Goal: Task Accomplishment & Management: Complete application form

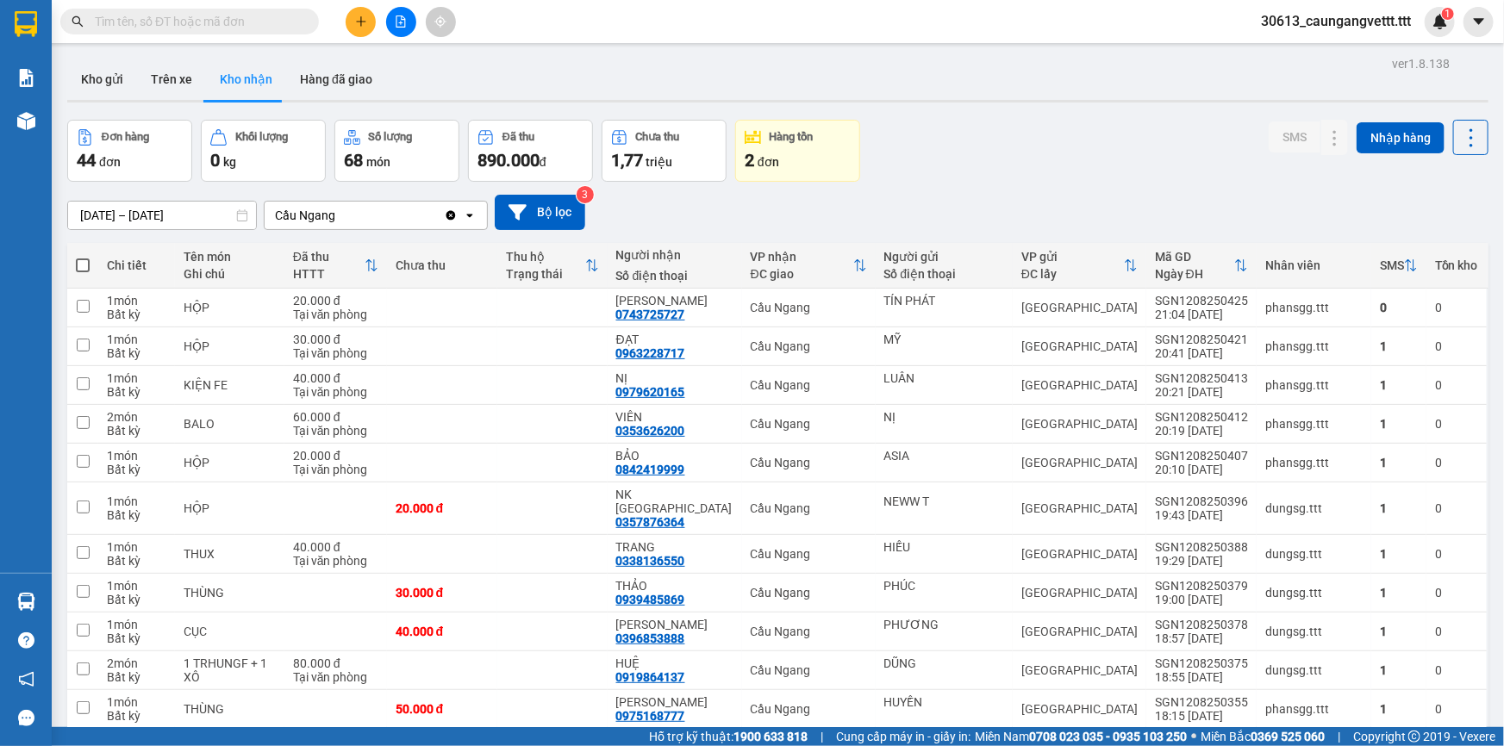
scroll to position [1149, 0]
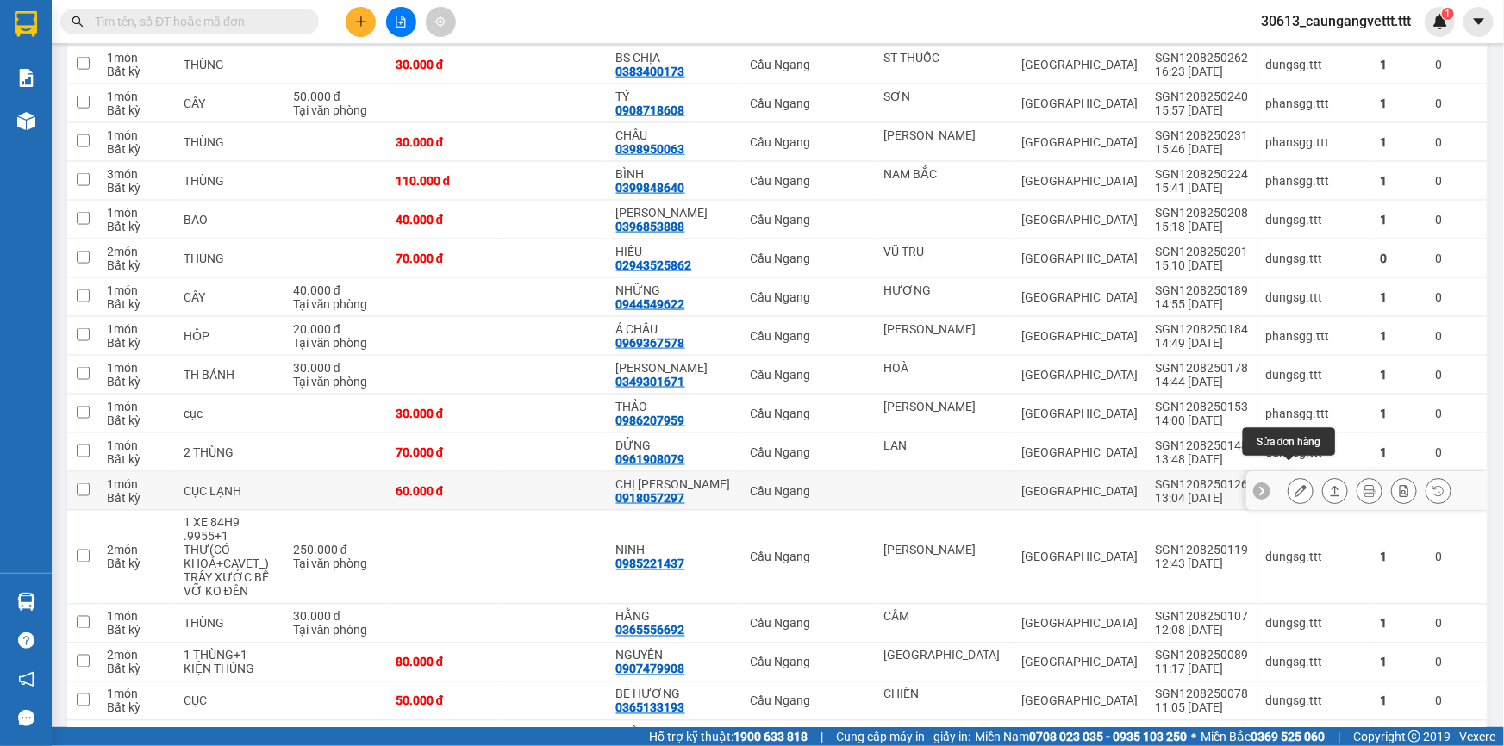
click at [1294, 485] on icon at bounding box center [1300, 491] width 12 height 12
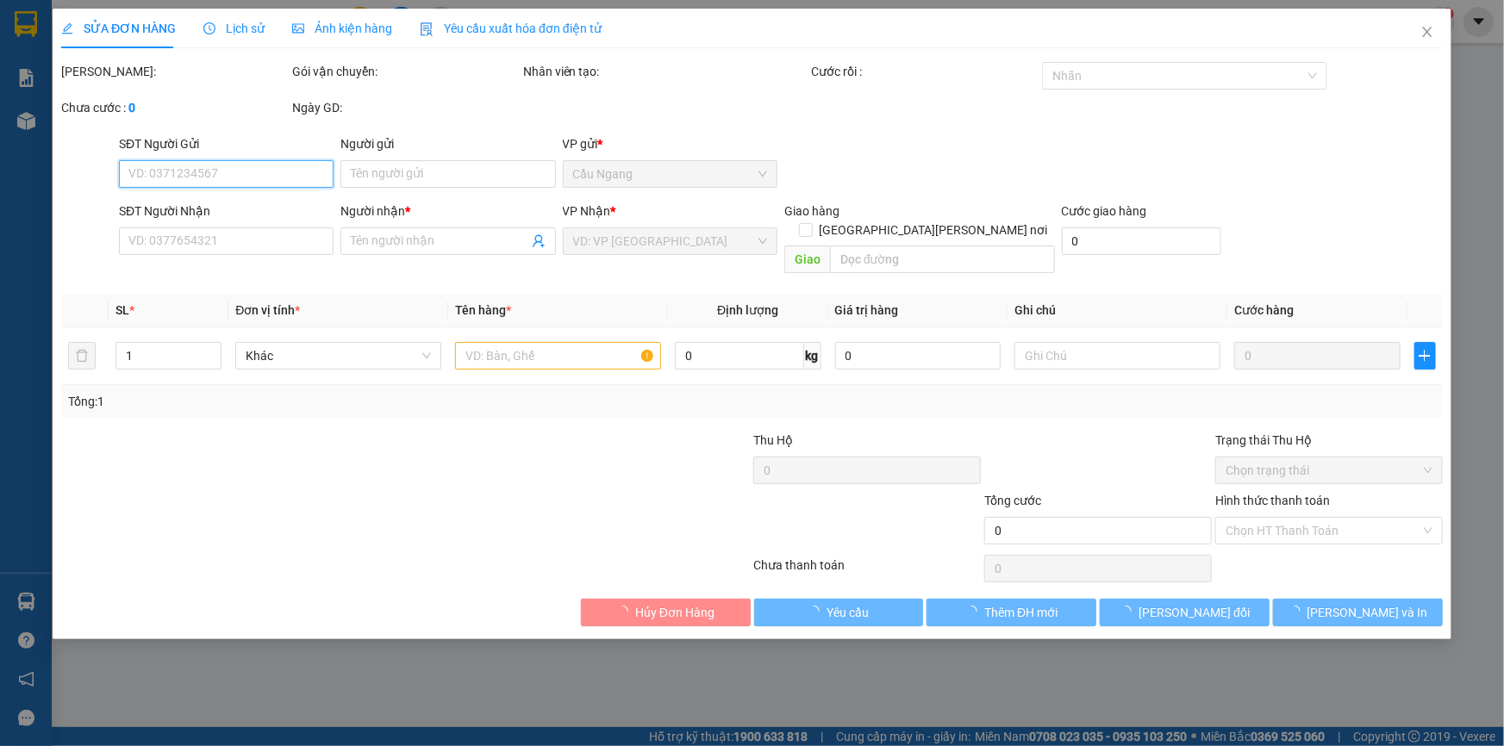
type input "0918057297"
type input "CHỊ [PERSON_NAME]"
type input "60.000"
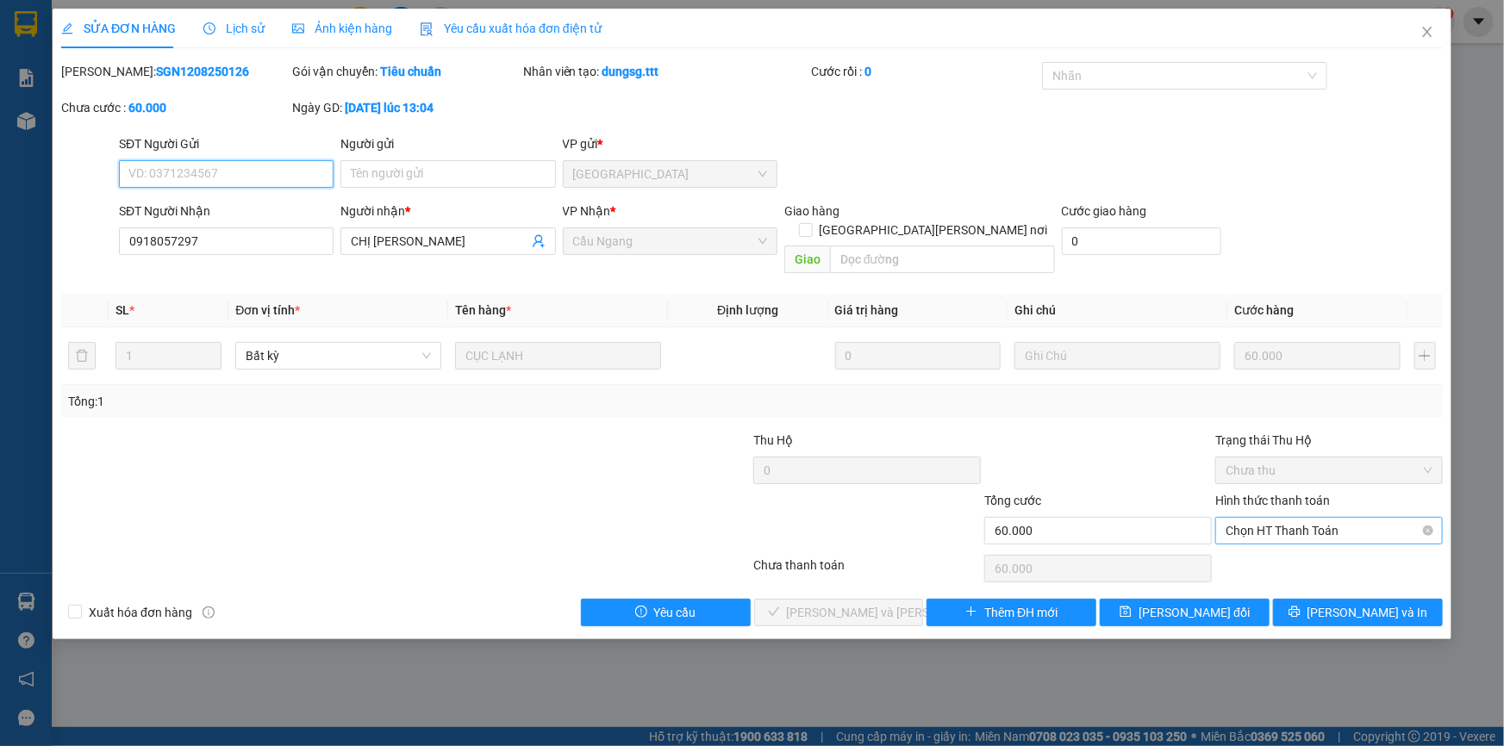
click at [1302, 518] on span "Chọn HT Thanh Toán" at bounding box center [1328, 531] width 207 height 26
click at [1294, 546] on div "Tại văn phòng" at bounding box center [1328, 545] width 207 height 19
type input "0"
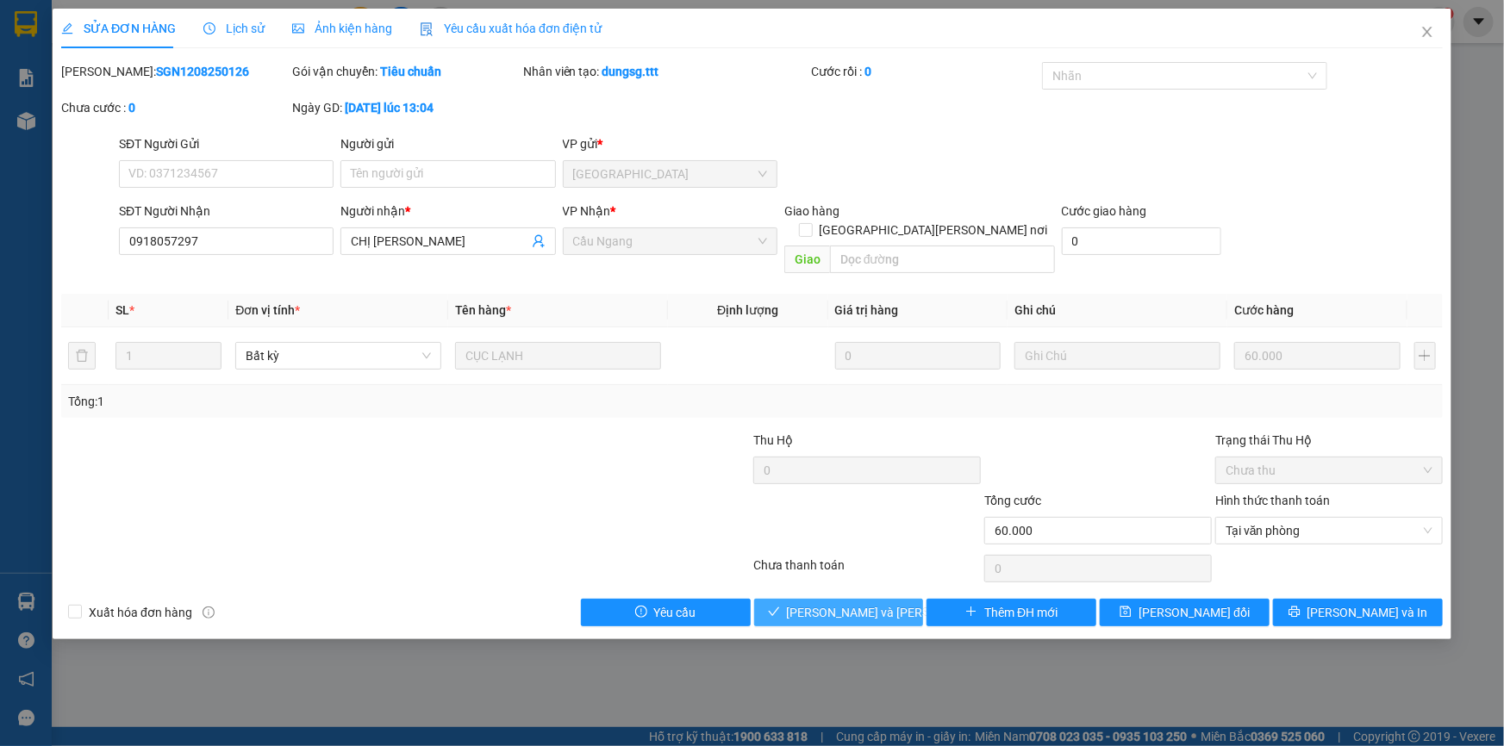
click at [828, 603] on span "[PERSON_NAME] và [PERSON_NAME] hàng" at bounding box center [903, 612] width 233 height 19
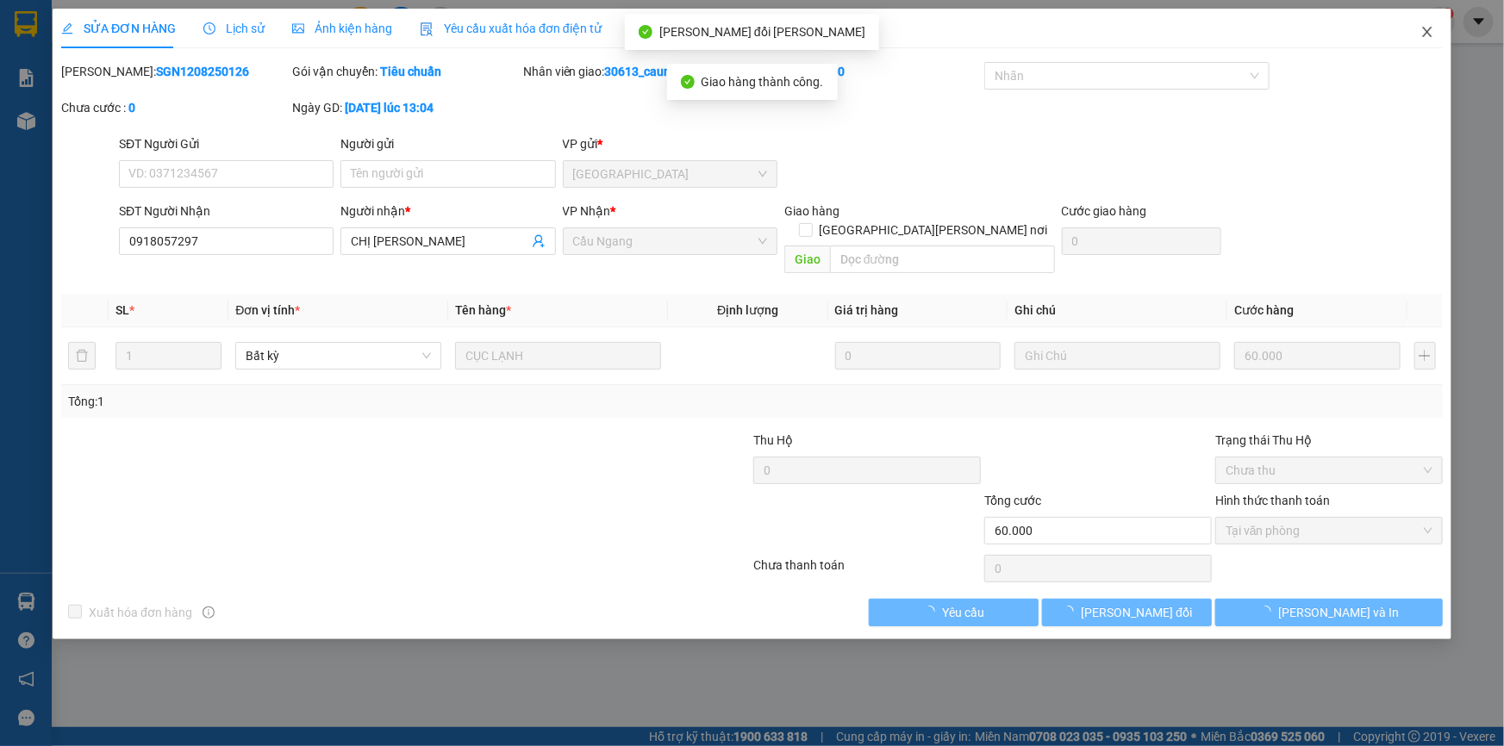
click at [1429, 28] on icon "close" at bounding box center [1427, 32] width 14 height 14
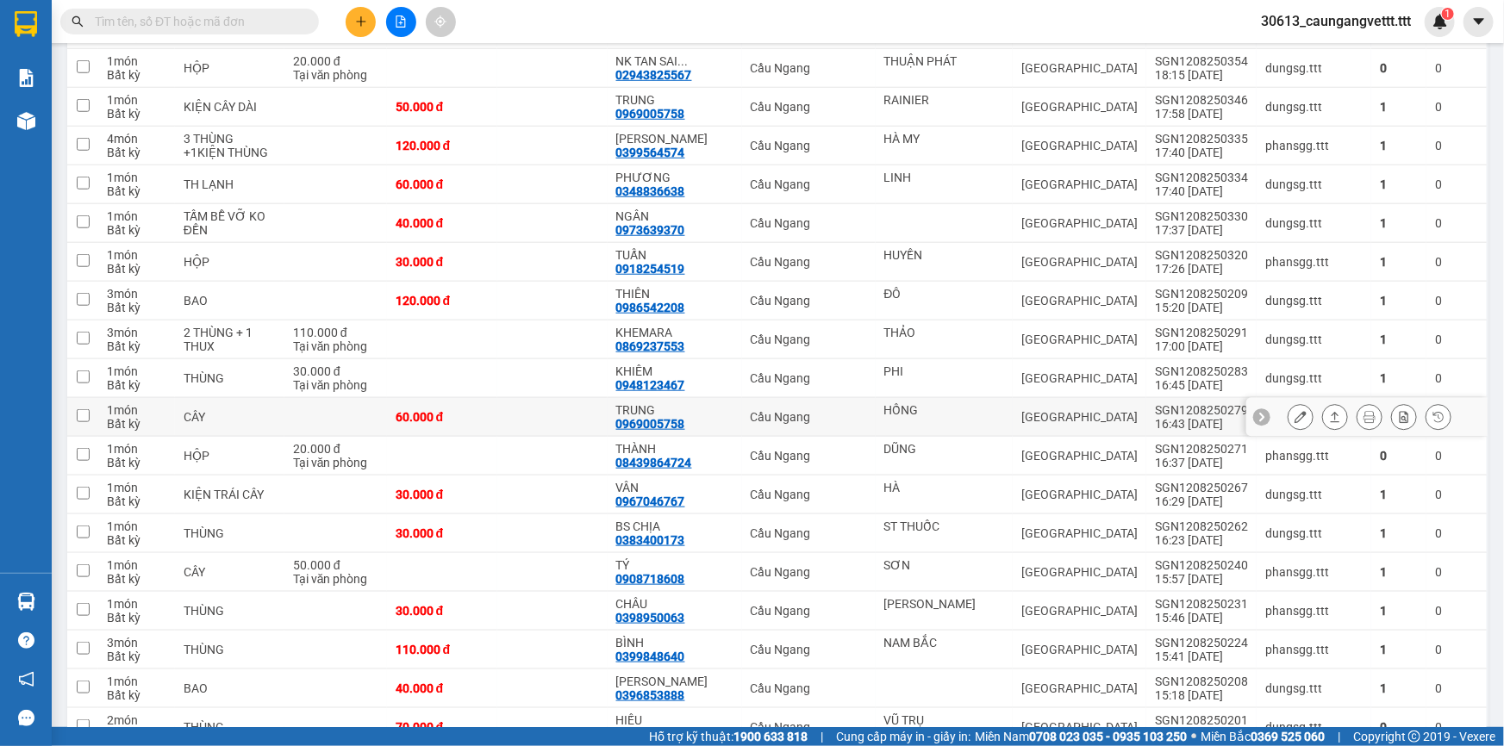
scroll to position [679, 0]
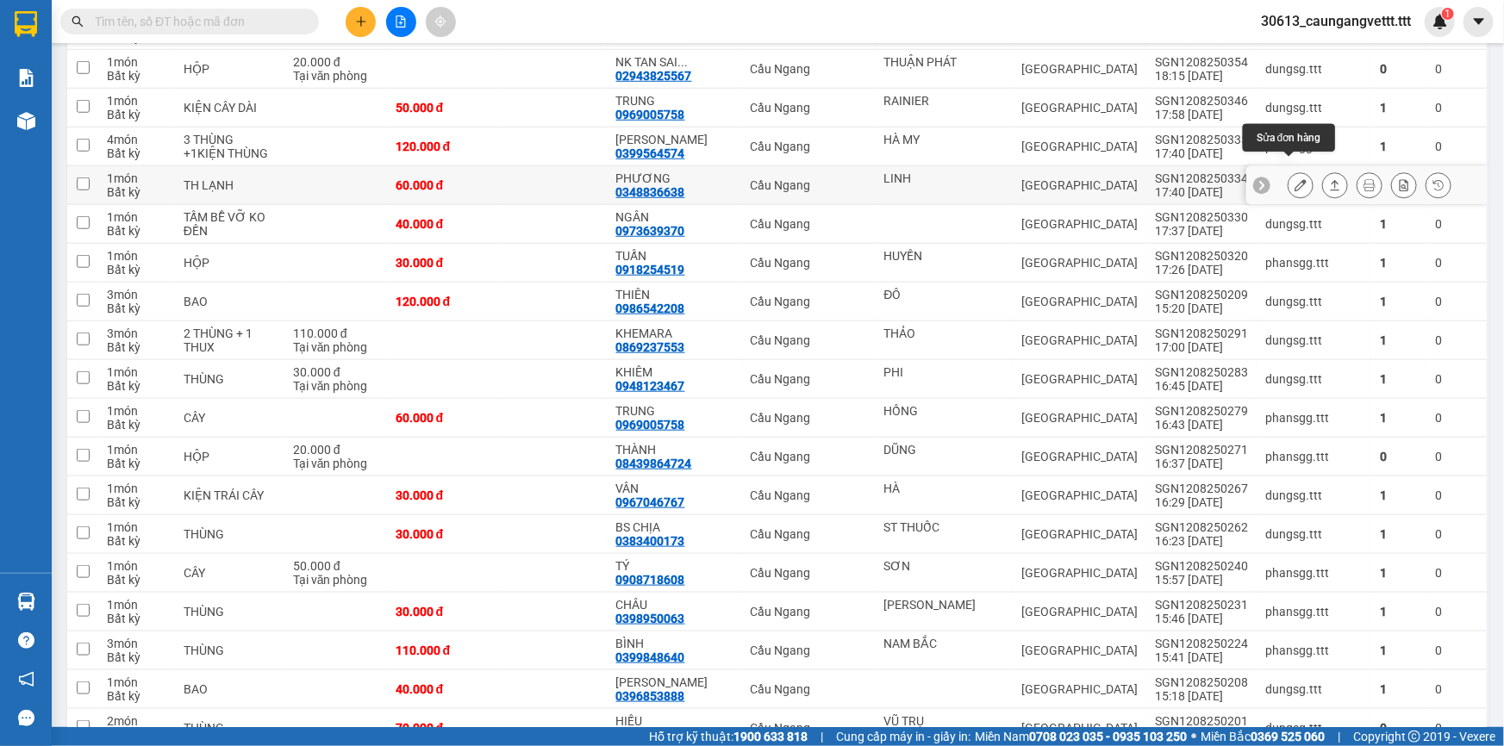
click at [1294, 179] on icon at bounding box center [1300, 185] width 12 height 12
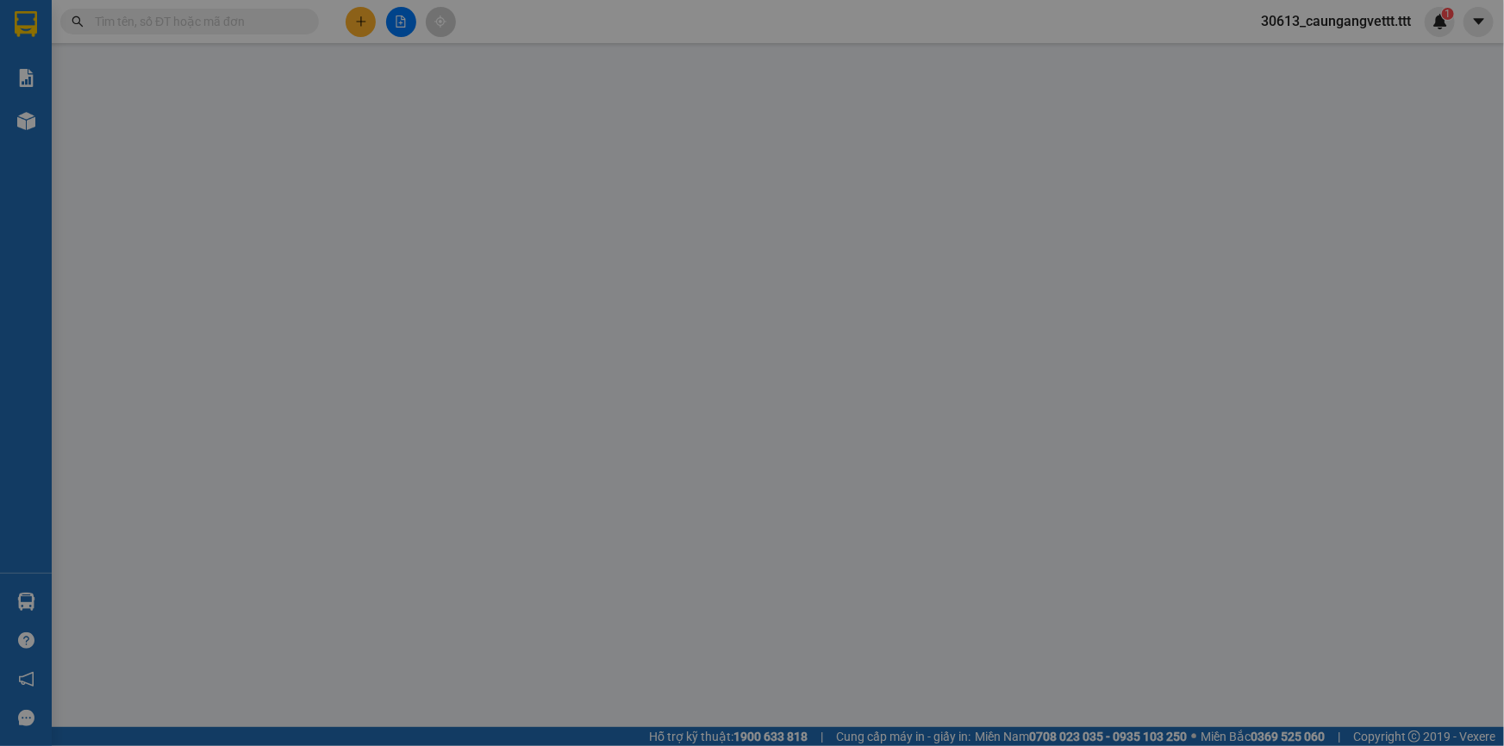
type input "LINH"
type input "0348836638"
type input "PHƯƠNG"
type input "60.000"
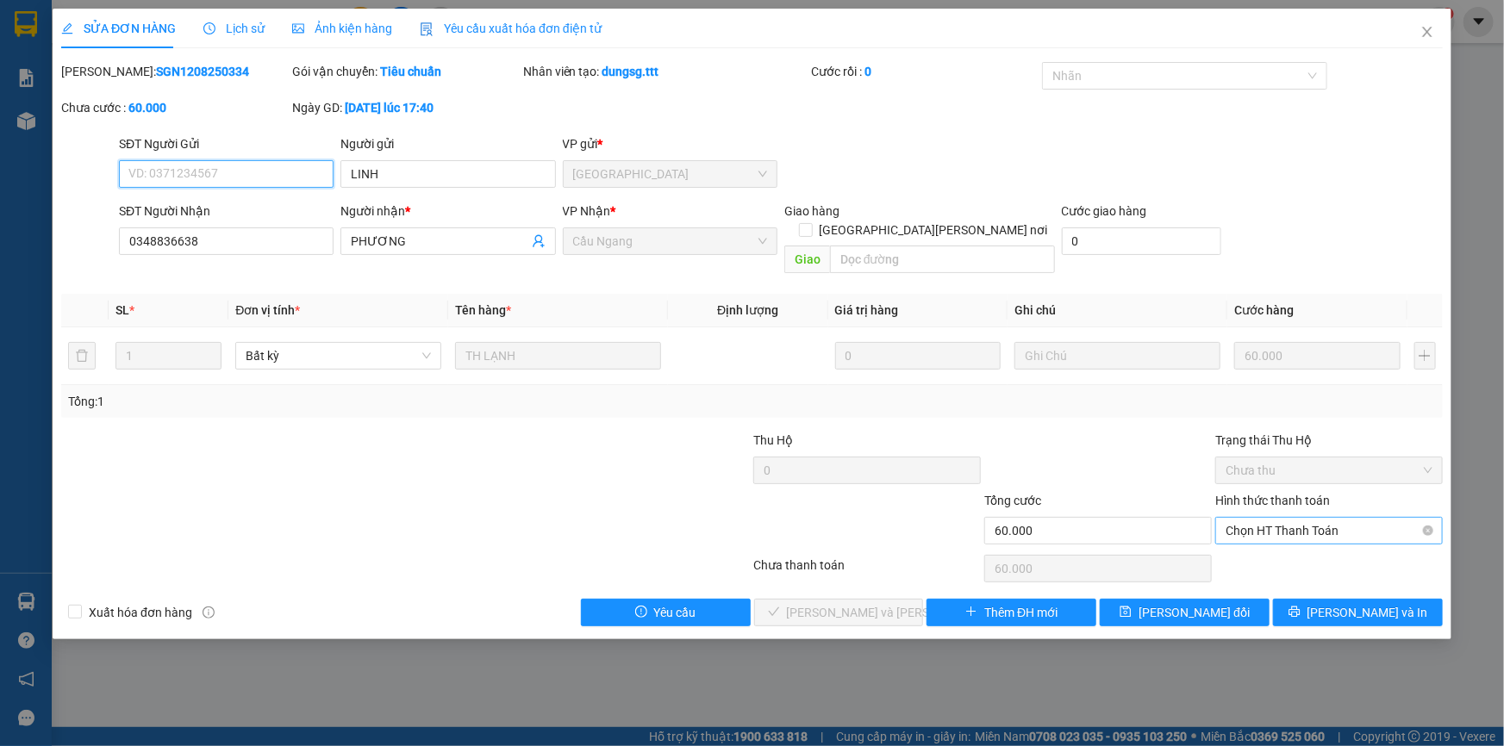
click at [1313, 518] on span "Chọn HT Thanh Toán" at bounding box center [1328, 531] width 207 height 26
drag, startPoint x: 1273, startPoint y: 546, endPoint x: 1058, endPoint y: 548, distance: 214.6
click at [1272, 545] on div "Tại văn phòng" at bounding box center [1328, 545] width 207 height 19
type input "0"
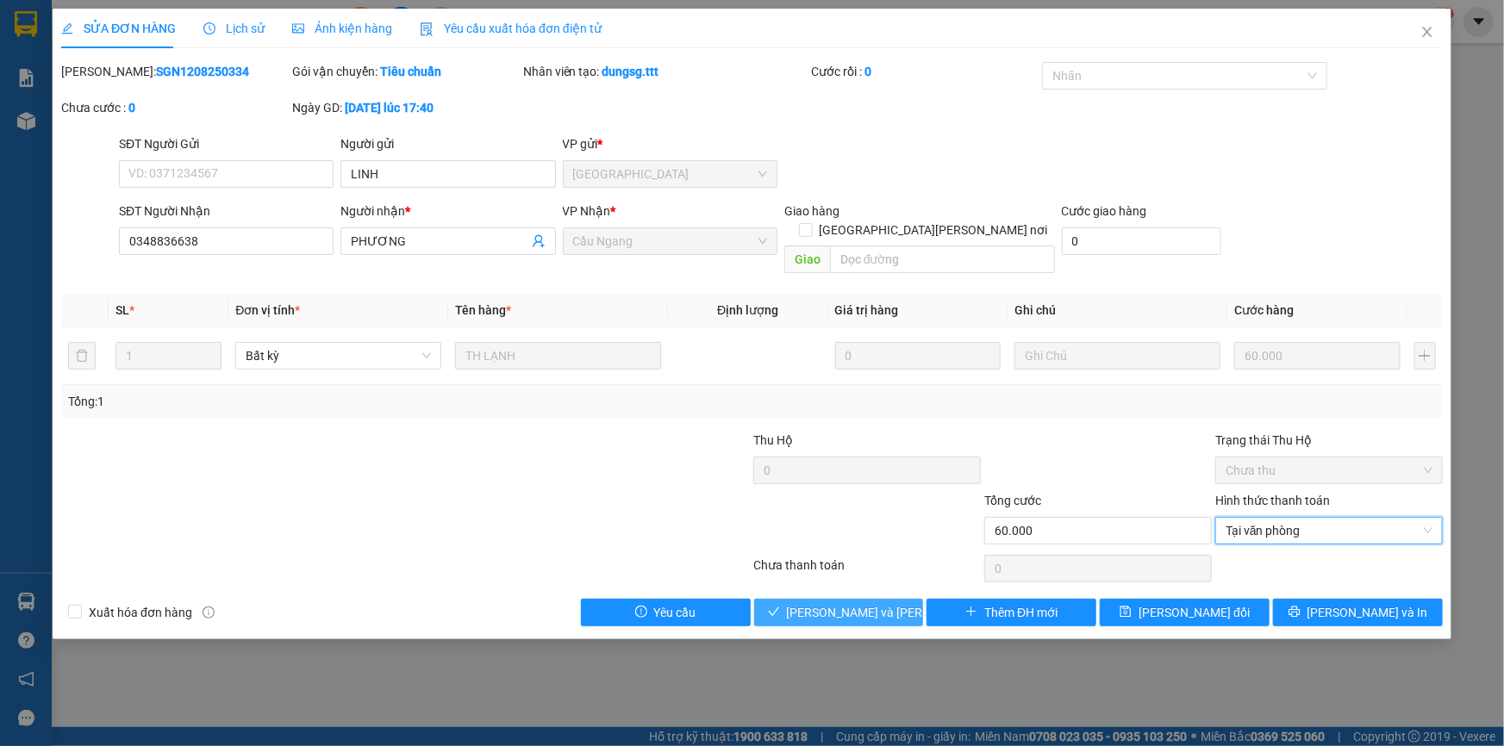
click at [850, 603] on span "[PERSON_NAME] và [PERSON_NAME] hàng" at bounding box center [903, 612] width 233 height 19
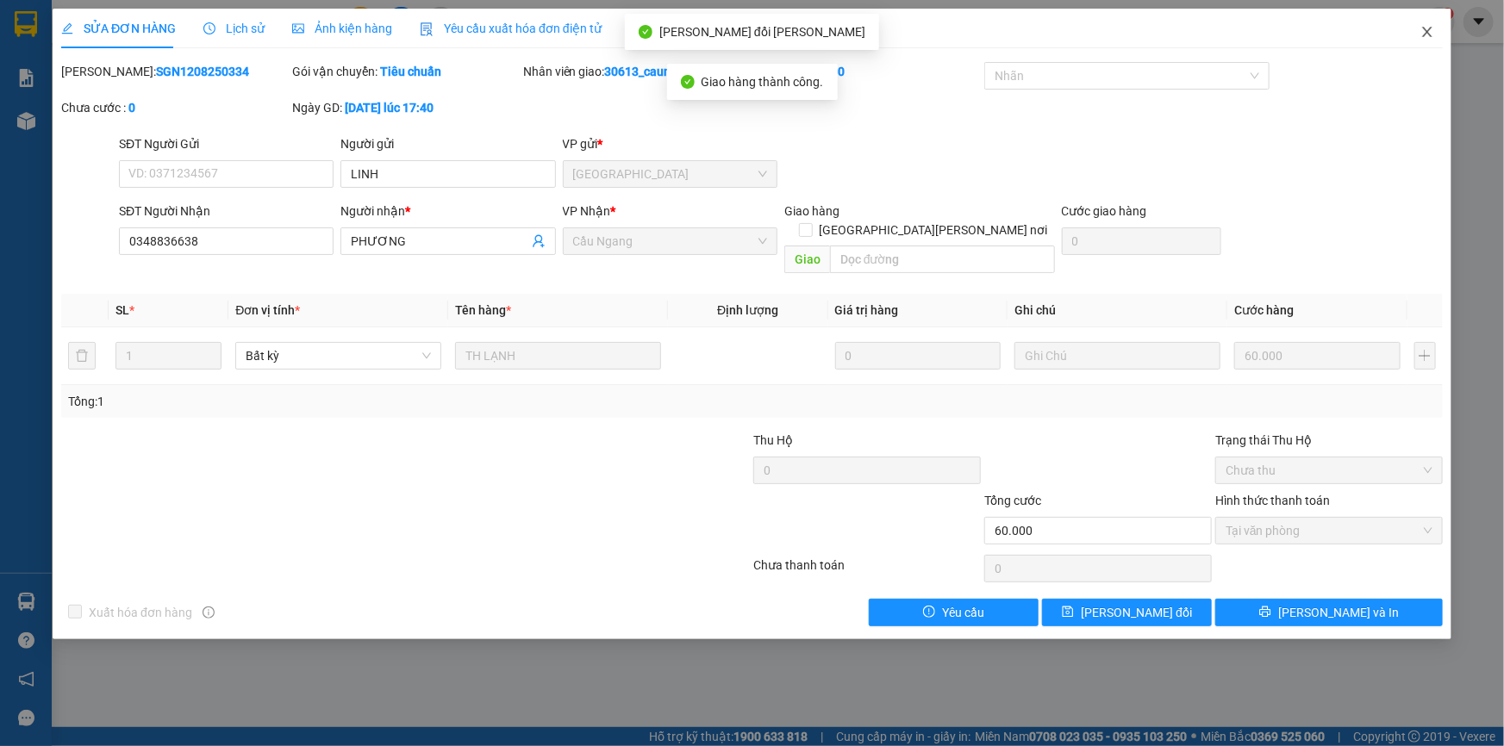
click at [1420, 32] on icon "close" at bounding box center [1427, 32] width 14 height 14
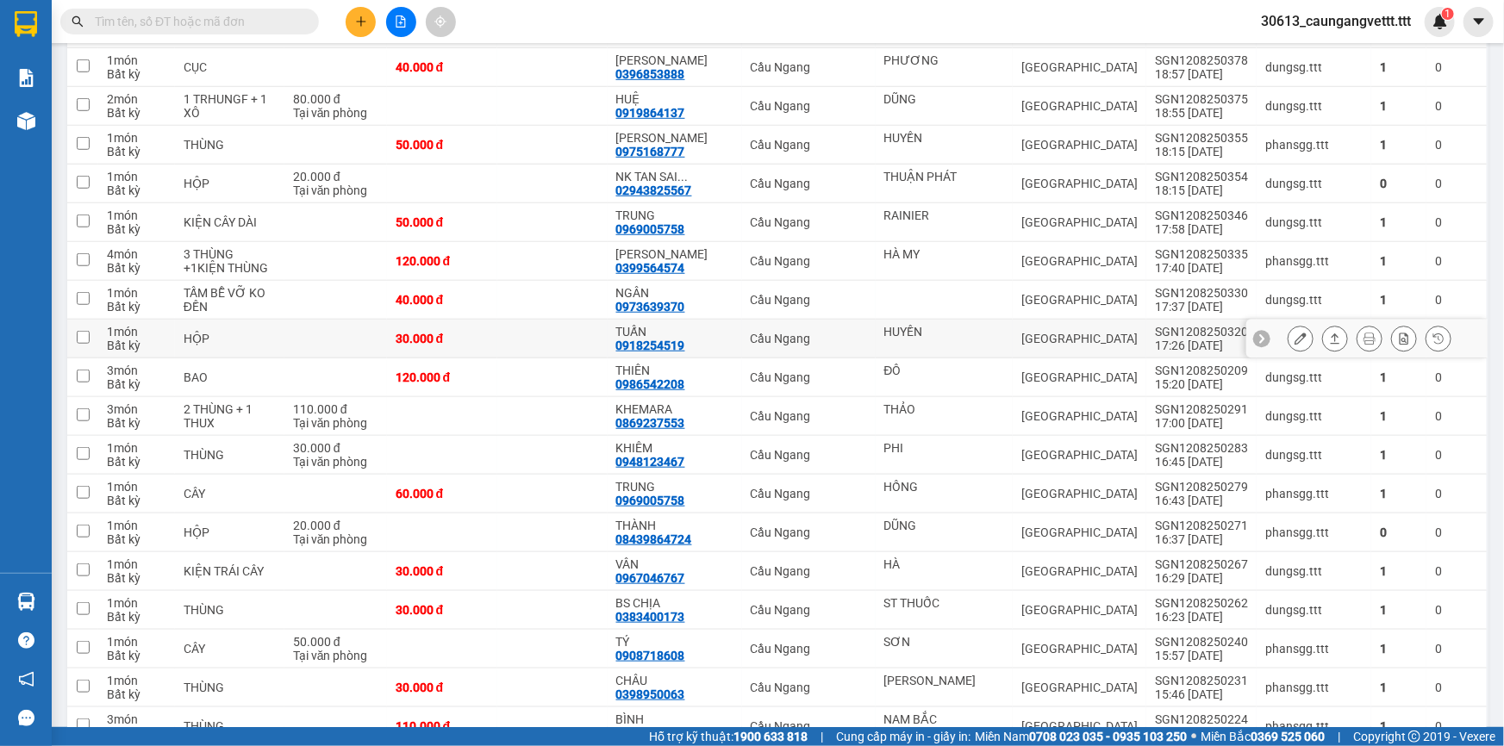
scroll to position [574, 0]
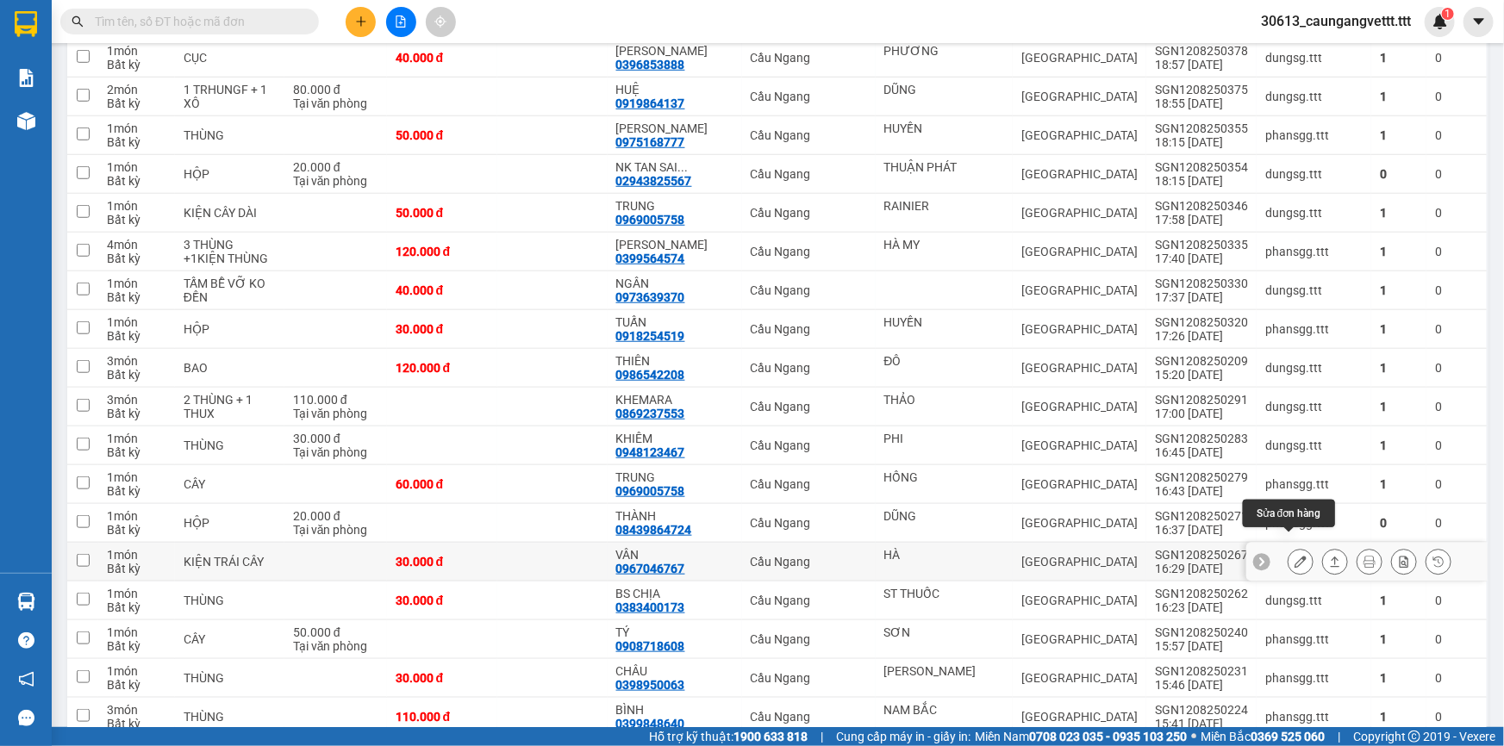
click at [1297, 547] on button at bounding box center [1300, 562] width 24 height 30
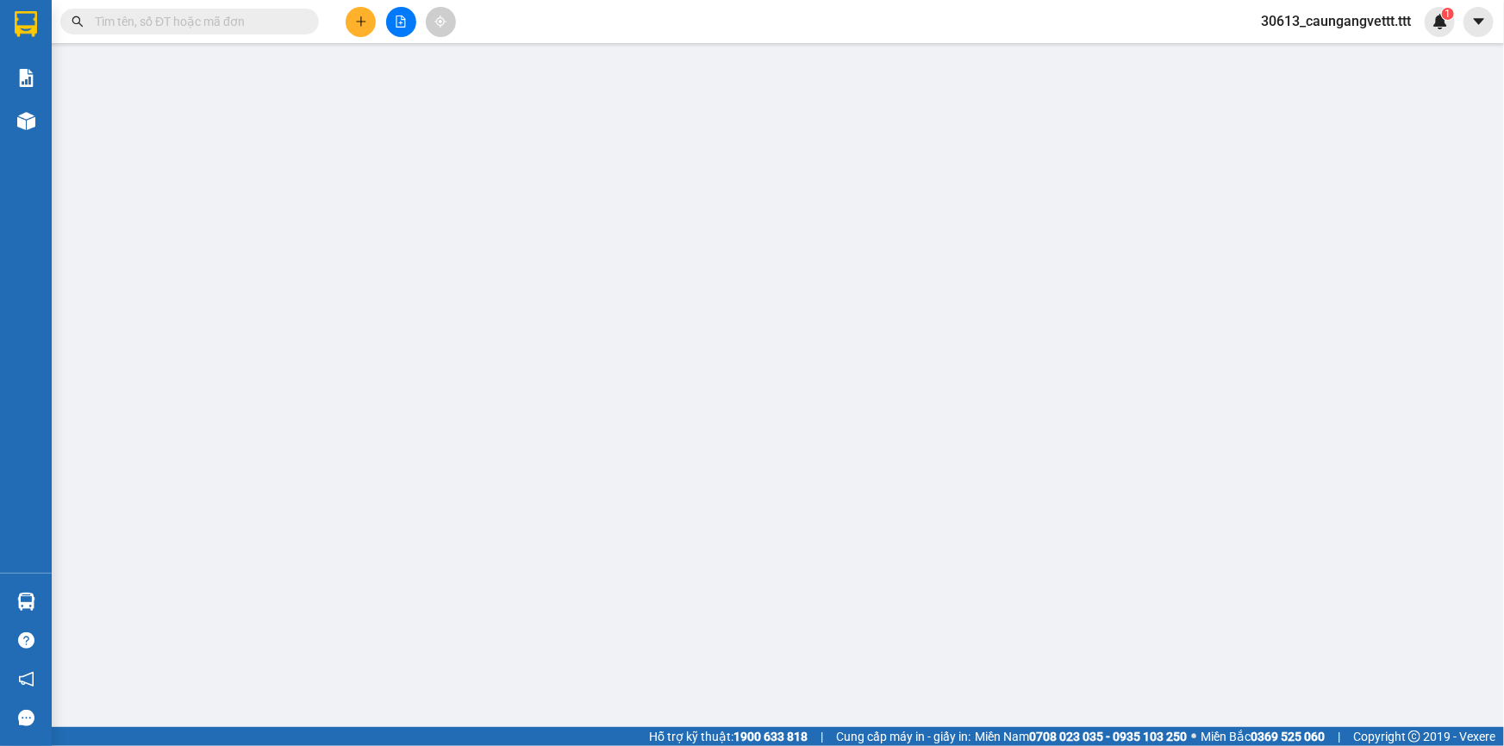
type input "HÀ"
type input "0967046767"
type input "VÂN"
type input "30.000"
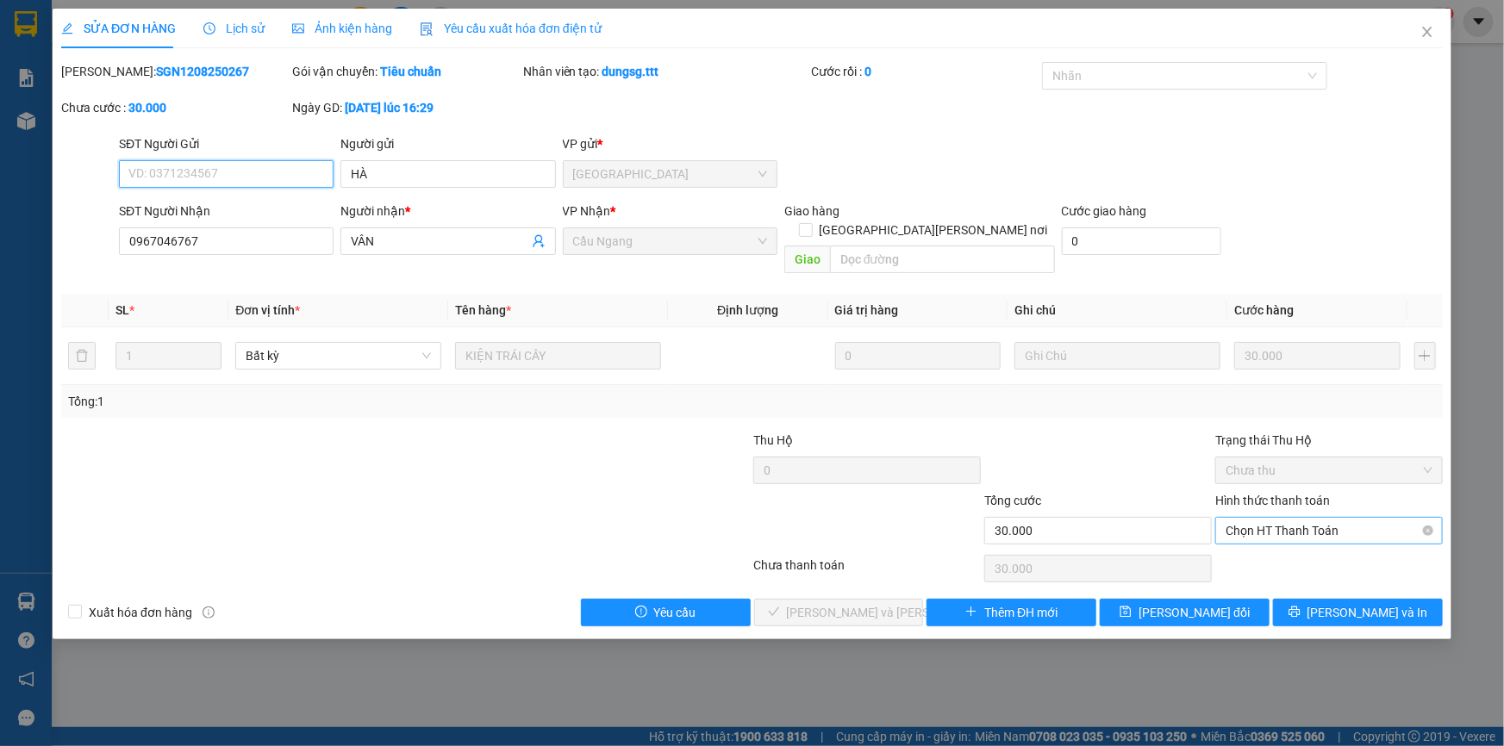
drag, startPoint x: 1271, startPoint y: 504, endPoint x: 1266, endPoint y: 522, distance: 18.8
click at [1271, 518] on span "Chọn HT Thanh Toán" at bounding box center [1328, 531] width 207 height 26
drag, startPoint x: 1266, startPoint y: 522, endPoint x: 1234, endPoint y: 541, distance: 37.1
click at [1260, 539] on div "Tại văn phòng" at bounding box center [1328, 545] width 207 height 19
type input "0"
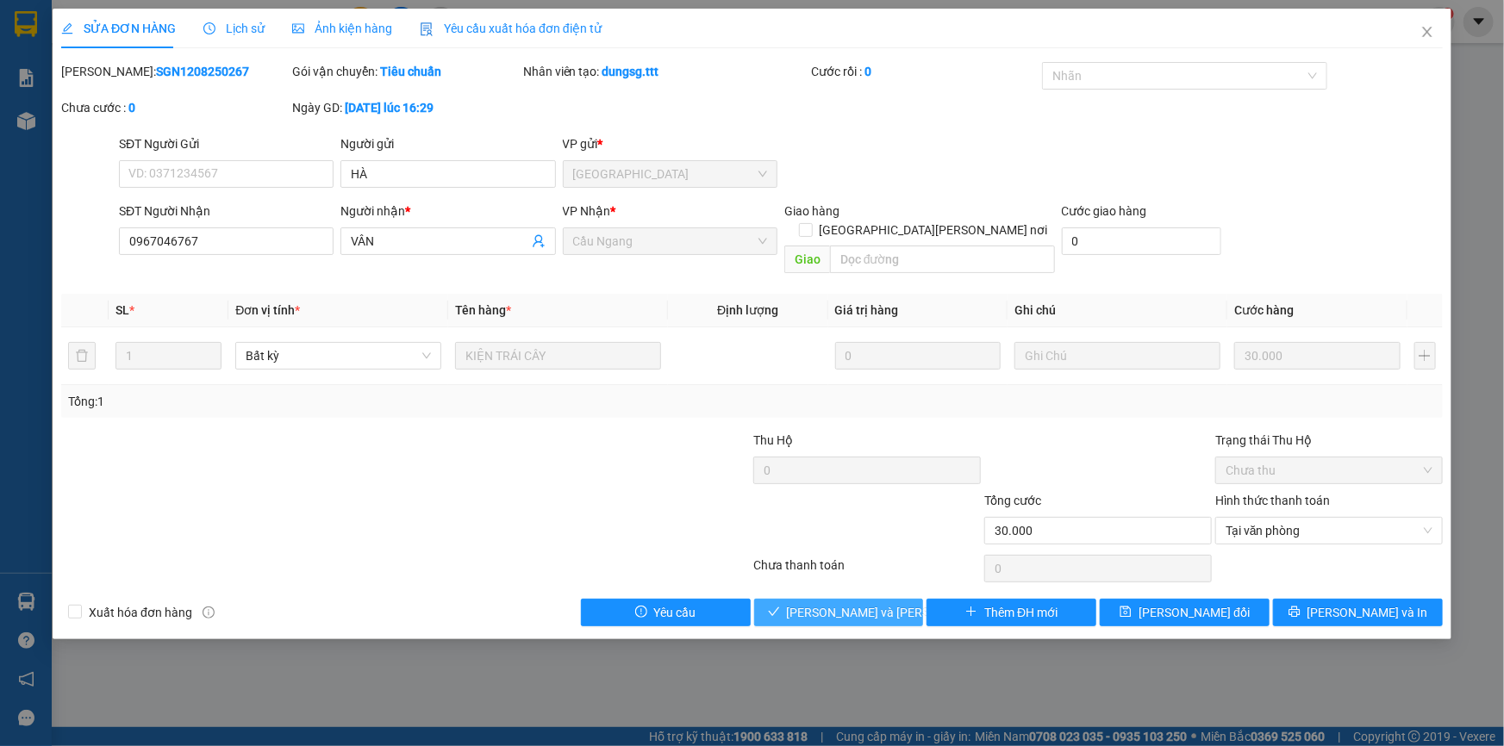
click at [867, 603] on span "[PERSON_NAME] và [PERSON_NAME] hàng" at bounding box center [903, 612] width 233 height 19
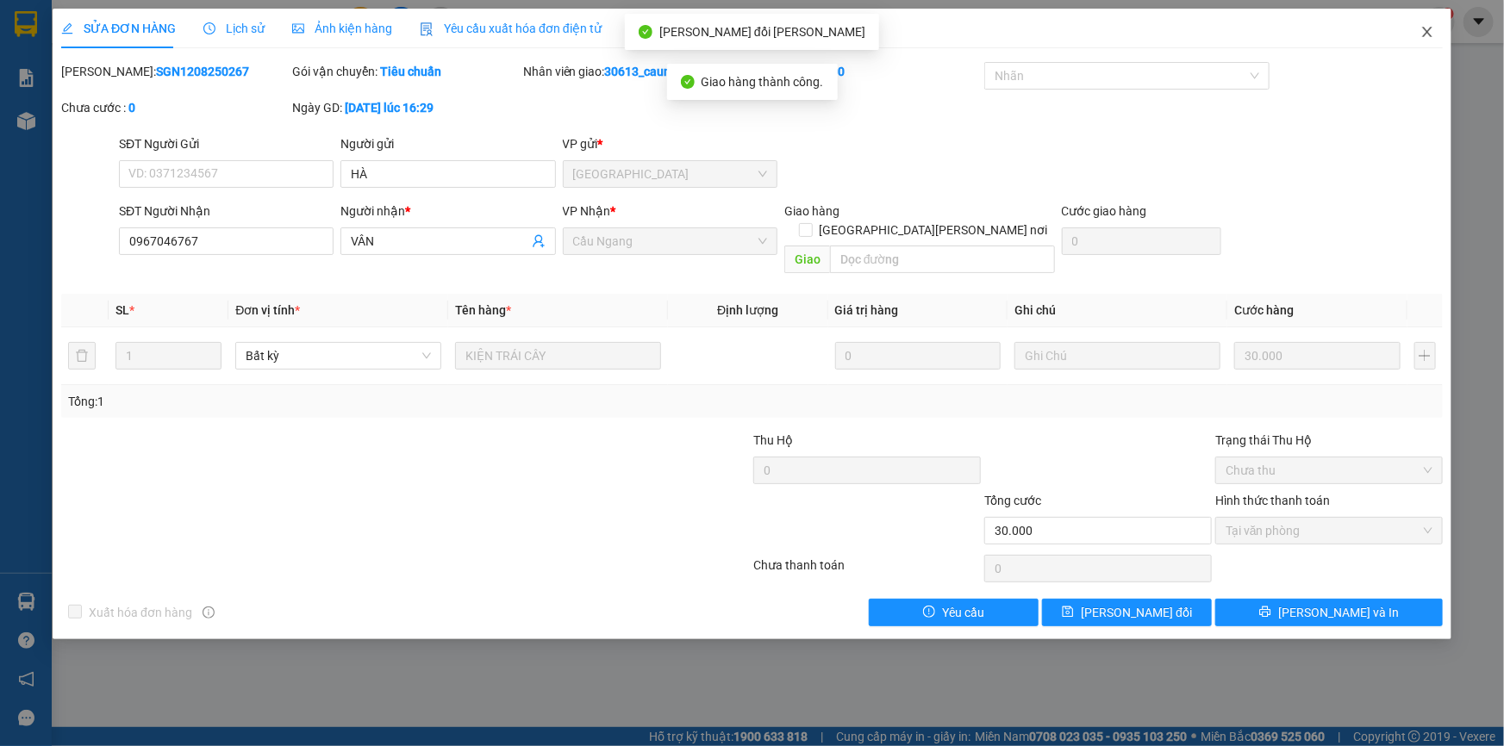
click at [1429, 31] on icon "close" at bounding box center [1426, 32] width 9 height 10
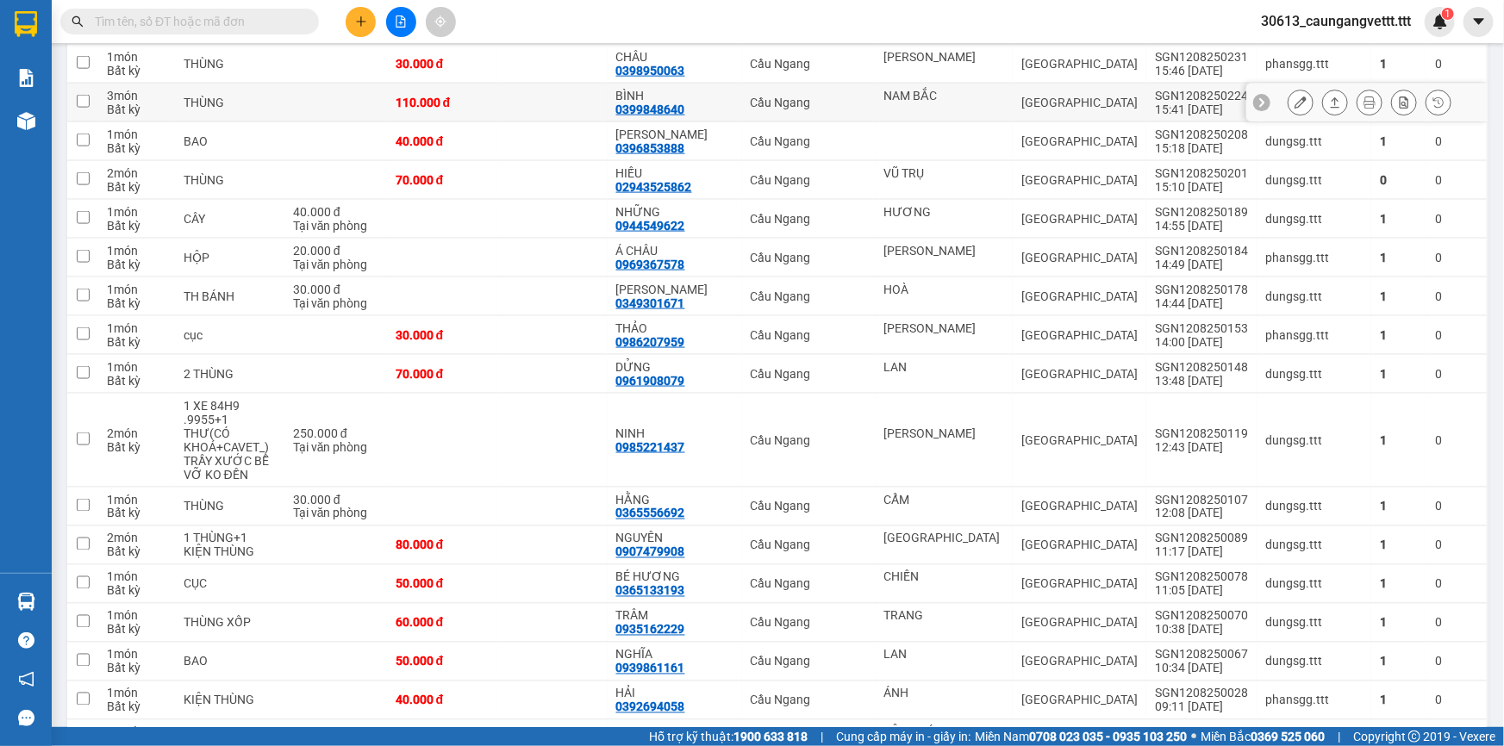
scroll to position [888, 0]
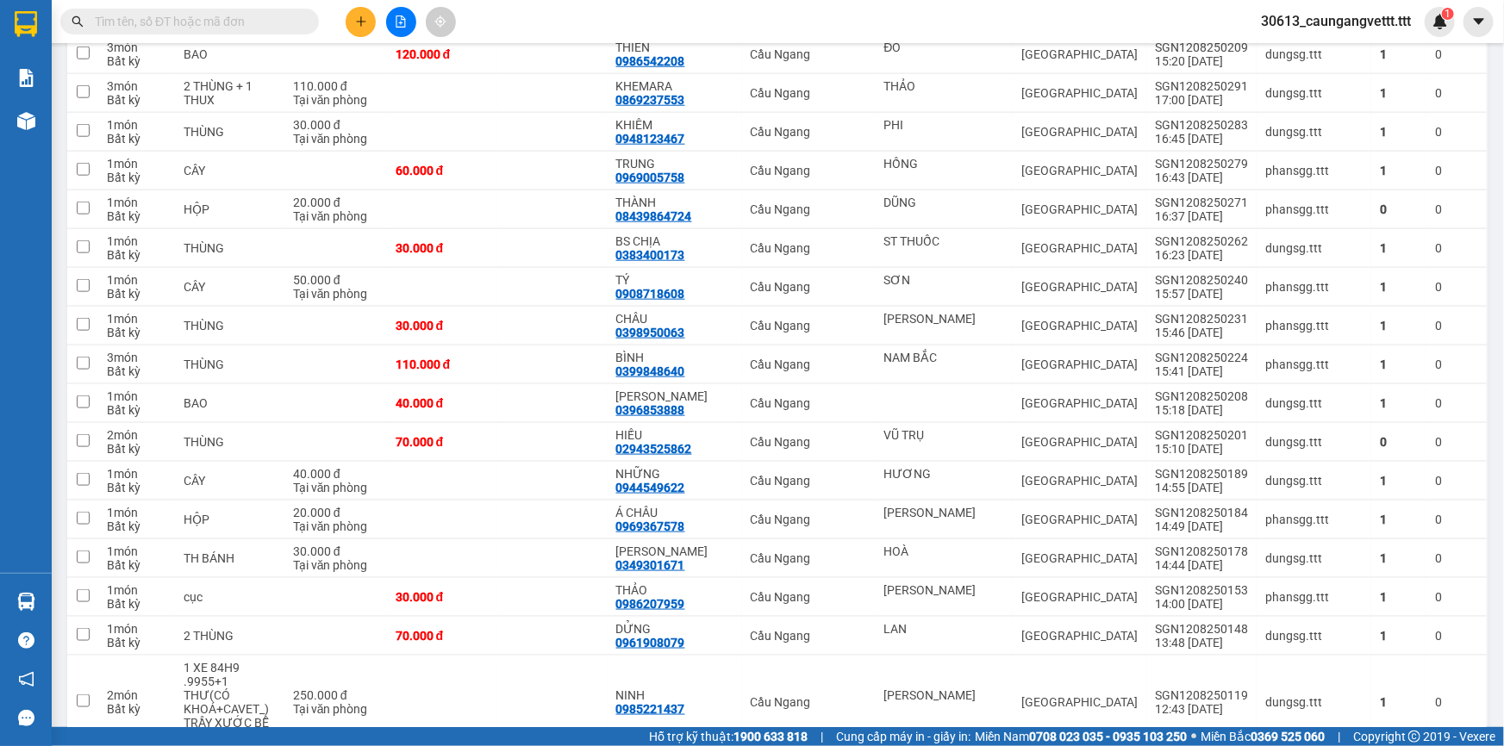
click at [352, 20] on button at bounding box center [361, 22] width 30 height 30
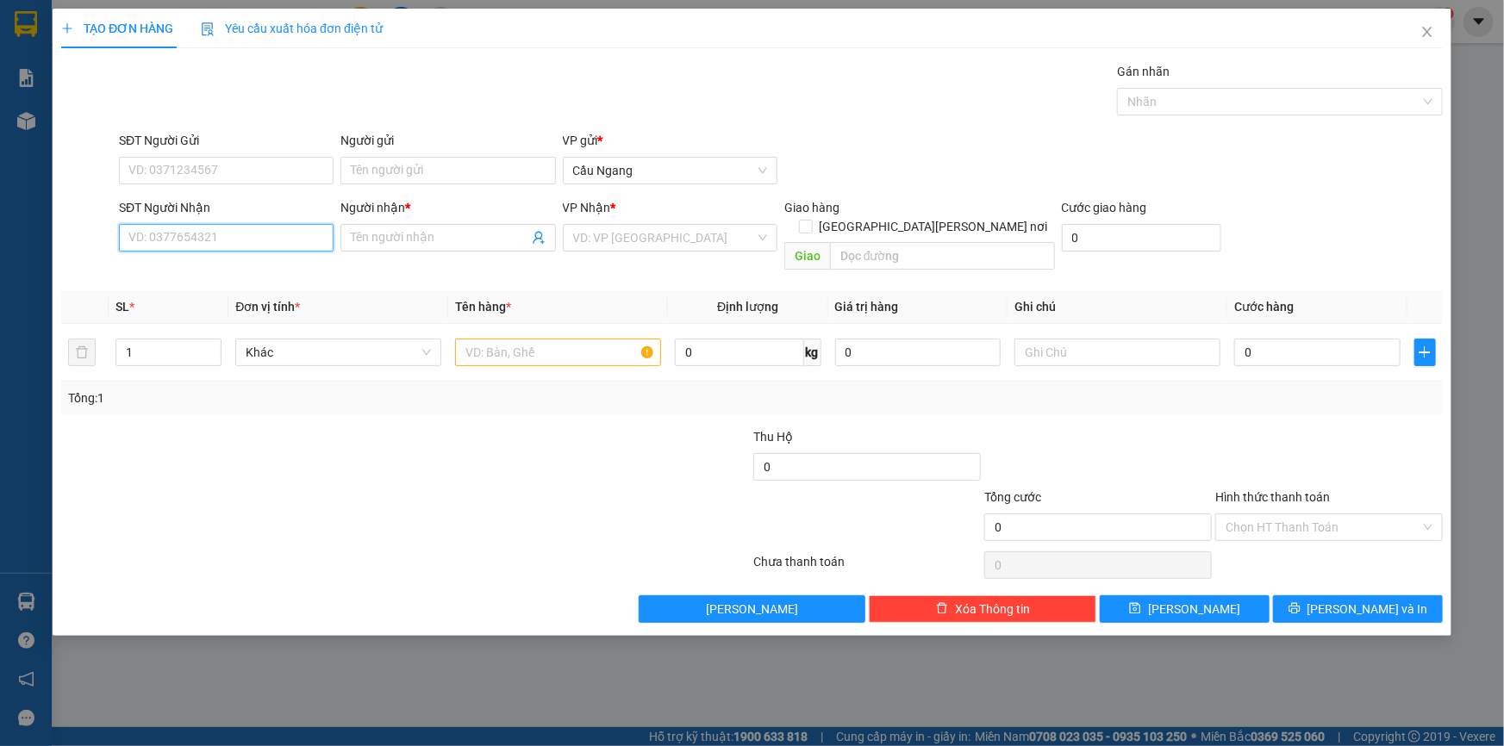
click at [245, 241] on input "SĐT Người Nhận" at bounding box center [226, 238] width 215 height 28
click at [223, 275] on div "0982077198 - LIÊN" at bounding box center [226, 272] width 194 height 19
type input "0982077198"
type input "LIÊN"
type input "0982077198"
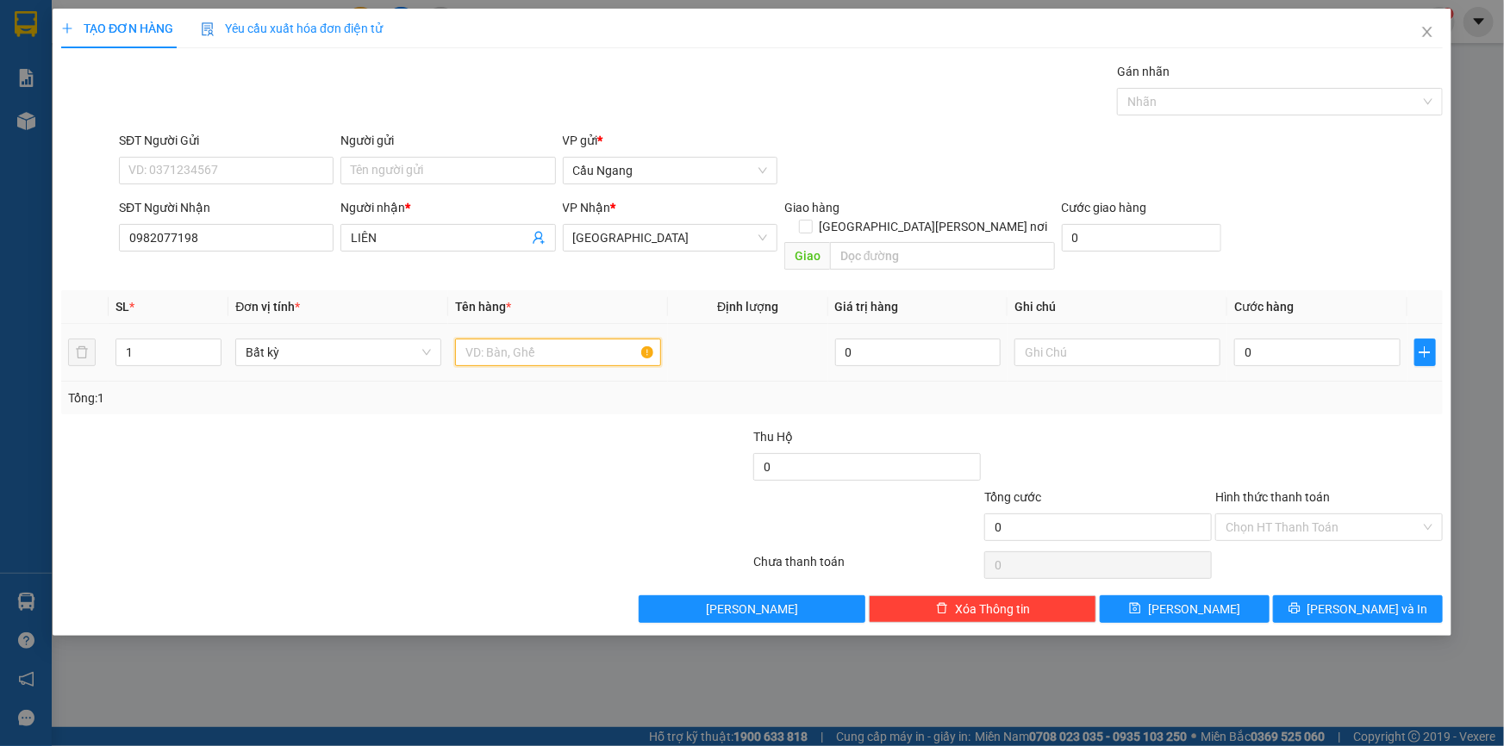
click at [506, 339] on input "text" at bounding box center [558, 353] width 206 height 28
type input "BAO"
click at [1335, 343] on input "0" at bounding box center [1317, 353] width 166 height 28
type input "3"
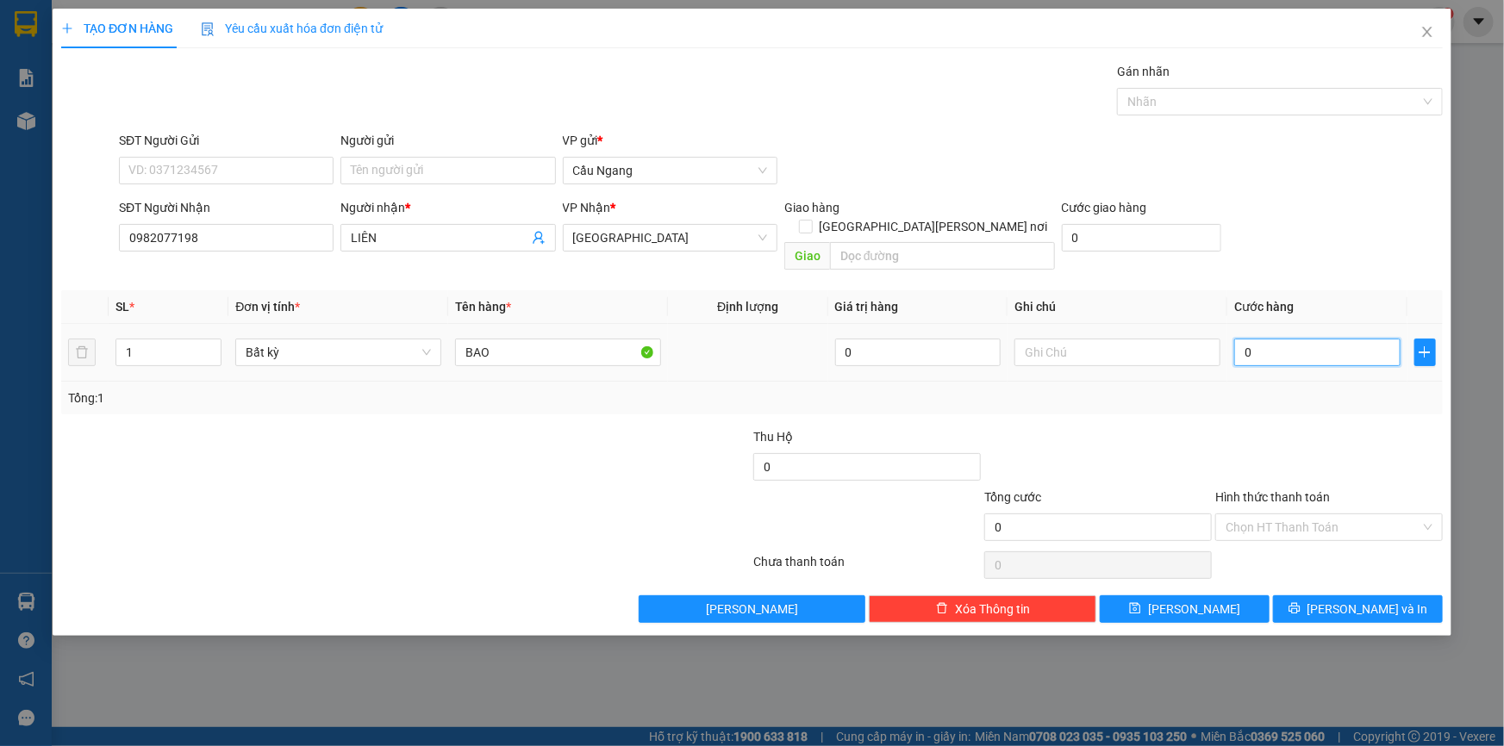
type input "3"
type input "30"
type input "300"
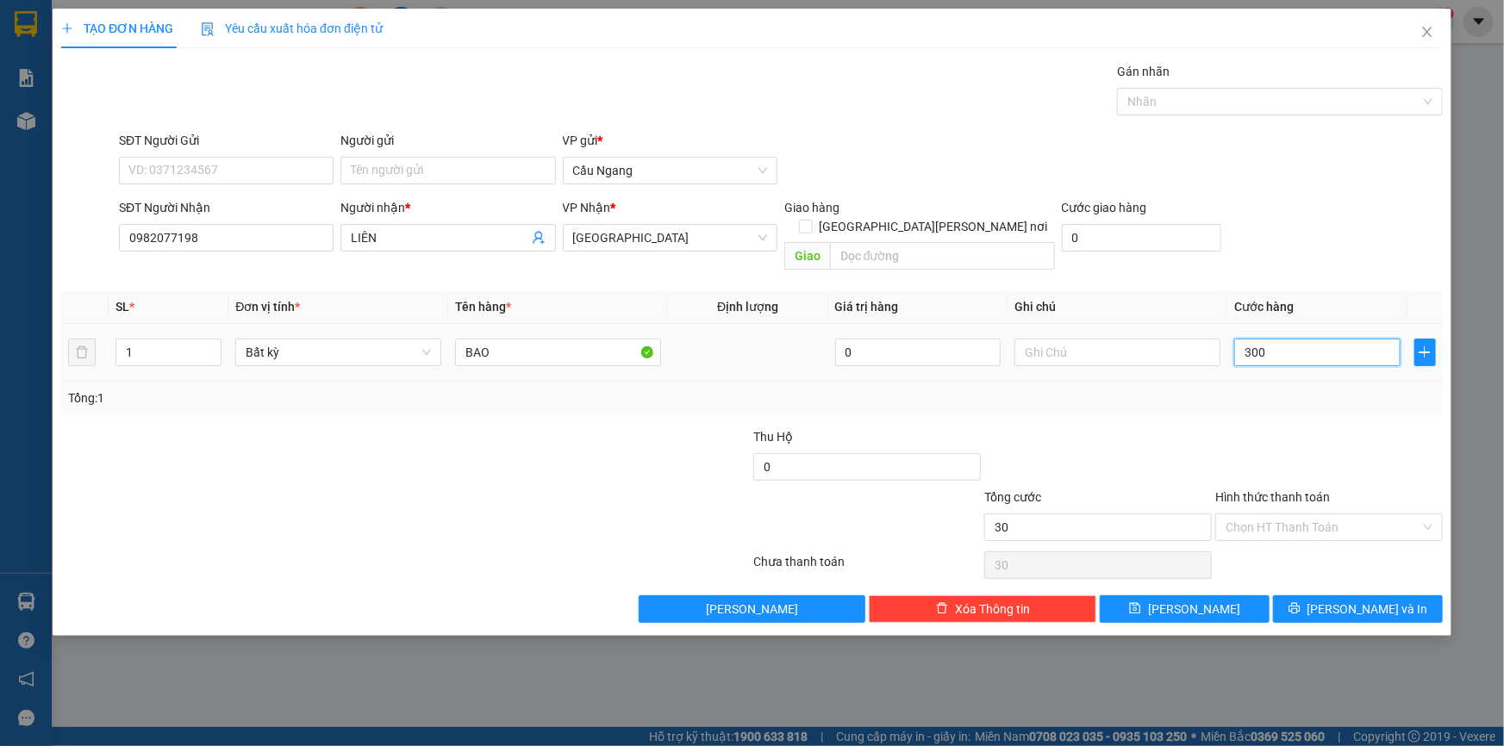
type input "300"
type input "3.000"
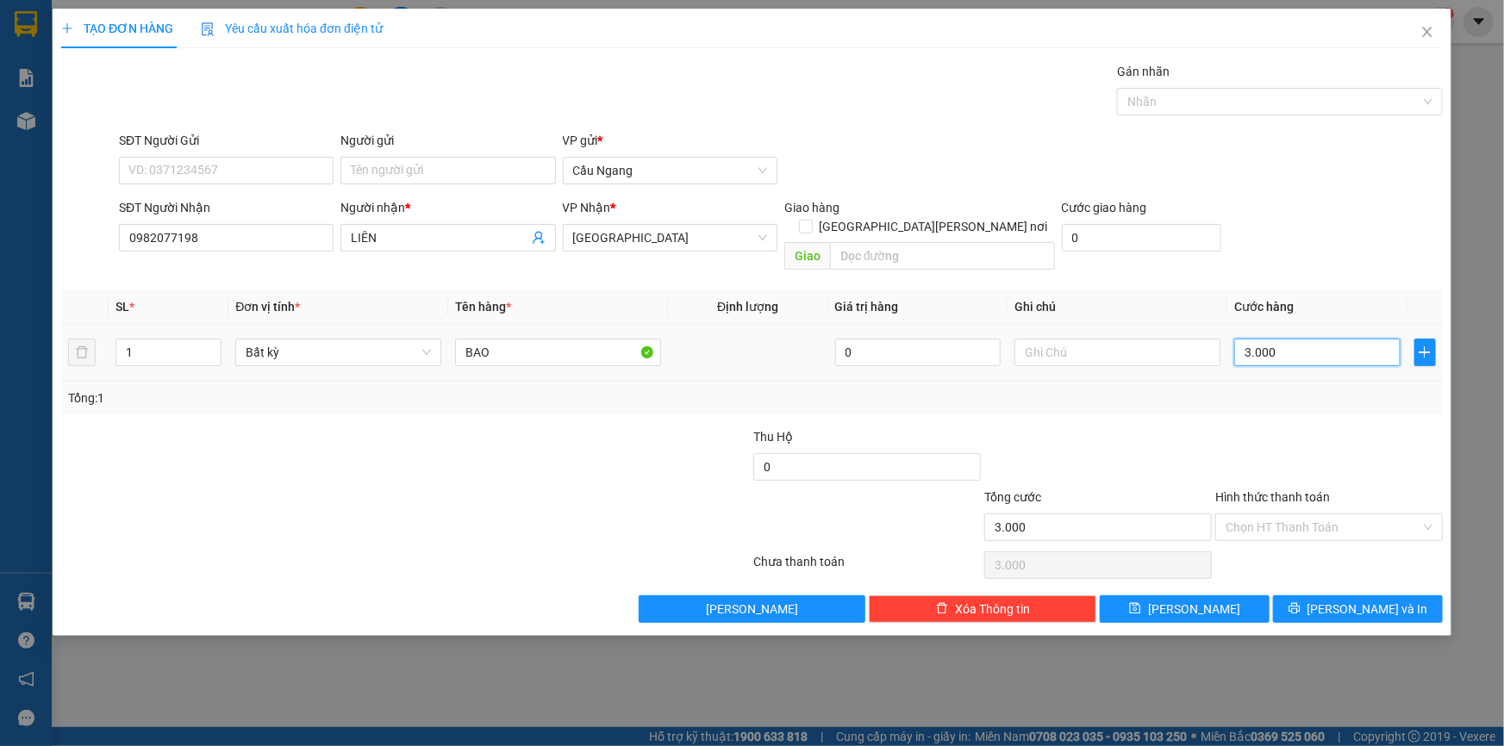
type input "30.000"
click at [1309, 514] on input "Hình thức thanh toán" at bounding box center [1322, 527] width 195 height 26
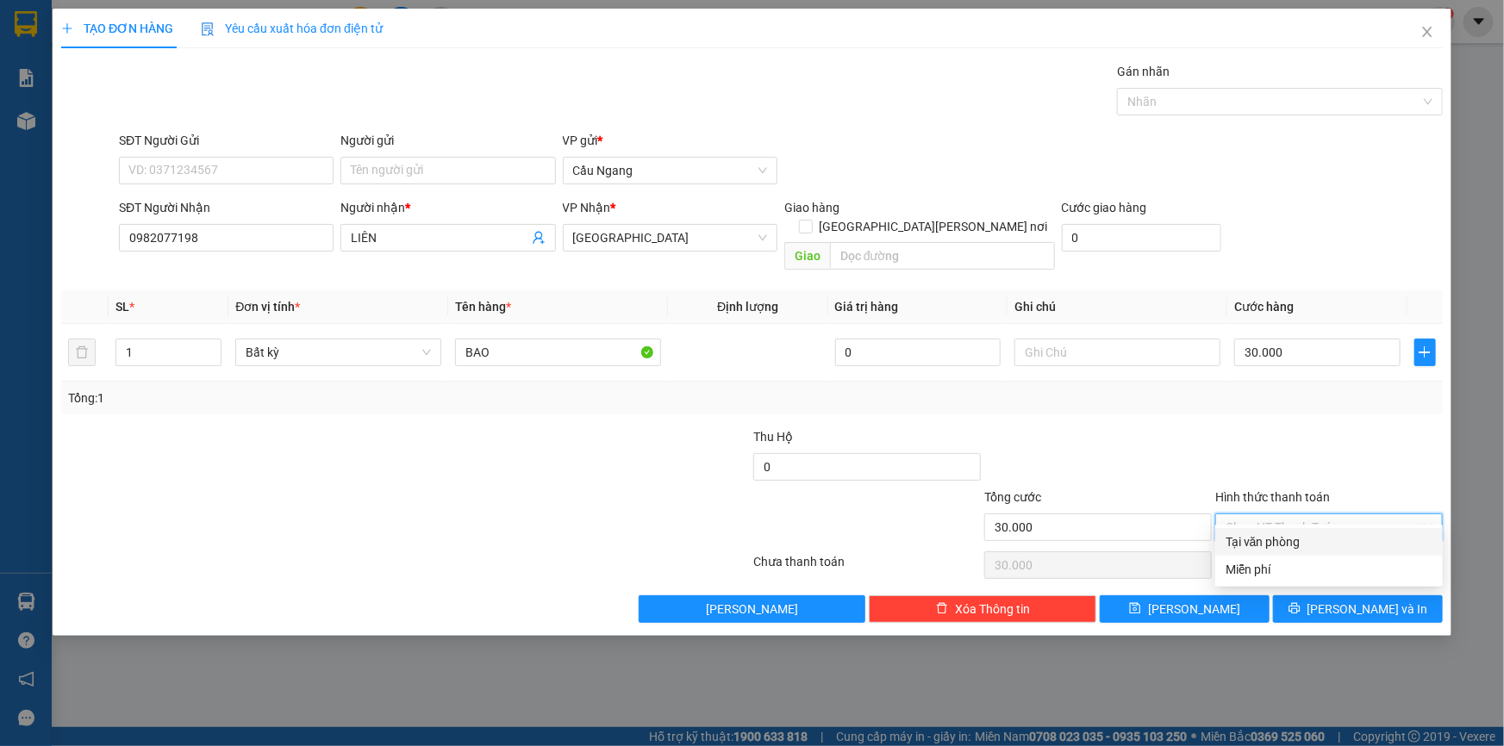
click at [1290, 539] on div "Tại văn phòng" at bounding box center [1328, 542] width 207 height 19
type input "0"
click at [1313, 595] on button "[PERSON_NAME] và In" at bounding box center [1358, 609] width 170 height 28
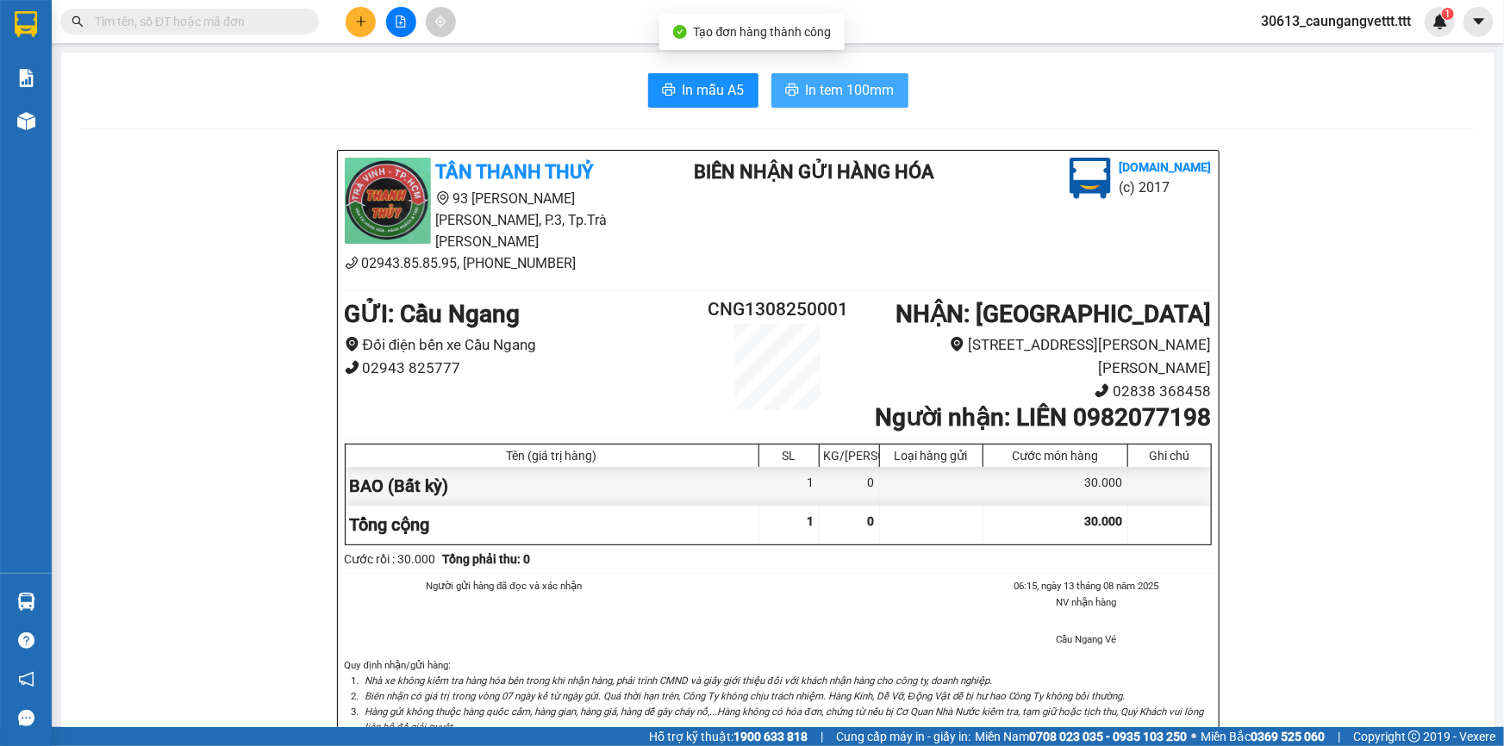
click at [825, 79] on span "In tem 100mm" at bounding box center [850, 90] width 89 height 22
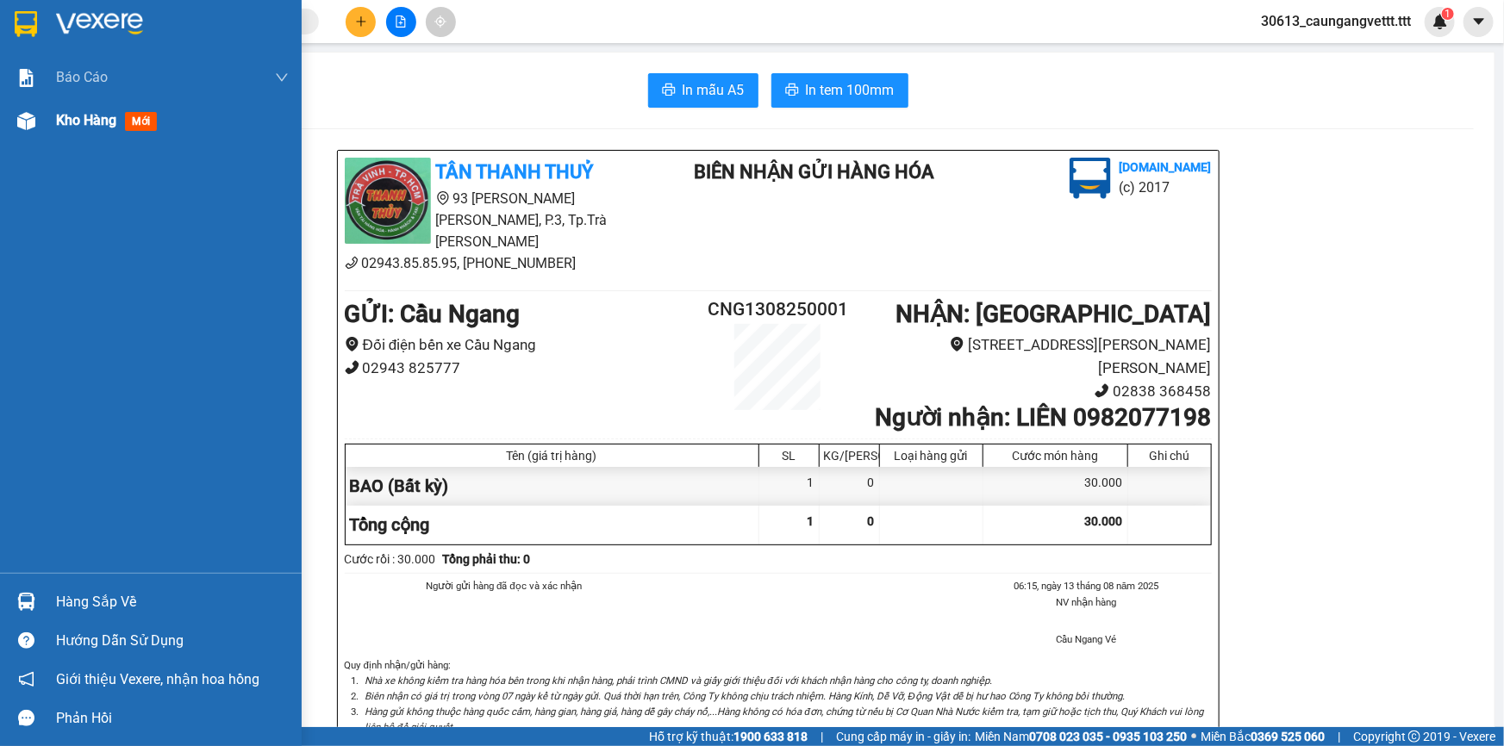
click at [82, 112] on span "Kho hàng" at bounding box center [86, 120] width 60 height 16
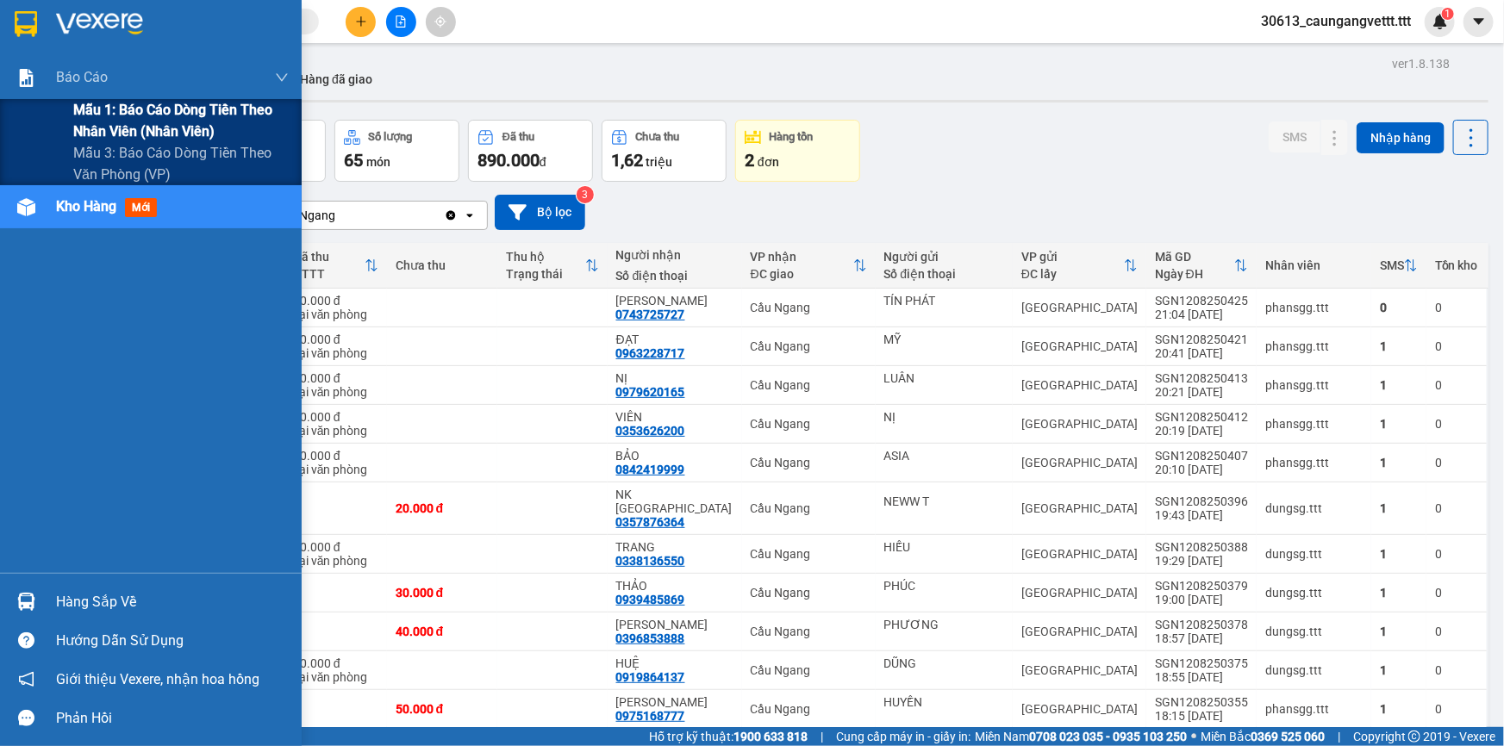
click at [144, 125] on span "Mẫu 1: Báo cáo dòng tiền theo nhân viên (nhân viên)" at bounding box center [180, 120] width 215 height 43
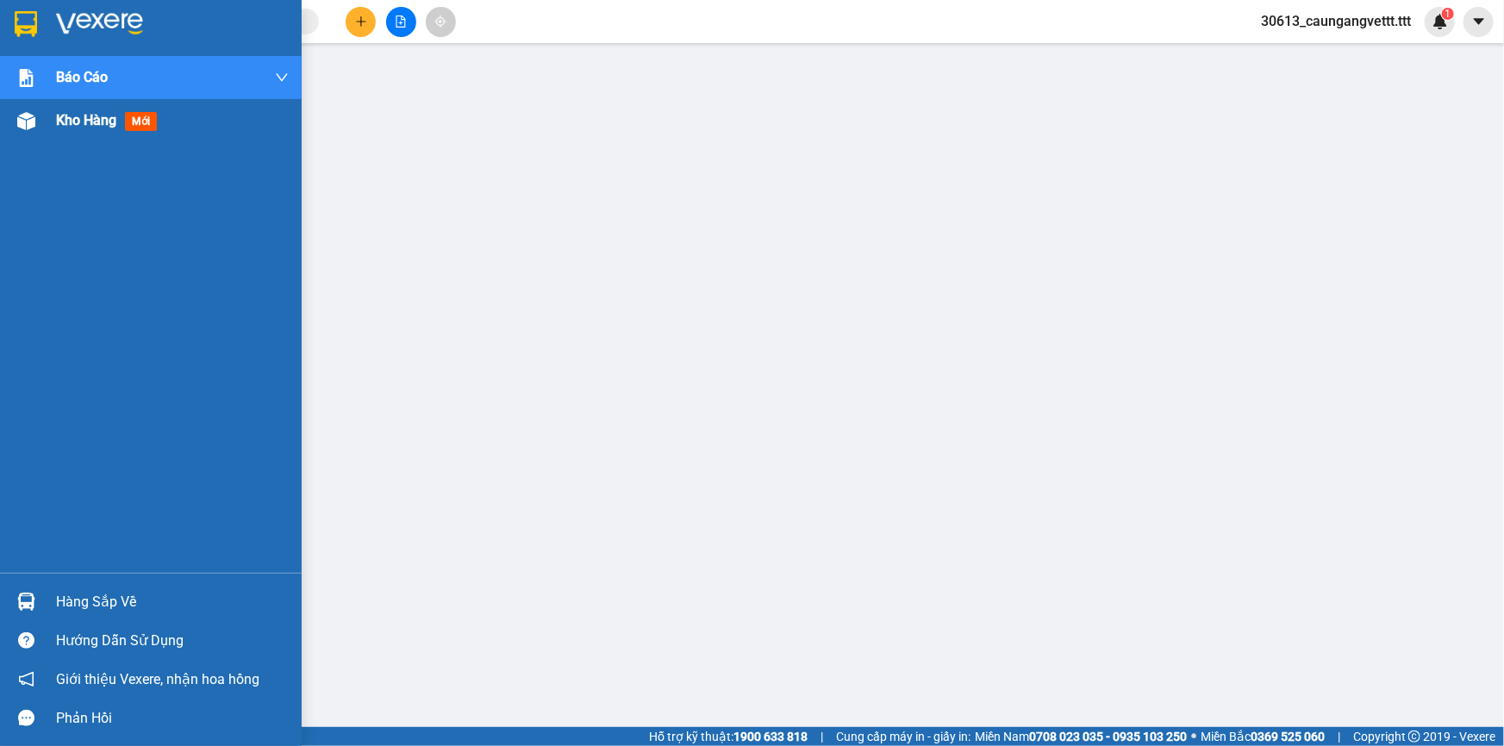
click at [67, 120] on span "Kho hàng" at bounding box center [86, 120] width 60 height 16
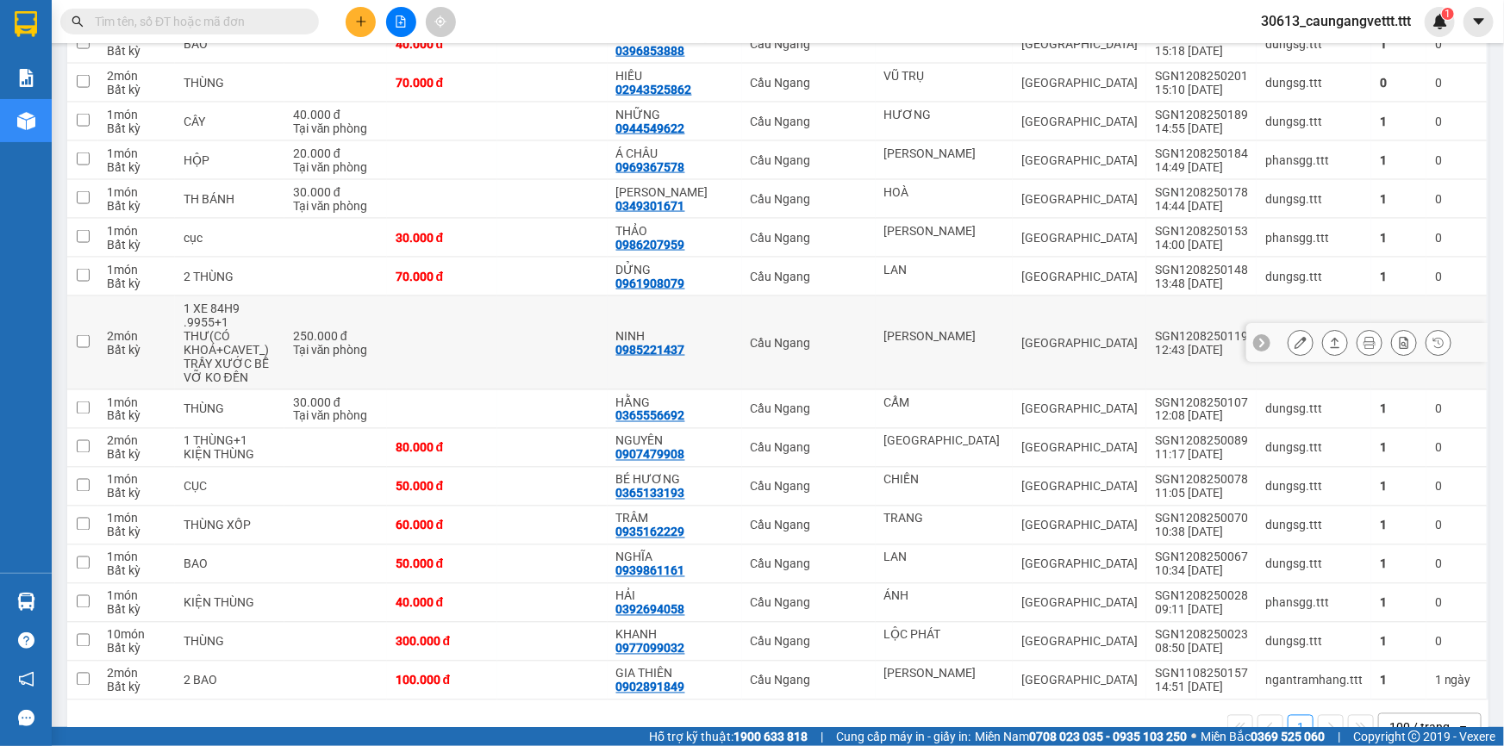
scroll to position [1253, 0]
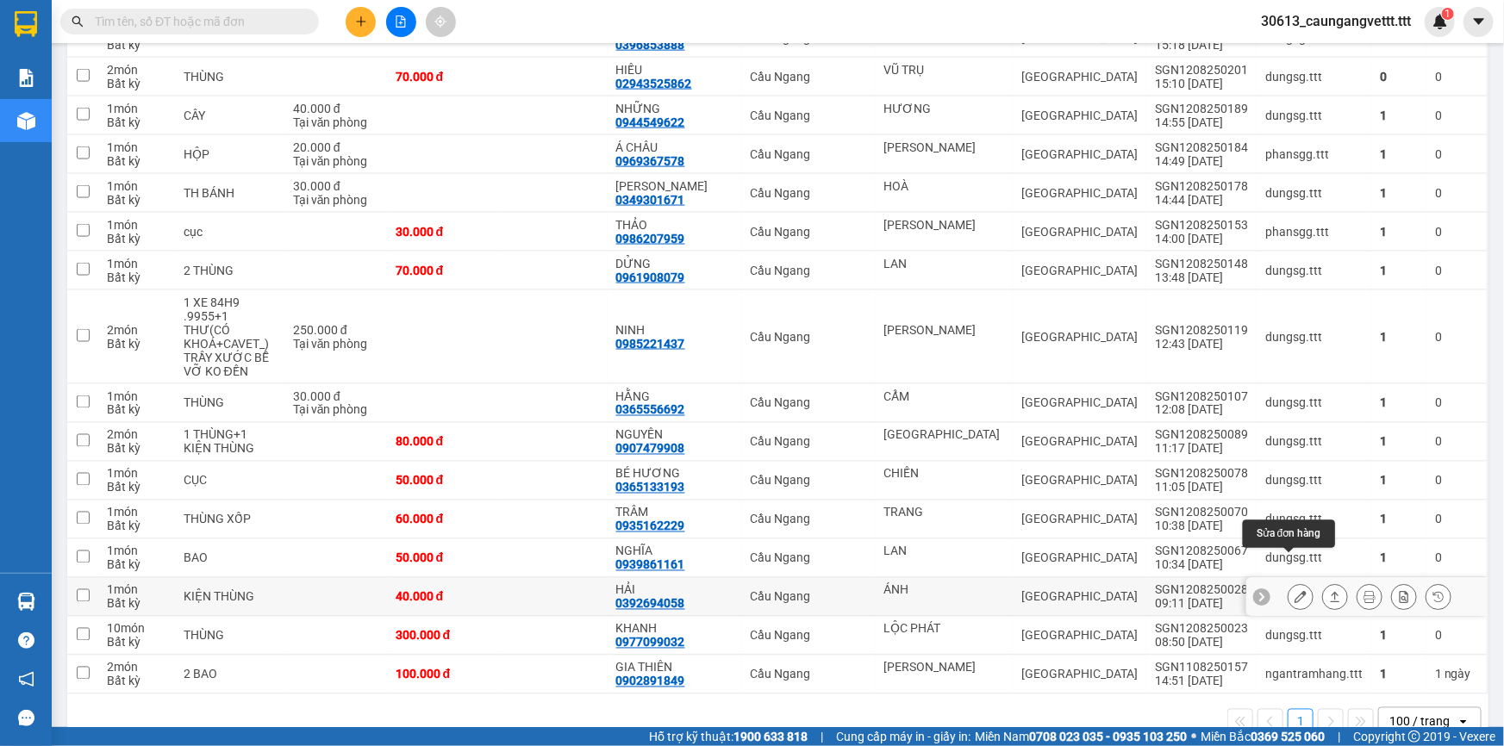
click at [1294, 591] on icon at bounding box center [1300, 597] width 12 height 12
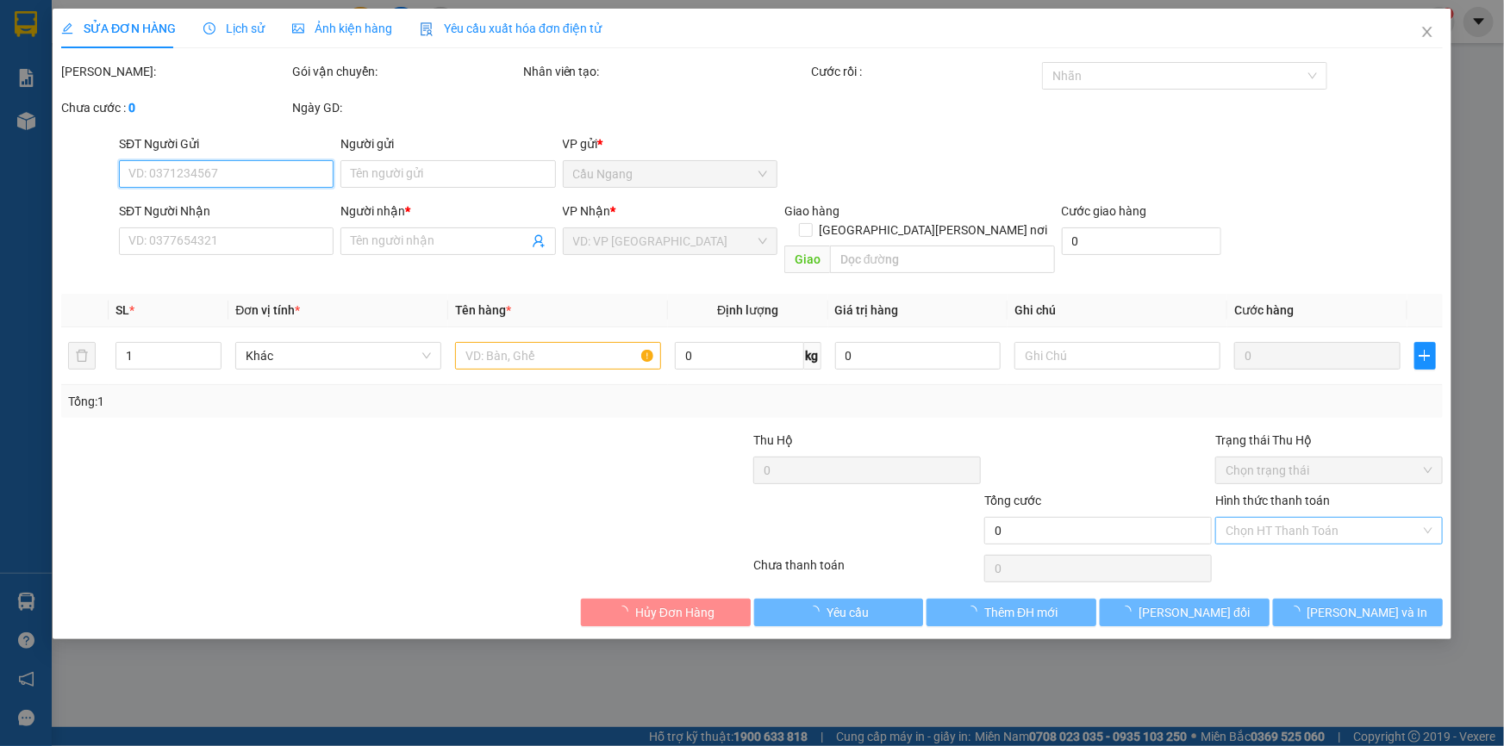
type input "ÁNH"
type input "0392694058"
type input "HẢI"
type input "40.000"
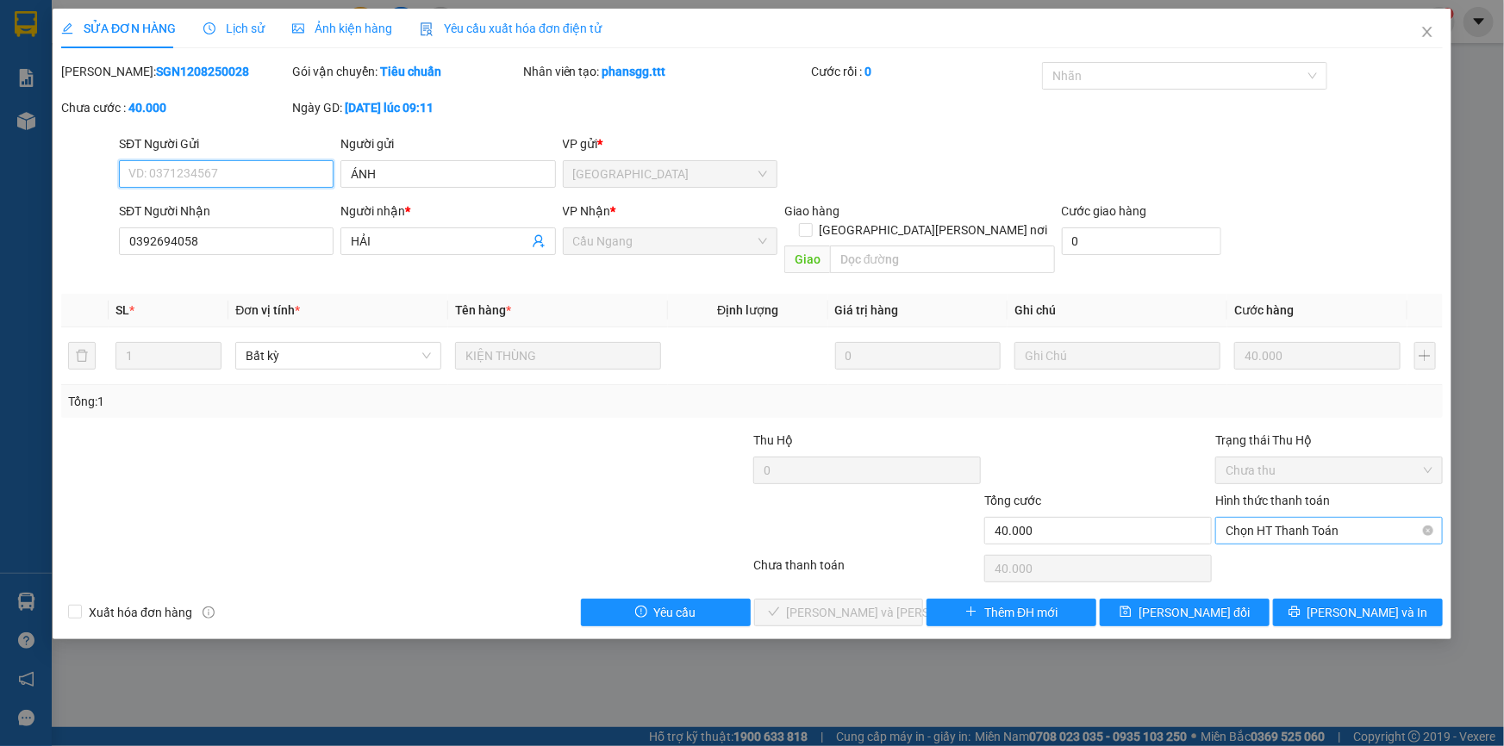
click at [1305, 518] on span "Chọn HT Thanh Toán" at bounding box center [1328, 531] width 207 height 26
click at [1267, 544] on div "Tại văn phòng" at bounding box center [1328, 545] width 207 height 19
type input "0"
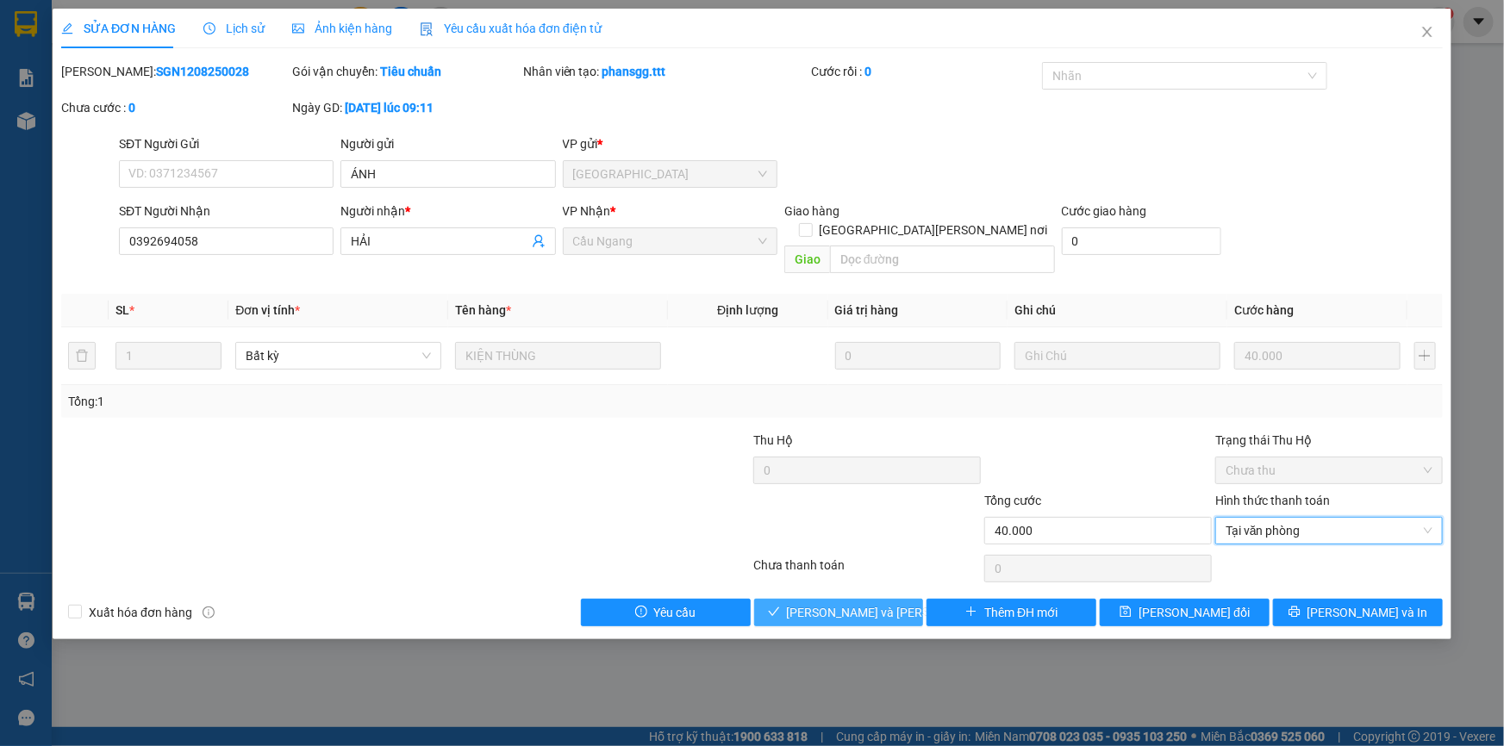
click at [818, 603] on span "[PERSON_NAME] và [PERSON_NAME] hàng" at bounding box center [903, 612] width 233 height 19
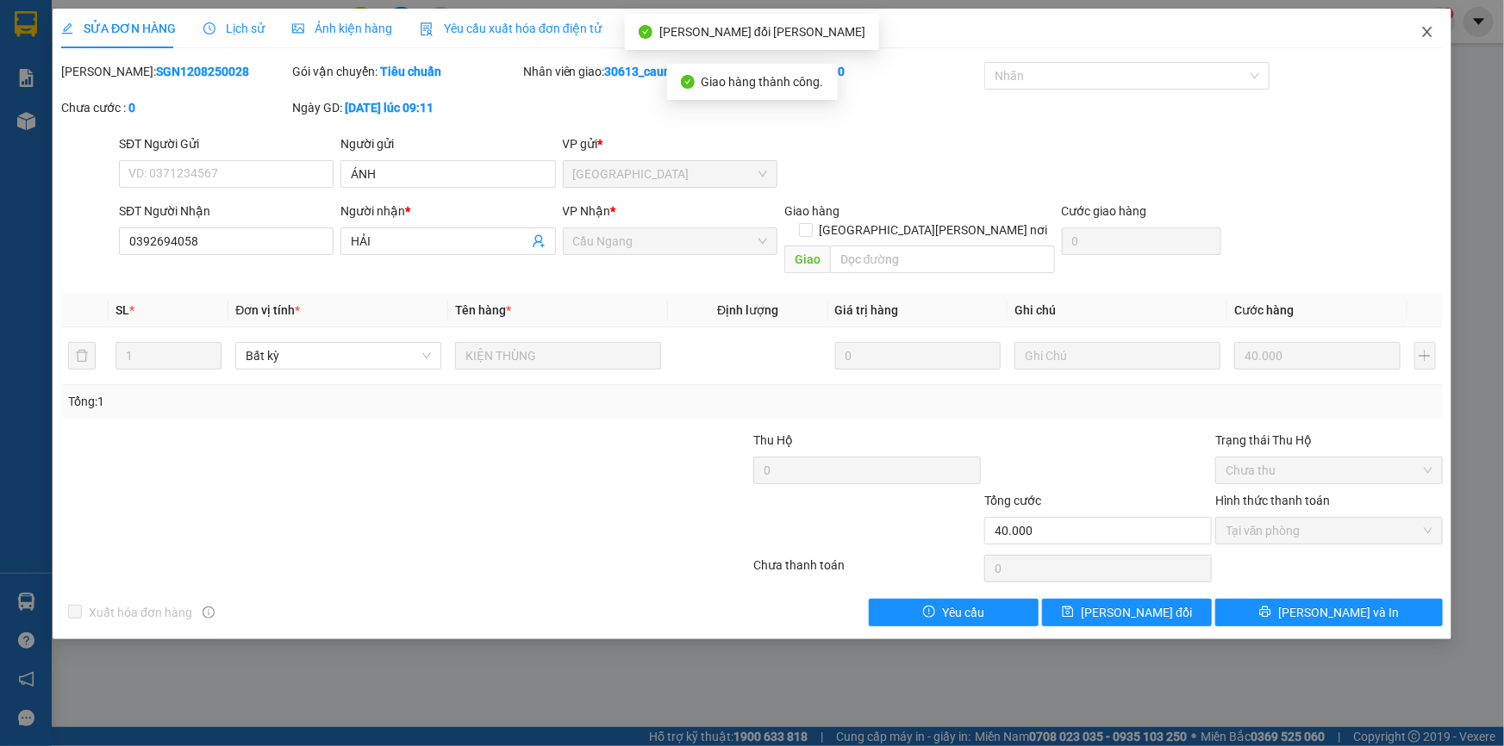
click at [1430, 29] on icon "close" at bounding box center [1426, 32] width 9 height 10
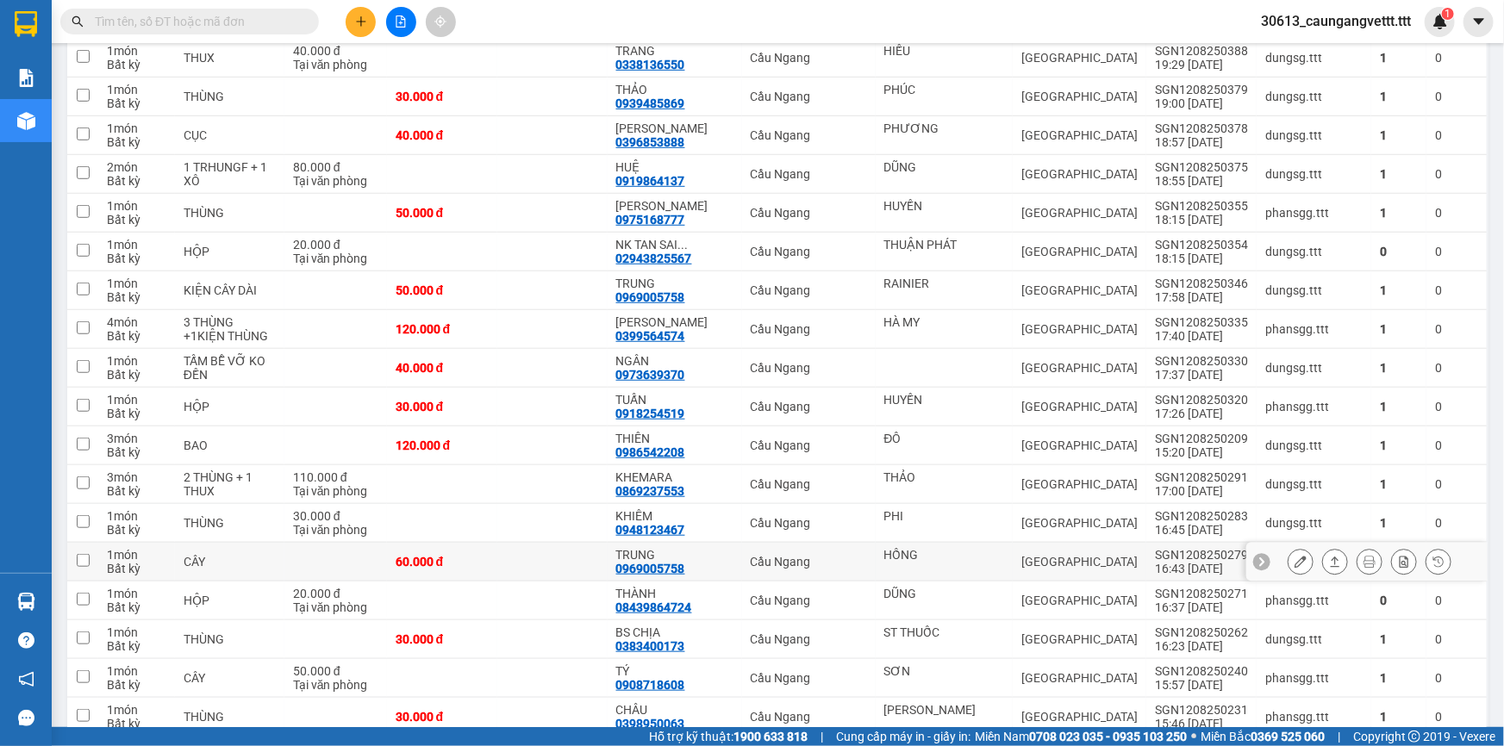
scroll to position [574, 0]
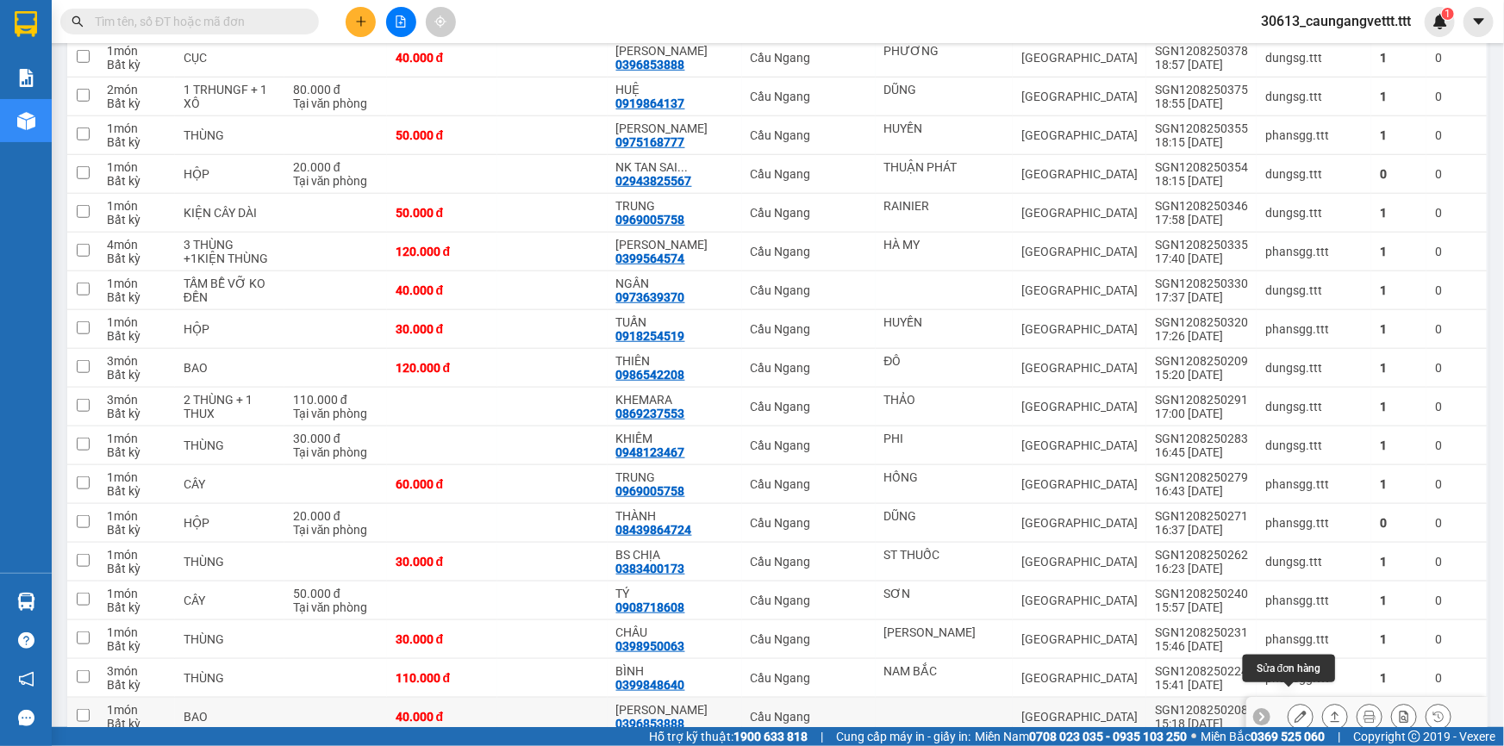
click at [1294, 711] on icon at bounding box center [1300, 717] width 12 height 12
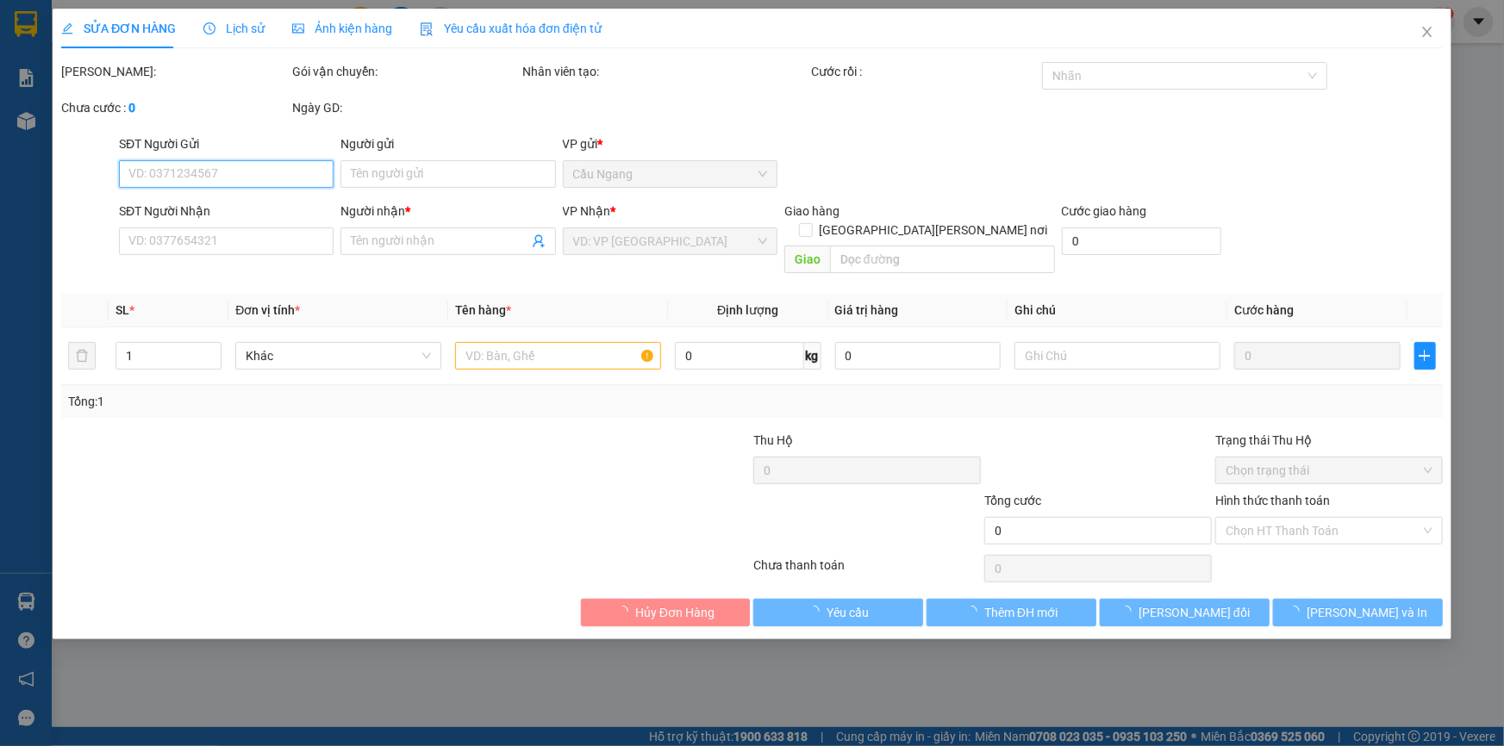
type input "0396853888"
type input "[PERSON_NAME]"
type input "40.000"
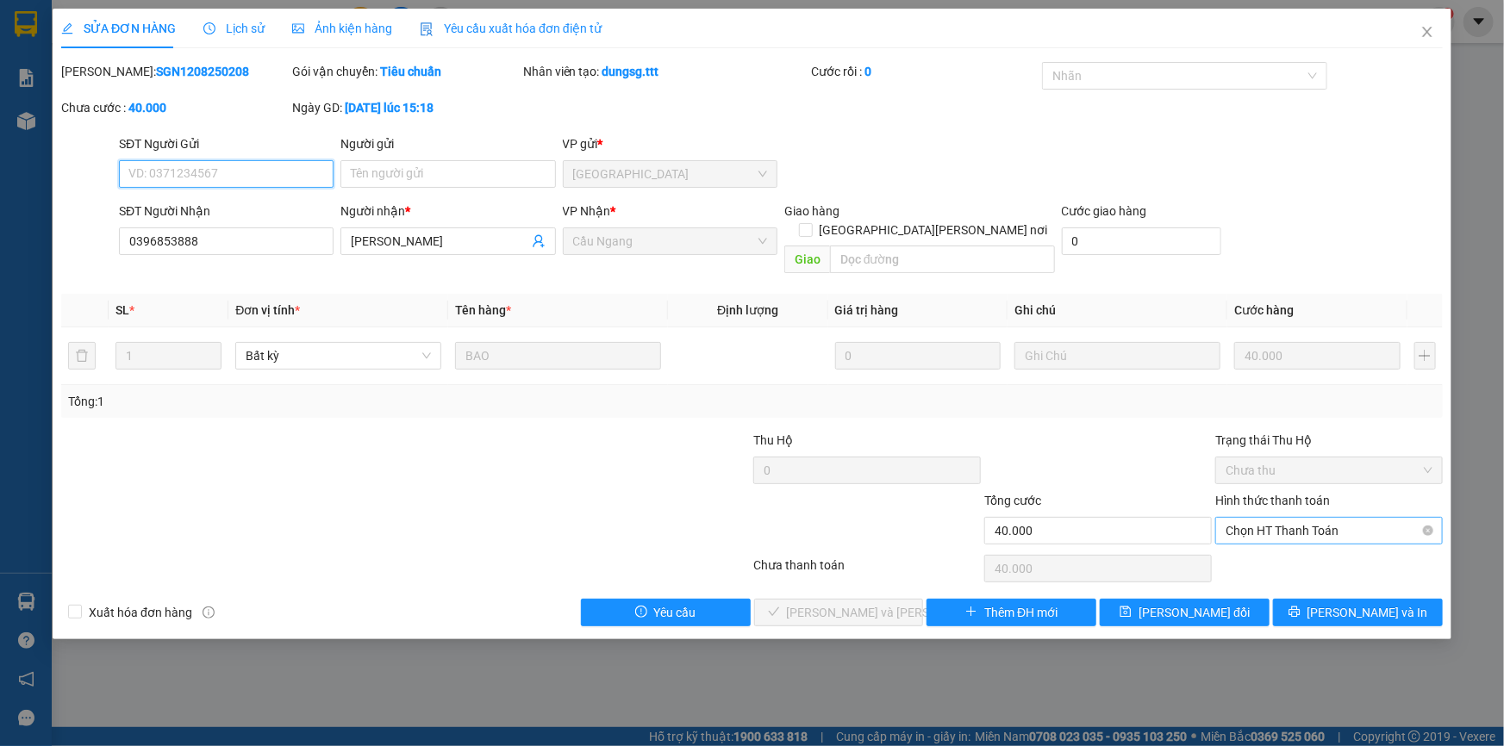
click at [1314, 520] on span "Chọn HT Thanh Toán" at bounding box center [1328, 531] width 207 height 26
drag, startPoint x: 1276, startPoint y: 549, endPoint x: 1155, endPoint y: 559, distance: 121.9
click at [1273, 550] on div "Tại văn phòng" at bounding box center [1328, 545] width 207 height 19
type input "0"
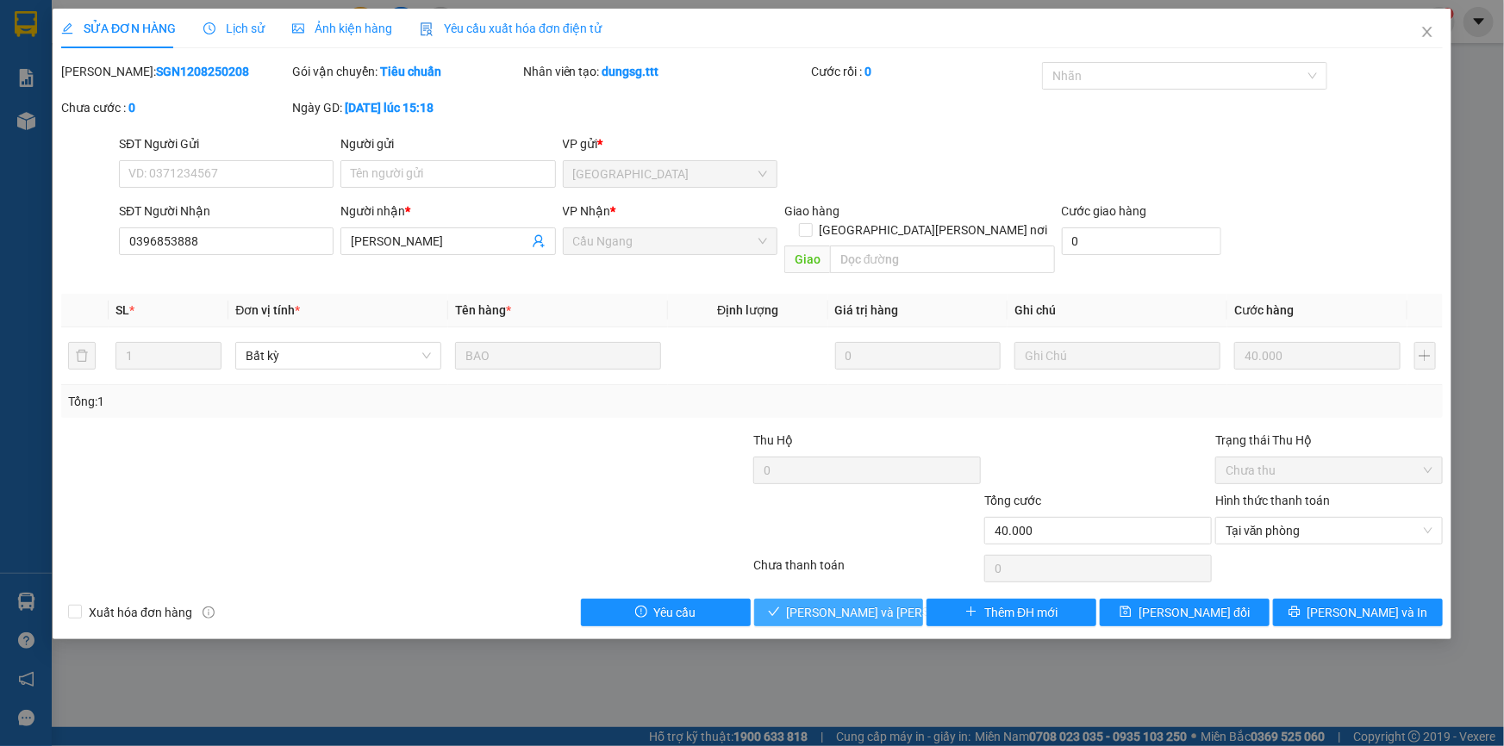
click at [838, 603] on span "[PERSON_NAME] và [PERSON_NAME] hàng" at bounding box center [903, 612] width 233 height 19
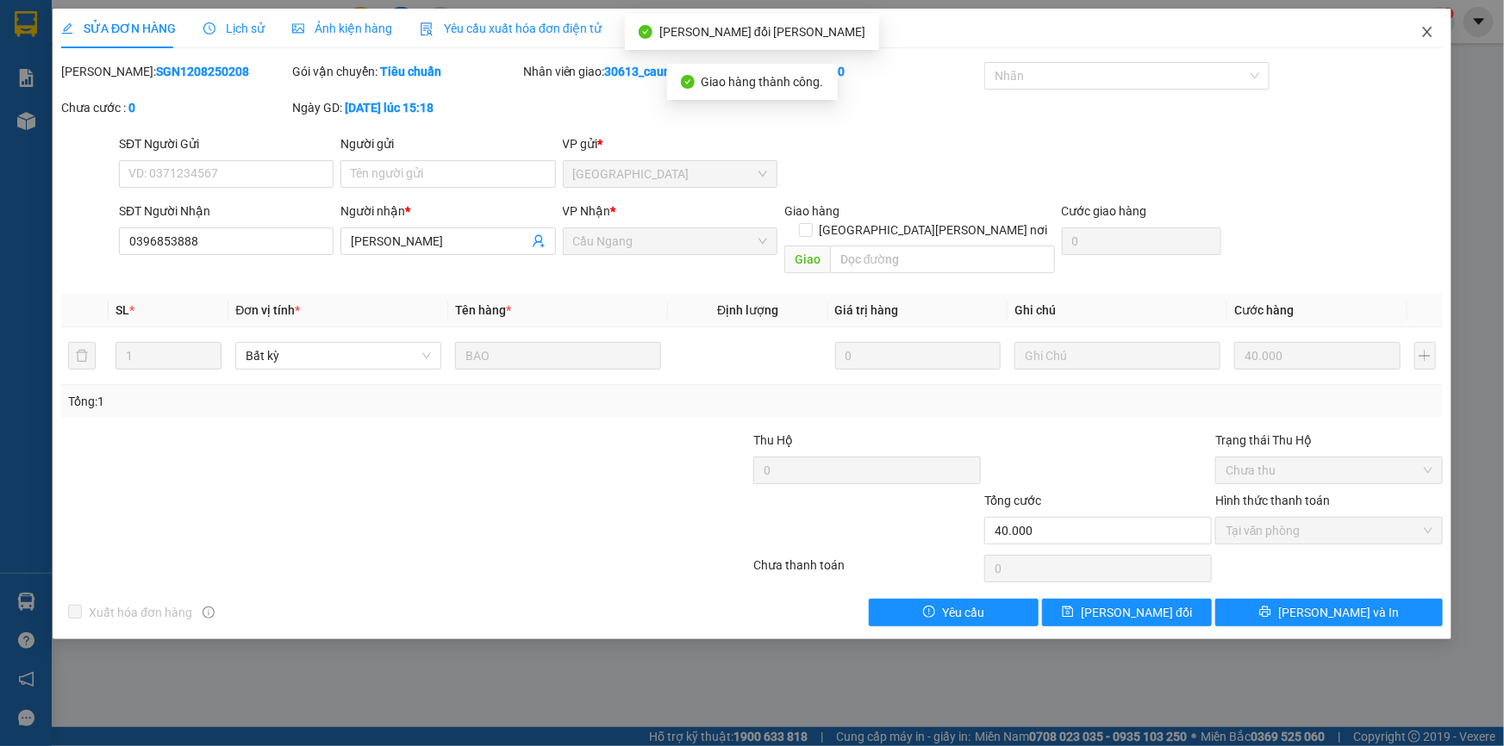
click at [1429, 28] on span "Close" at bounding box center [1427, 33] width 48 height 48
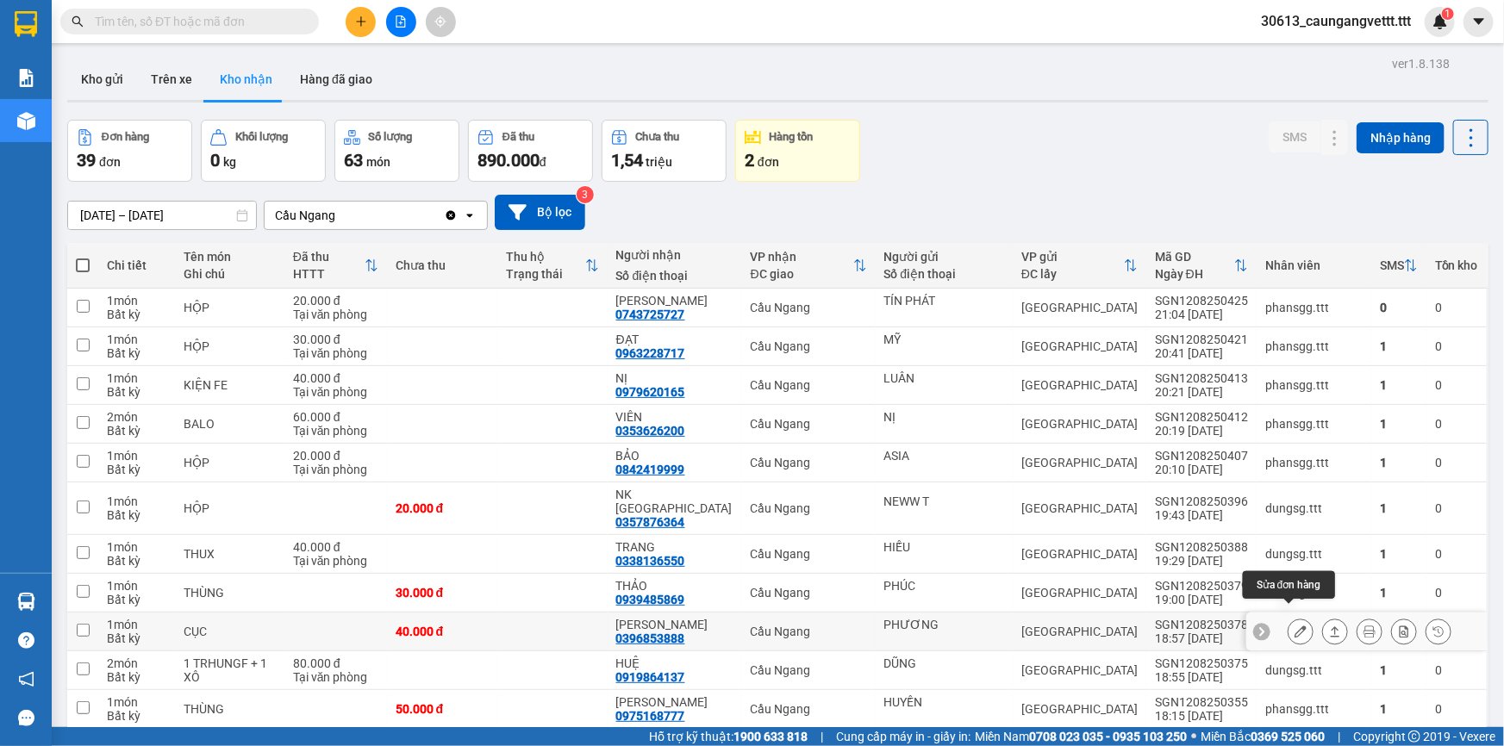
click at [1294, 626] on icon at bounding box center [1300, 632] width 12 height 12
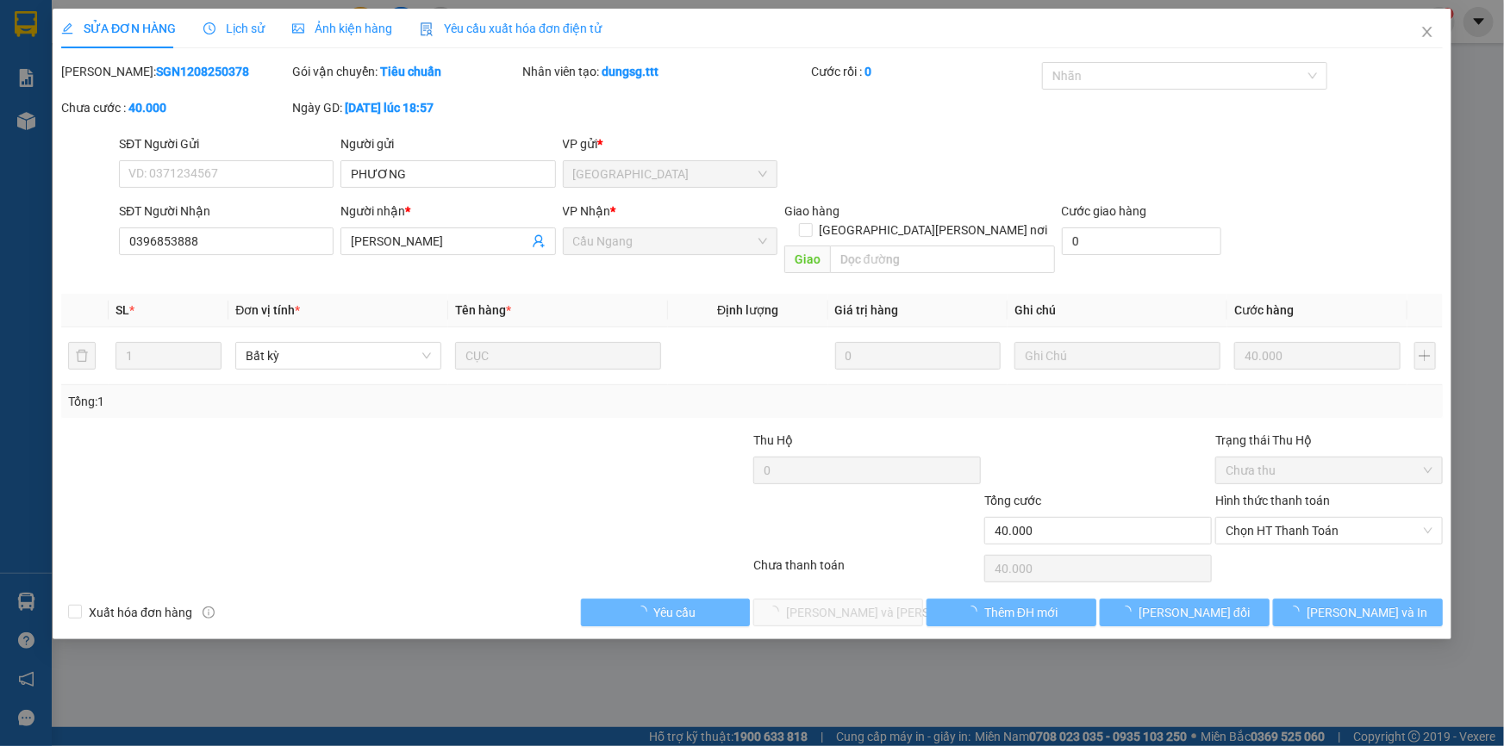
type input "PHƯƠNG"
type input "0396853888"
type input "[PERSON_NAME]"
type input "40.000"
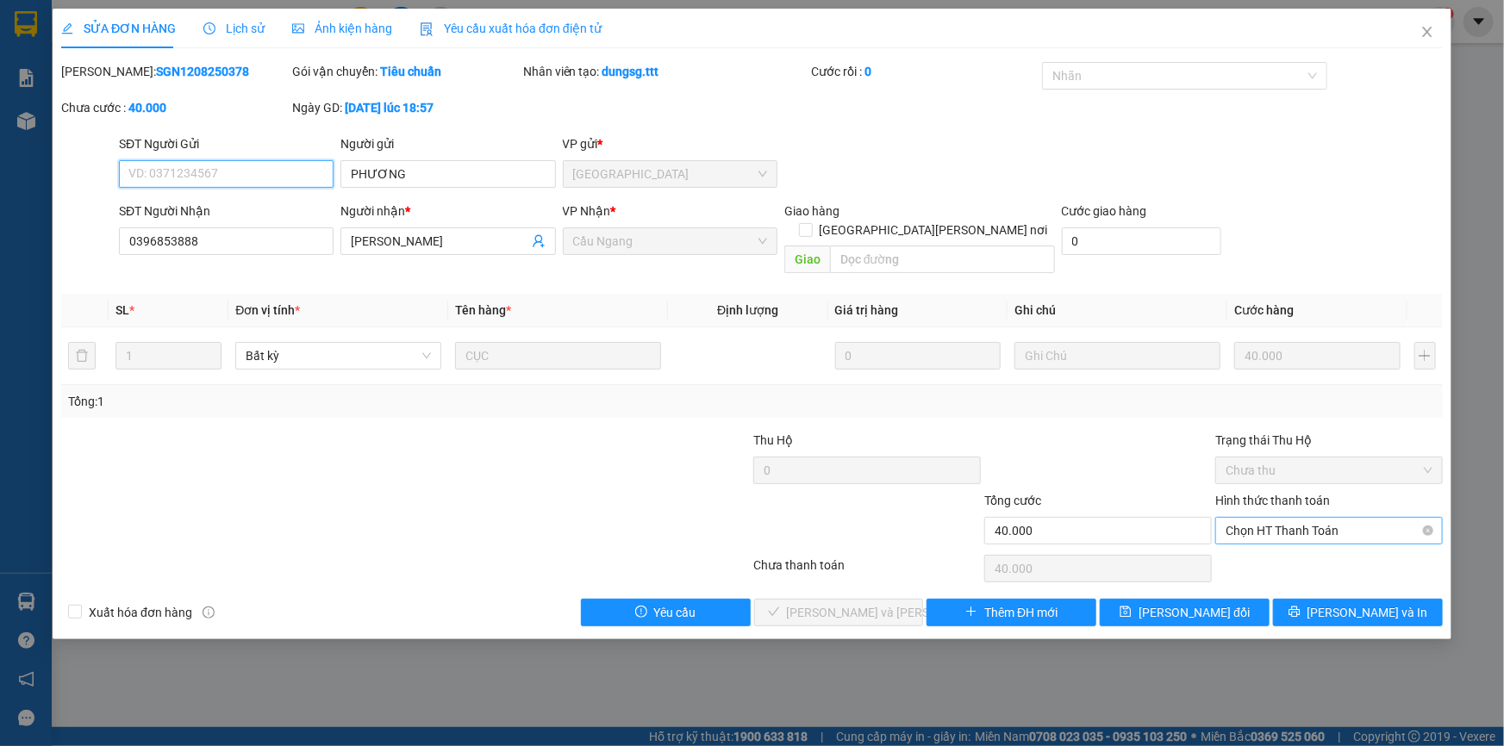
click at [1269, 518] on span "Chọn HT Thanh Toán" at bounding box center [1328, 531] width 207 height 26
click at [1260, 543] on div "Tại văn phòng" at bounding box center [1328, 545] width 207 height 19
type input "0"
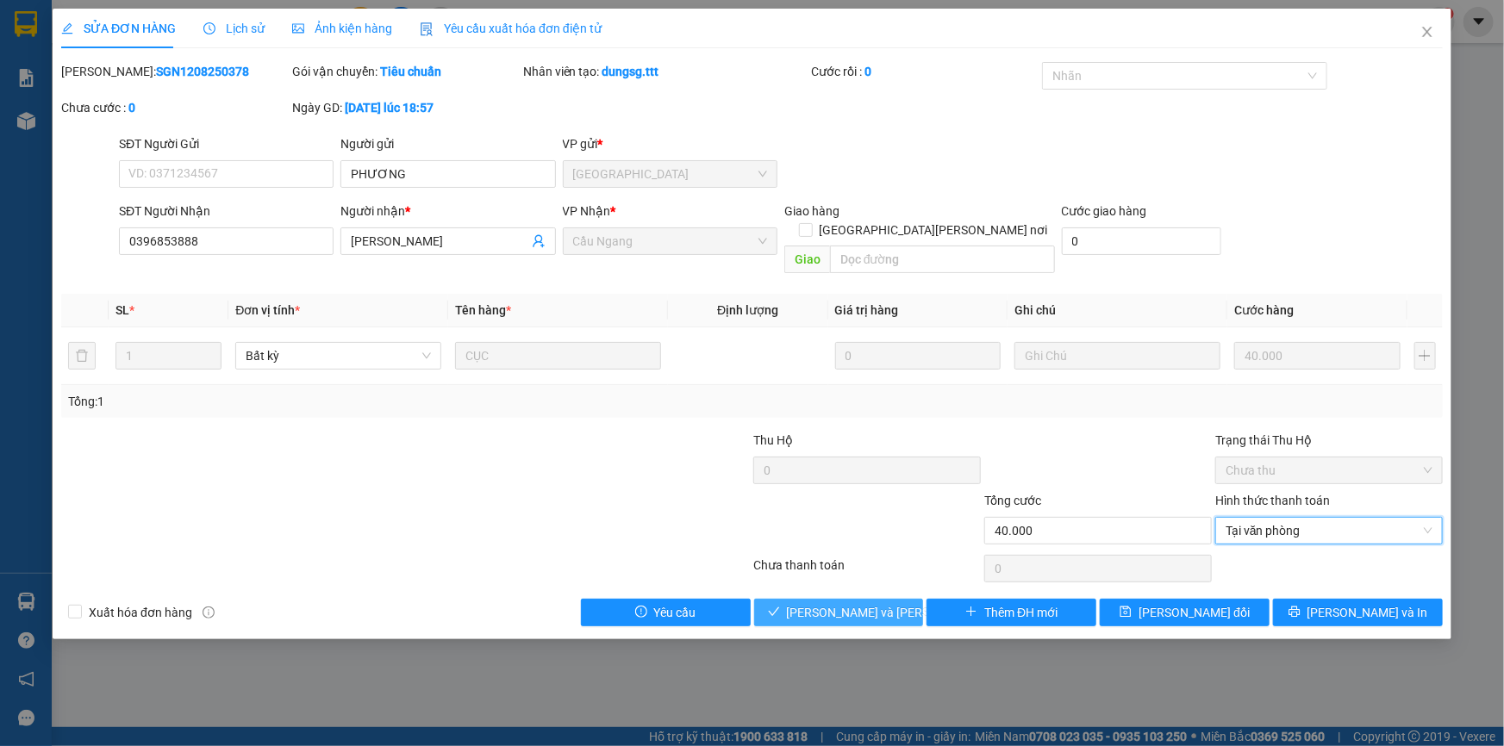
click at [870, 603] on span "[PERSON_NAME] và [PERSON_NAME] hàng" at bounding box center [903, 612] width 233 height 19
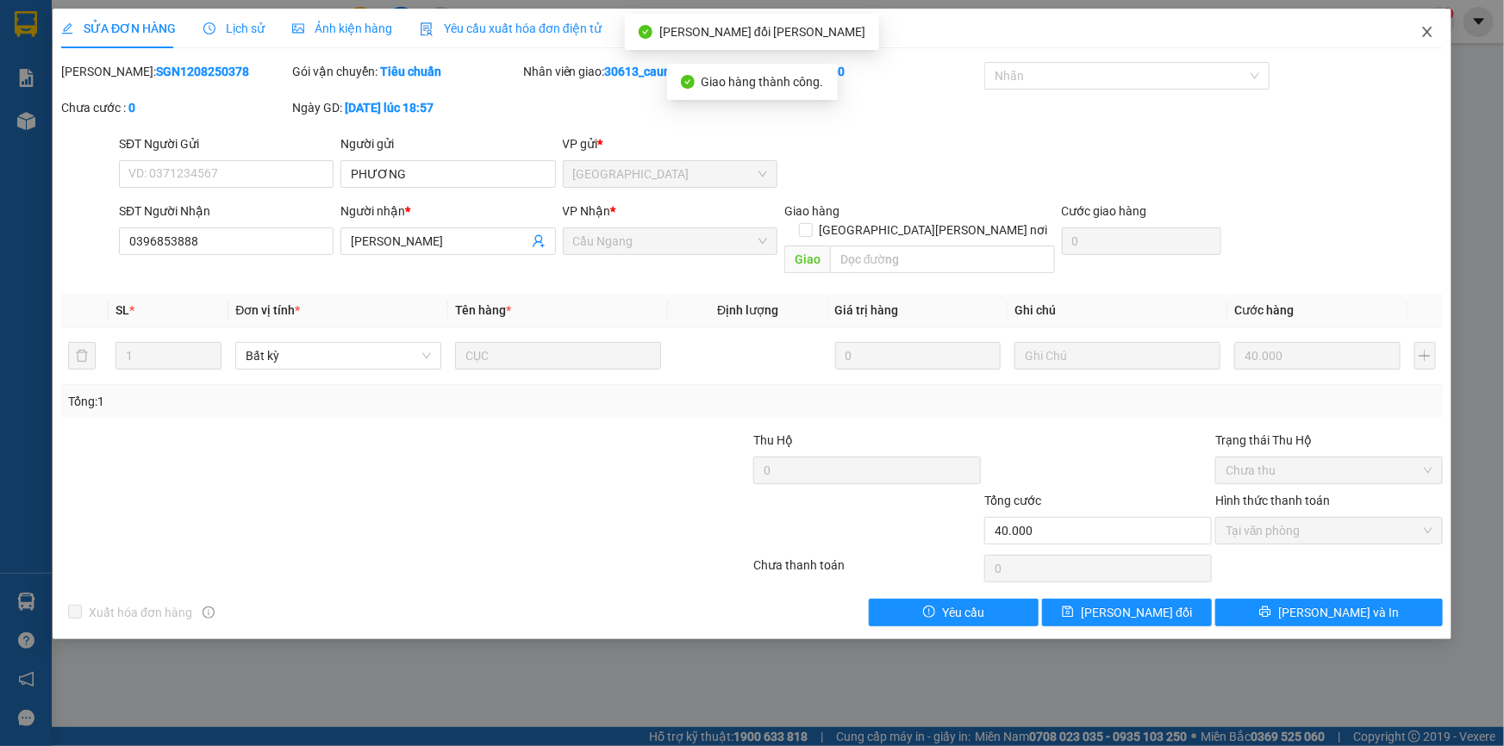
click at [1422, 29] on icon "close" at bounding box center [1427, 32] width 14 height 14
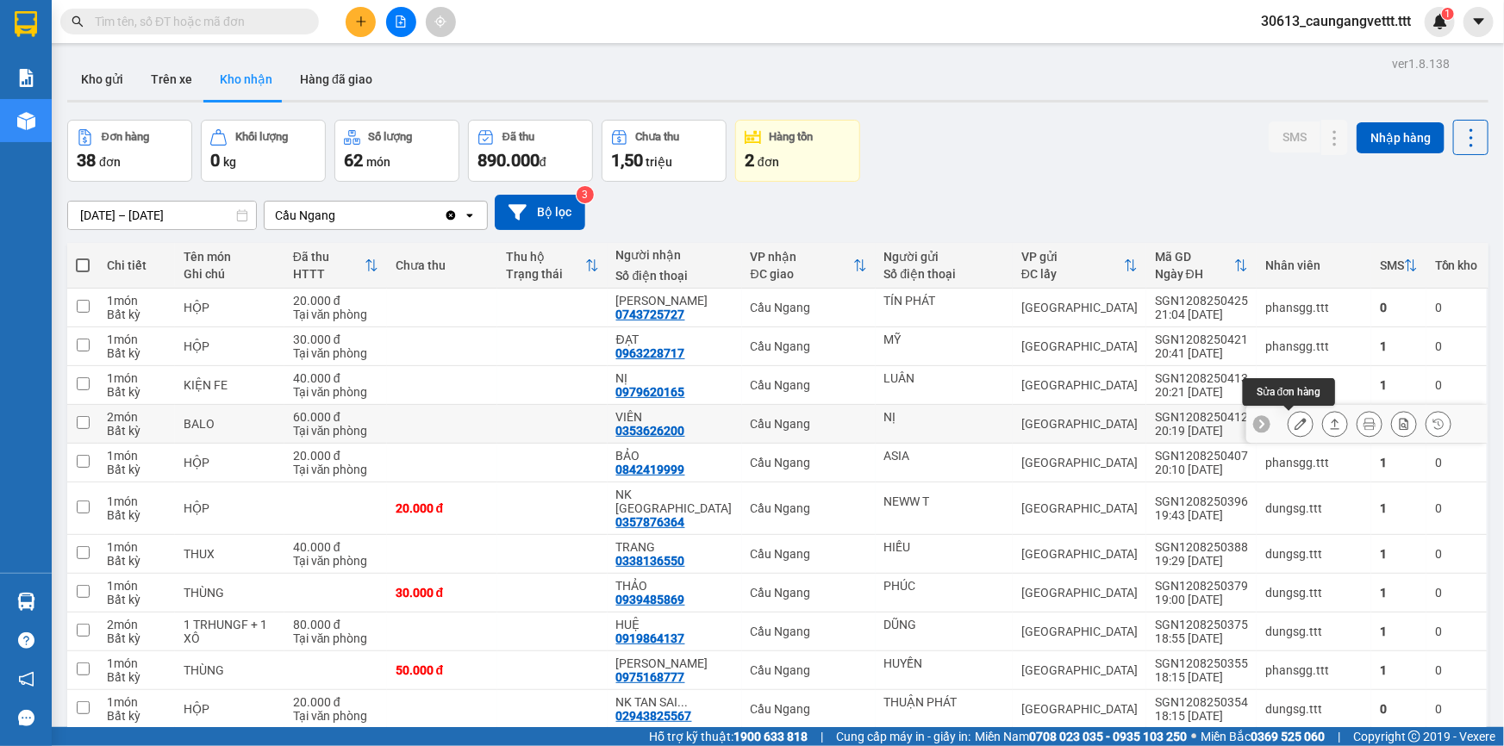
click at [1294, 426] on icon at bounding box center [1300, 424] width 12 height 12
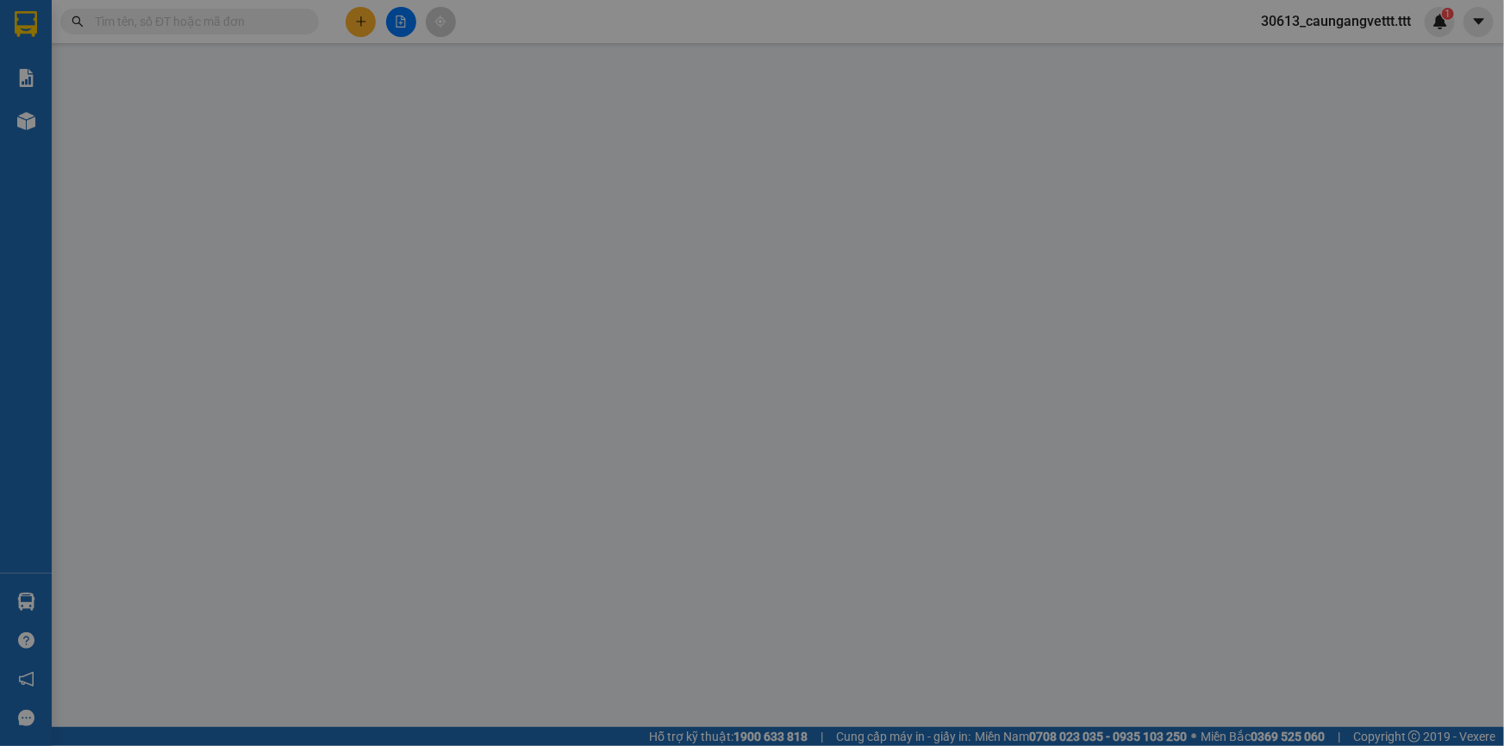
type input "NỊ"
type input "0353626200"
type input "VIÊN"
type input "60.000"
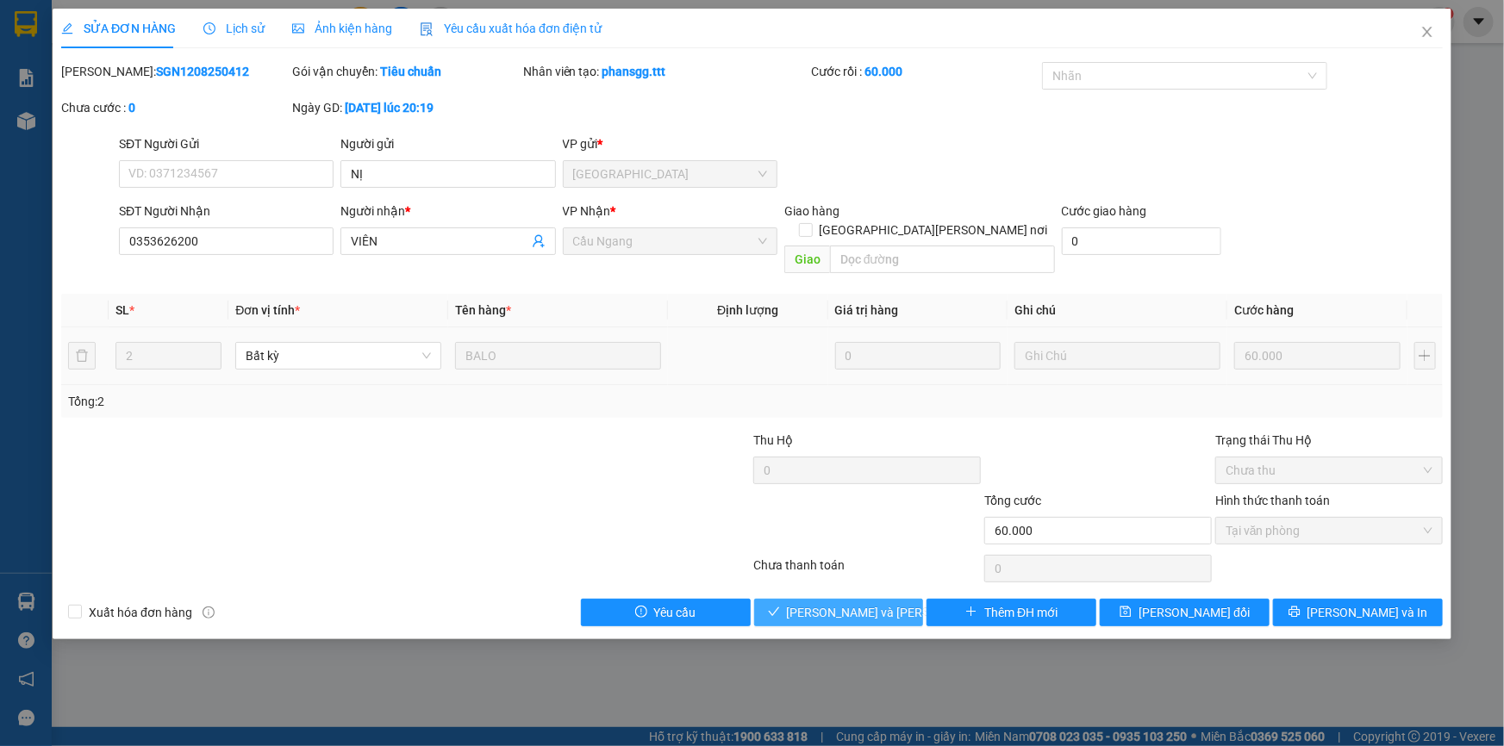
click at [876, 603] on span "[PERSON_NAME] và [PERSON_NAME] hàng" at bounding box center [903, 612] width 233 height 19
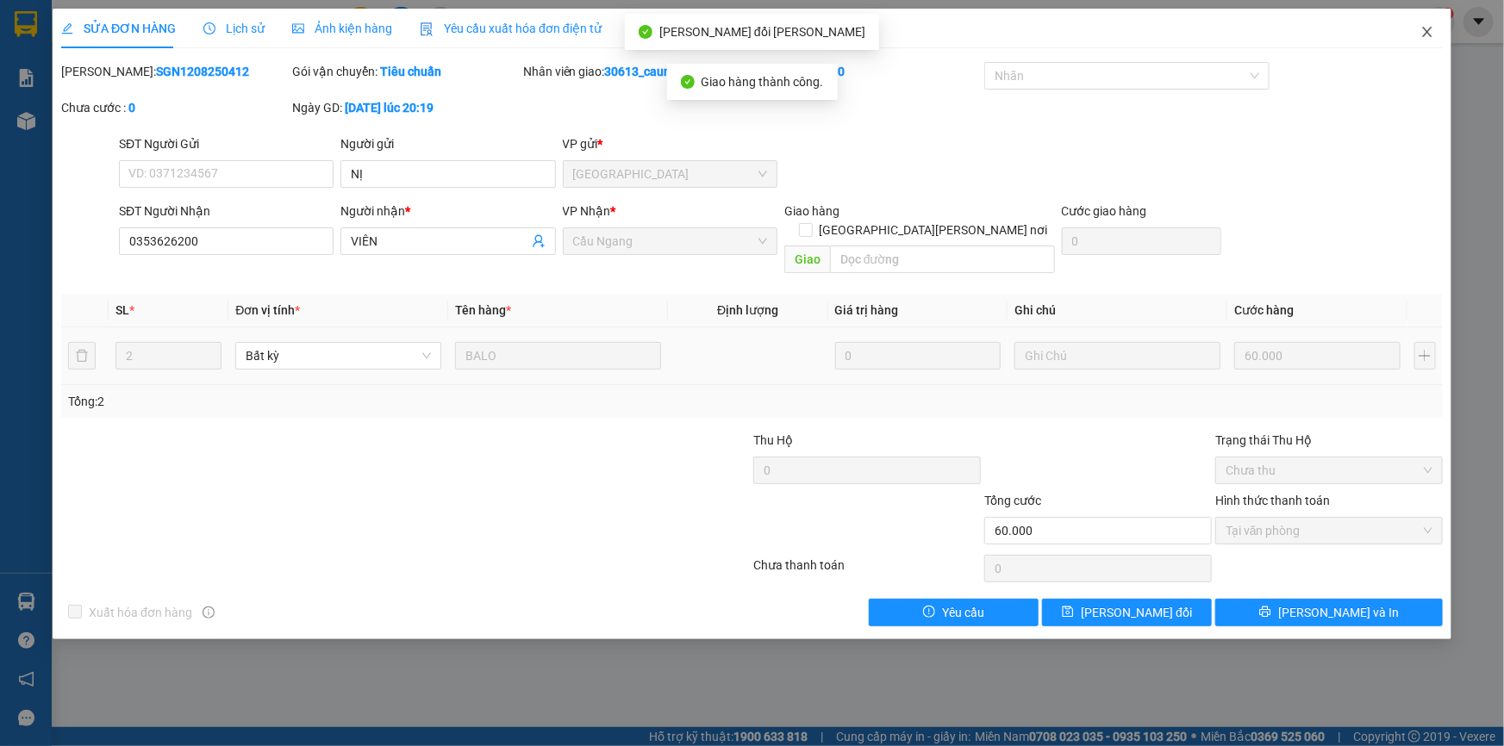
click at [1425, 34] on icon "close" at bounding box center [1427, 32] width 14 height 14
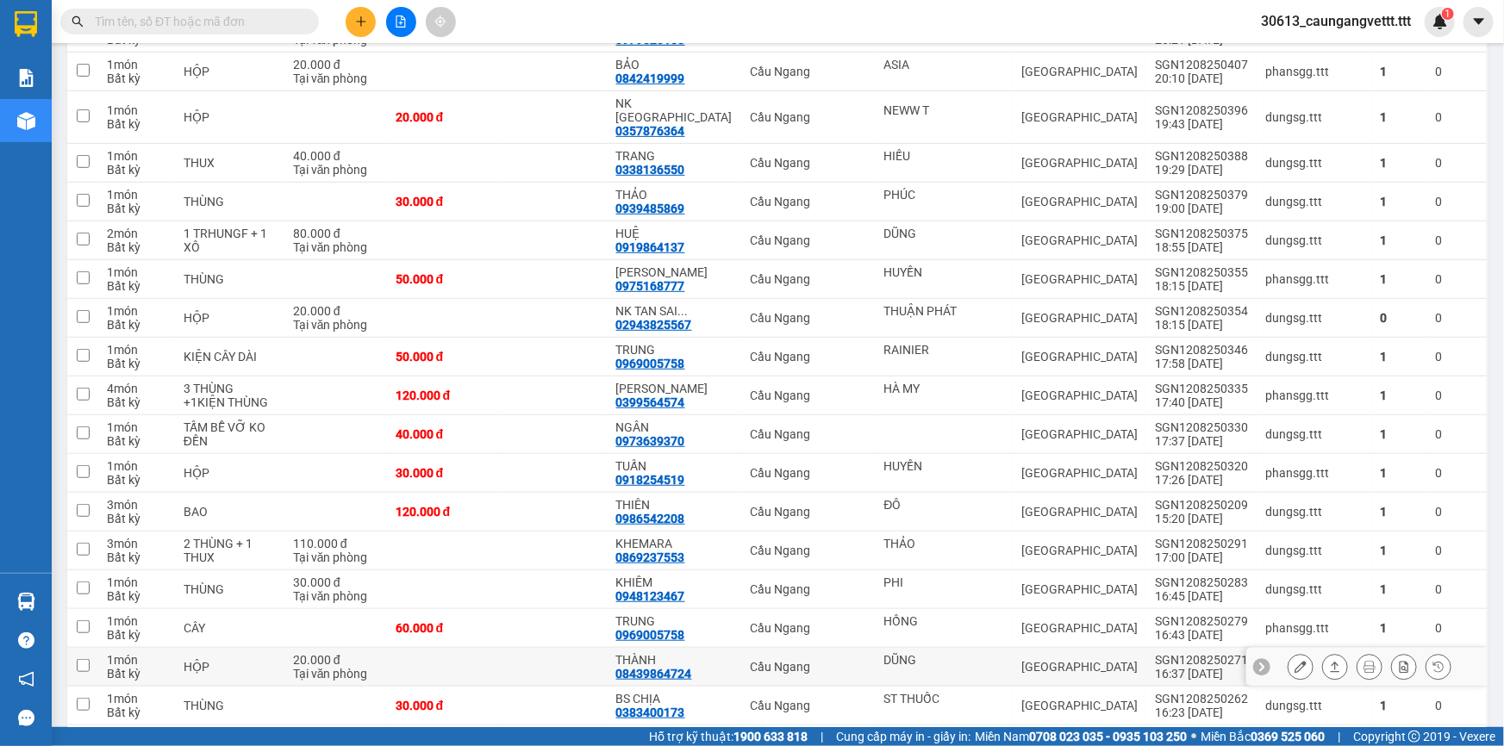
scroll to position [352, 0]
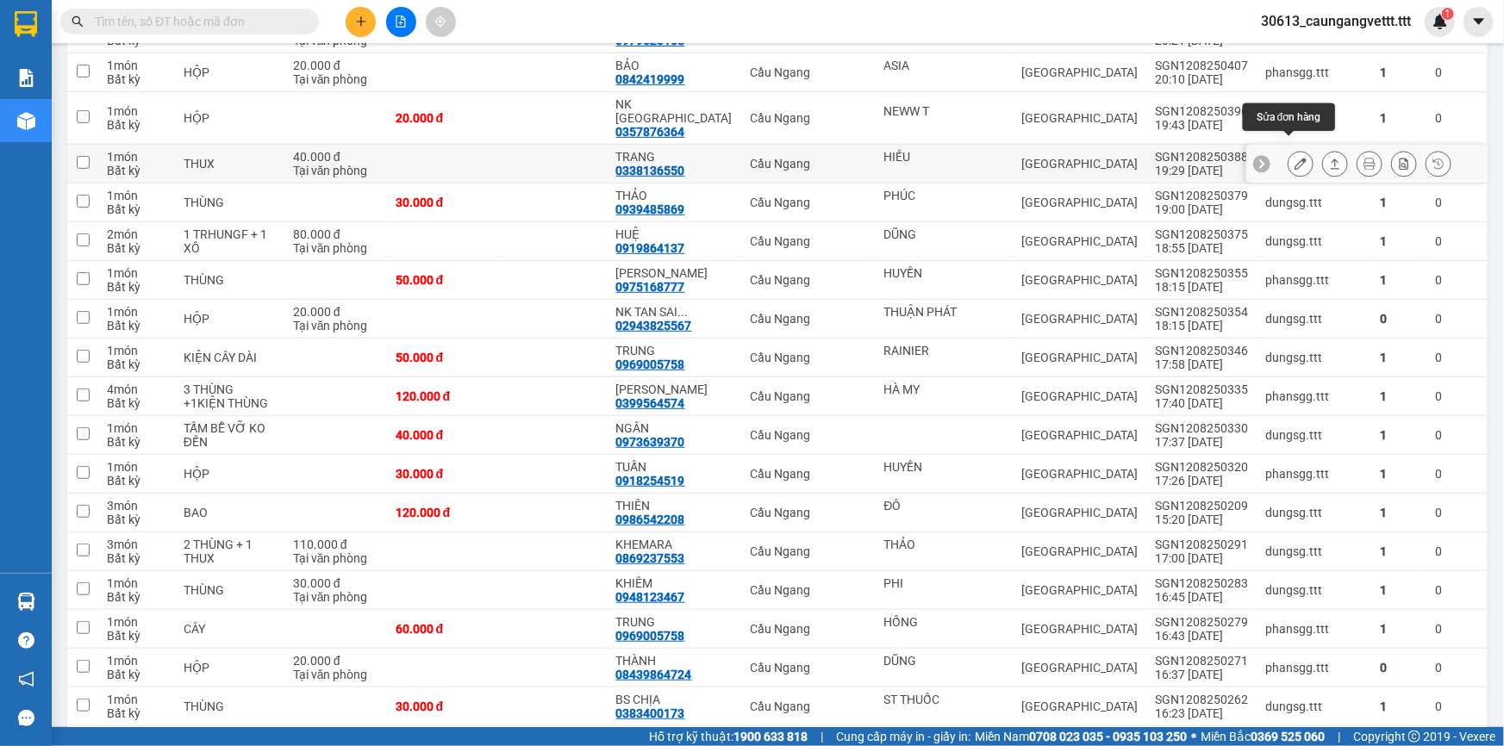
click at [1294, 158] on icon at bounding box center [1300, 164] width 12 height 12
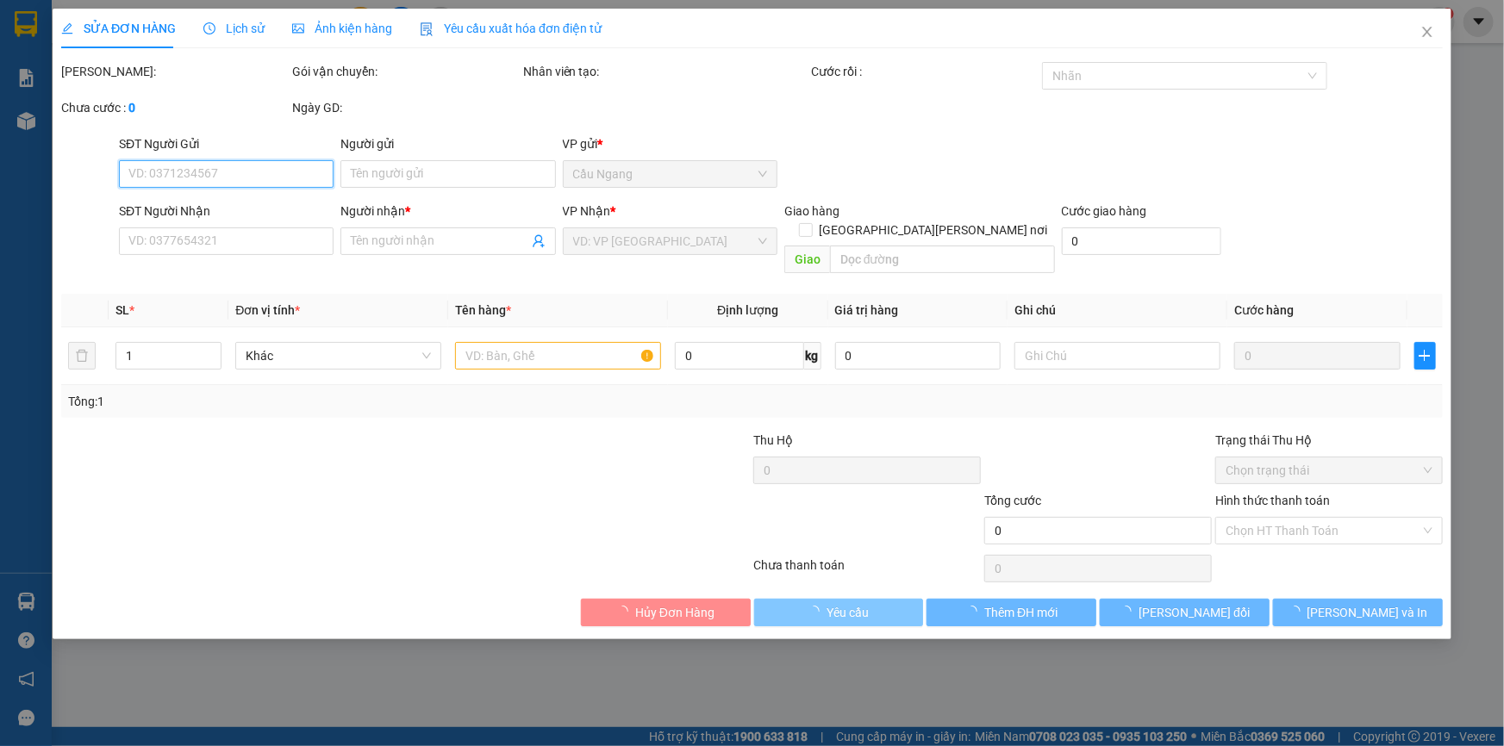
type input "HIẾU"
type input "0338136550"
type input "TRANG"
type input "40.000"
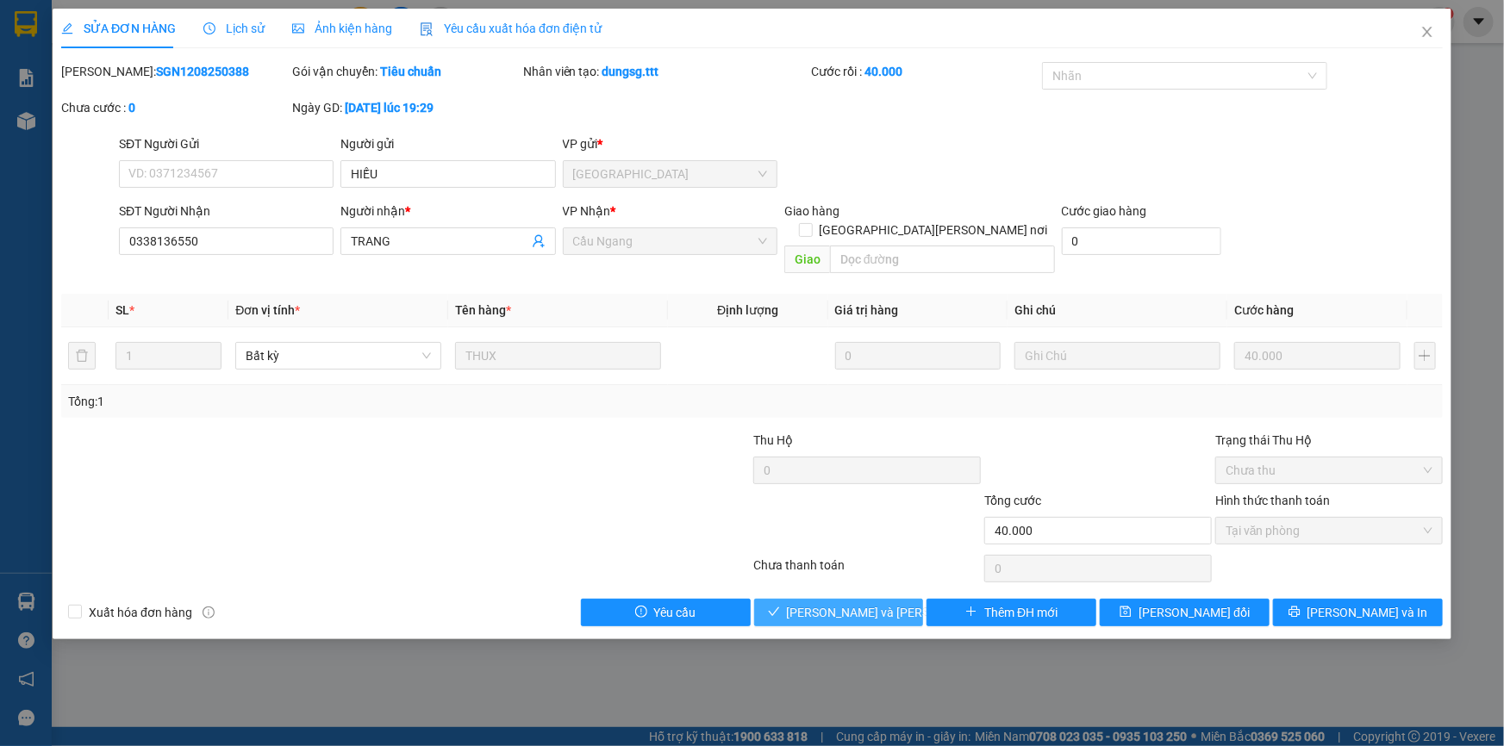
click at [834, 603] on span "[PERSON_NAME] và [PERSON_NAME] hàng" at bounding box center [903, 612] width 233 height 19
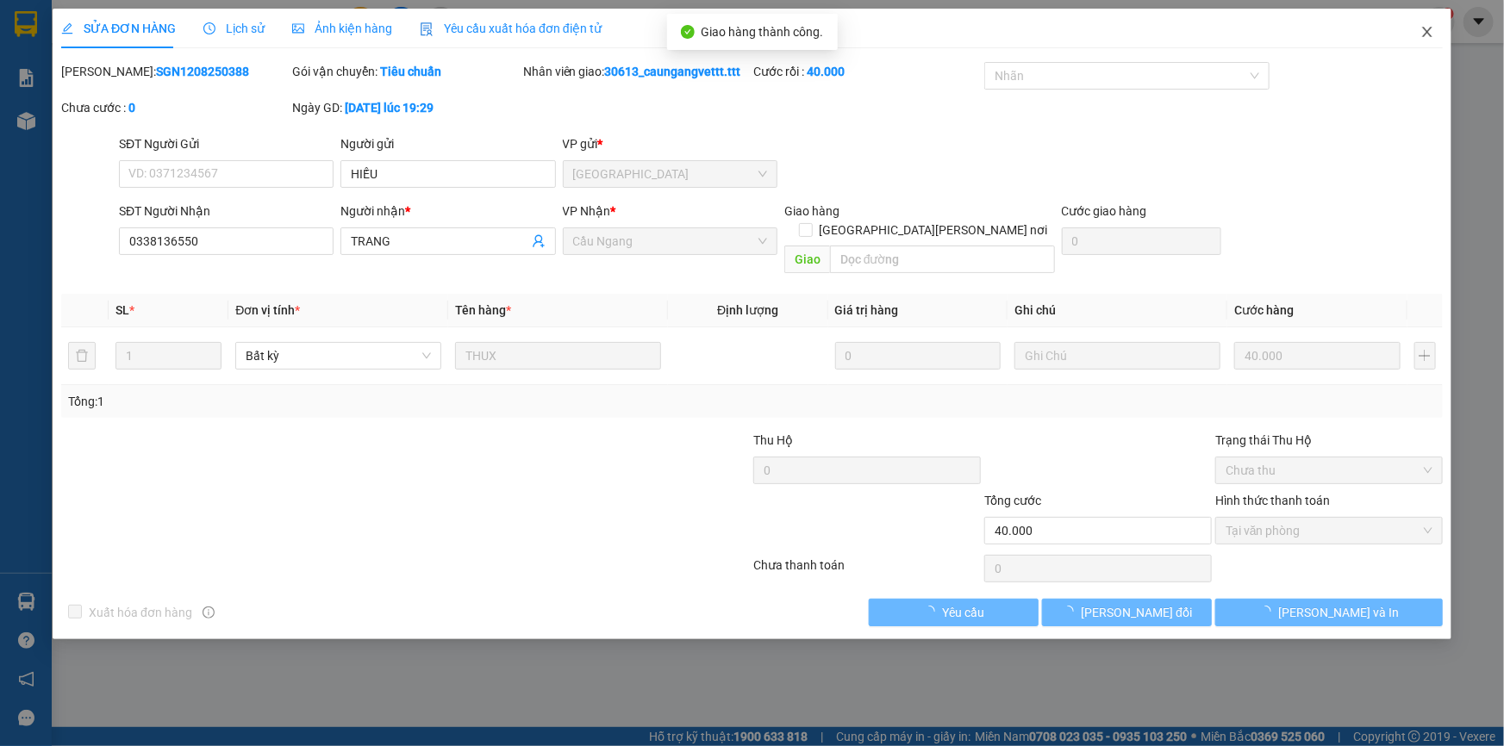
click at [1430, 30] on icon "close" at bounding box center [1427, 32] width 14 height 14
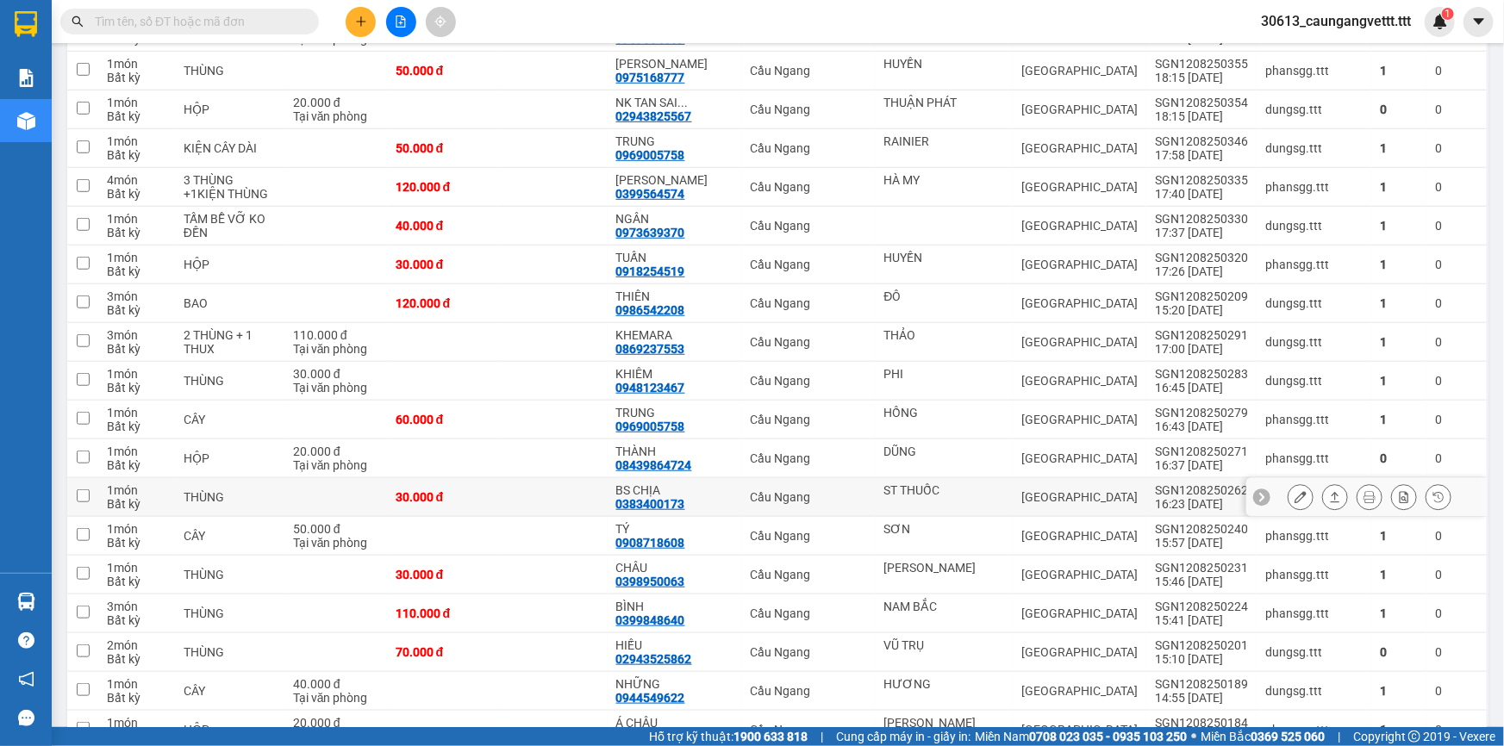
scroll to position [417, 0]
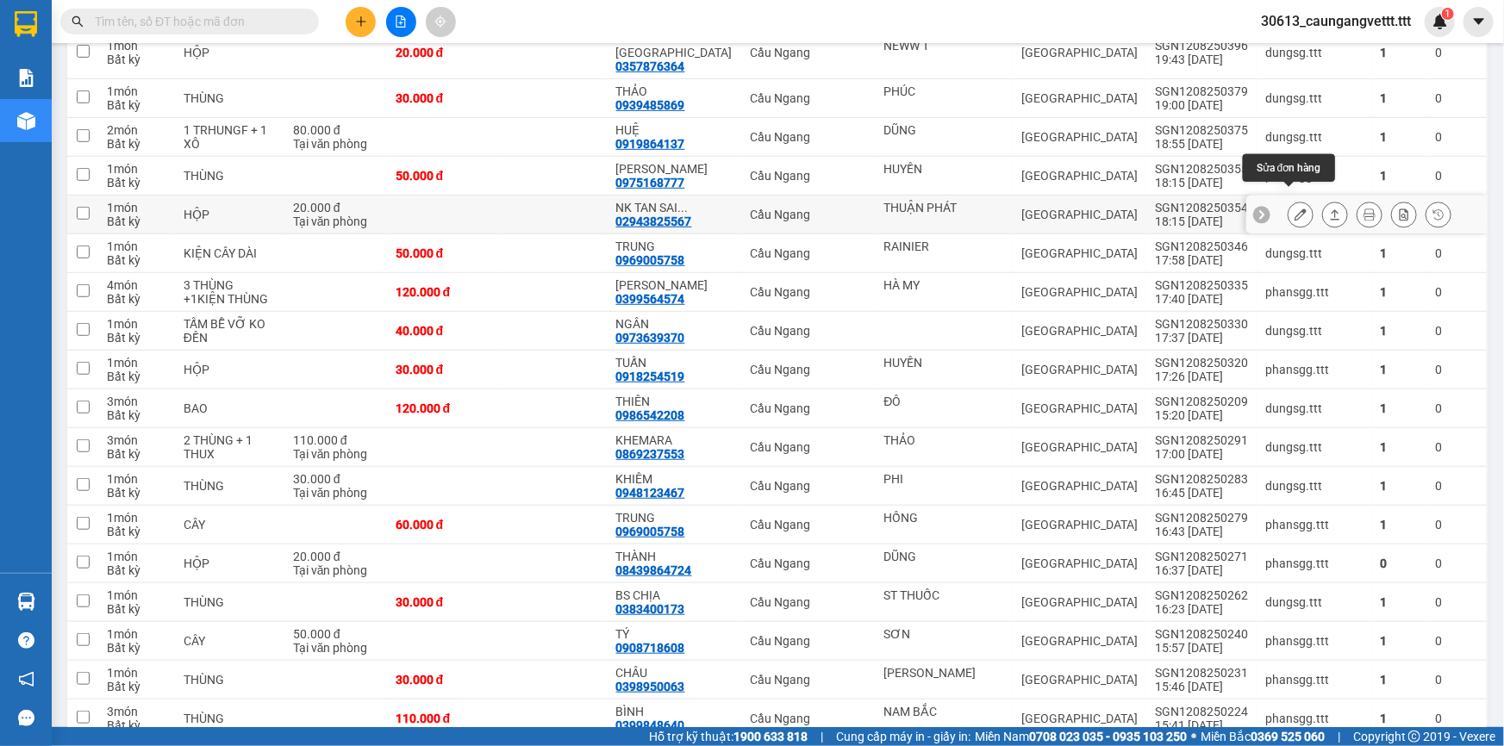
click at [1294, 209] on icon at bounding box center [1300, 215] width 12 height 12
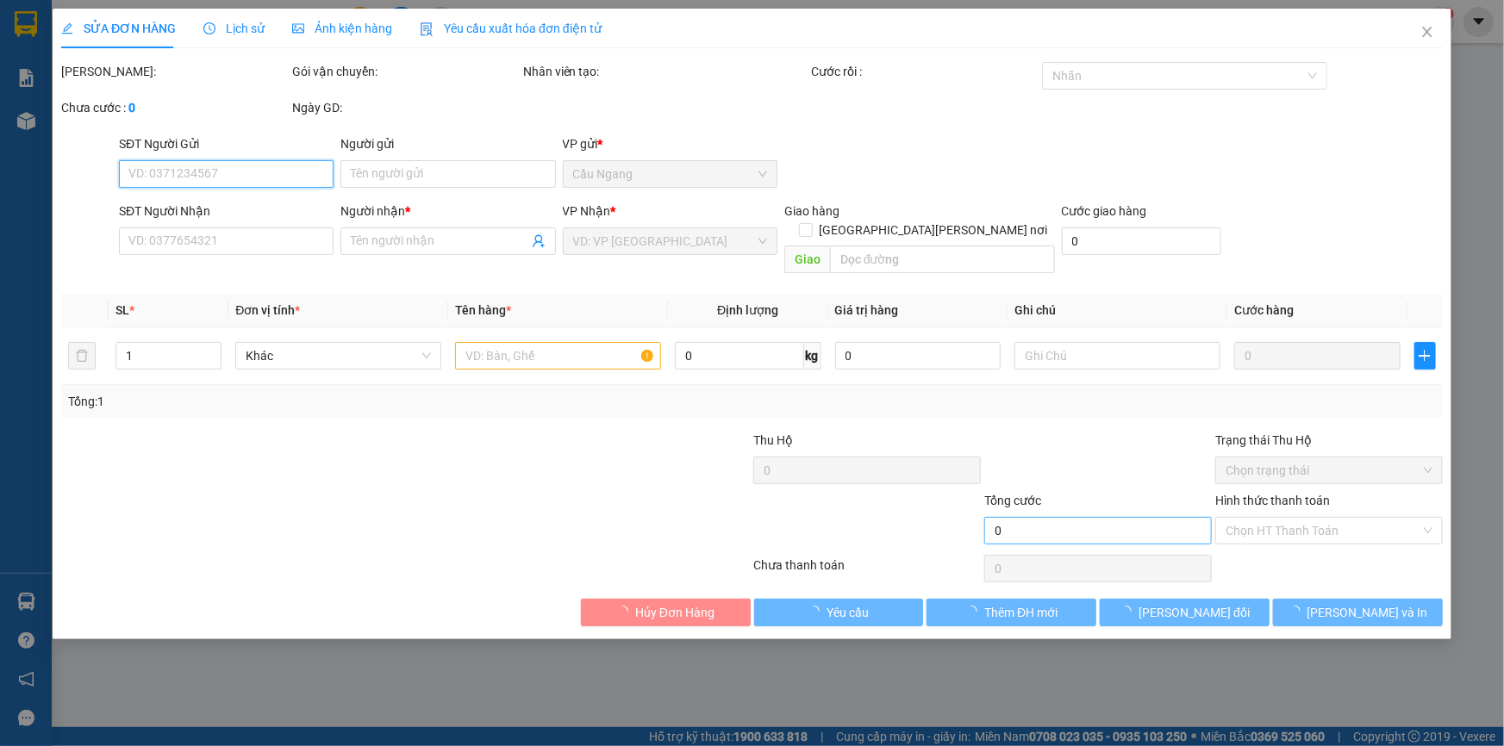
type input "THUẬN PHÁT"
type input "02943825567"
type input "NK TAN SAI GON"
type input "20.000"
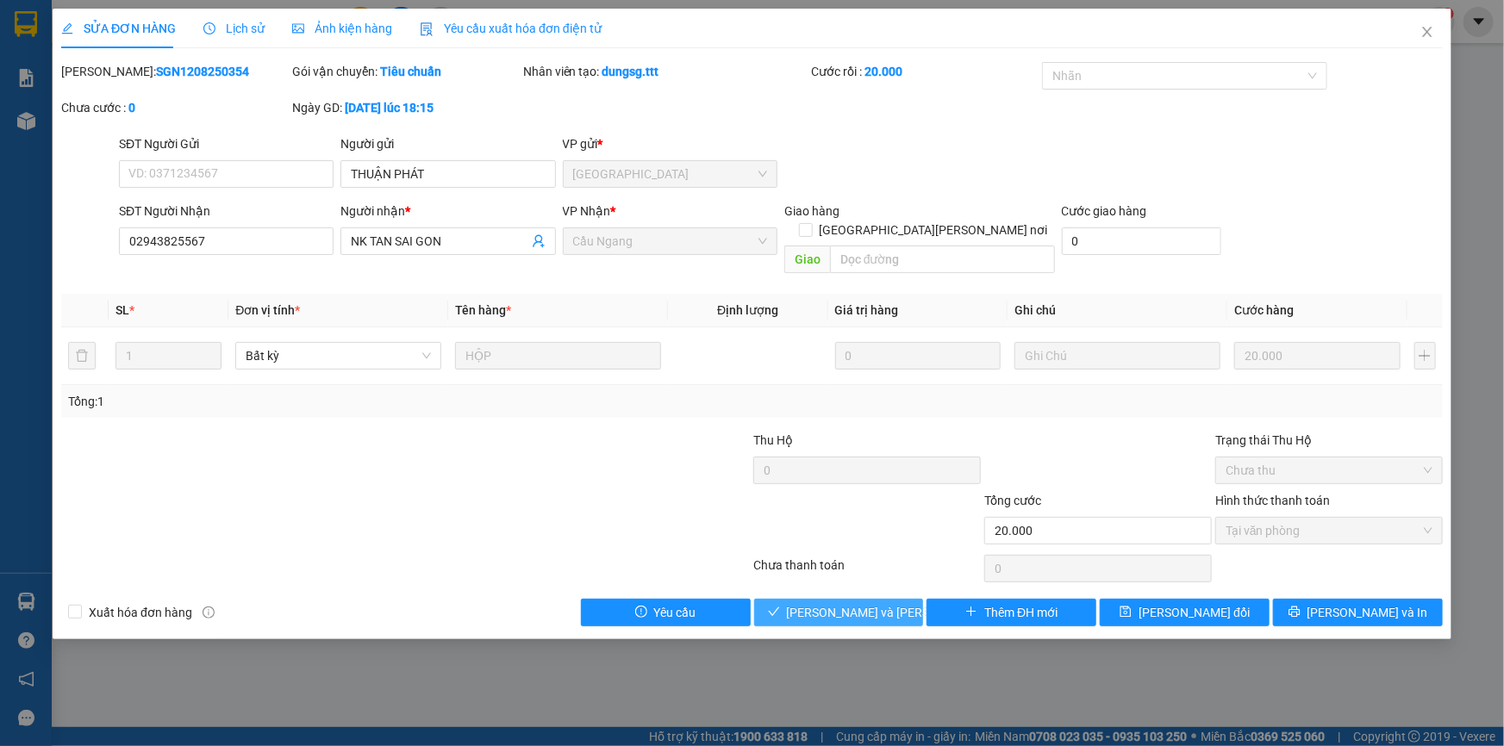
click at [835, 603] on span "[PERSON_NAME] và [PERSON_NAME] hàng" at bounding box center [903, 612] width 233 height 19
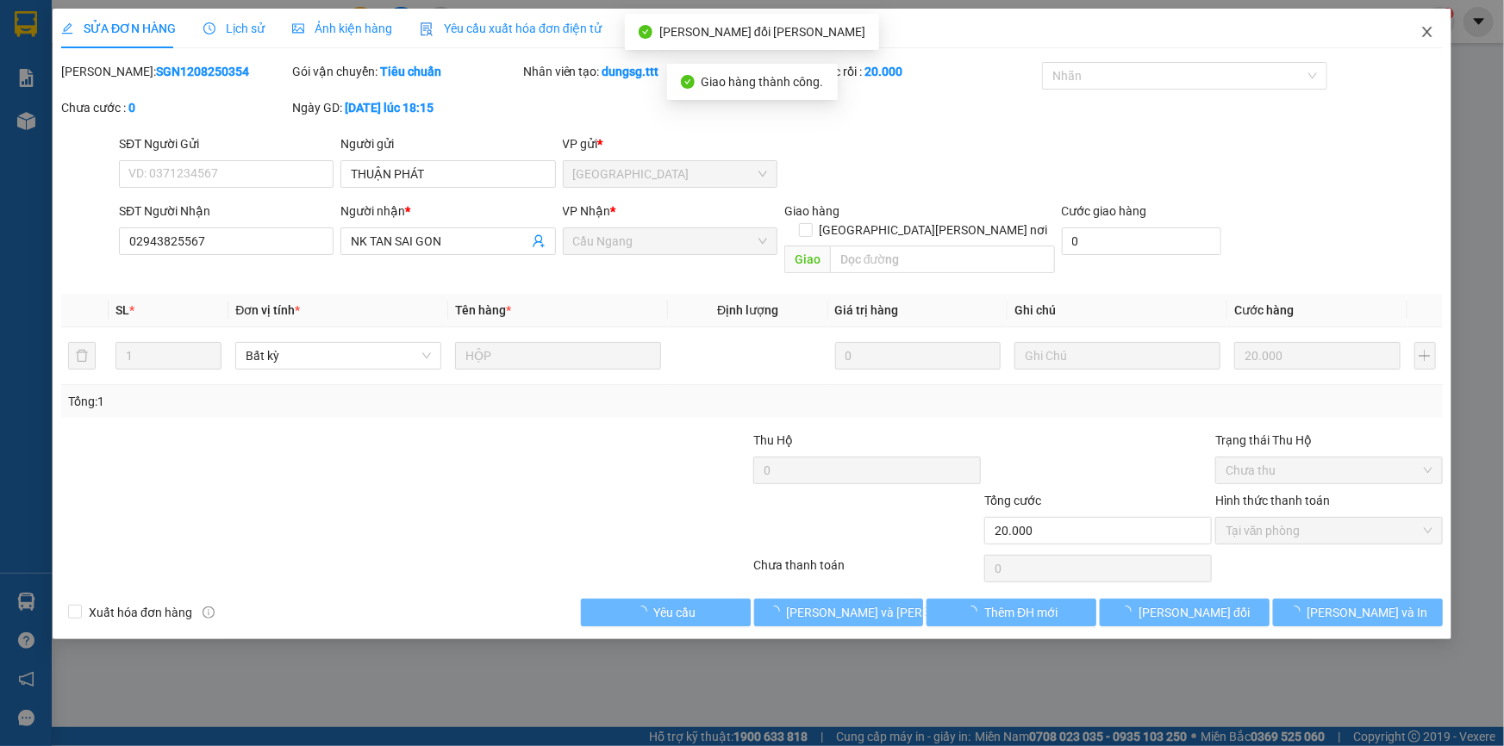
click at [1426, 32] on icon "close" at bounding box center [1426, 32] width 9 height 10
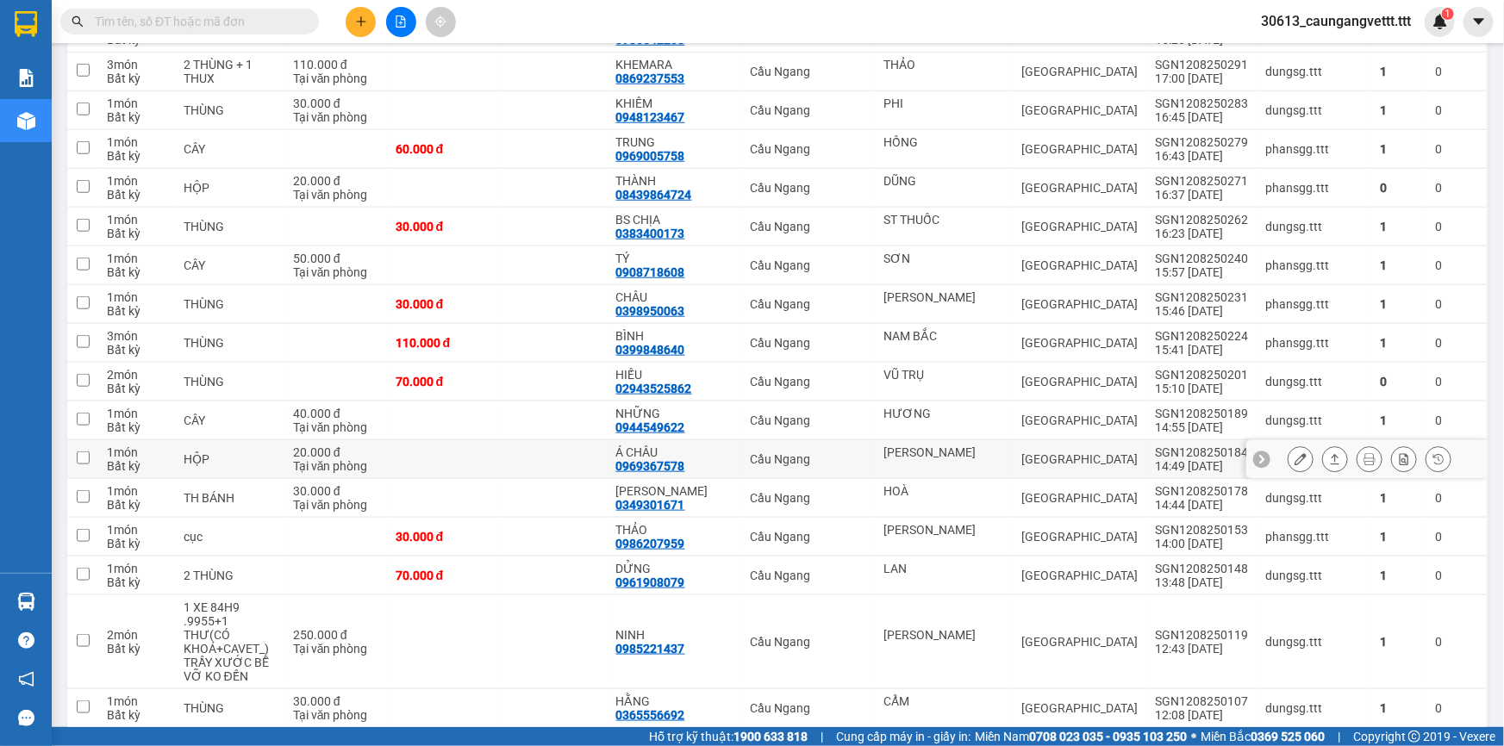
scroll to position [679, 0]
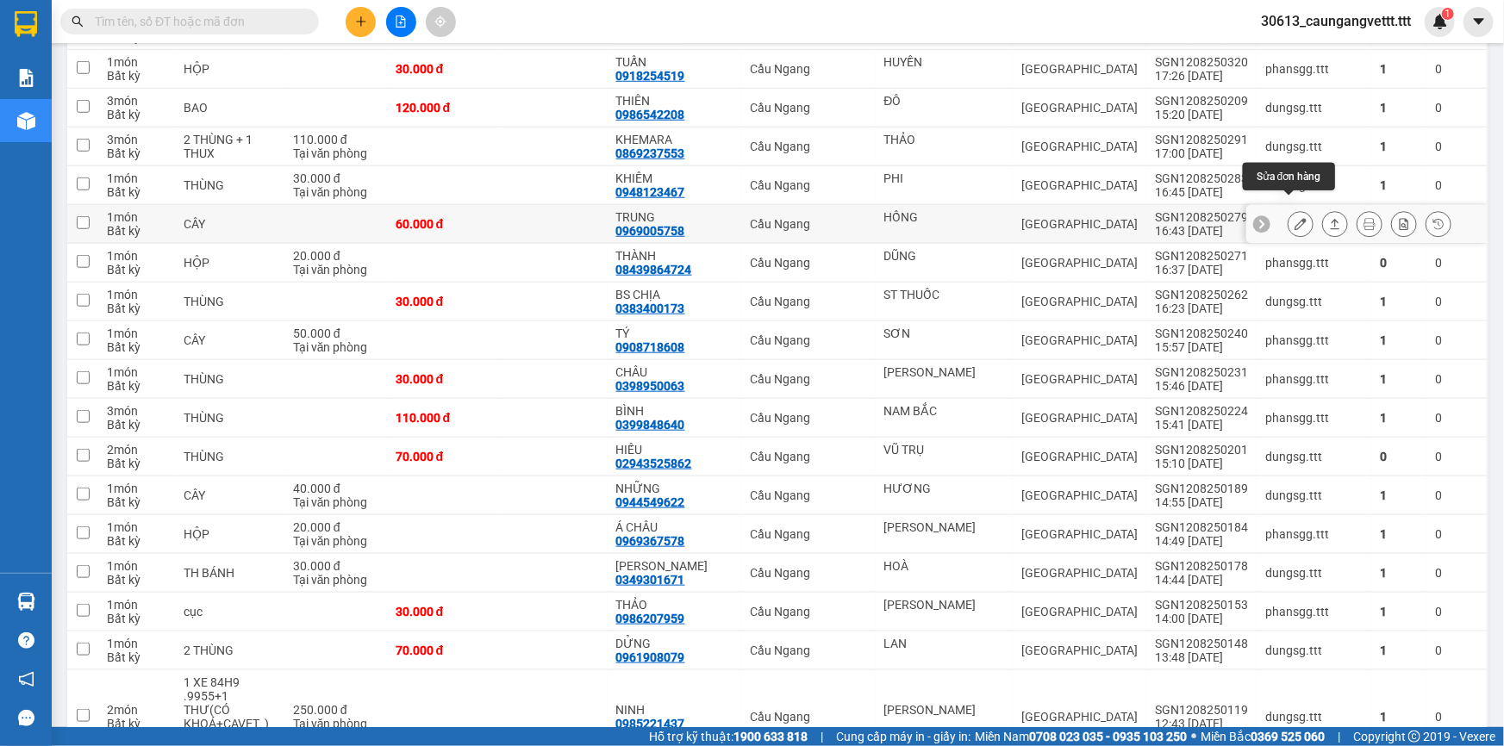
click at [1294, 218] on icon at bounding box center [1300, 224] width 12 height 12
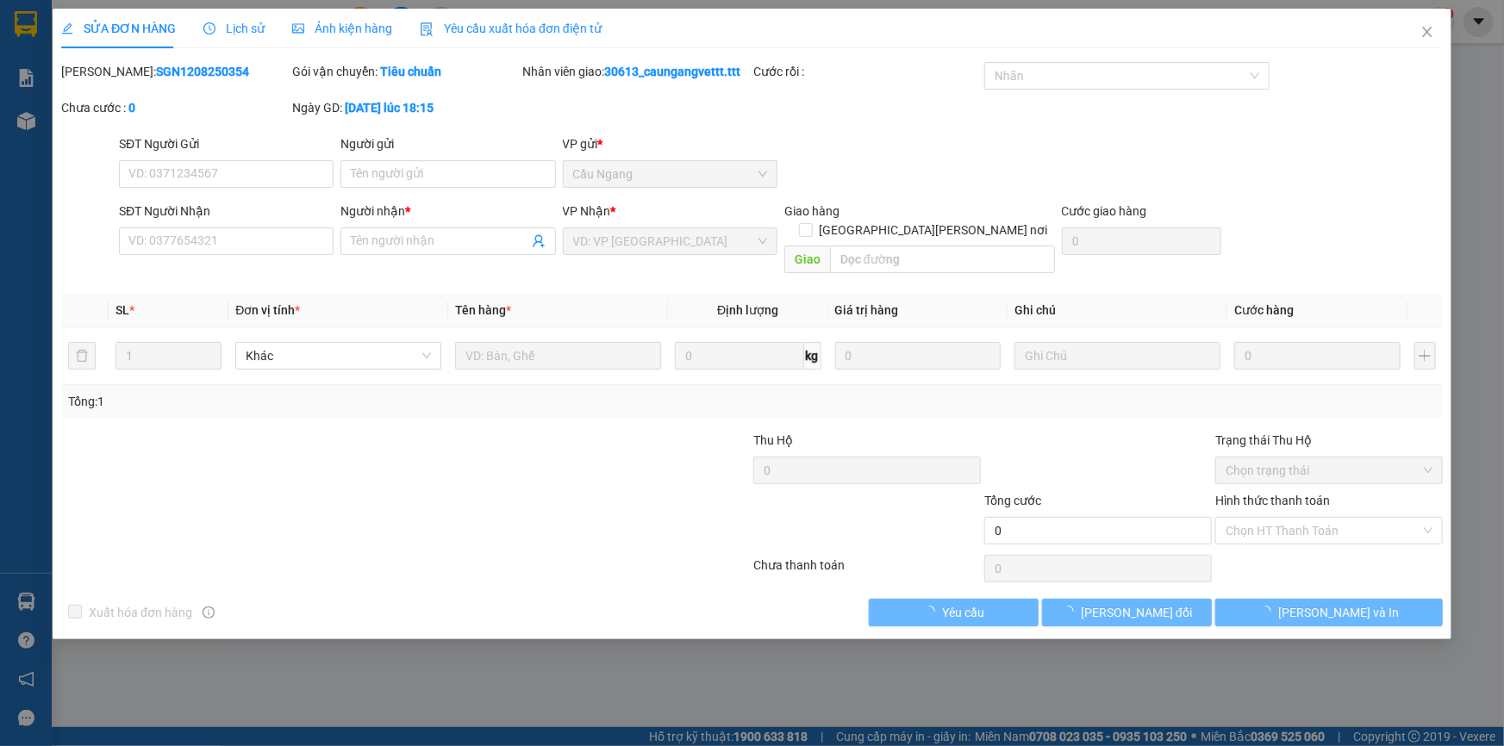
type input "HỒNG"
type input "0969005758"
type input "TRUNG"
type input "60.000"
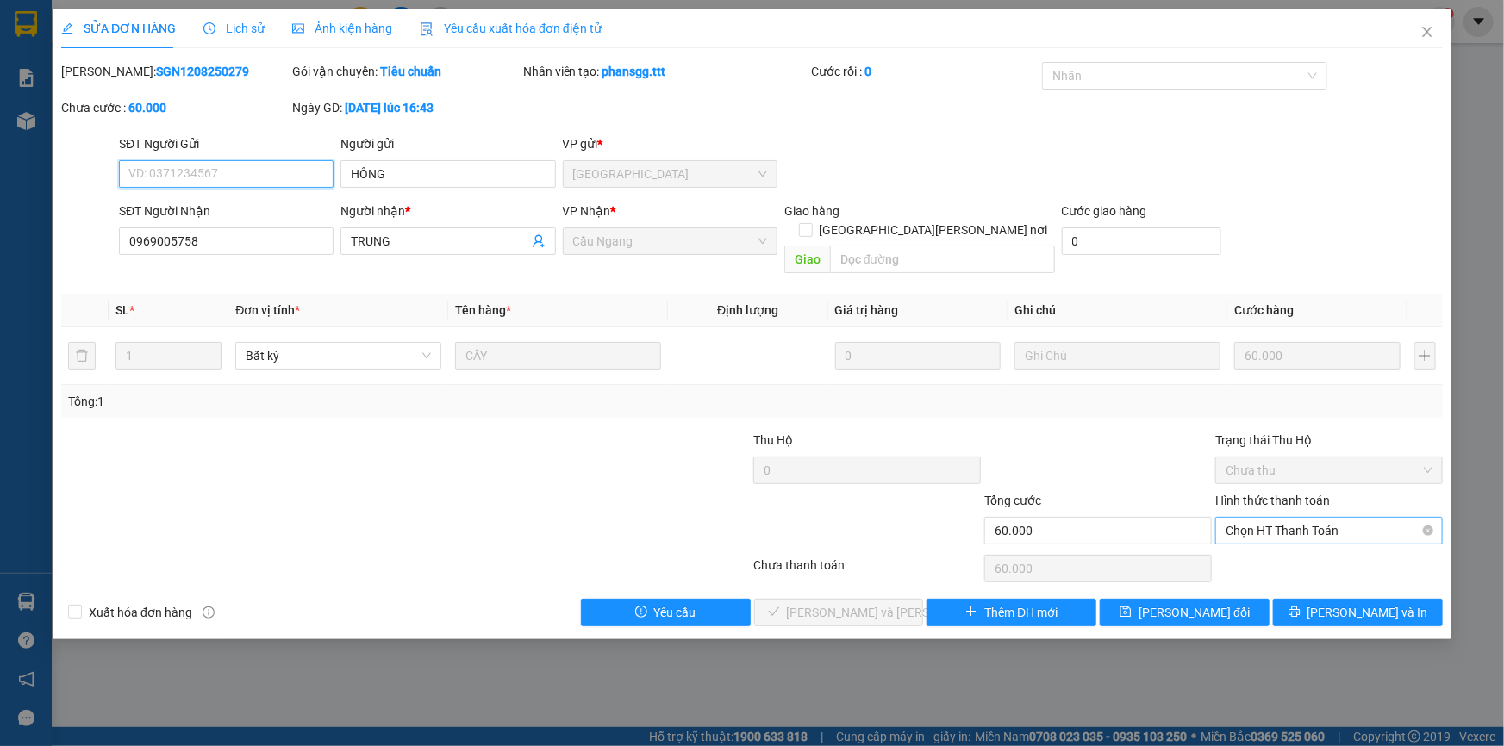
drag, startPoint x: 1327, startPoint y: 508, endPoint x: 1315, endPoint y: 509, distance: 12.1
click at [1324, 518] on span "Chọn HT Thanh Toán" at bounding box center [1328, 531] width 207 height 26
click at [1257, 551] on div "Tại văn phòng" at bounding box center [1328, 545] width 207 height 19
type input "0"
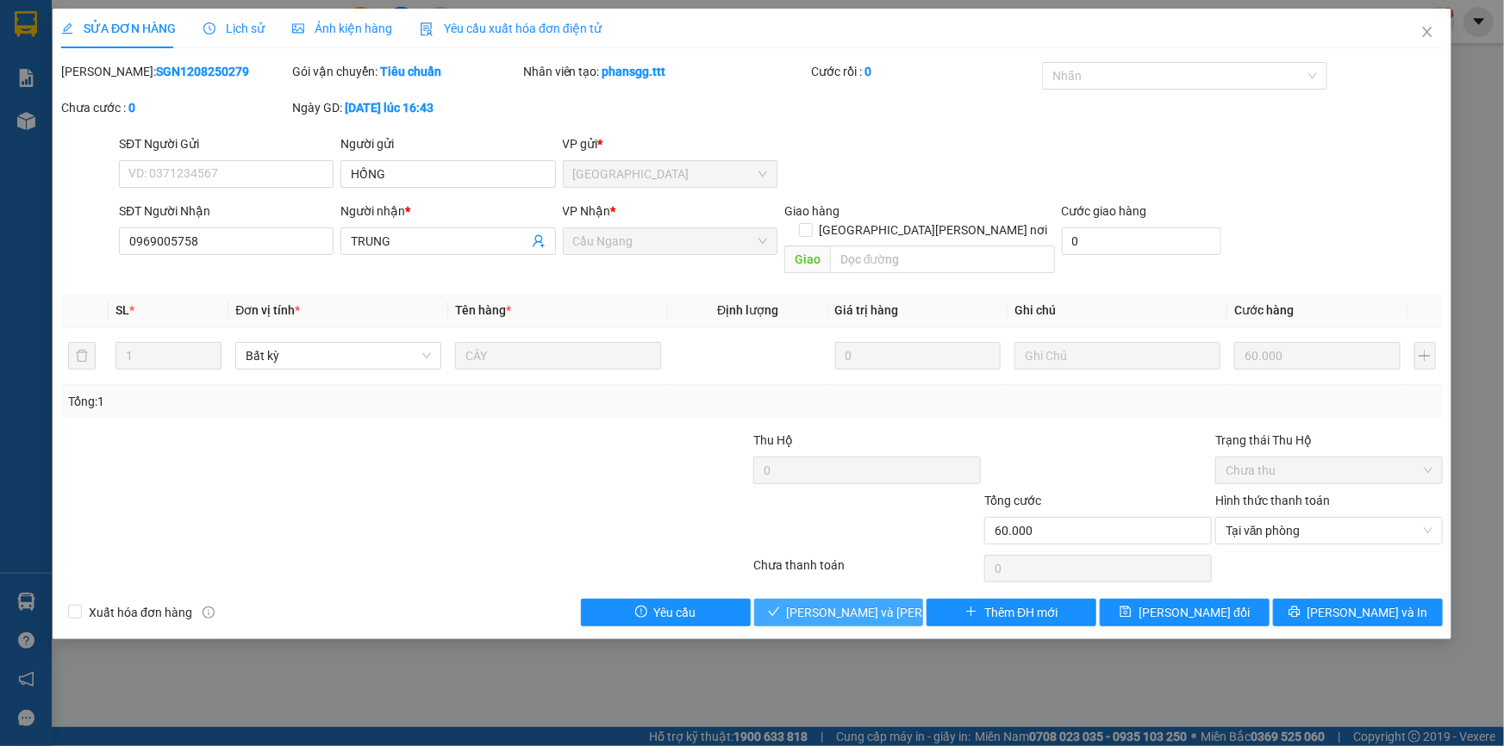
click at [884, 603] on span "[PERSON_NAME] và [PERSON_NAME] hàng" at bounding box center [903, 612] width 233 height 19
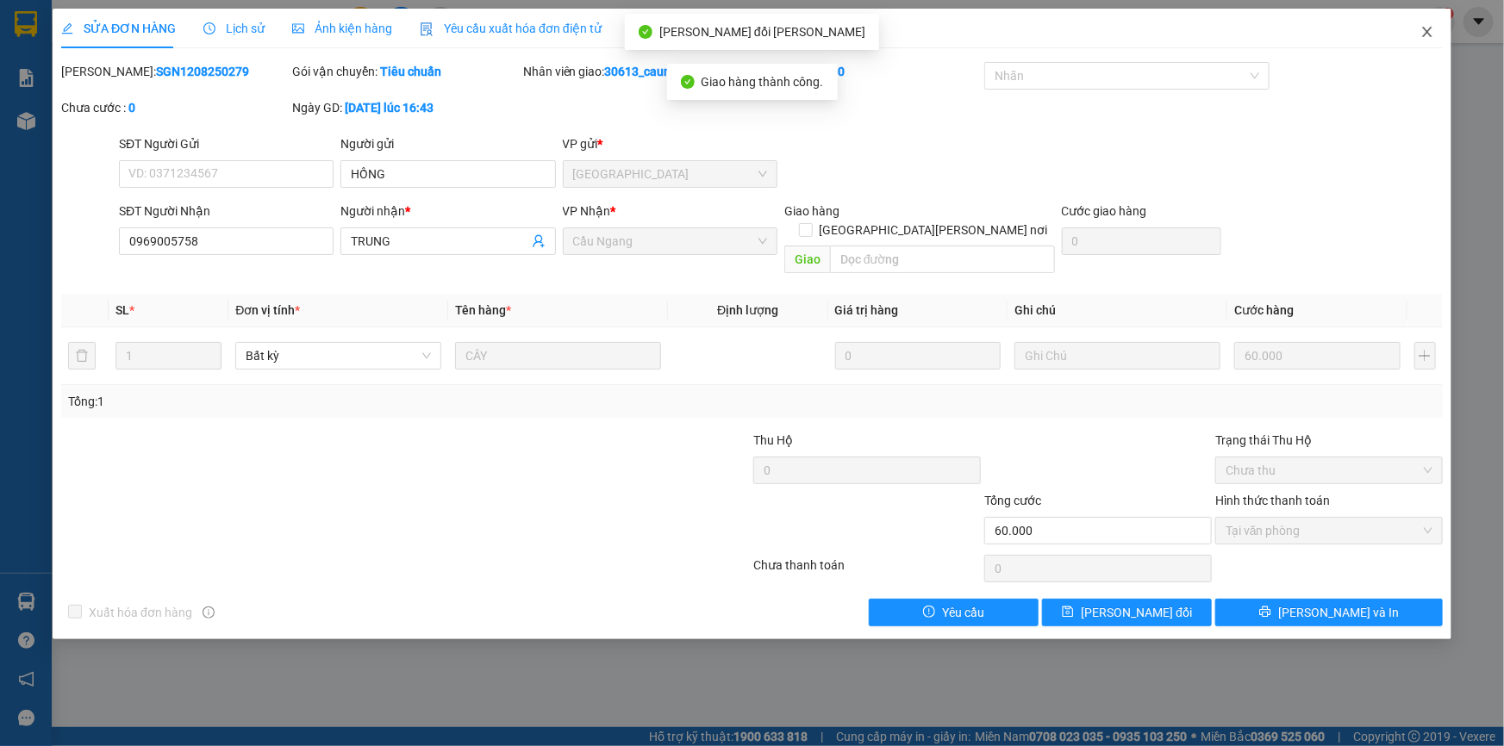
click at [1425, 27] on icon "close" at bounding box center [1427, 32] width 14 height 14
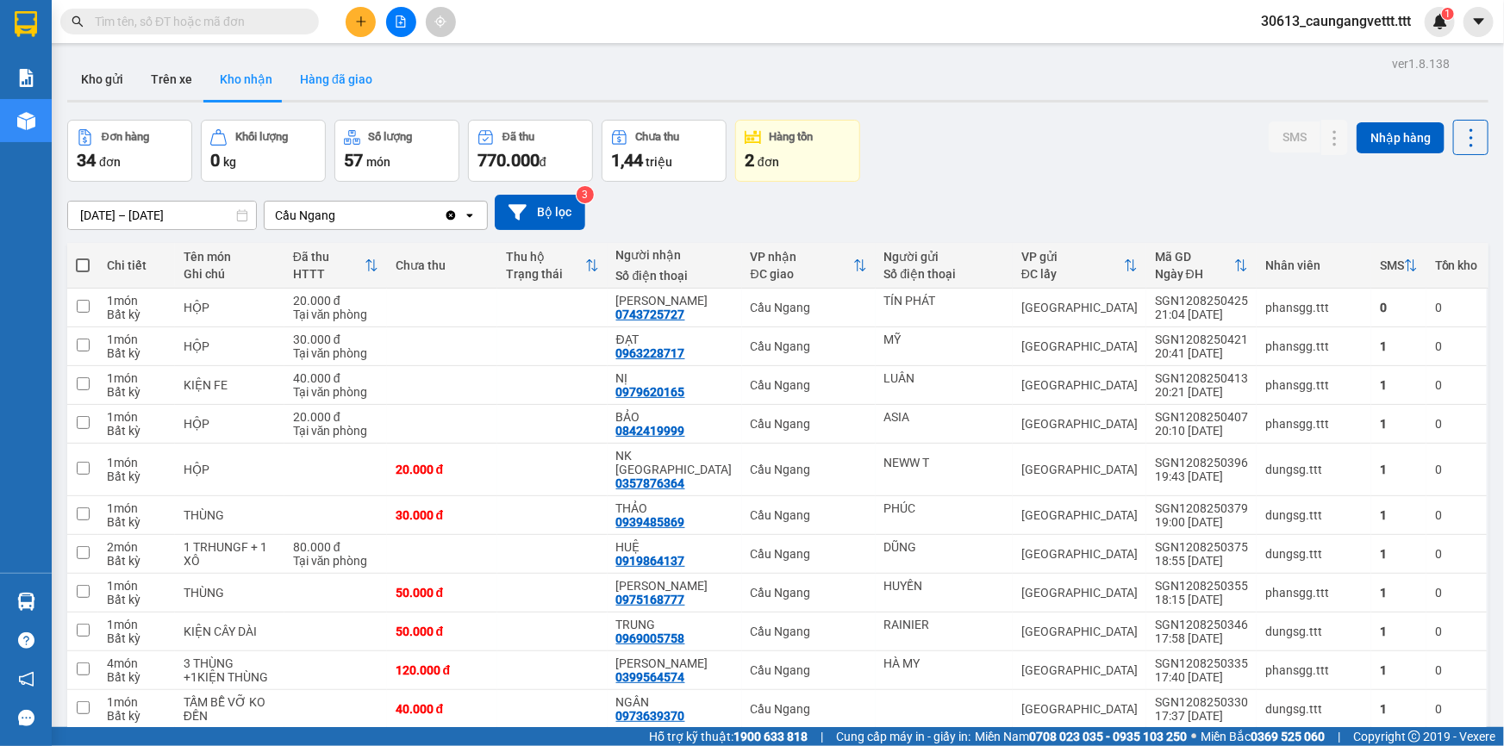
click at [350, 76] on button "Hàng đã giao" at bounding box center [336, 79] width 100 height 41
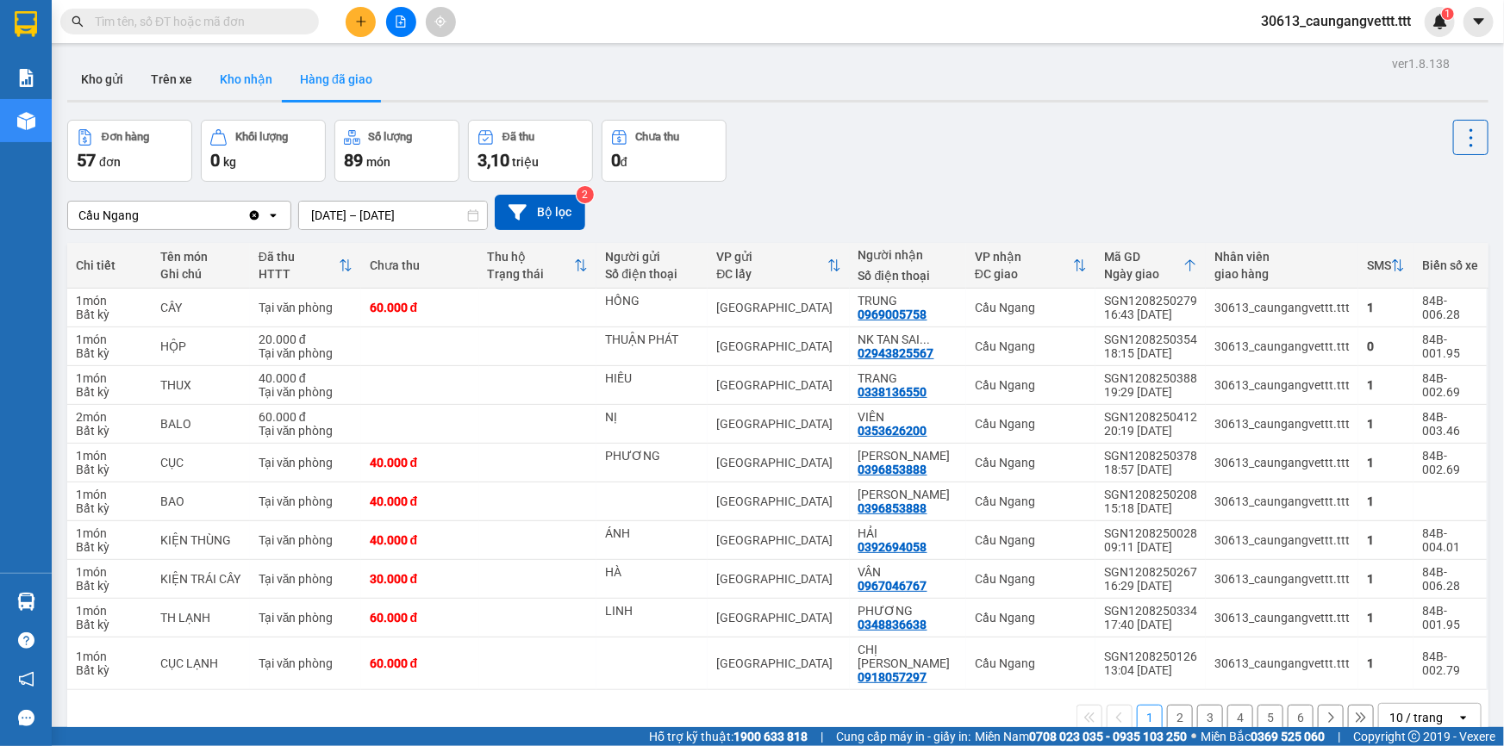
click at [236, 72] on button "Kho nhận" at bounding box center [246, 79] width 80 height 41
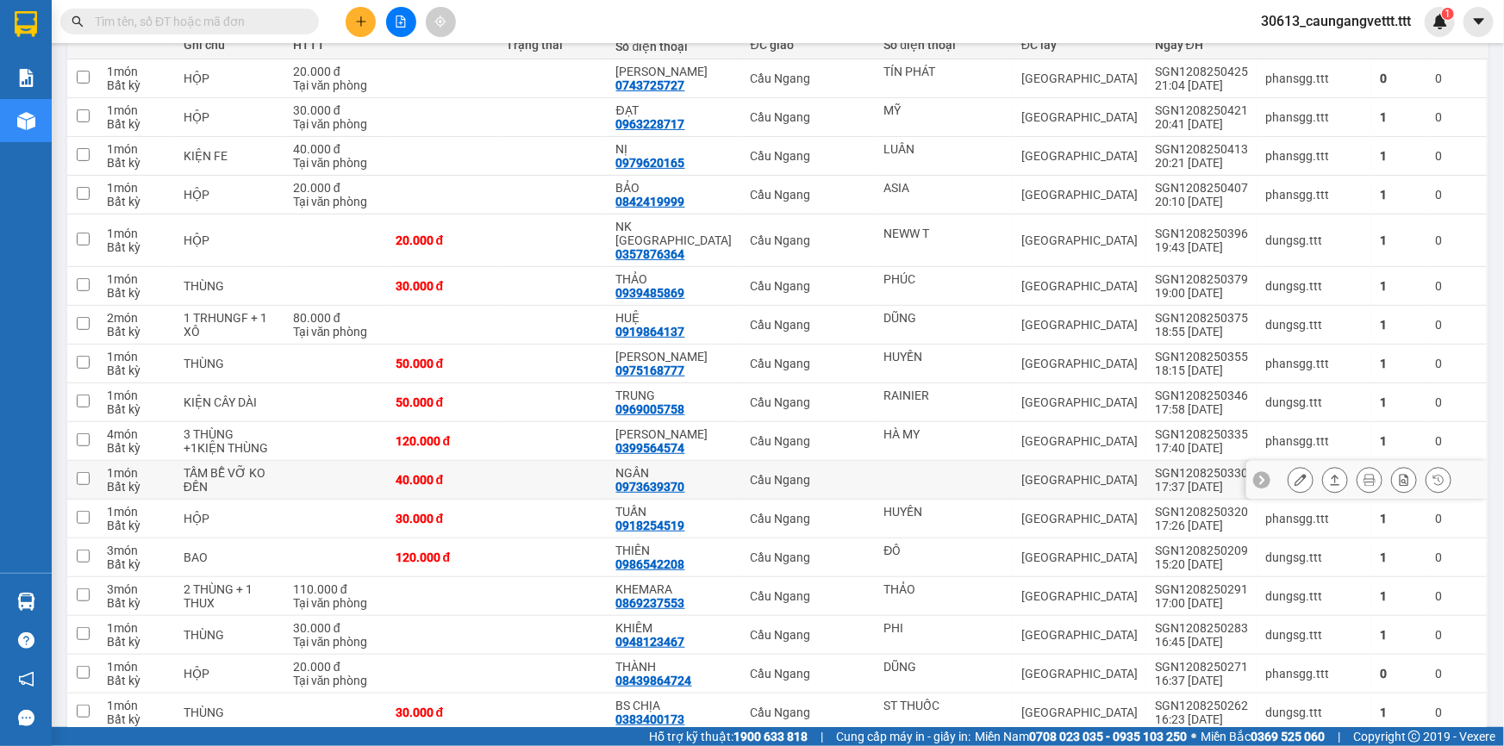
scroll to position [260, 0]
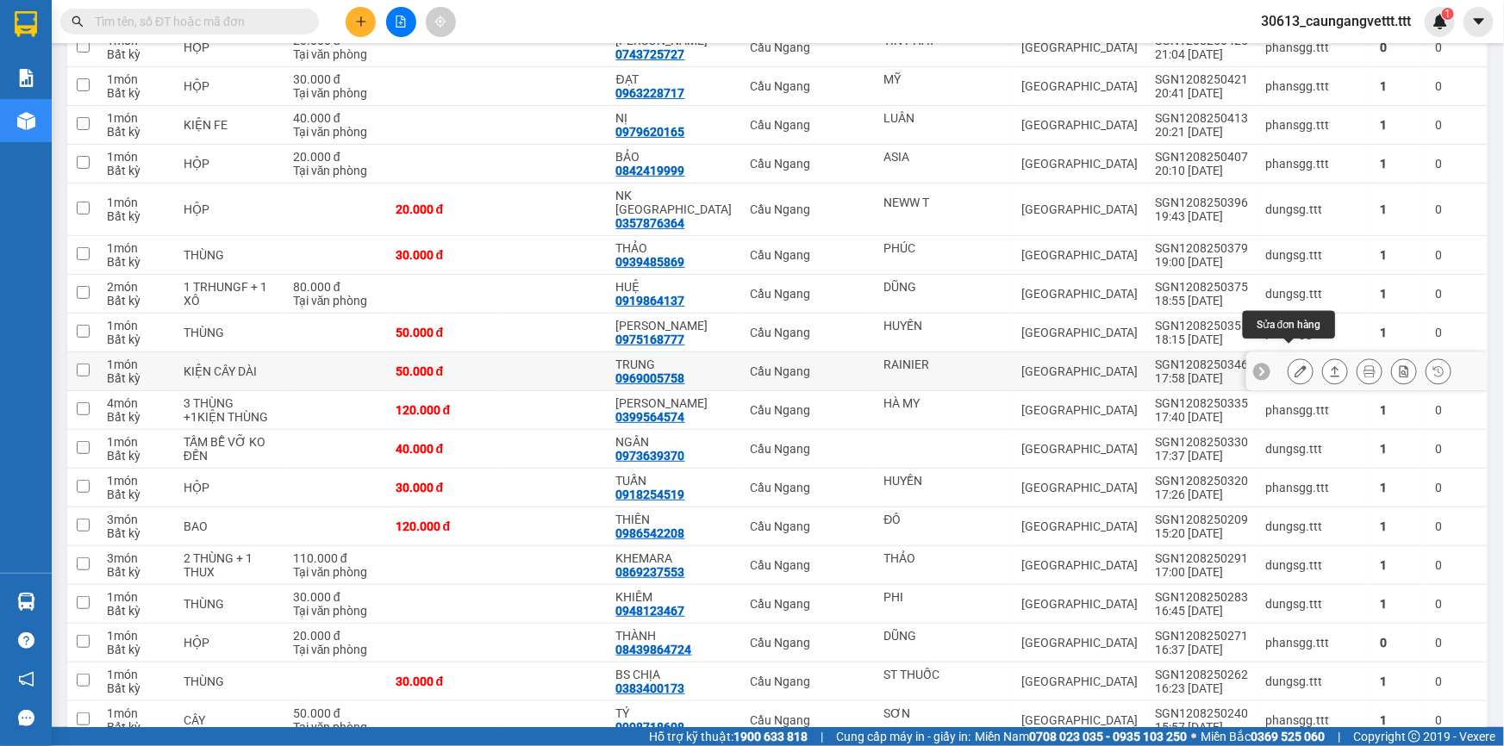
click at [1294, 365] on icon at bounding box center [1300, 371] width 12 height 12
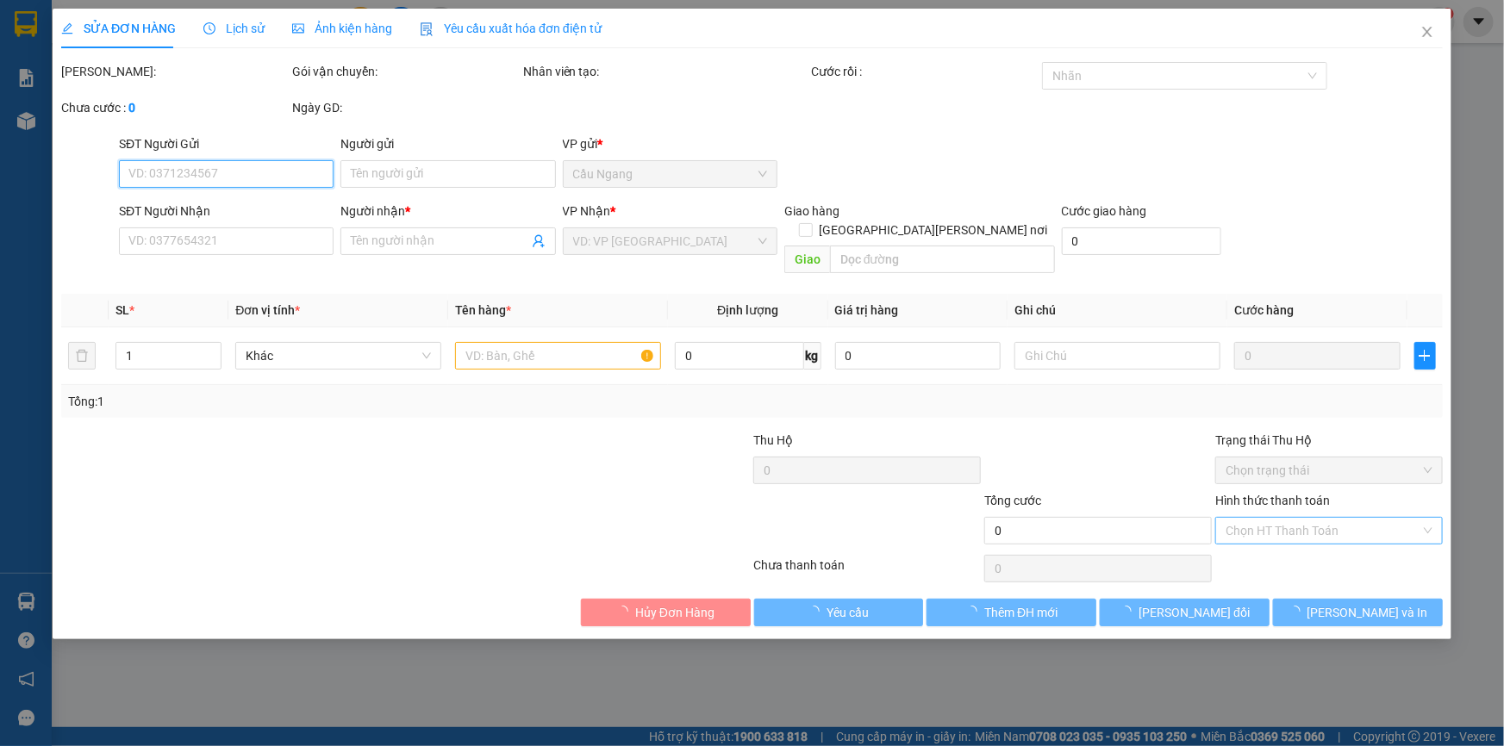
type input "RAINIER"
type input "0969005758"
type input "TRUNG"
type input "50.000"
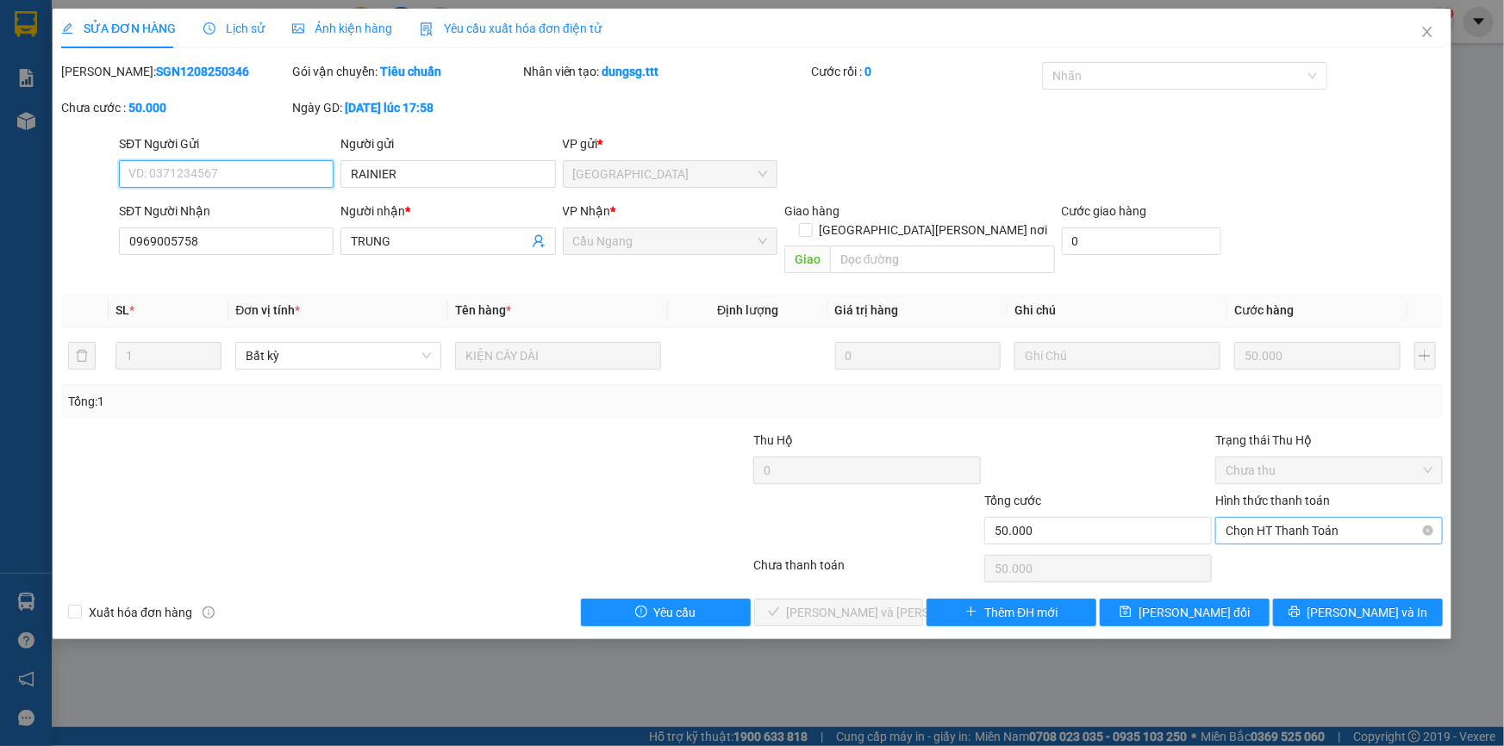
click at [1271, 518] on span "Chọn HT Thanh Toán" at bounding box center [1328, 531] width 207 height 26
click at [1262, 545] on div "Tại văn phòng" at bounding box center [1328, 545] width 207 height 19
type input "0"
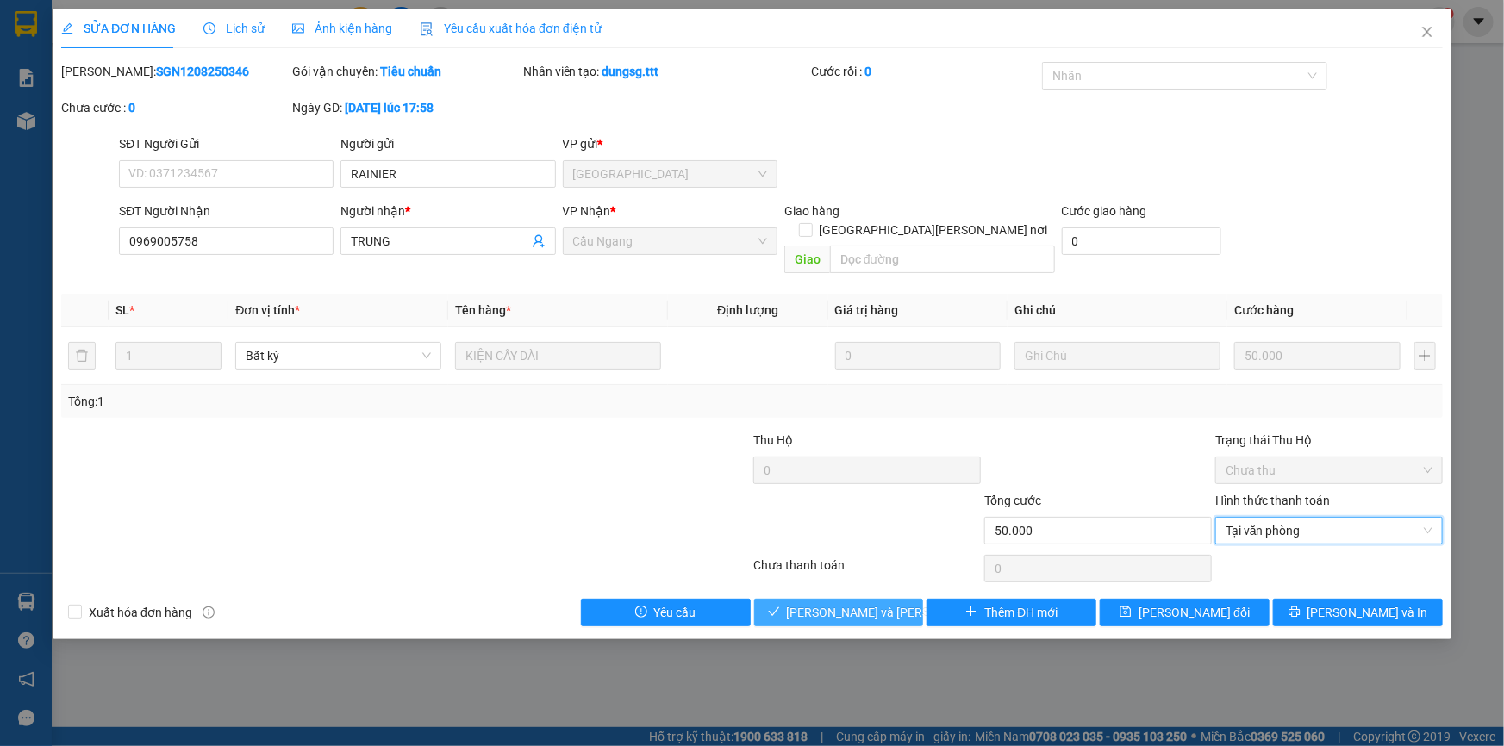
click at [852, 603] on span "[PERSON_NAME] và [PERSON_NAME] hàng" at bounding box center [903, 612] width 233 height 19
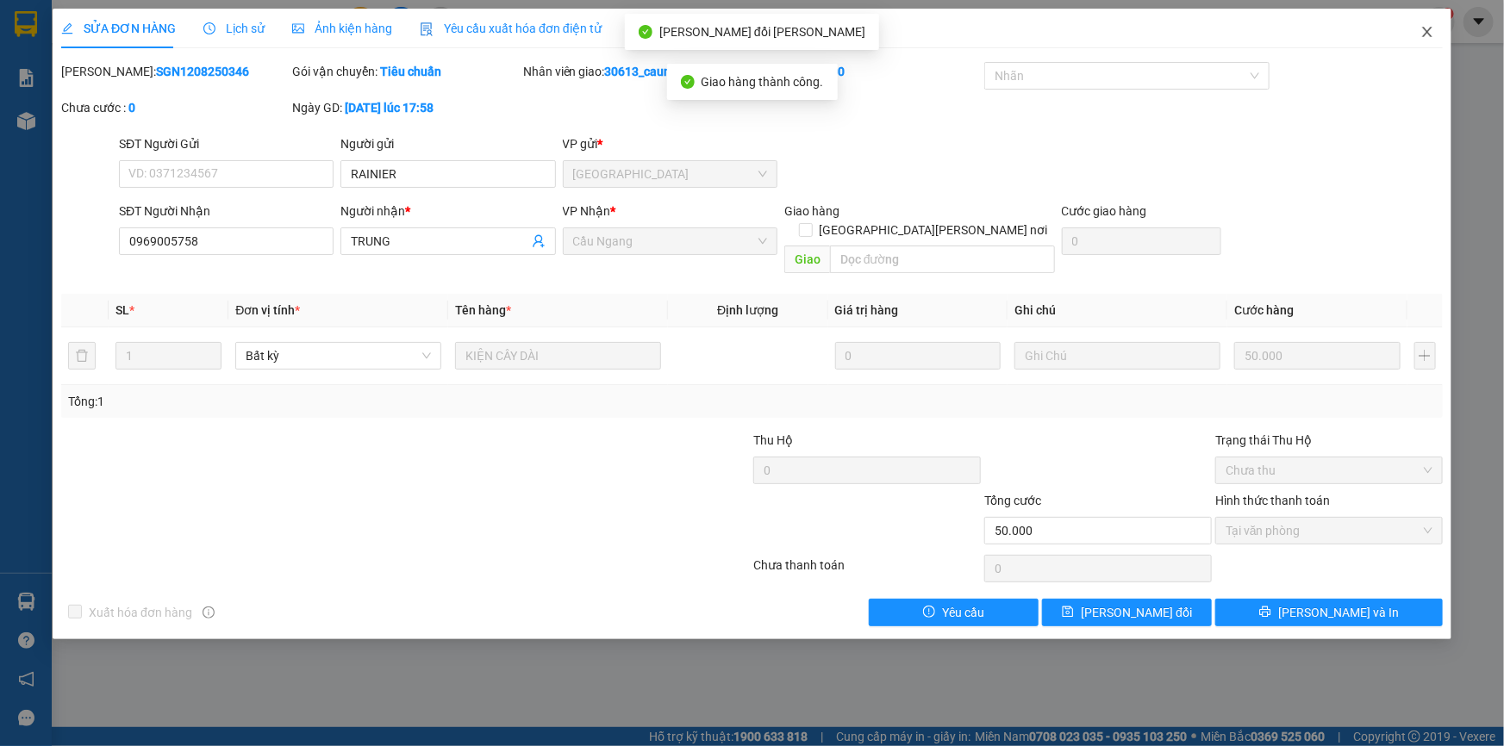
click at [1424, 32] on icon "close" at bounding box center [1427, 32] width 14 height 14
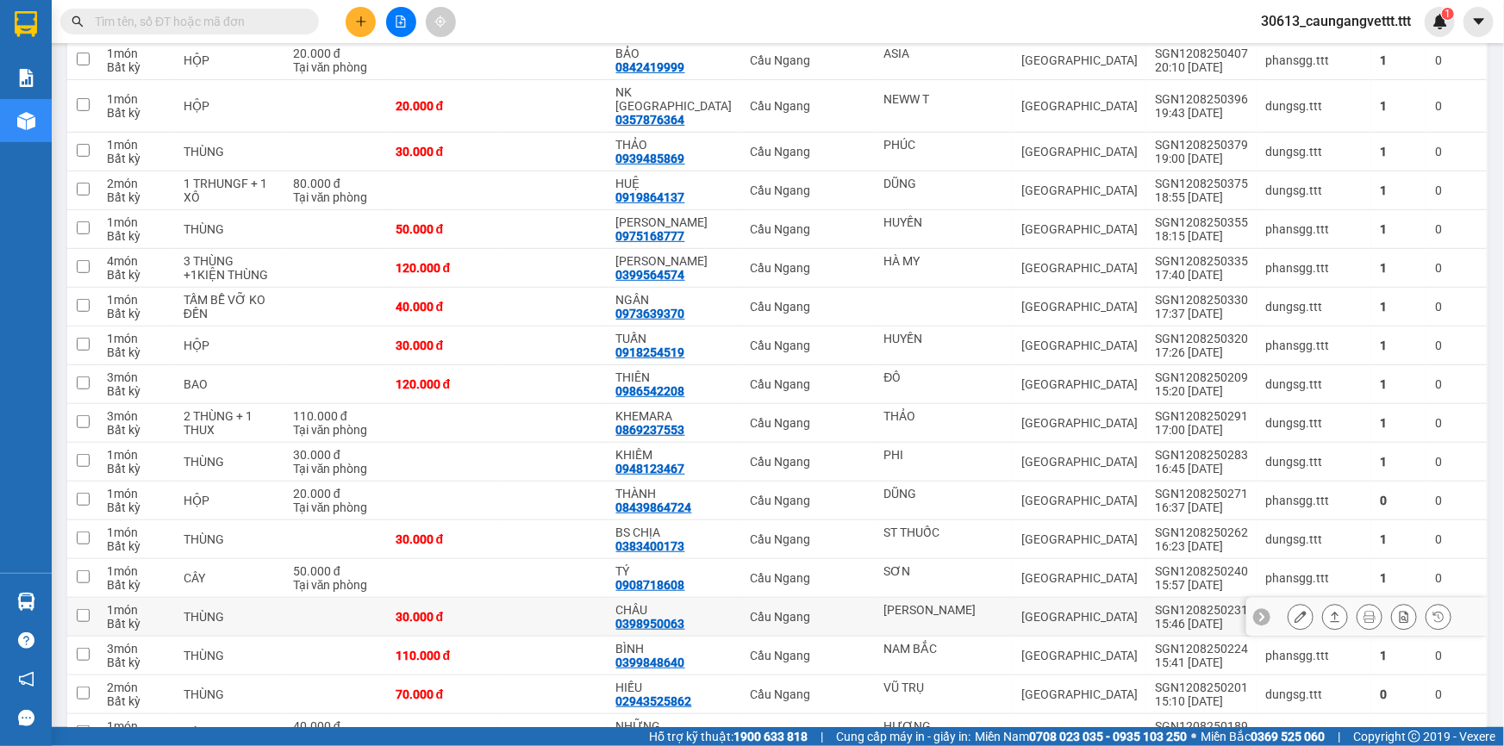
scroll to position [365, 0]
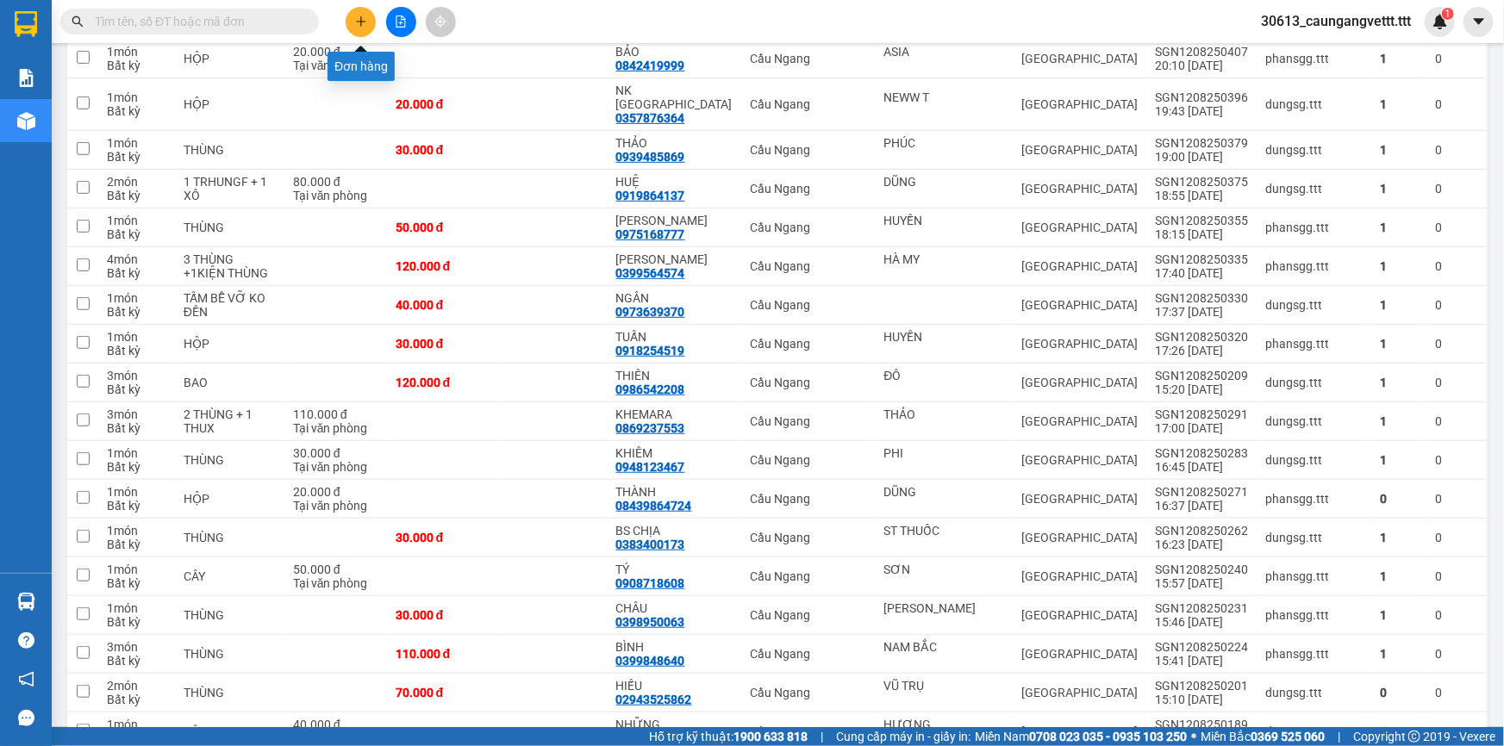
click at [352, 18] on button at bounding box center [361, 22] width 30 height 30
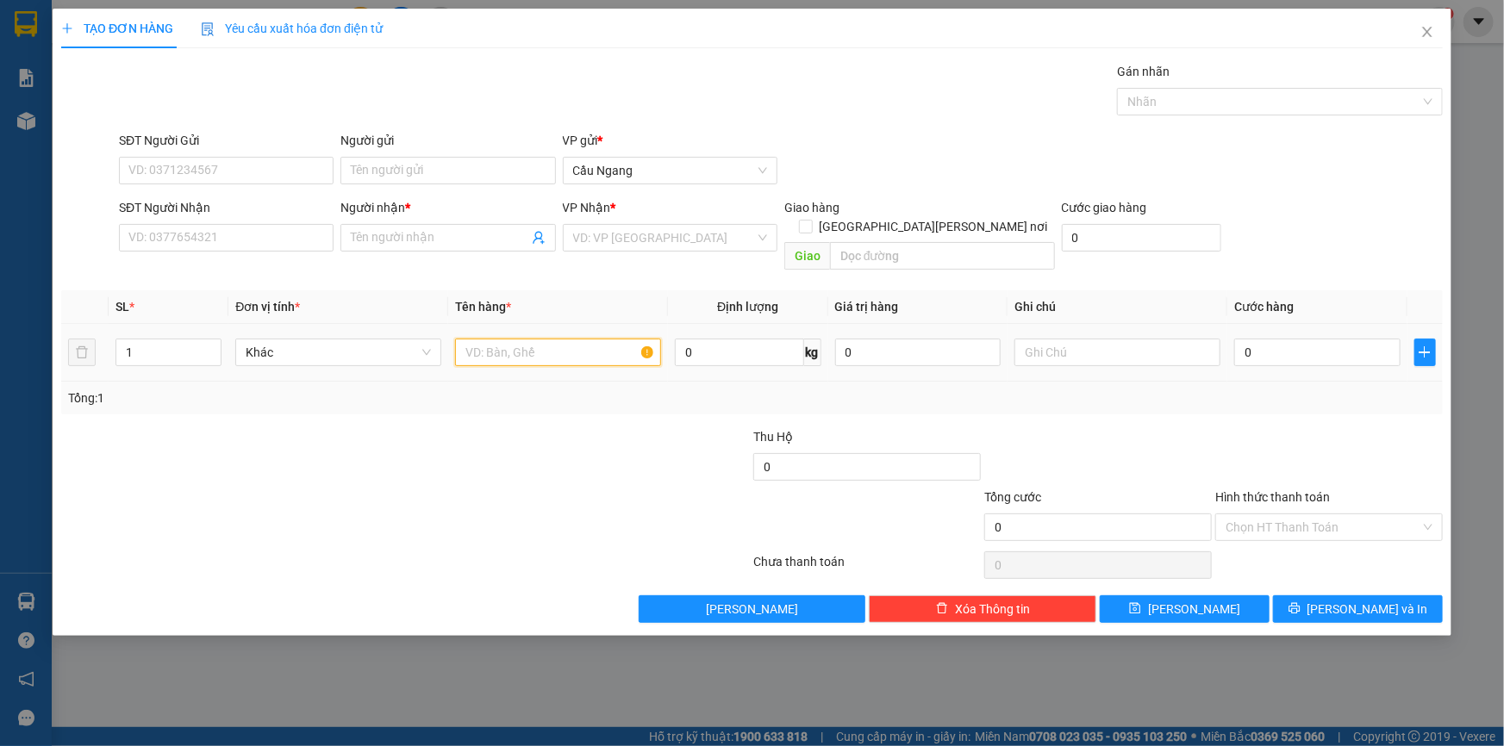
click at [554, 339] on input "text" at bounding box center [558, 353] width 206 height 28
type input "GIO"
click at [1305, 339] on input "0" at bounding box center [1317, 353] width 166 height 28
type input "3"
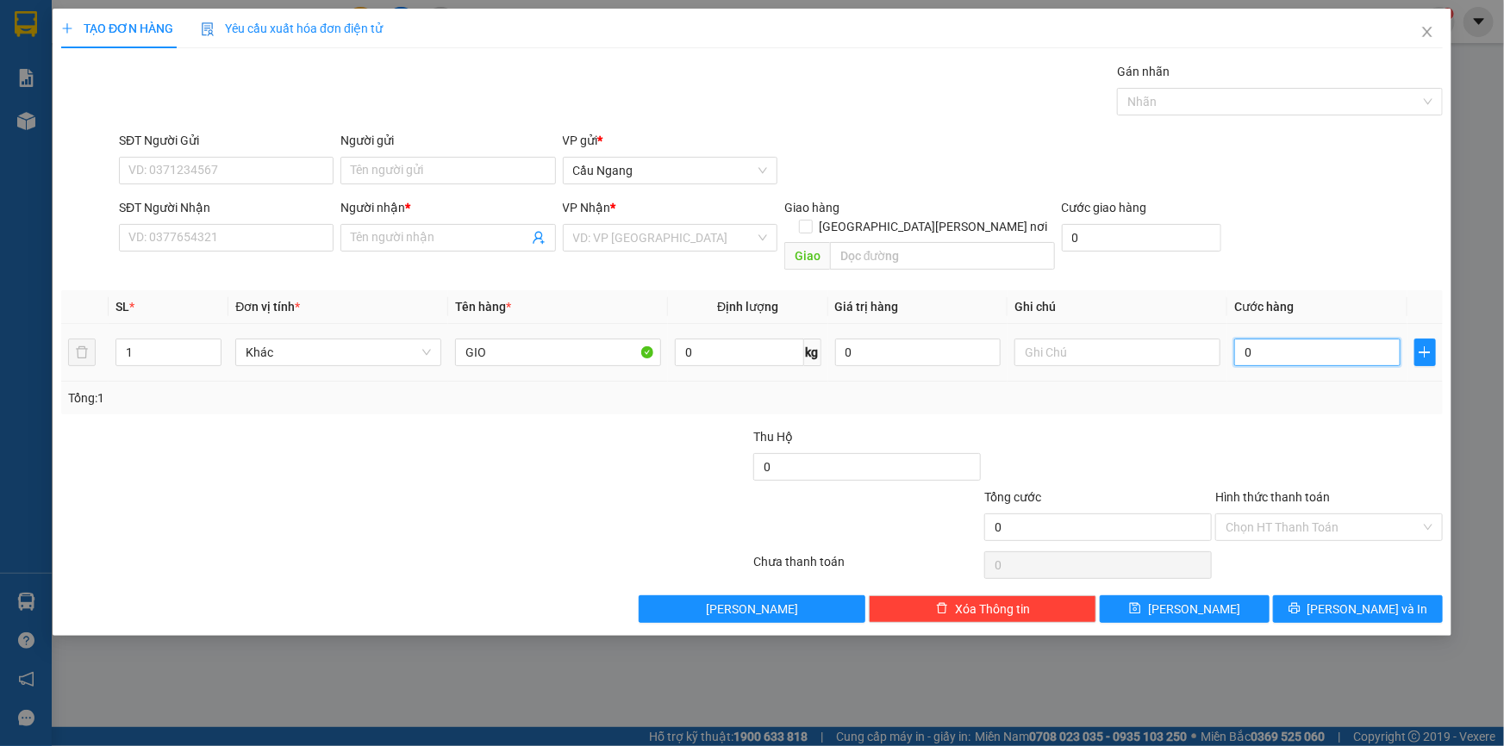
type input "3"
type input "30"
type input "300"
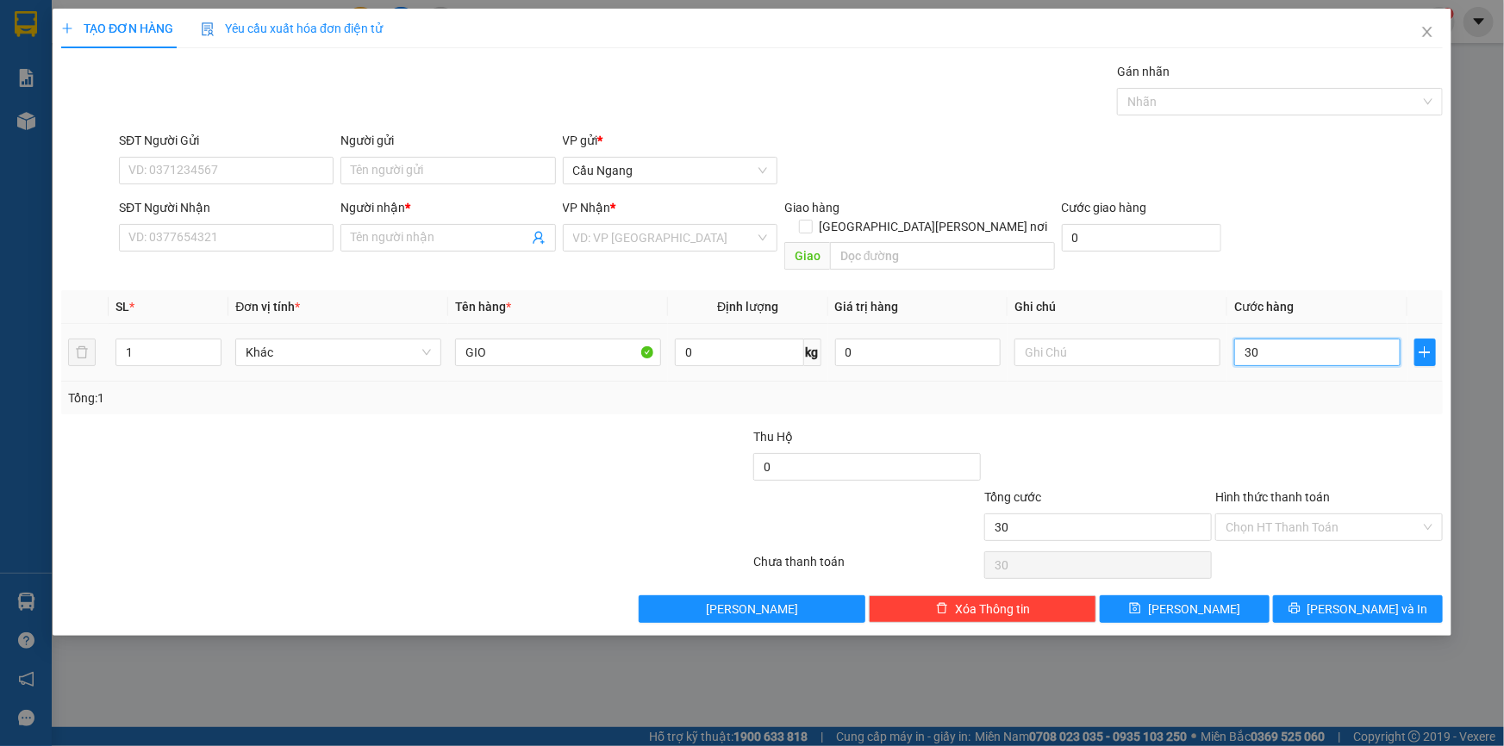
type input "300"
type input "3.000"
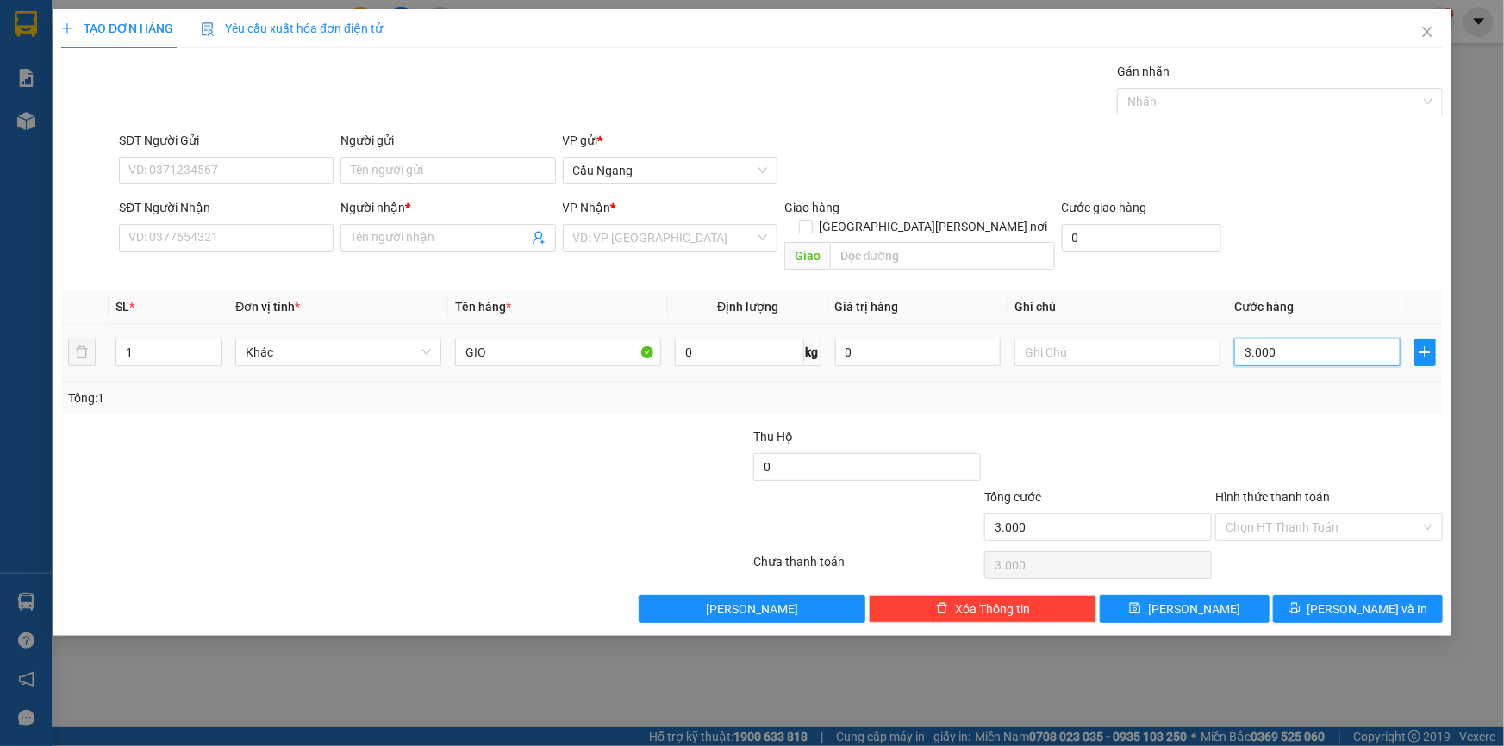
type input "30.000"
click at [202, 233] on input "SĐT Người Nhận" at bounding box center [226, 238] width 215 height 28
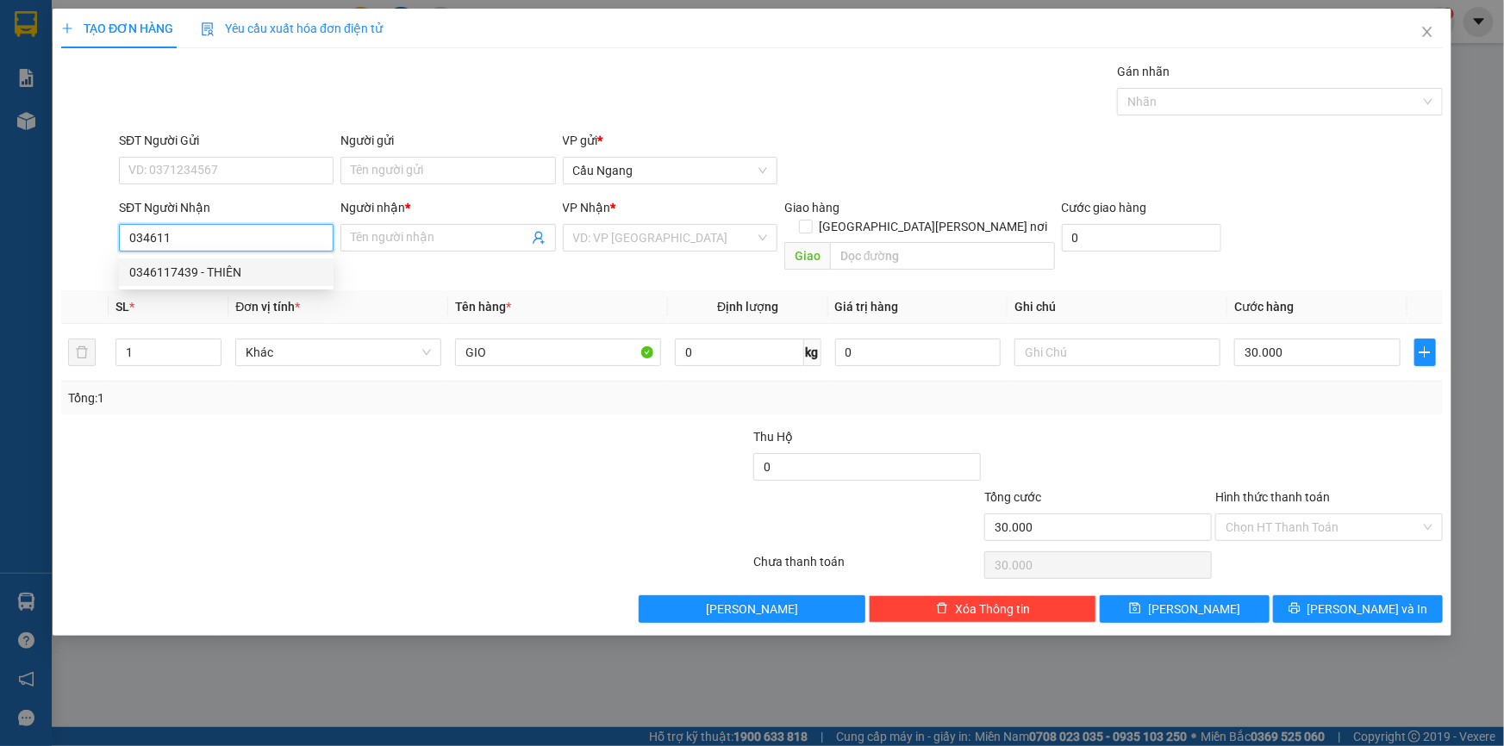
click at [215, 273] on div "0346117439 - THIÊN" at bounding box center [226, 272] width 194 height 19
type input "0346117439"
type input "THIÊN"
type input "0346117439"
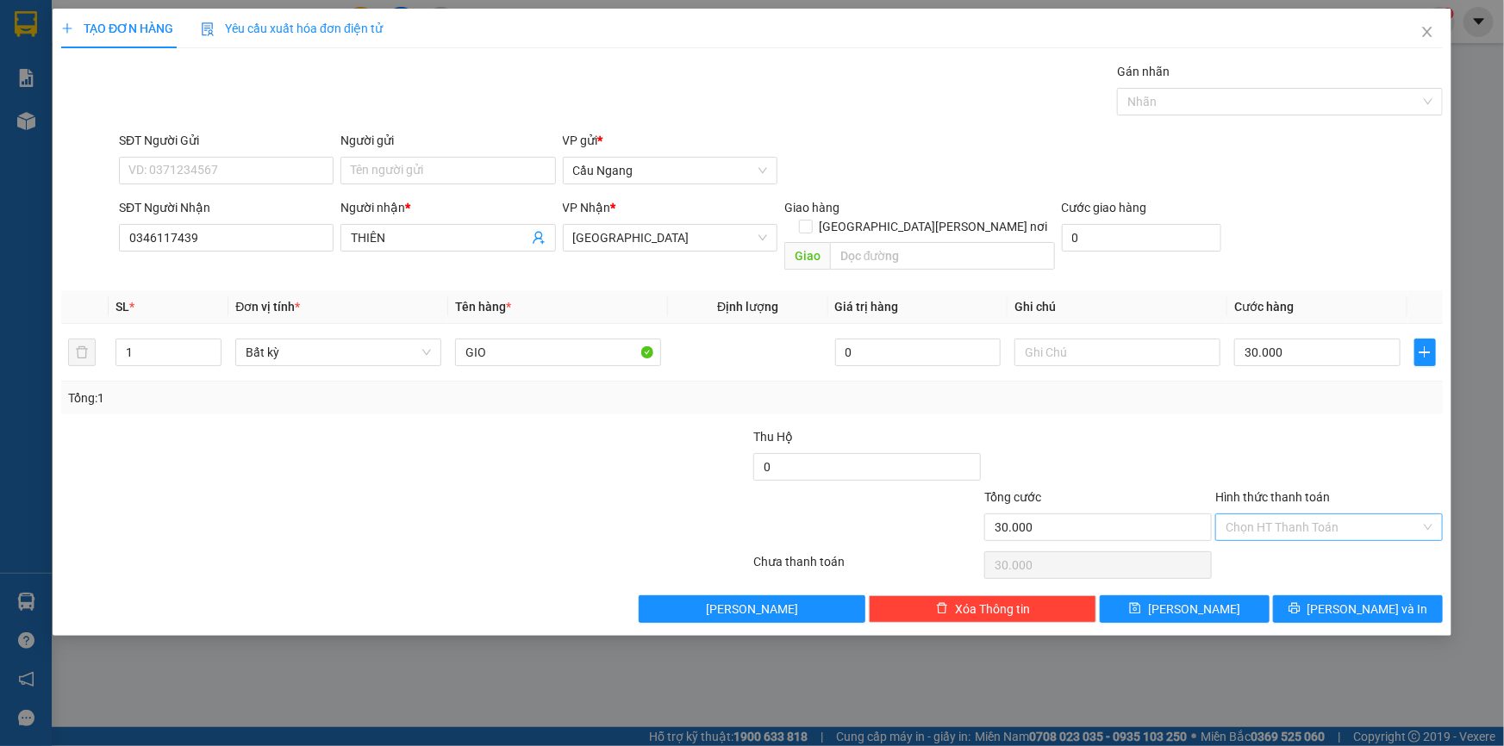
click at [1299, 514] on input "Hình thức thanh toán" at bounding box center [1322, 527] width 195 height 26
click at [1276, 541] on div "Tại văn phòng" at bounding box center [1328, 542] width 207 height 19
type input "0"
click at [1300, 595] on button "[PERSON_NAME] và In" at bounding box center [1358, 609] width 170 height 28
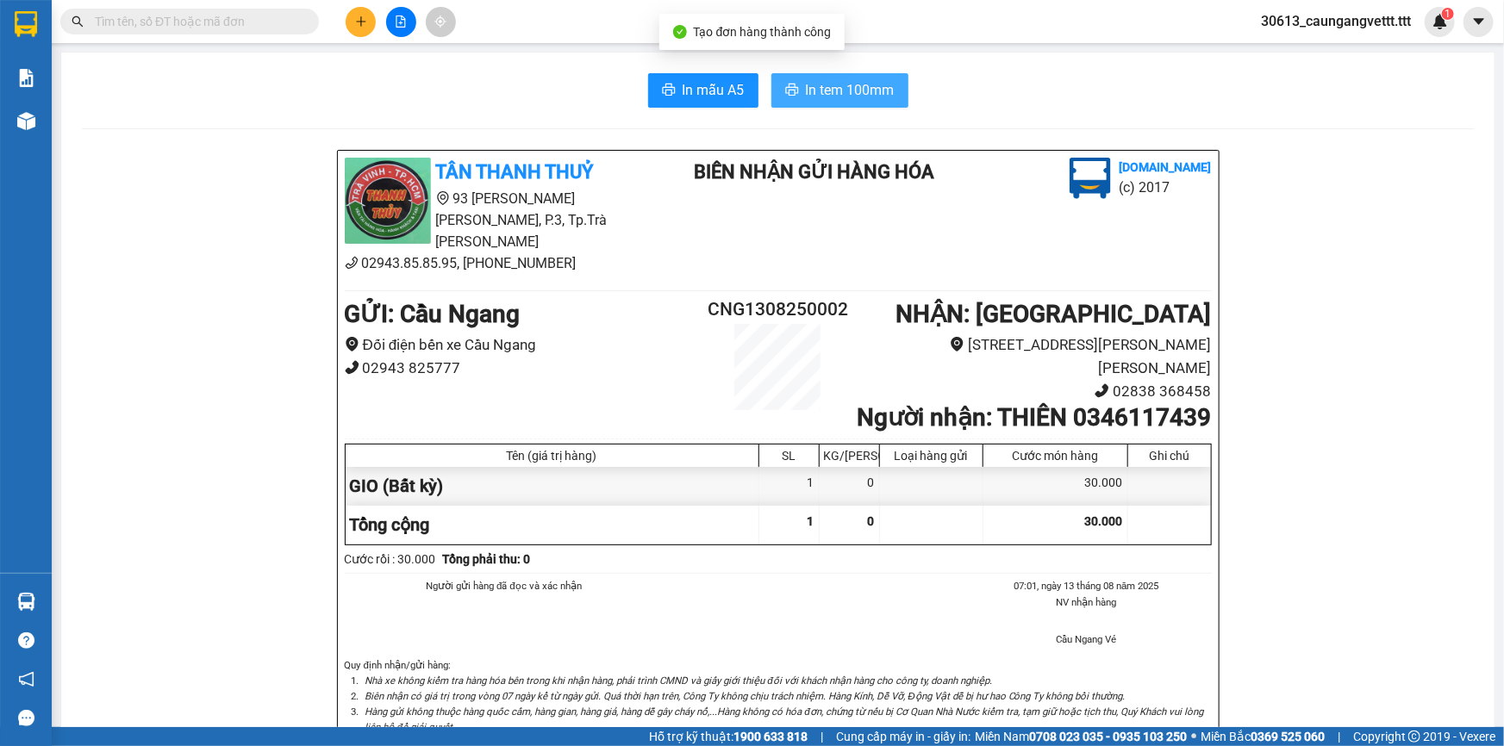
click at [818, 95] on span "In tem 100mm" at bounding box center [850, 90] width 89 height 22
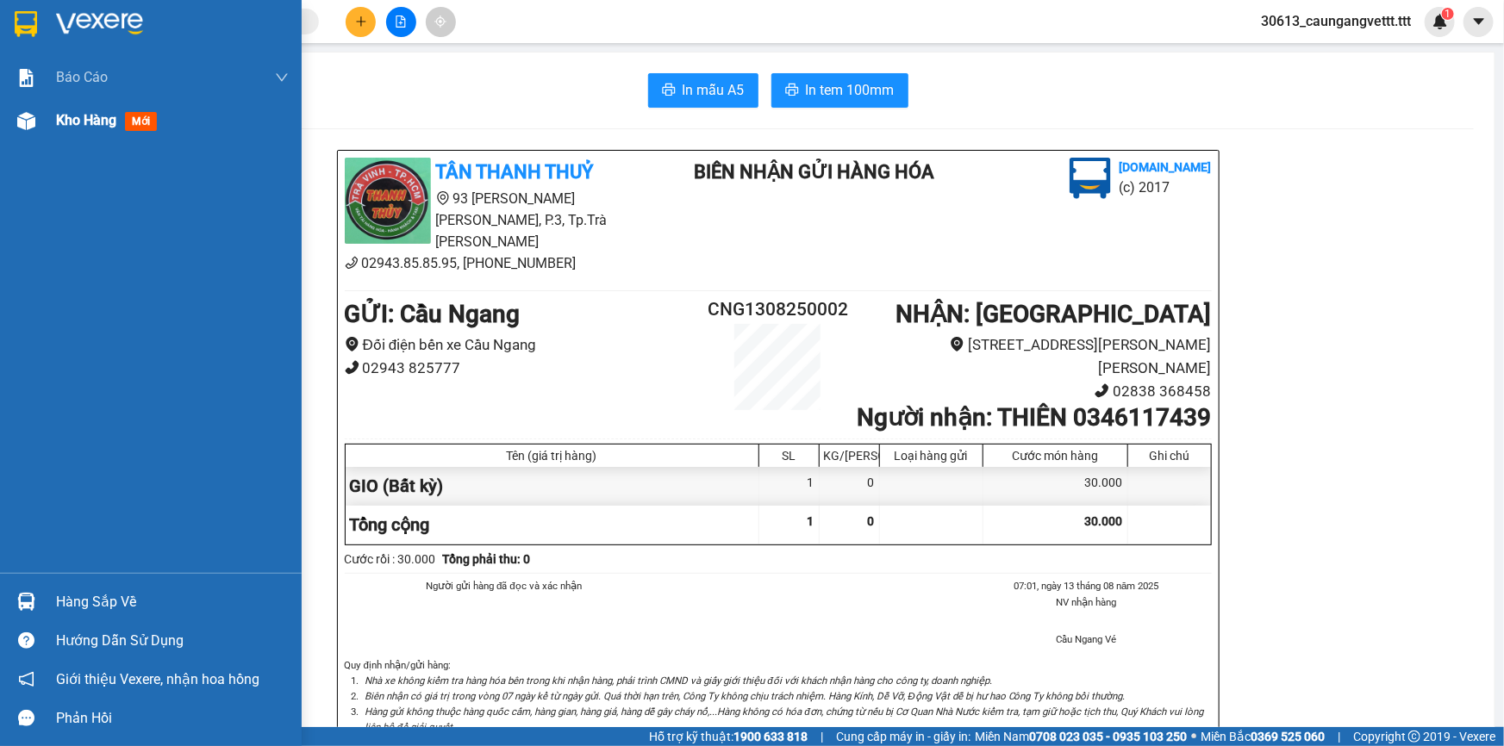
click at [74, 121] on span "Kho hàng" at bounding box center [86, 120] width 60 height 16
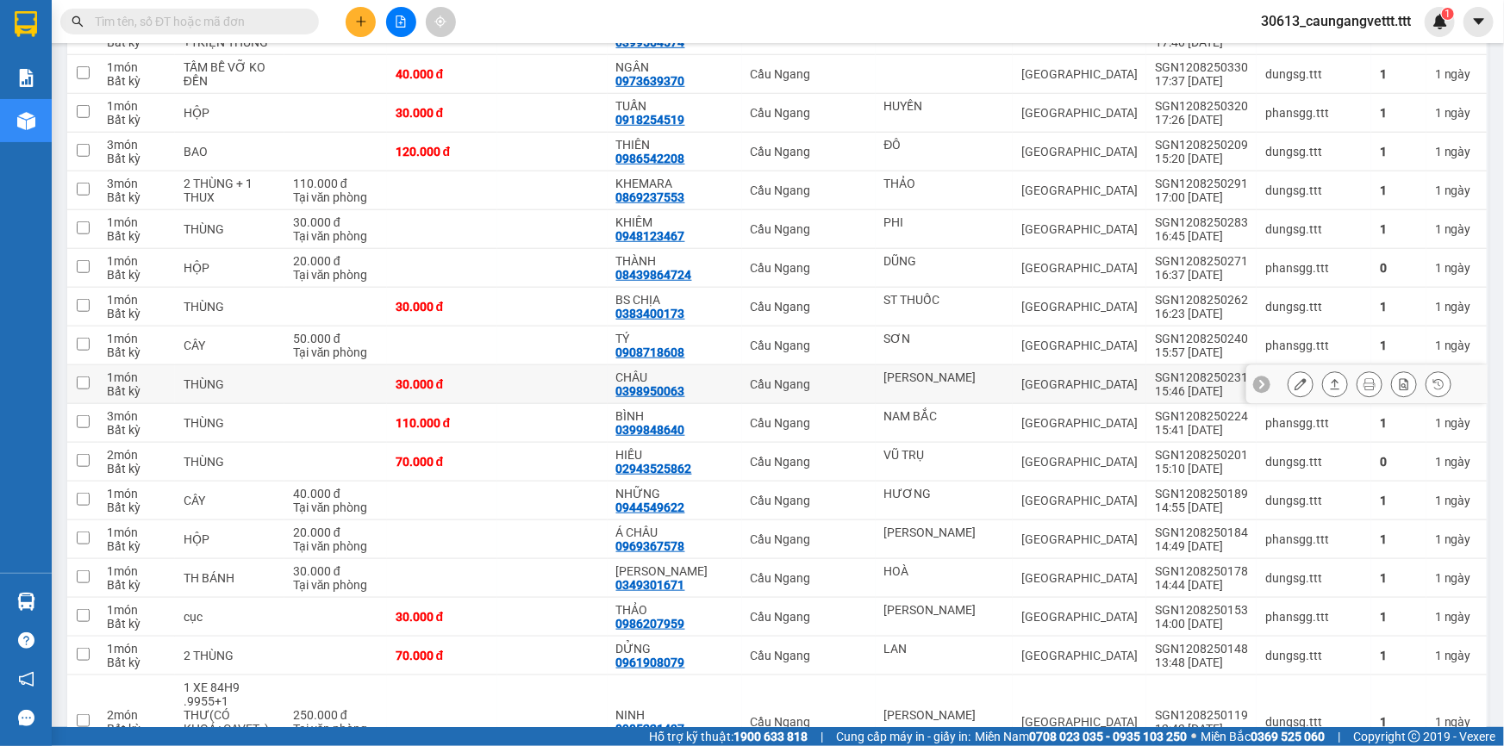
scroll to position [626, 0]
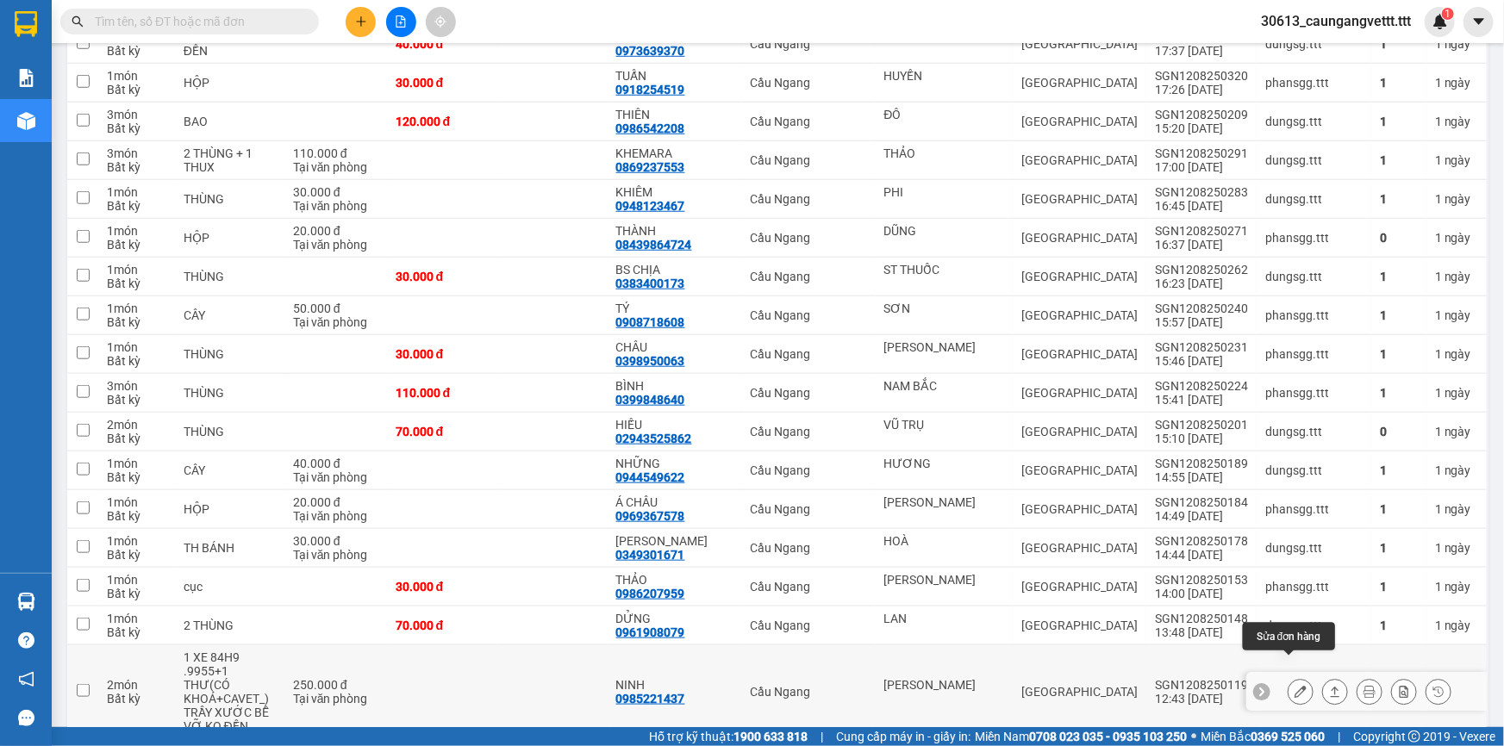
click at [1294, 686] on icon at bounding box center [1300, 692] width 12 height 12
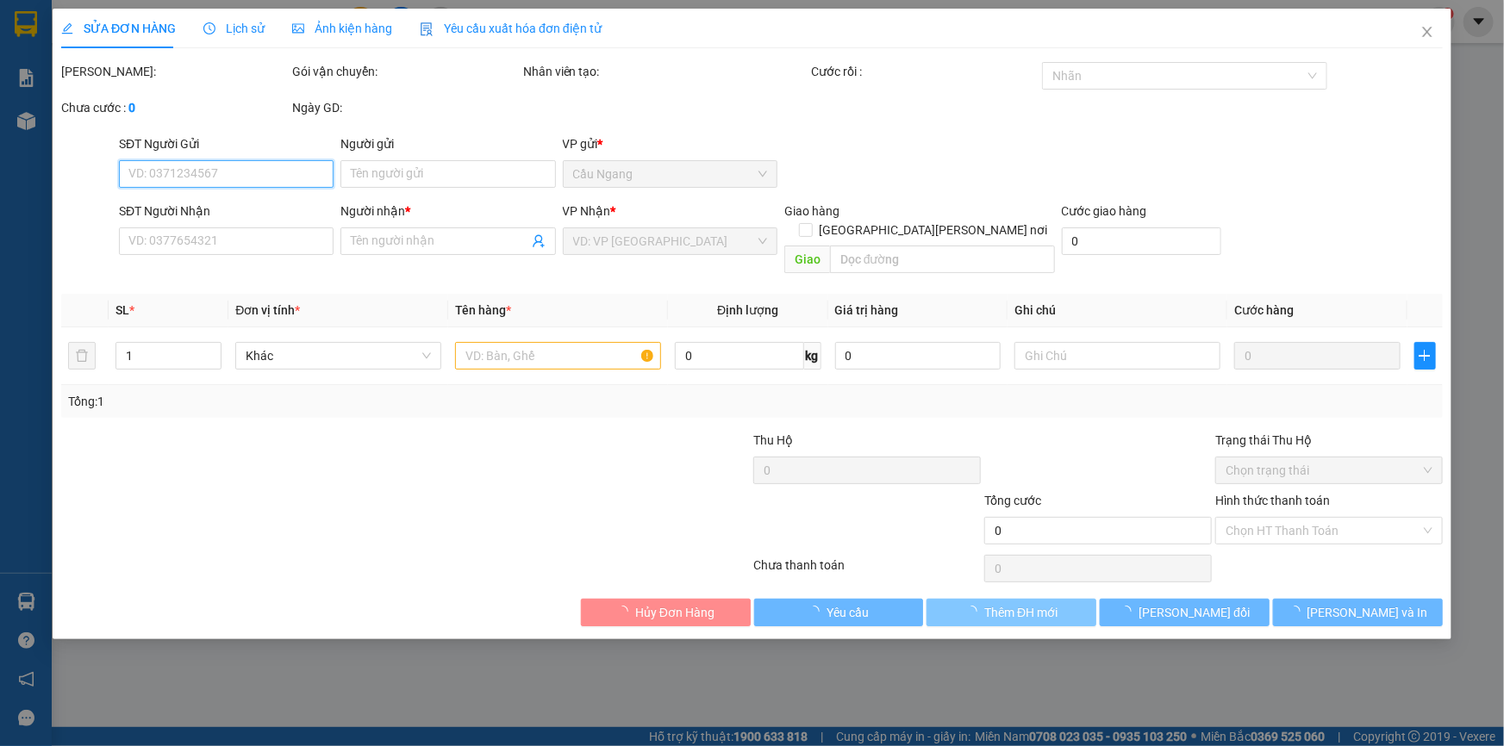
type input "[PERSON_NAME]"
type input "0985221437"
type input "NINH"
type input "250.000"
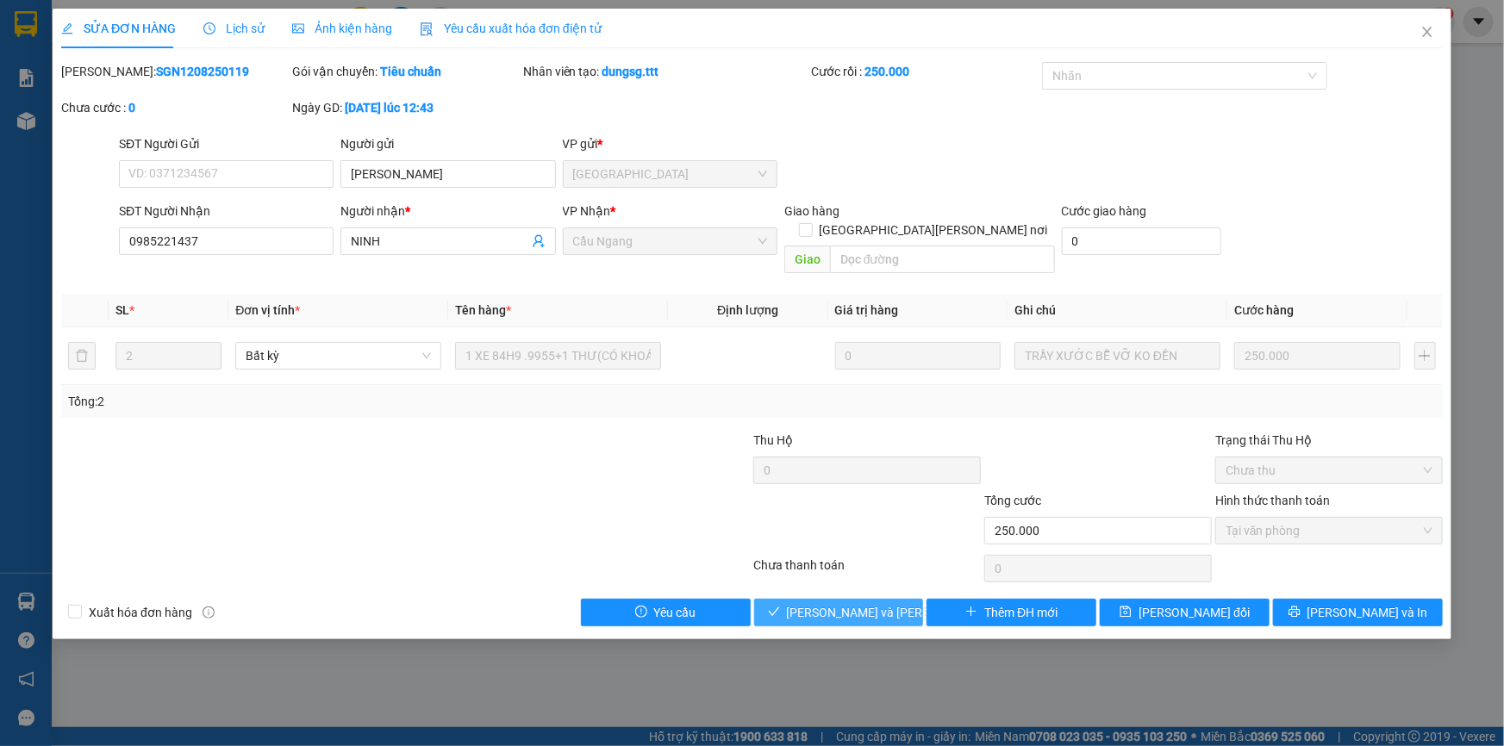
click at [866, 603] on span "[PERSON_NAME] và [PERSON_NAME] hàng" at bounding box center [903, 612] width 233 height 19
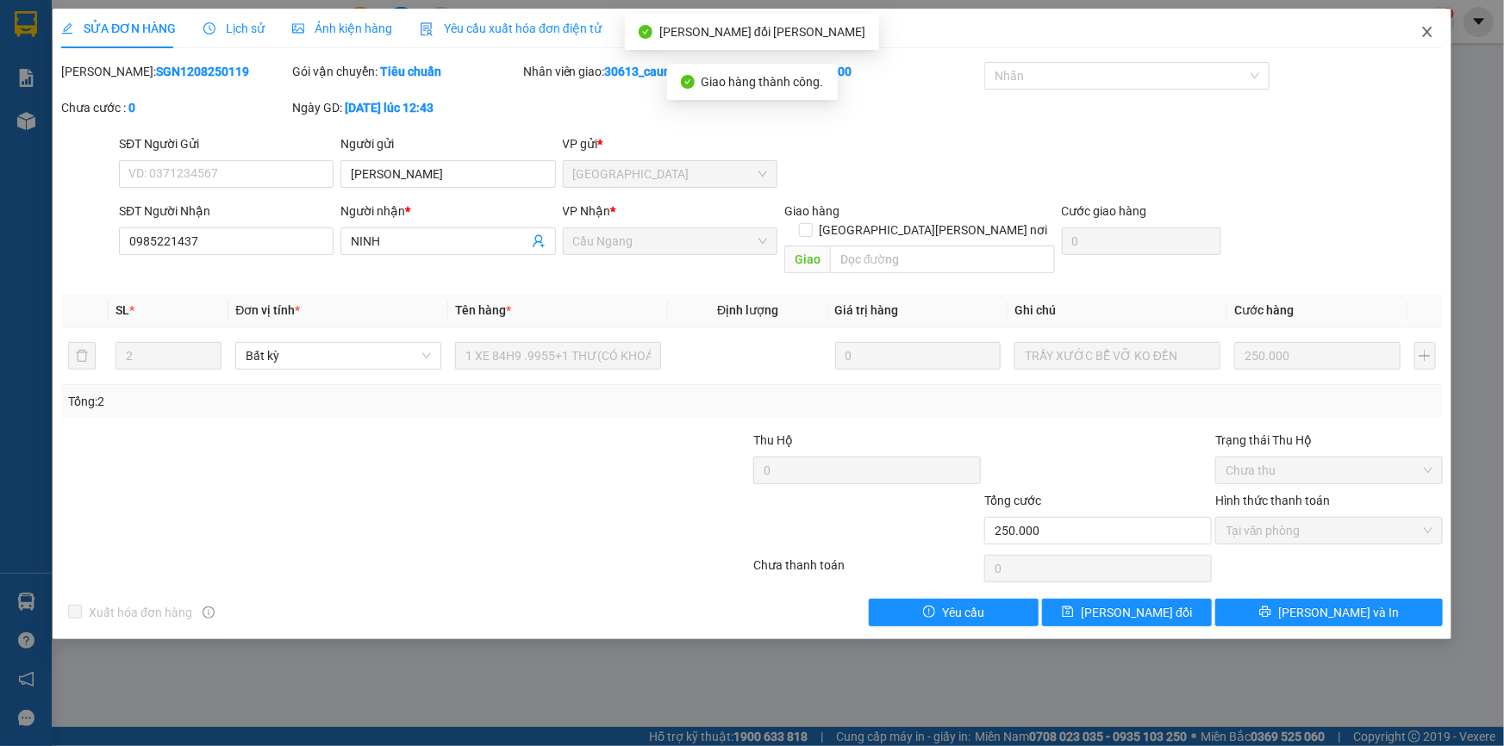
click at [1430, 32] on icon "close" at bounding box center [1427, 32] width 14 height 14
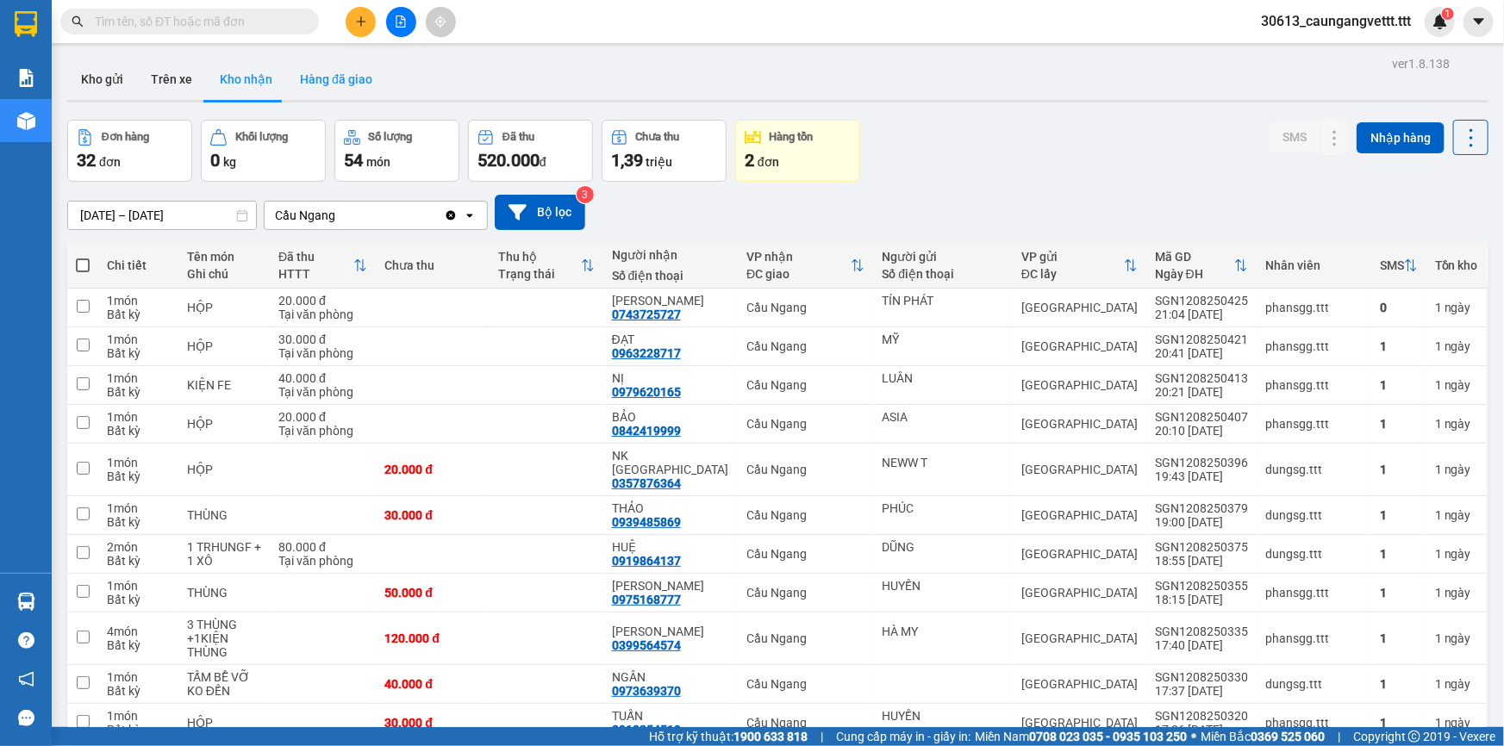
click at [330, 84] on button "Hàng đã giao" at bounding box center [336, 79] width 100 height 41
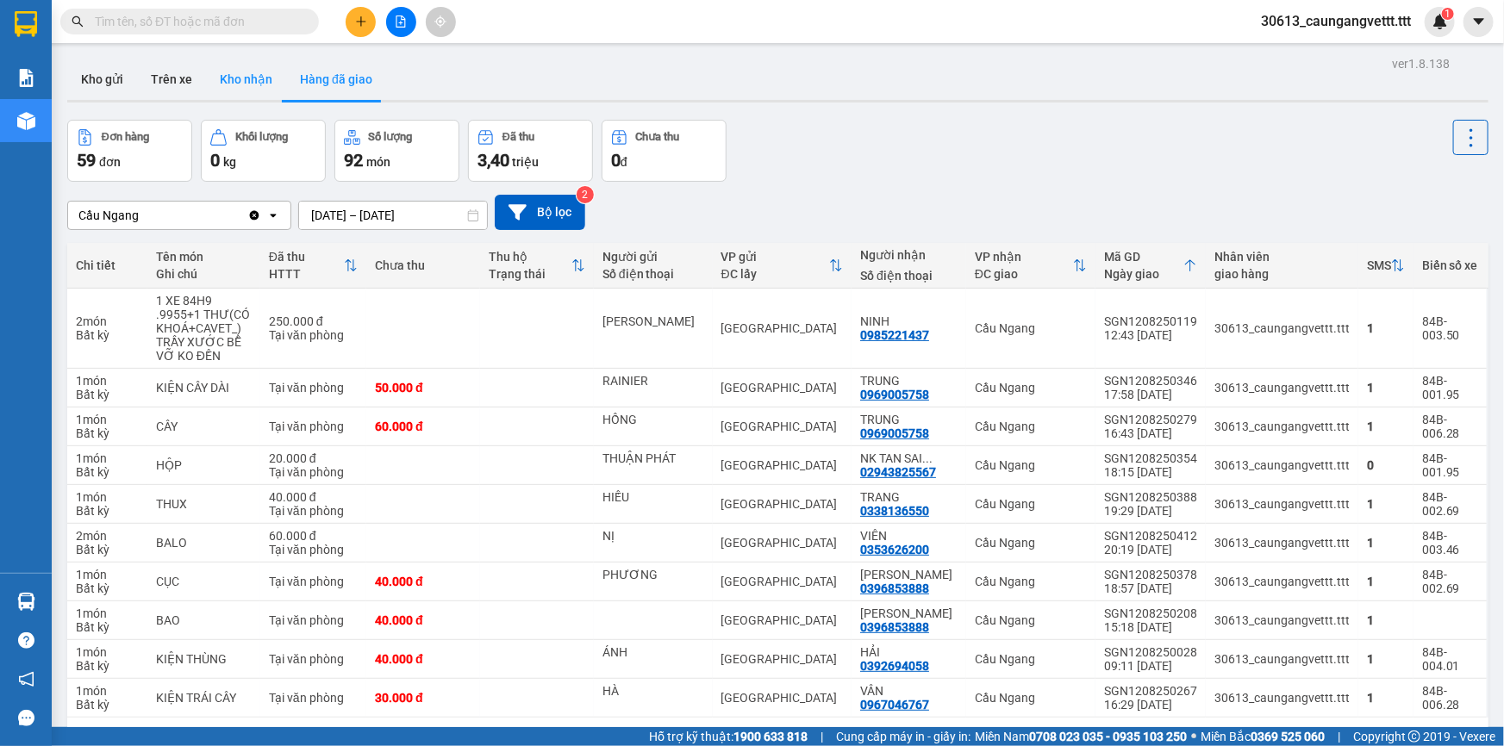
click at [233, 78] on button "Kho nhận" at bounding box center [246, 79] width 80 height 41
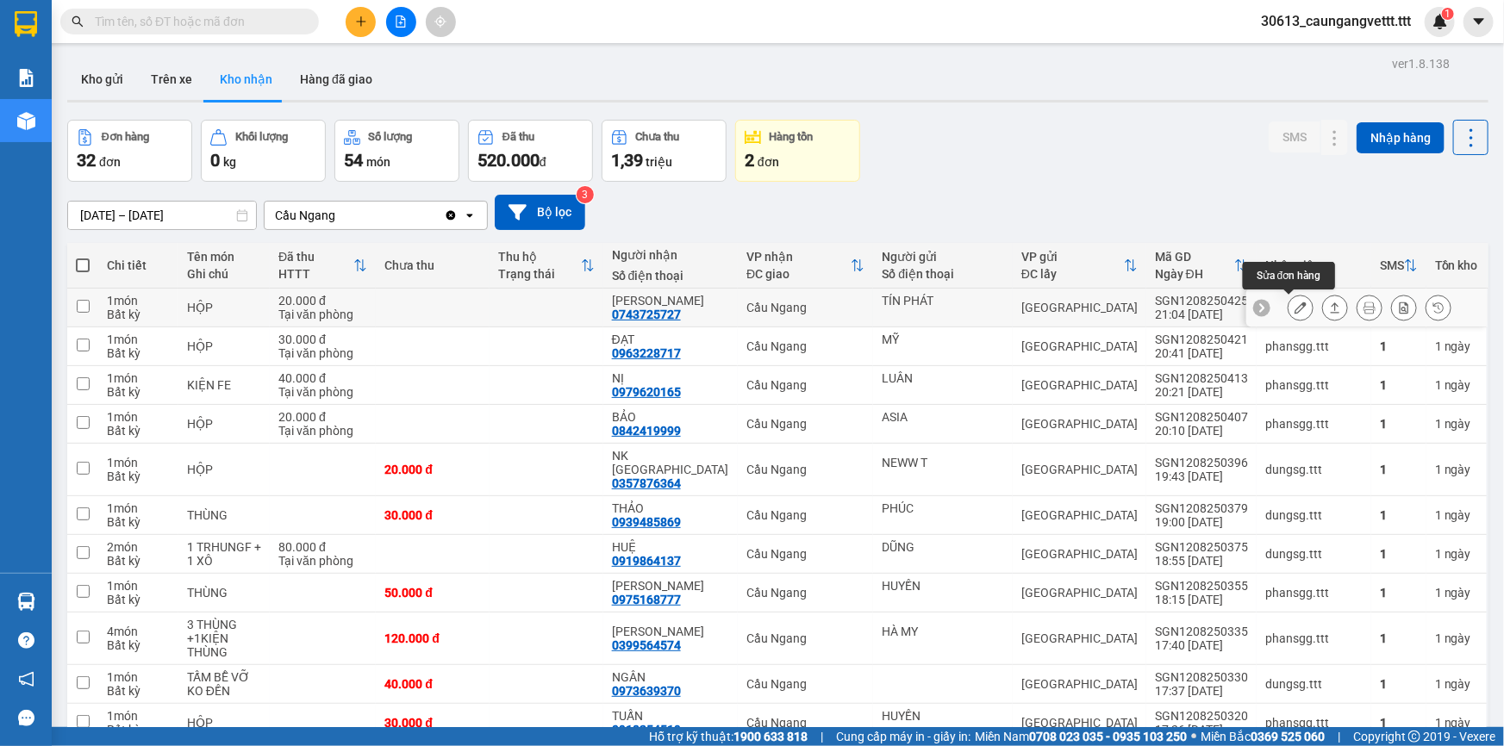
click at [1294, 308] on icon at bounding box center [1300, 308] width 12 height 12
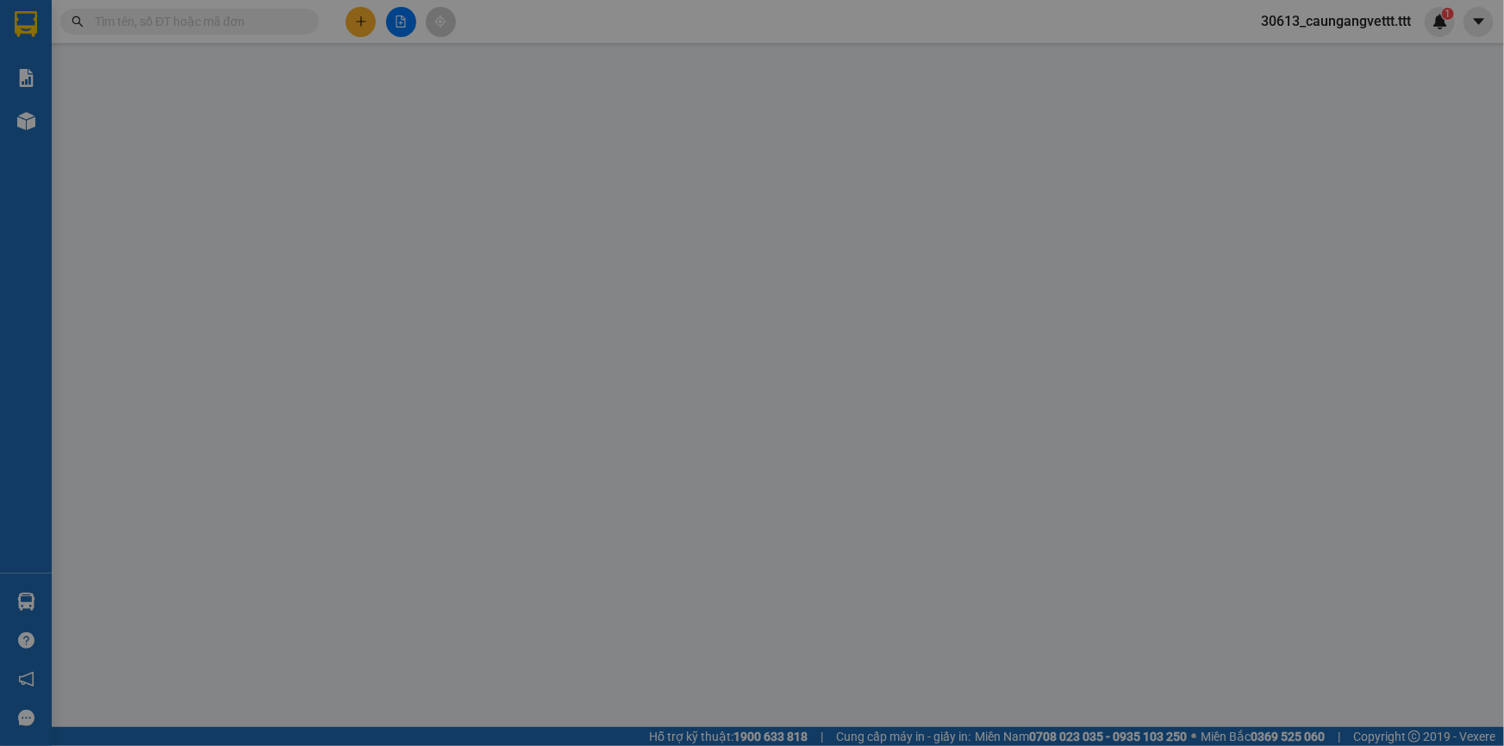
type input "TÍN PHÁT"
type input "0743725727"
type input "[PERSON_NAME]"
type input "20.000"
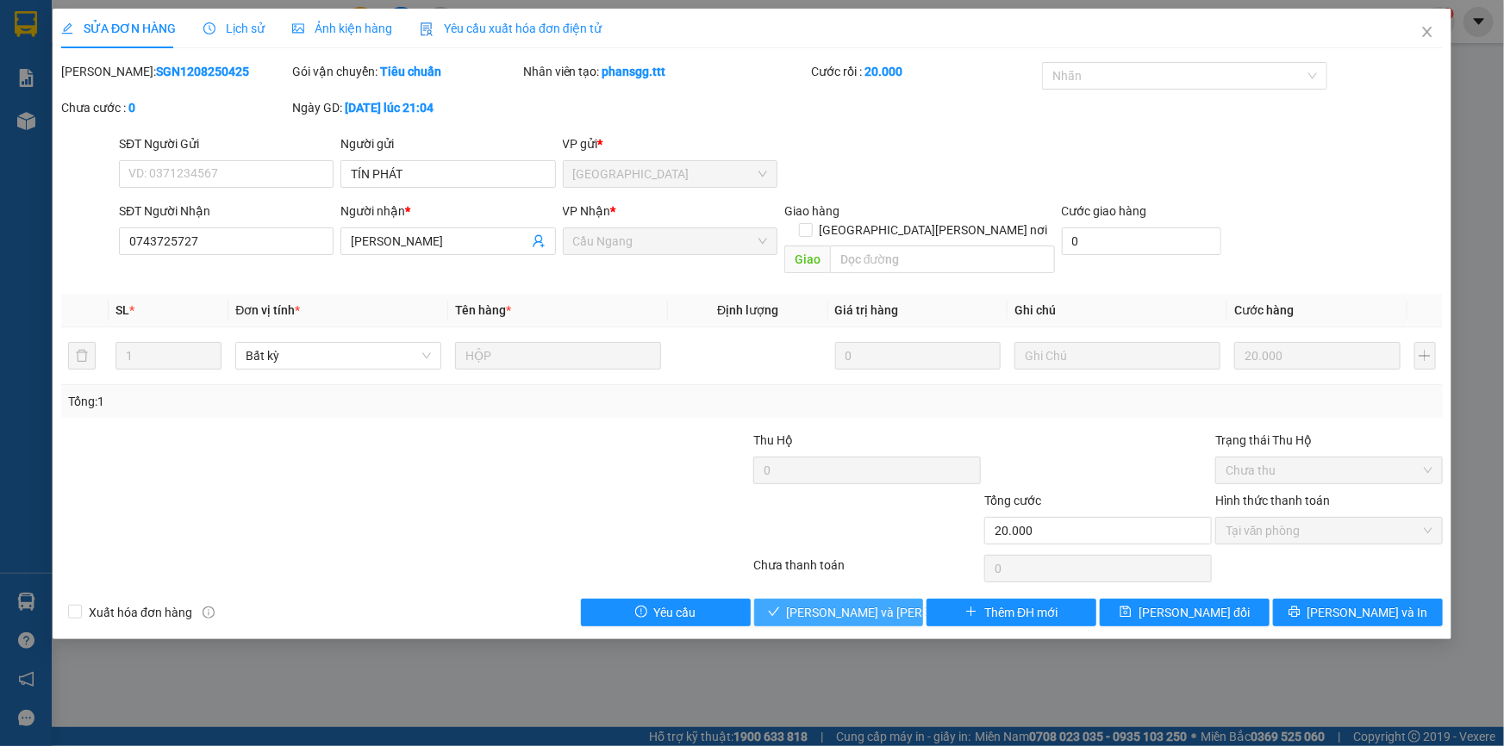
click at [867, 603] on span "[PERSON_NAME] và [PERSON_NAME] hàng" at bounding box center [903, 612] width 233 height 19
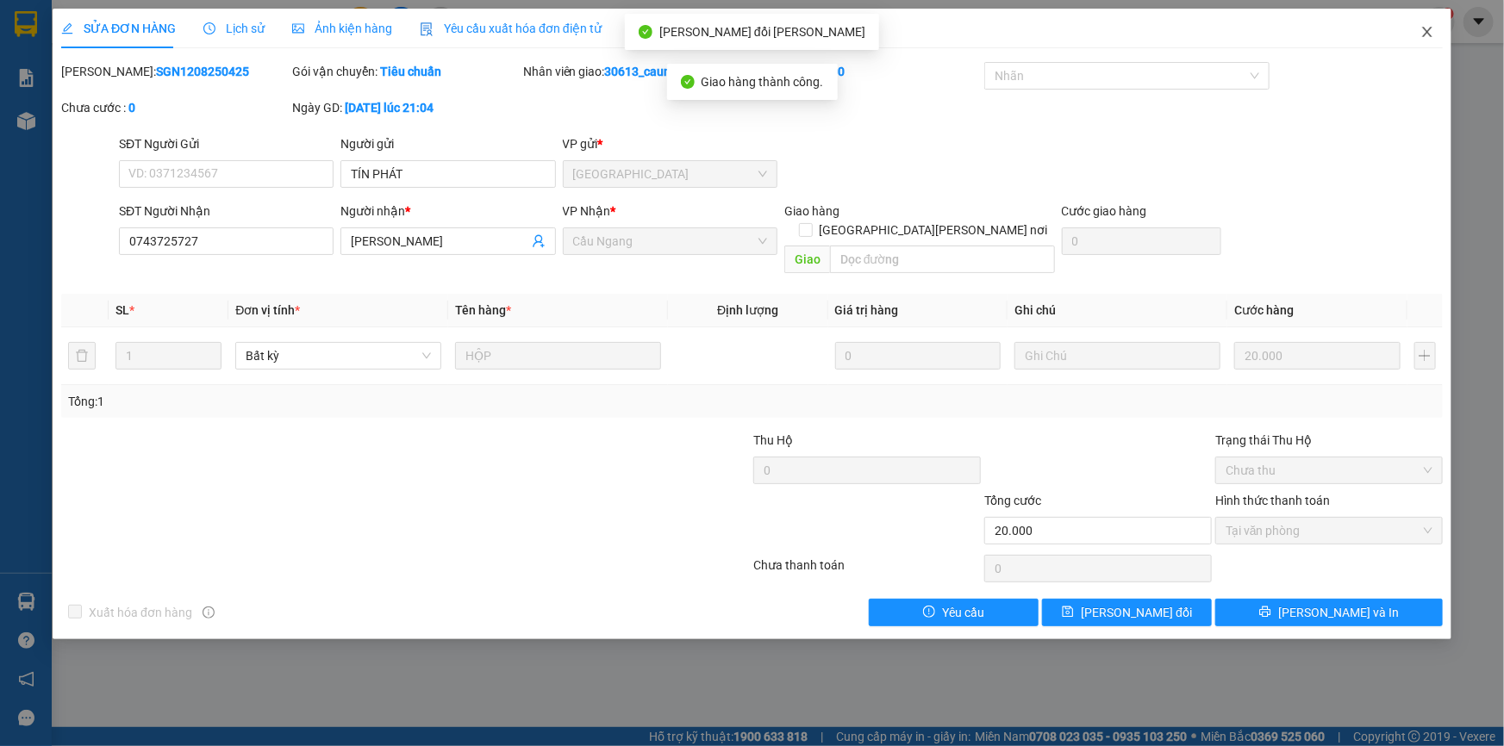
click at [1430, 25] on icon "close" at bounding box center [1427, 32] width 14 height 14
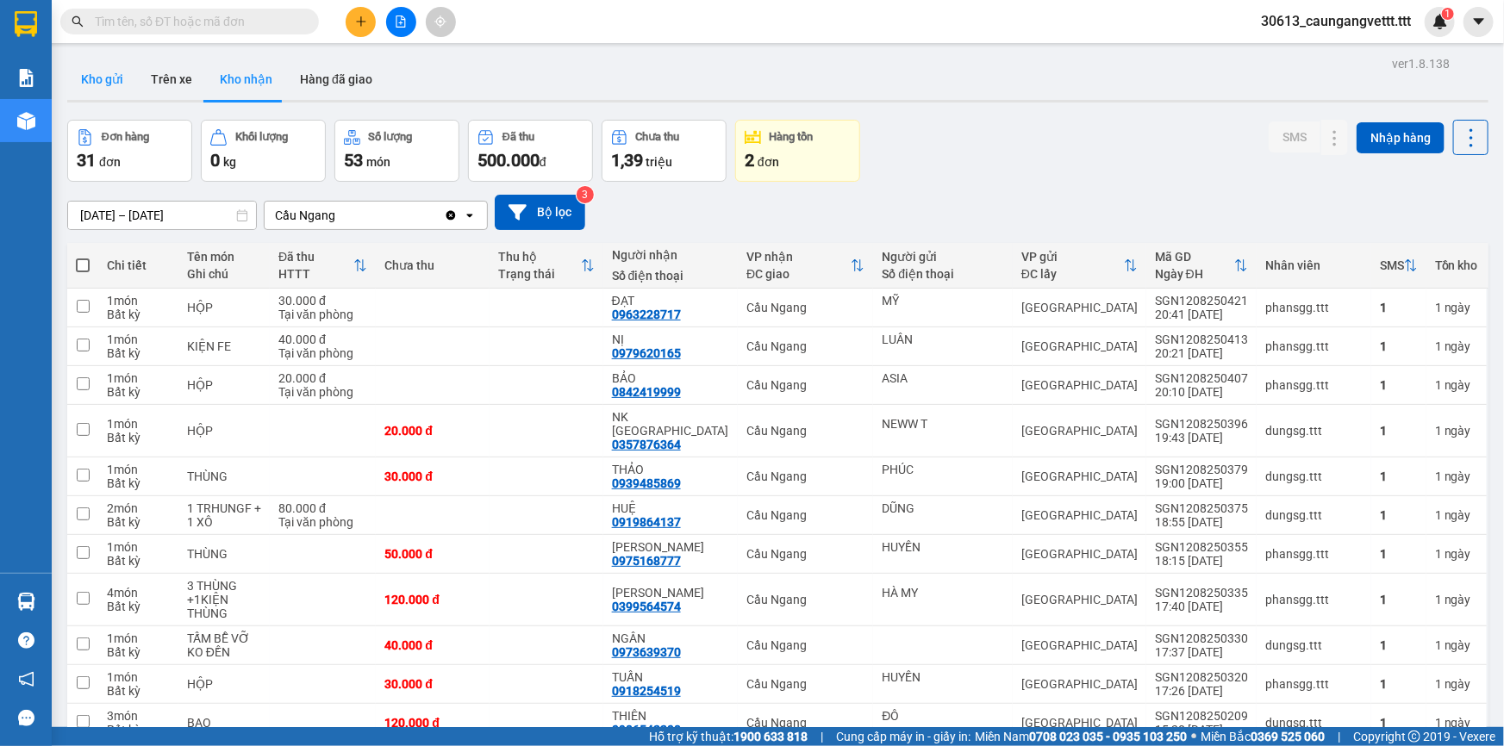
click at [99, 72] on button "Kho gửi" at bounding box center [102, 79] width 70 height 41
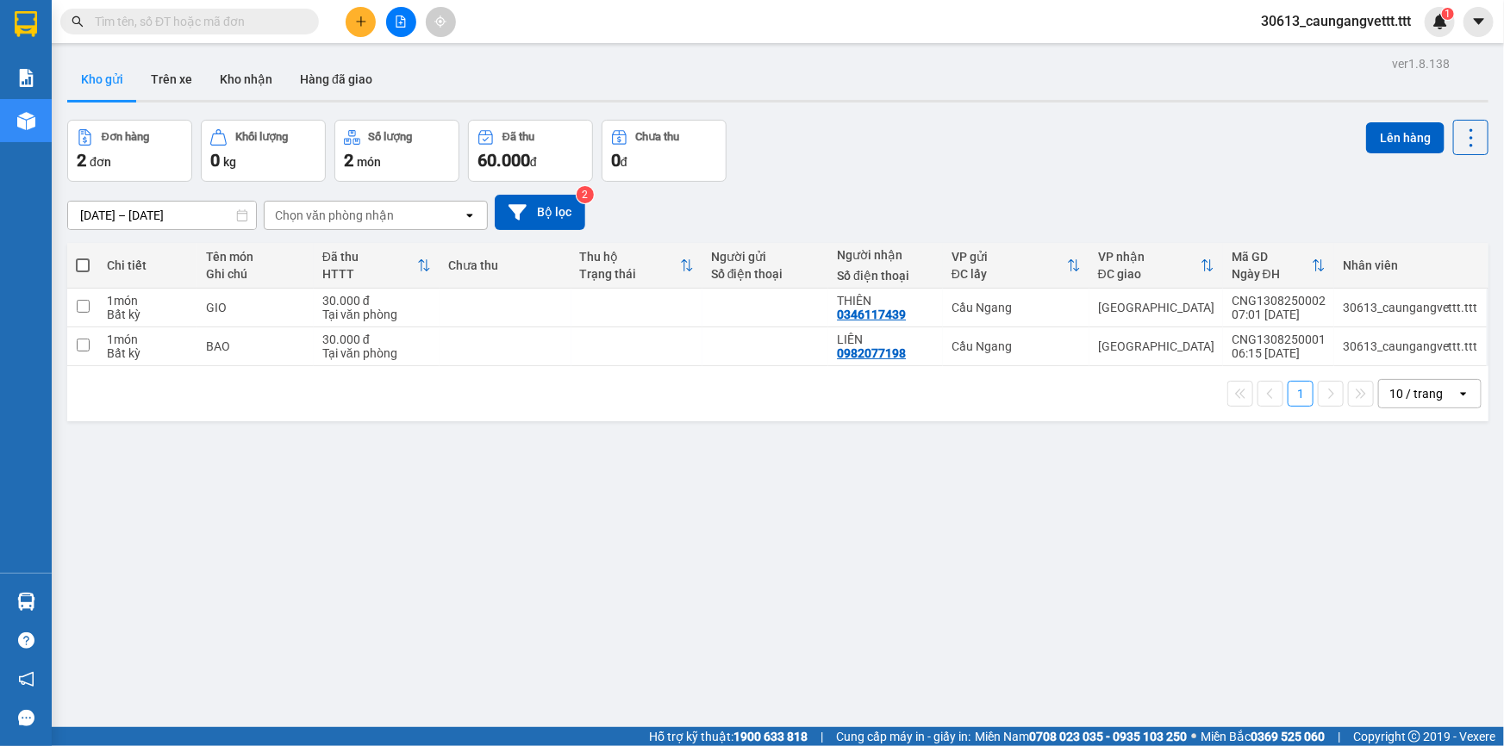
click at [84, 264] on span at bounding box center [83, 266] width 14 height 14
click at [83, 257] on input "checkbox" at bounding box center [83, 257] width 0 height 0
checkbox input "true"
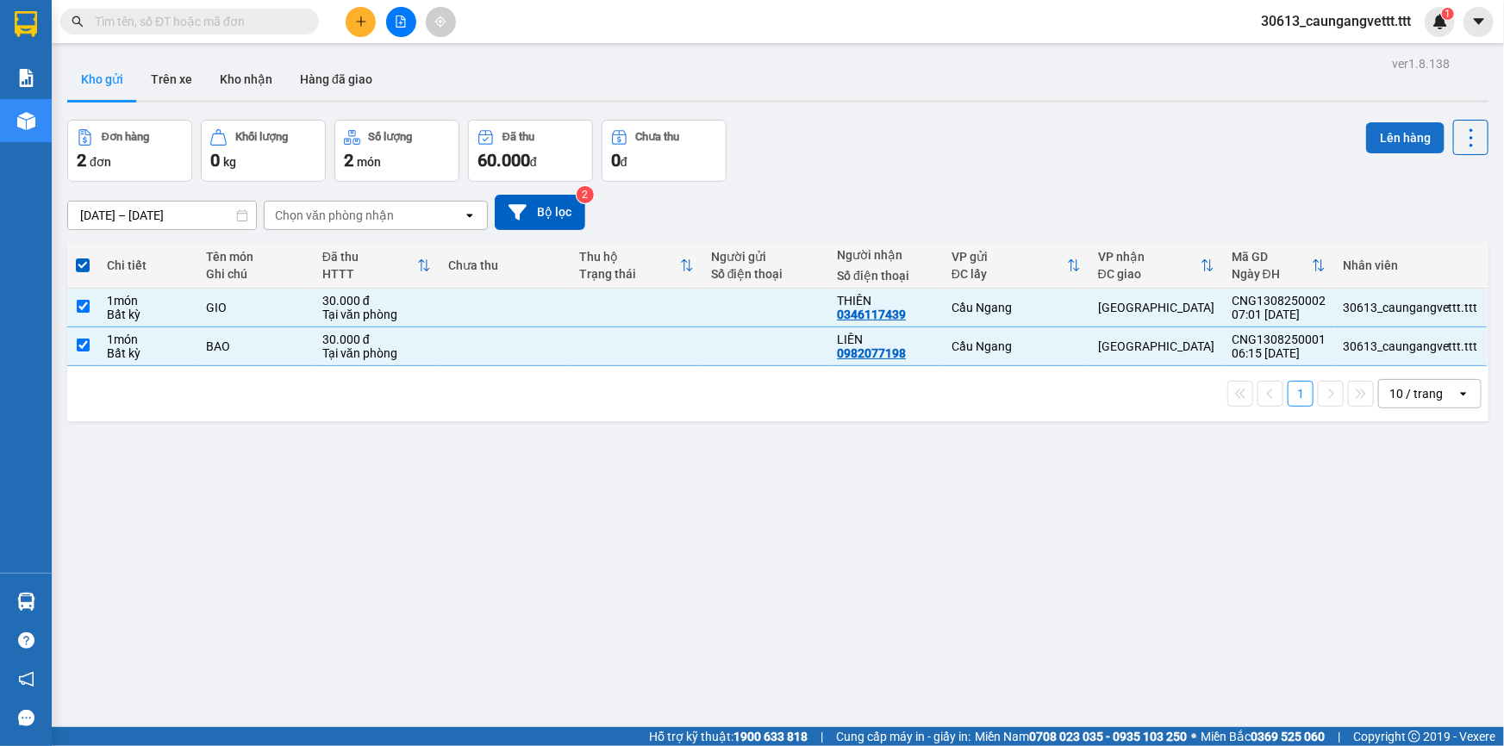
click at [1405, 130] on button "Lên hàng" at bounding box center [1405, 137] width 78 height 31
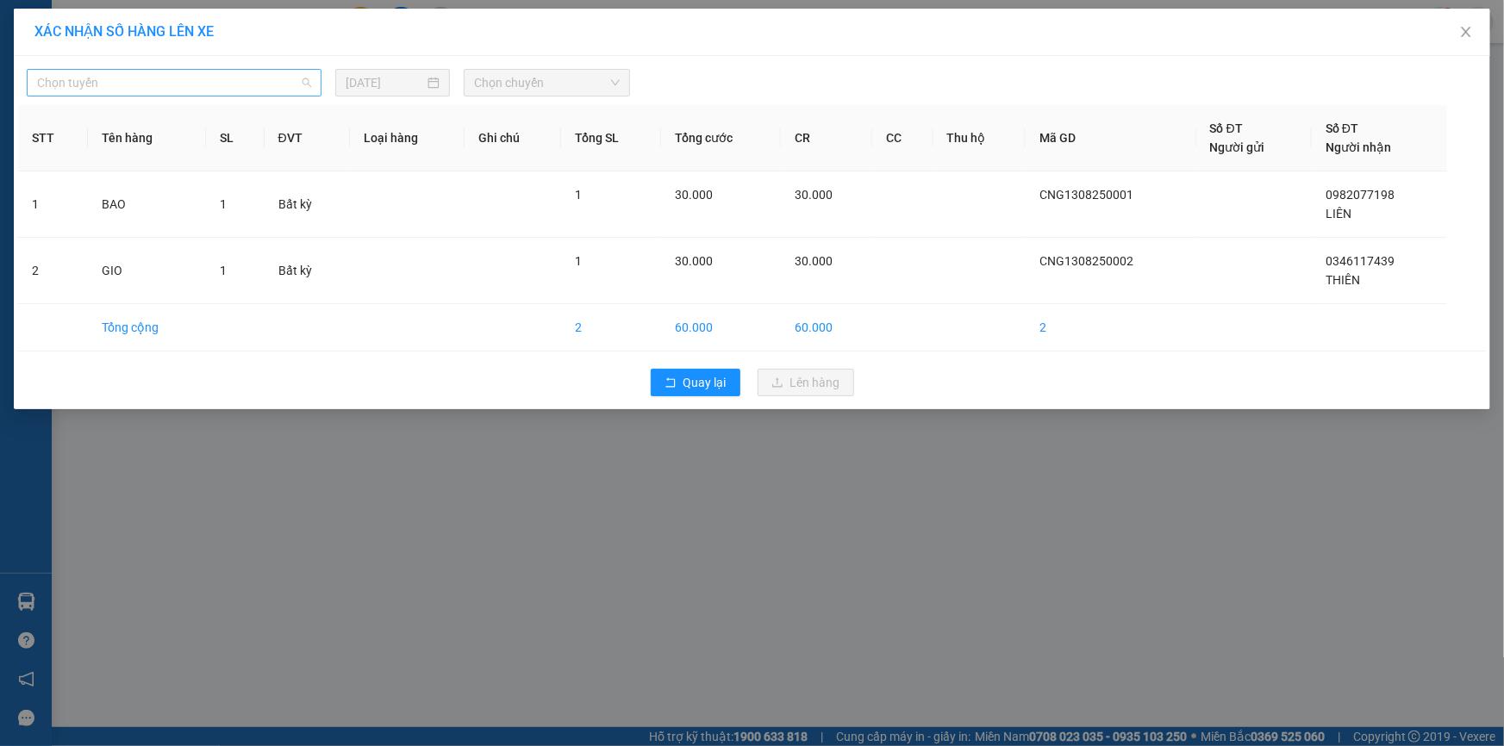
click at [212, 86] on span "Chọn tuyến" at bounding box center [174, 83] width 274 height 26
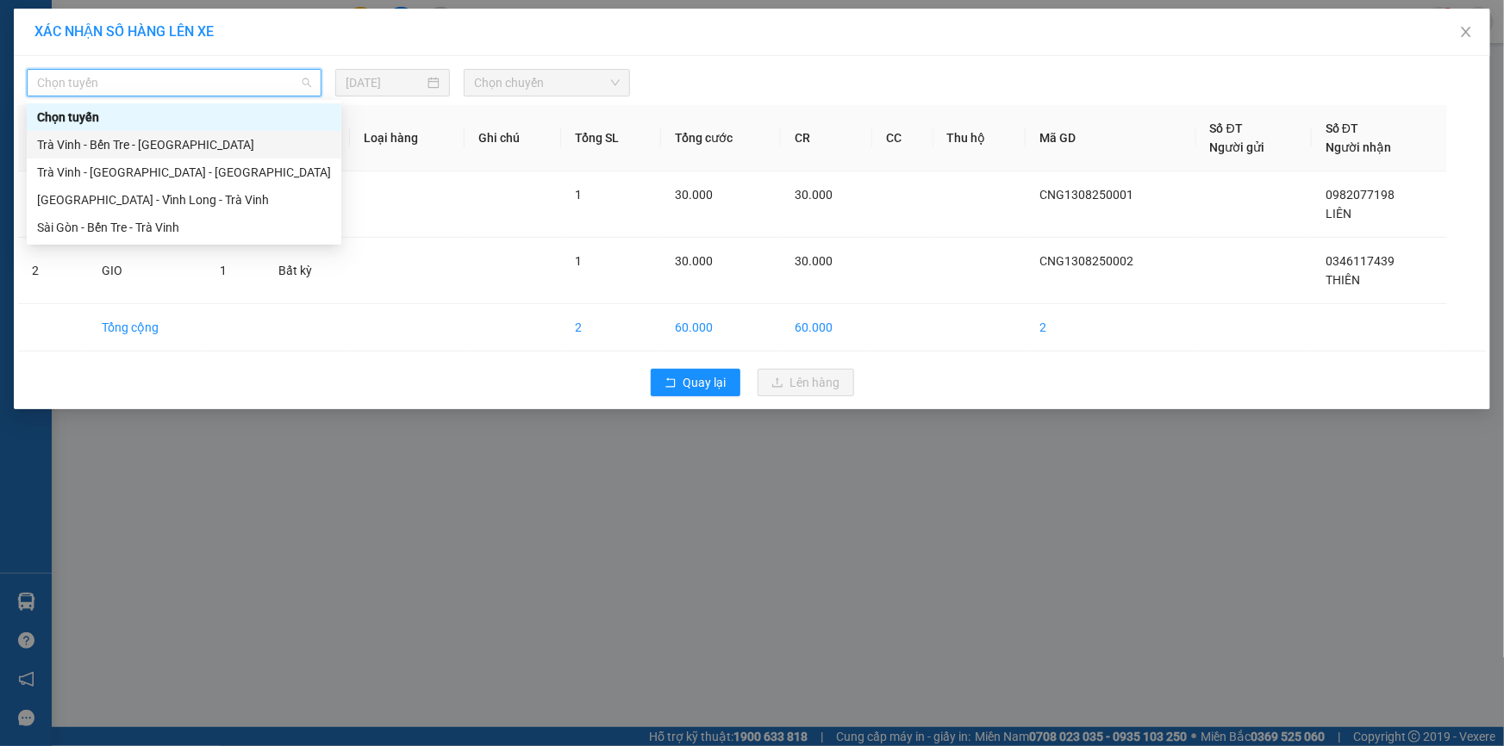
click at [166, 147] on div "Trà Vinh - Bến Tre - Sài Gòn" at bounding box center [184, 144] width 294 height 19
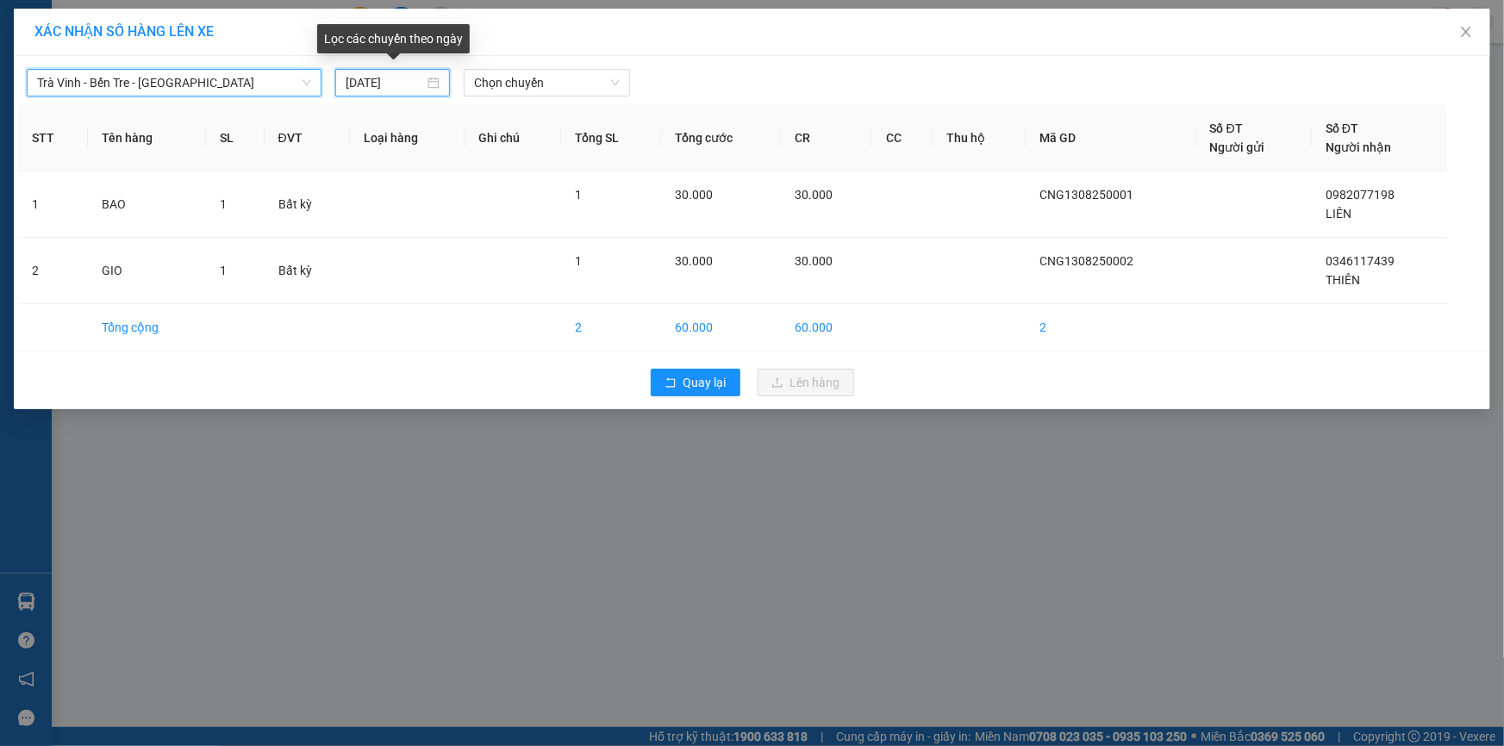
click at [360, 83] on input "13/08/2025" at bounding box center [385, 82] width 78 height 19
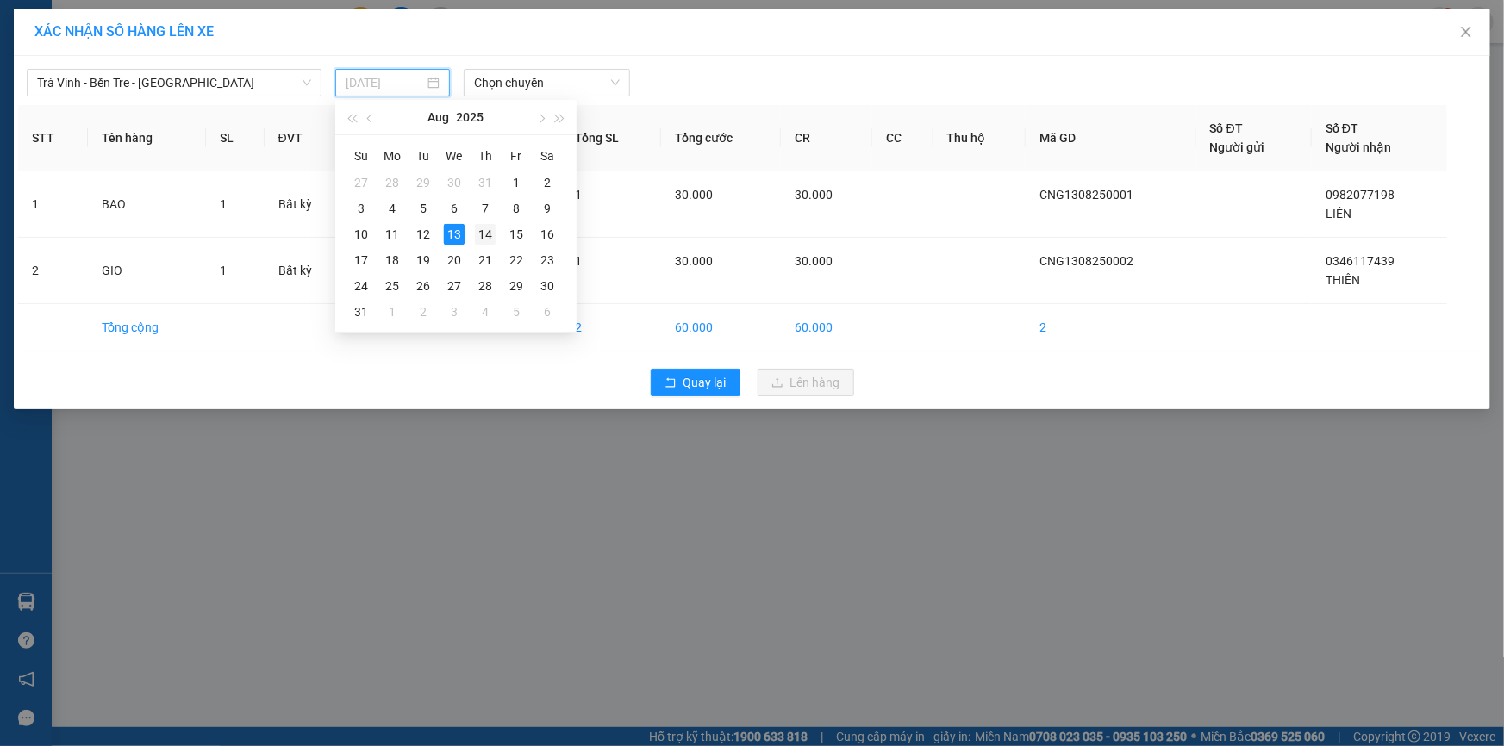
click at [482, 232] on div "14" at bounding box center [485, 234] width 21 height 21
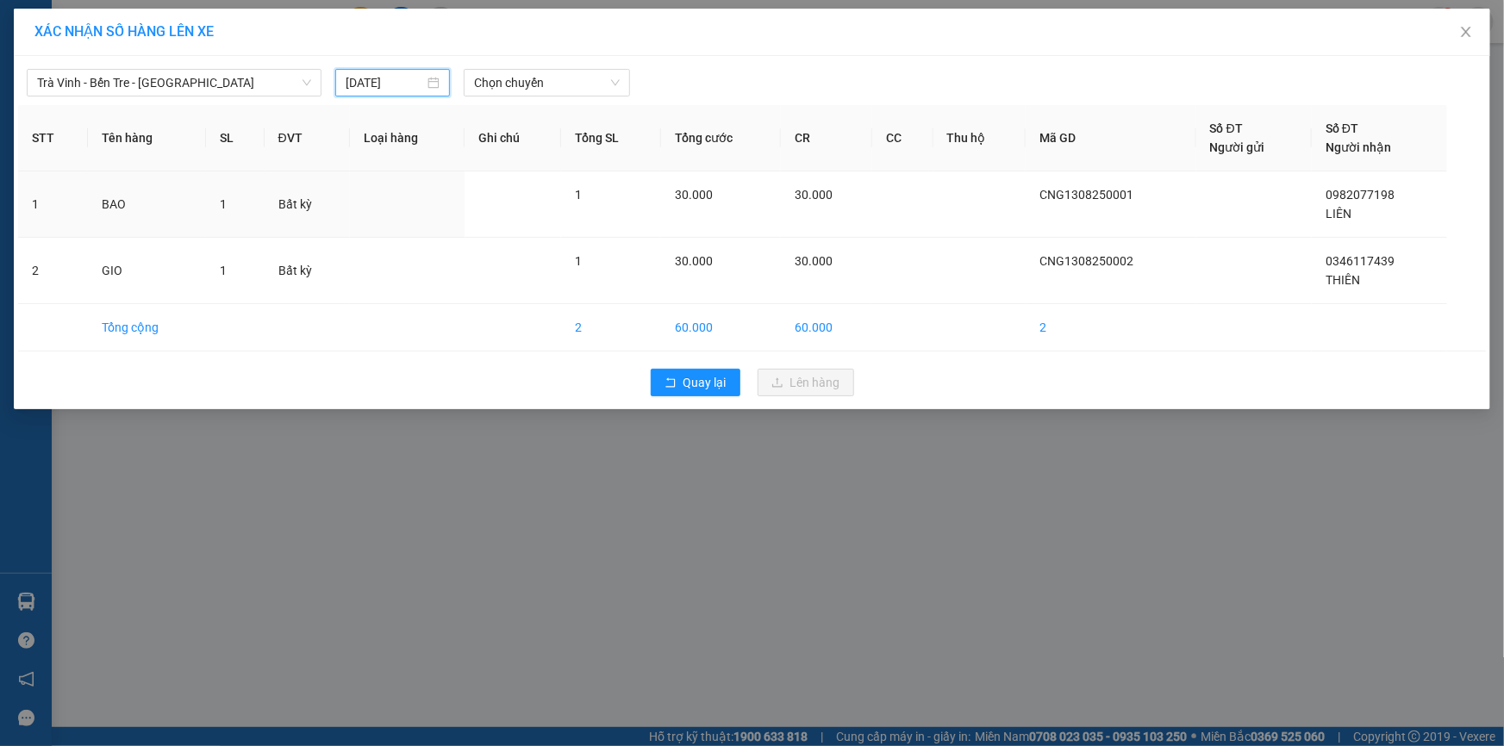
drag, startPoint x: 360, startPoint y: 83, endPoint x: 370, endPoint y: 94, distance: 14.7
click at [361, 83] on input "14/08/2025" at bounding box center [385, 82] width 78 height 19
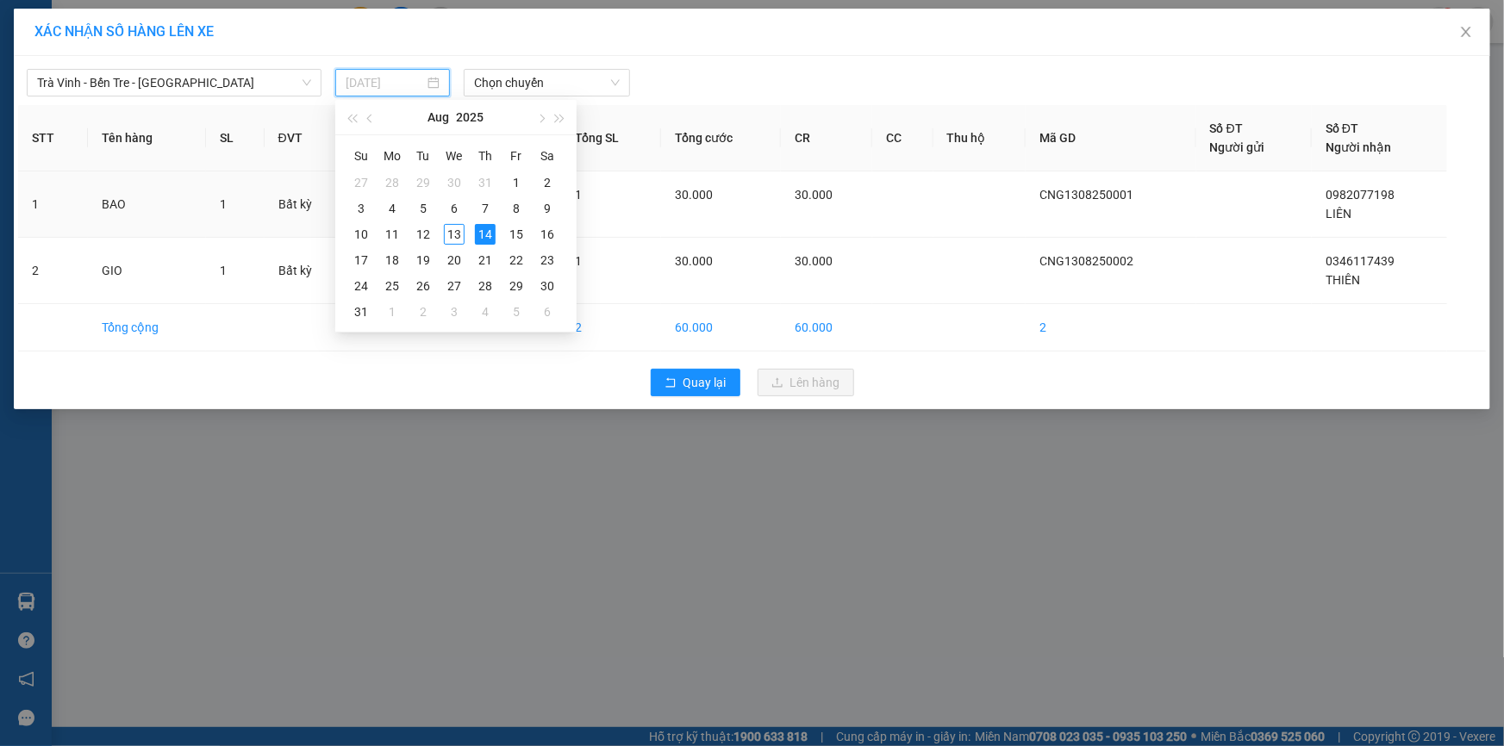
drag, startPoint x: 453, startPoint y: 235, endPoint x: 487, endPoint y: 103, distance: 136.9
click at [454, 236] on div "13" at bounding box center [454, 234] width 21 height 21
type input "13/08/2025"
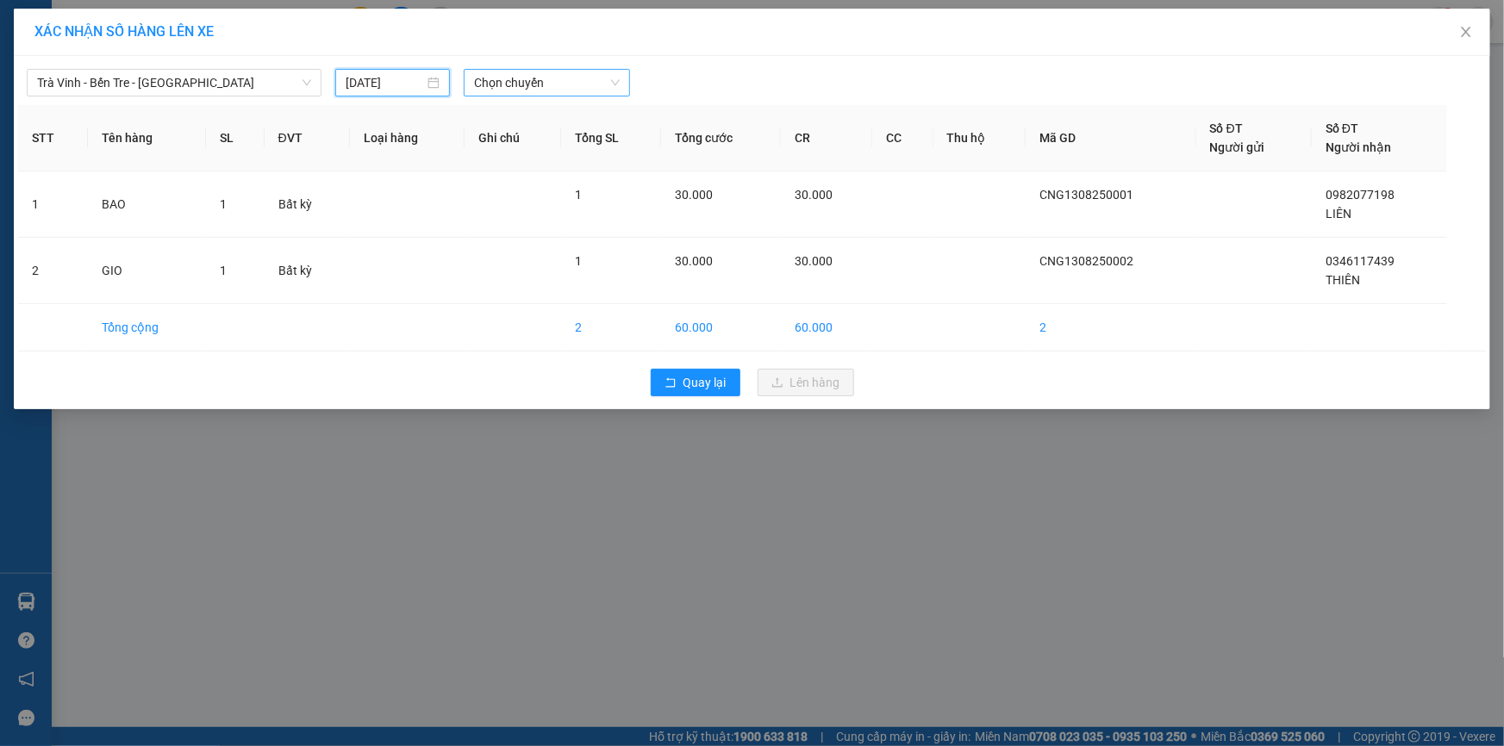
click at [493, 78] on span "Chọn chuyến" at bounding box center [547, 83] width 146 height 26
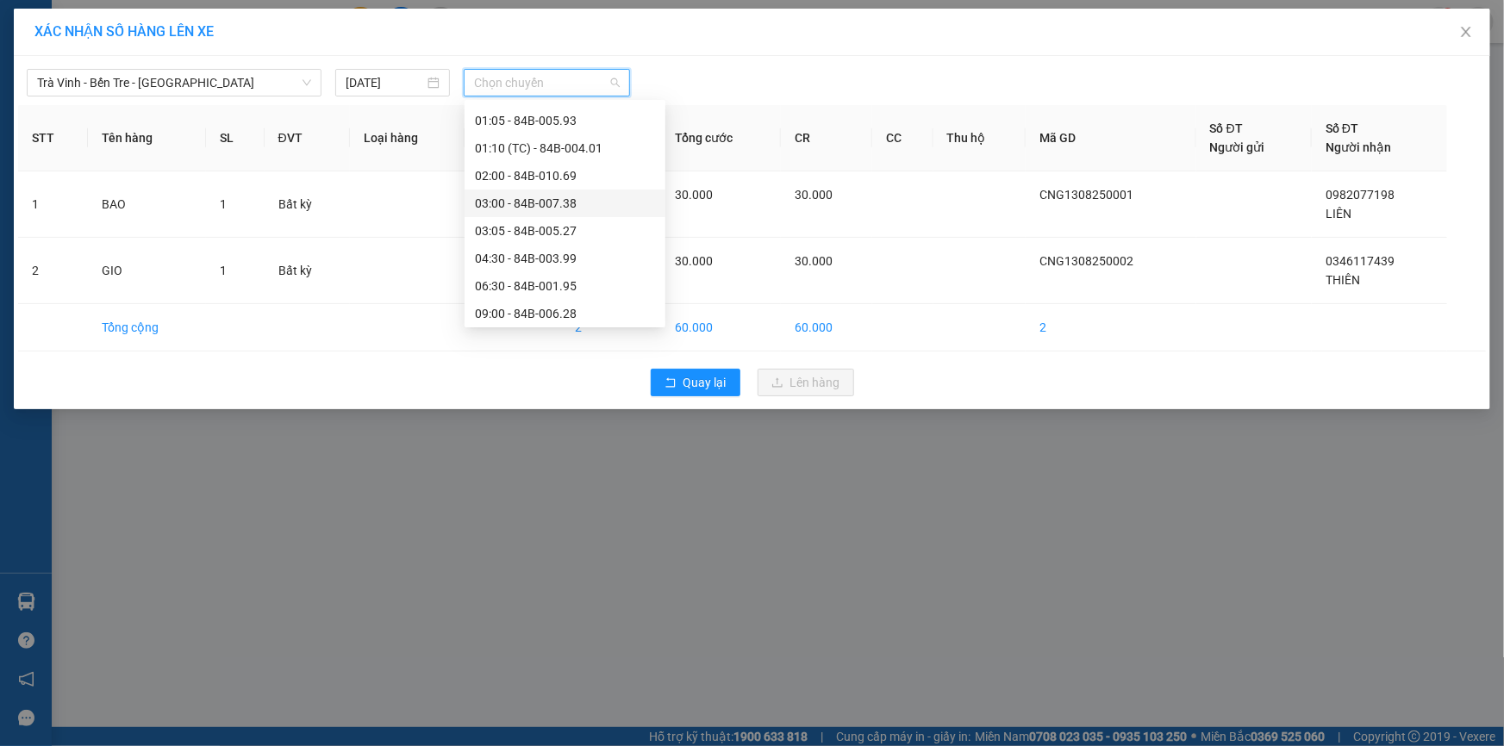
scroll to position [156, 0]
click at [537, 209] on div "09:00 - 84B-006.28" at bounding box center [565, 209] width 180 height 19
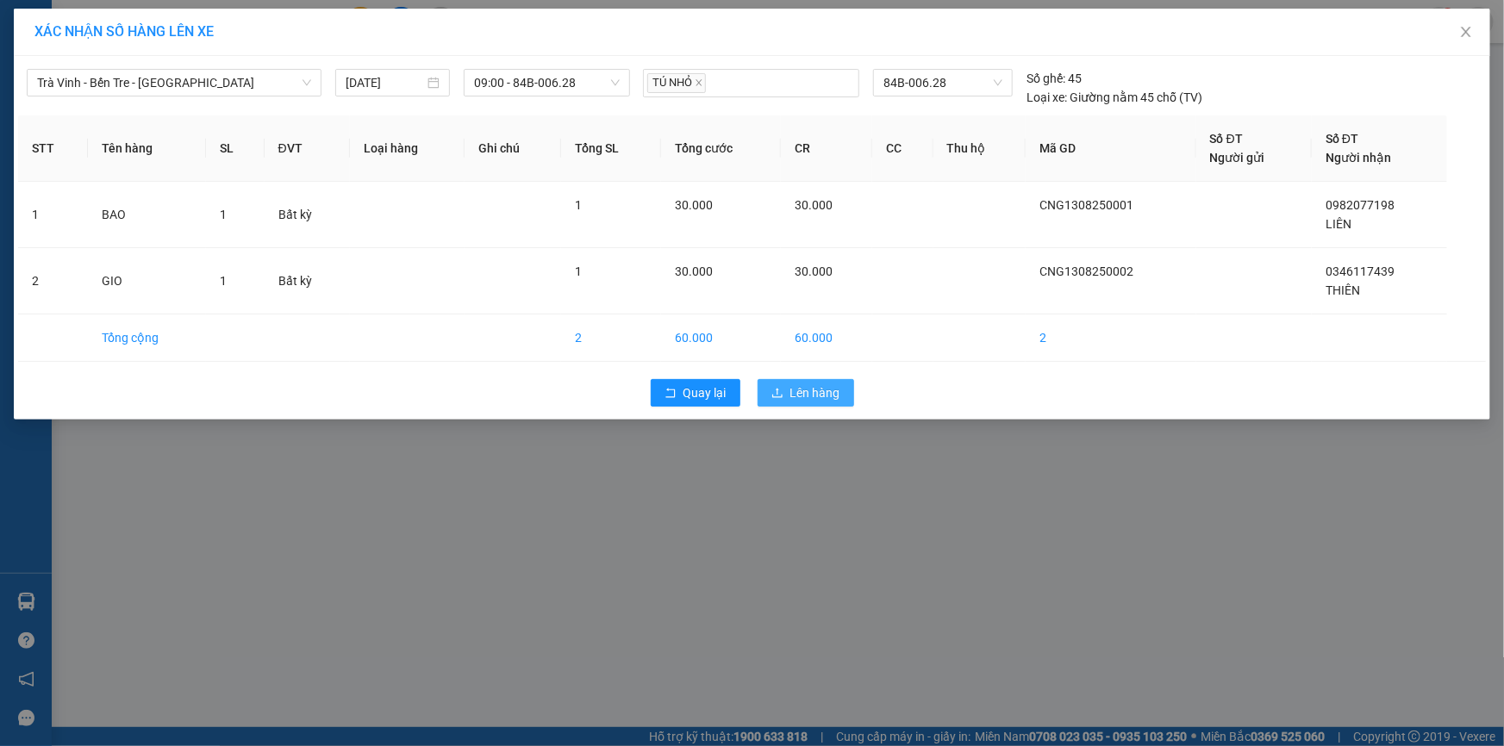
click at [799, 395] on span "Lên hàng" at bounding box center [815, 392] width 50 height 19
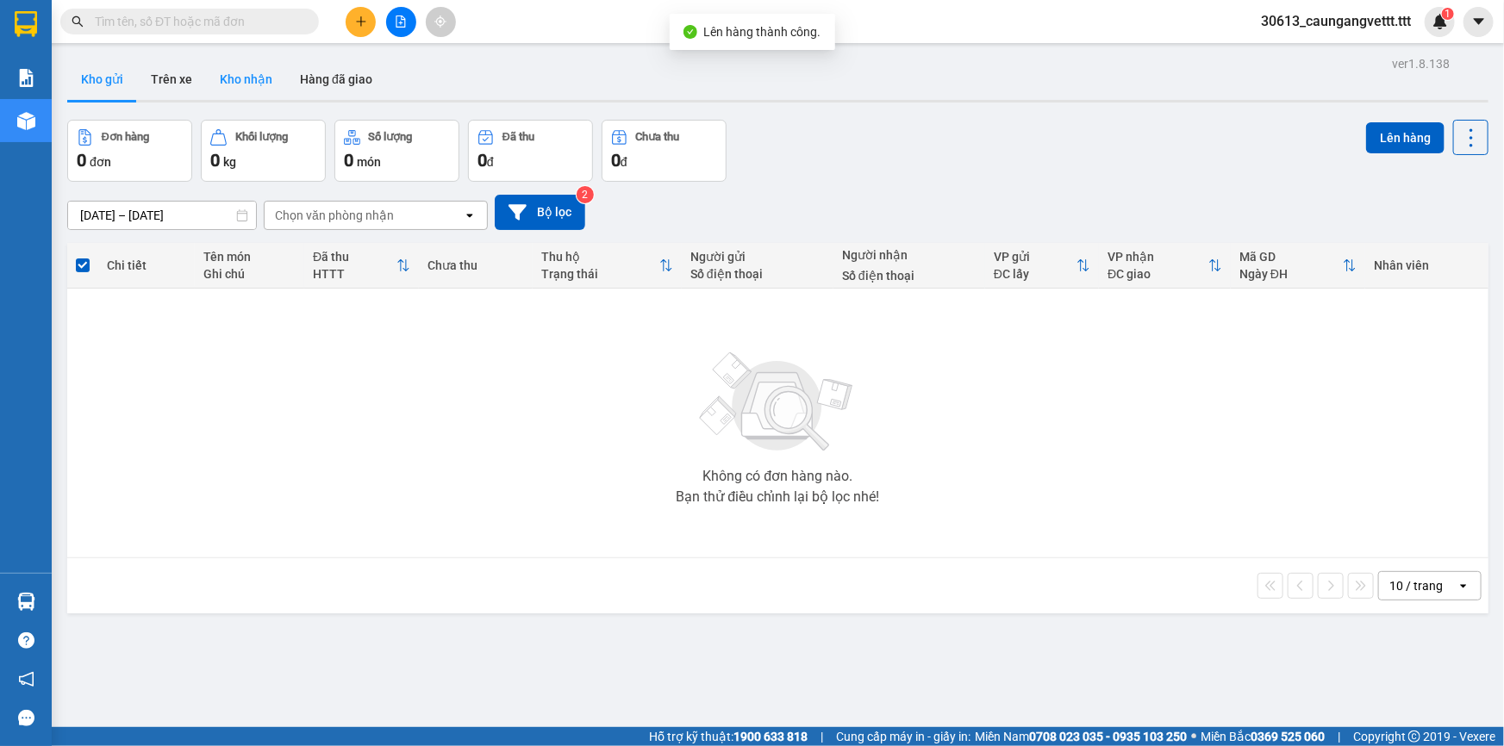
click at [242, 85] on button "Kho nhận" at bounding box center [246, 79] width 80 height 41
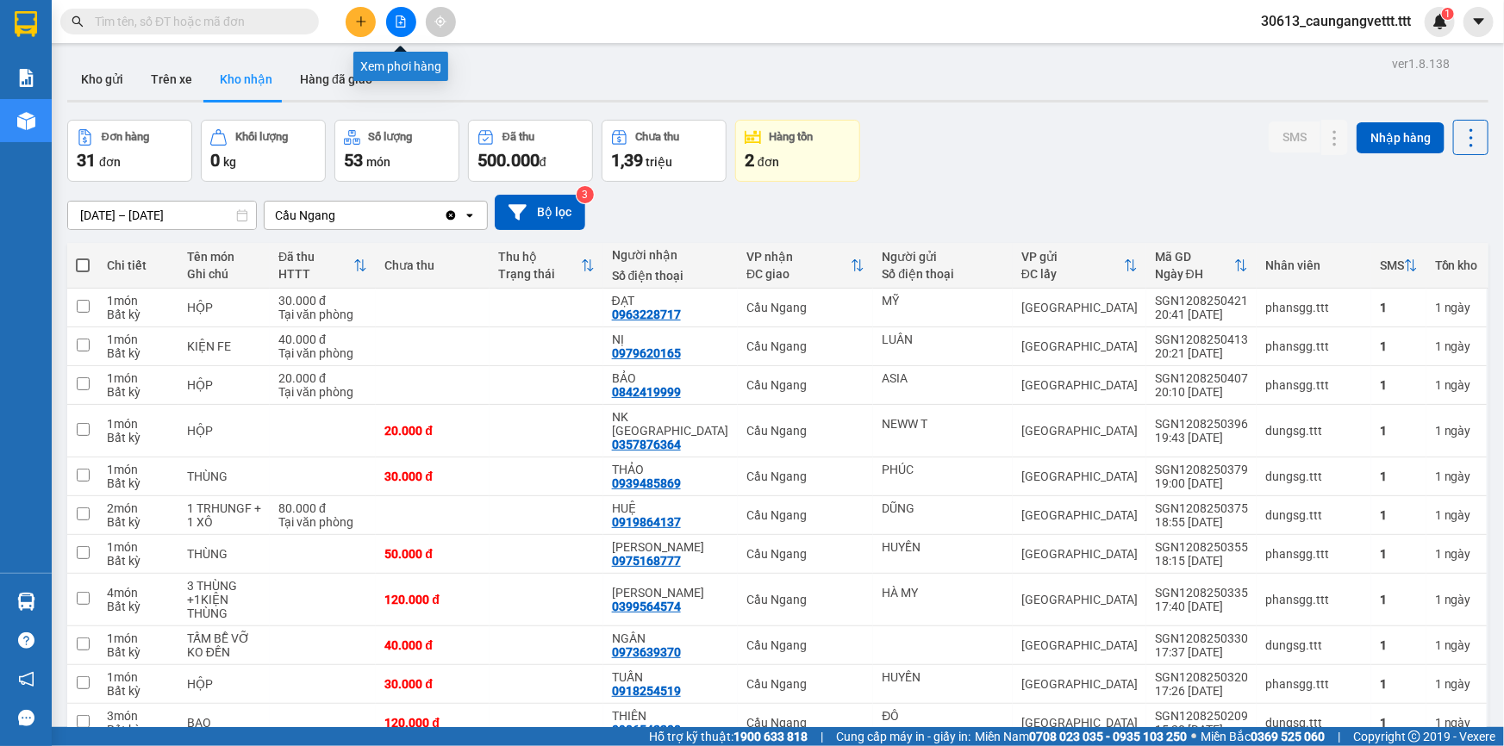
click at [395, 23] on icon "file-add" at bounding box center [401, 22] width 12 height 12
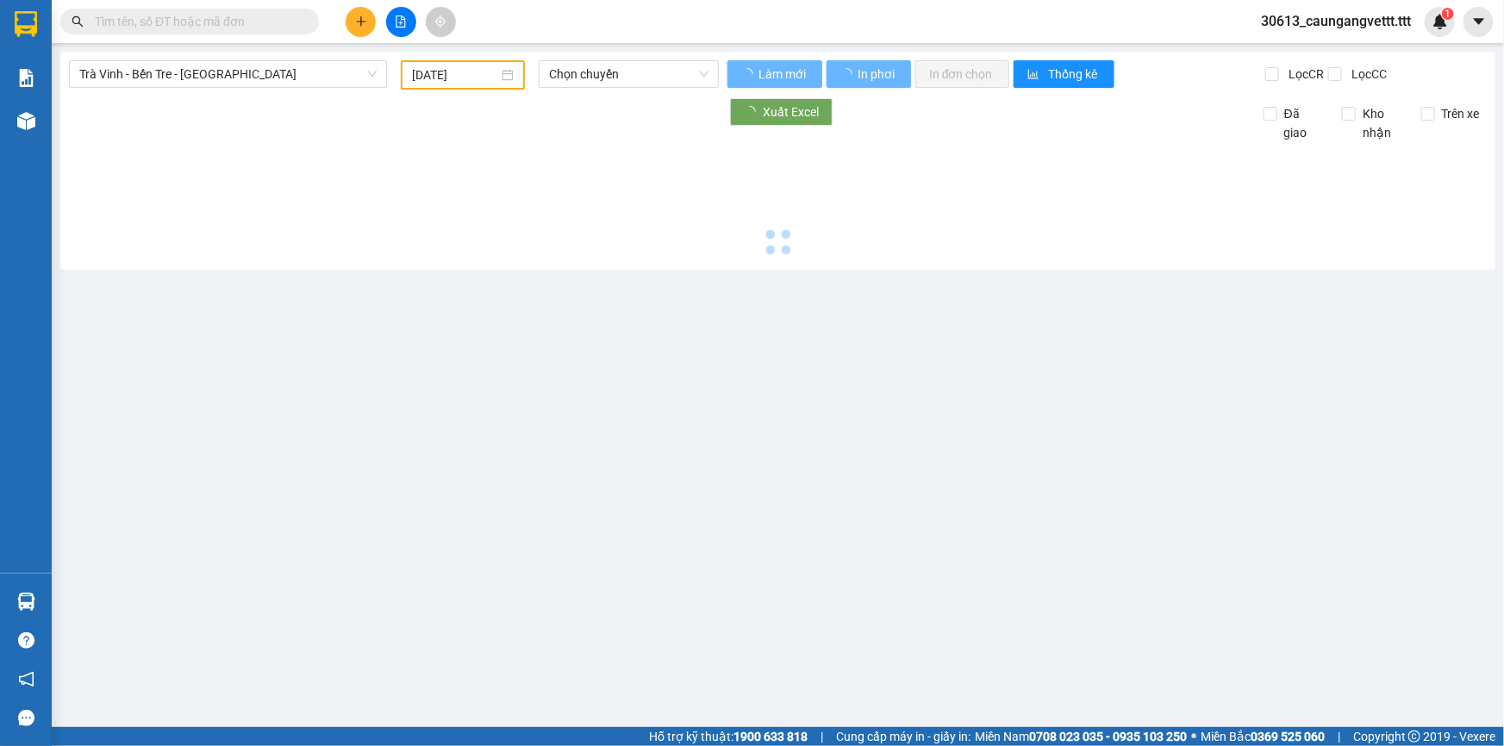
type input "13/08/2025"
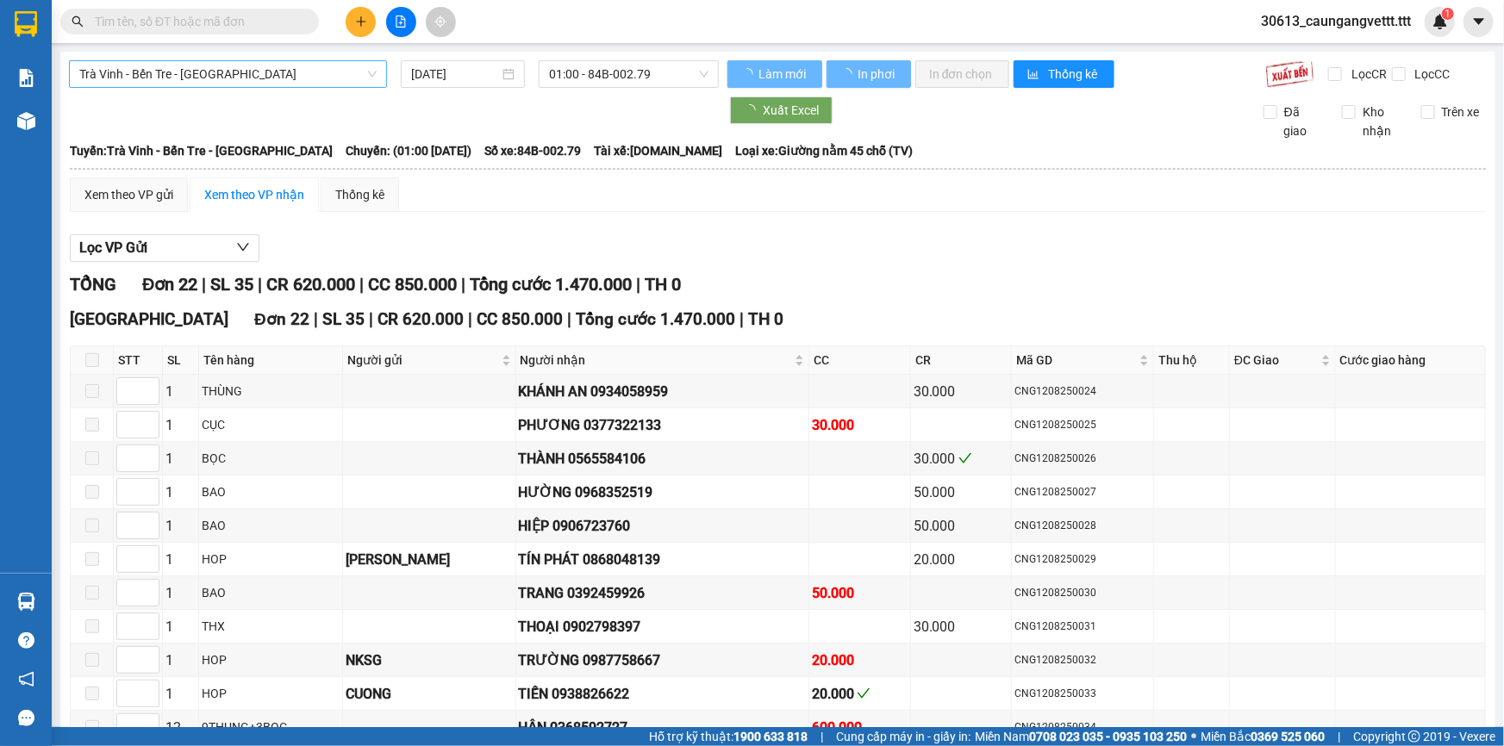
click at [263, 79] on span "Trà Vinh - Bến Tre - Sài Gòn" at bounding box center [227, 74] width 297 height 26
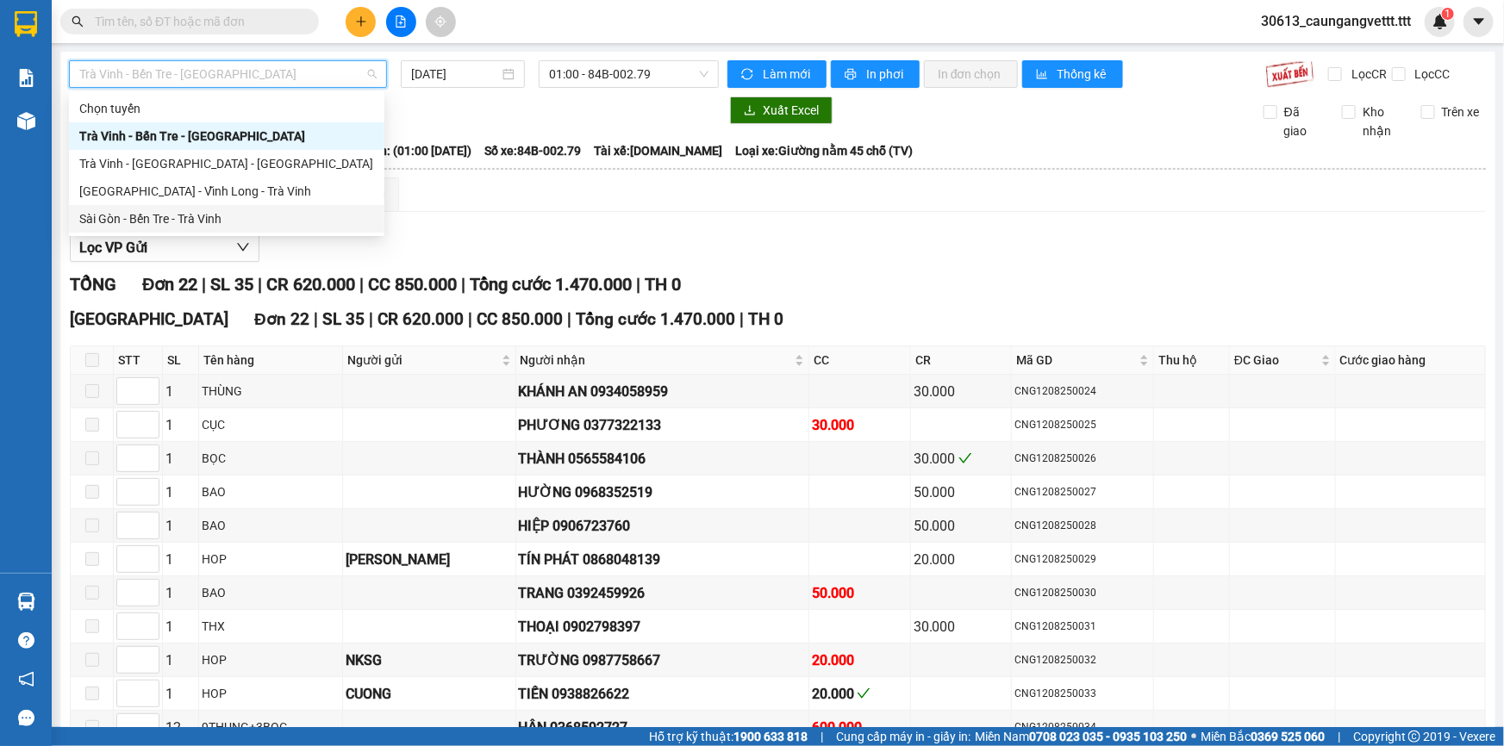
click at [211, 227] on div "Sài Gòn - Bến Tre - Trà Vinh" at bounding box center [226, 218] width 295 height 19
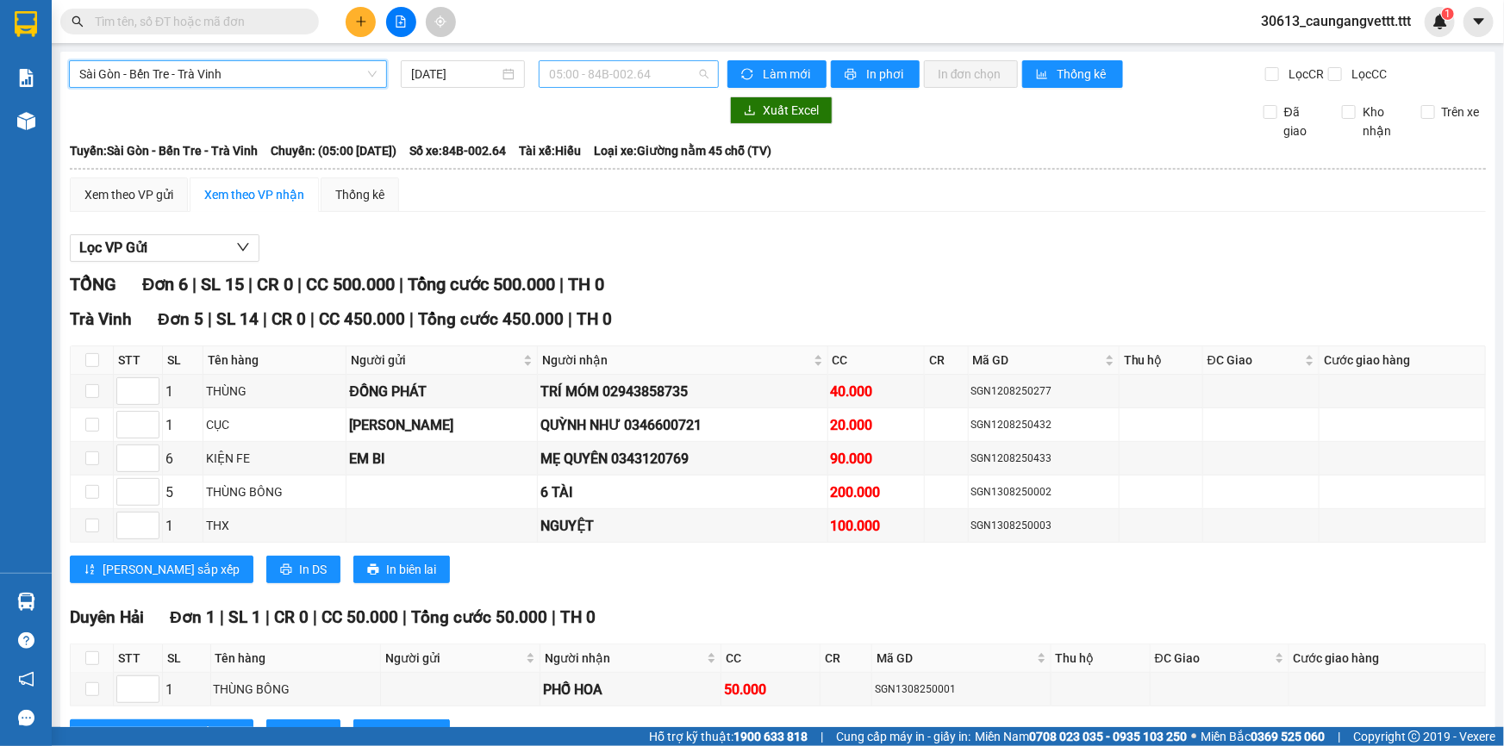
click at [630, 74] on span "05:00 - 84B-002.64" at bounding box center [628, 74] width 159 height 26
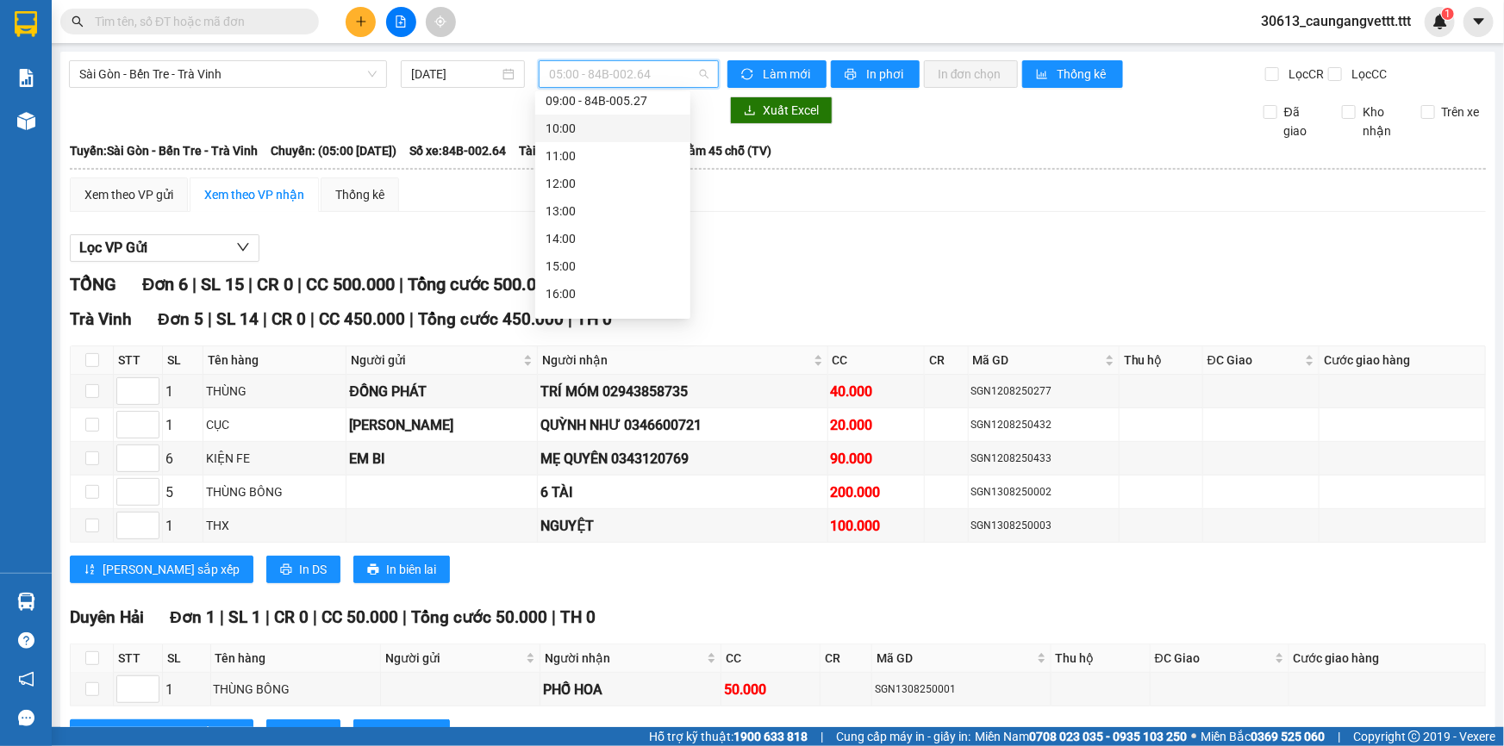
scroll to position [330, 0]
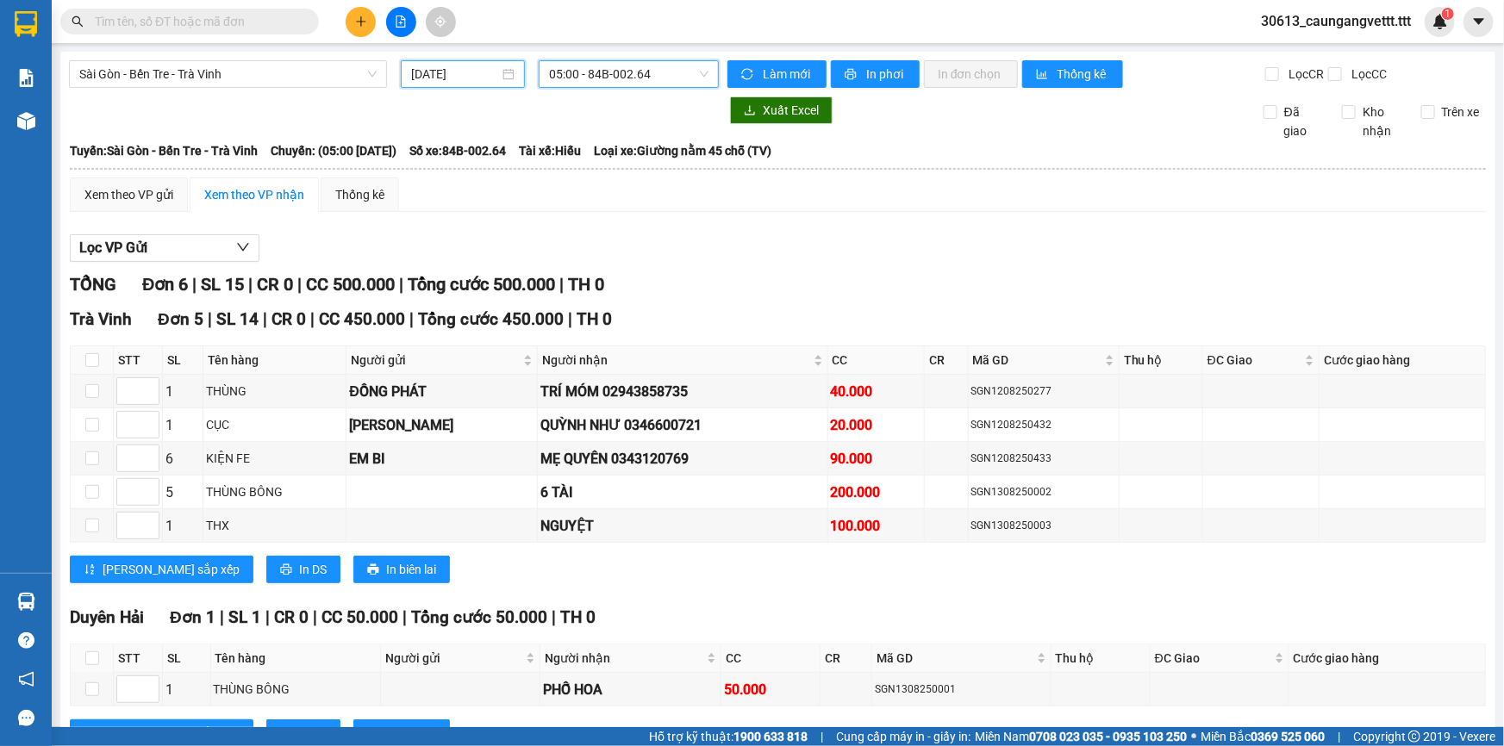
click at [425, 68] on input "13/08/2025" at bounding box center [455, 74] width 88 height 19
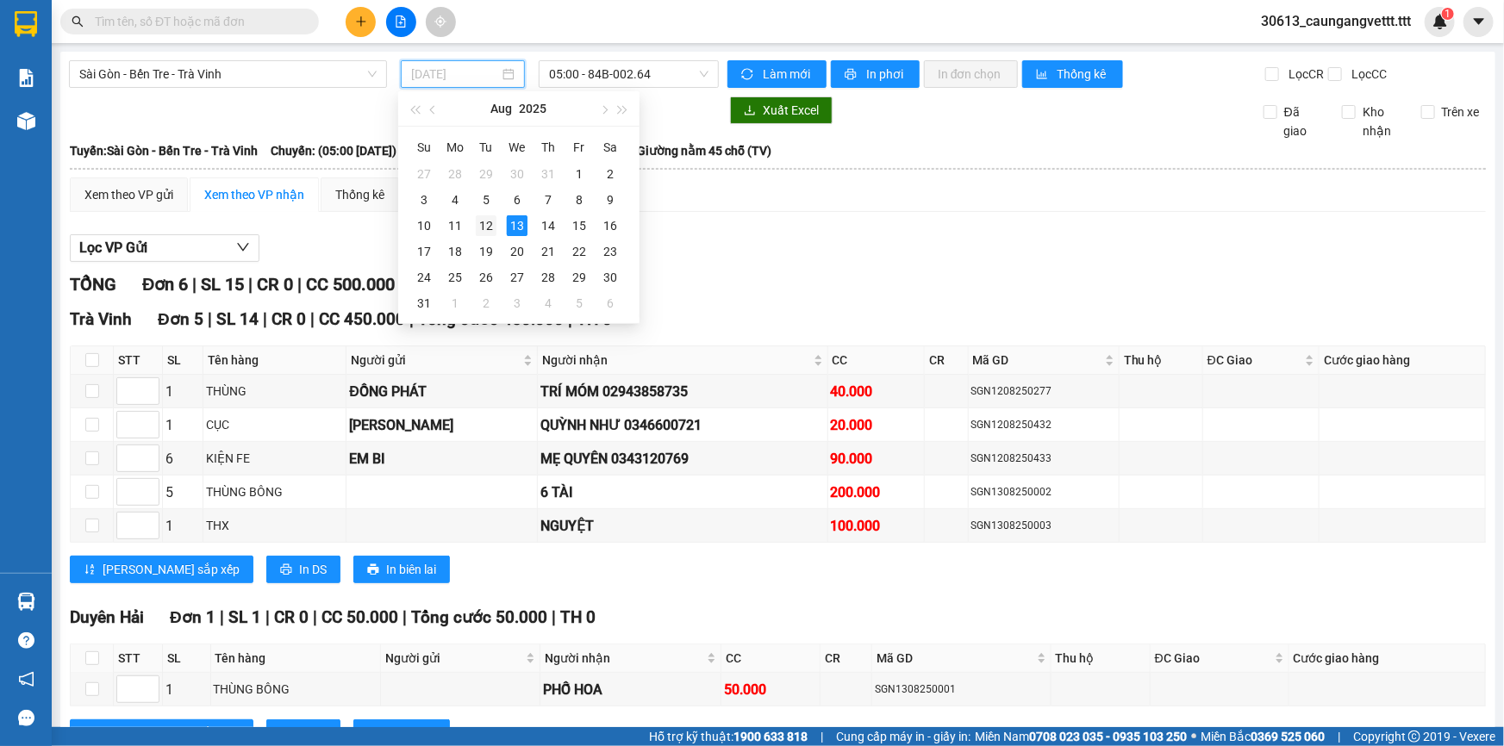
click at [487, 227] on div "12" at bounding box center [486, 225] width 21 height 21
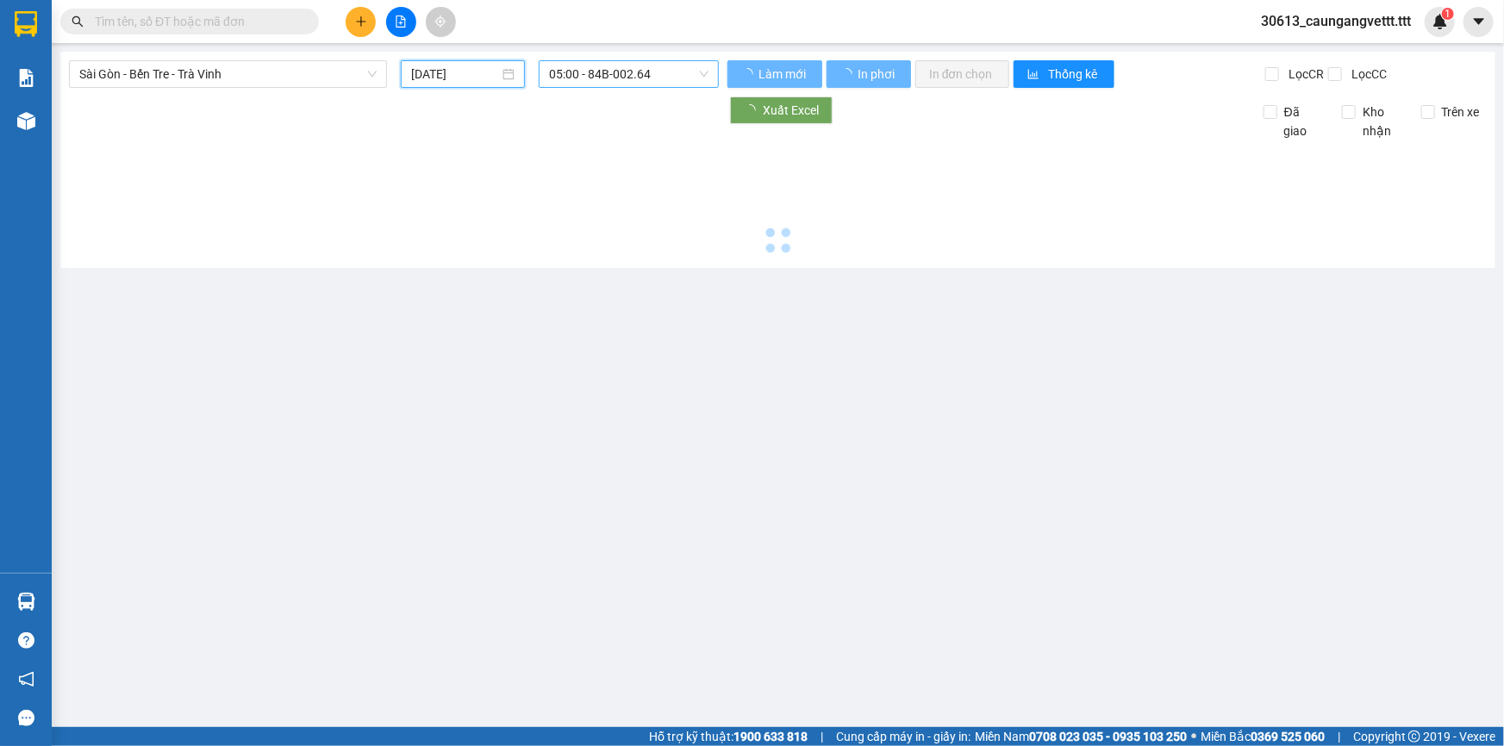
type input "12/08/2025"
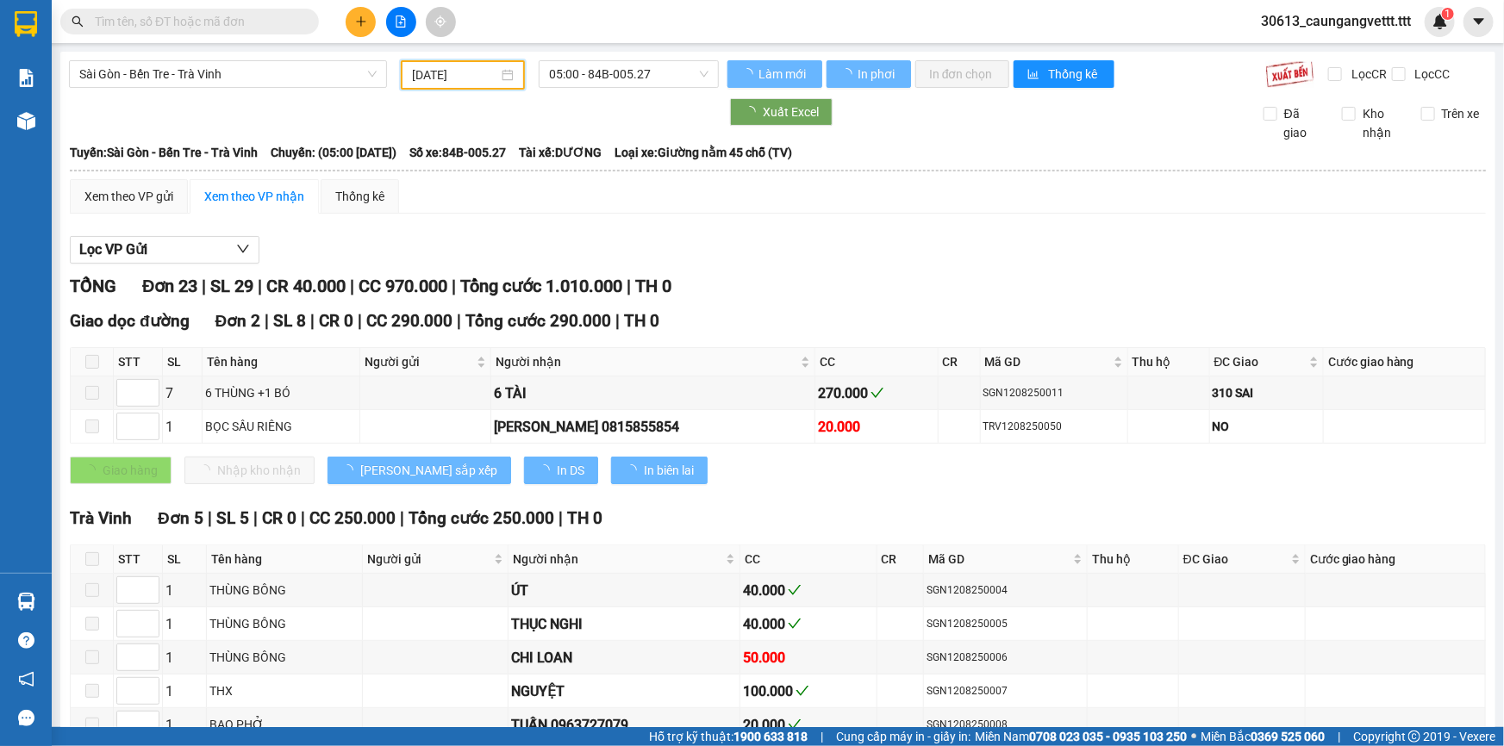
click at [616, 73] on span "05:00 - 84B-005.27" at bounding box center [628, 74] width 159 height 26
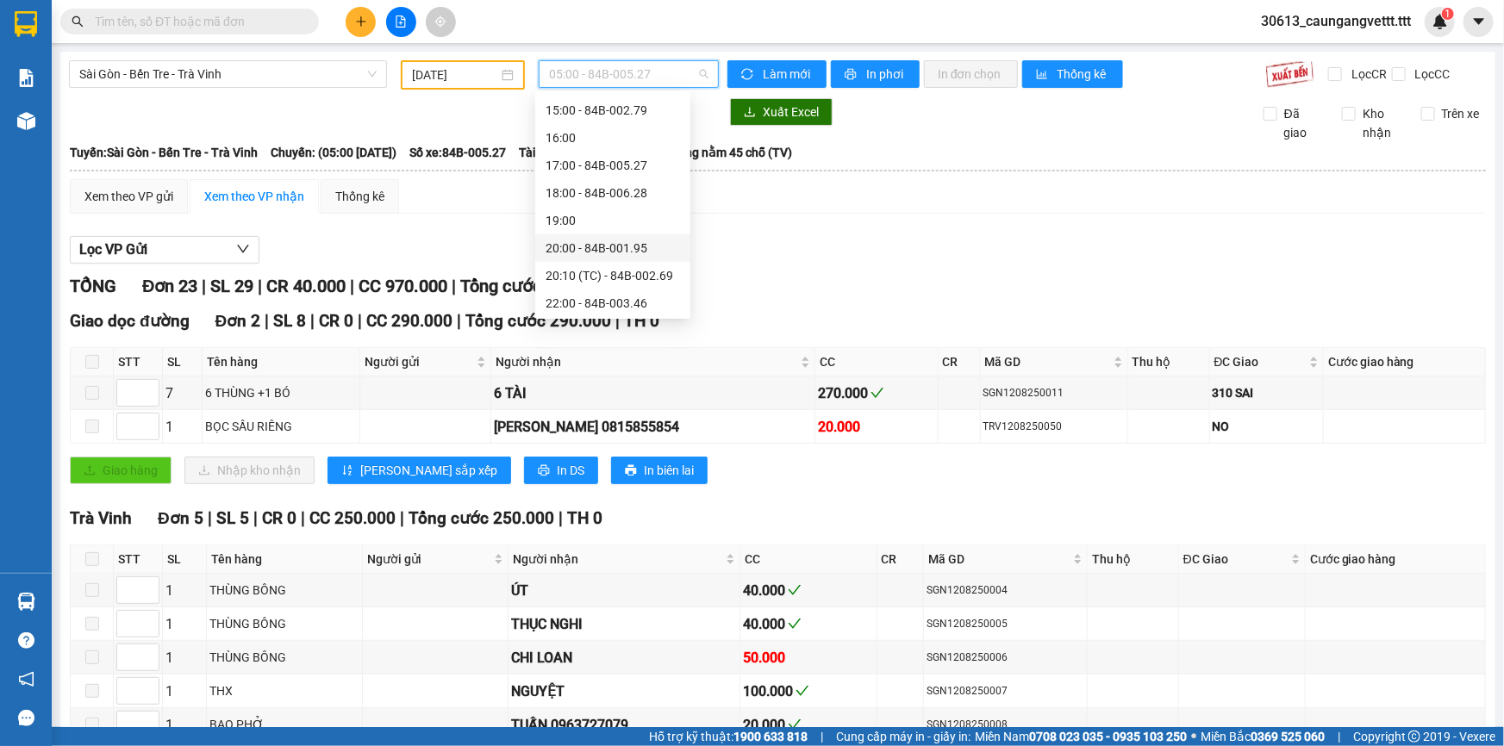
scroll to position [358, 0]
click at [586, 301] on div "22:00 - 84B-003.46" at bounding box center [612, 302] width 134 height 19
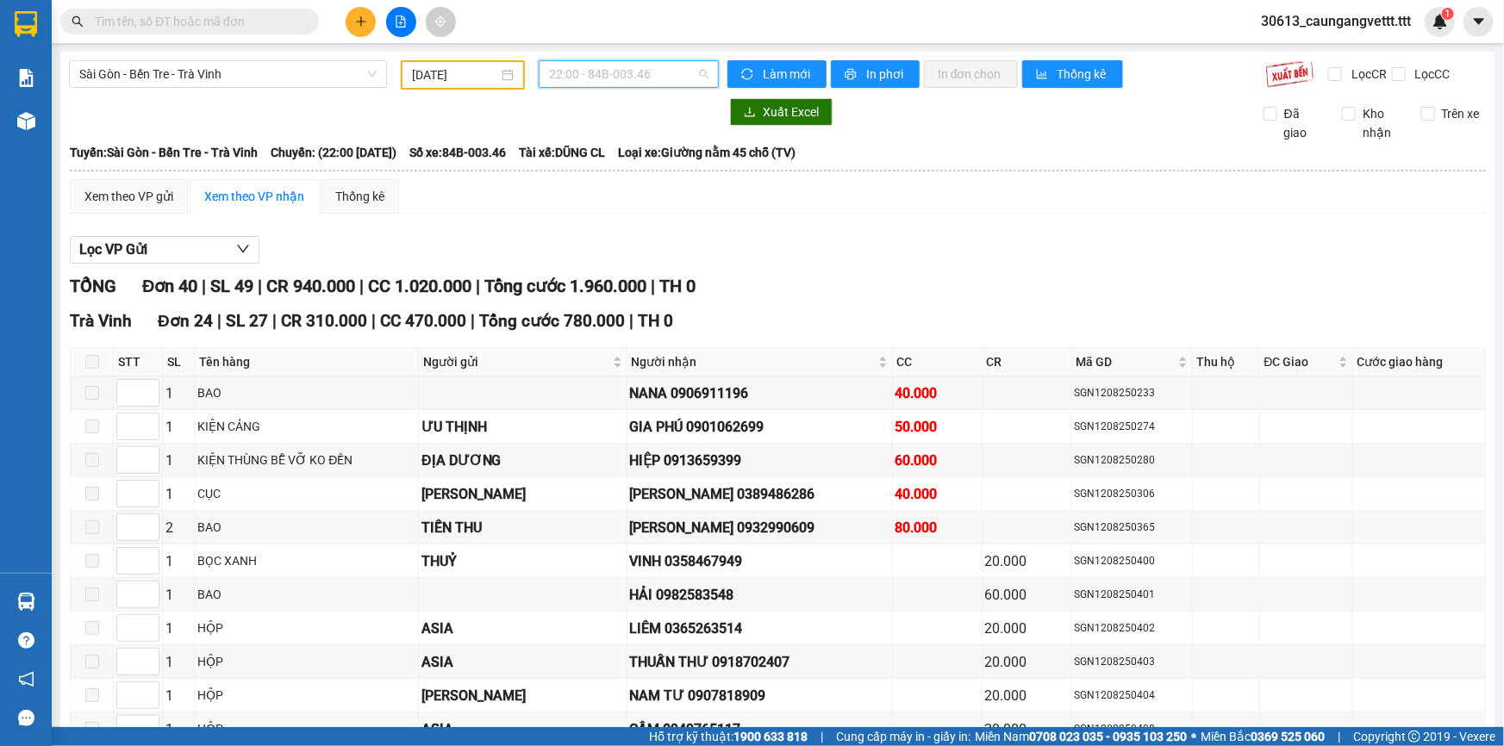
click at [631, 71] on span "22:00 - 84B-003.46" at bounding box center [628, 74] width 159 height 26
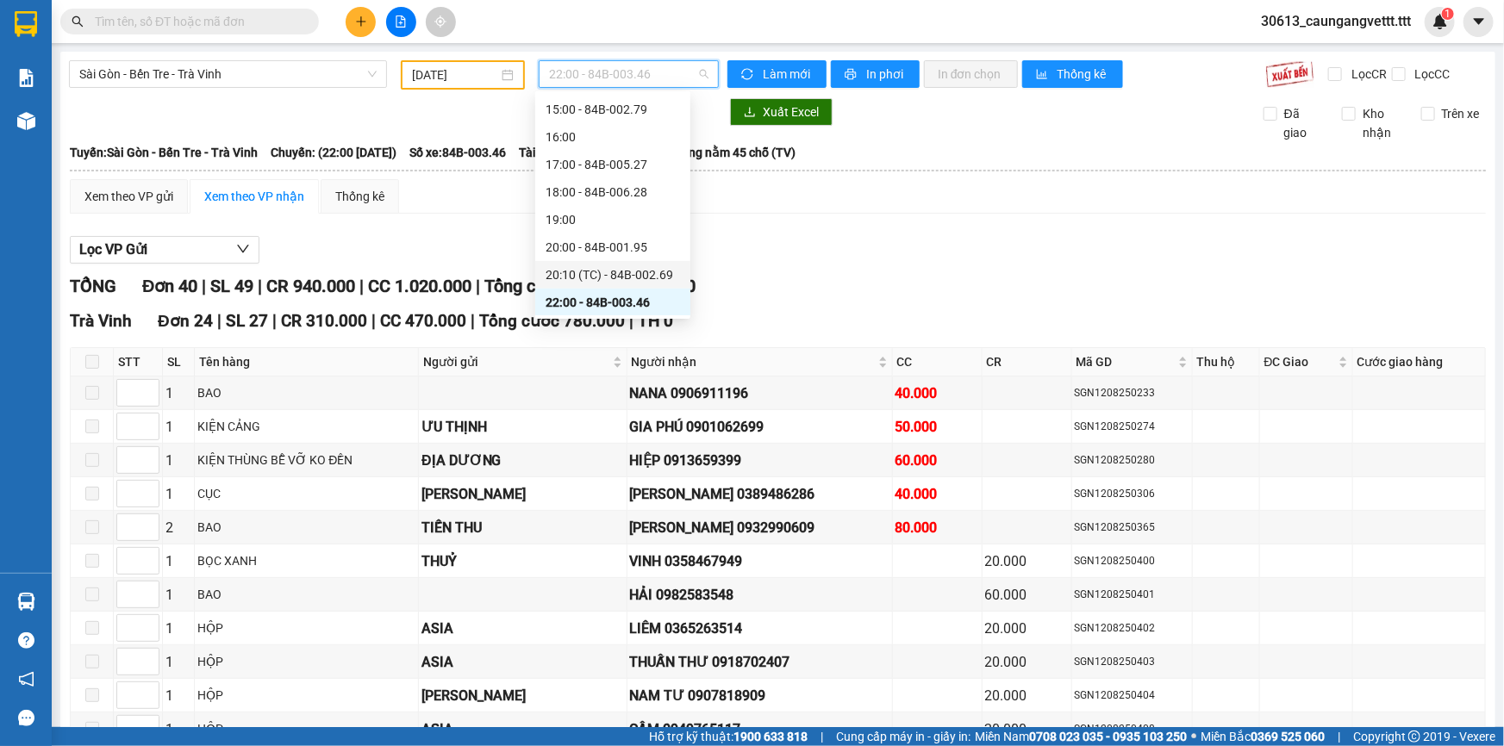
click at [589, 271] on div "20:10 (TC) - 84B-002.69" at bounding box center [612, 274] width 134 height 19
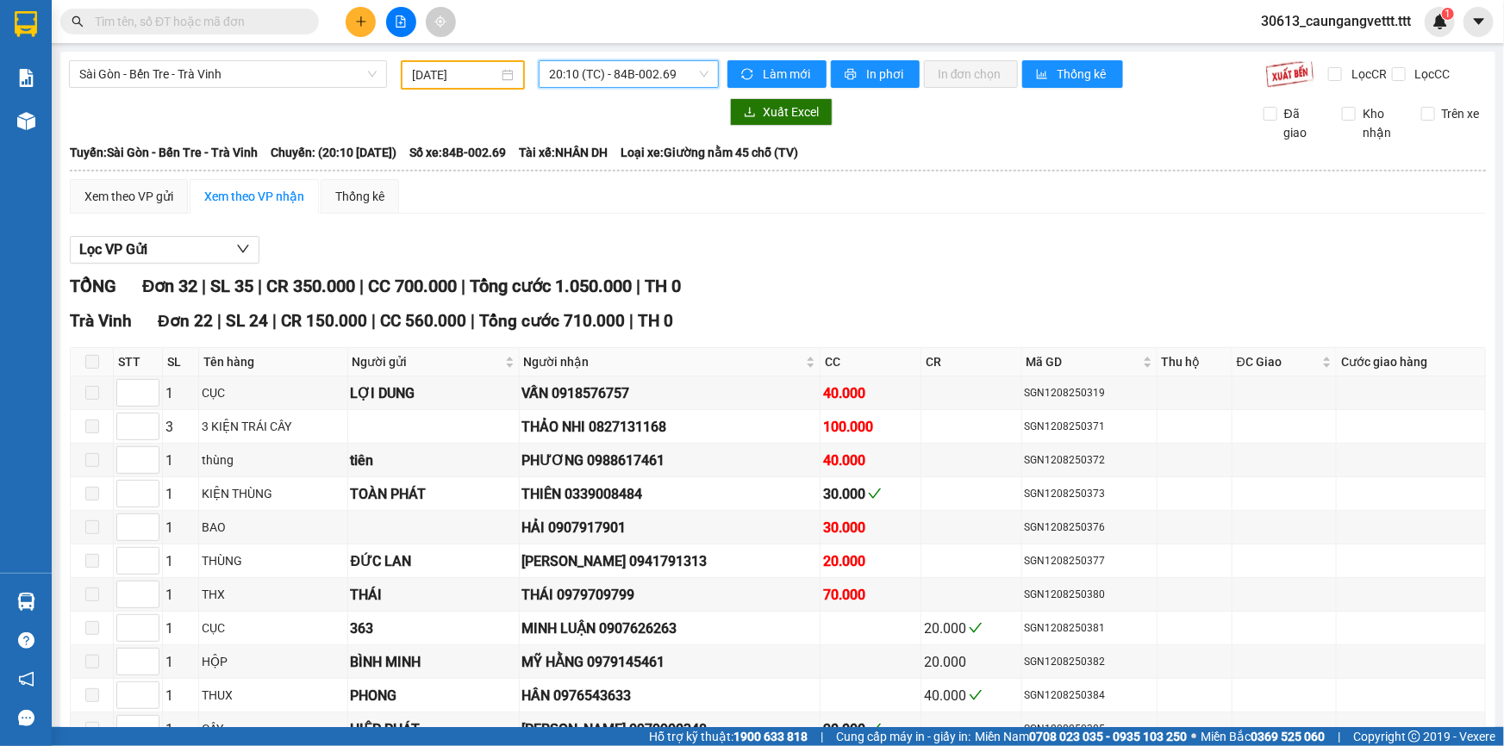
click at [649, 74] on span "20:10 (TC) - 84B-002.69" at bounding box center [628, 74] width 159 height 26
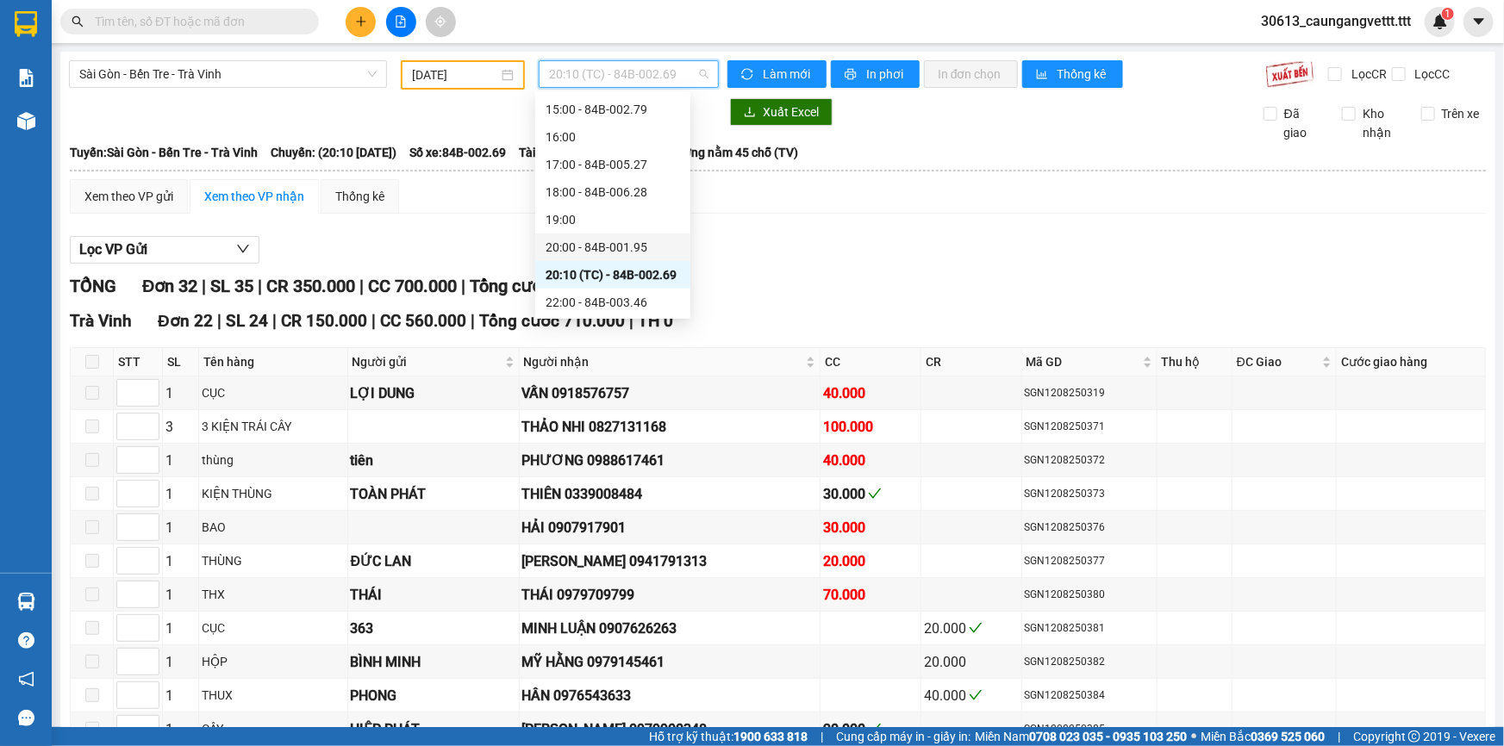
click at [566, 250] on div "20:00 - 84B-001.95" at bounding box center [612, 247] width 134 height 19
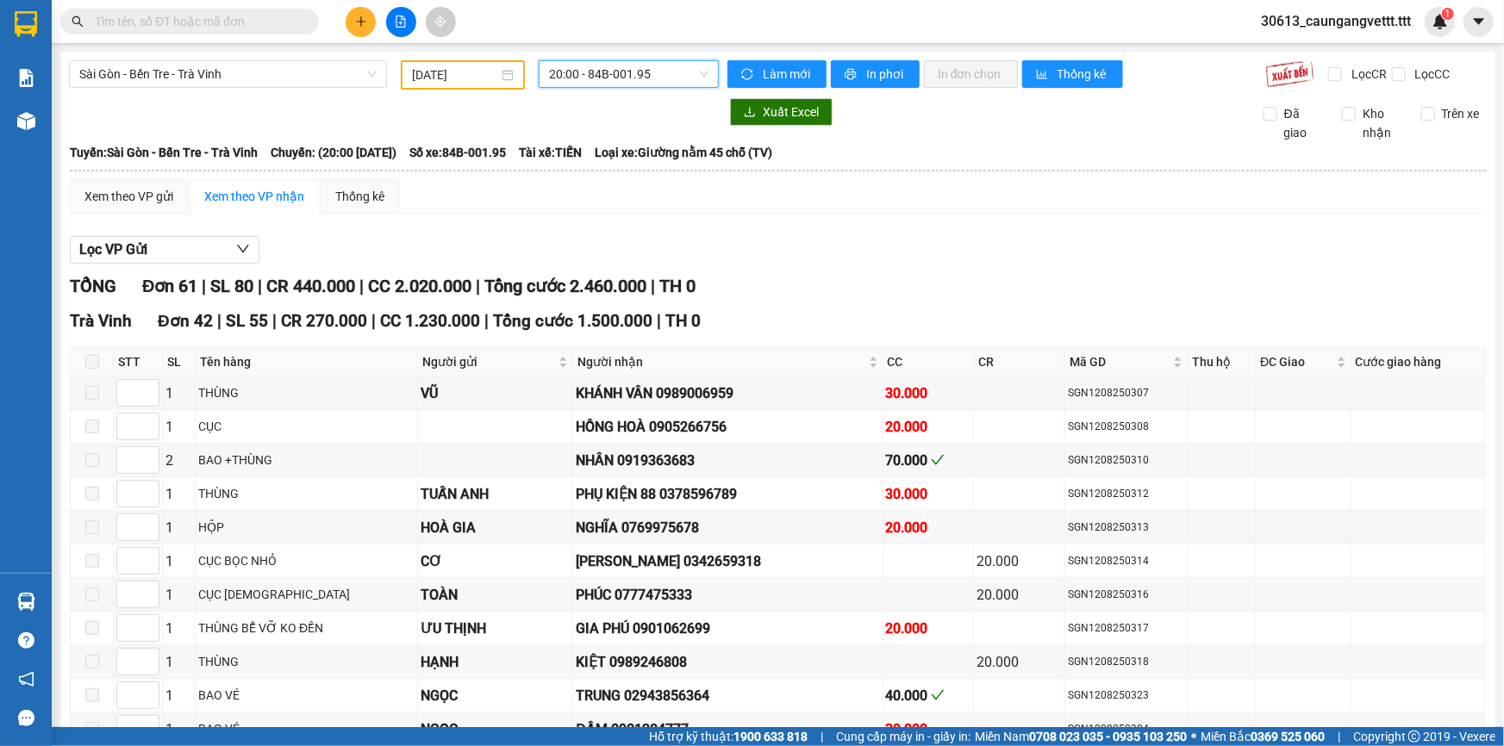
click at [634, 75] on span "20:00 - 84B-001.95" at bounding box center [628, 74] width 159 height 26
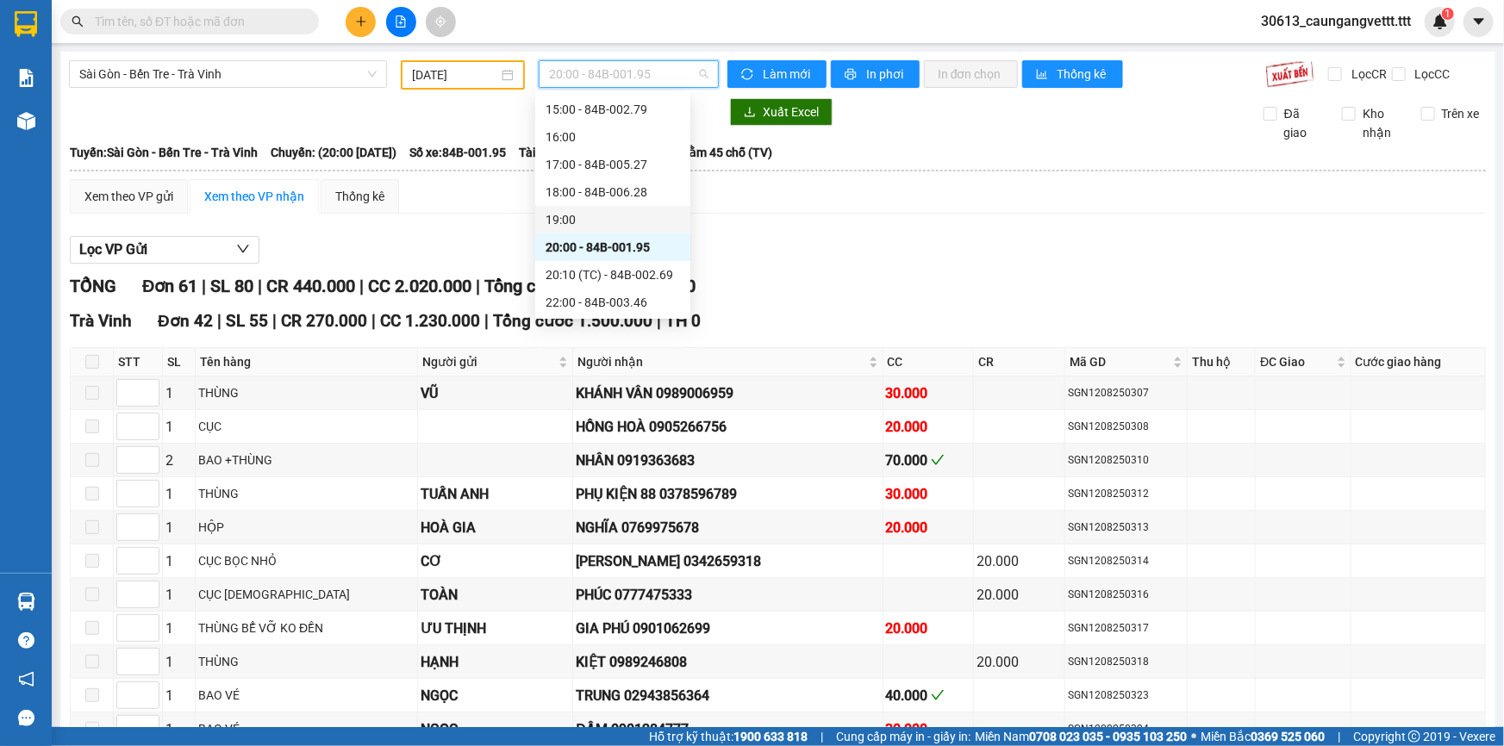
click at [573, 221] on div "19:00" at bounding box center [612, 219] width 134 height 19
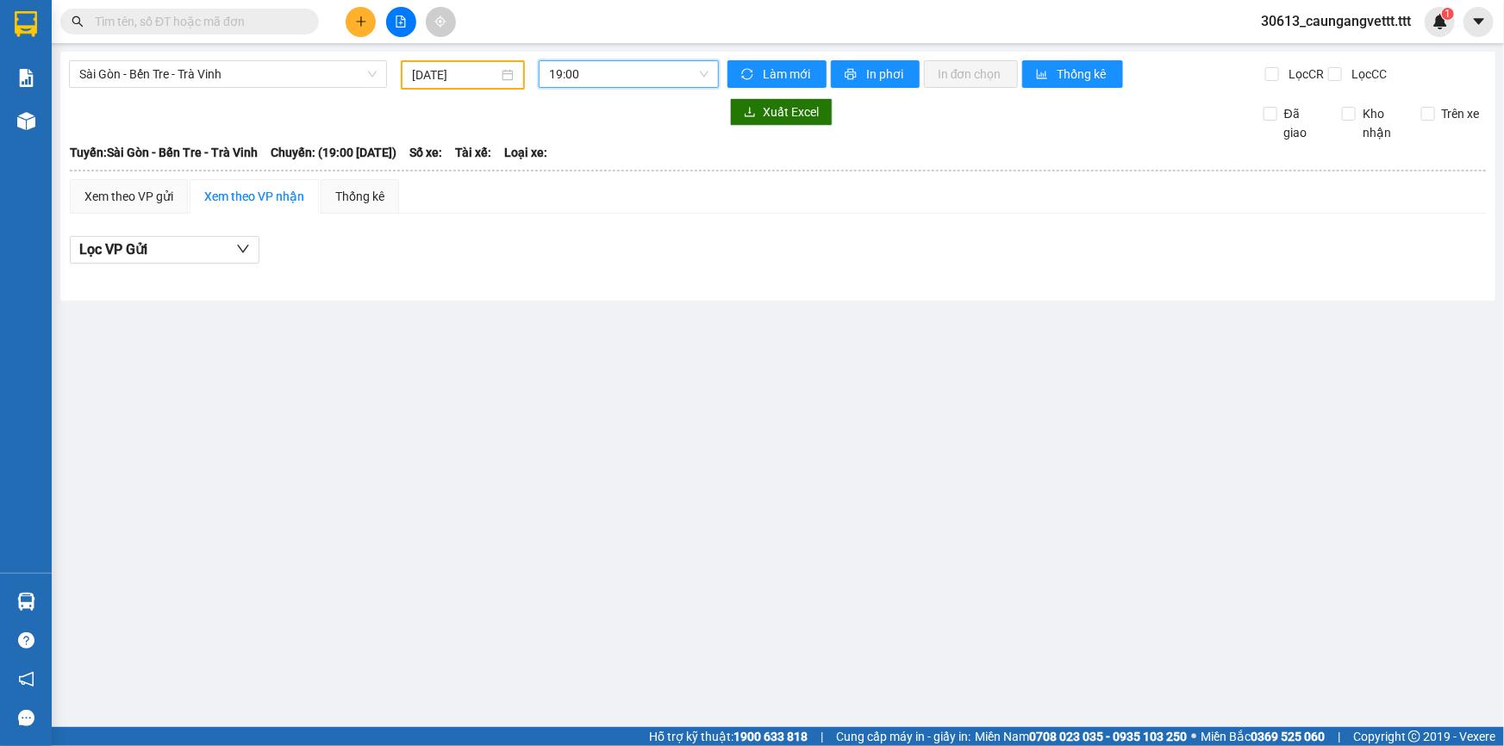
click at [561, 73] on span "19:00" at bounding box center [628, 74] width 159 height 26
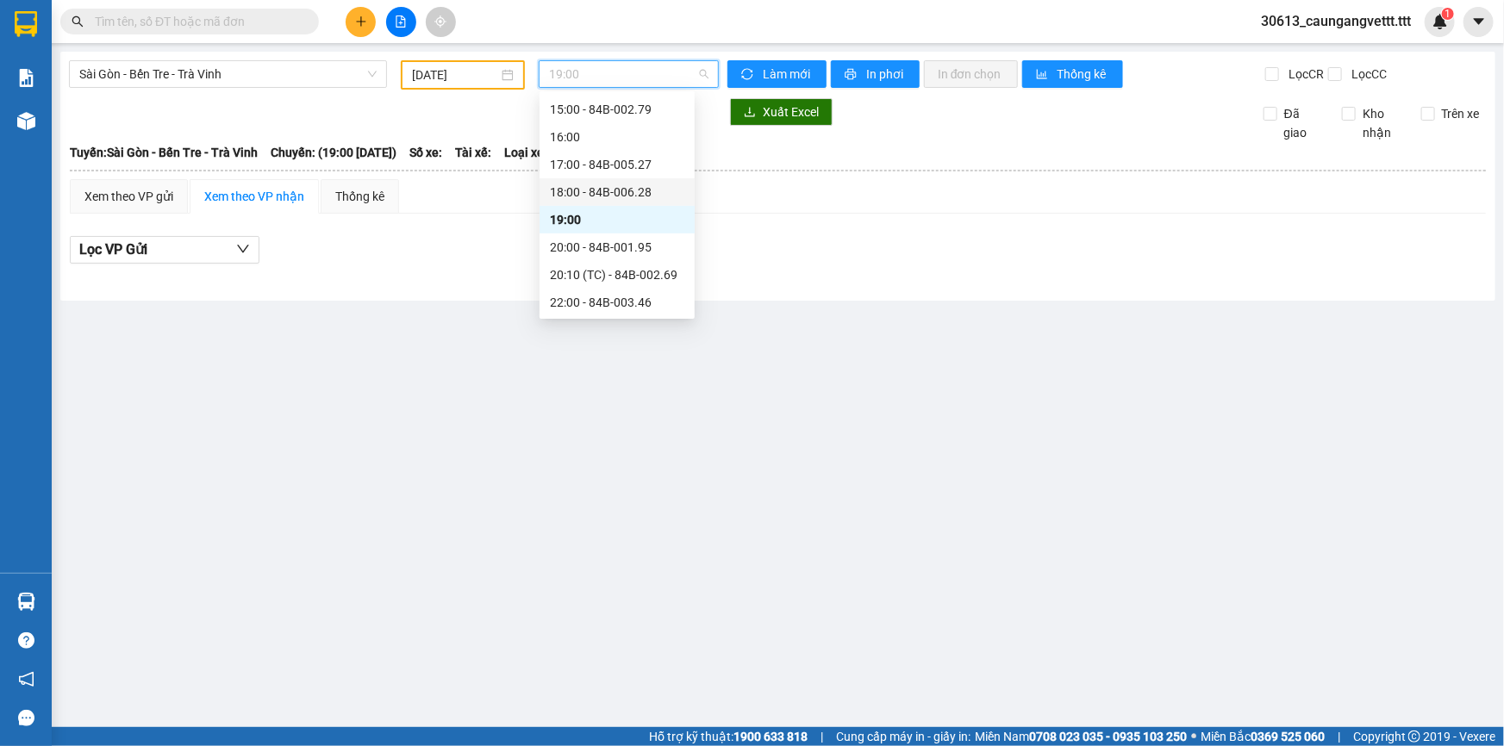
click at [584, 195] on div "18:00 - 84B-006.28" at bounding box center [617, 192] width 134 height 19
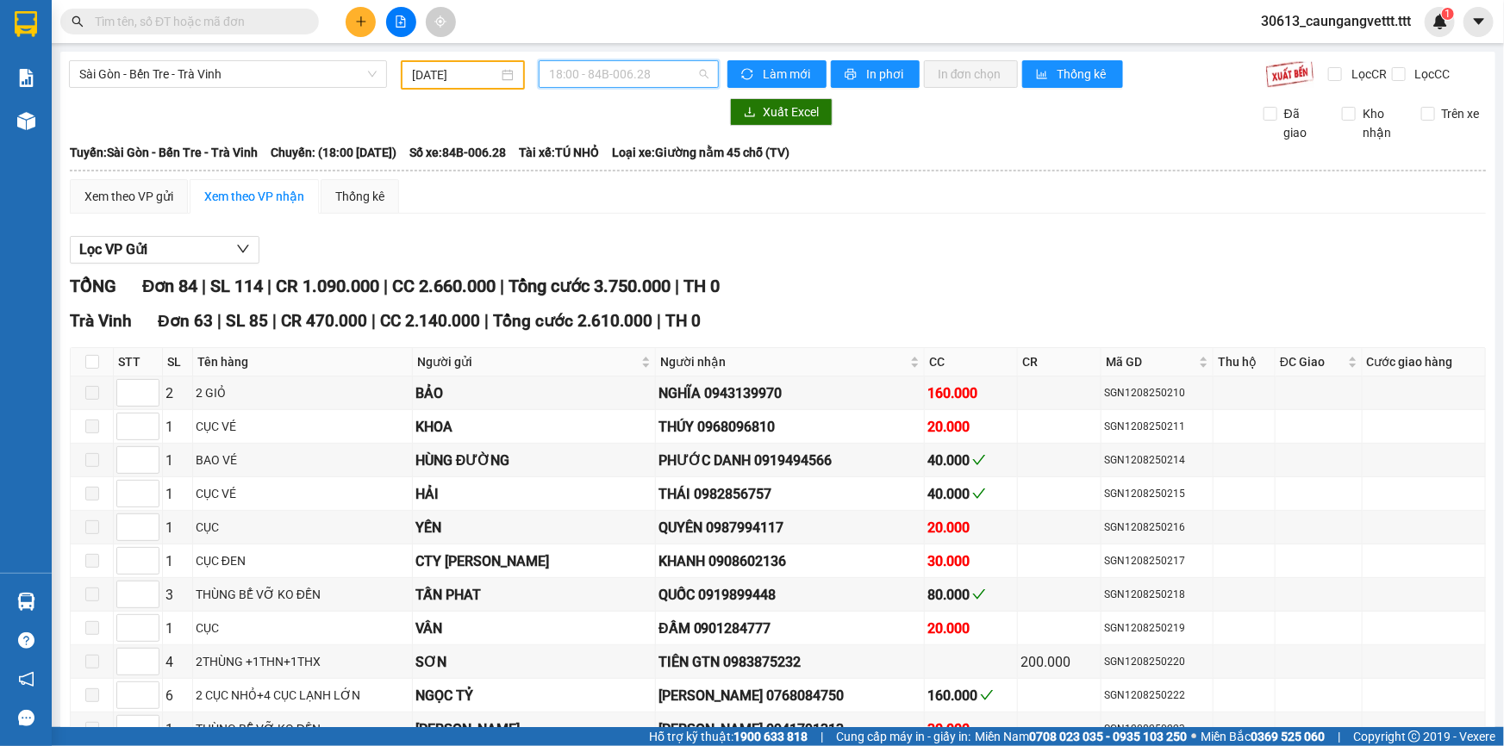
click at [651, 69] on span "18:00 - 84B-006.28" at bounding box center [628, 74] width 159 height 26
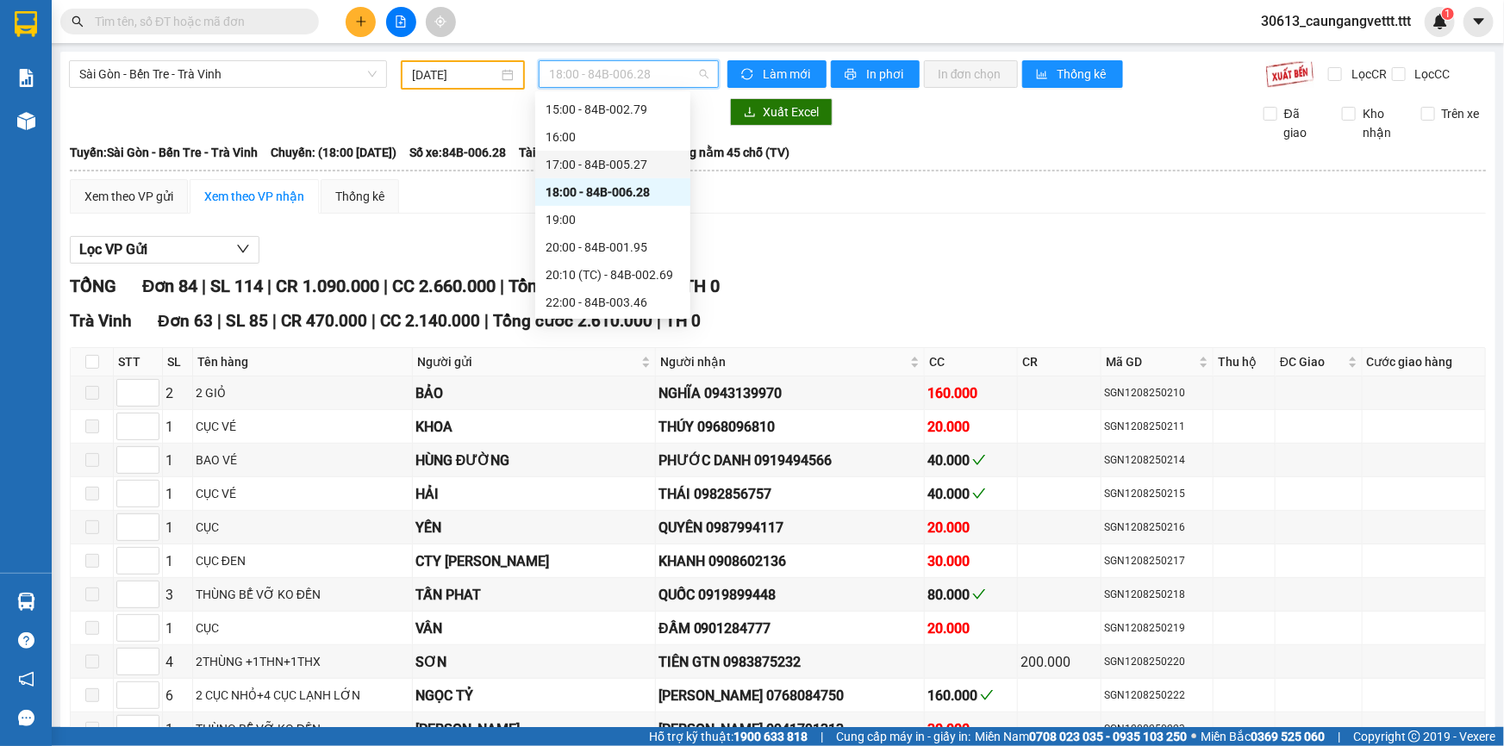
click at [599, 164] on div "17:00 - 84B-005.27" at bounding box center [612, 164] width 134 height 19
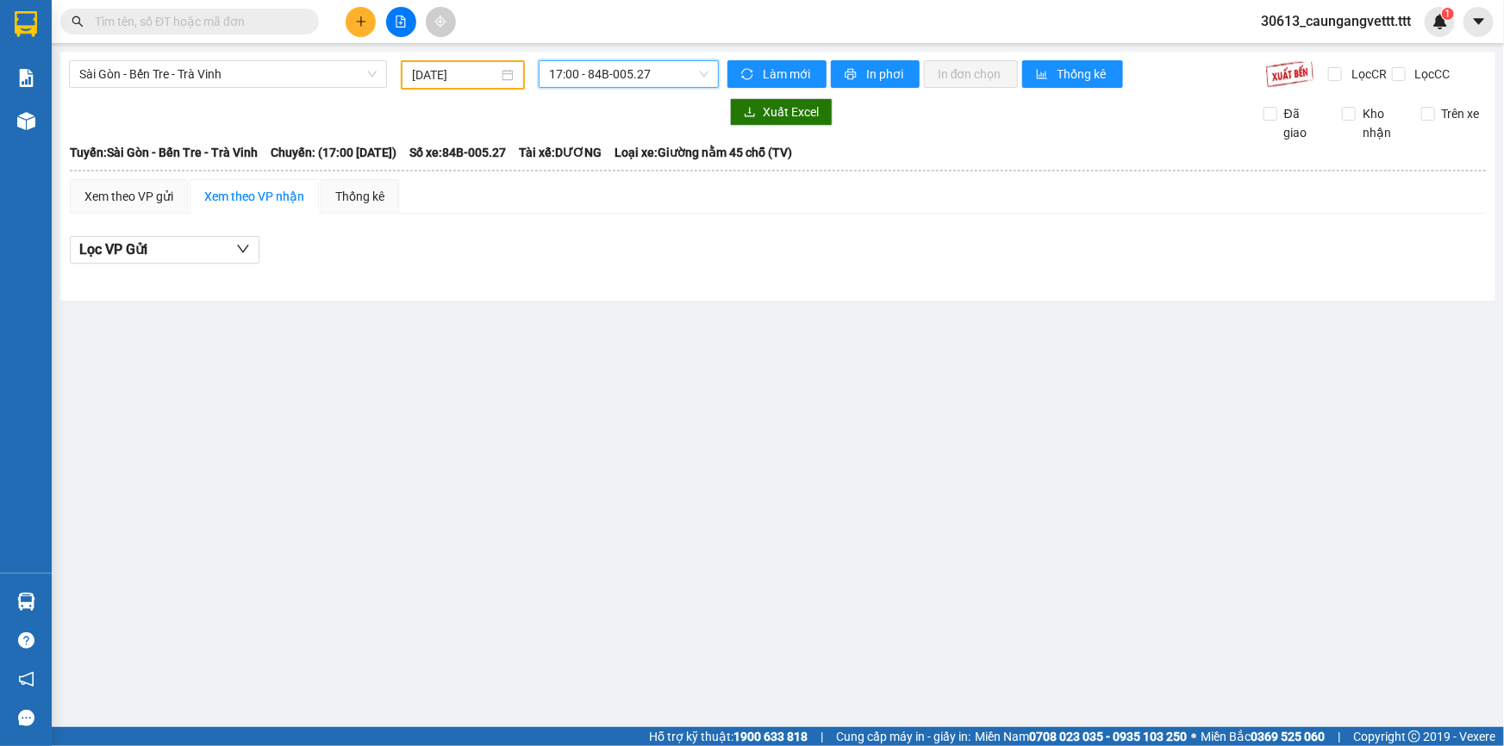
click at [599, 69] on span "17:00 - 84B-005.27" at bounding box center [628, 74] width 159 height 26
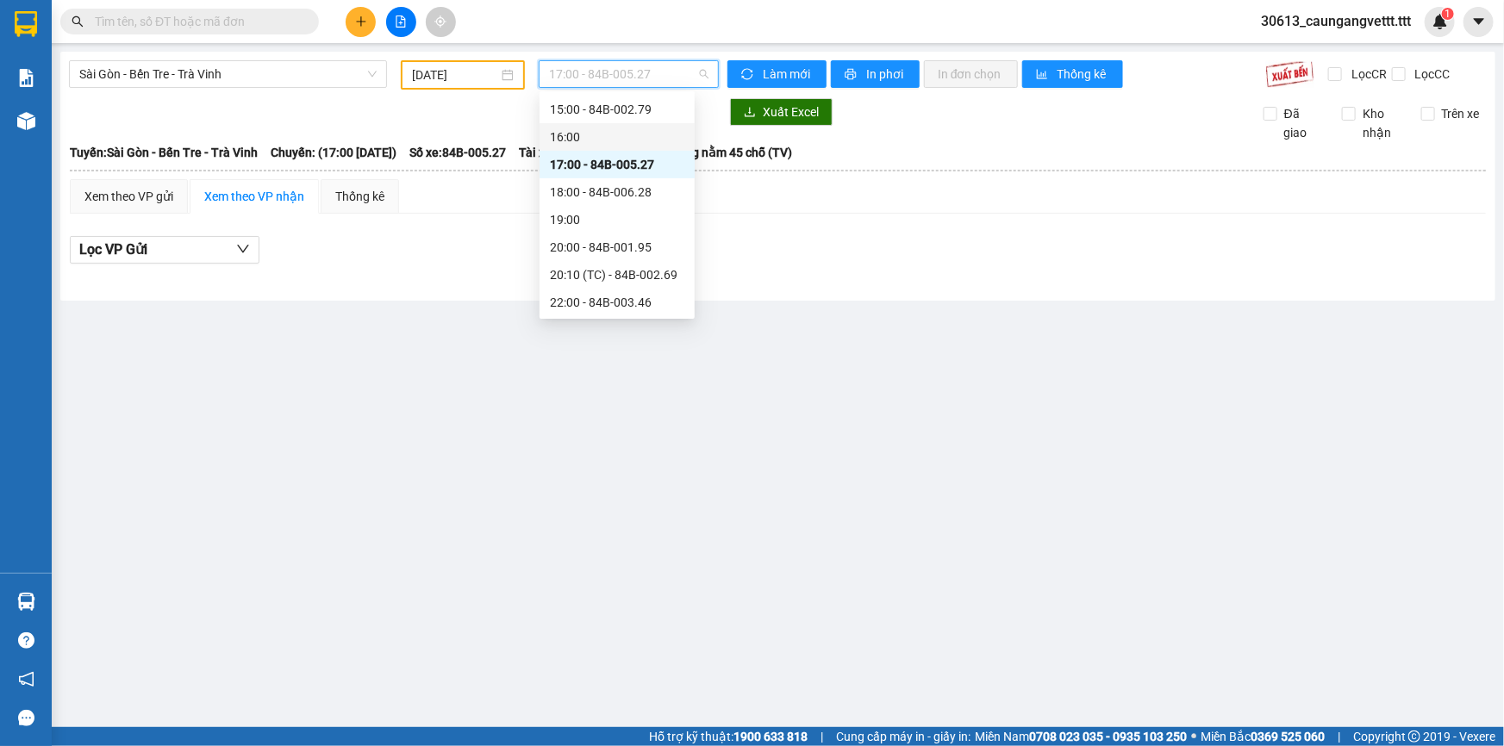
click at [583, 140] on div "16:00" at bounding box center [617, 137] width 134 height 19
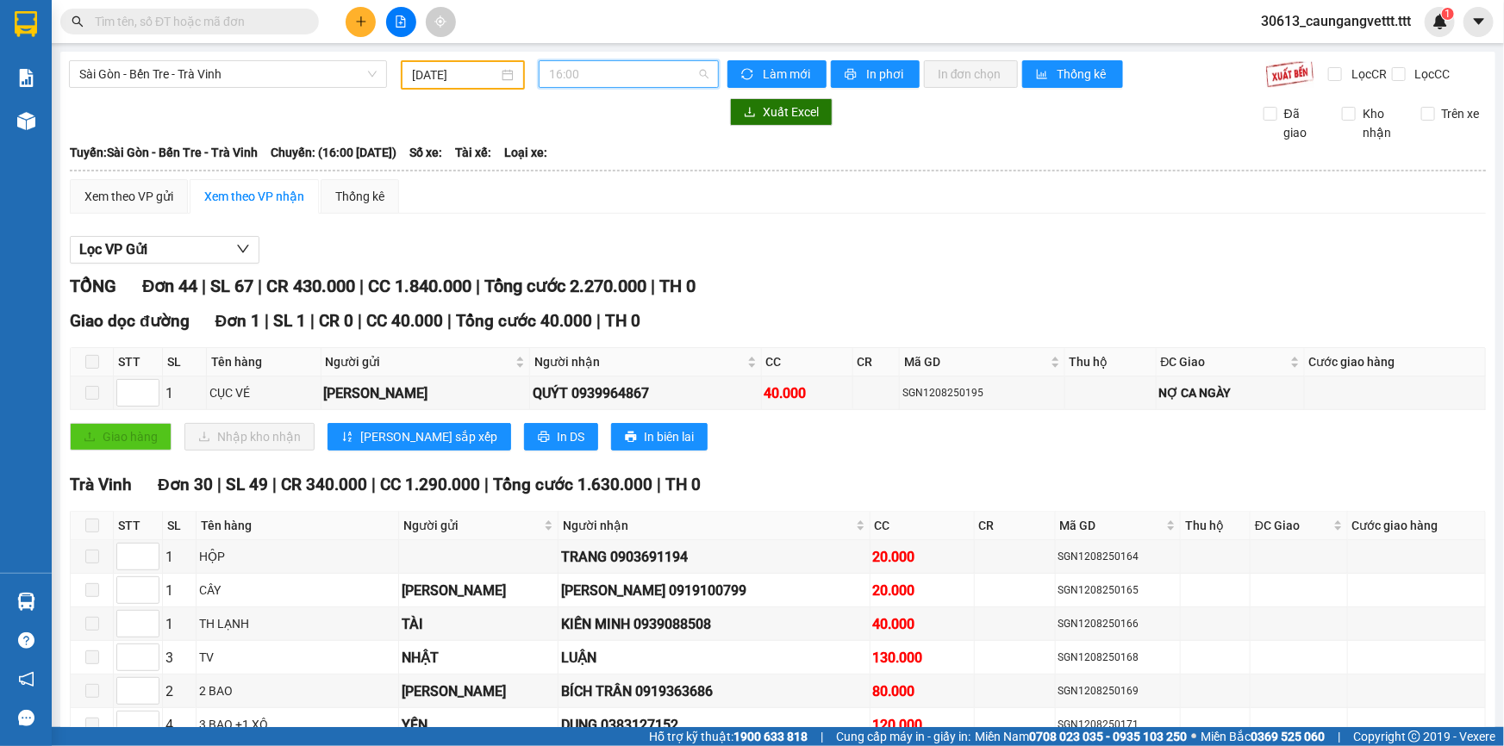
click at [633, 70] on span "16:00" at bounding box center [628, 74] width 159 height 26
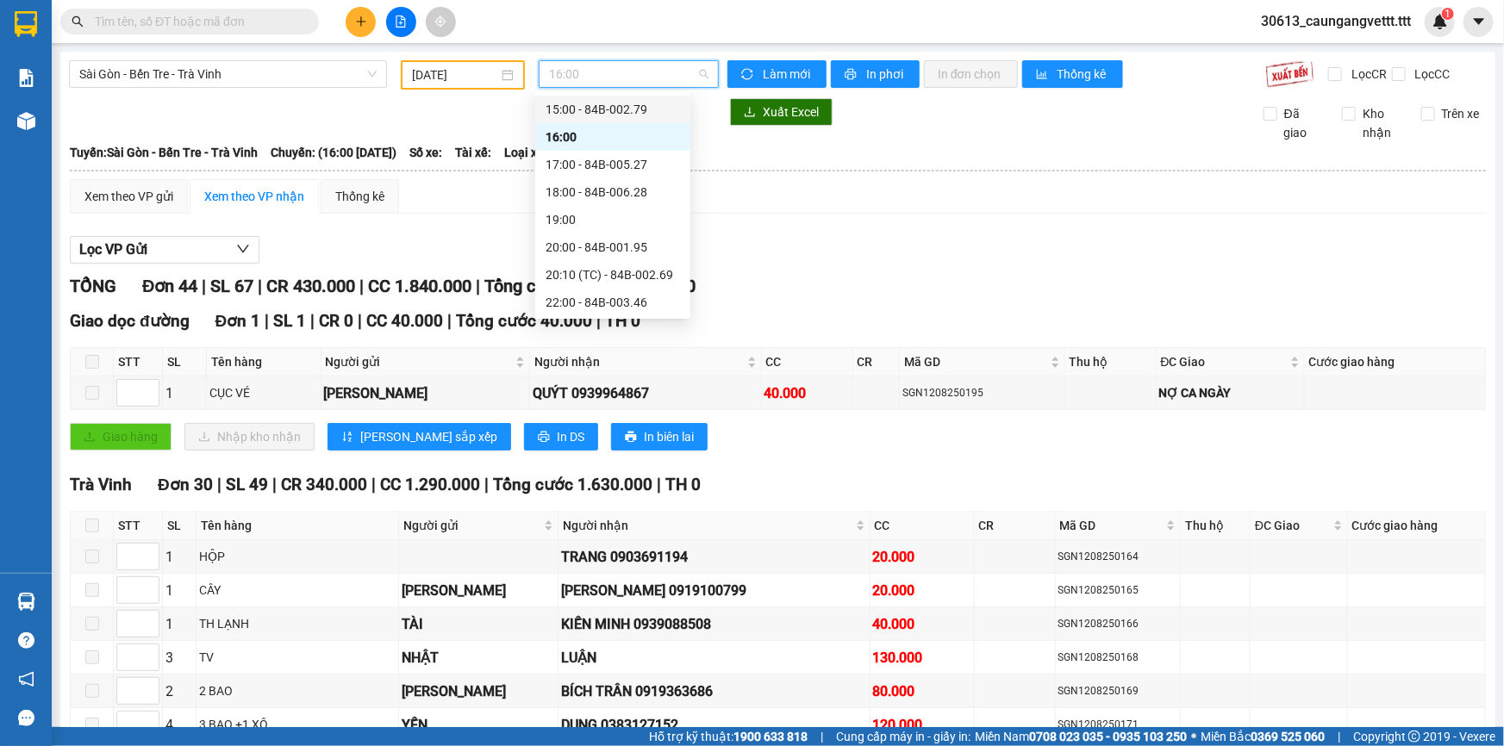
click at [603, 114] on div "15:00 - 84B-002.79" at bounding box center [612, 109] width 134 height 19
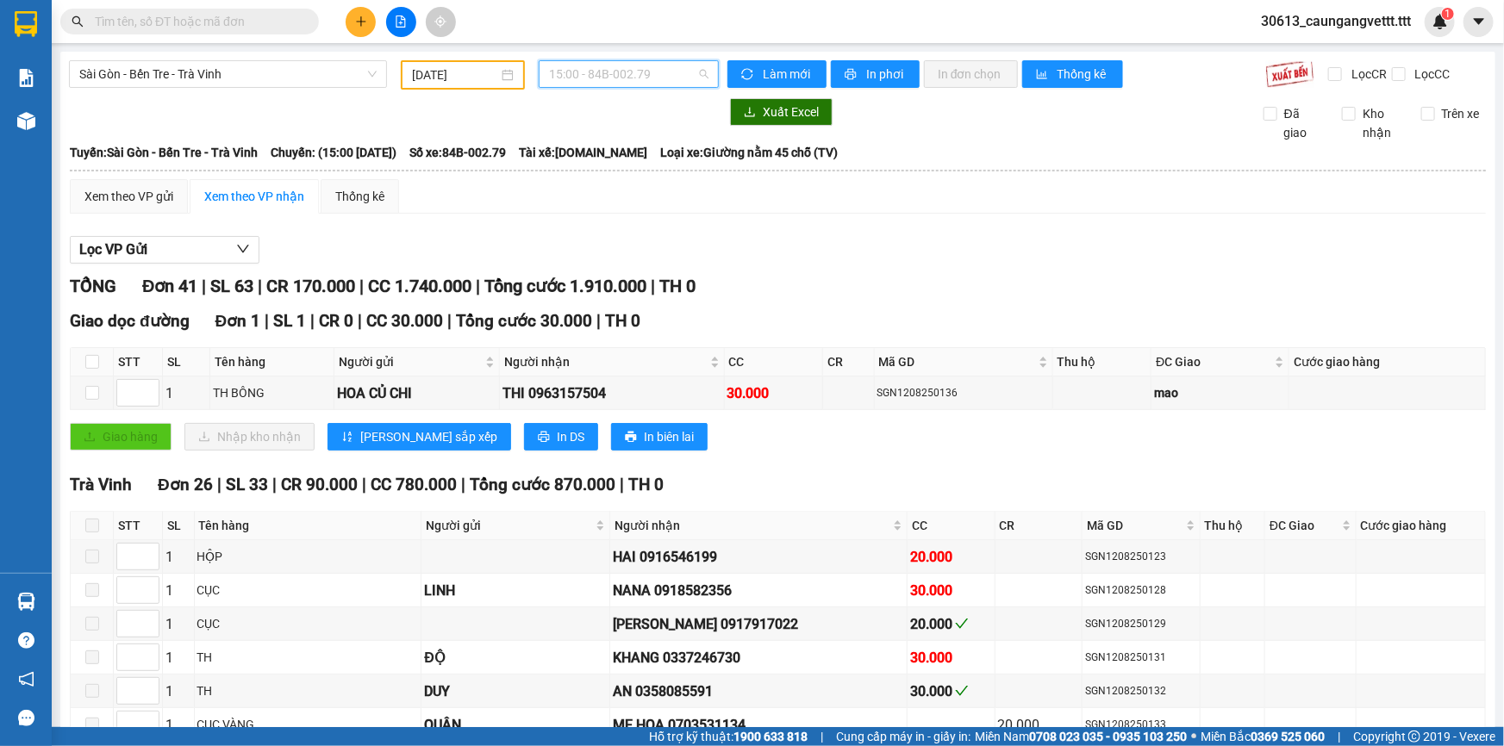
click at [663, 60] on div "15:00 - 84B-002.79" at bounding box center [629, 74] width 180 height 28
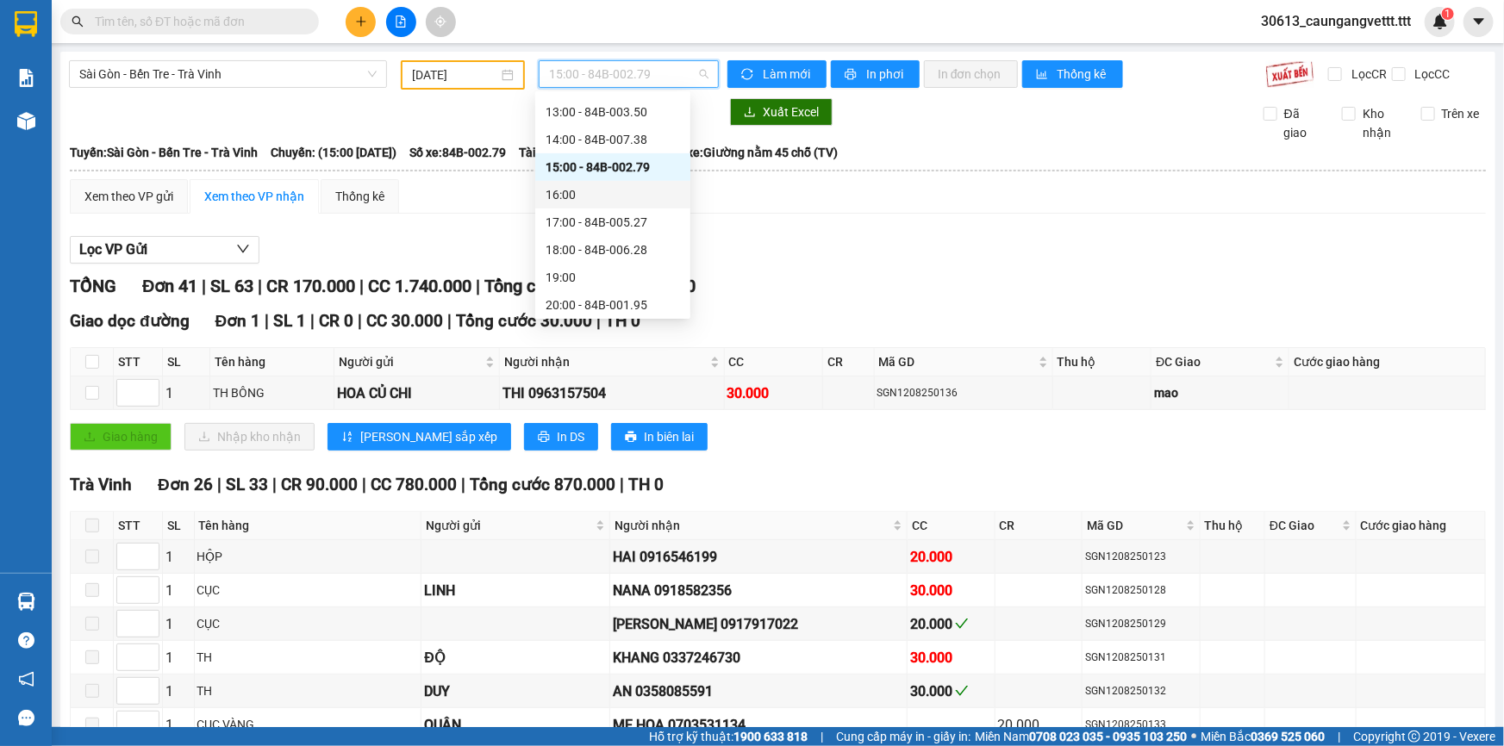
scroll to position [253, 0]
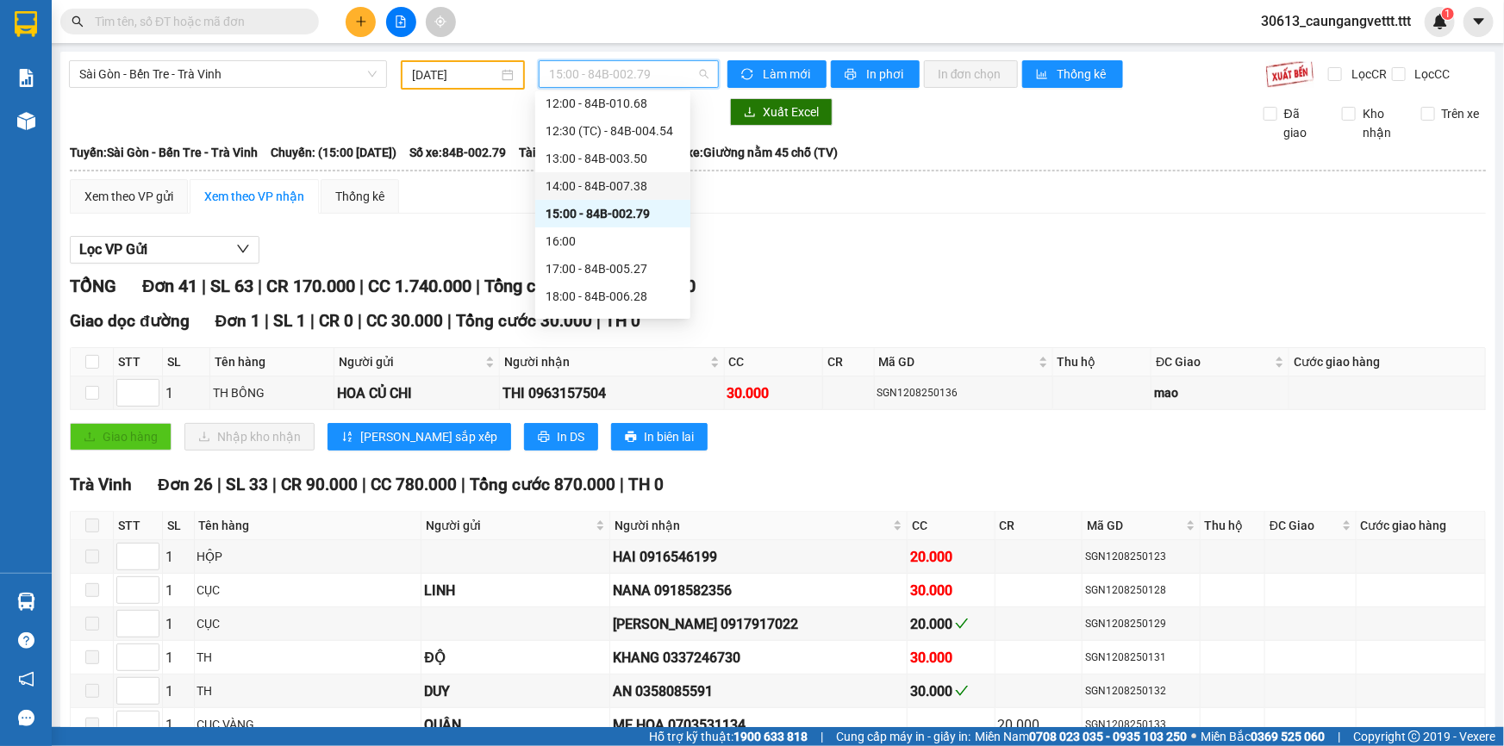
click at [607, 181] on div "14:00 - 84B-007.38" at bounding box center [612, 186] width 134 height 19
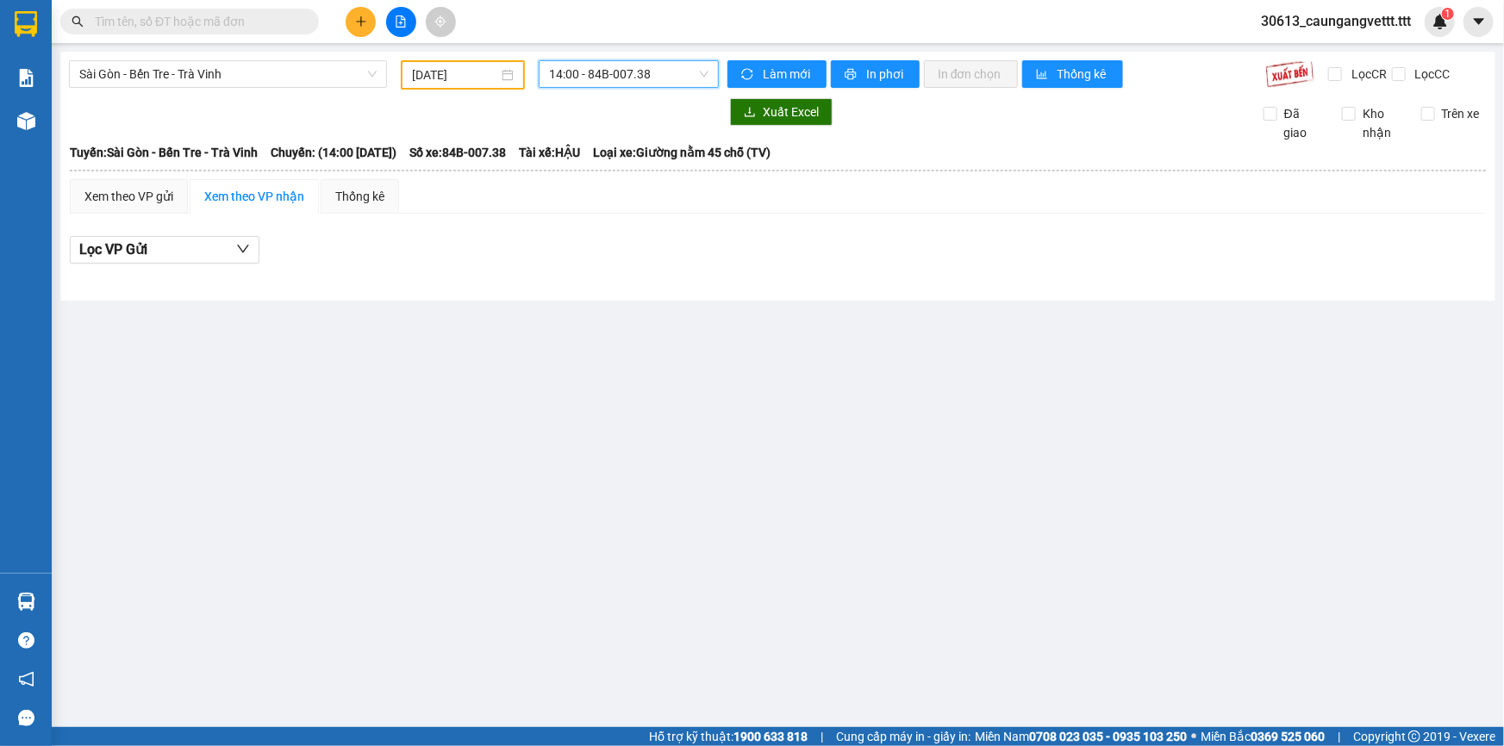
click at [632, 72] on span "14:00 - 84B-007.38" at bounding box center [628, 74] width 159 height 26
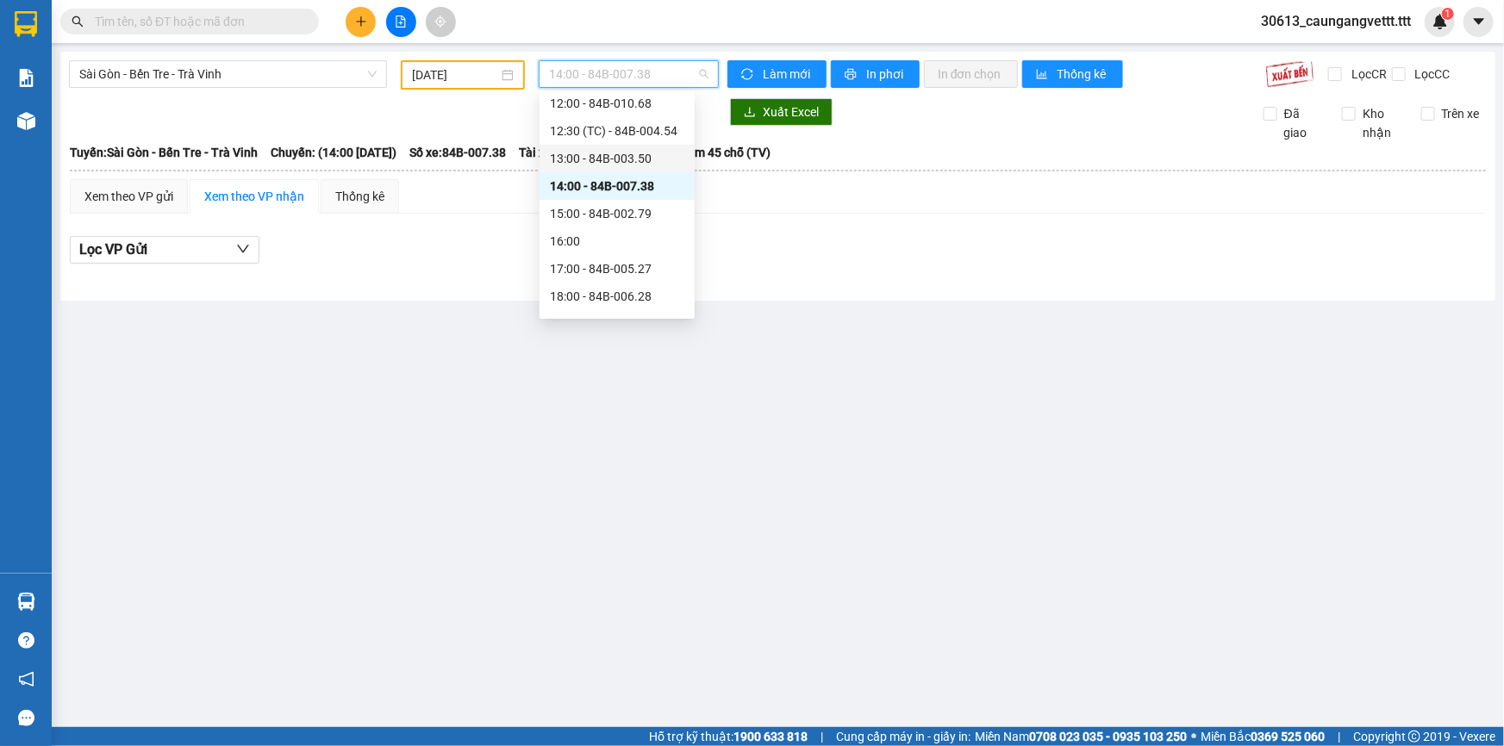
click at [583, 156] on div "13:00 - 84B-003.50" at bounding box center [617, 158] width 134 height 19
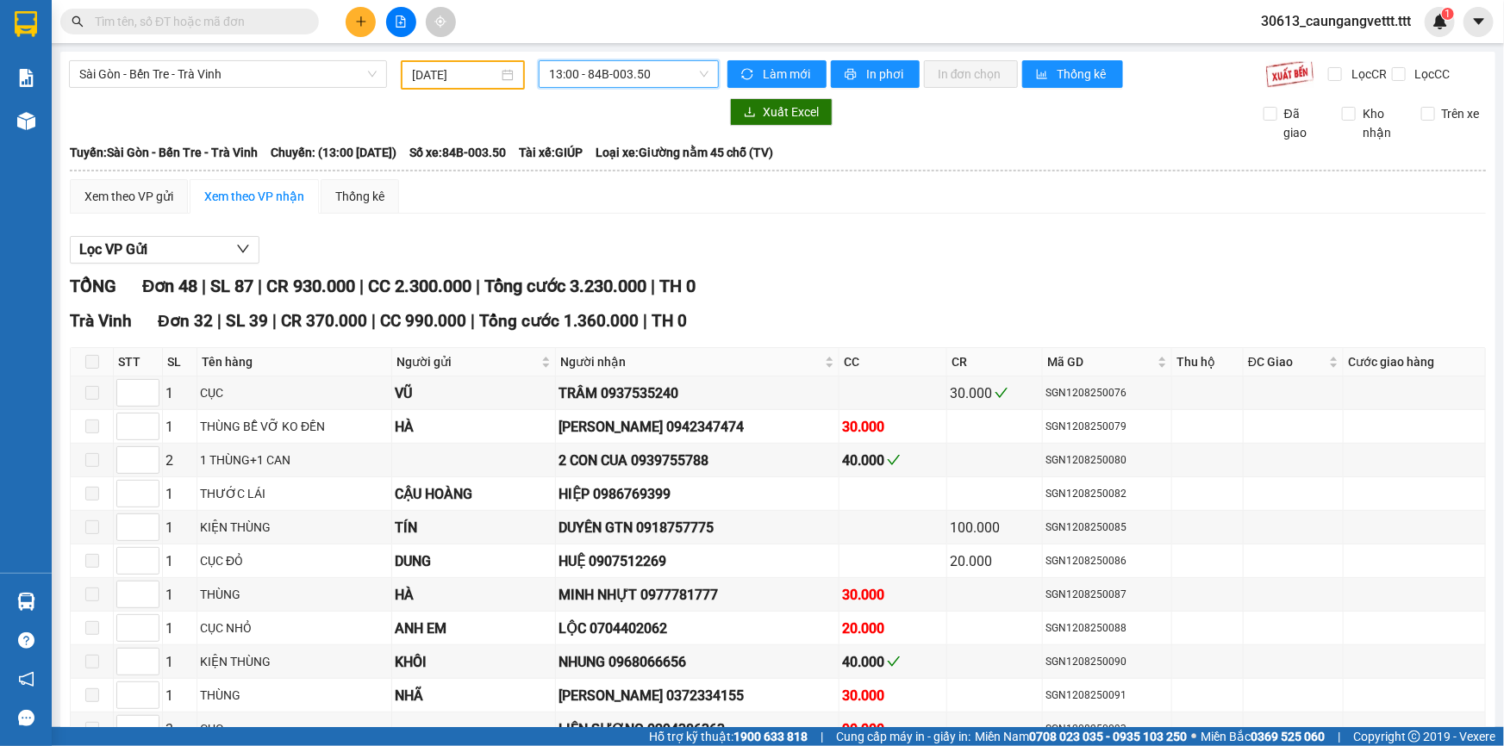
drag, startPoint x: 646, startPoint y: 70, endPoint x: 646, endPoint y: 97, distance: 26.7
click at [646, 72] on span "13:00 - 84B-003.50" at bounding box center [628, 74] width 159 height 26
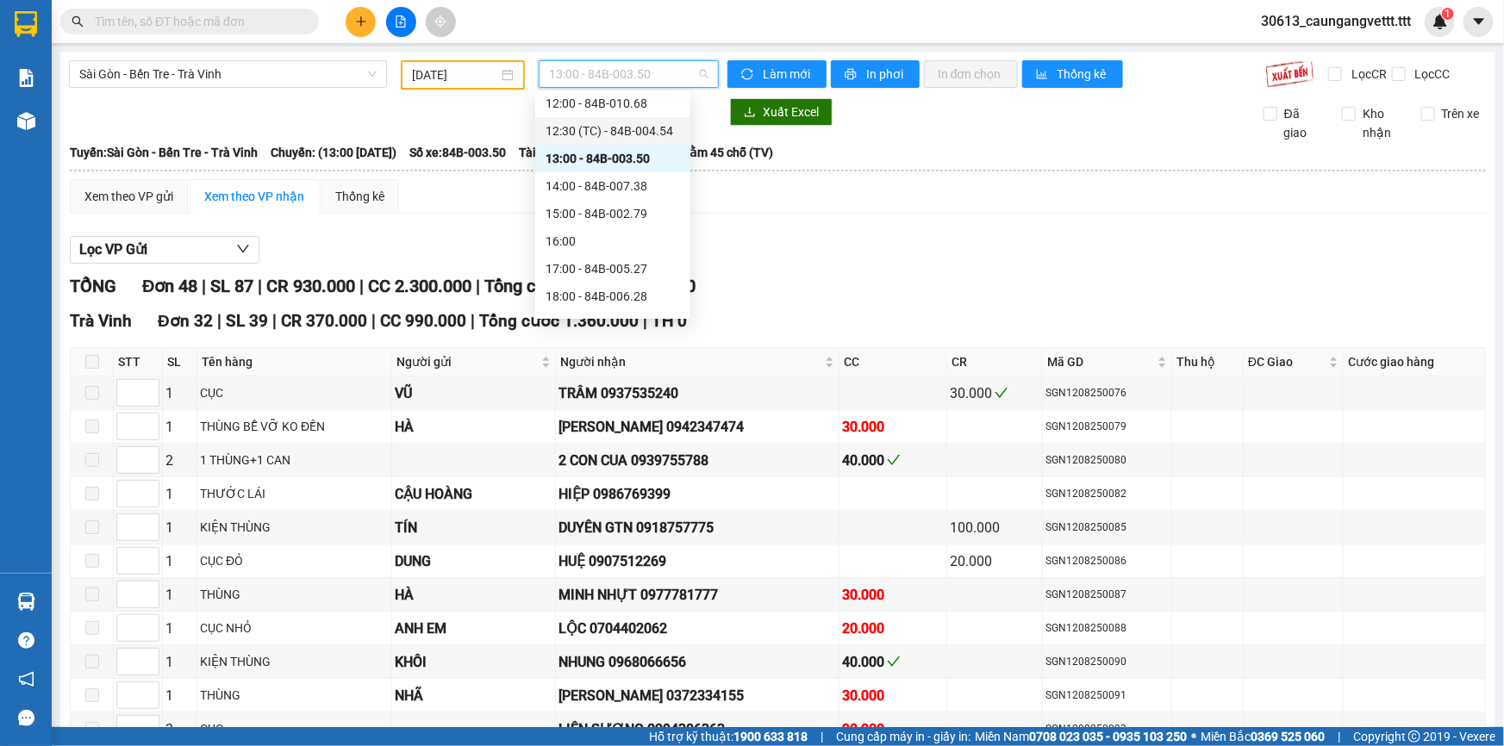
click at [607, 128] on div "12:30 (TC) - 84B-004.54" at bounding box center [612, 130] width 134 height 19
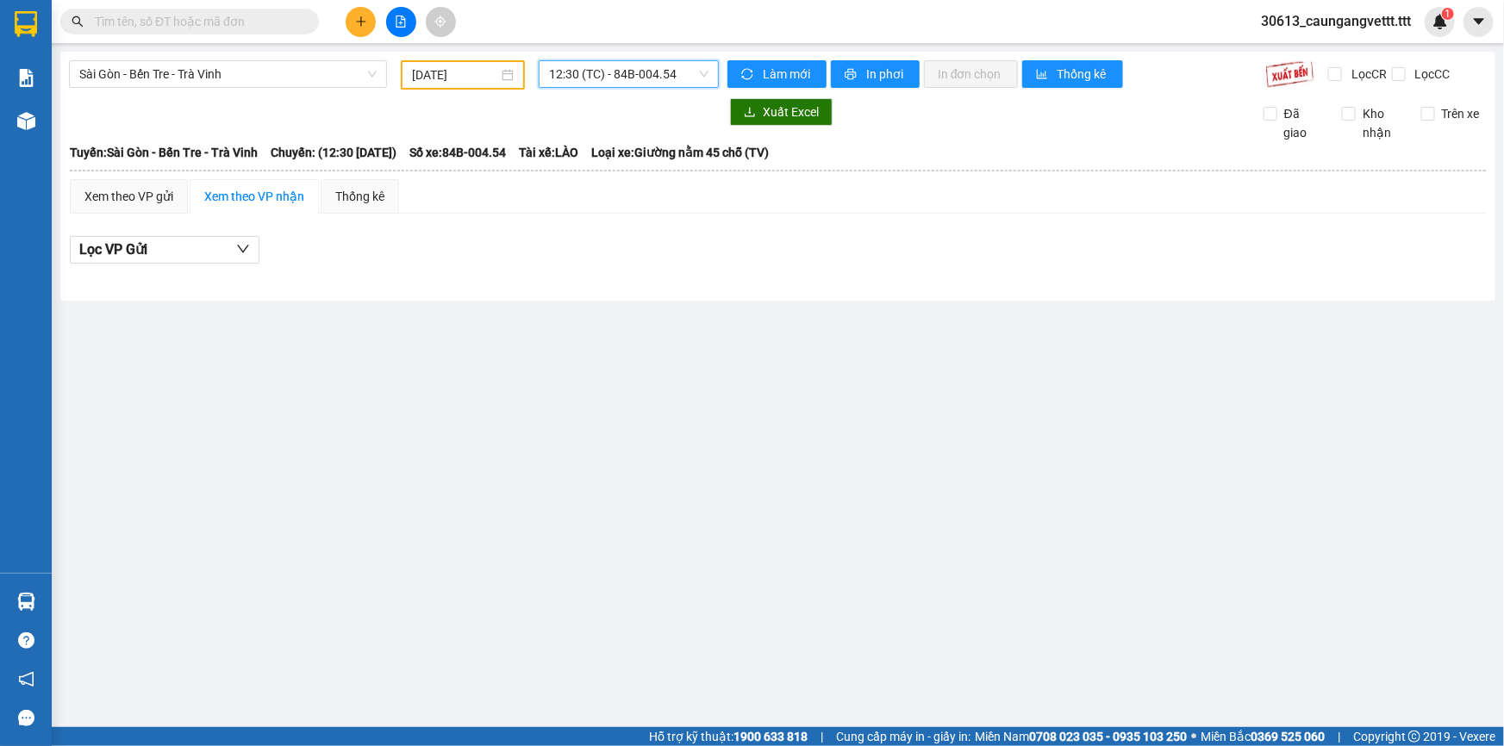
click at [620, 75] on span "12:30 (TC) - 84B-004.54" at bounding box center [628, 74] width 159 height 26
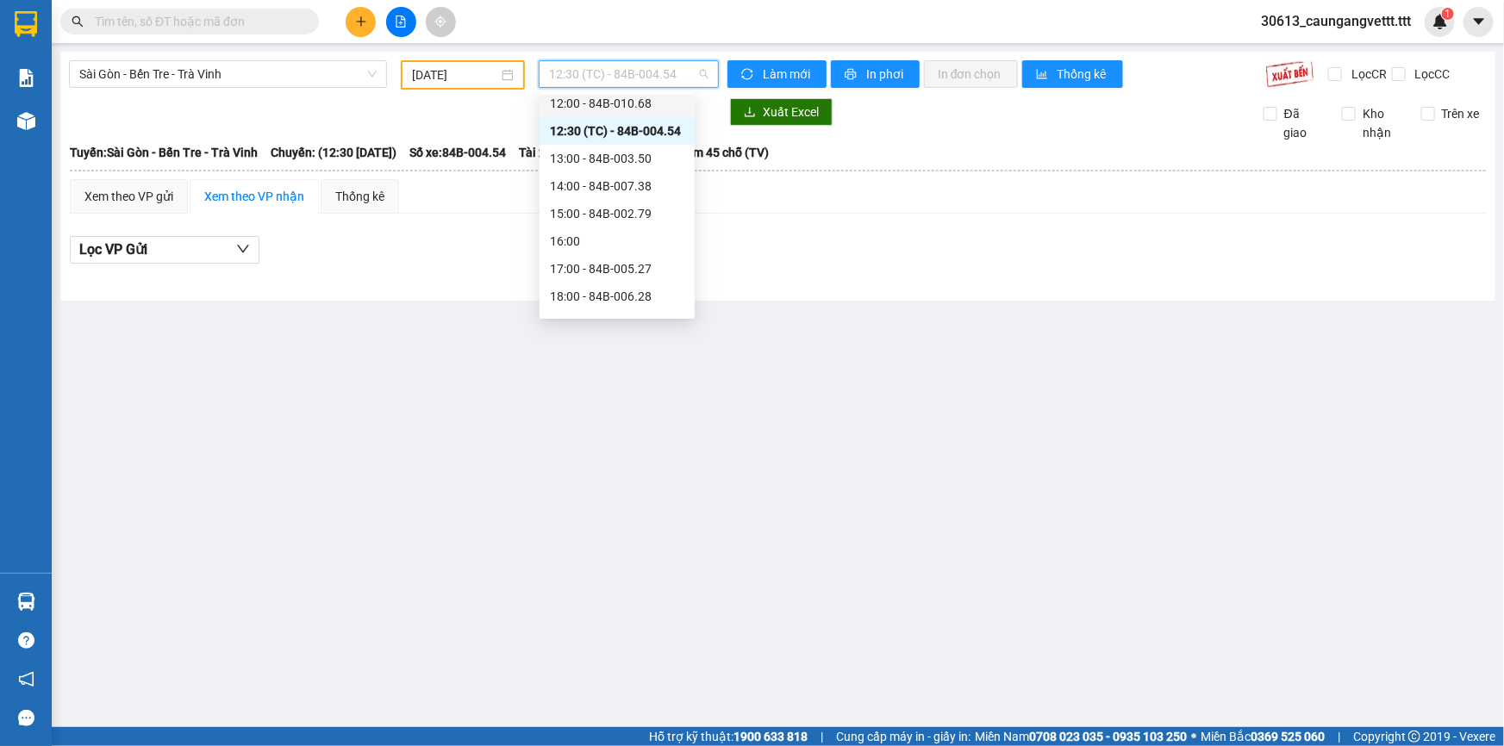
click at [612, 103] on div "12:00 - 84B-010.68" at bounding box center [617, 103] width 134 height 19
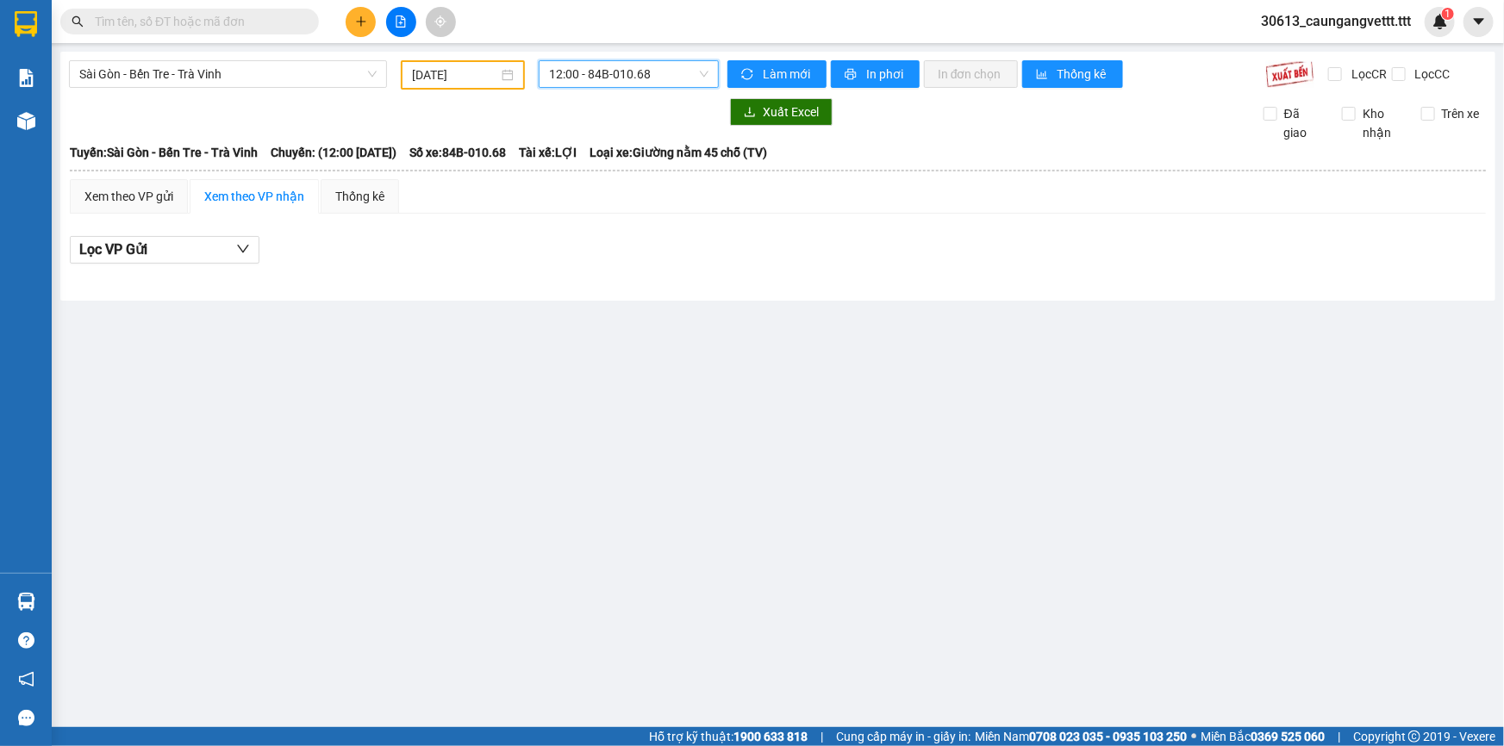
click at [612, 77] on span "12:00 - 84B-010.68" at bounding box center [628, 74] width 159 height 26
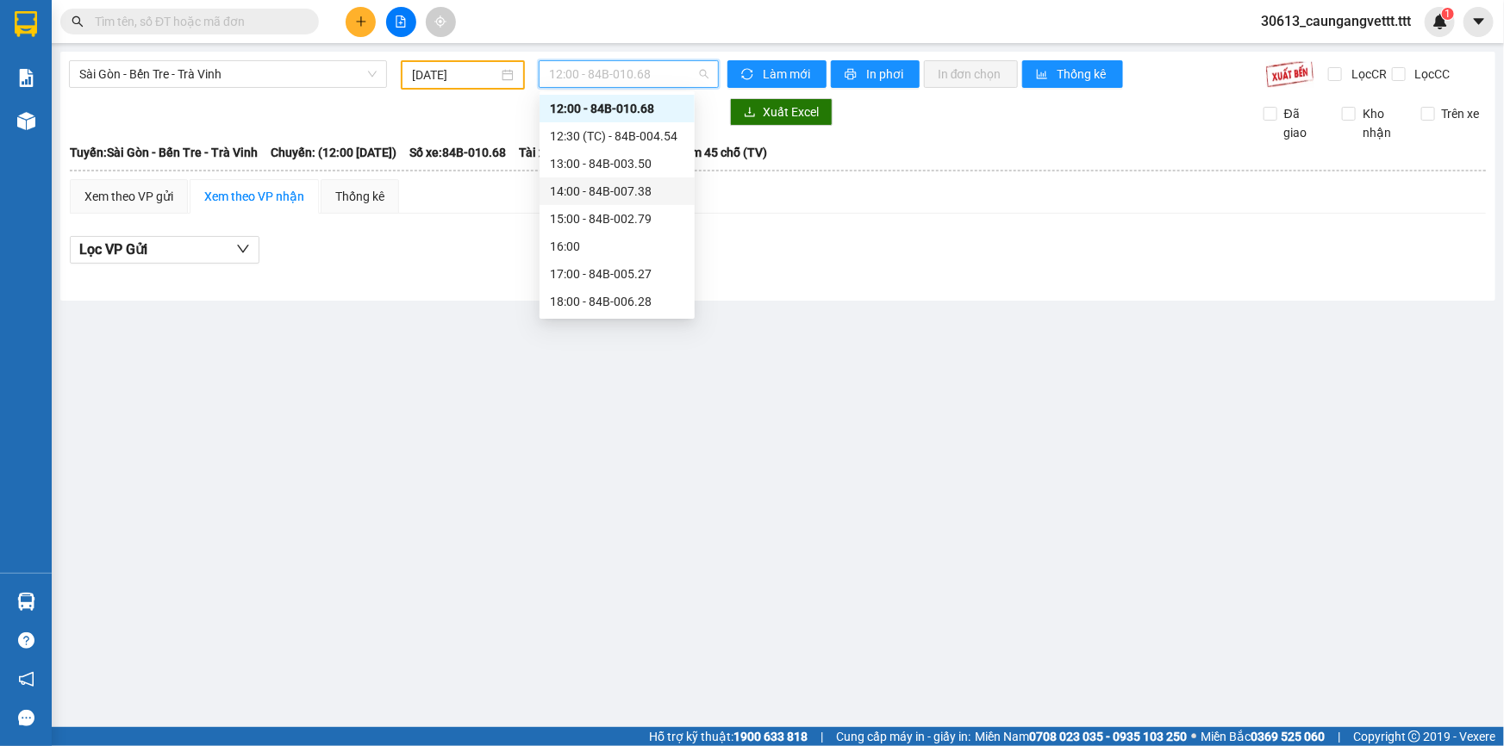
scroll to position [144, 0]
click at [595, 181] on div "11:00 - 84B-004.52" at bounding box center [617, 185] width 134 height 19
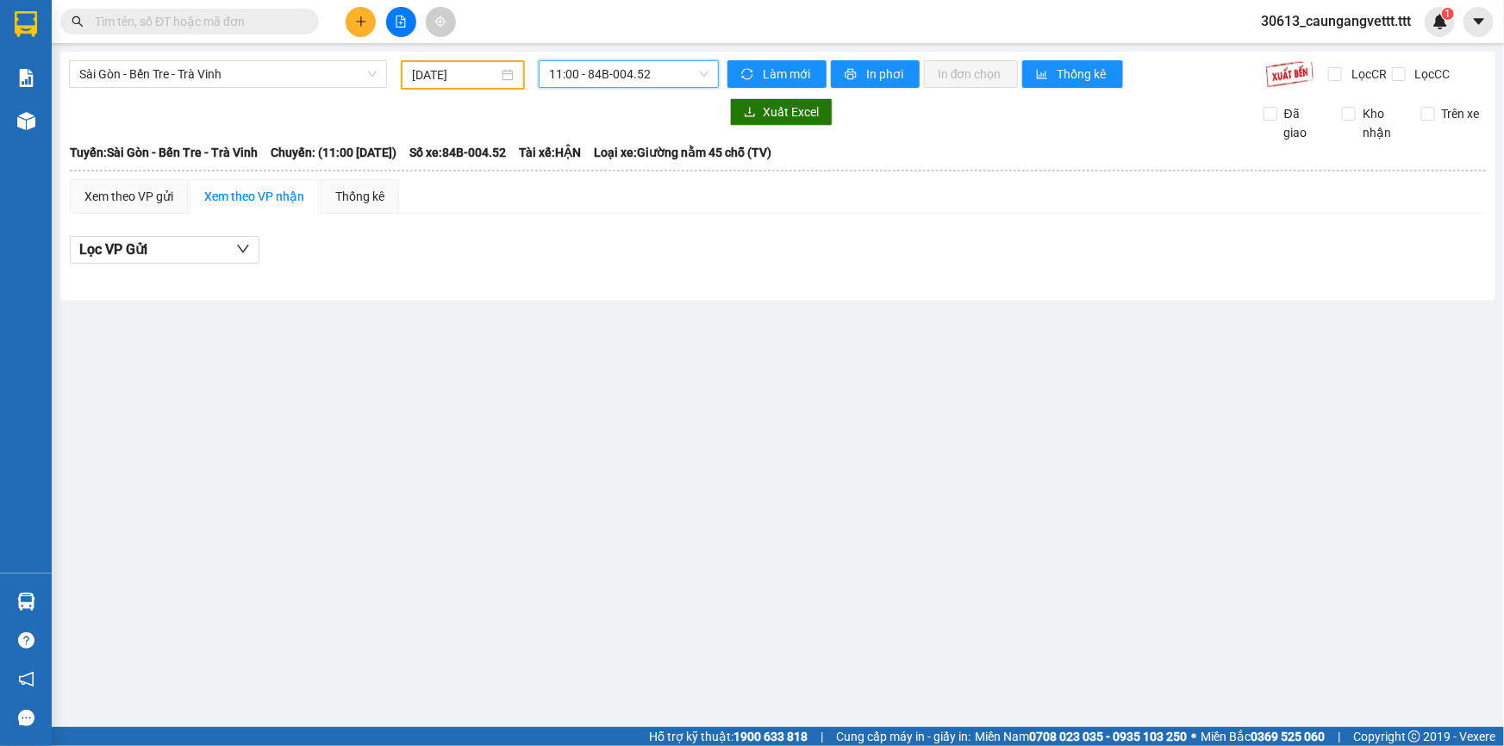
click at [557, 76] on span "11:00 - 84B-004.52" at bounding box center [628, 74] width 159 height 26
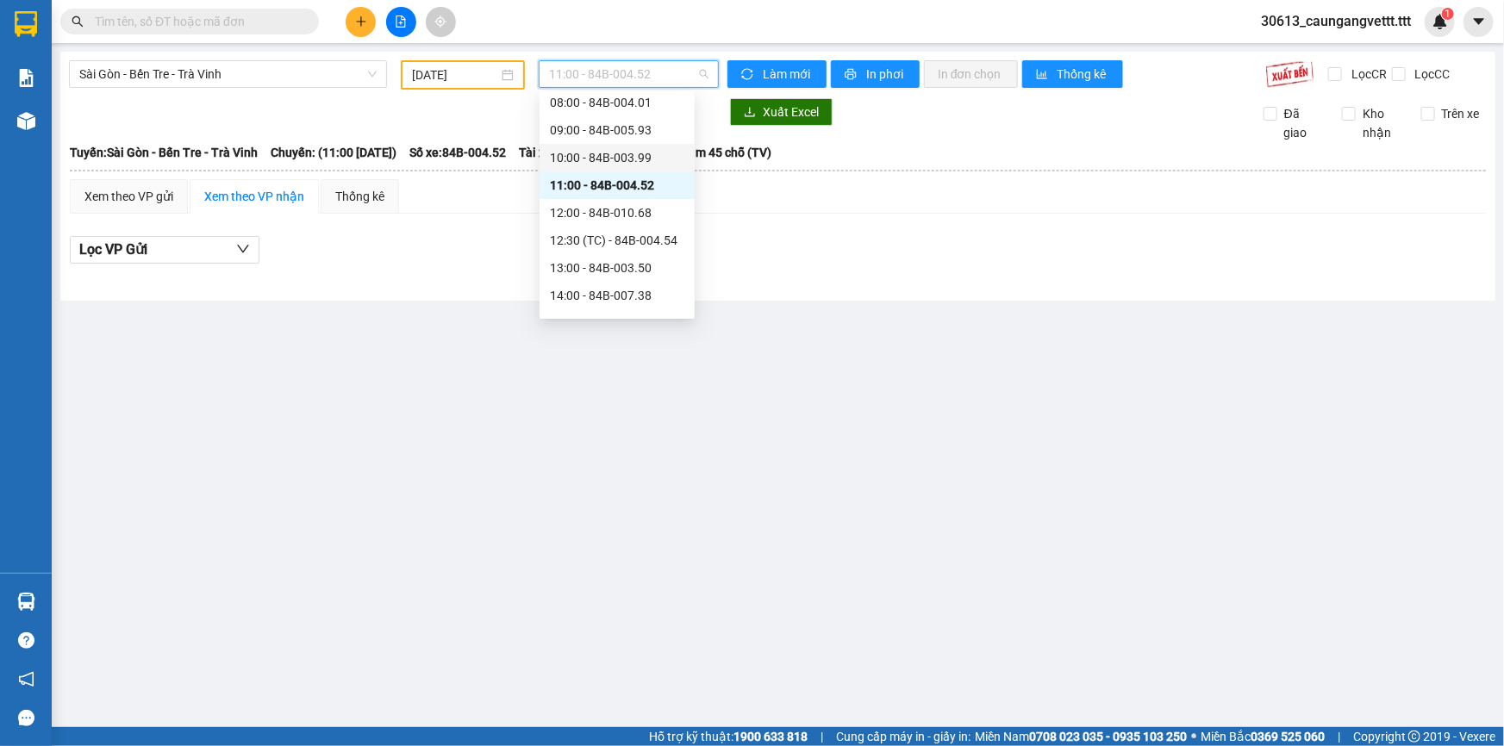
click at [569, 153] on div "10:00 - 84B-003.99" at bounding box center [617, 157] width 134 height 19
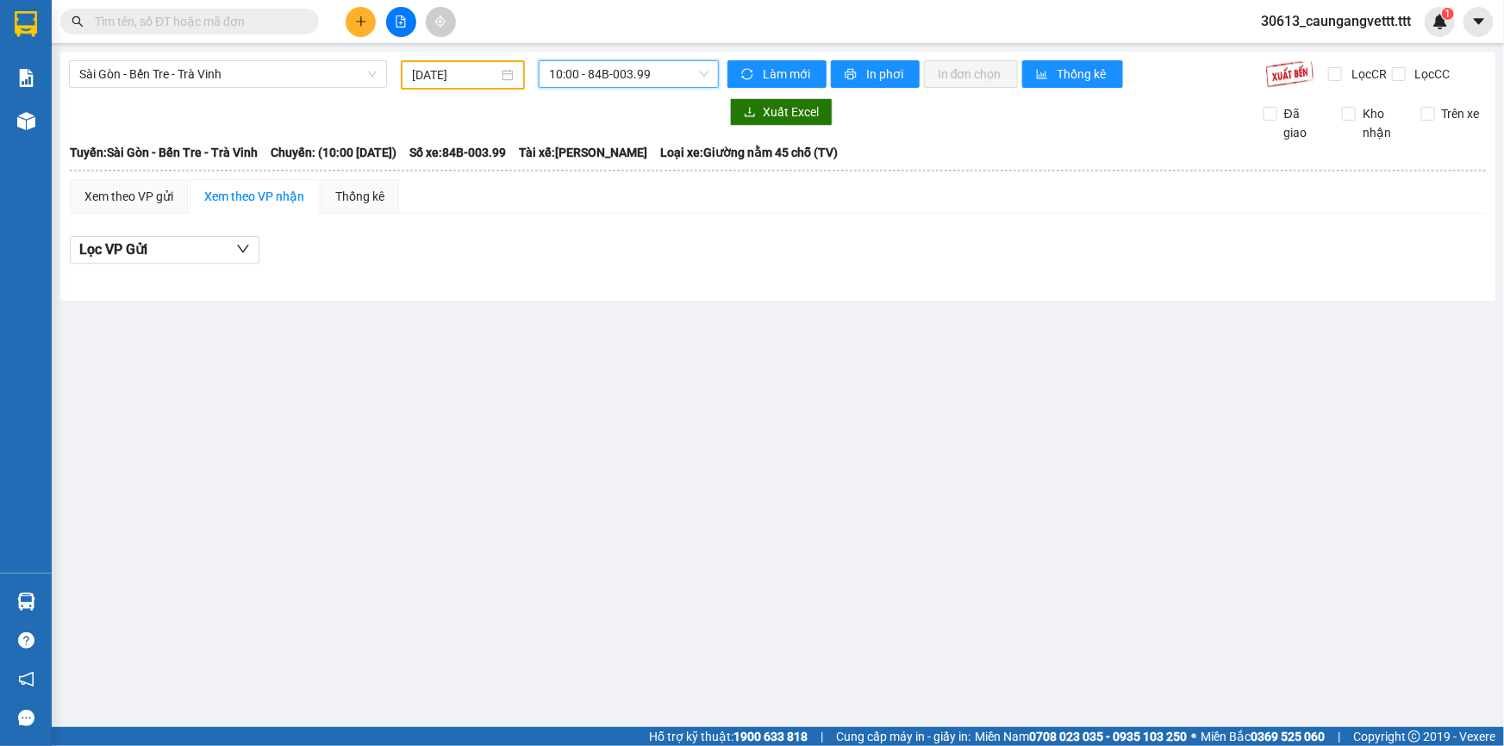
click at [623, 84] on span "10:00 - 84B-003.99" at bounding box center [628, 74] width 159 height 26
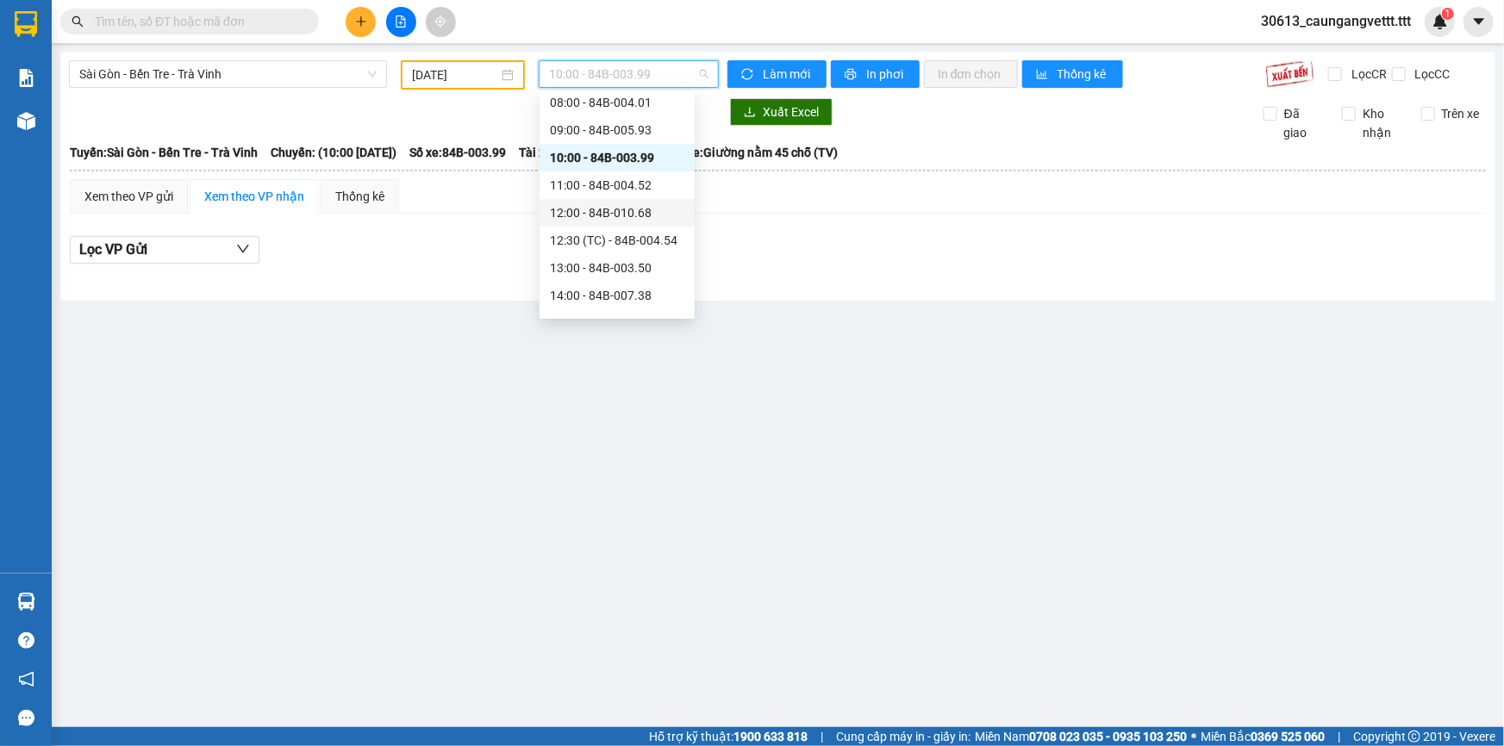
scroll to position [40, 0]
click at [584, 233] on div "09:00 - 84B-005.93" at bounding box center [617, 234] width 134 height 19
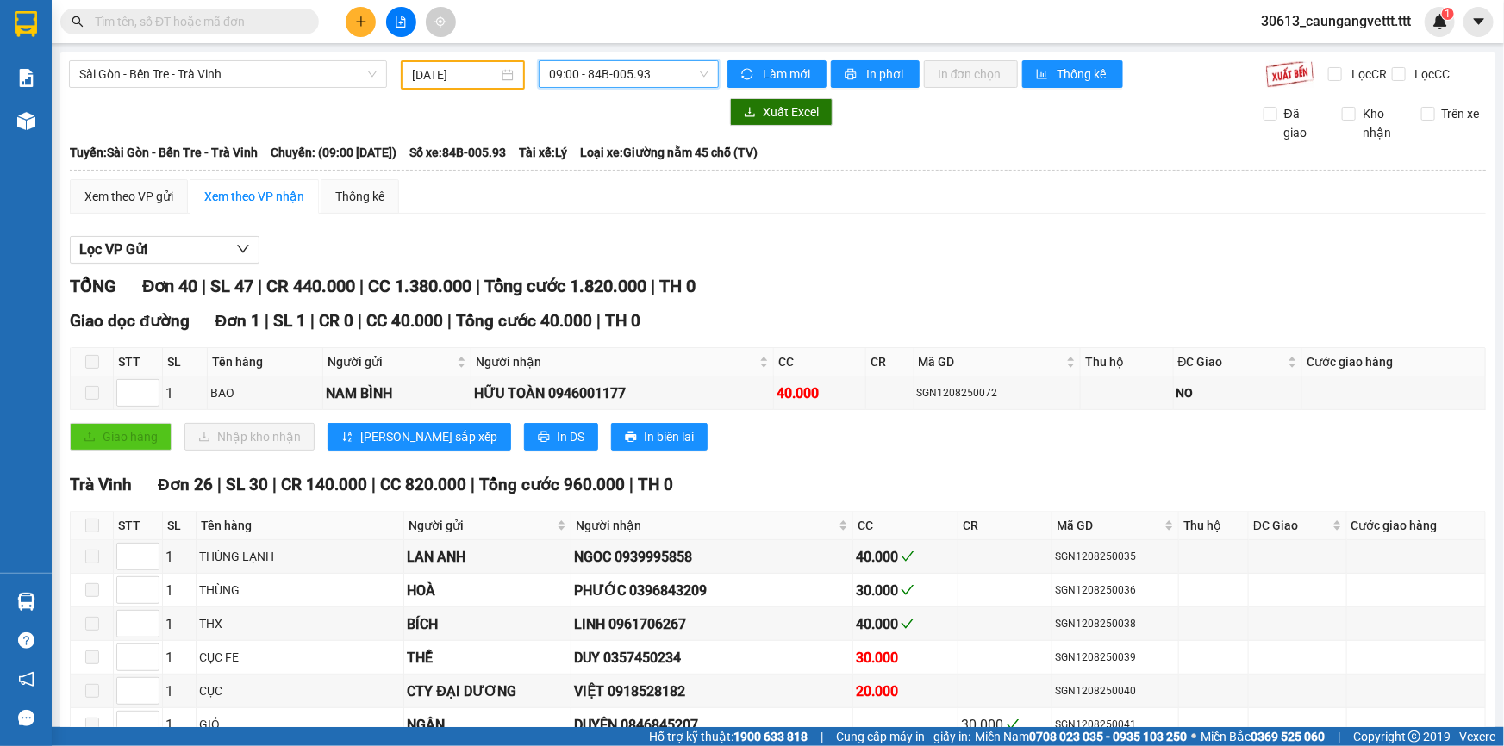
click at [645, 78] on span "09:00 - 84B-005.93" at bounding box center [628, 74] width 159 height 26
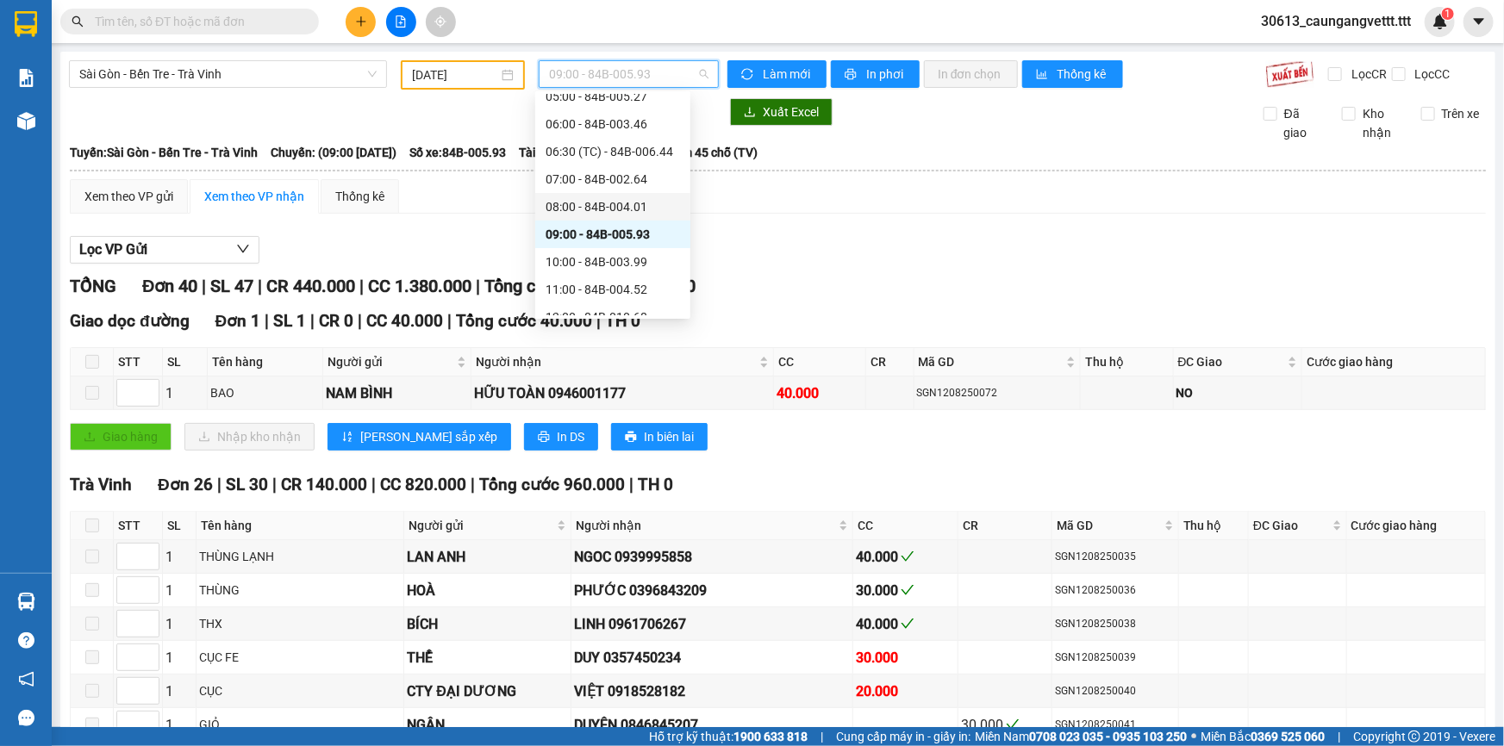
click at [565, 200] on div "08:00 - 84B-004.01" at bounding box center [612, 206] width 134 height 19
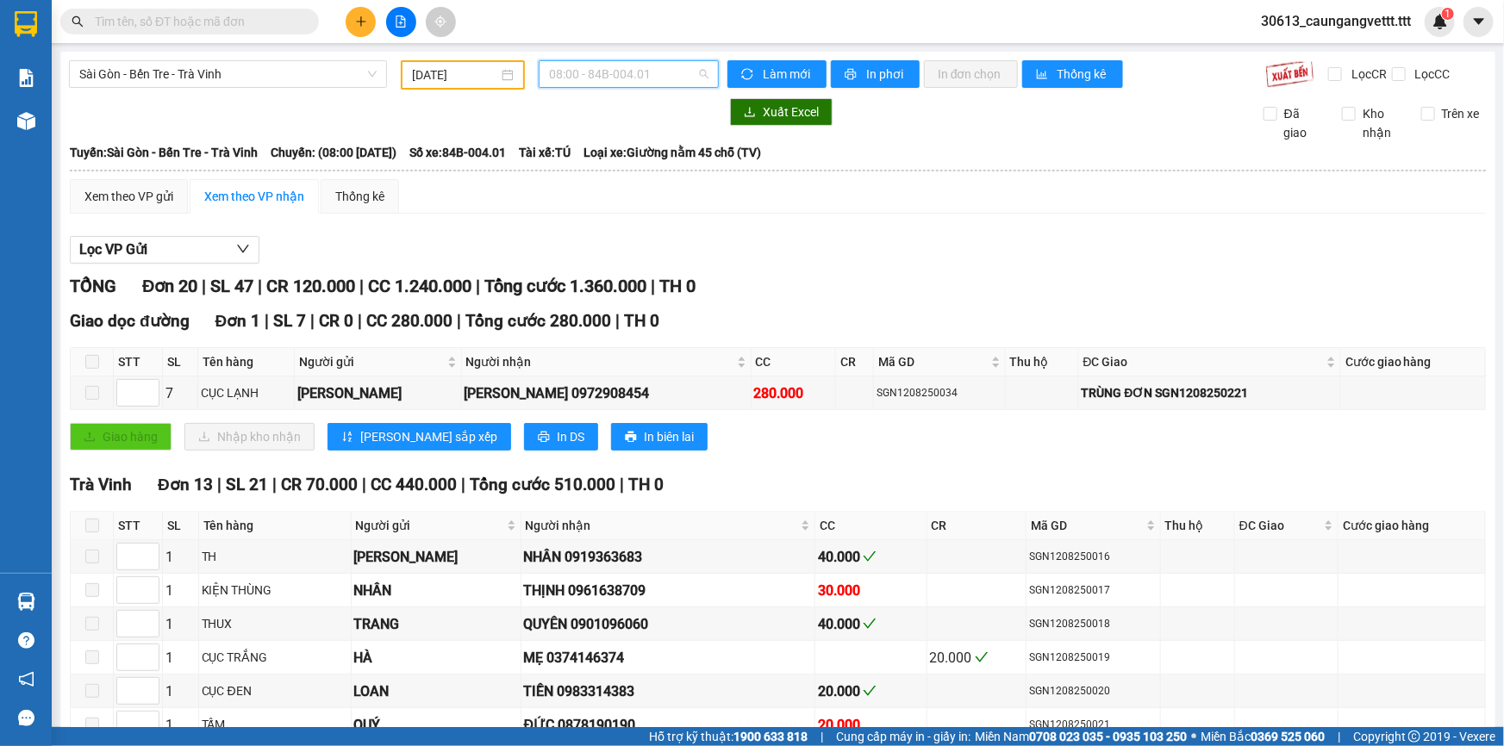
click at [607, 71] on span "08:00 - 84B-004.01" at bounding box center [628, 74] width 159 height 26
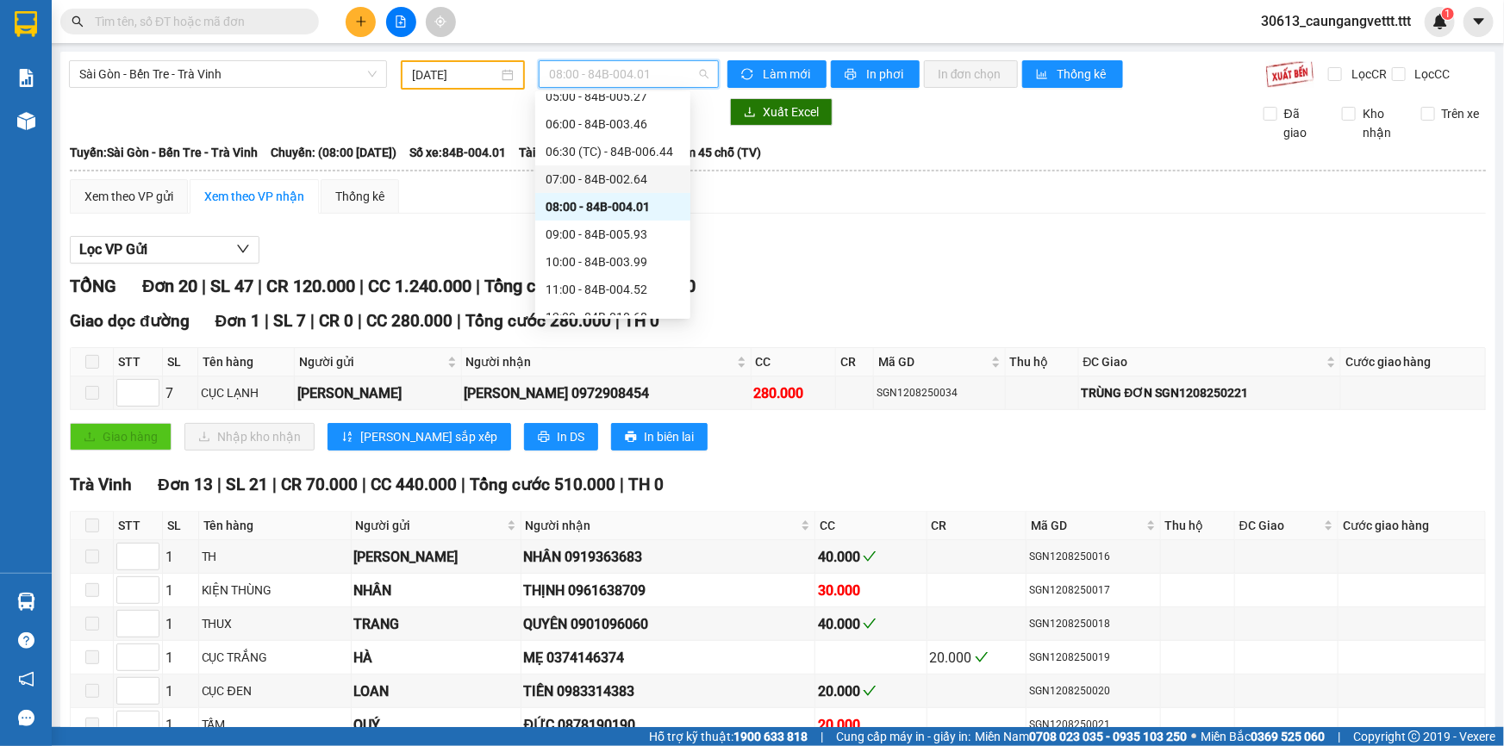
click at [581, 176] on div "07:00 - 84B-002.64" at bounding box center [612, 179] width 134 height 19
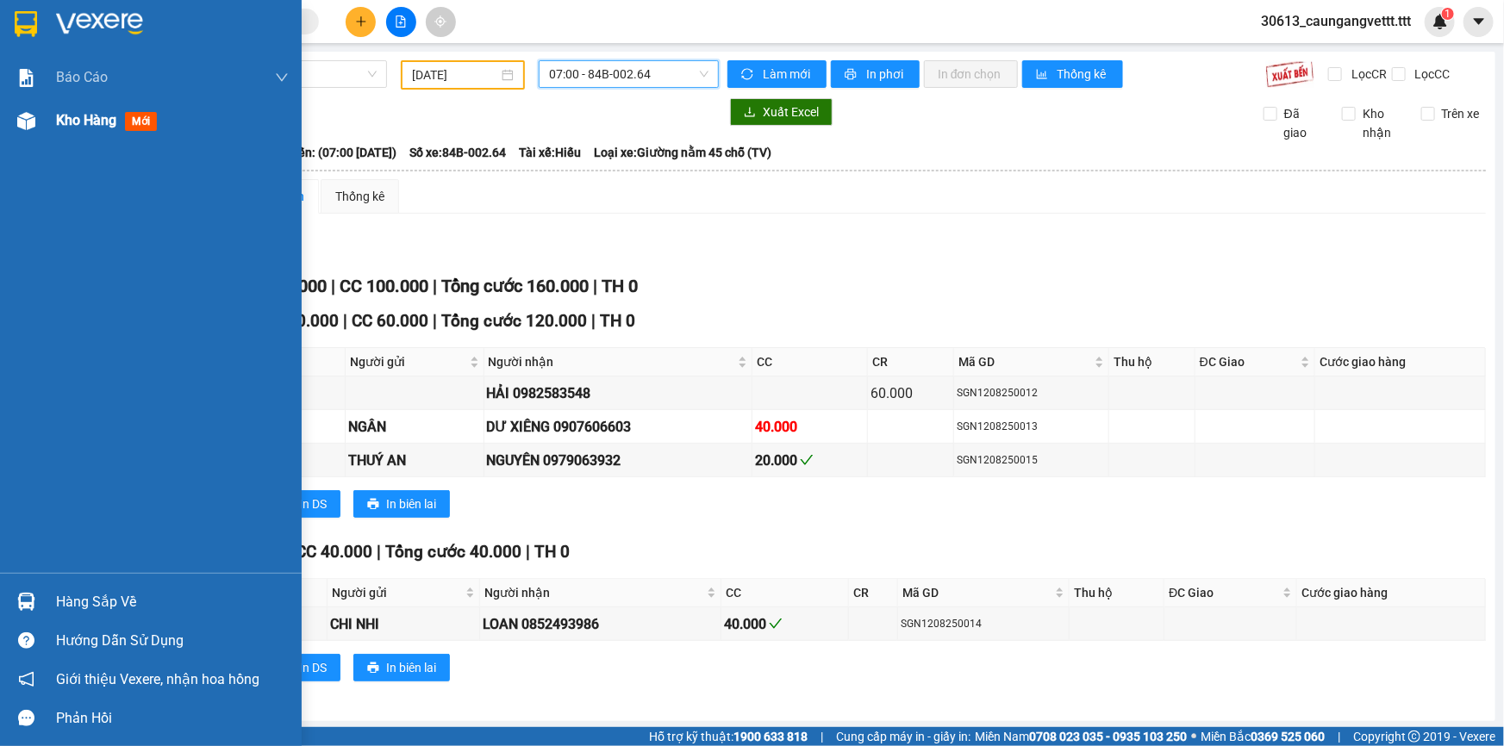
click at [72, 127] on span "Kho hàng" at bounding box center [86, 120] width 60 height 16
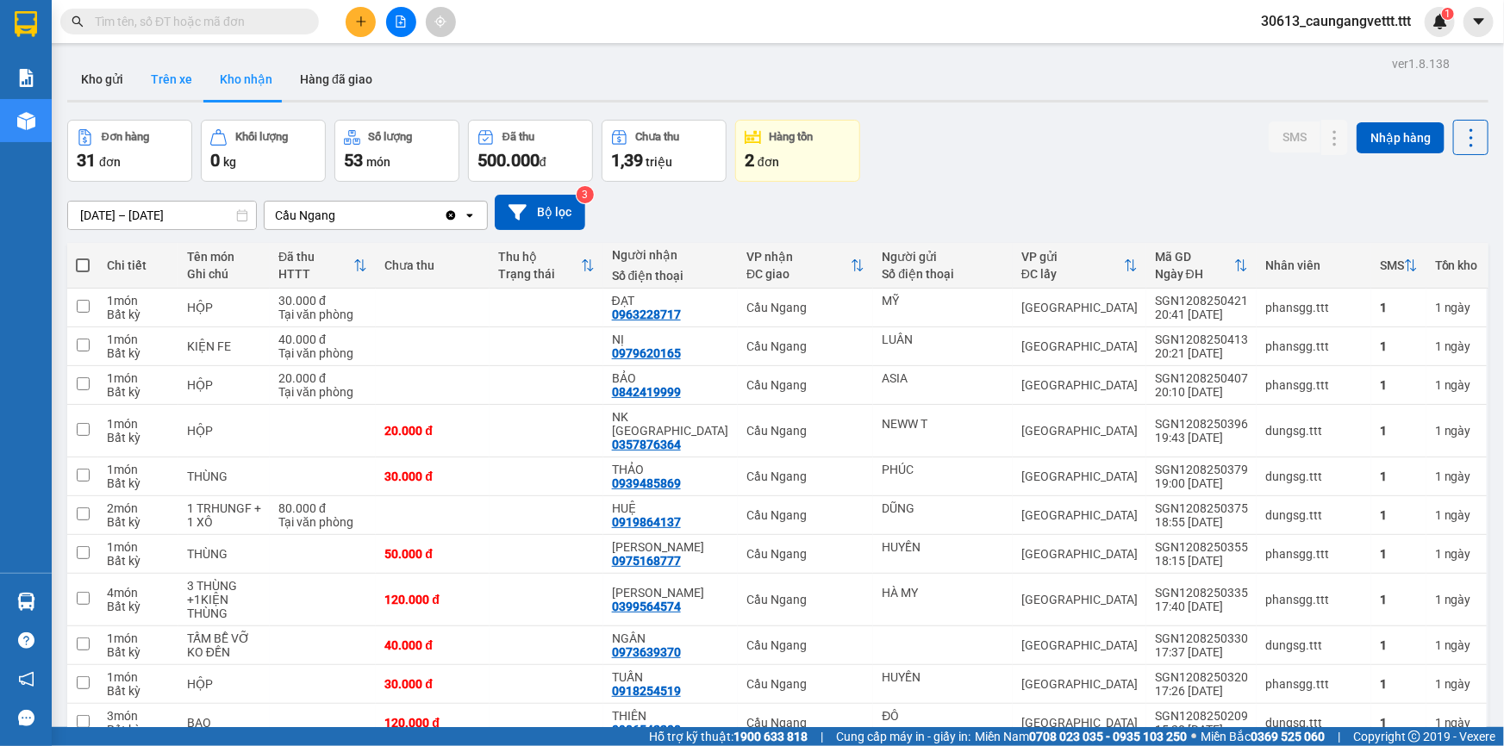
click at [169, 75] on button "Trên xe" at bounding box center [171, 79] width 69 height 41
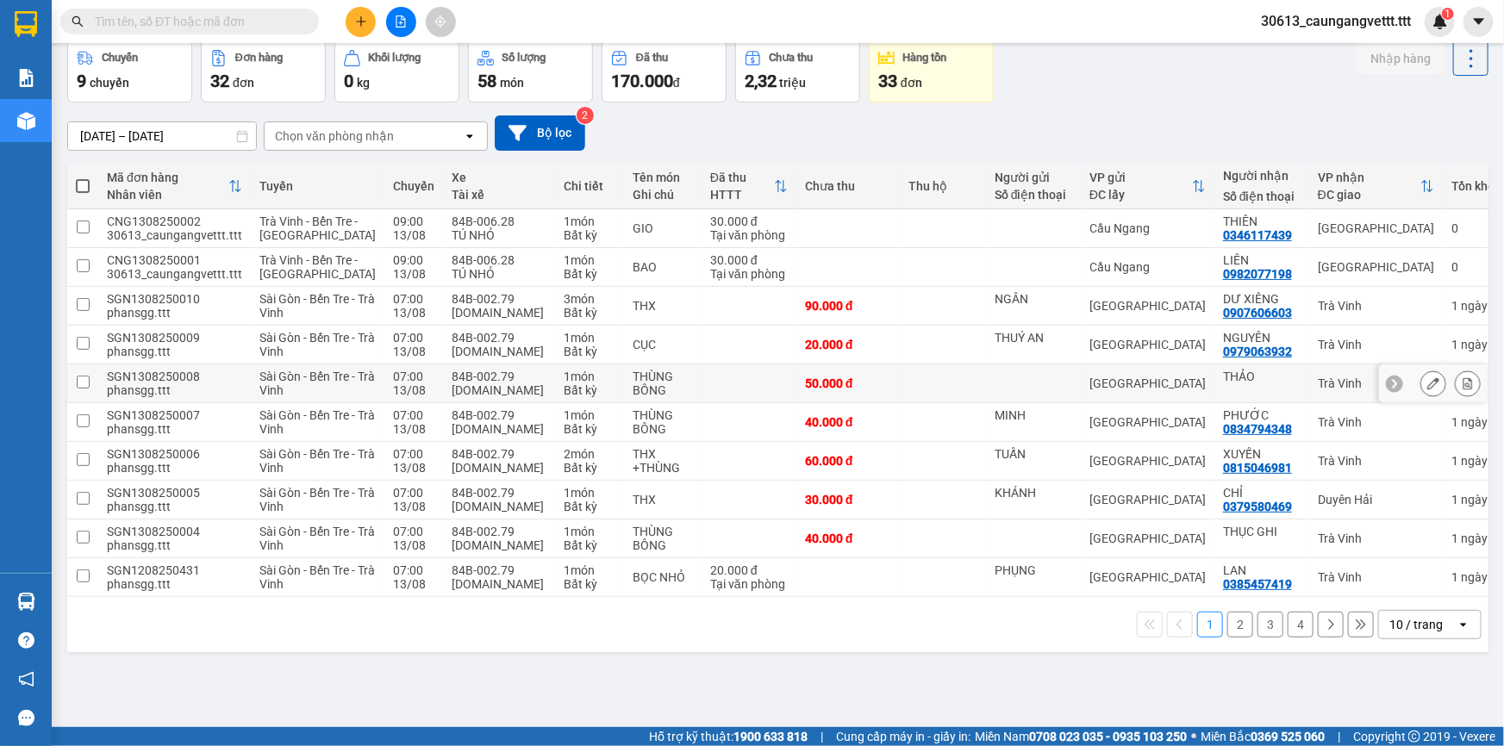
scroll to position [155, 0]
click at [1412, 633] on div "10 / trang" at bounding box center [1415, 624] width 53 height 17
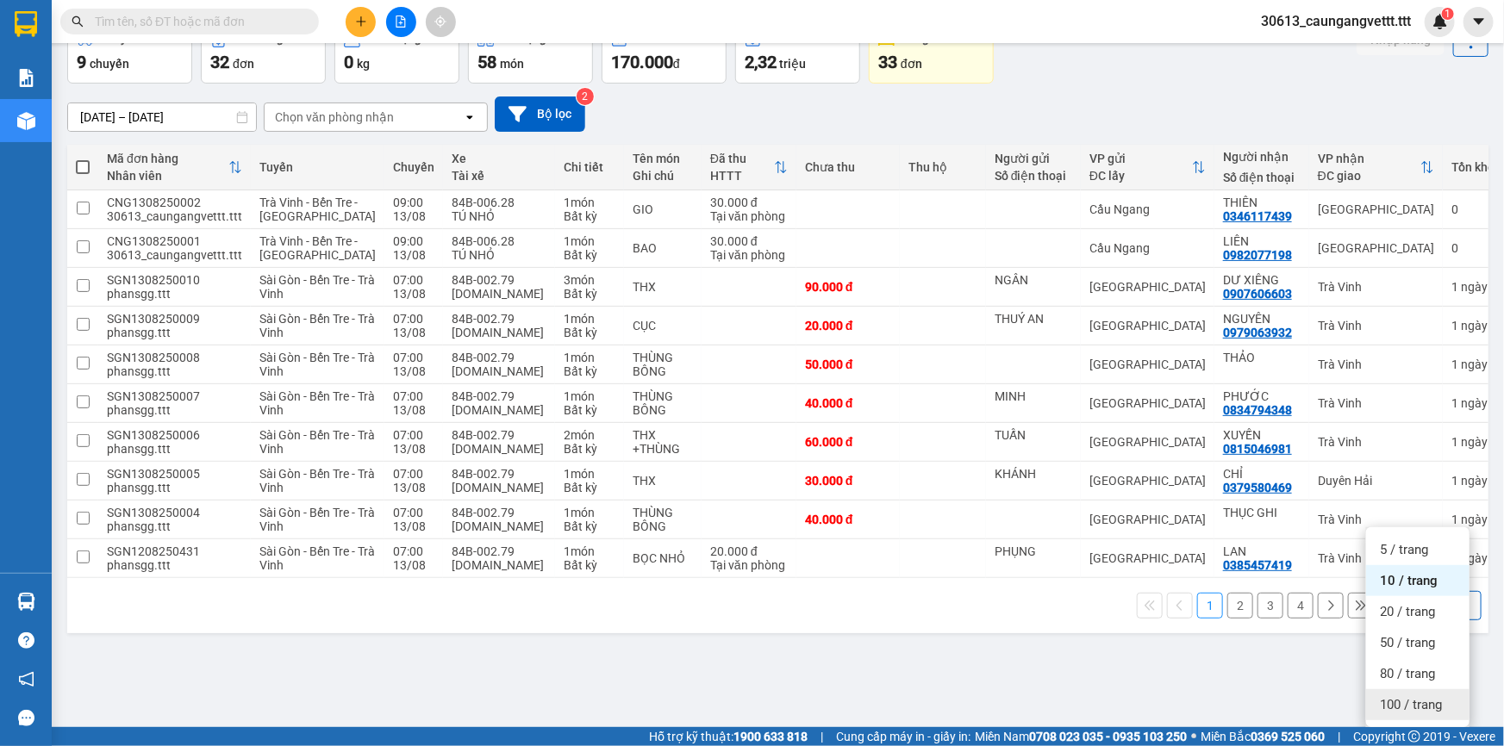
click at [1407, 689] on div "100 / trang" at bounding box center [1417, 704] width 103 height 31
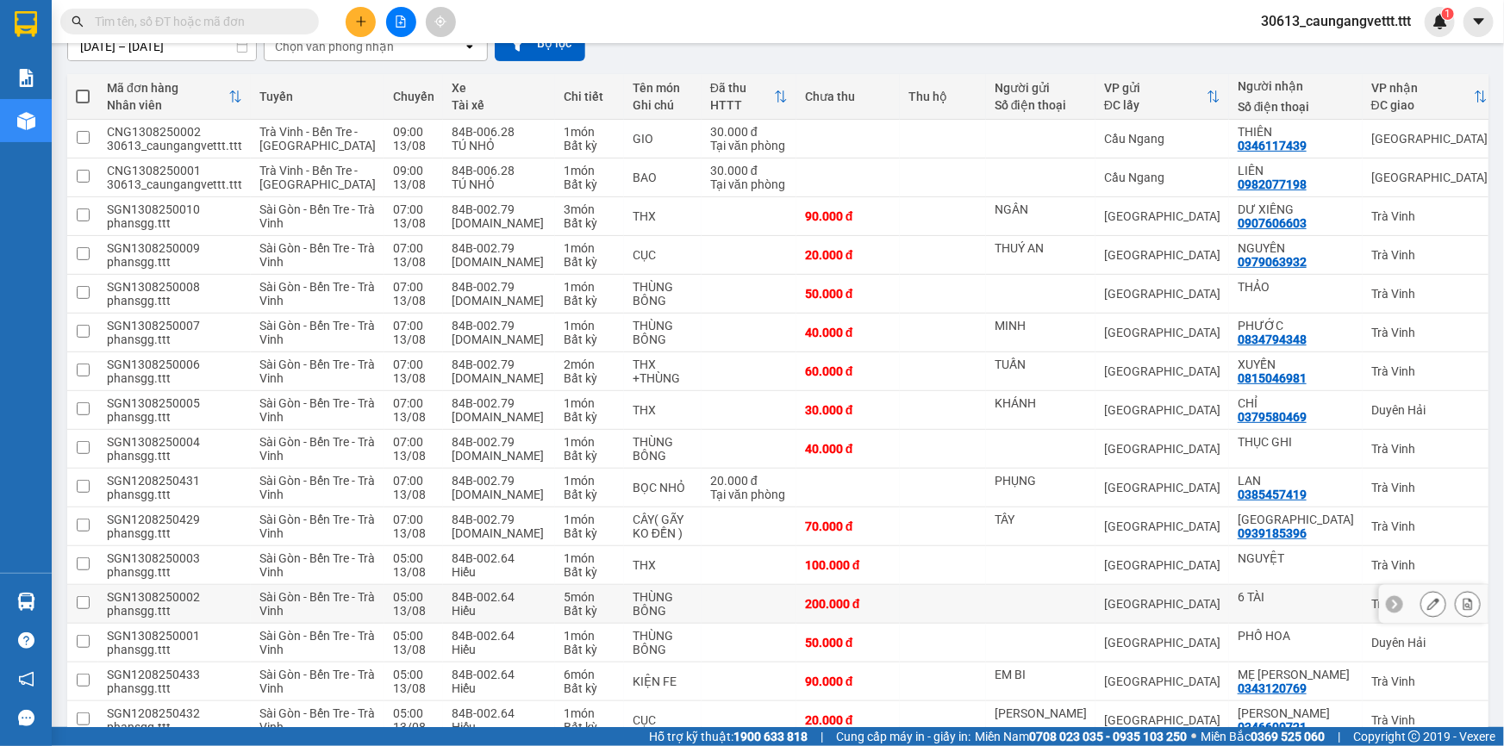
scroll to position [3, 0]
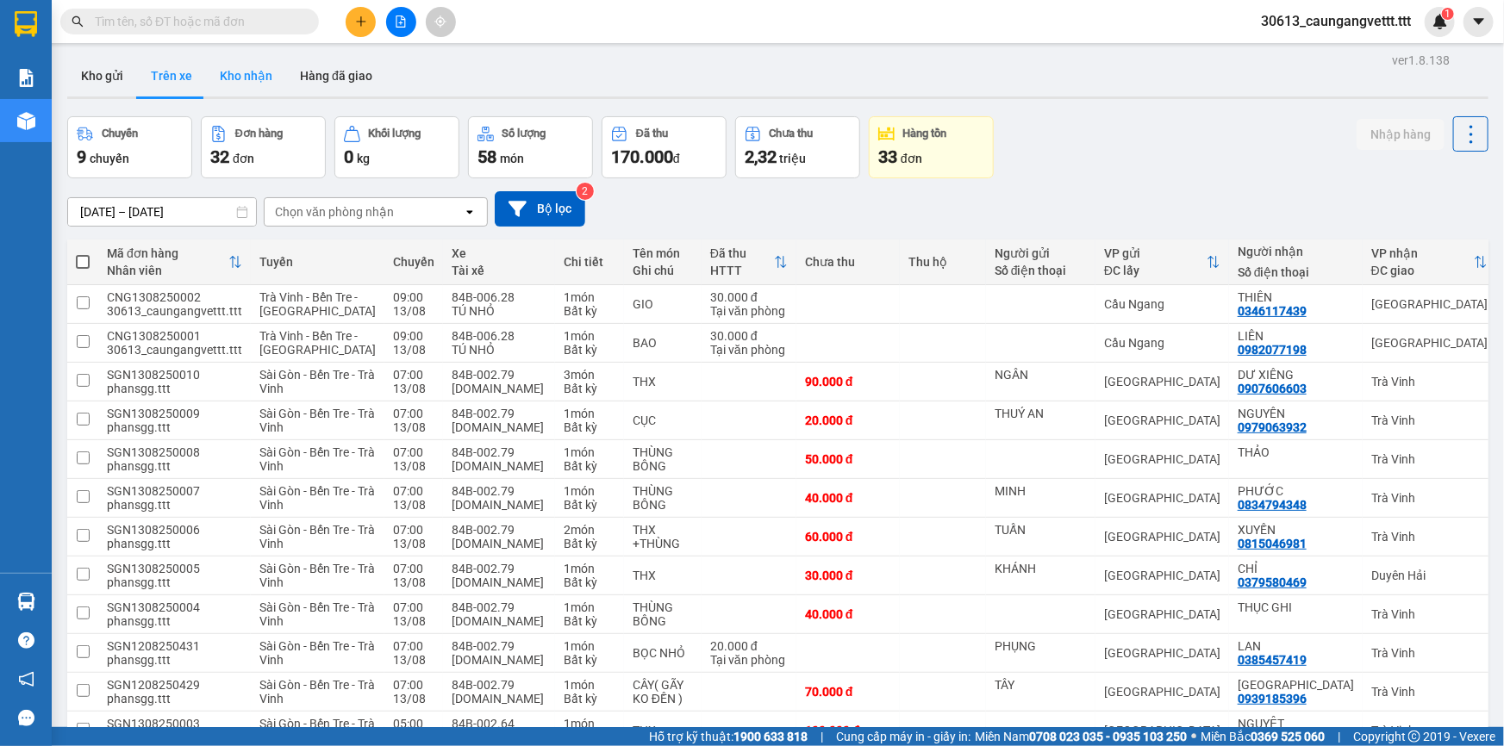
click at [233, 75] on button "Kho nhận" at bounding box center [246, 75] width 80 height 41
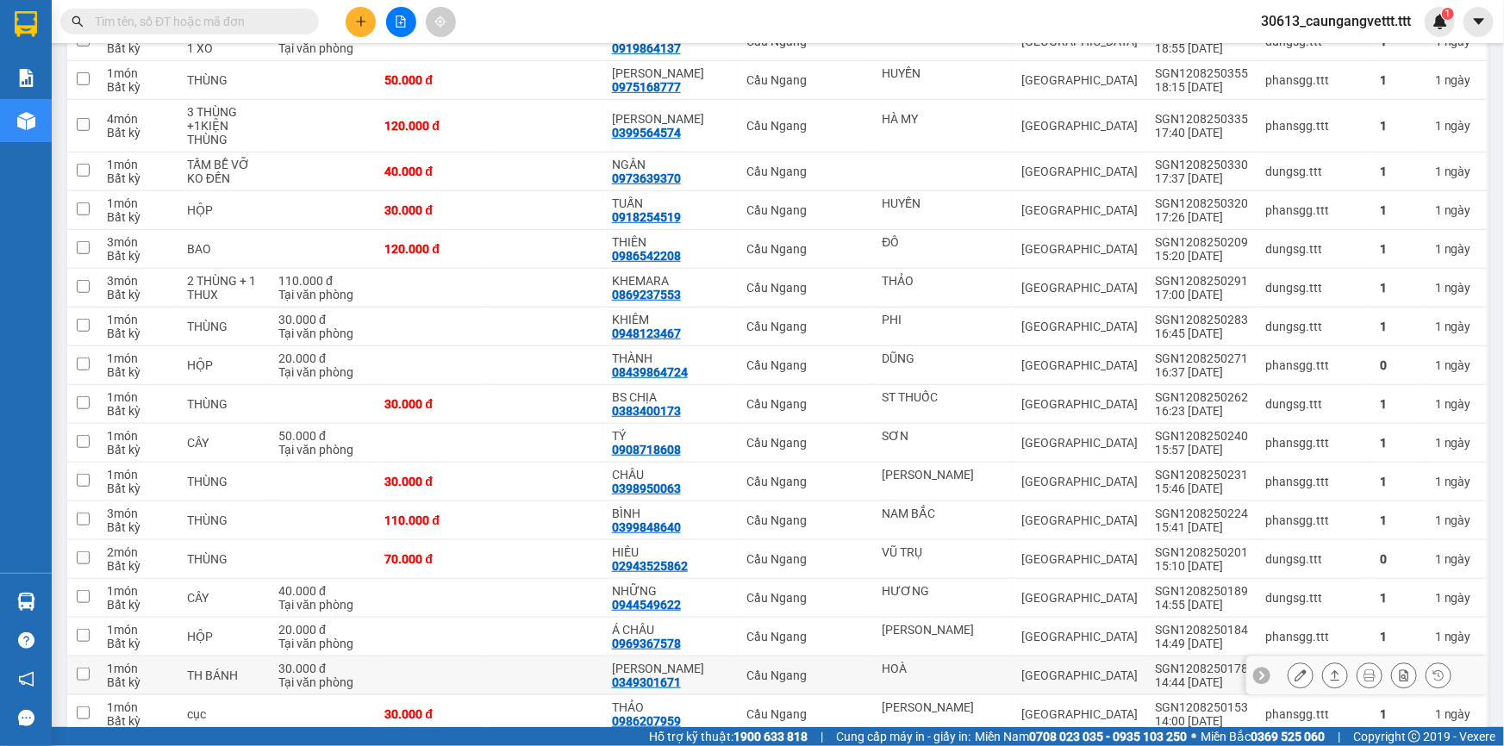
scroll to position [830, 0]
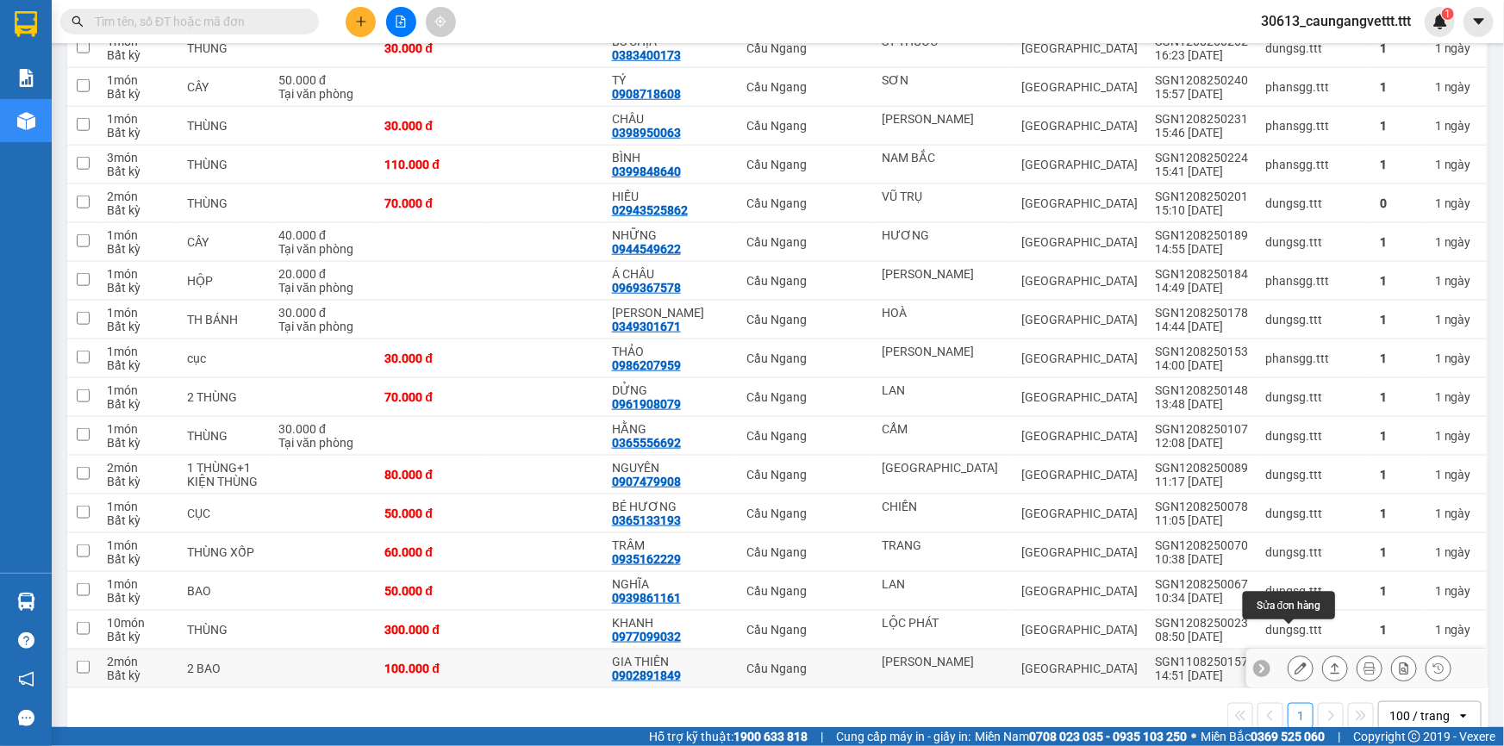
click at [1294, 663] on icon at bounding box center [1300, 669] width 12 height 12
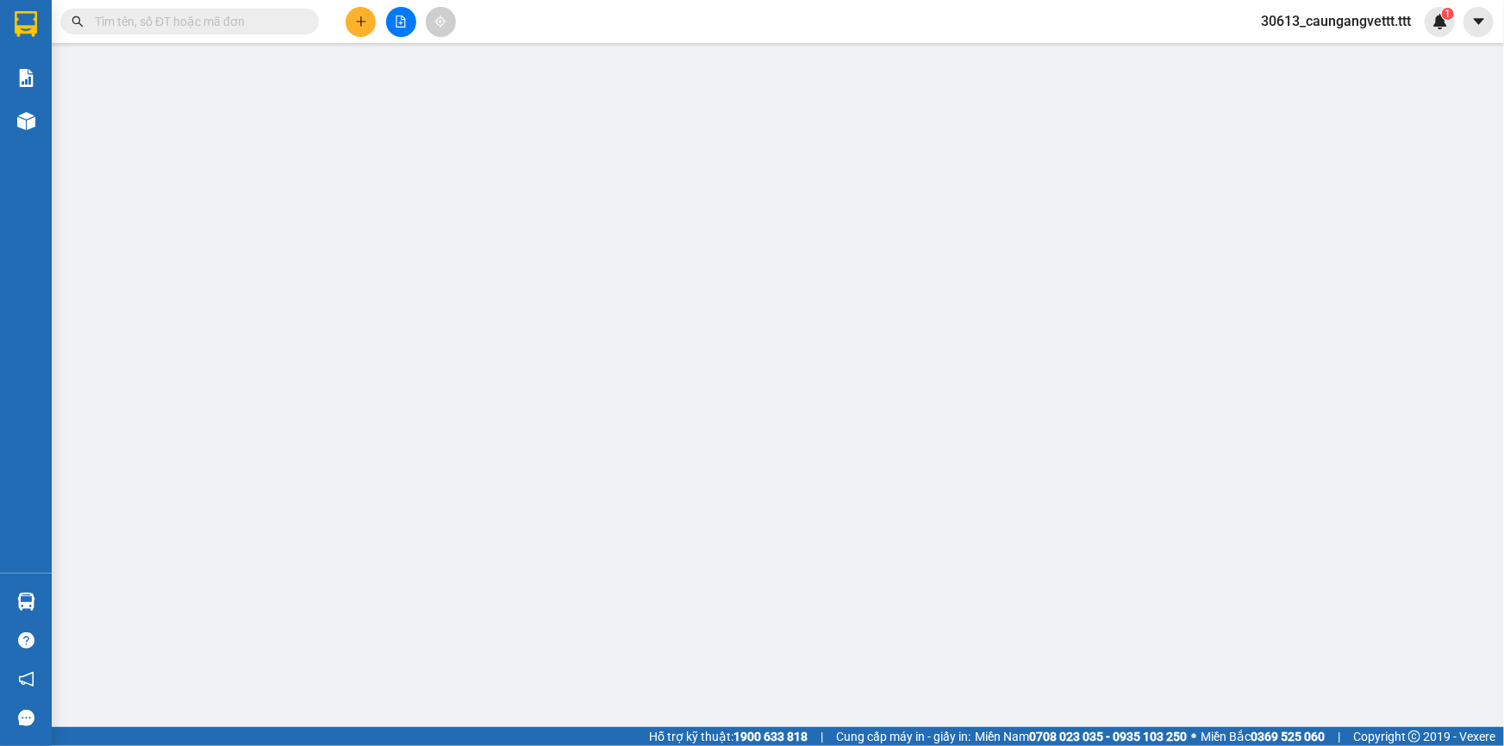
type input "[PERSON_NAME]"
type input "0902891849"
type input "GIA THIÊN"
type input "100.000"
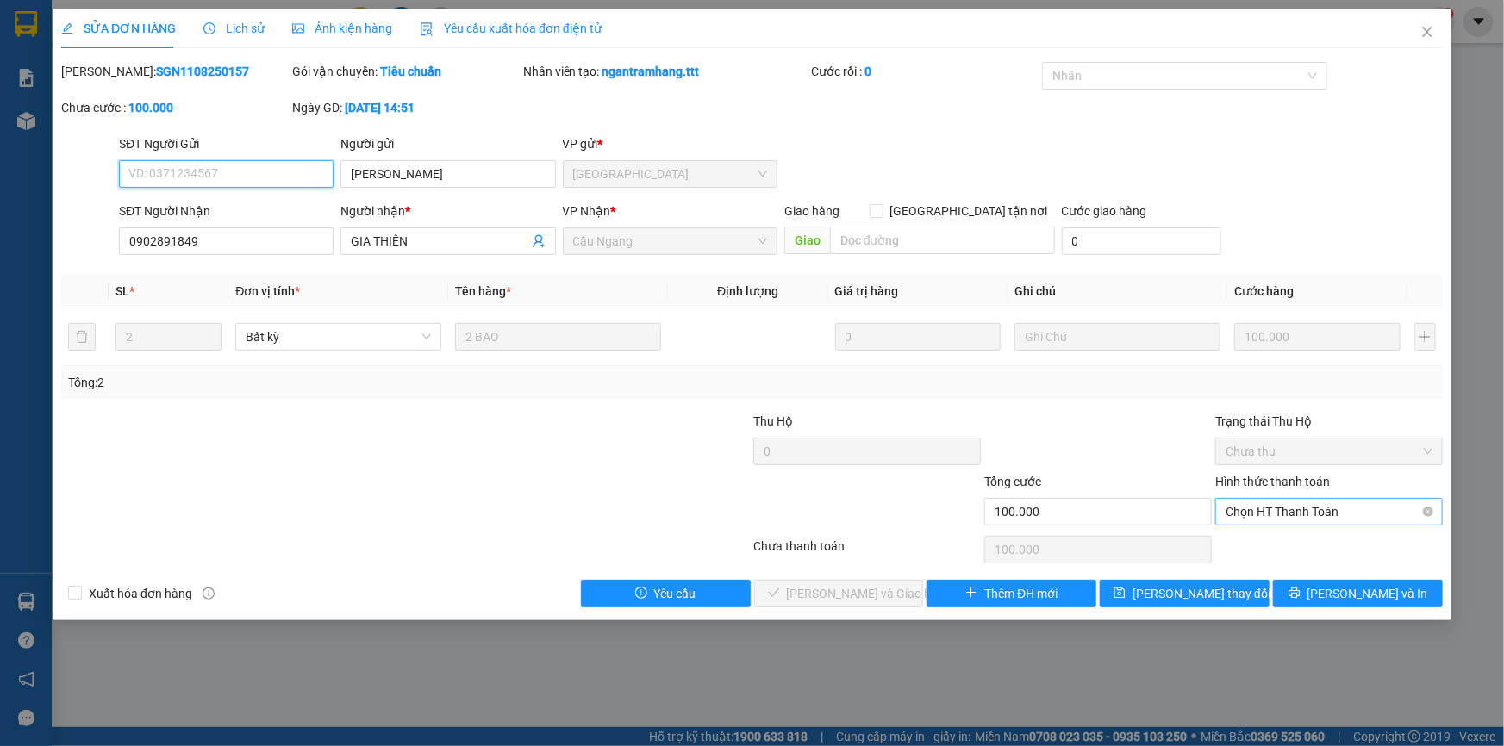
click at [1255, 514] on span "Chọn HT Thanh Toán" at bounding box center [1328, 512] width 207 height 26
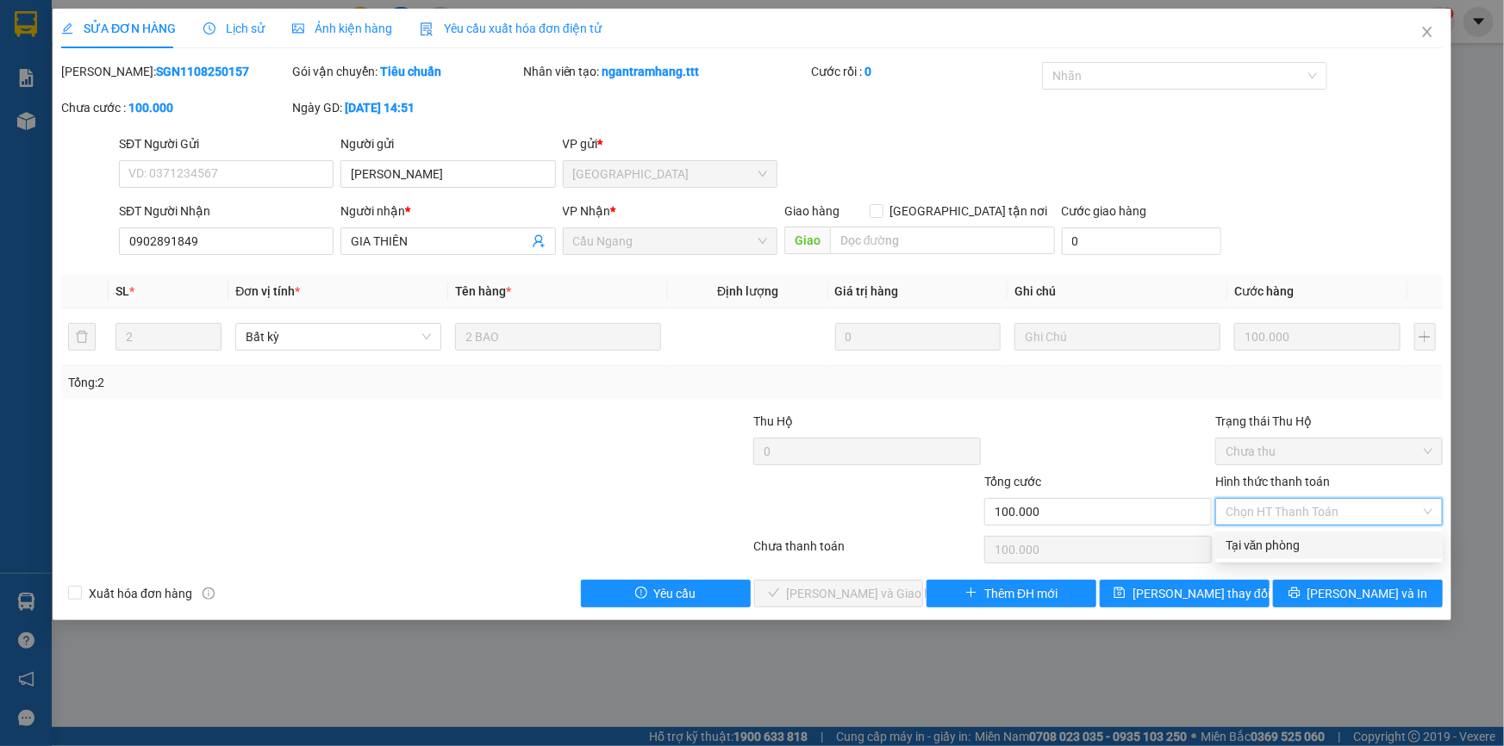
click at [1237, 543] on div "Tại văn phòng" at bounding box center [1328, 545] width 207 height 19
type input "0"
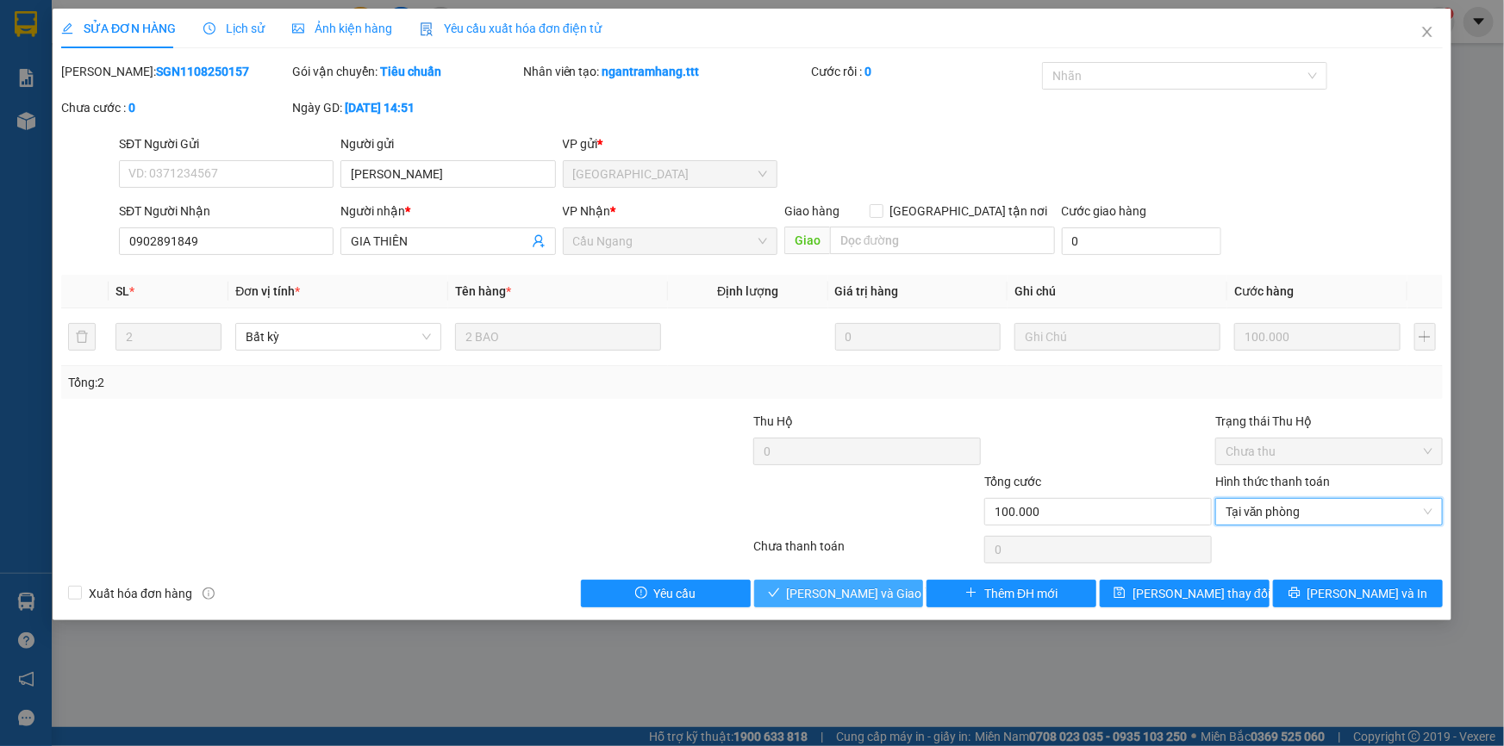
click at [839, 595] on span "[PERSON_NAME] và [PERSON_NAME] hàng" at bounding box center [869, 593] width 165 height 19
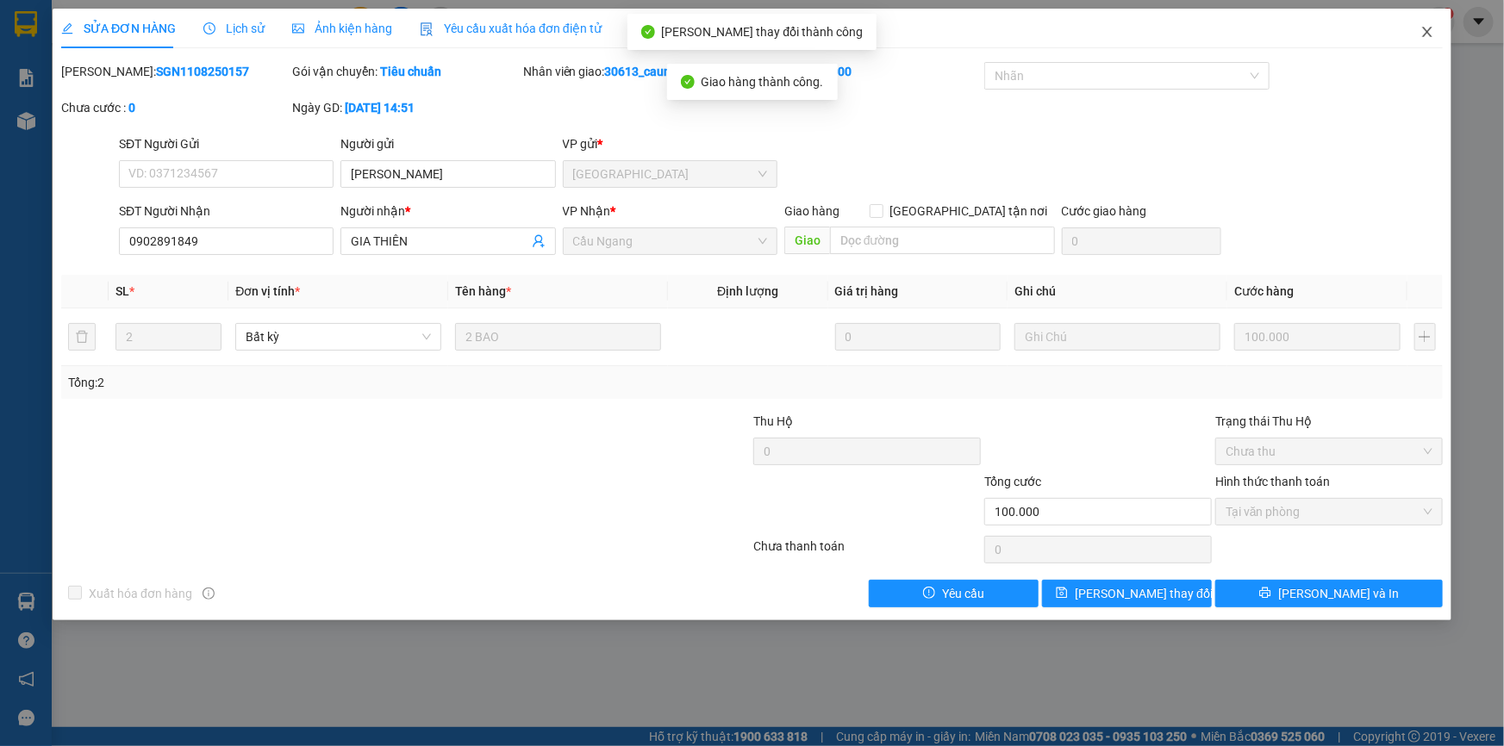
click at [1428, 31] on icon "close" at bounding box center [1426, 32] width 9 height 10
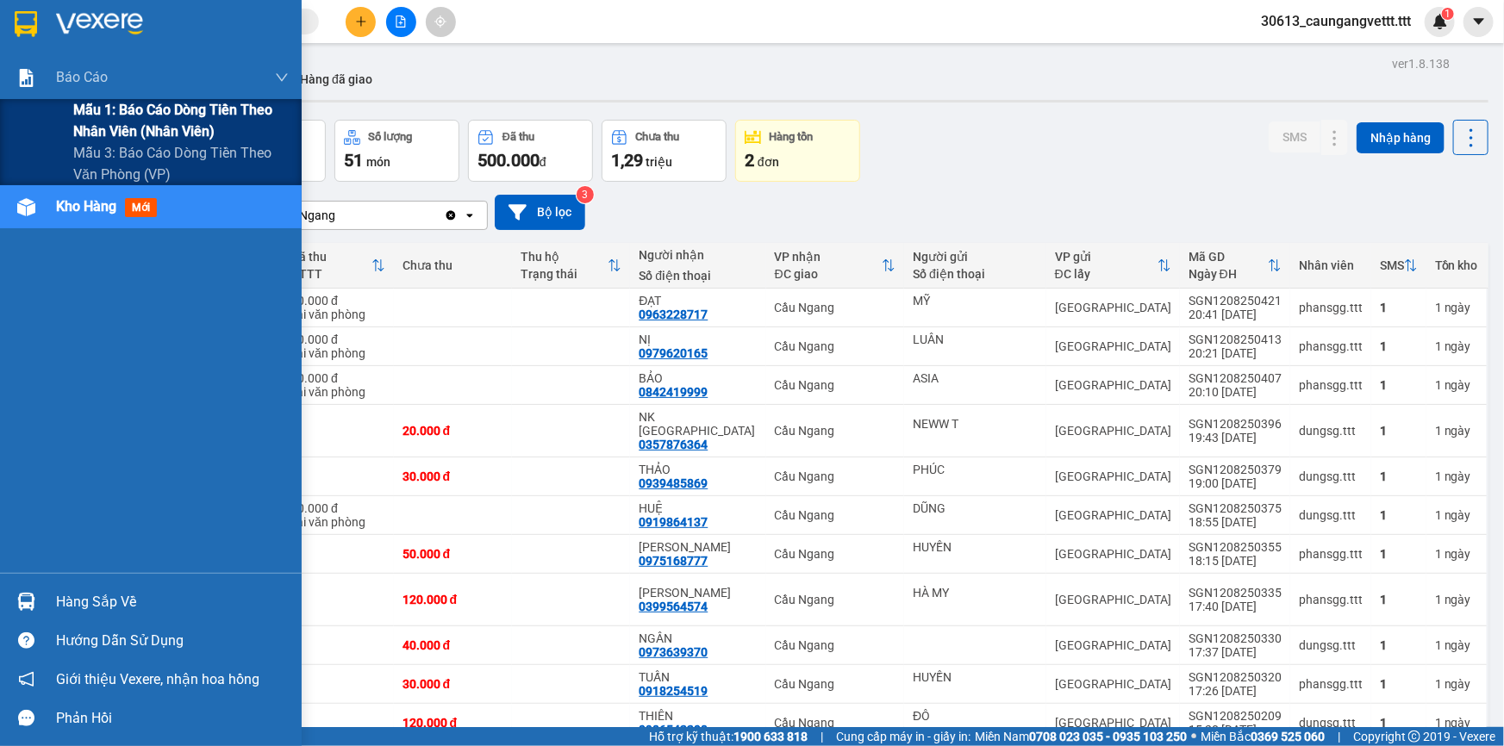
click at [130, 115] on span "Mẫu 1: Báo cáo dòng tiền theo nhân viên (nhân viên)" at bounding box center [180, 120] width 215 height 43
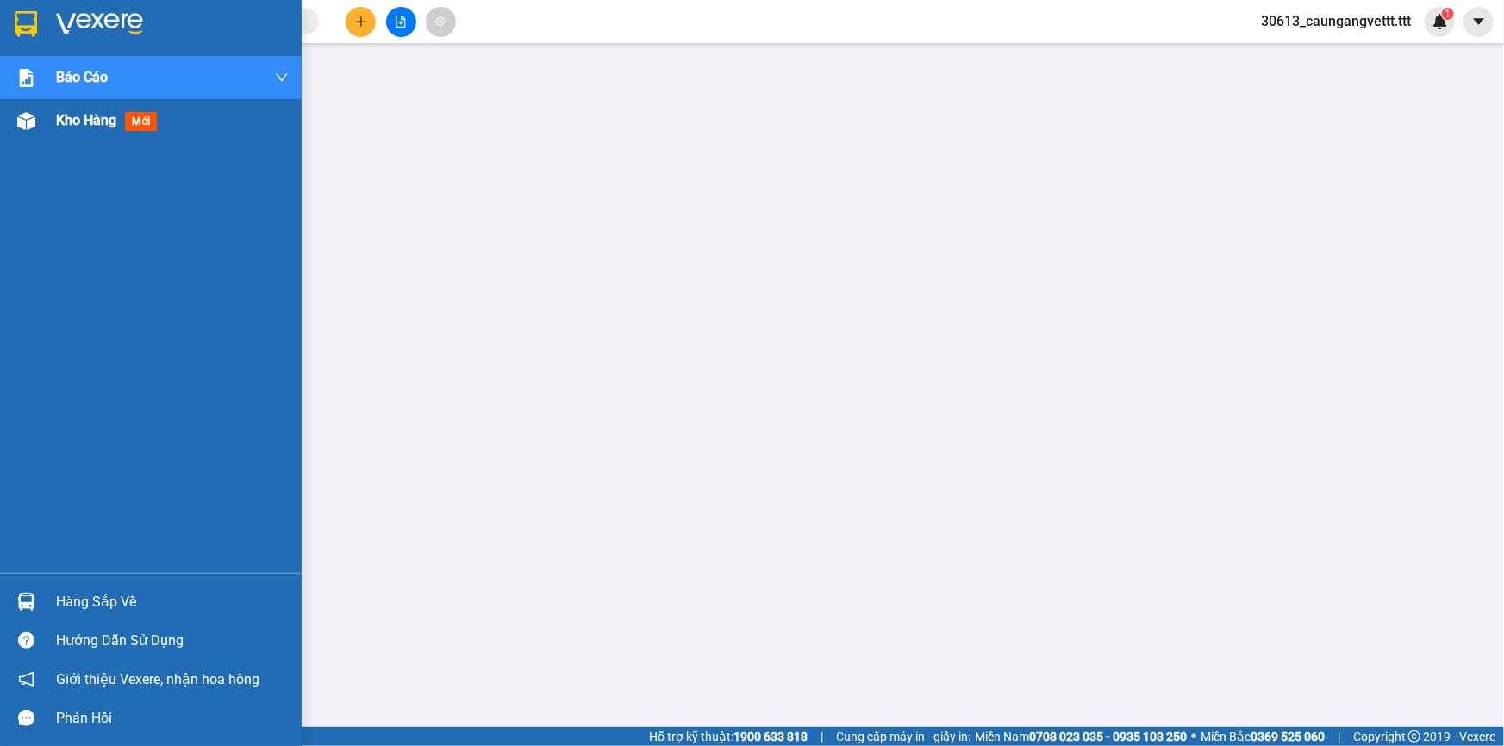
click at [72, 120] on span "Kho hàng" at bounding box center [86, 120] width 60 height 16
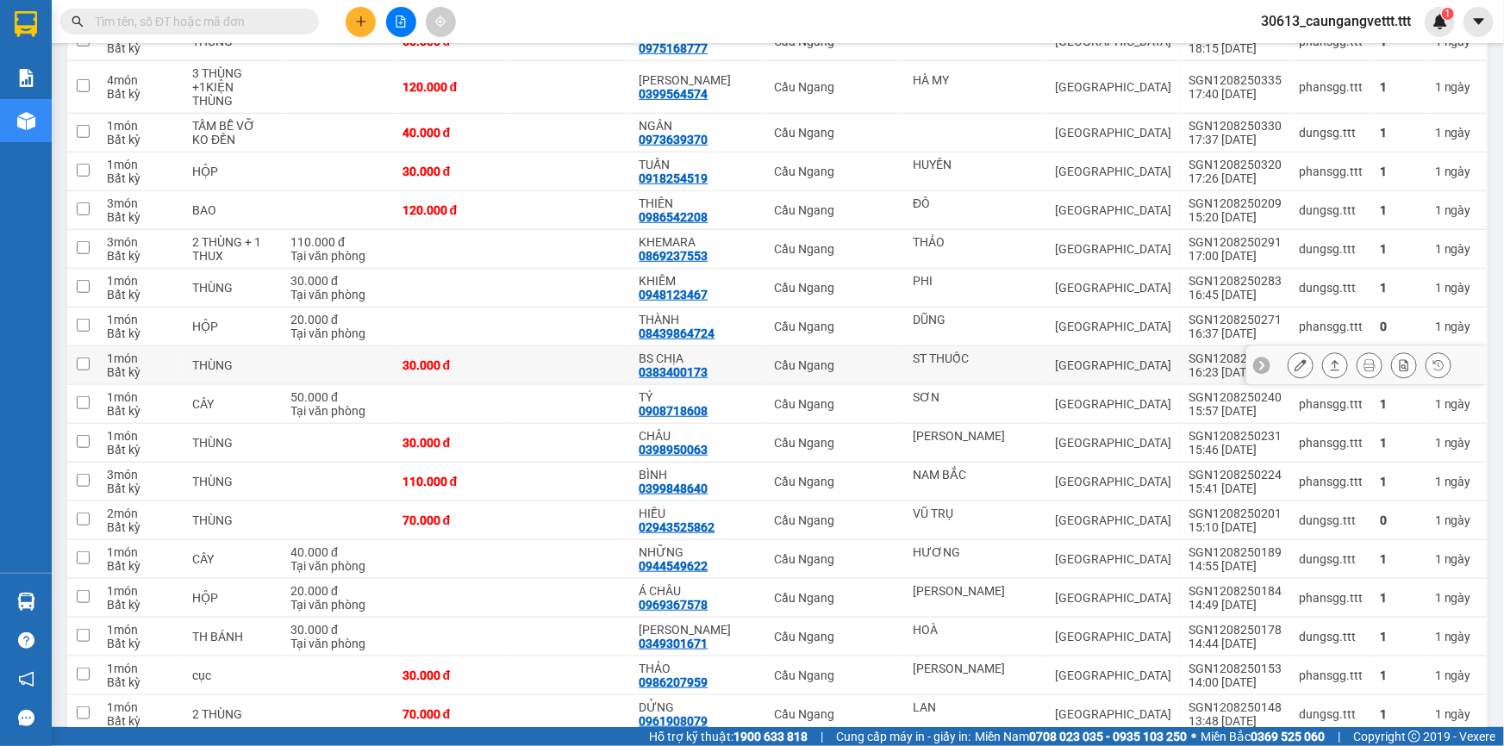
scroll to position [531, 0]
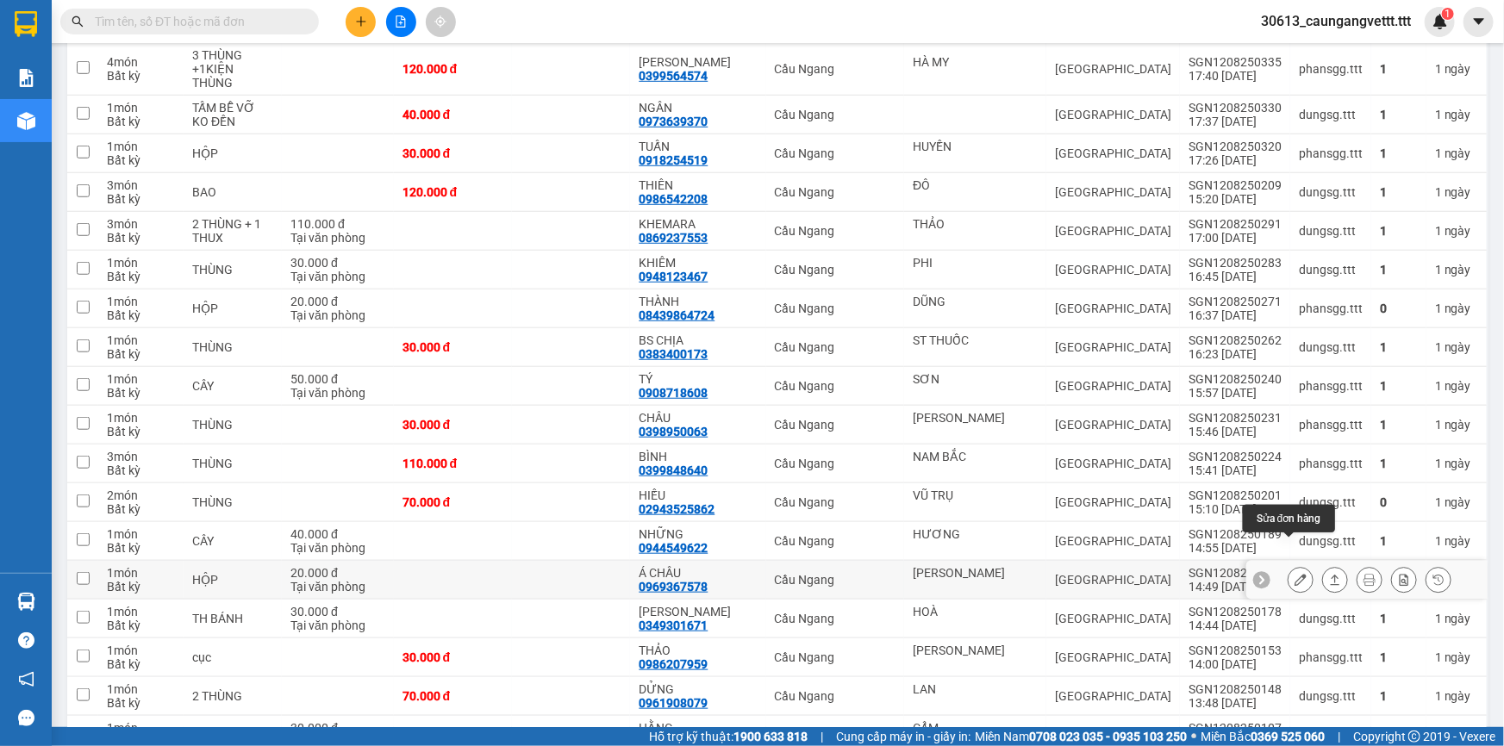
click at [1294, 574] on icon at bounding box center [1300, 580] width 12 height 12
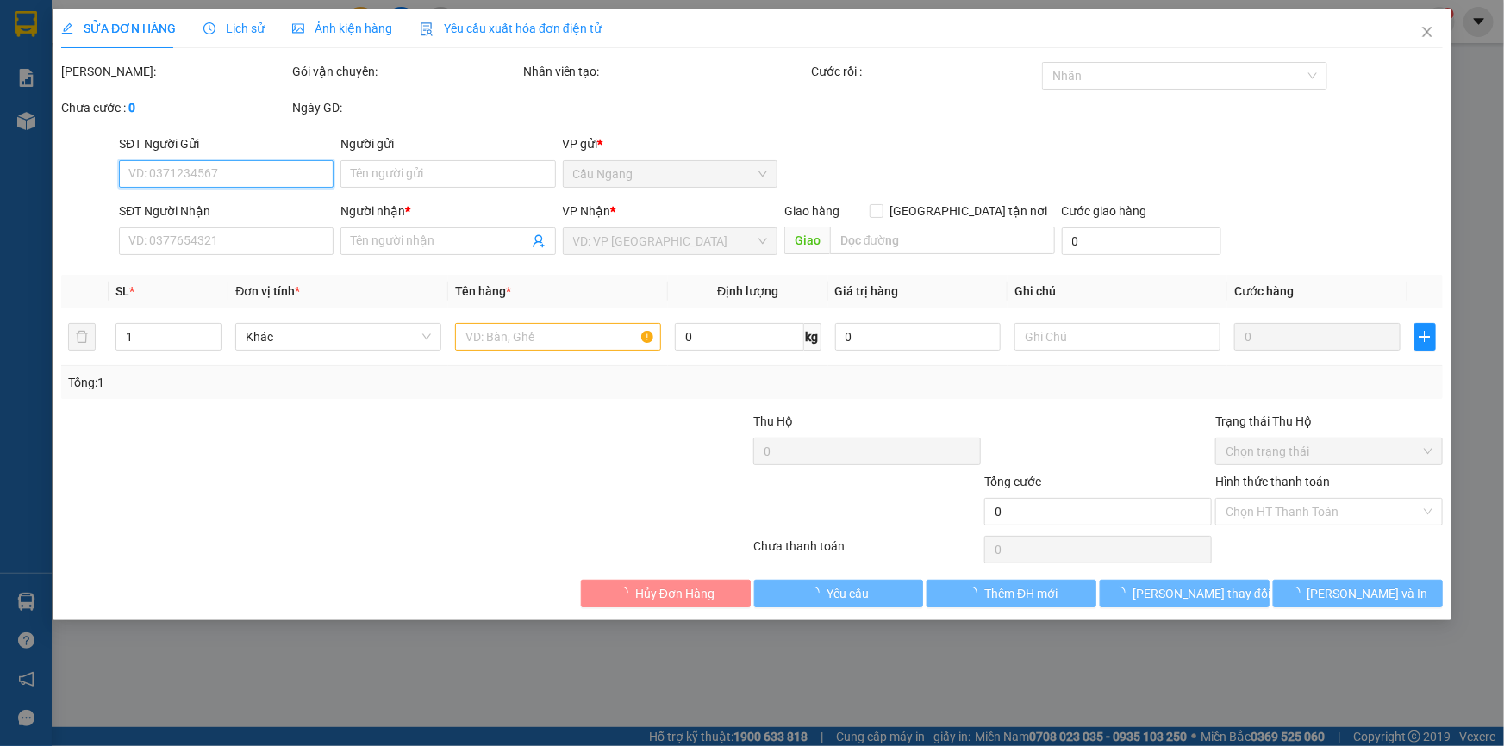
type input "[PERSON_NAME]"
type input "0969367578"
type input "Á CHÂU"
type input "20.000"
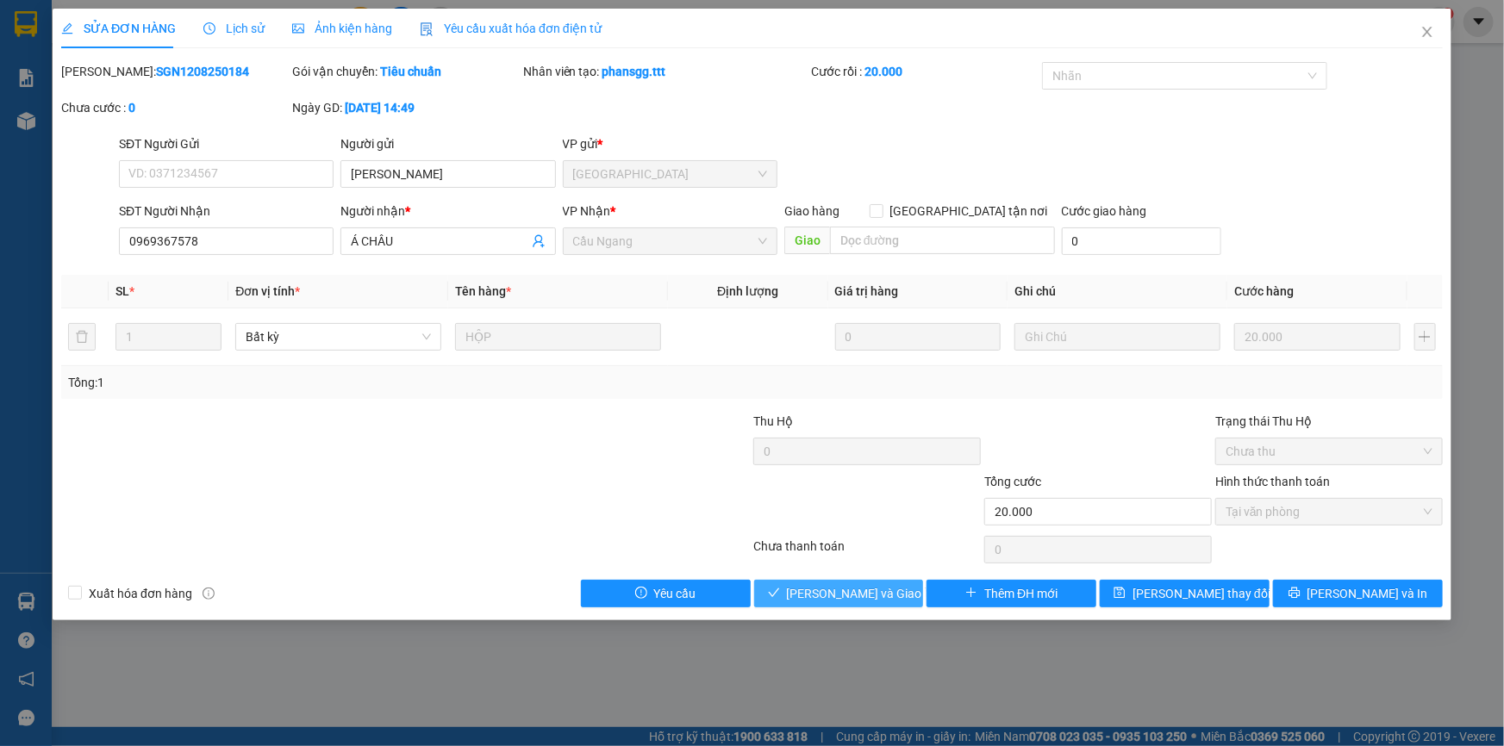
click at [839, 601] on span "[PERSON_NAME] và [PERSON_NAME] hàng" at bounding box center [869, 593] width 165 height 19
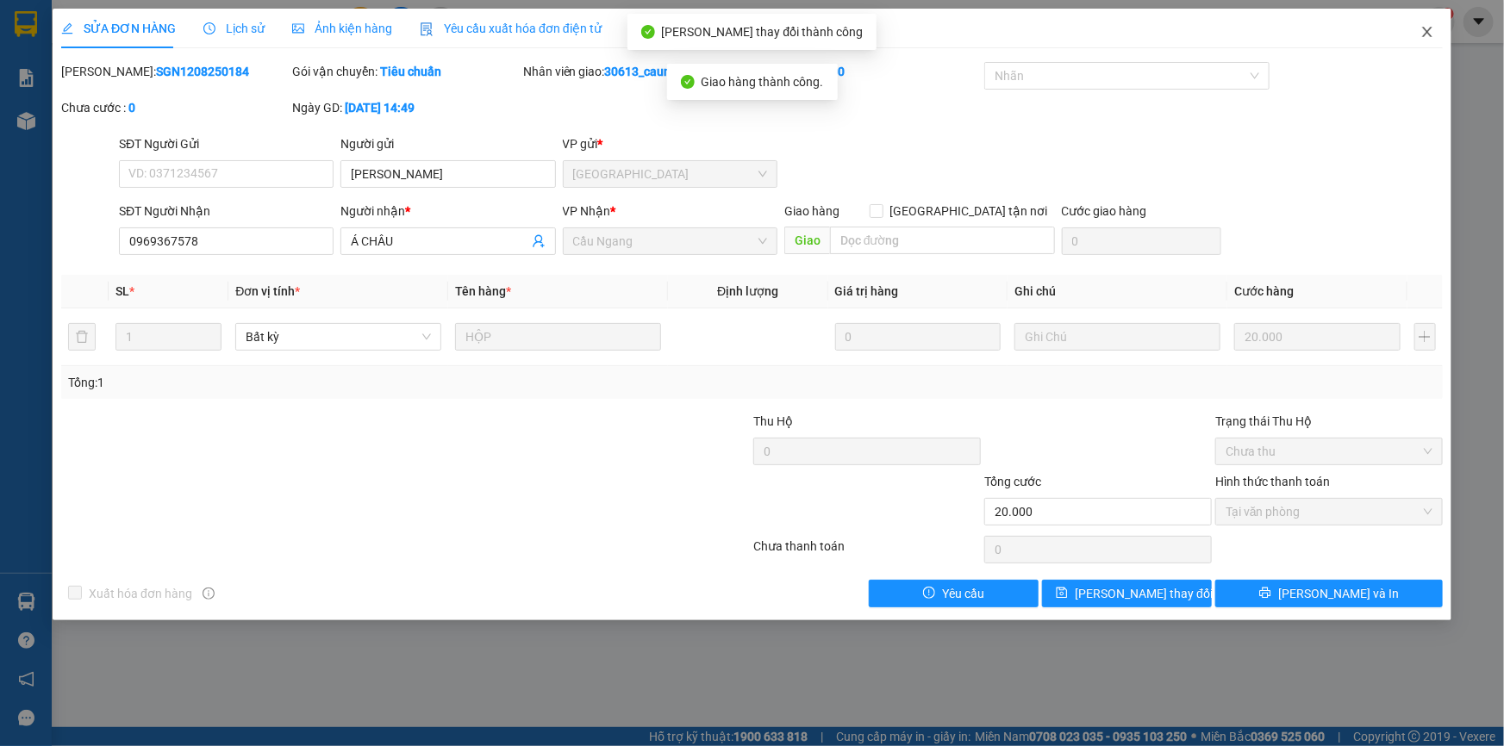
click at [1429, 29] on icon "close" at bounding box center [1427, 32] width 14 height 14
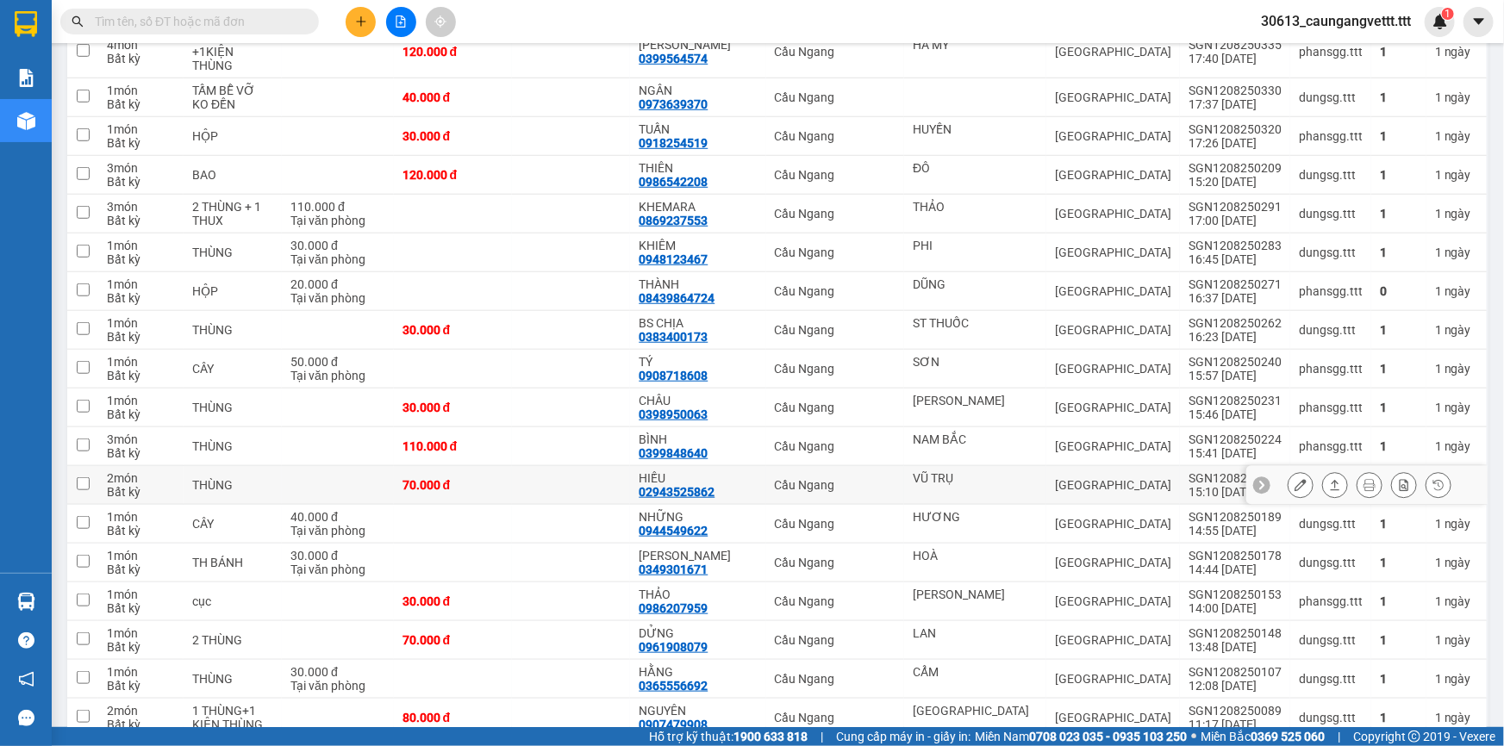
scroll to position [491, 0]
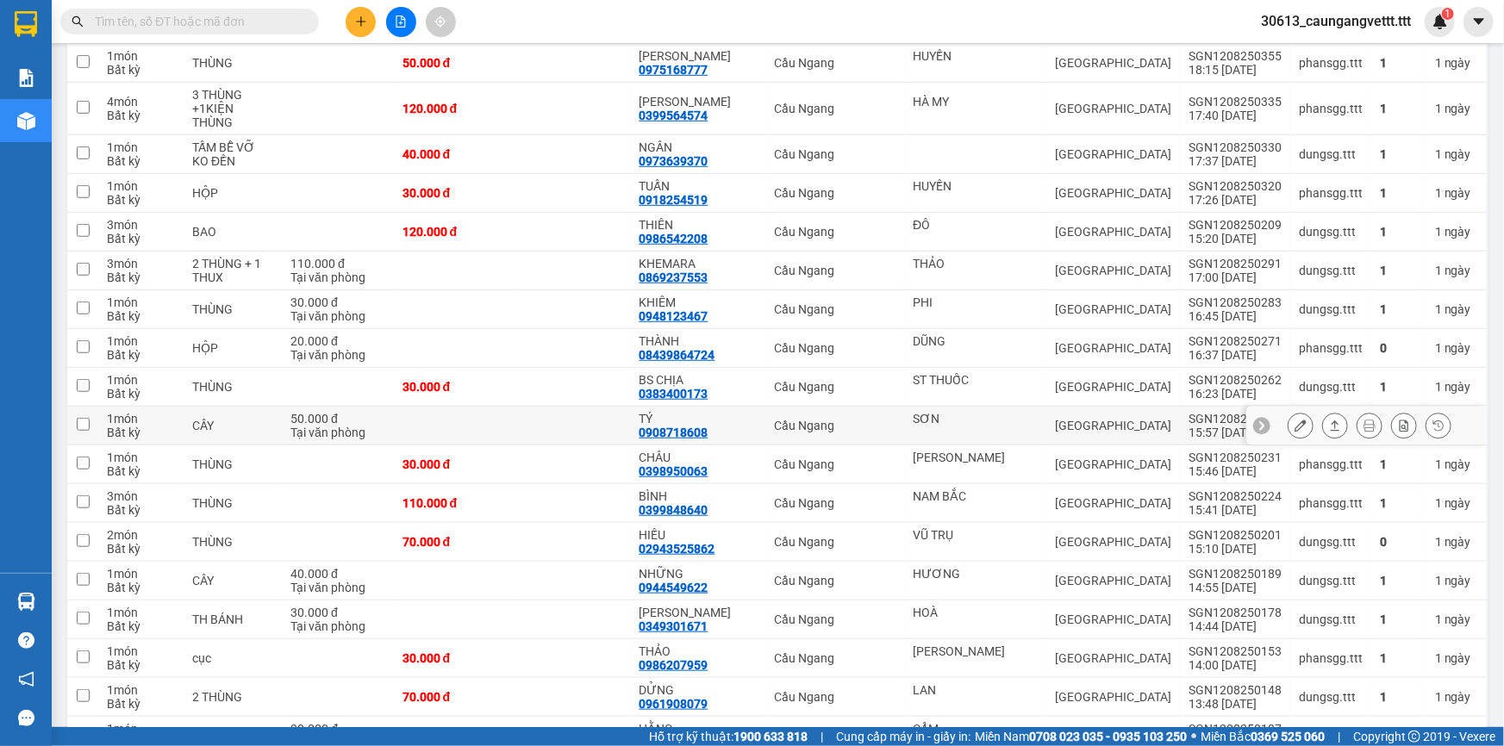
click at [1294, 420] on icon at bounding box center [1300, 426] width 12 height 12
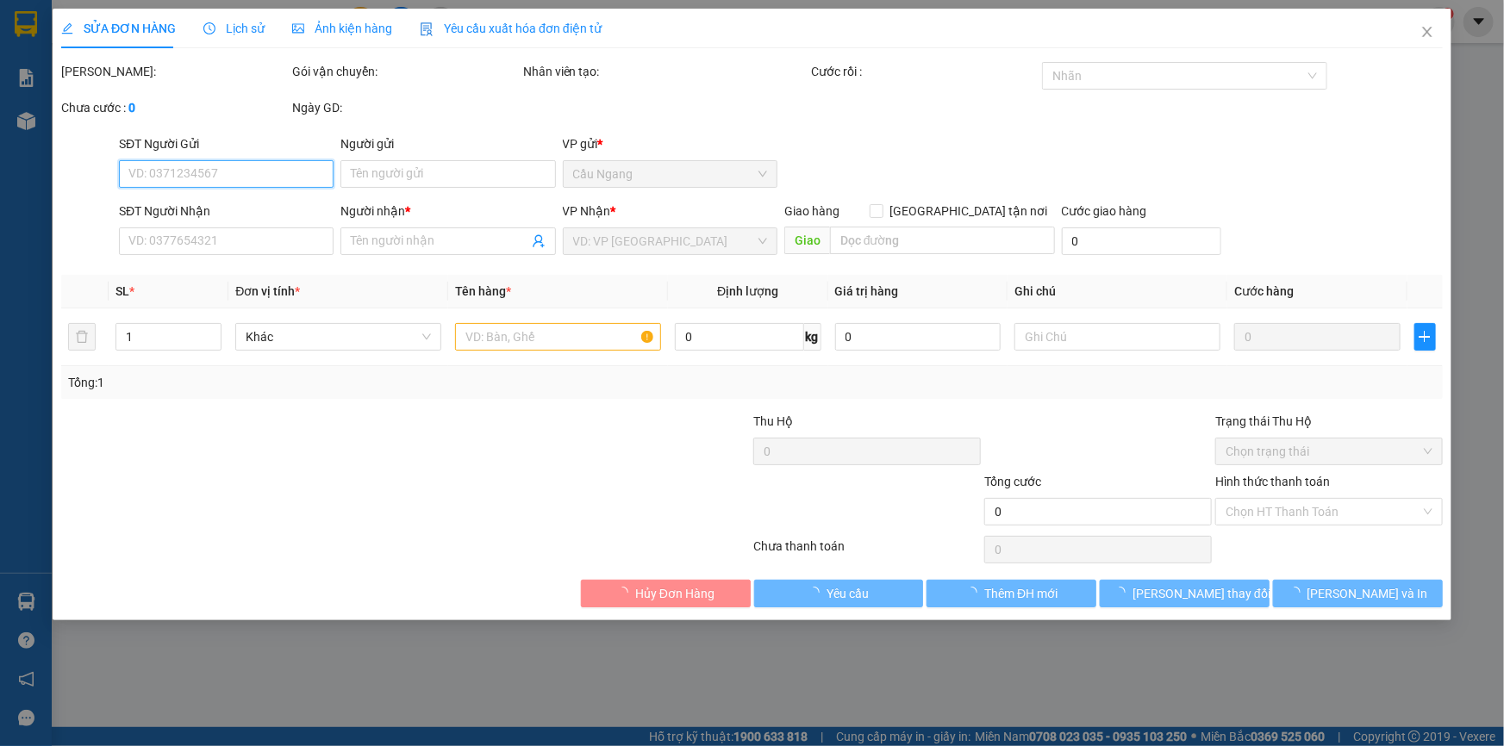
type input "SƠN"
type input "0908718608"
type input "TÝ"
type input "50.000"
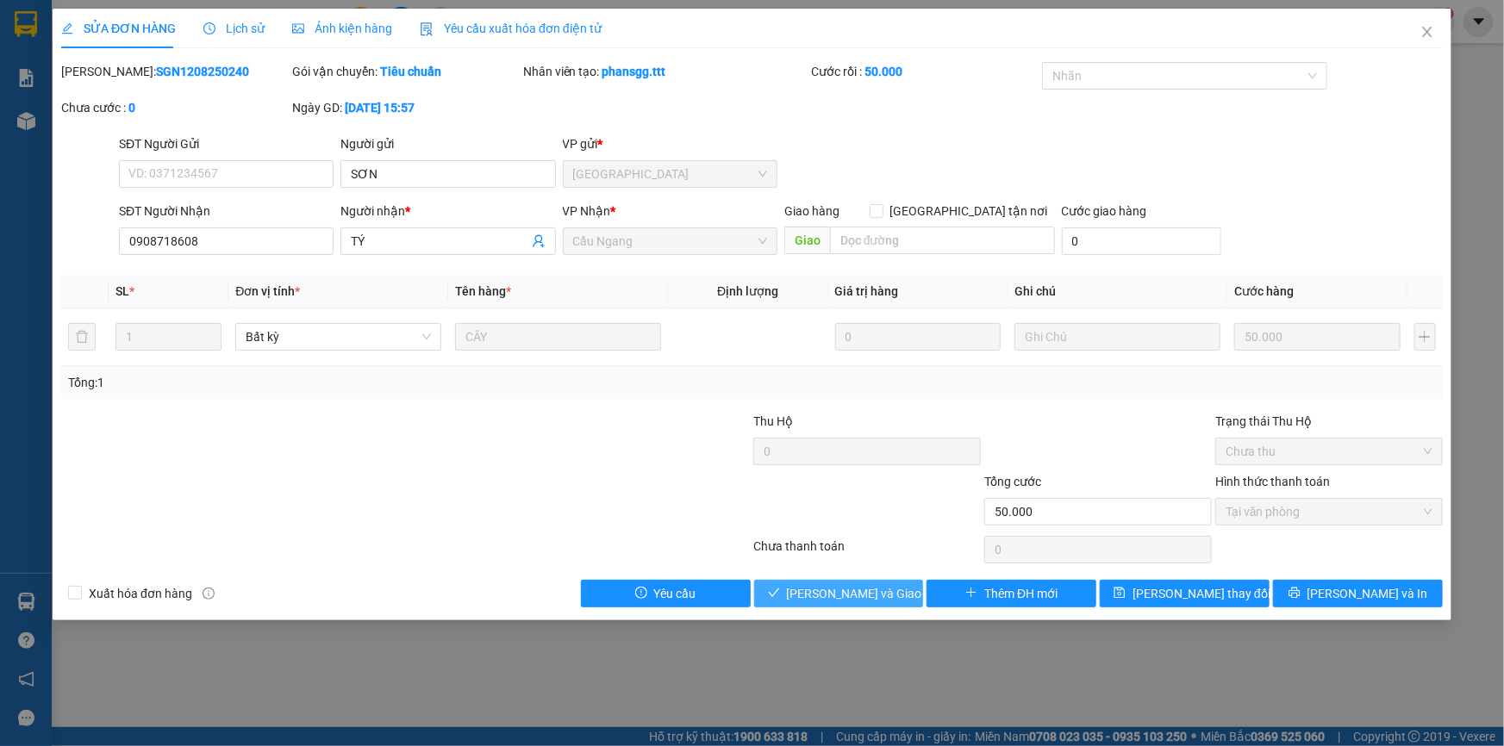
click at [867, 595] on span "[PERSON_NAME] và [PERSON_NAME] hàng" at bounding box center [869, 593] width 165 height 19
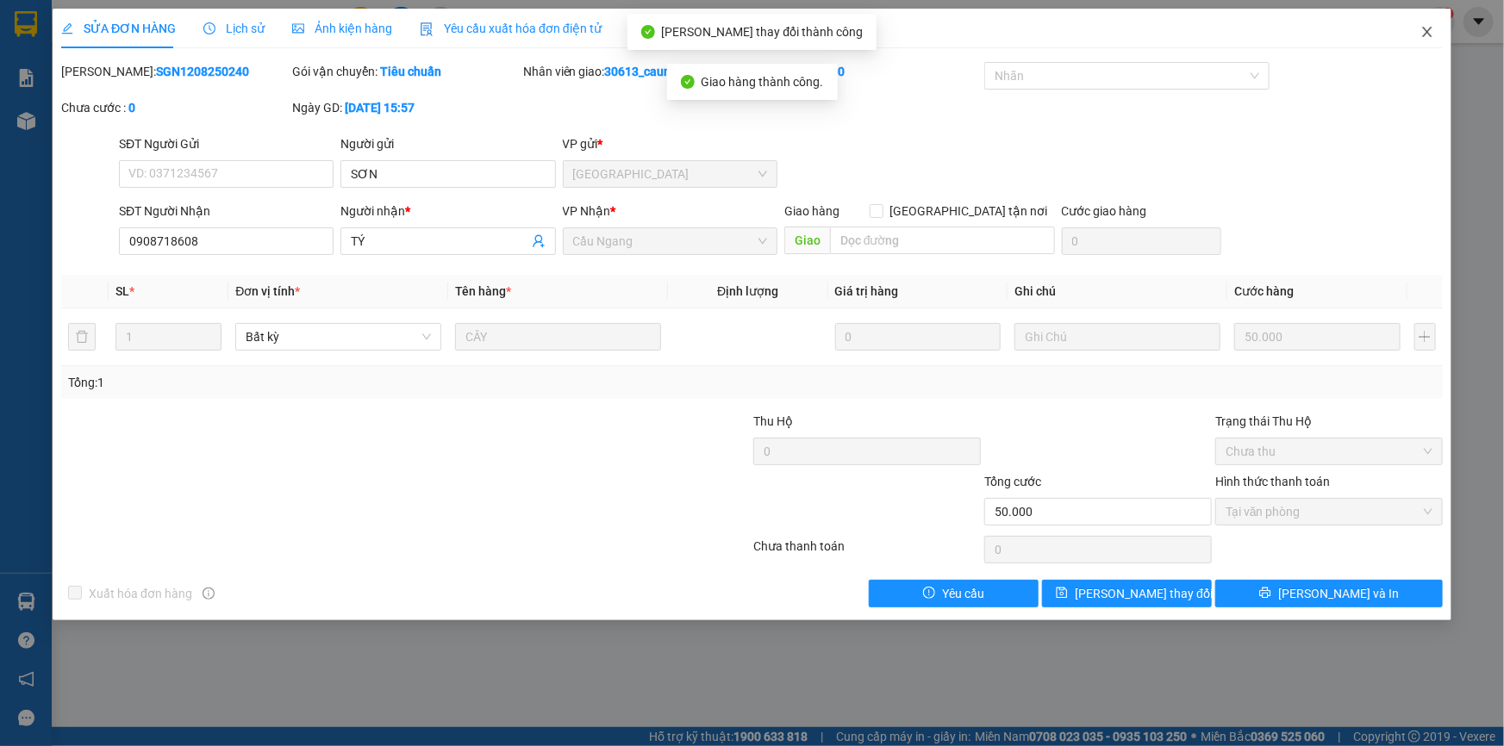
click at [1428, 26] on icon "close" at bounding box center [1427, 32] width 14 height 14
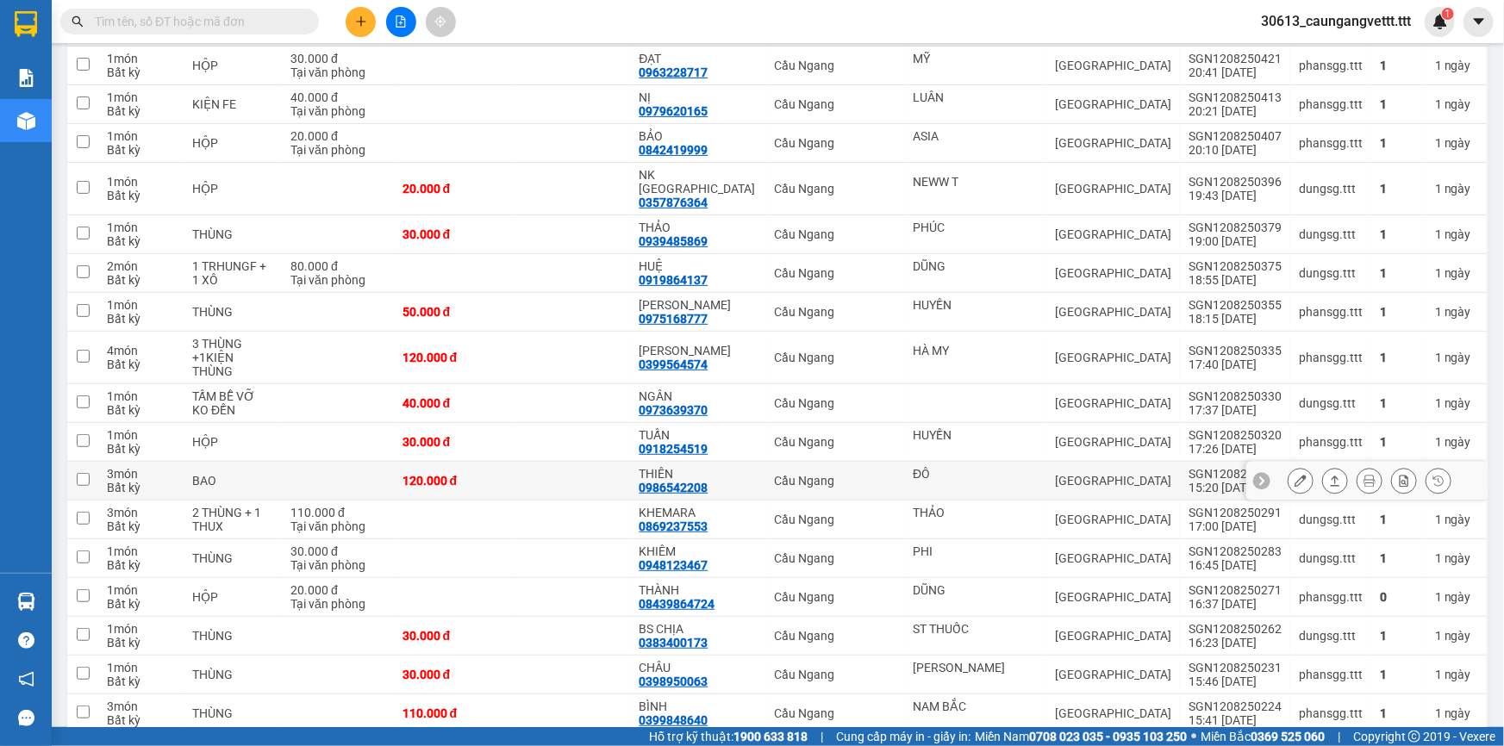
scroll to position [260, 0]
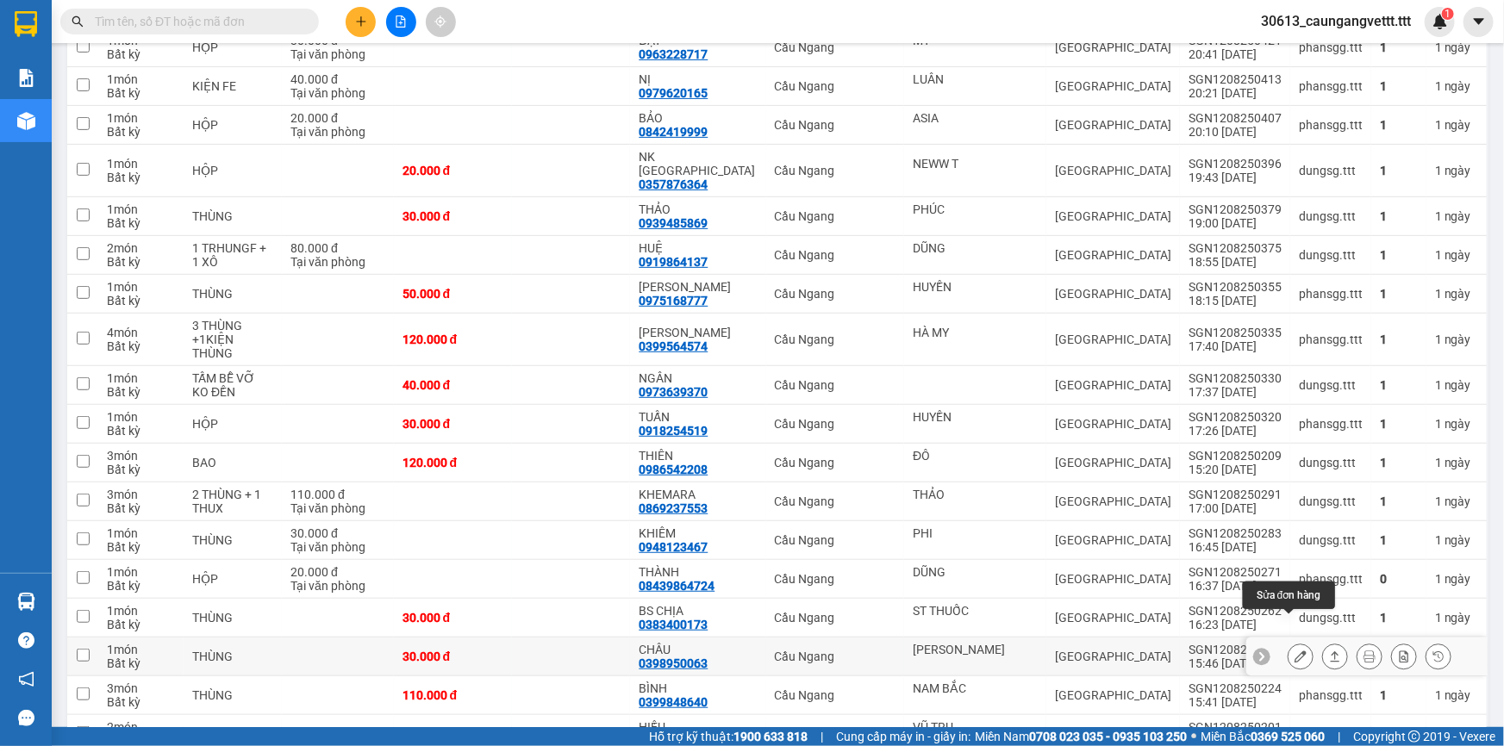
click at [1288, 642] on button at bounding box center [1300, 657] width 24 height 30
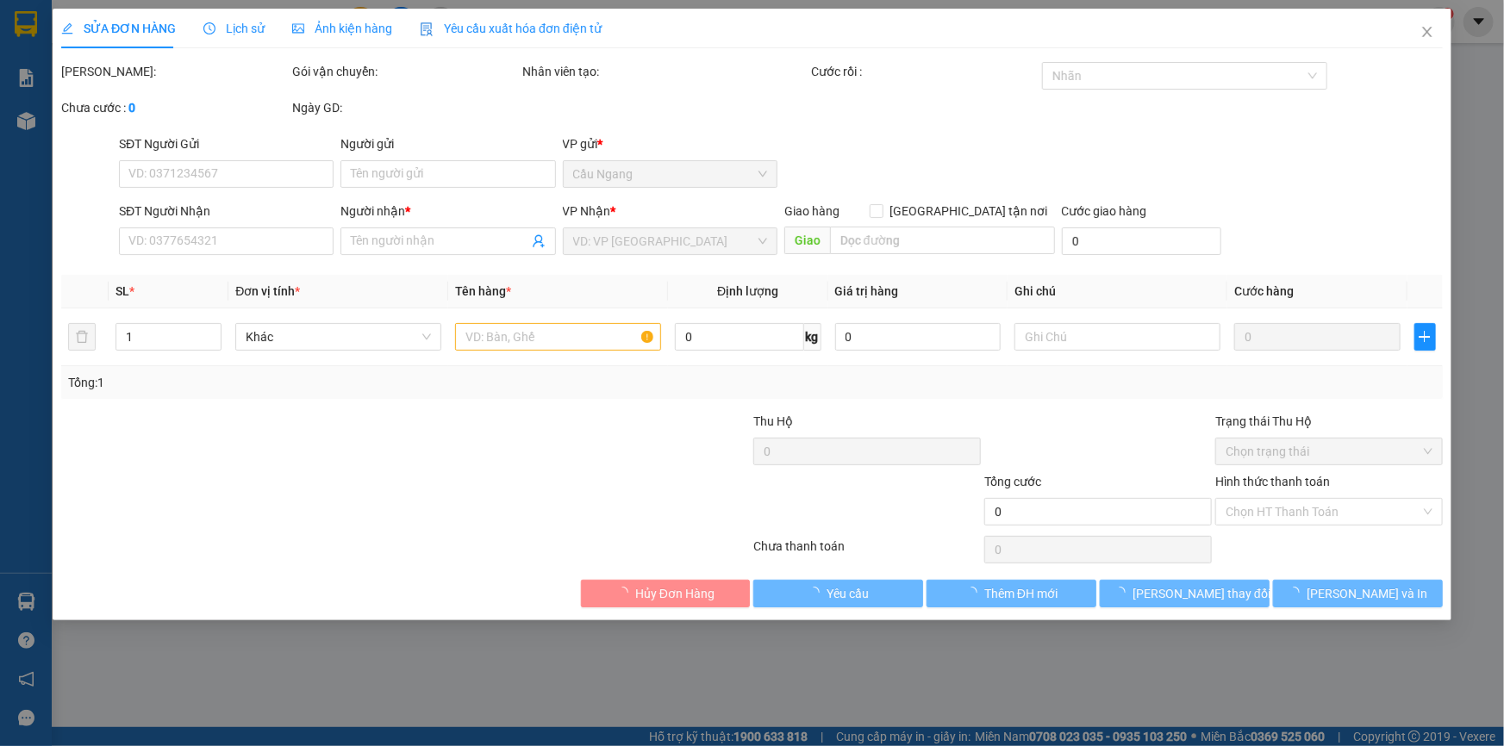
type input "[PERSON_NAME]"
type input "0398950063"
type input "CHÂU"
type input "30.000"
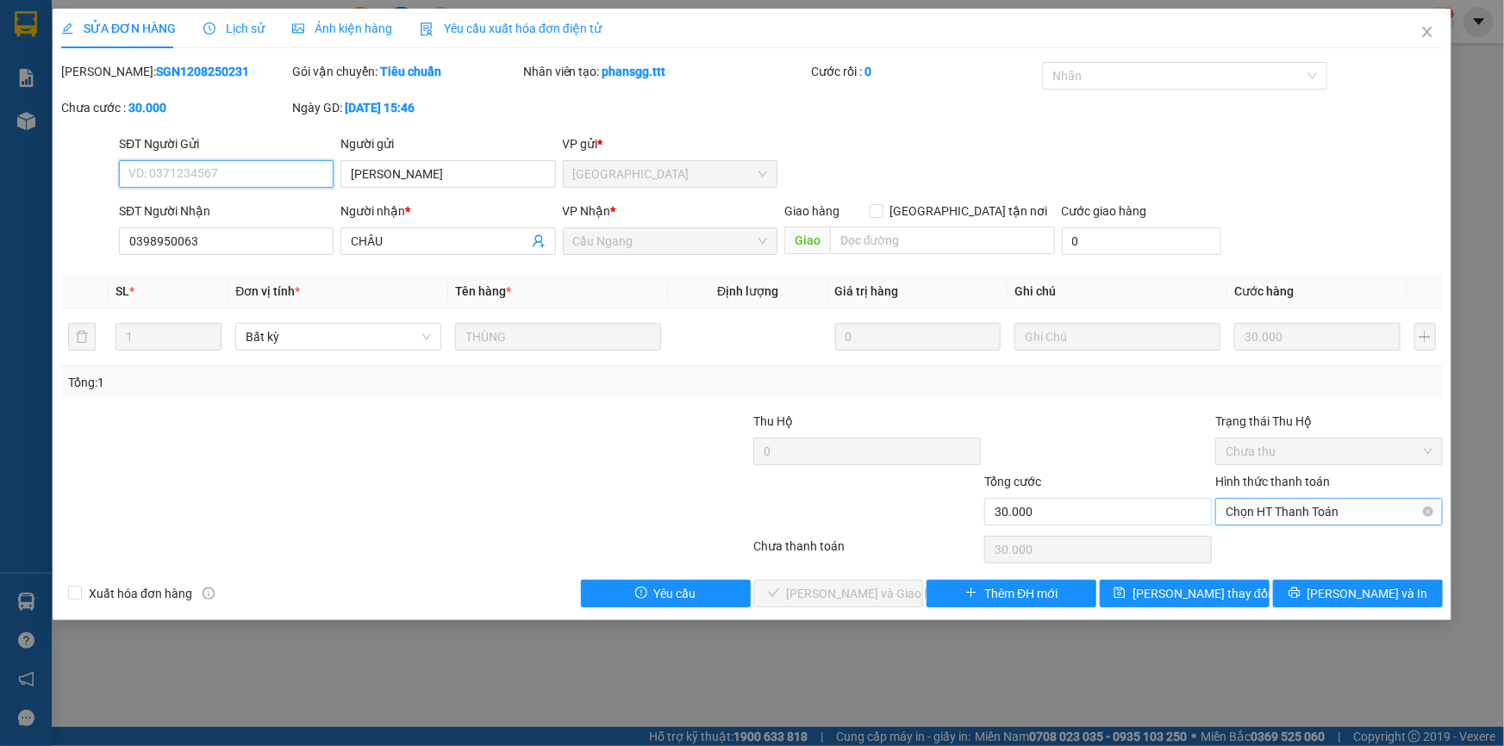
click at [1305, 506] on span "Chọn HT Thanh Toán" at bounding box center [1328, 512] width 207 height 26
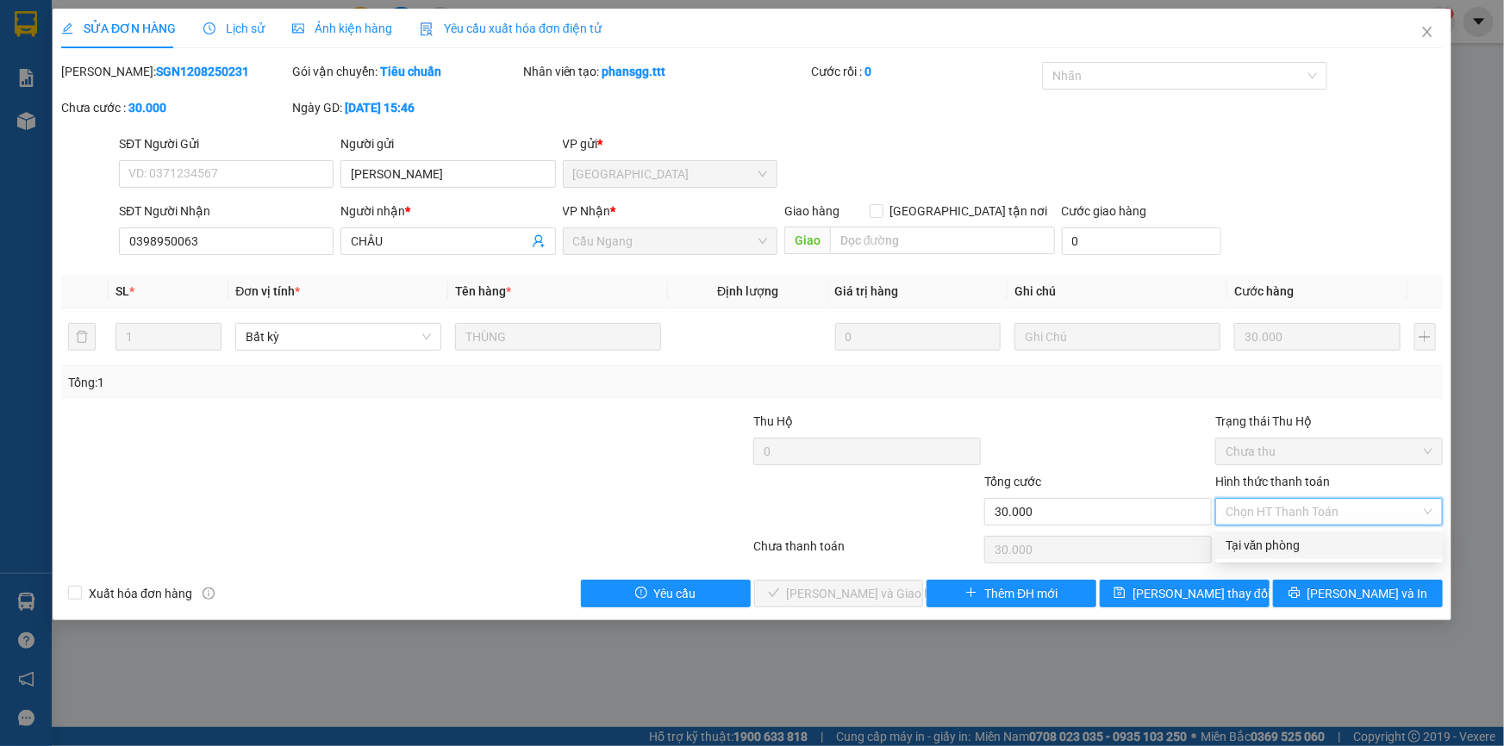
click at [1274, 541] on div "Tại văn phòng" at bounding box center [1328, 545] width 207 height 19
type input "0"
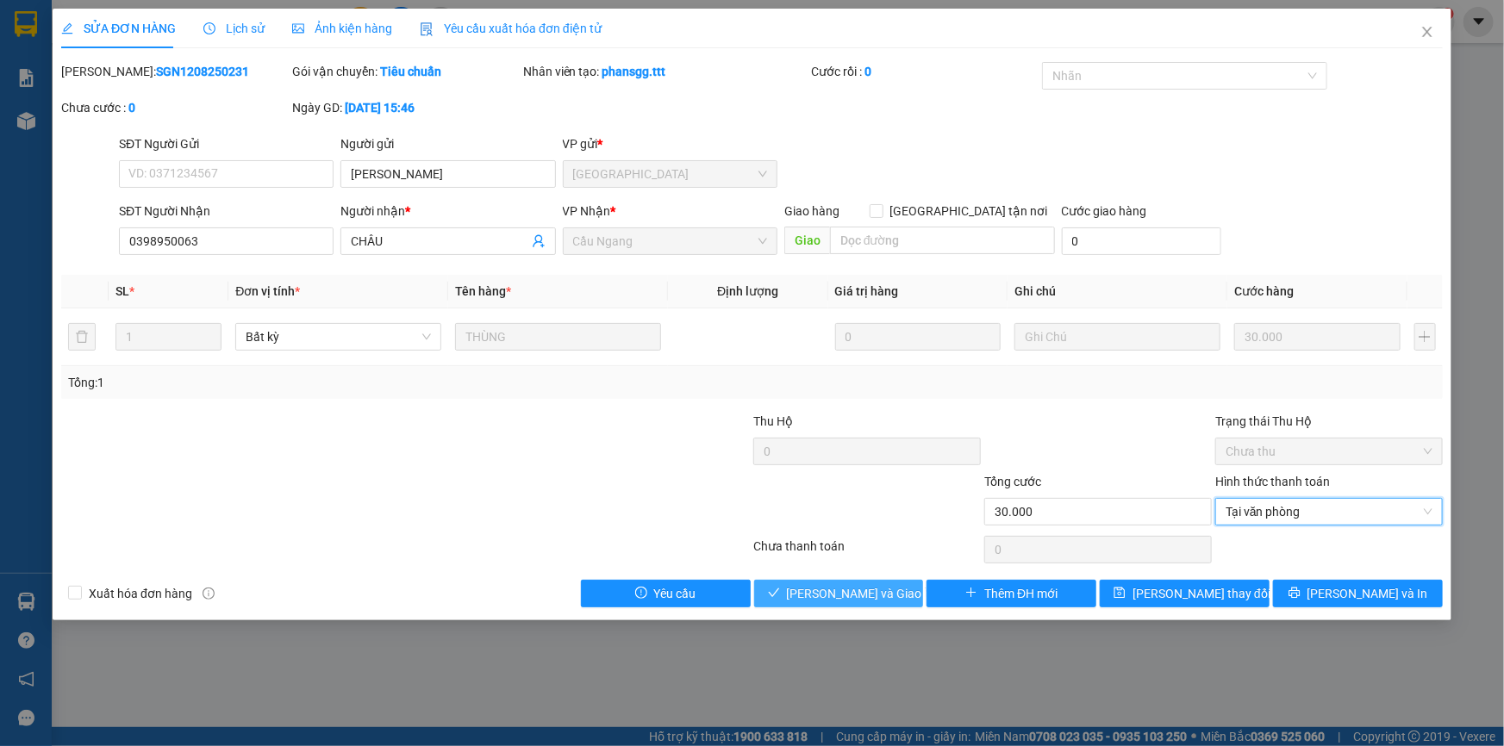
click at [873, 590] on span "[PERSON_NAME] và [PERSON_NAME] hàng" at bounding box center [869, 593] width 165 height 19
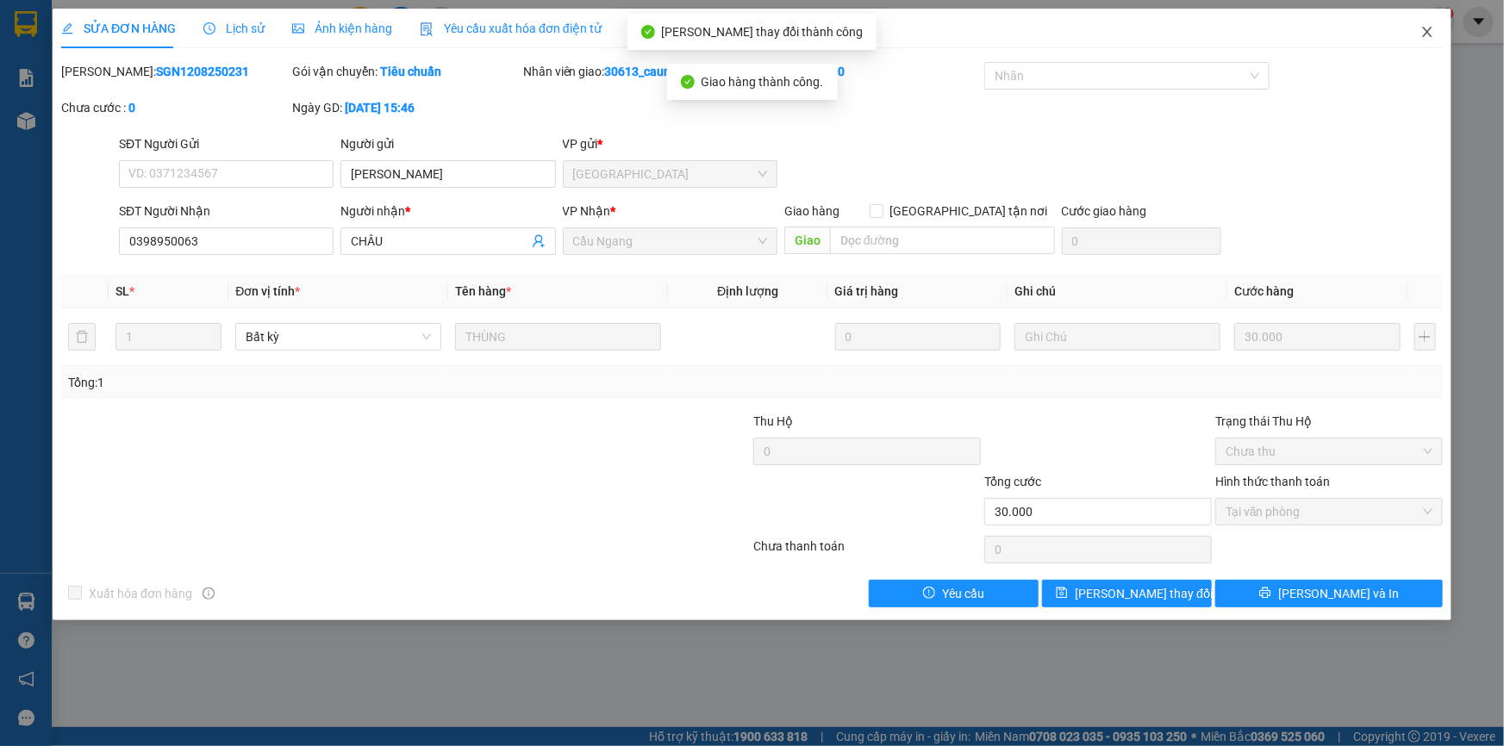
click at [1427, 34] on icon "close" at bounding box center [1427, 32] width 14 height 14
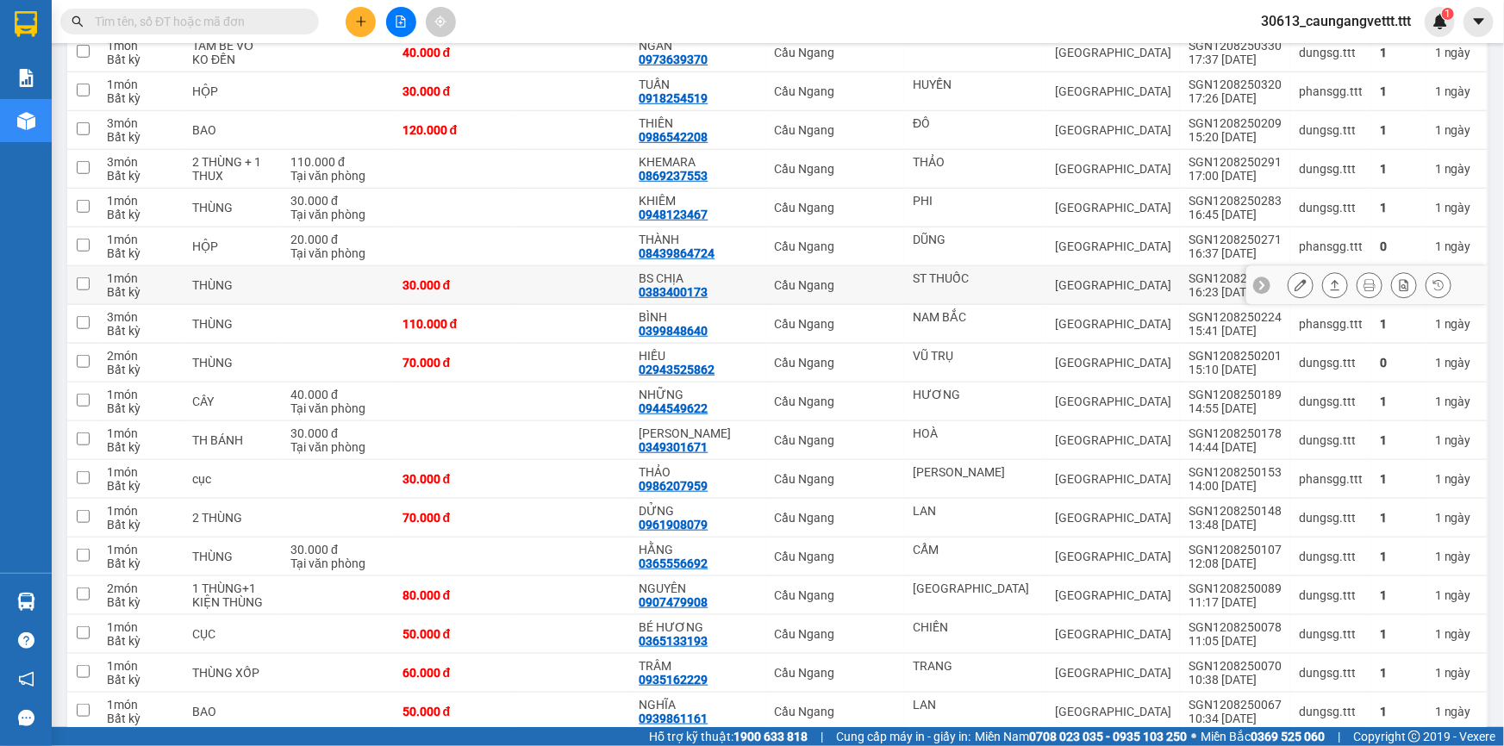
scroll to position [574, 0]
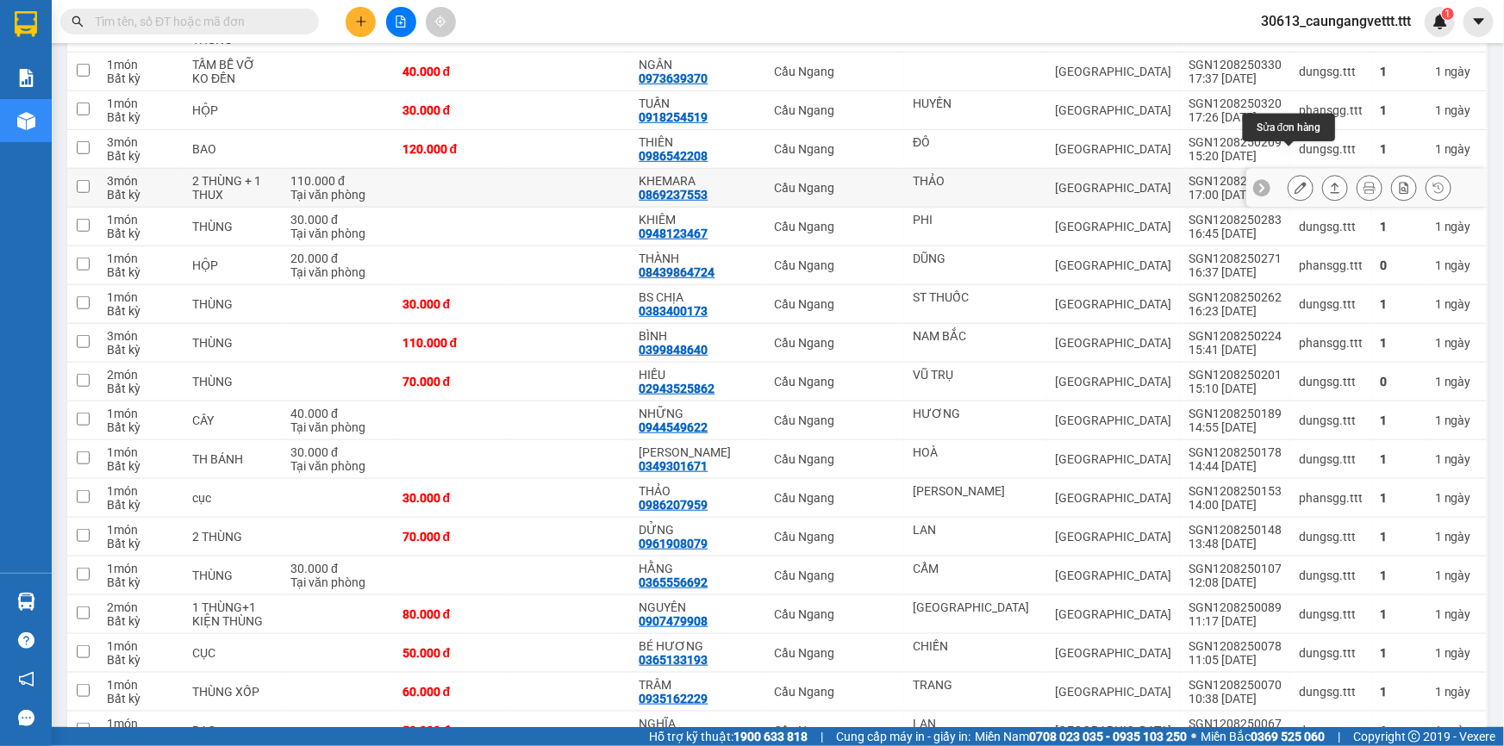
click at [1294, 182] on icon at bounding box center [1300, 188] width 12 height 12
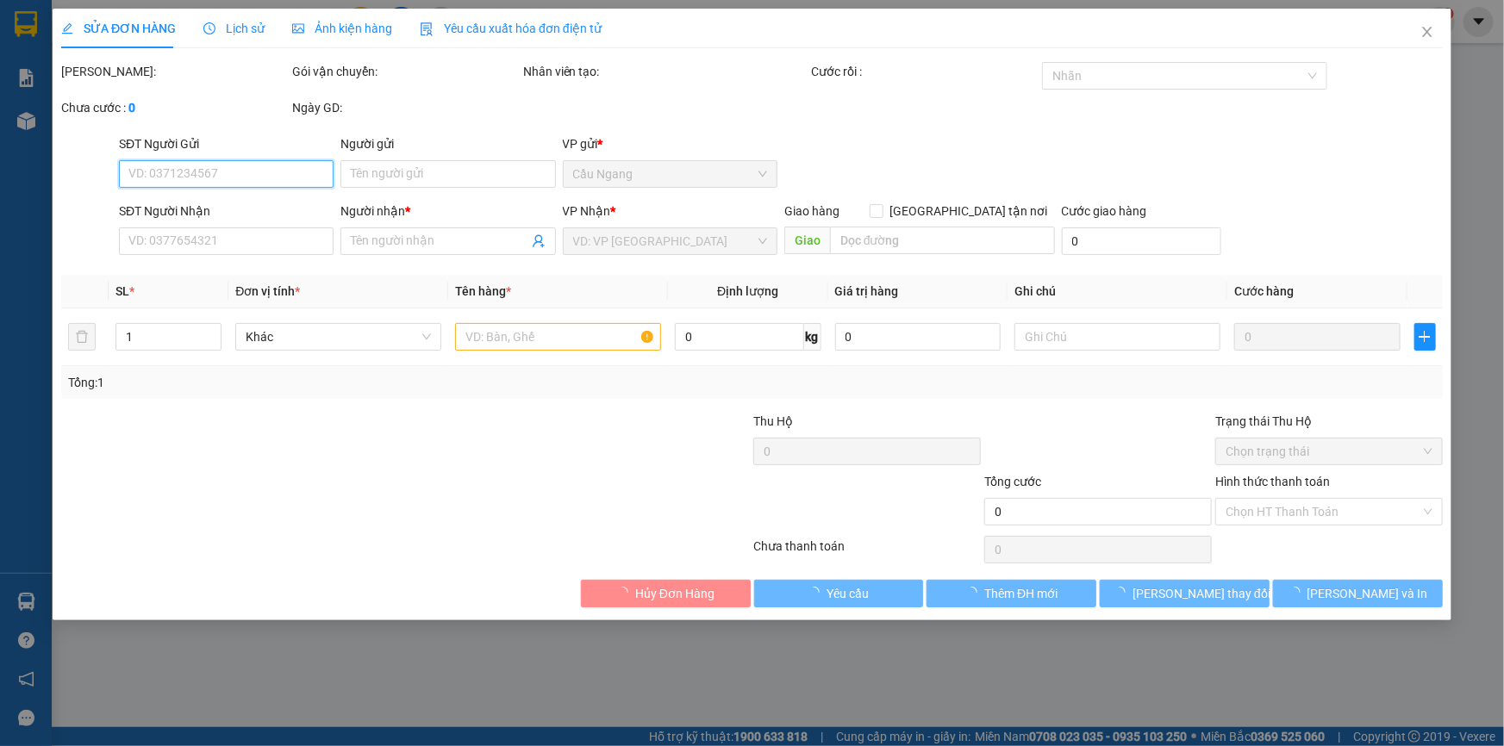
type input "THẢO"
type input "0869237553"
type input "KHEMARA"
type input "110.000"
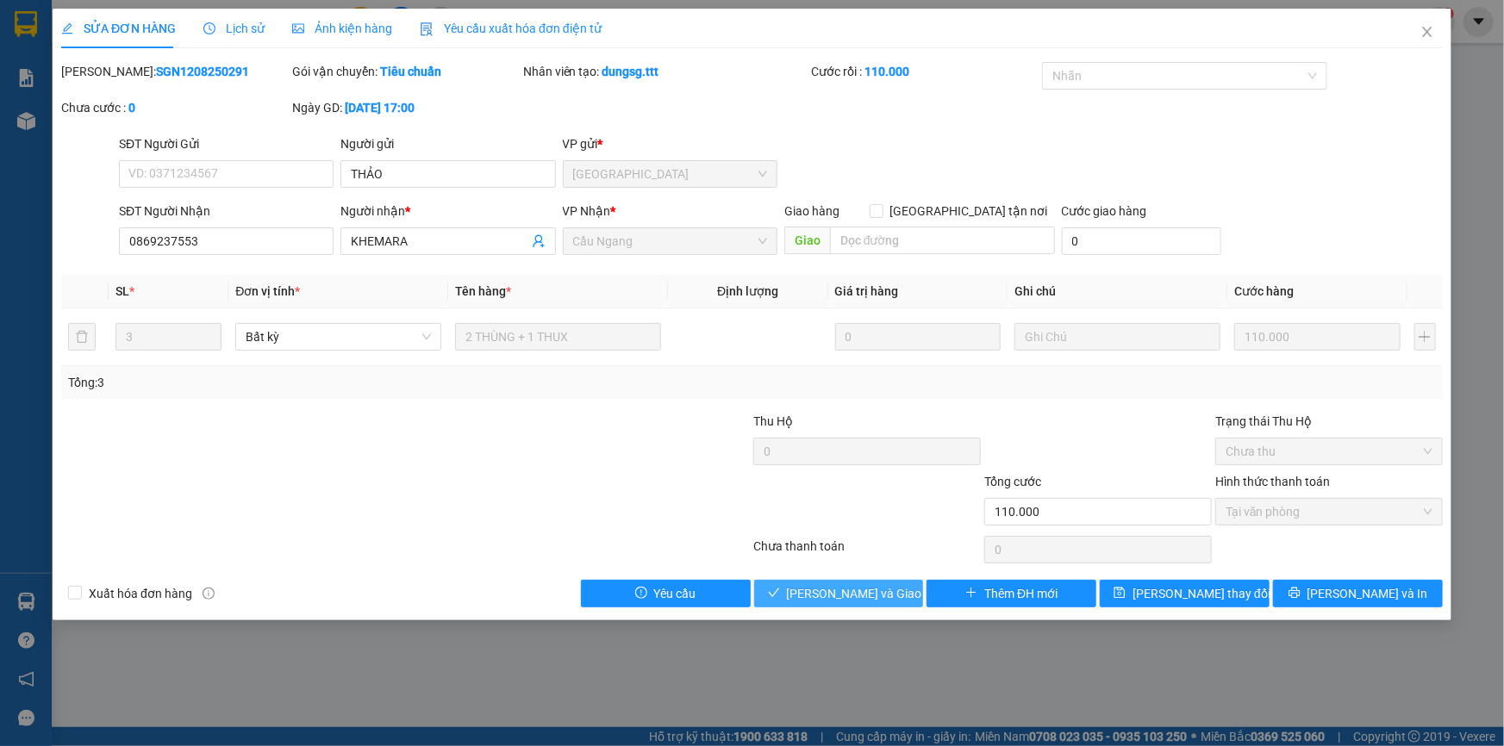
click at [840, 592] on span "[PERSON_NAME] và [PERSON_NAME] hàng" at bounding box center [869, 593] width 165 height 19
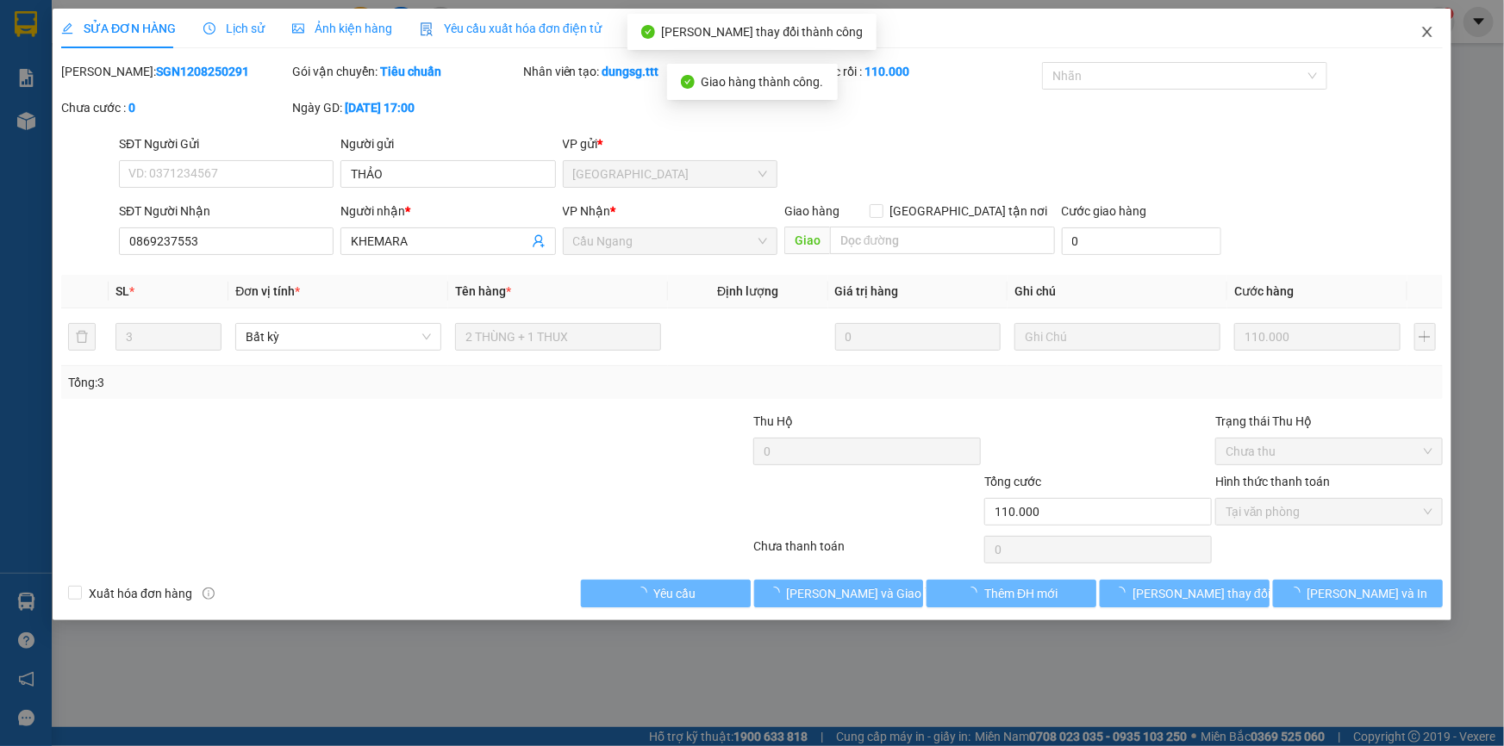
click at [1425, 28] on icon "close" at bounding box center [1427, 32] width 14 height 14
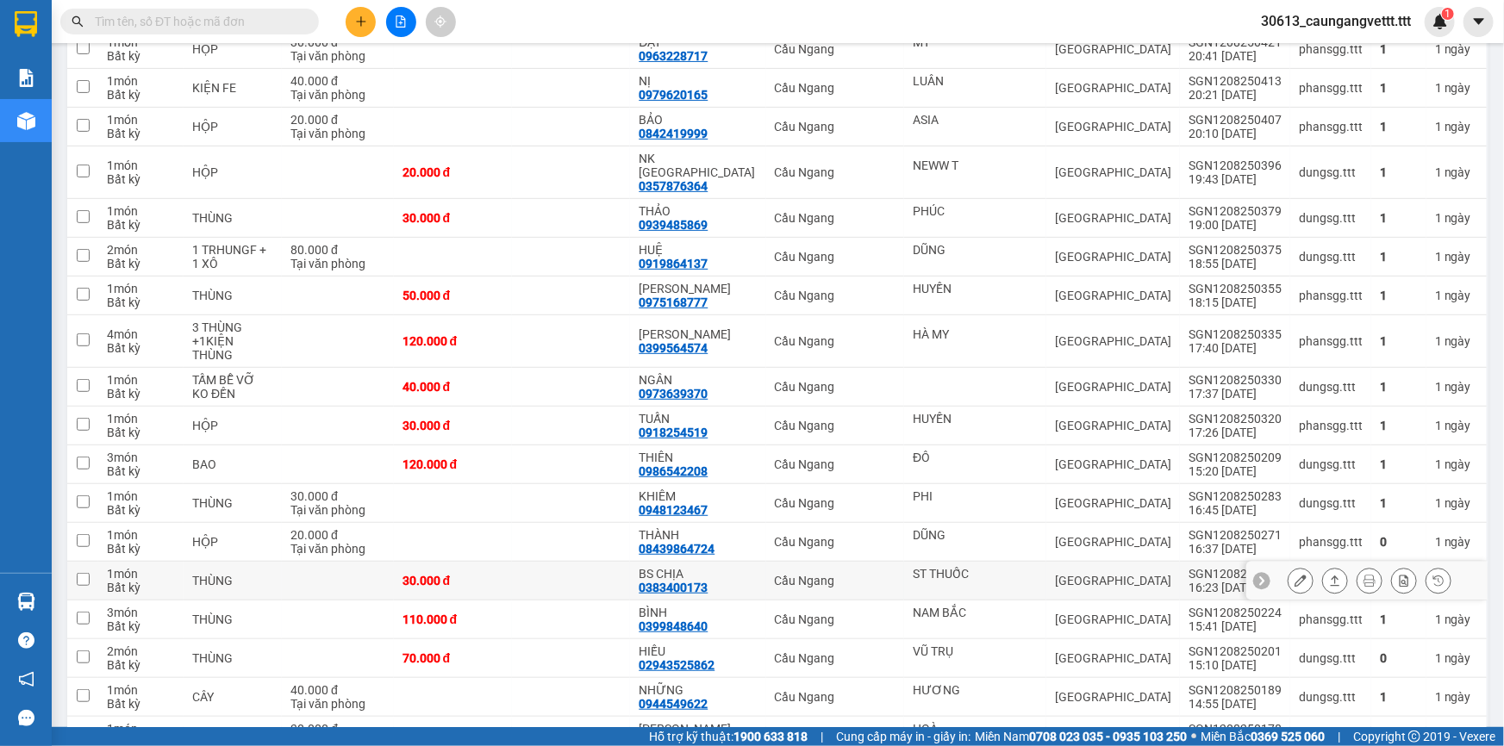
scroll to position [260, 0]
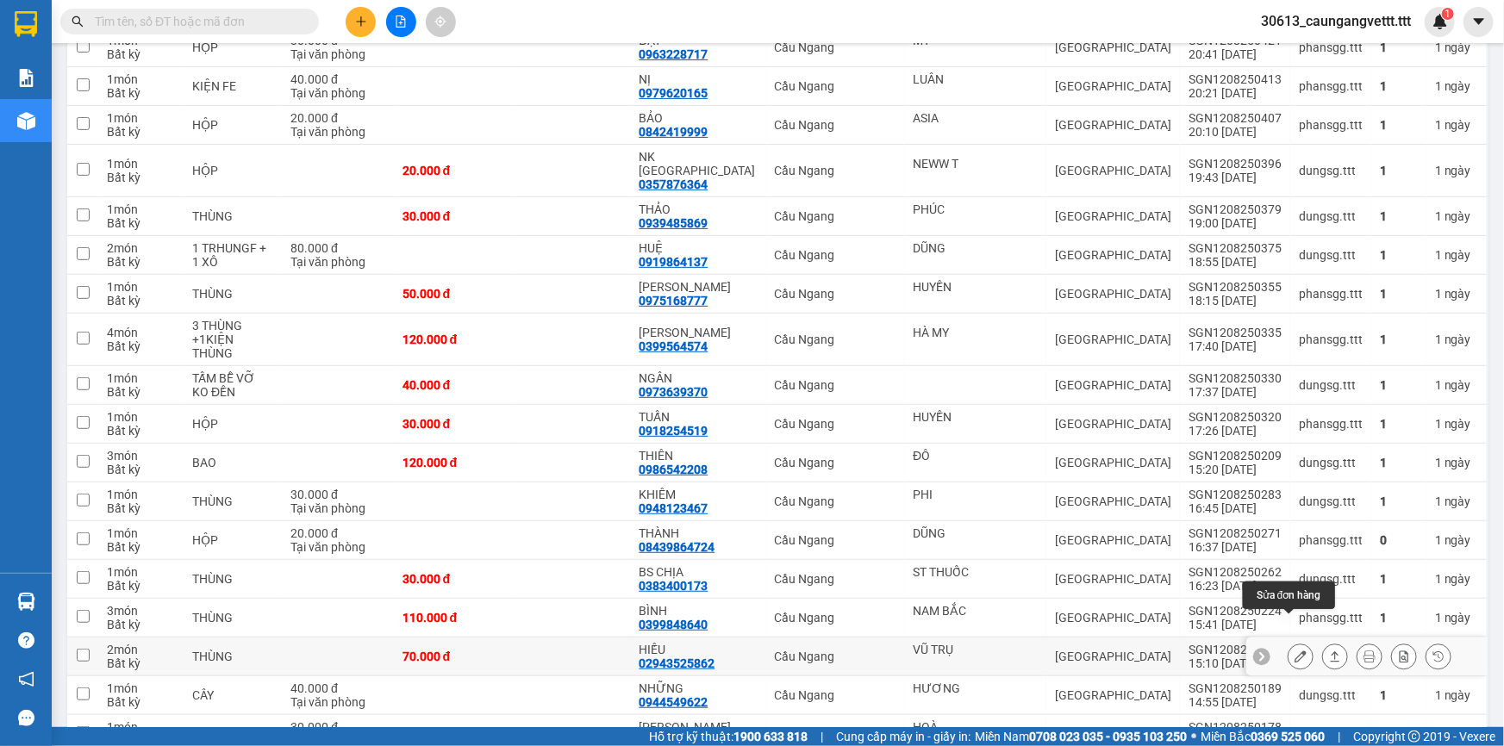
click at [1294, 651] on icon at bounding box center [1300, 657] width 12 height 12
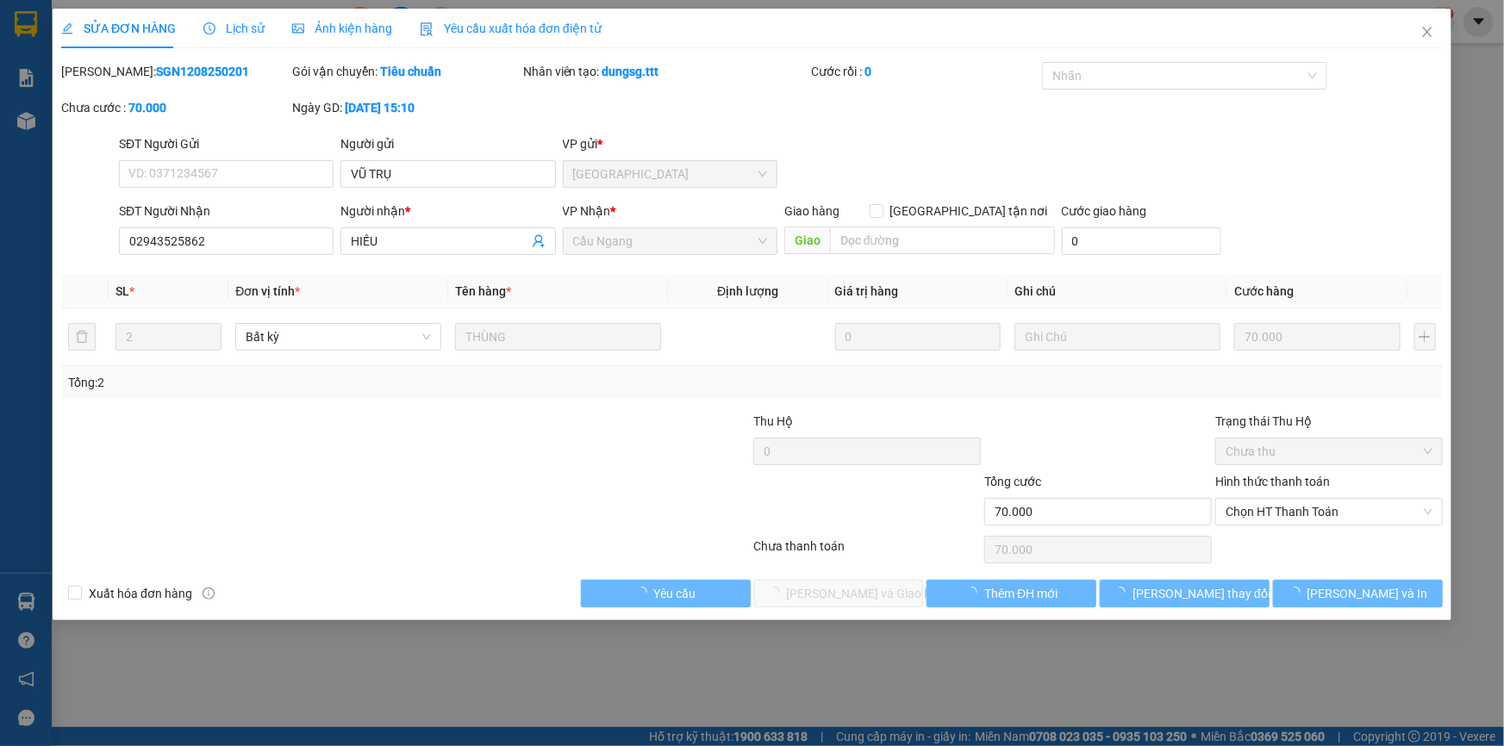
type input "VŨ TRỤ"
type input "02943525862"
type input "HIẾU"
type input "70.000"
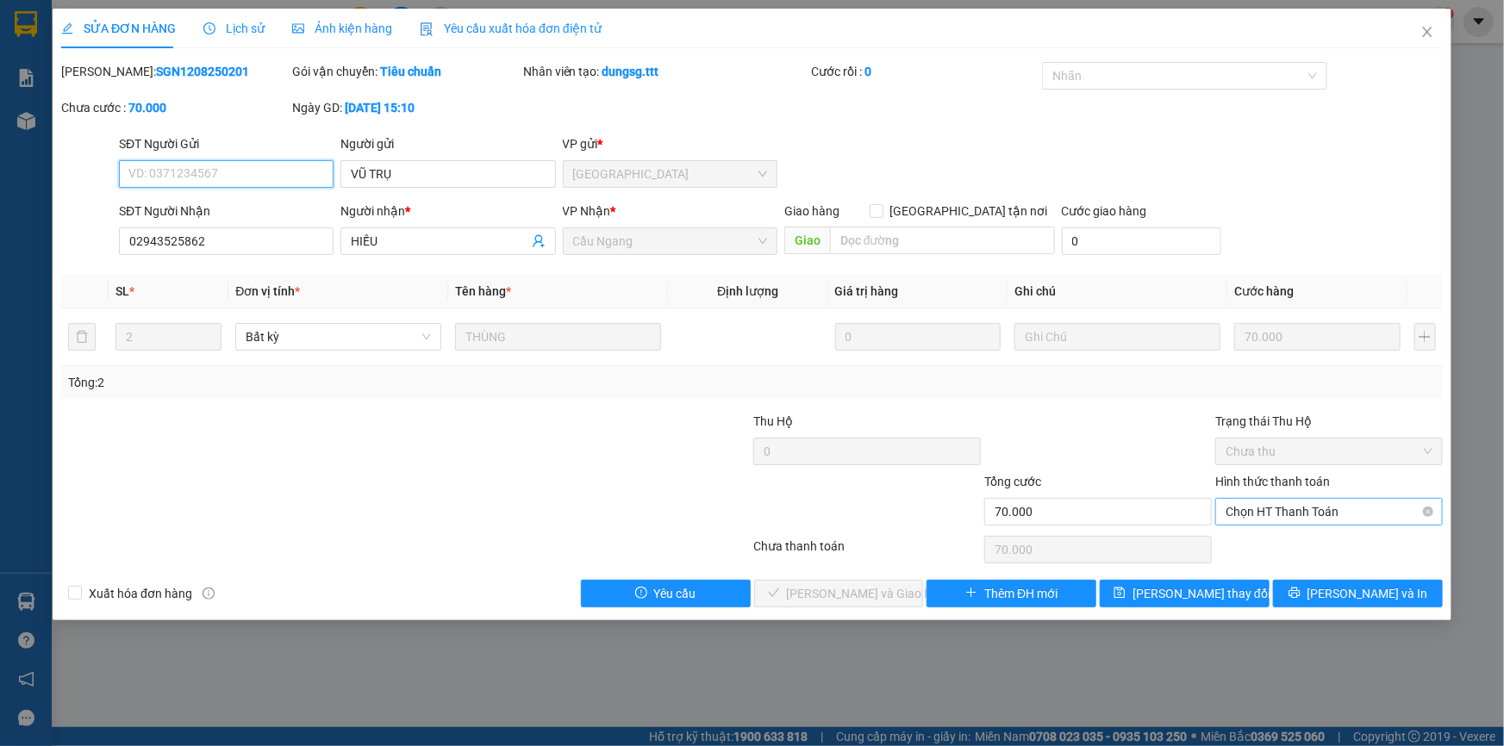
click at [1298, 511] on span "Chọn HT Thanh Toán" at bounding box center [1328, 512] width 207 height 26
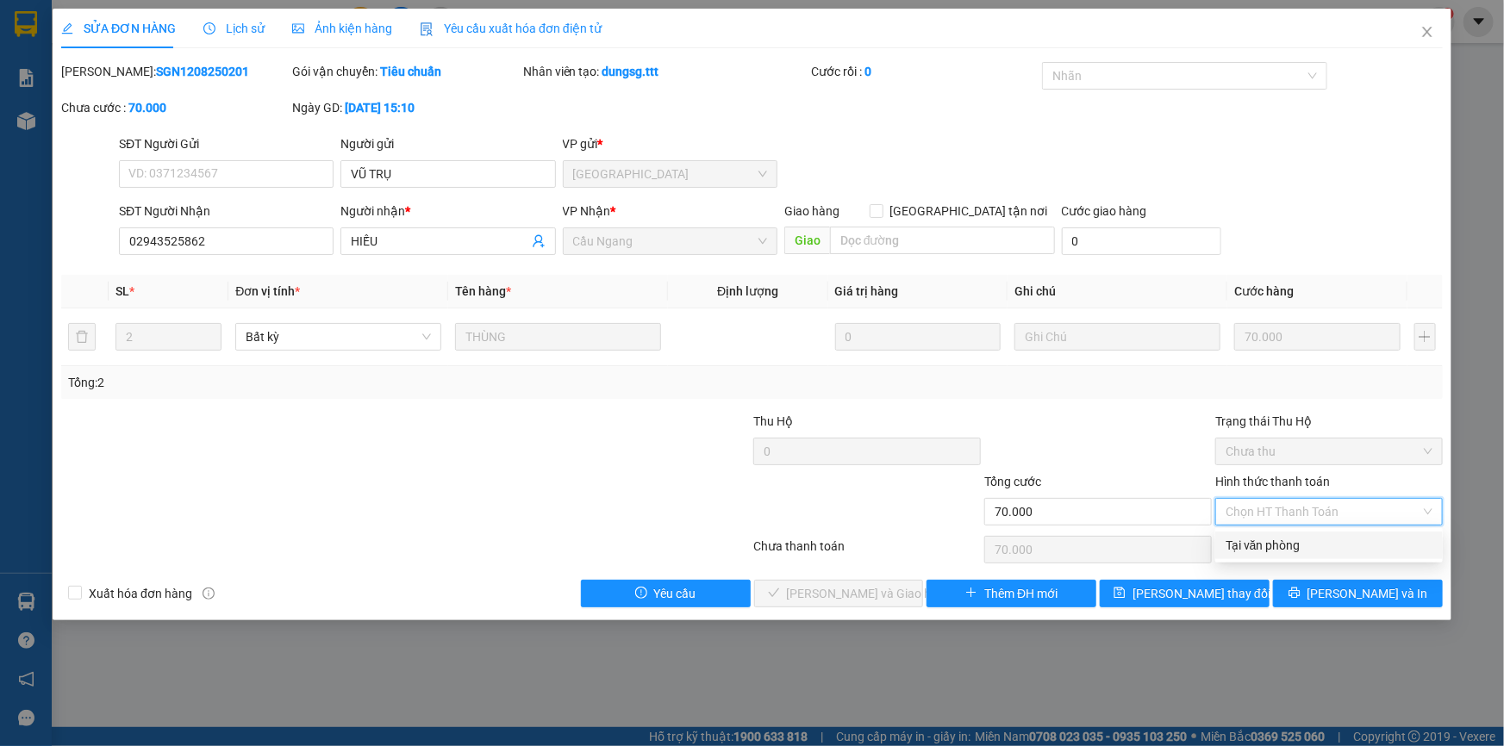
click at [1260, 544] on div "Tại văn phòng" at bounding box center [1328, 545] width 207 height 19
type input "0"
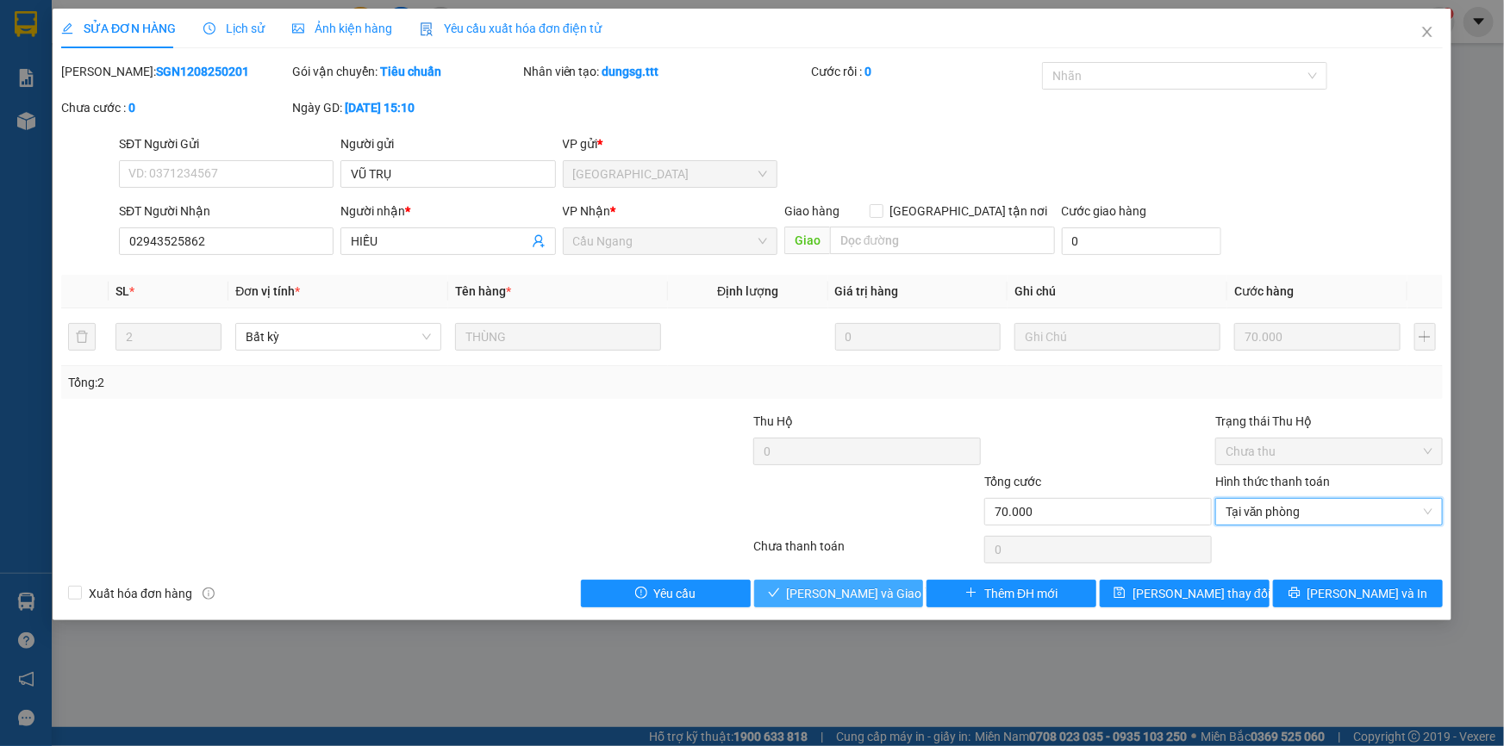
click at [850, 591] on span "[PERSON_NAME] và [PERSON_NAME] hàng" at bounding box center [869, 593] width 165 height 19
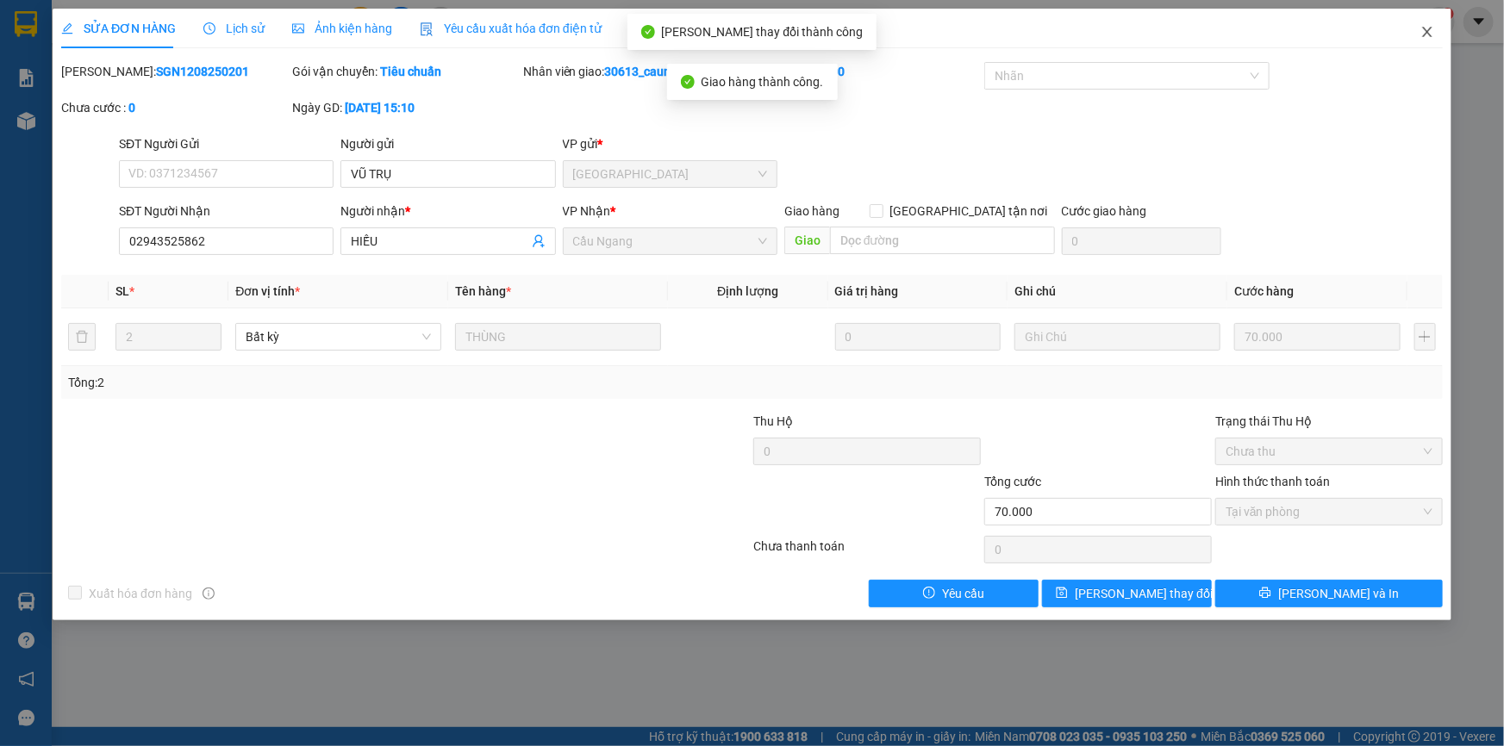
click at [1422, 28] on icon "close" at bounding box center [1426, 32] width 9 height 10
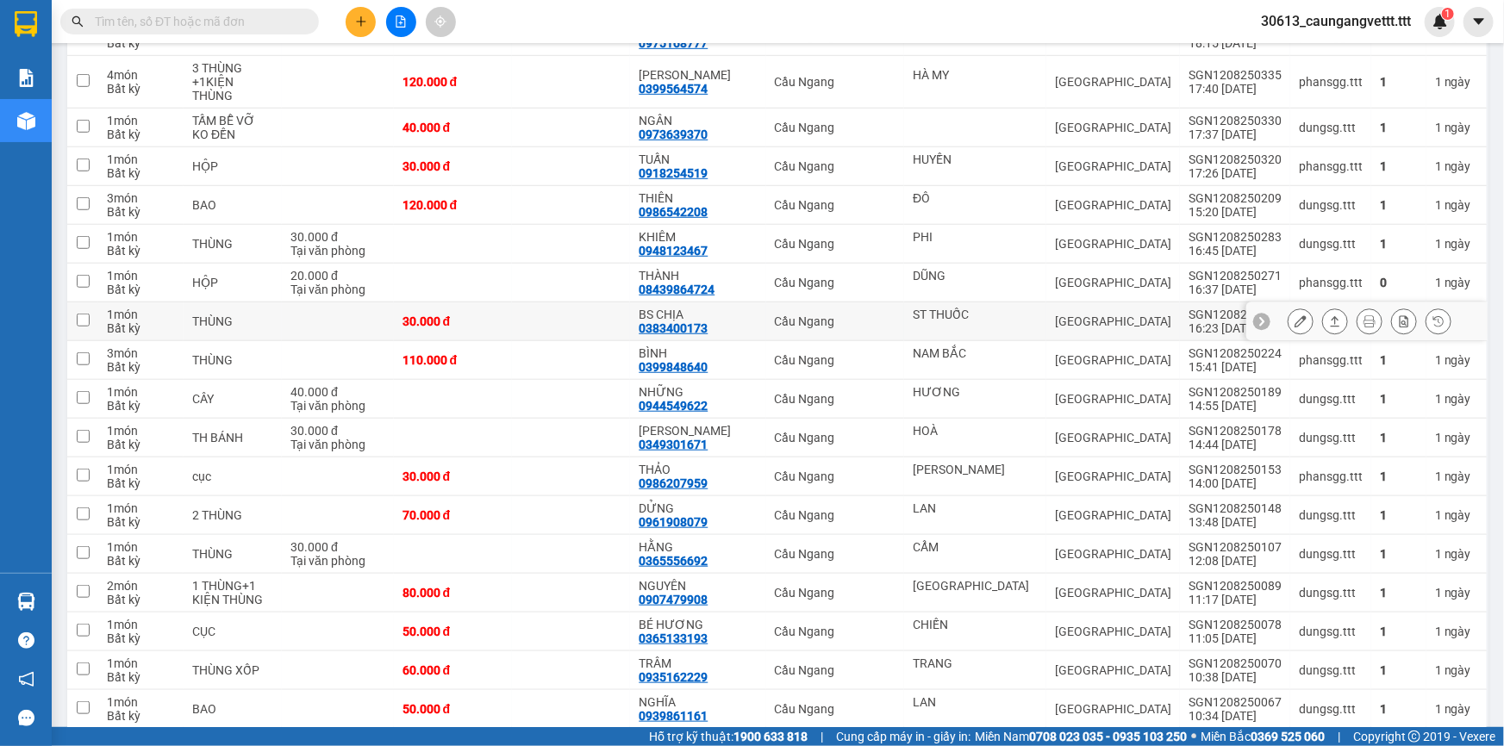
scroll to position [522, 0]
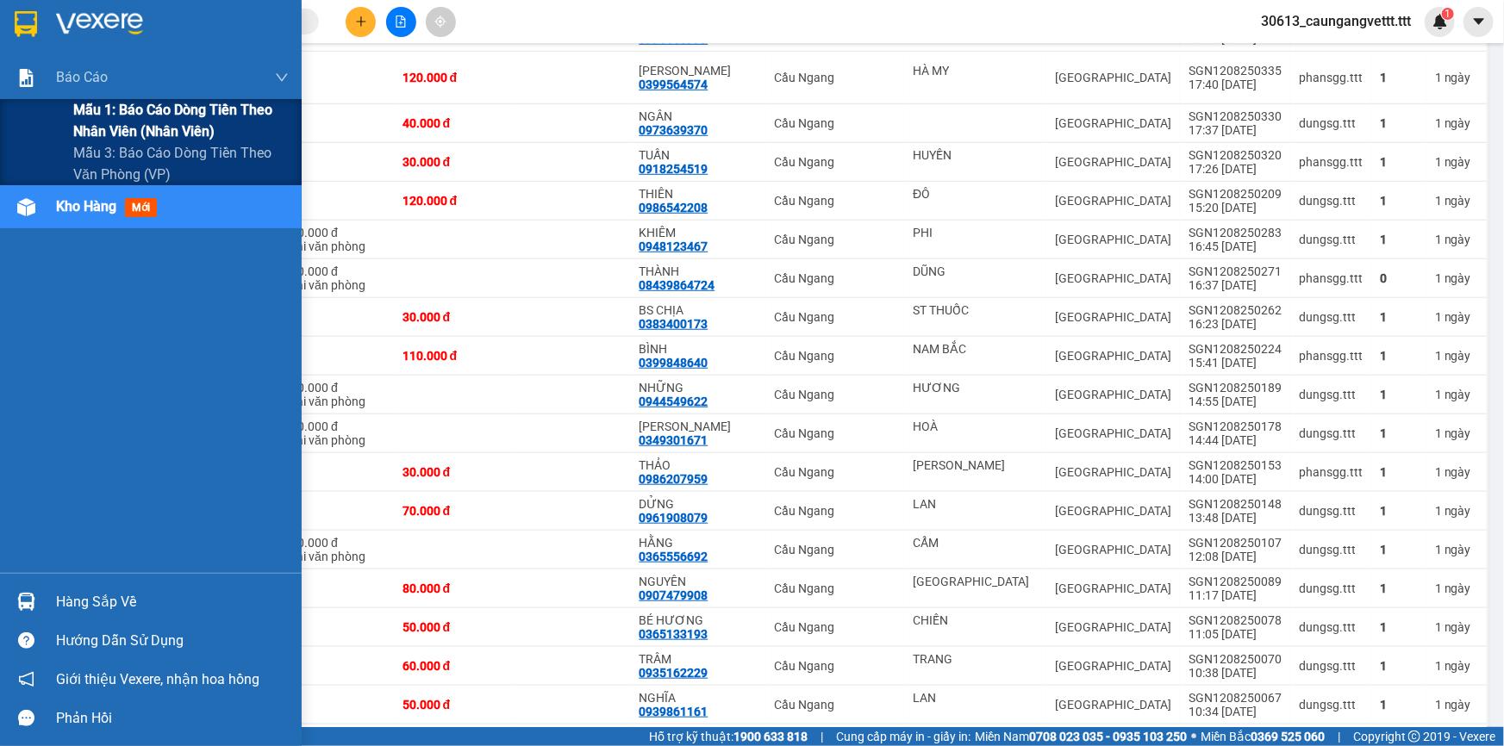
click at [154, 123] on span "Mẫu 1: Báo cáo dòng tiền theo nhân viên (nhân viên)" at bounding box center [180, 120] width 215 height 43
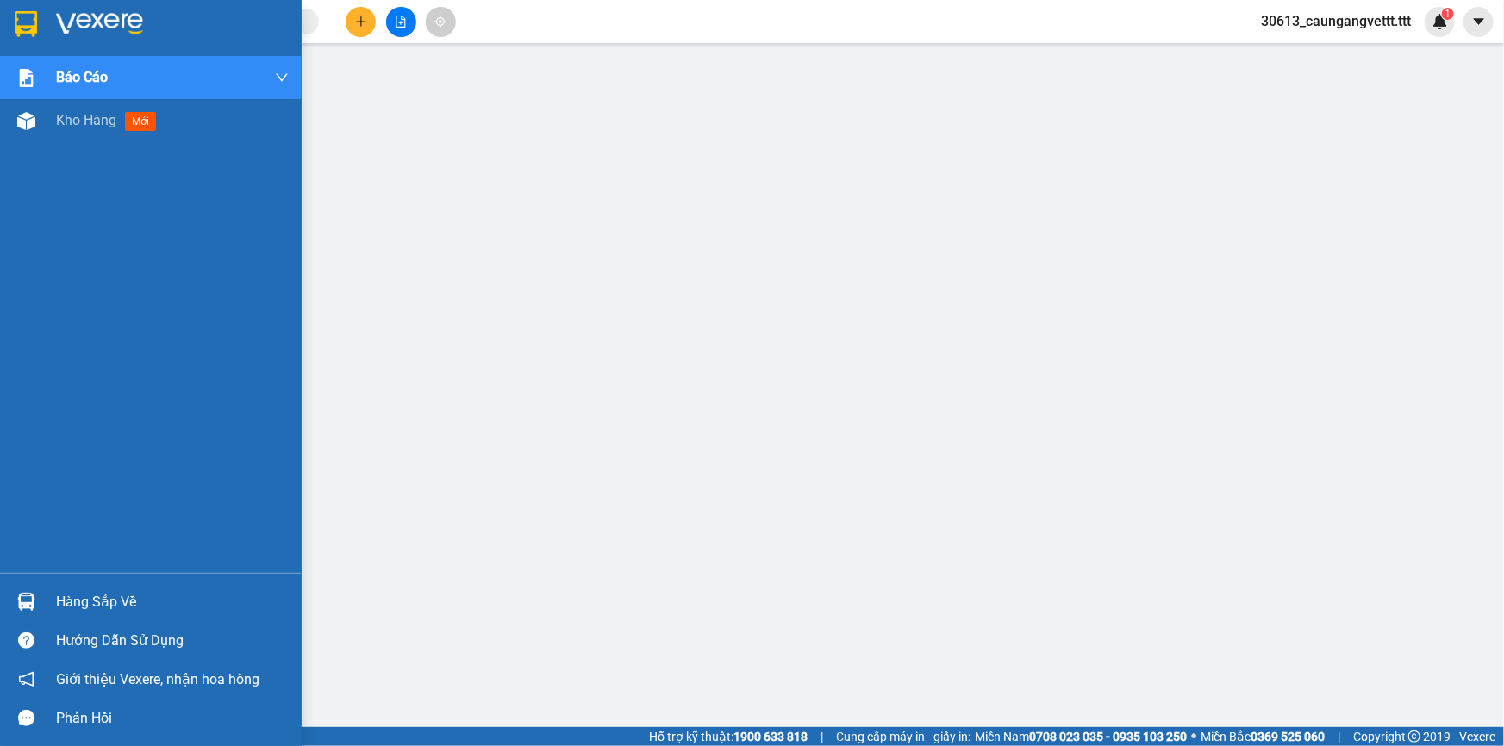
click at [67, 126] on span "Kho hàng" at bounding box center [86, 120] width 60 height 16
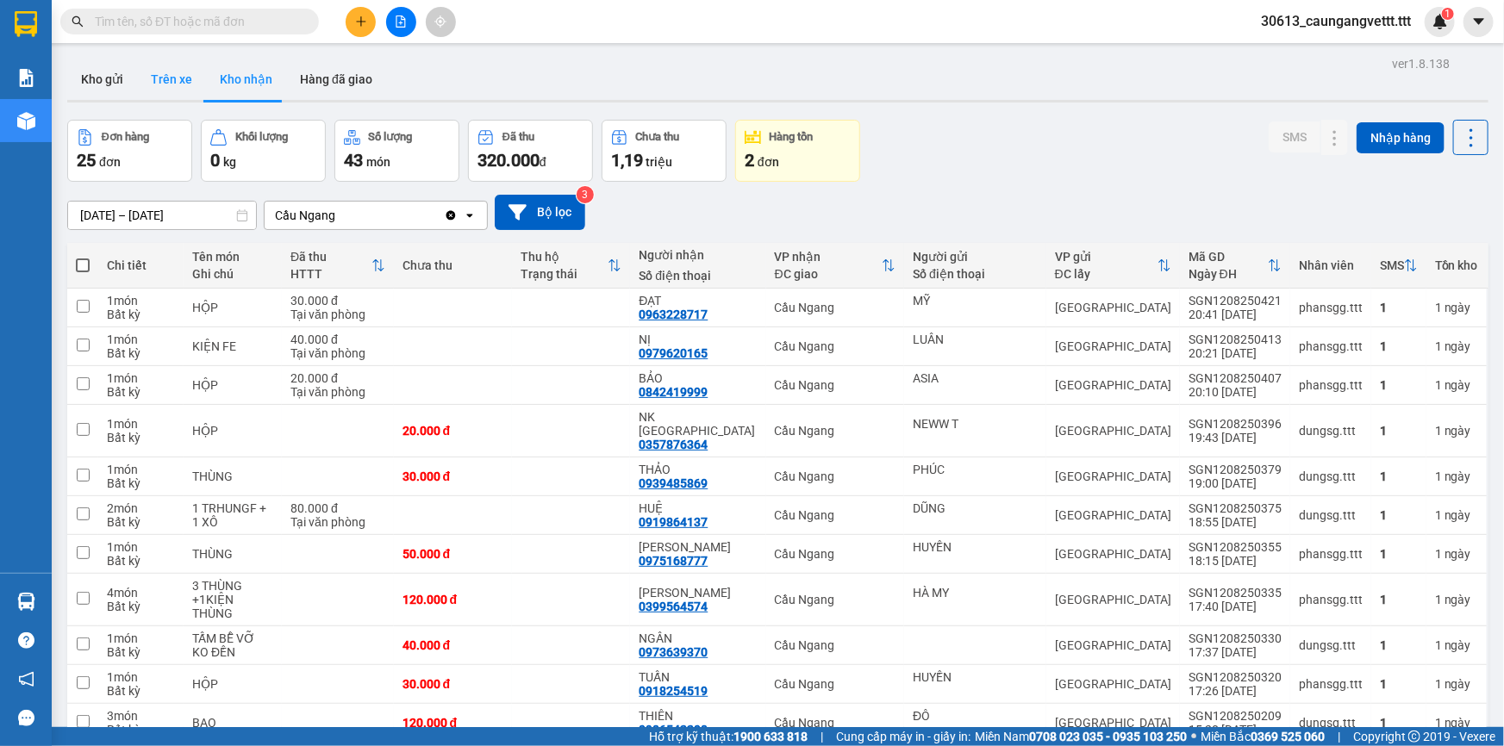
drag, startPoint x: 103, startPoint y: 81, endPoint x: 181, endPoint y: 74, distance: 77.9
click at [103, 82] on button "Kho gửi" at bounding box center [102, 79] width 70 height 41
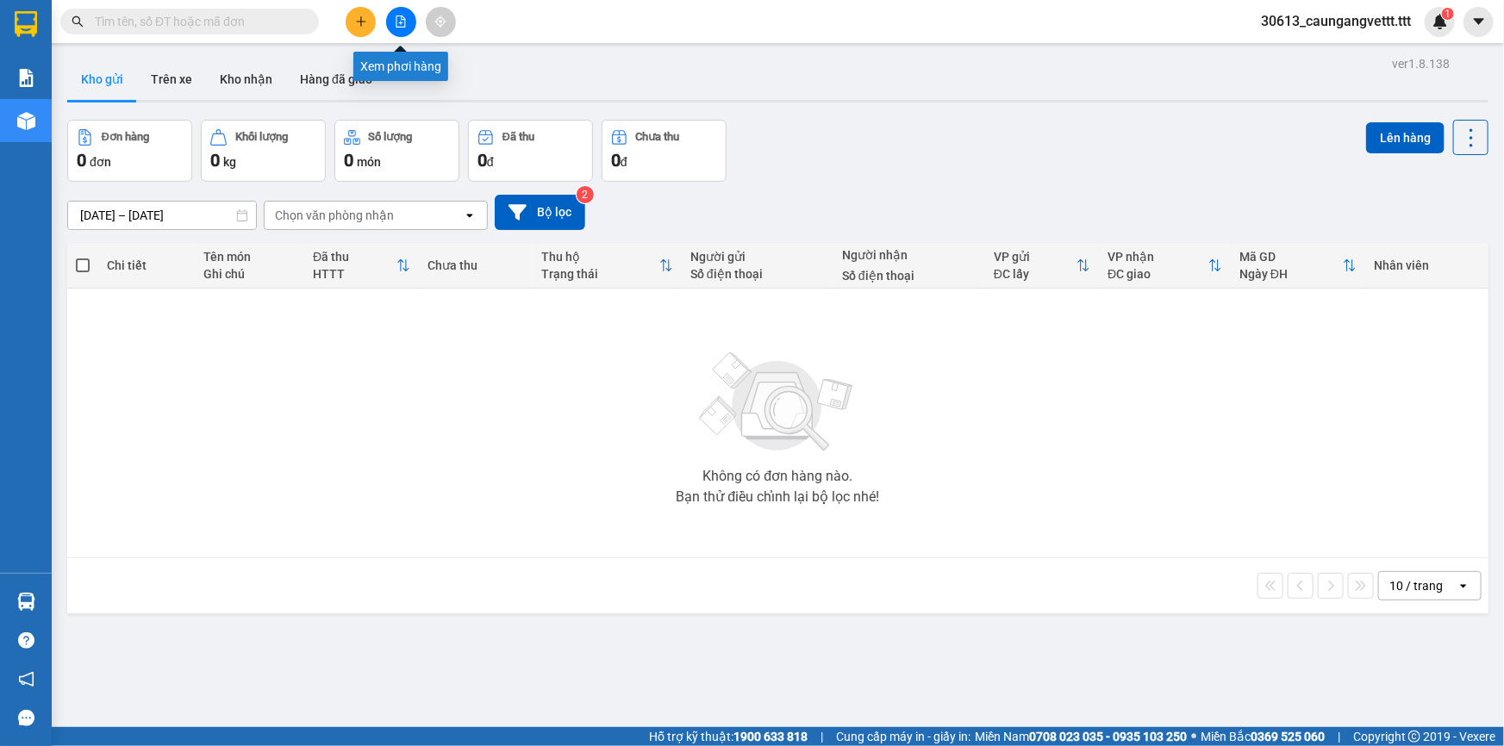
click at [396, 19] on icon "file-add" at bounding box center [401, 22] width 12 height 12
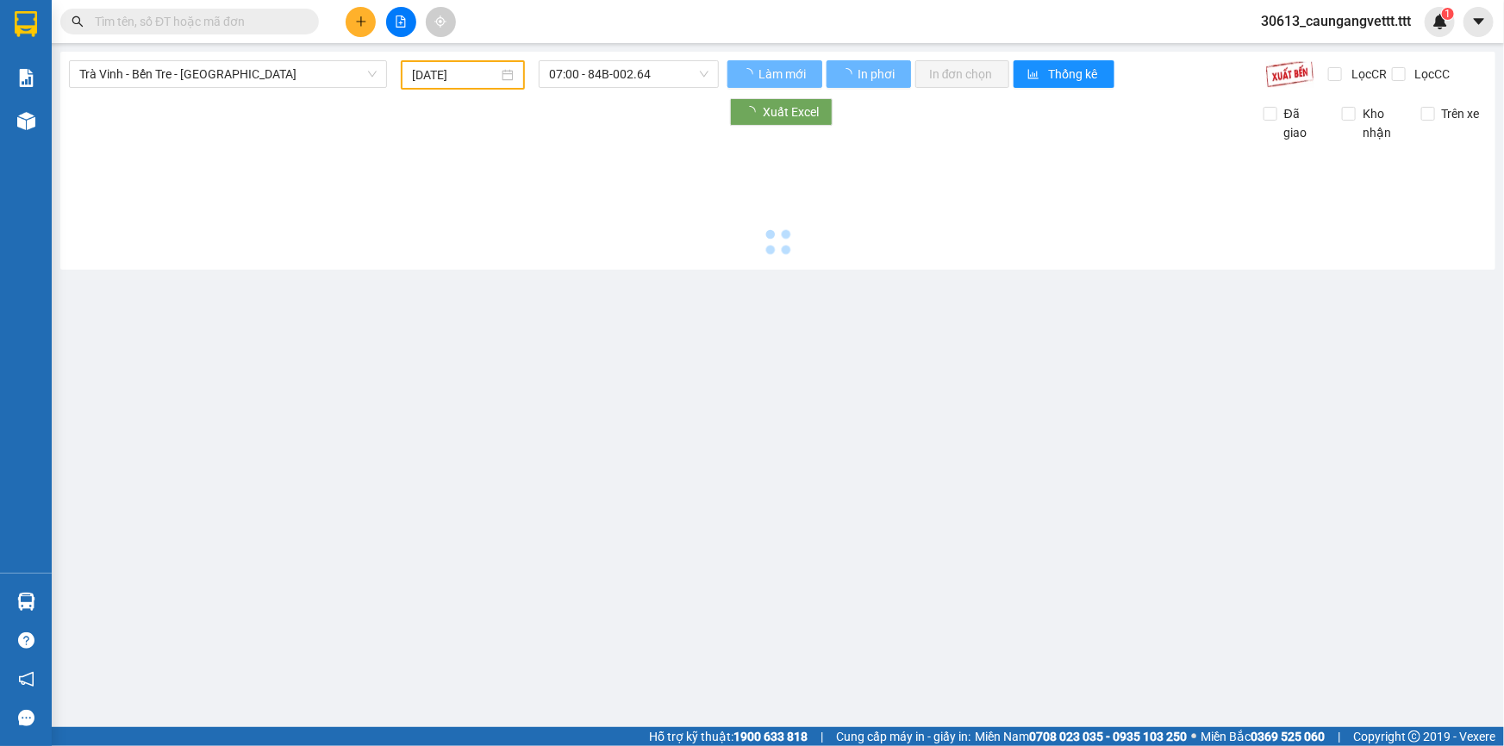
type input "13/08/2025"
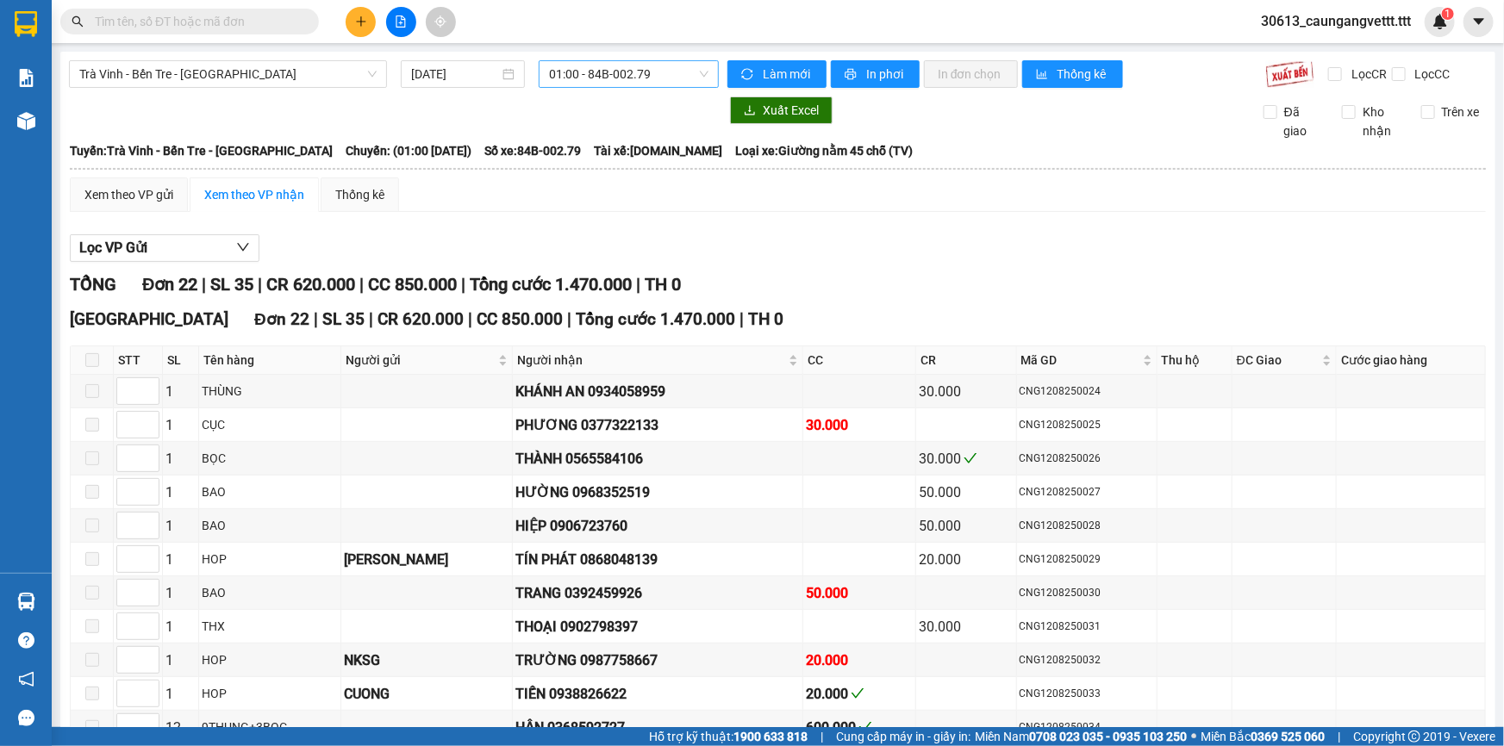
click at [579, 73] on span "01:00 - 84B-002.79" at bounding box center [628, 74] width 159 height 26
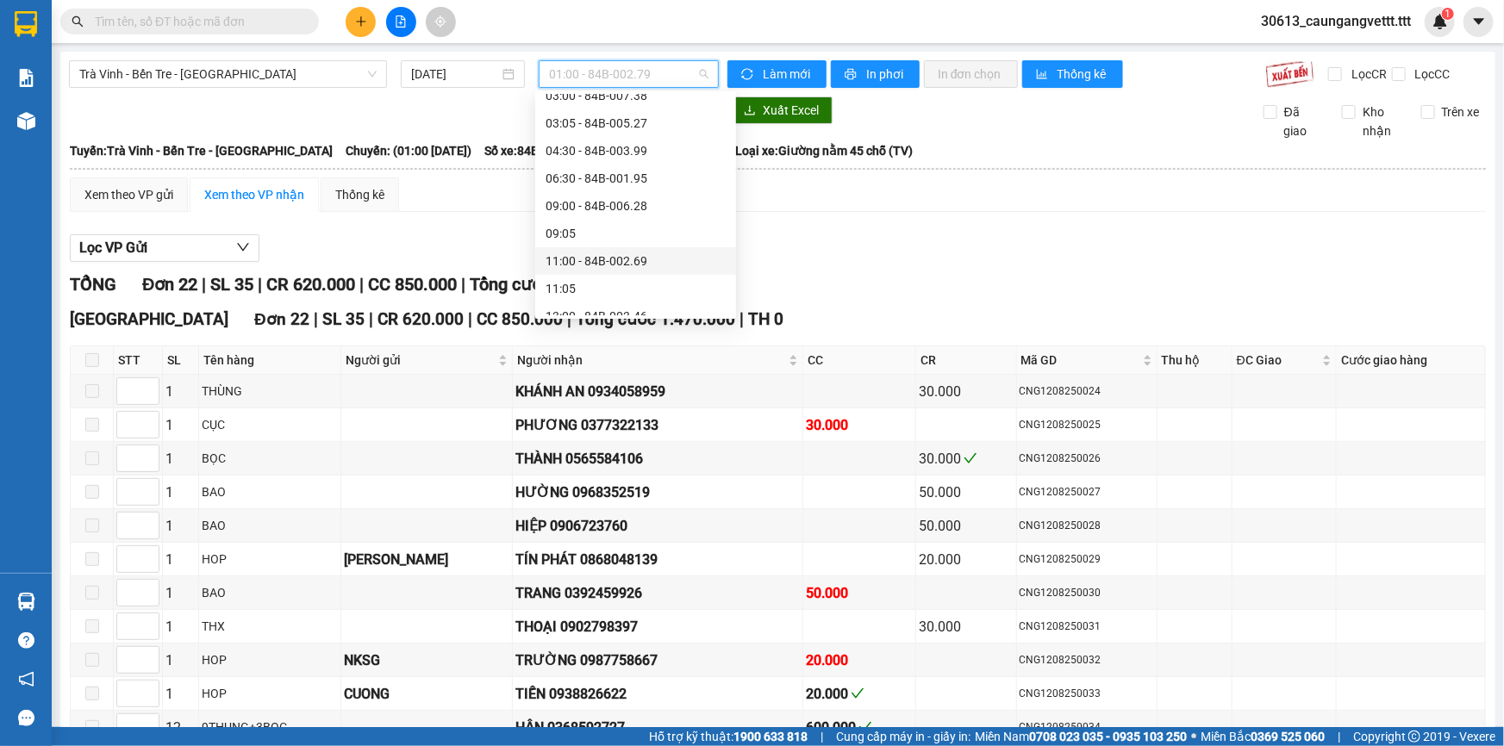
scroll to position [156, 0]
click at [582, 204] on div "09:00 - 84B-006.28" at bounding box center [635, 200] width 180 height 19
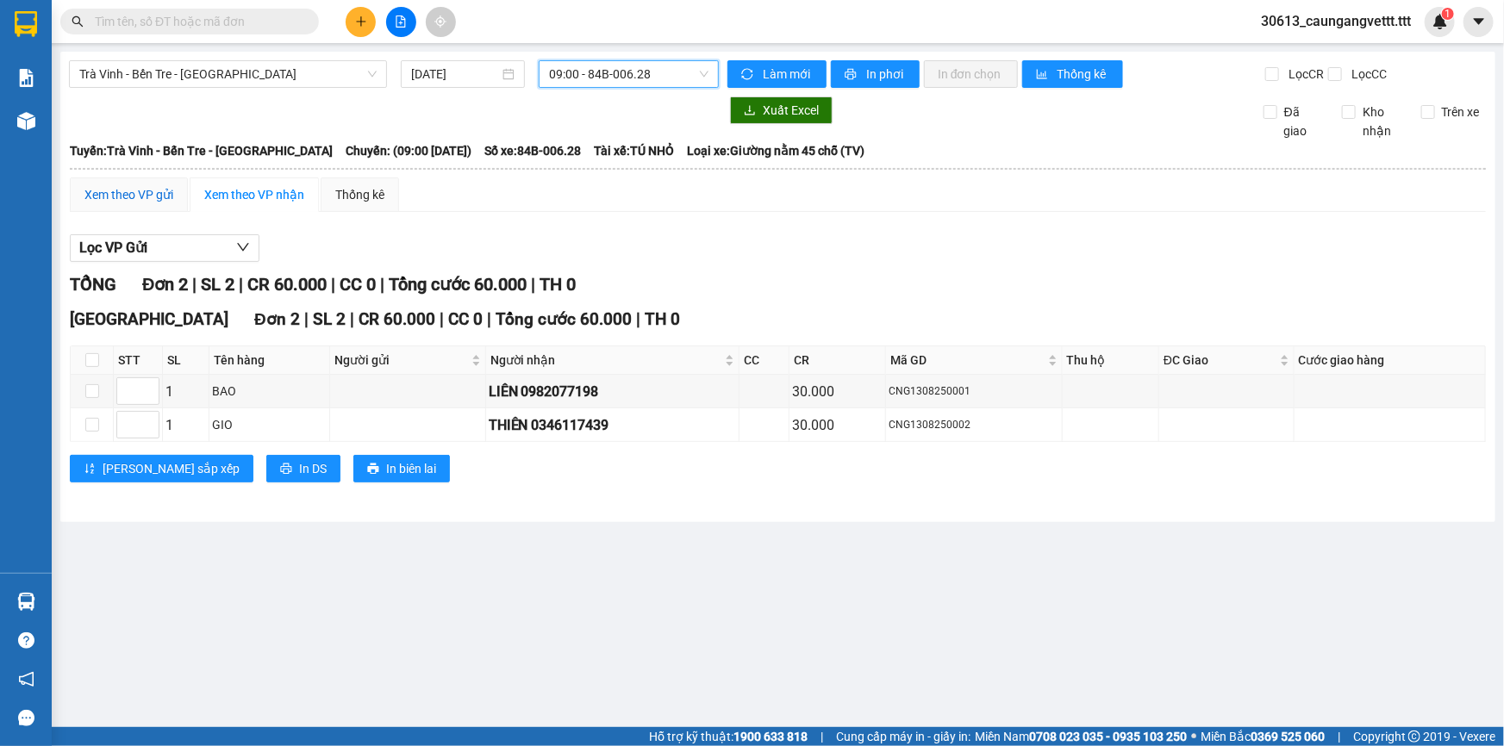
click at [136, 193] on div "Xem theo VP gửi" at bounding box center [128, 194] width 89 height 19
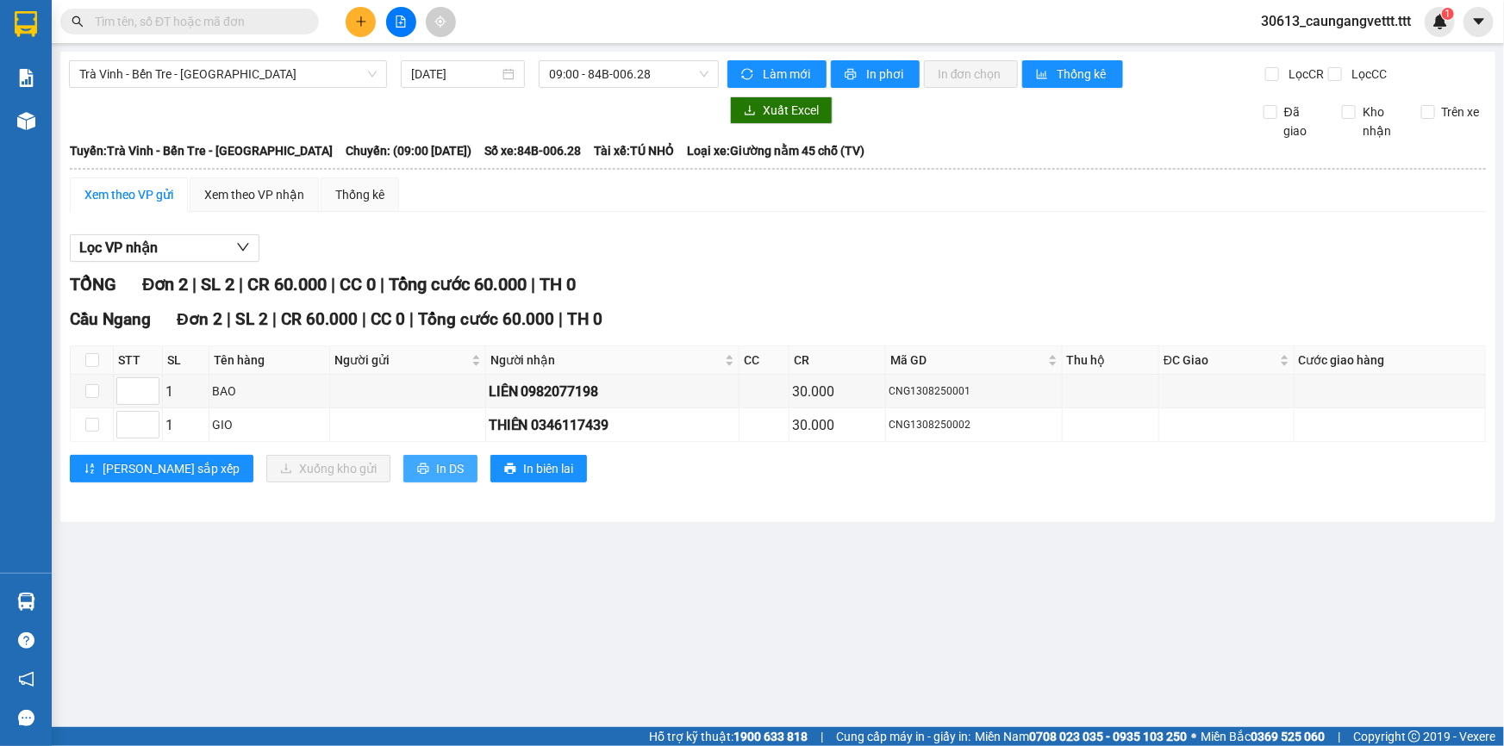
click at [436, 462] on span "In DS" at bounding box center [450, 468] width 28 height 19
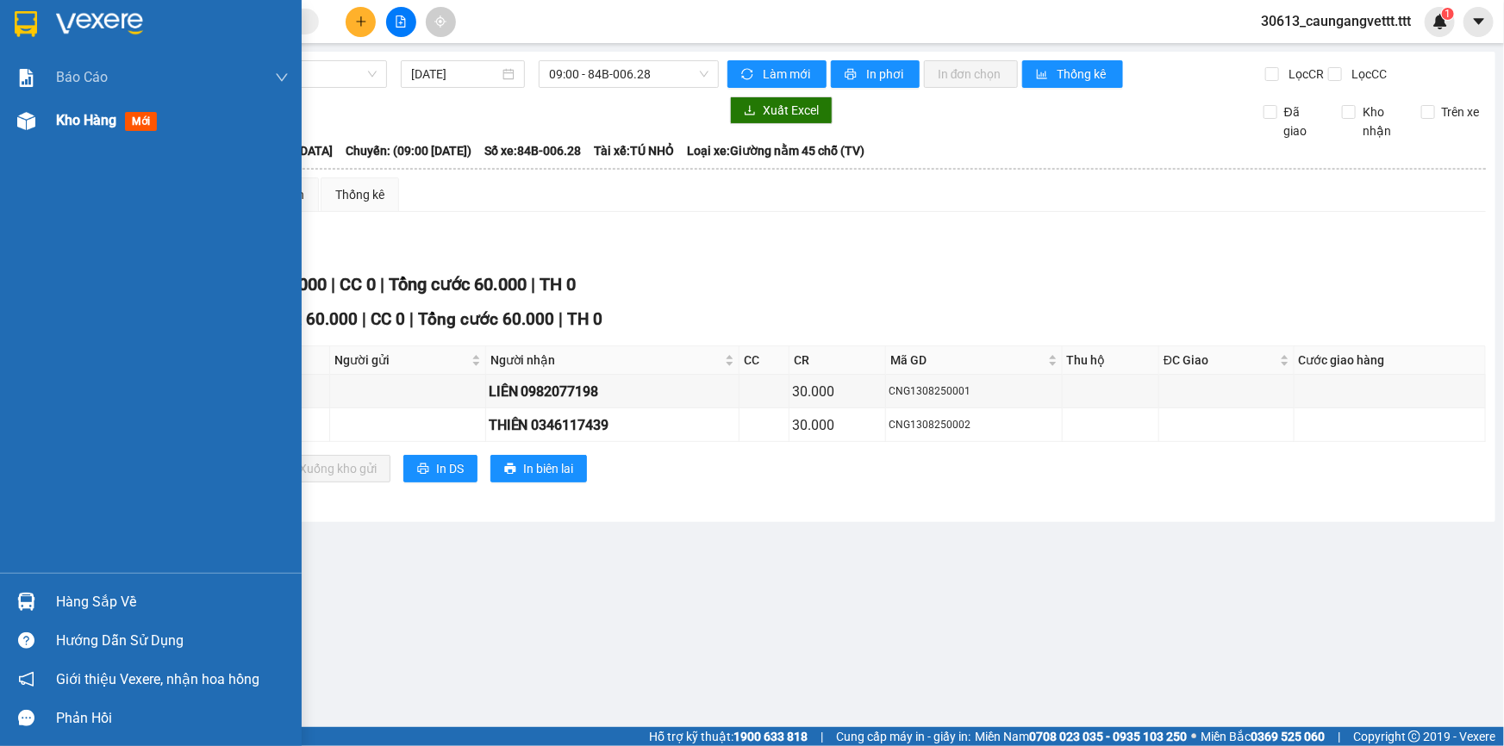
click at [86, 115] on span "Kho hàng" at bounding box center [86, 120] width 60 height 16
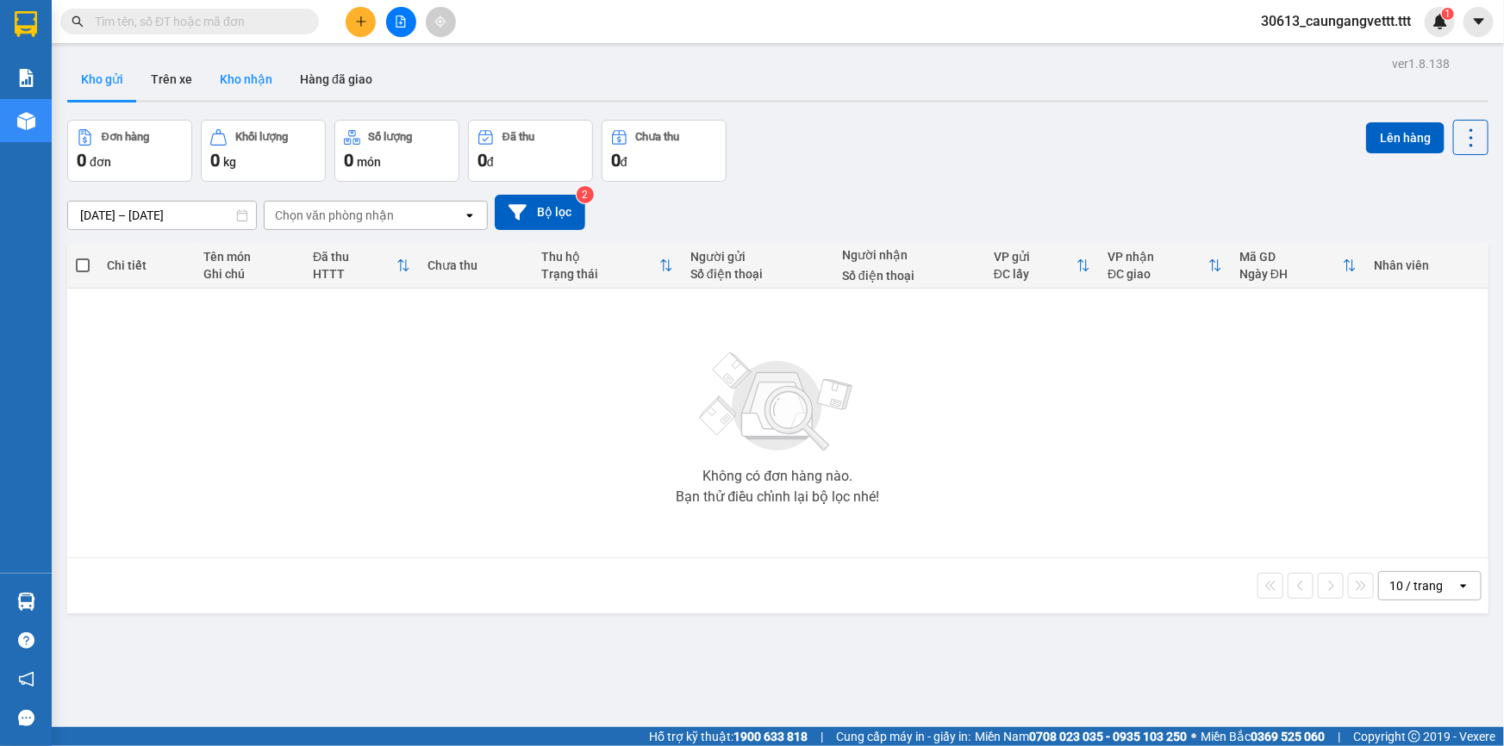
click at [249, 76] on button "Kho nhận" at bounding box center [246, 79] width 80 height 41
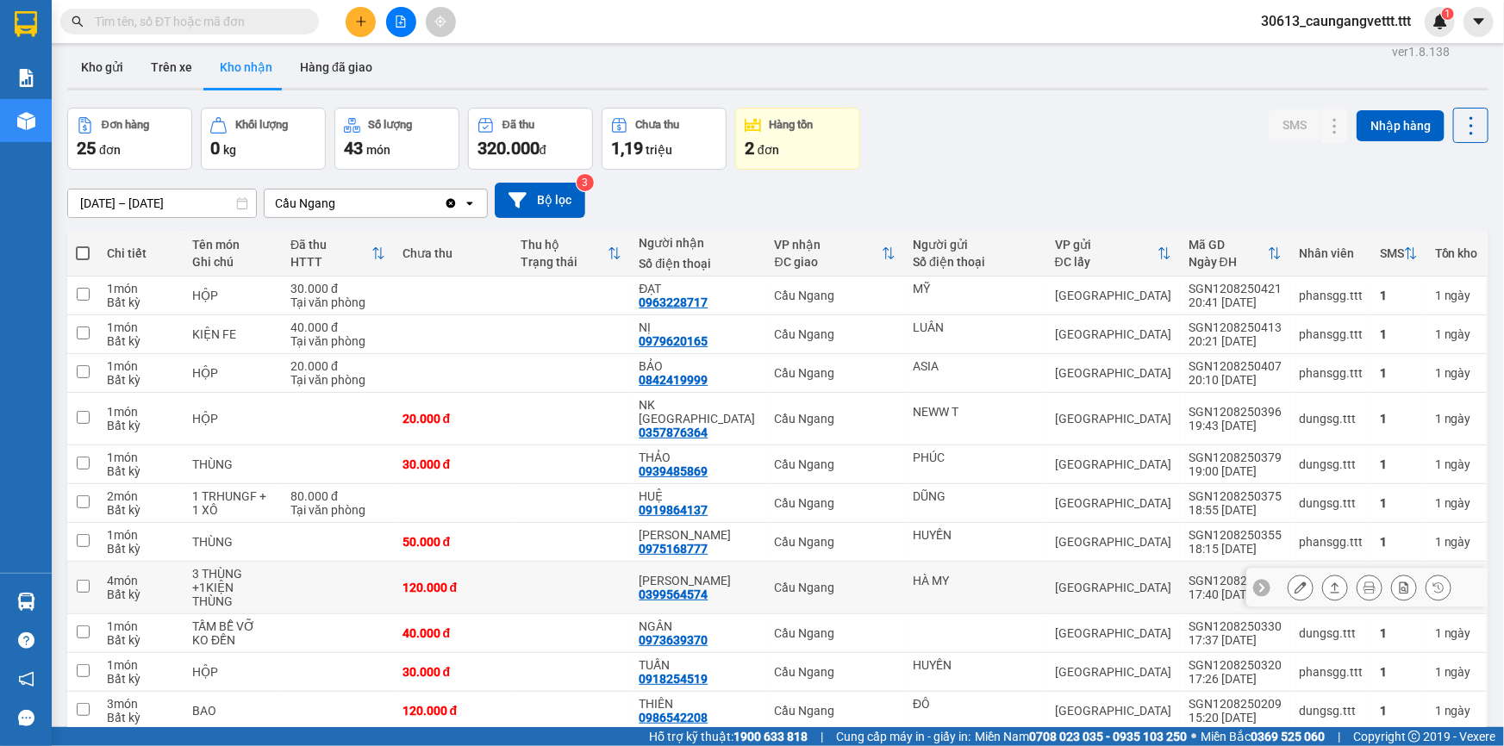
scroll to position [52, 0]
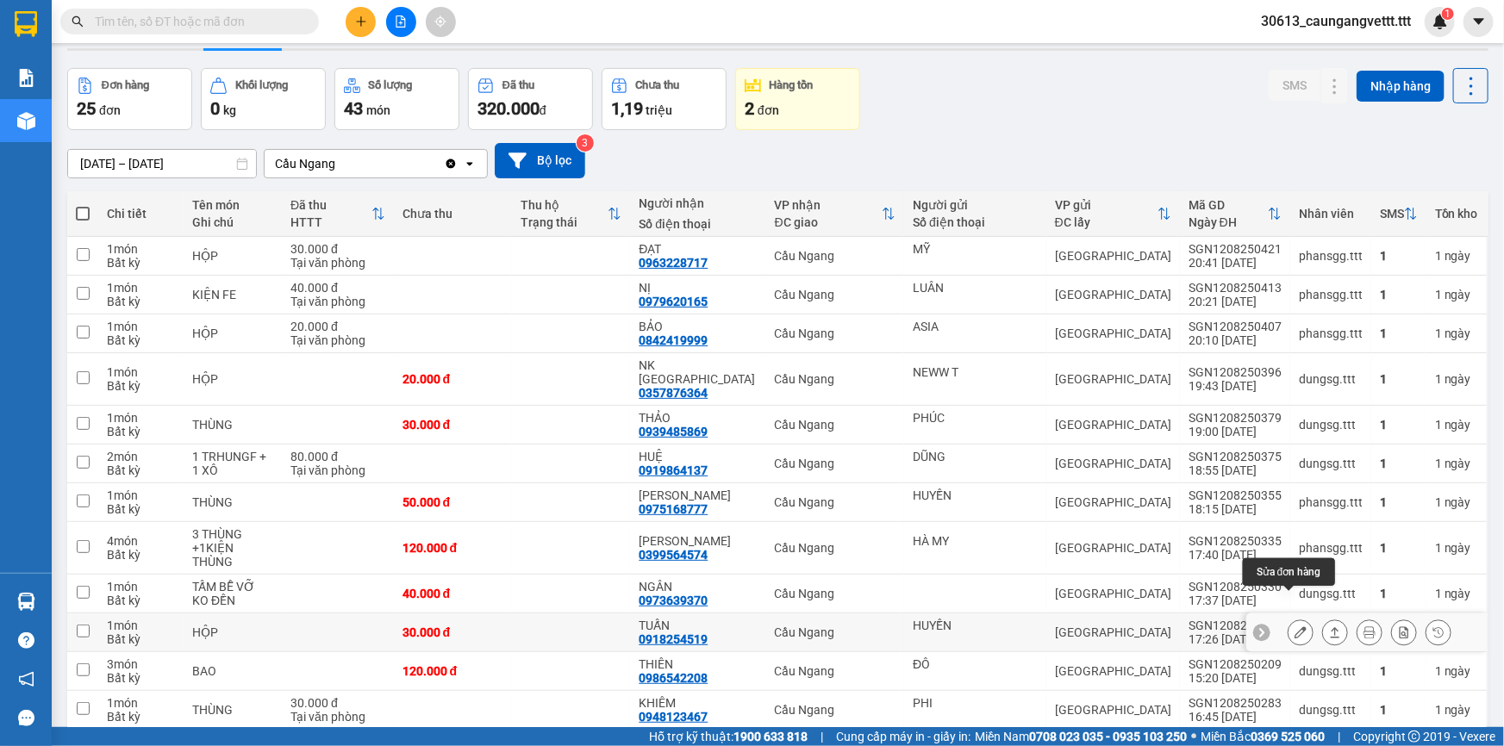
click at [1289, 618] on button at bounding box center [1300, 633] width 24 height 30
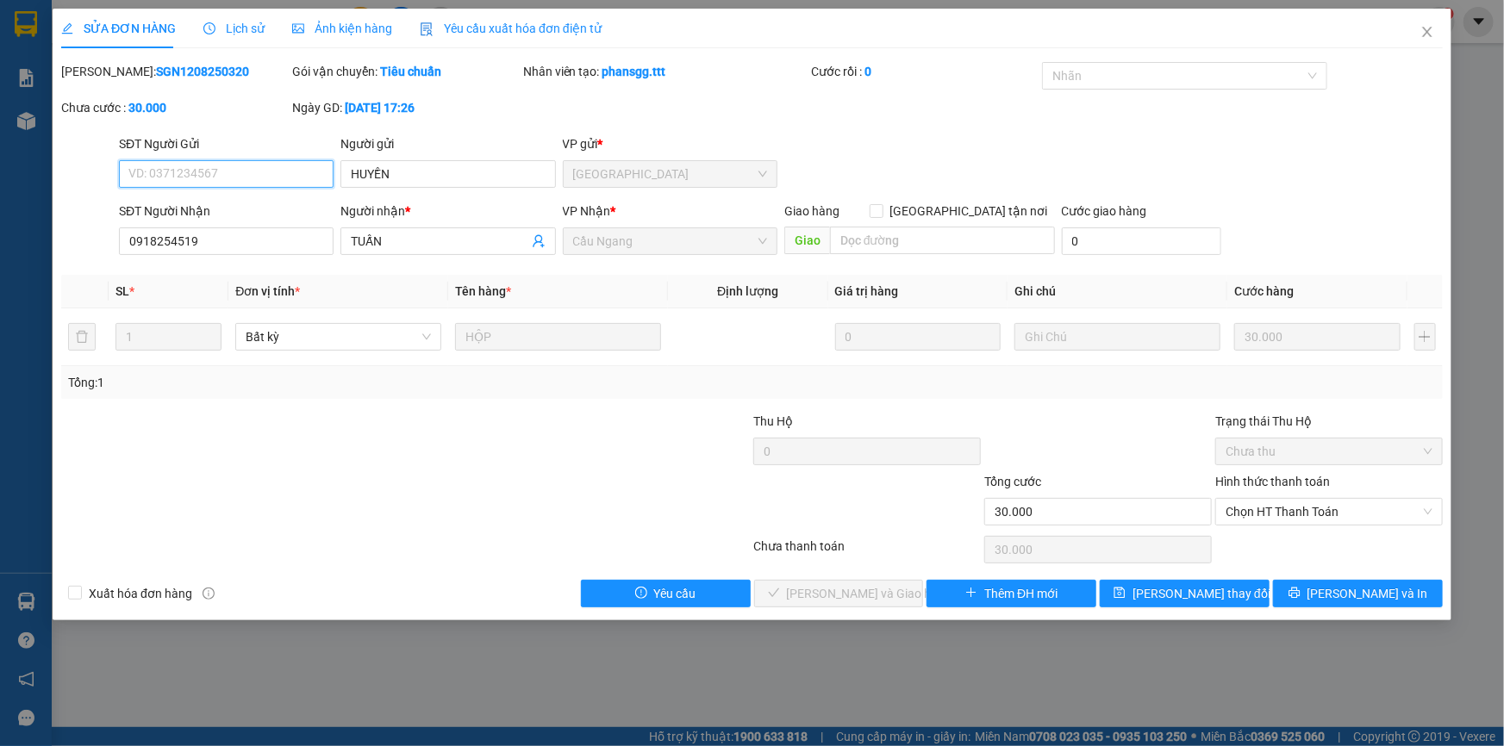
type input "HUYỀN"
type input "0918254519"
type input "TUẤN"
type input "30.000"
click at [1288, 512] on span "Chọn HT Thanh Toán" at bounding box center [1328, 512] width 207 height 26
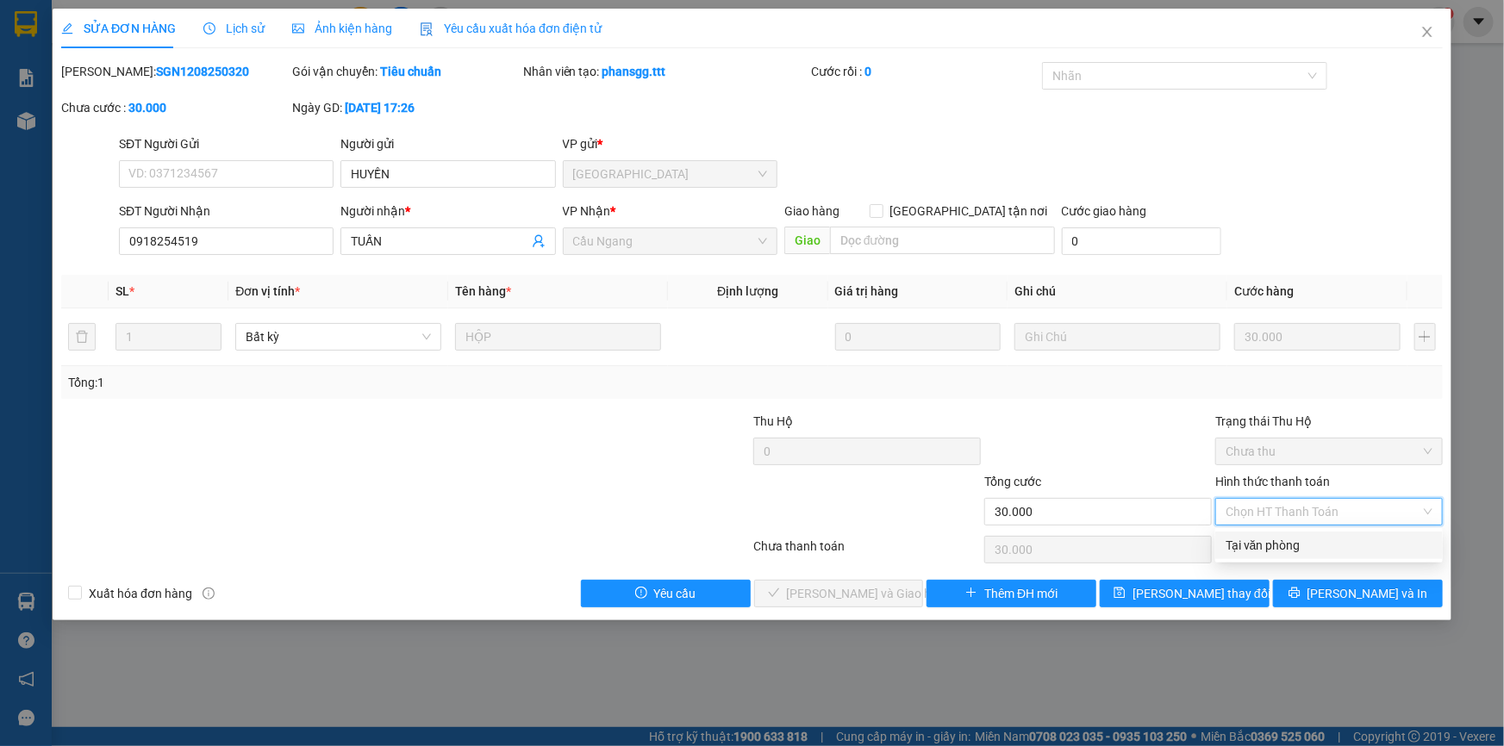
click at [1268, 539] on div "Tại văn phòng" at bounding box center [1328, 545] width 207 height 19
type input "0"
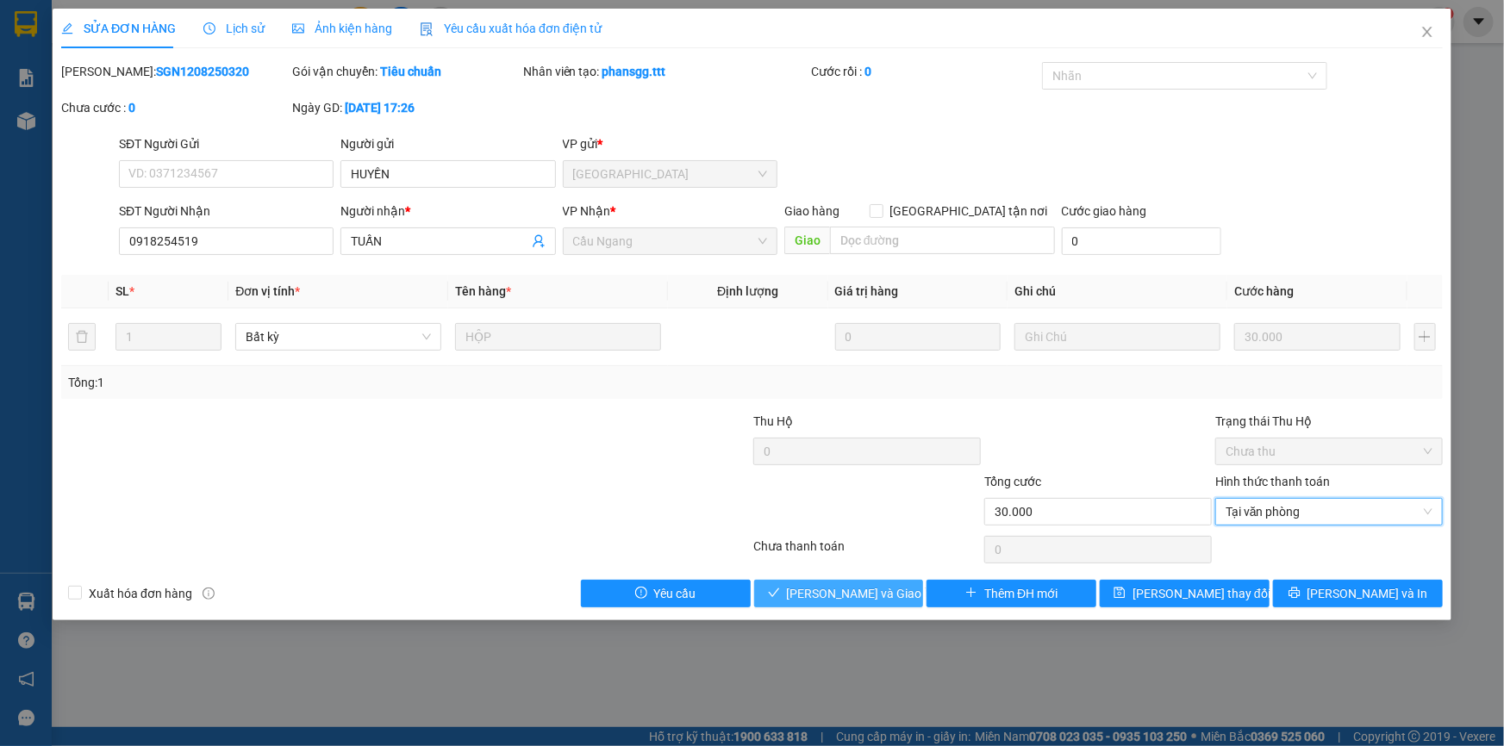
click at [848, 588] on span "[PERSON_NAME] và [PERSON_NAME] hàng" at bounding box center [869, 593] width 165 height 19
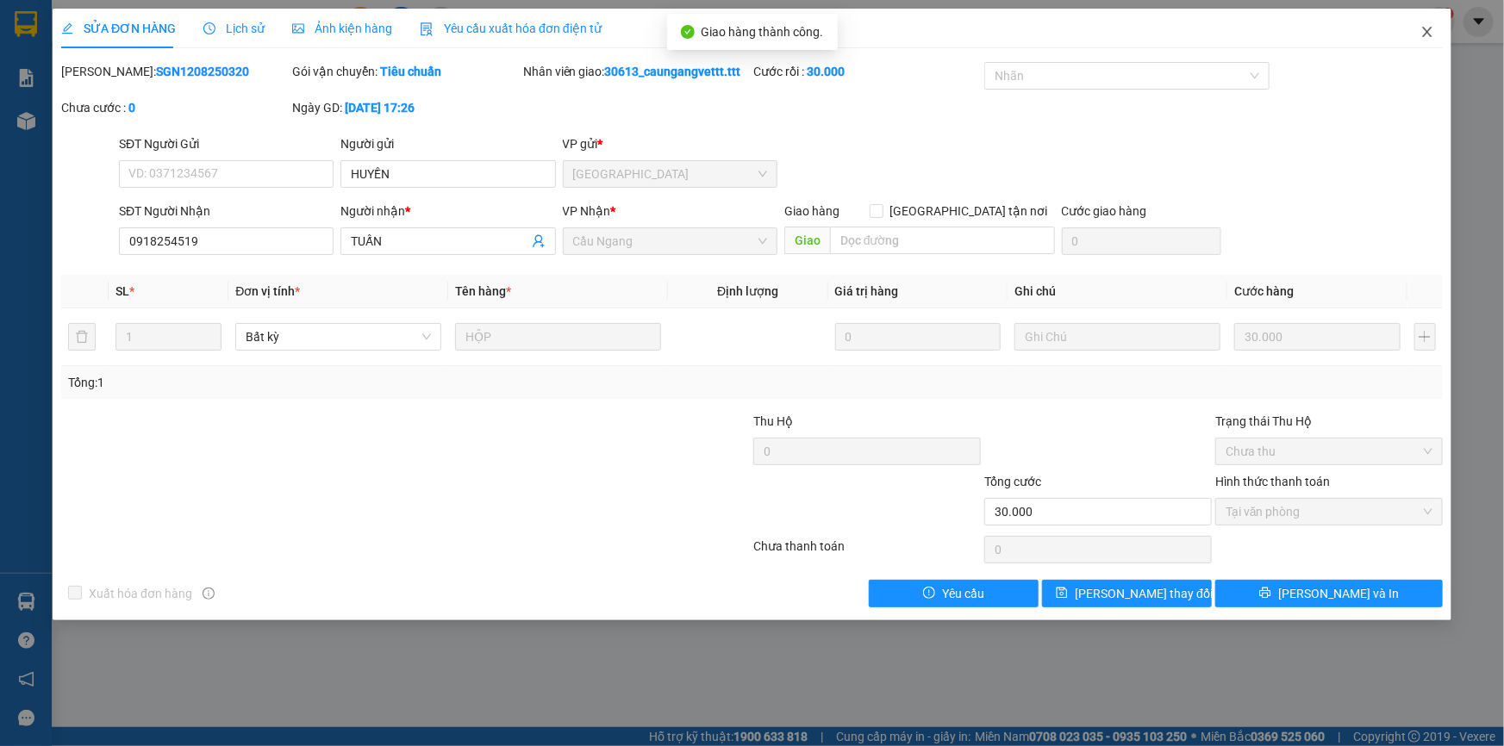
click at [1428, 29] on icon "close" at bounding box center [1427, 32] width 14 height 14
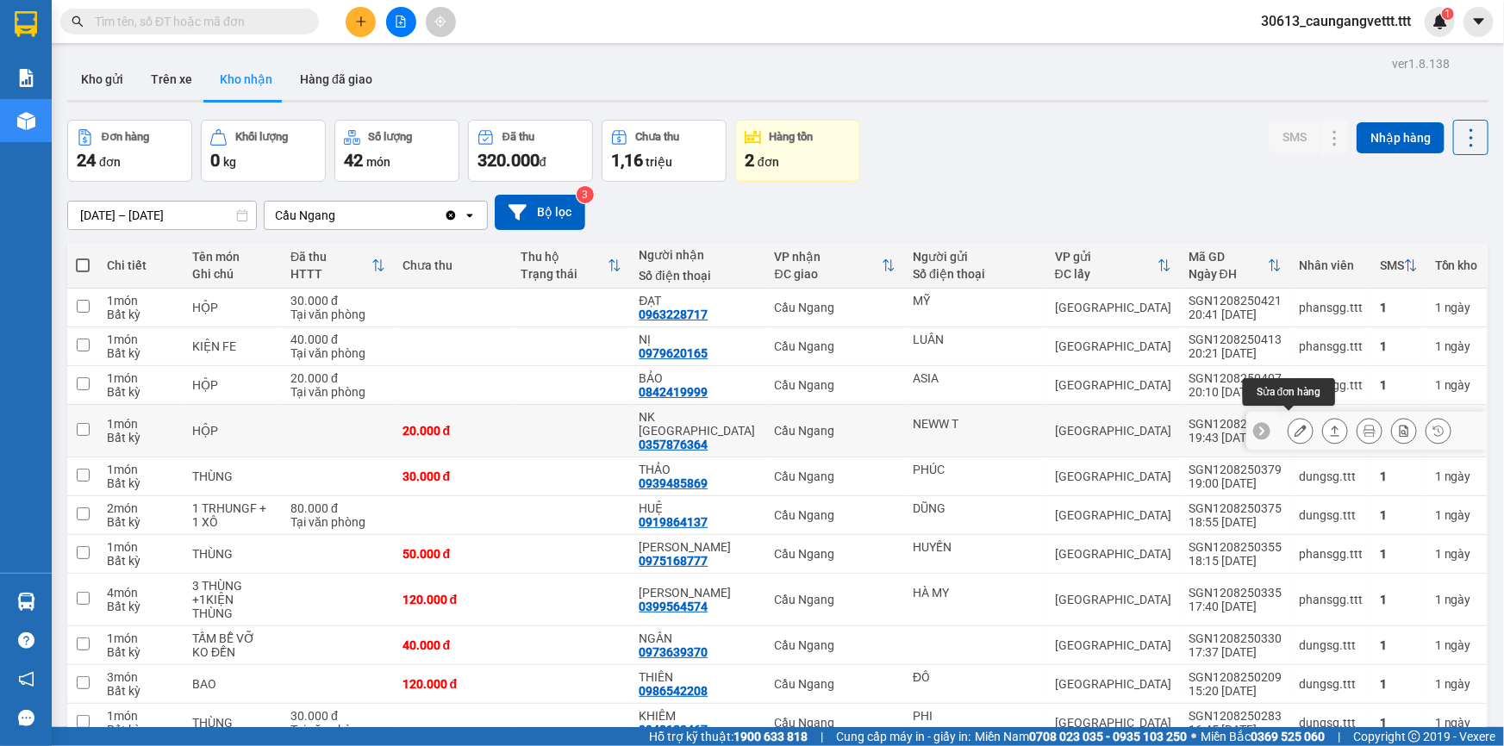
click at [1294, 425] on icon at bounding box center [1300, 431] width 12 height 12
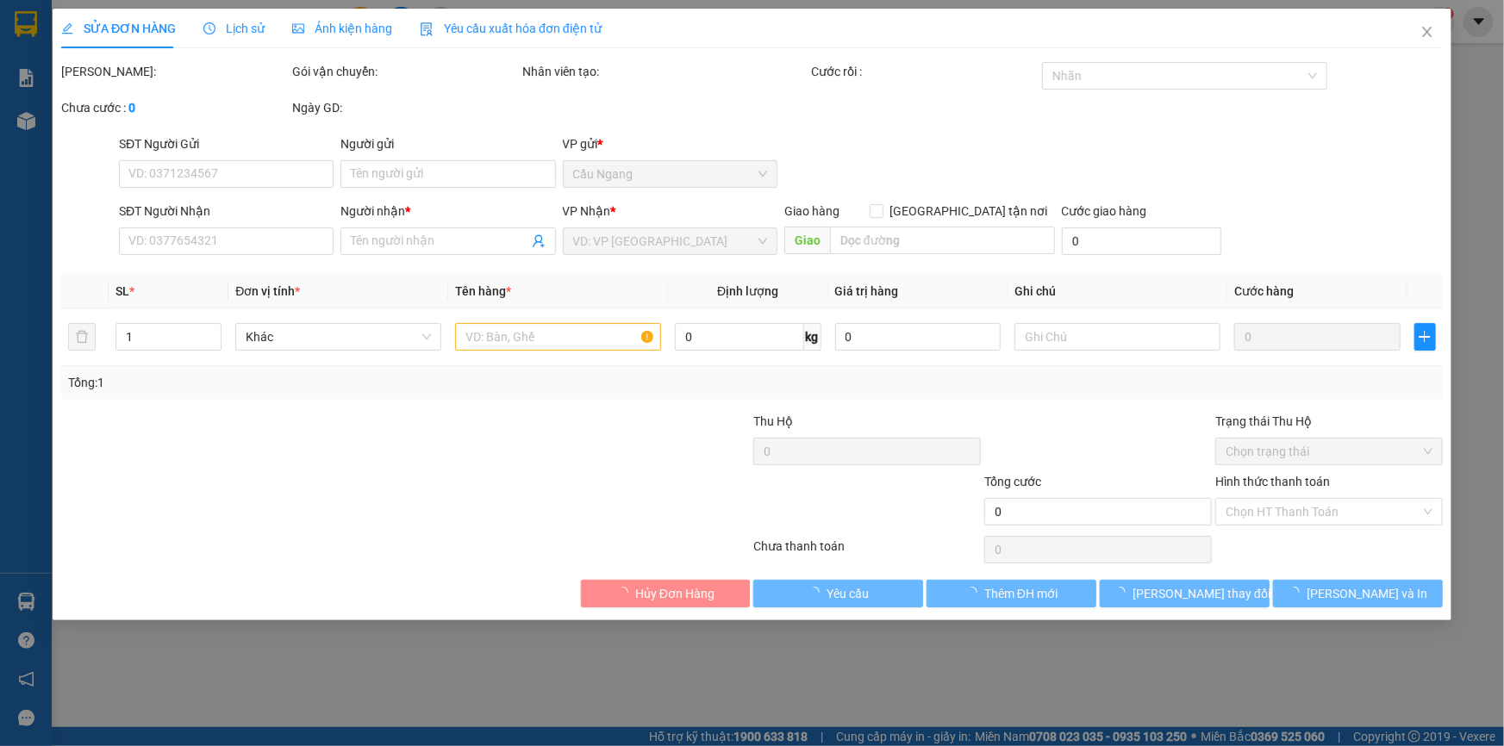
type input "NEWW T"
type input "0357876364"
type input "NK [GEOGRAPHIC_DATA]"
type input "20.000"
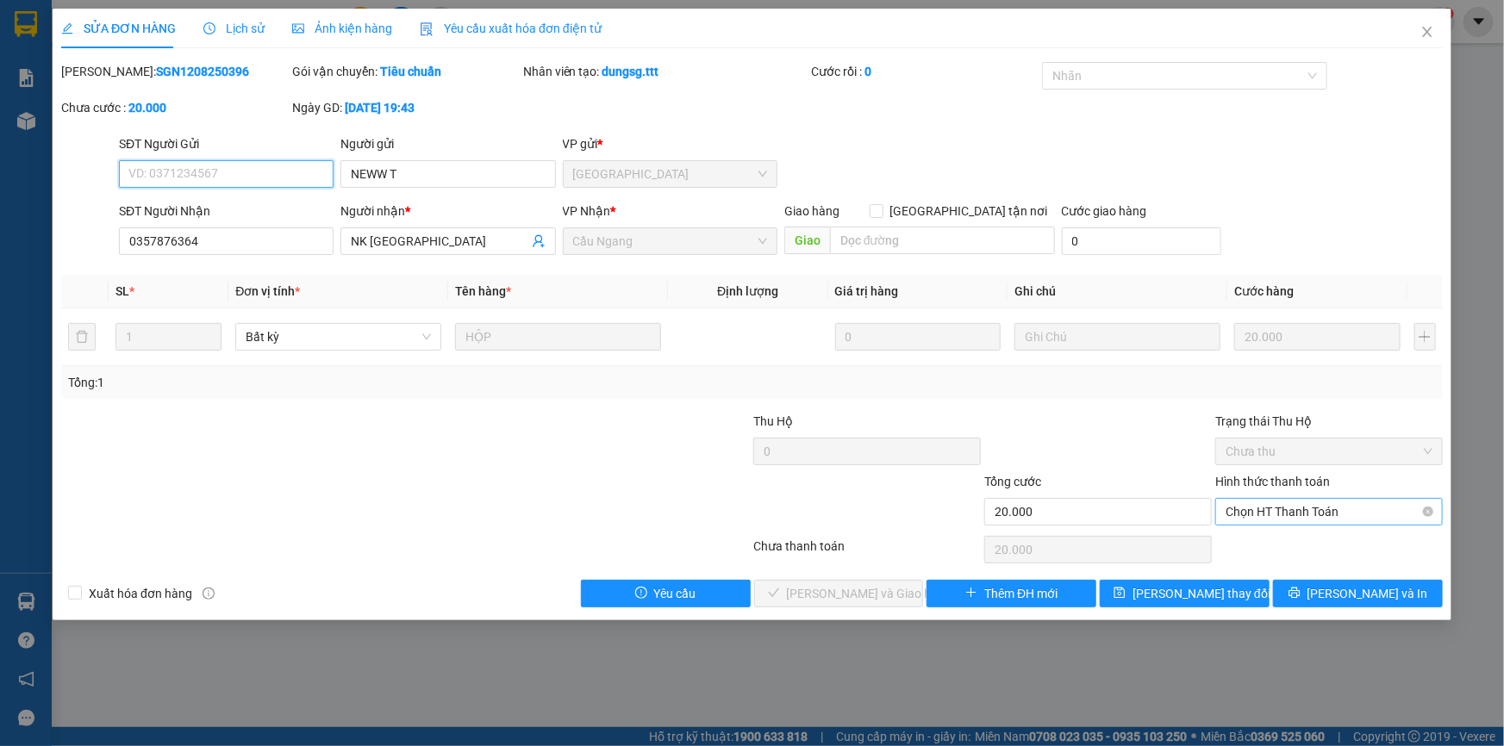
click at [1244, 513] on span "Chọn HT Thanh Toán" at bounding box center [1328, 512] width 207 height 26
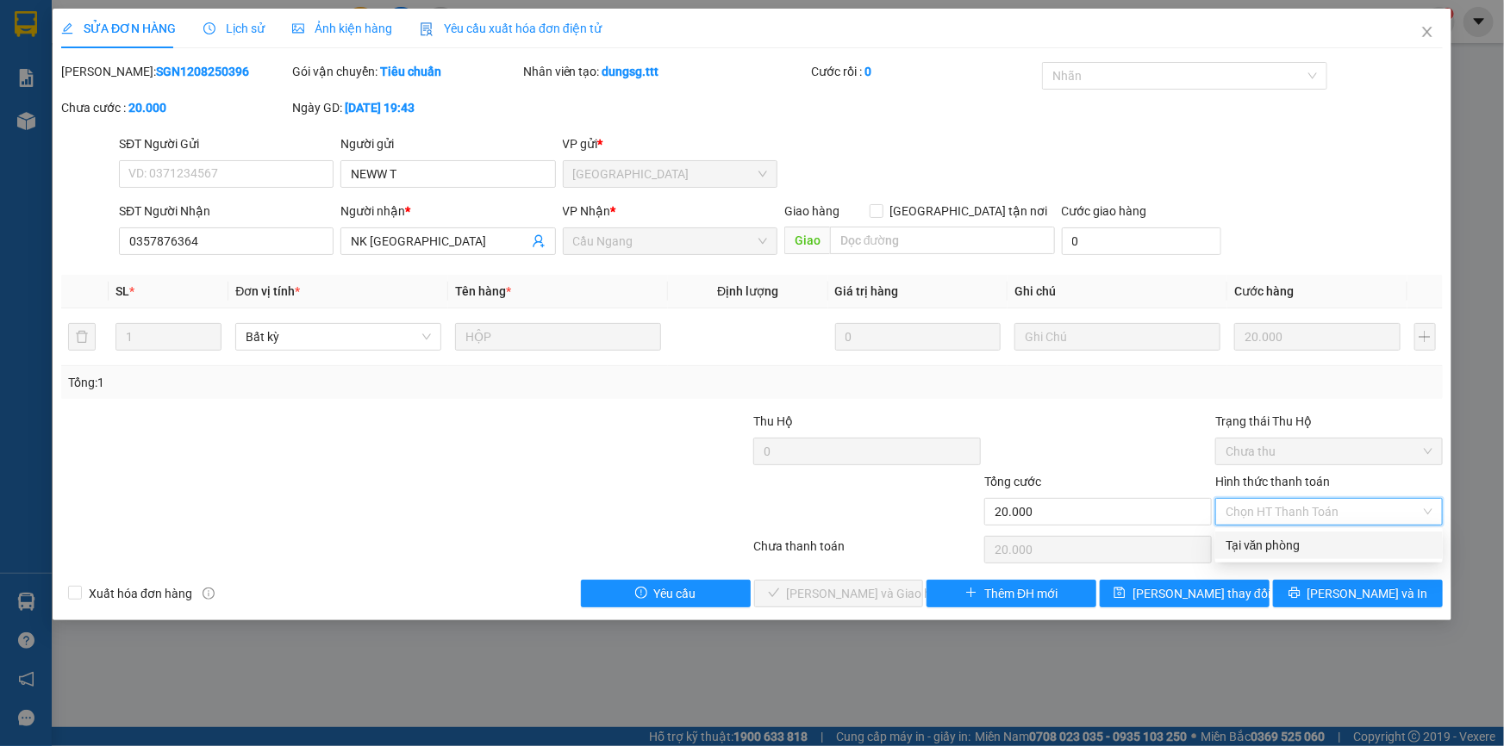
click at [1242, 554] on div "Tại văn phòng" at bounding box center [1328, 545] width 207 height 19
type input "0"
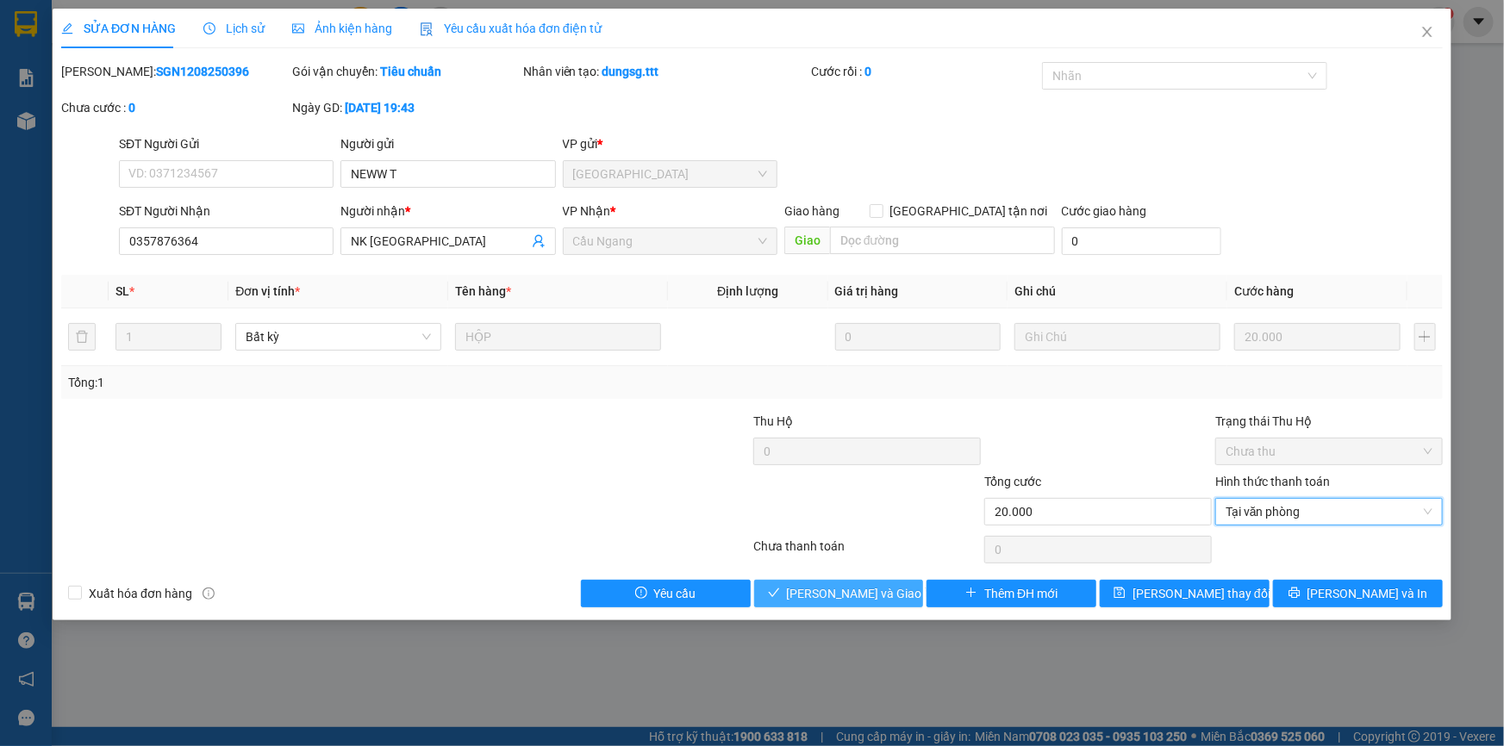
click at [859, 584] on span "[PERSON_NAME] và [PERSON_NAME] hàng" at bounding box center [869, 593] width 165 height 19
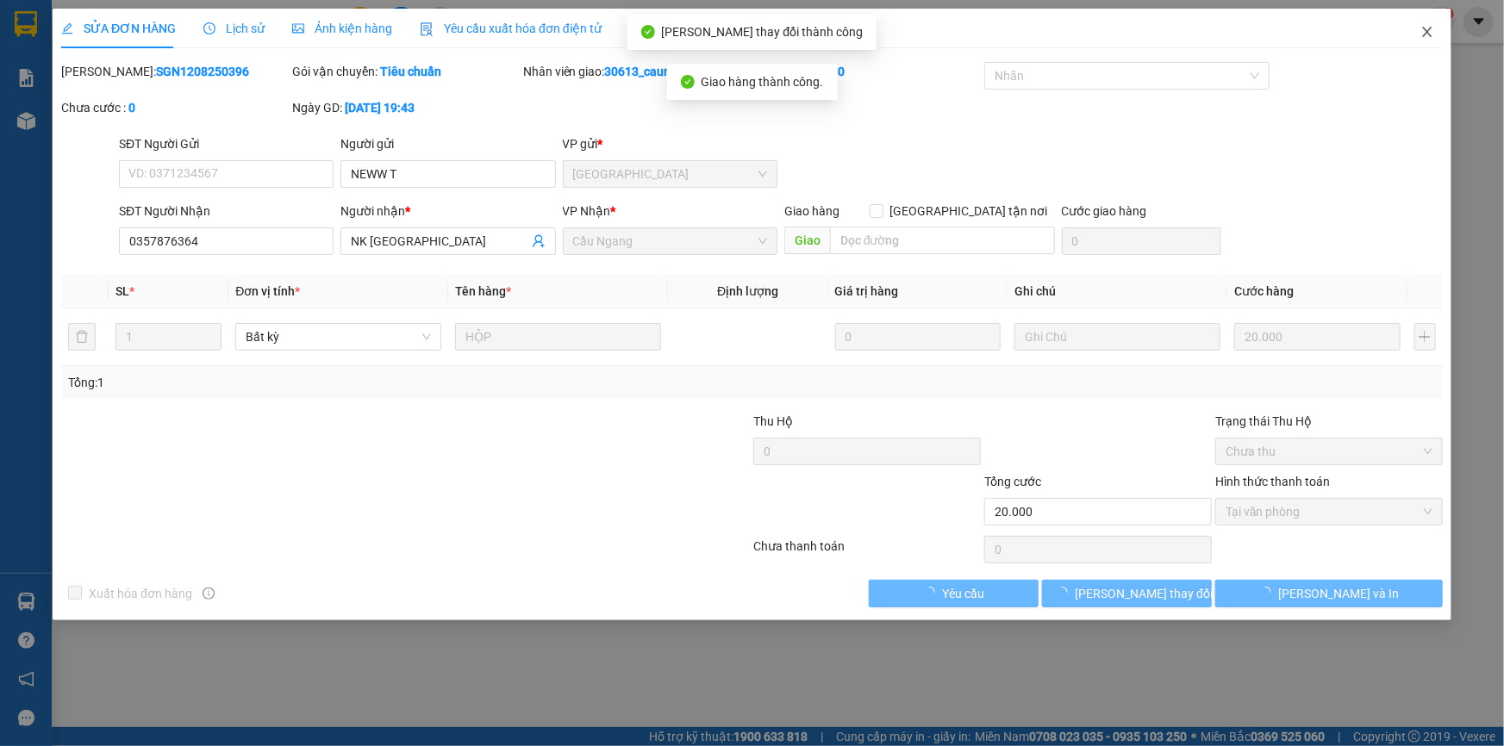
click at [1422, 30] on icon "close" at bounding box center [1427, 32] width 14 height 14
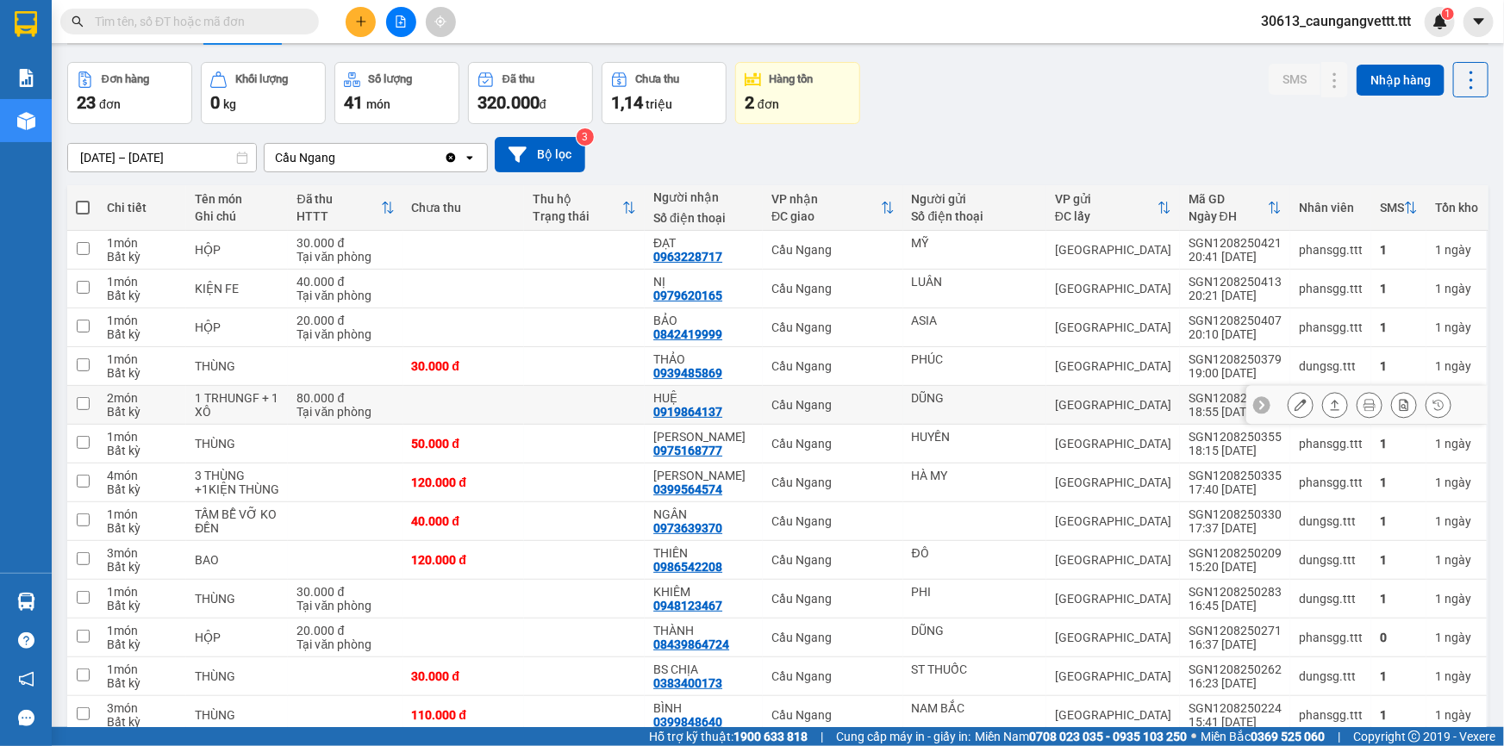
scroll to position [103, 0]
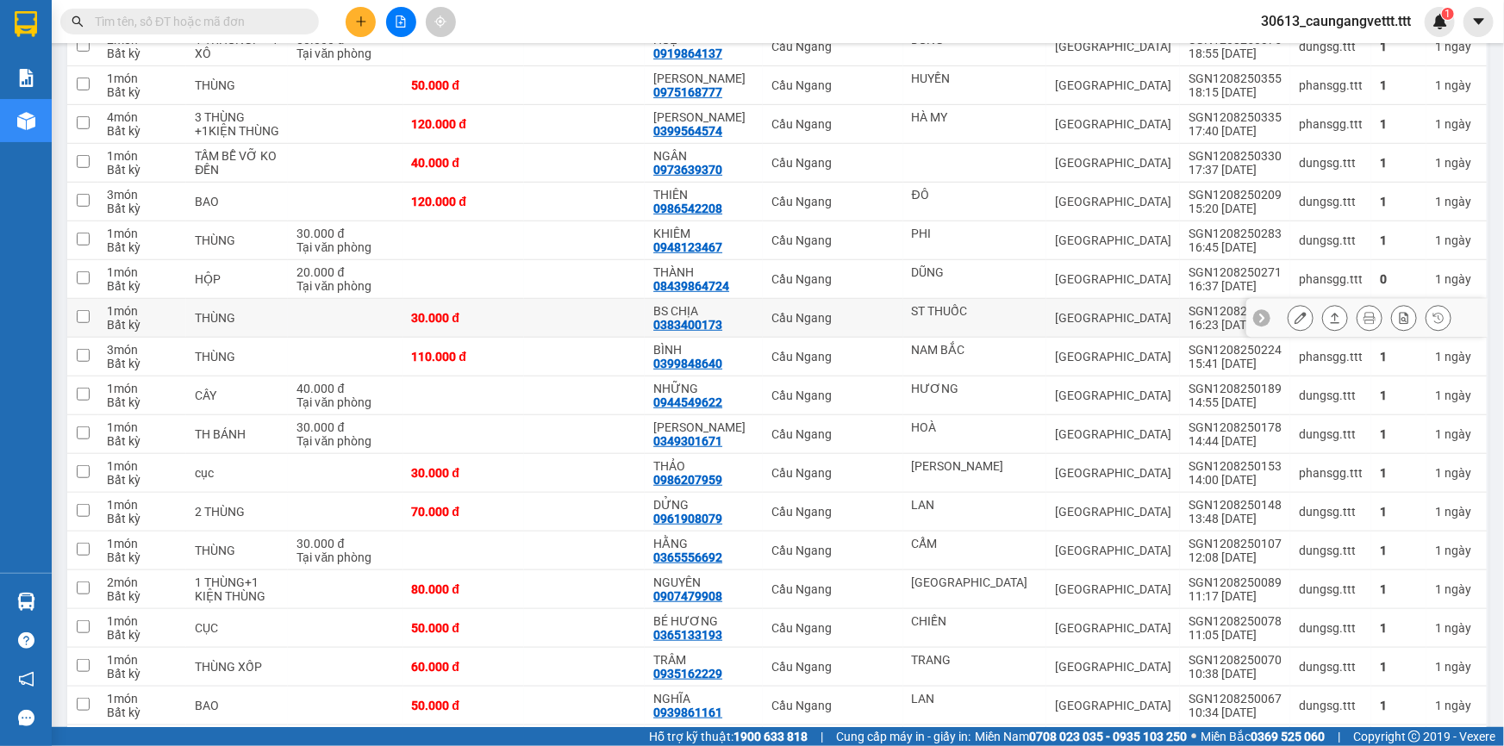
scroll to position [468, 0]
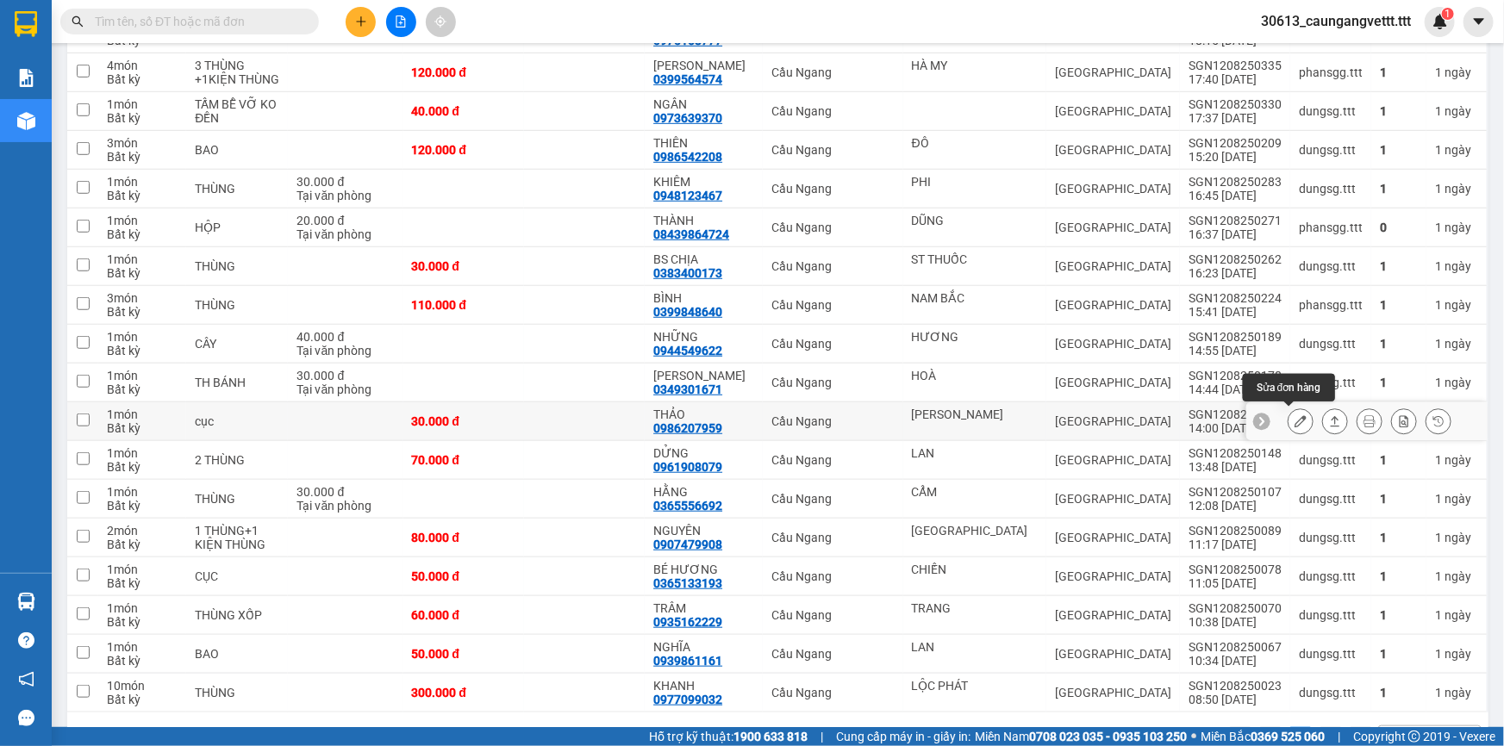
click at [1294, 423] on icon at bounding box center [1300, 421] width 12 height 12
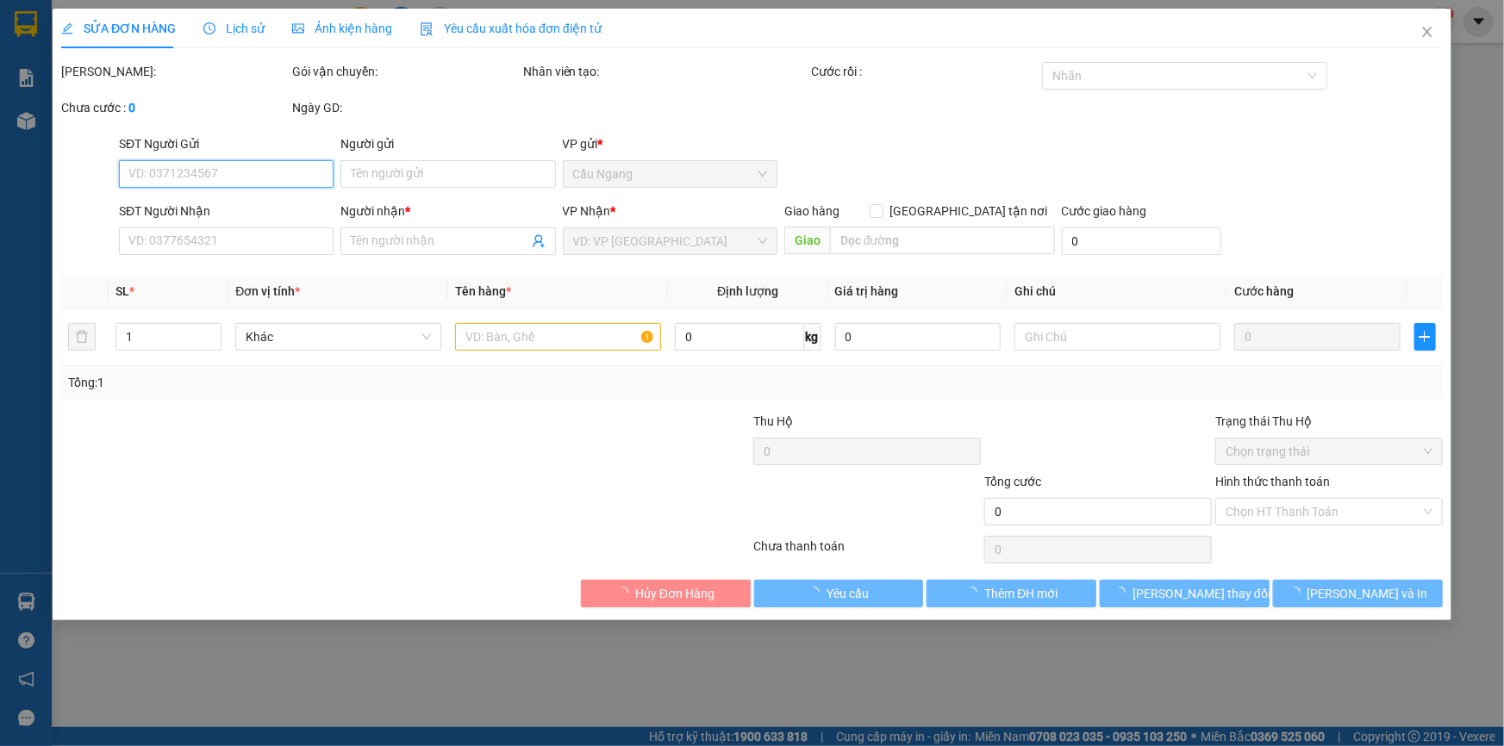
type input "[PERSON_NAME]"
type input "0986207959"
type input "THẢO"
type input "30.000"
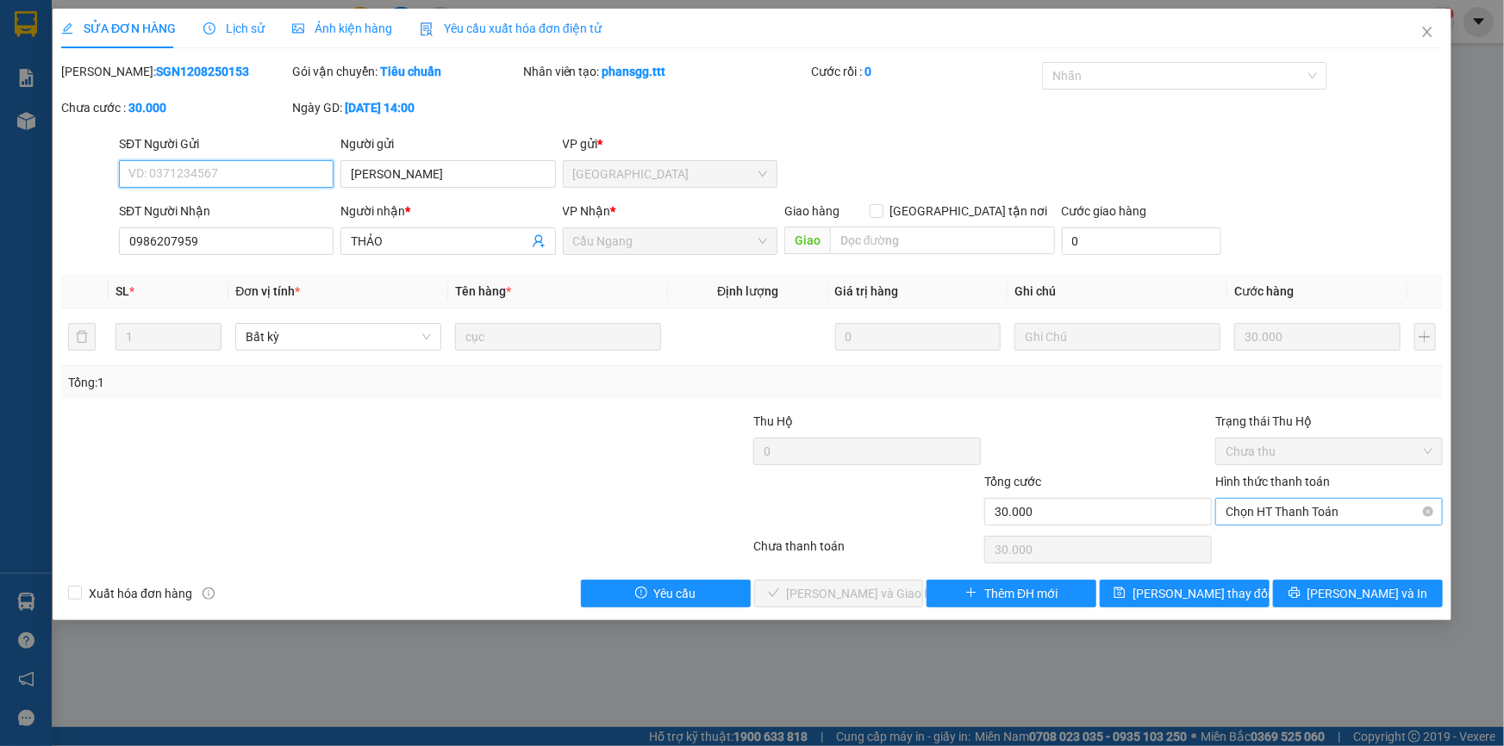
click at [1285, 517] on span "Chọn HT Thanh Toán" at bounding box center [1328, 512] width 207 height 26
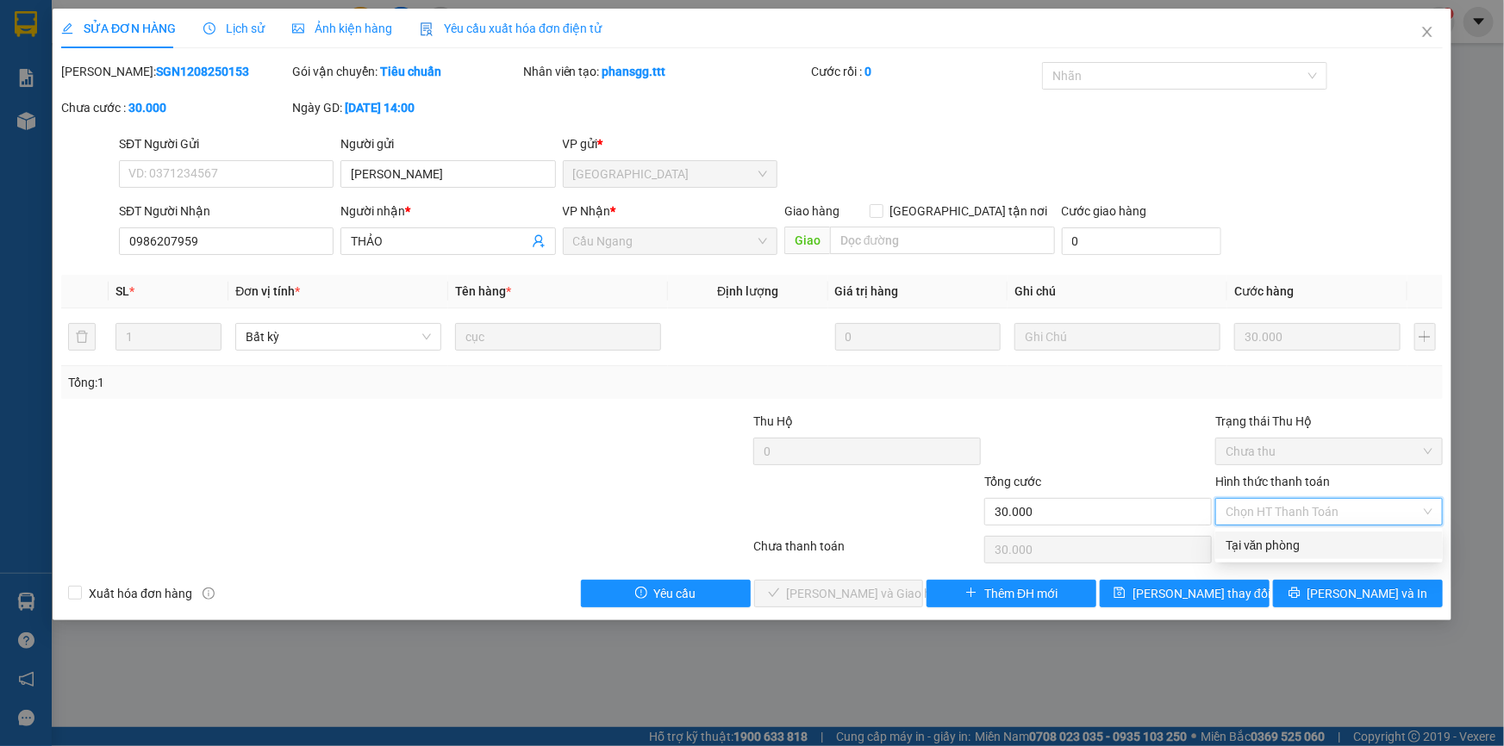
drag, startPoint x: 1272, startPoint y: 544, endPoint x: 1252, endPoint y: 549, distance: 20.5
click at [1271, 544] on div "Tại văn phòng" at bounding box center [1328, 545] width 207 height 19
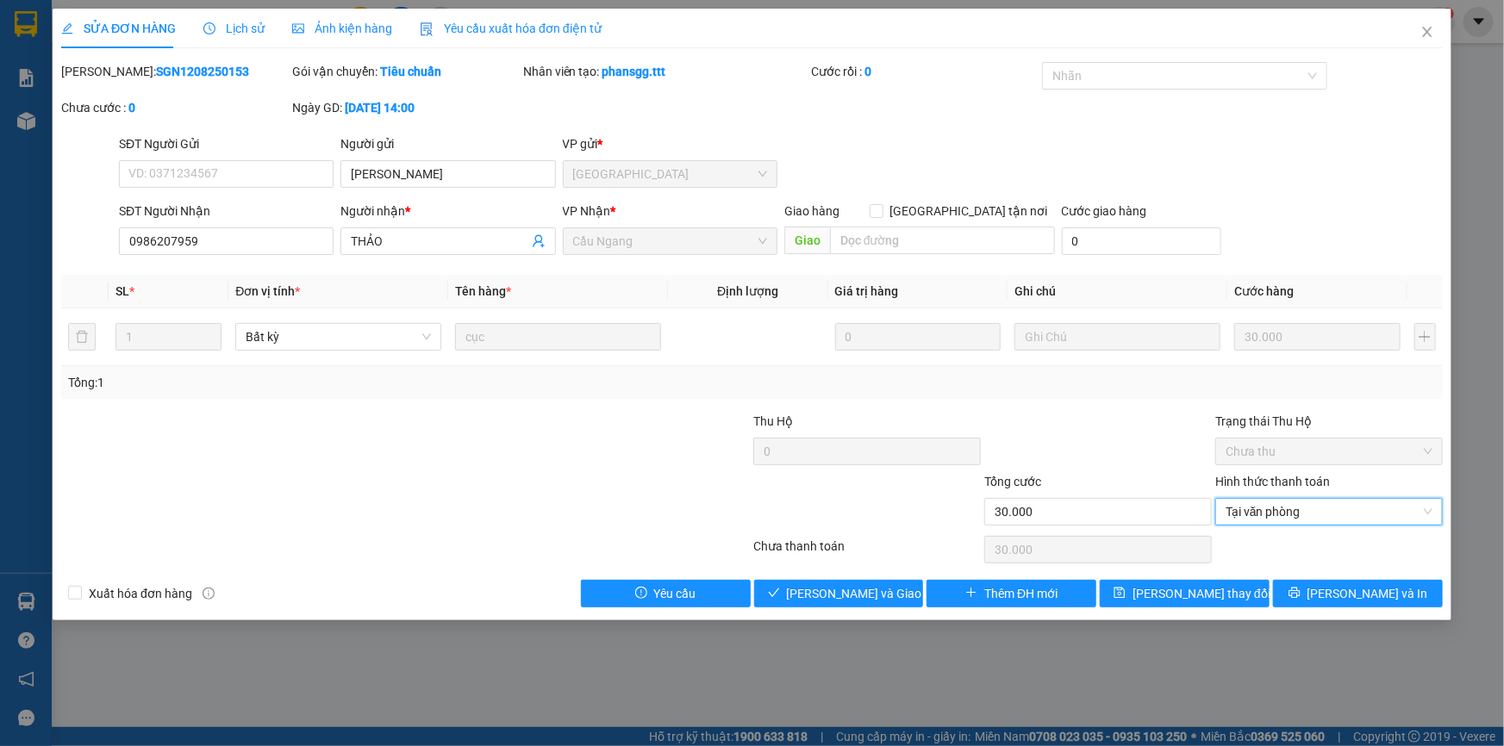
type input "0"
click at [821, 595] on span "[PERSON_NAME] và [PERSON_NAME] hàng" at bounding box center [869, 593] width 165 height 19
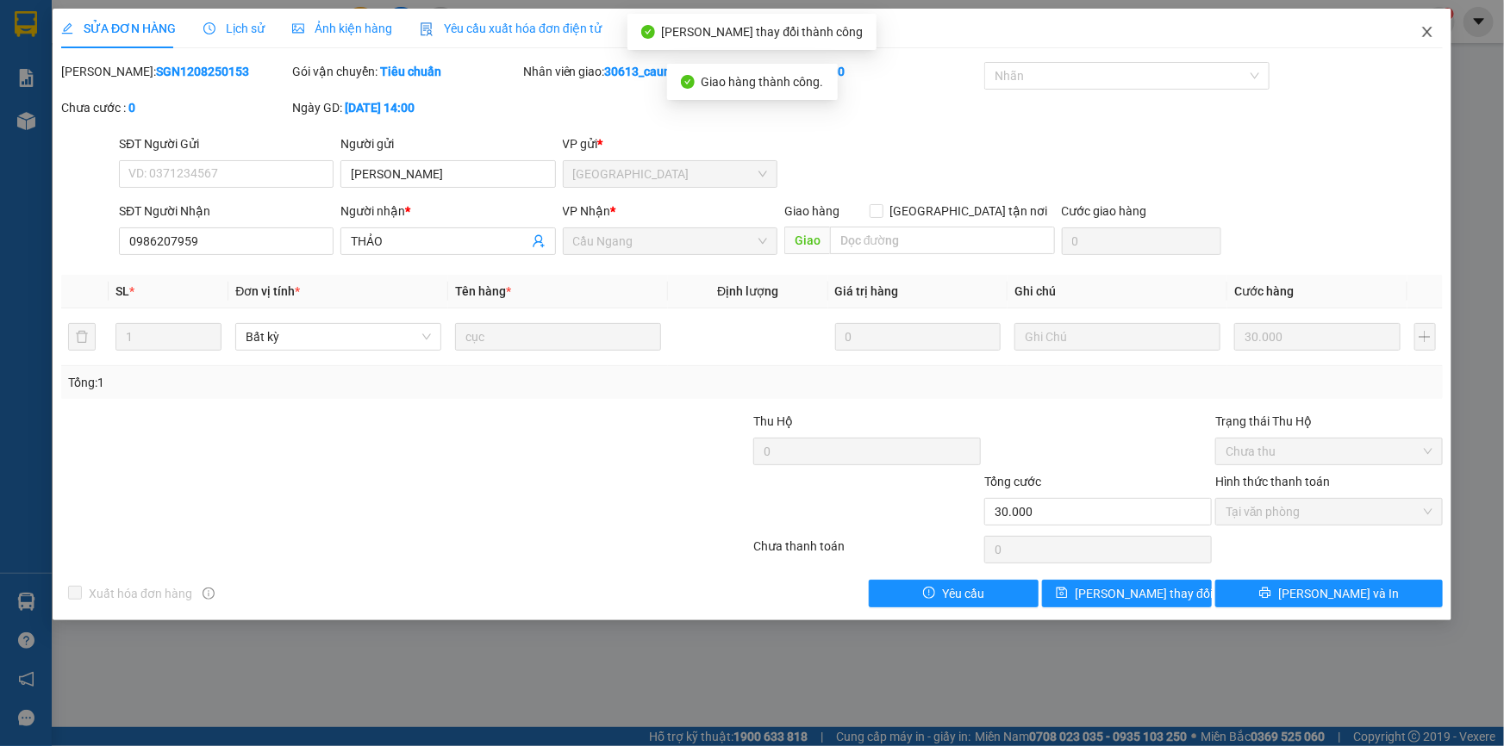
click at [1427, 32] on icon "close" at bounding box center [1427, 32] width 14 height 14
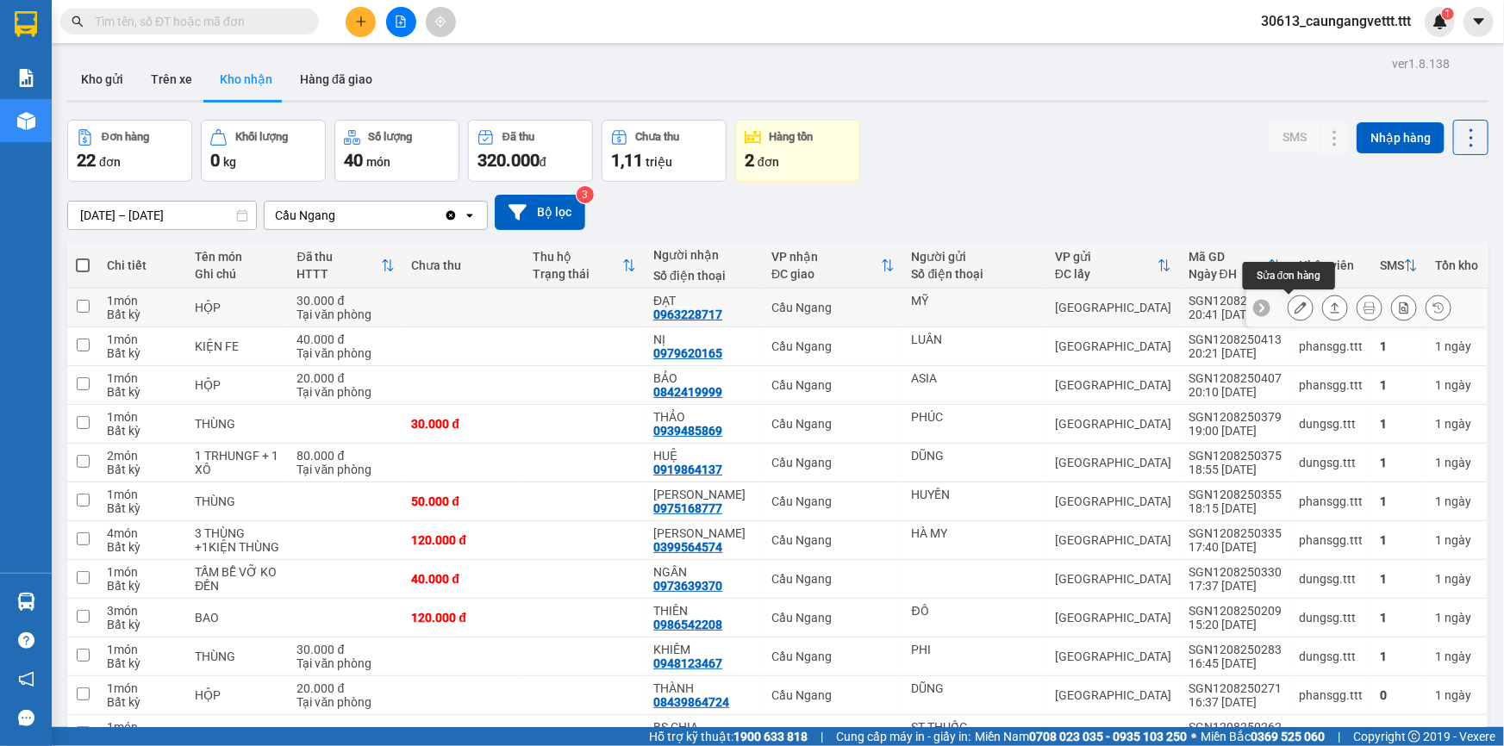
click at [1294, 303] on icon at bounding box center [1300, 308] width 12 height 12
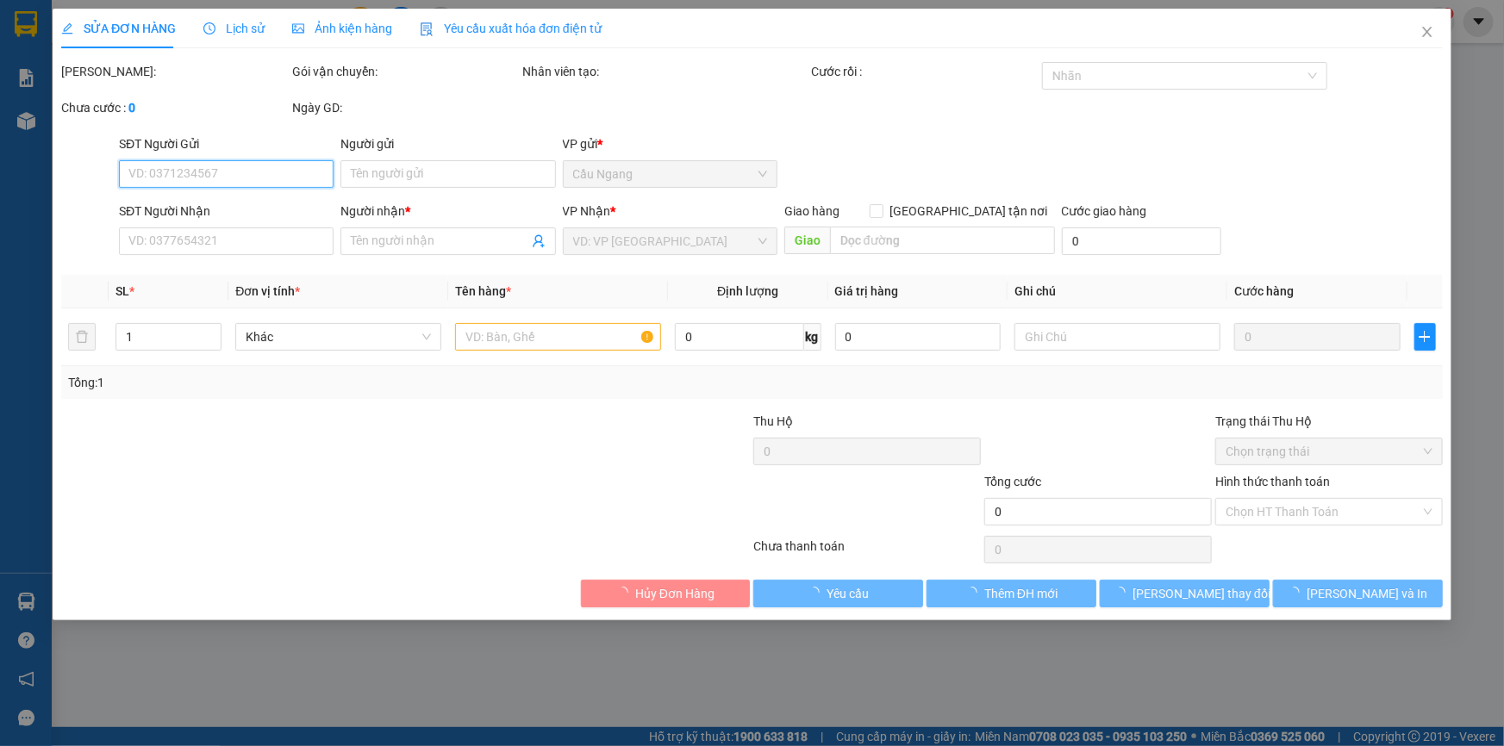
type input "MỸ"
type input "0963228717"
type input "ĐẠT"
type input "30.000"
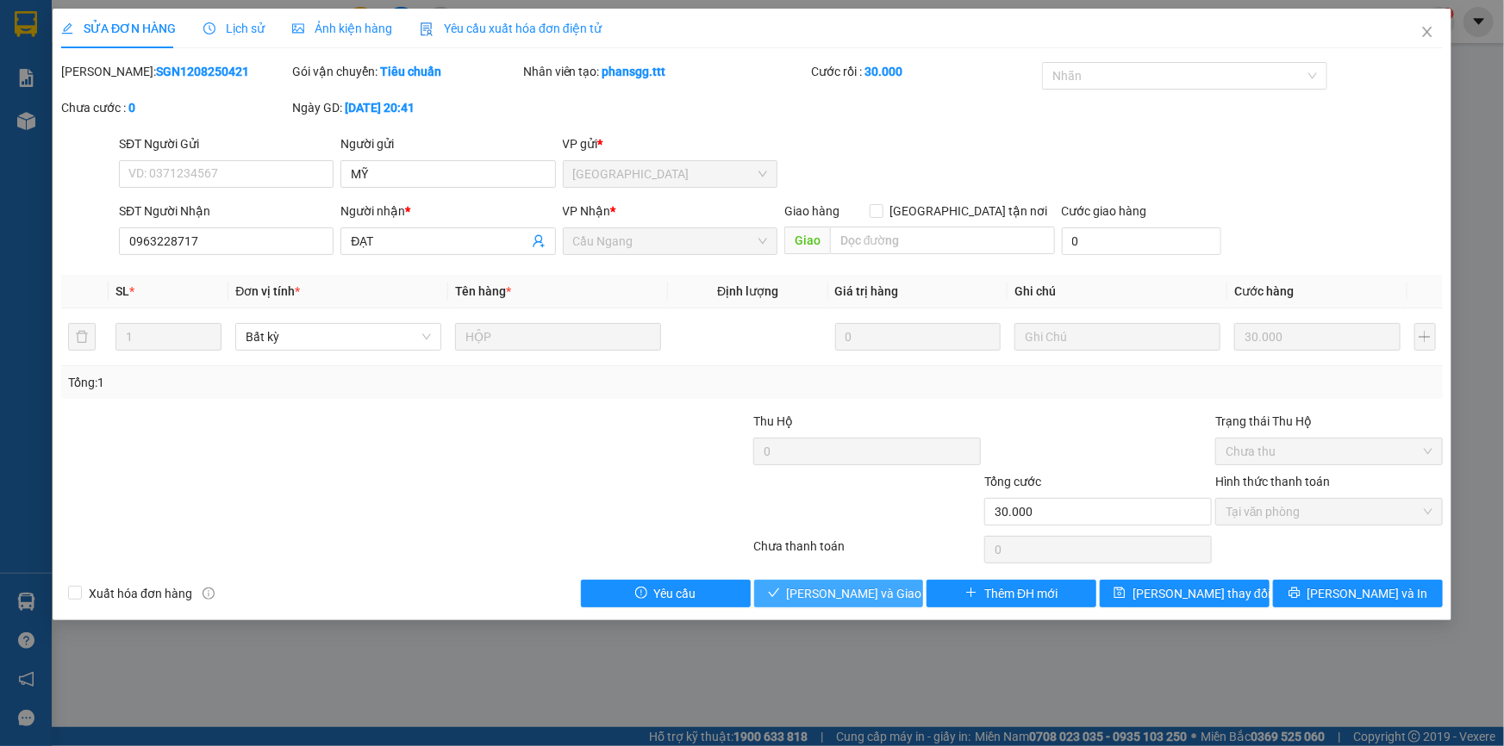
drag, startPoint x: 876, startPoint y: 595, endPoint x: 990, endPoint y: 474, distance: 165.8
click at [876, 594] on span "[PERSON_NAME] và [PERSON_NAME] hàng" at bounding box center [869, 593] width 165 height 19
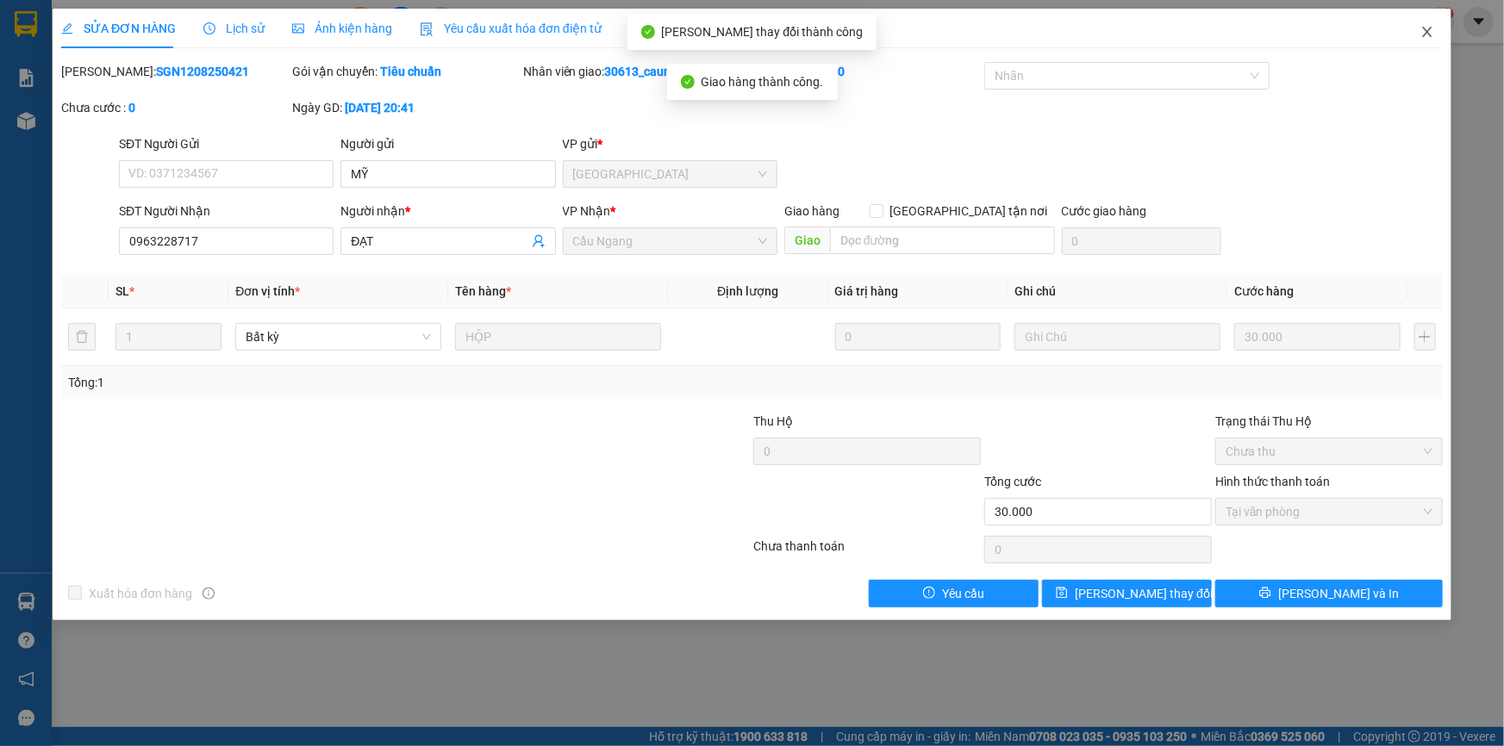
click at [1427, 31] on icon "close" at bounding box center [1427, 32] width 14 height 14
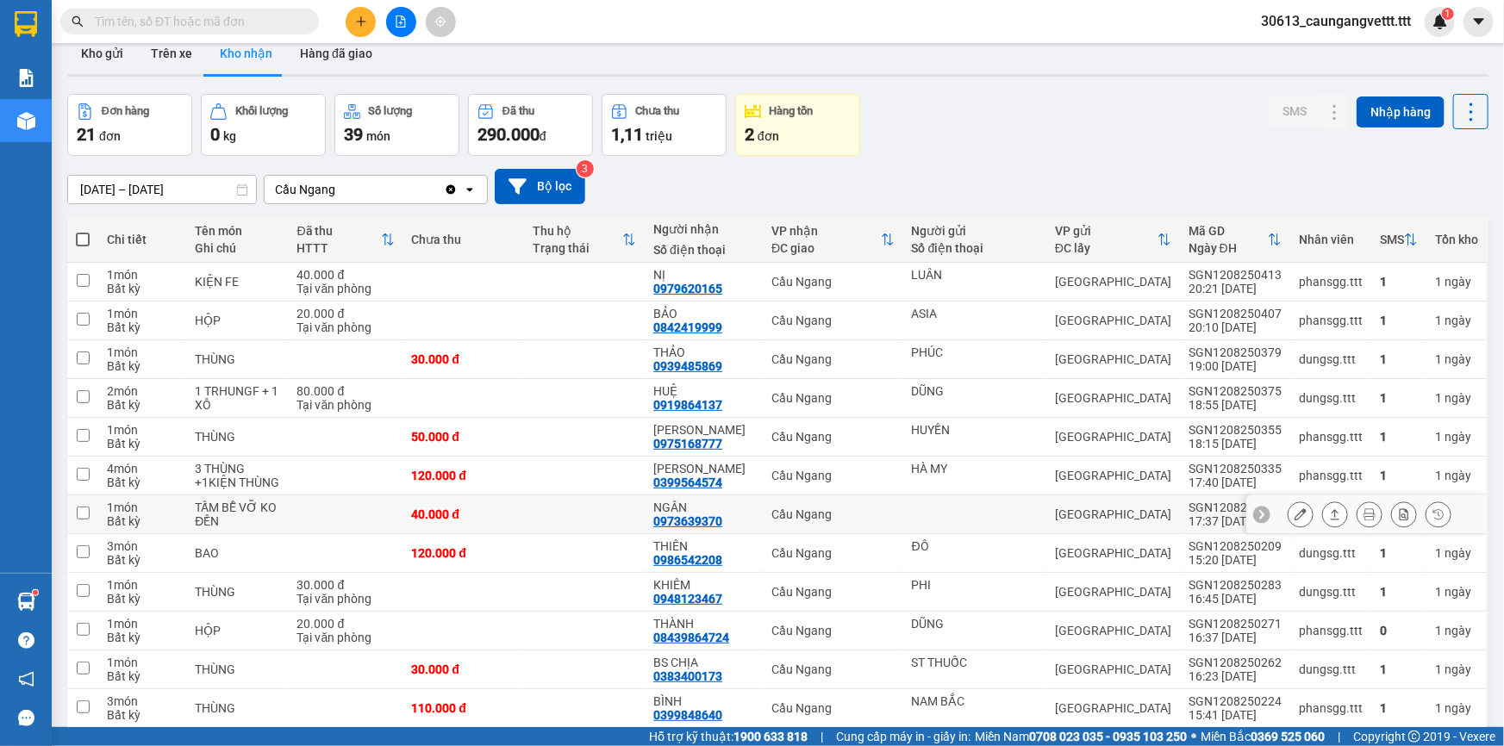
scroll to position [78, 0]
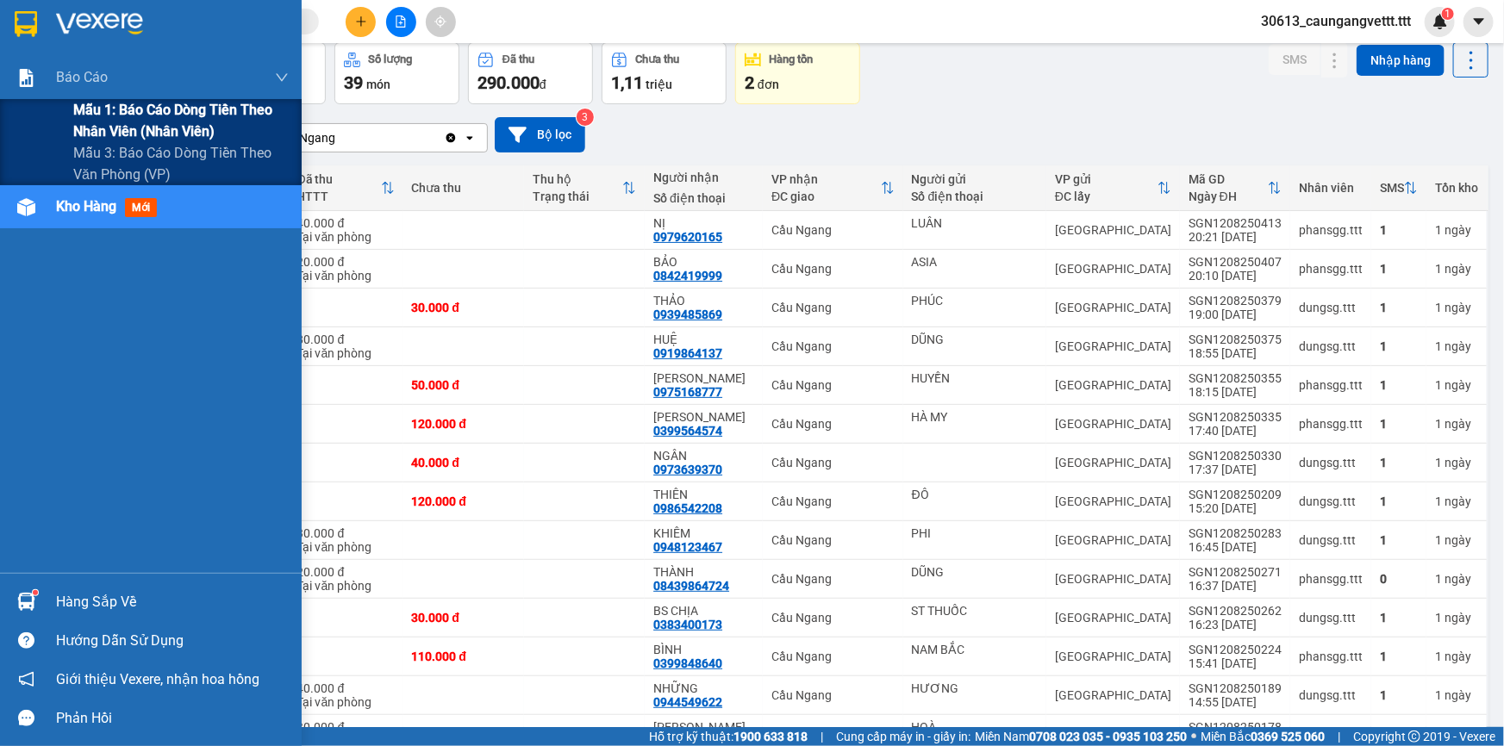
click at [130, 133] on span "Mẫu 1: Báo cáo dòng tiền theo nhân viên (nhân viên)" at bounding box center [180, 120] width 215 height 43
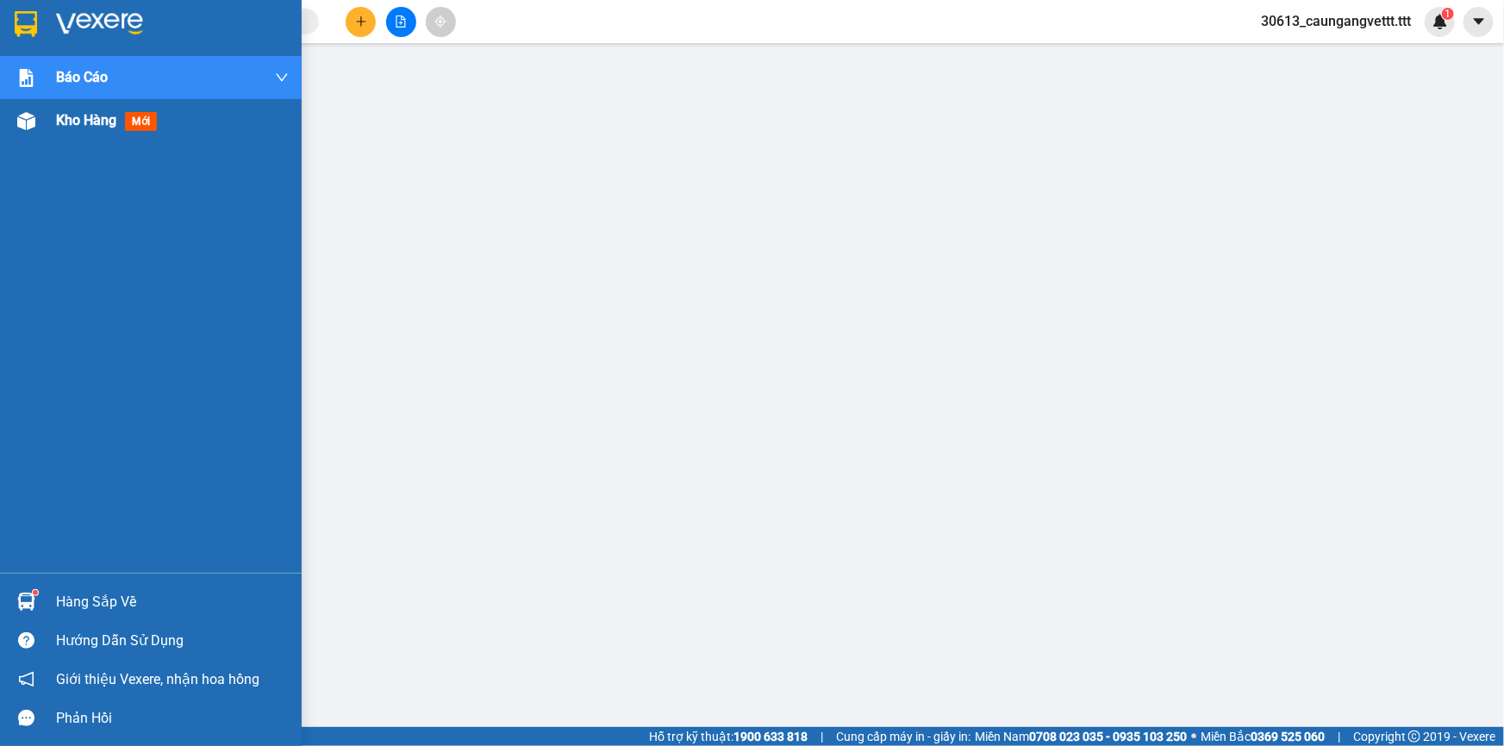
drag, startPoint x: 60, startPoint y: 121, endPoint x: 108, endPoint y: 132, distance: 48.5
click at [61, 122] on span "Kho hàng" at bounding box center [86, 120] width 60 height 16
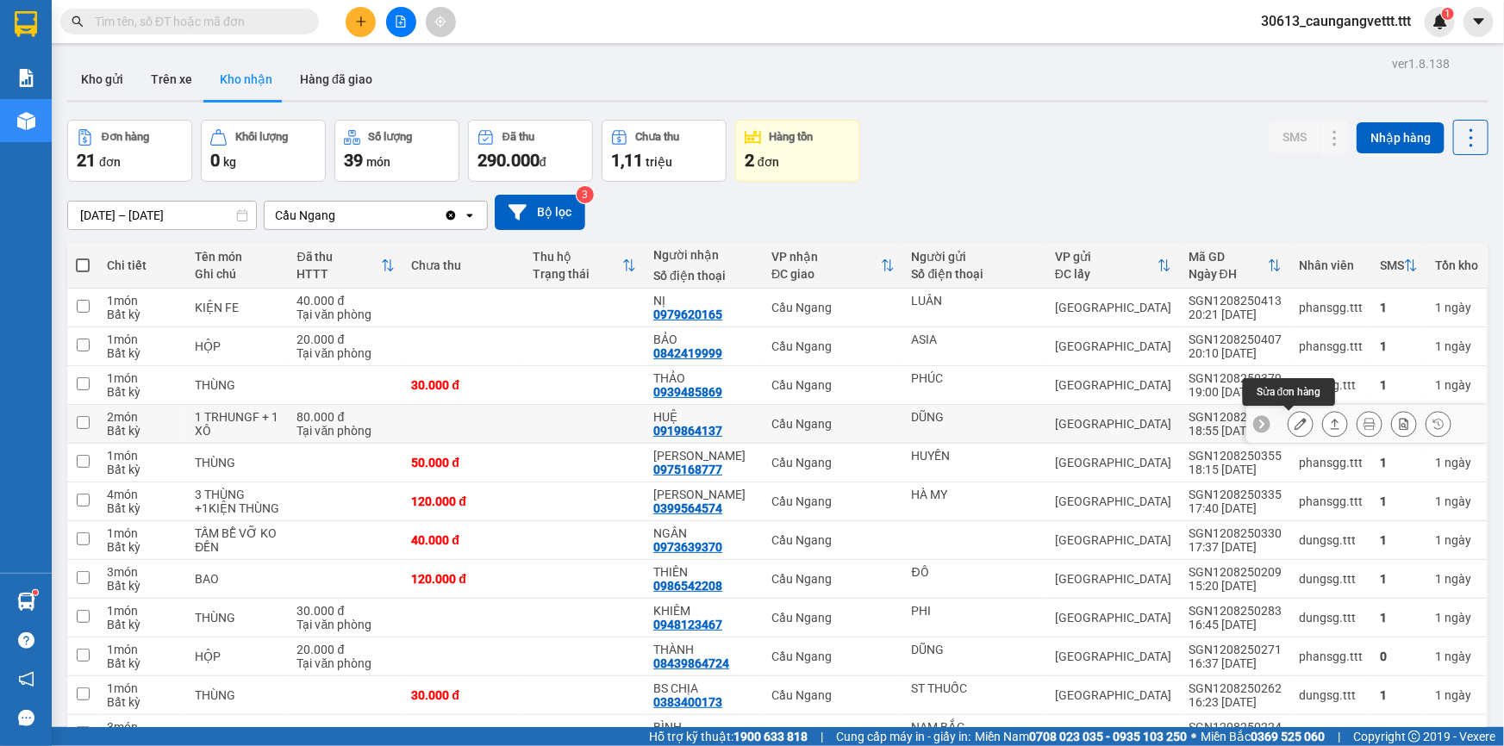
click at [1294, 424] on icon at bounding box center [1300, 424] width 12 height 12
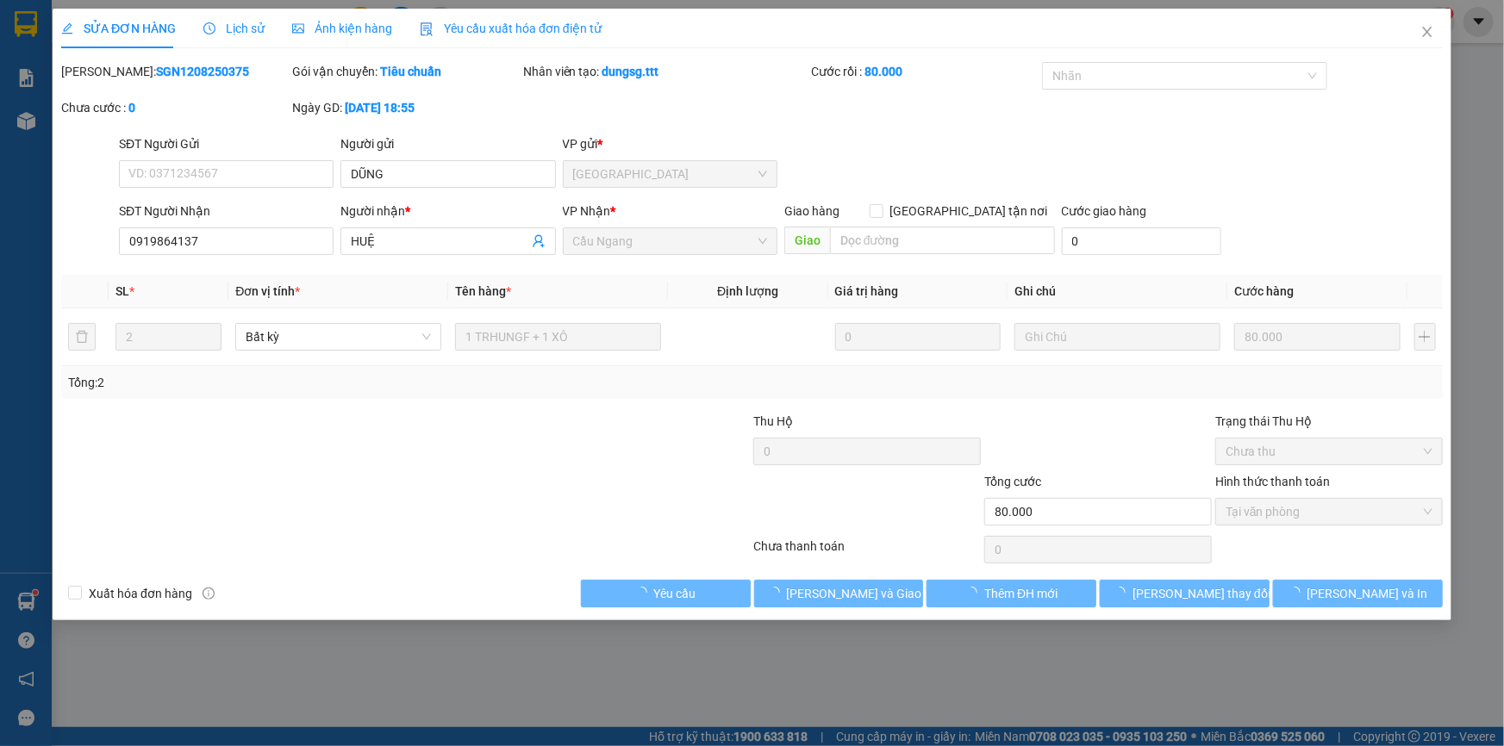
type input "DŨNG"
type input "0919864137"
type input "HUỆ"
type input "80.000"
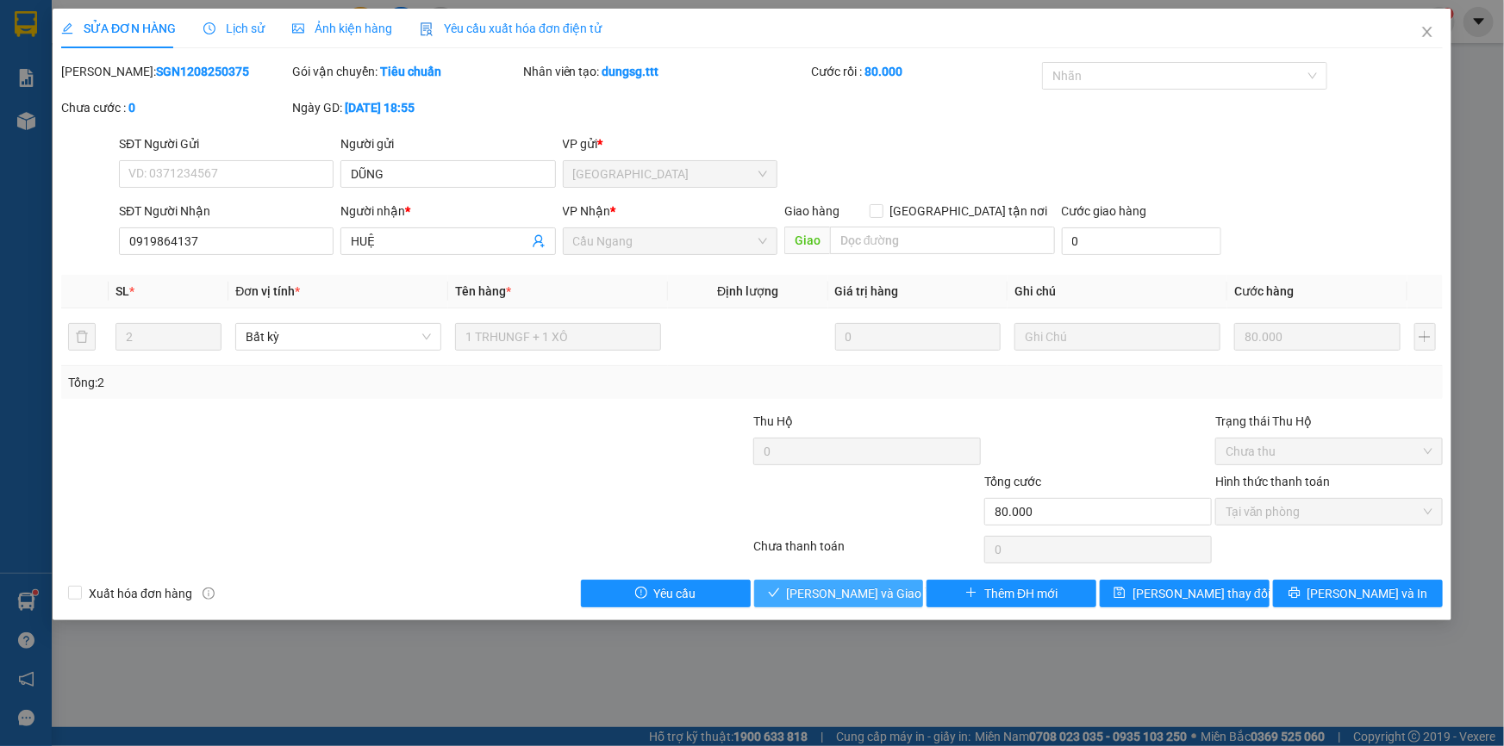
click at [857, 586] on span "[PERSON_NAME] và [PERSON_NAME] hàng" at bounding box center [869, 593] width 165 height 19
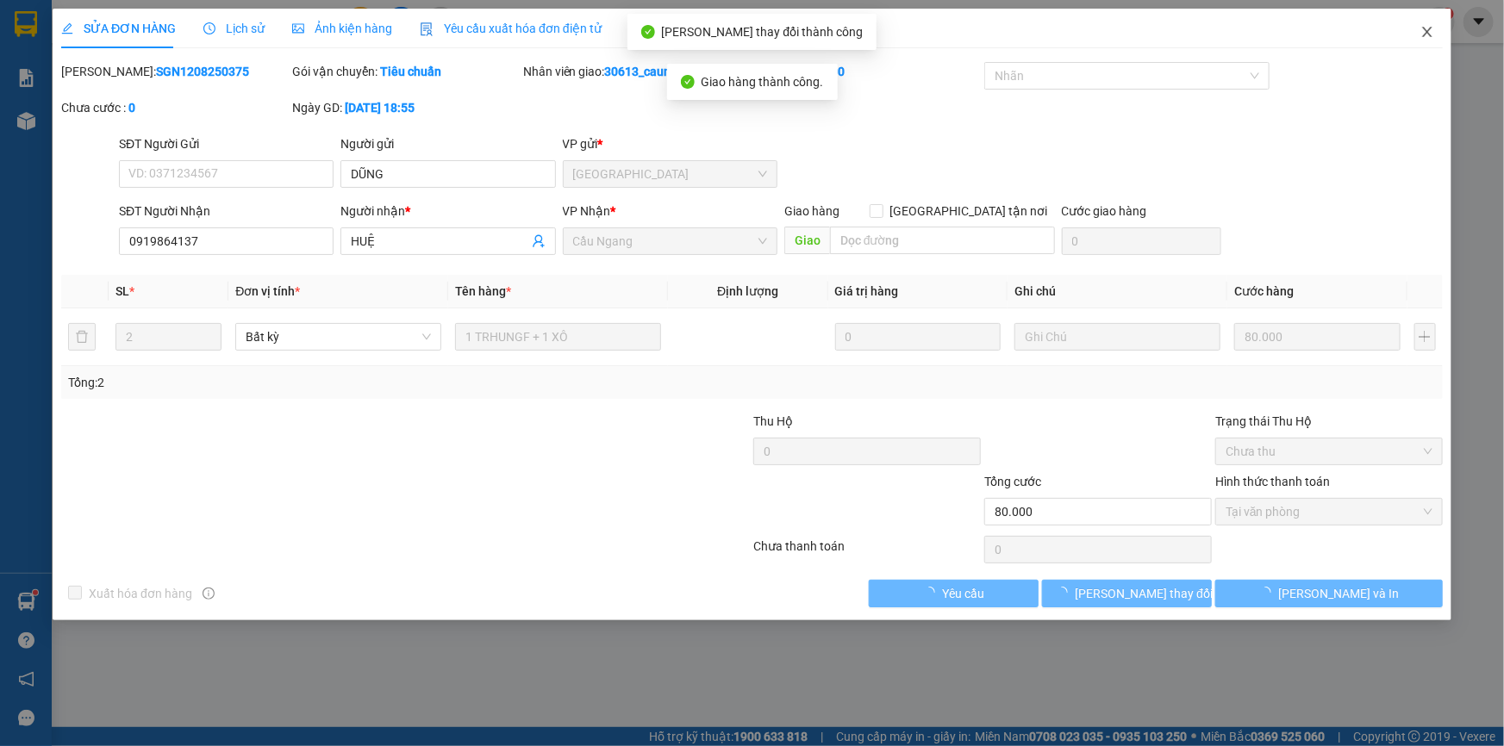
click at [1426, 34] on icon "close" at bounding box center [1426, 32] width 9 height 10
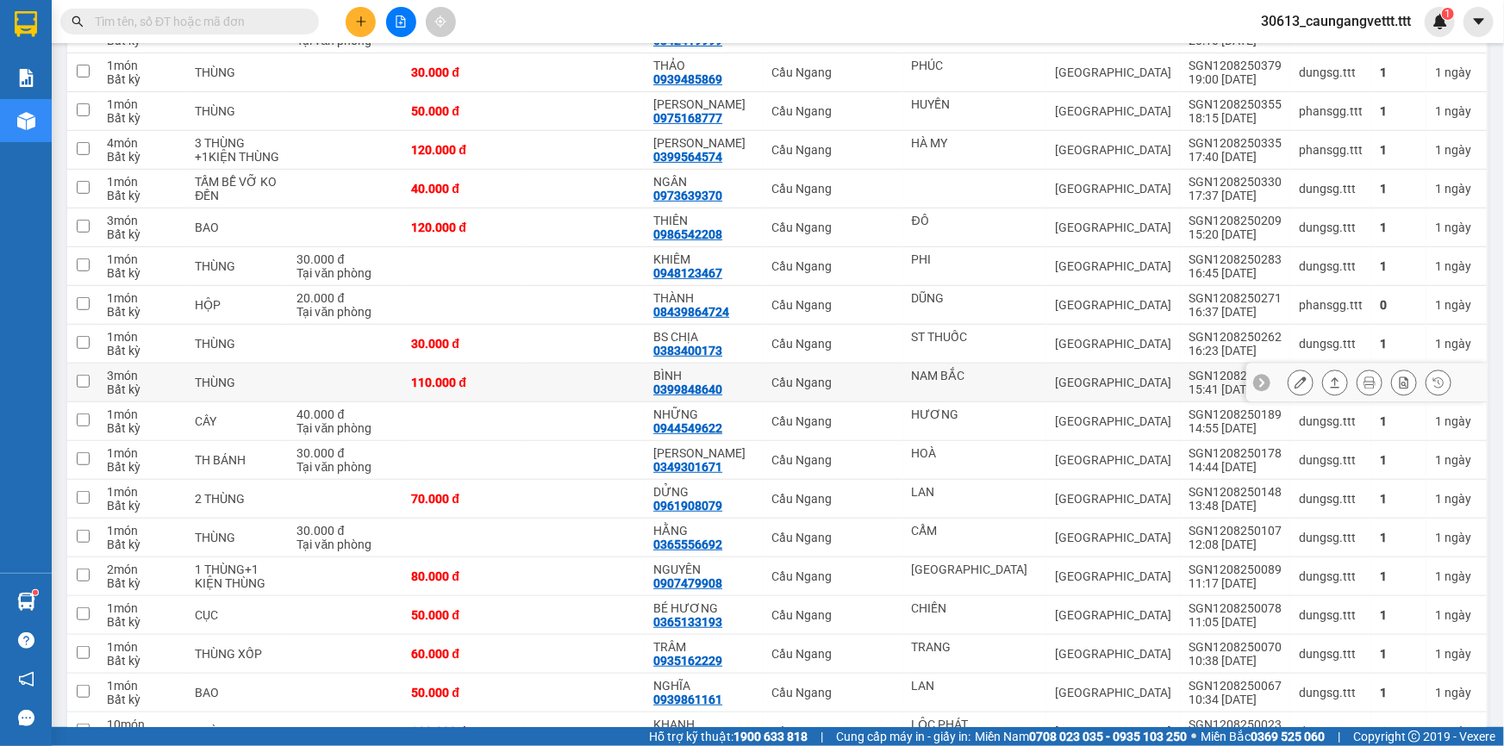
scroll to position [365, 0]
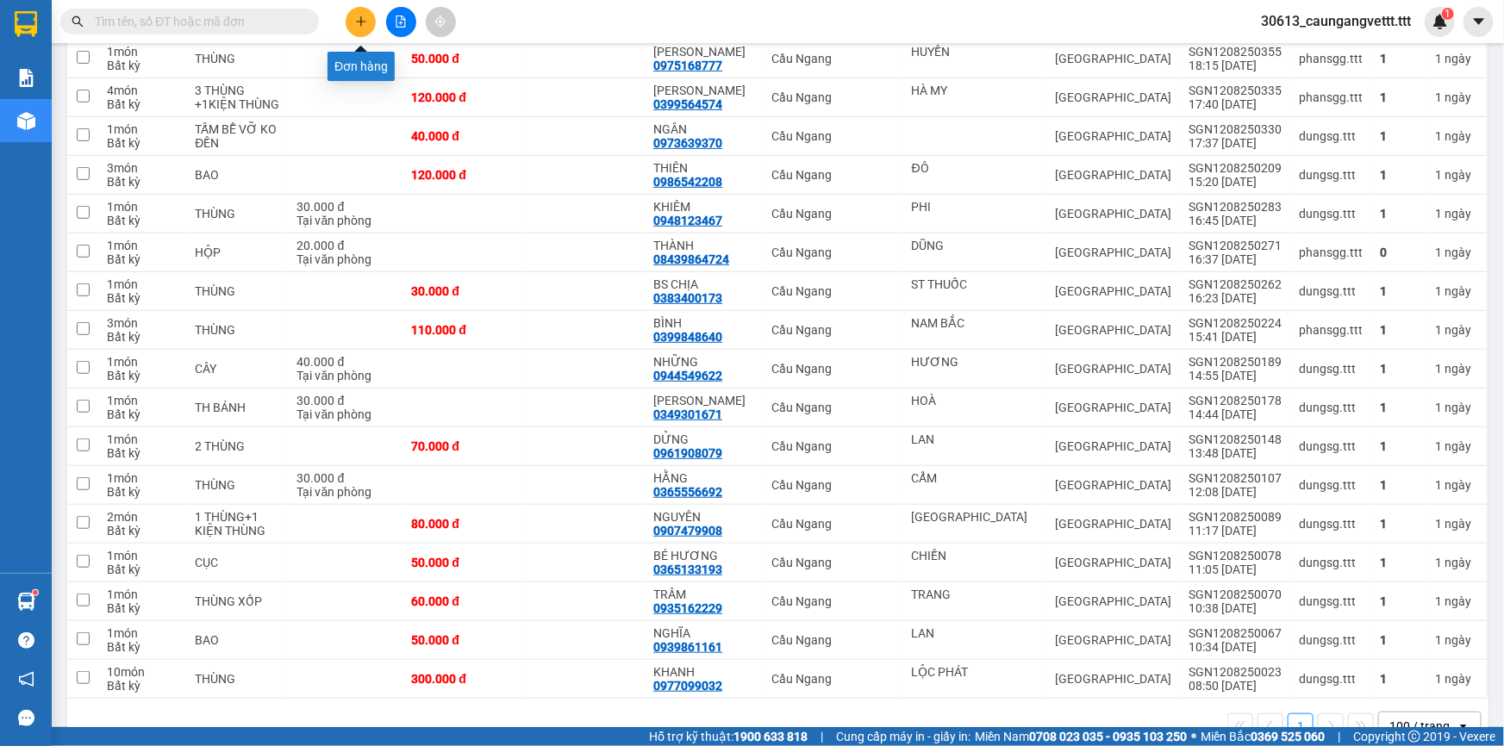
click at [362, 24] on icon "plus" at bounding box center [361, 22] width 12 height 12
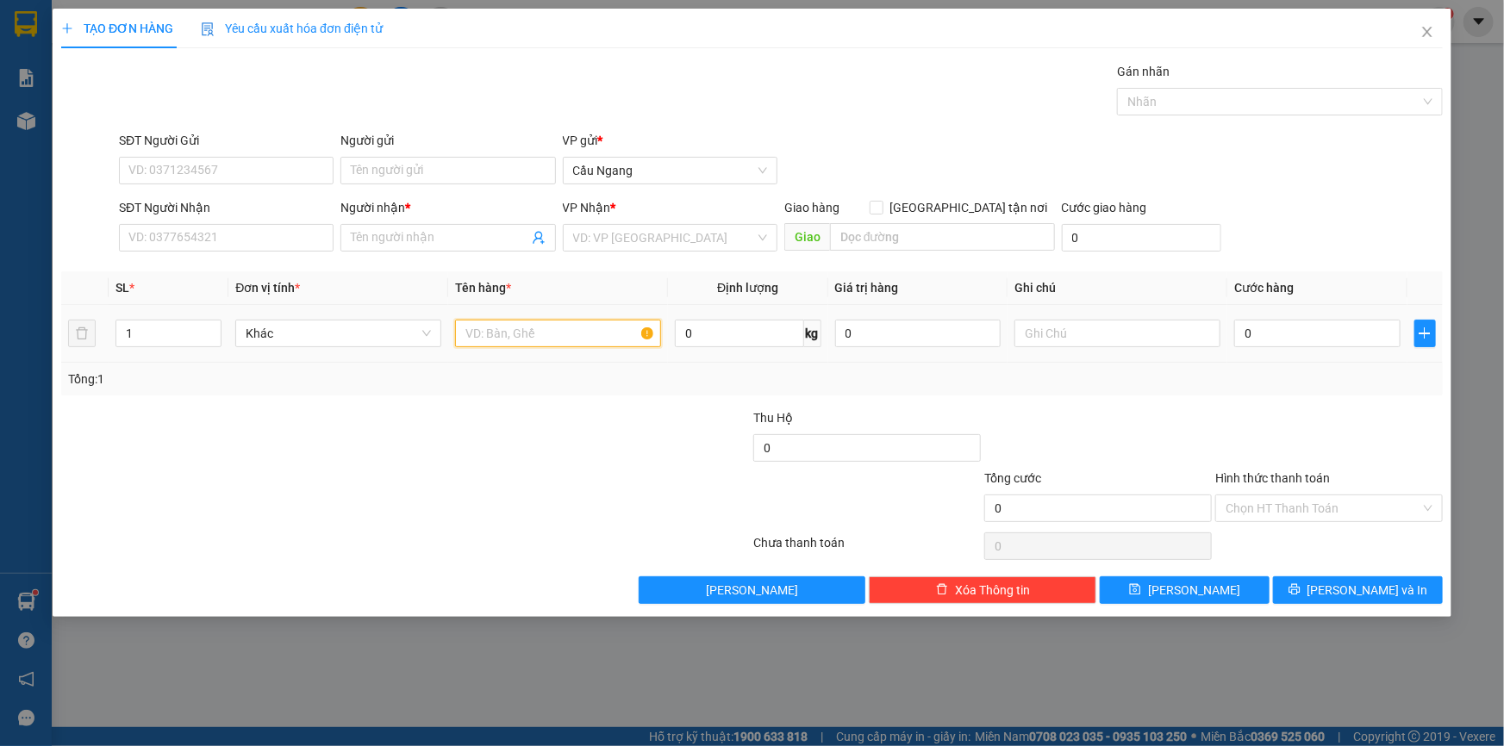
click at [483, 337] on input "text" at bounding box center [558, 334] width 206 height 28
type input "THX"
click at [201, 233] on input "SĐT Người Nhận" at bounding box center [226, 238] width 215 height 28
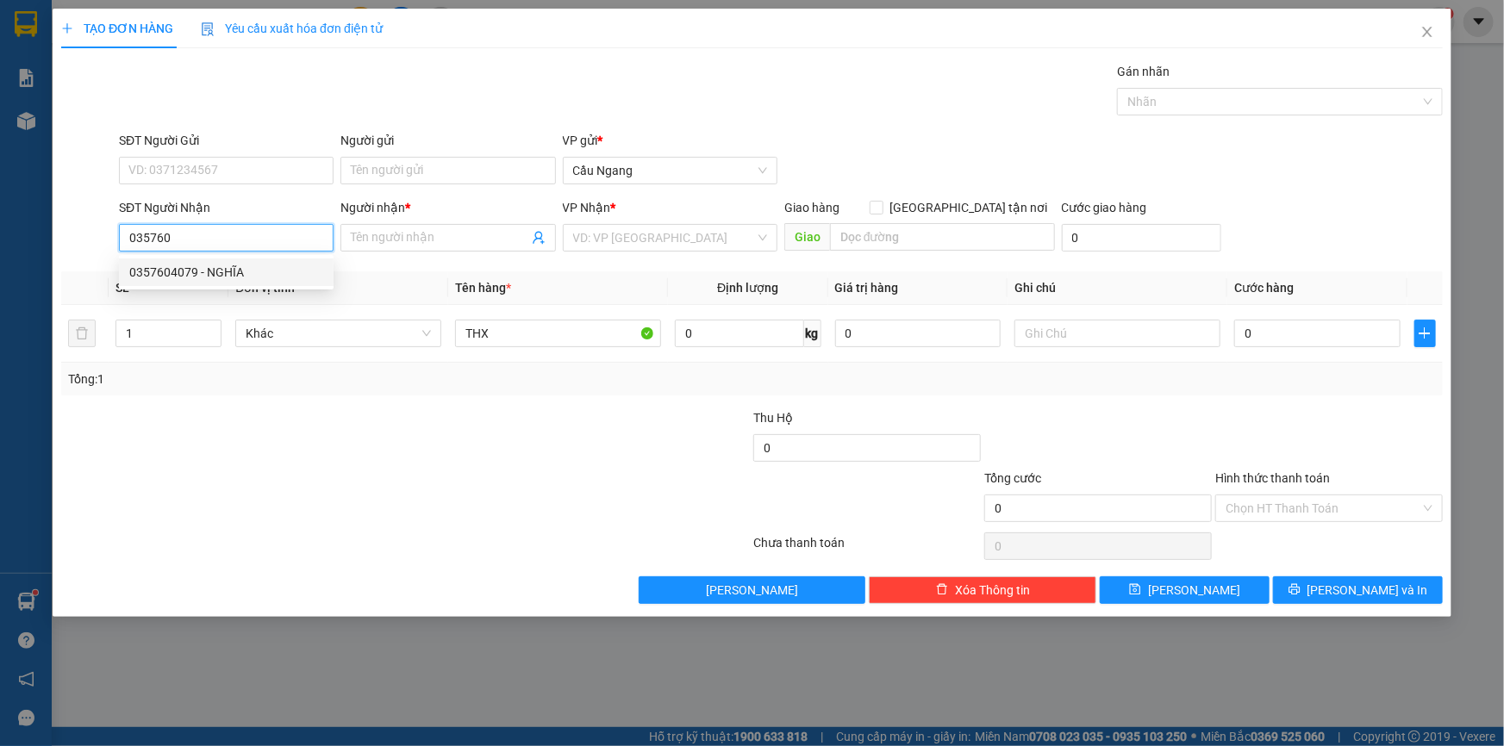
click at [225, 267] on div "0357604079 - NGHĨA" at bounding box center [226, 272] width 194 height 19
type input "0357604079"
type input "NGHĨA"
type input "0357604079"
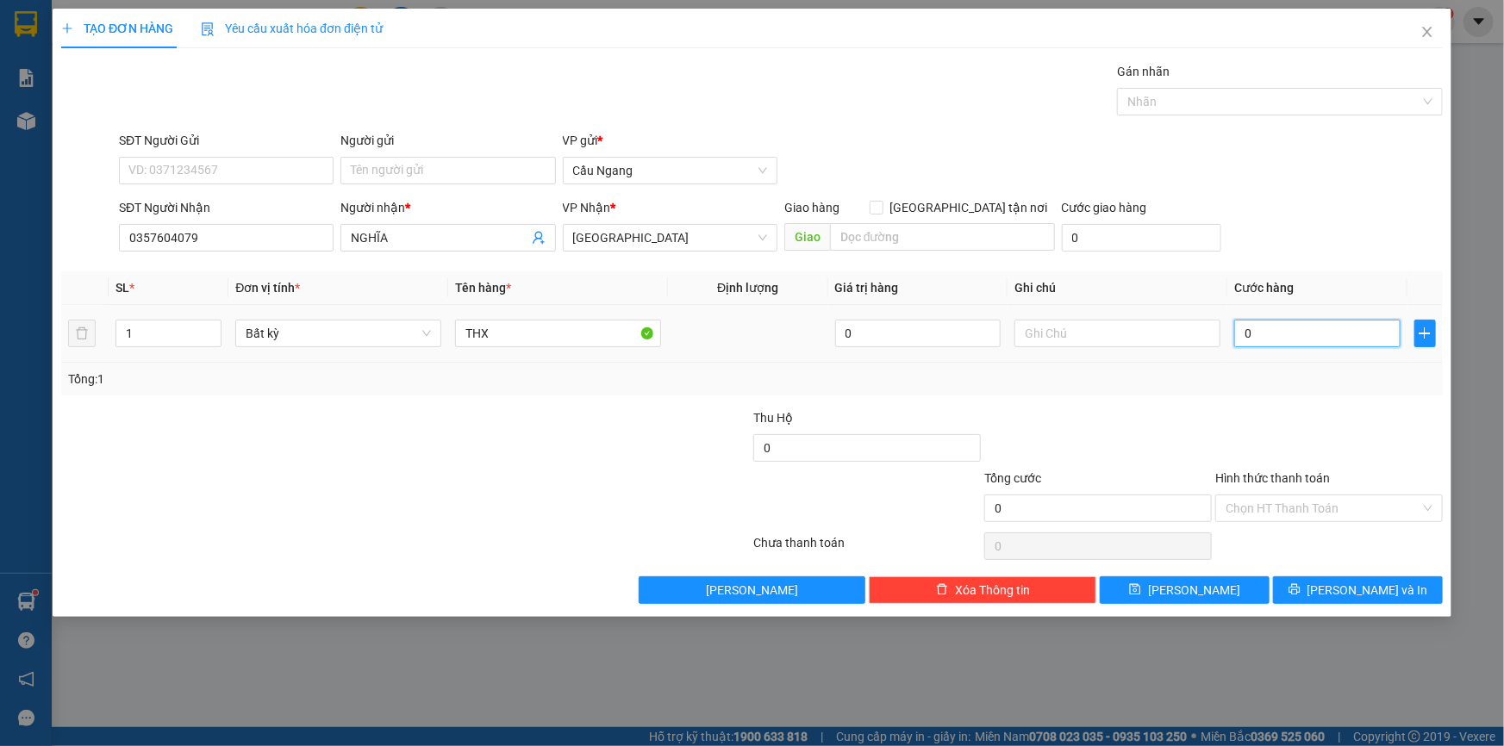
click at [1290, 336] on input "0" at bounding box center [1317, 334] width 166 height 28
type input "4"
type input "40"
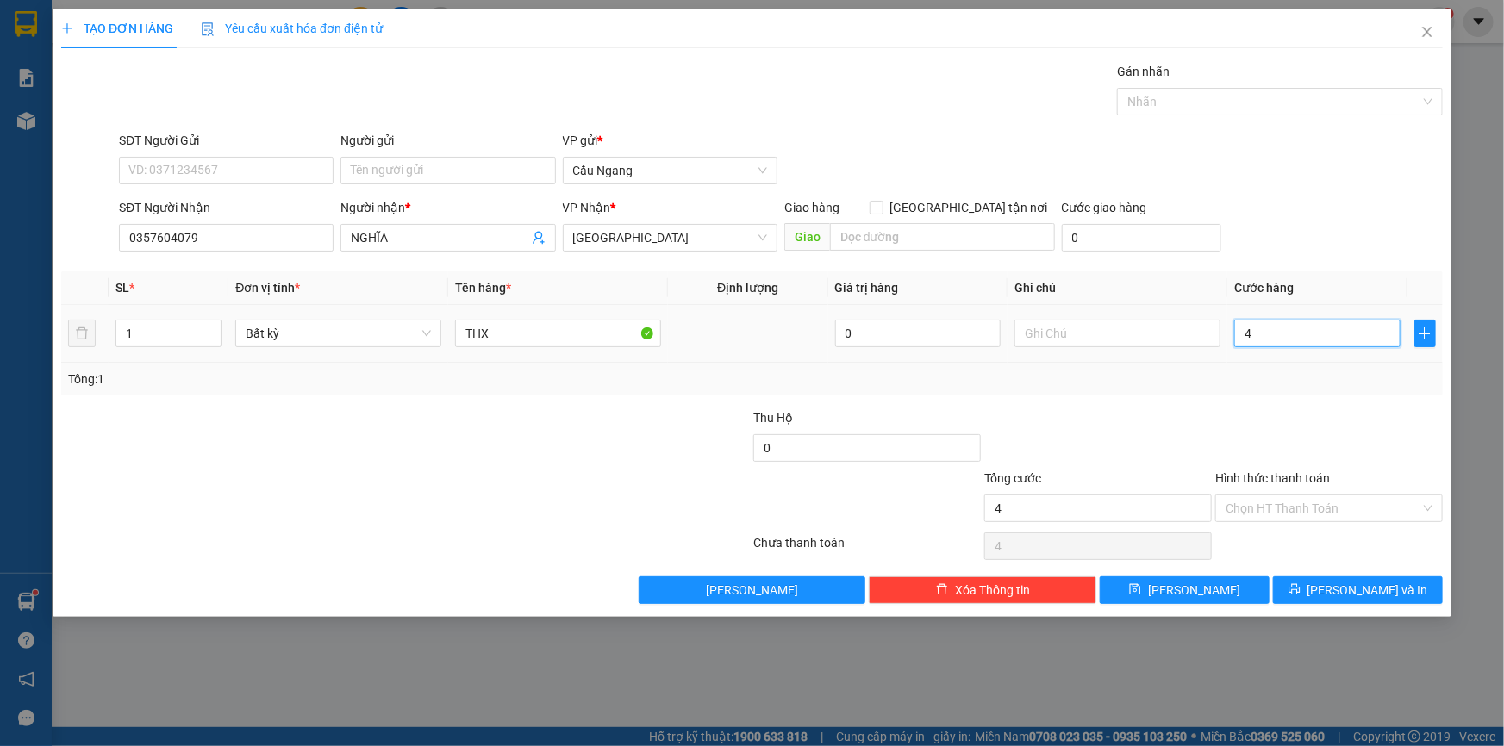
type input "40"
type input "400"
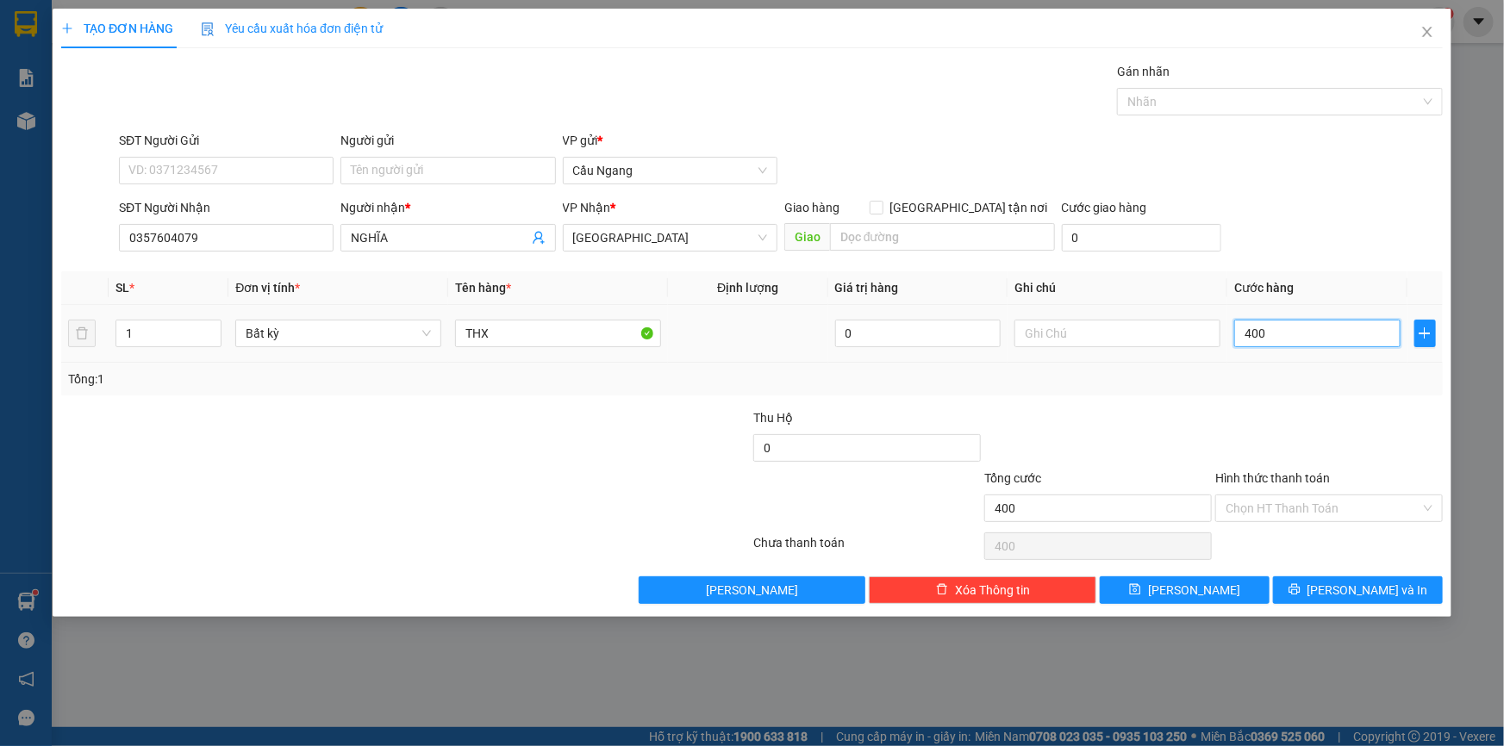
type input "4.000"
type input "40.000"
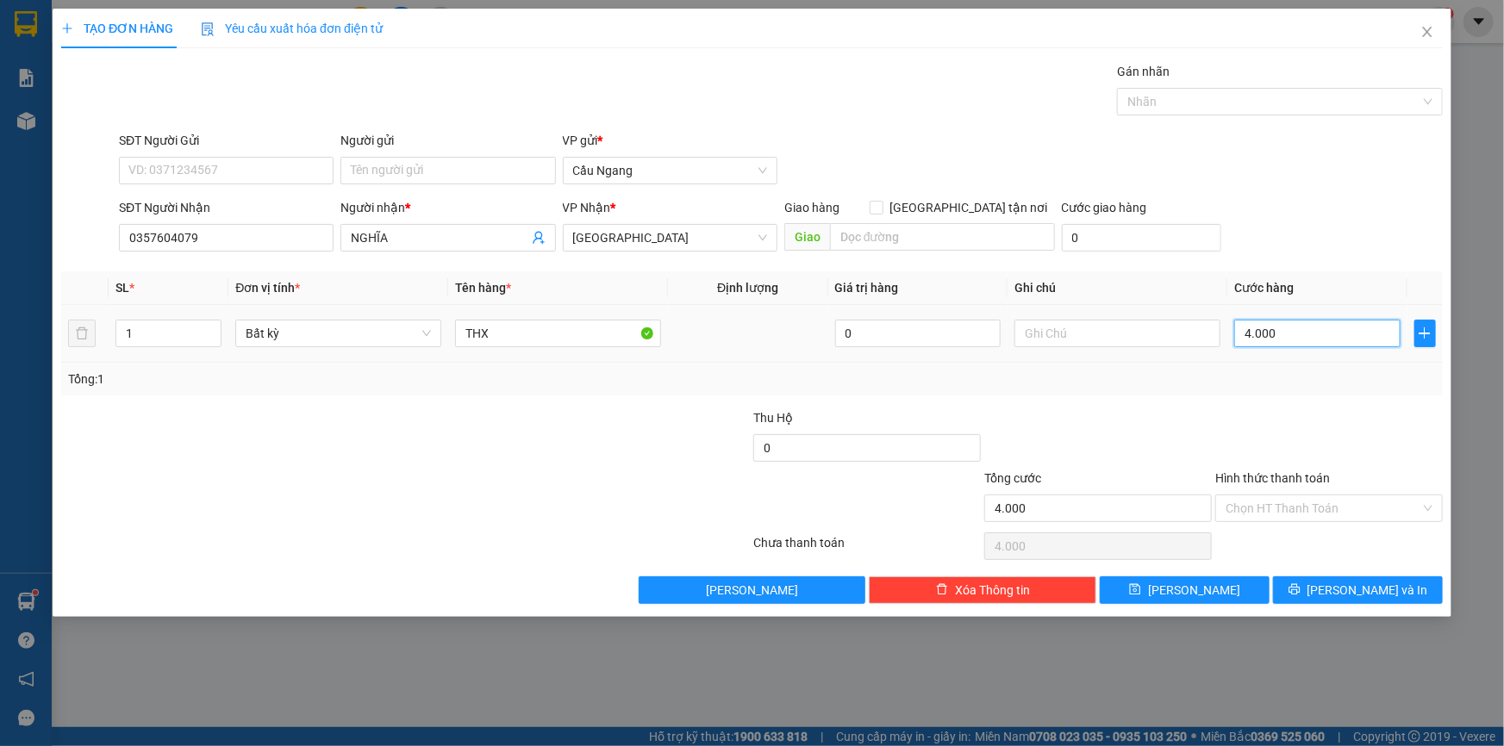
type input "40.000"
click at [1278, 504] on input "Hình thức thanh toán" at bounding box center [1322, 508] width 195 height 26
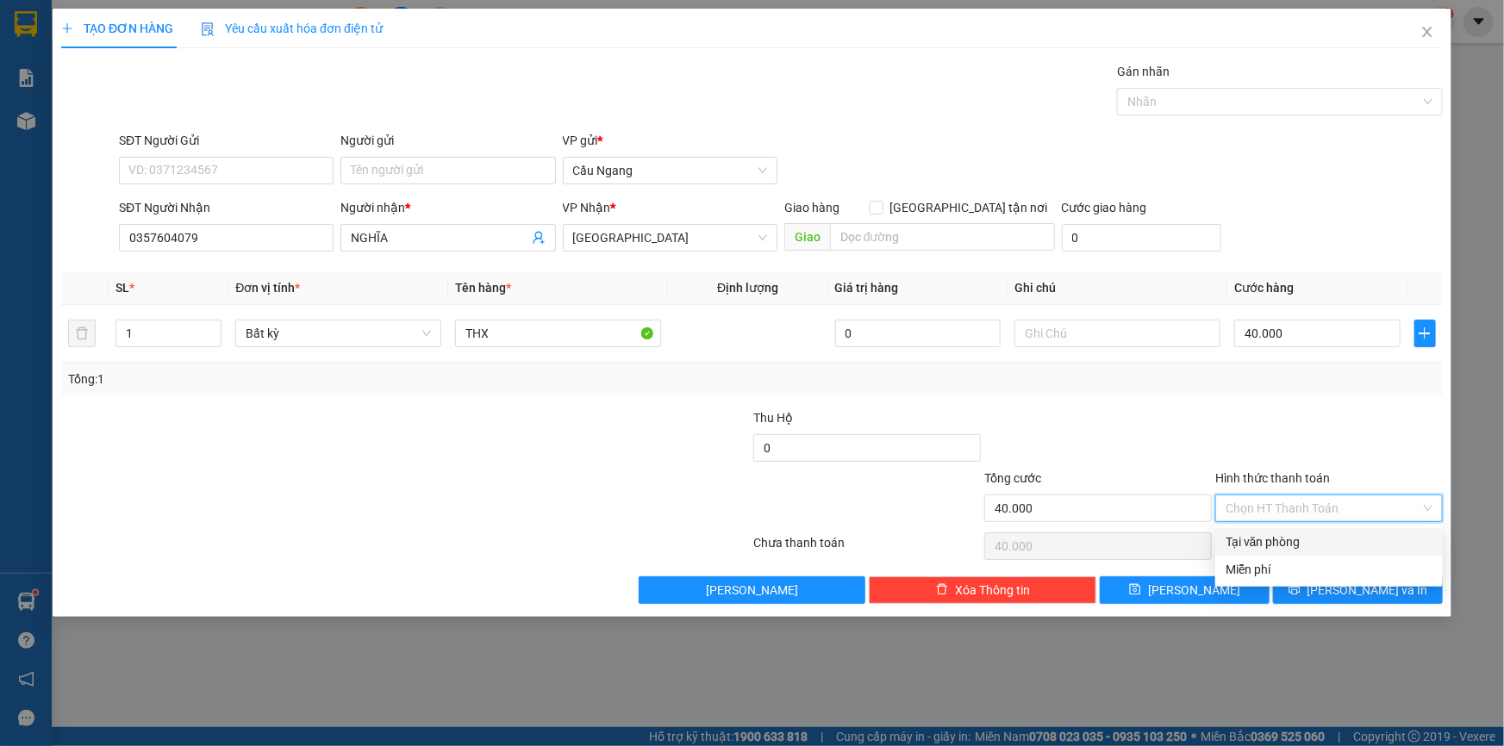
click at [1274, 543] on div "Tại văn phòng" at bounding box center [1328, 542] width 207 height 19
type input "0"
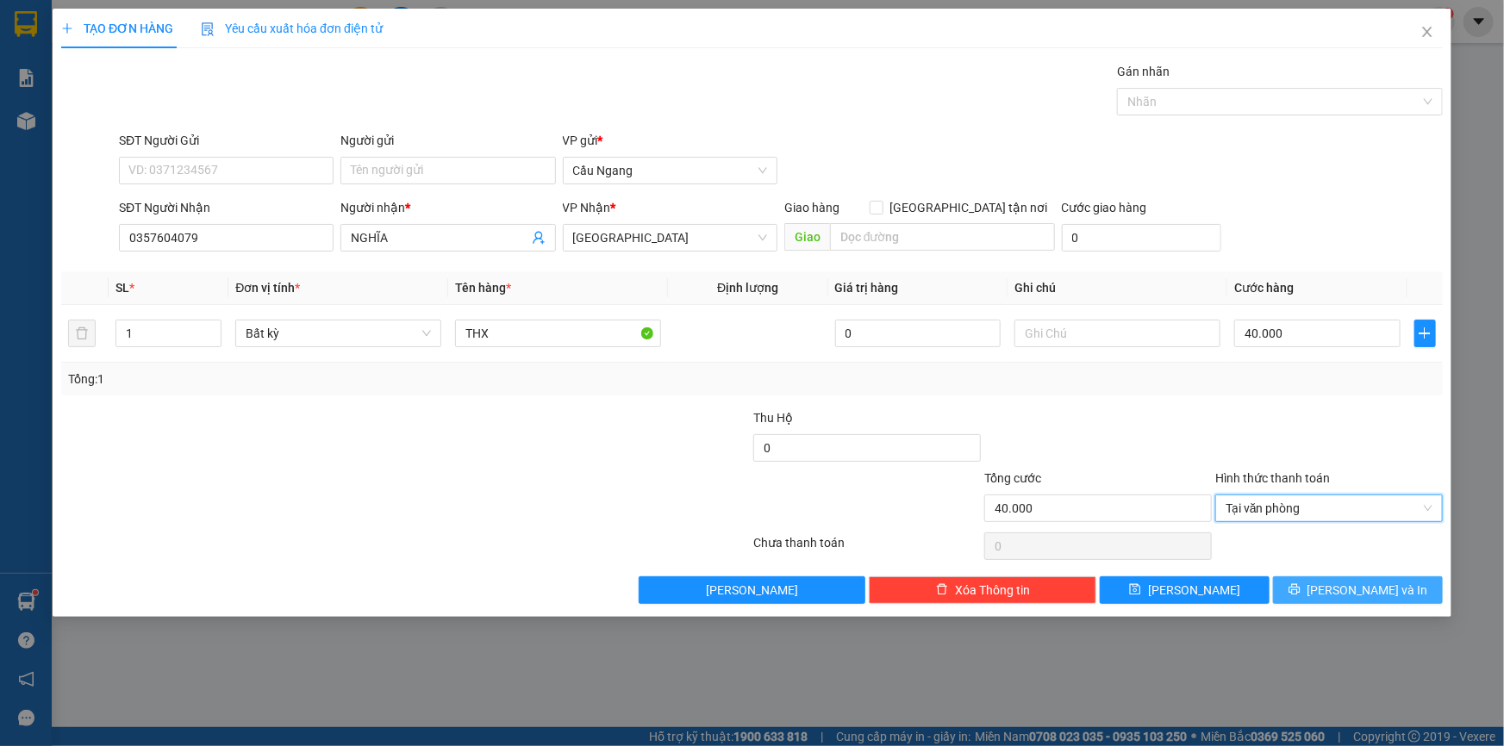
click at [1300, 585] on icon "printer" at bounding box center [1294, 589] width 12 height 12
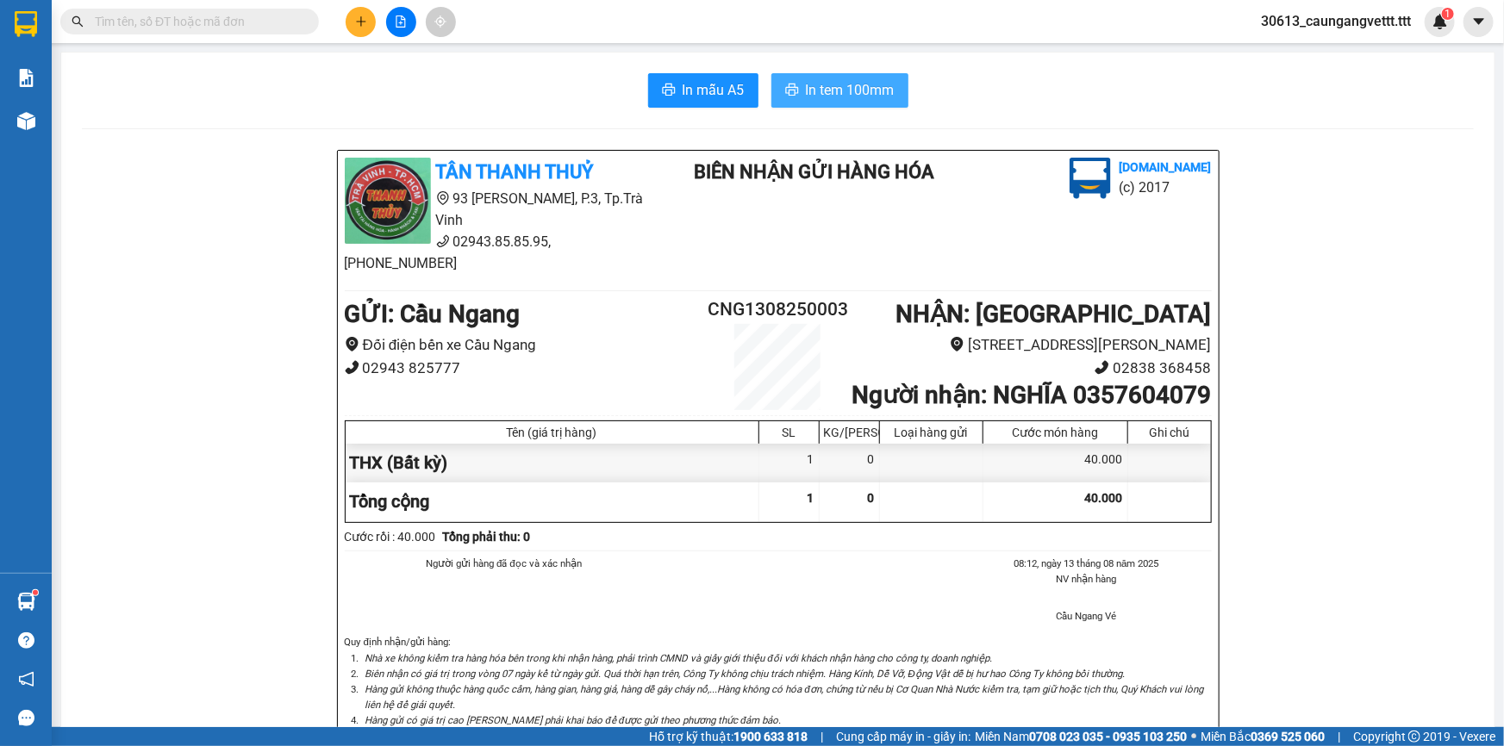
click at [797, 87] on button "In tem 100mm" at bounding box center [839, 90] width 137 height 34
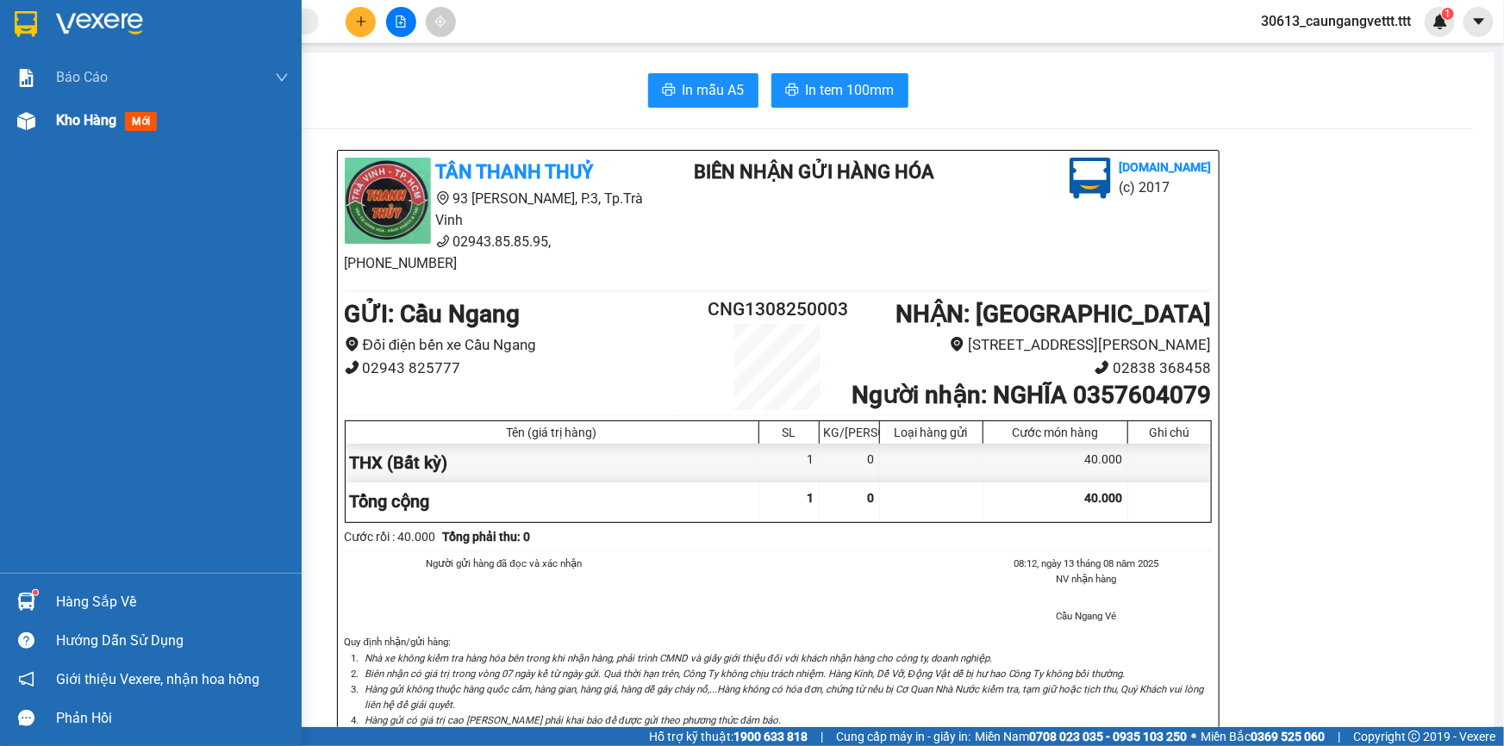
click at [73, 123] on span "Kho hàng" at bounding box center [86, 120] width 60 height 16
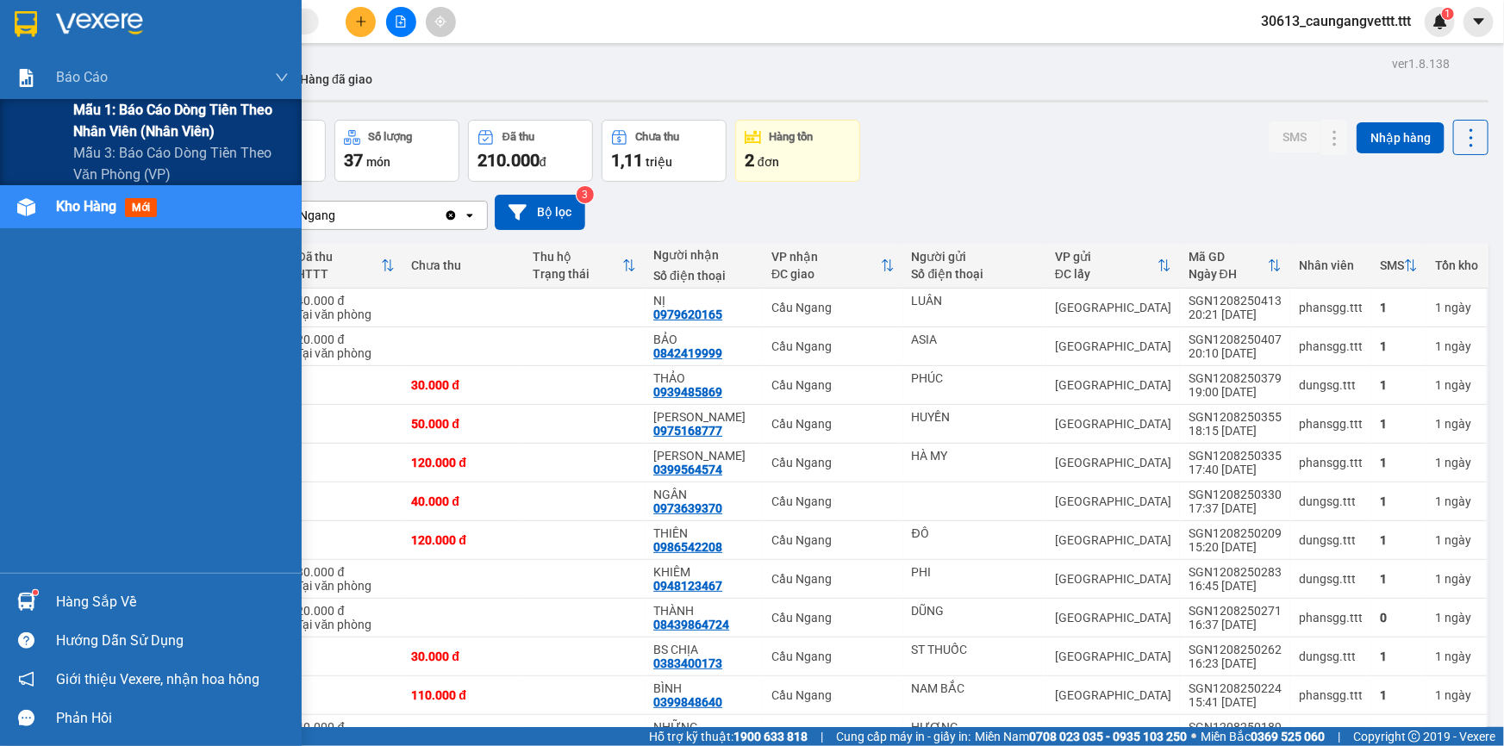
click at [125, 115] on span "Mẫu 1: Báo cáo dòng tiền theo nhân viên (nhân viên)" at bounding box center [180, 120] width 215 height 43
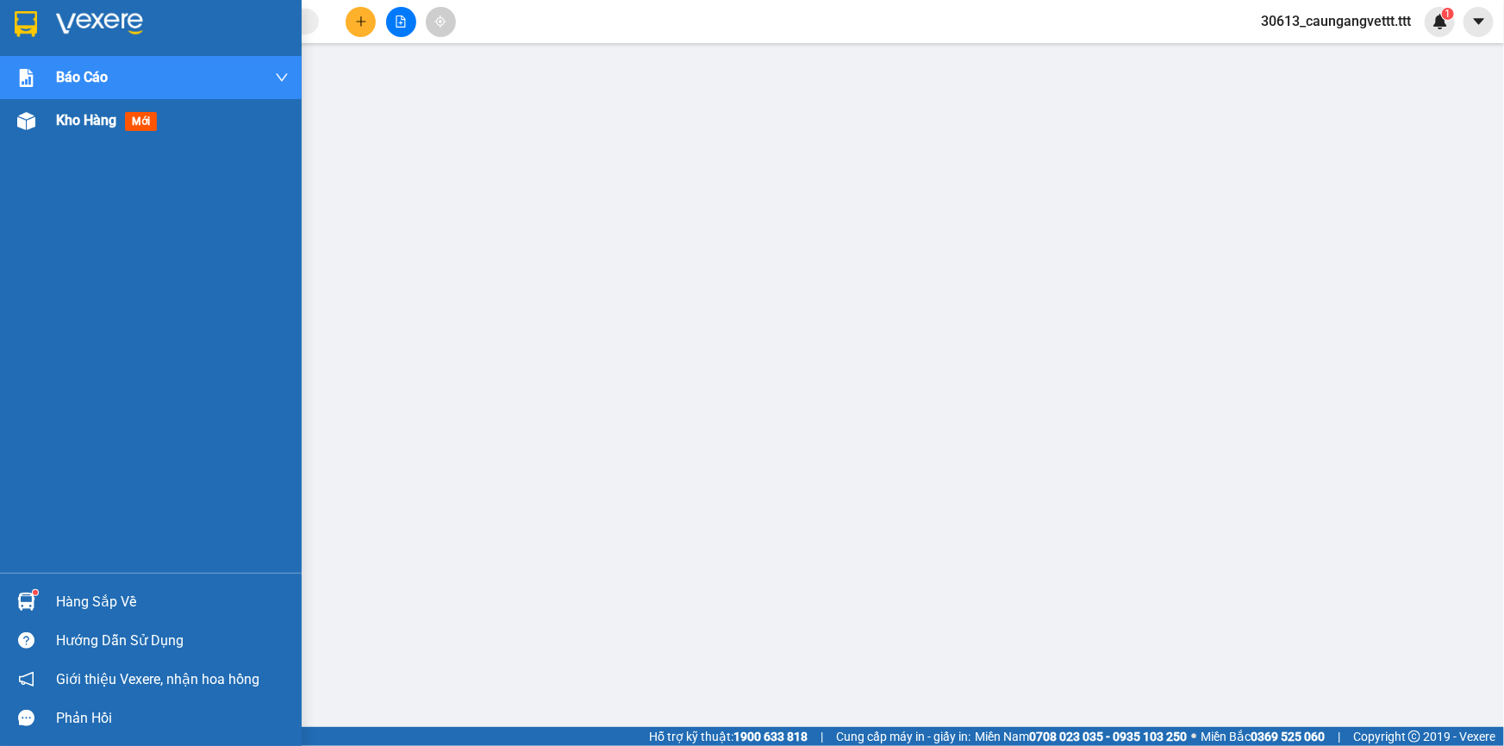
click at [70, 127] on span "Kho hàng" at bounding box center [86, 120] width 60 height 16
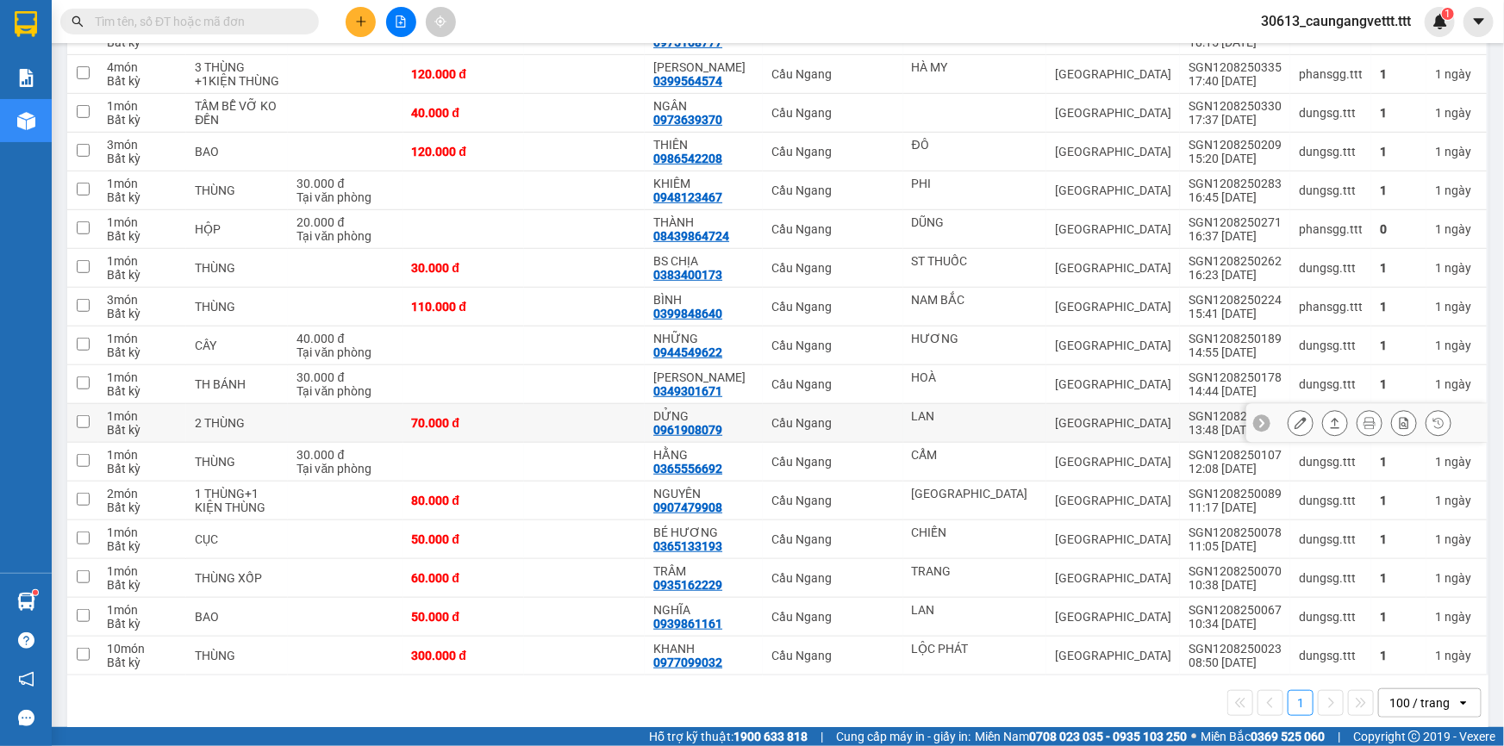
scroll to position [405, 0]
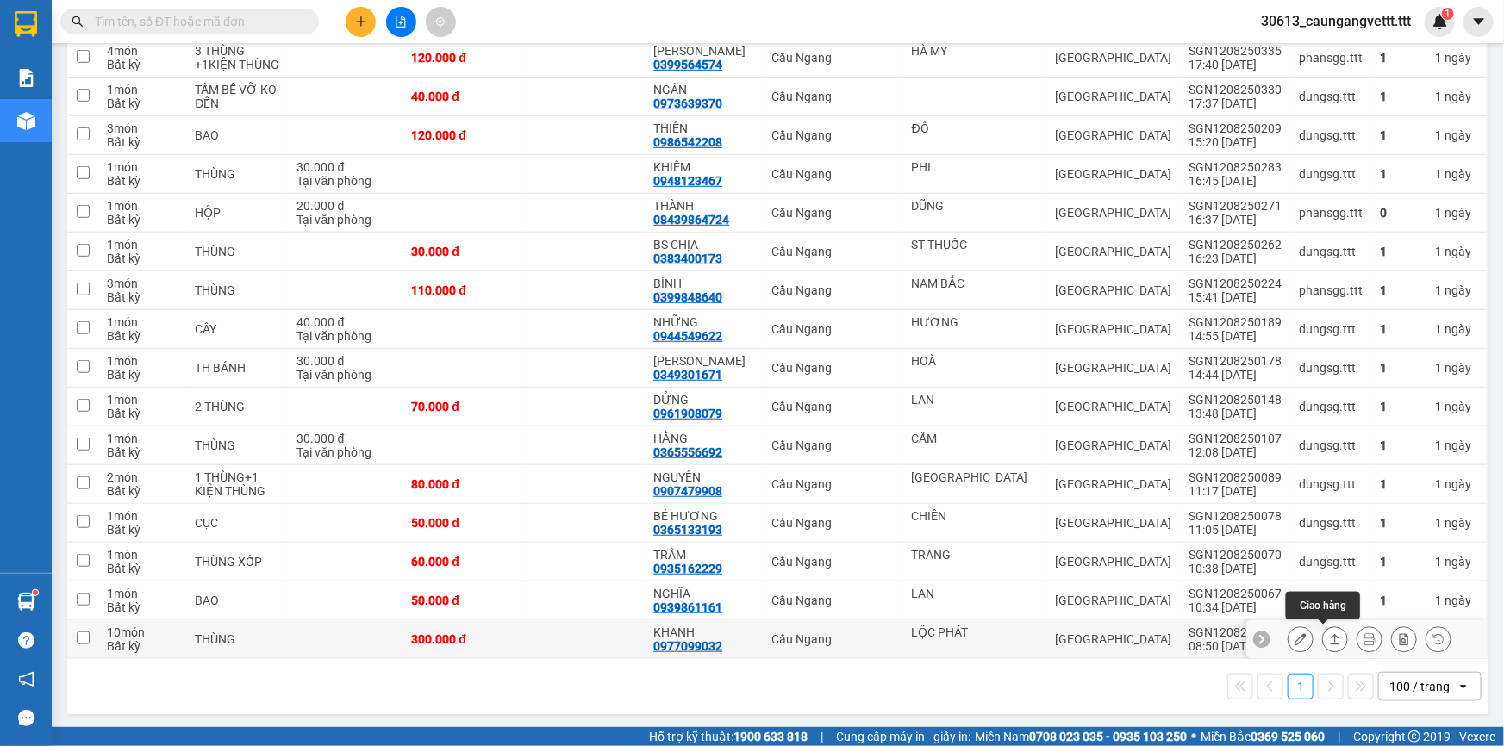
click at [1294, 638] on icon at bounding box center [1300, 639] width 12 height 12
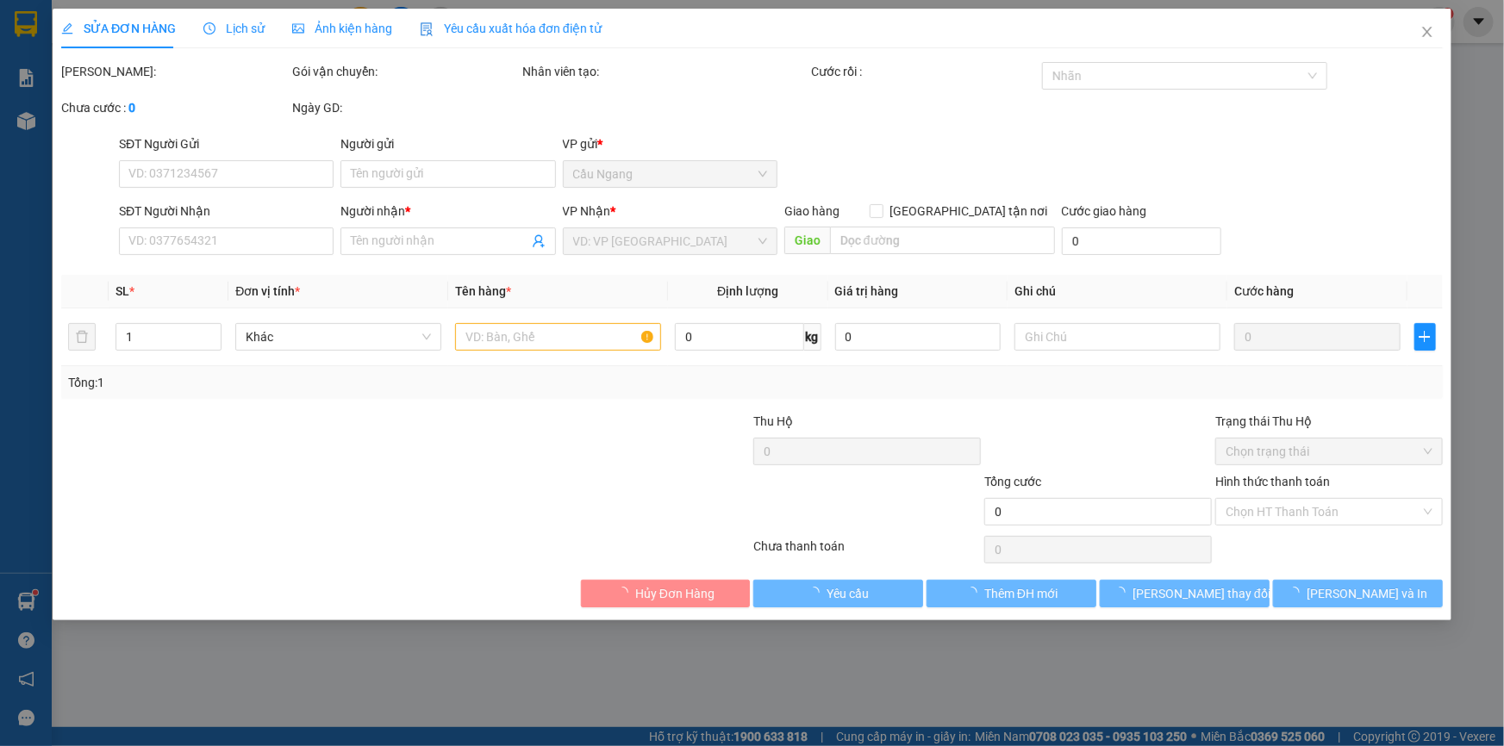
type input "LỘC PHÁT"
type input "0977099032"
type input "KHANH"
type input "300.000"
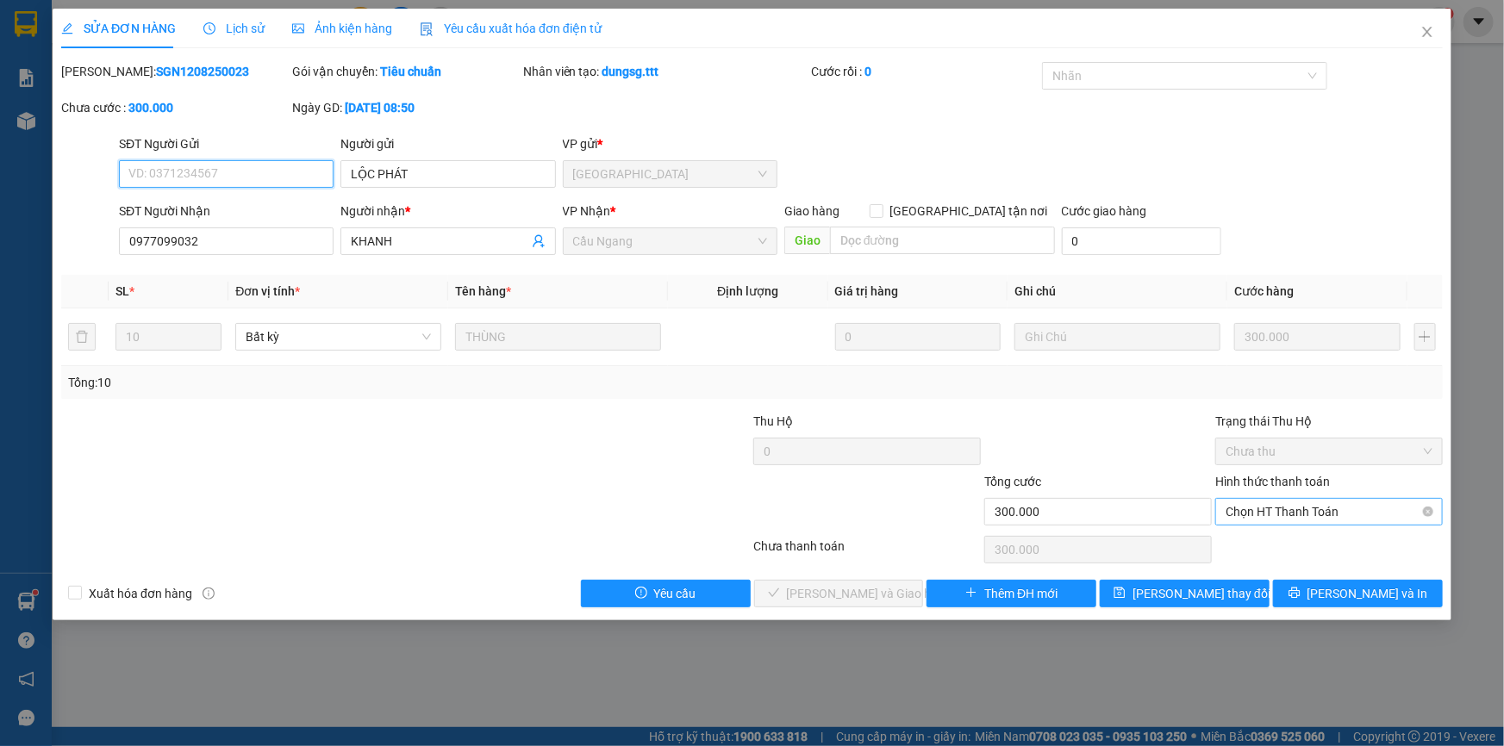
click at [1276, 513] on span "Chọn HT Thanh Toán" at bounding box center [1328, 512] width 207 height 26
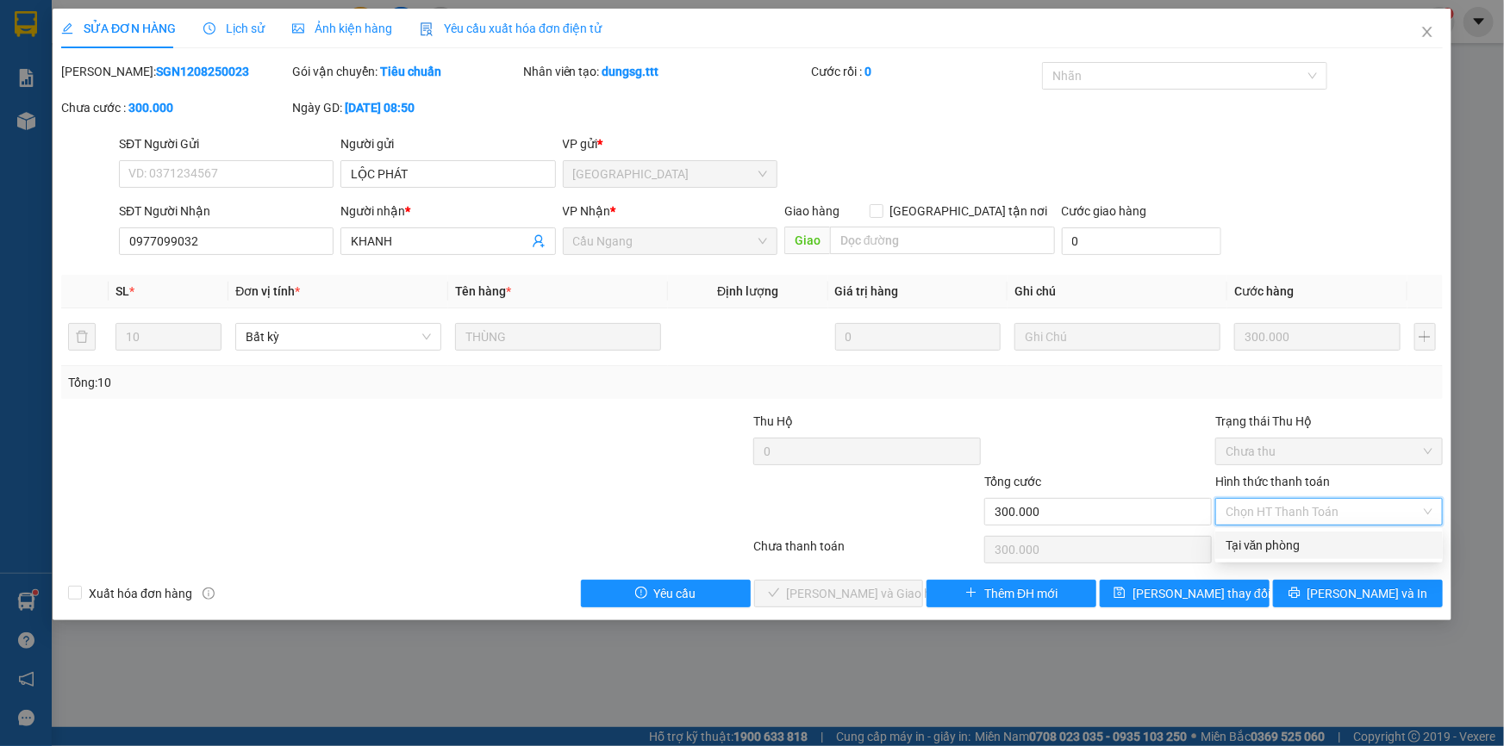
drag, startPoint x: 1266, startPoint y: 548, endPoint x: 1025, endPoint y: 541, distance: 241.4
click at [1266, 547] on div "Tại văn phòng" at bounding box center [1328, 545] width 207 height 19
type input "0"
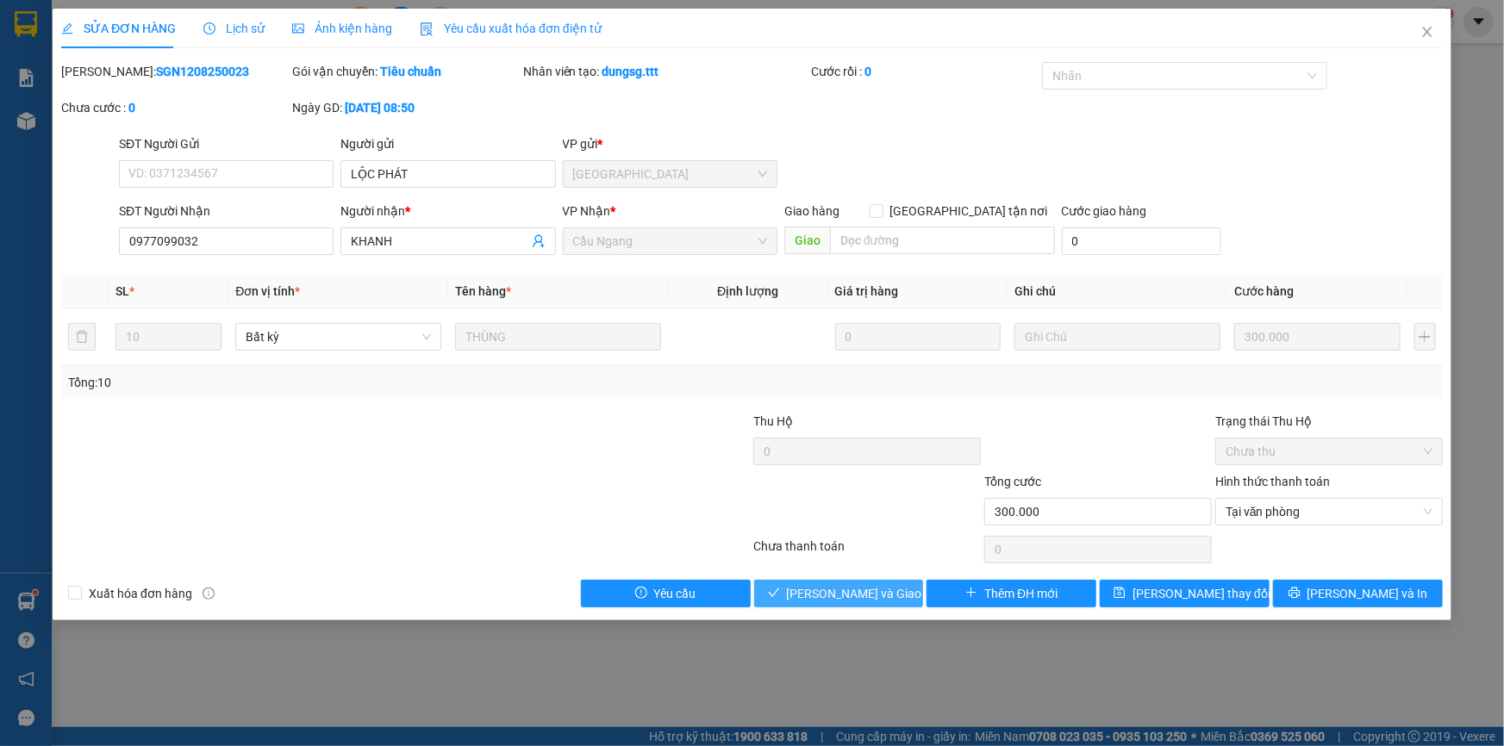
drag, startPoint x: 859, startPoint y: 592, endPoint x: 910, endPoint y: 570, distance: 55.2
click at [860, 592] on span "[PERSON_NAME] và [PERSON_NAME] hàng" at bounding box center [869, 593] width 165 height 19
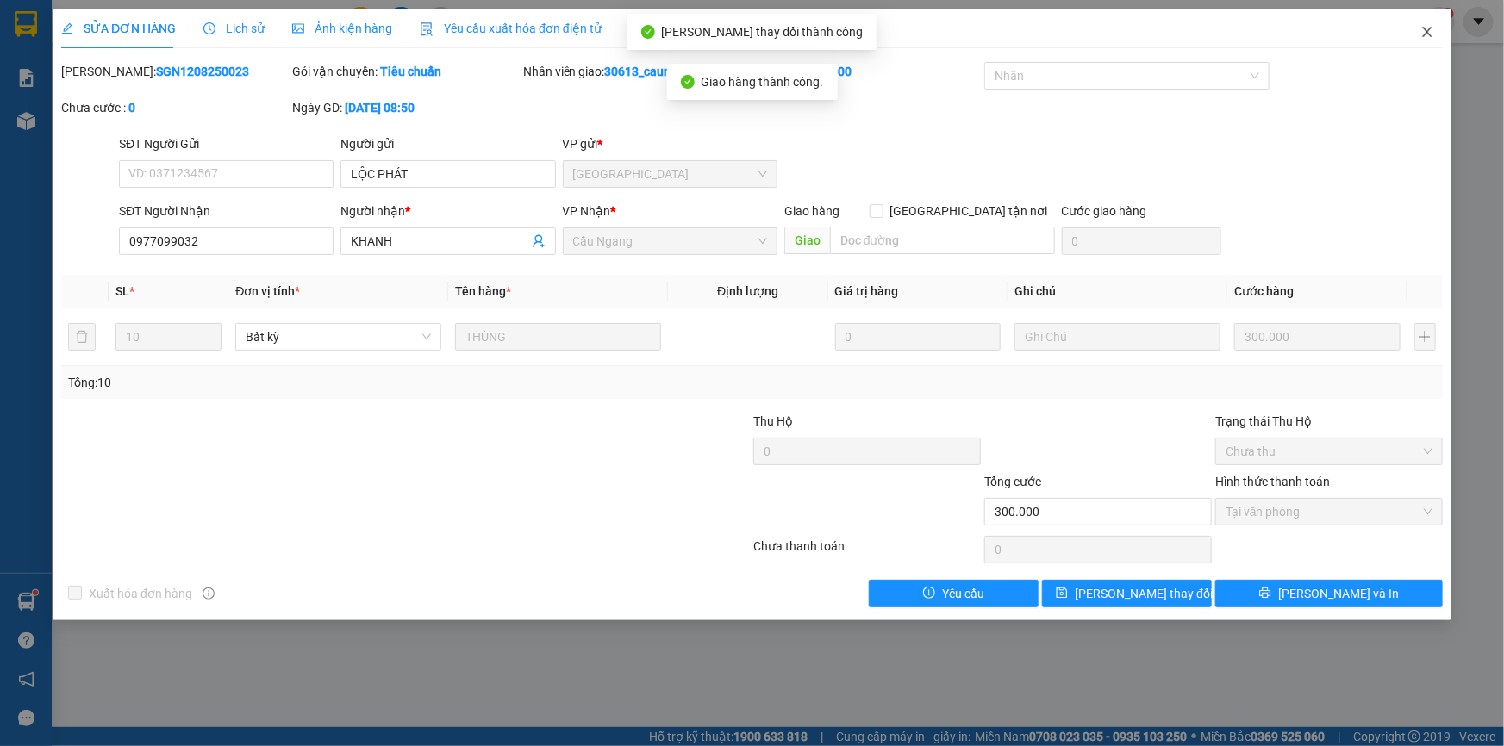
click at [1427, 34] on icon "close" at bounding box center [1427, 32] width 14 height 14
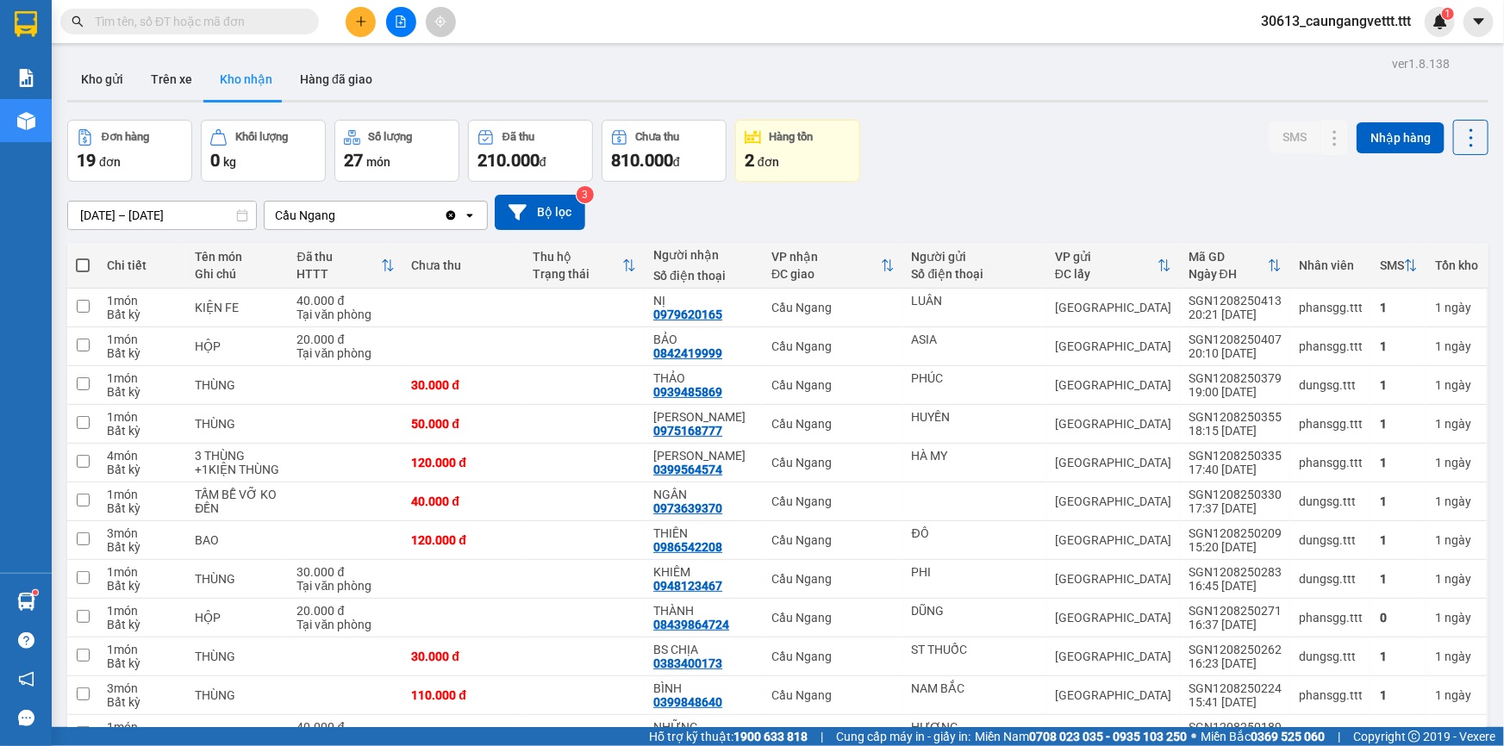
click at [355, 23] on icon "plus" at bounding box center [361, 22] width 12 height 12
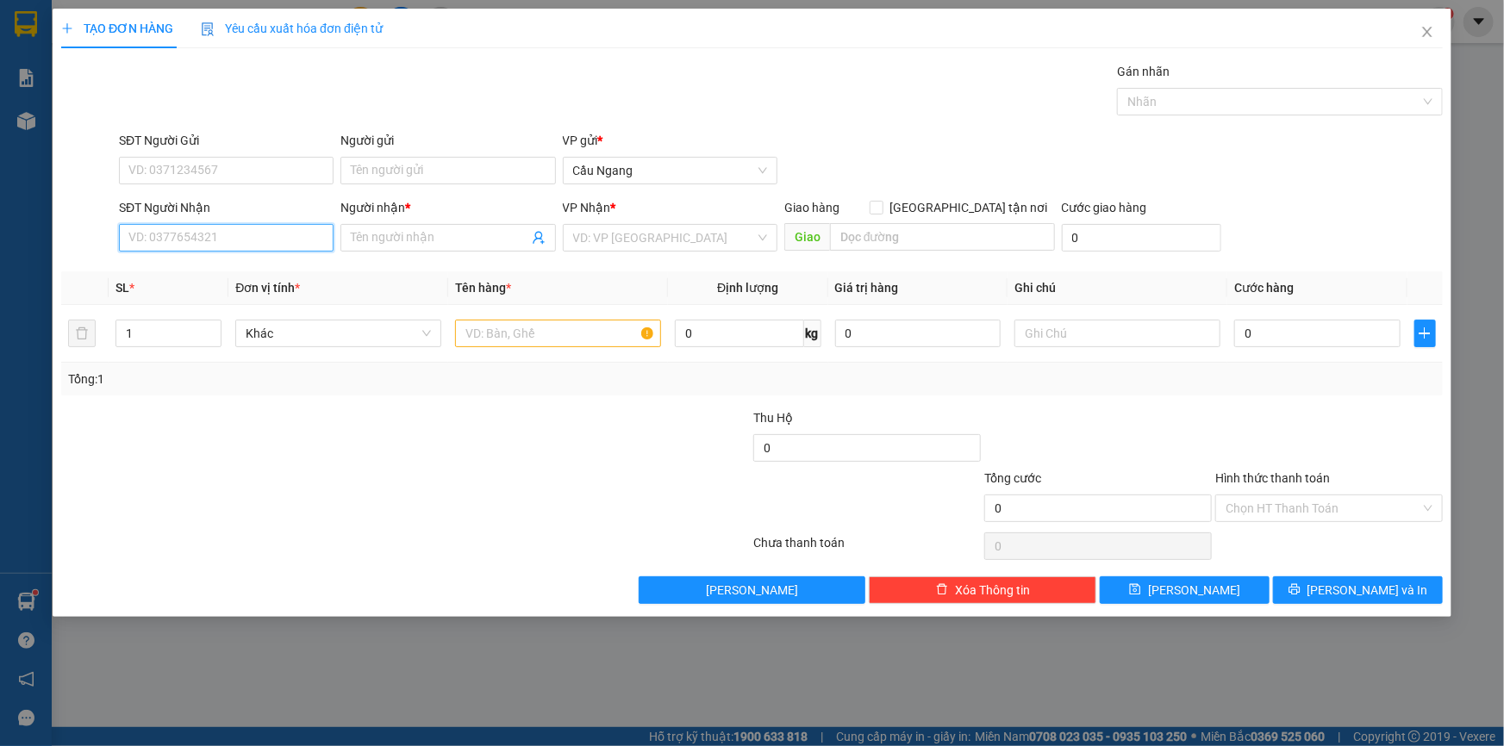
click at [177, 229] on input "SĐT Người Nhận" at bounding box center [226, 238] width 215 height 28
type input "0378870068"
click at [420, 224] on span at bounding box center [447, 238] width 215 height 28
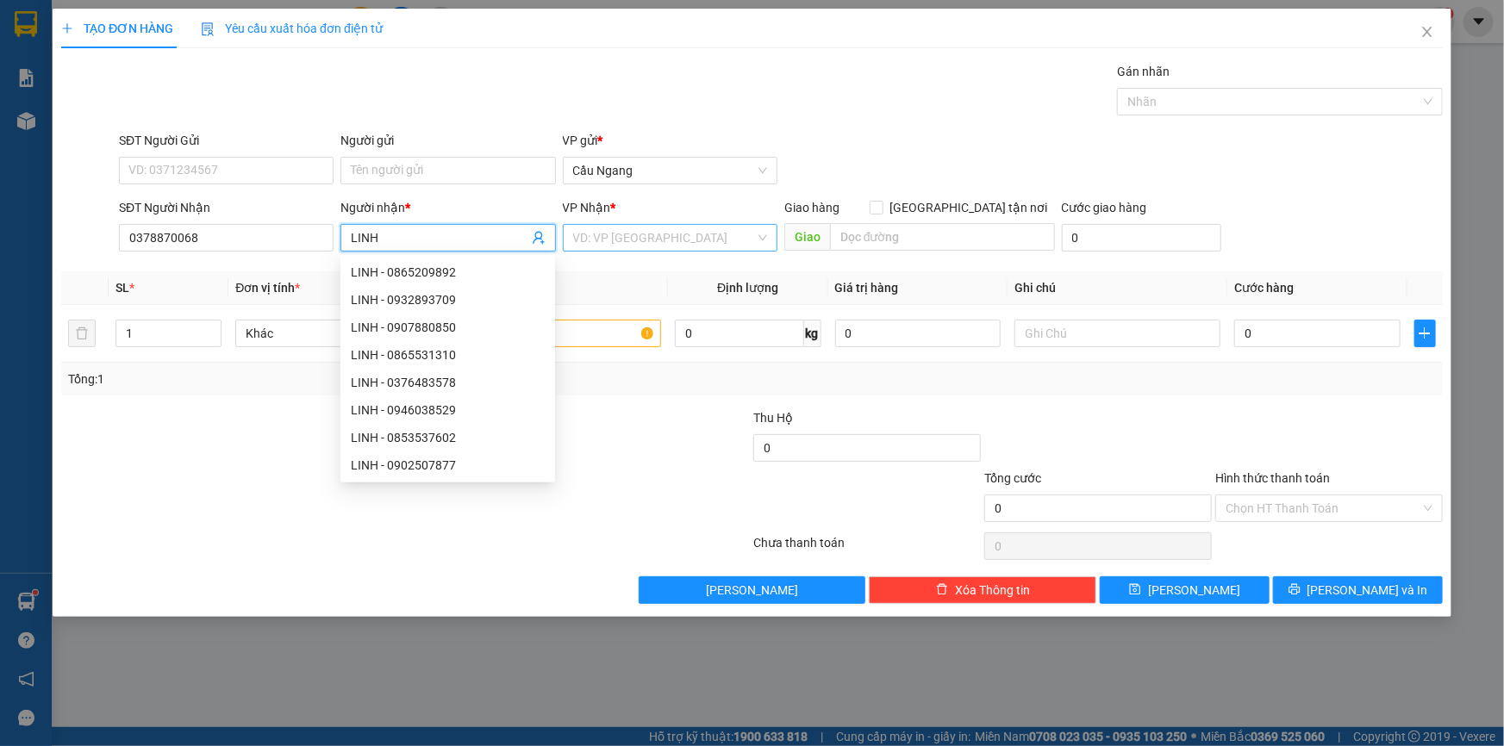
type input "LINH"
click at [651, 241] on input "search" at bounding box center [664, 238] width 182 height 26
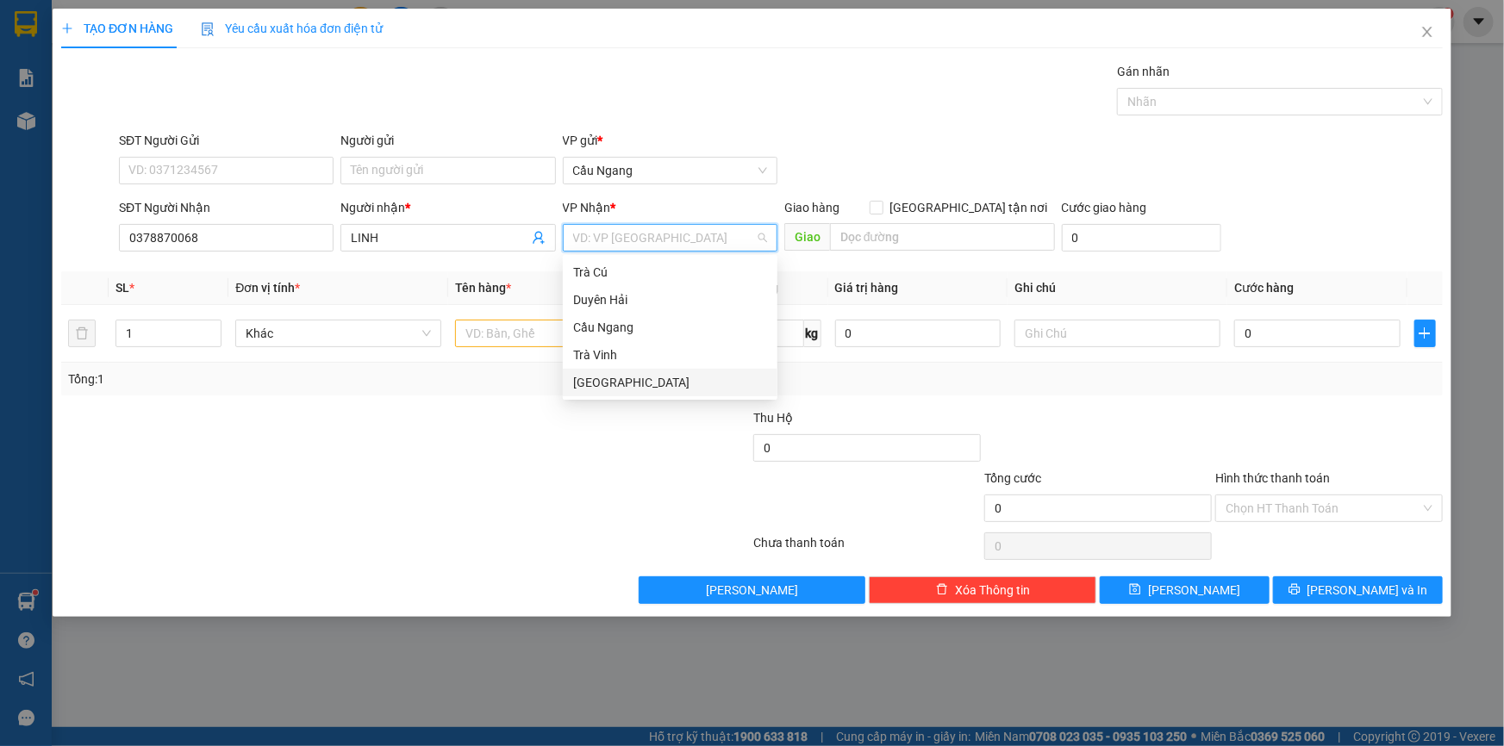
click at [597, 383] on div "[GEOGRAPHIC_DATA]" at bounding box center [670, 382] width 194 height 19
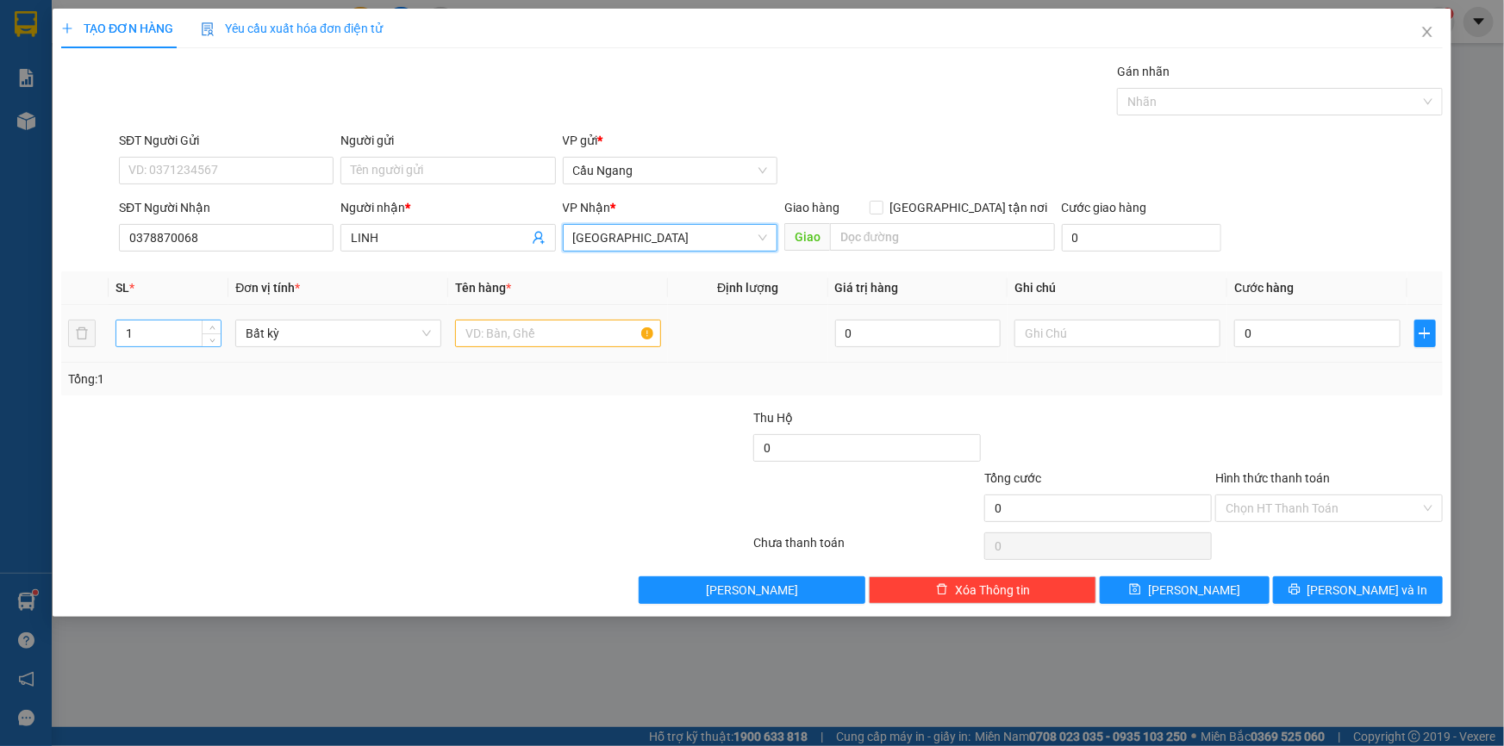
click at [170, 332] on input "1" at bounding box center [168, 334] width 104 height 26
type input "2"
click at [570, 333] on input "text" at bounding box center [558, 334] width 206 height 28
type input "1BAO 1GIO XANH"
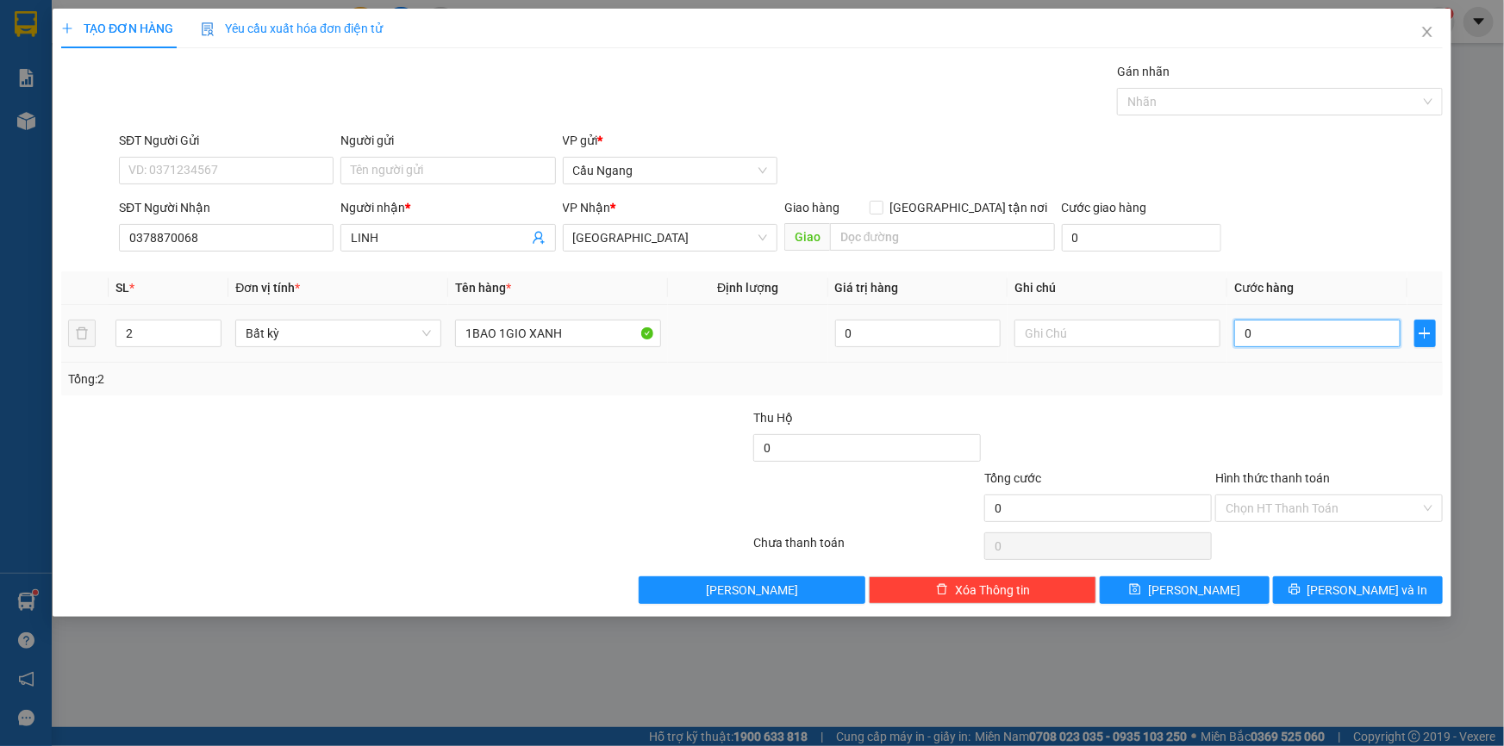
click at [1342, 336] on input "0" at bounding box center [1317, 334] width 166 height 28
type input "8"
type input "80"
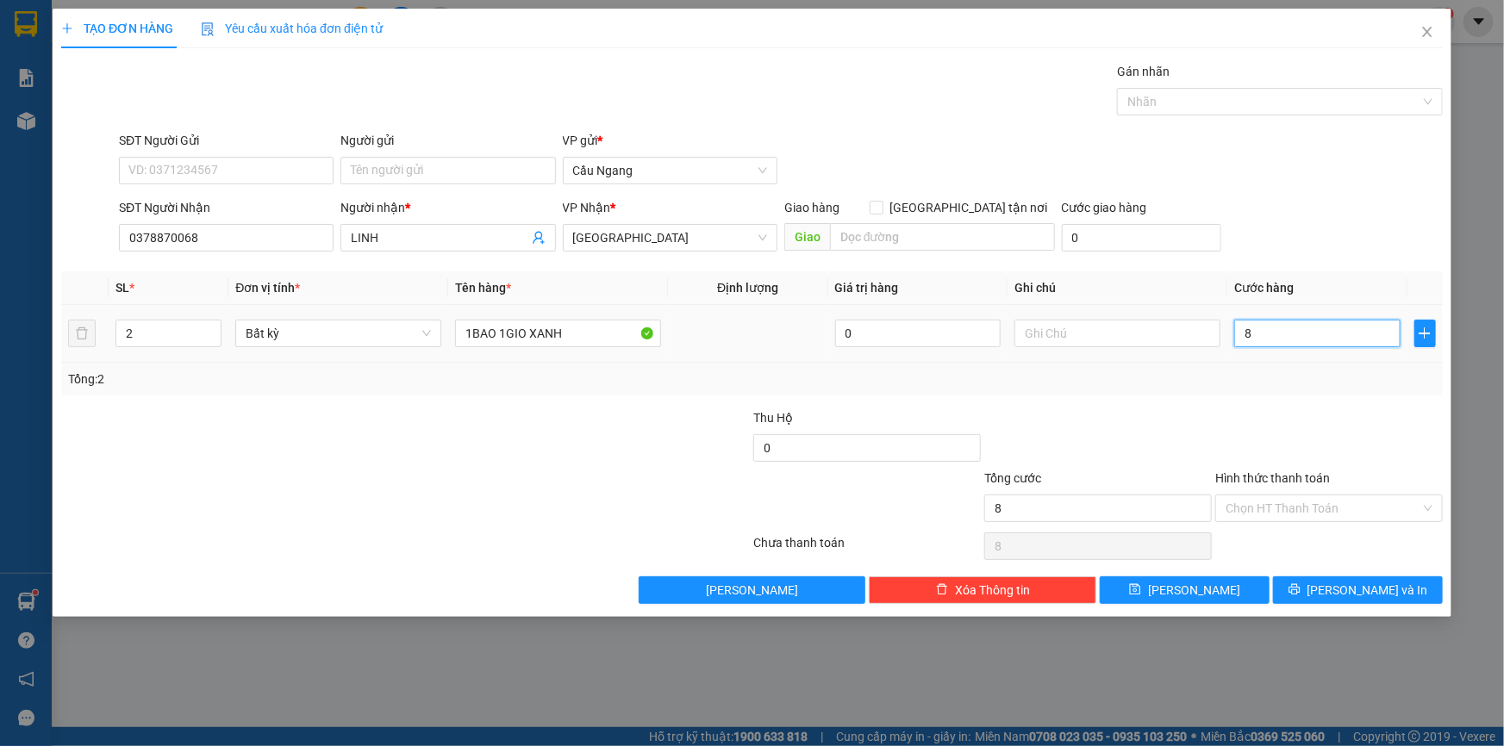
type input "80"
type input "800"
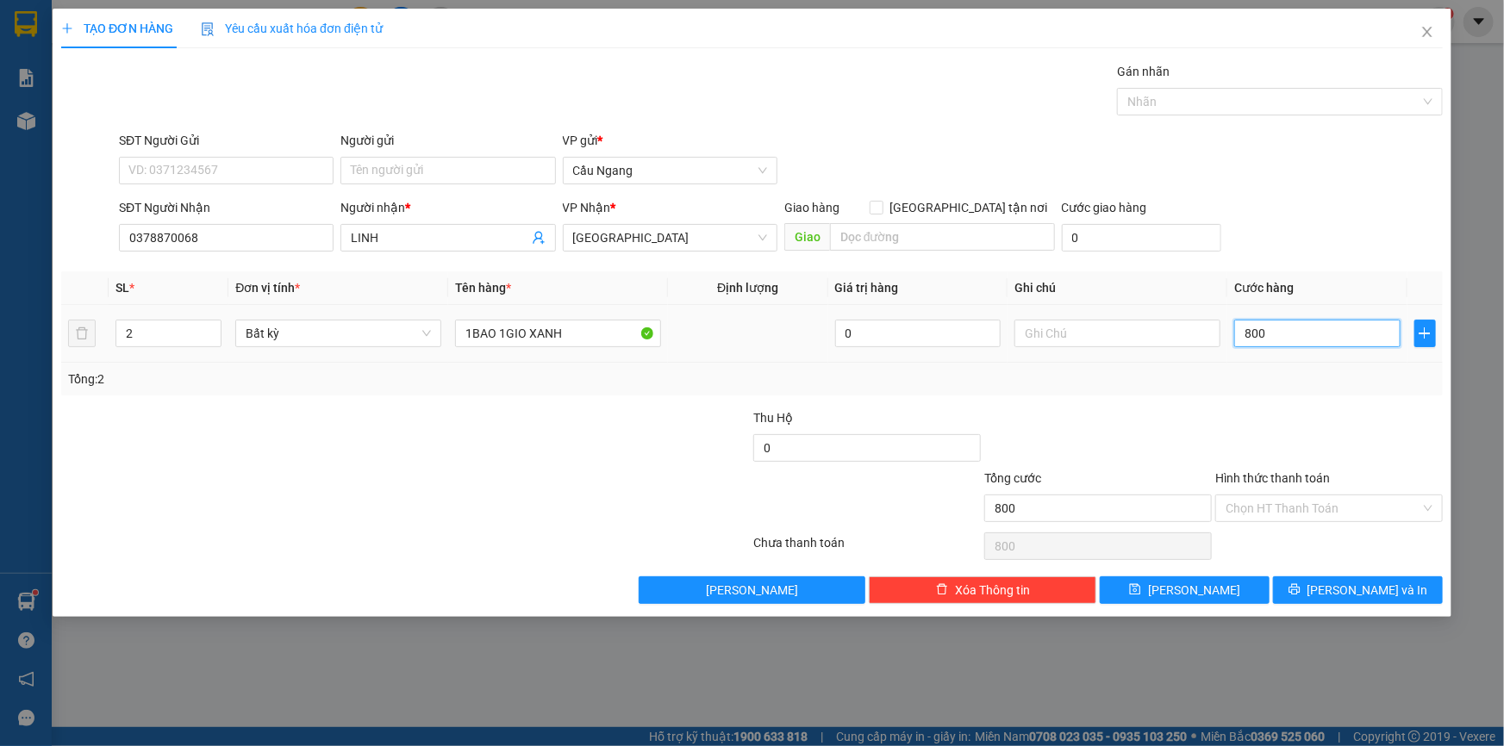
type input "8.000"
type input "80.000"
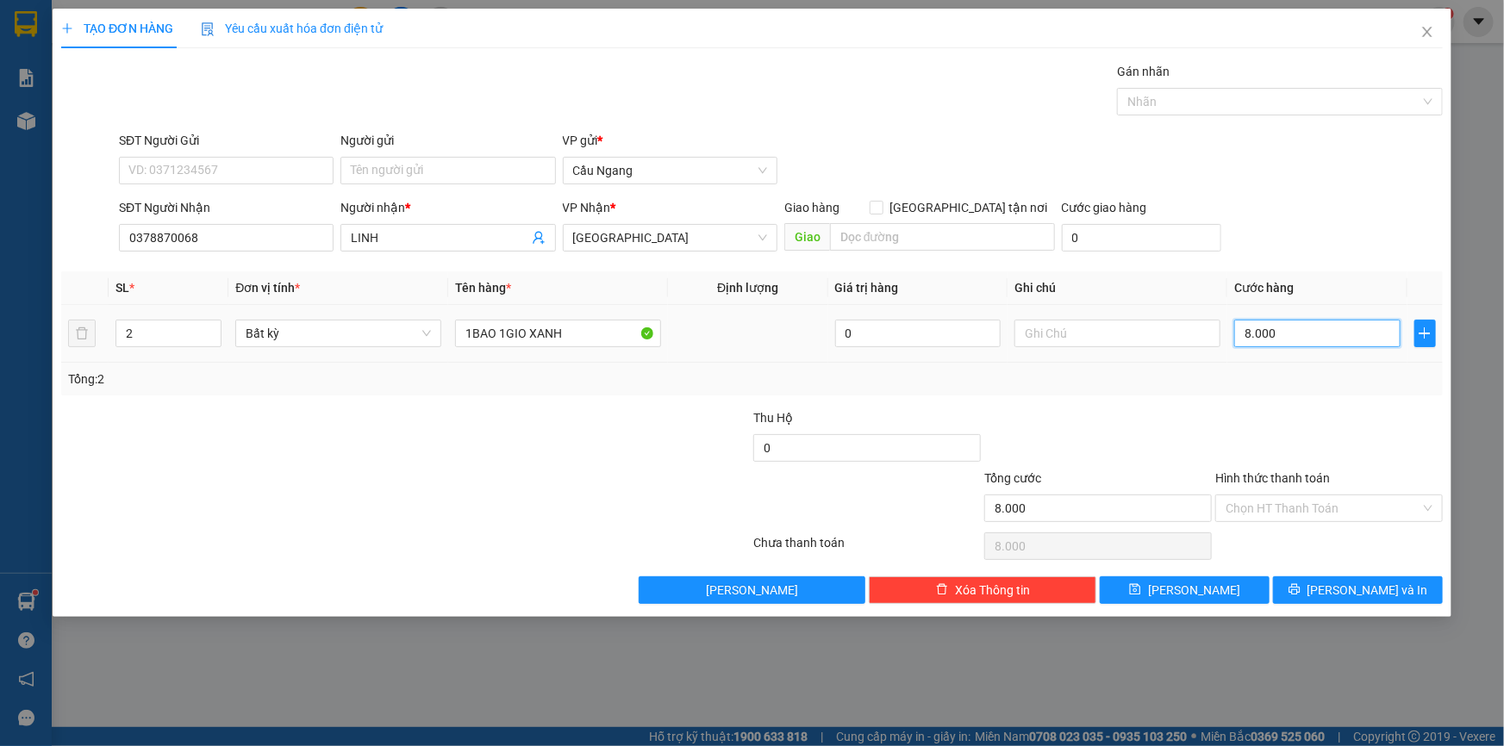
type input "80.000"
click at [1347, 589] on span "[PERSON_NAME] và In" at bounding box center [1367, 590] width 121 height 19
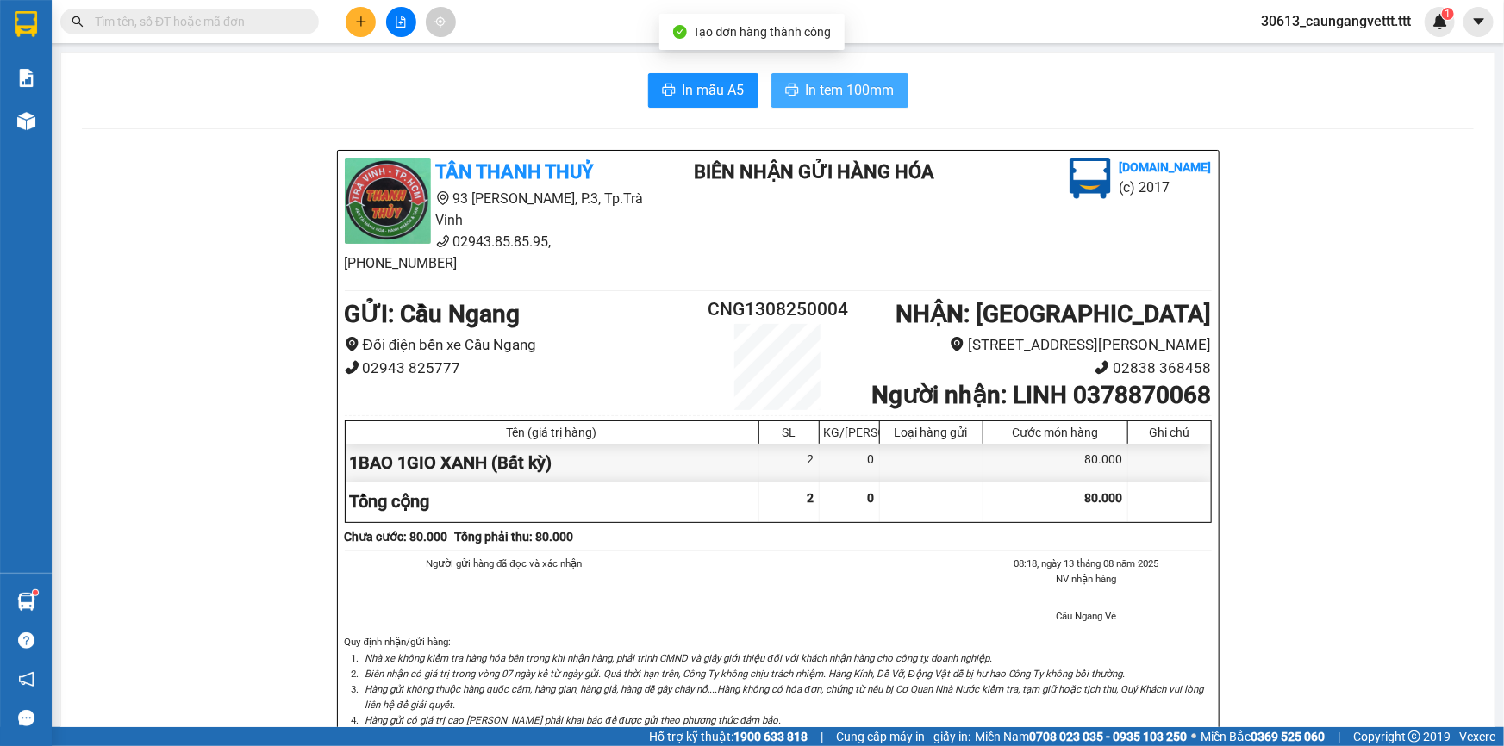
click at [832, 90] on span "In tem 100mm" at bounding box center [850, 90] width 89 height 22
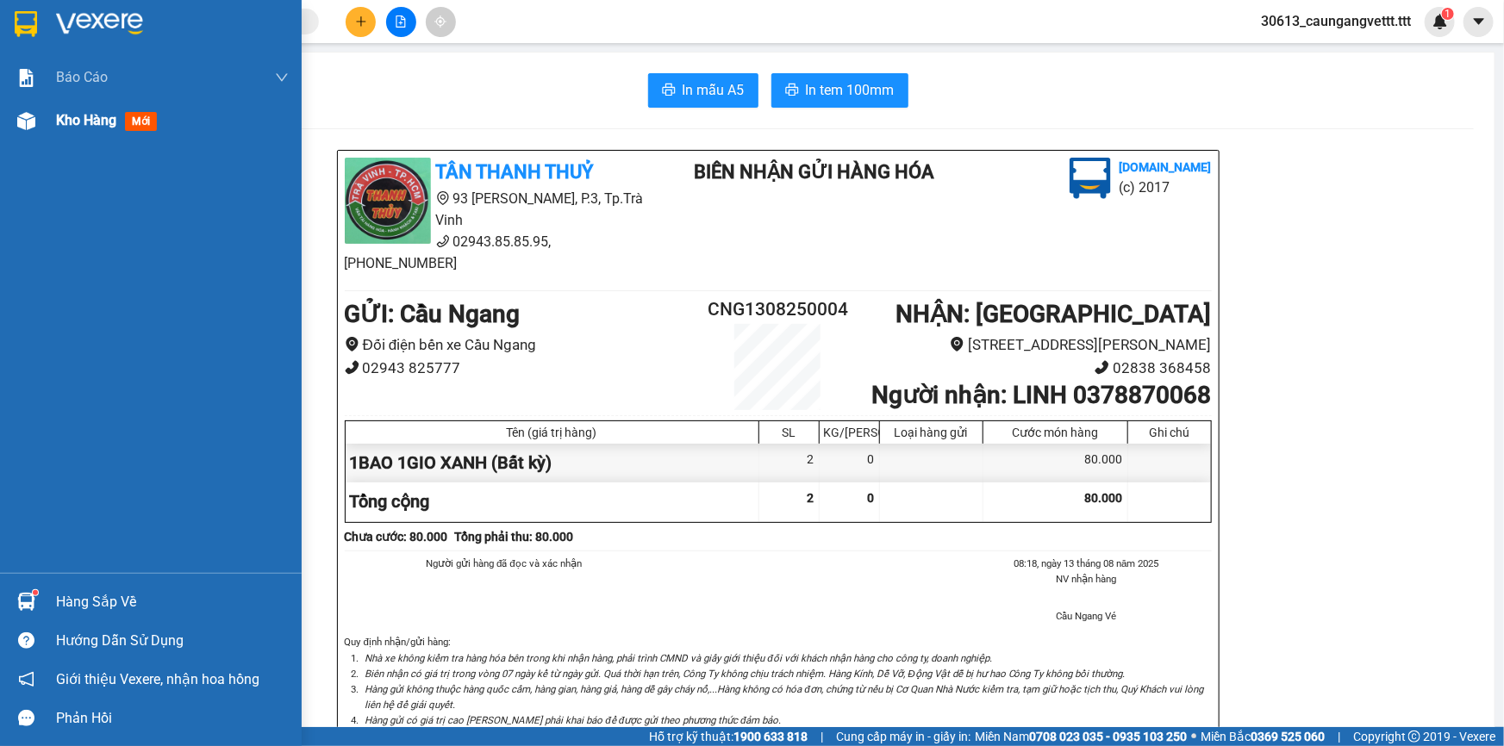
click at [60, 123] on span "Kho hàng" at bounding box center [86, 120] width 60 height 16
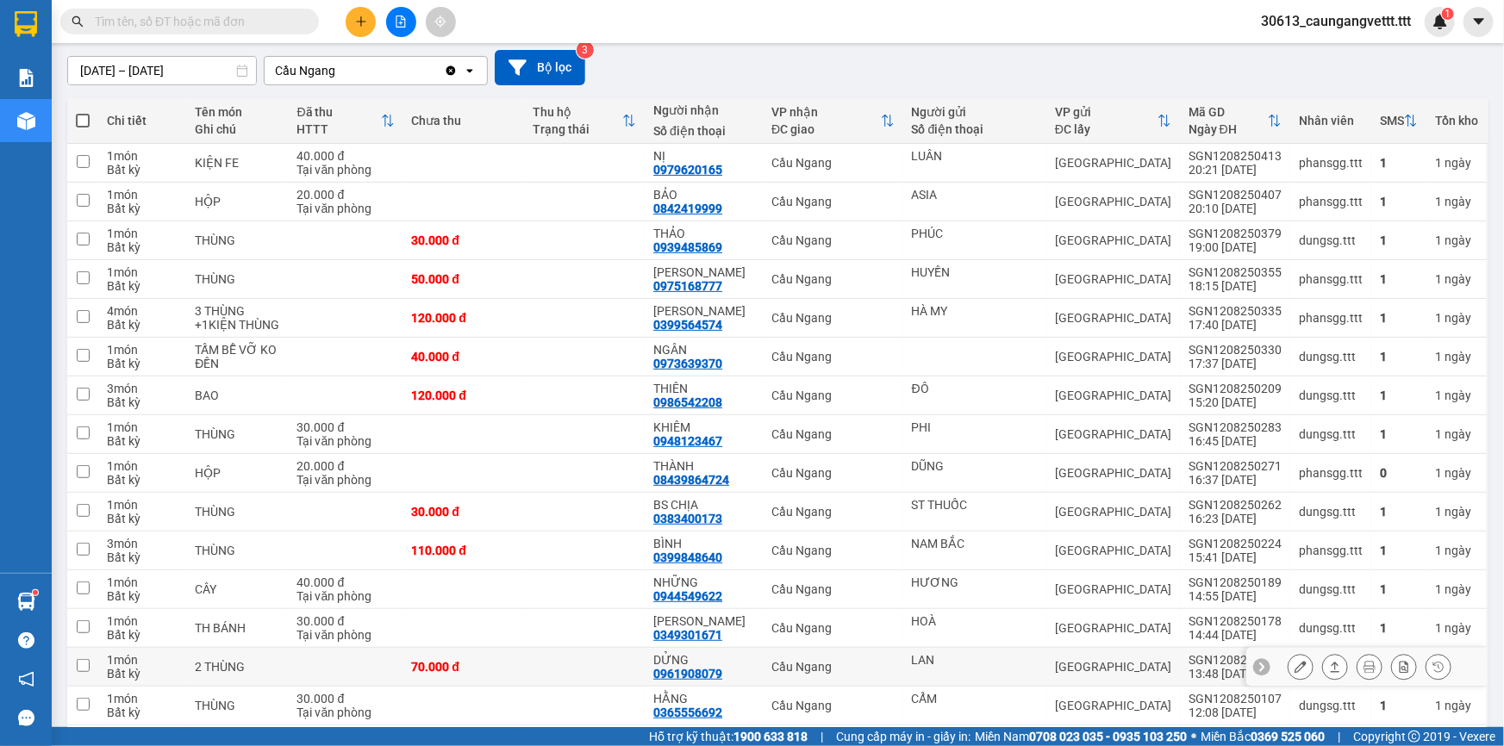
scroll to position [156, 0]
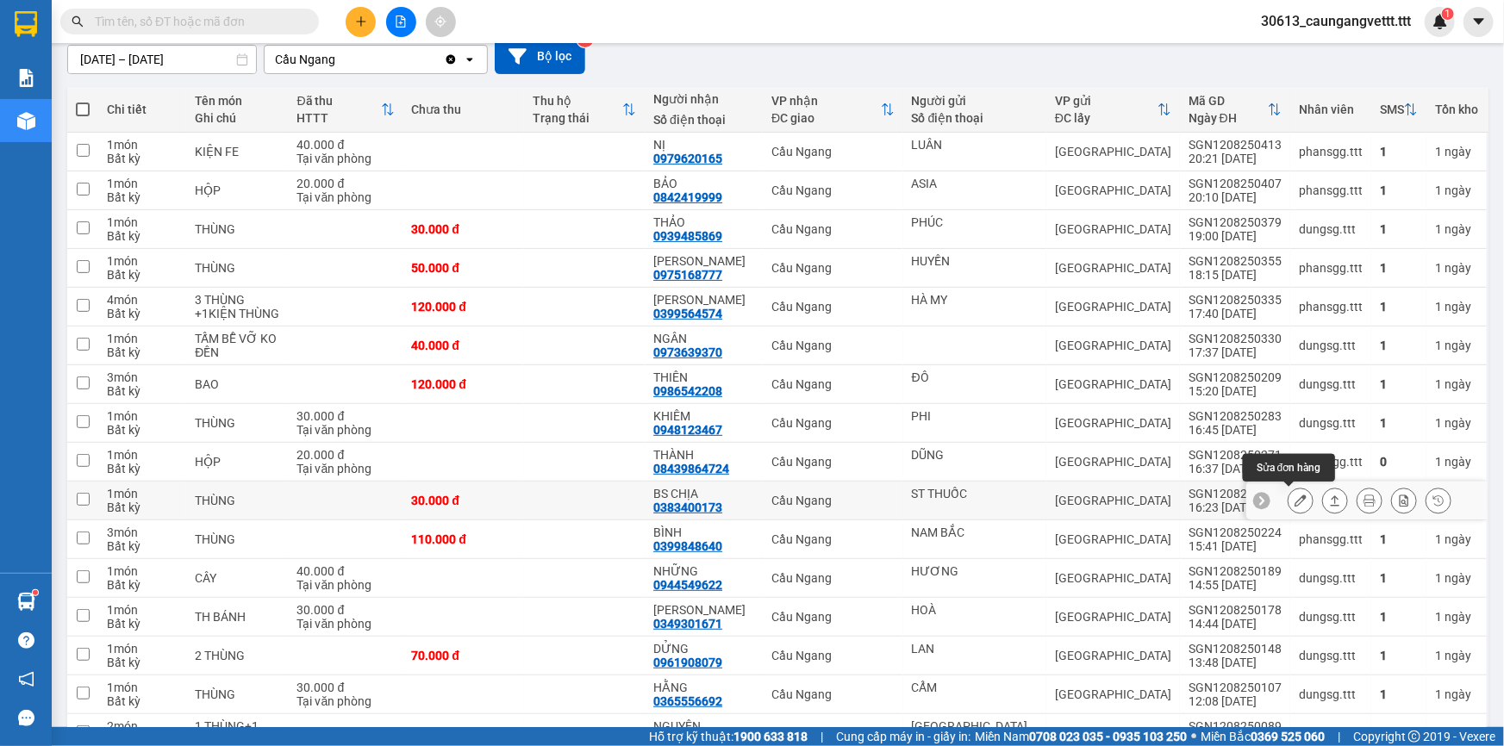
click at [1294, 500] on icon at bounding box center [1300, 501] width 12 height 12
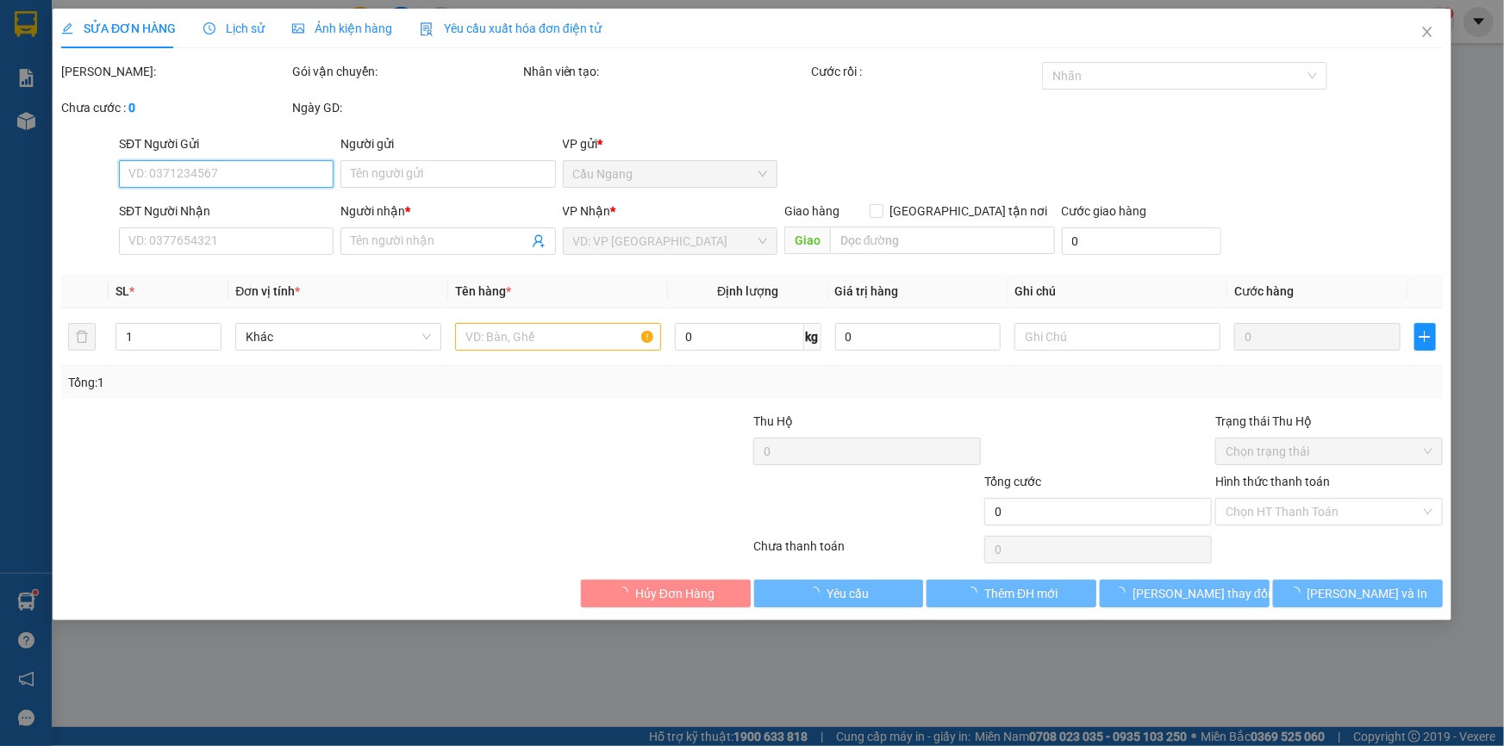
type input "ST THUỐC"
type input "0383400173"
type input "BS CHỊA"
type input "30.000"
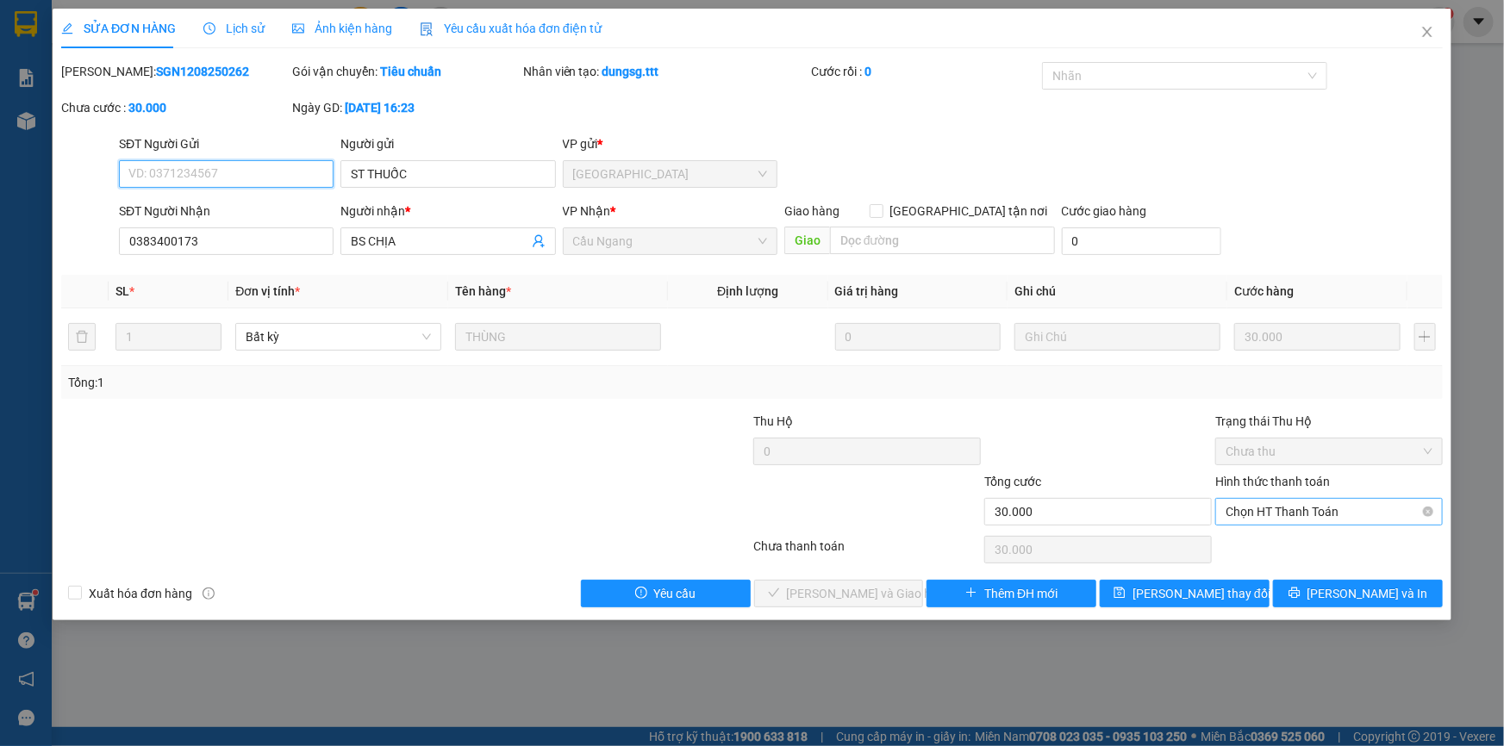
click at [1272, 514] on span "Chọn HT Thanh Toán" at bounding box center [1328, 512] width 207 height 26
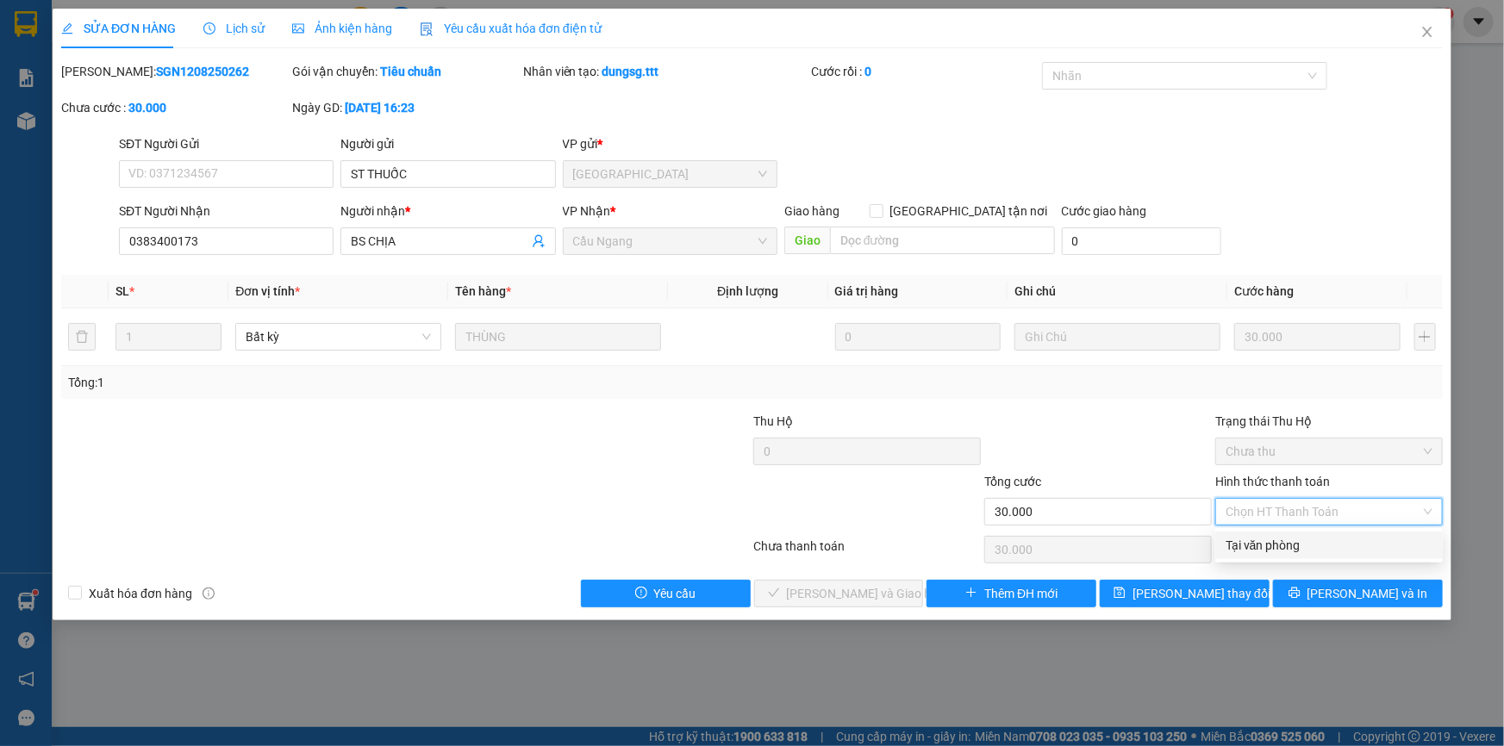
click at [1280, 544] on div "Tại văn phòng" at bounding box center [1328, 545] width 207 height 19
type input "0"
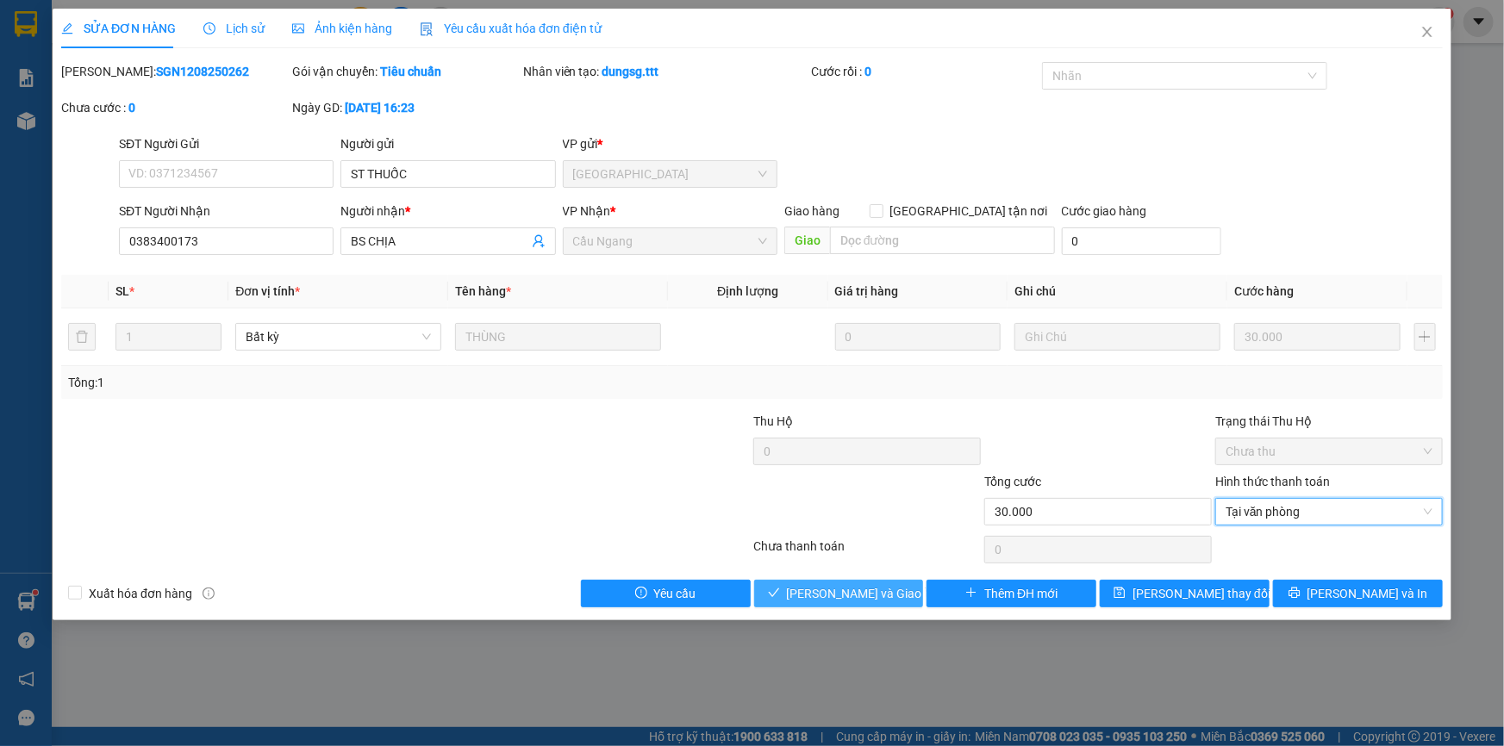
click at [878, 591] on span "[PERSON_NAME] và [PERSON_NAME] hàng" at bounding box center [869, 593] width 165 height 19
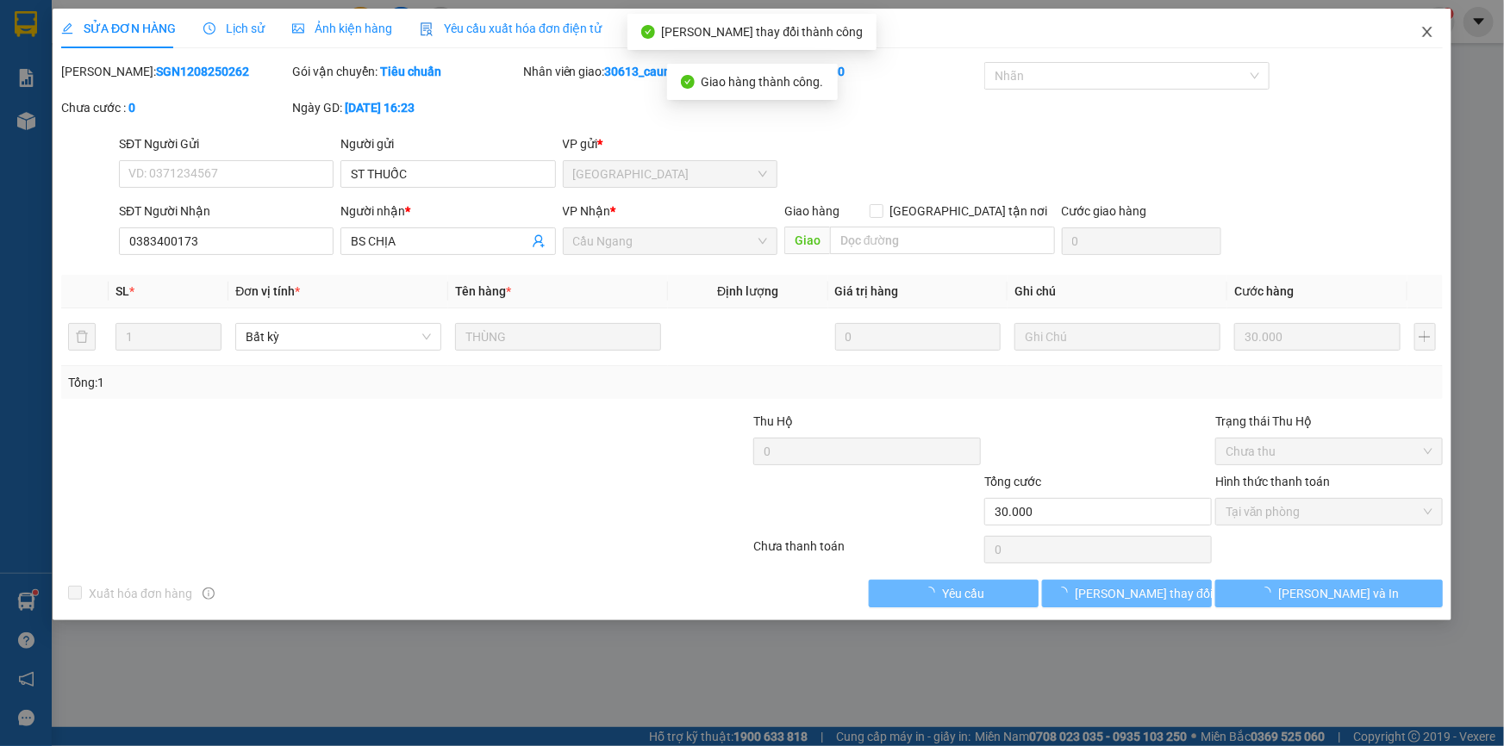
click at [1422, 33] on icon "close" at bounding box center [1427, 32] width 14 height 14
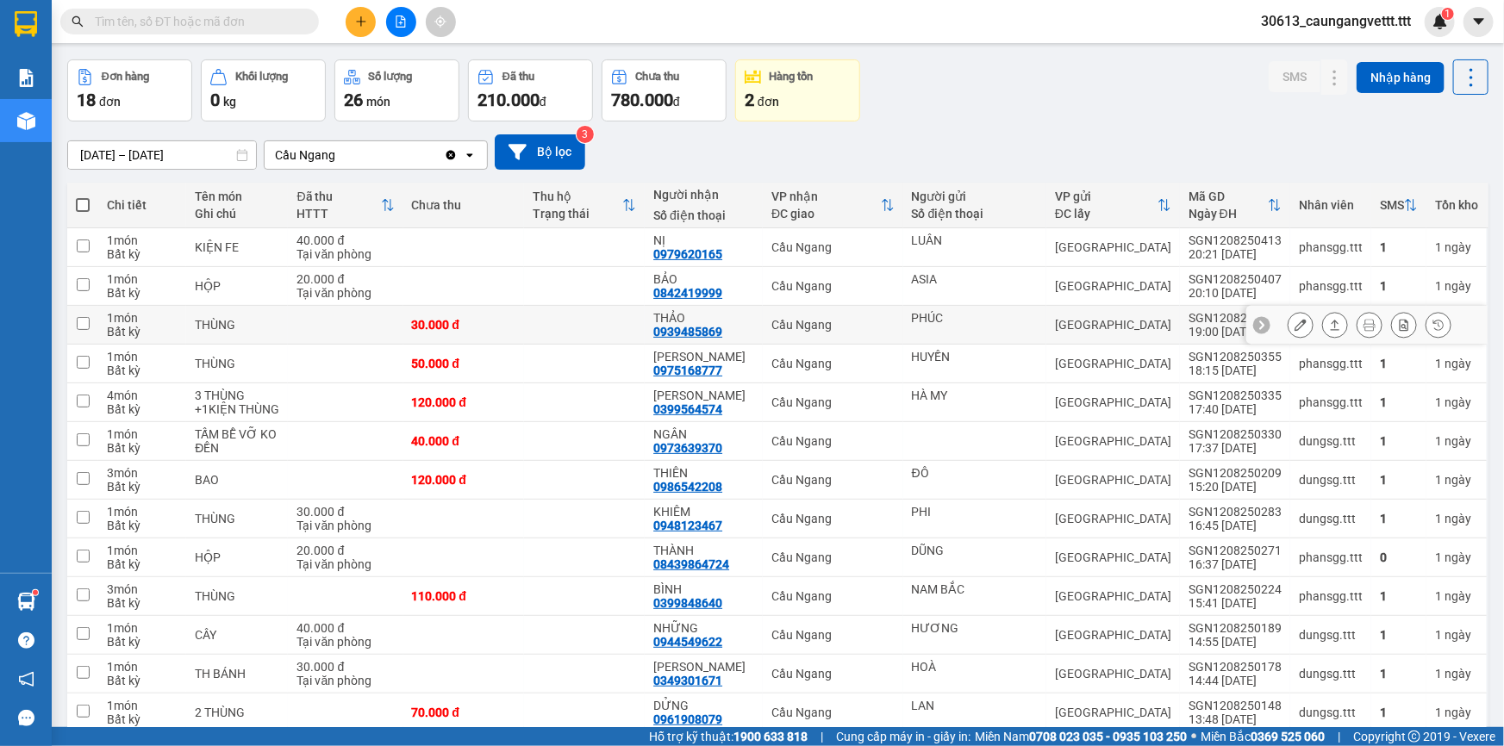
scroll to position [103, 0]
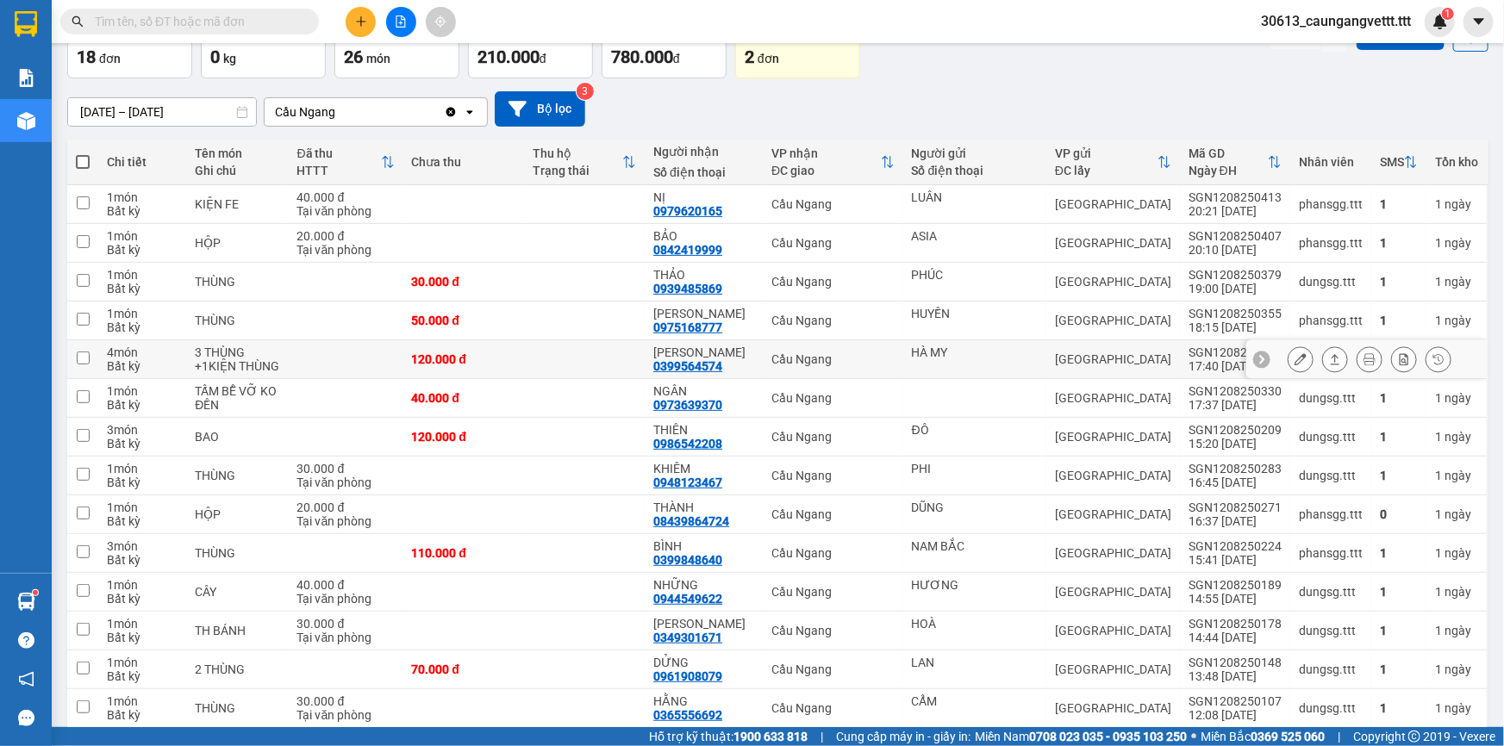
click at [80, 356] on input "checkbox" at bounding box center [83, 358] width 13 height 13
checkbox input "true"
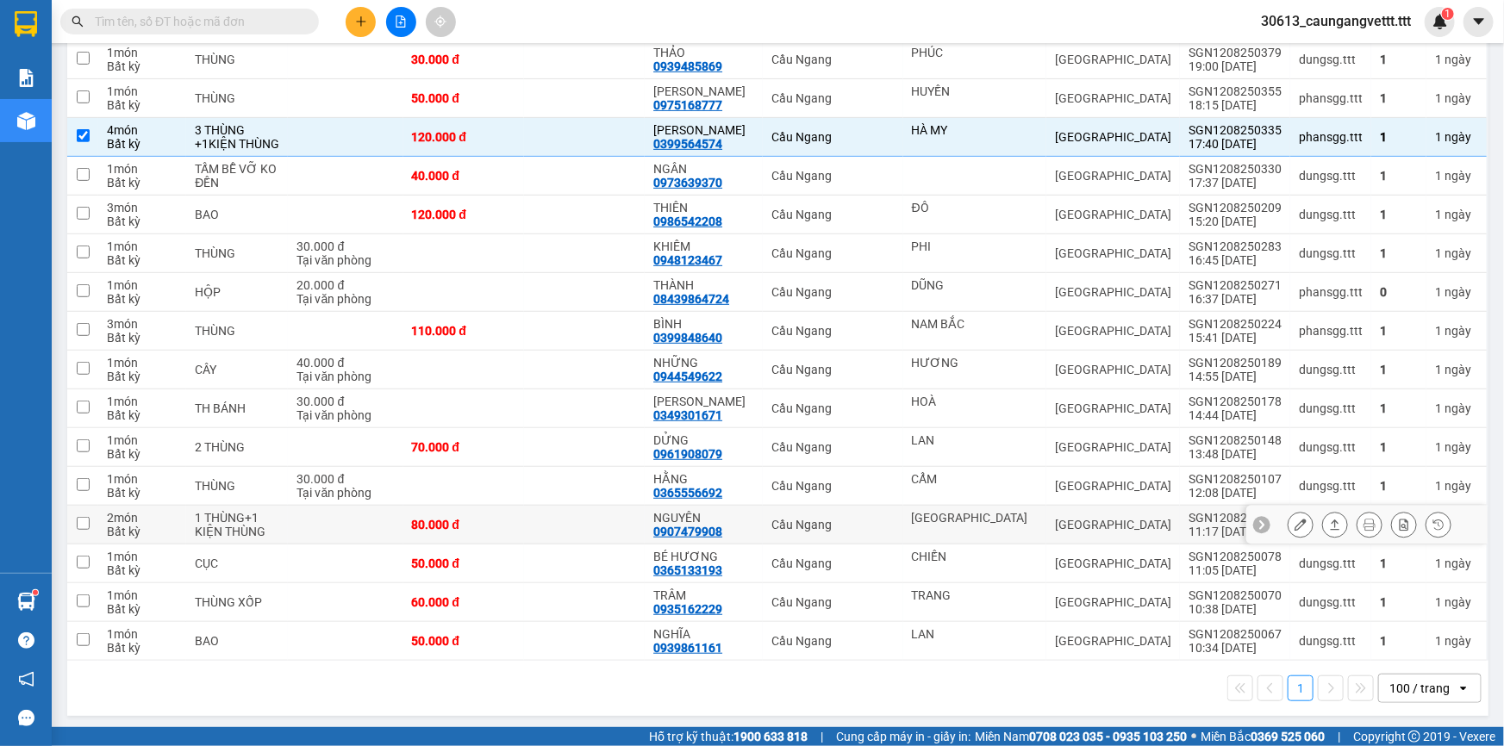
scroll to position [327, 0]
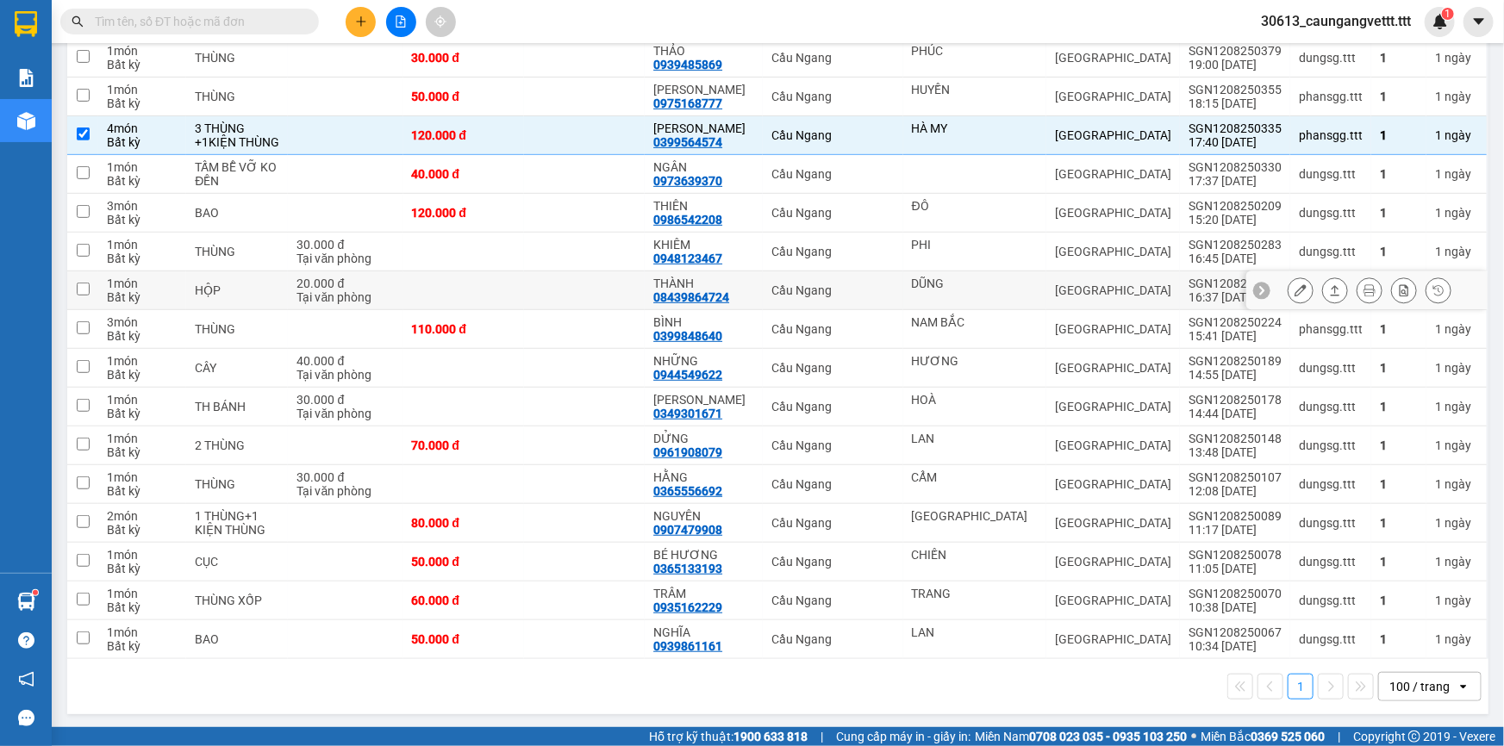
click at [77, 285] on input "checkbox" at bounding box center [83, 289] width 13 height 13
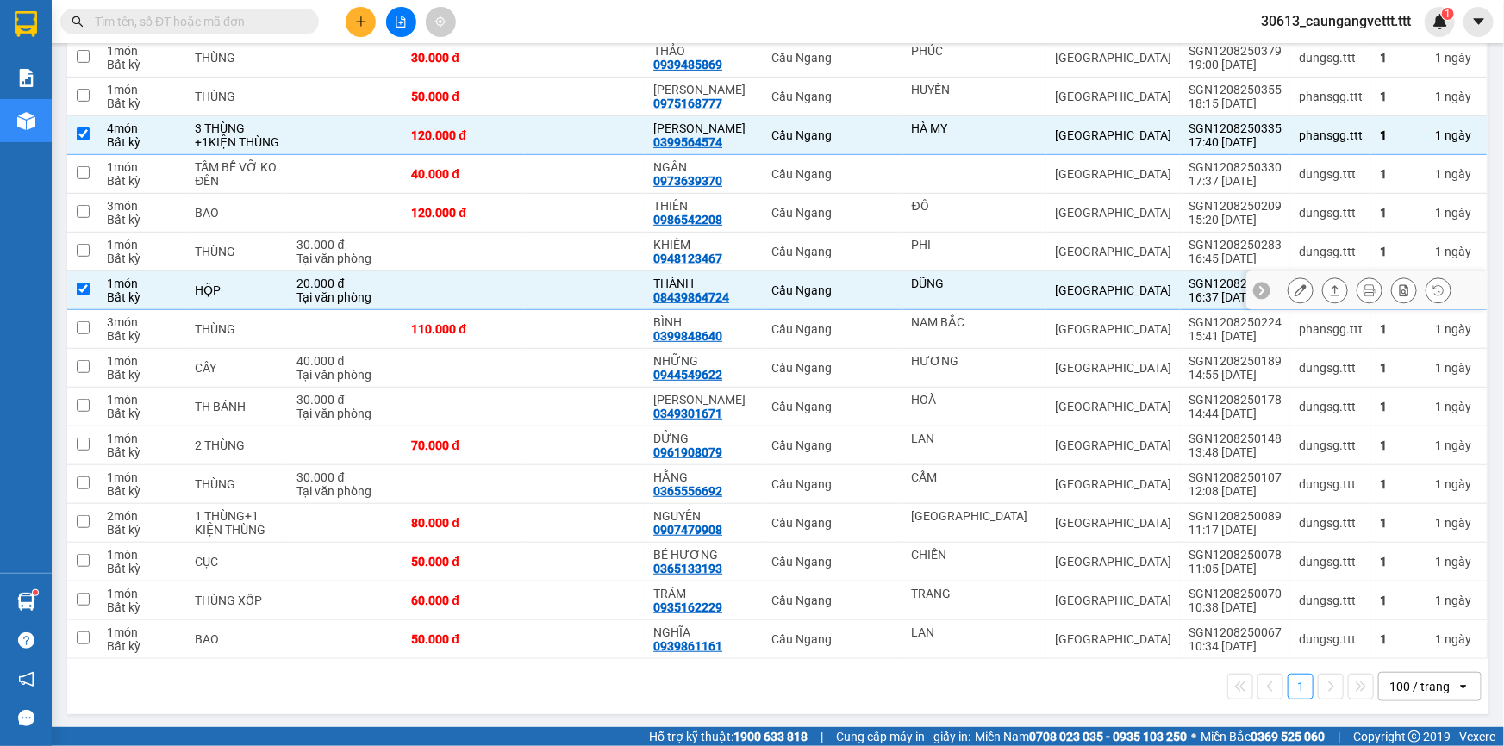
click at [77, 285] on input "checkbox" at bounding box center [83, 289] width 13 height 13
checkbox input "false"
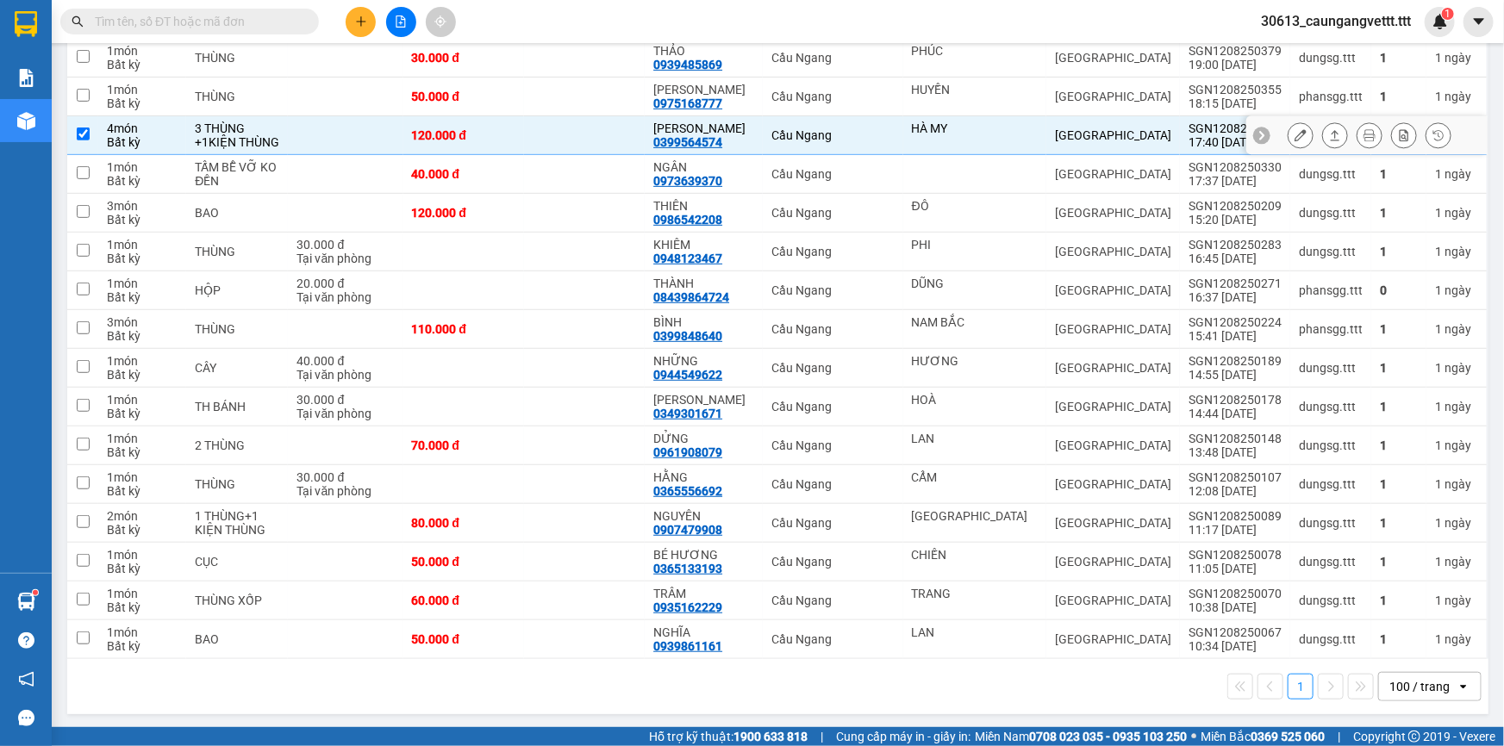
click at [84, 134] on input "checkbox" at bounding box center [83, 134] width 13 height 13
checkbox input "false"
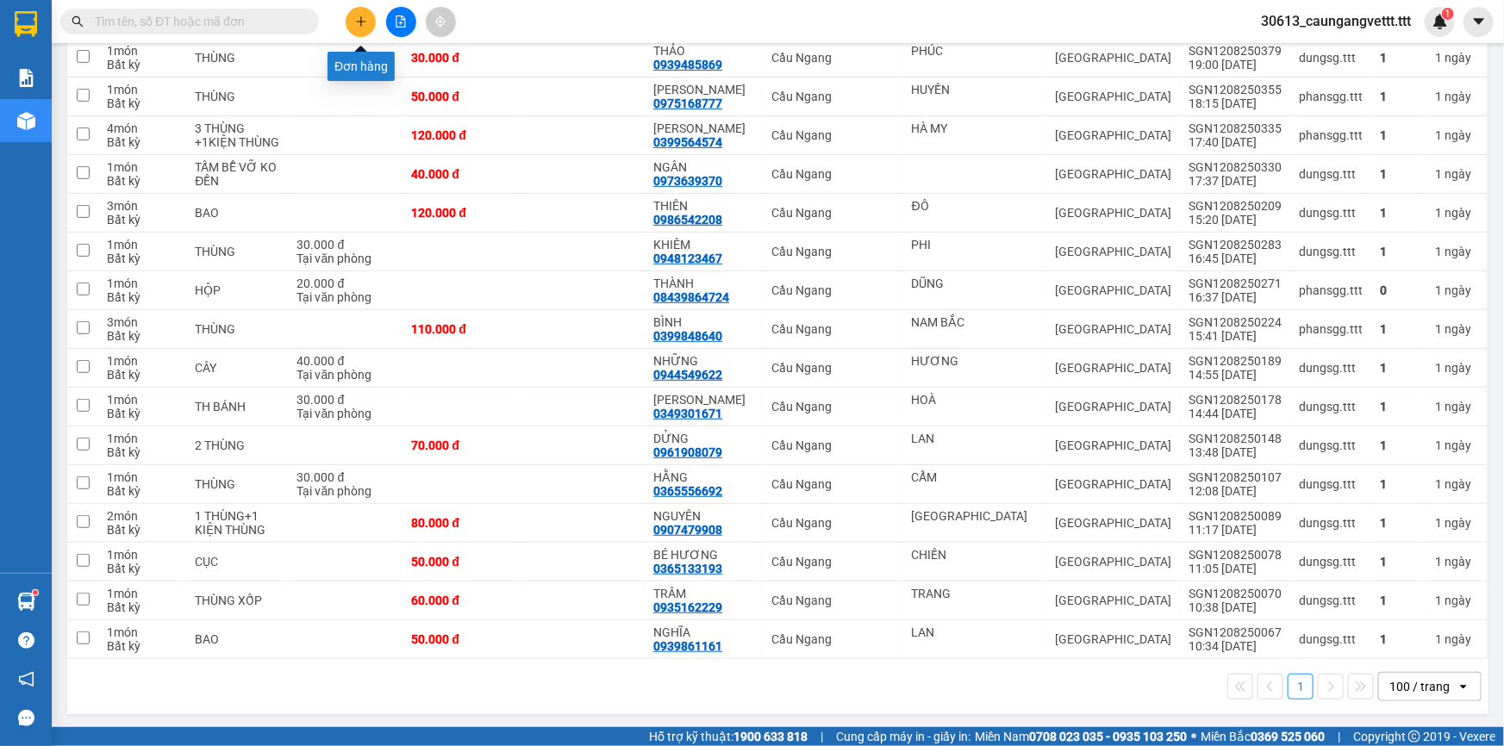
click at [356, 16] on icon "plus" at bounding box center [361, 22] width 12 height 12
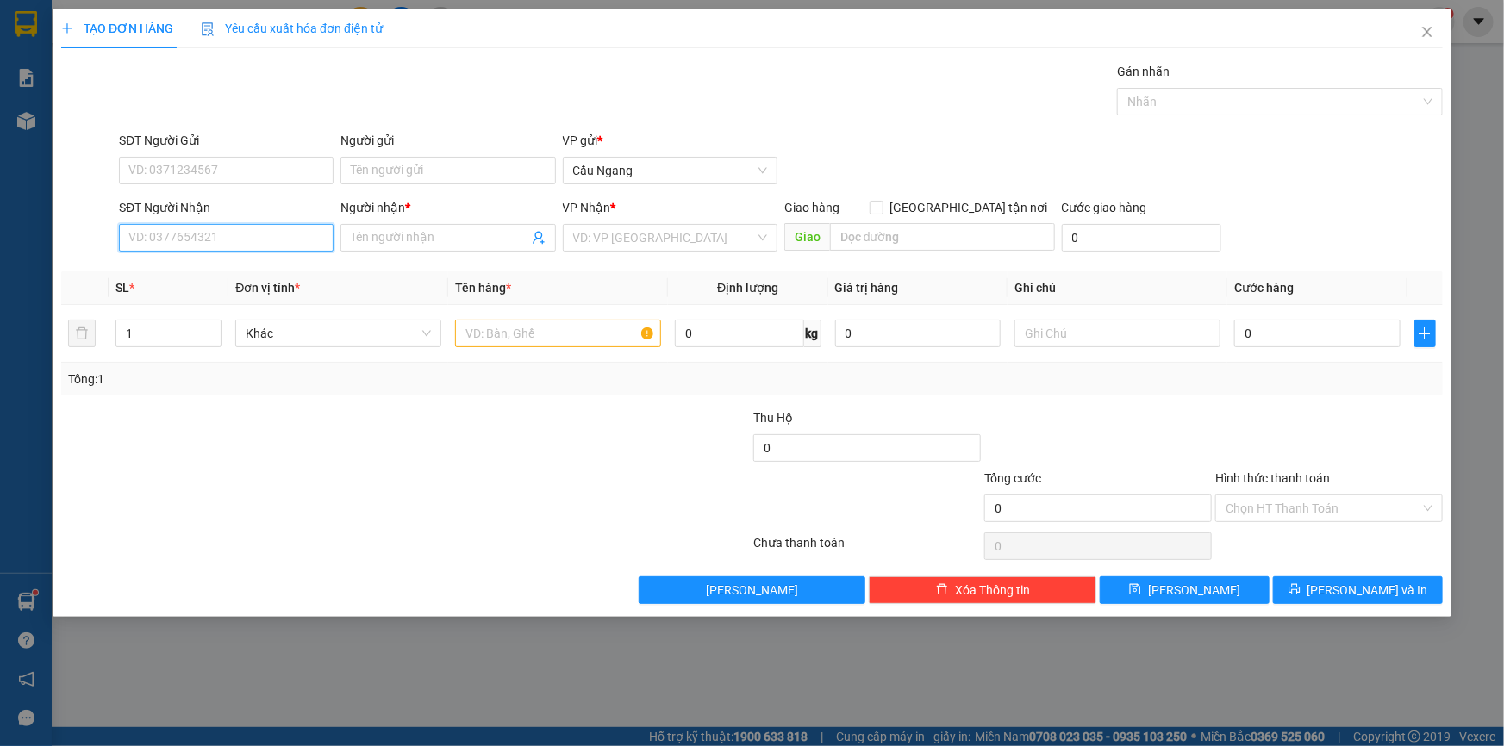
click at [254, 231] on input "SĐT Người Nhận" at bounding box center [226, 238] width 215 height 28
click at [197, 237] on input "0794794" at bounding box center [226, 238] width 215 height 28
type input "0794794003"
click at [420, 231] on input "Người nhận *" at bounding box center [439, 237] width 177 height 19
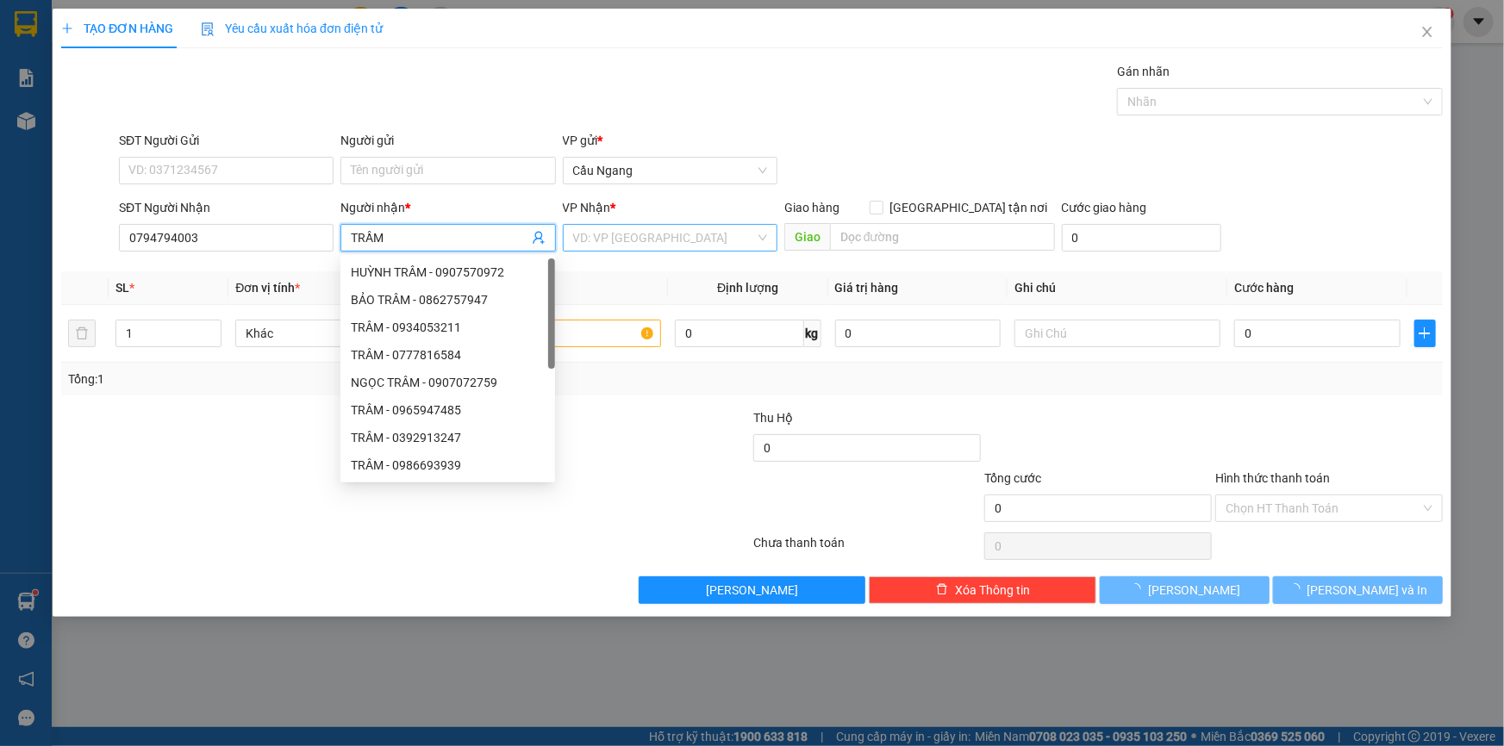
type input "TRẦM"
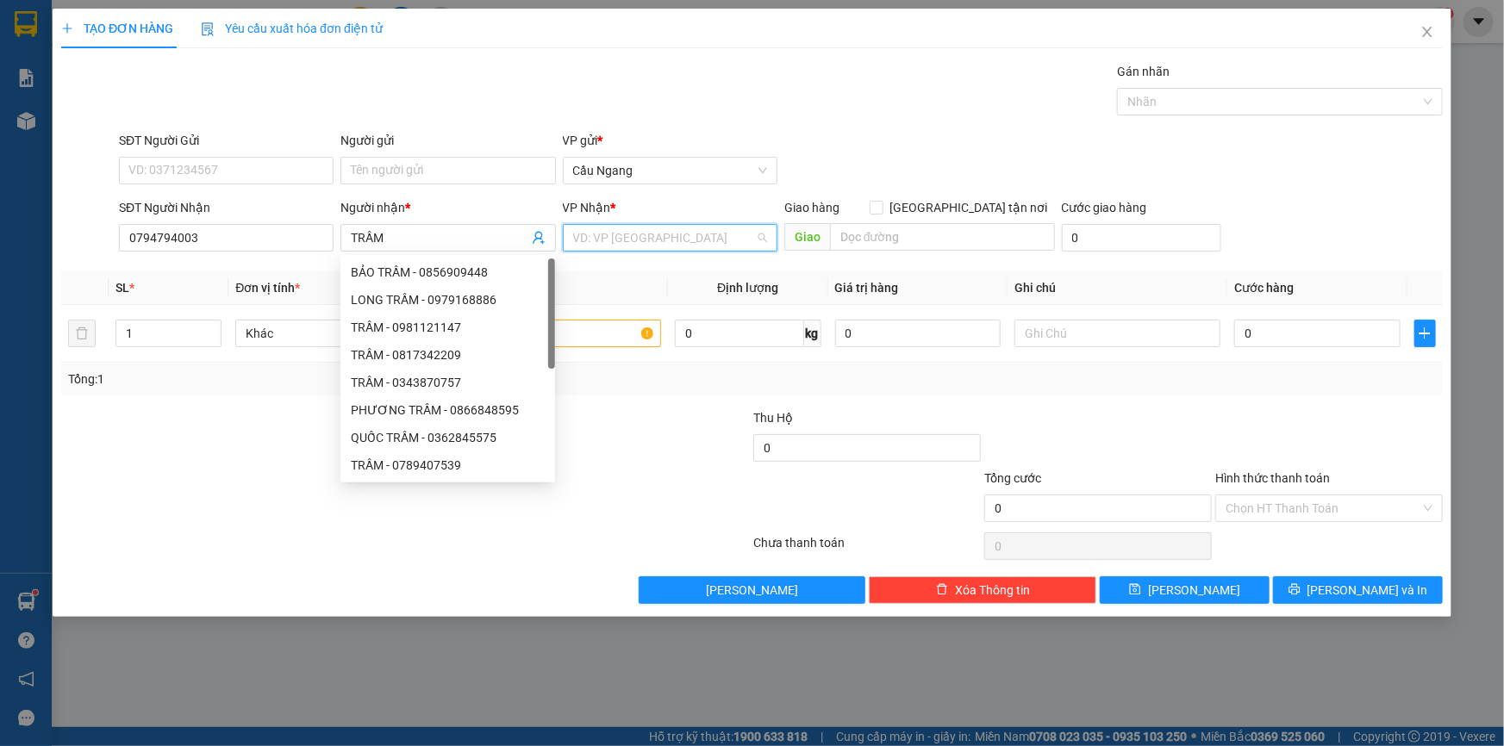
click at [620, 239] on input "search" at bounding box center [664, 238] width 182 height 26
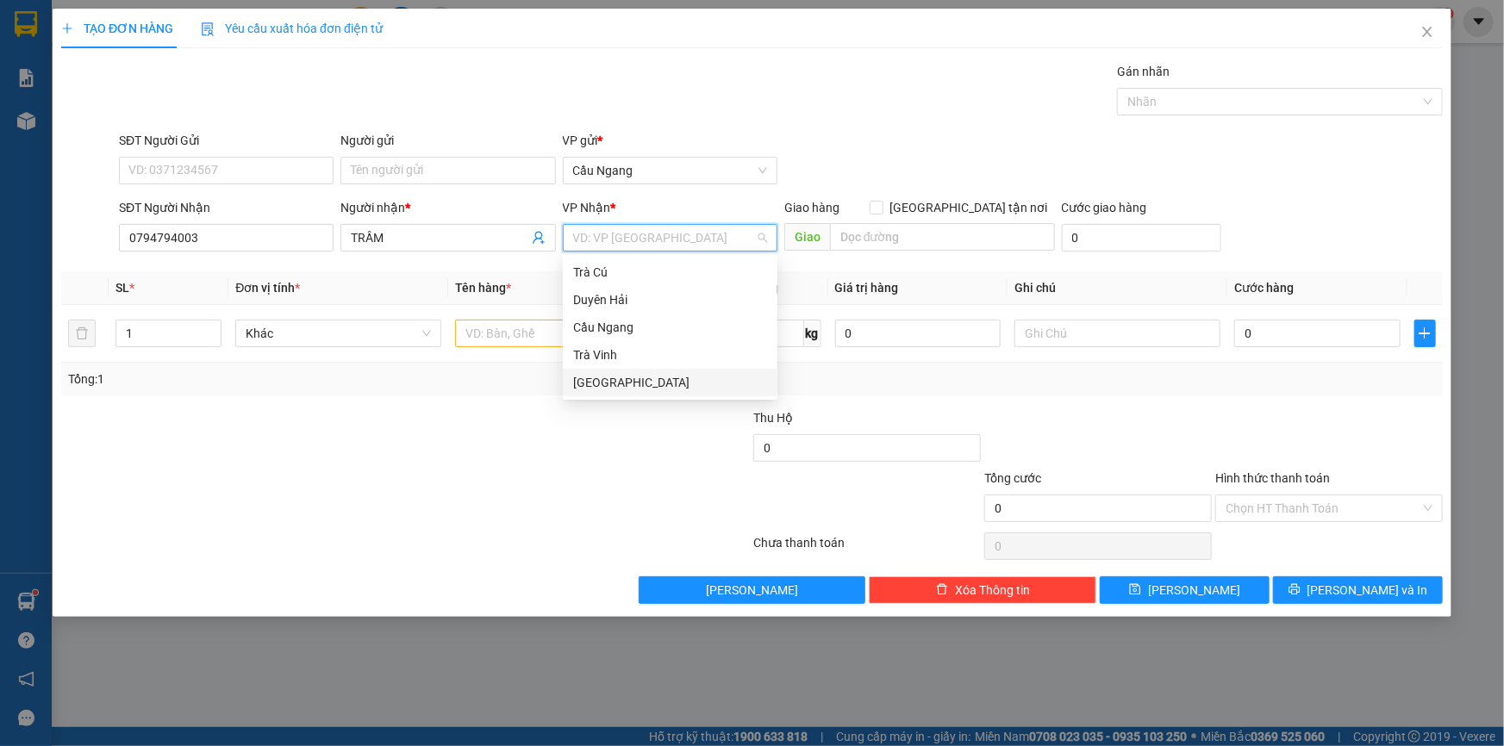
click at [600, 385] on div "[GEOGRAPHIC_DATA]" at bounding box center [670, 382] width 194 height 19
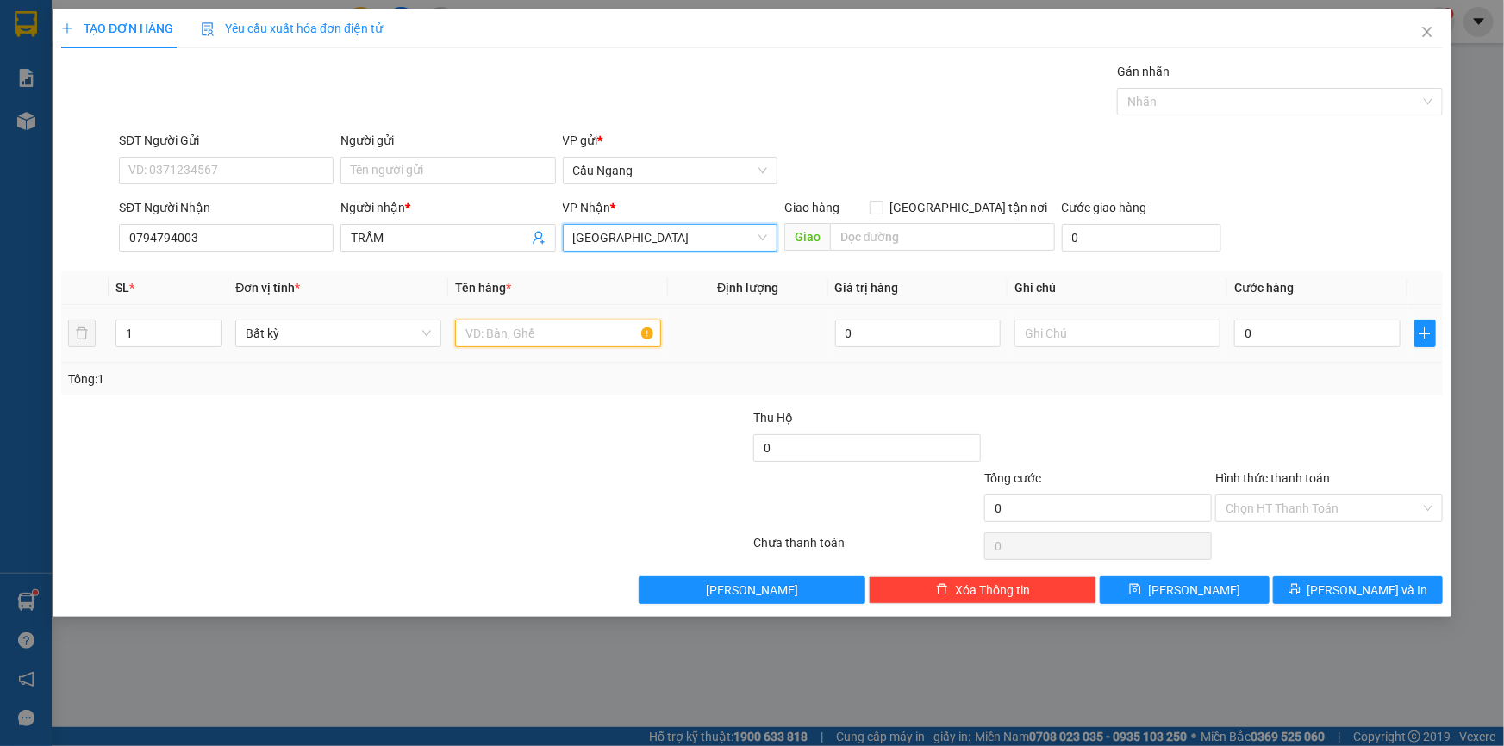
click at [523, 329] on input "text" at bounding box center [558, 334] width 206 height 28
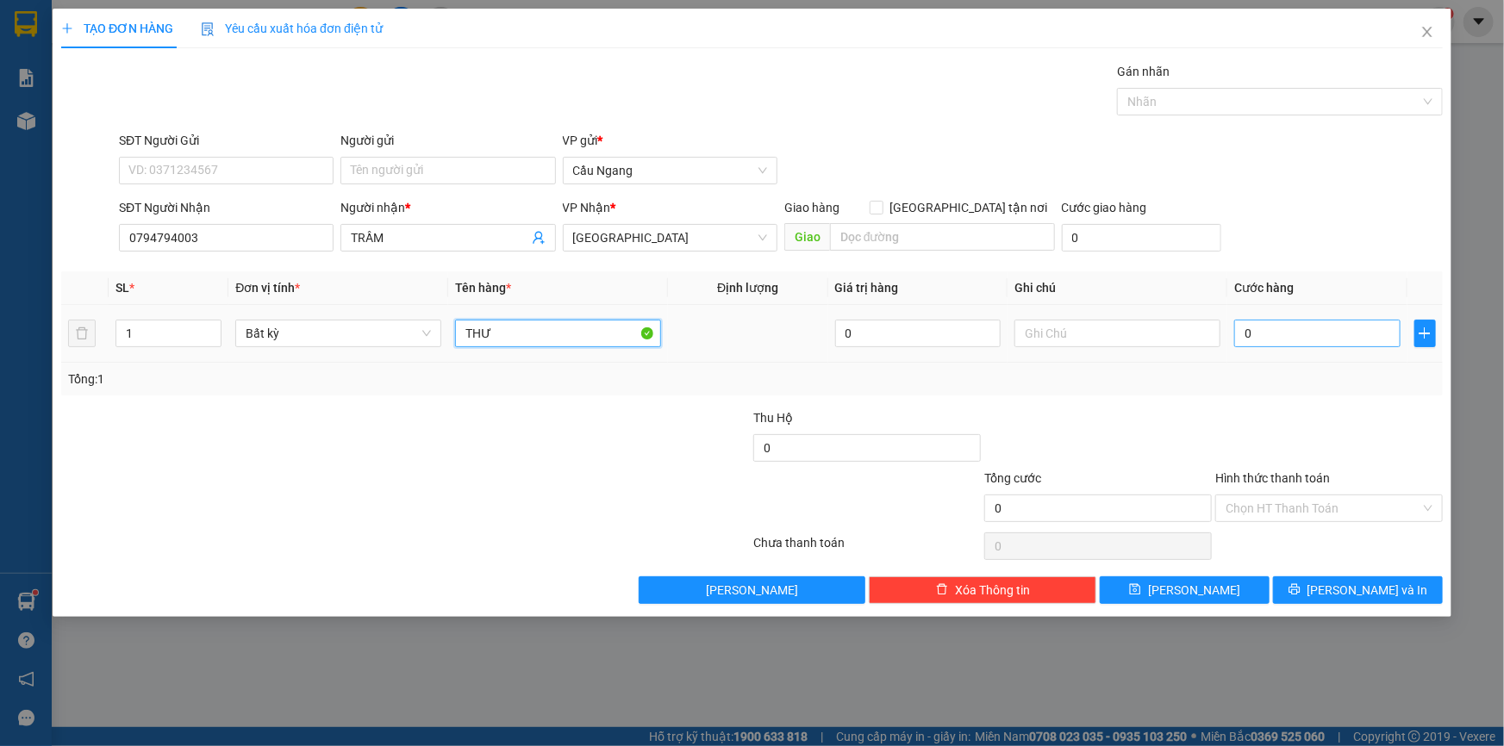
type input "THƯ"
click at [1304, 328] on input "0" at bounding box center [1317, 334] width 166 height 28
type input "2"
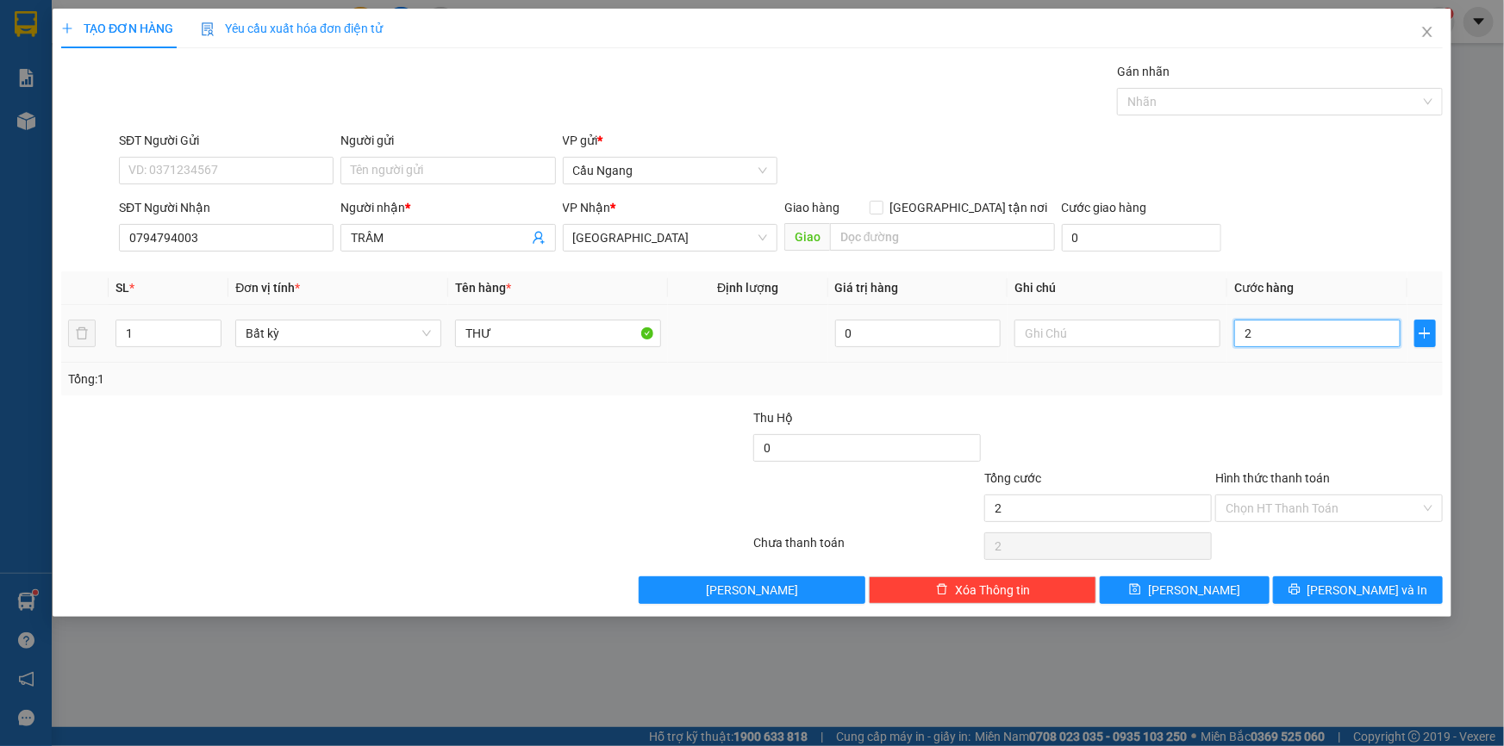
type input "20"
type input "200"
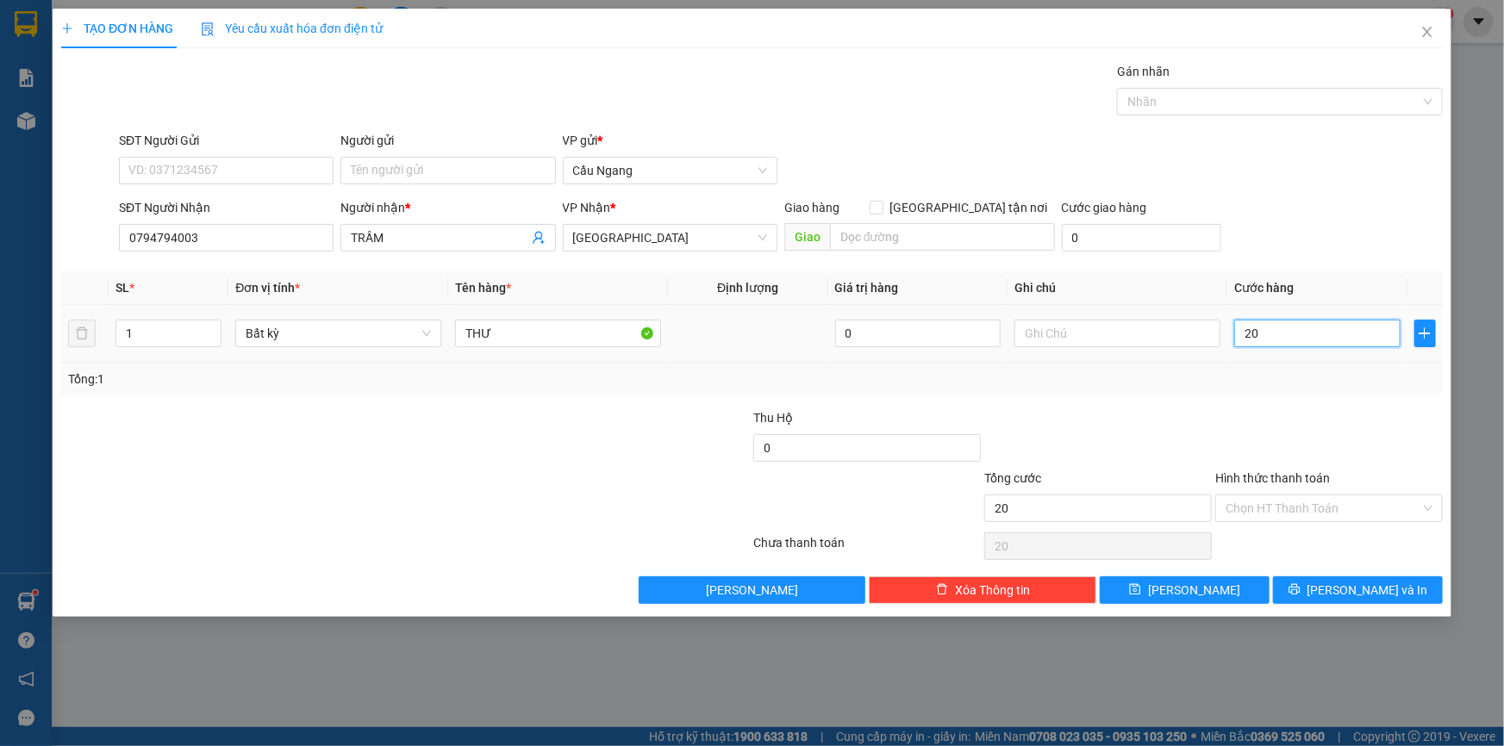
type input "200"
type input "2.000"
type input "20.000"
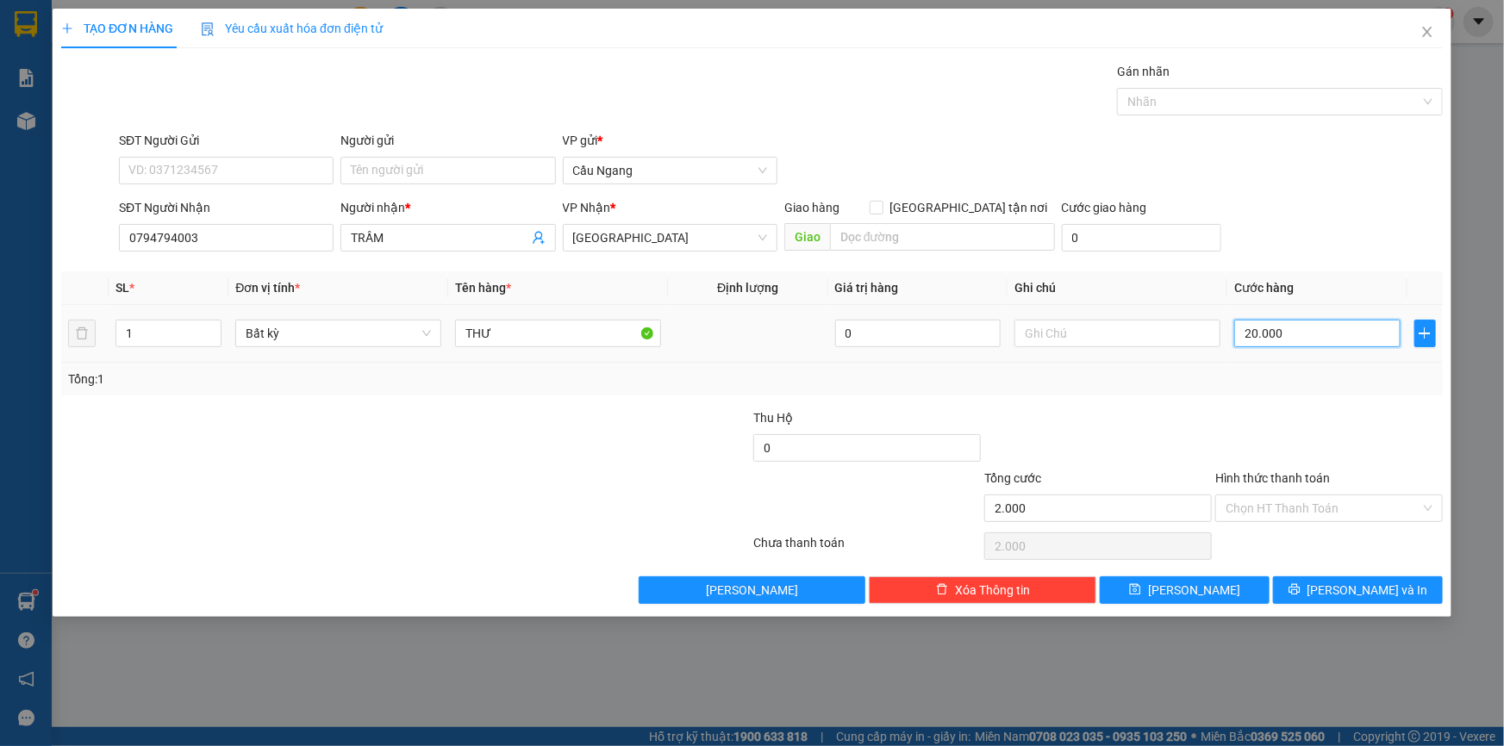
type input "20.000"
drag, startPoint x: 1330, startPoint y: 514, endPoint x: 1305, endPoint y: 514, distance: 25.0
click at [1325, 514] on input "Hình thức thanh toán" at bounding box center [1322, 508] width 195 height 26
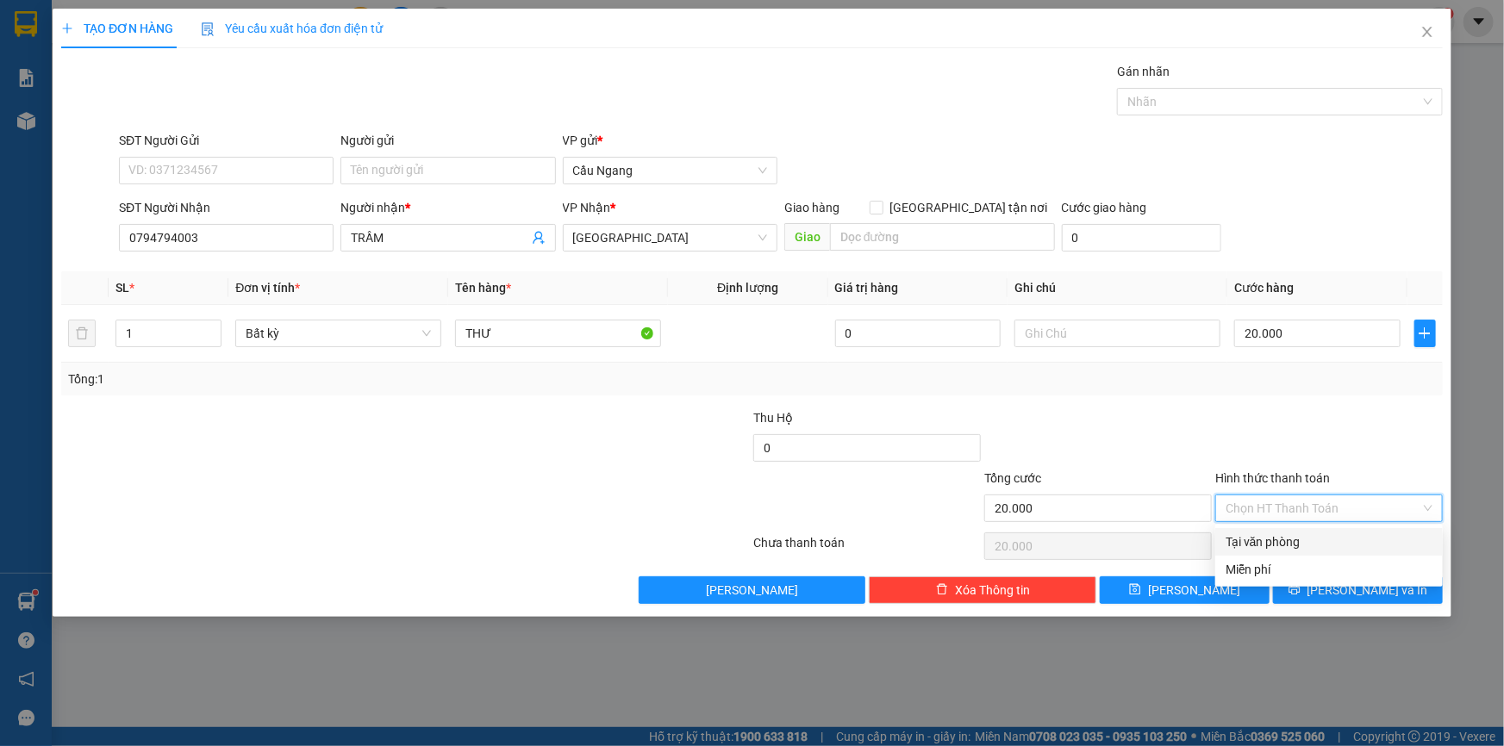
click at [1276, 545] on div "Tại văn phòng" at bounding box center [1328, 542] width 207 height 19
type input "0"
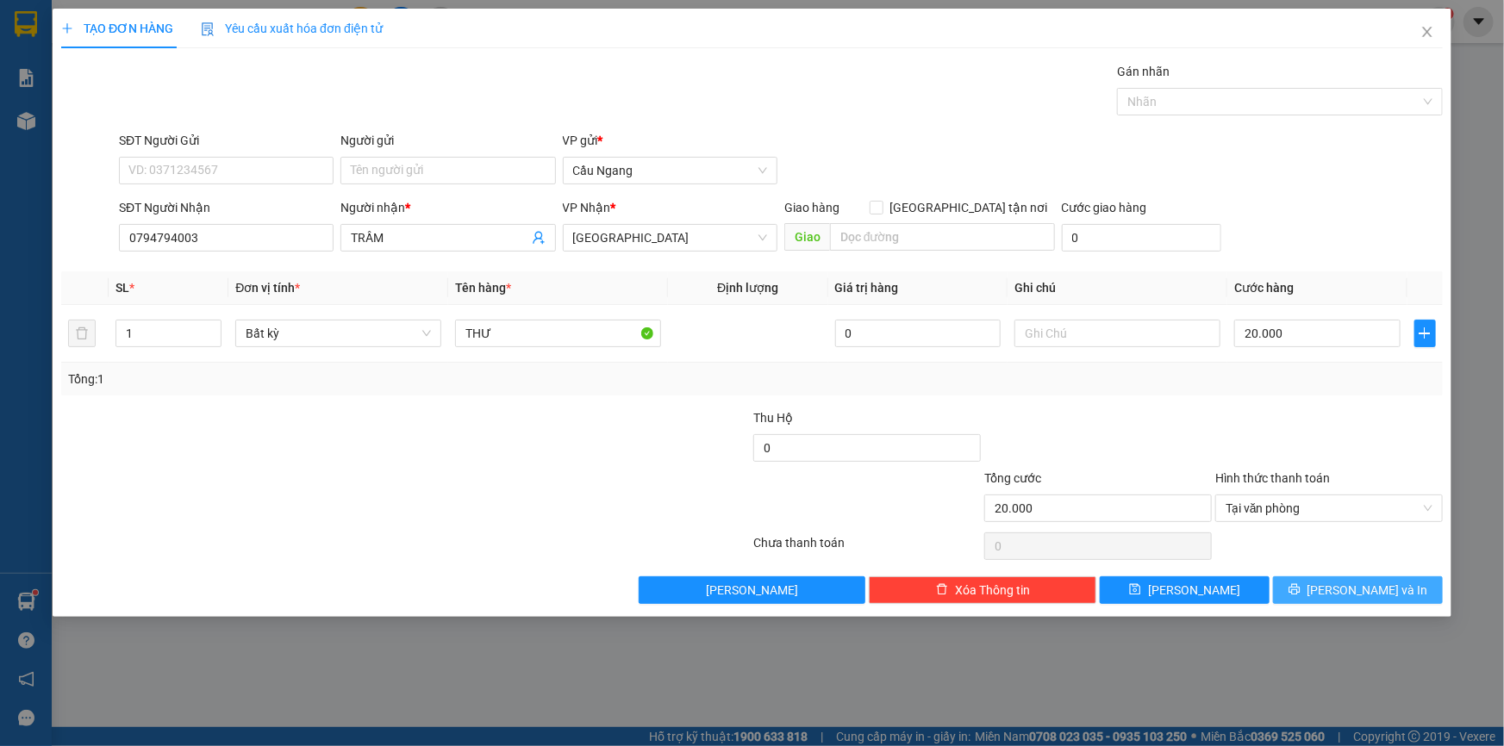
click at [1344, 591] on span "[PERSON_NAME] và In" at bounding box center [1367, 590] width 121 height 19
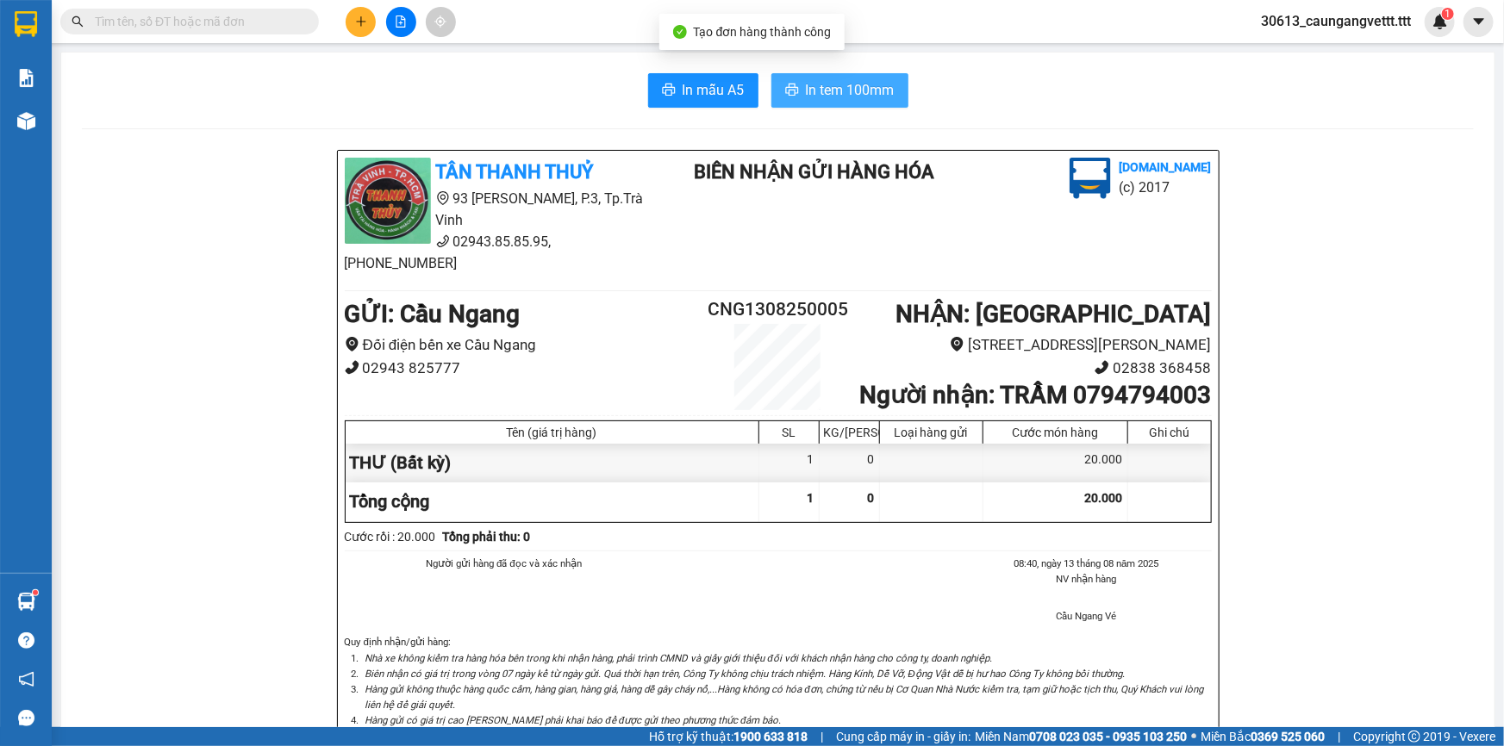
click at [849, 96] on span "In tem 100mm" at bounding box center [850, 90] width 89 height 22
click at [357, 23] on icon "plus" at bounding box center [361, 22] width 12 height 12
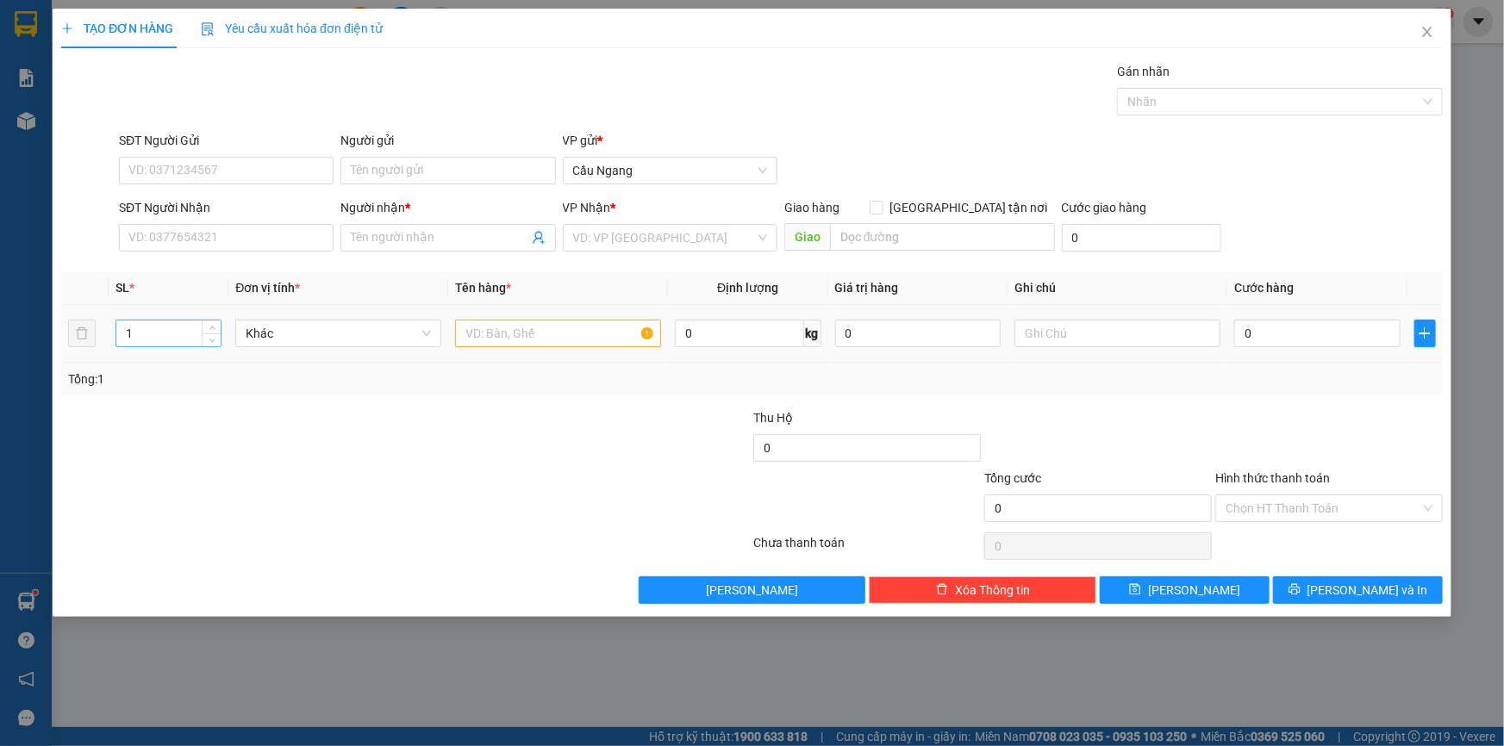
click at [153, 325] on input "1" at bounding box center [168, 334] width 104 height 26
type input "2"
click at [472, 329] on input "text" at bounding box center [558, 334] width 206 height 28
type input "1THUNG 1 THÙNG XOP"
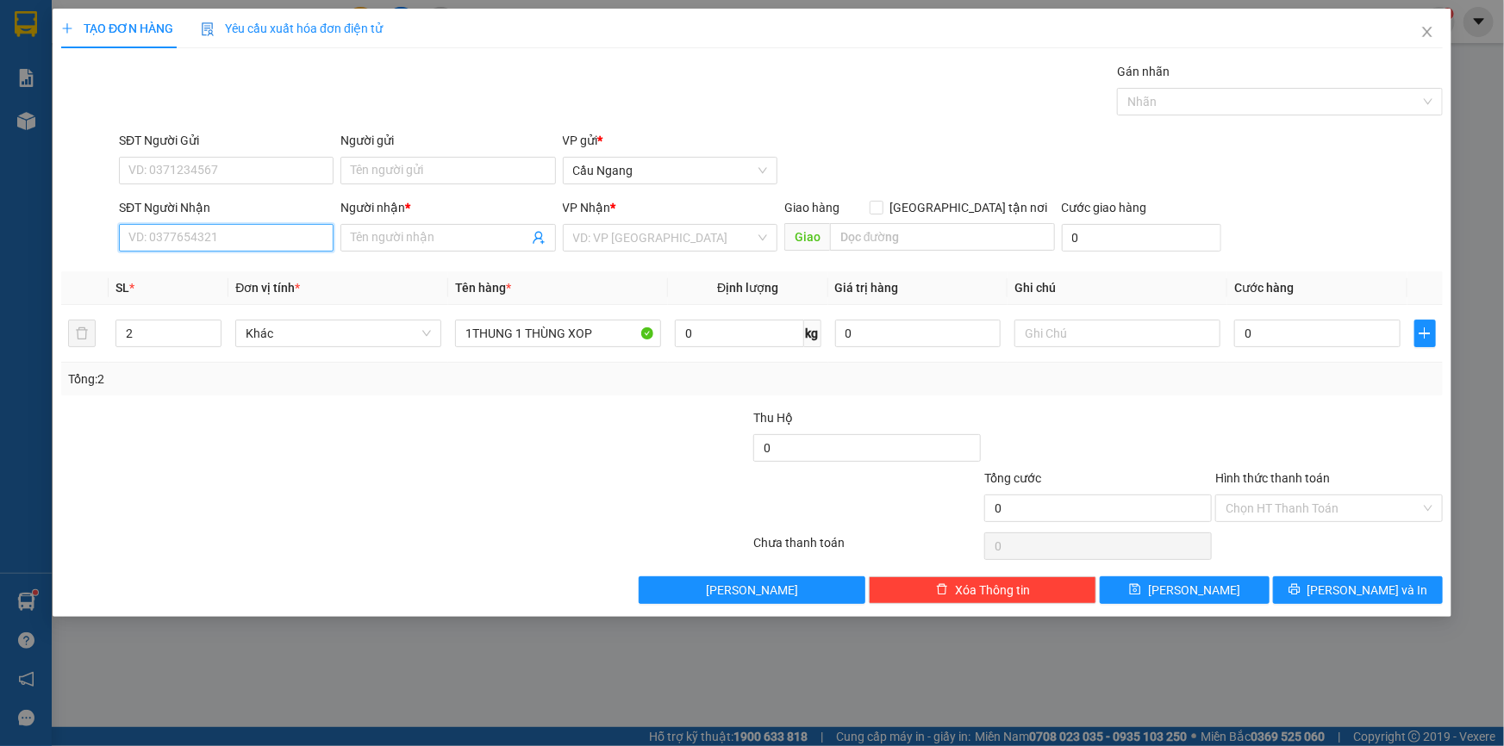
click at [203, 240] on input "SĐT Người Nhận" at bounding box center [226, 238] width 215 height 28
click at [209, 274] on div "0965386816 - TRÚC" at bounding box center [226, 272] width 194 height 19
type input "0965386816"
type input "TRÚC"
type input "0965386816"
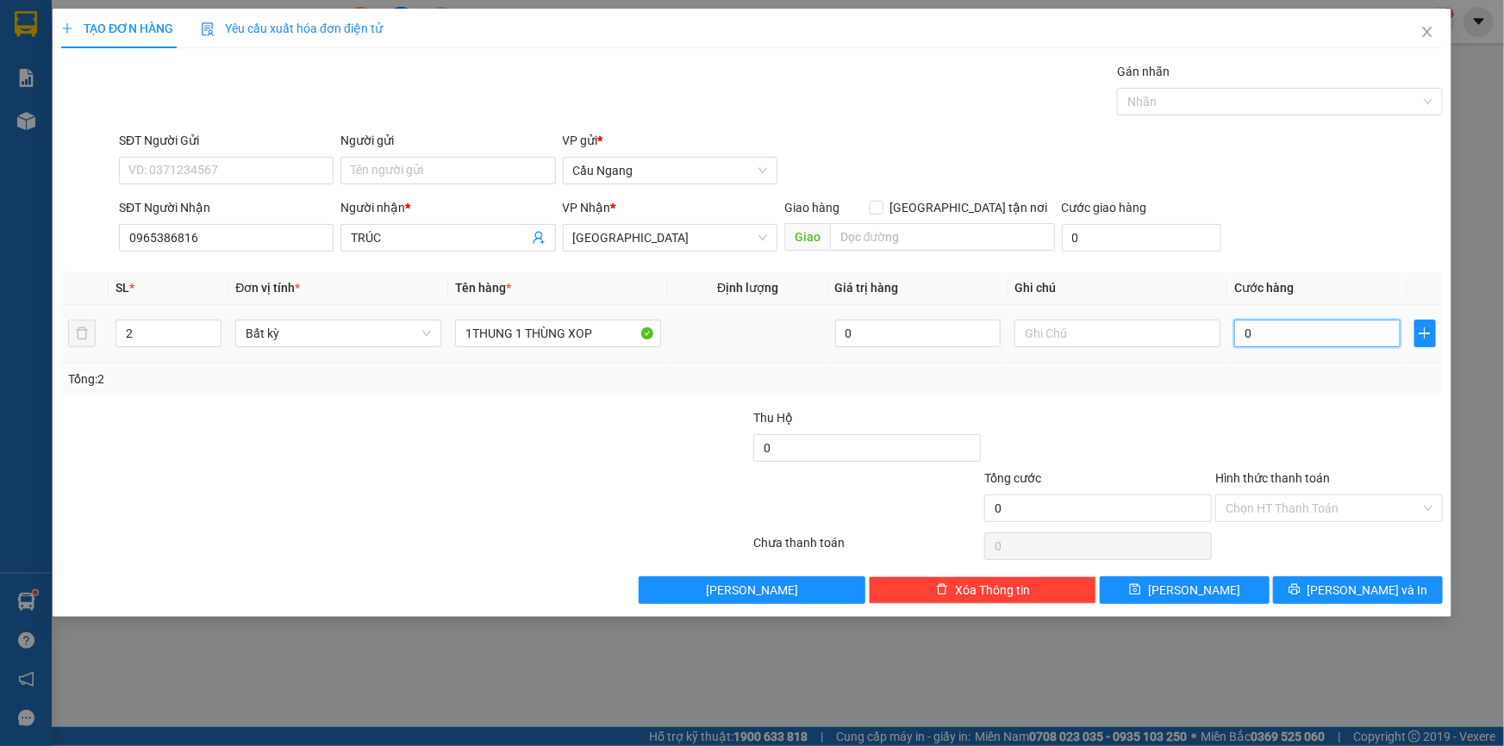
click at [1284, 327] on input "0" at bounding box center [1317, 334] width 166 height 28
type input "6"
type input "60"
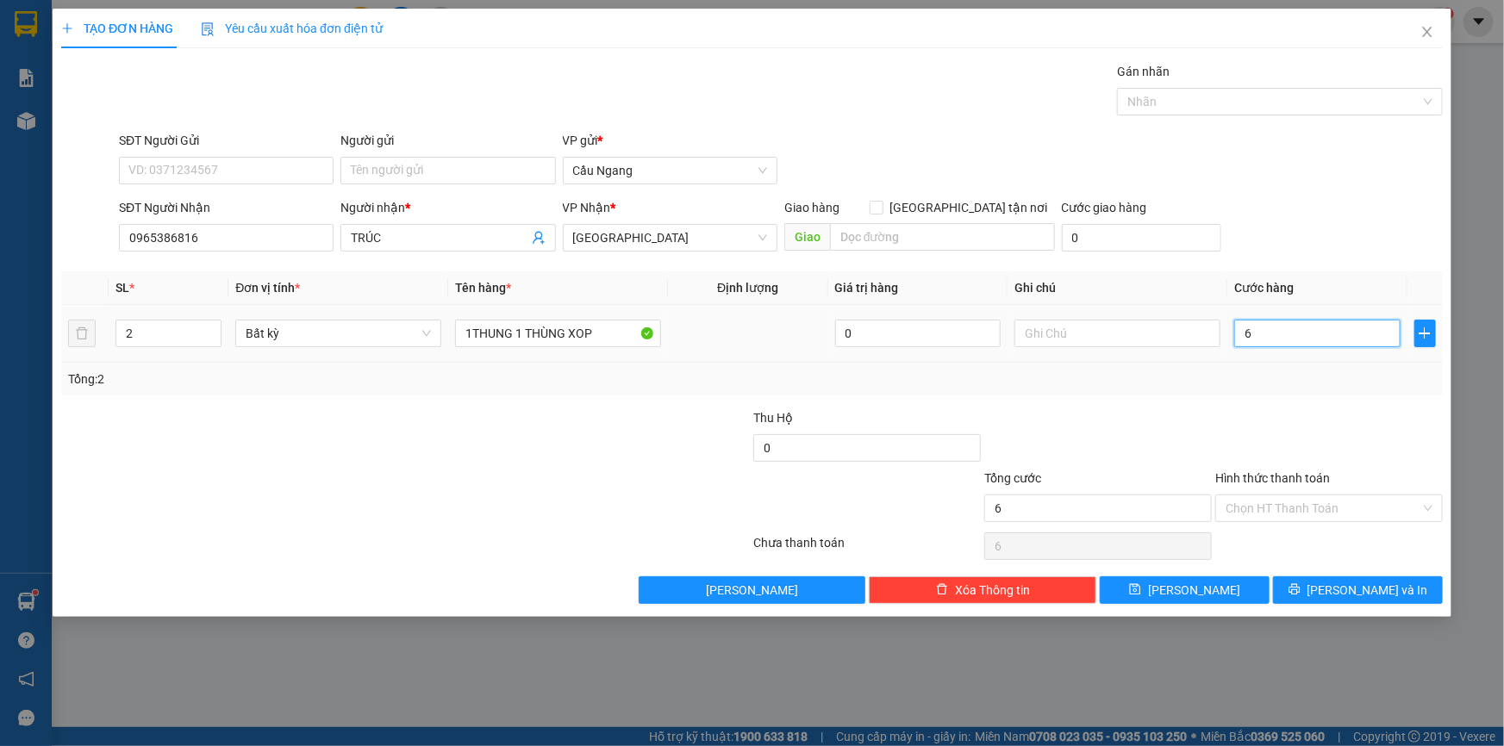
type input "60"
type input "600"
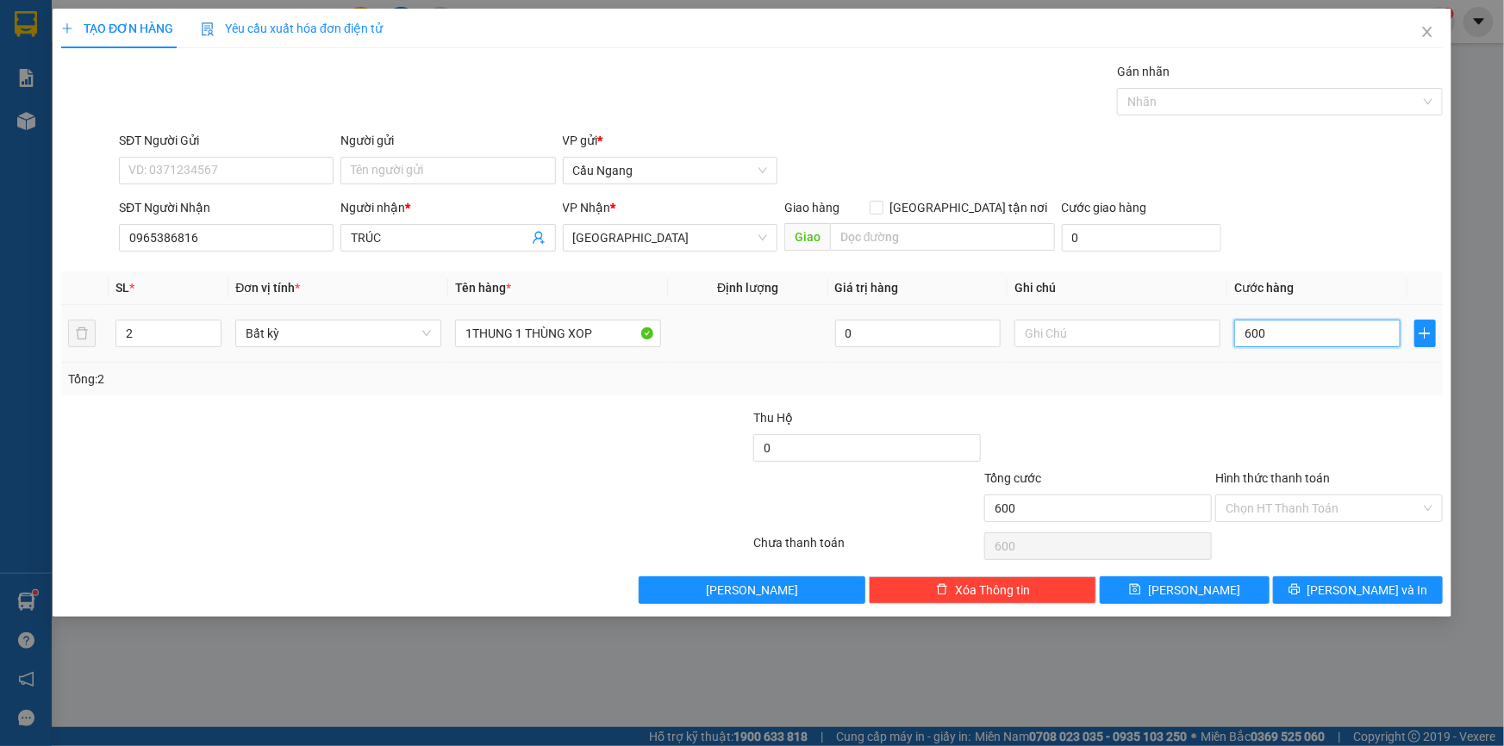
type input "6.000"
type input "60.000"
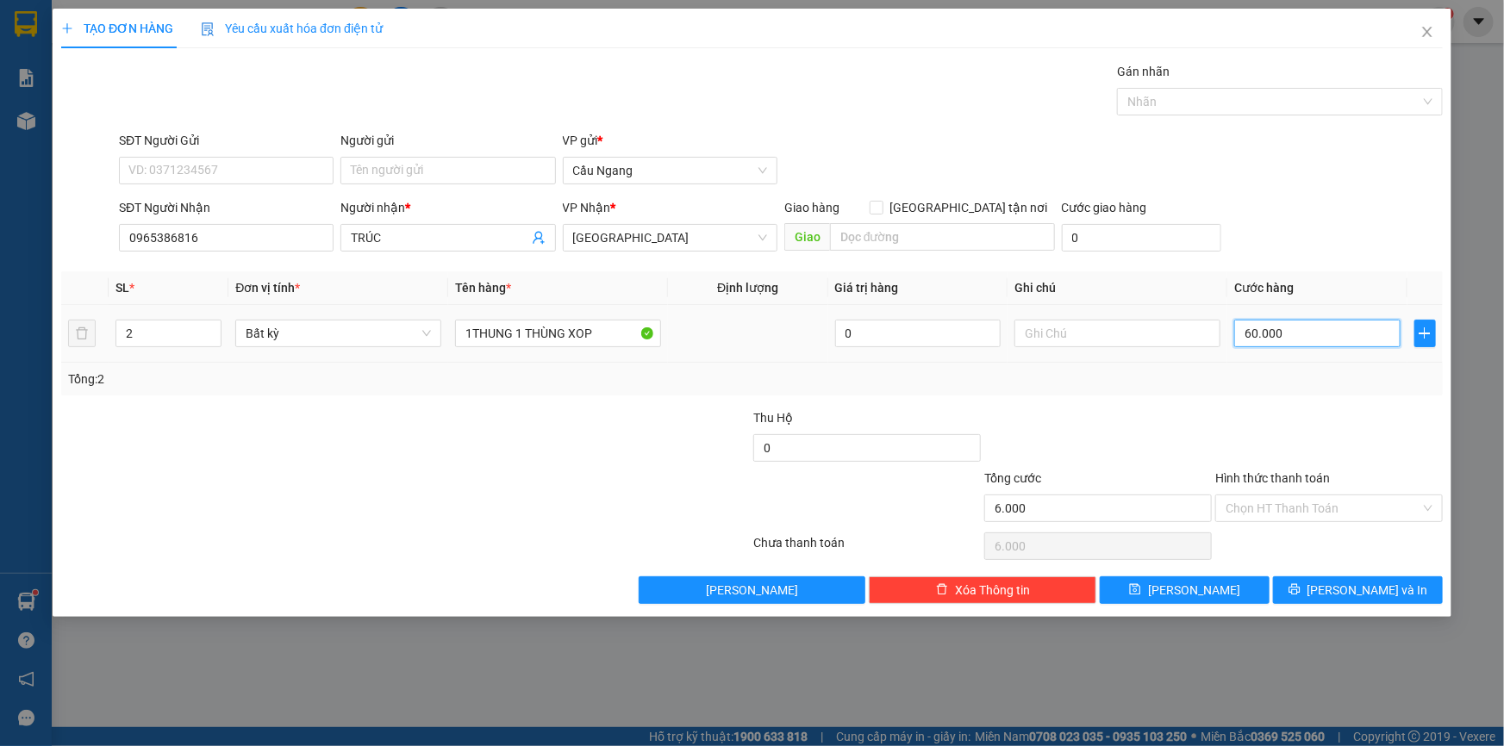
type input "60.000"
type input "6.000"
type input "0"
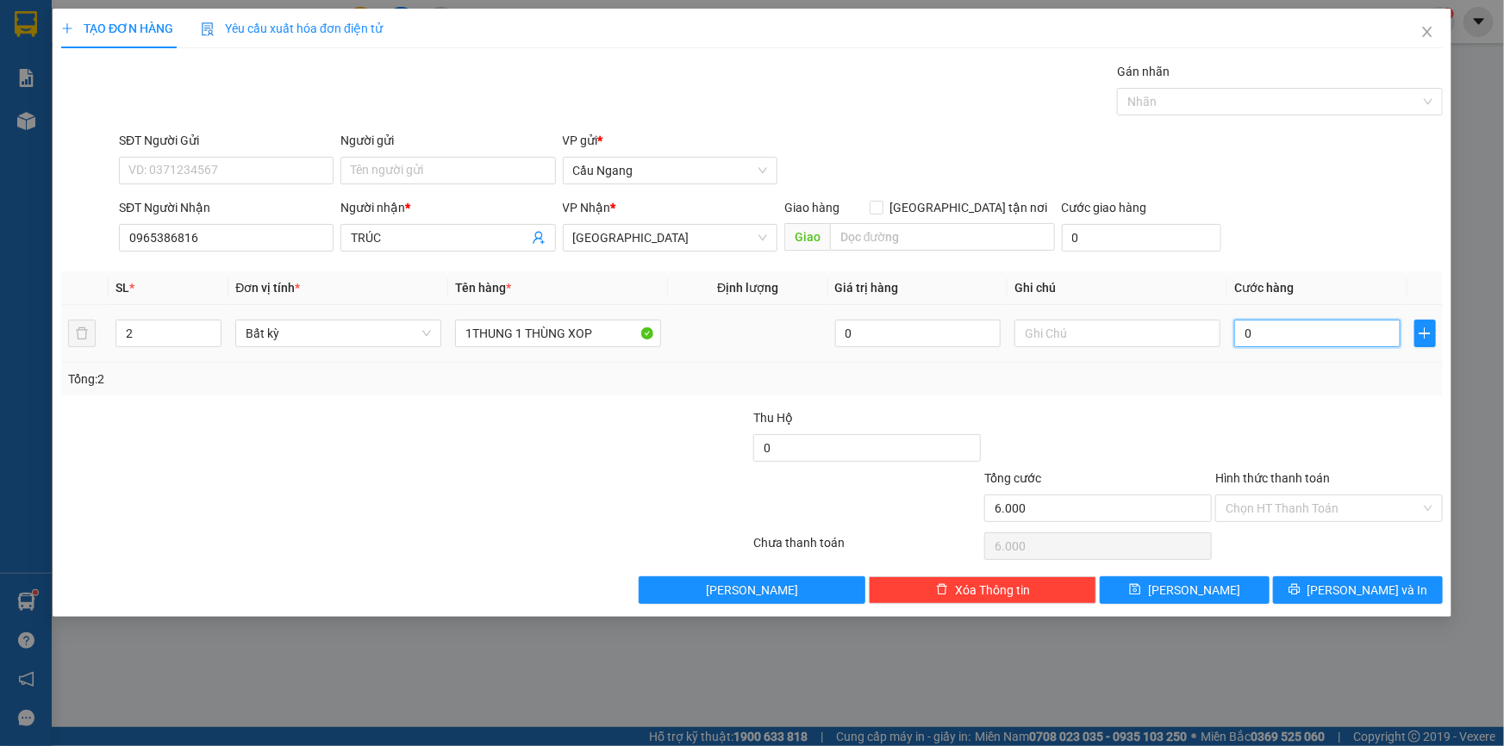
type input "0"
click at [1234, 327] on input "0" at bounding box center [1317, 334] width 166 height 28
type input "70"
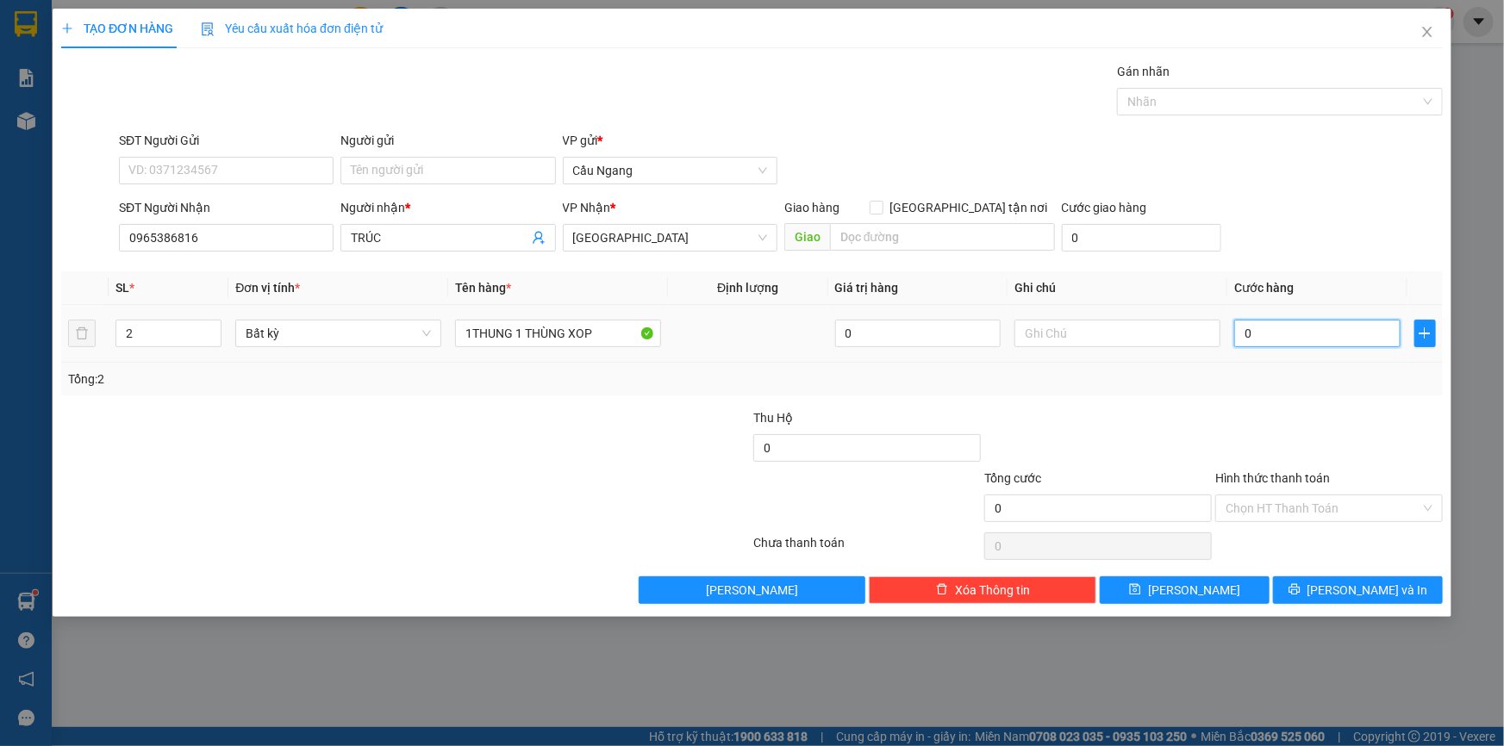
type input "70"
type input "700"
type input "7.000"
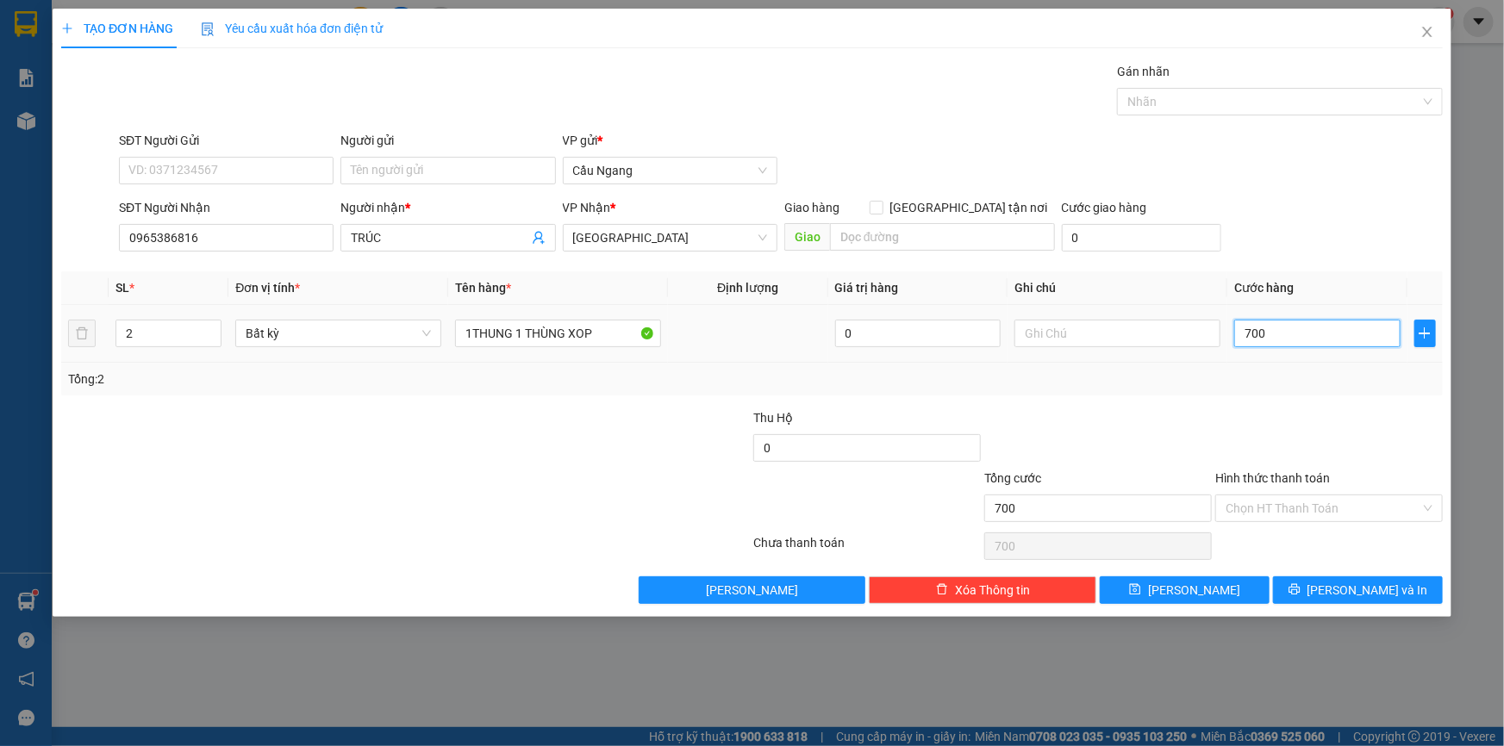
type input "7.000"
type input "70.000"
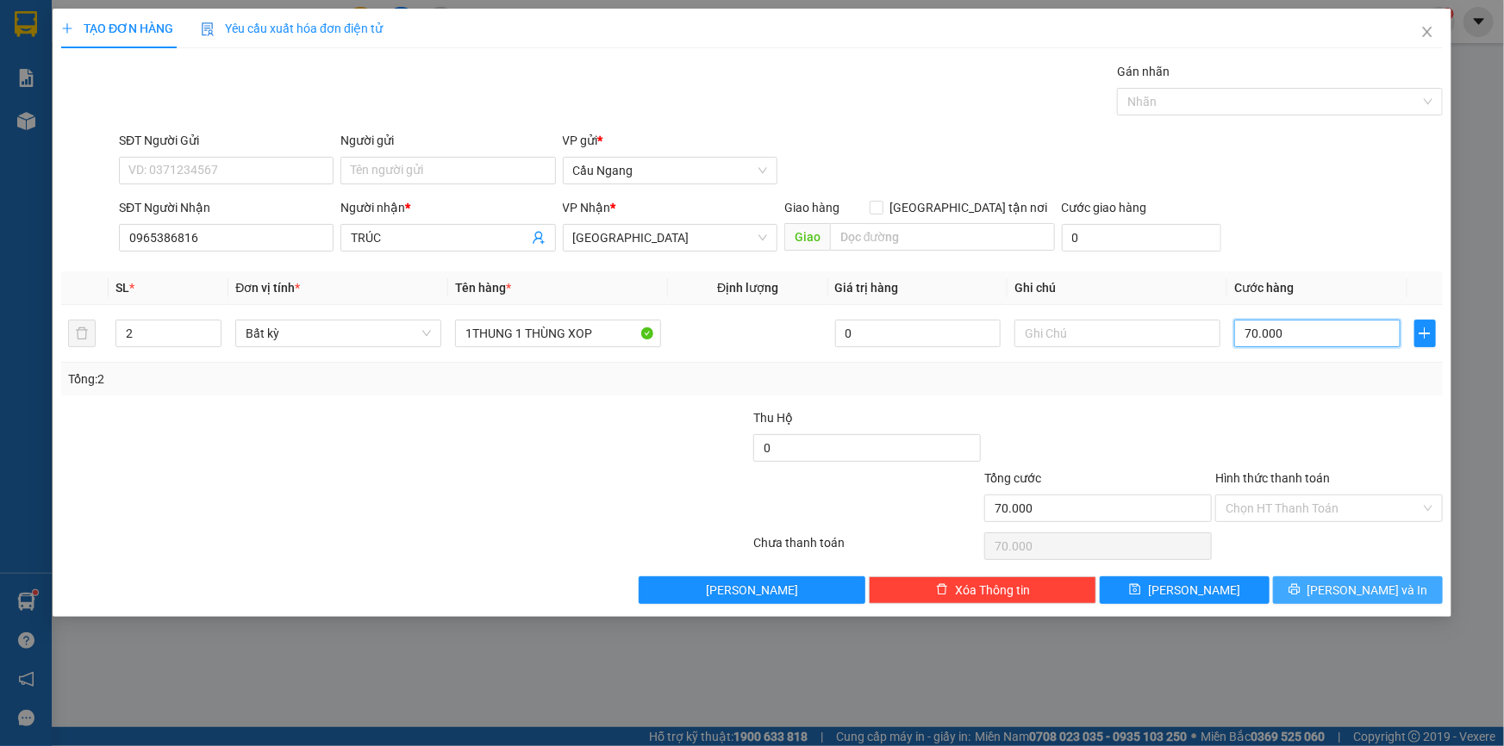
type input "70.000"
click at [1363, 591] on span "[PERSON_NAME] và In" at bounding box center [1367, 590] width 121 height 19
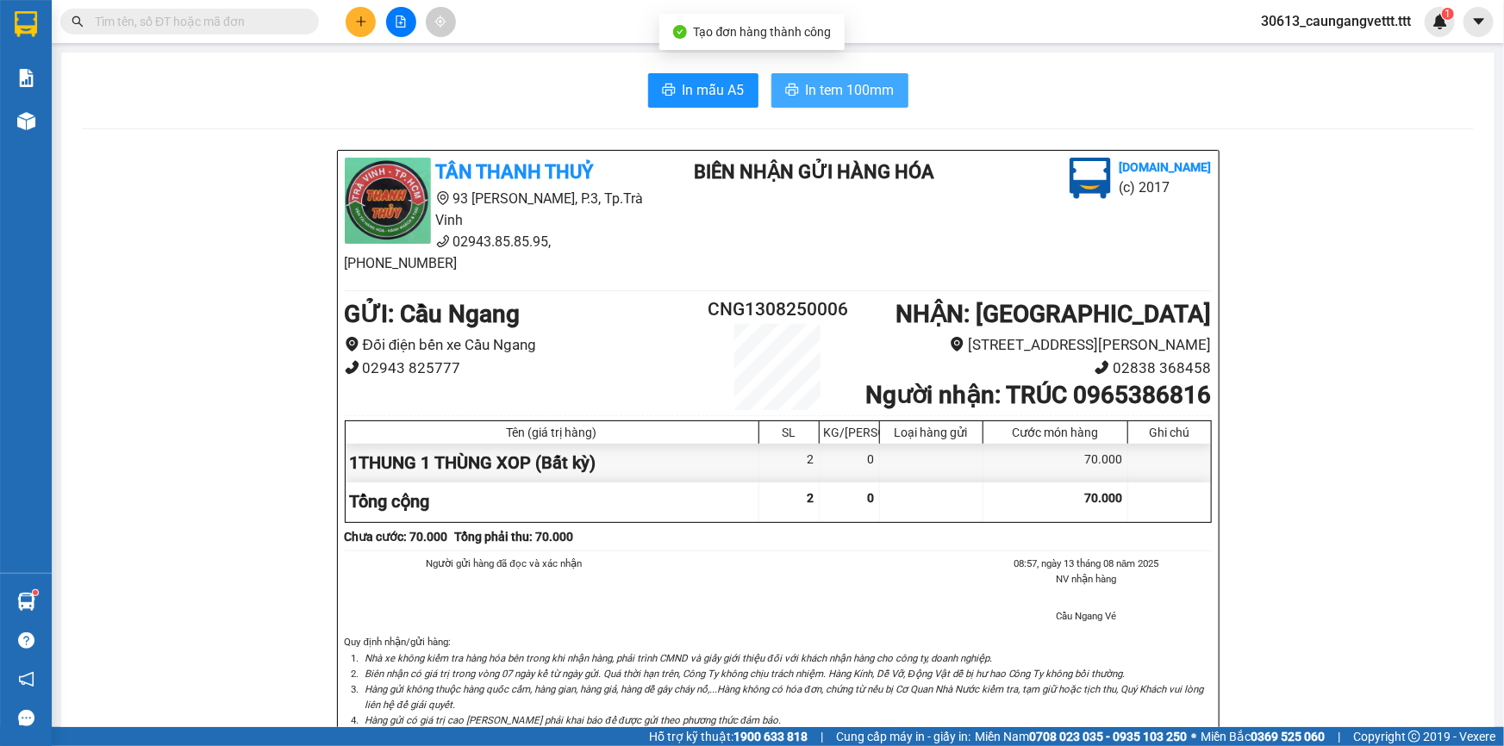
click at [837, 84] on span "In tem 100mm" at bounding box center [850, 90] width 89 height 22
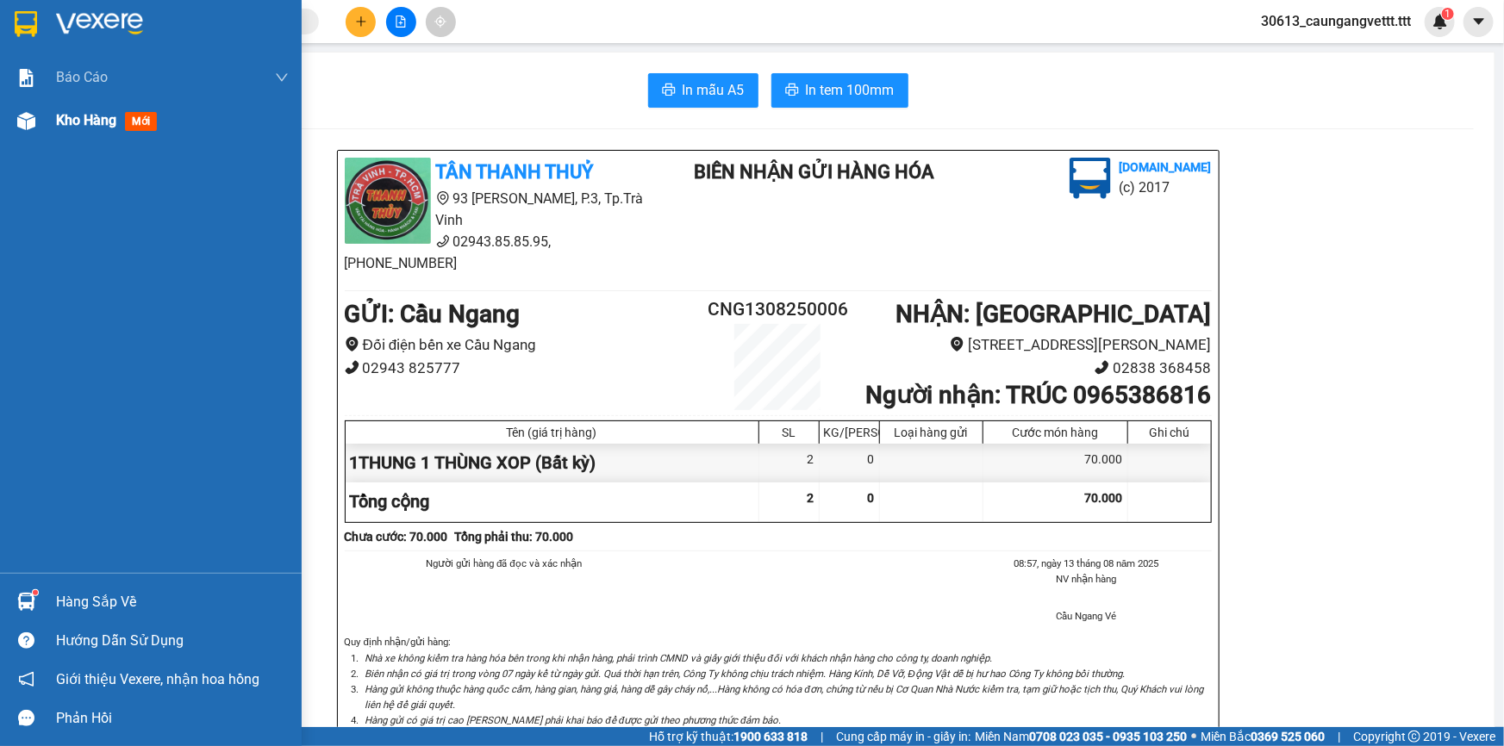
click at [56, 121] on span "Kho hàng" at bounding box center [86, 120] width 60 height 16
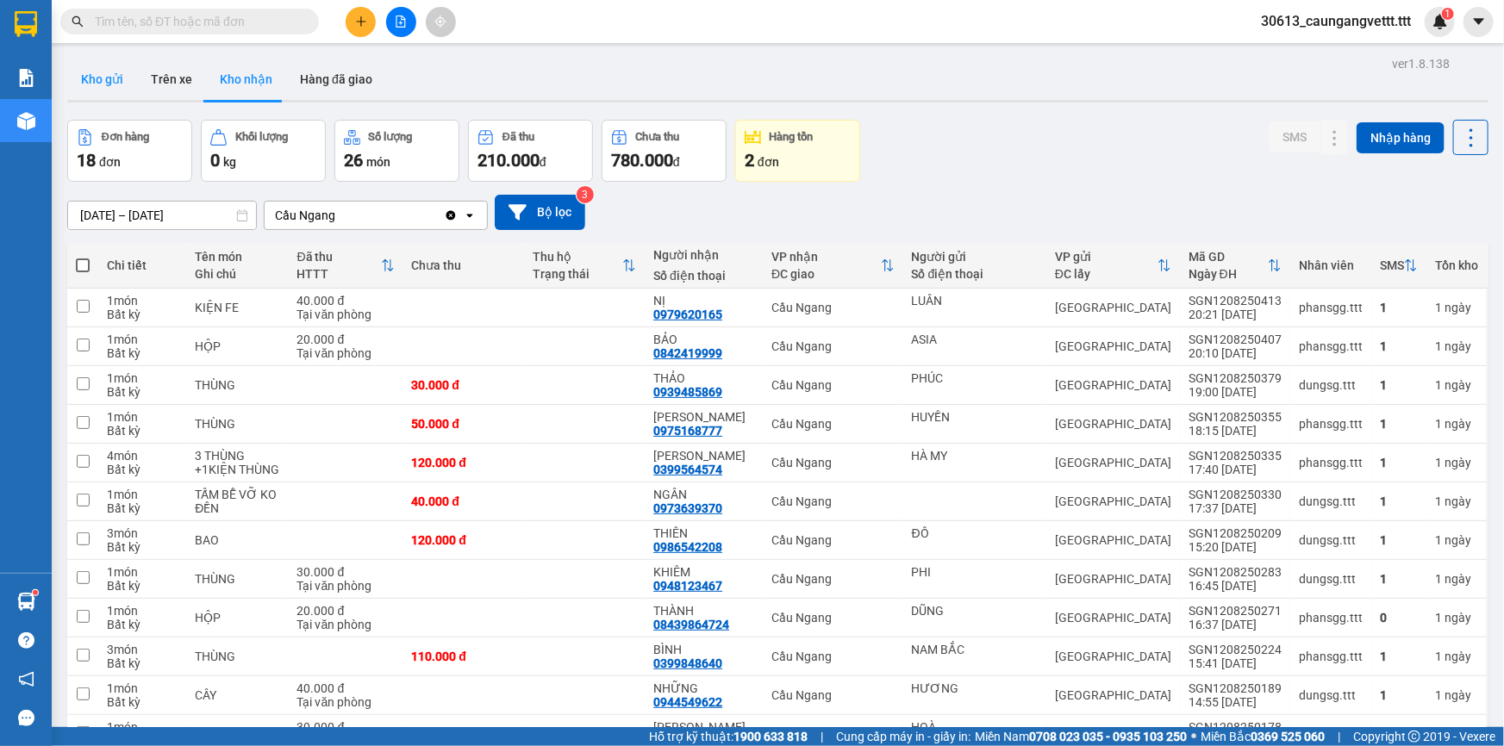
click at [101, 87] on button "Kho gửi" at bounding box center [102, 79] width 70 height 41
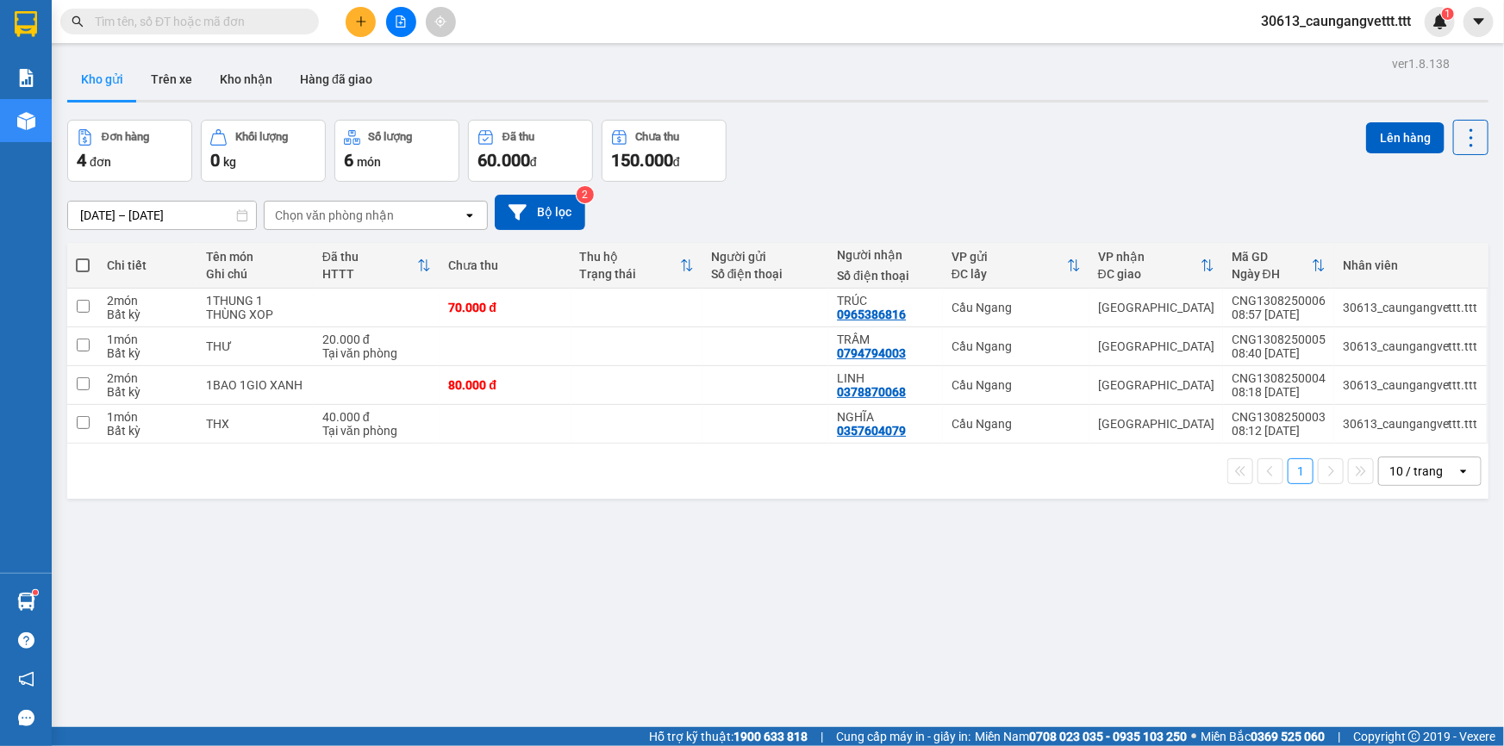
click at [1434, 470] on div "10 / trang" at bounding box center [1418, 472] width 78 height 28
click at [1406, 667] on span "100 / trang" at bounding box center [1411, 662] width 62 height 17
click at [82, 262] on span at bounding box center [83, 266] width 14 height 14
click at [83, 257] on input "checkbox" at bounding box center [83, 257] width 0 height 0
checkbox input "true"
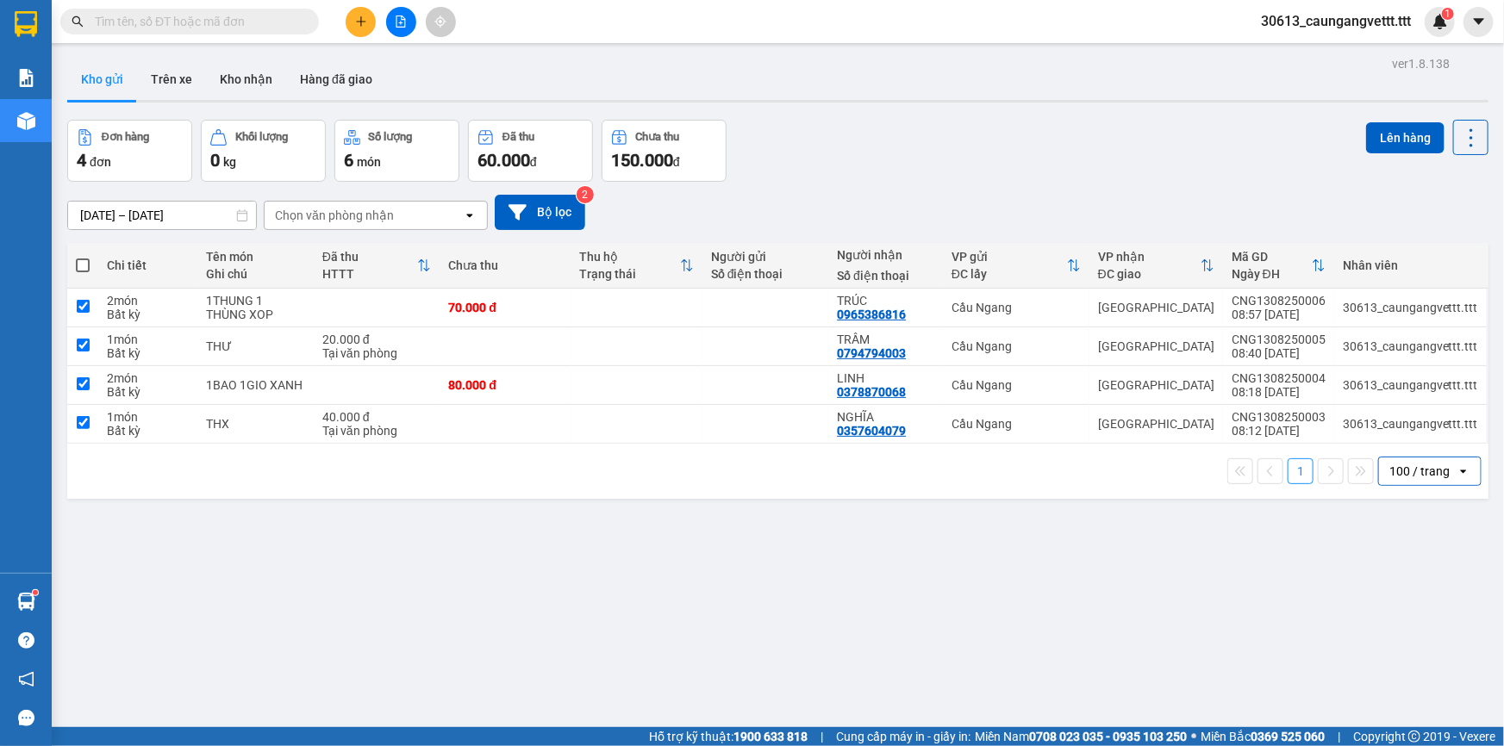
checkbox input "true"
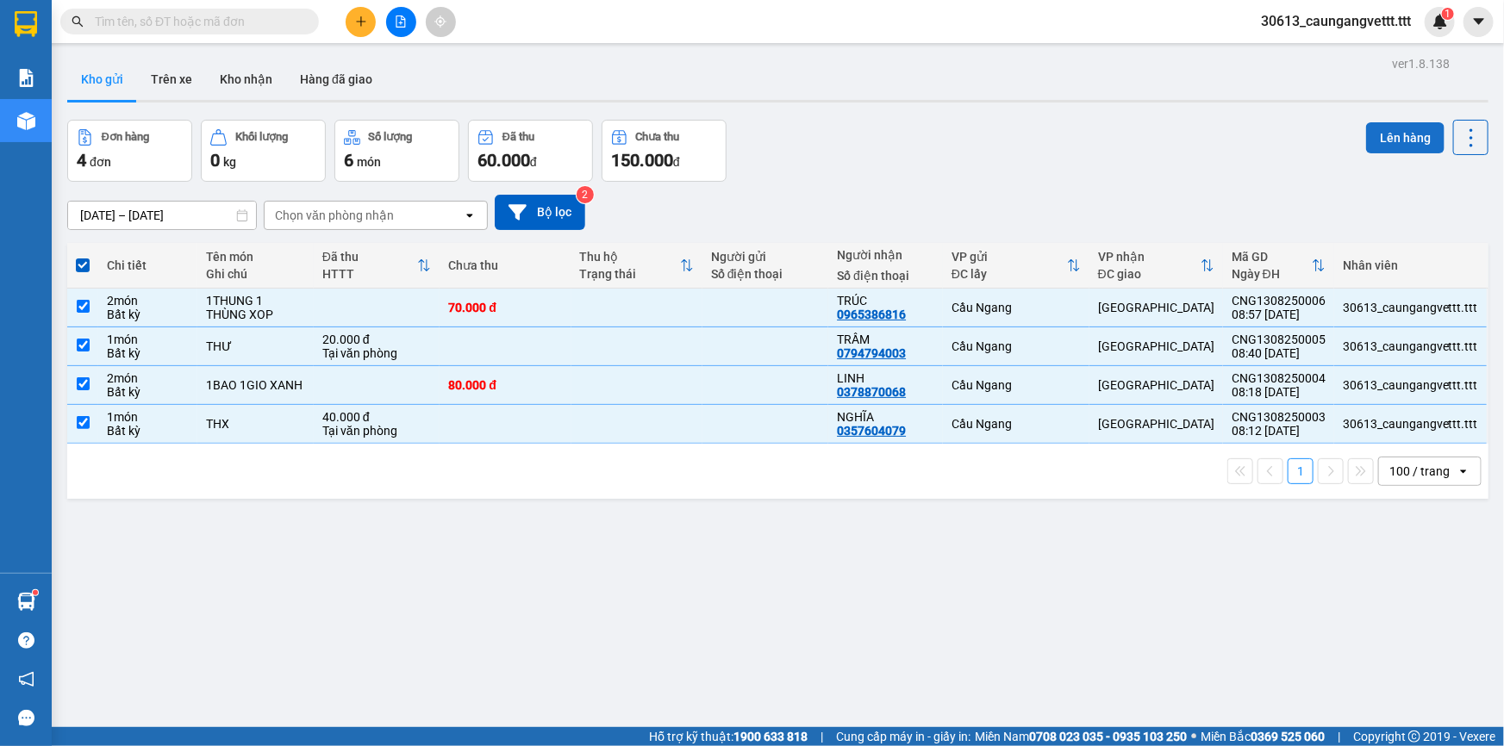
click at [1391, 133] on button "Lên hàng" at bounding box center [1405, 137] width 78 height 31
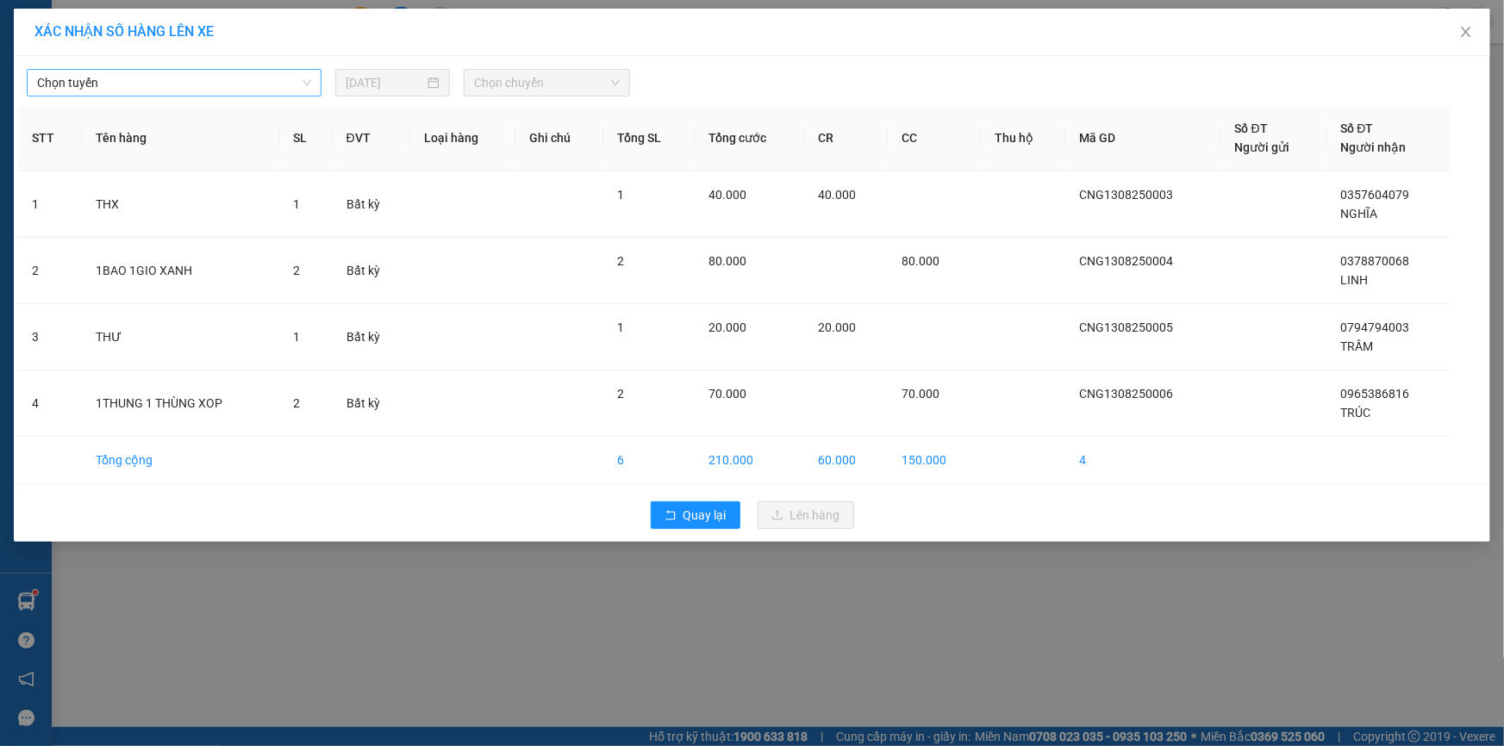
click at [226, 86] on span "Chọn tuyến" at bounding box center [174, 83] width 274 height 26
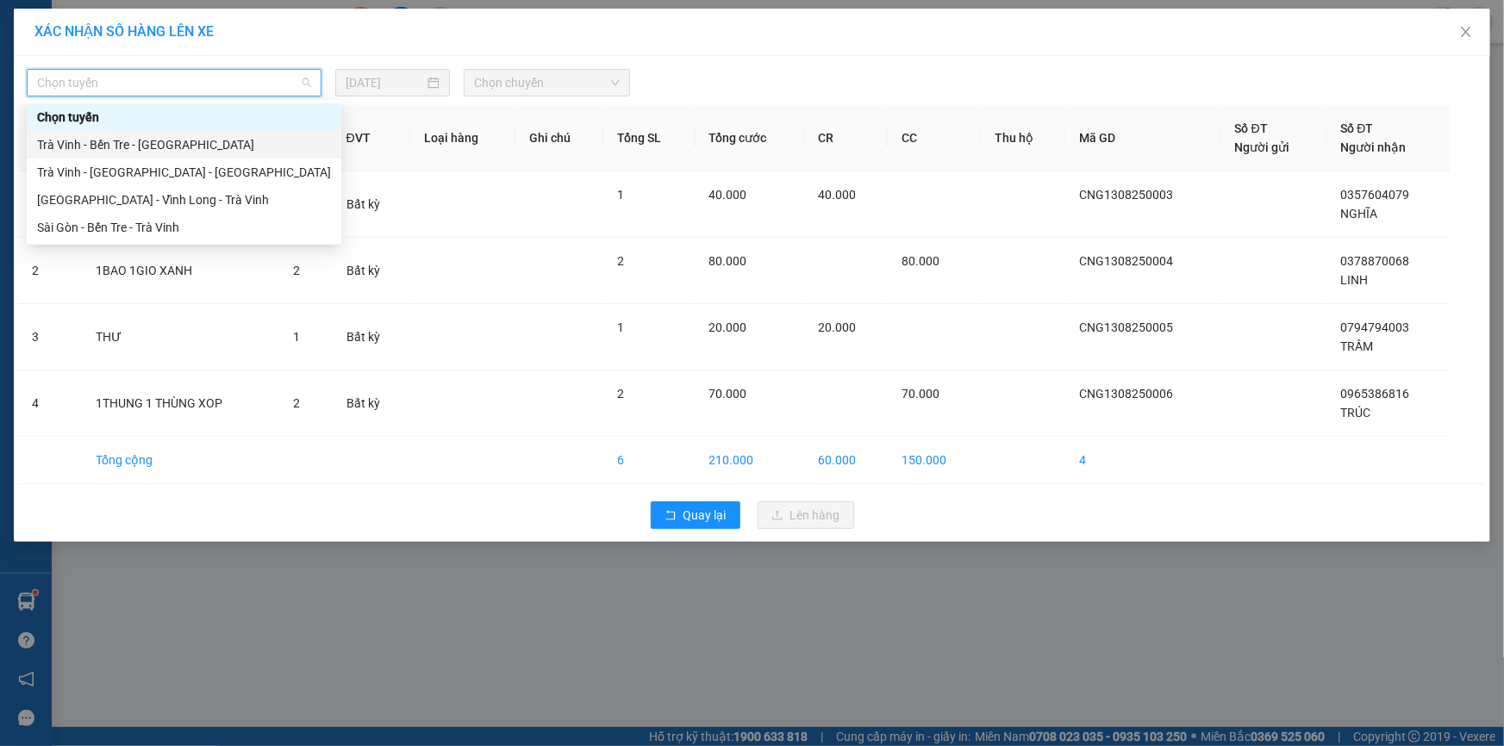
click at [151, 144] on div "Trà Vinh - Bến Tre - Sài Gòn" at bounding box center [184, 144] width 294 height 19
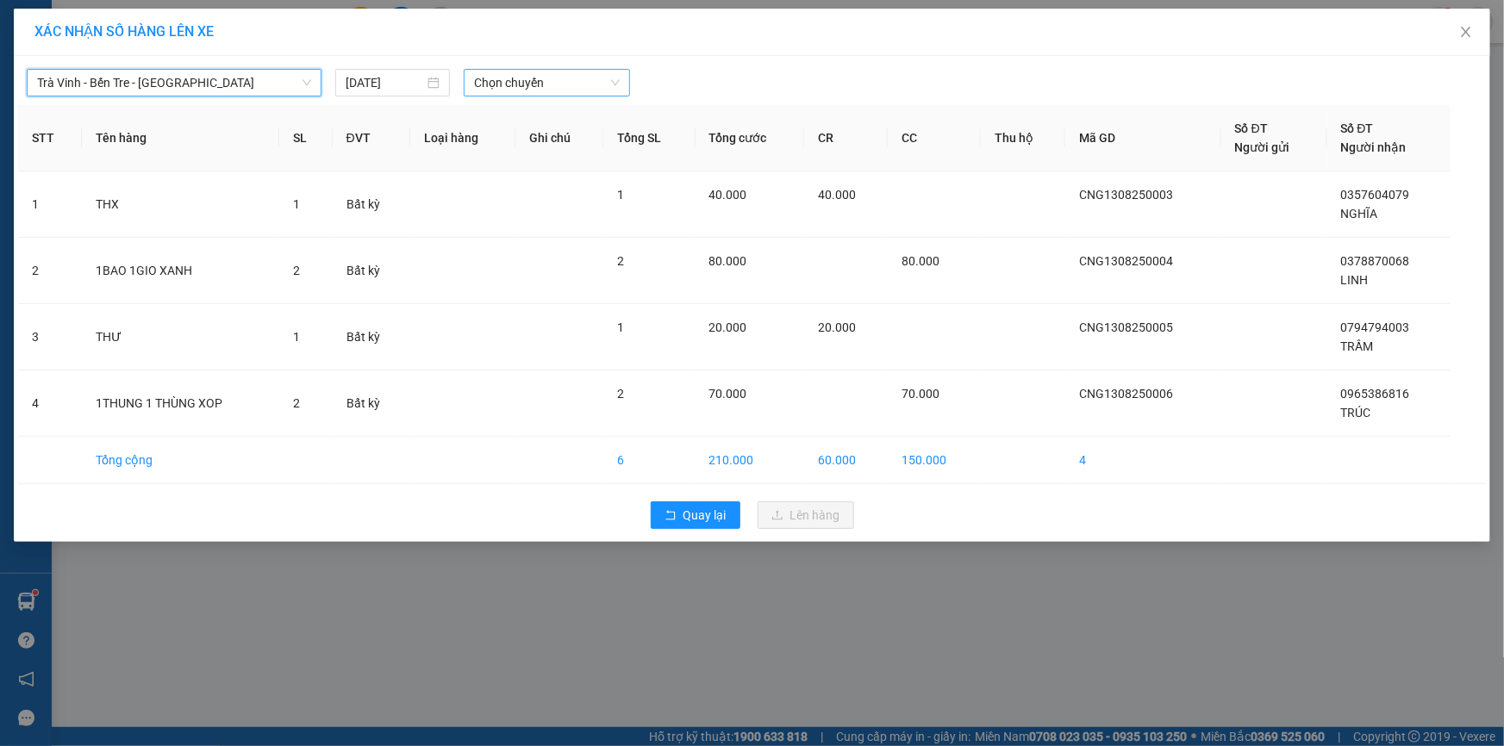
click at [546, 81] on span "Chọn chuyến" at bounding box center [547, 83] width 146 height 26
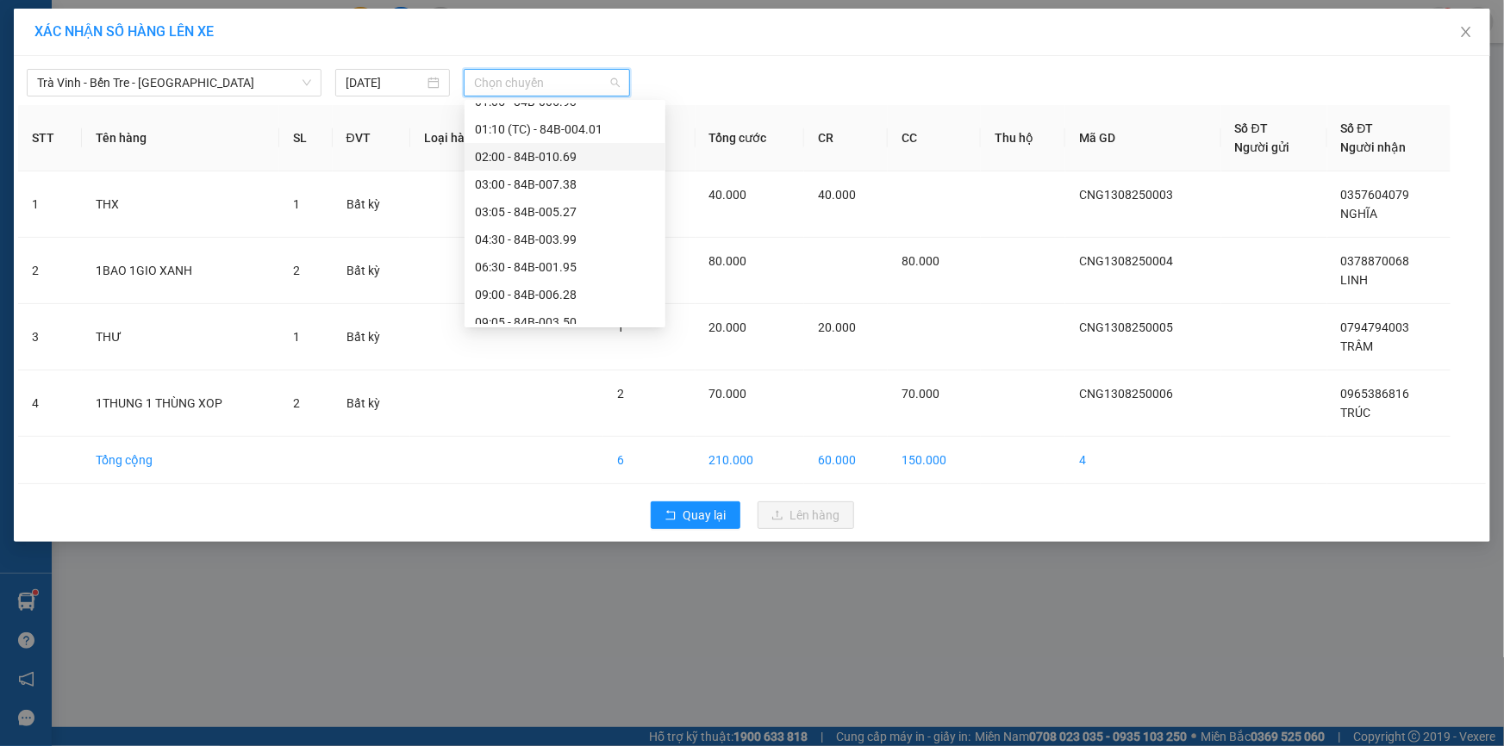
scroll to position [209, 0]
click at [527, 202] on div "11:00 - 84B-002.69" at bounding box center [565, 211] width 180 height 19
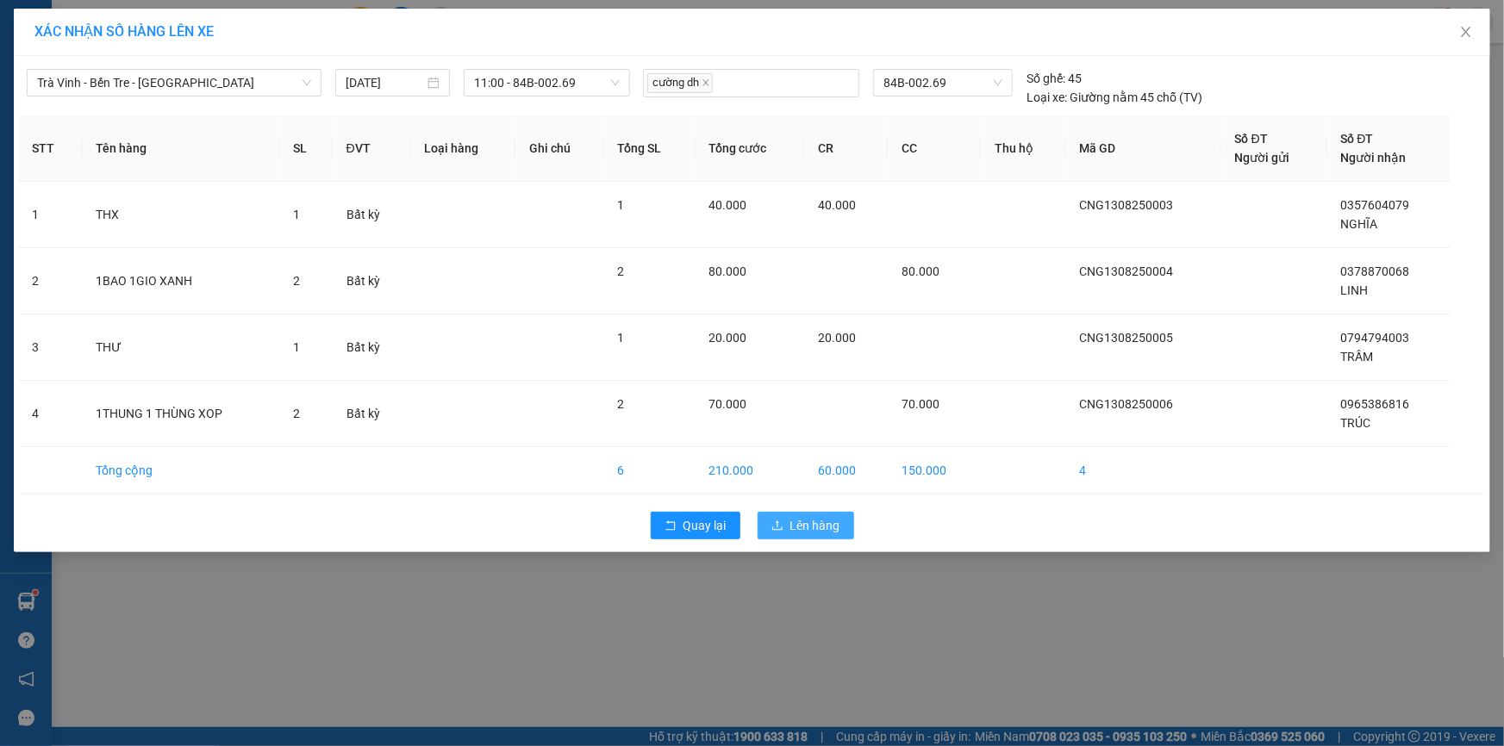
click at [797, 525] on span "Lên hàng" at bounding box center [815, 525] width 50 height 19
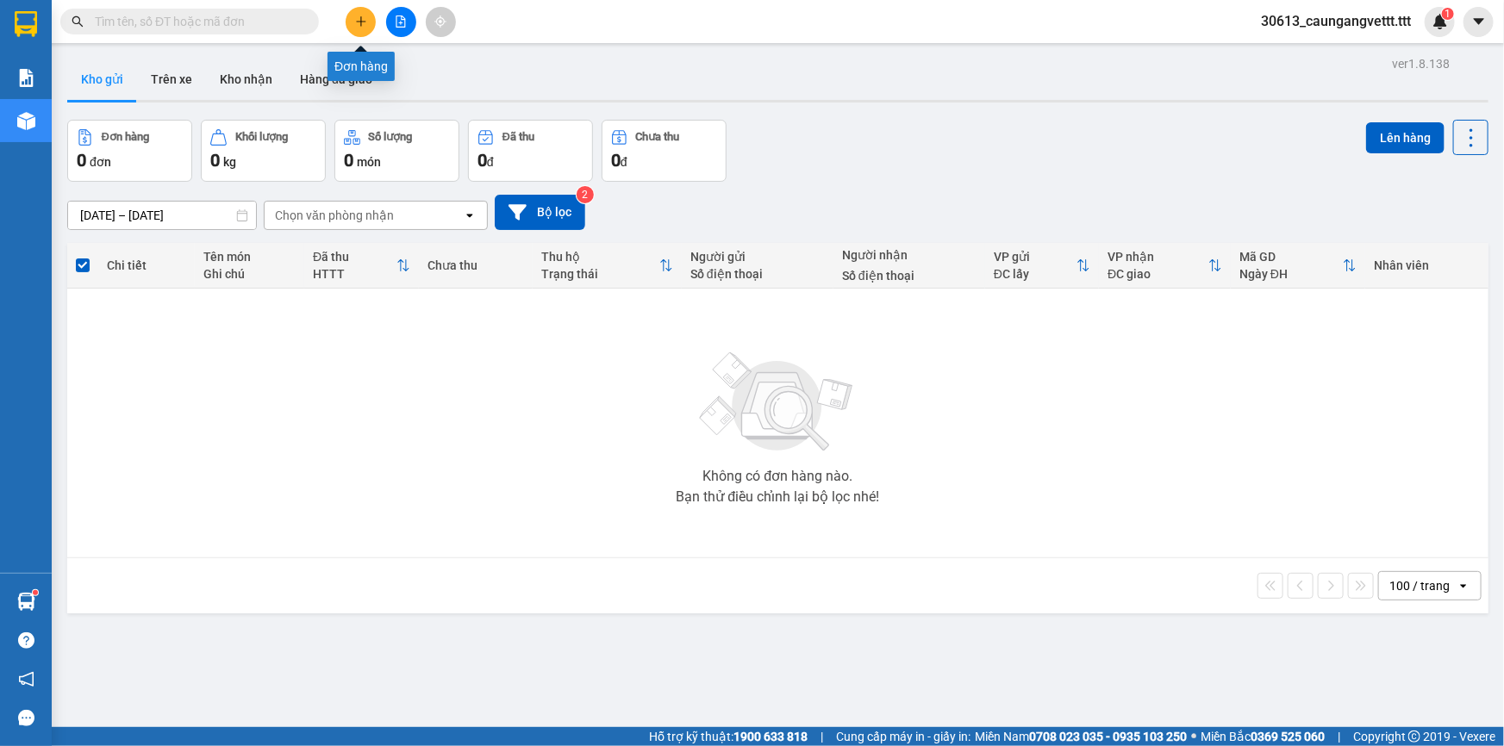
click at [363, 16] on icon "plus" at bounding box center [361, 22] width 12 height 12
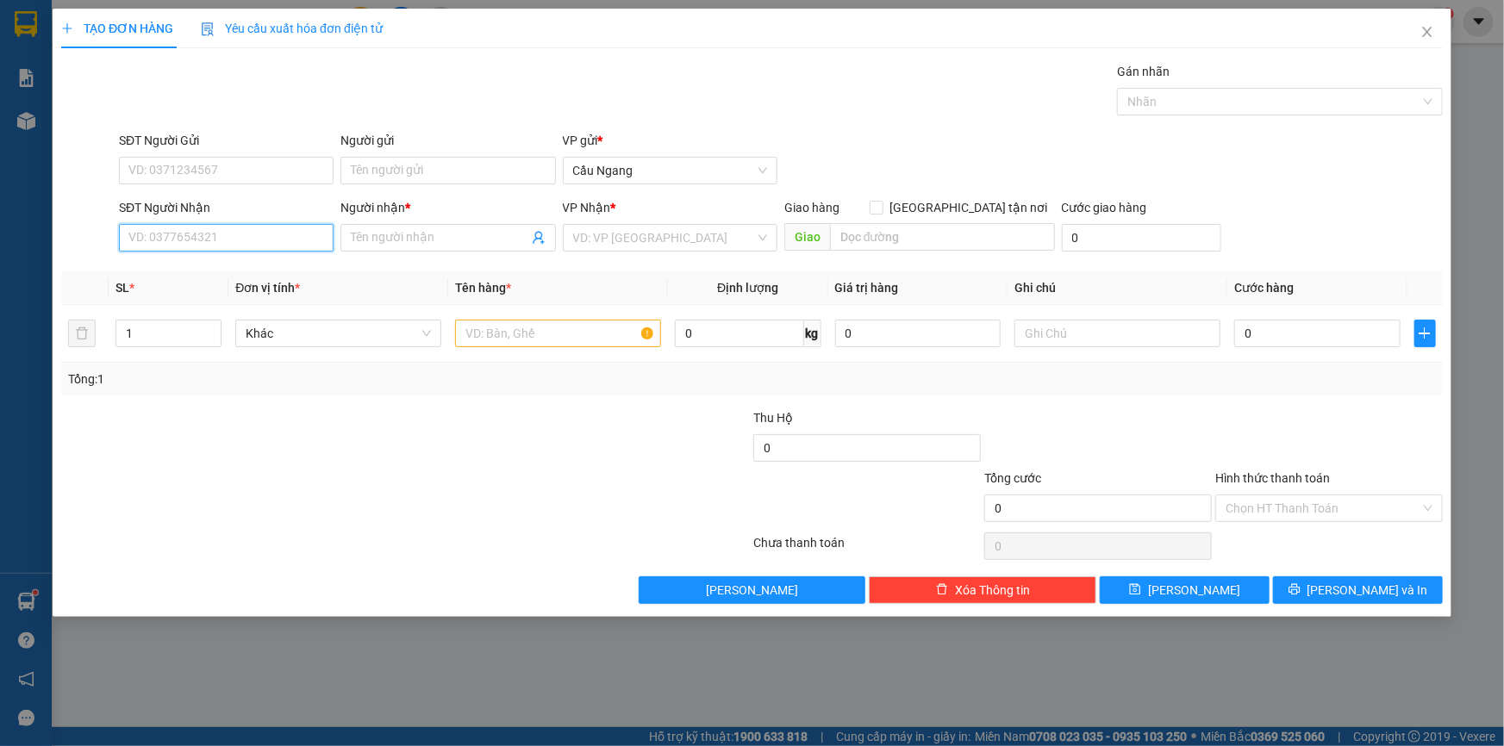
click at [202, 241] on input "SĐT Người Nhận" at bounding box center [226, 238] width 215 height 28
click at [151, 336] on input "1" at bounding box center [168, 334] width 104 height 26
type input "2"
click at [518, 335] on input "text" at bounding box center [558, 334] width 206 height 28
type input "1"
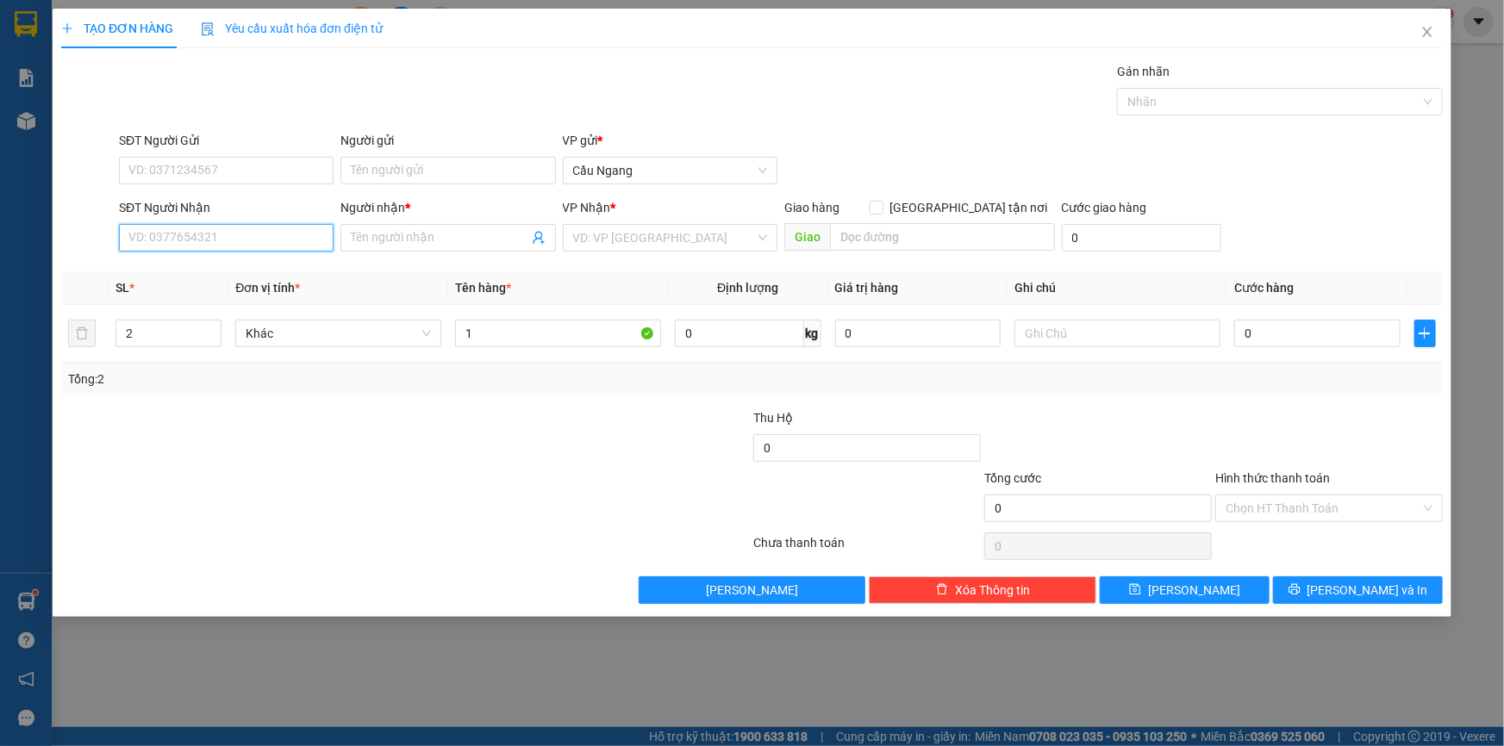
click at [261, 240] on input "SĐT Người Nhận" at bounding box center [226, 238] width 215 height 28
type input "0348204582"
click at [404, 236] on input "Người nhận *" at bounding box center [439, 237] width 177 height 19
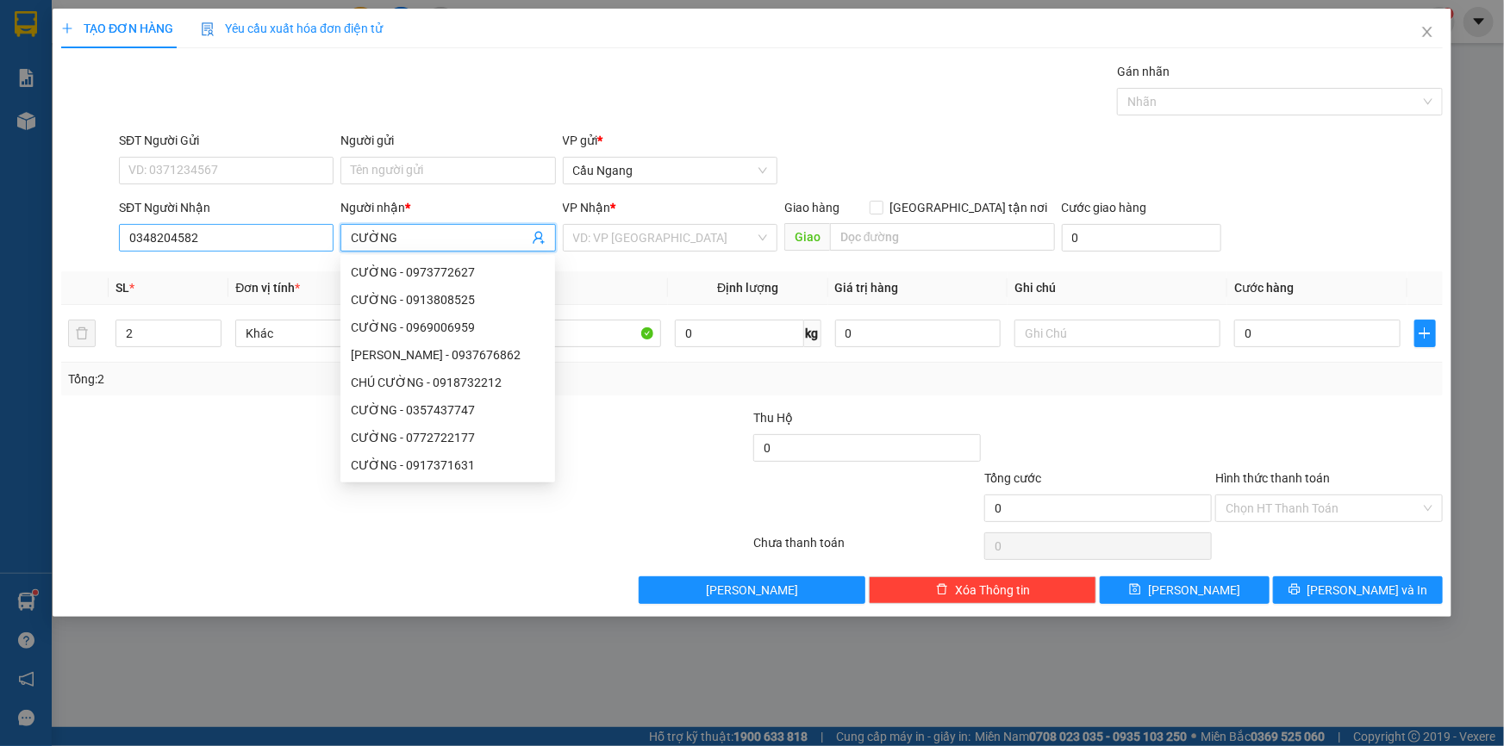
type input "CƯỜNG"
click at [167, 237] on input "0348204582" at bounding box center [226, 238] width 215 height 28
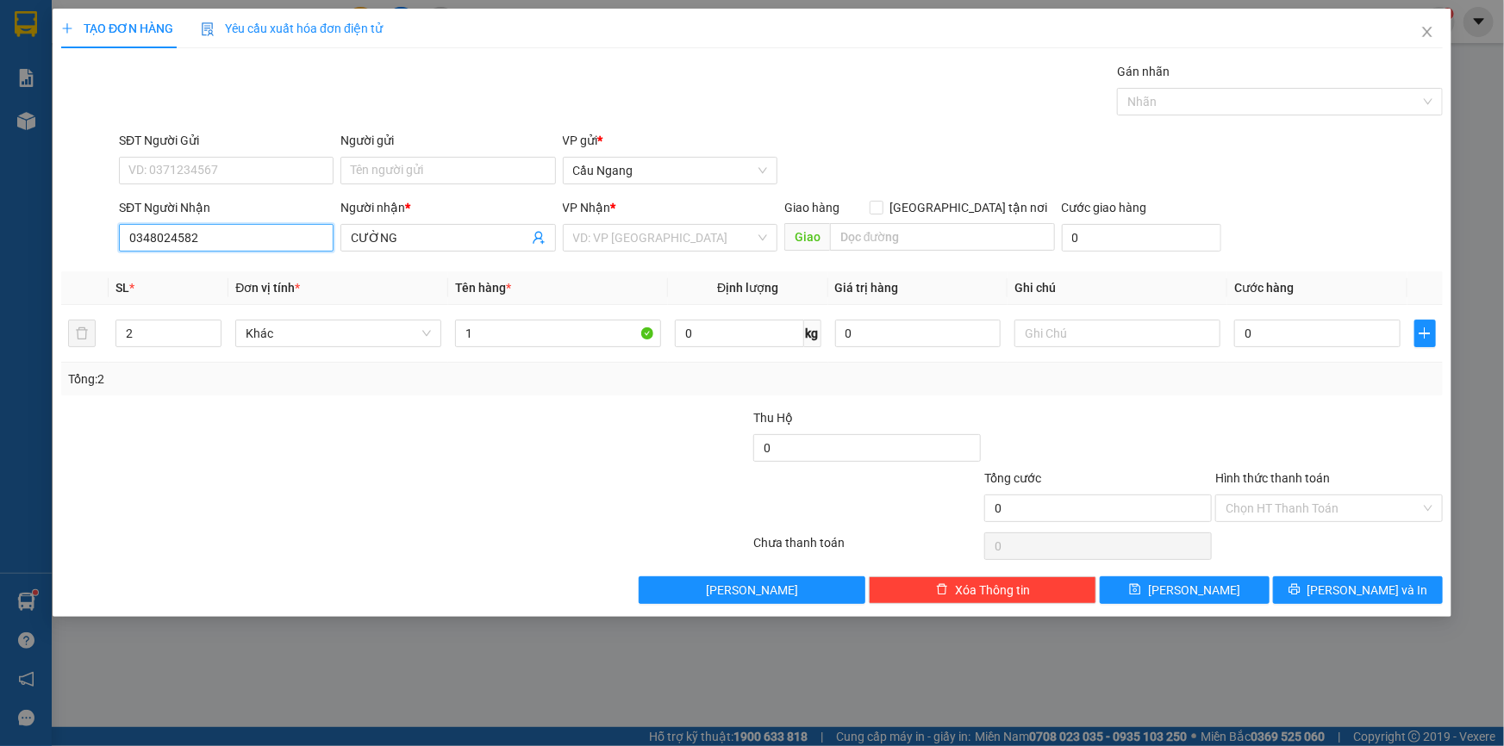
click at [211, 240] on input "0348024582" at bounding box center [226, 238] width 215 height 28
type input "0348024582"
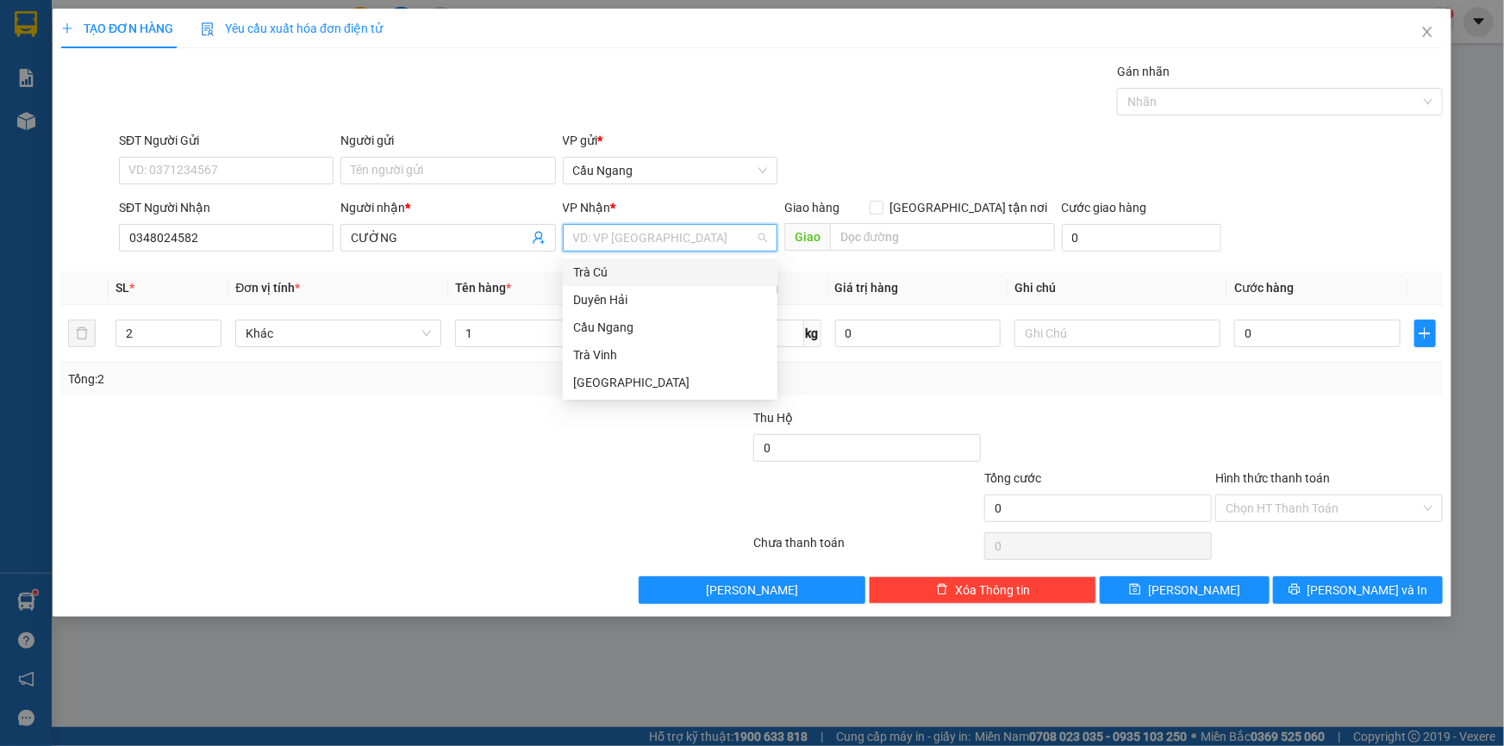
click at [648, 236] on input "search" at bounding box center [664, 238] width 182 height 26
click at [611, 380] on div "[GEOGRAPHIC_DATA]" at bounding box center [670, 382] width 194 height 19
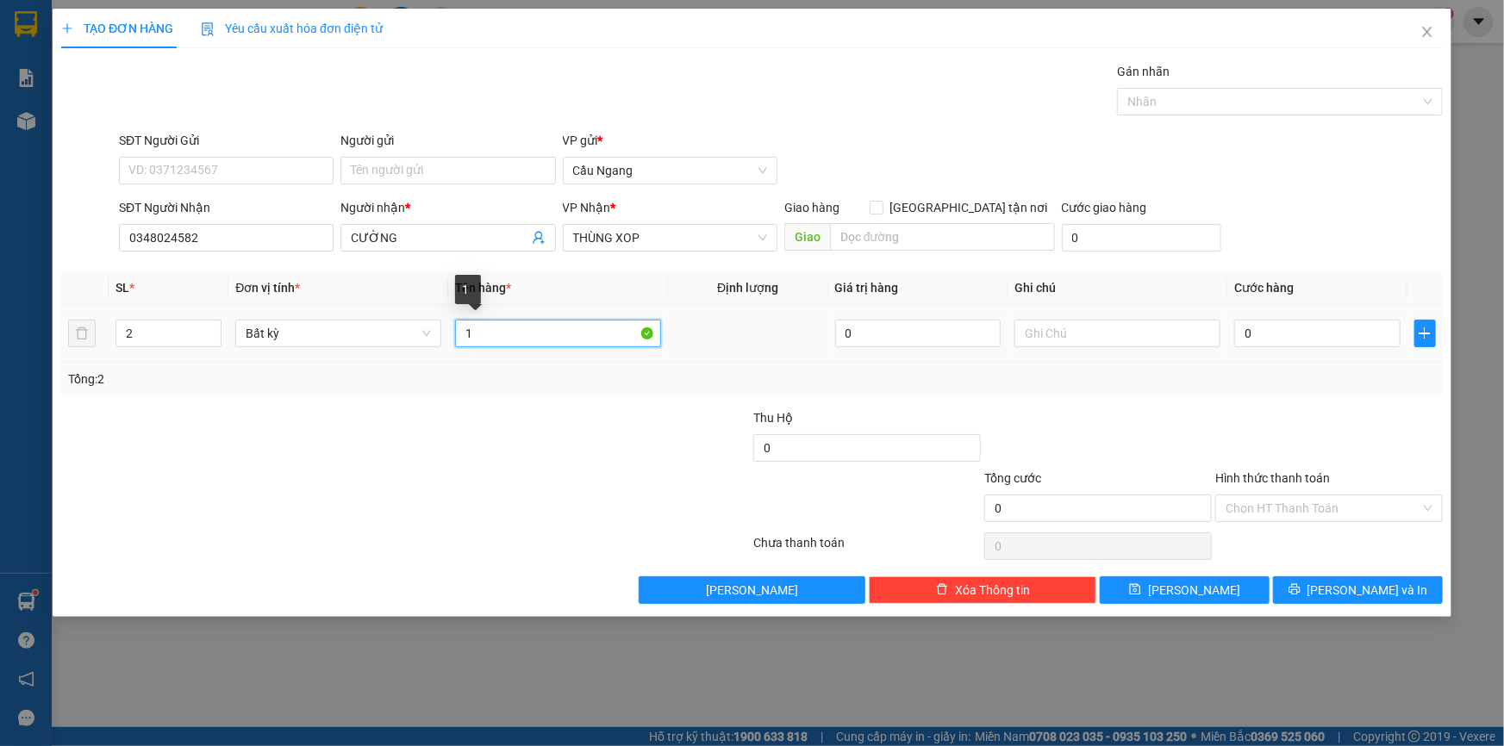
click at [489, 333] on input "1" at bounding box center [558, 334] width 206 height 28
click at [691, 245] on input "THÙNG XOP" at bounding box center [664, 238] width 182 height 26
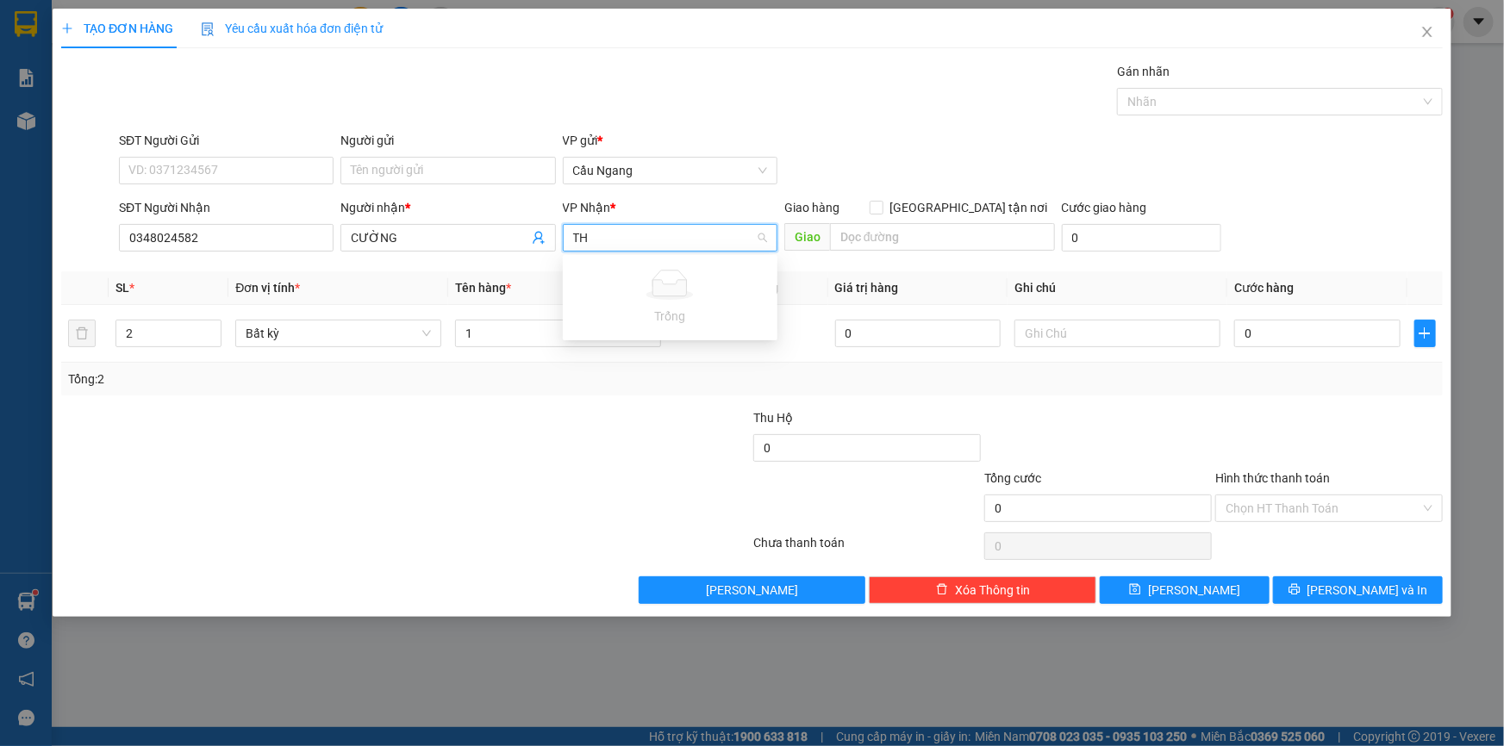
type input "T"
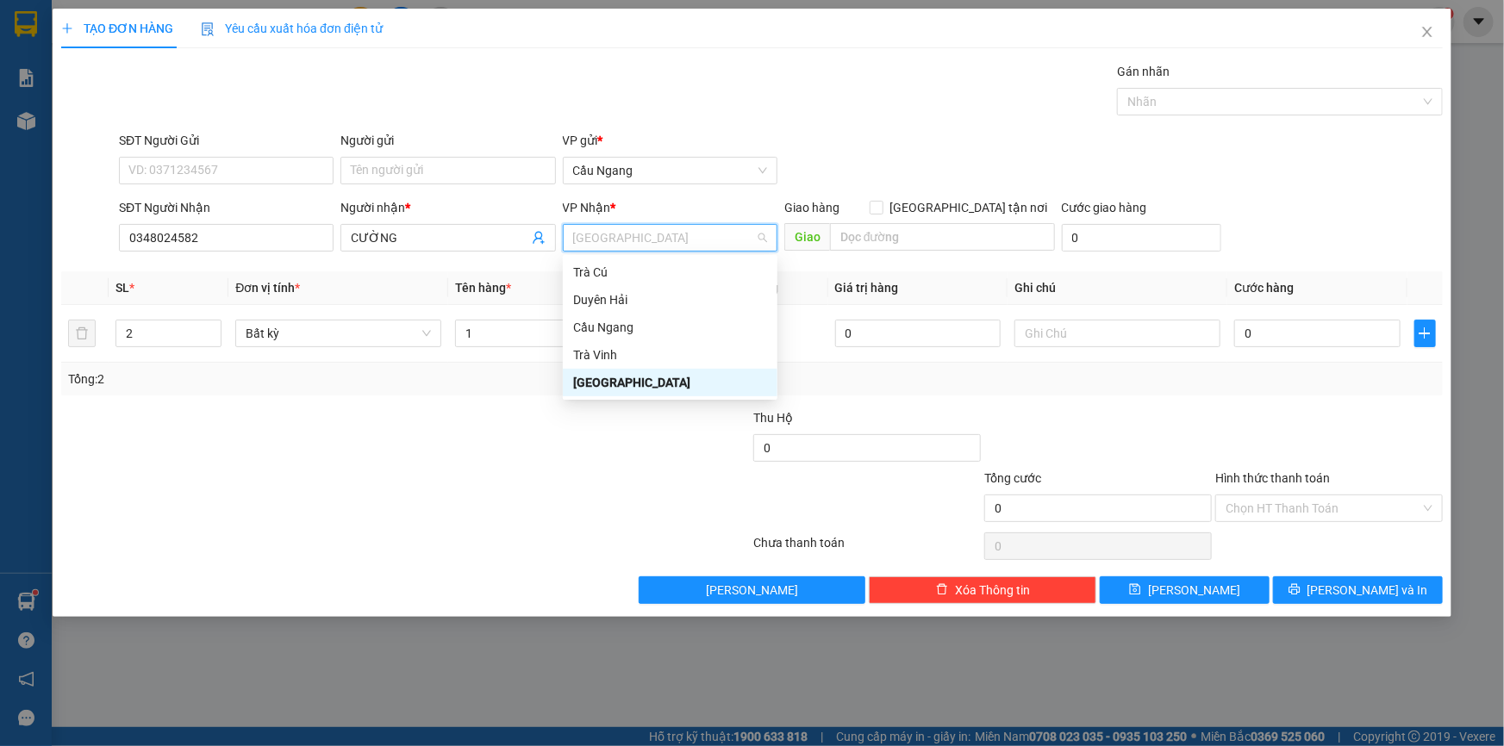
click at [627, 382] on div "[GEOGRAPHIC_DATA]" at bounding box center [670, 382] width 194 height 19
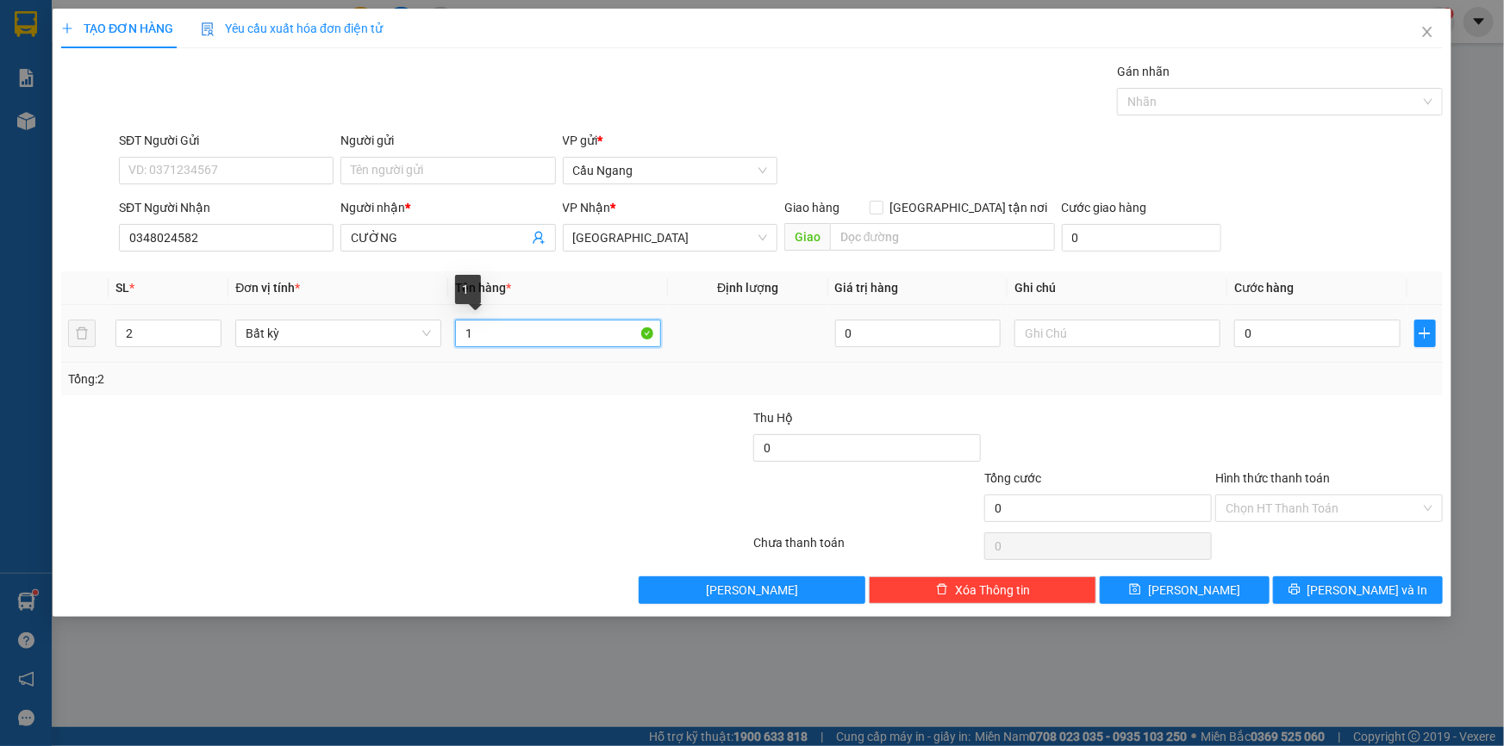
click at [488, 331] on input "1" at bounding box center [558, 334] width 206 height 28
type input "THÙNG XOP"
click at [1321, 327] on input "0" at bounding box center [1317, 334] width 166 height 28
type input "8"
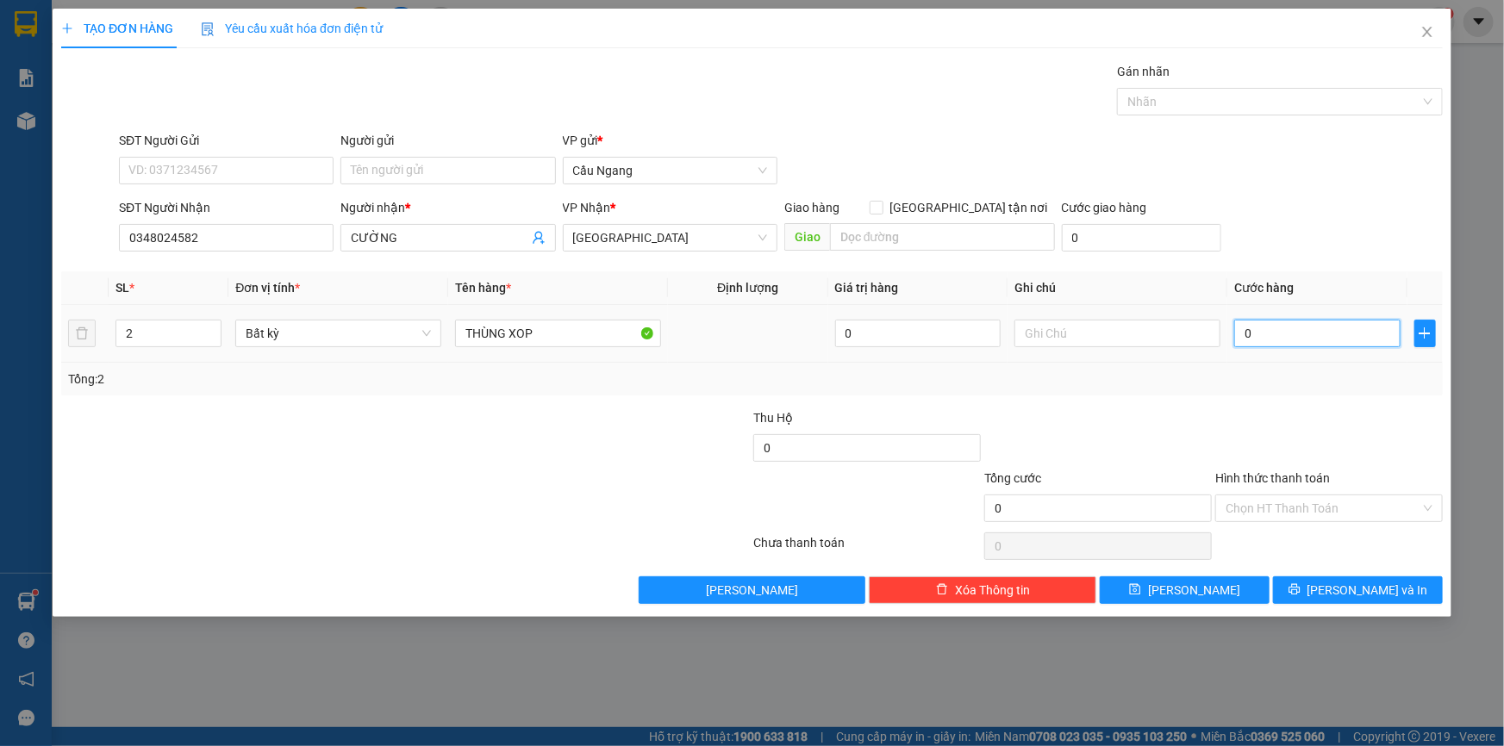
type input "8"
type input "80"
type input "800"
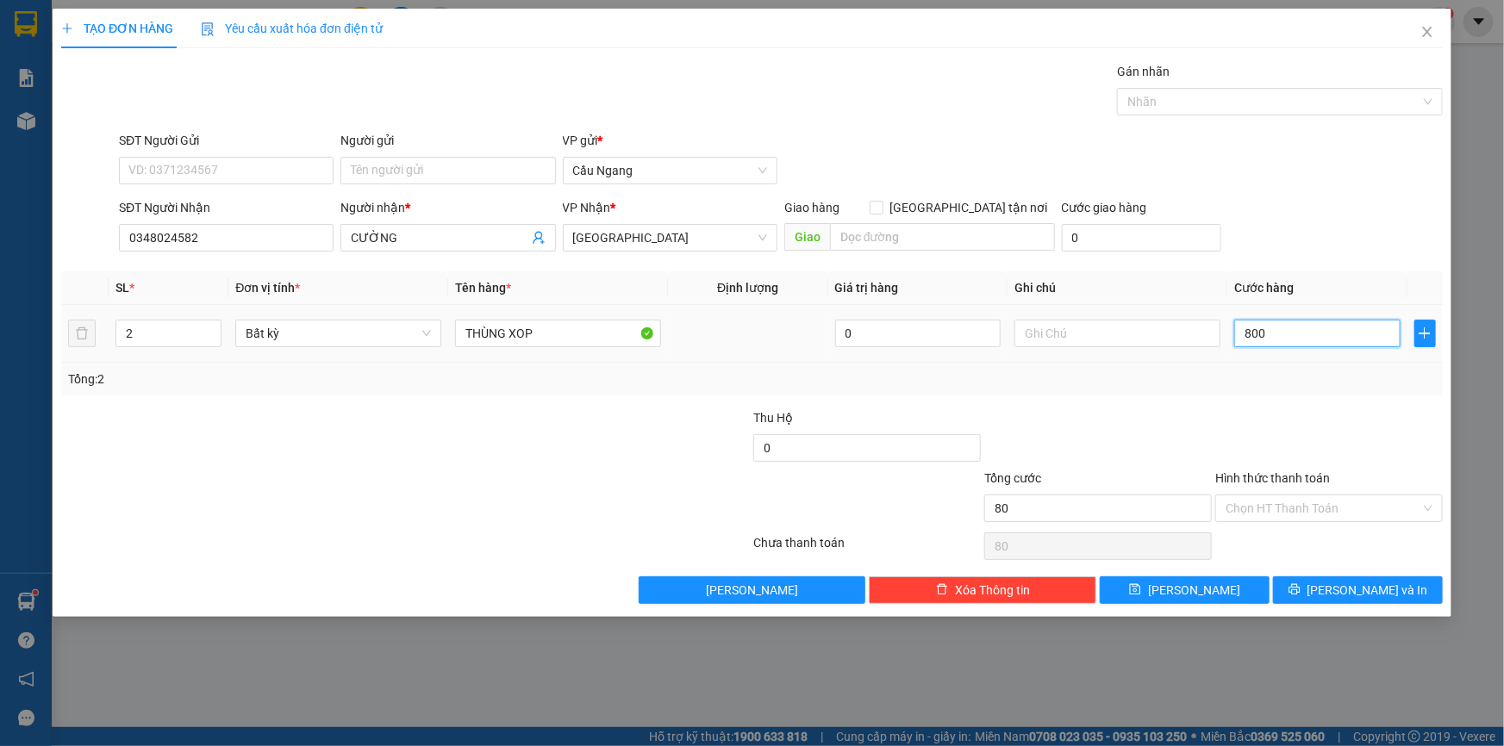
type input "800"
type input "8.000"
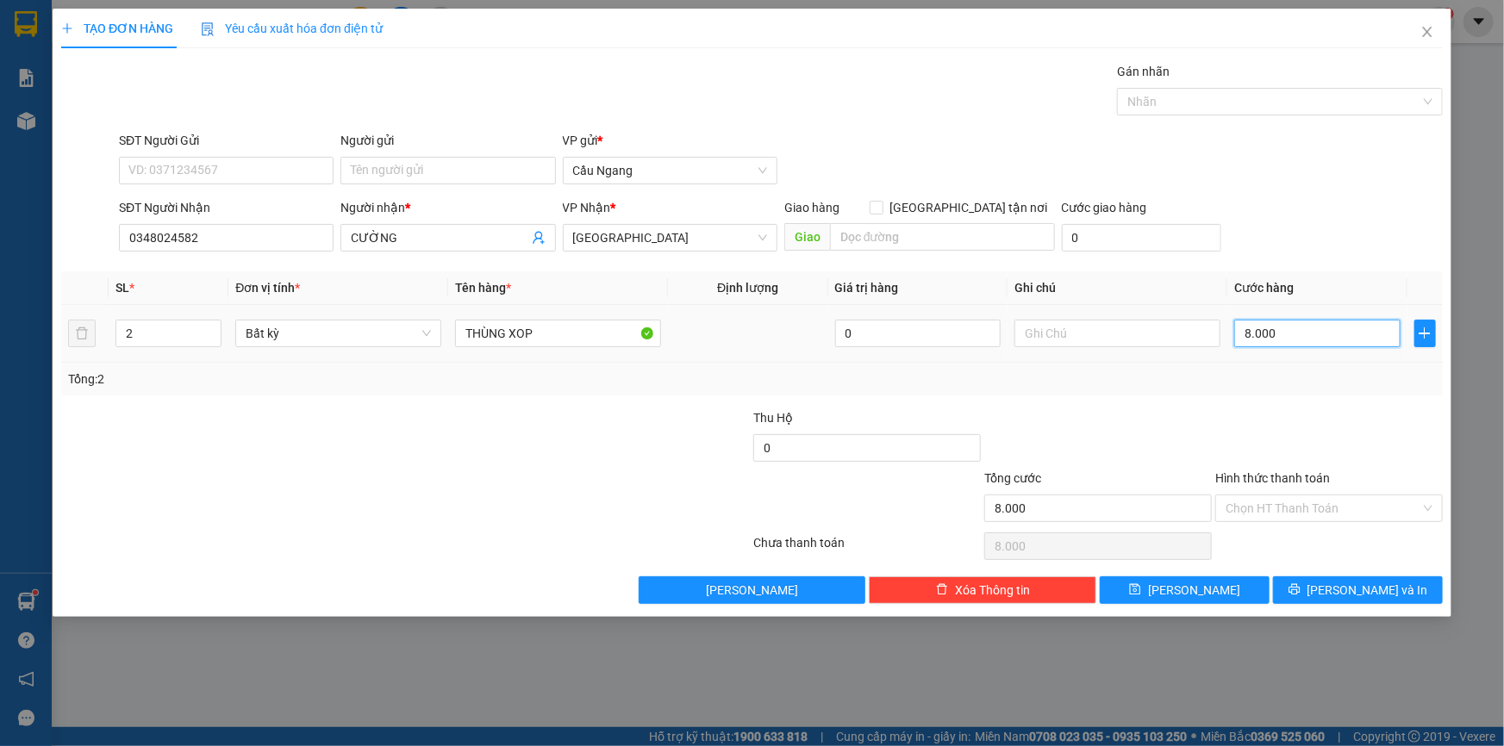
type input "80.000"
click at [1308, 509] on input "Hình thức thanh toán" at bounding box center [1322, 508] width 195 height 26
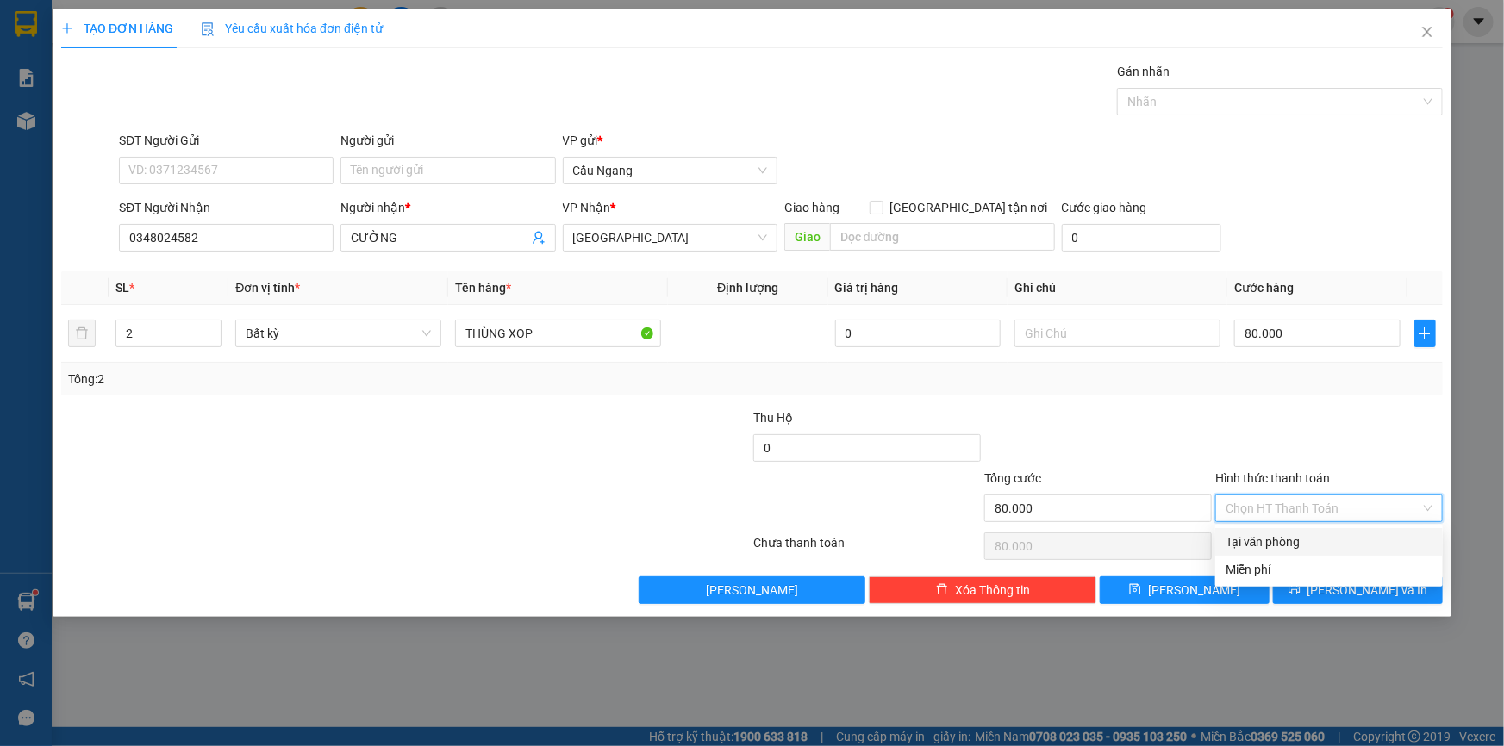
click at [1261, 539] on div "Tại văn phòng" at bounding box center [1328, 542] width 207 height 19
type input "0"
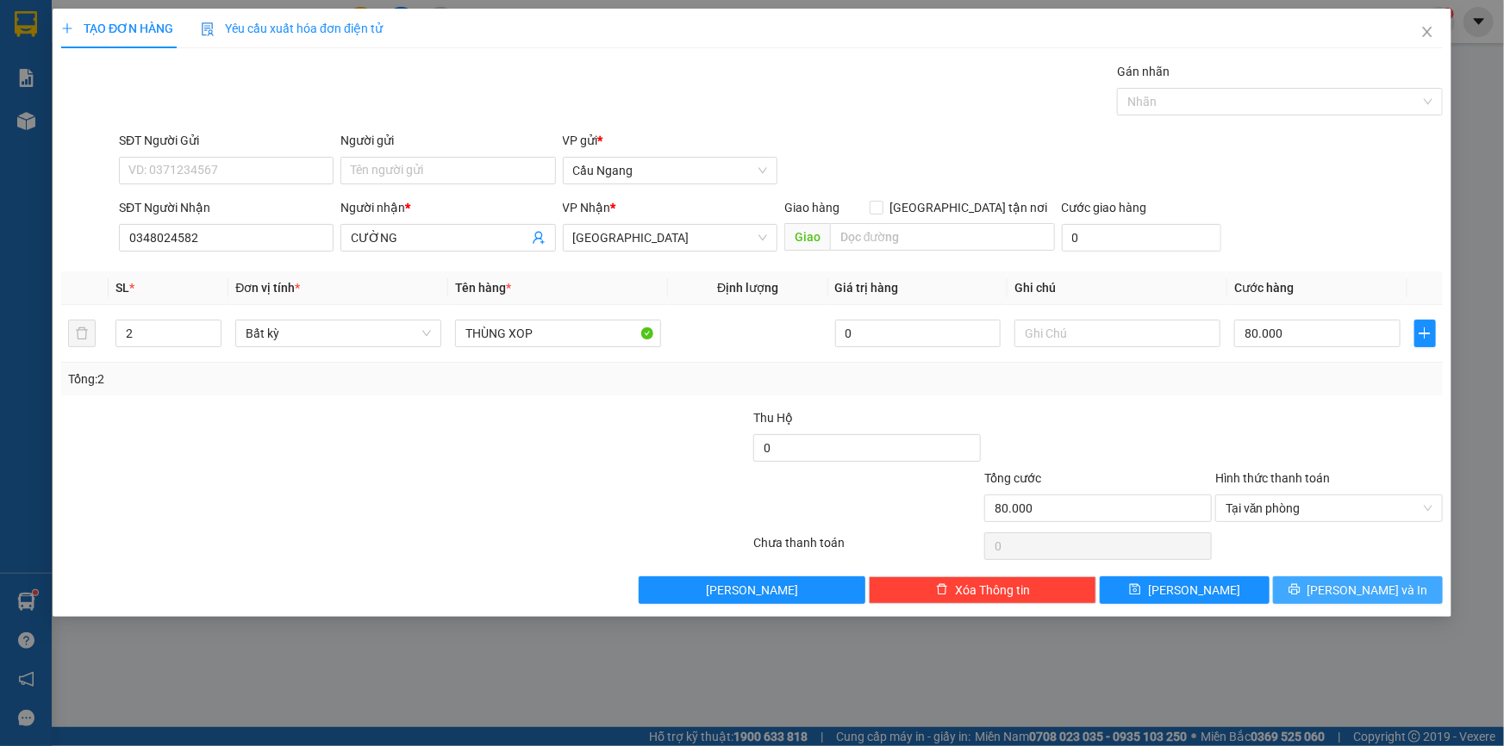
click at [1370, 588] on span "[PERSON_NAME] và In" at bounding box center [1367, 590] width 121 height 19
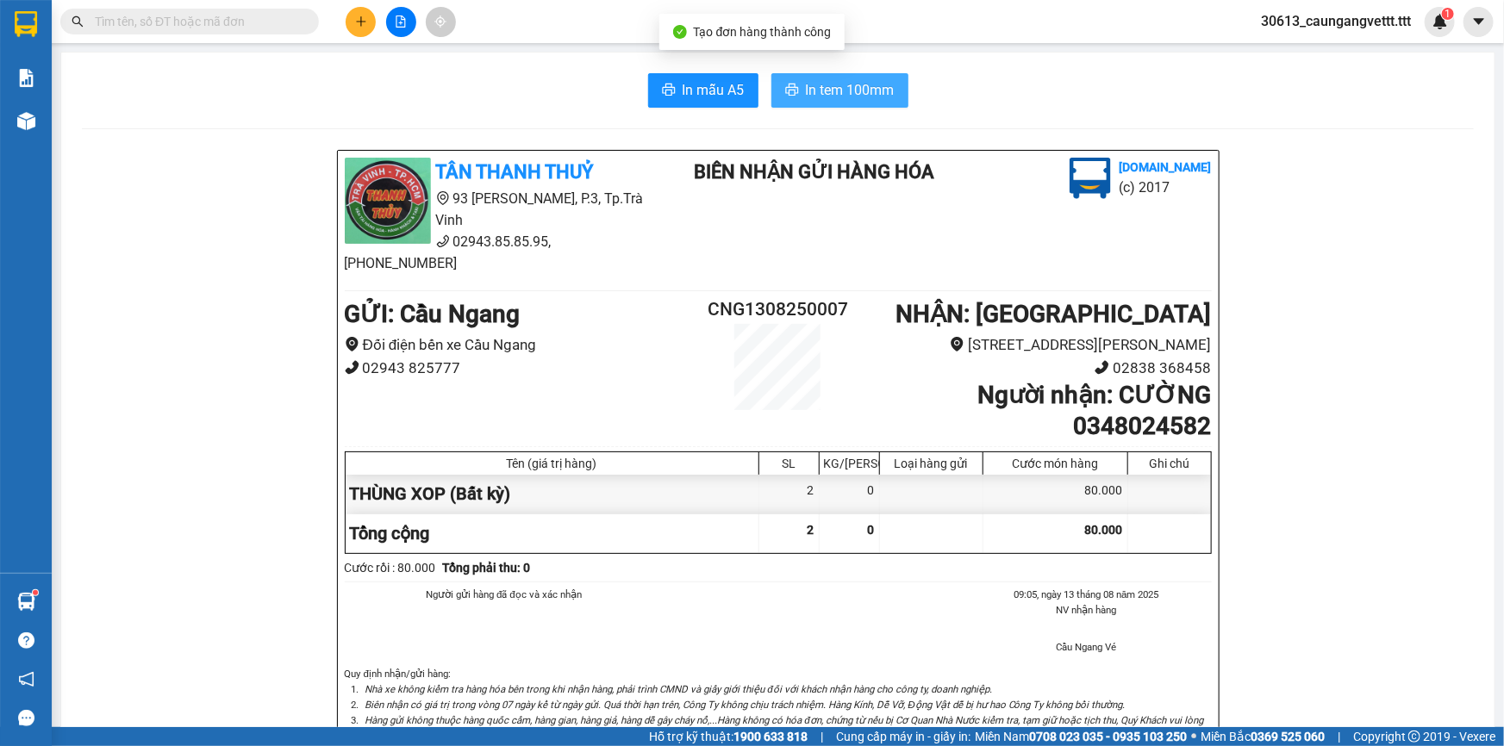
click at [844, 84] on span "In tem 100mm" at bounding box center [850, 90] width 89 height 22
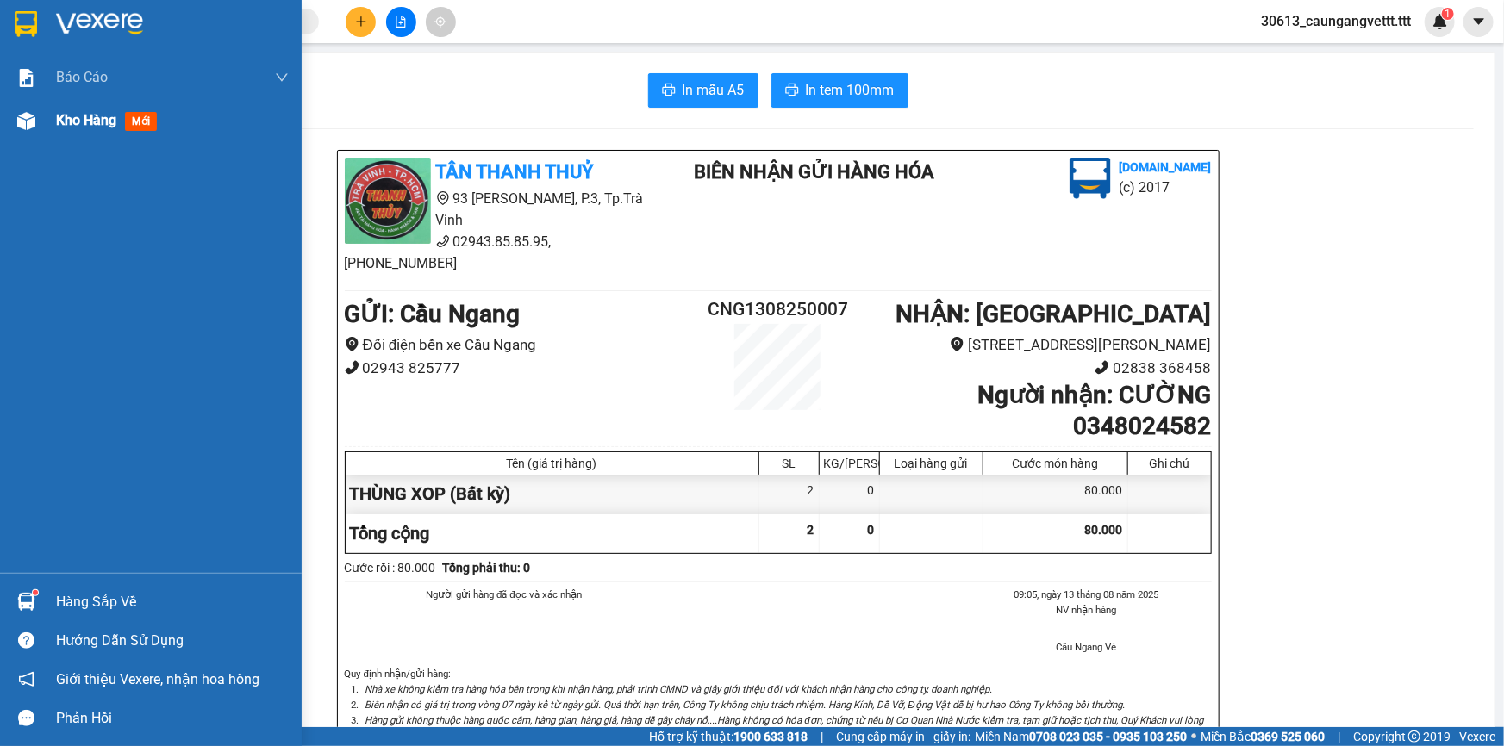
click at [58, 121] on span "Kho hàng" at bounding box center [86, 120] width 60 height 16
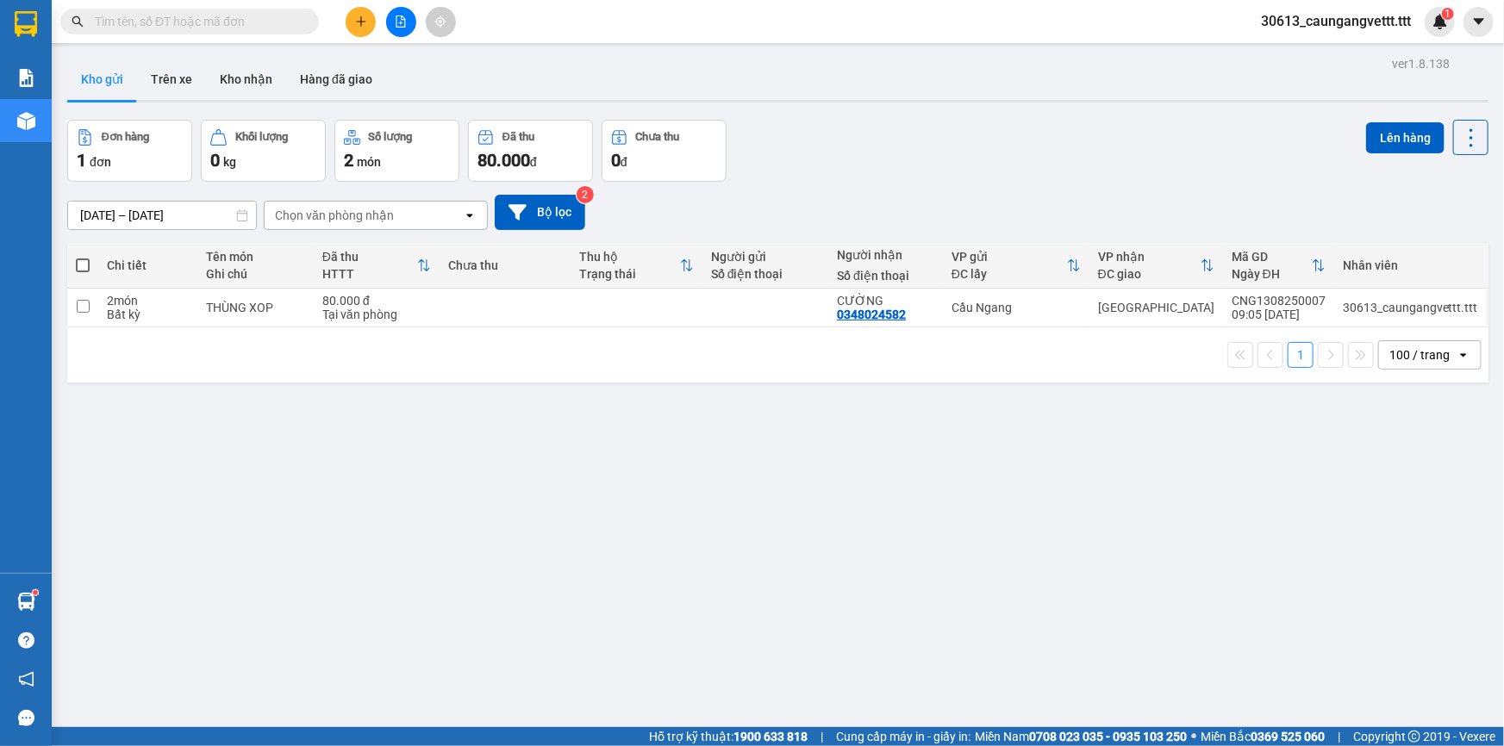
click at [82, 266] on span at bounding box center [83, 266] width 14 height 14
click at [83, 257] on input "checkbox" at bounding box center [83, 257] width 0 height 0
checkbox input "true"
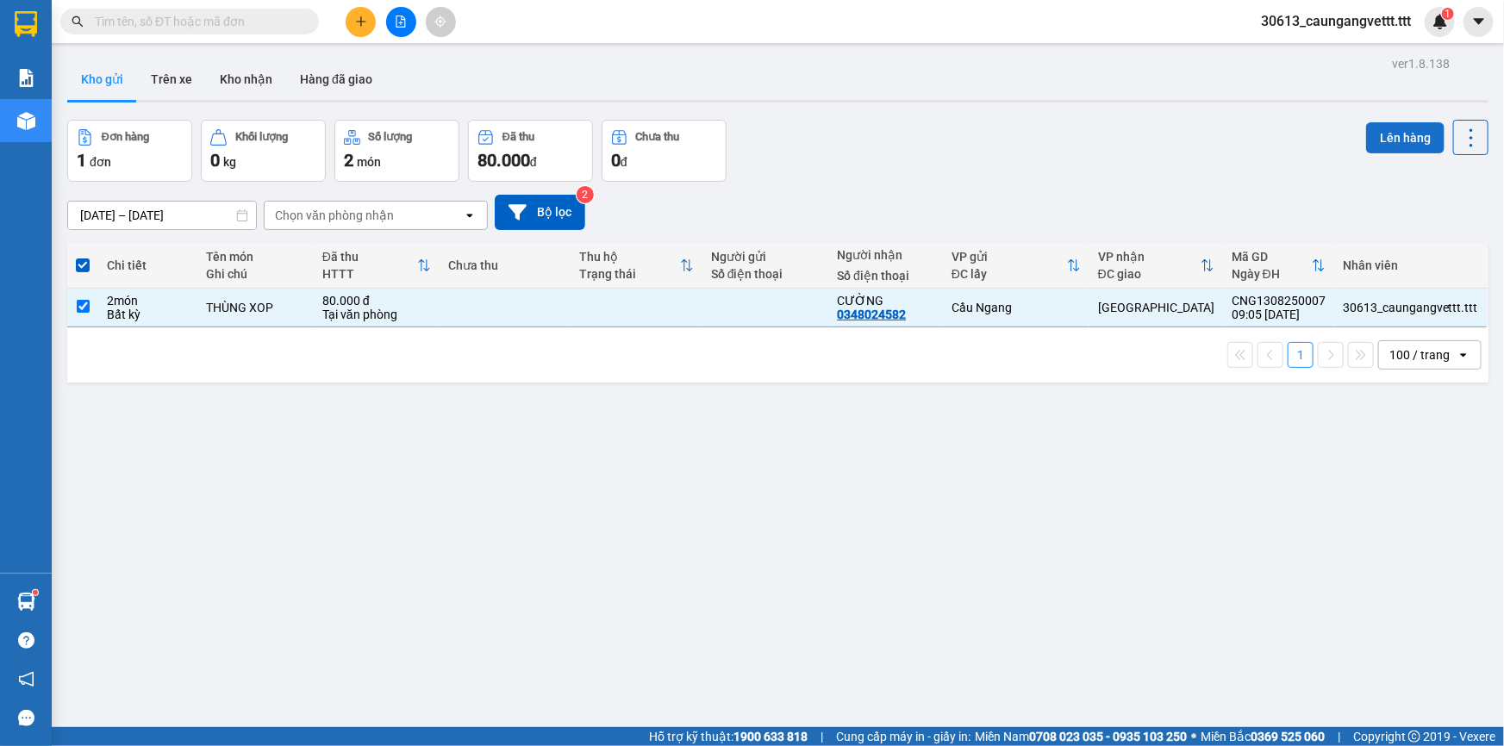
click at [1400, 138] on button "Lên hàng" at bounding box center [1405, 137] width 78 height 31
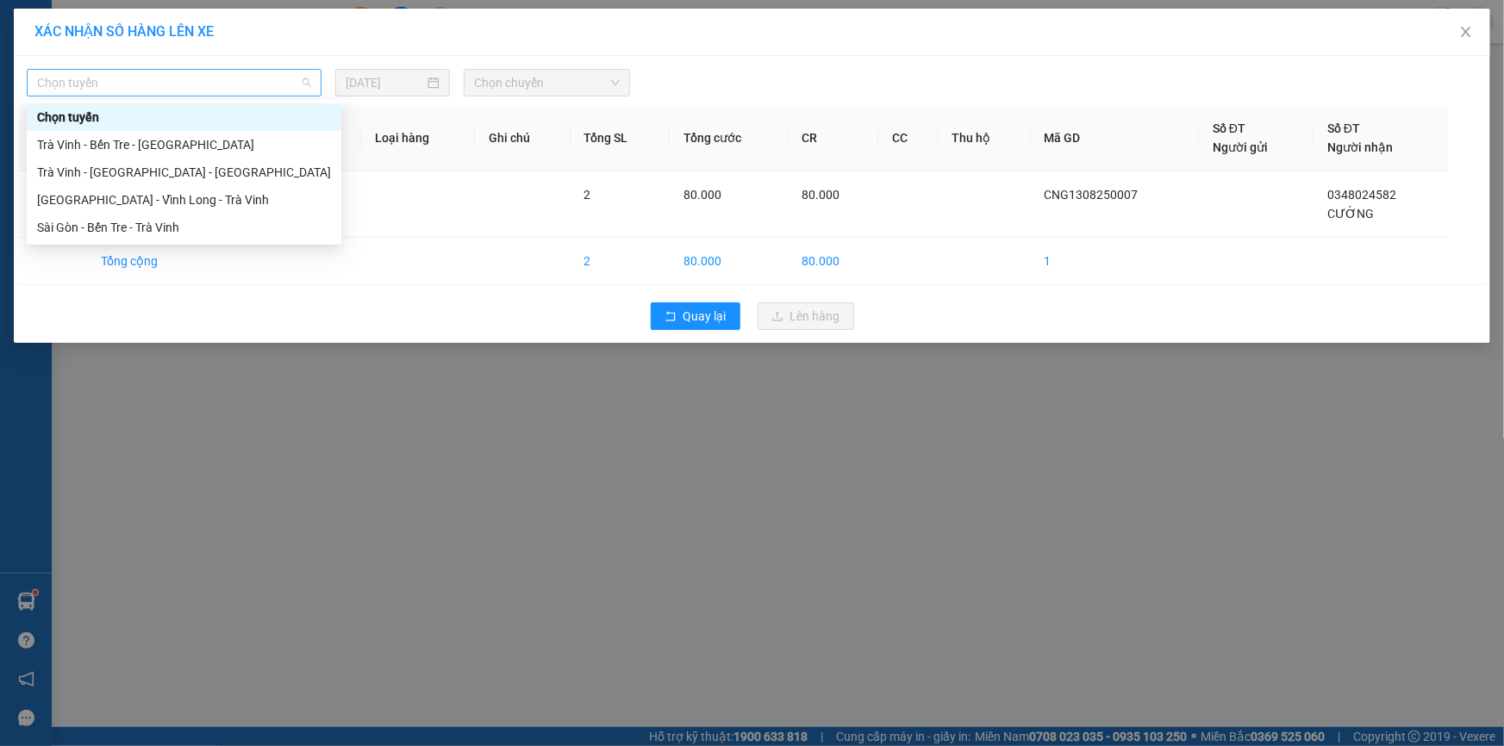
click at [196, 76] on span "Chọn tuyến" at bounding box center [174, 83] width 274 height 26
click at [128, 145] on div "Trà Vinh - Bến Tre - Sài Gòn" at bounding box center [184, 144] width 294 height 19
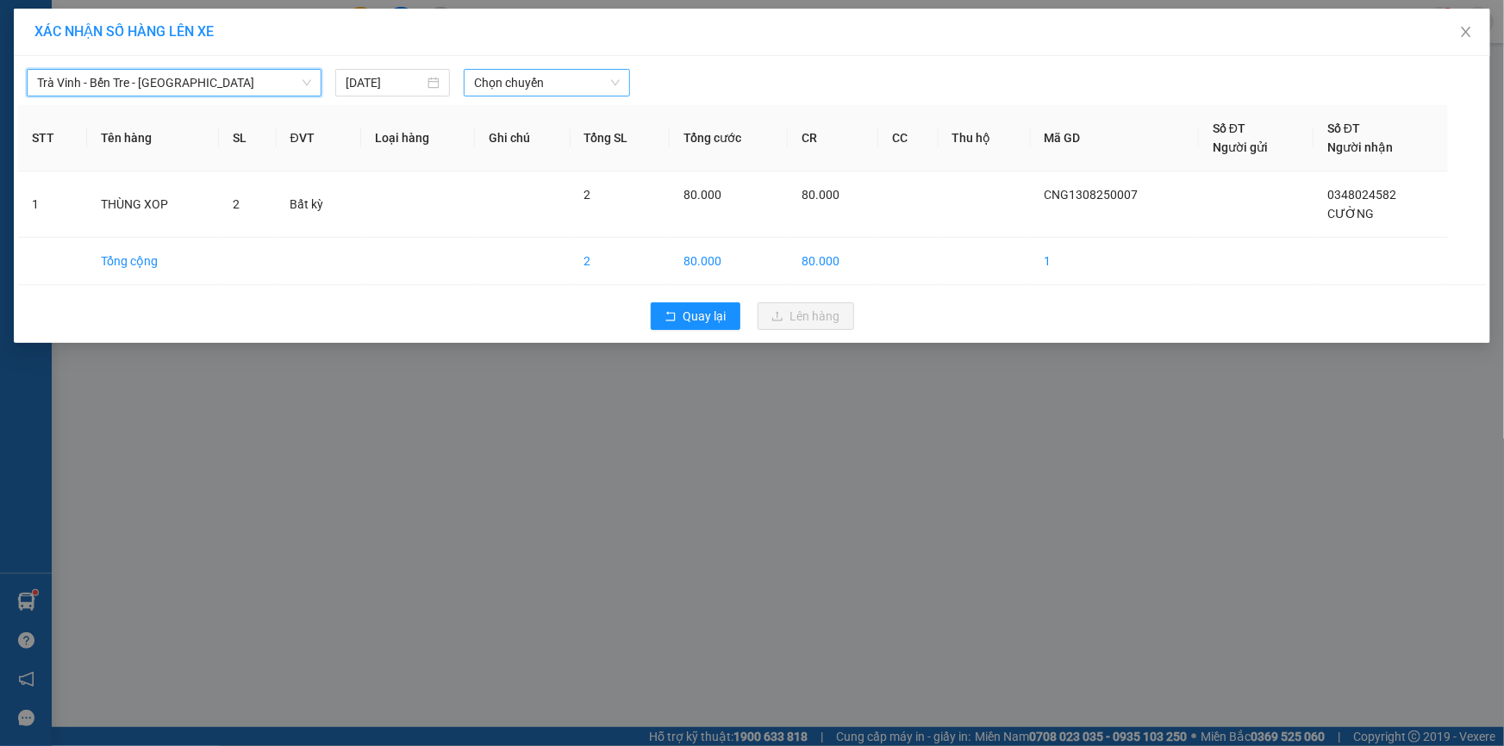
click at [510, 79] on span "Chọn chuyến" at bounding box center [547, 83] width 146 height 26
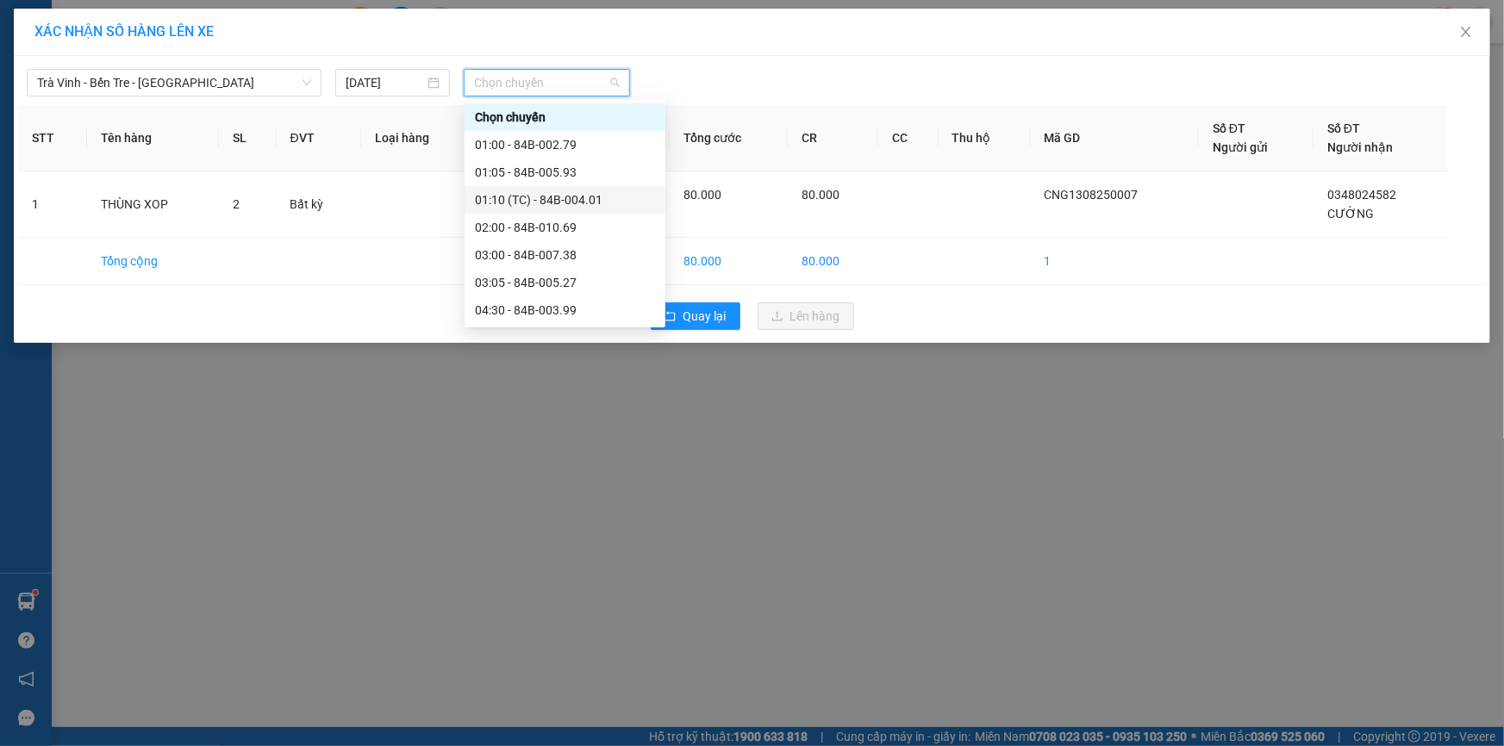
scroll to position [260, 0]
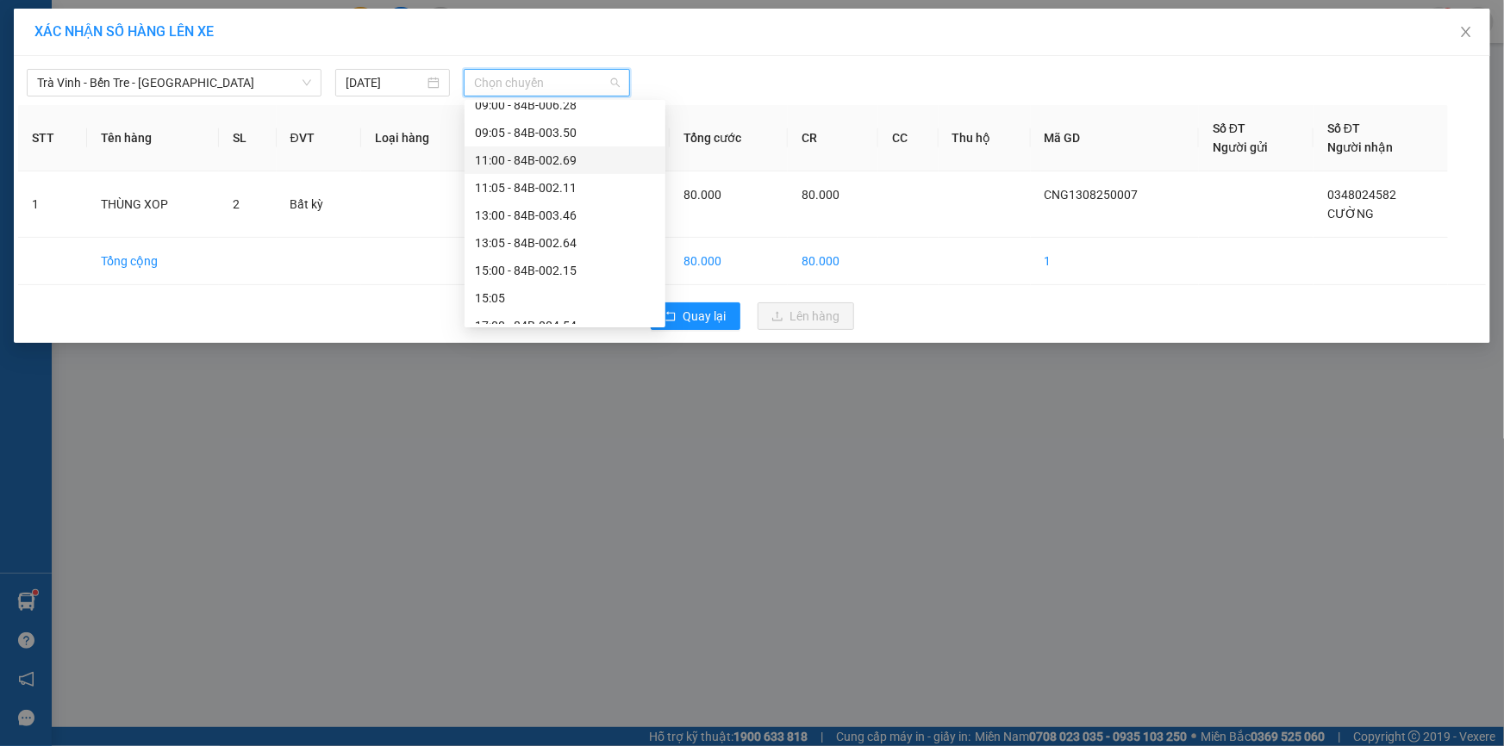
click at [517, 158] on div "11:00 - 84B-002.69" at bounding box center [565, 160] width 180 height 19
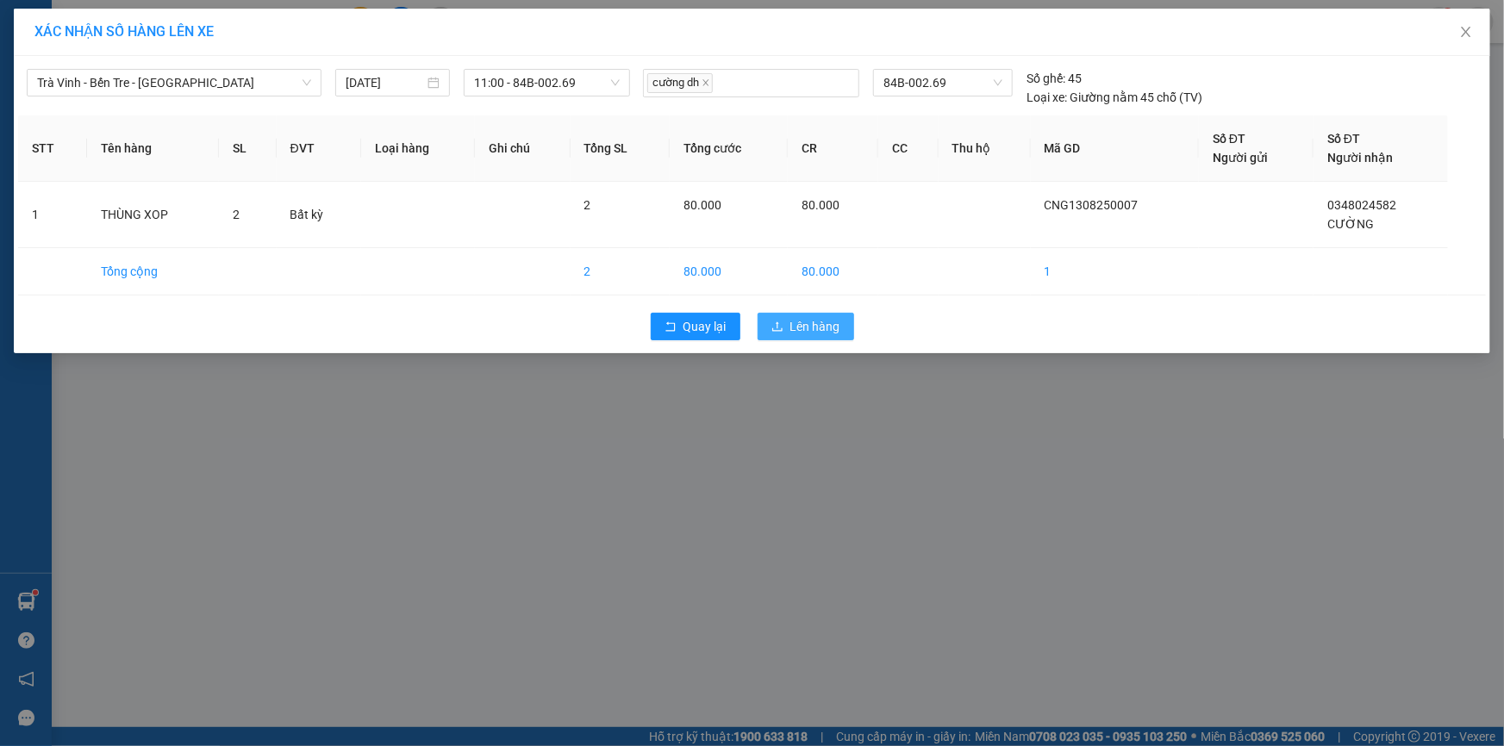
click at [800, 326] on span "Lên hàng" at bounding box center [815, 326] width 50 height 19
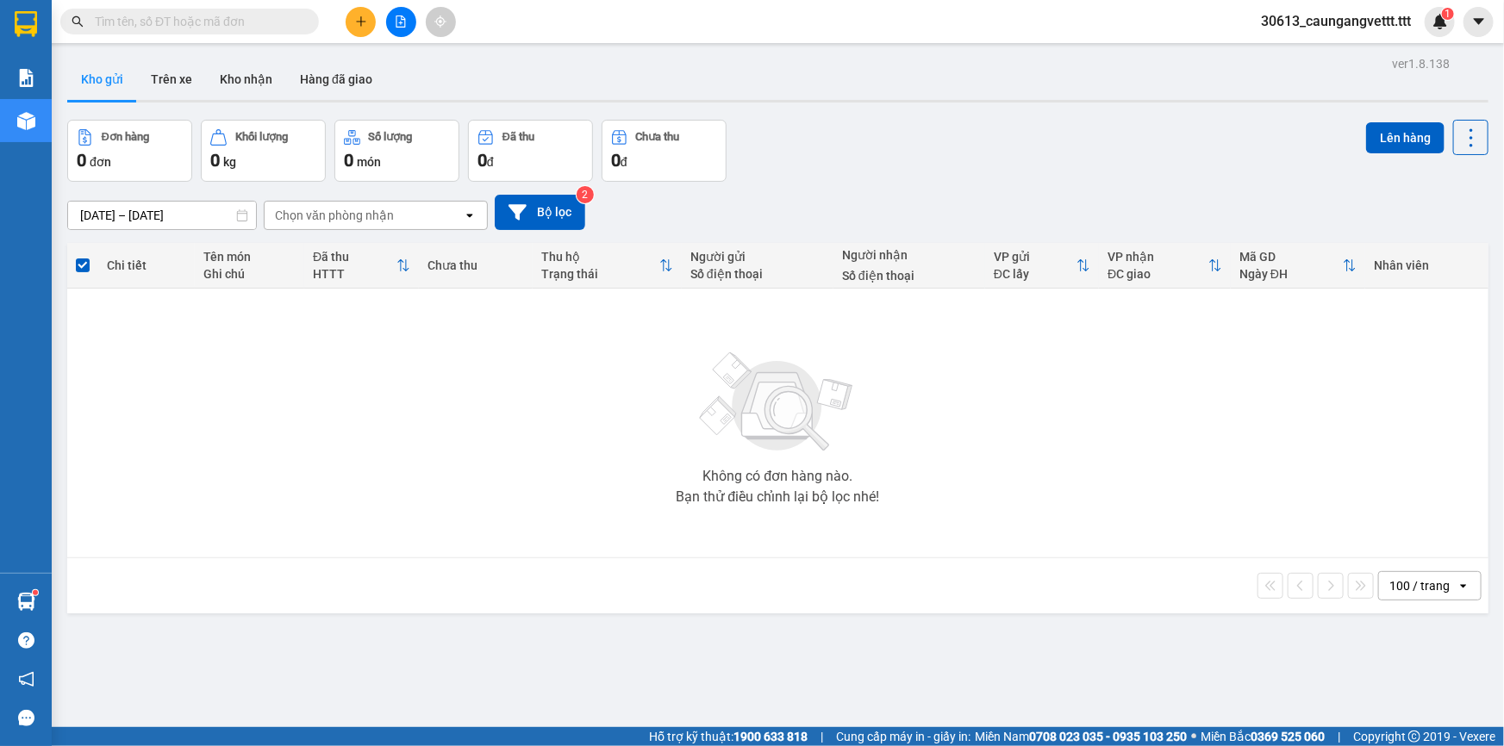
click at [361, 27] on icon "plus" at bounding box center [361, 22] width 12 height 12
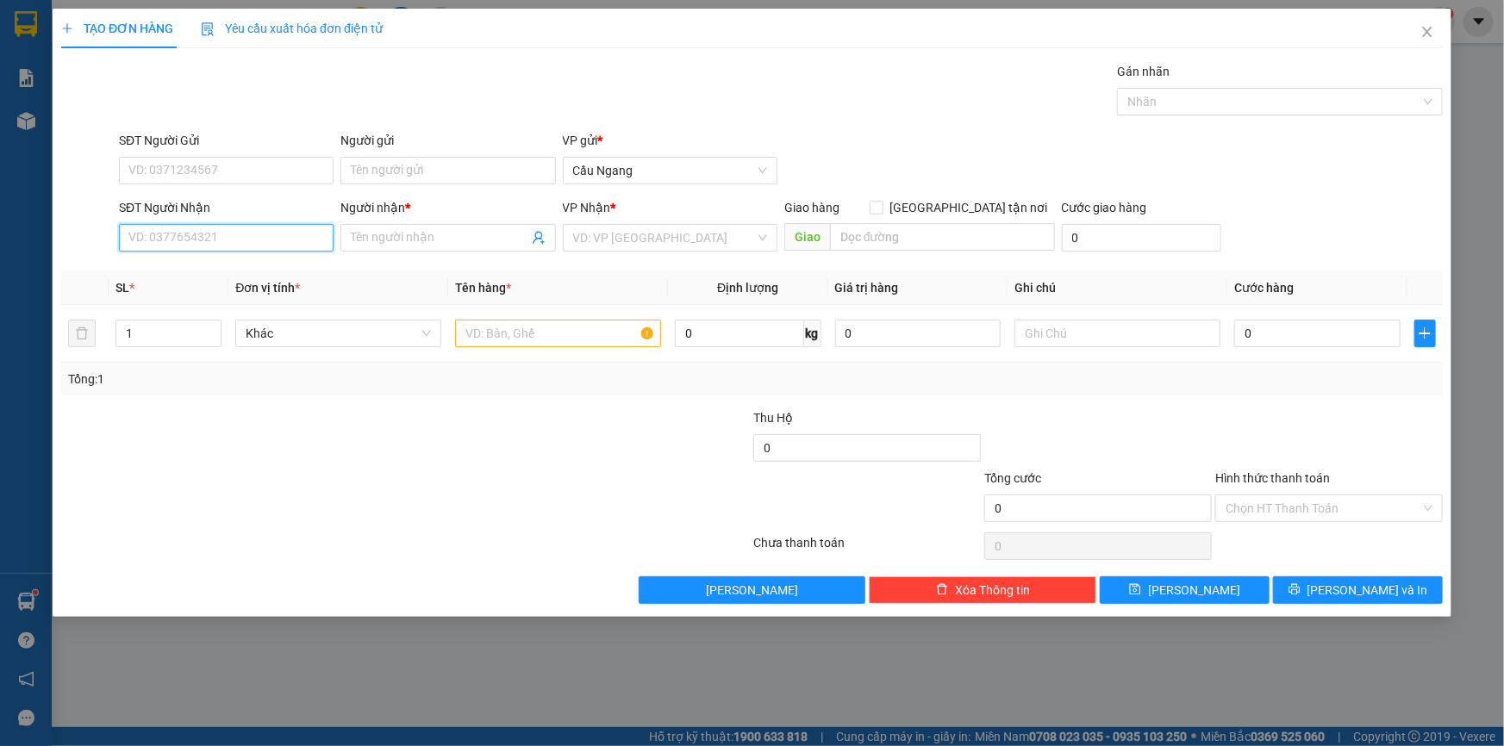
click at [153, 240] on input "SĐT Người Nhận" at bounding box center [226, 238] width 215 height 28
type input "0909929139"
click at [184, 274] on div "0909929139 - KIÊN" at bounding box center [226, 272] width 194 height 19
type input "KIÊN"
type input "0909929139"
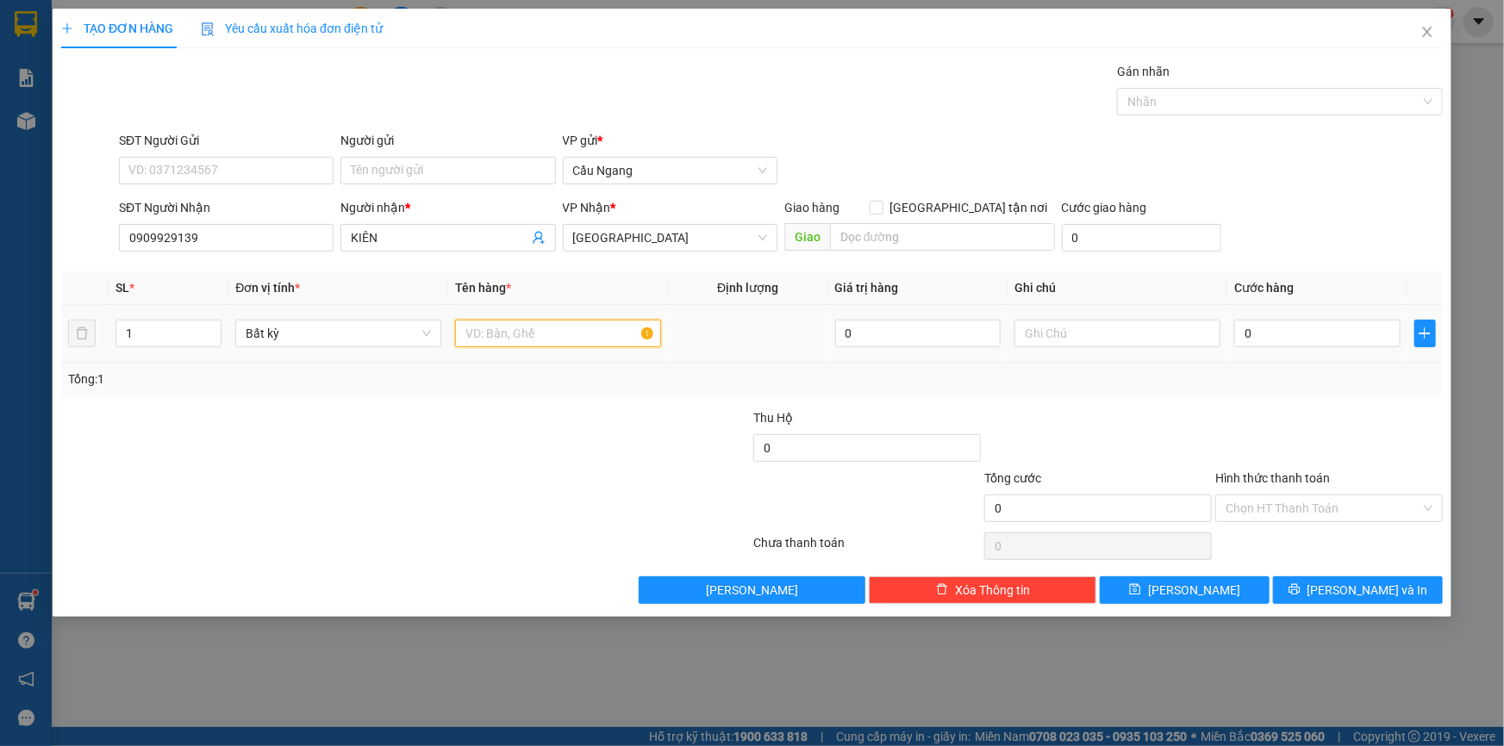
click at [514, 332] on input "text" at bounding box center [558, 334] width 206 height 28
type input "BAO"
click at [1274, 331] on input "0" at bounding box center [1317, 334] width 166 height 28
type input "4"
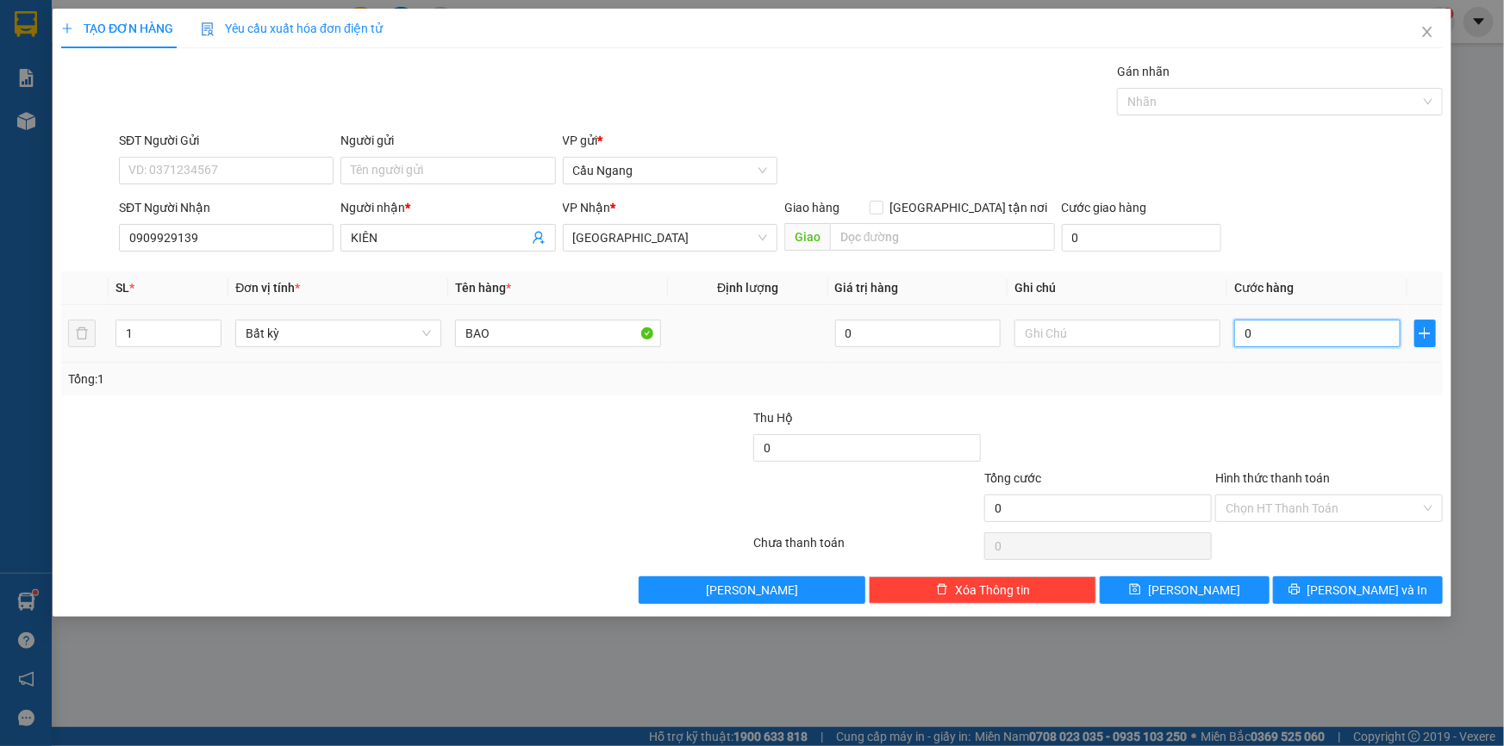
type input "4"
type input "40"
type input "400"
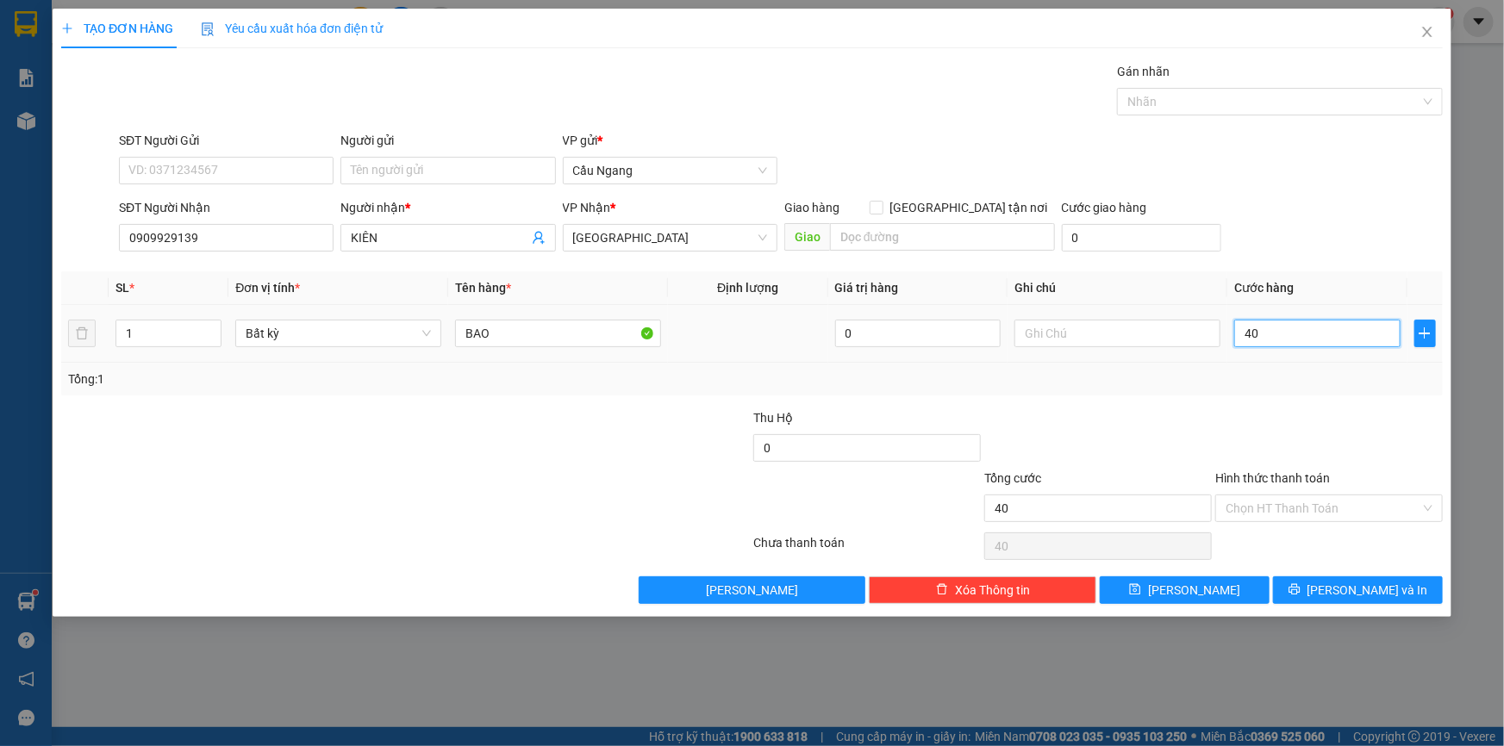
type input "400"
type input "4.000"
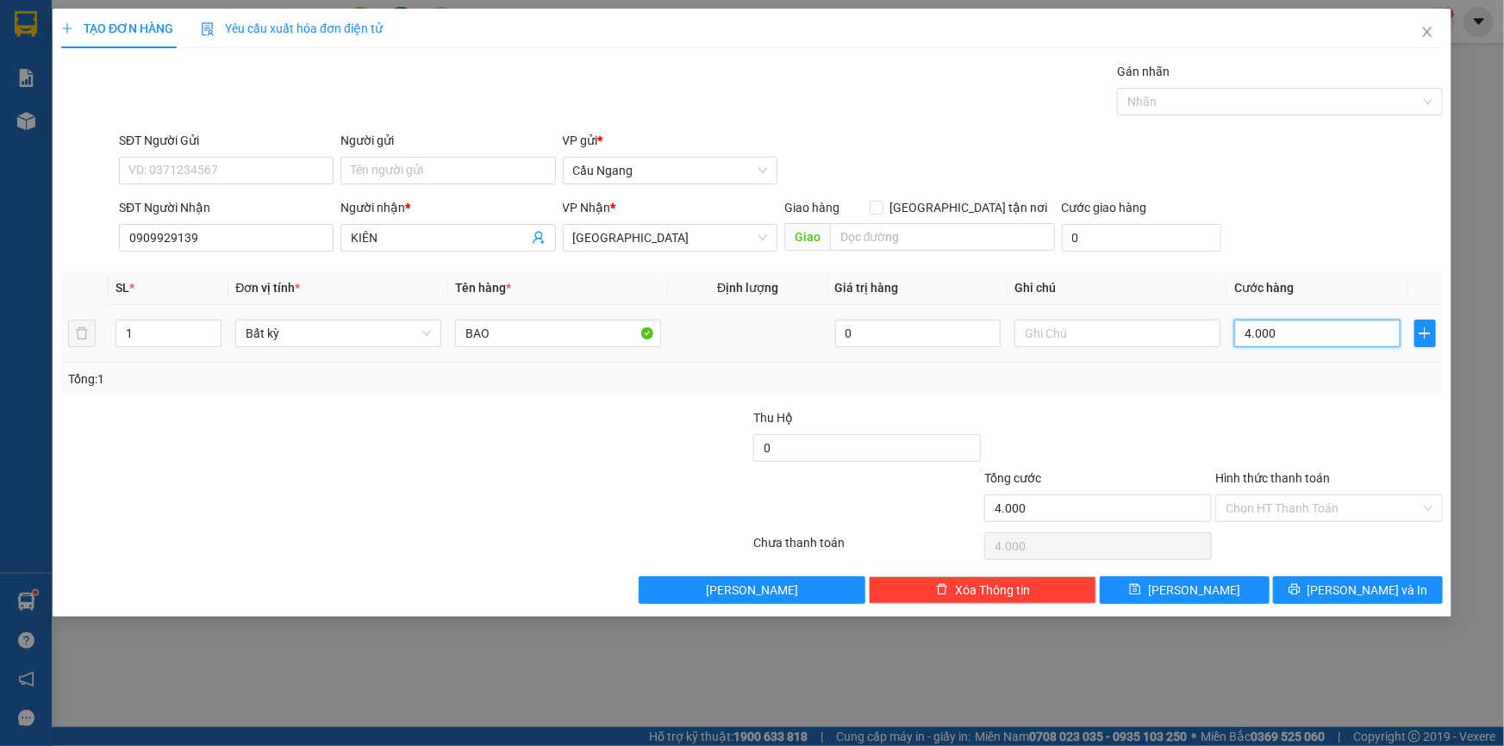
type input "40.000"
click at [1341, 589] on button "[PERSON_NAME] và In" at bounding box center [1358, 590] width 170 height 28
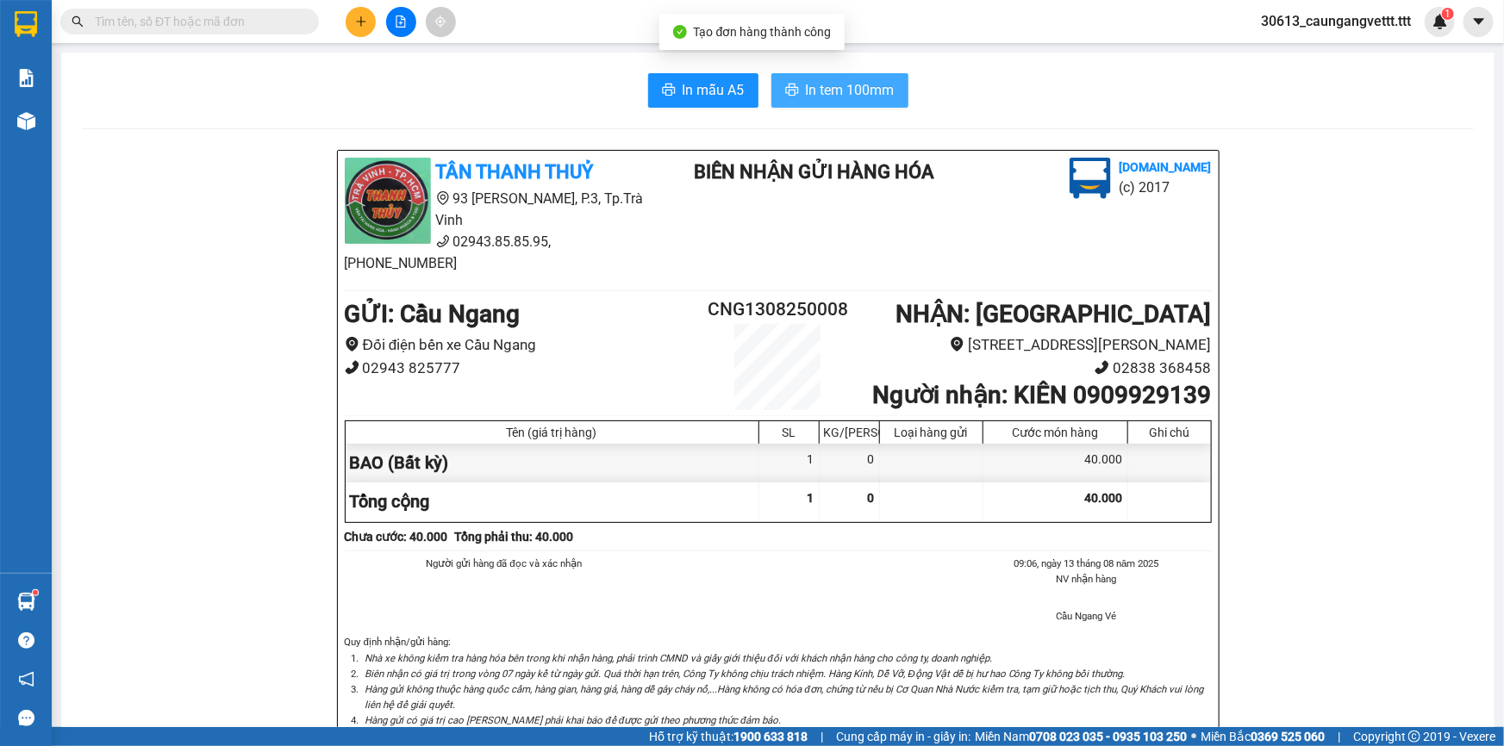
click at [852, 85] on span "In tem 100mm" at bounding box center [850, 90] width 89 height 22
click at [355, 22] on icon "plus" at bounding box center [361, 22] width 12 height 12
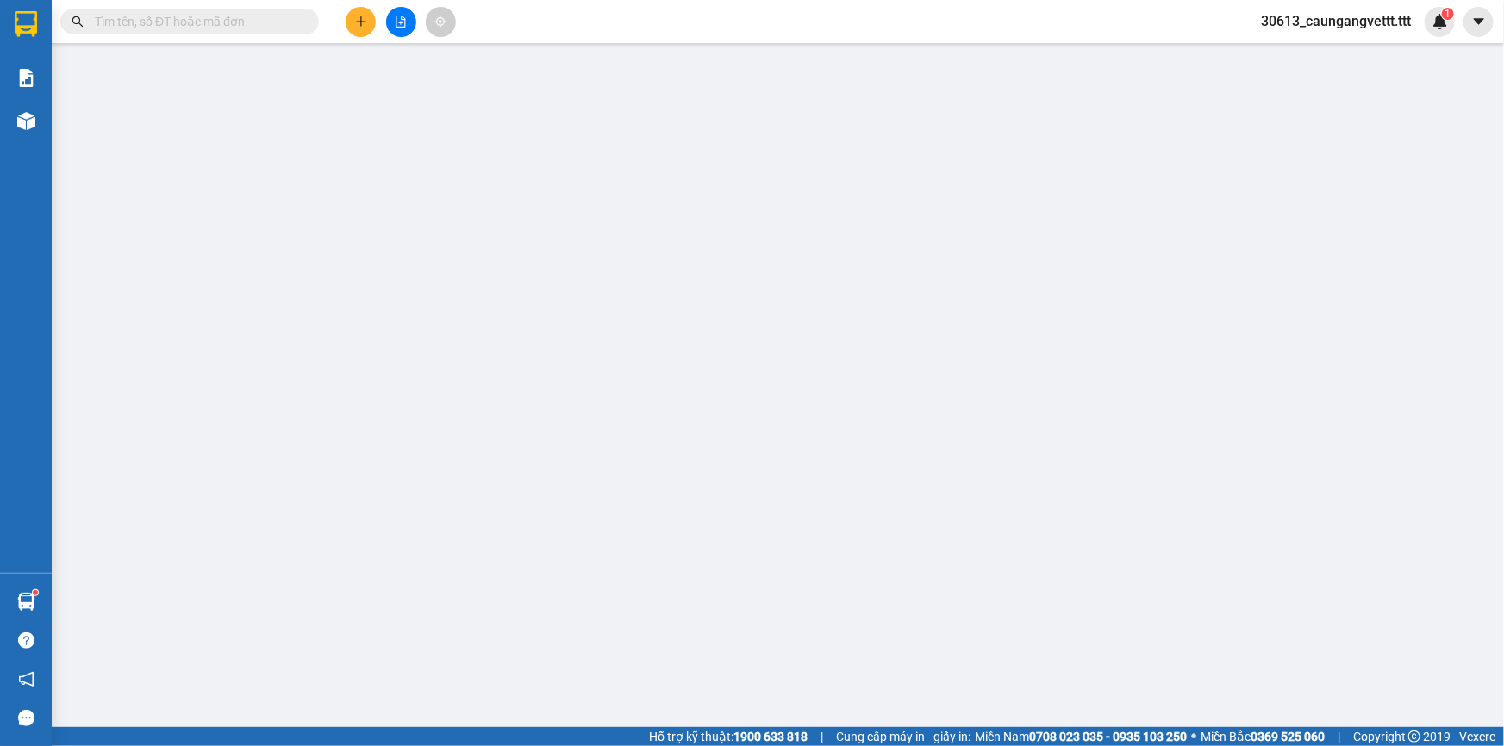
click at [356, 22] on span "Yêu cầu xuất hóa đơn điện tử" at bounding box center [292, 29] width 182 height 14
click at [360, 19] on div "Yêu cầu xuất hóa đơn điện tử" at bounding box center [292, 28] width 182 height 19
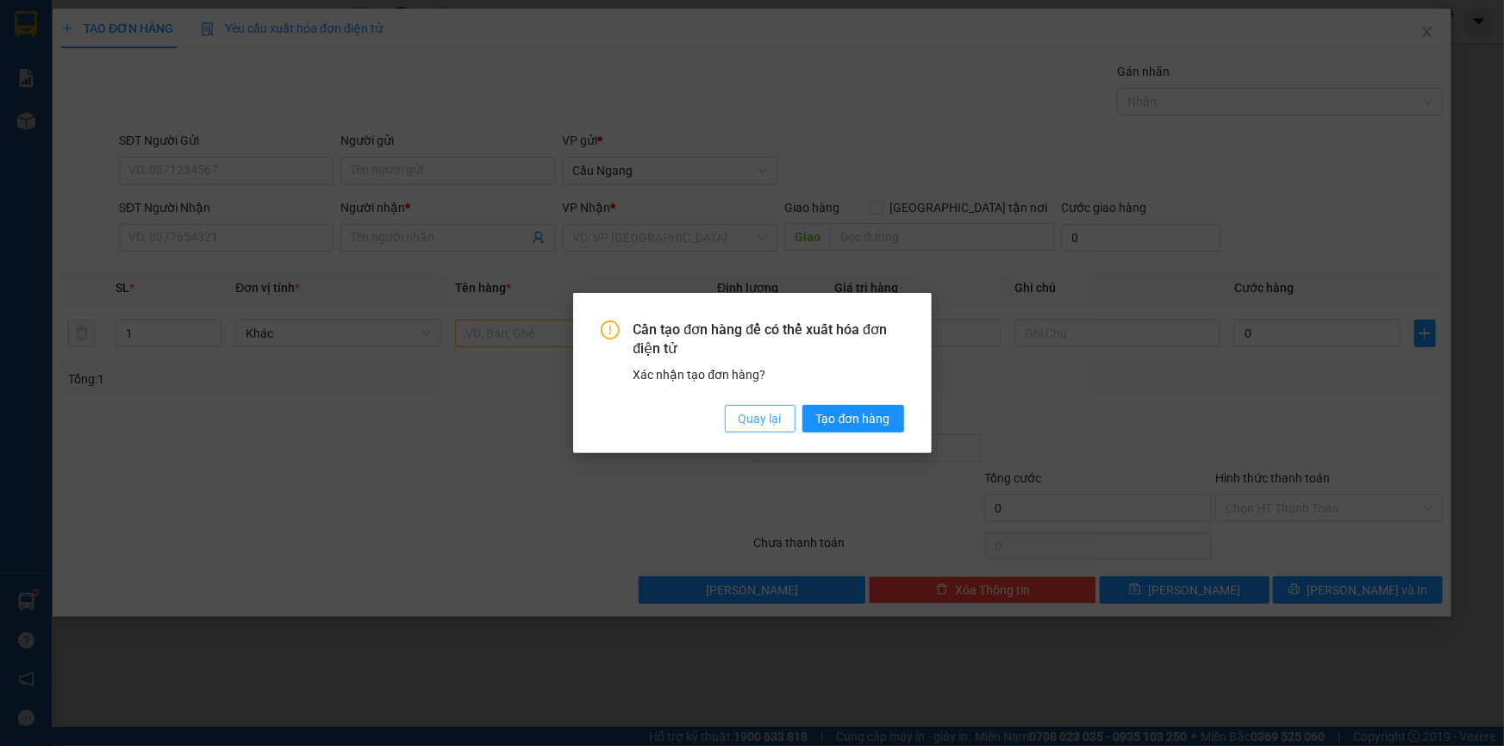
click at [755, 423] on span "Quay lại" at bounding box center [759, 418] width 43 height 19
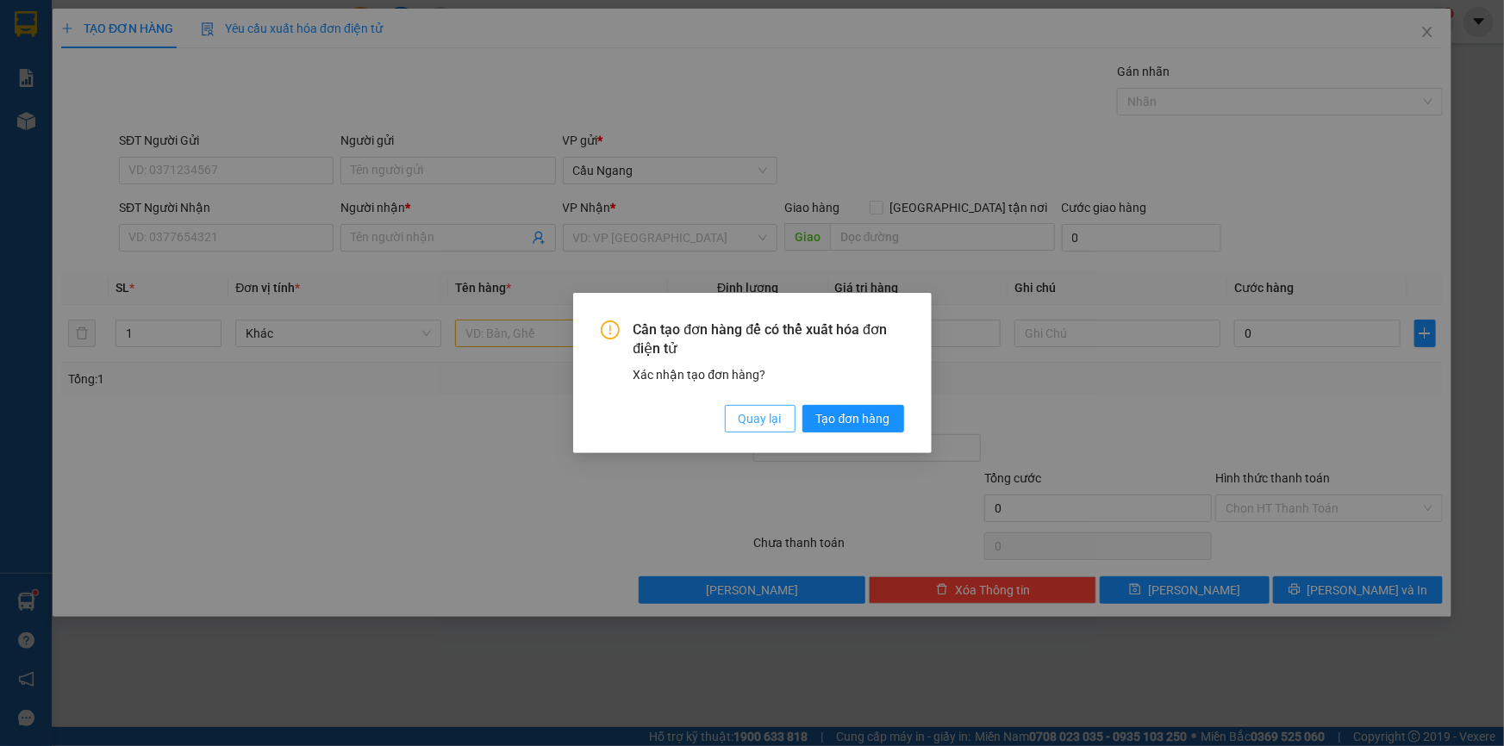
click at [749, 414] on span "Quay lại" at bounding box center [759, 418] width 43 height 19
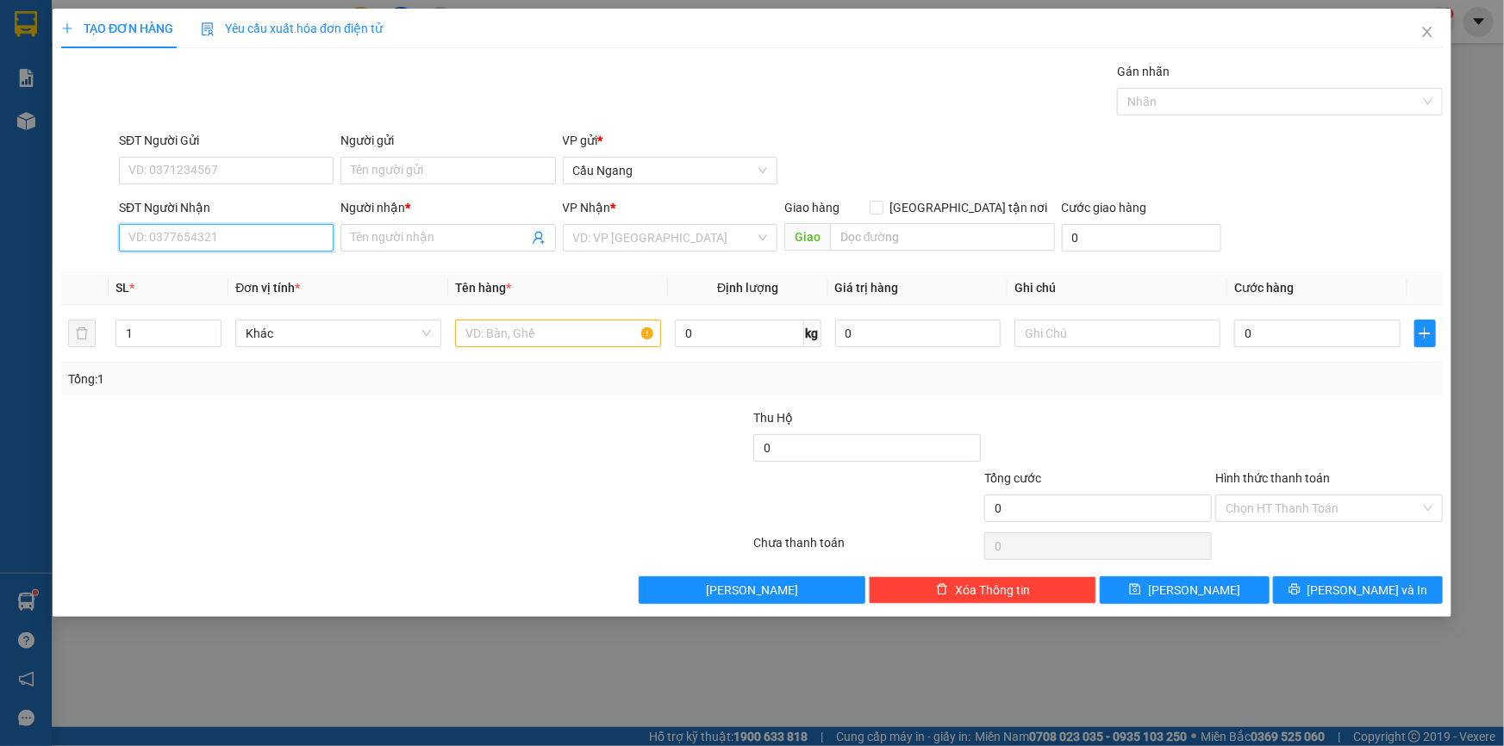
click at [225, 235] on input "SĐT Người Nhận" at bounding box center [226, 238] width 215 height 28
type input "0368"
click at [221, 235] on input "0368" at bounding box center [226, 238] width 215 height 28
click at [210, 244] on input "0368" at bounding box center [226, 238] width 215 height 28
click at [222, 231] on input "0368" at bounding box center [226, 238] width 215 height 28
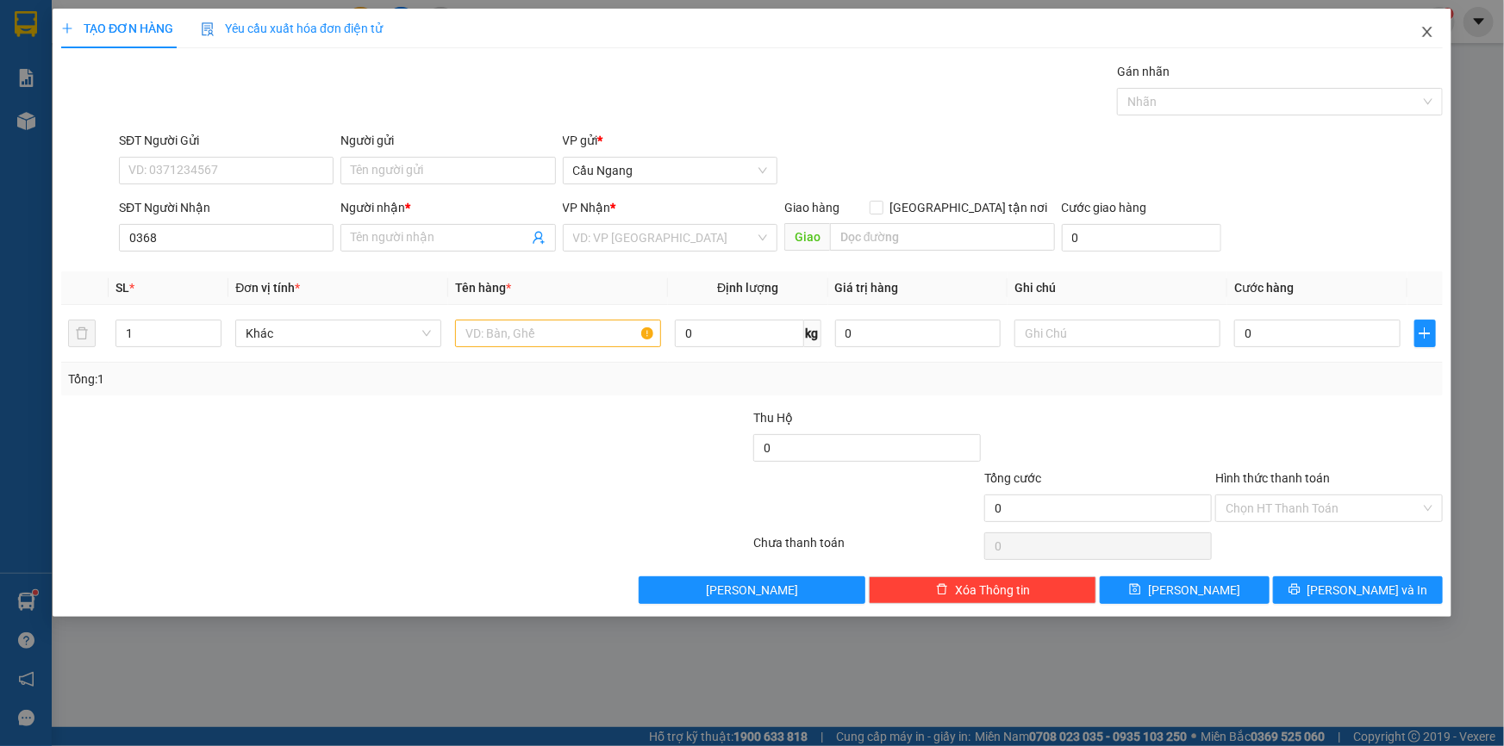
click at [1424, 30] on icon "close" at bounding box center [1426, 32] width 9 height 10
click at [1422, 34] on icon "close" at bounding box center [1427, 32] width 14 height 14
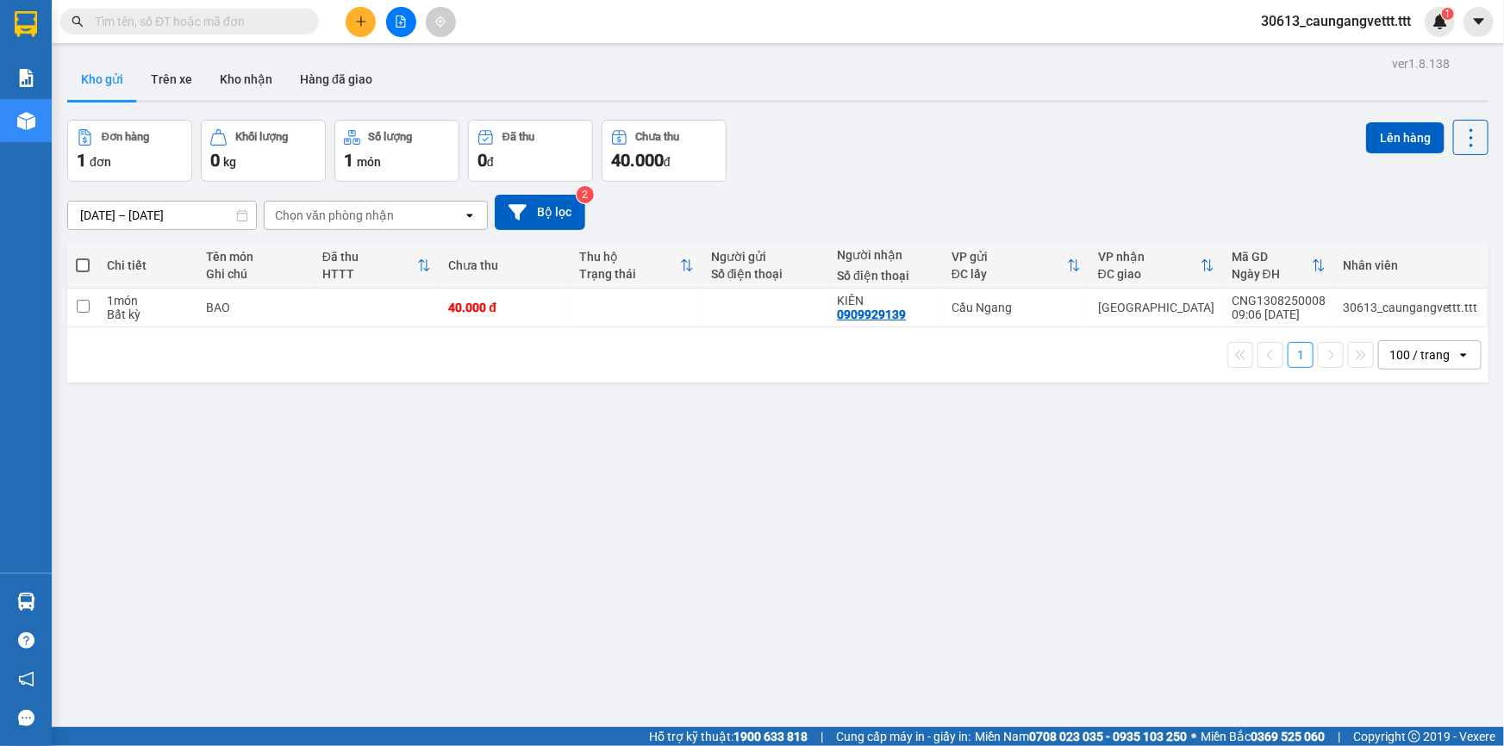
click at [357, 22] on icon "plus" at bounding box center [360, 21] width 9 height 1
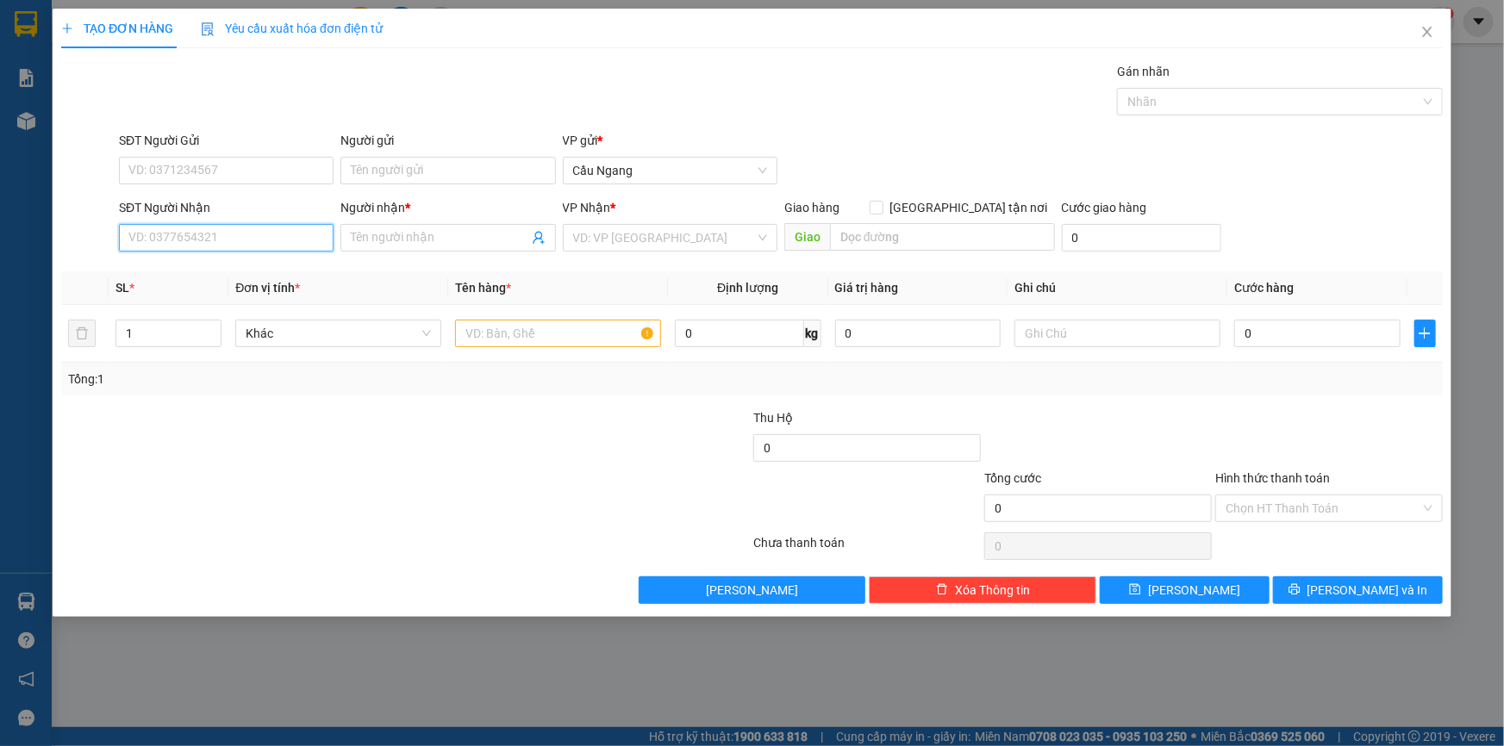
click at [210, 234] on input "SĐT Người Nhận" at bounding box center [226, 238] width 215 height 28
type input "0368075123"
click at [205, 274] on div "0368075123 - LINH" at bounding box center [226, 272] width 194 height 19
type input "LINH"
type input "0368075123"
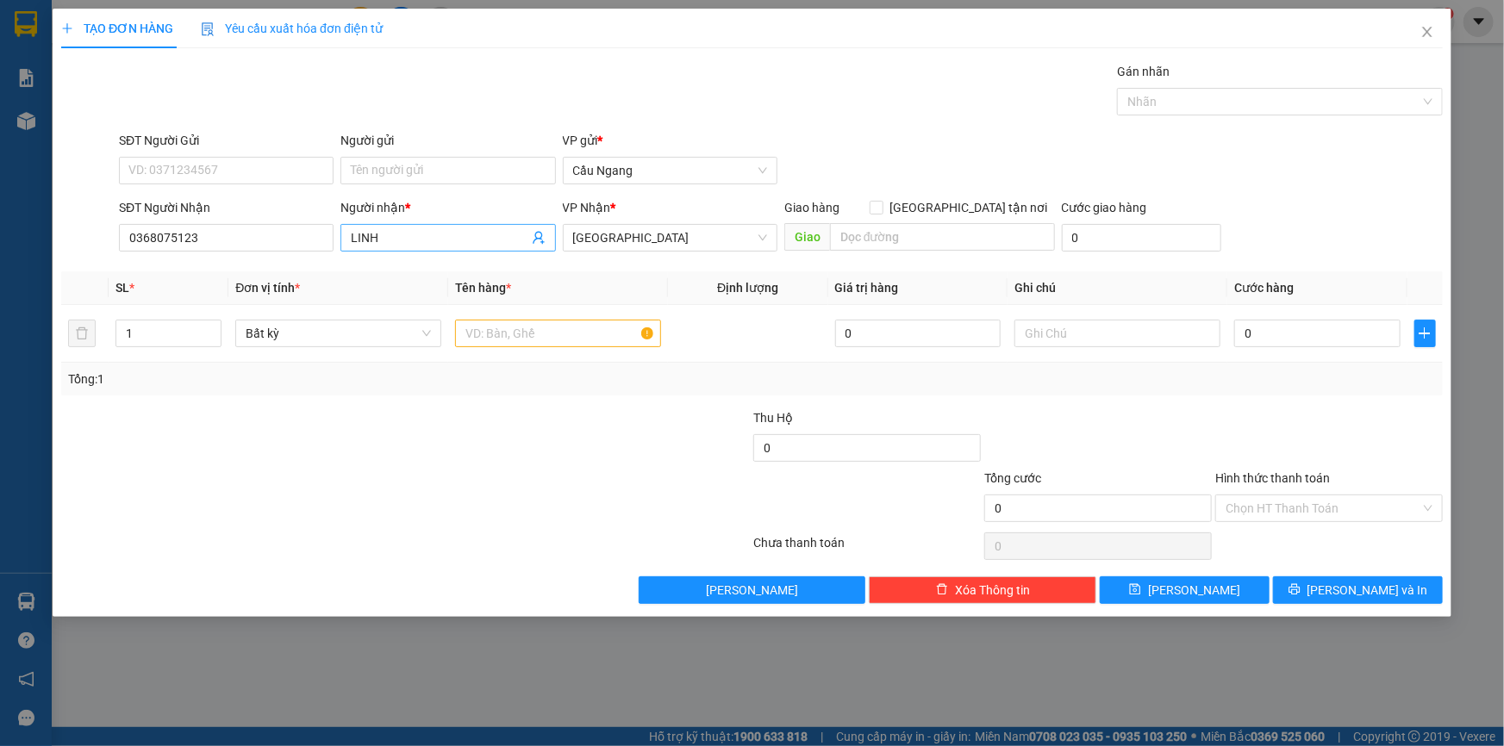
click at [389, 238] on input "LINH" at bounding box center [439, 237] width 177 height 19
type input "L"
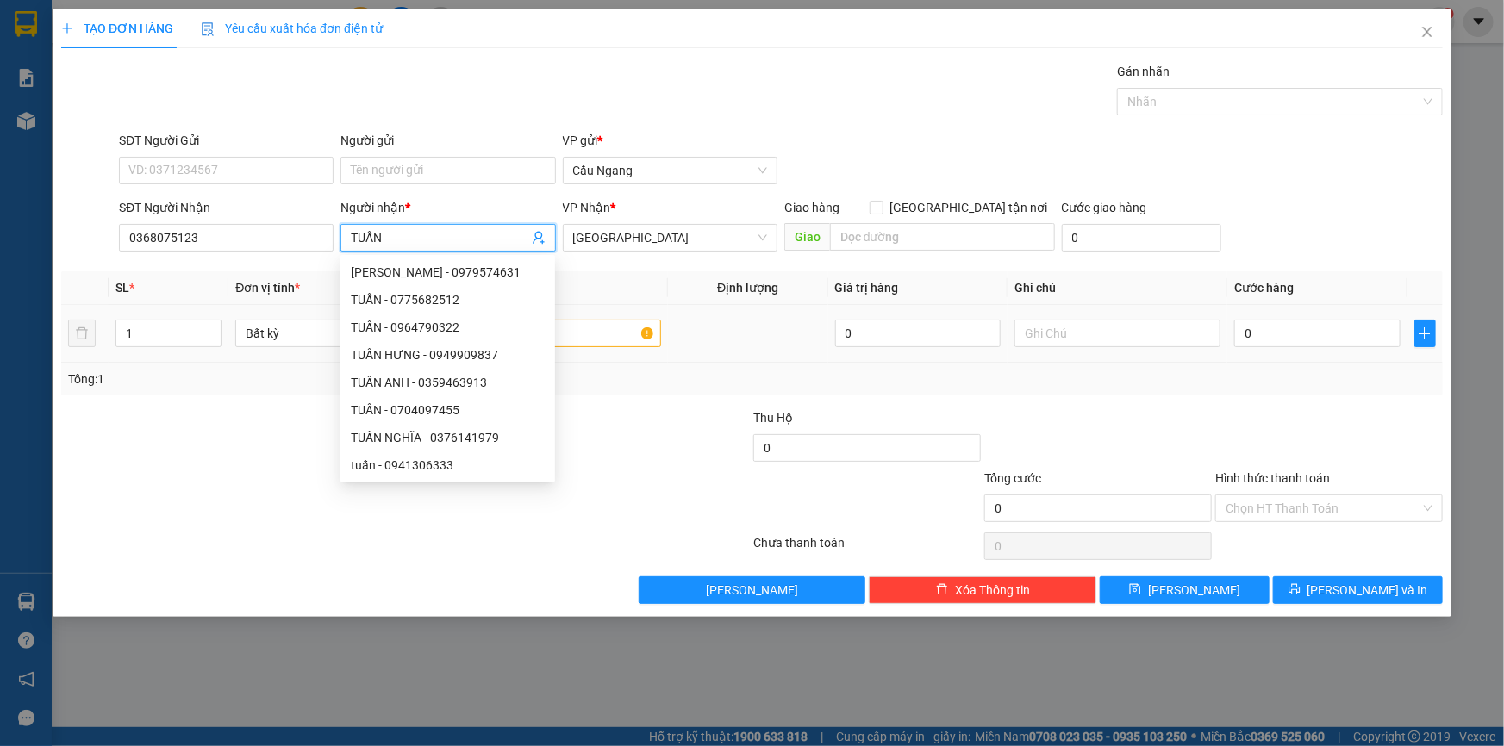
type input "TUẤN"
click at [589, 334] on input "text" at bounding box center [558, 334] width 206 height 28
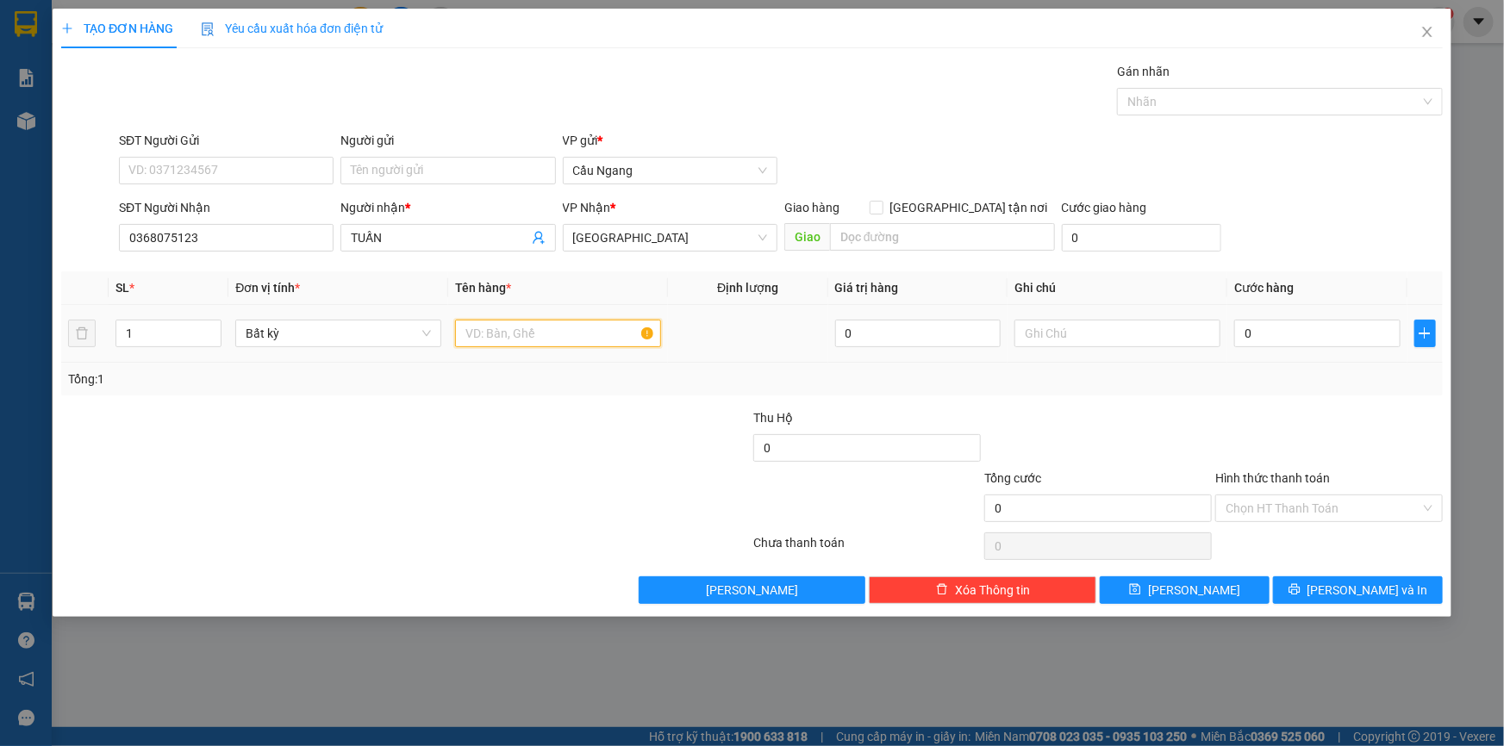
click at [589, 334] on input "text" at bounding box center [558, 334] width 206 height 28
type input "C"
type input "BỌC"
click at [1312, 328] on input "0" at bounding box center [1317, 334] width 166 height 28
type input "3"
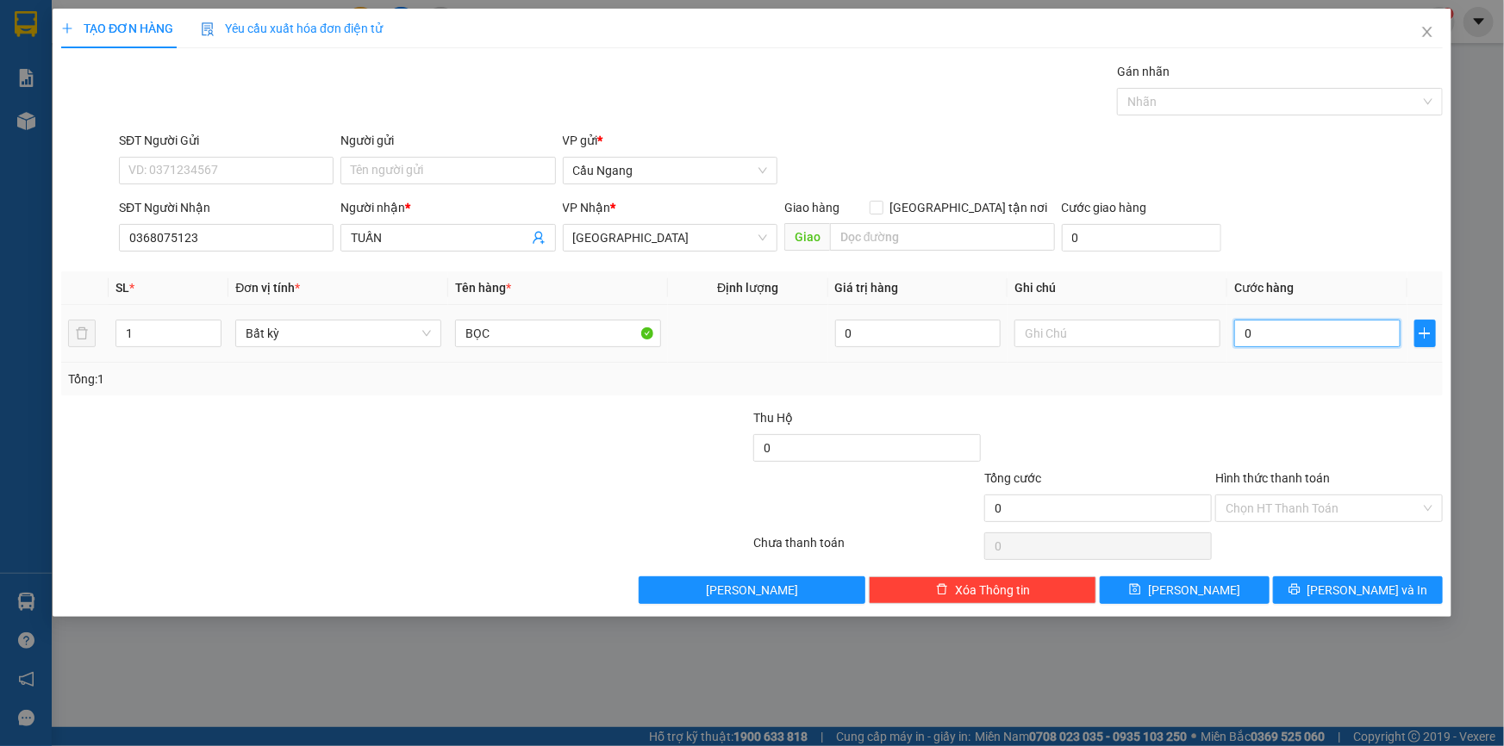
type input "3"
type input "30"
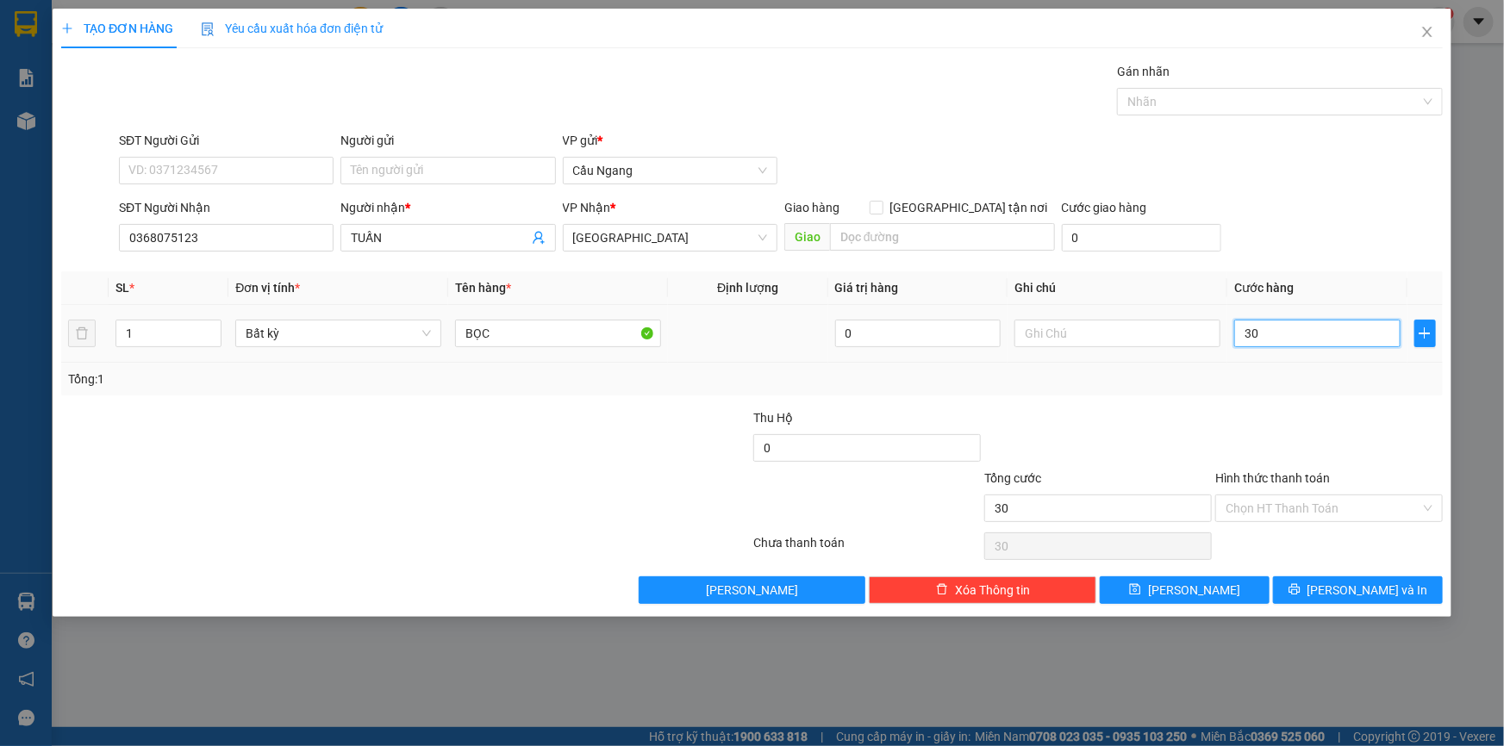
type input "300"
type input "3.000"
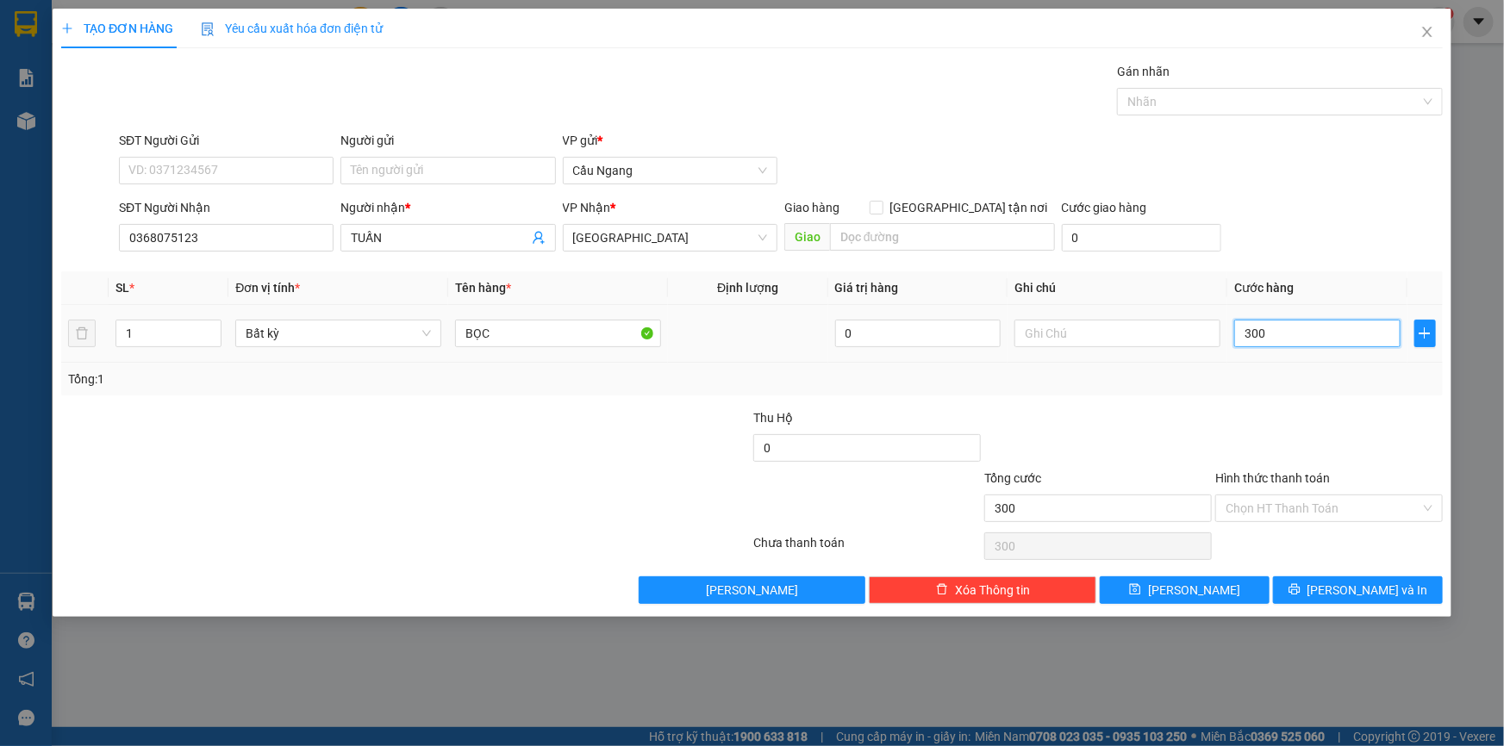
type input "3.000"
type input "30.000"
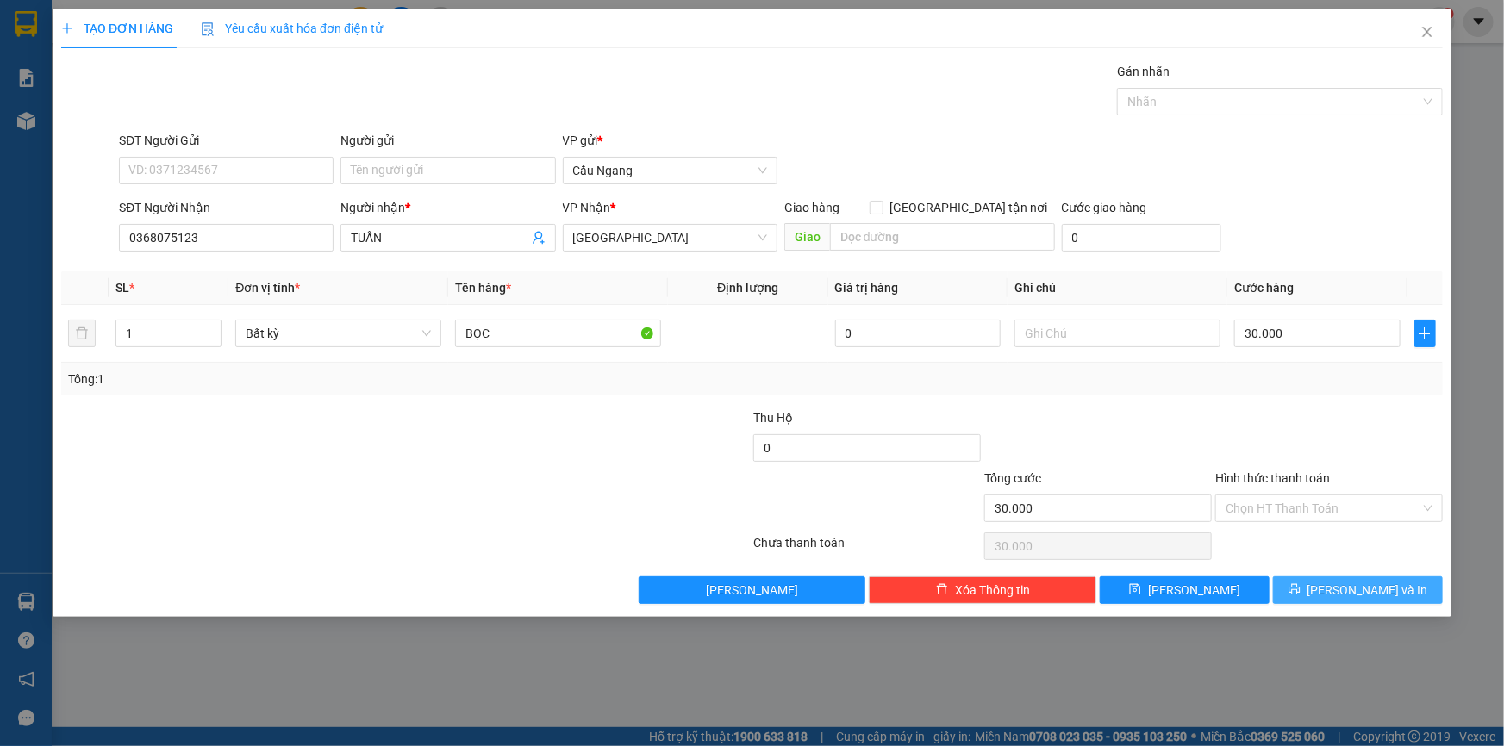
drag, startPoint x: 1352, startPoint y: 588, endPoint x: 1482, endPoint y: 554, distance: 134.4
click at [1353, 587] on span "[PERSON_NAME] và In" at bounding box center [1367, 590] width 121 height 19
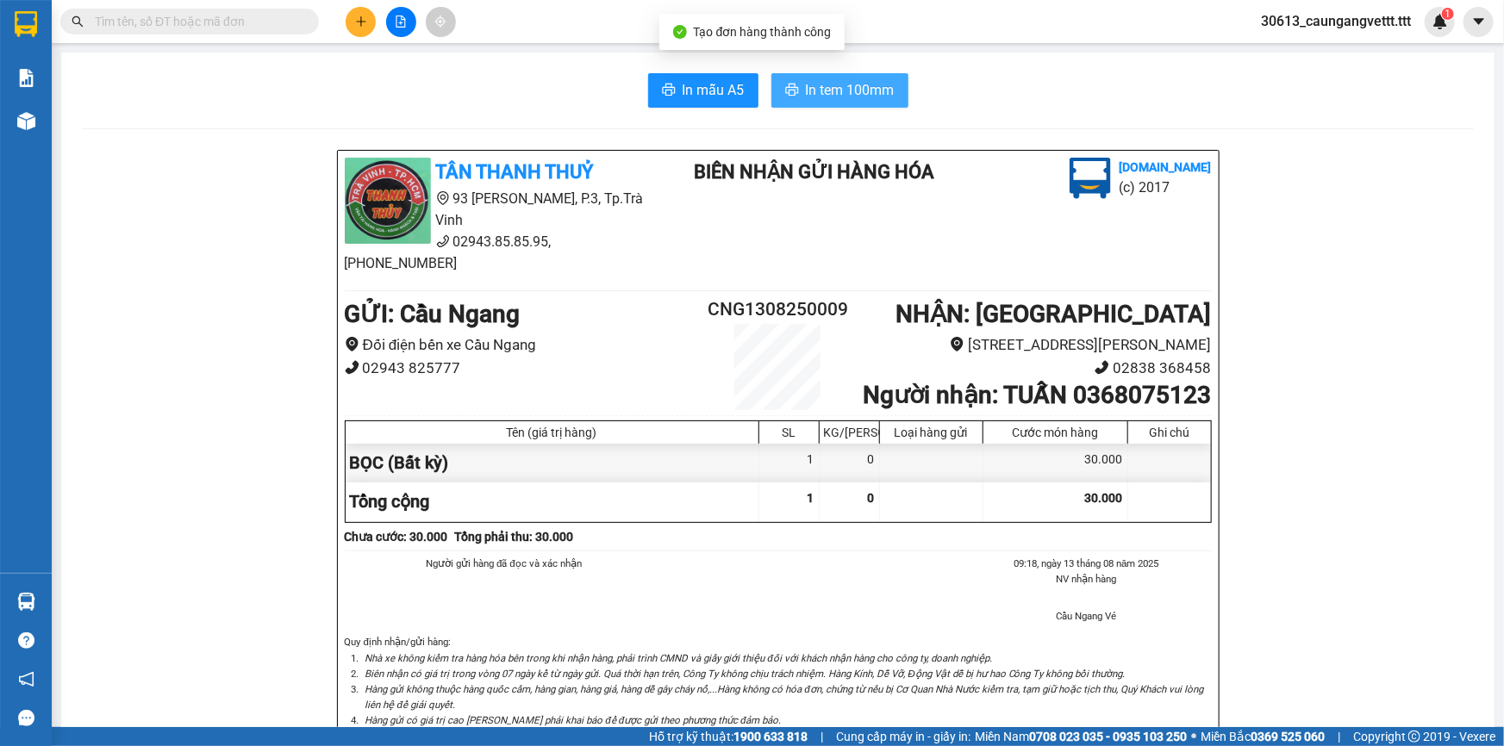
click at [812, 91] on span "In tem 100mm" at bounding box center [850, 90] width 89 height 22
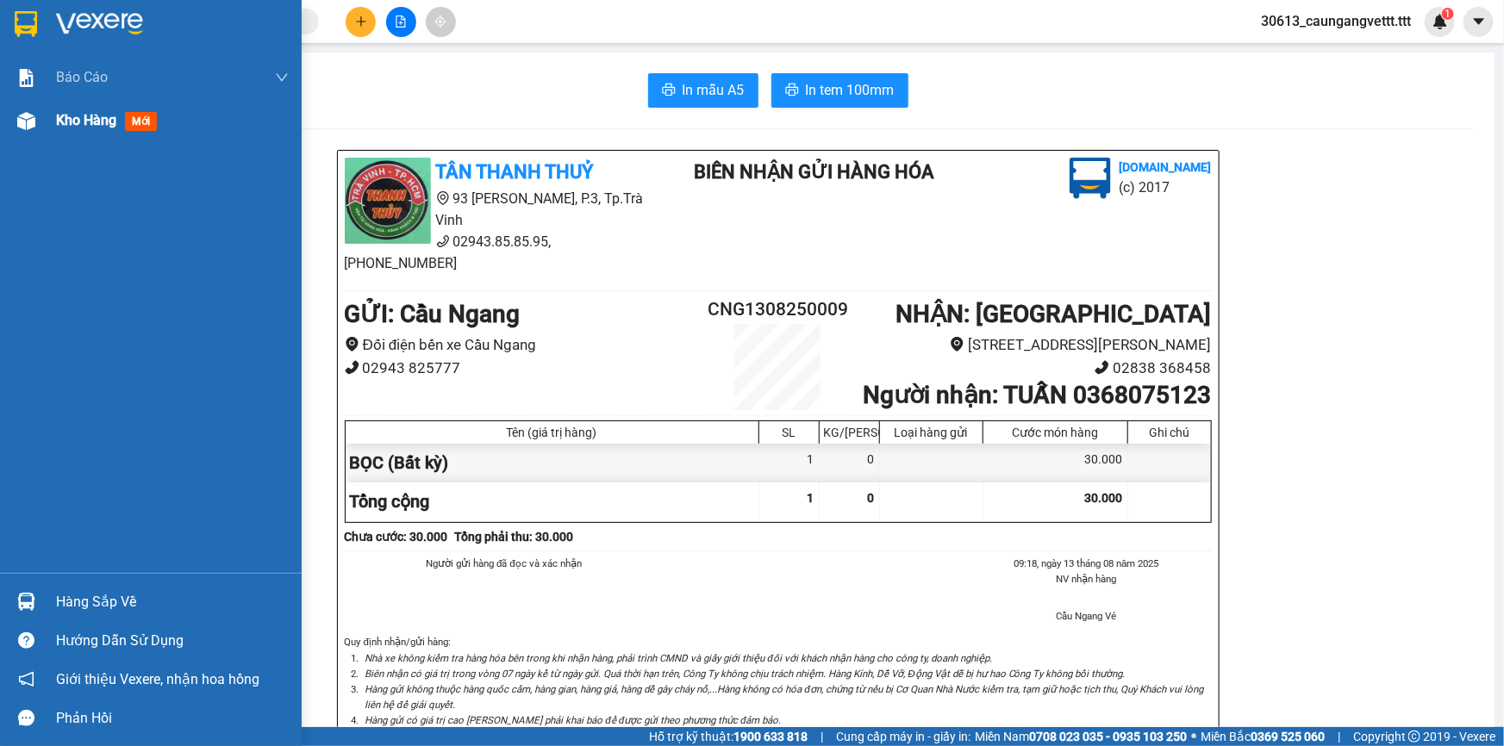
click at [72, 123] on span "Kho hàng" at bounding box center [86, 120] width 60 height 16
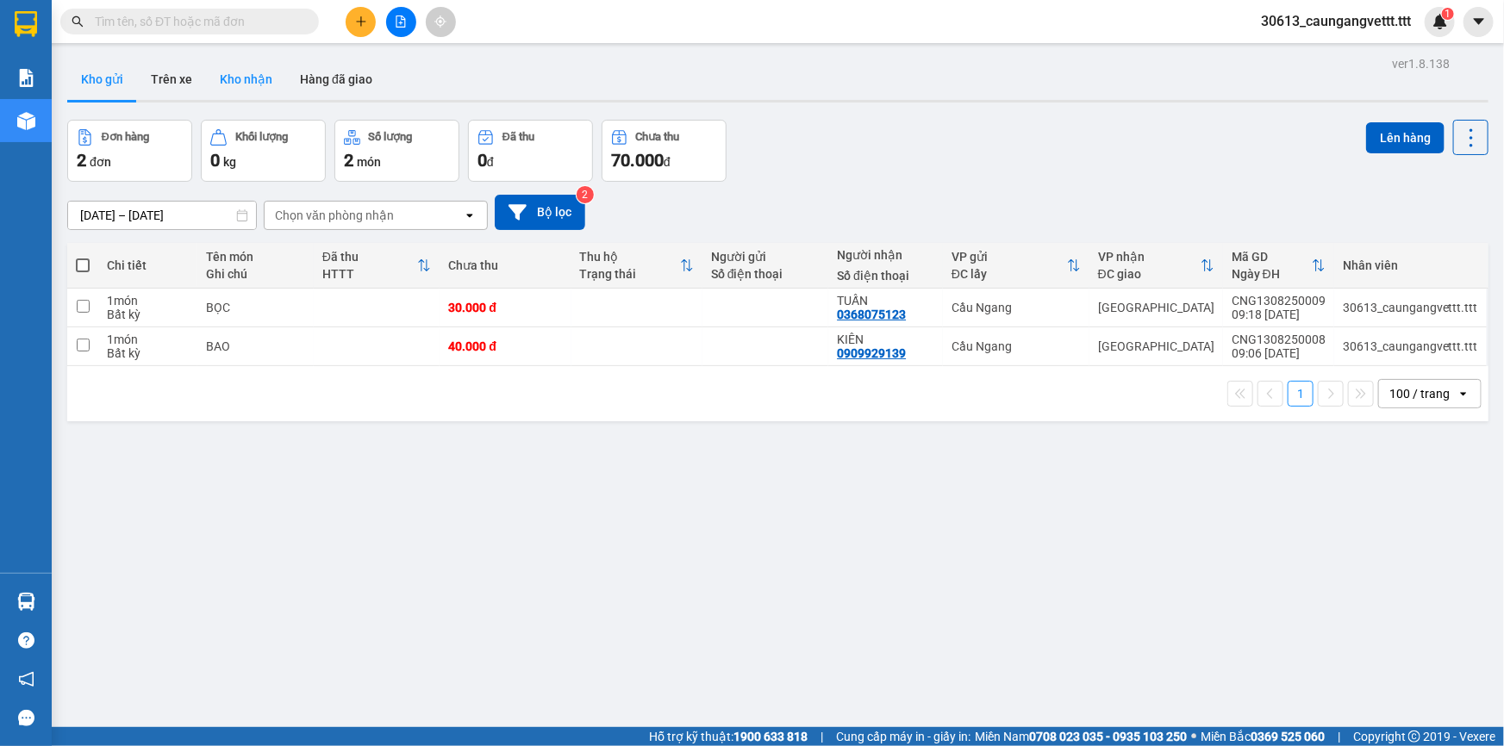
click at [234, 84] on button "Kho nhận" at bounding box center [246, 79] width 80 height 41
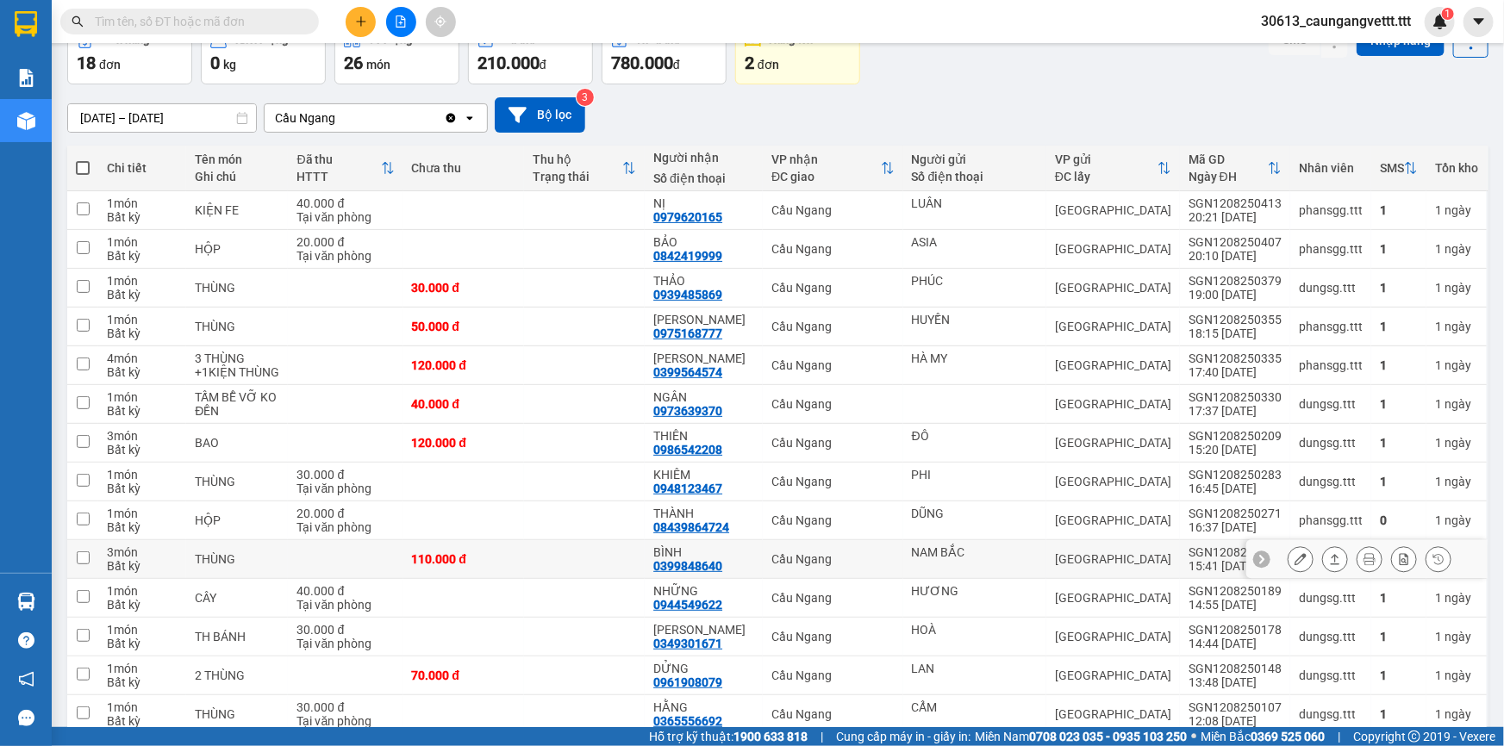
scroll to position [103, 0]
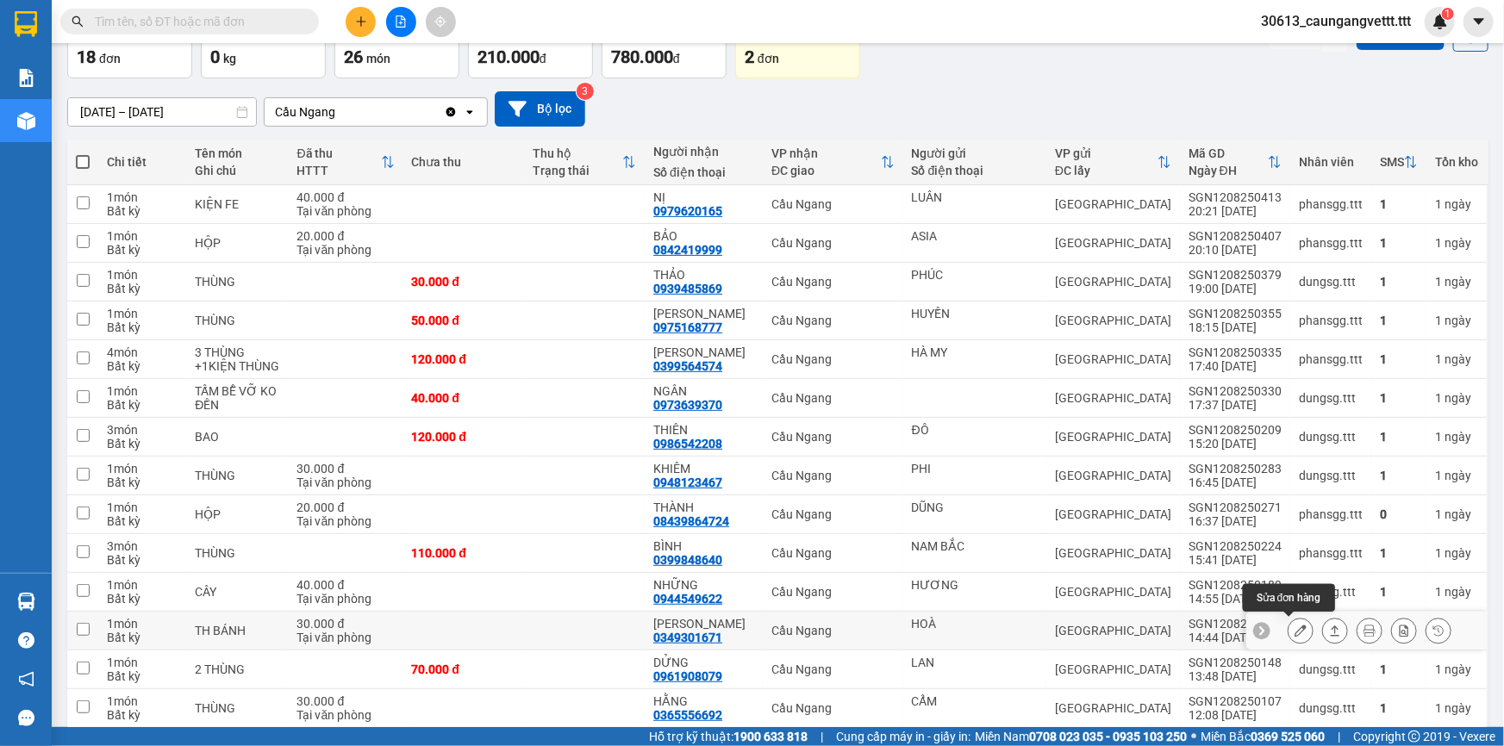
click at [1294, 632] on icon at bounding box center [1300, 631] width 12 height 12
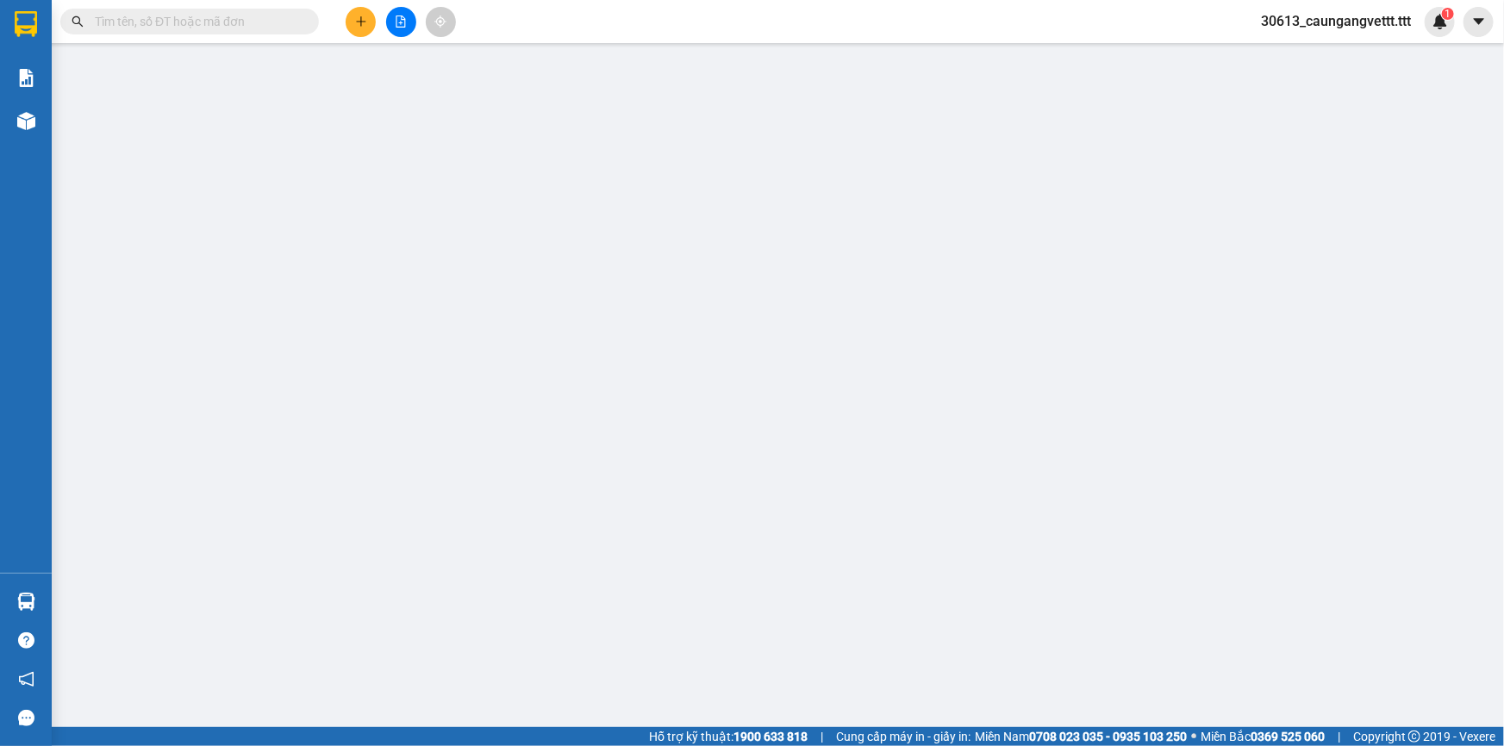
type input "HOÀ"
type input "0349301671"
type input "[PERSON_NAME]"
type input "30.000"
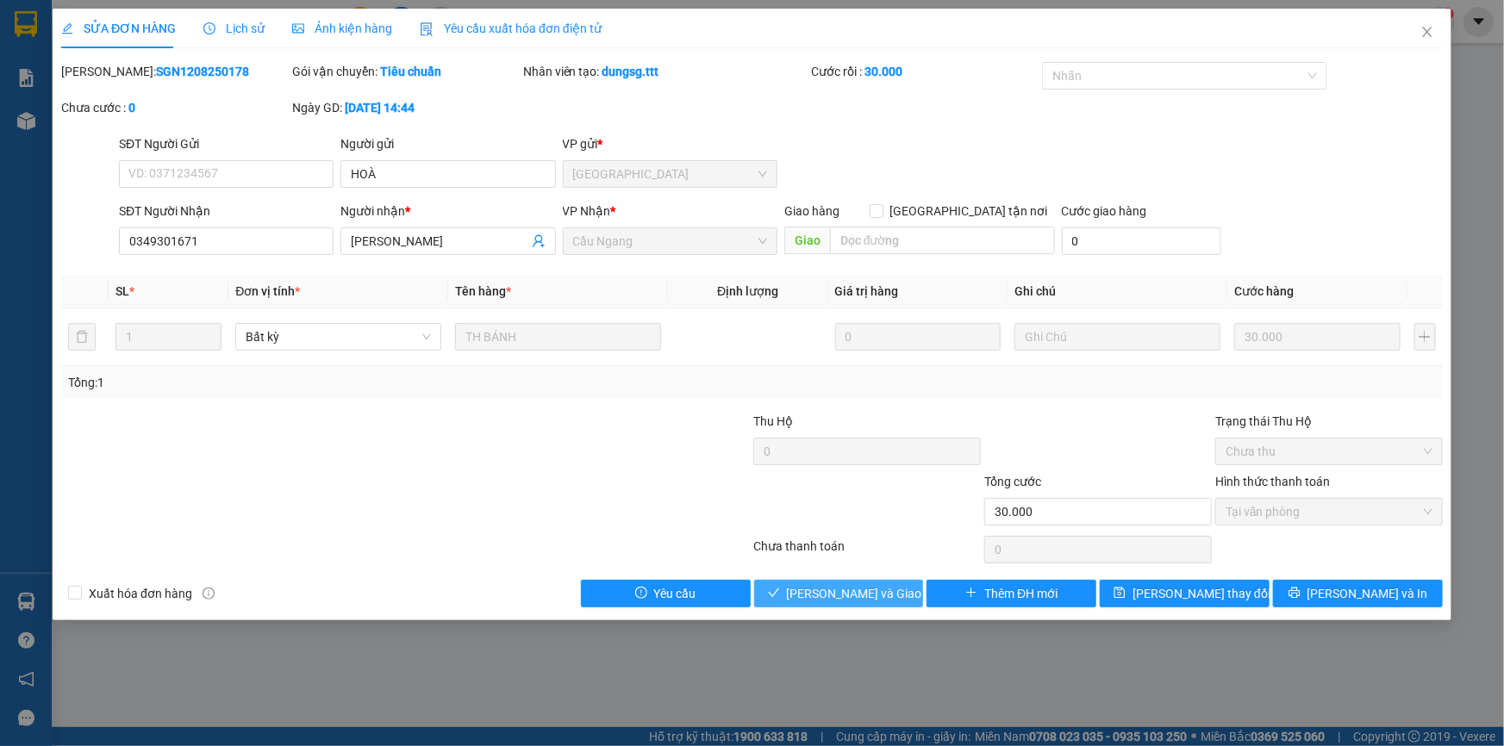
click at [863, 591] on span "[PERSON_NAME] và [PERSON_NAME] hàng" at bounding box center [869, 593] width 165 height 19
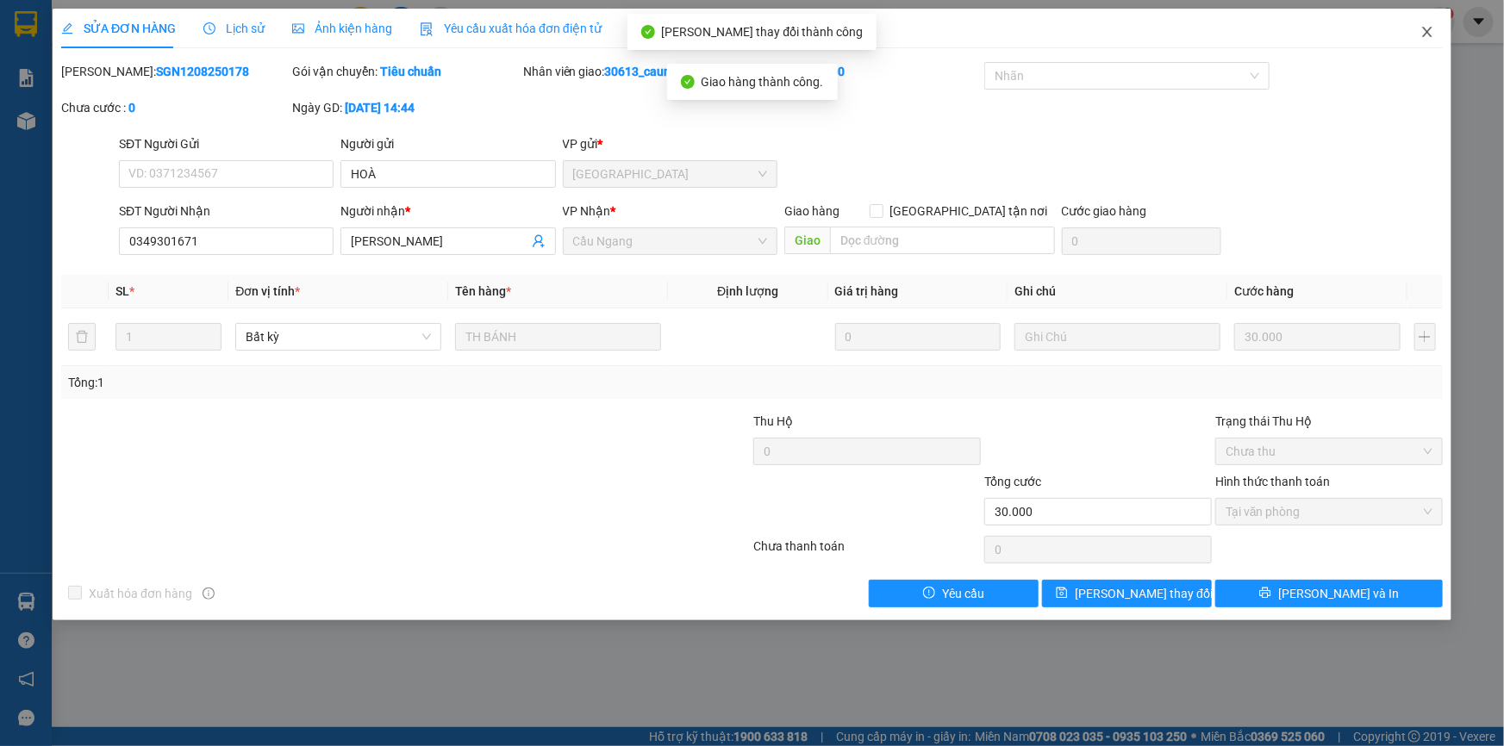
click at [1426, 34] on icon "close" at bounding box center [1426, 32] width 9 height 10
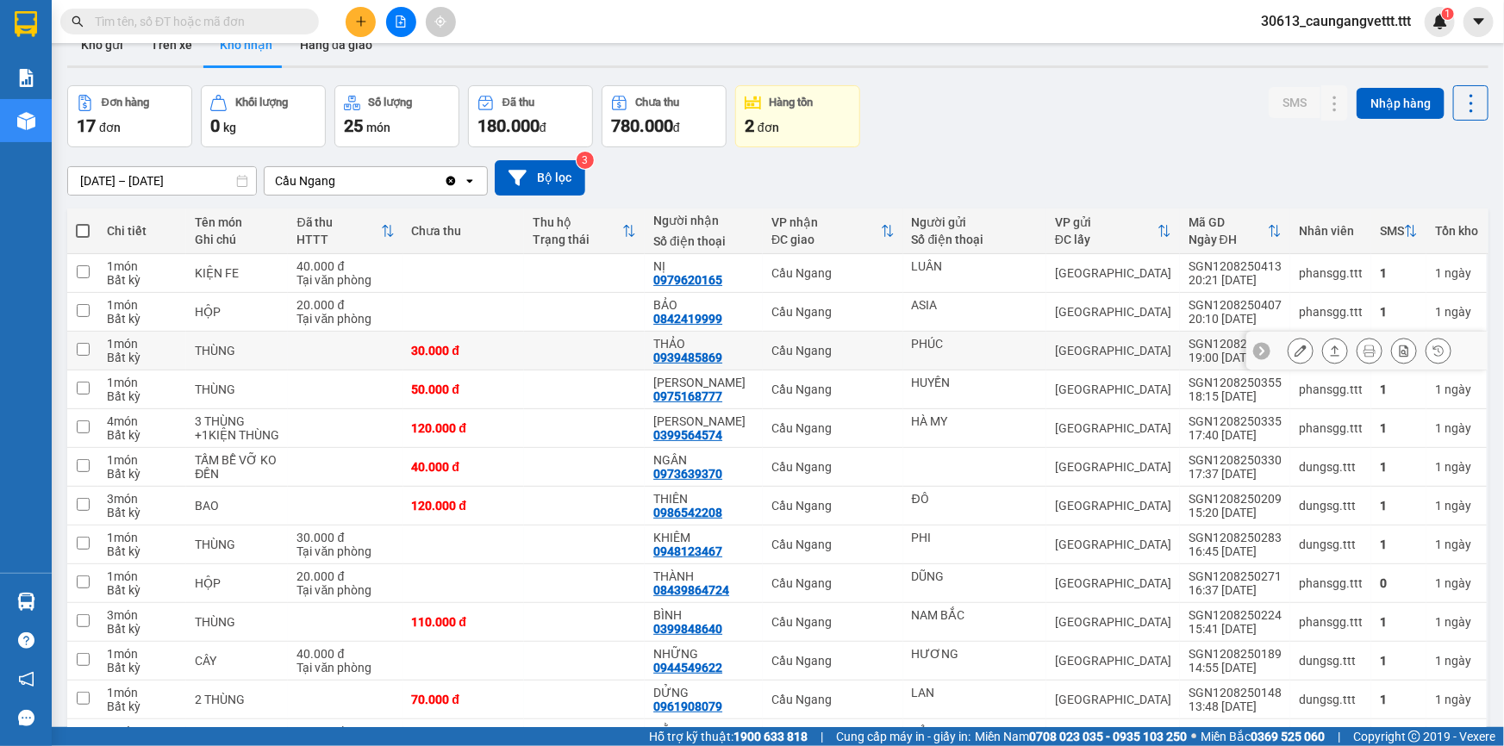
scroll to position [52, 0]
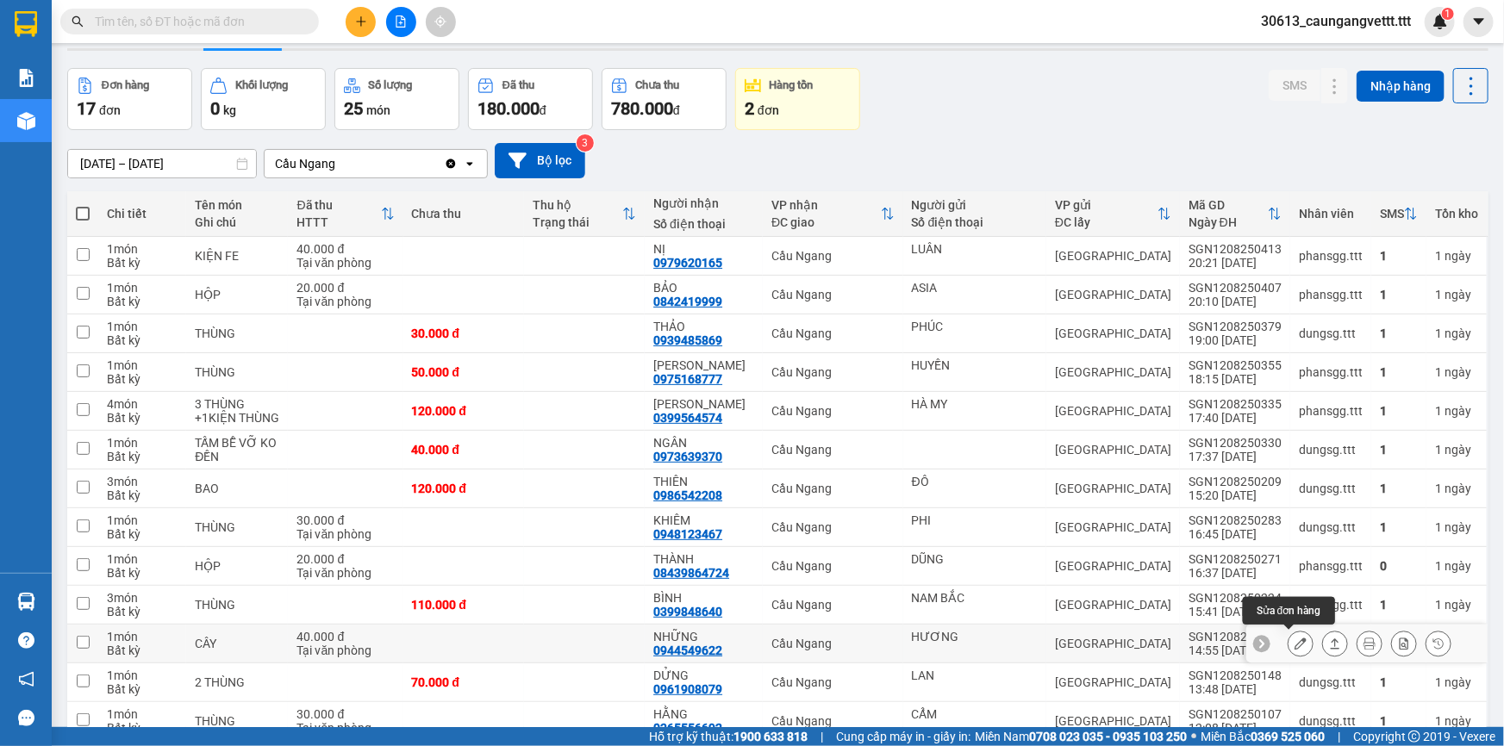
click at [1294, 642] on icon at bounding box center [1300, 644] width 12 height 12
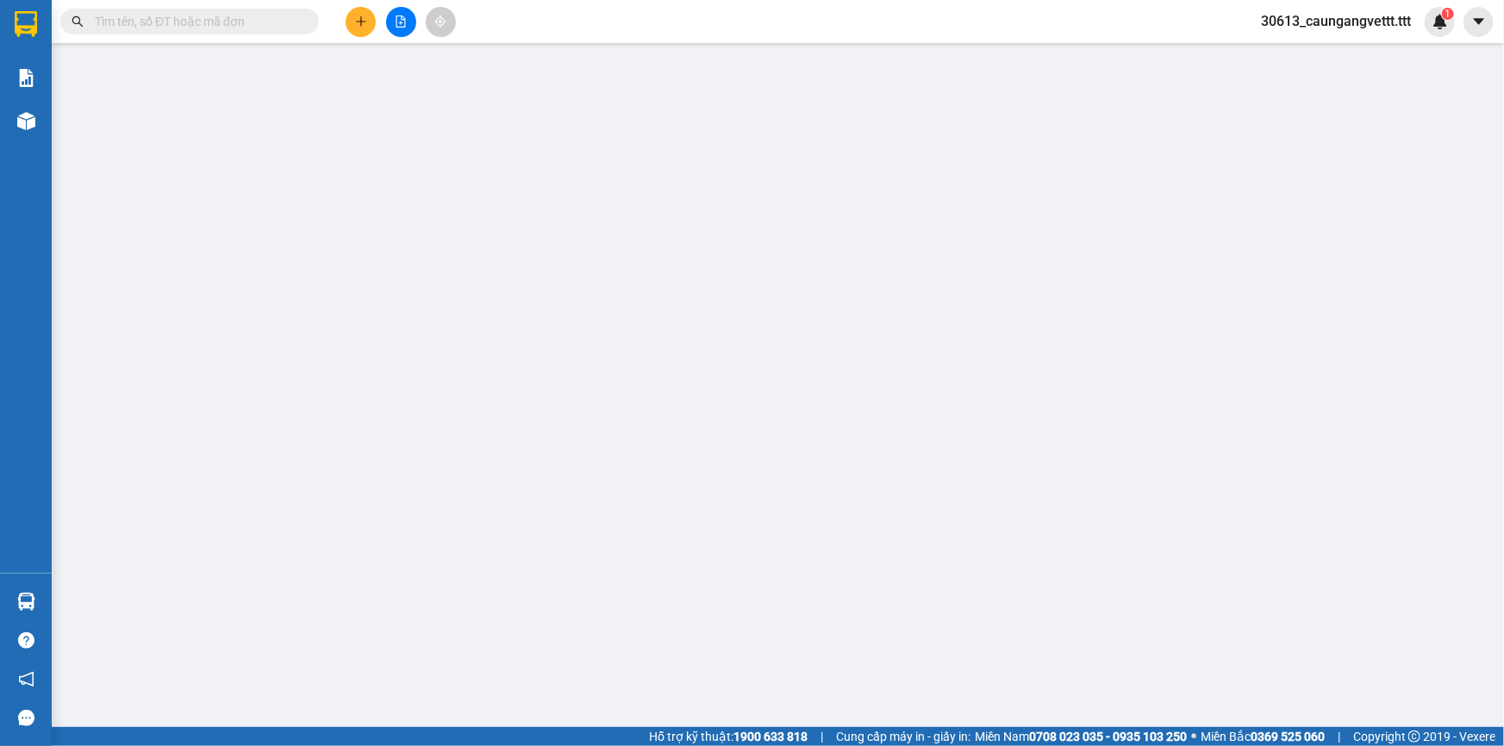
type input "HƯƠNG"
type input "0944549622"
type input "NHỮNG"
type input "40.000"
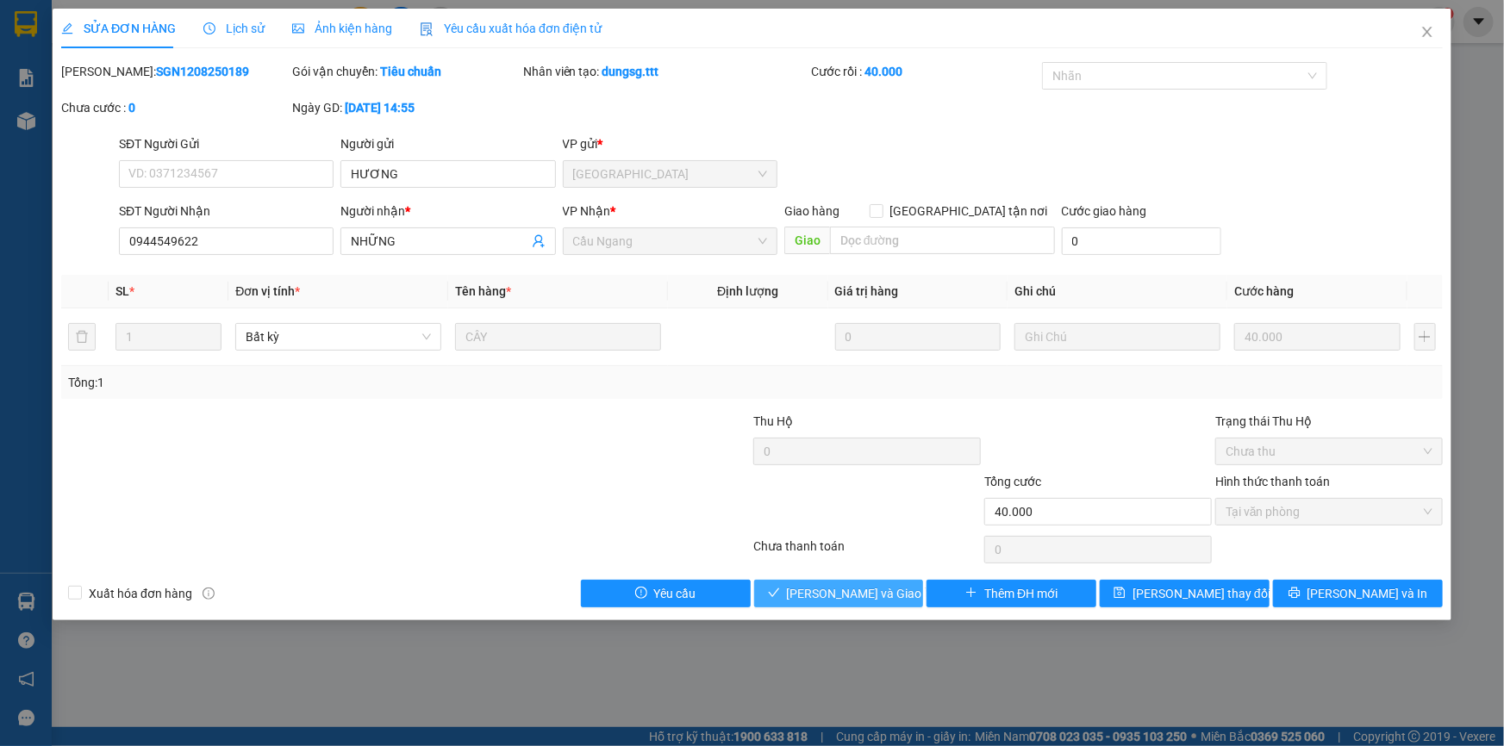
click at [823, 589] on span "[PERSON_NAME] và [PERSON_NAME] hàng" at bounding box center [869, 593] width 165 height 19
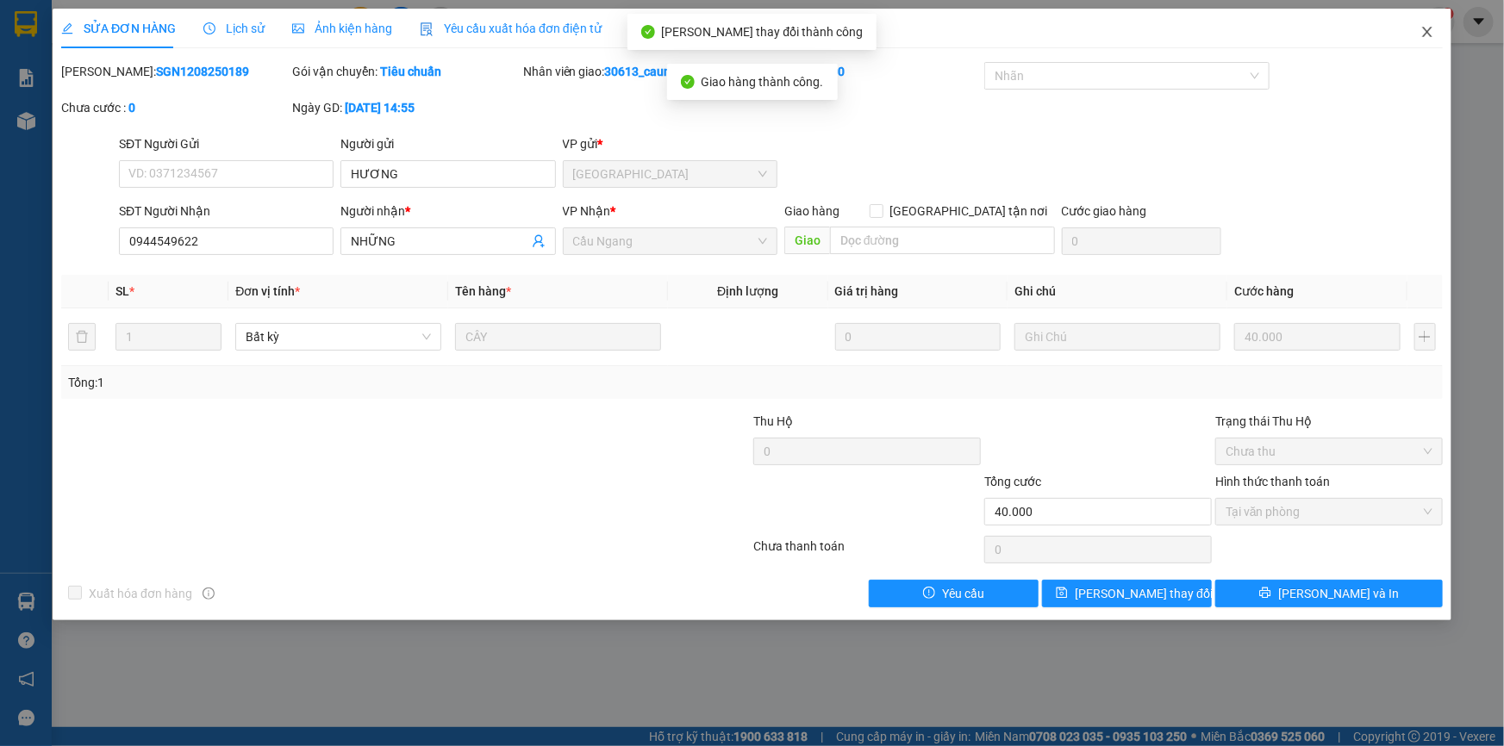
click at [1422, 34] on icon "close" at bounding box center [1427, 32] width 14 height 14
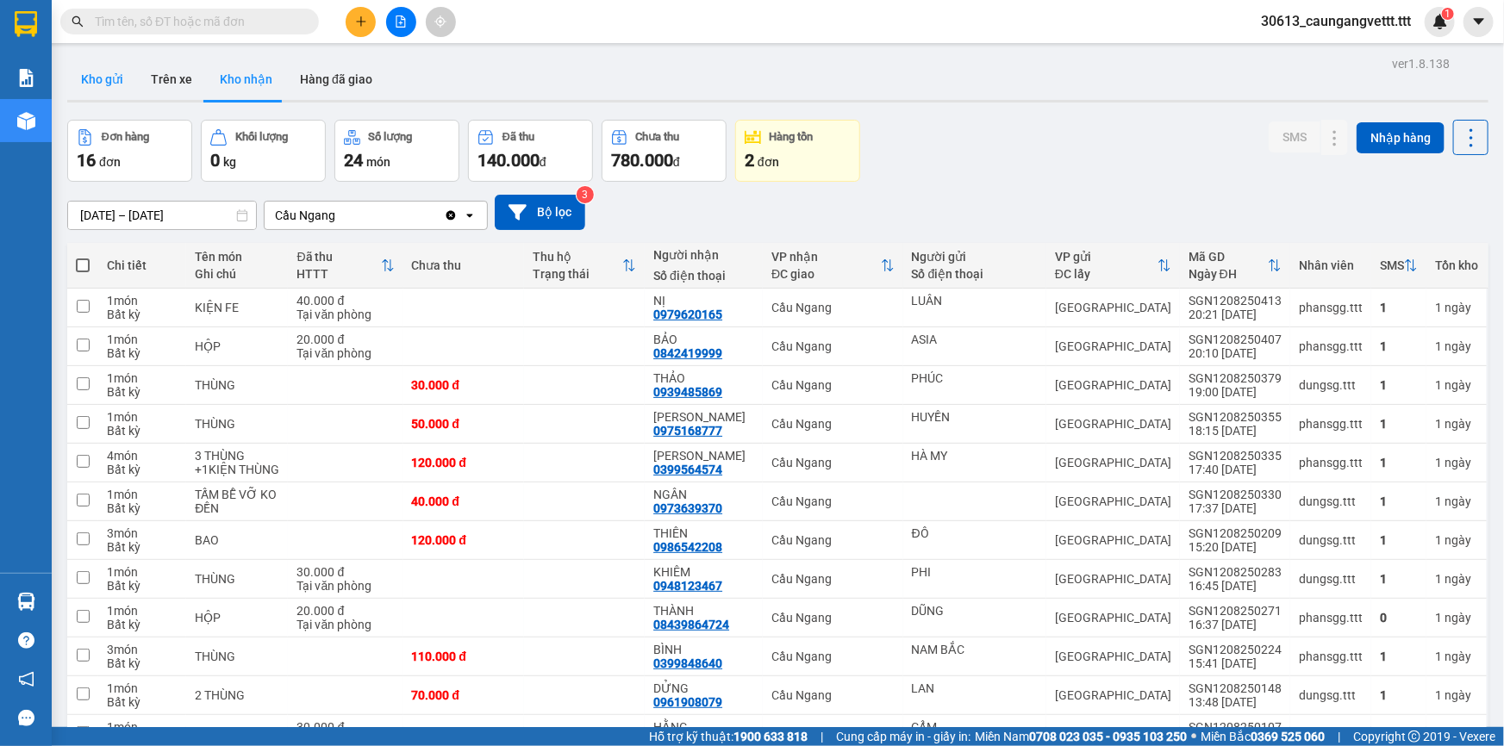
click at [93, 73] on button "Kho gửi" at bounding box center [102, 79] width 70 height 41
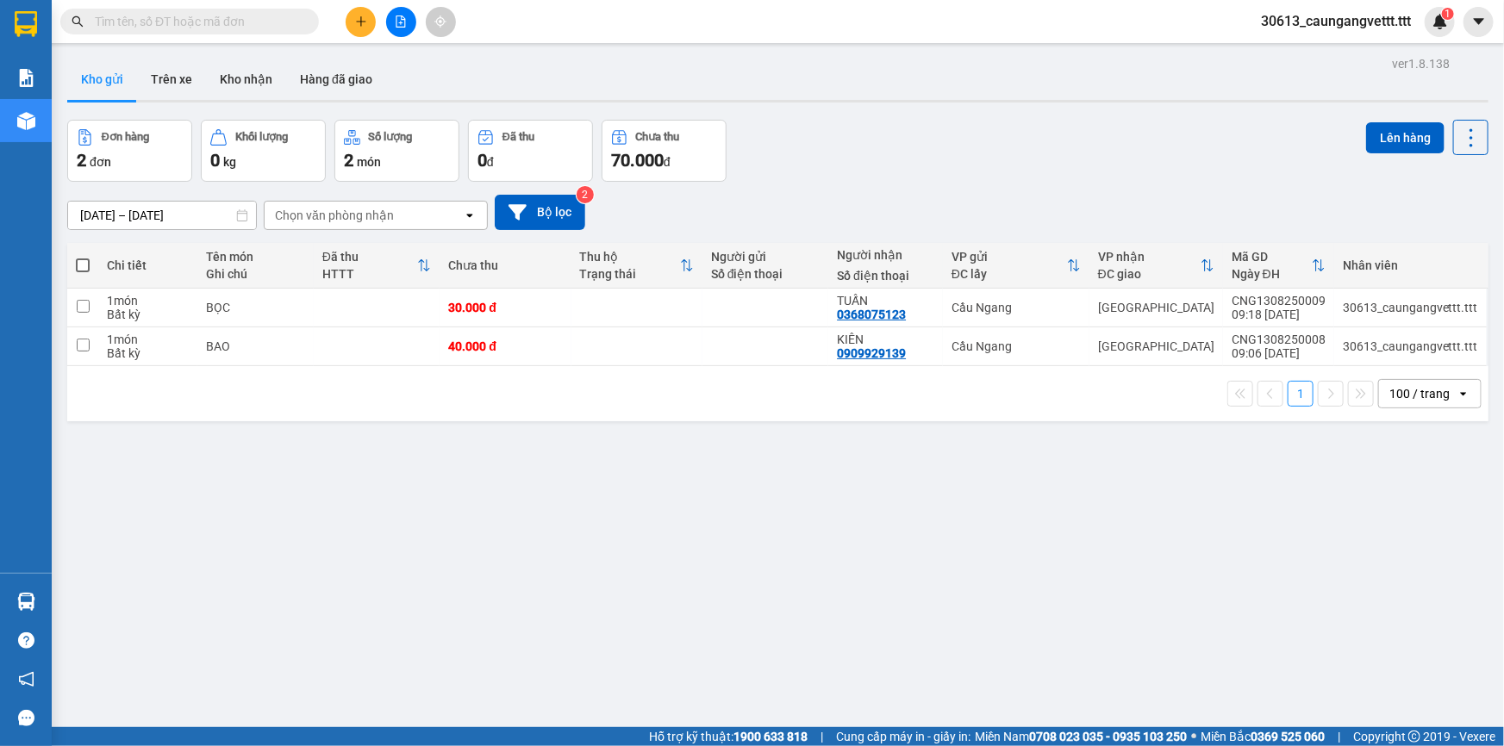
click at [84, 266] on span at bounding box center [83, 266] width 14 height 14
click at [83, 257] on input "checkbox" at bounding box center [83, 257] width 0 height 0
checkbox input "true"
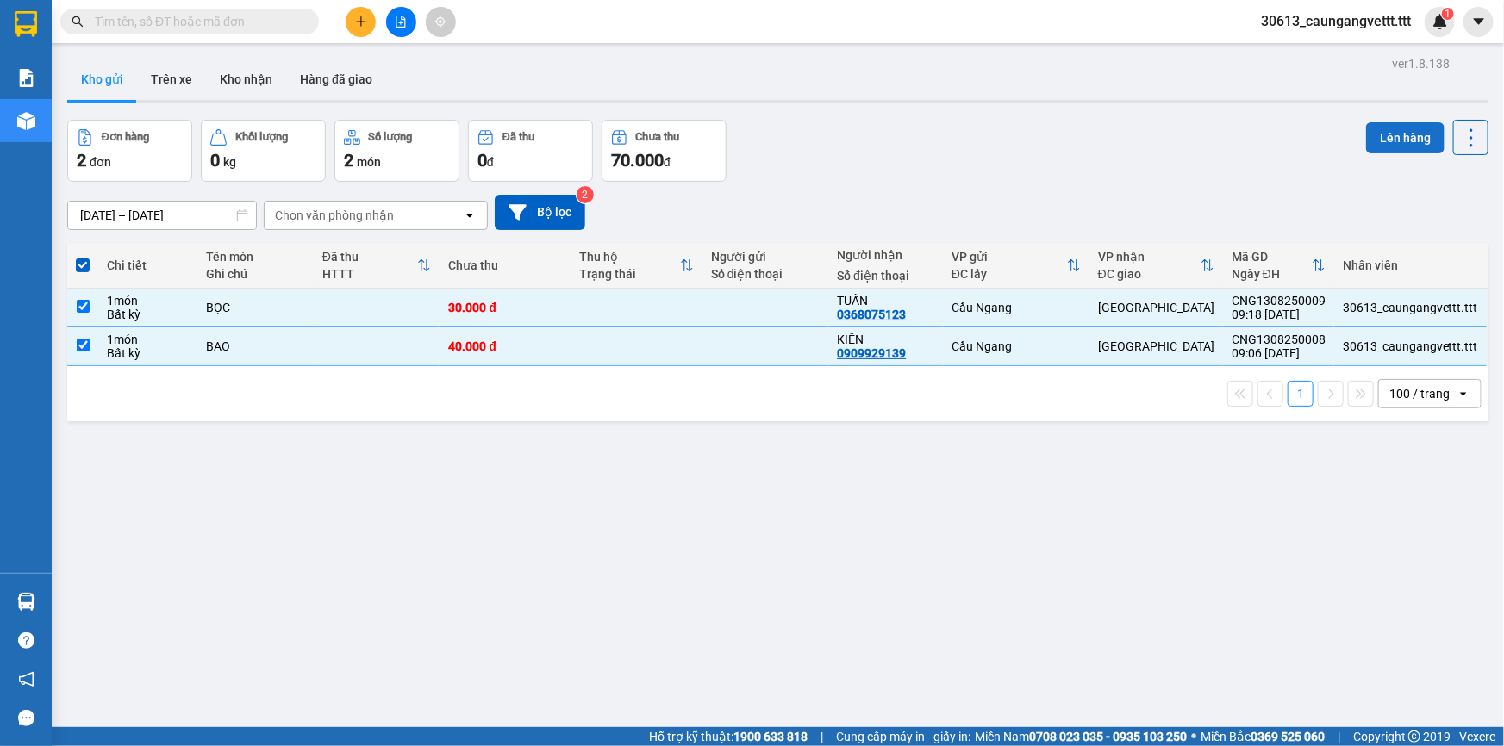
click at [1411, 134] on button "Lên hàng" at bounding box center [1405, 137] width 78 height 31
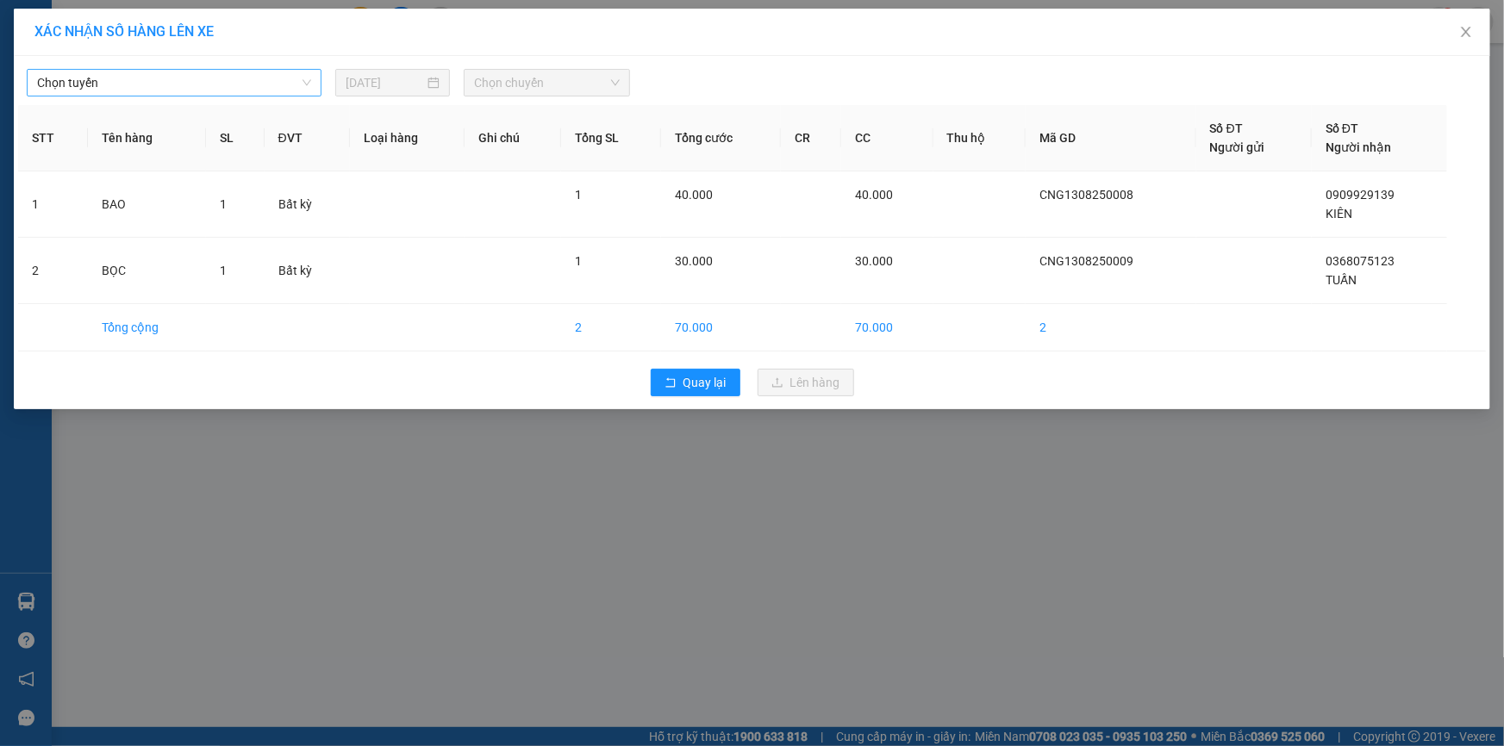
click at [147, 72] on span "Chọn tuyến" at bounding box center [174, 83] width 274 height 26
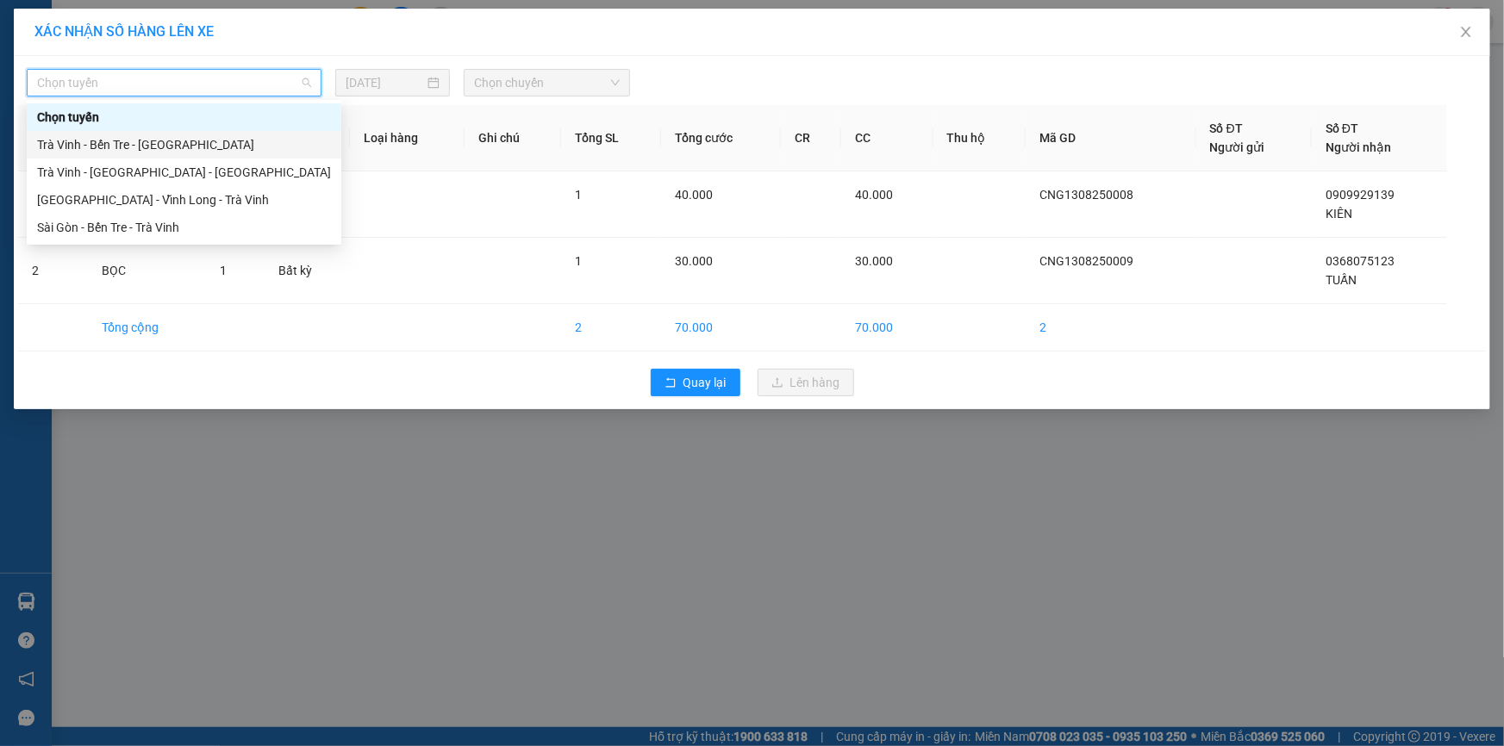
click at [127, 151] on div "Trà Vinh - Bến Tre - Sài Gòn" at bounding box center [184, 144] width 294 height 19
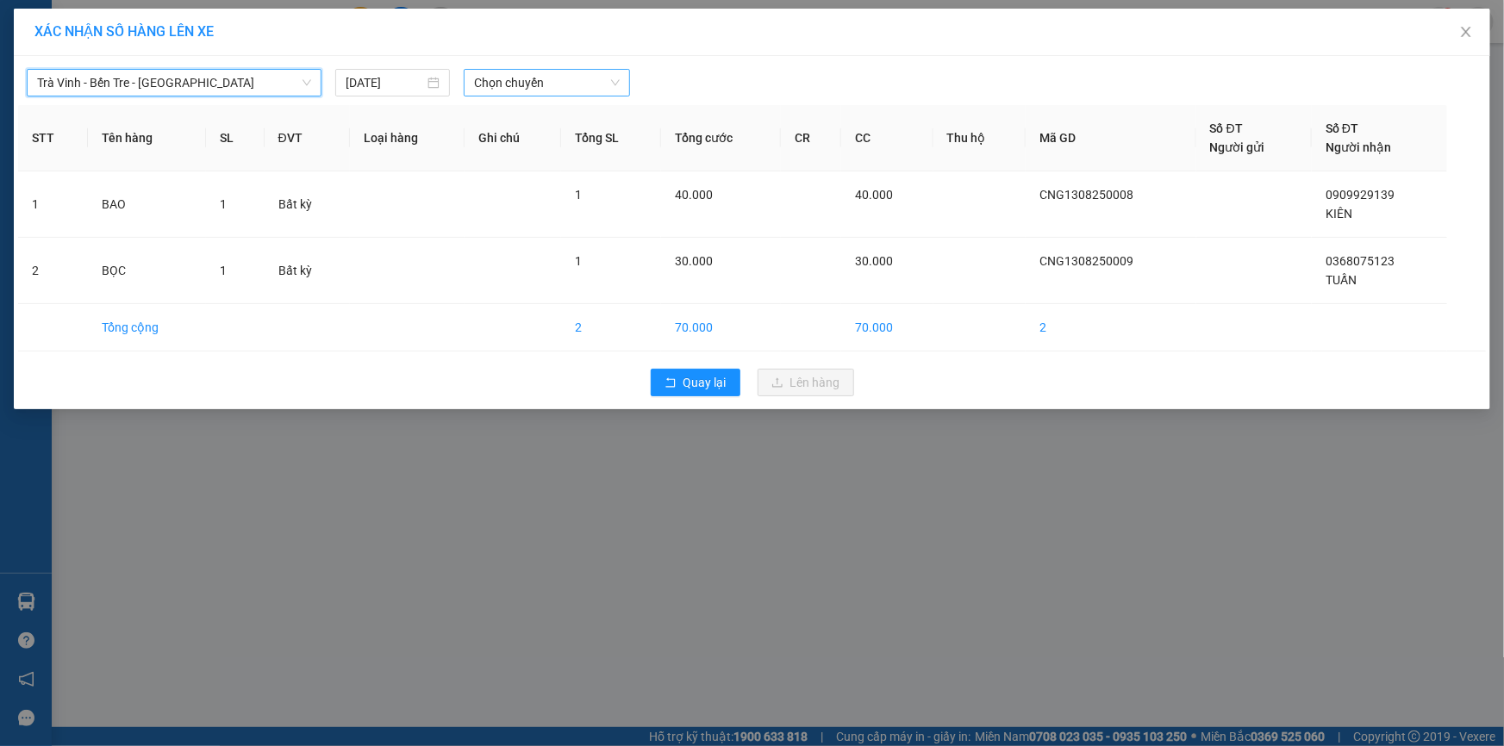
click at [508, 89] on span "Chọn chuyến" at bounding box center [547, 83] width 146 height 26
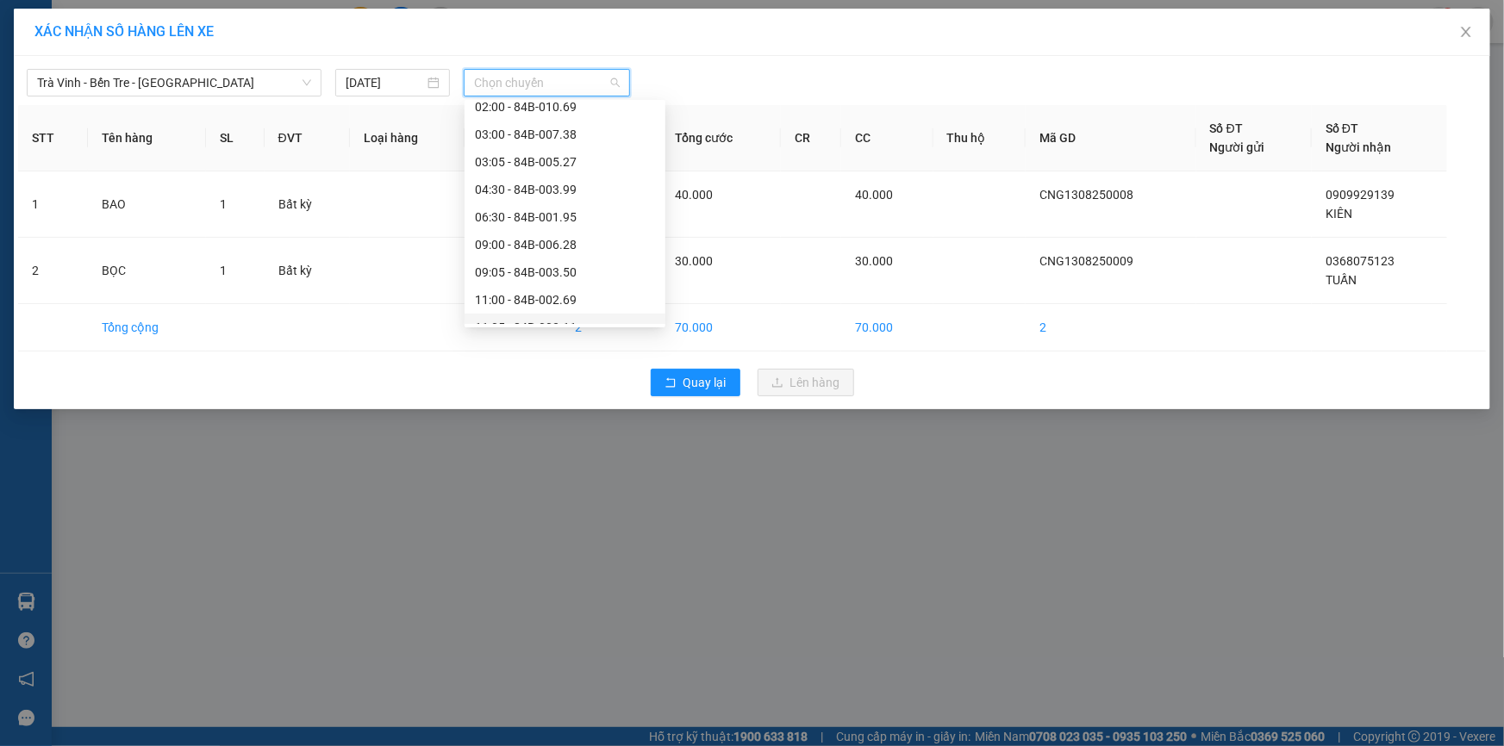
scroll to position [209, 0]
click at [508, 216] on div "11:00 - 84B-002.69" at bounding box center [565, 211] width 180 height 19
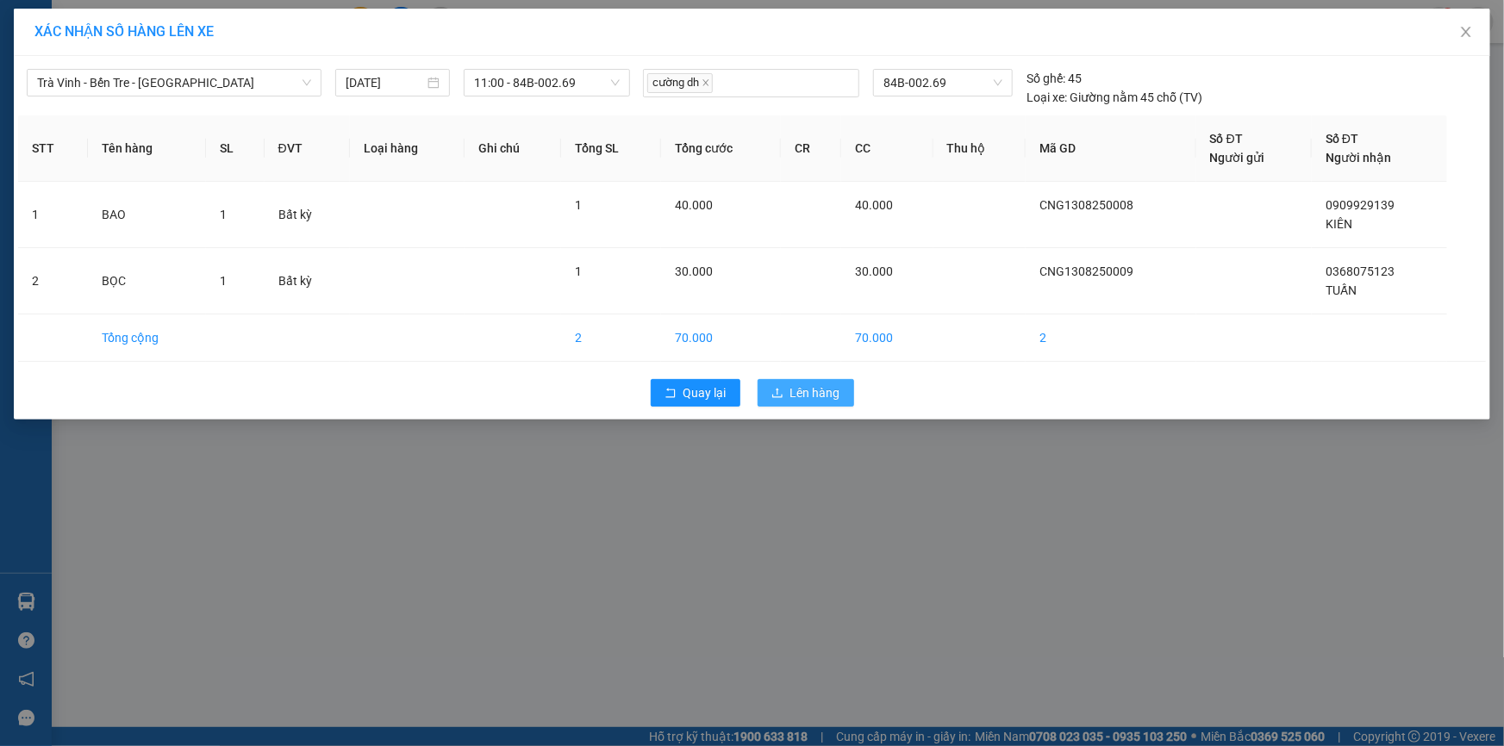
click at [801, 395] on span "Lên hàng" at bounding box center [815, 392] width 50 height 19
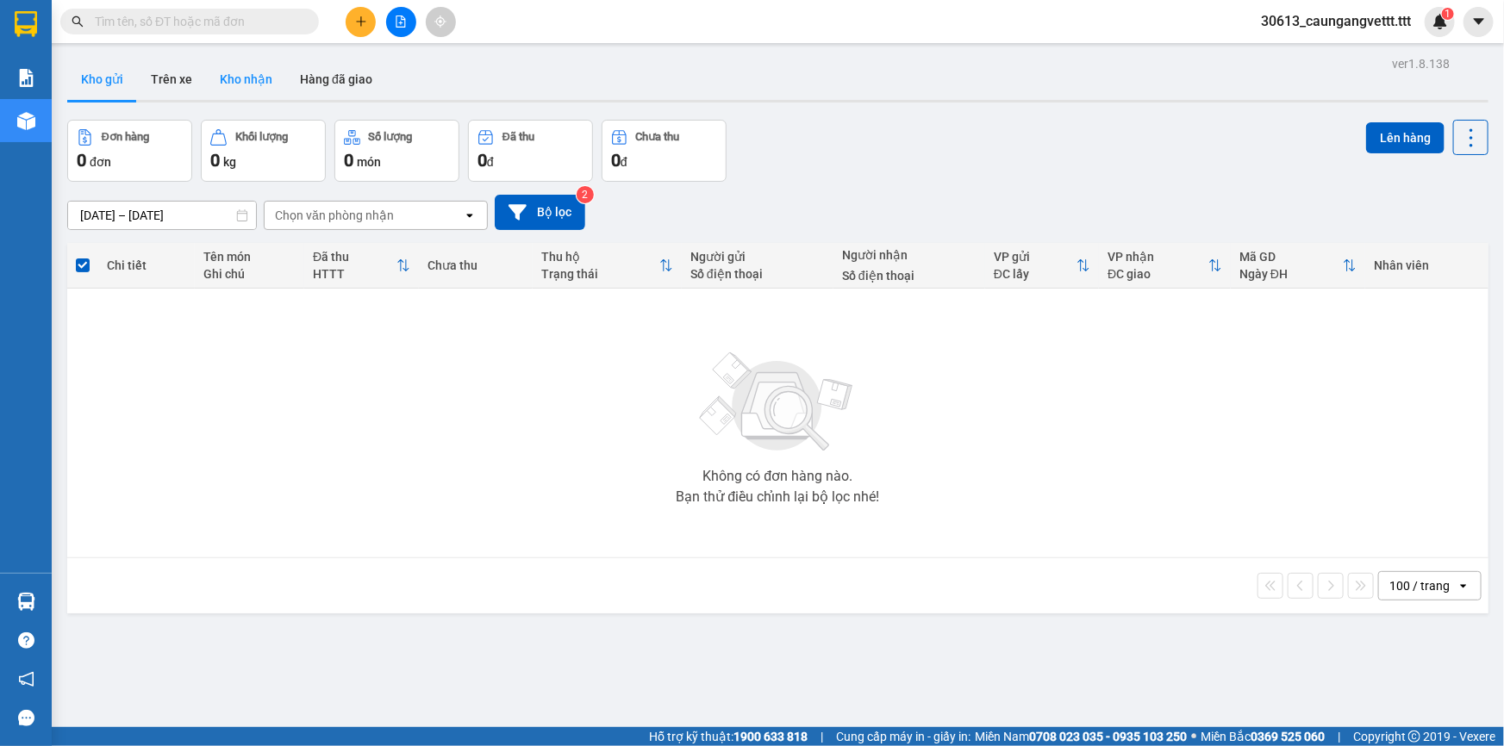
click at [241, 78] on button "Kho nhận" at bounding box center [246, 79] width 80 height 41
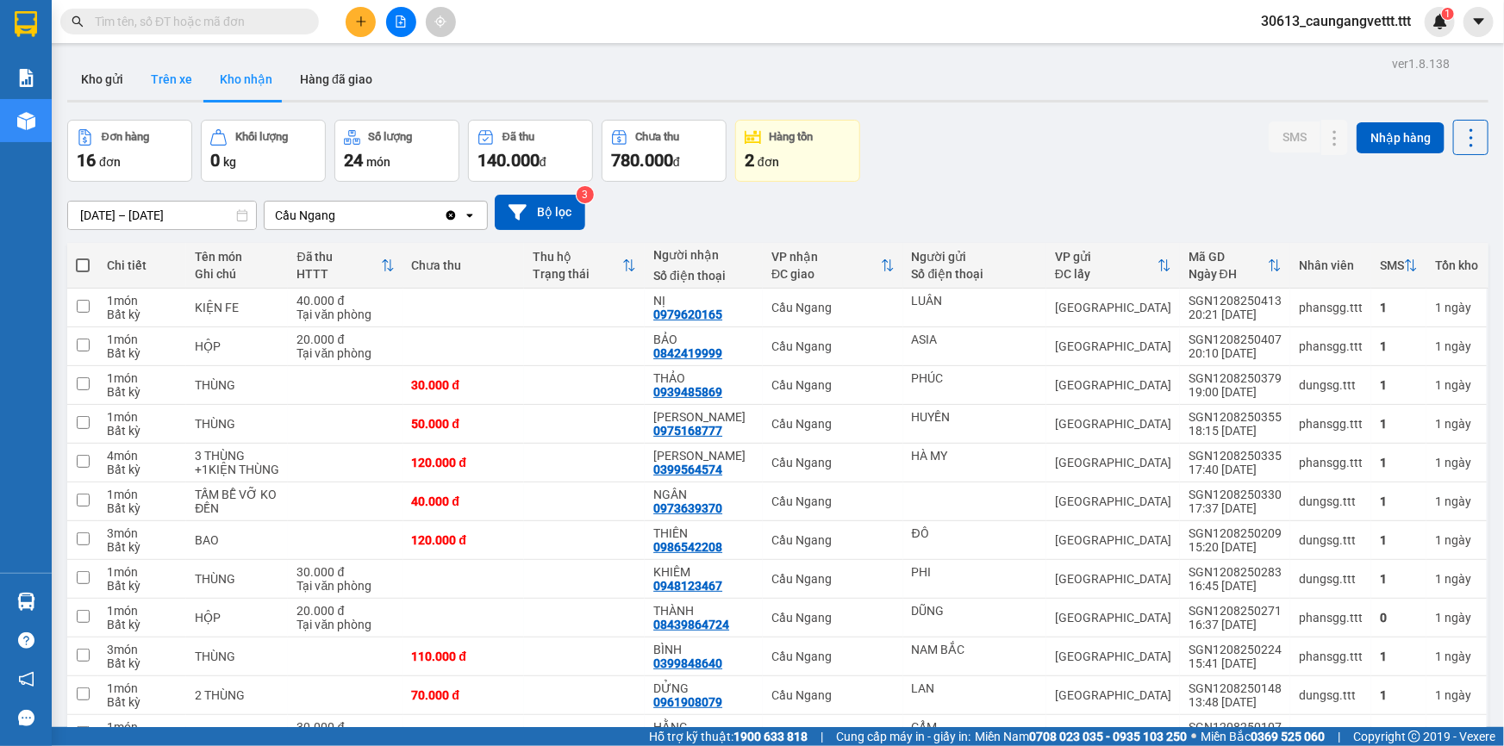
click at [180, 78] on button "Trên xe" at bounding box center [171, 79] width 69 height 41
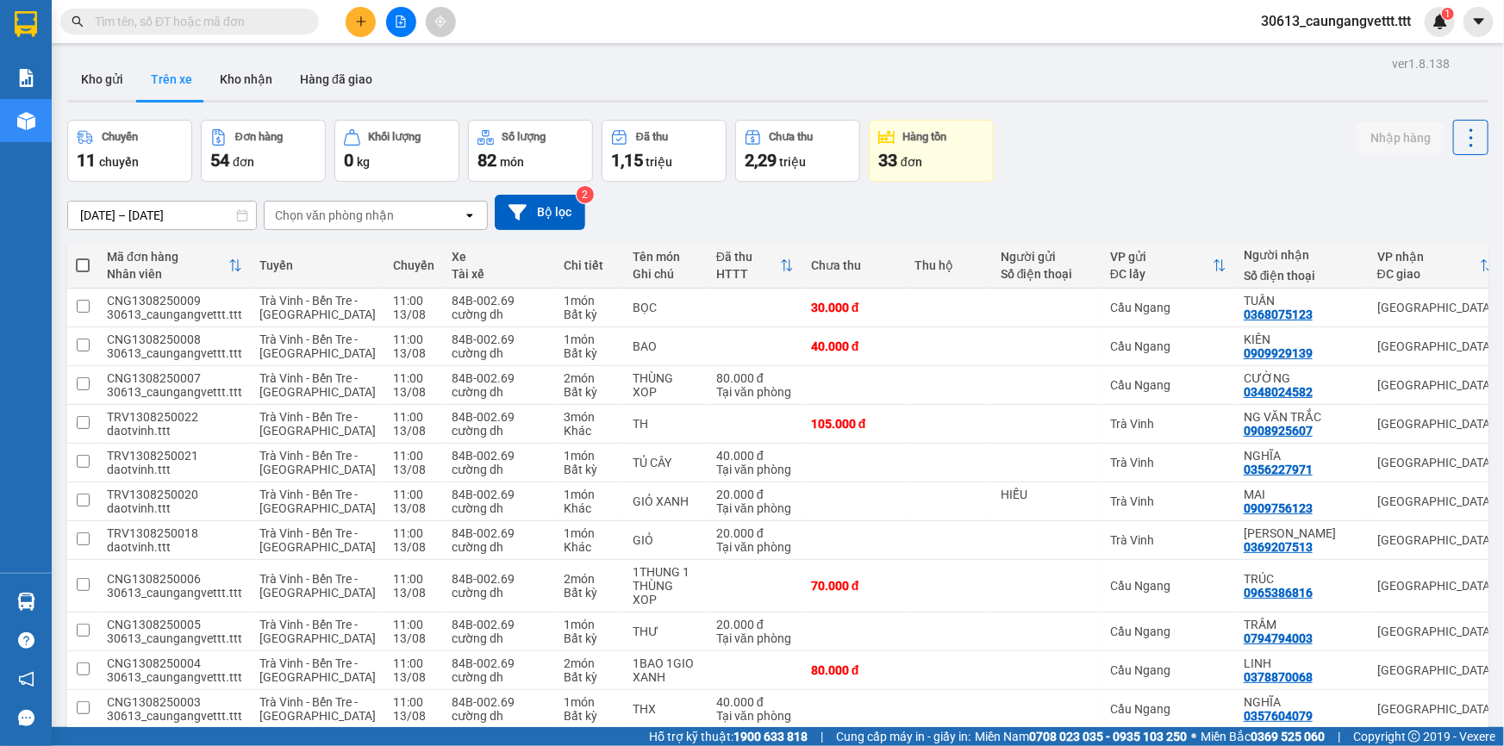
click at [402, 216] on div "Chọn văn phòng nhận" at bounding box center [364, 216] width 198 height 28
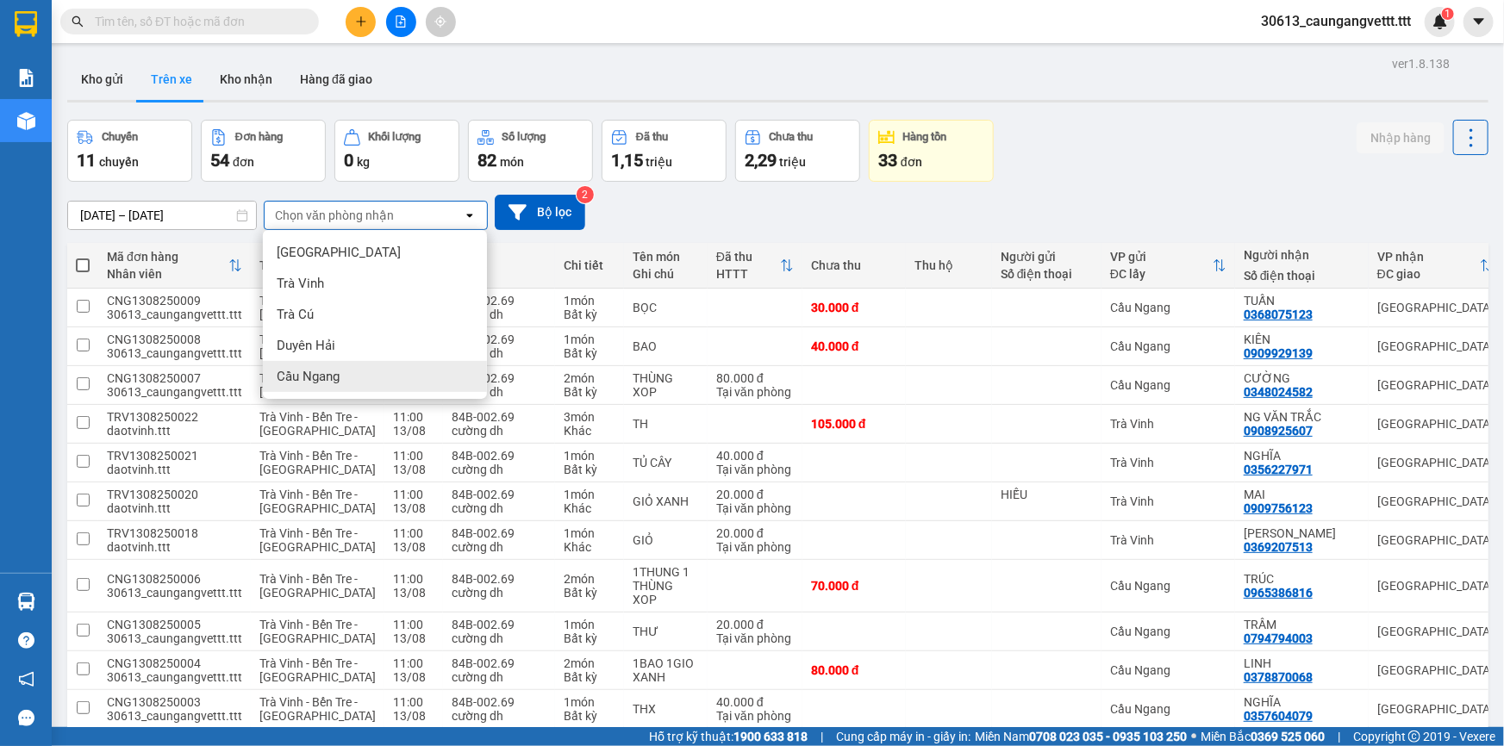
click at [327, 372] on span "Cầu Ngang" at bounding box center [308, 376] width 63 height 17
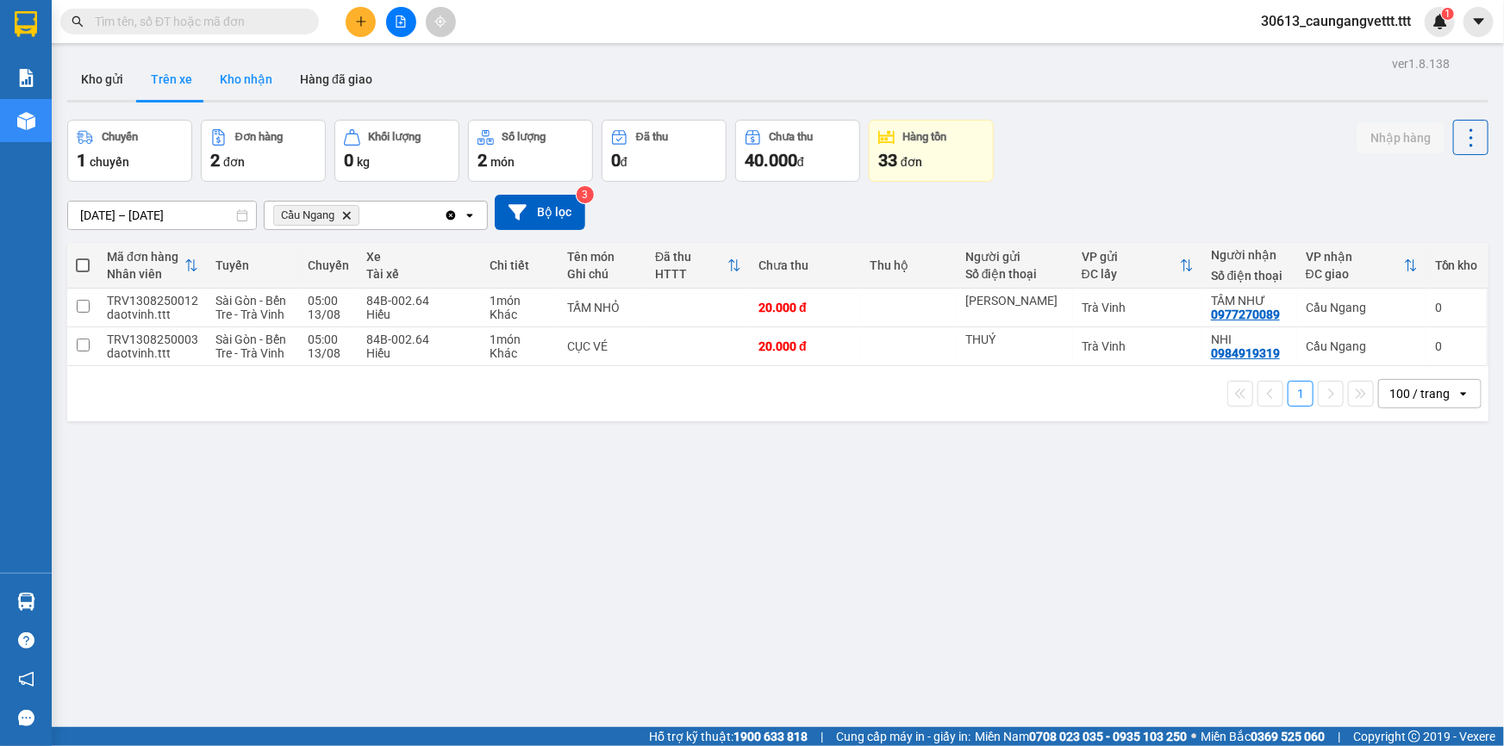
click at [231, 79] on button "Kho nhận" at bounding box center [246, 79] width 80 height 41
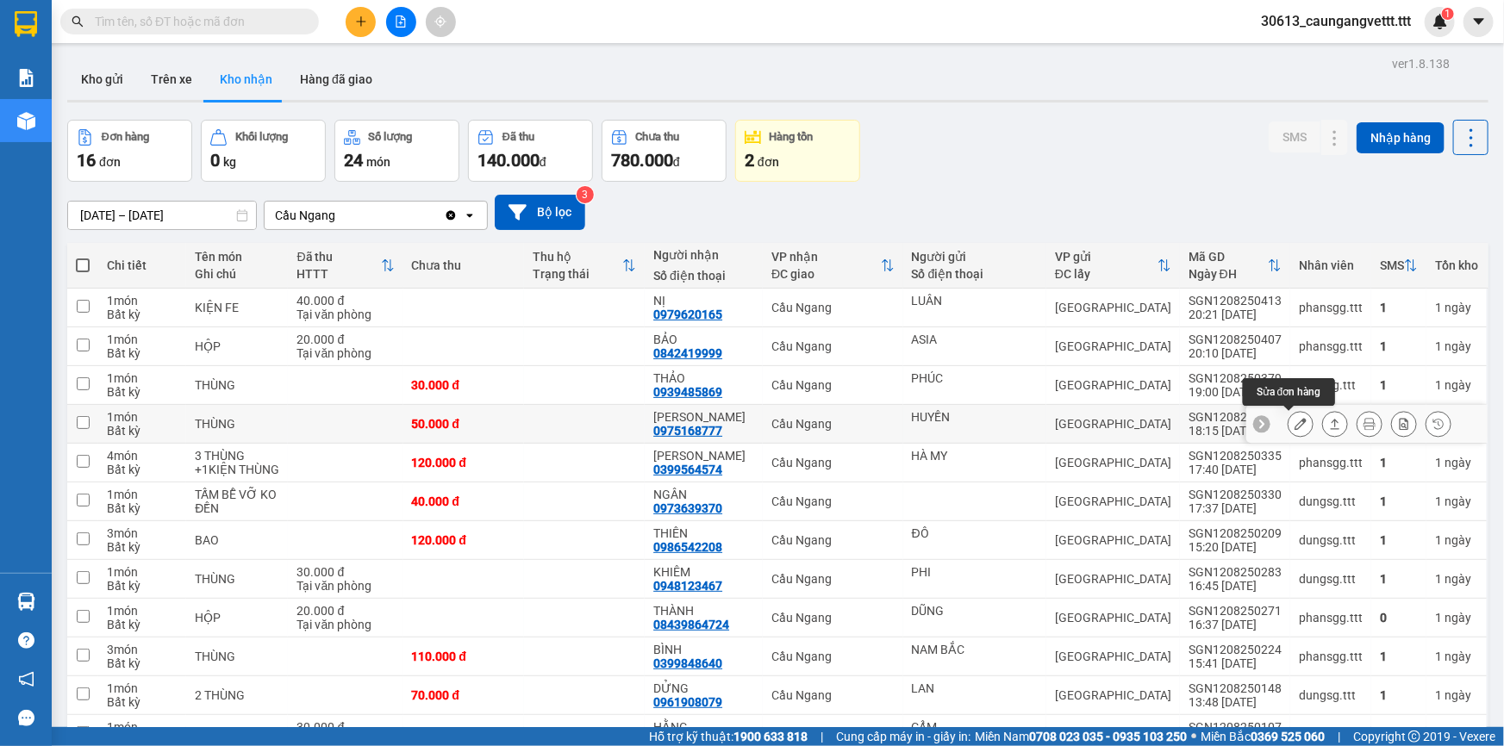
click at [1294, 425] on icon at bounding box center [1300, 424] width 12 height 12
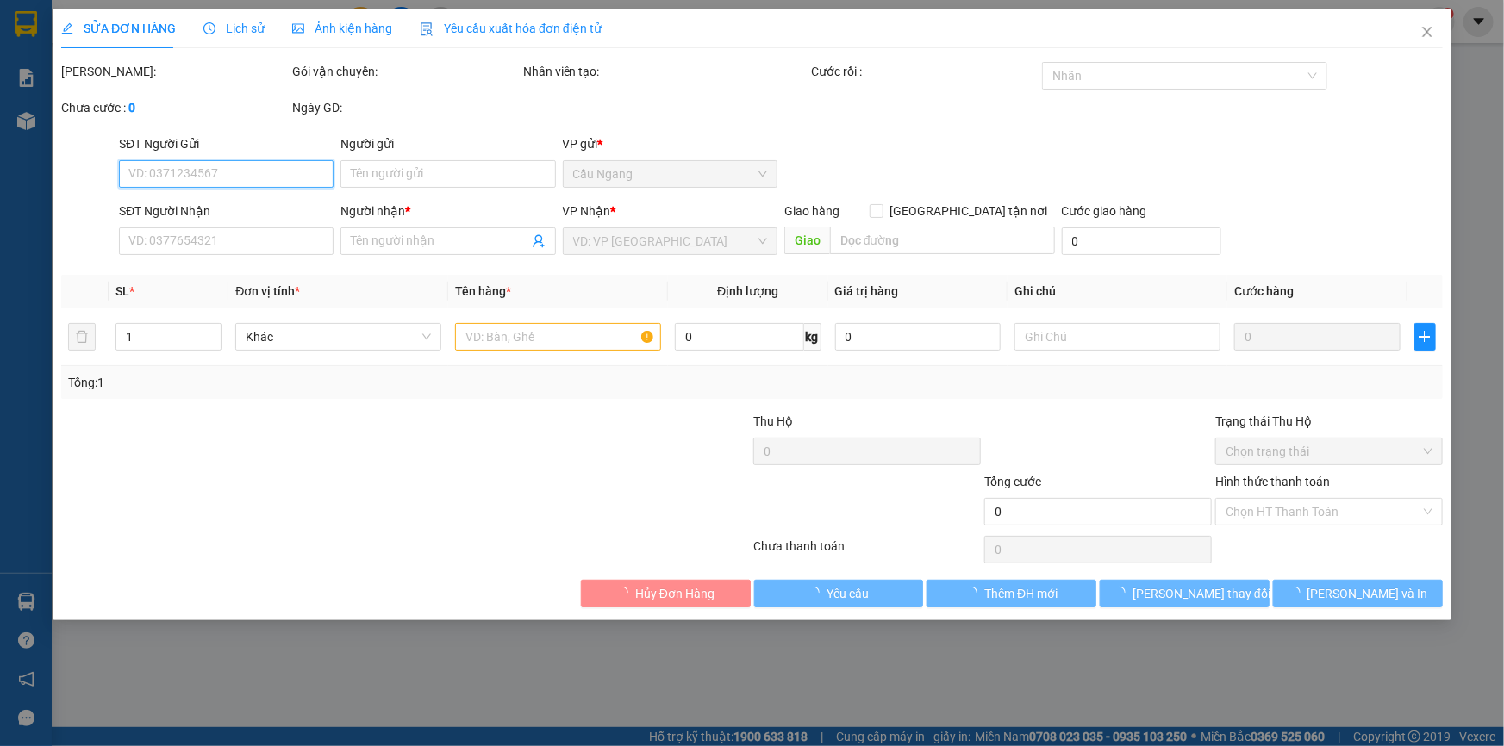
type input "HUYỀN"
type input "0975168777"
type input "[PERSON_NAME]"
type input "50.000"
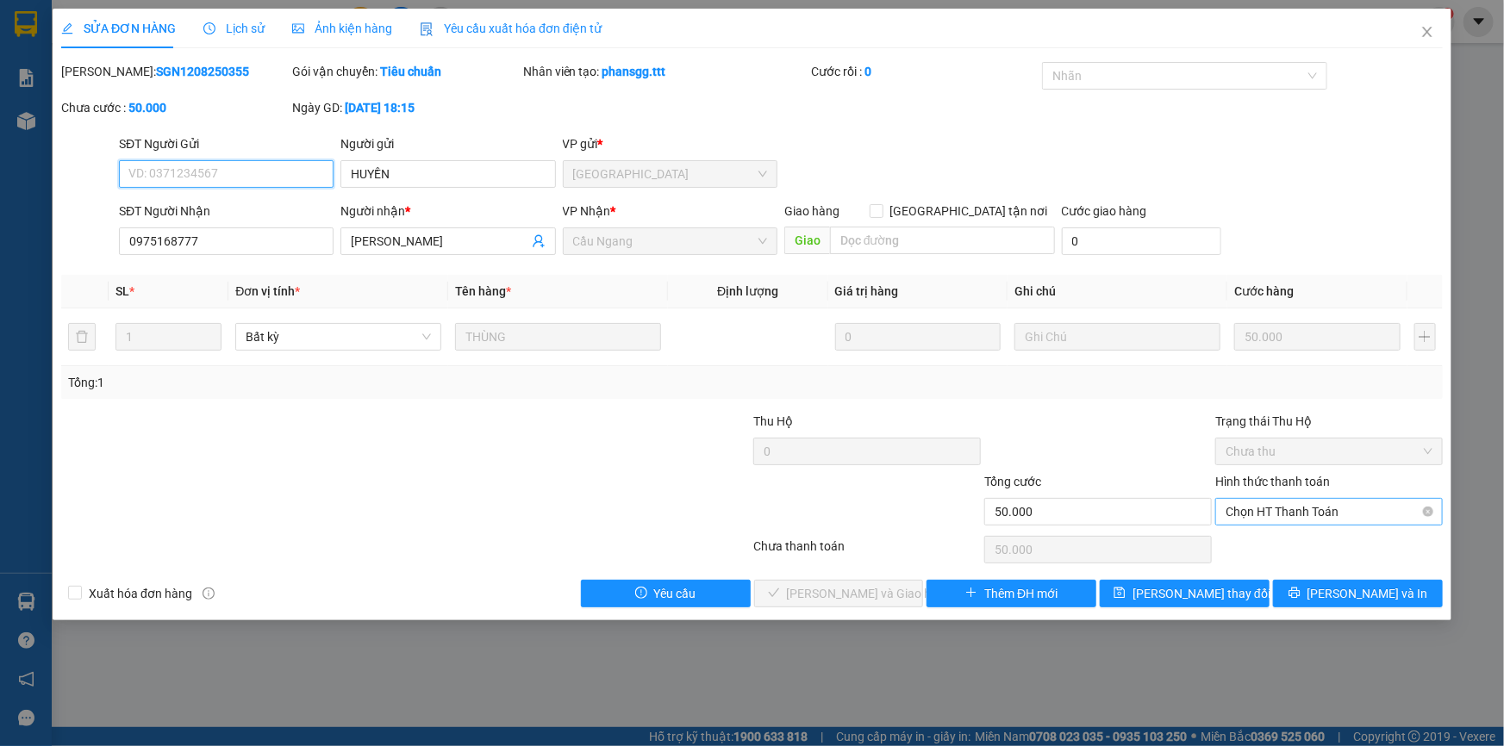
click at [1266, 510] on span "Chọn HT Thanh Toán" at bounding box center [1328, 512] width 207 height 26
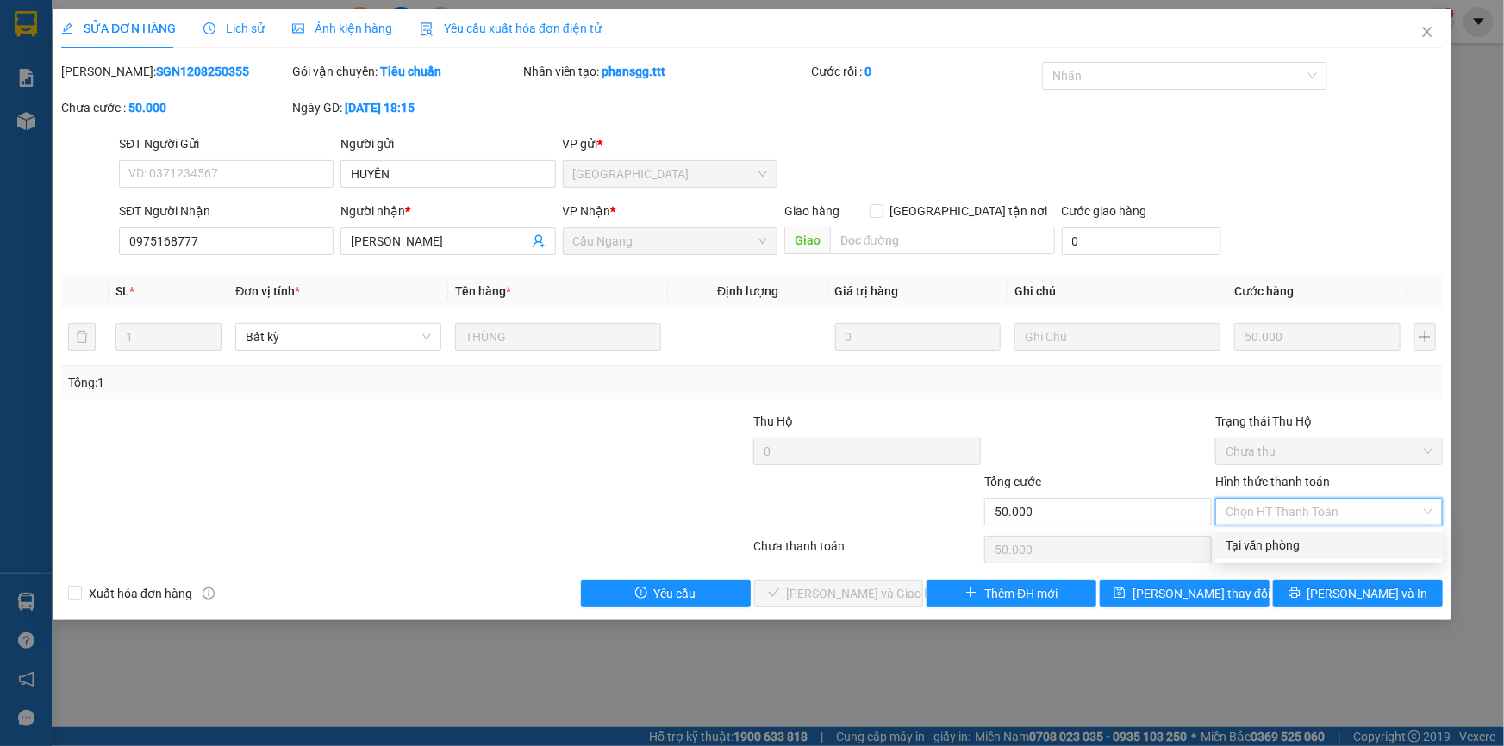
click at [1269, 546] on div "Tại văn phòng" at bounding box center [1328, 545] width 207 height 19
type input "0"
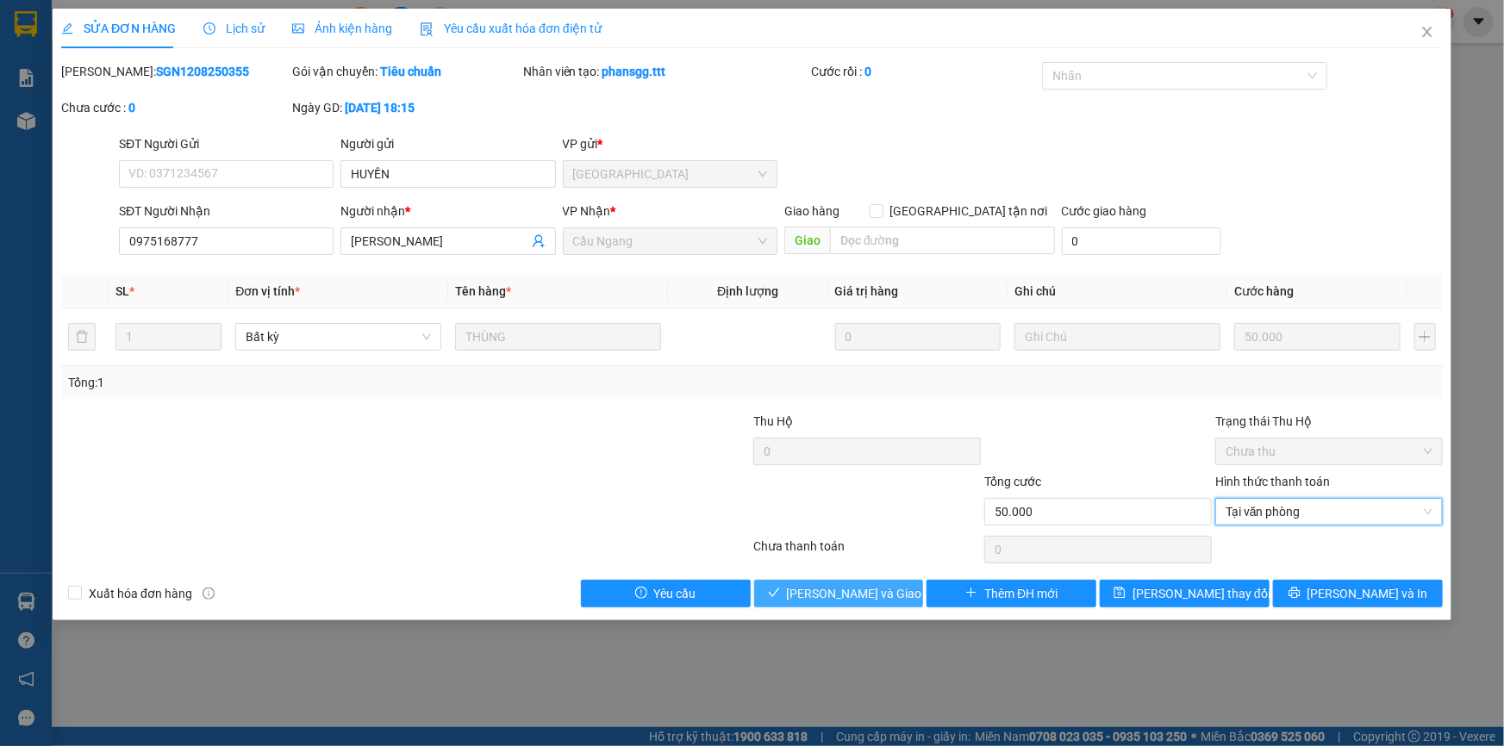
click at [852, 596] on span "[PERSON_NAME] và [PERSON_NAME] hàng" at bounding box center [869, 593] width 165 height 19
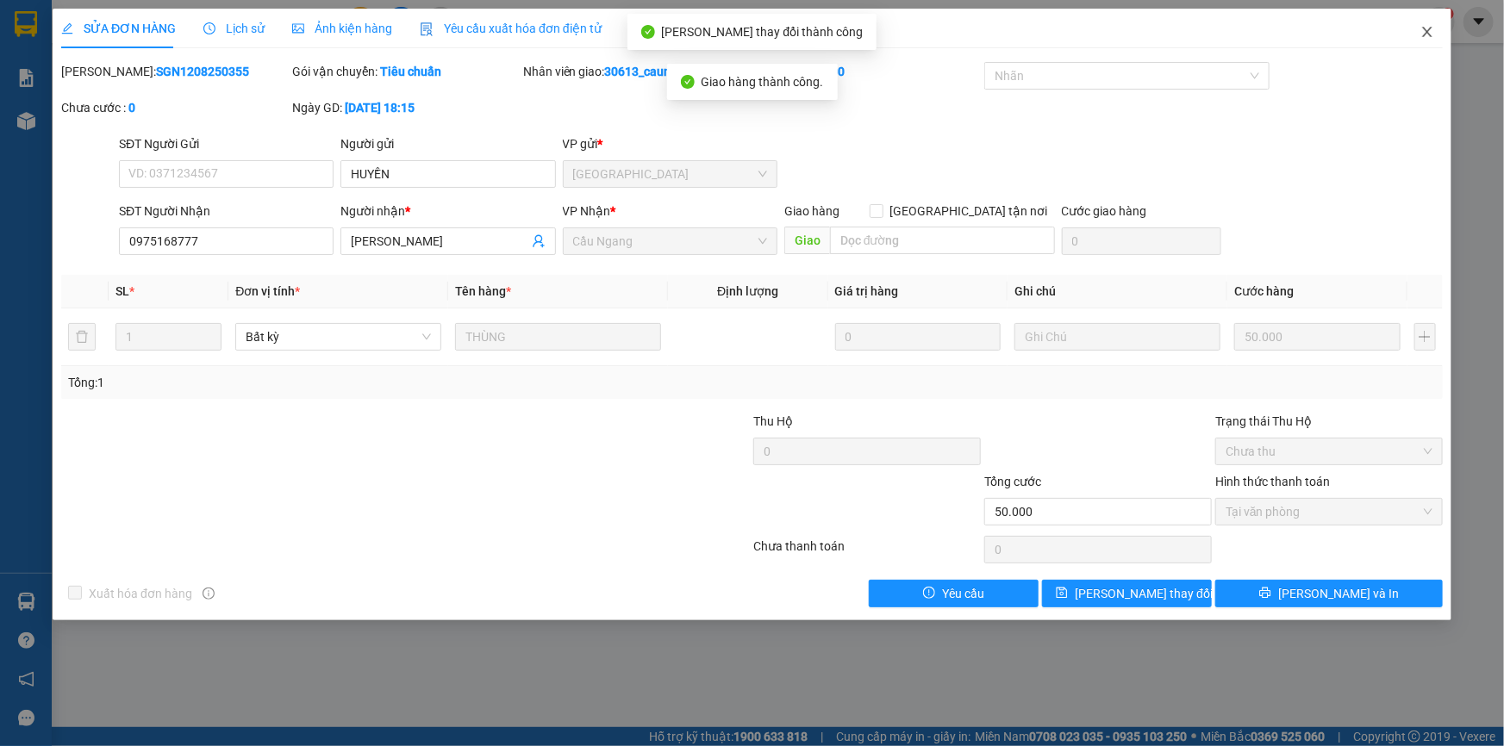
click at [1430, 34] on icon "close" at bounding box center [1427, 32] width 14 height 14
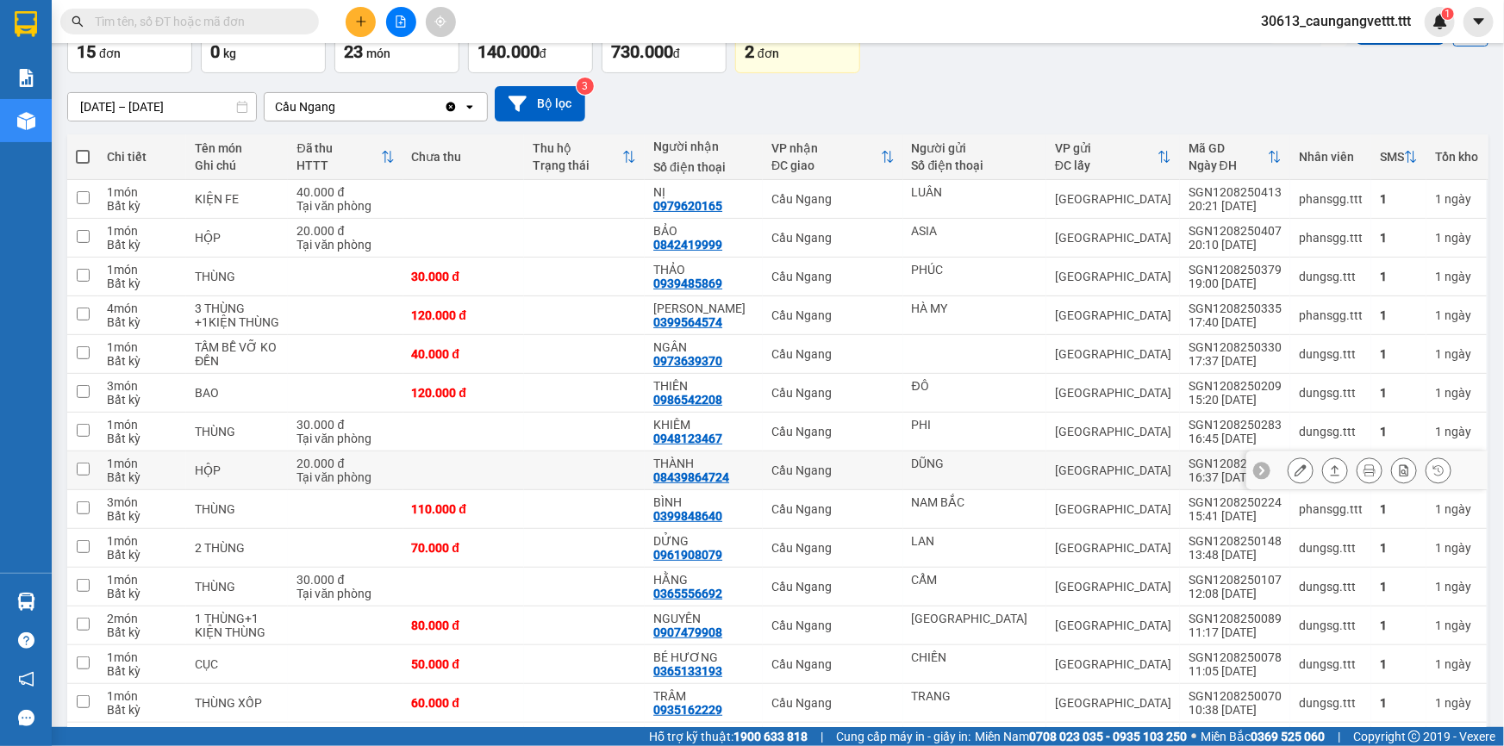
scroll to position [211, 0]
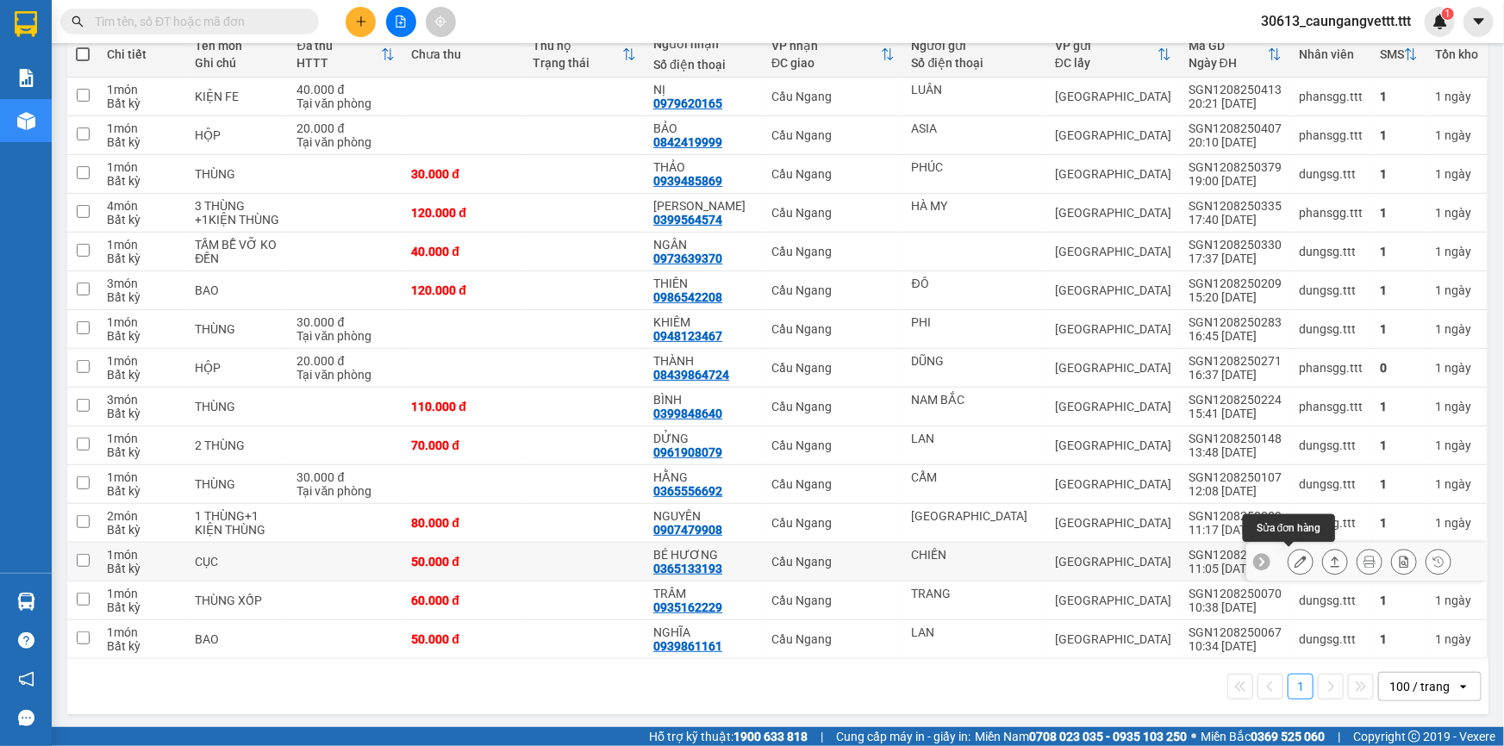
click at [1294, 557] on icon at bounding box center [1300, 562] width 12 height 12
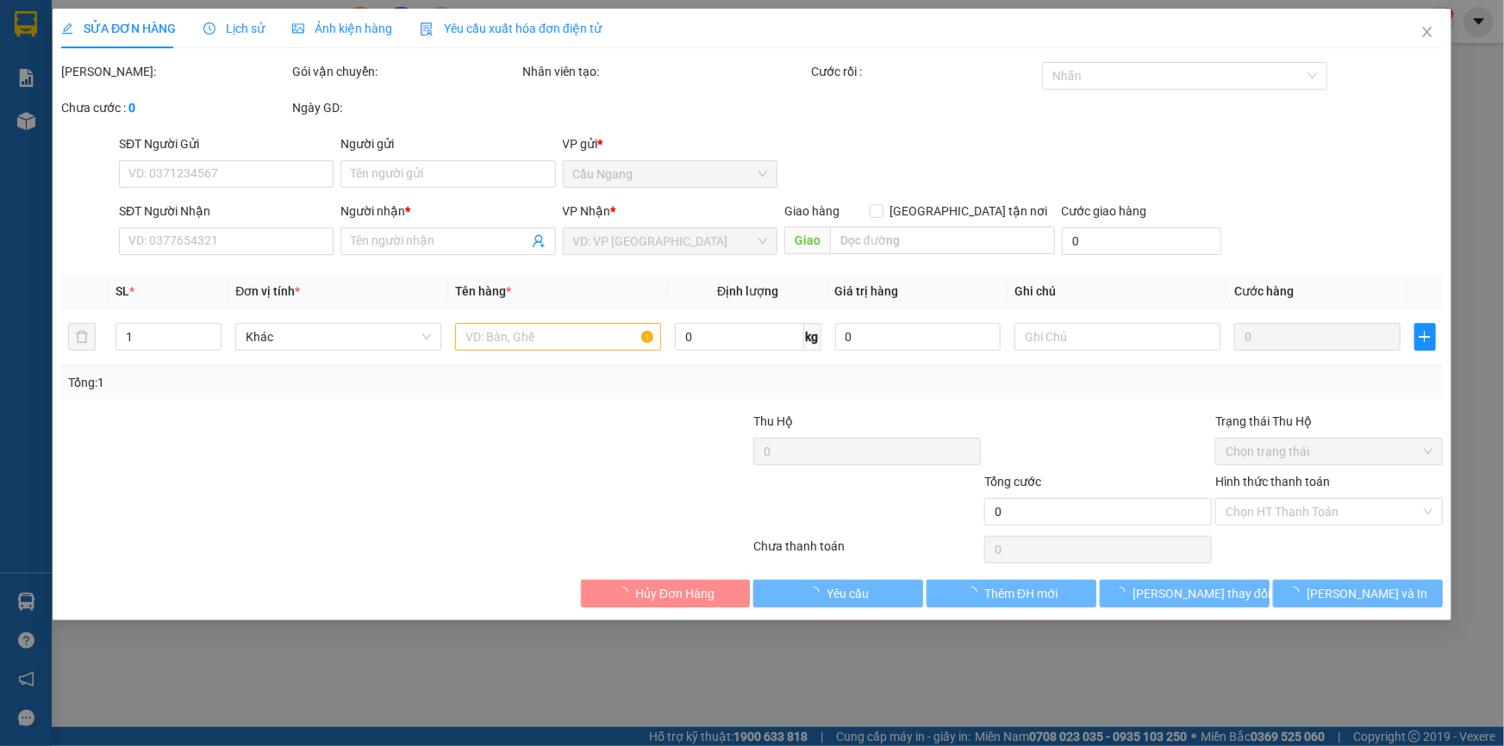
type input "CHIẾN"
type input "0365133193"
type input "BÉ HƯƠNG"
type input "50.000"
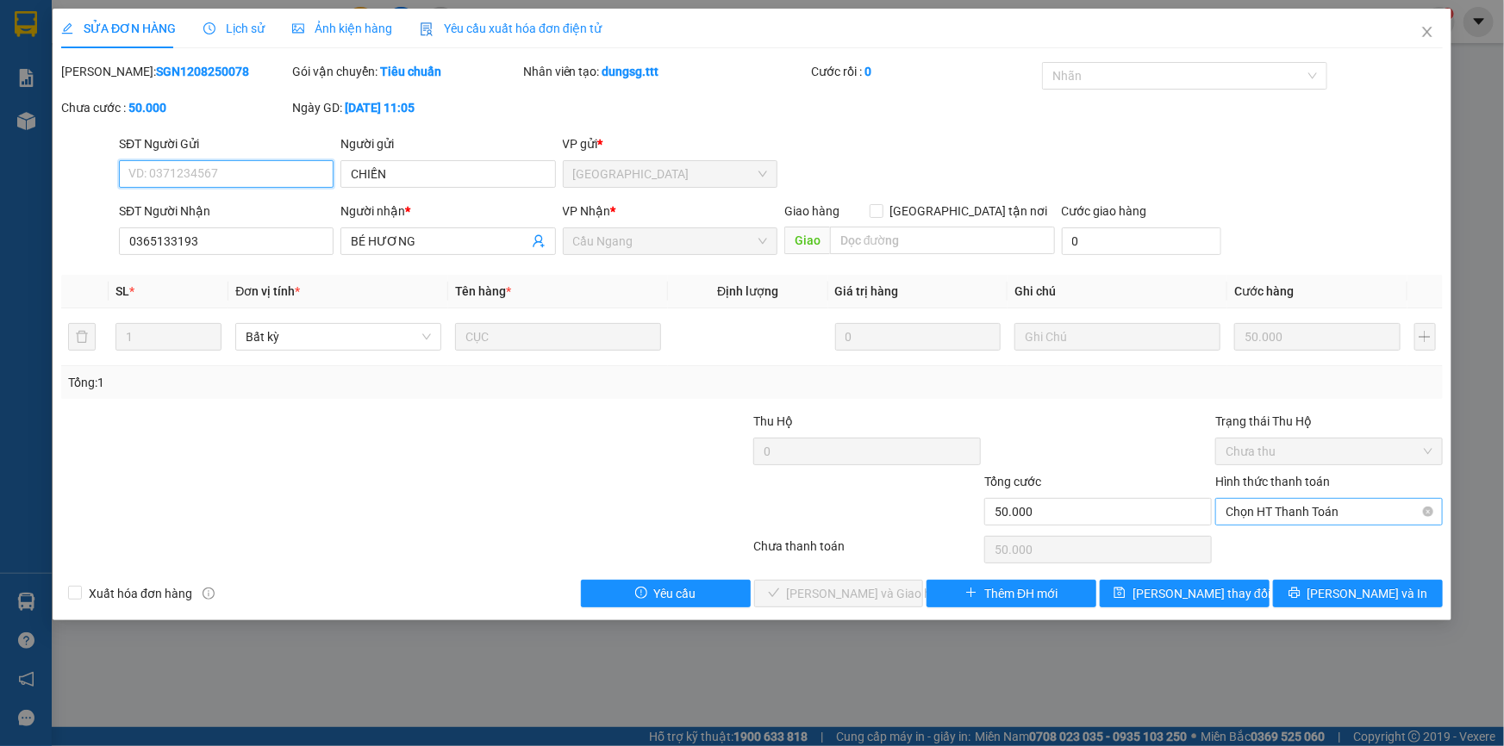
click at [1302, 508] on span "Chọn HT Thanh Toán" at bounding box center [1328, 512] width 207 height 26
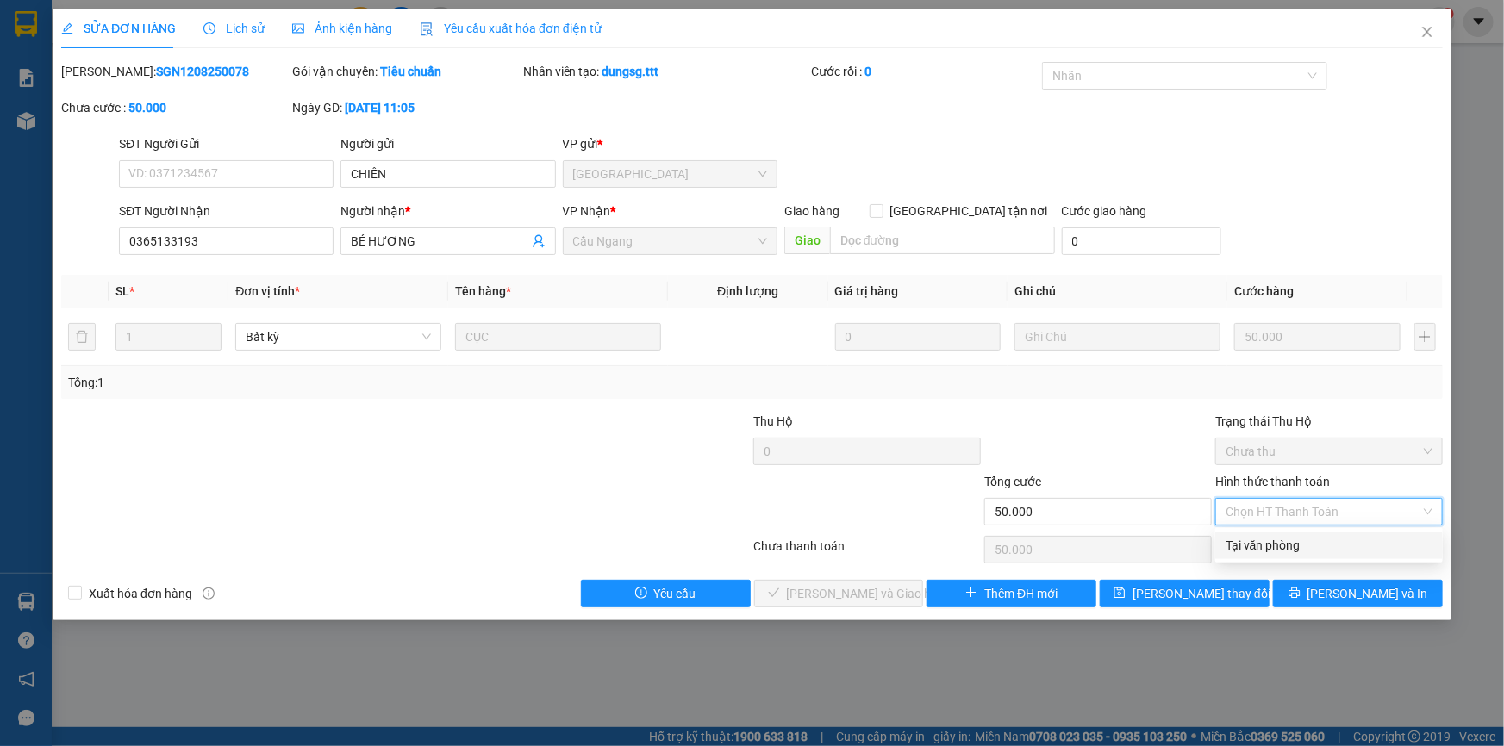
drag, startPoint x: 1287, startPoint y: 548, endPoint x: 1077, endPoint y: 557, distance: 210.4
click at [1286, 548] on div "Tại văn phòng" at bounding box center [1328, 545] width 207 height 19
type input "0"
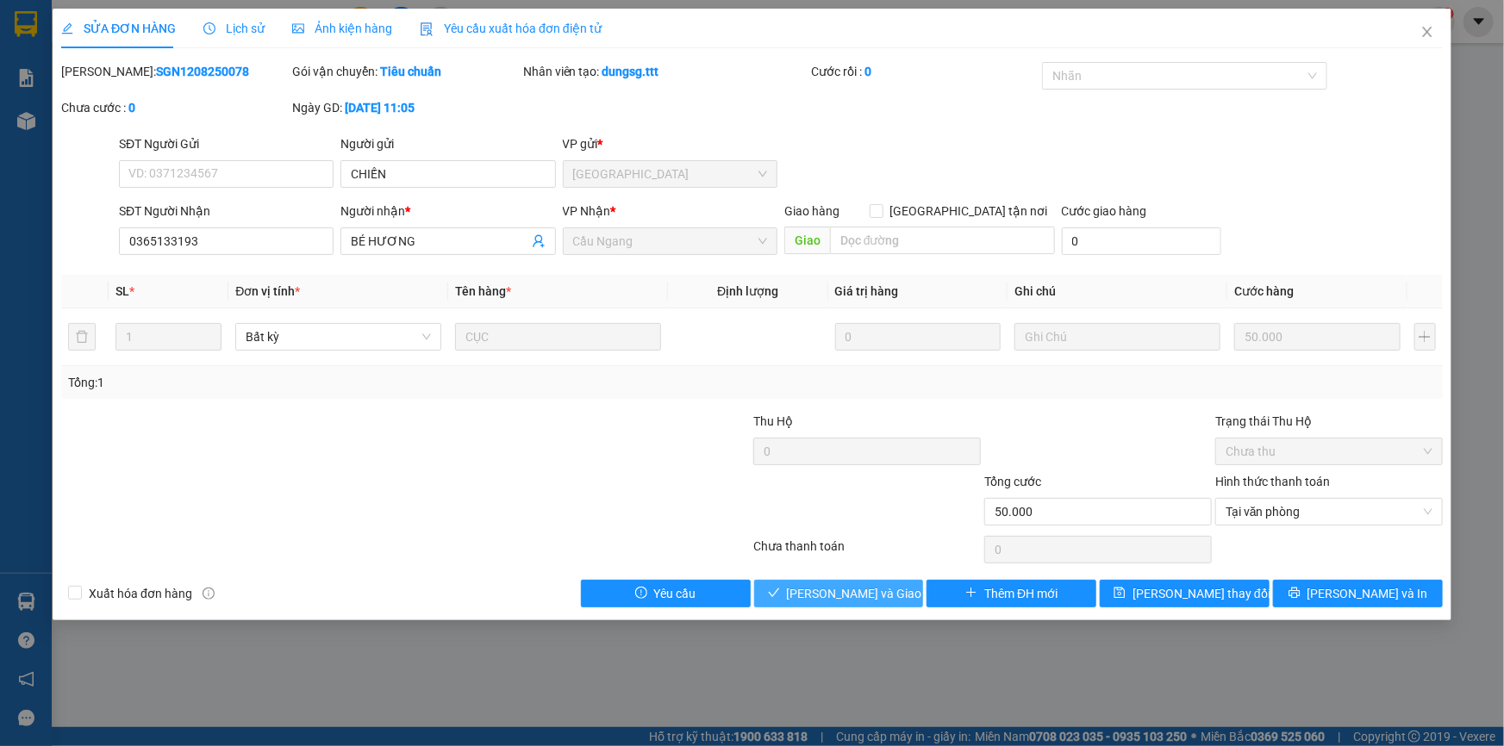
click at [875, 595] on span "[PERSON_NAME] và [PERSON_NAME] hàng" at bounding box center [869, 593] width 165 height 19
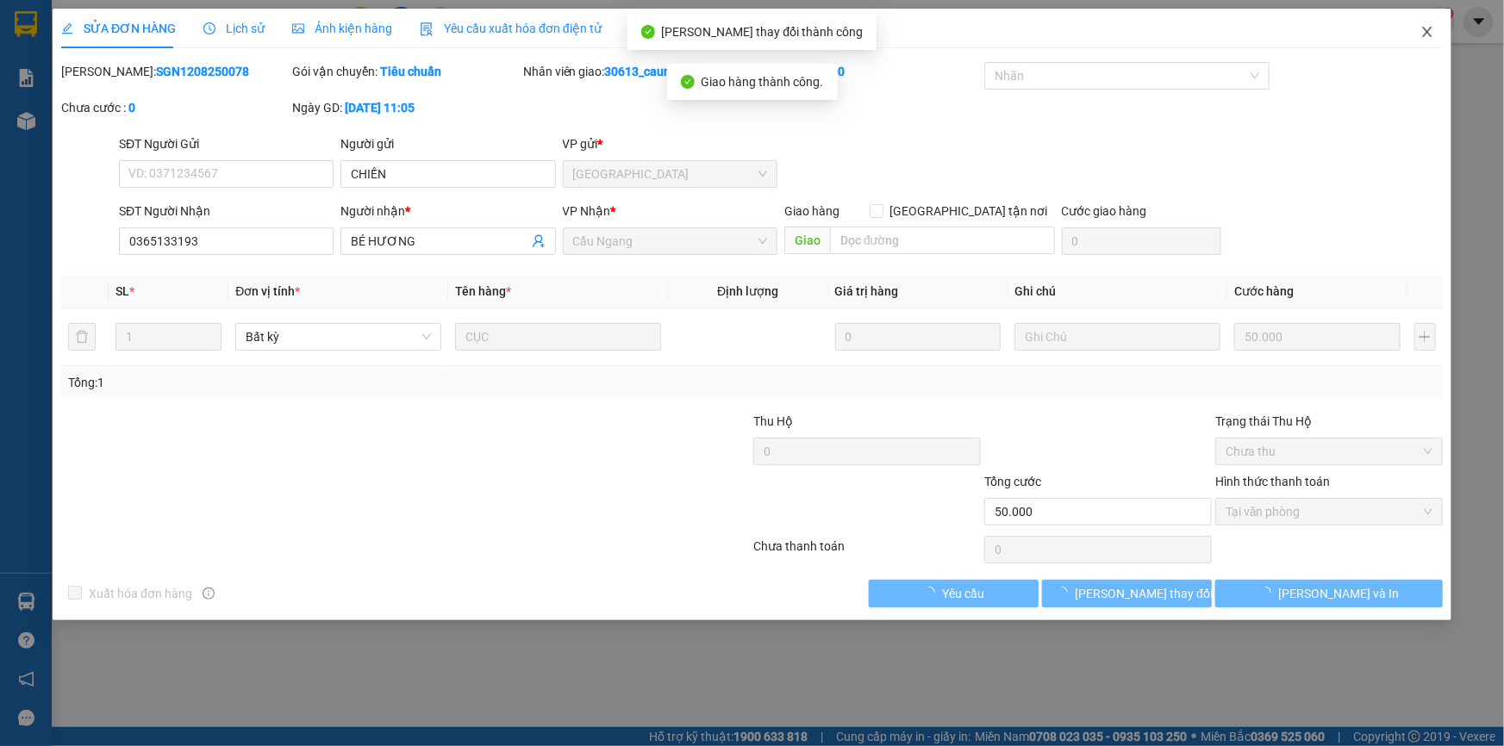
click at [1426, 39] on icon "close" at bounding box center [1427, 32] width 14 height 14
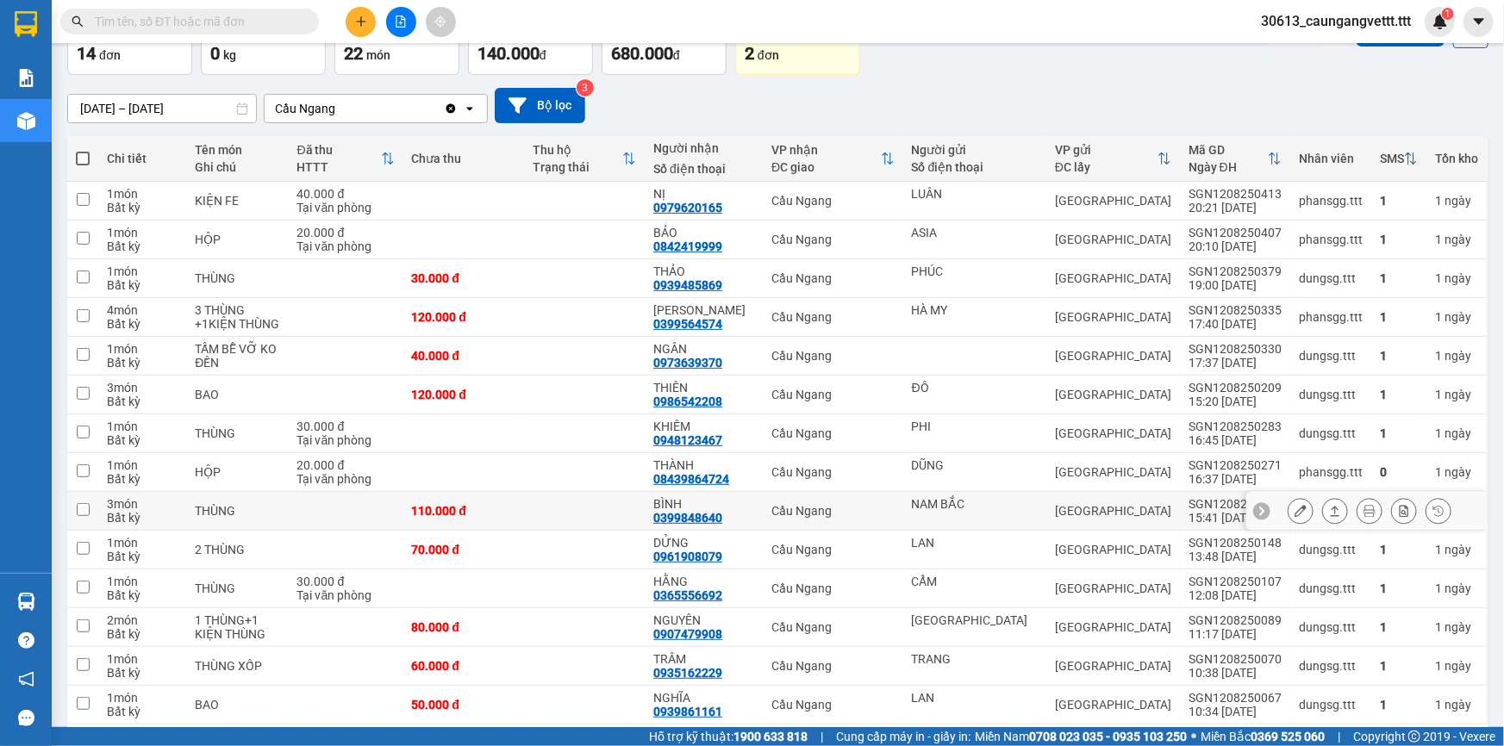
scroll to position [172, 0]
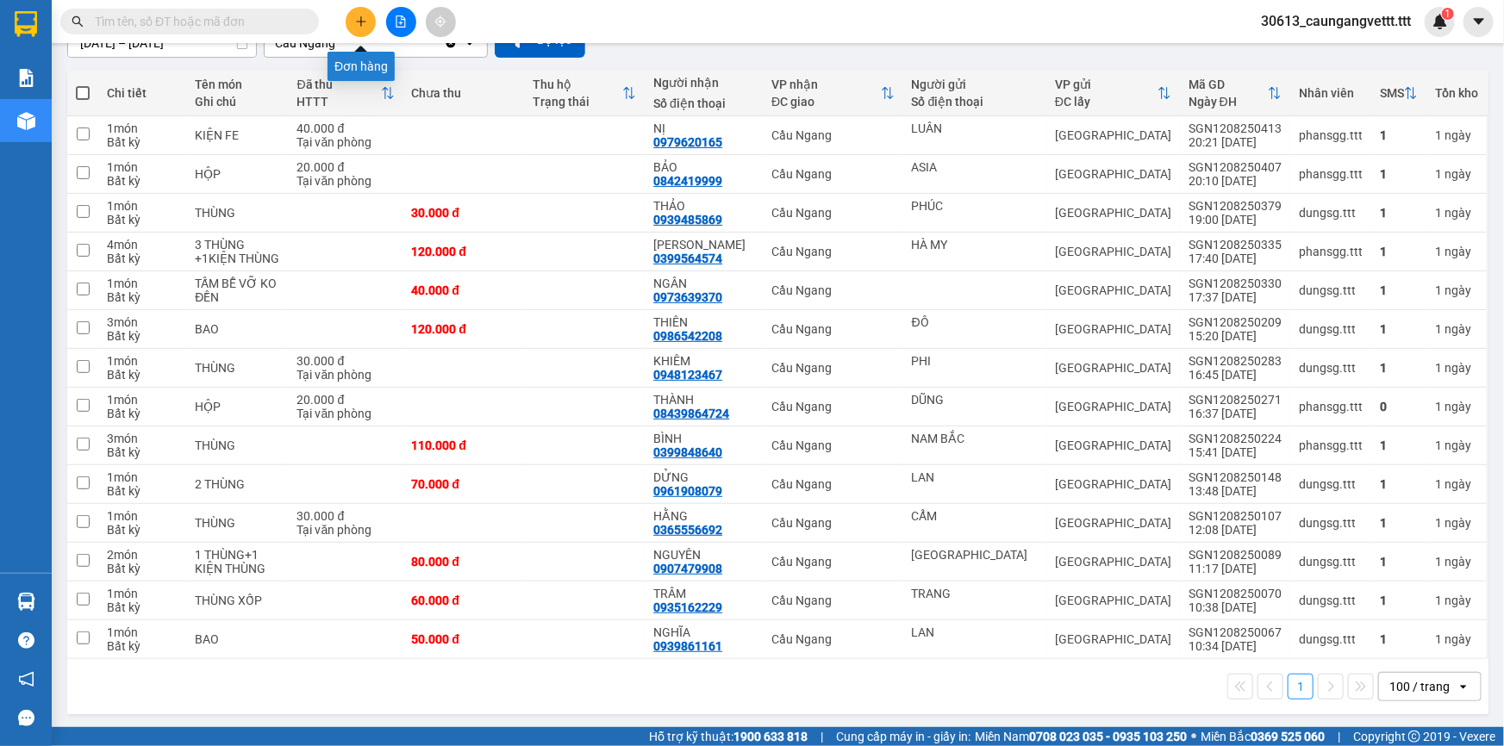
click at [360, 21] on icon "plus" at bounding box center [360, 21] width 9 height 1
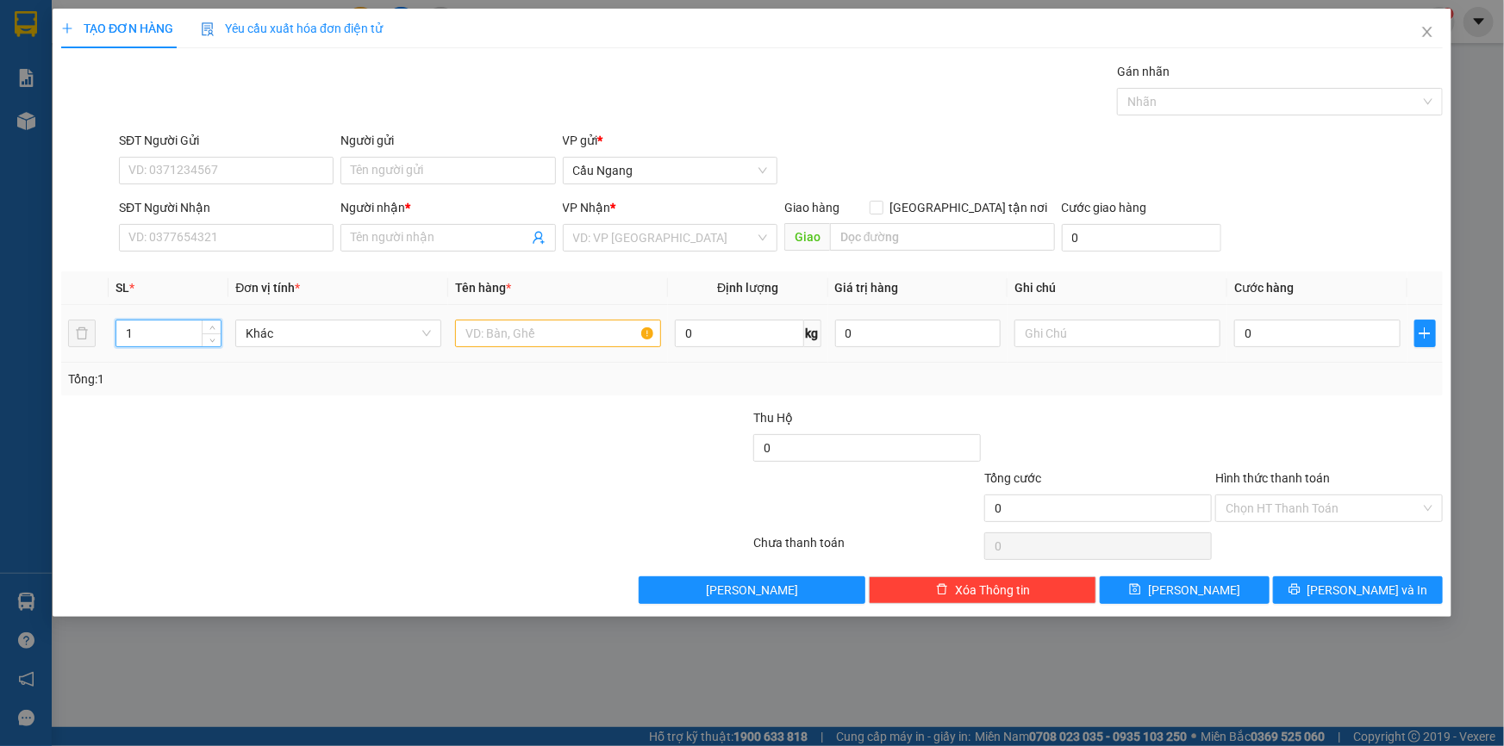
click at [154, 327] on input "1" at bounding box center [168, 334] width 104 height 26
type input "2"
click at [510, 330] on input "text" at bounding box center [558, 334] width 206 height 28
type input "2THUNG XOP 1BAO"
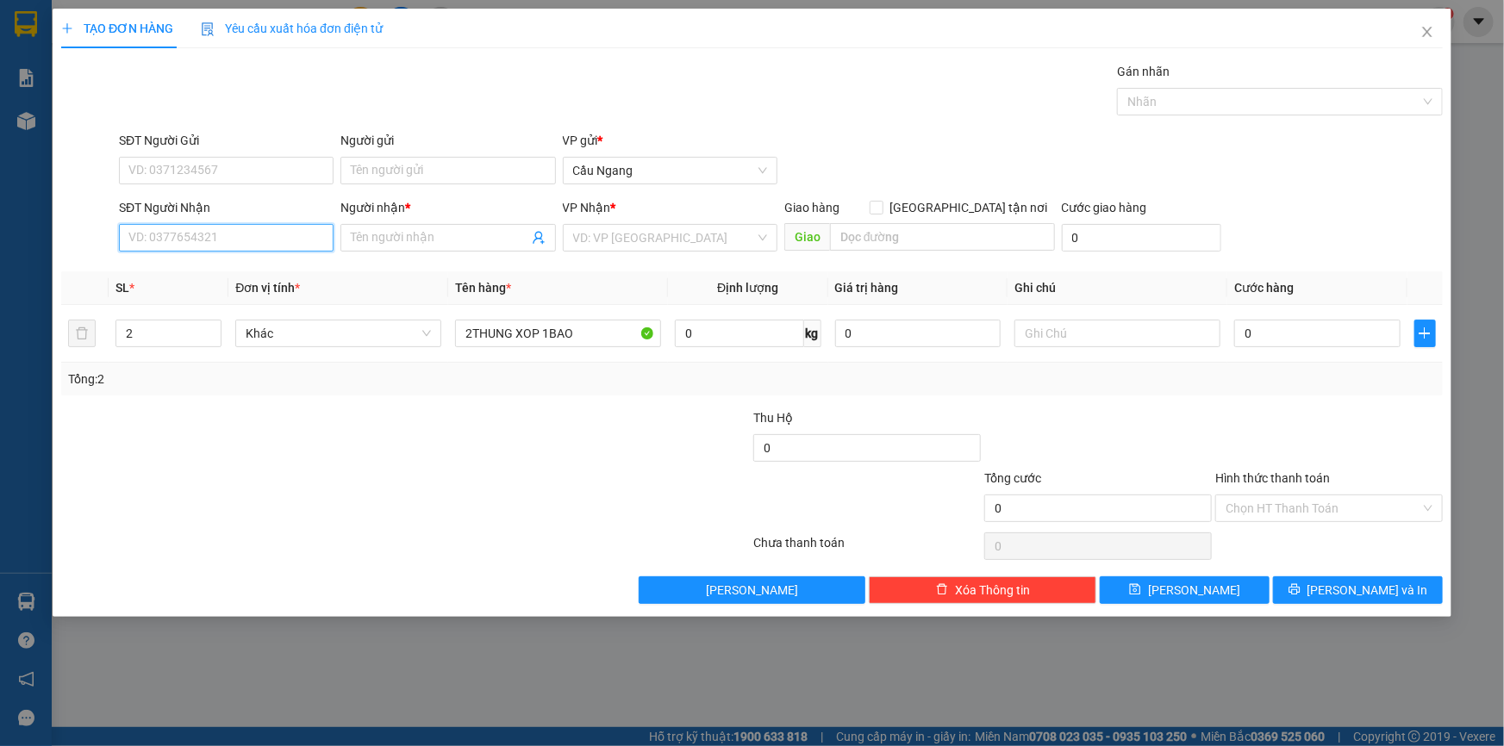
click at [178, 238] on input "SĐT Người Nhận" at bounding box center [226, 238] width 215 height 28
click at [221, 234] on input "SĐT Người Nhận" at bounding box center [226, 238] width 215 height 28
click at [144, 235] on input "099445835" at bounding box center [226, 238] width 215 height 28
type input "0909445835"
click at [228, 275] on div "0909445835 - HIỆP" at bounding box center [226, 272] width 194 height 19
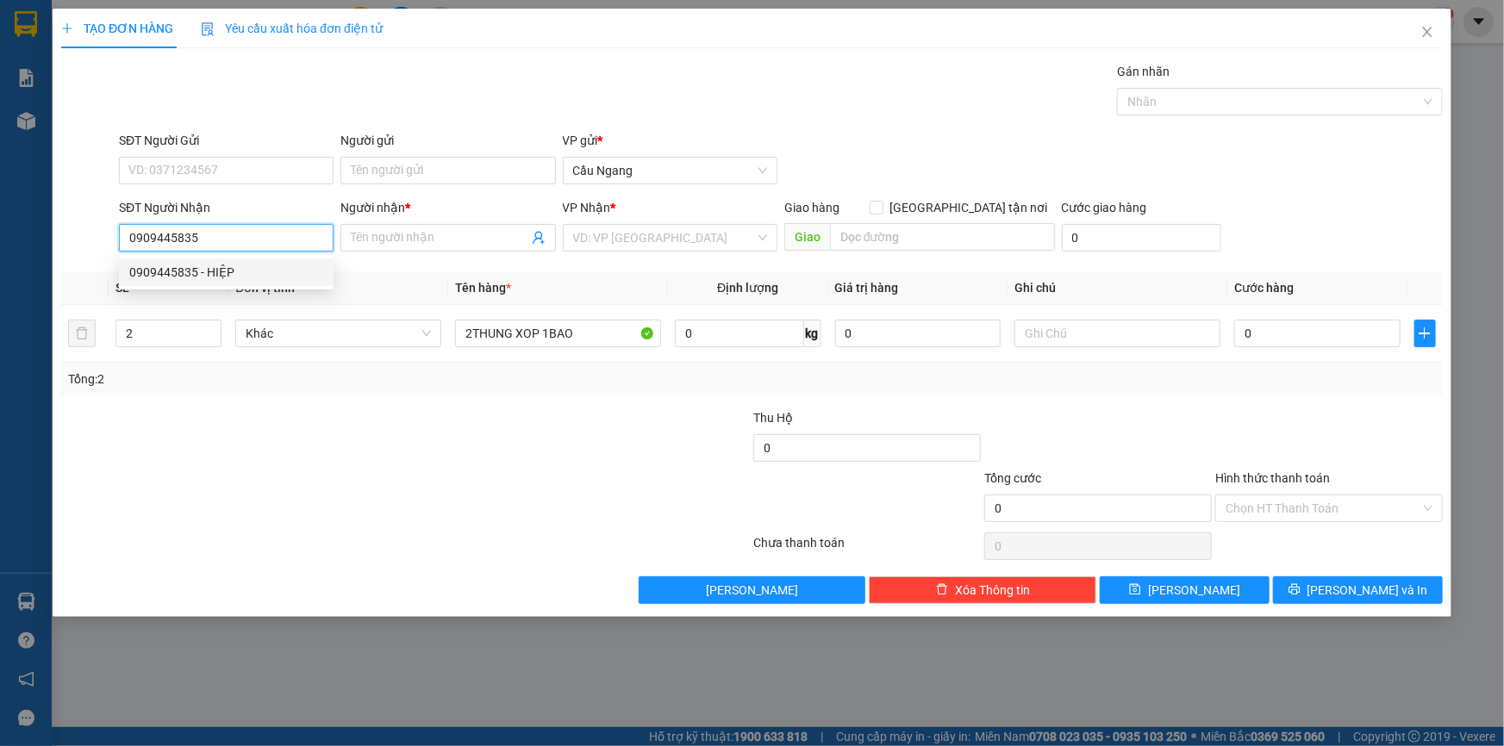
type input "HIỆP"
type input "0909445835"
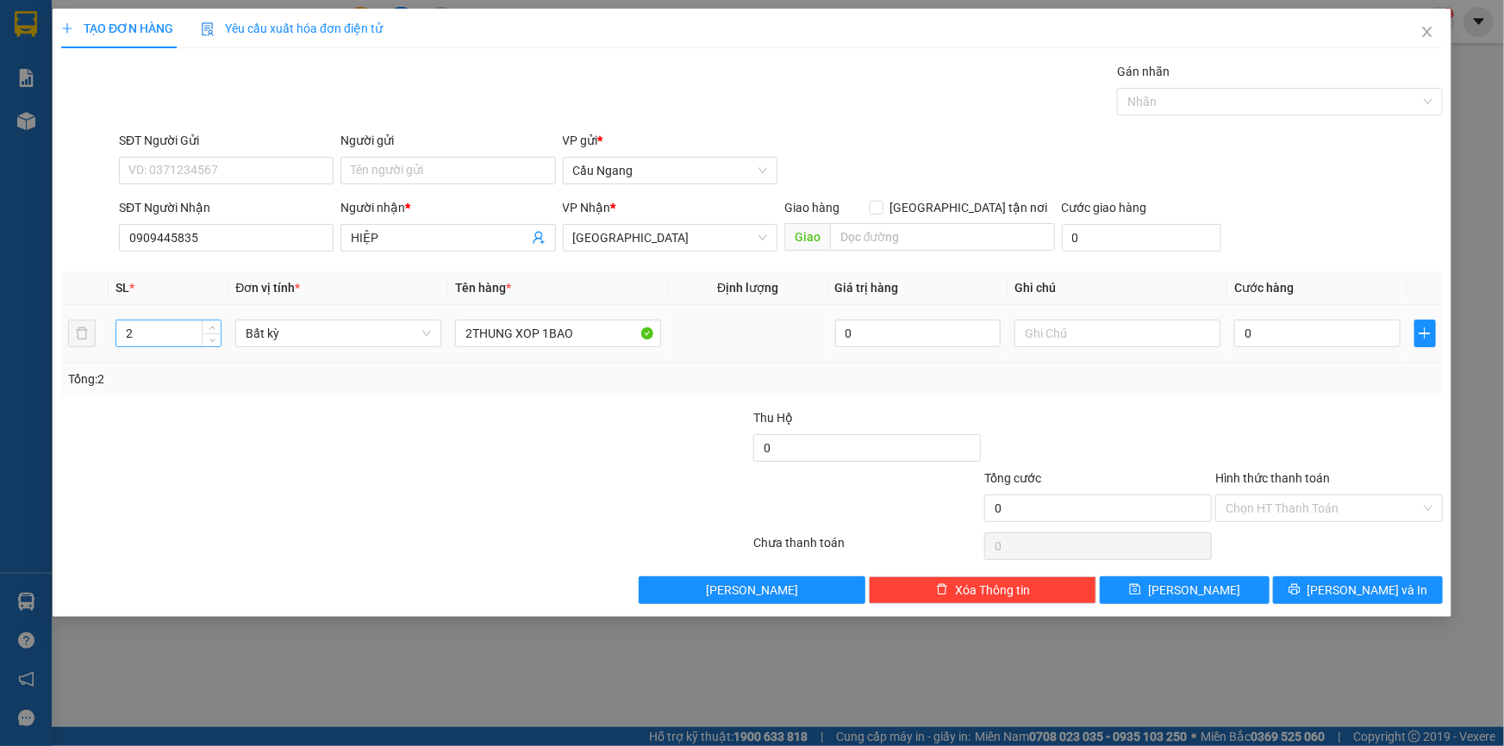
click at [169, 331] on input "2" at bounding box center [168, 334] width 104 height 26
type input "3"
click at [1317, 334] on input "0" at bounding box center [1317, 334] width 166 height 28
type input "1"
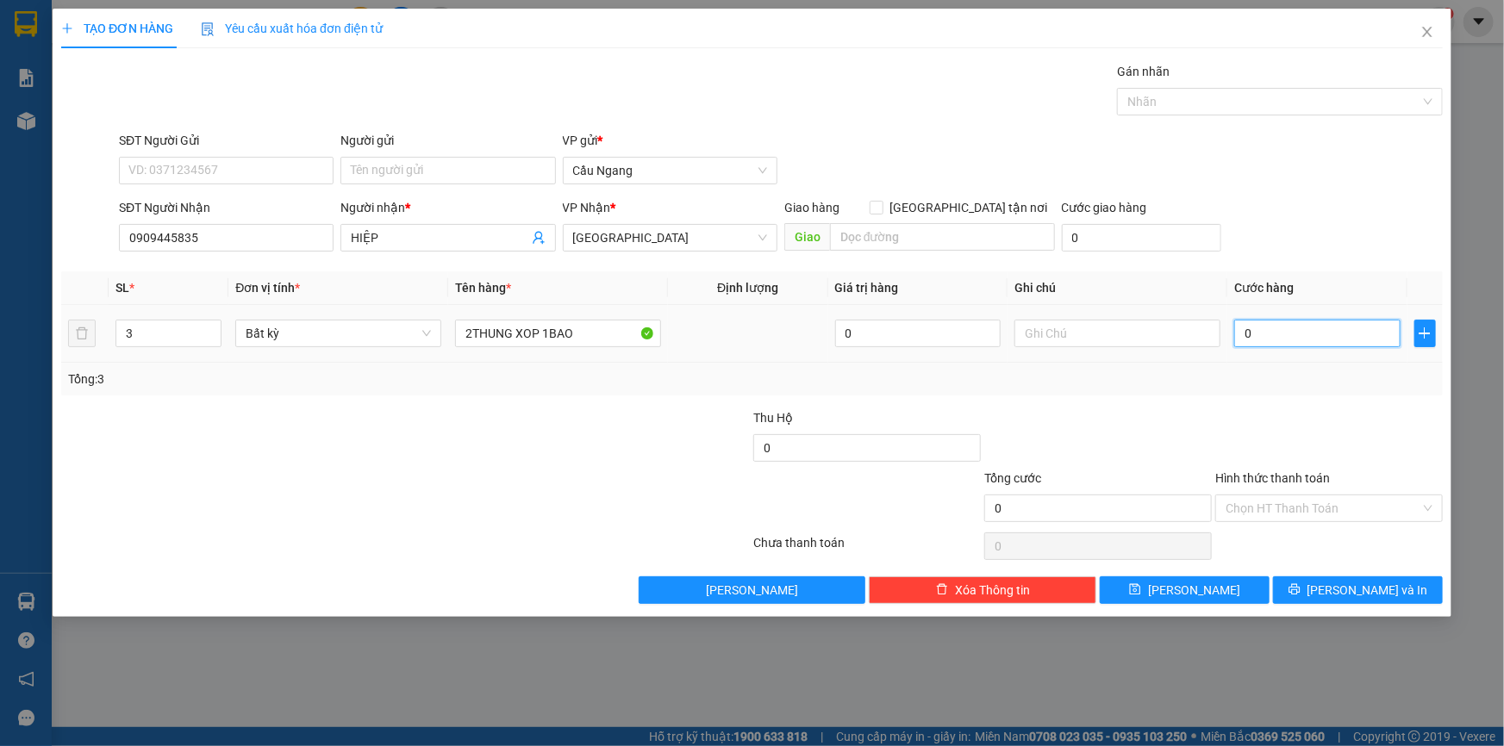
type input "1"
type input "13"
type input "130"
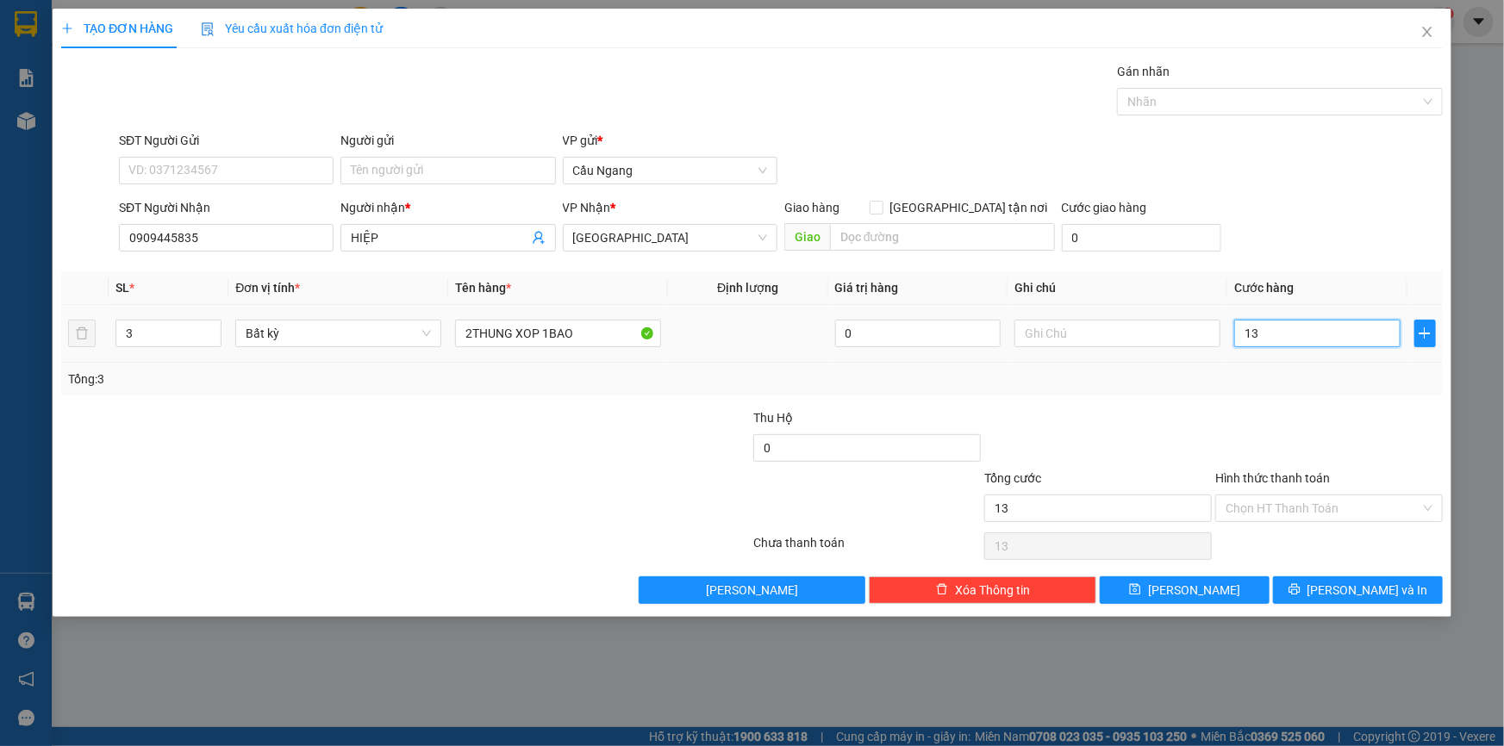
type input "130"
type input "1.300"
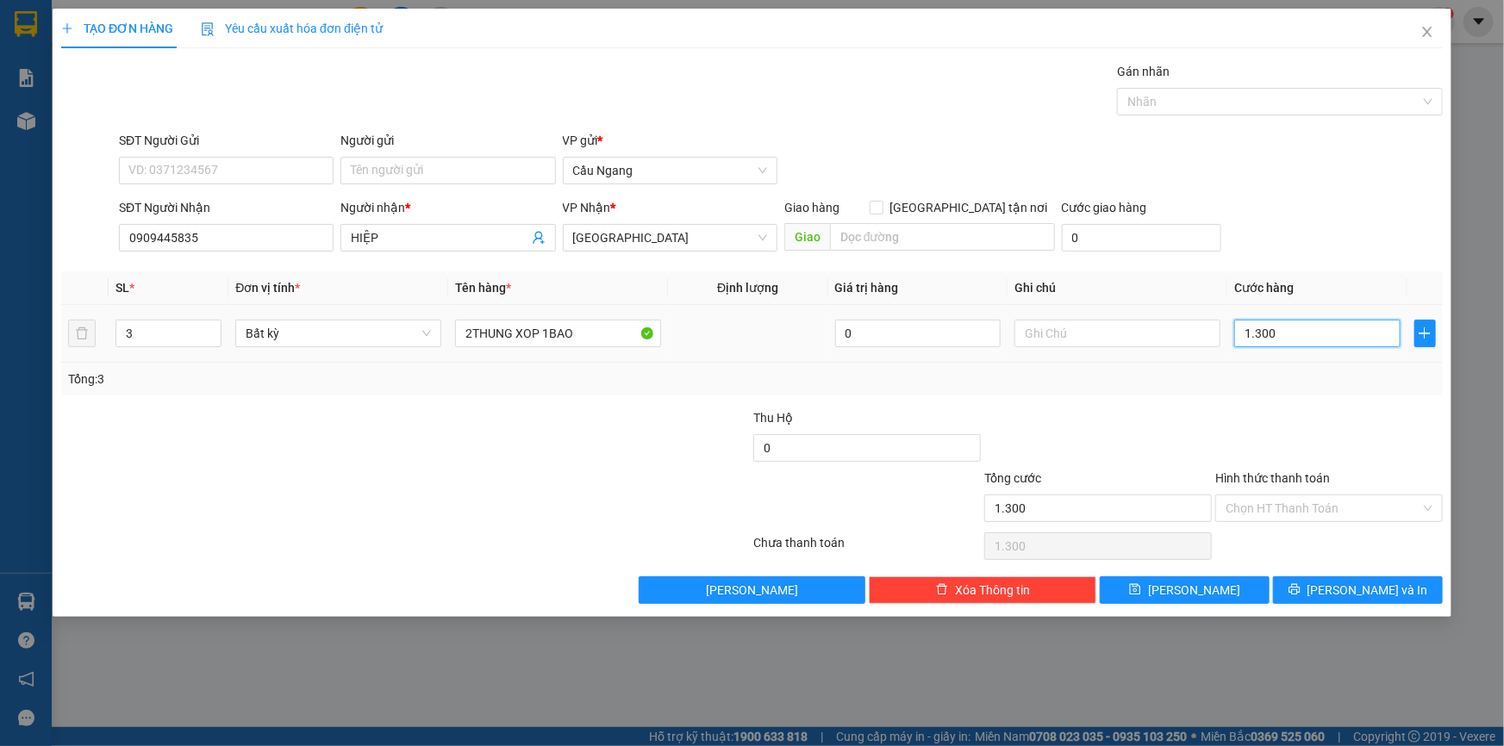
type input "13.000"
type input "130.000"
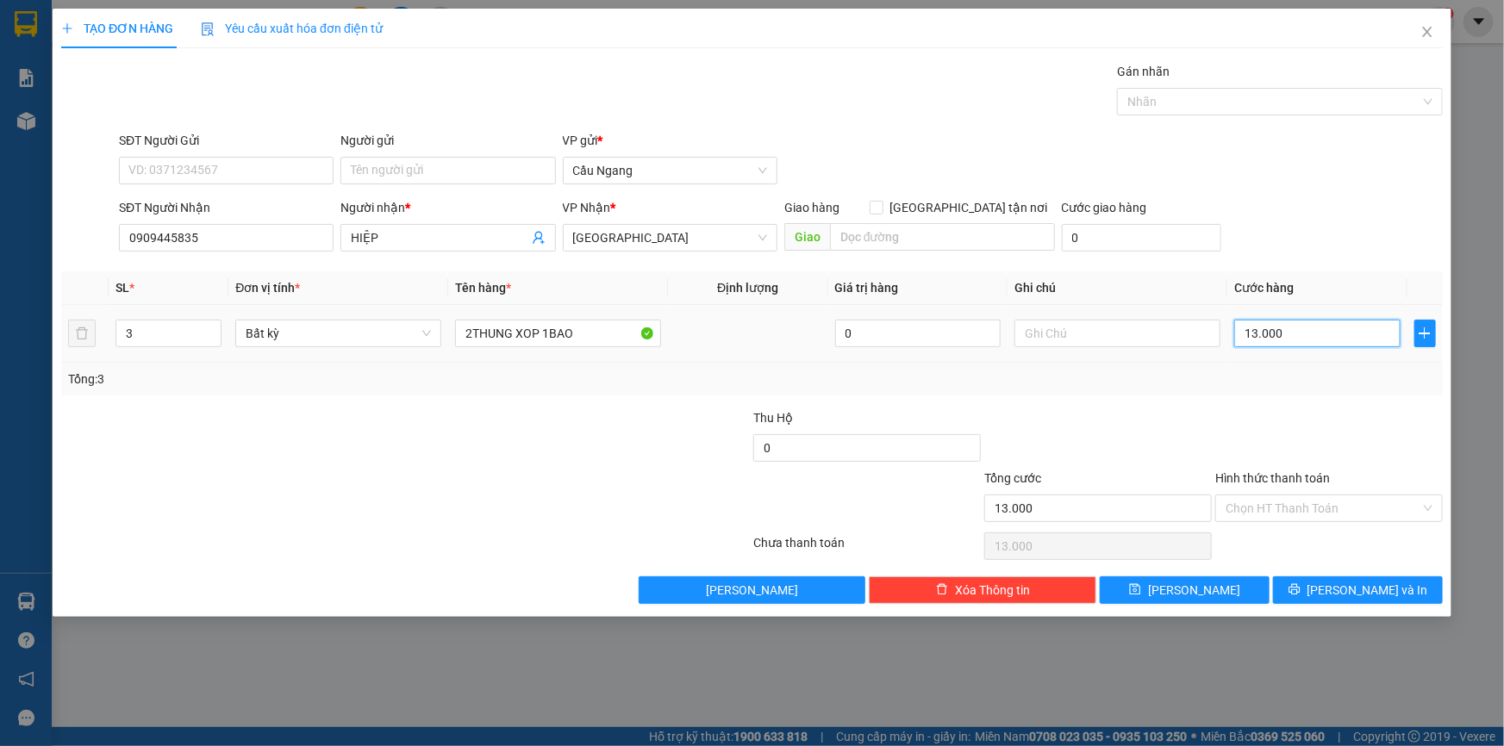
type input "130.000"
click at [1337, 594] on button "[PERSON_NAME] và In" at bounding box center [1358, 590] width 170 height 28
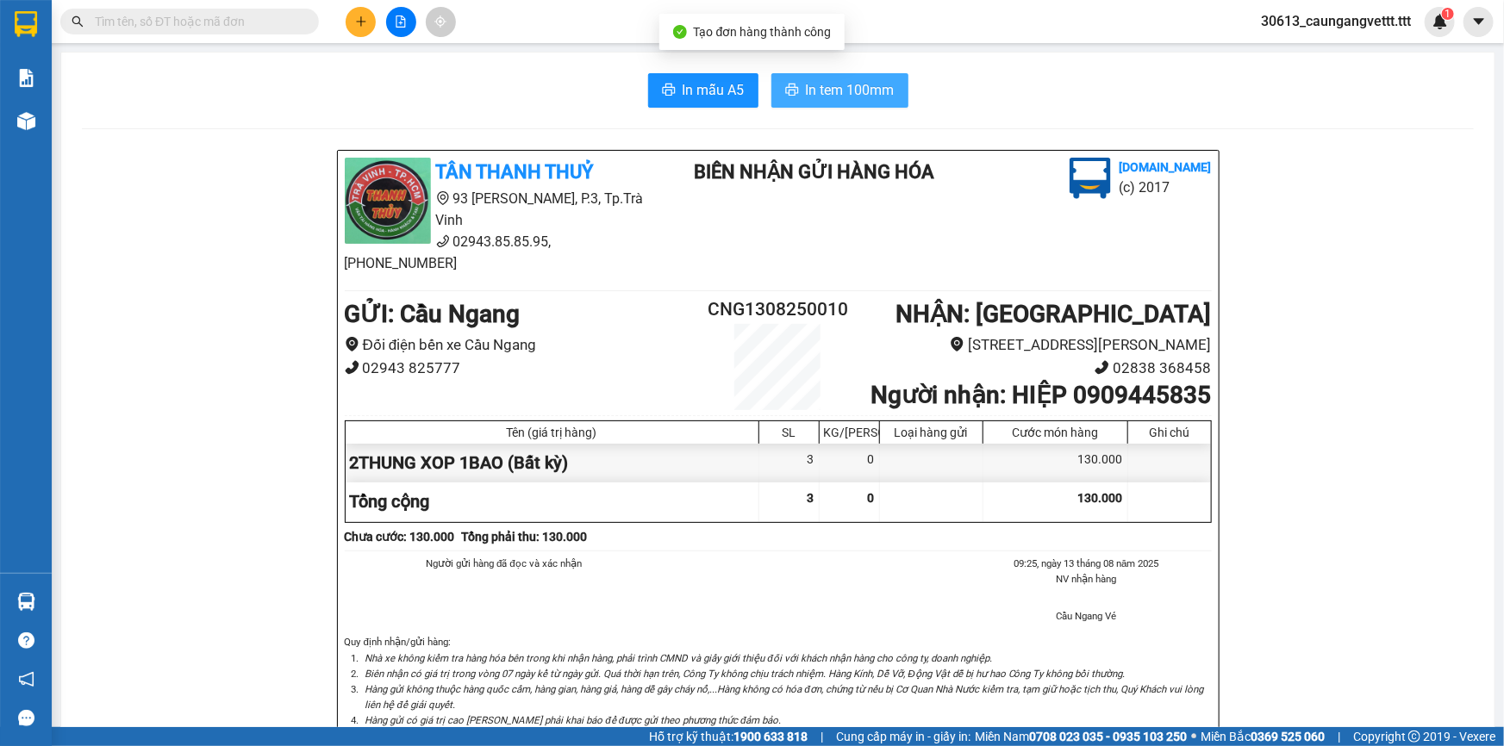
click at [843, 94] on span "In tem 100mm" at bounding box center [850, 90] width 89 height 22
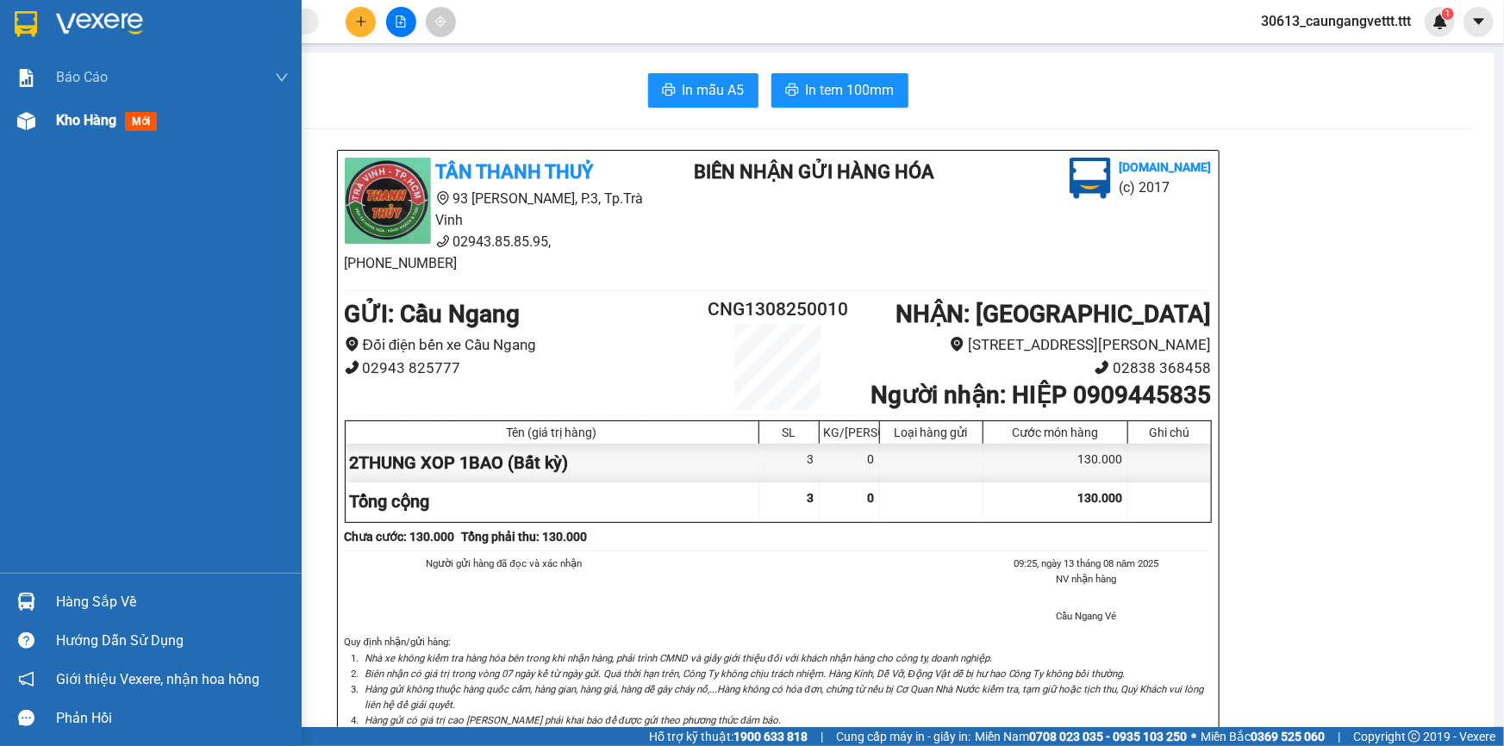
click at [78, 121] on span "Kho hàng" at bounding box center [86, 120] width 60 height 16
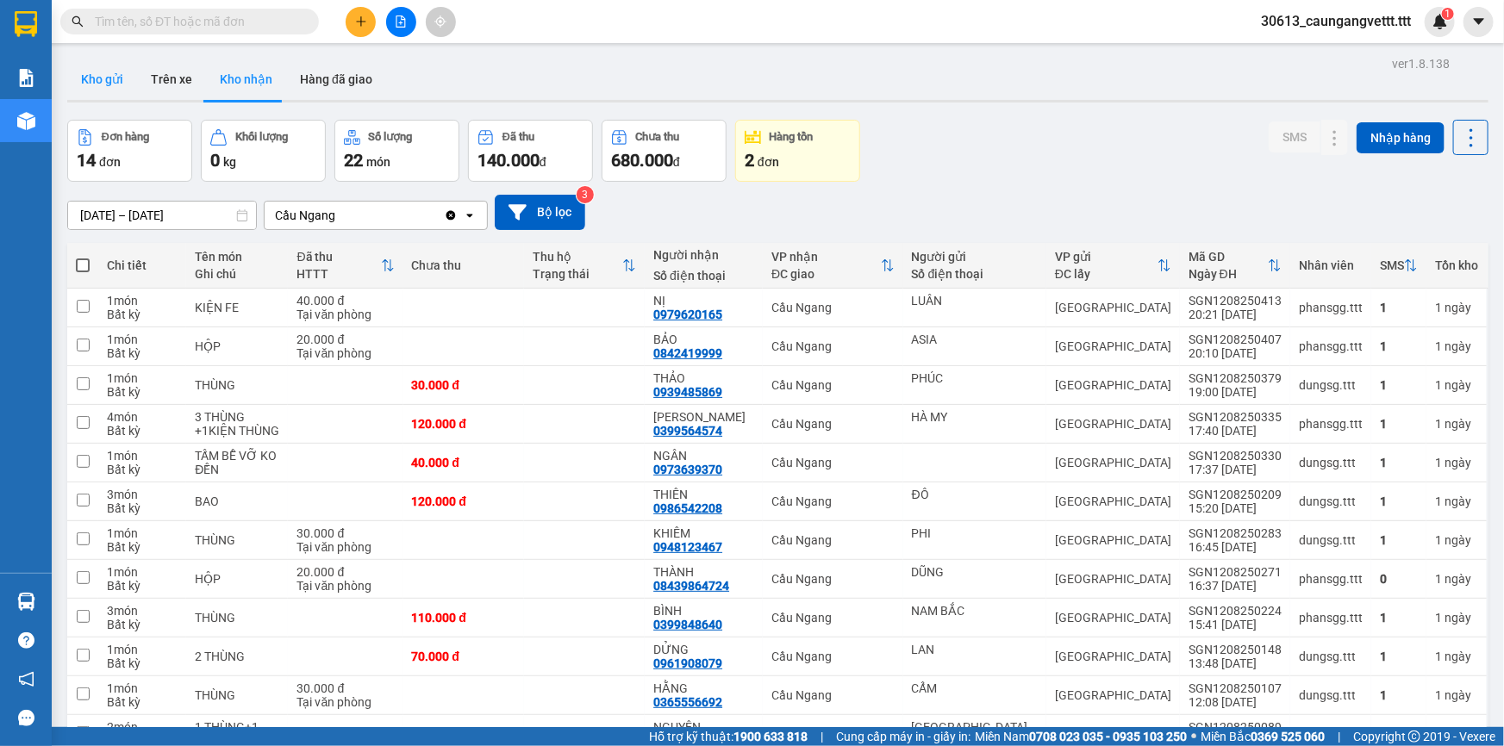
click at [101, 77] on button "Kho gửi" at bounding box center [102, 79] width 70 height 41
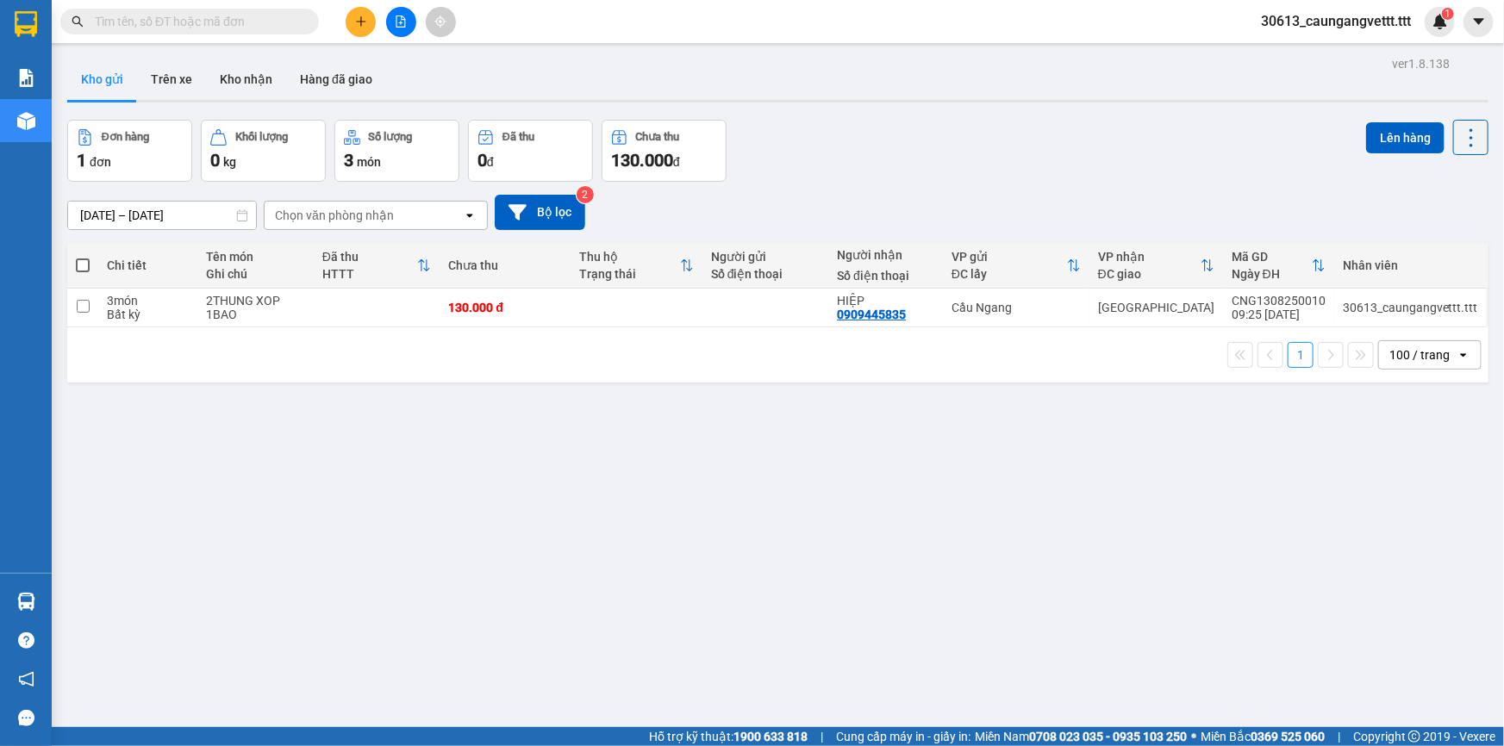
click at [81, 259] on span at bounding box center [83, 266] width 14 height 14
click at [83, 257] on input "checkbox" at bounding box center [83, 257] width 0 height 0
checkbox input "true"
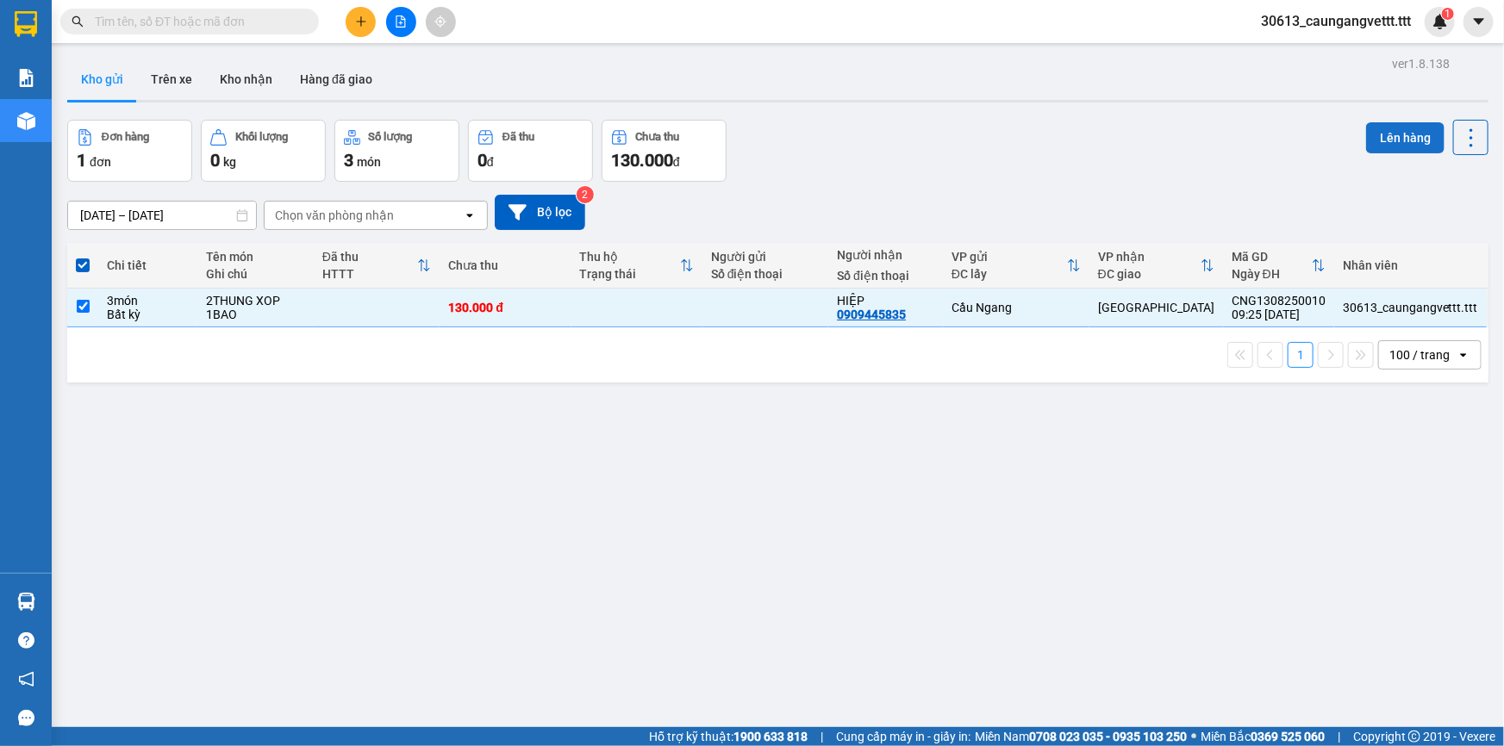
click at [1405, 134] on button "Lên hàng" at bounding box center [1405, 137] width 78 height 31
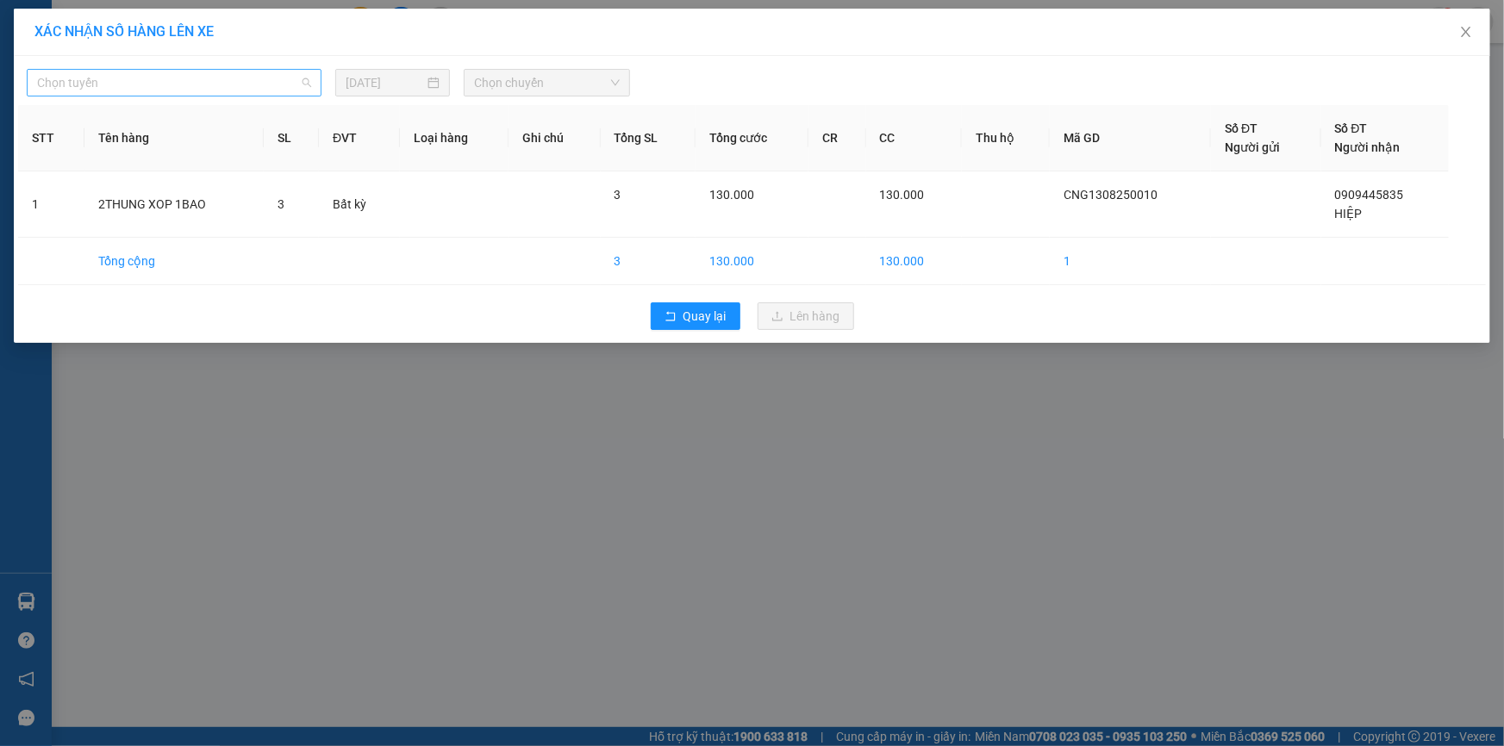
click at [244, 83] on span "Chọn tuyến" at bounding box center [174, 83] width 274 height 26
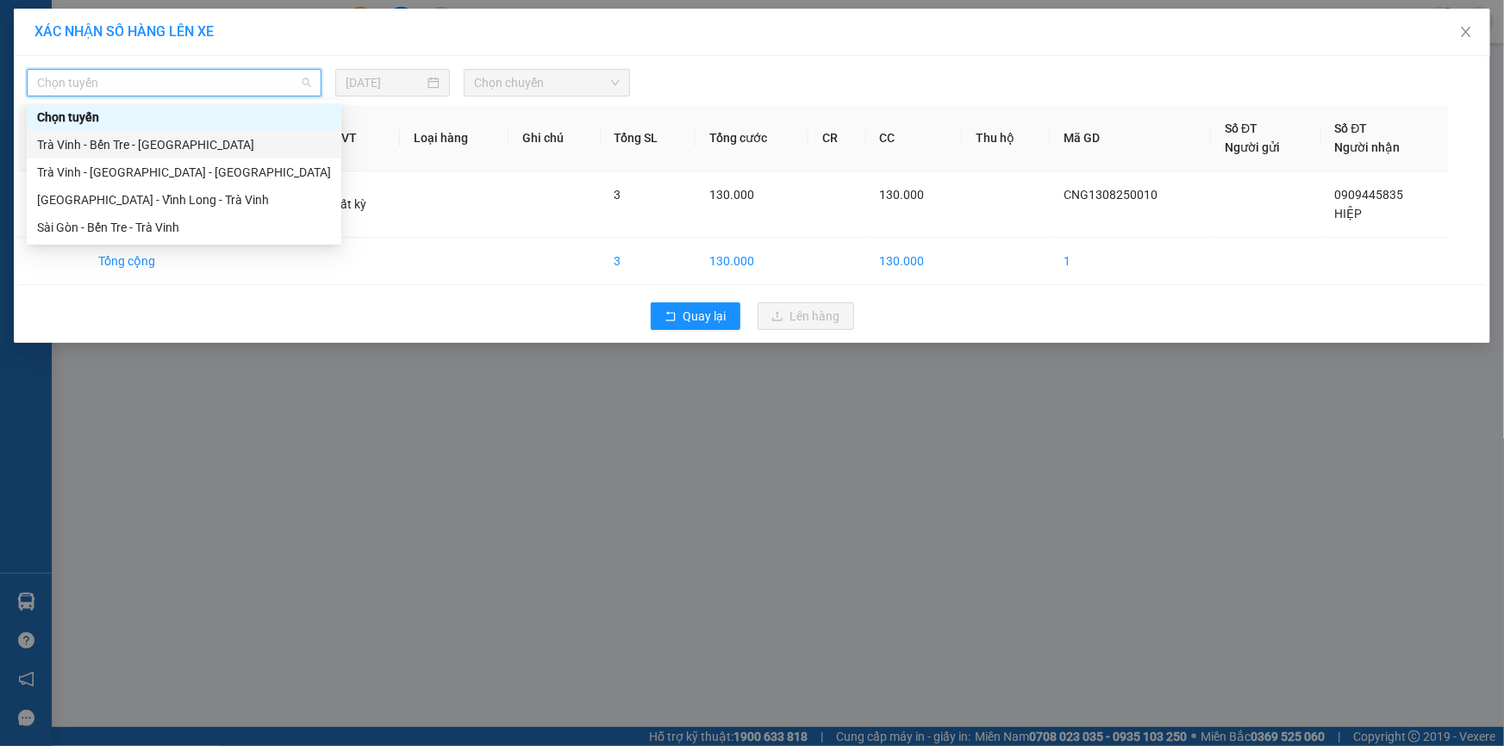
click at [134, 144] on div "Trà Vinh - Bến Tre - Sài Gòn" at bounding box center [184, 144] width 294 height 19
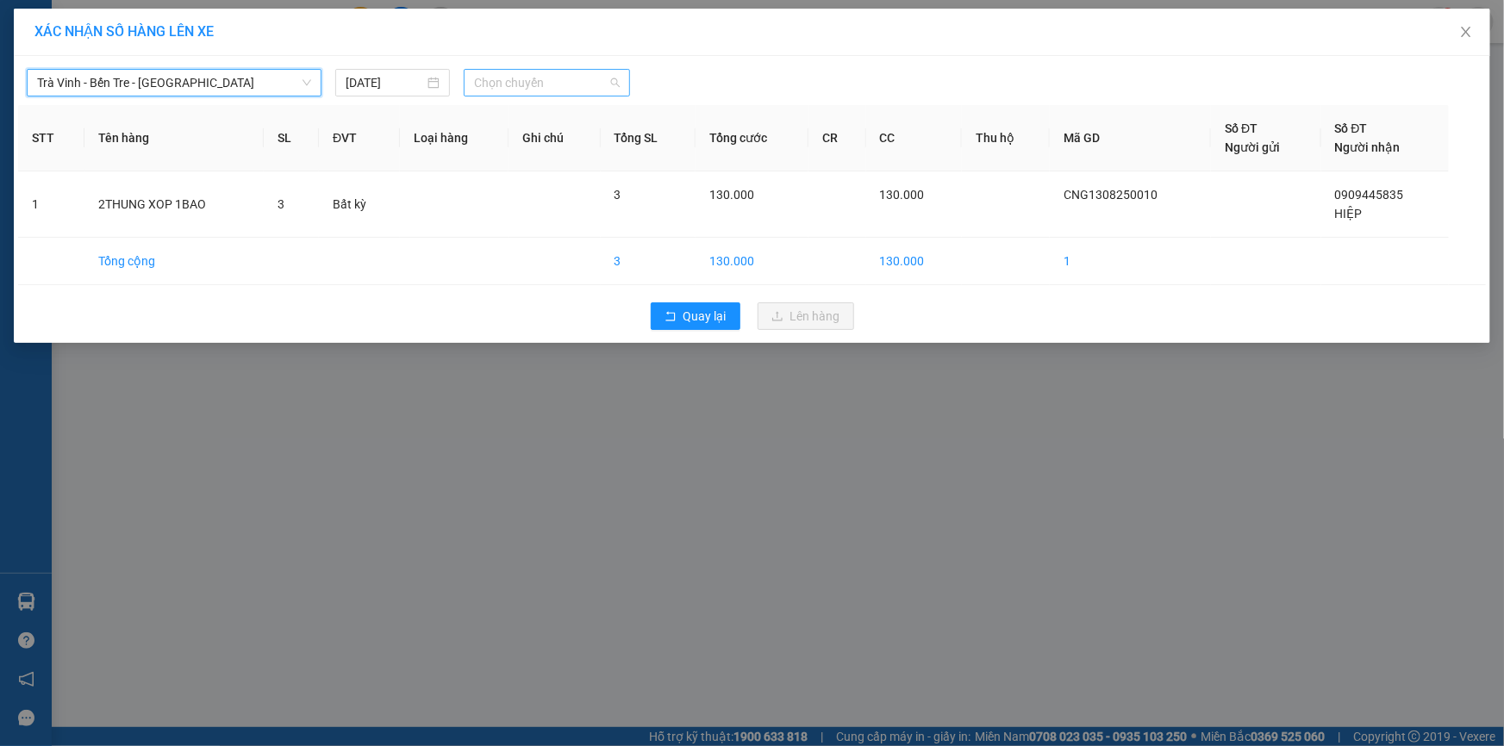
click at [541, 82] on span "Chọn chuyến" at bounding box center [547, 83] width 146 height 26
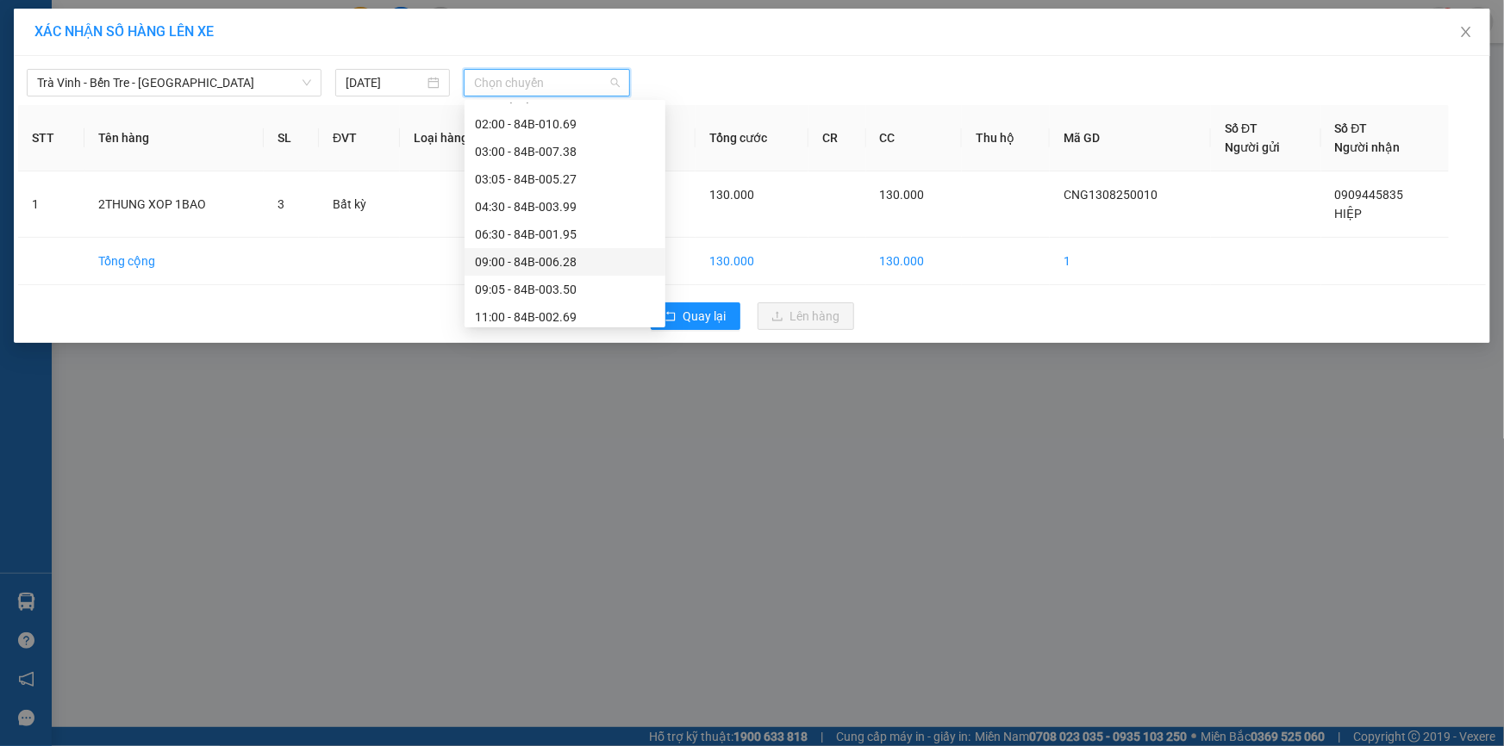
scroll to position [156, 0]
click at [517, 258] on div "11:00 - 84B-002.69" at bounding box center [565, 264] width 180 height 19
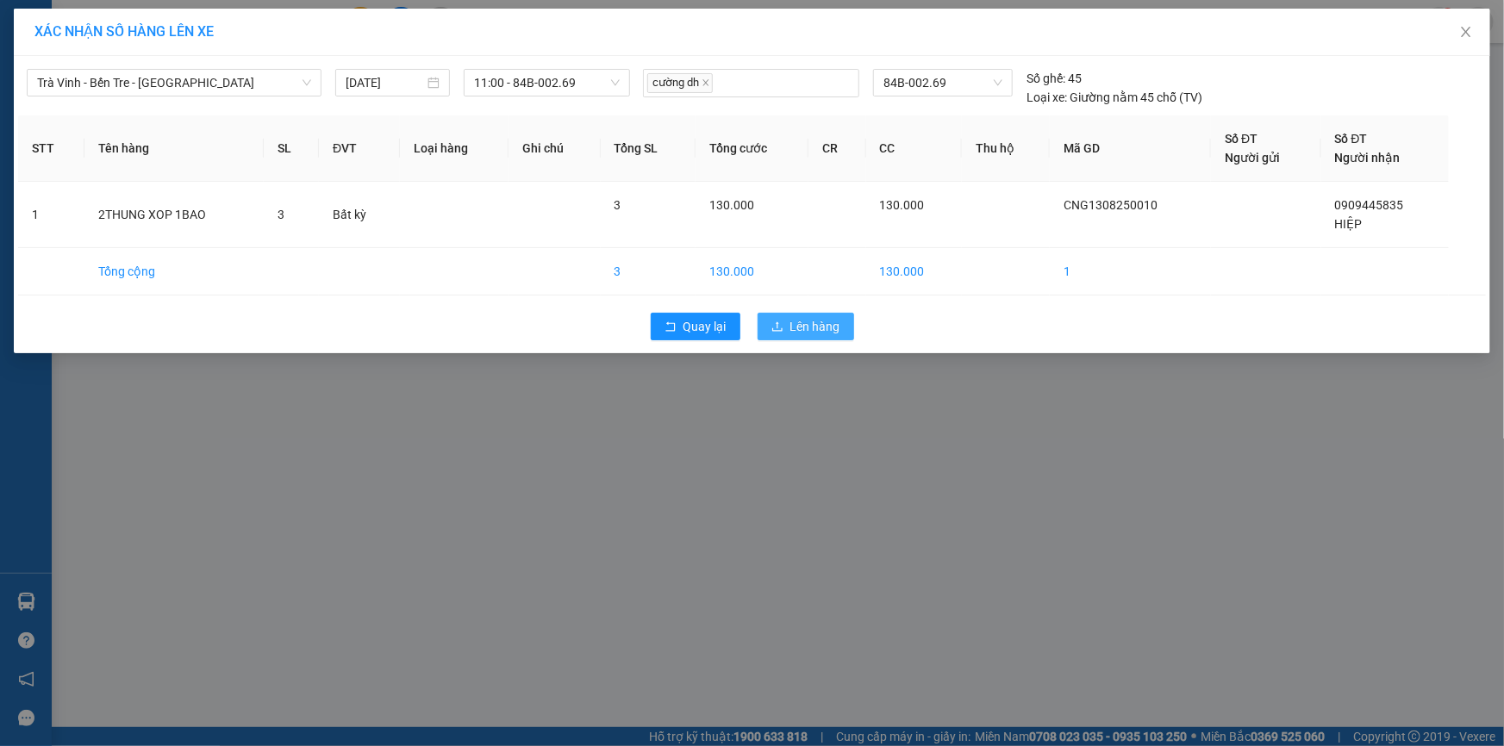
click at [802, 326] on span "Lên hàng" at bounding box center [815, 326] width 50 height 19
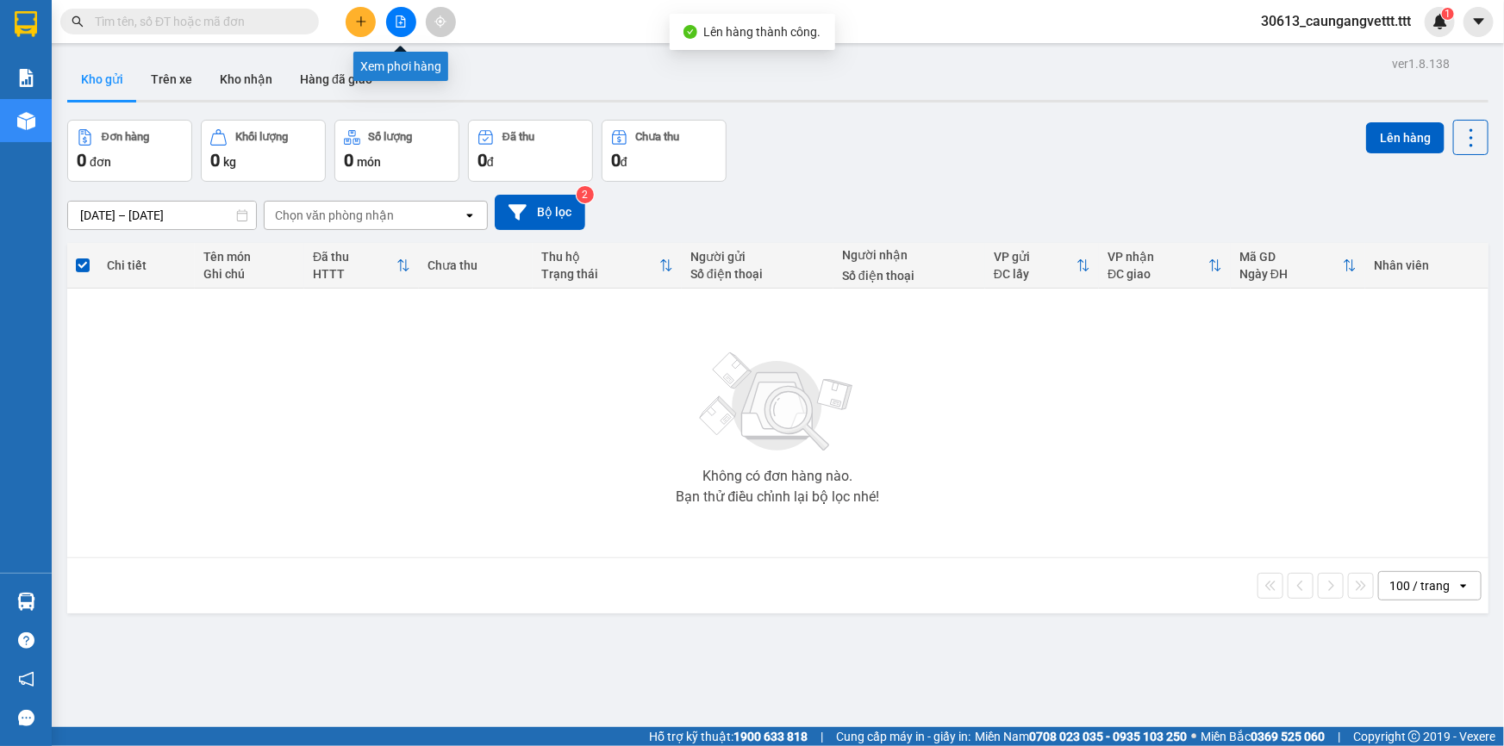
click at [396, 22] on icon "file-add" at bounding box center [400, 22] width 9 height 12
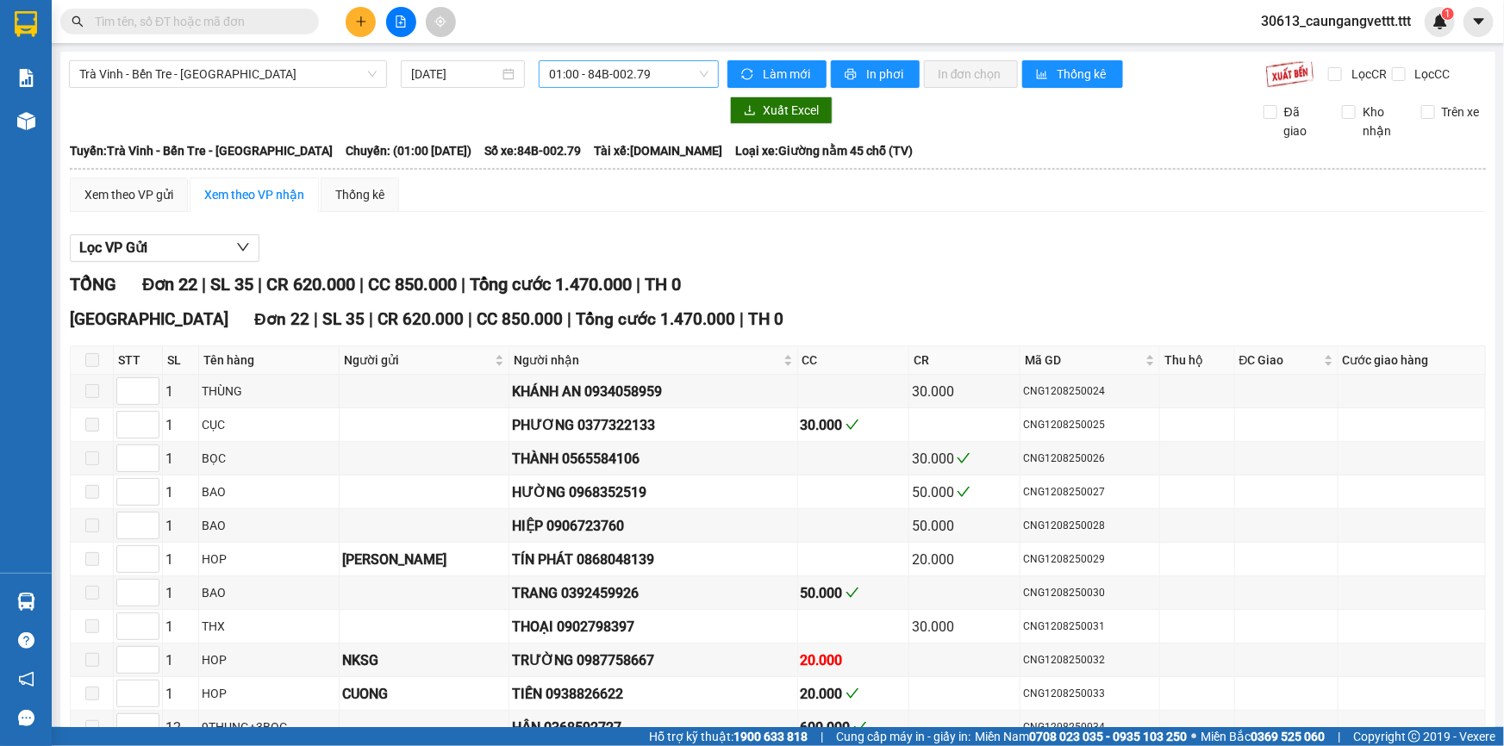
click at [678, 69] on span "01:00 - 84B-002.79" at bounding box center [628, 74] width 159 height 26
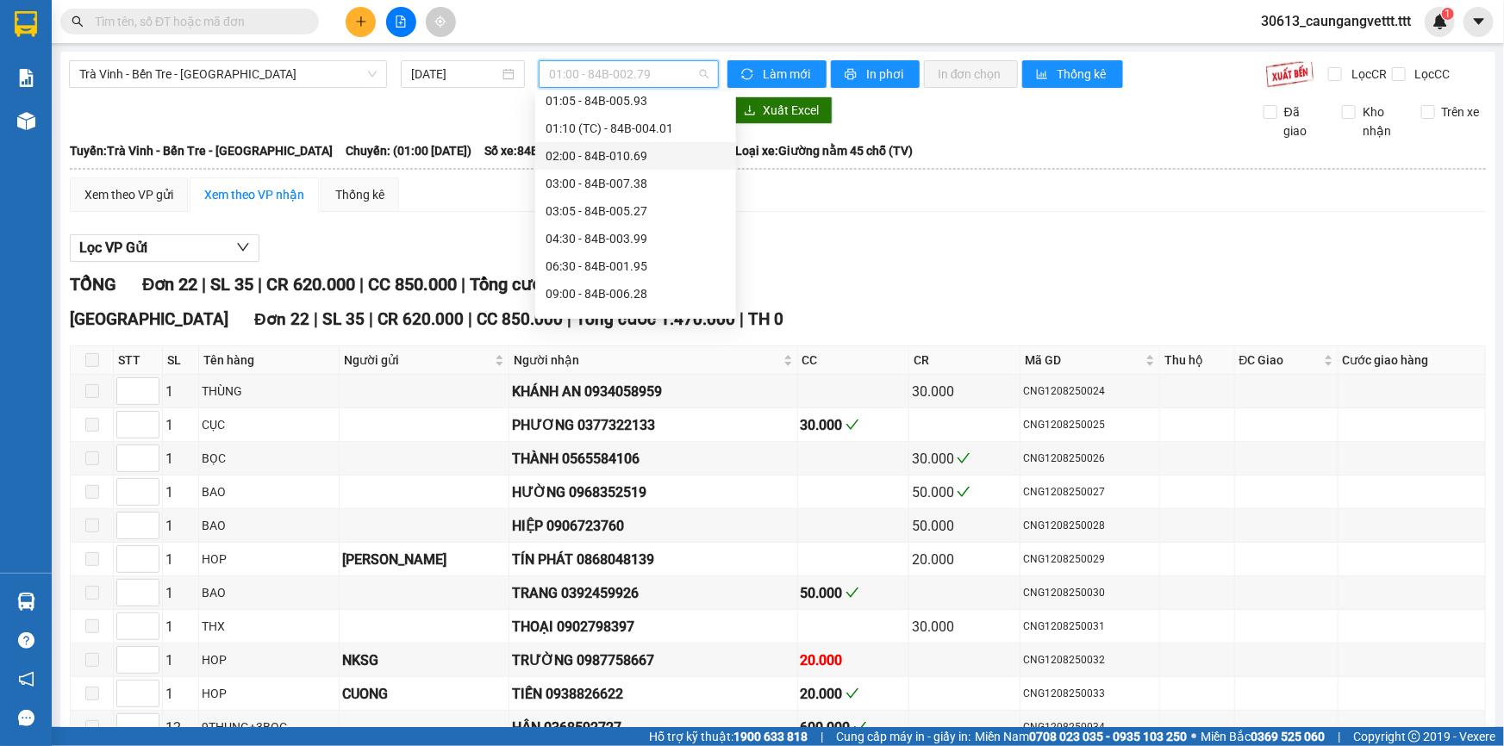
scroll to position [156, 0]
click at [598, 260] on div "11:00 - 84B-002.69" at bounding box center [635, 255] width 180 height 19
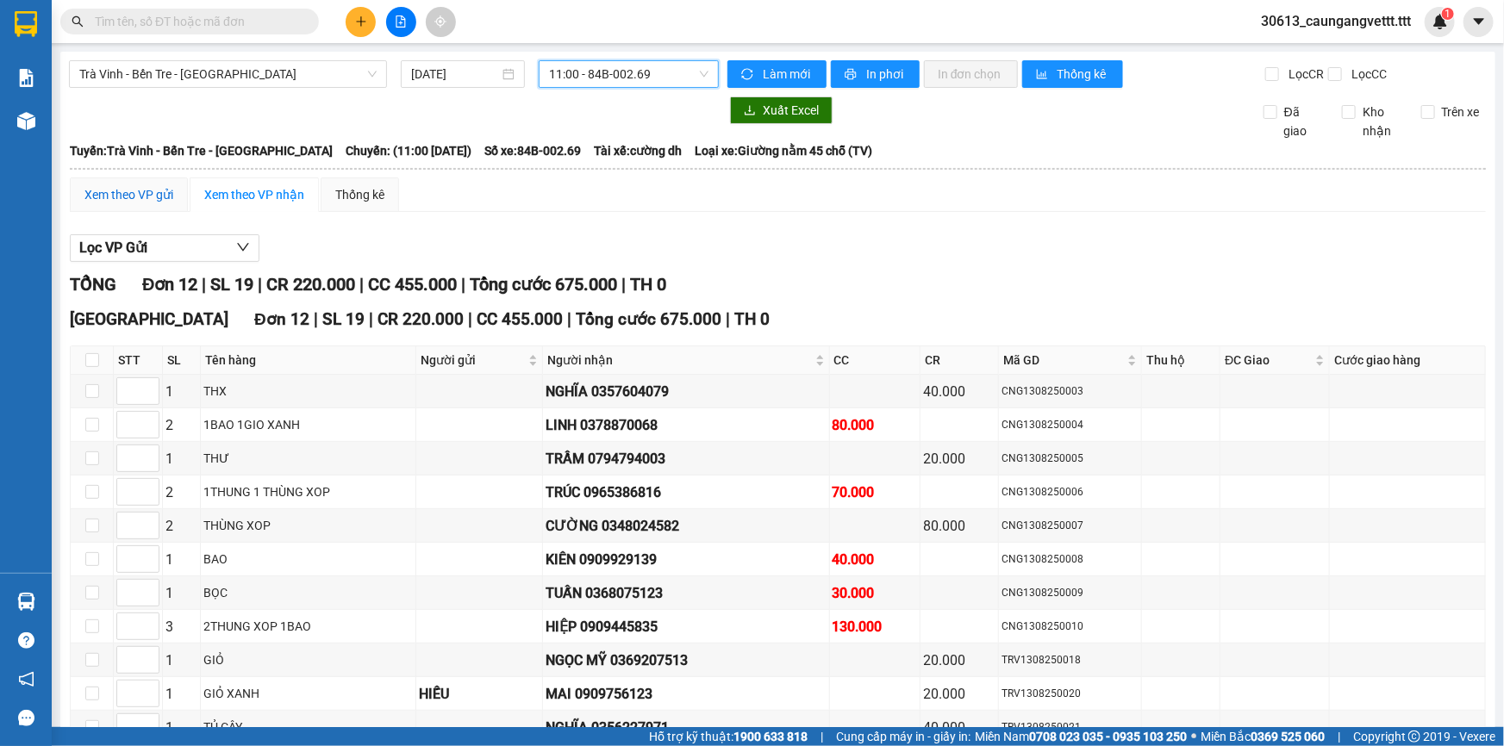
click at [100, 202] on div "Xem theo VP gửi" at bounding box center [128, 194] width 89 height 19
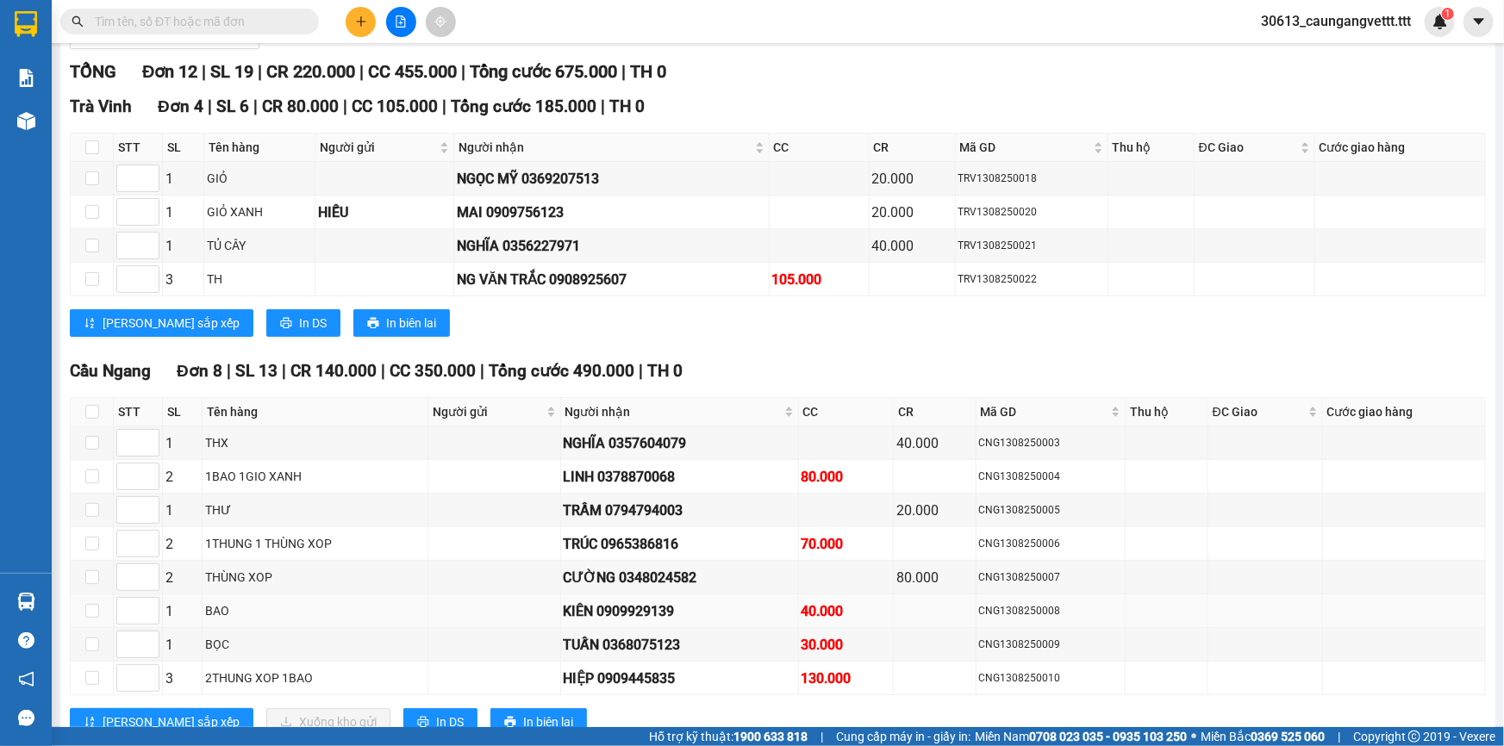
scroll to position [265, 0]
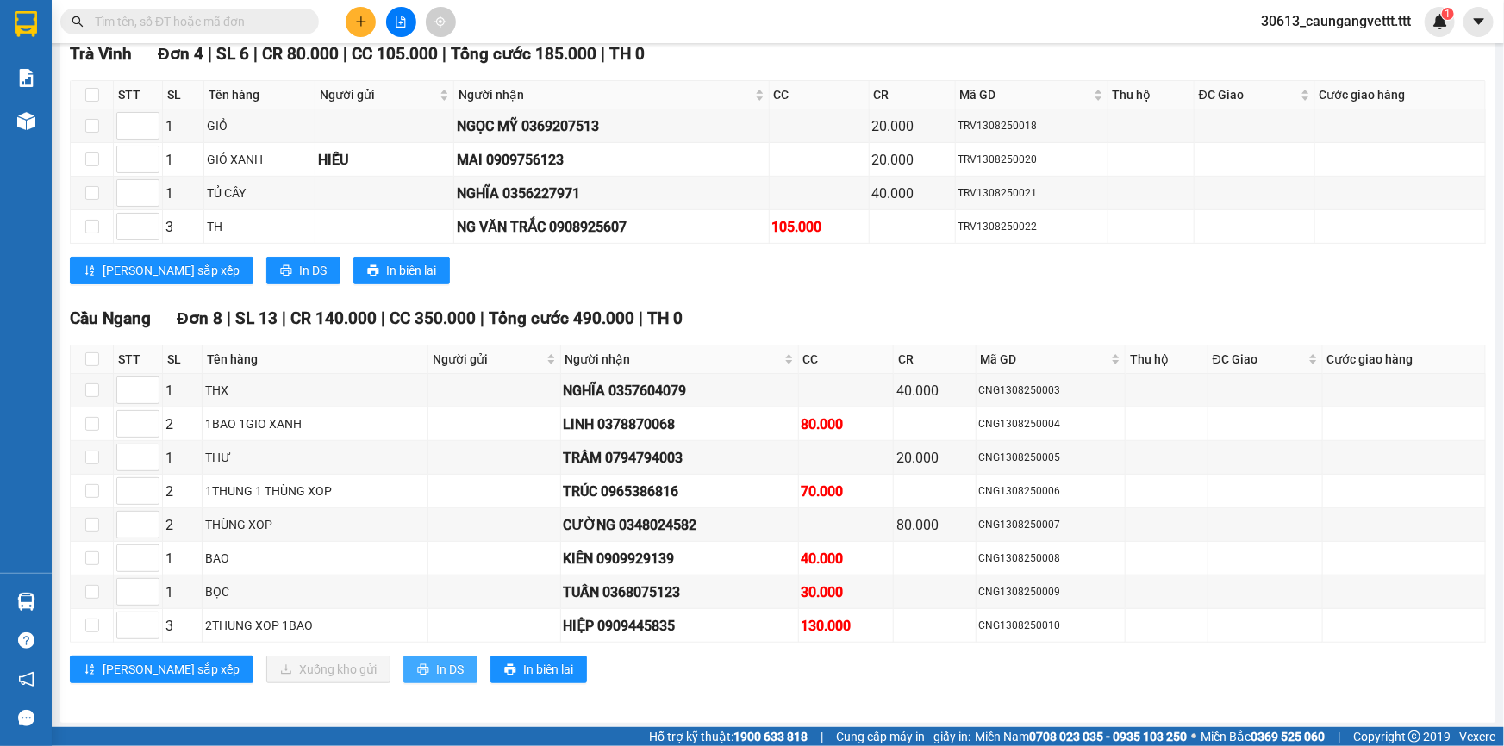
click at [436, 673] on span "In DS" at bounding box center [450, 669] width 28 height 19
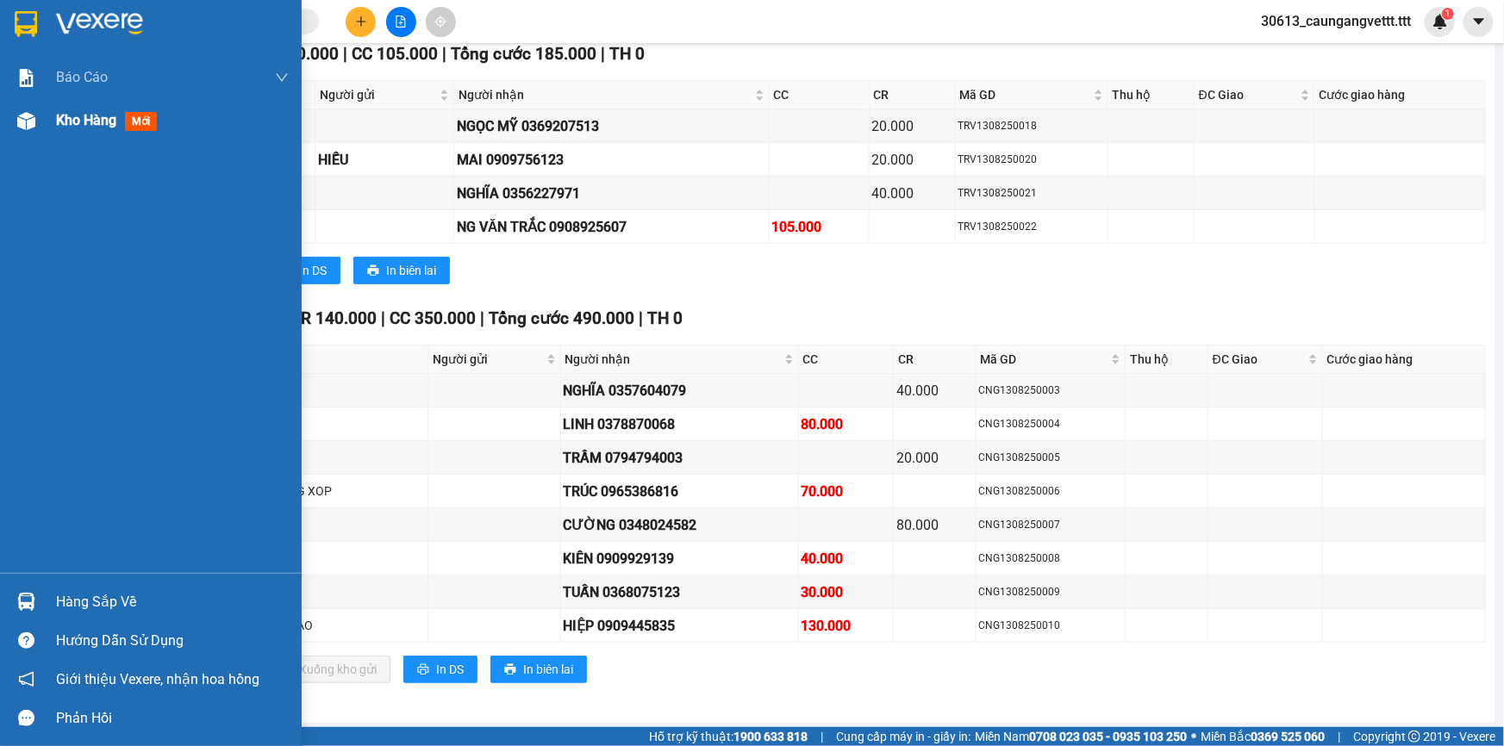
click at [65, 115] on span "Kho hàng" at bounding box center [86, 120] width 60 height 16
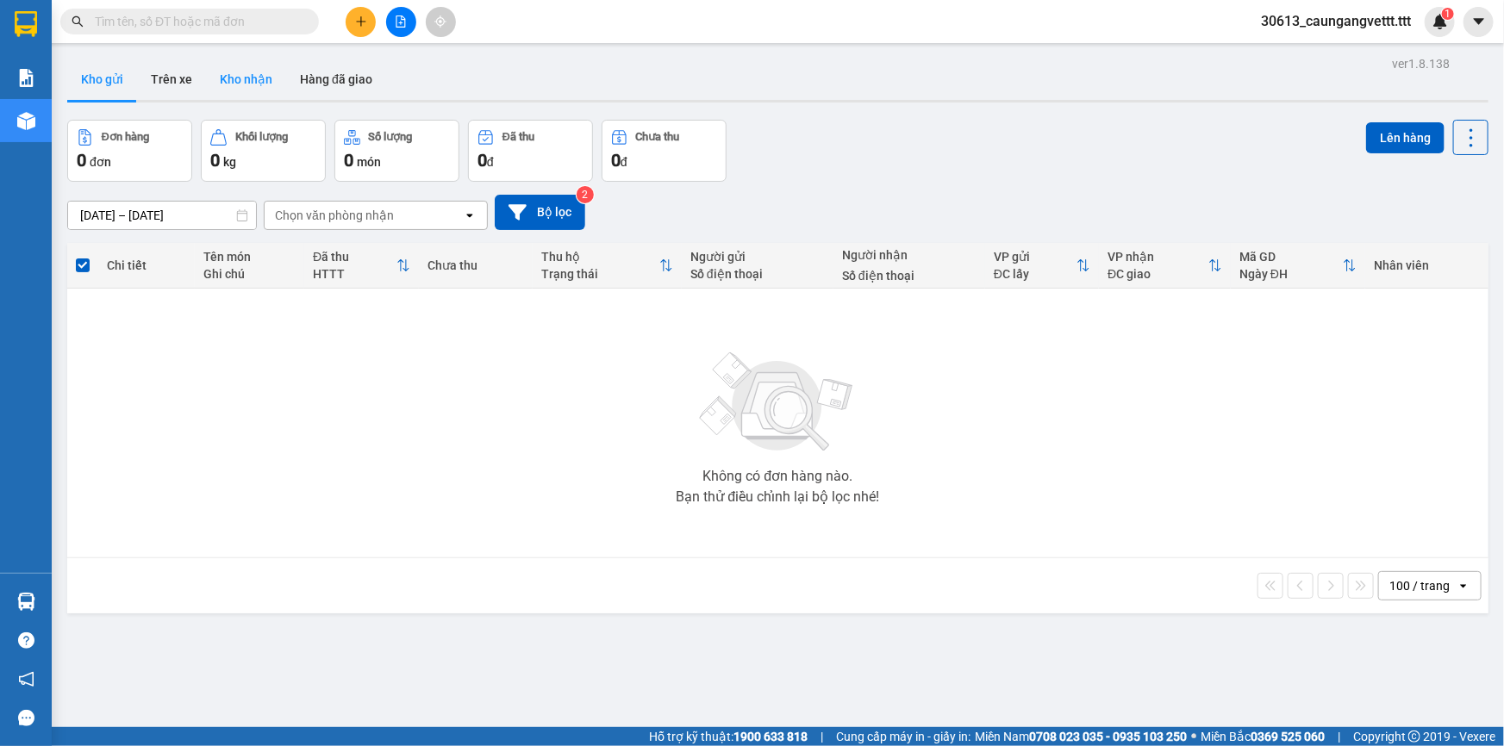
click at [235, 83] on button "Kho nhận" at bounding box center [246, 79] width 80 height 41
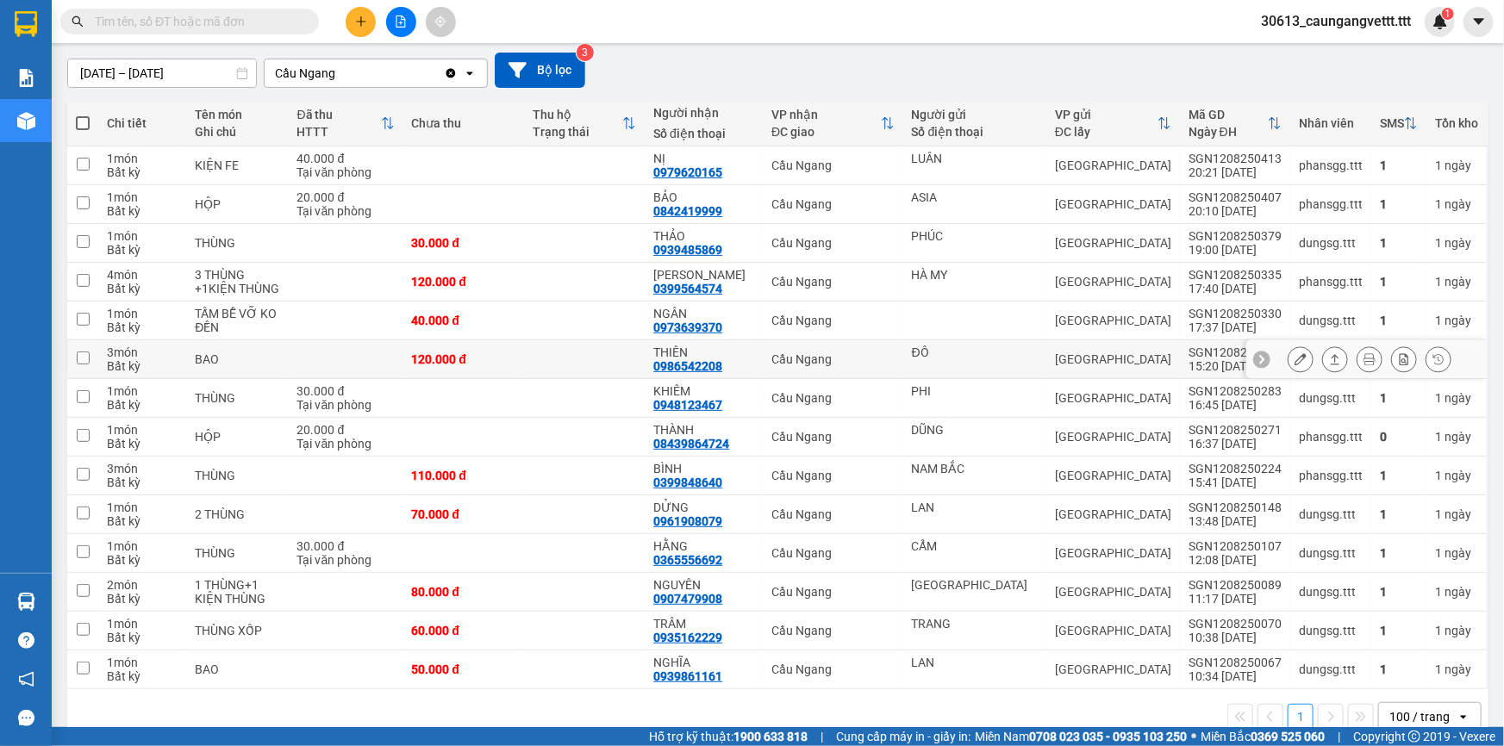
scroll to position [172, 0]
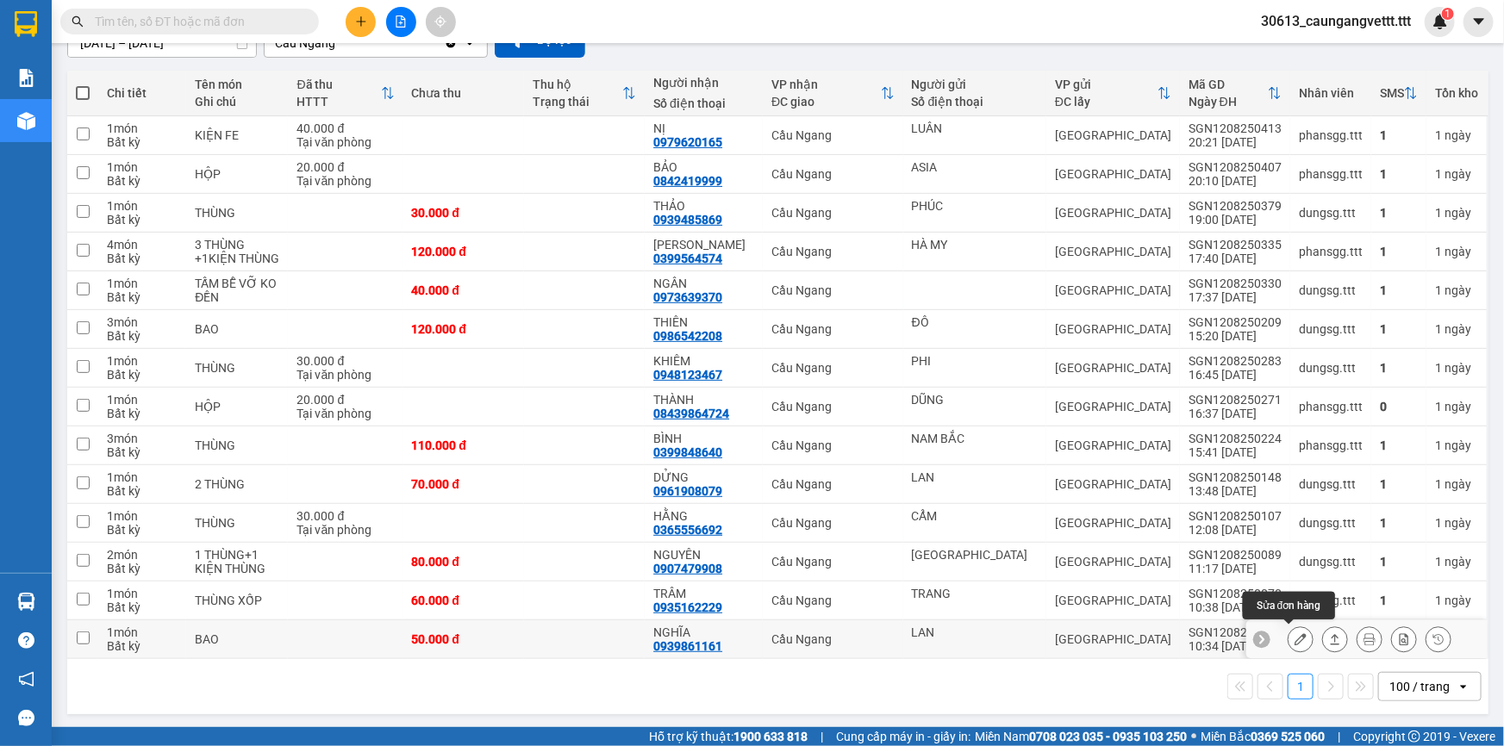
click at [1294, 640] on icon at bounding box center [1300, 639] width 12 height 12
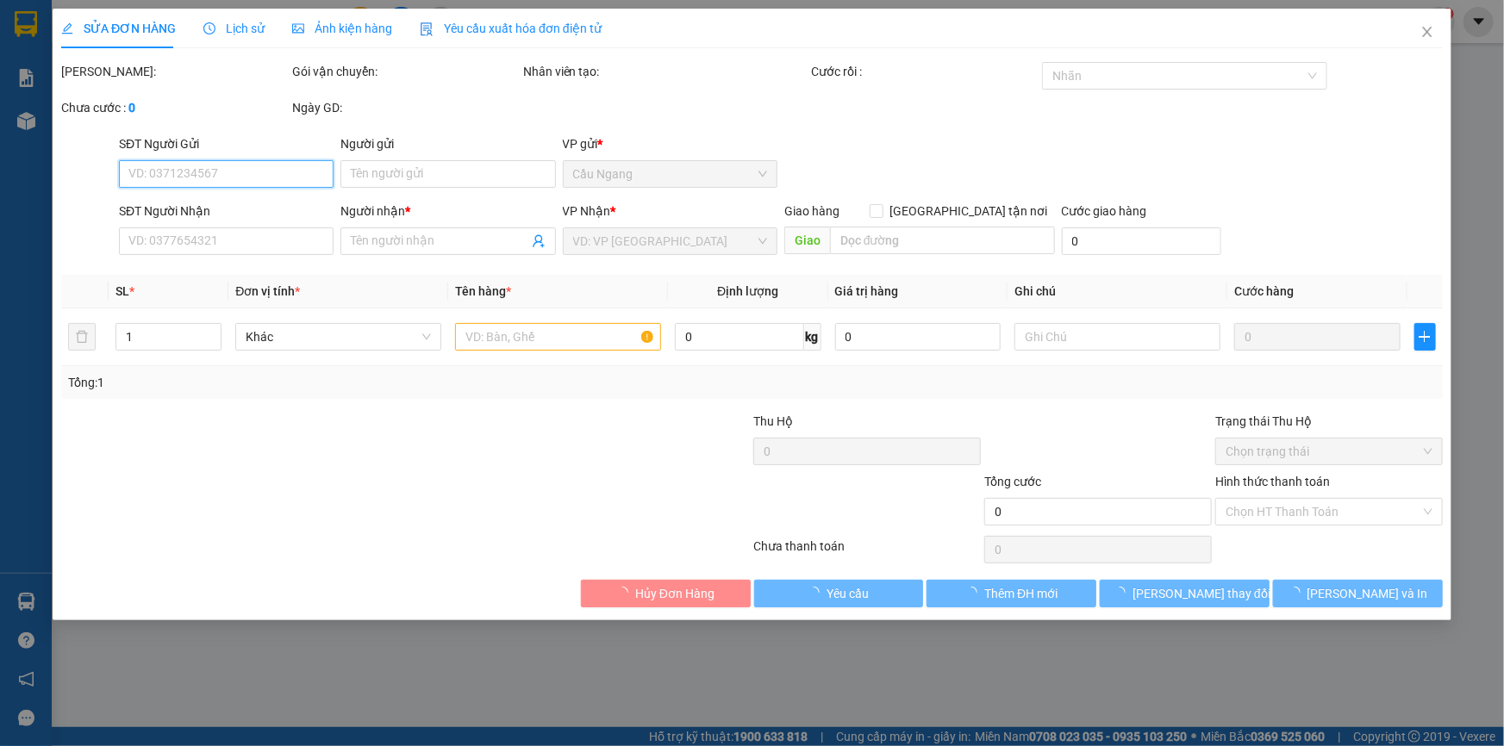
type input "LAN"
type input "0939861161"
type input "NGHĨA"
type input "50.000"
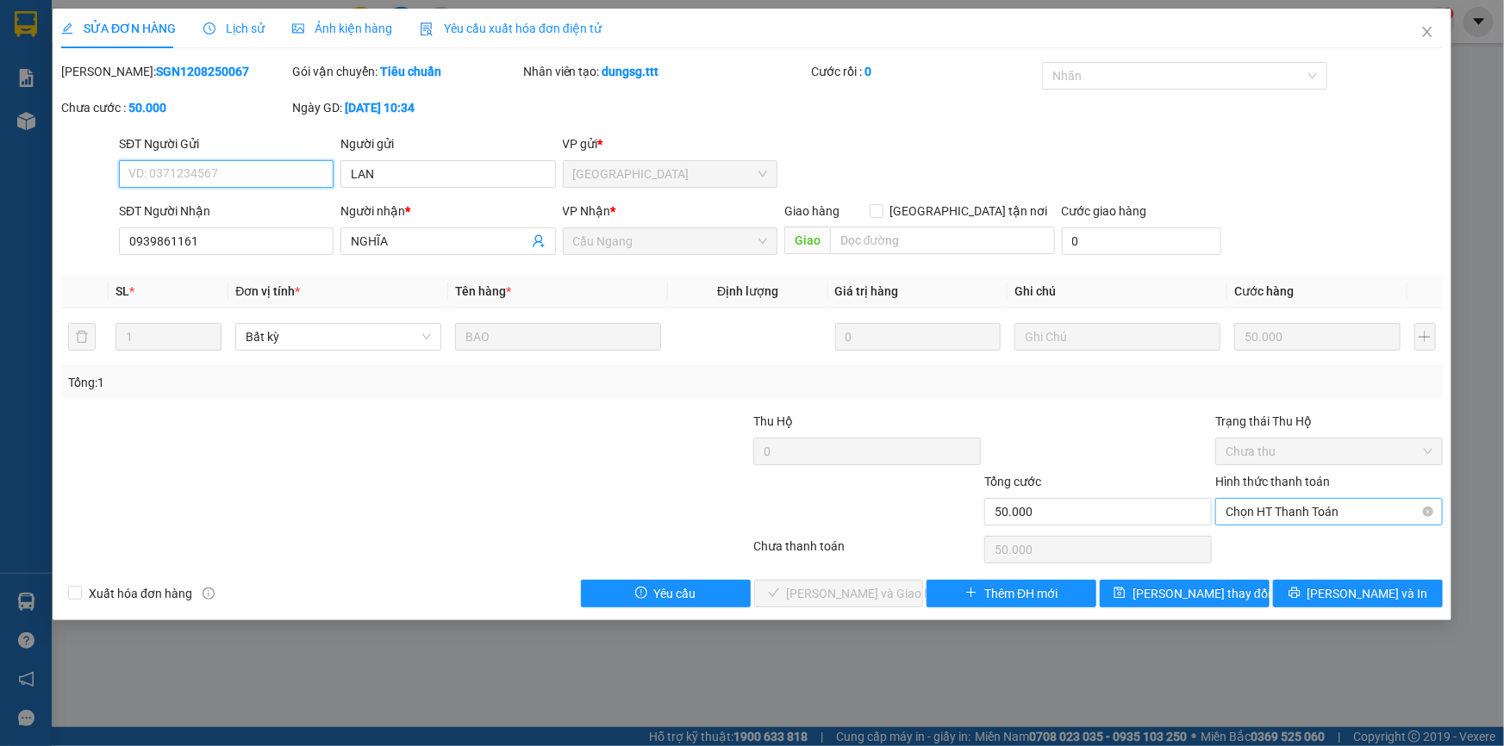
click at [1293, 503] on span "Chọn HT Thanh Toán" at bounding box center [1328, 512] width 207 height 26
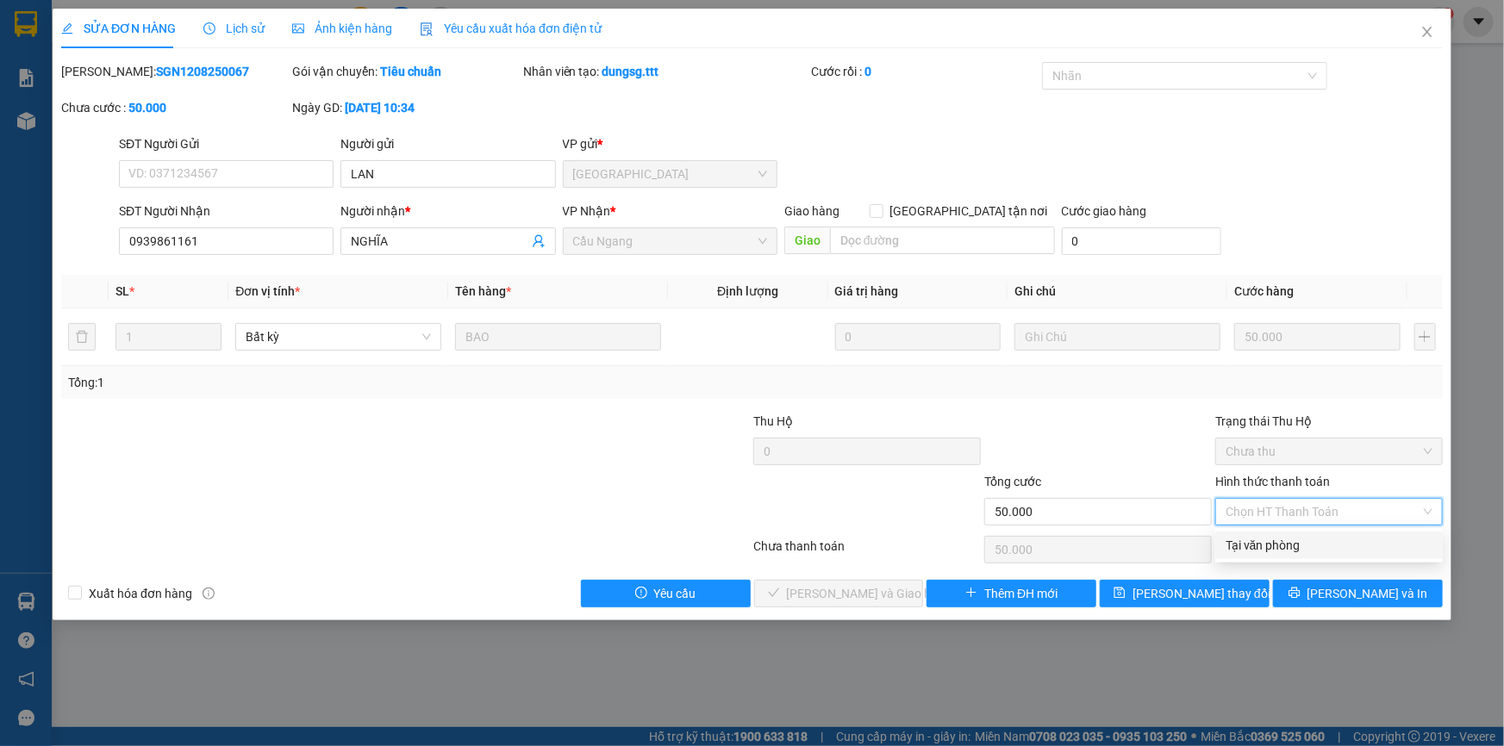
click at [1299, 544] on div "Tại văn phòng" at bounding box center [1328, 545] width 207 height 19
type input "0"
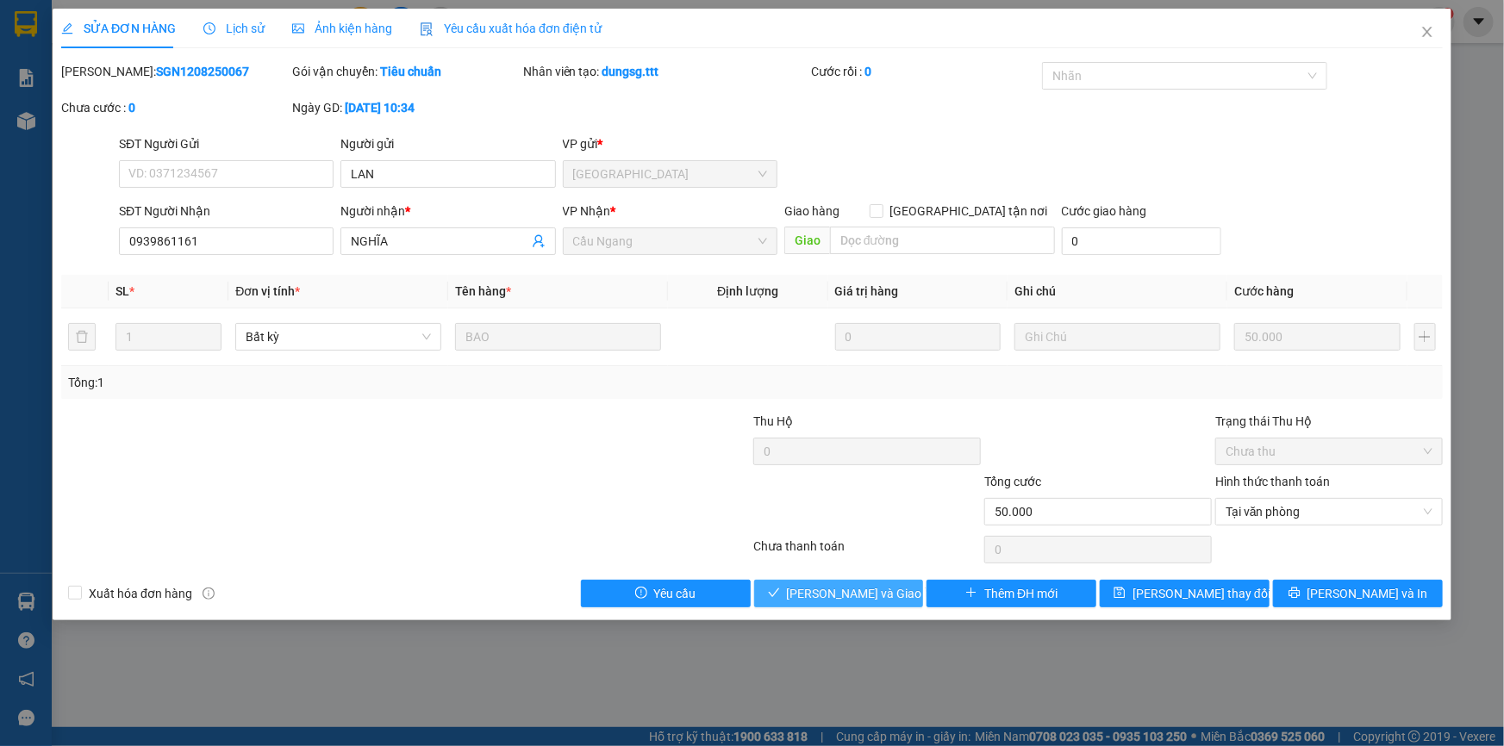
click at [880, 596] on span "[PERSON_NAME] và [PERSON_NAME] hàng" at bounding box center [869, 593] width 165 height 19
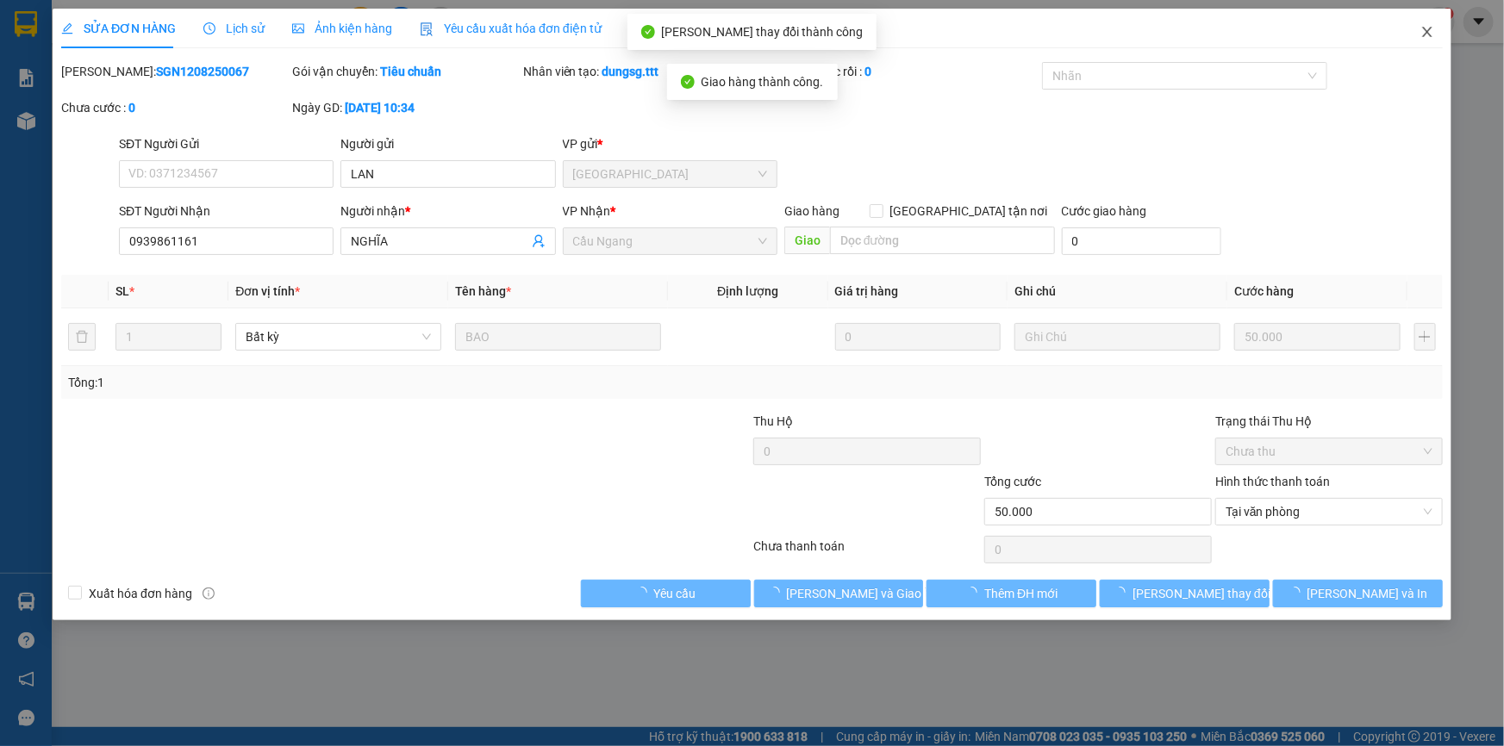
click at [1430, 30] on icon "close" at bounding box center [1426, 32] width 9 height 10
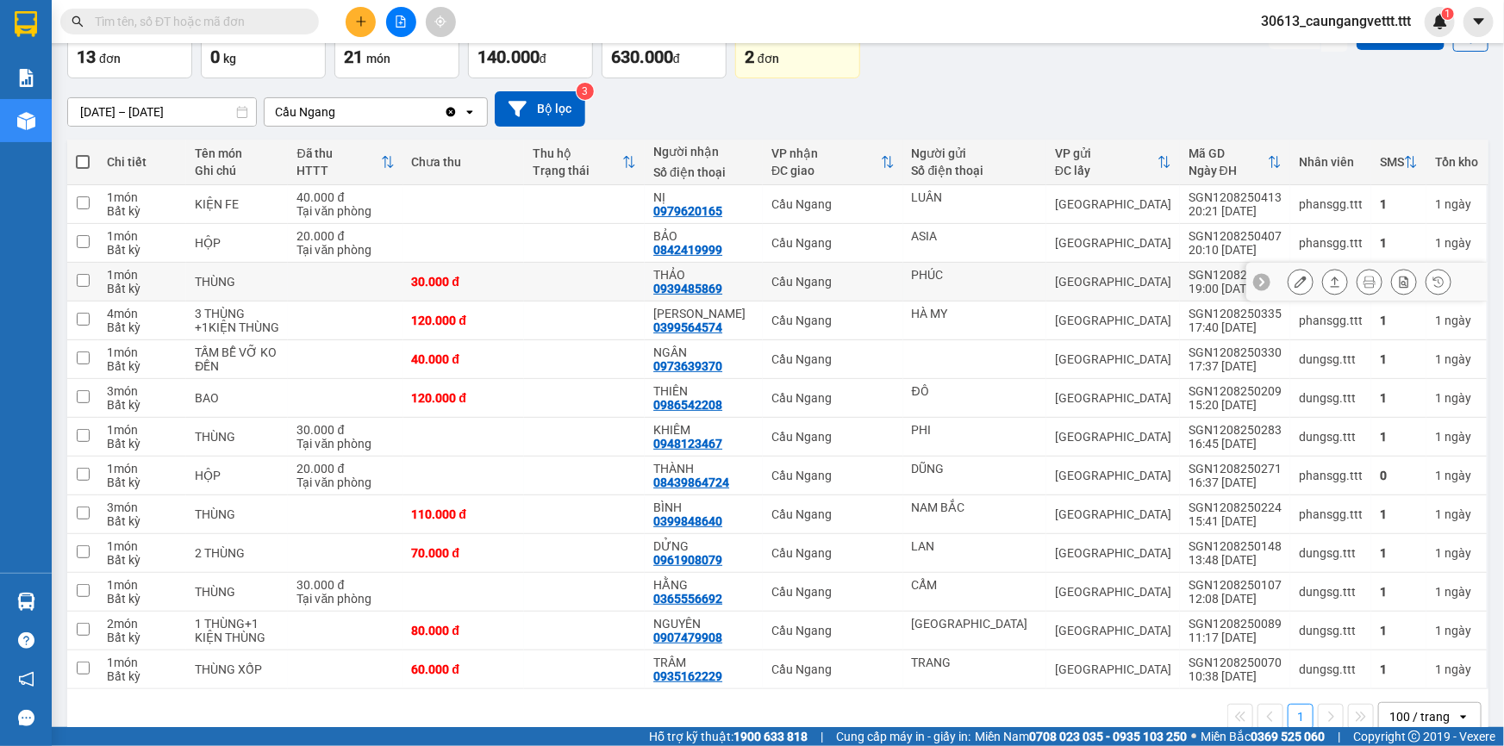
scroll to position [103, 0]
click at [1294, 629] on icon at bounding box center [1300, 631] width 12 height 12
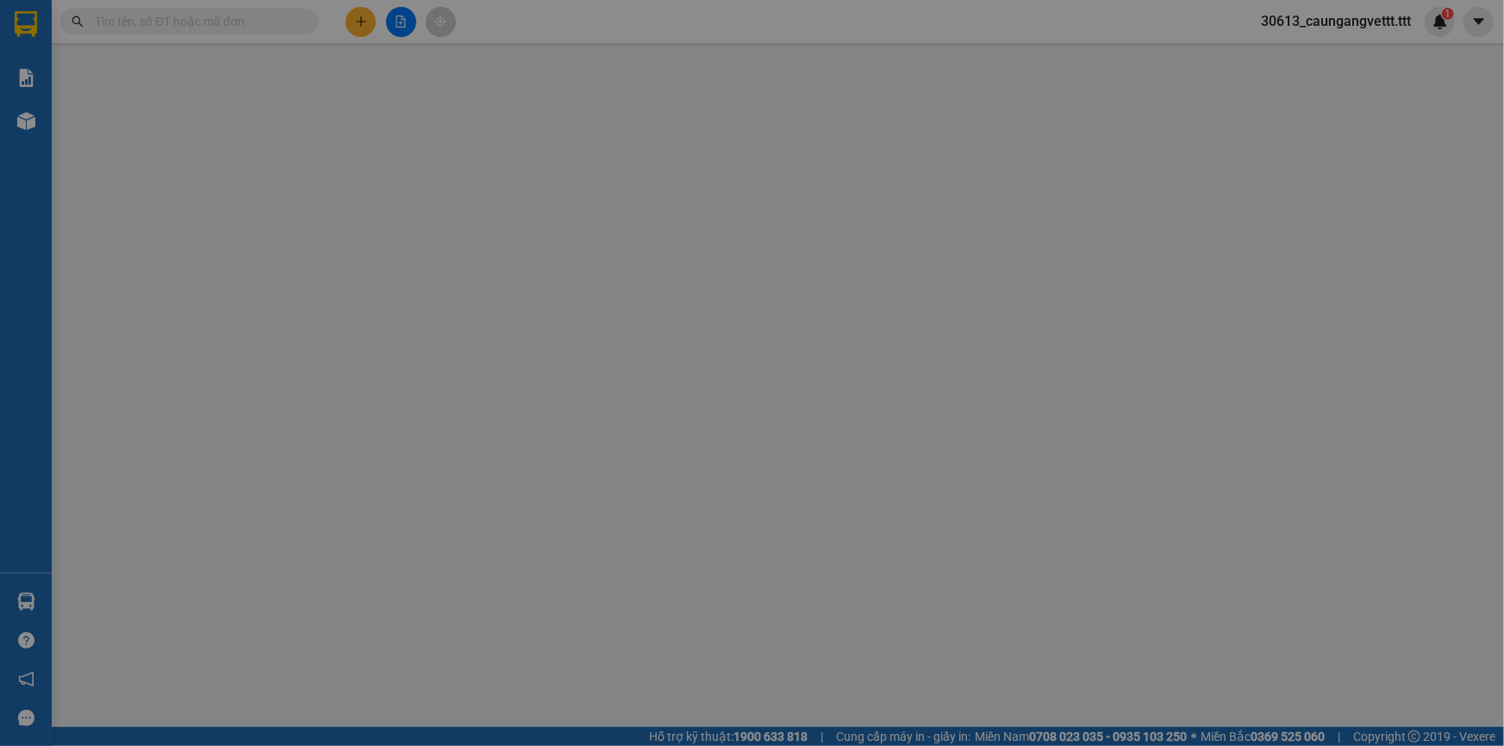
type input "[GEOGRAPHIC_DATA]"
type input "0907479908"
type input "NGUYÊN"
type input "80.000"
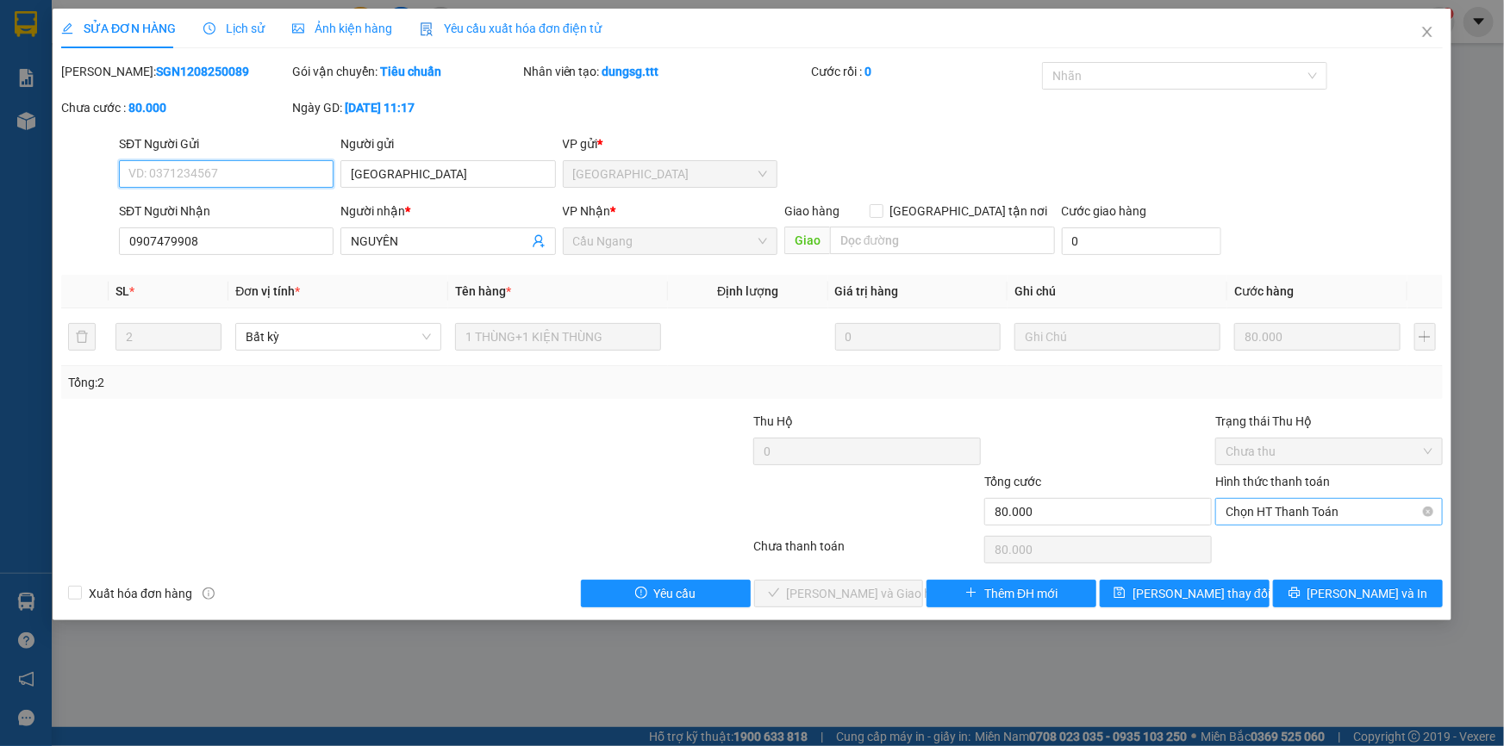
click at [1274, 508] on span "Chọn HT Thanh Toán" at bounding box center [1328, 512] width 207 height 26
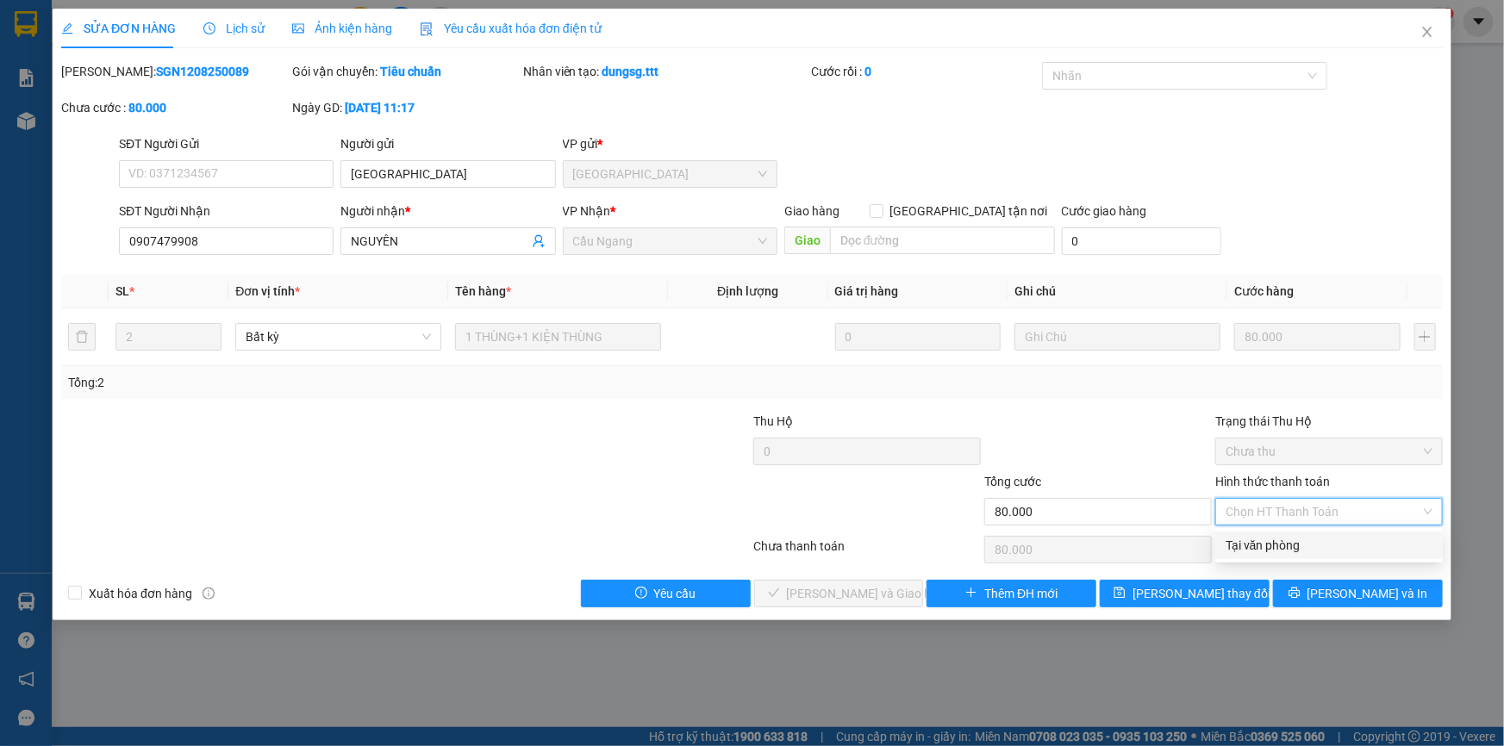
click at [1276, 544] on div "Tại văn phòng" at bounding box center [1328, 545] width 207 height 19
type input "0"
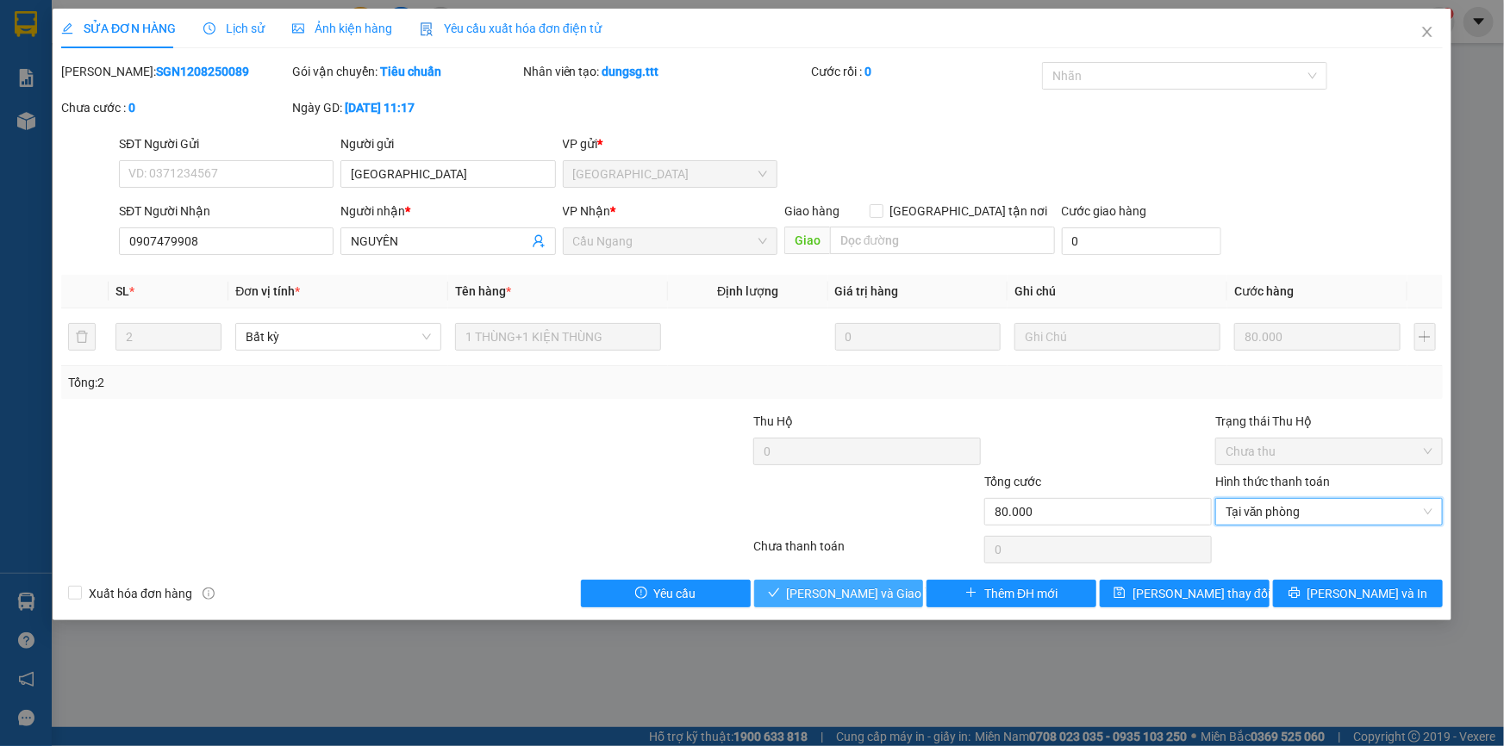
click at [841, 600] on span "[PERSON_NAME] và [PERSON_NAME] hàng" at bounding box center [869, 593] width 165 height 19
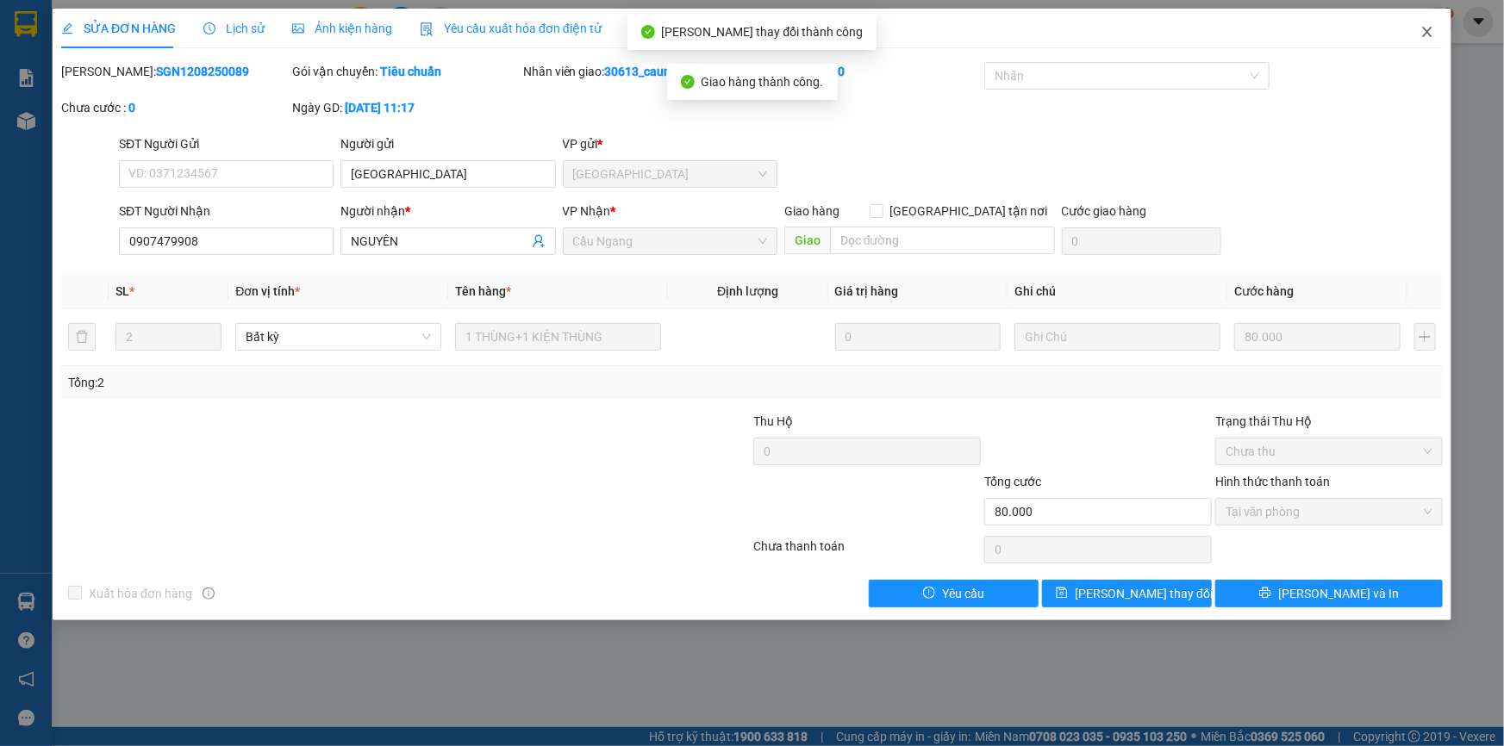
click at [1427, 33] on icon "close" at bounding box center [1426, 32] width 9 height 10
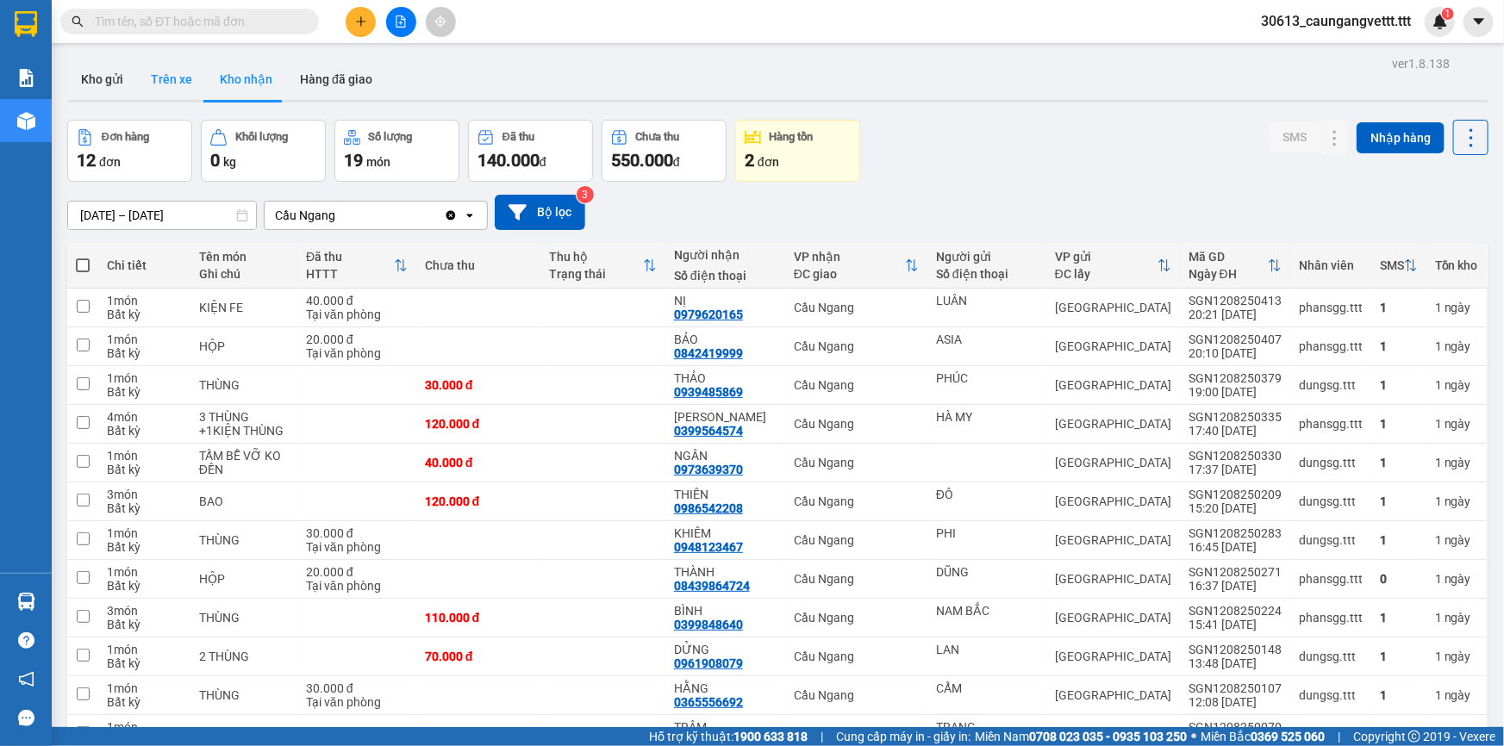
click at [181, 87] on button "Trên xe" at bounding box center [171, 79] width 69 height 41
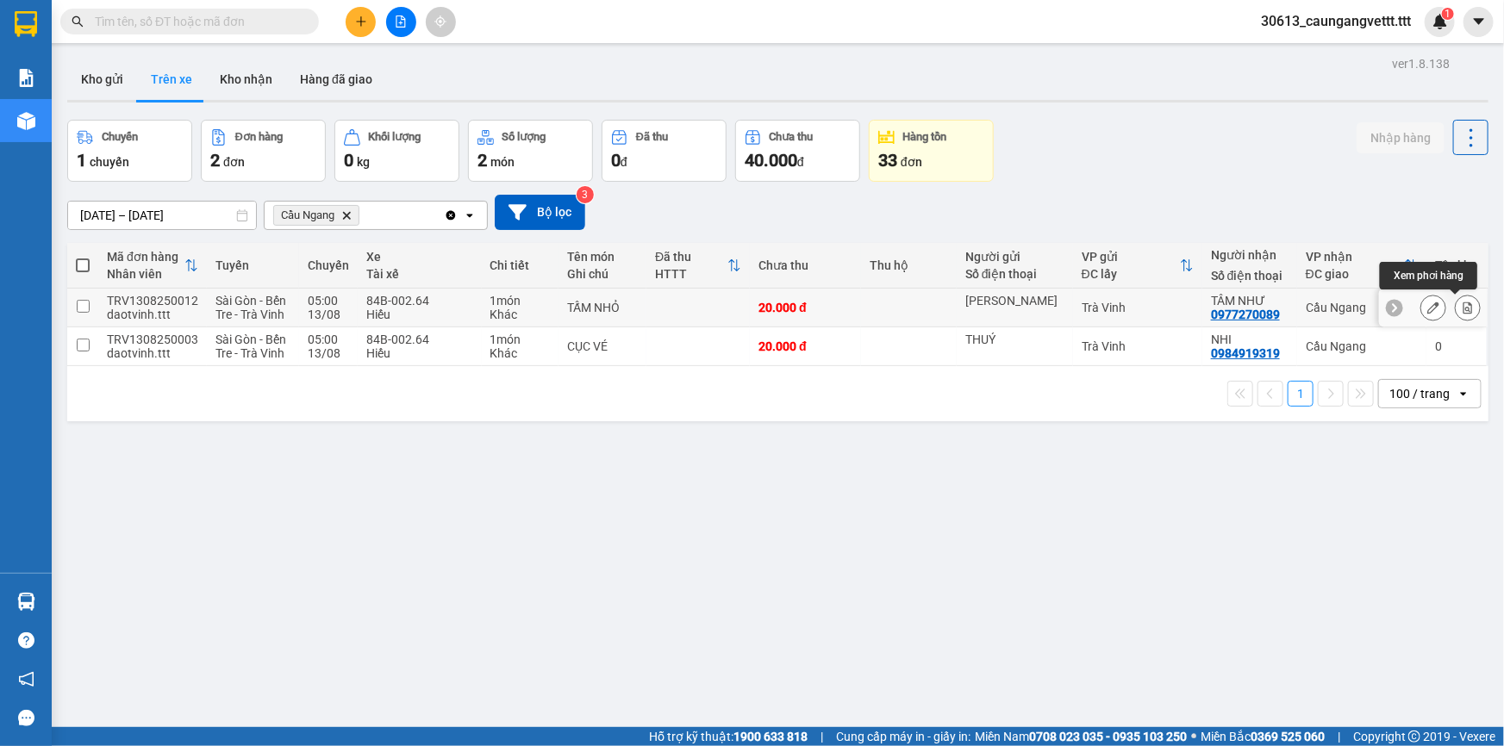
click at [1463, 302] on icon at bounding box center [1467, 308] width 9 height 12
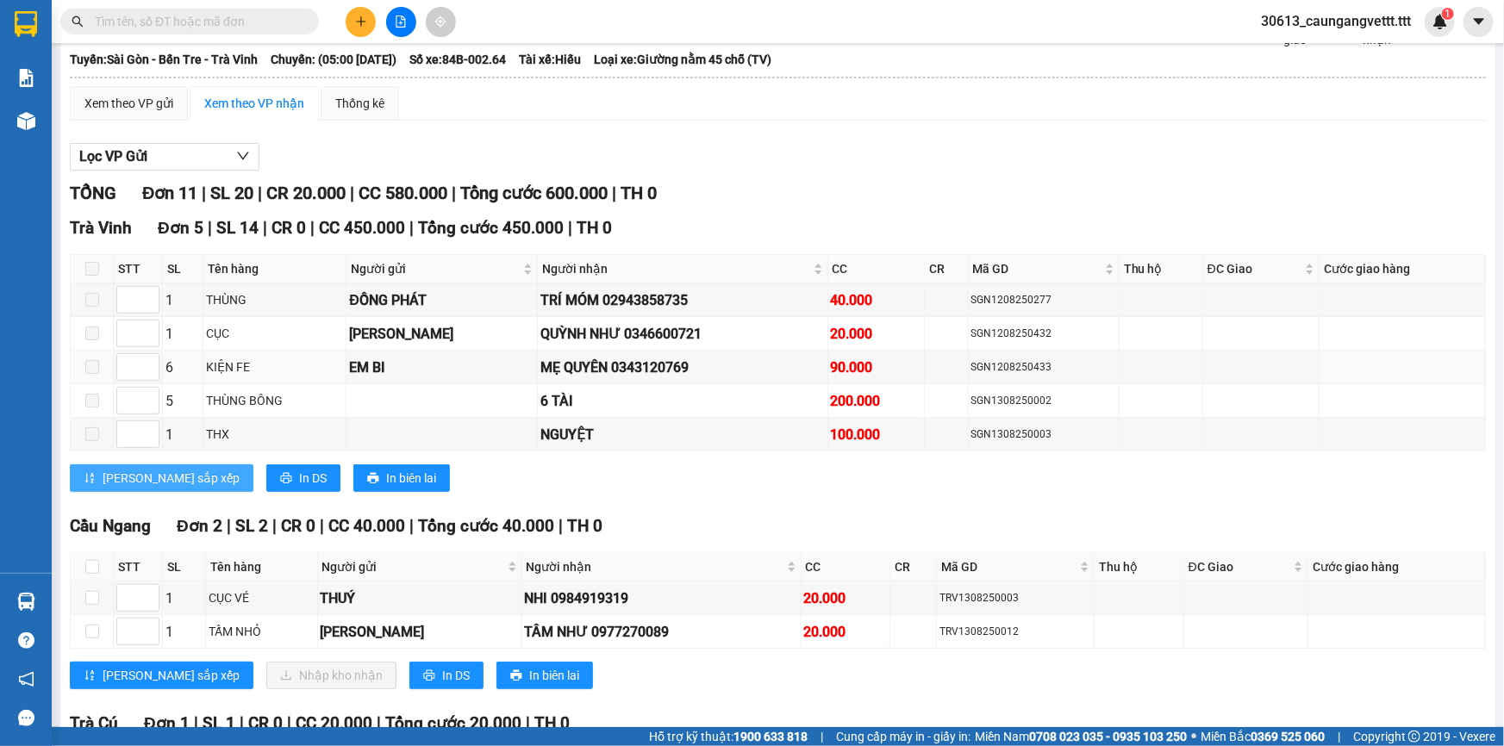
scroll to position [260, 0]
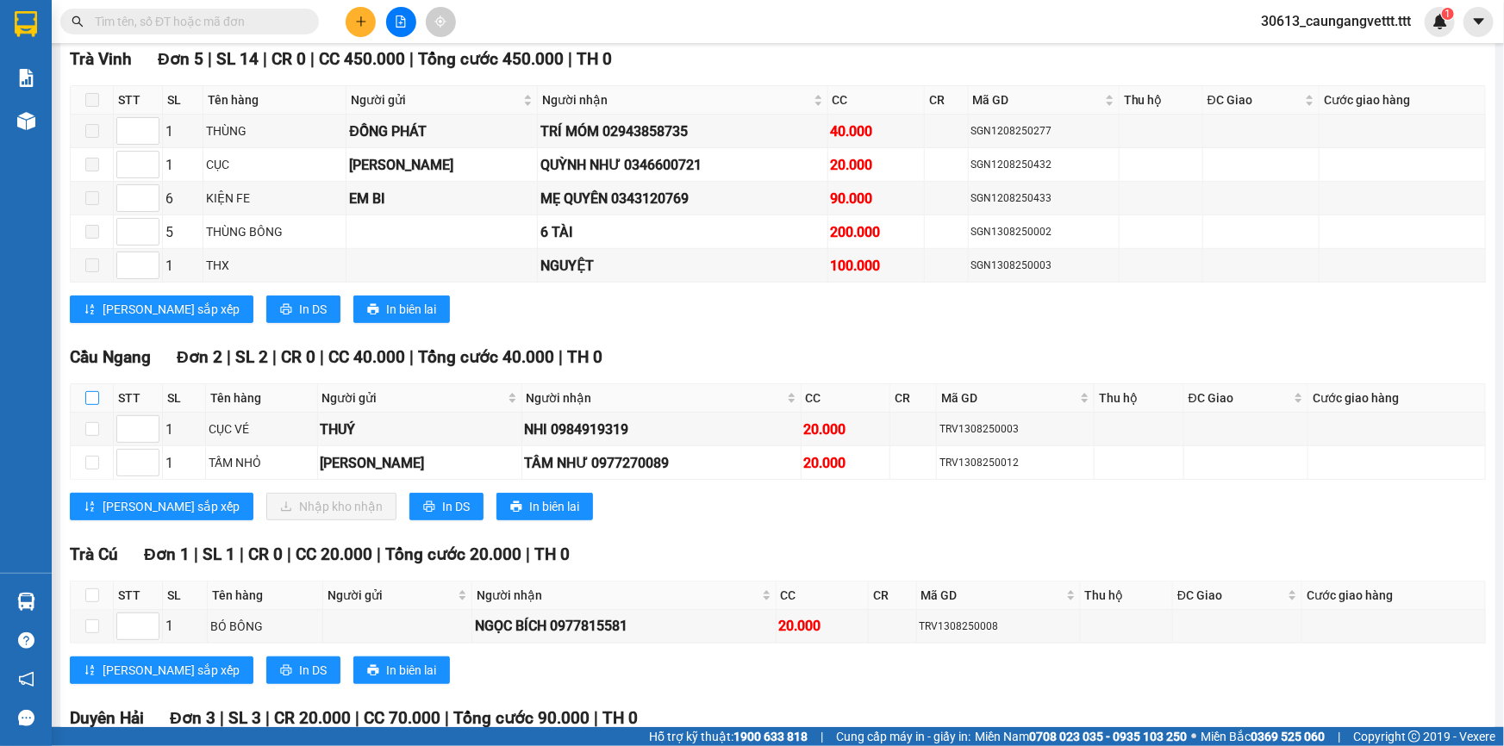
click at [90, 392] on input "checkbox" at bounding box center [92, 398] width 14 height 14
checkbox input "true"
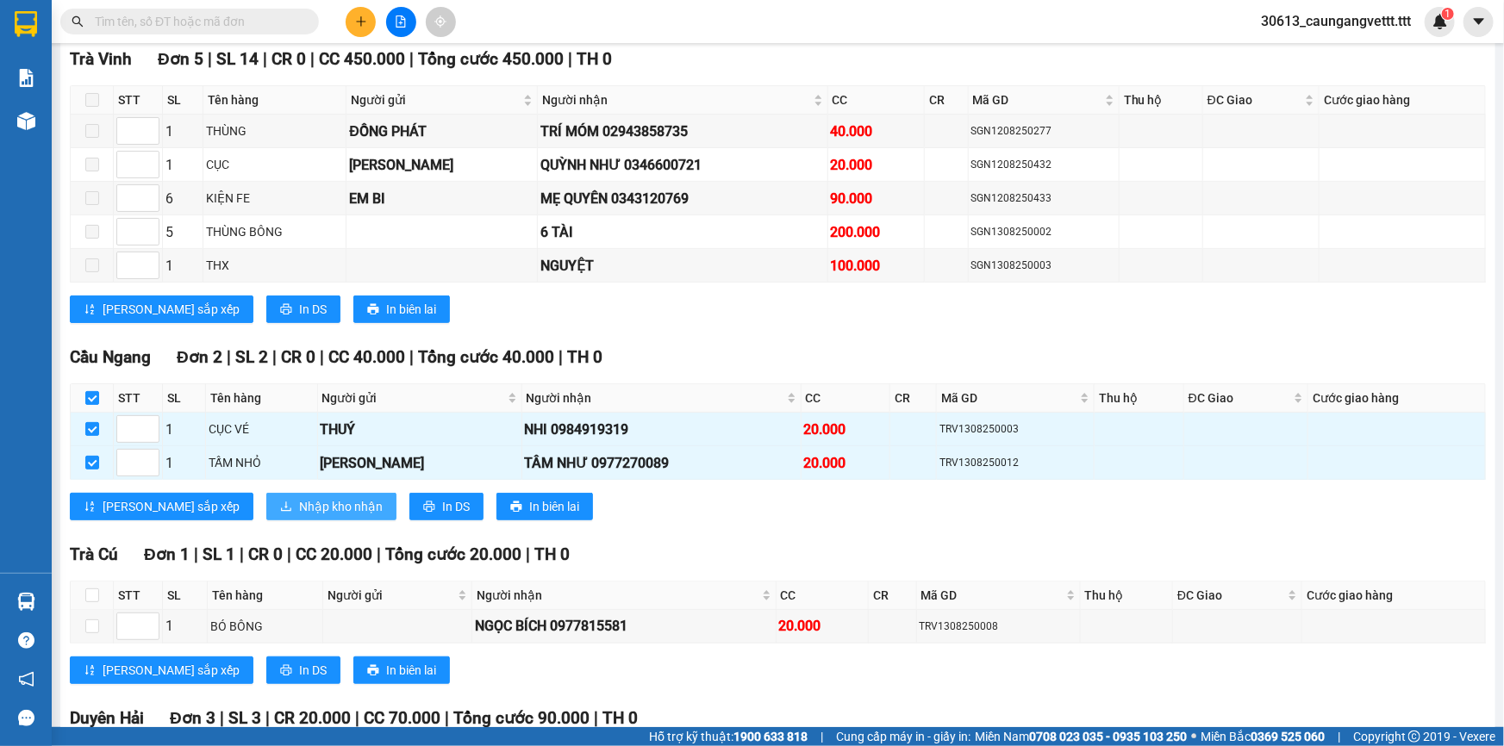
click at [299, 509] on span "Nhập kho nhận" at bounding box center [341, 506] width 84 height 19
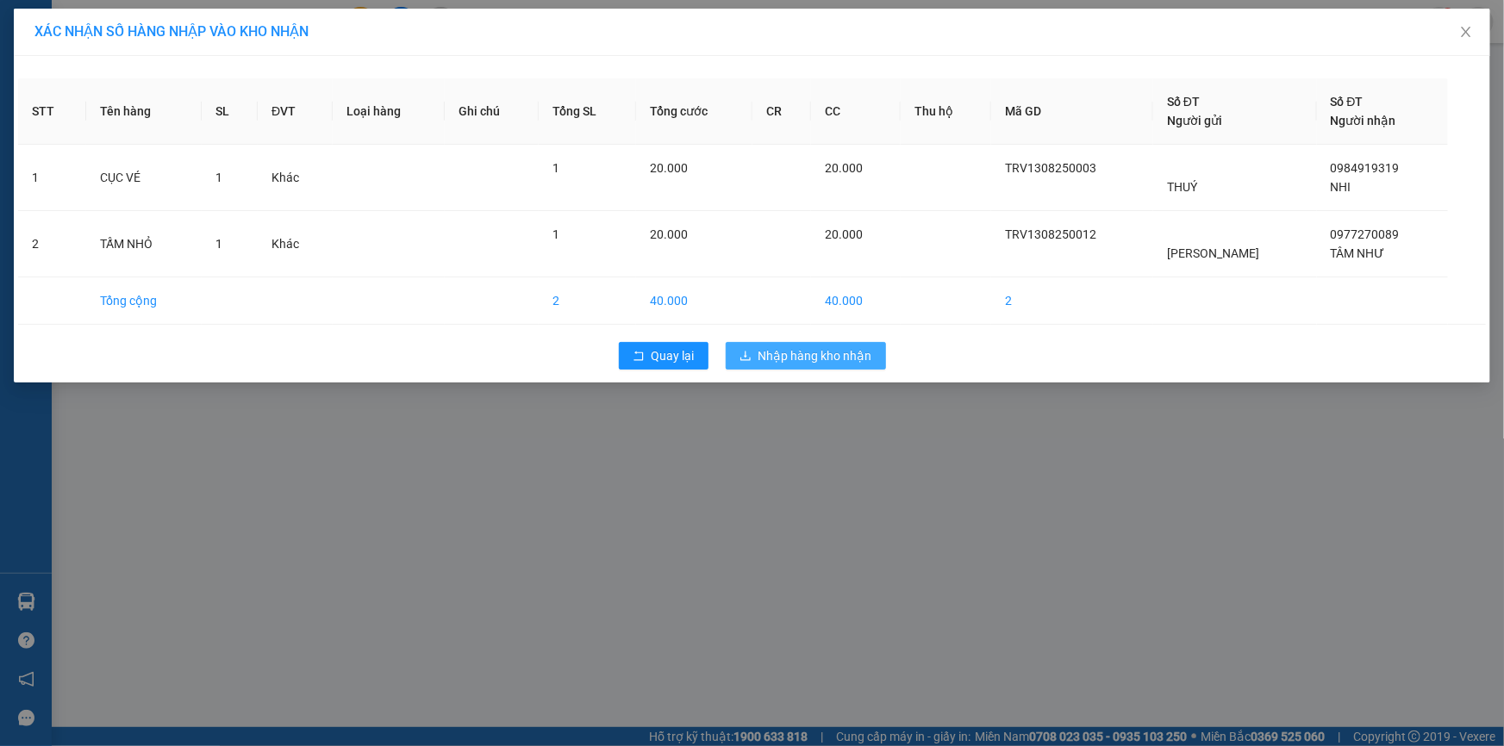
click at [816, 354] on span "Nhập hàng kho nhận" at bounding box center [815, 355] width 114 height 19
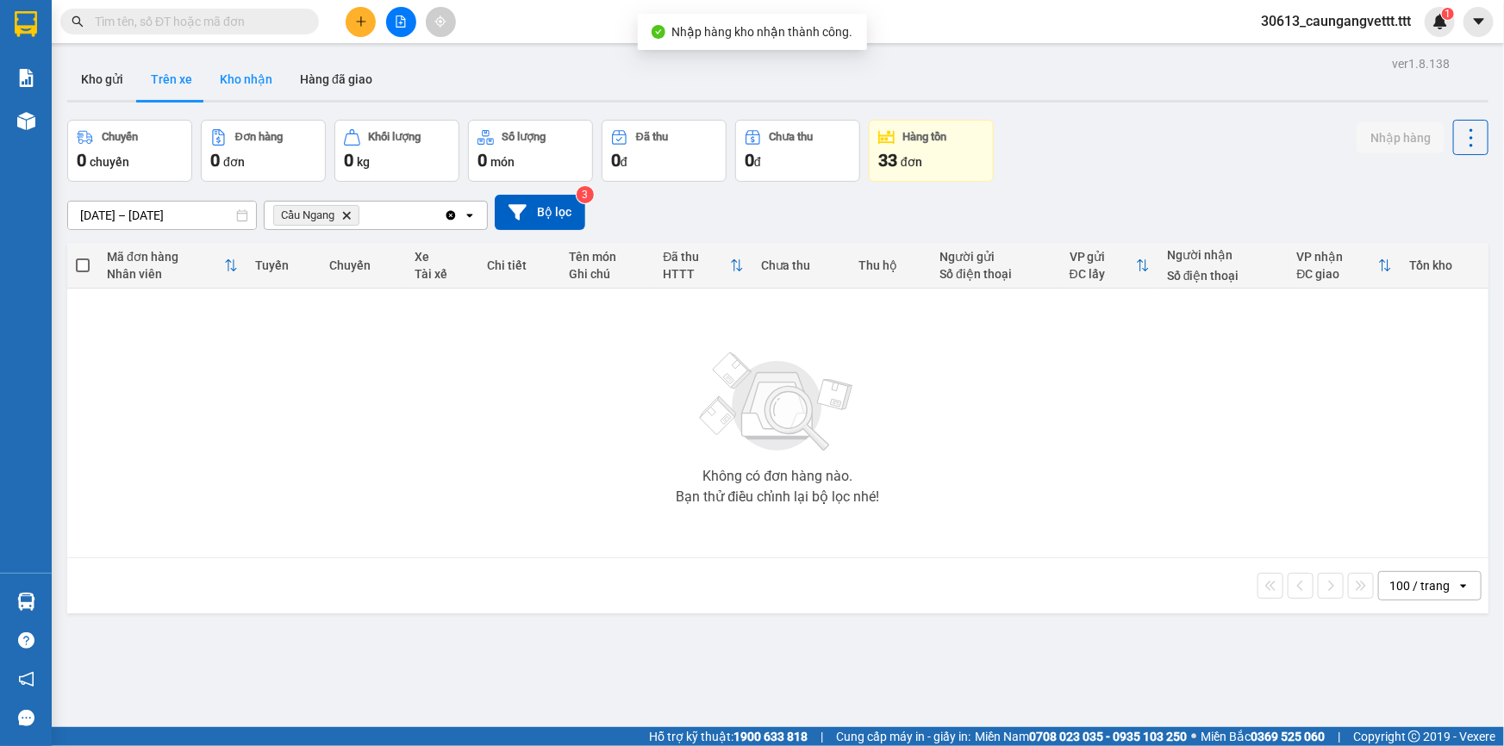
click at [244, 81] on button "Kho nhận" at bounding box center [246, 79] width 80 height 41
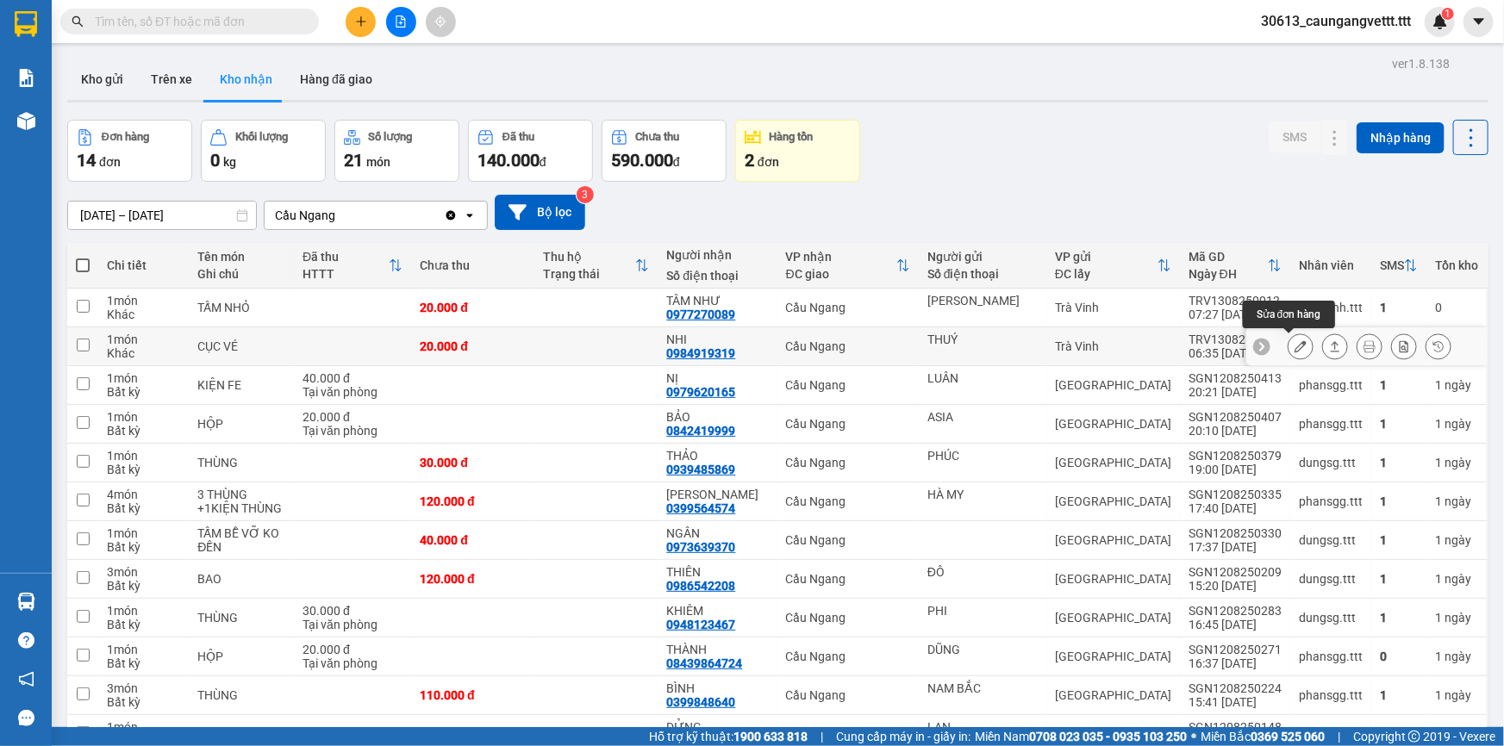
click at [1294, 346] on icon at bounding box center [1300, 346] width 12 height 12
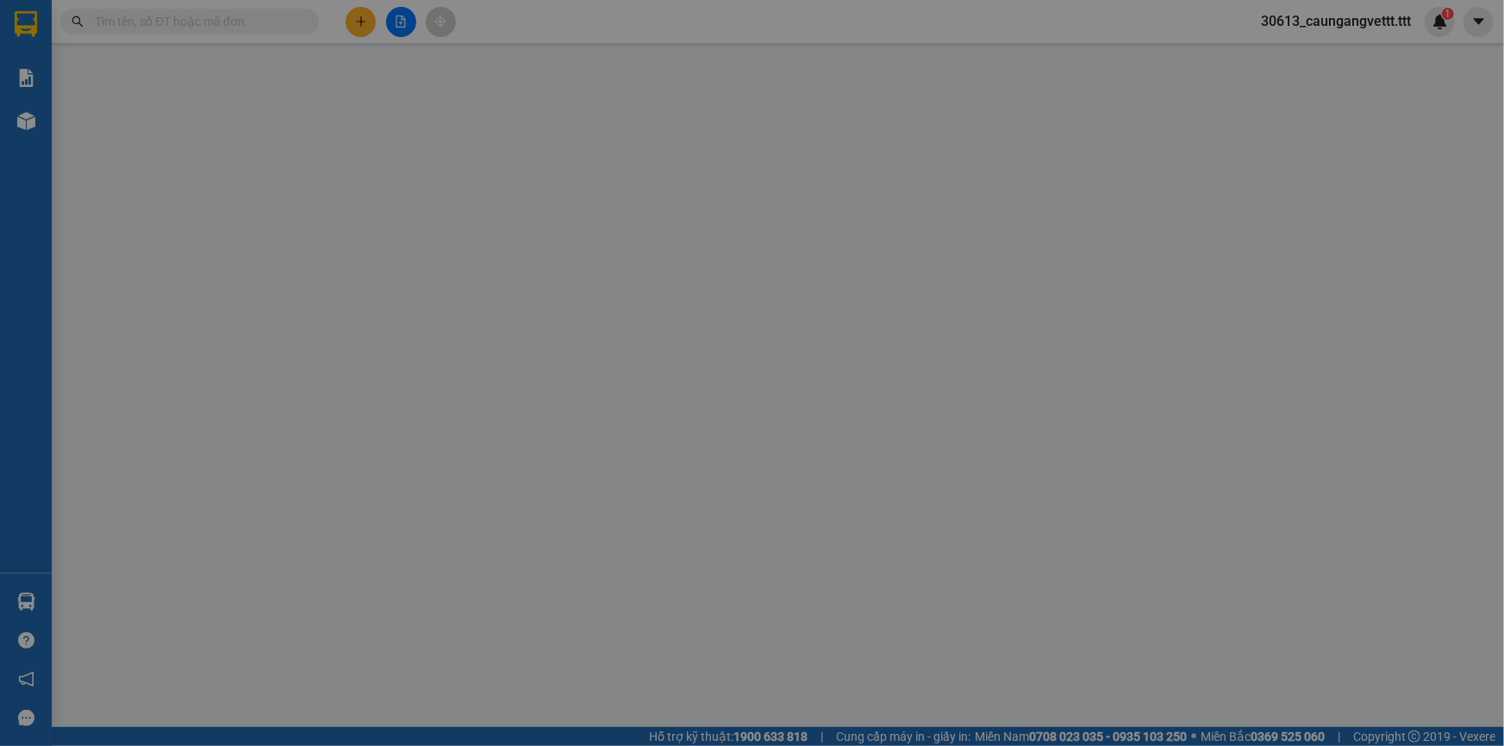
type input "THUÝ"
type input "0984919319"
type input "NHI"
type input "20.000"
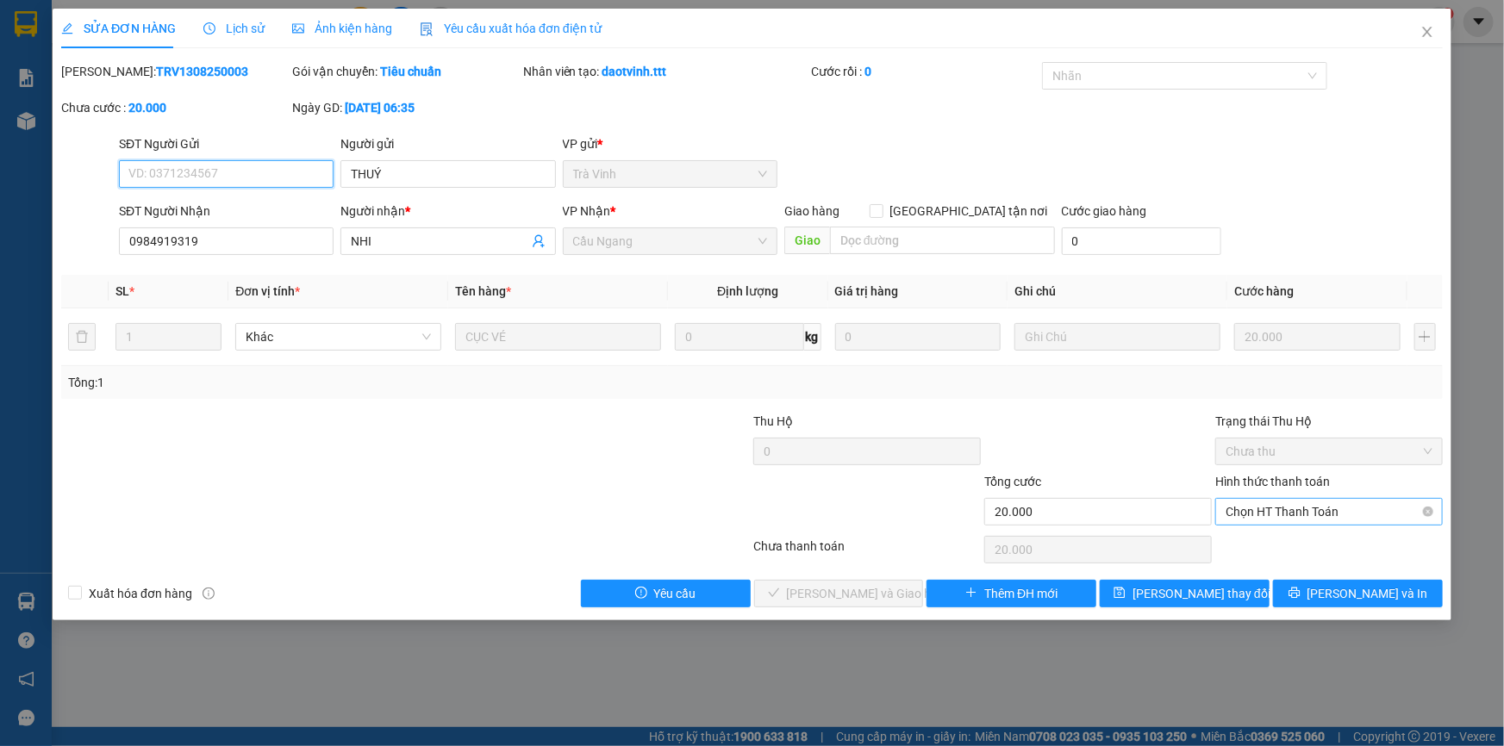
click at [1270, 511] on span "Chọn HT Thanh Toán" at bounding box center [1328, 512] width 207 height 26
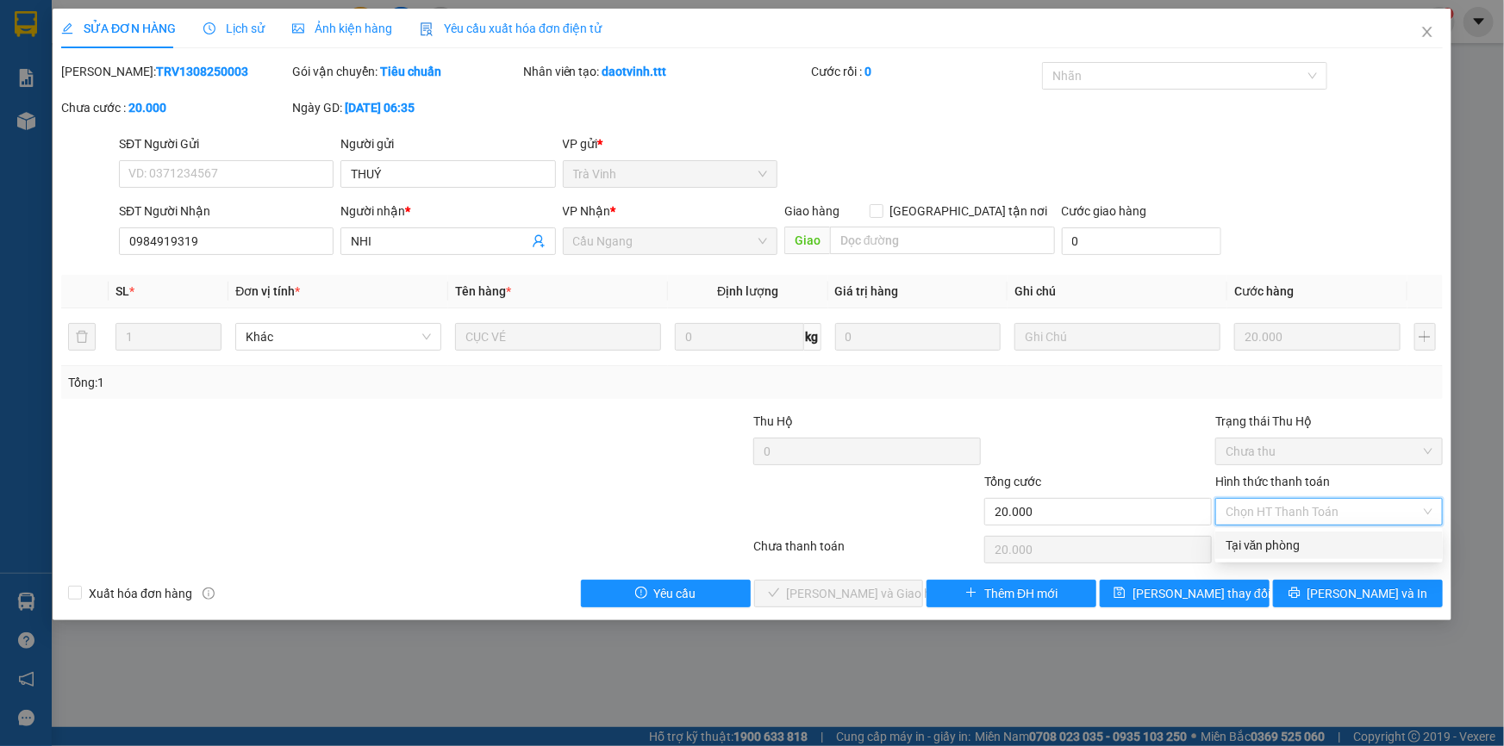
click at [1265, 543] on div "Tại văn phòng" at bounding box center [1328, 545] width 207 height 19
type input "0"
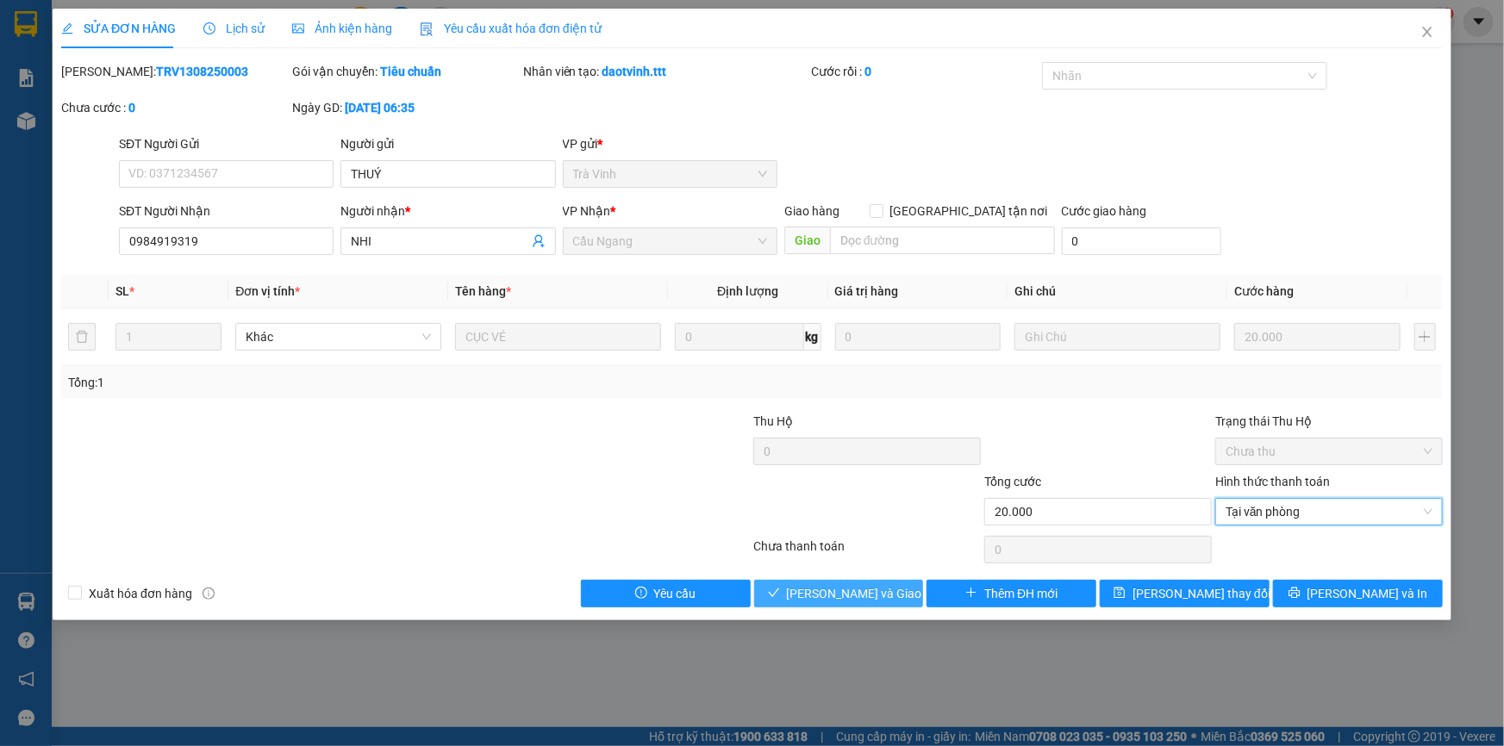
click at [874, 590] on span "[PERSON_NAME] và [PERSON_NAME] hàng" at bounding box center [869, 593] width 165 height 19
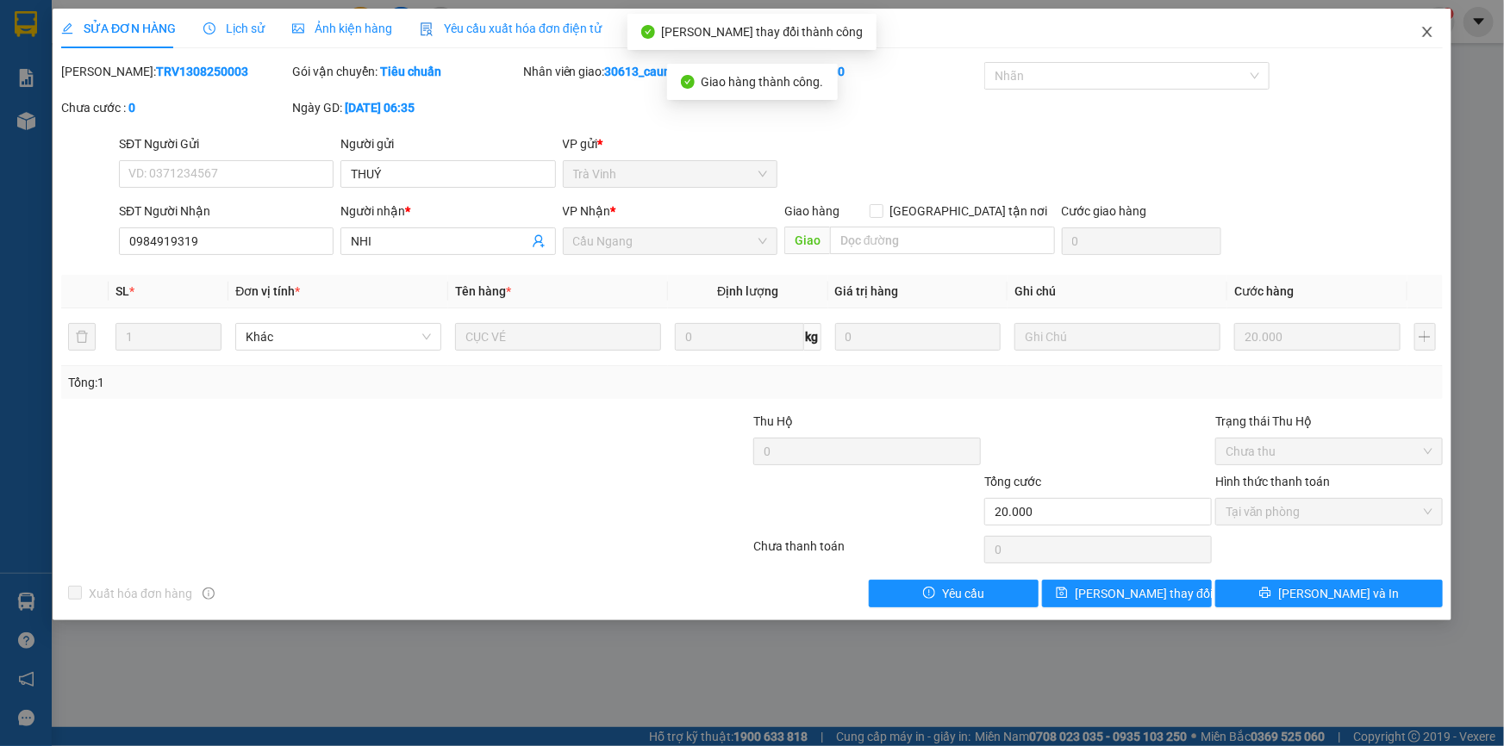
click at [1426, 34] on icon "close" at bounding box center [1426, 32] width 9 height 10
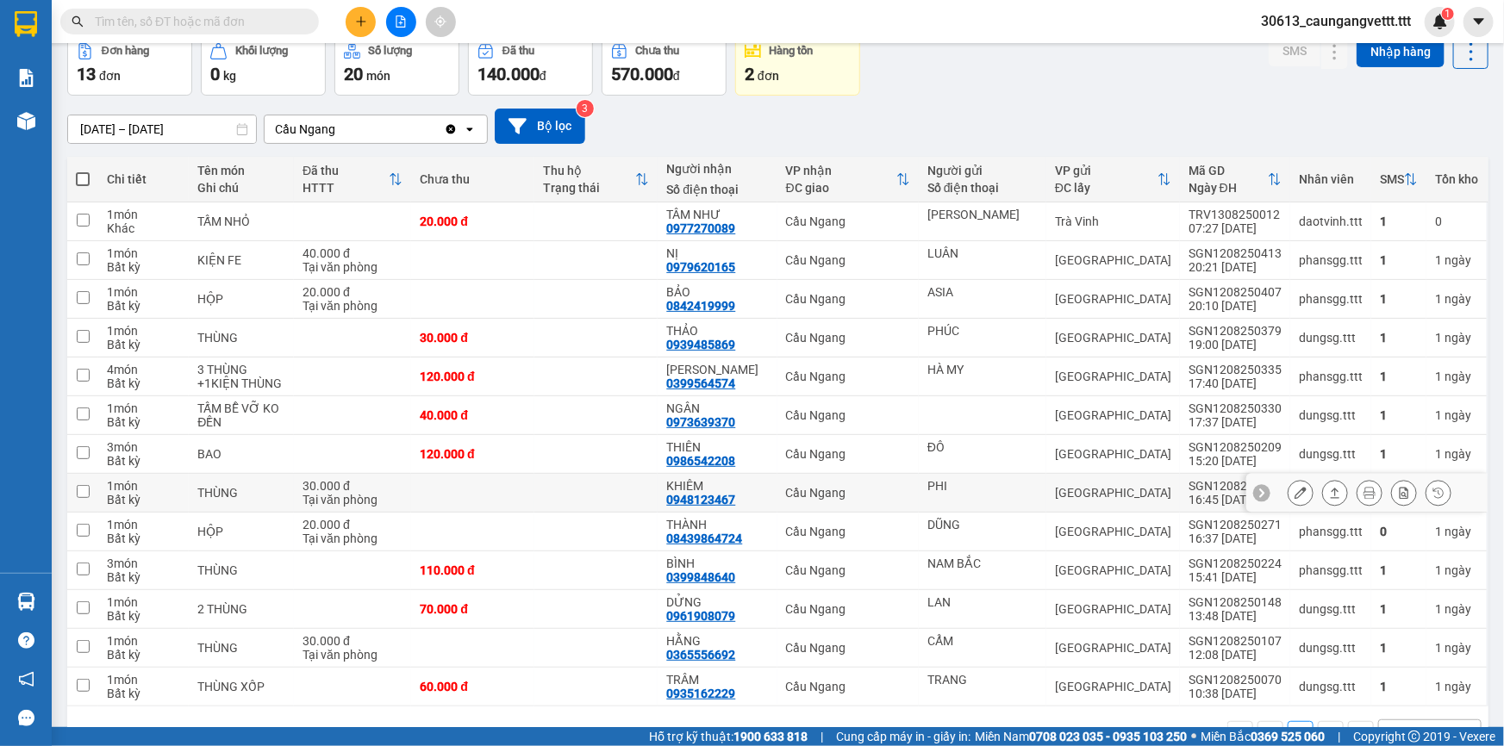
scroll to position [103, 0]
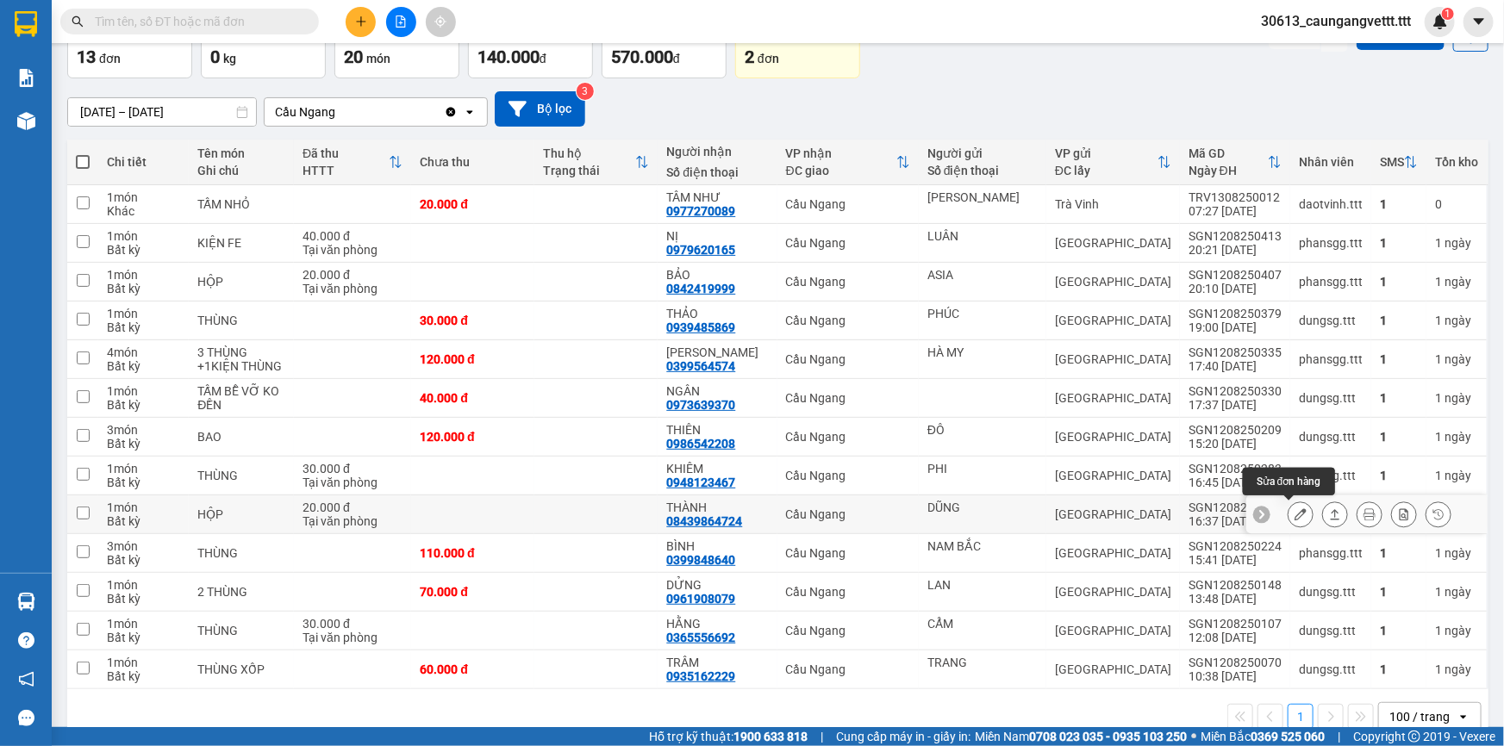
click at [1294, 514] on icon at bounding box center [1300, 514] width 12 height 12
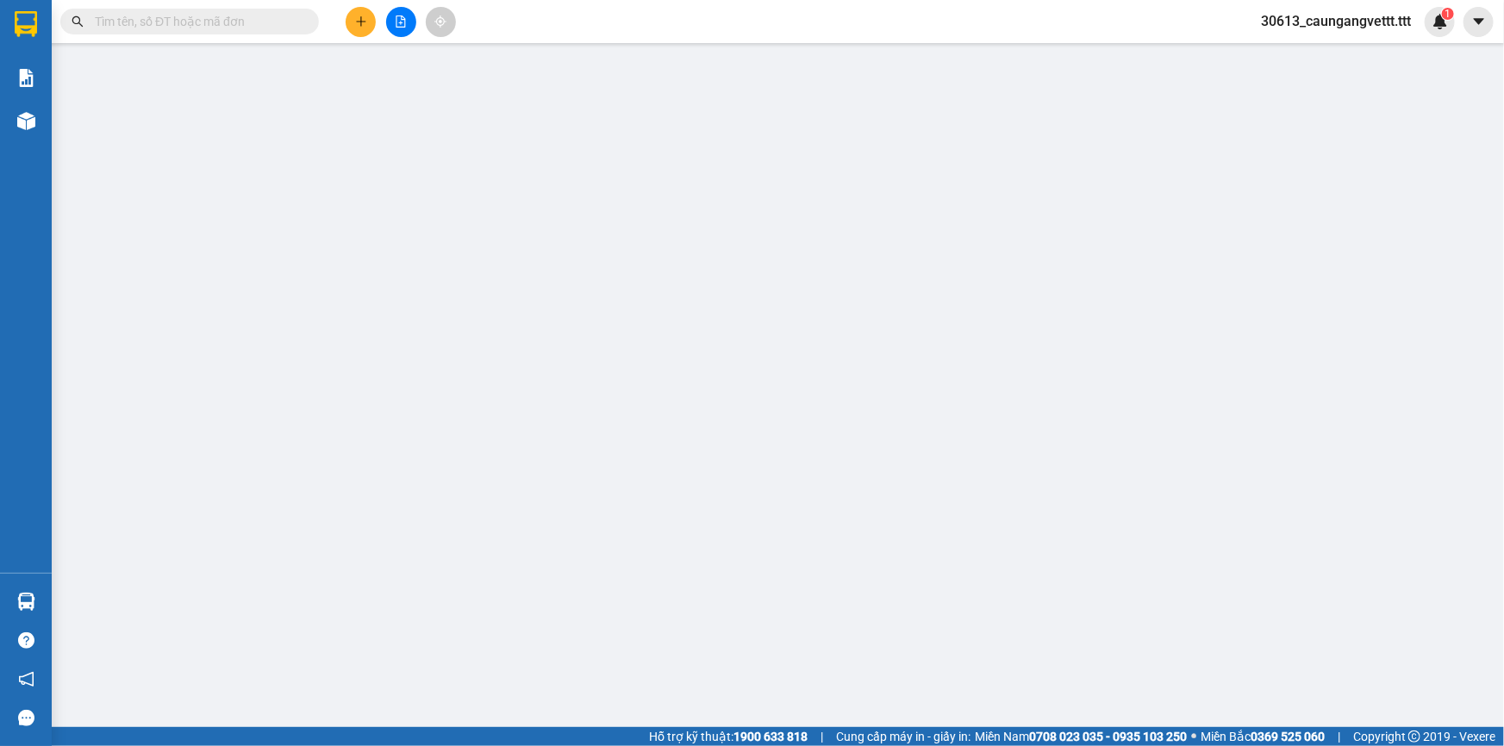
type input "DŨNG"
type input "08439864724"
type input "THÀNH"
type input "20.000"
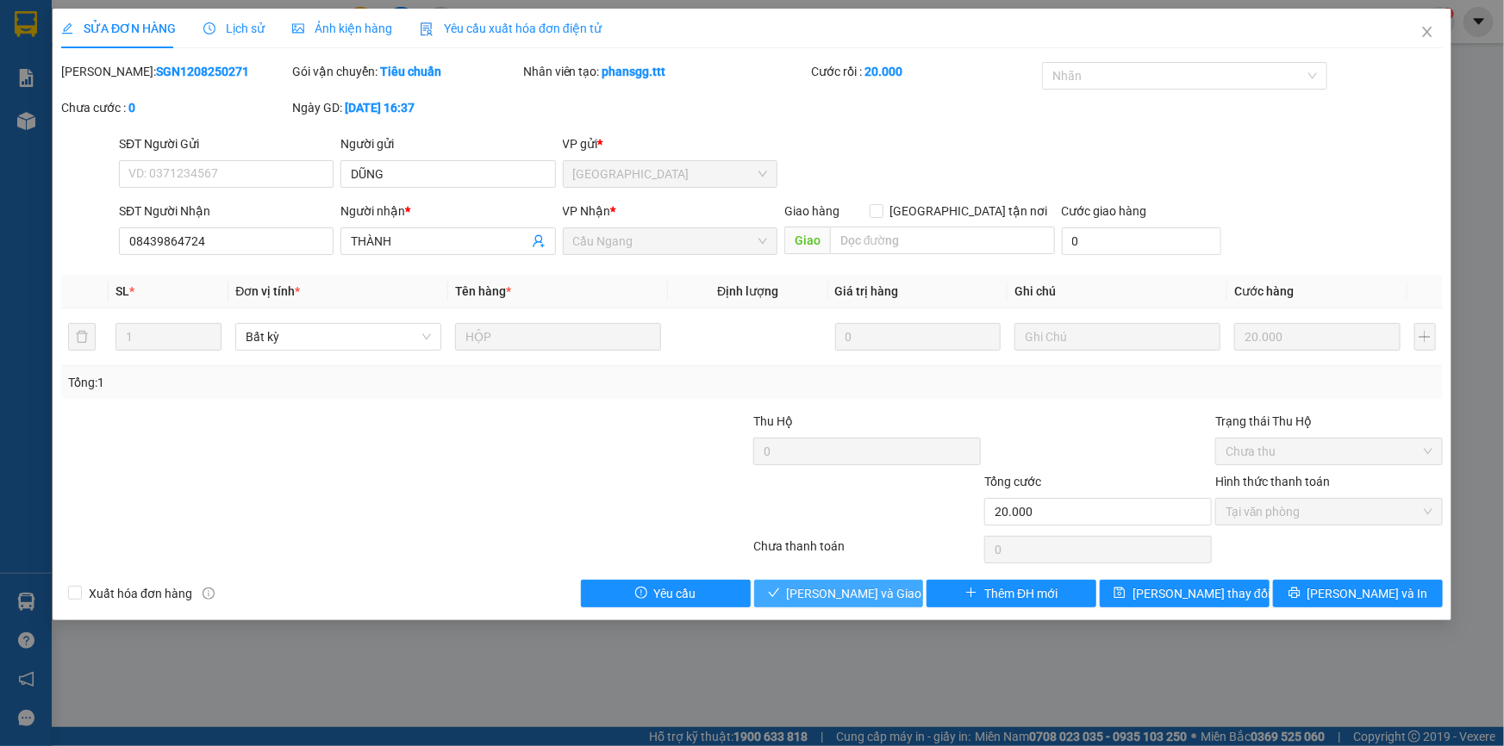
click at [847, 596] on span "[PERSON_NAME] và [PERSON_NAME] hàng" at bounding box center [869, 593] width 165 height 19
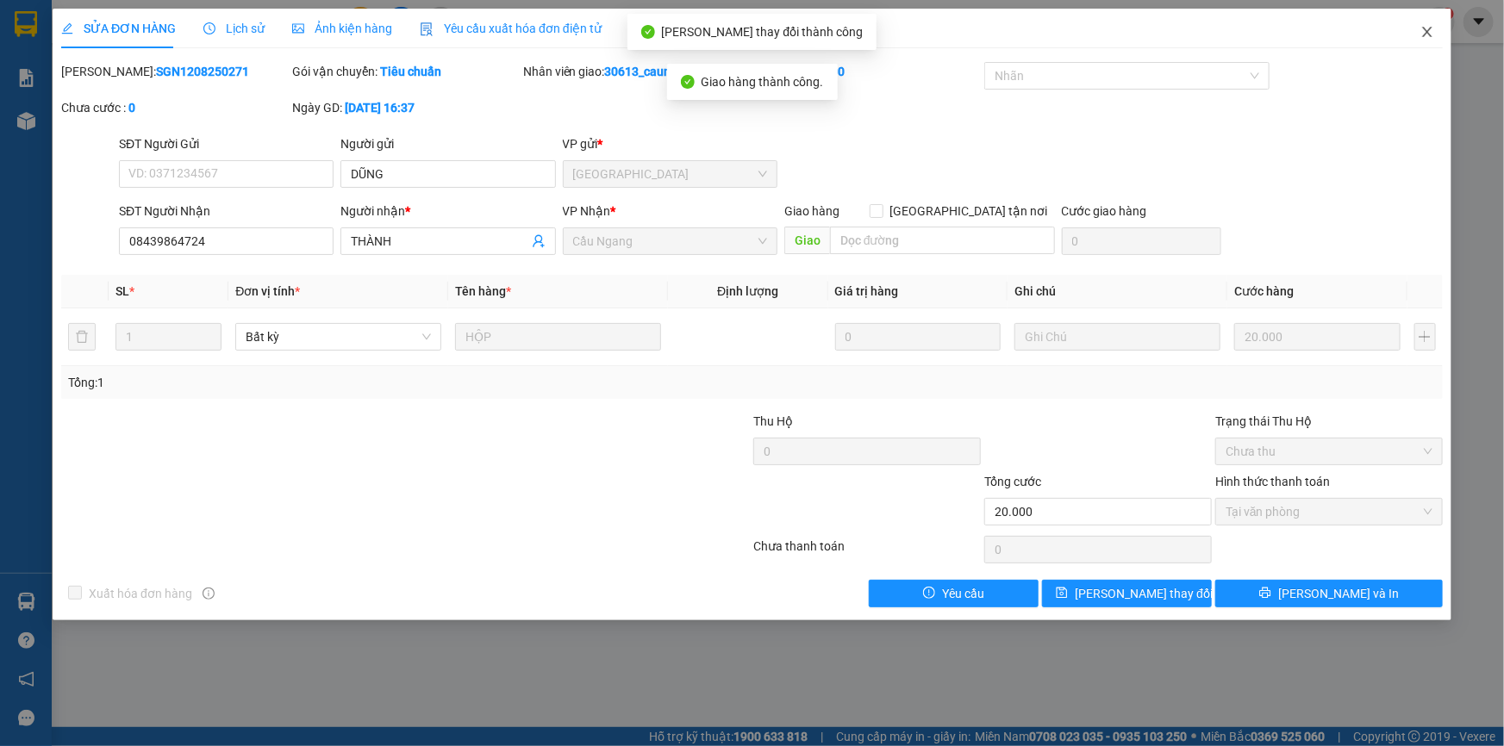
click at [1430, 30] on icon "close" at bounding box center [1426, 32] width 9 height 10
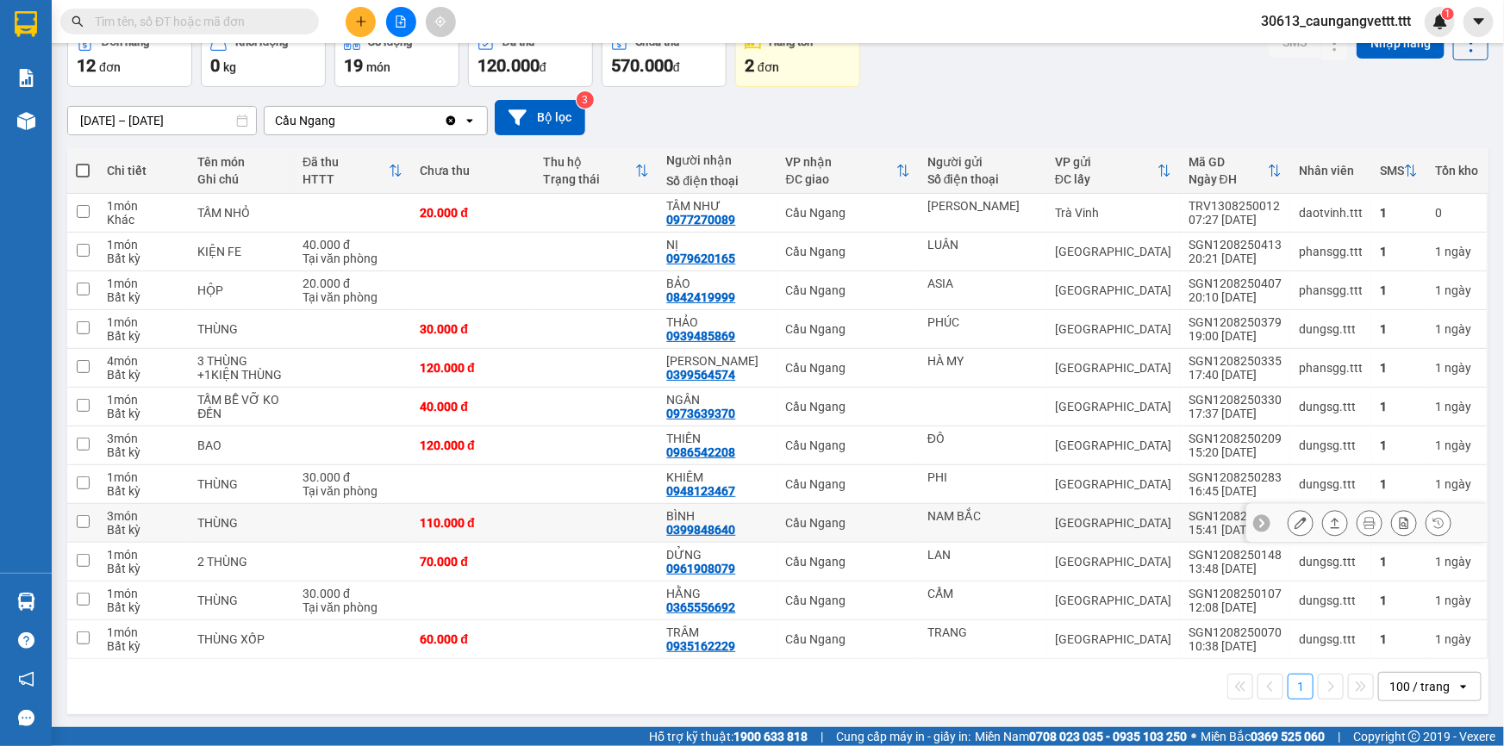
scroll to position [95, 0]
click at [368, 24] on button at bounding box center [361, 22] width 30 height 30
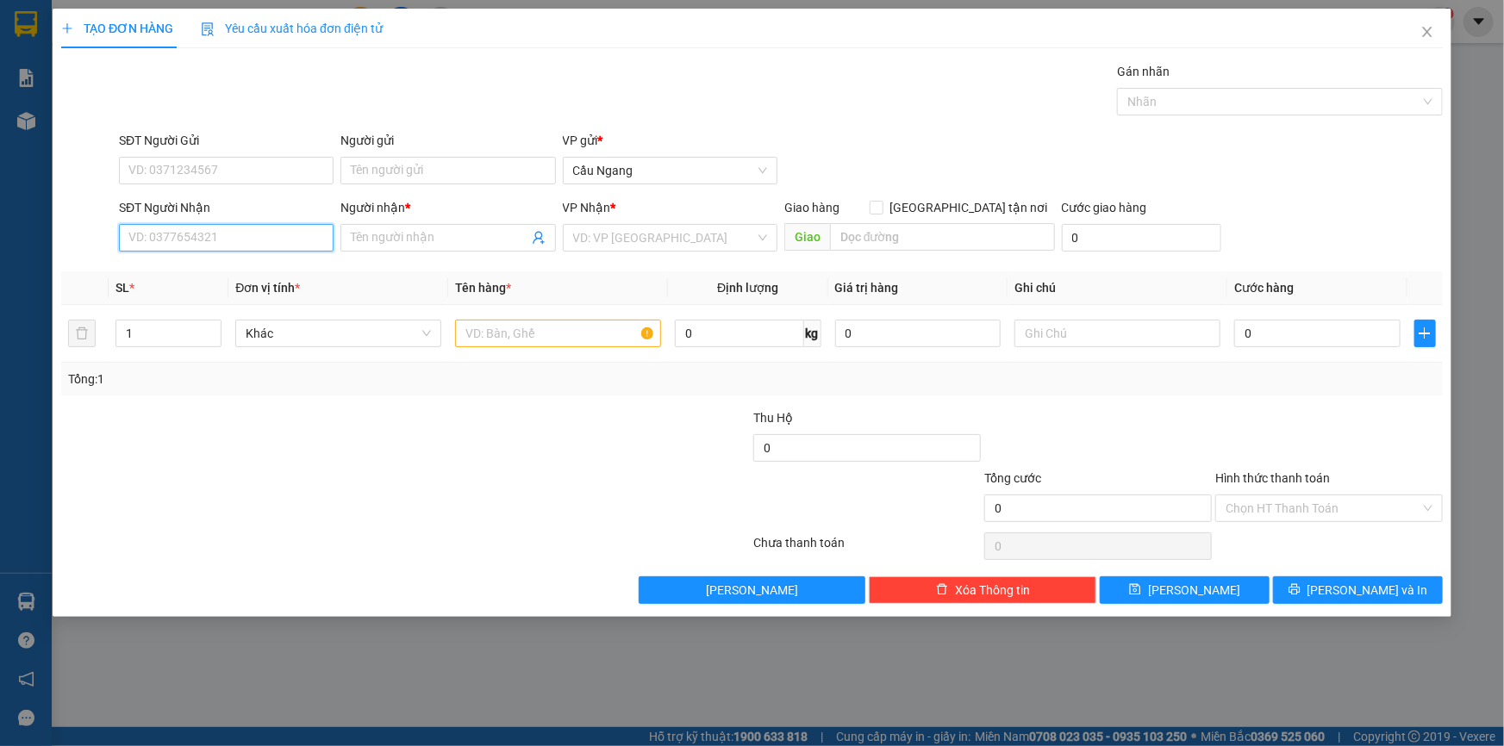
click at [206, 234] on input "SĐT Người Nhận" at bounding box center [226, 238] width 215 height 28
click at [220, 266] on div "0397634137 - THÁI" at bounding box center [226, 272] width 194 height 19
type input "0397634137"
type input "THÁI"
type input "0397634137"
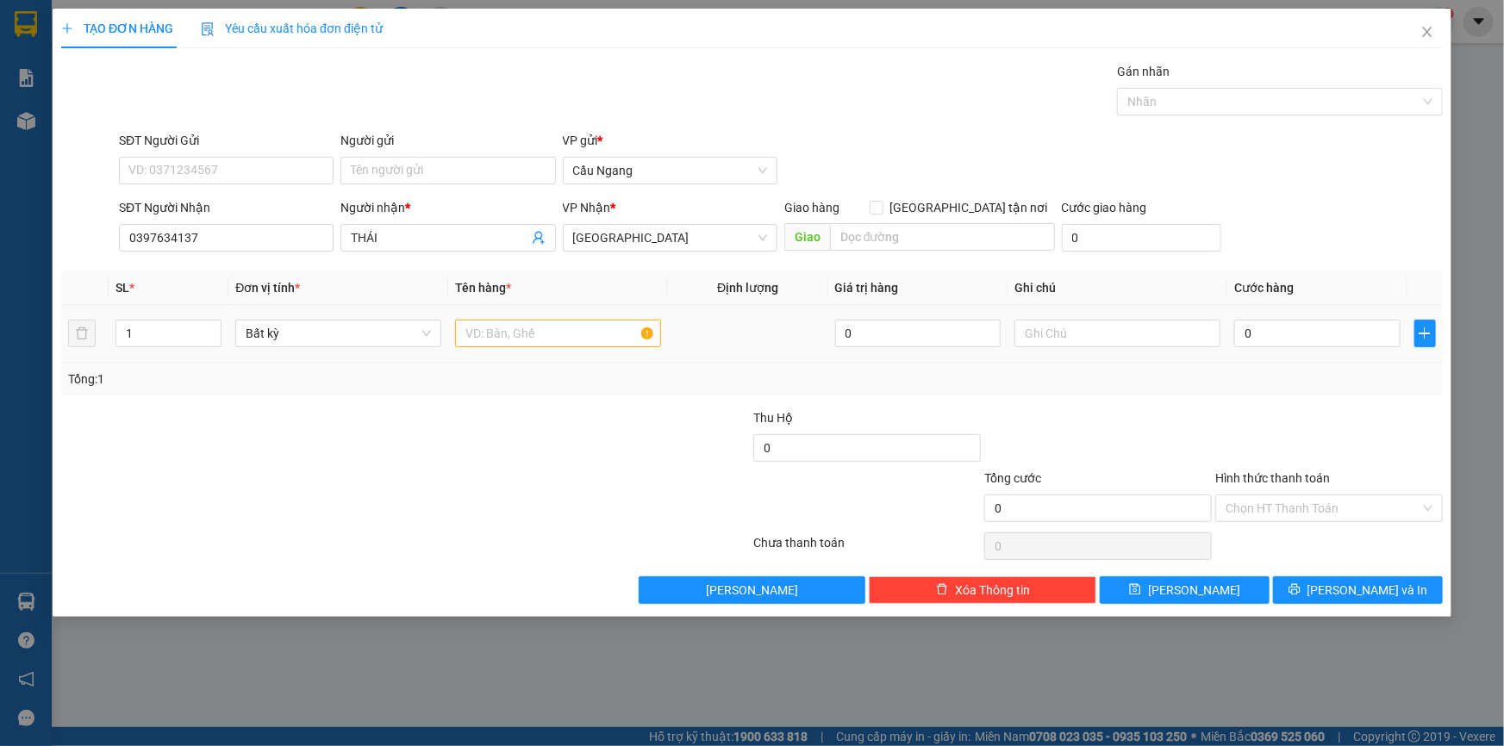
click at [505, 328] on td at bounding box center [558, 334] width 220 height 58
click at [505, 330] on input "text" at bounding box center [558, 334] width 206 height 28
type input "BAO"
click at [1292, 327] on input "0" at bounding box center [1317, 334] width 166 height 28
type input "3"
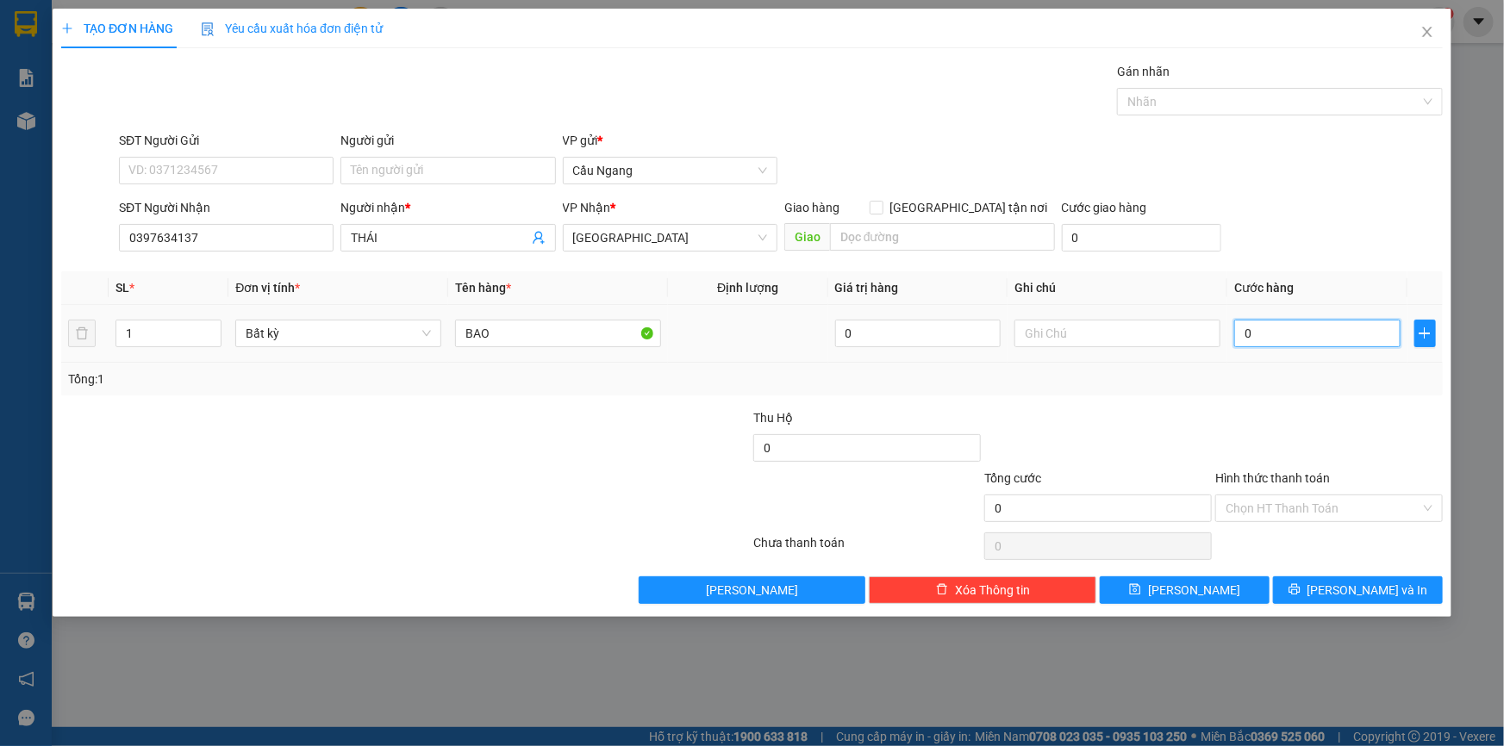
type input "3"
type input "30"
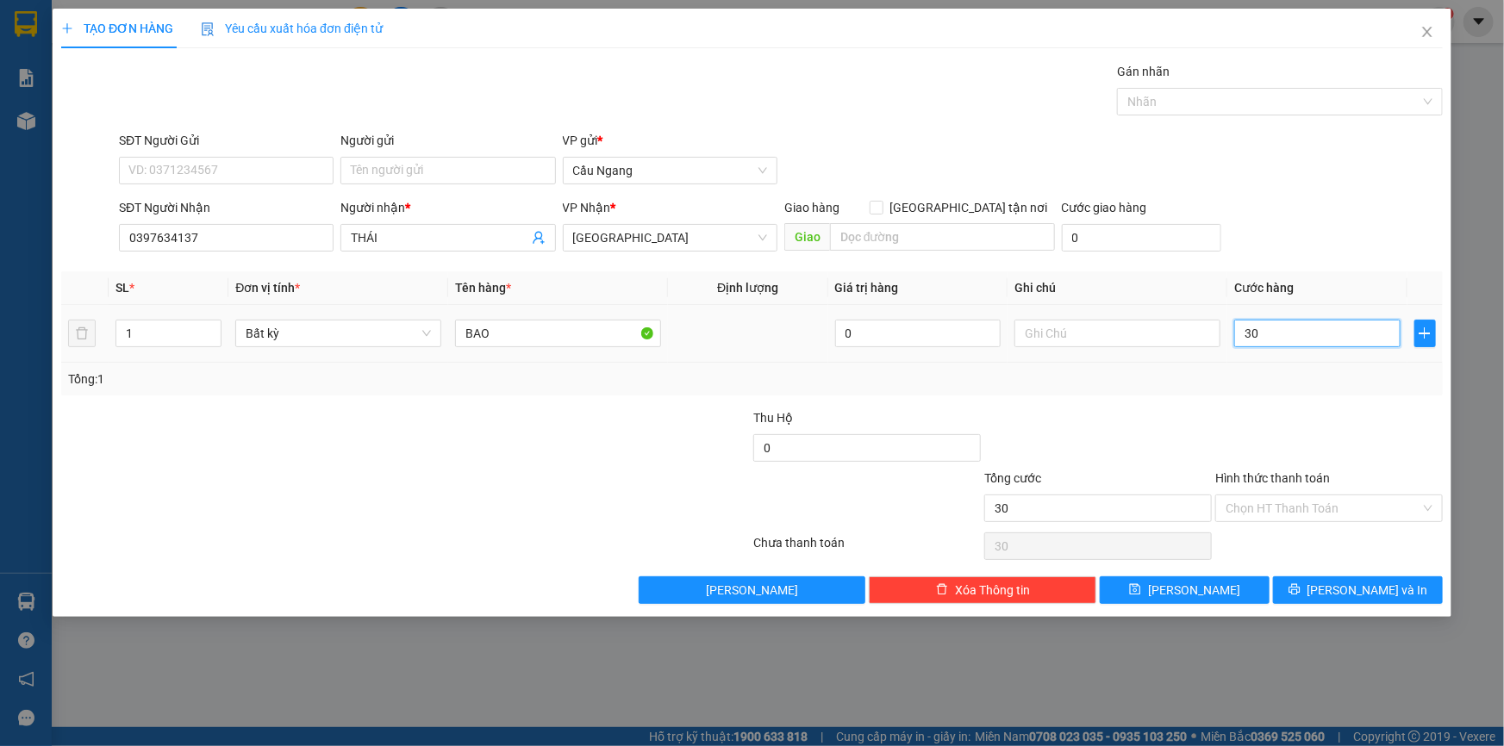
type input "300"
type input "3.000"
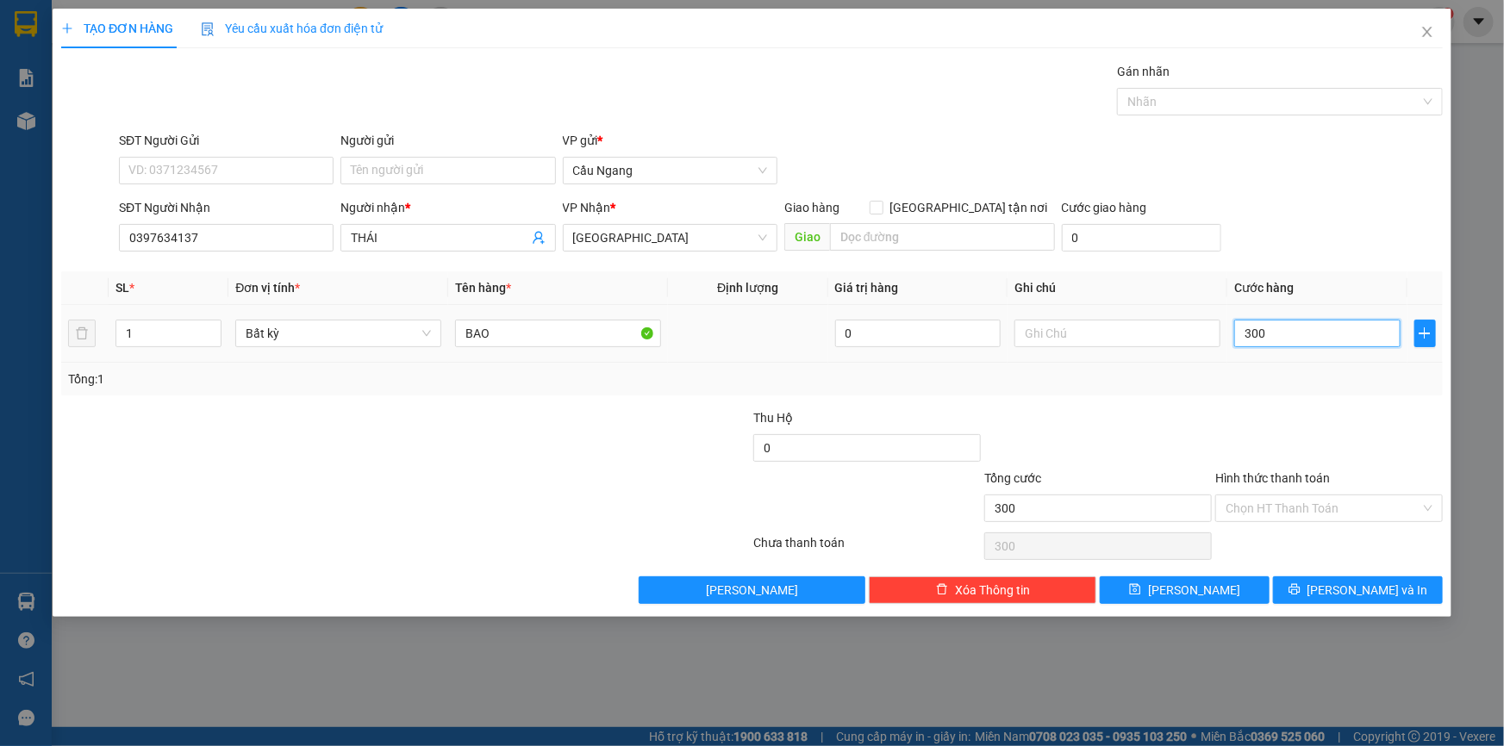
type input "3.000"
type input "30.000"
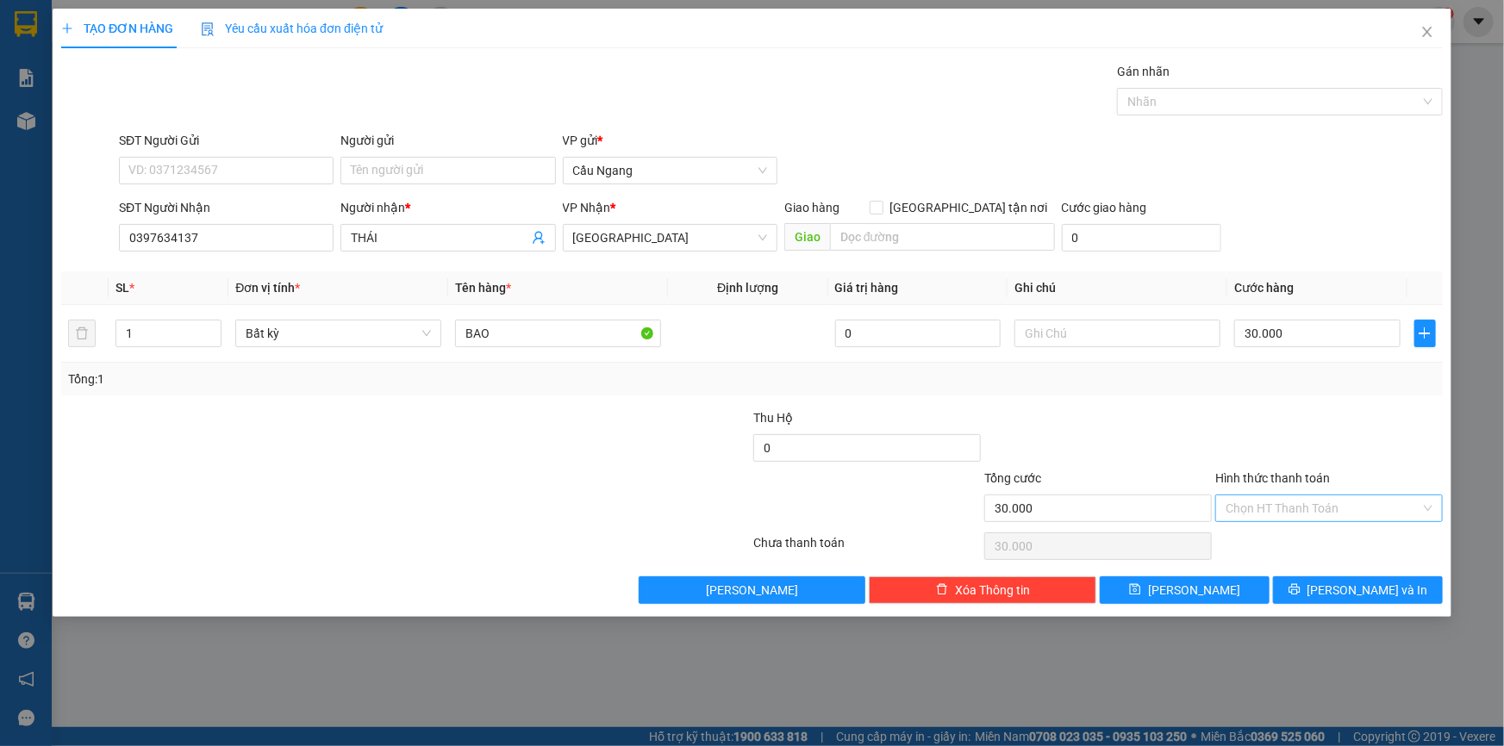
click at [1290, 508] on input "Hình thức thanh toán" at bounding box center [1322, 508] width 195 height 26
click at [1277, 539] on div "Tại văn phòng" at bounding box center [1328, 542] width 207 height 19
type input "0"
click at [1343, 590] on span "[PERSON_NAME] và In" at bounding box center [1367, 590] width 121 height 19
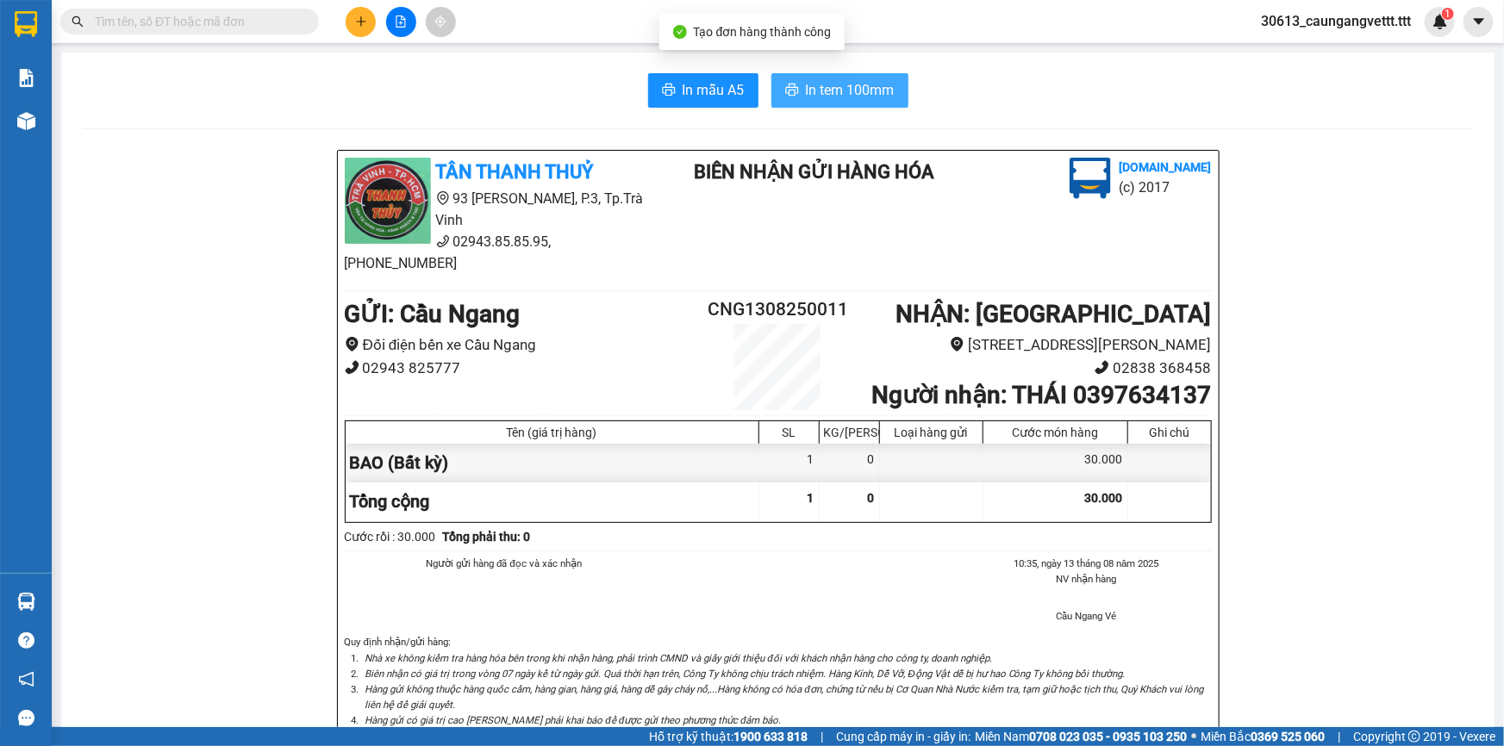
click at [845, 87] on span "In tem 100mm" at bounding box center [850, 90] width 89 height 22
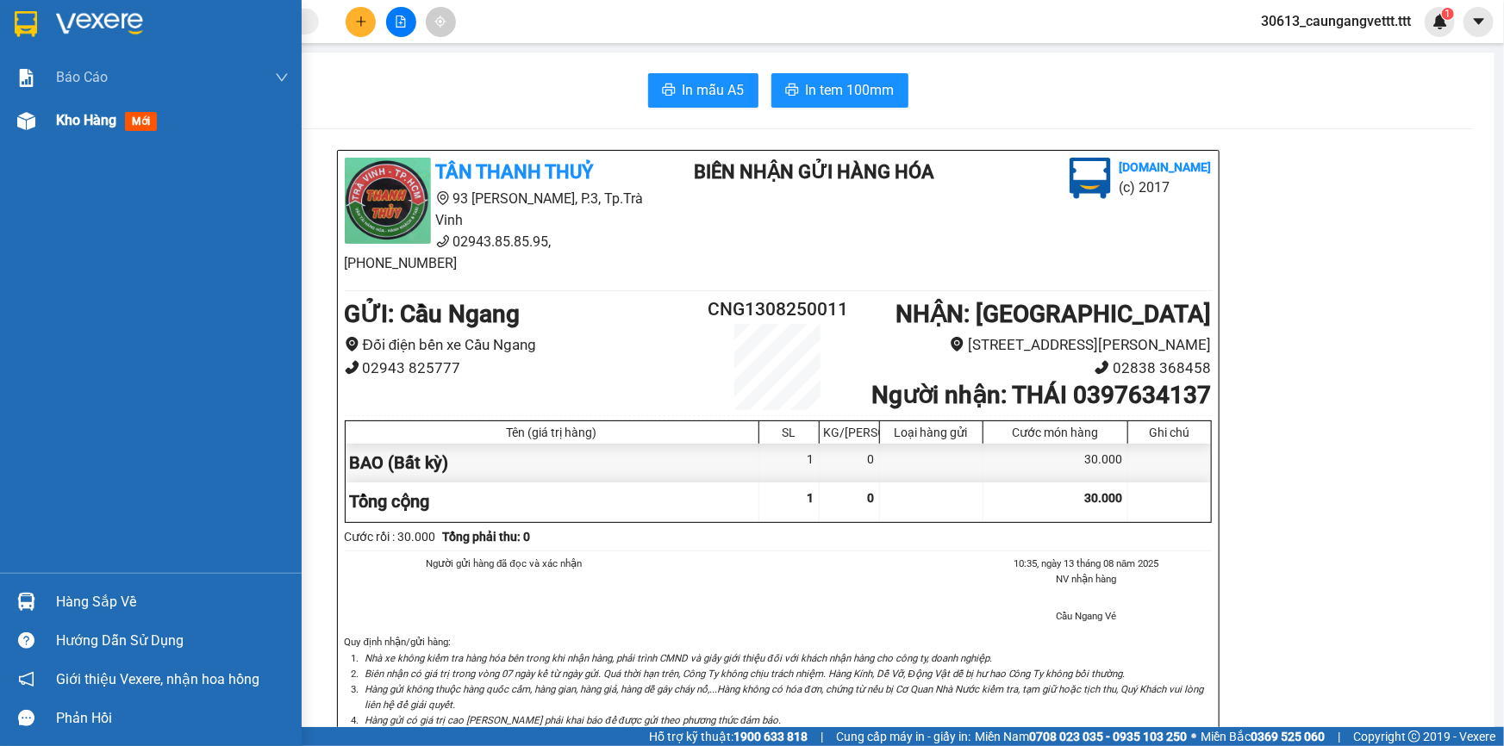
click at [54, 128] on div "Kho hàng mới" at bounding box center [151, 120] width 302 height 43
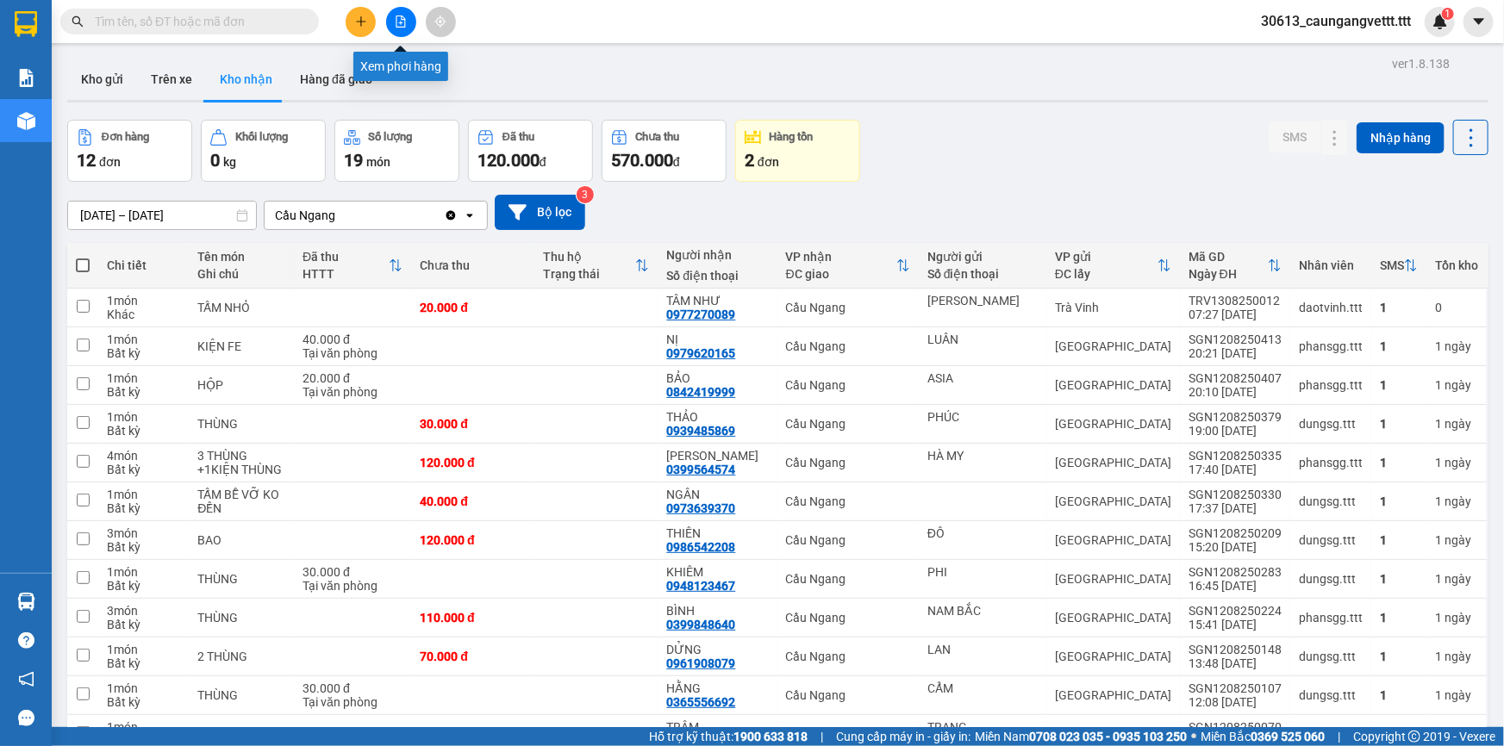
click at [396, 22] on icon "file-add" at bounding box center [400, 22] width 9 height 12
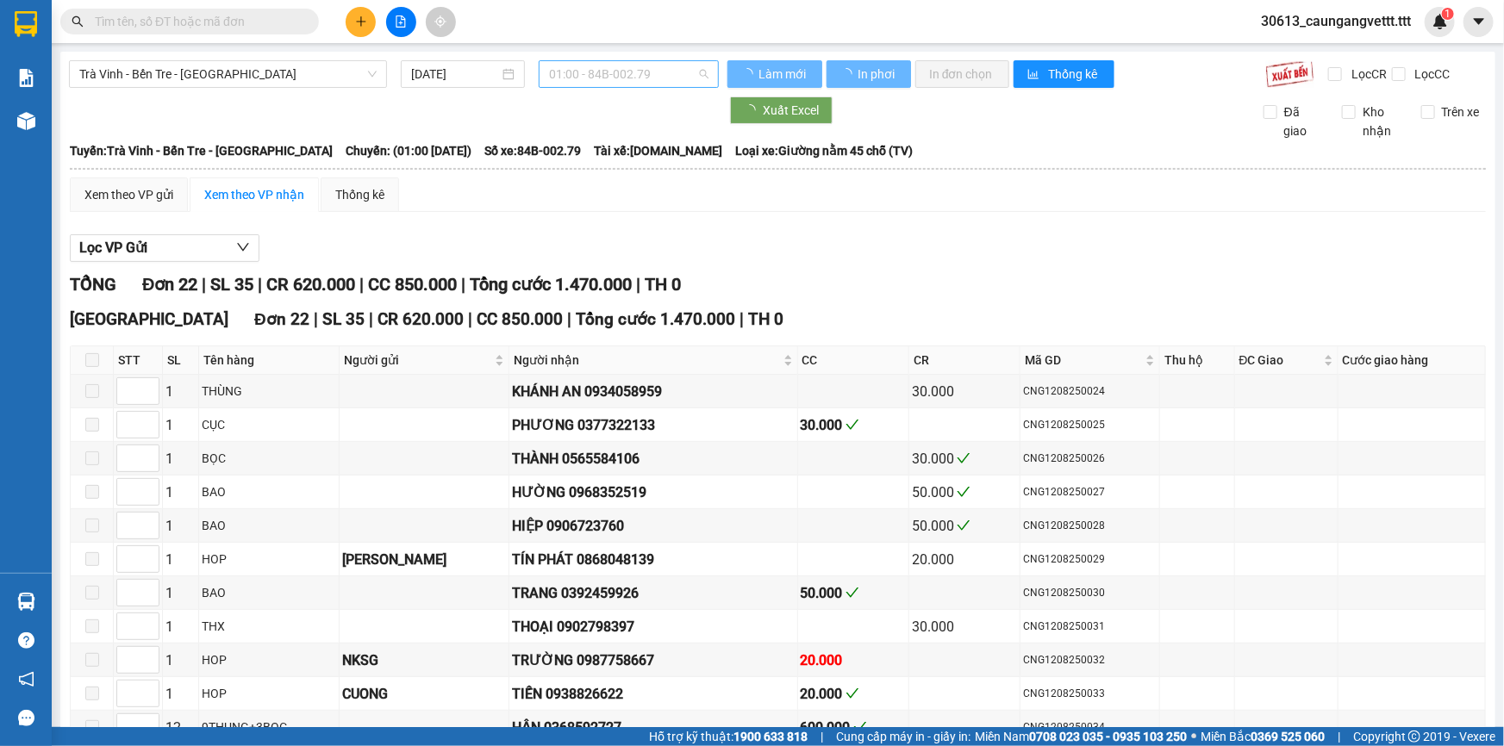
click at [626, 75] on span "01:00 - 84B-002.79" at bounding box center [628, 74] width 159 height 26
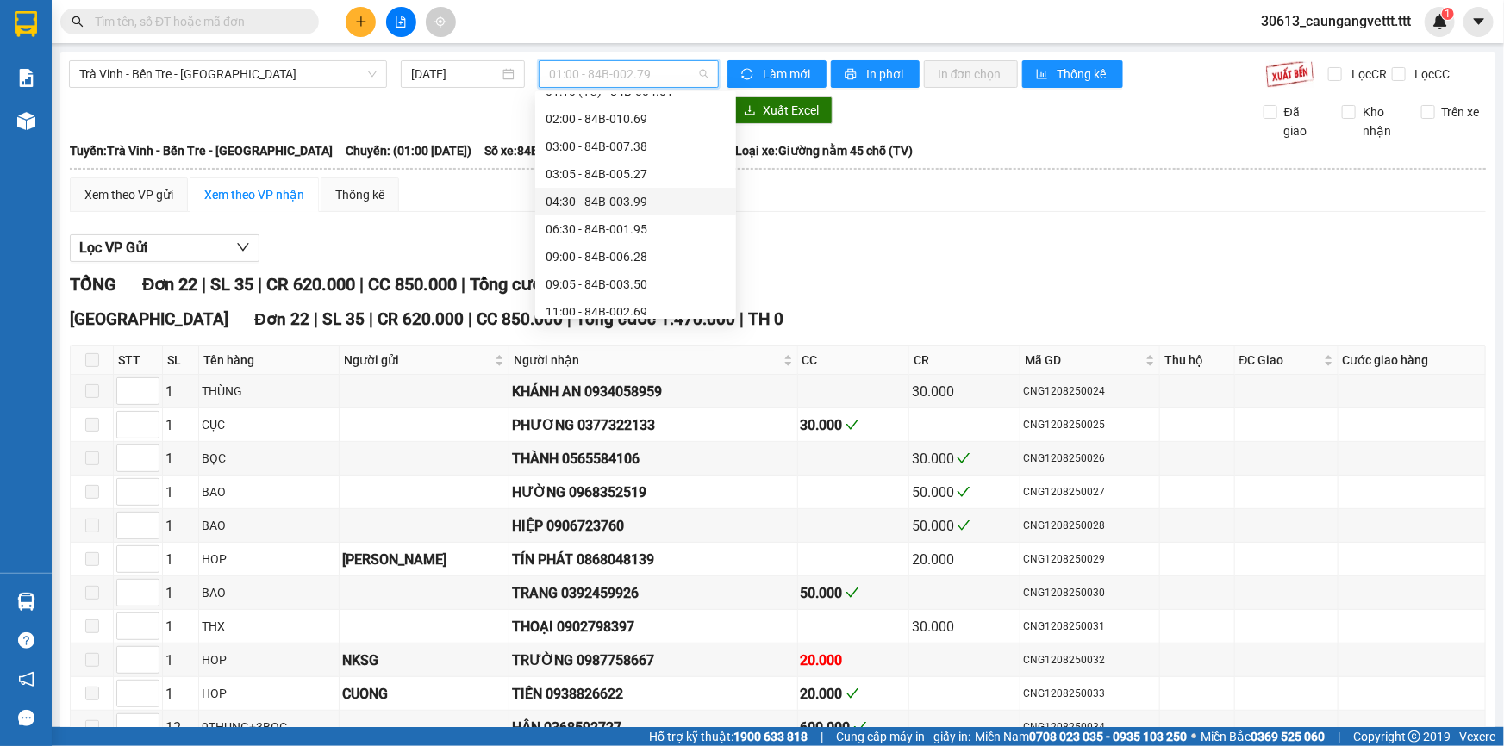
scroll to position [156, 0]
click at [590, 265] on div "11:00 - 84B-002.69" at bounding box center [635, 256] width 201 height 28
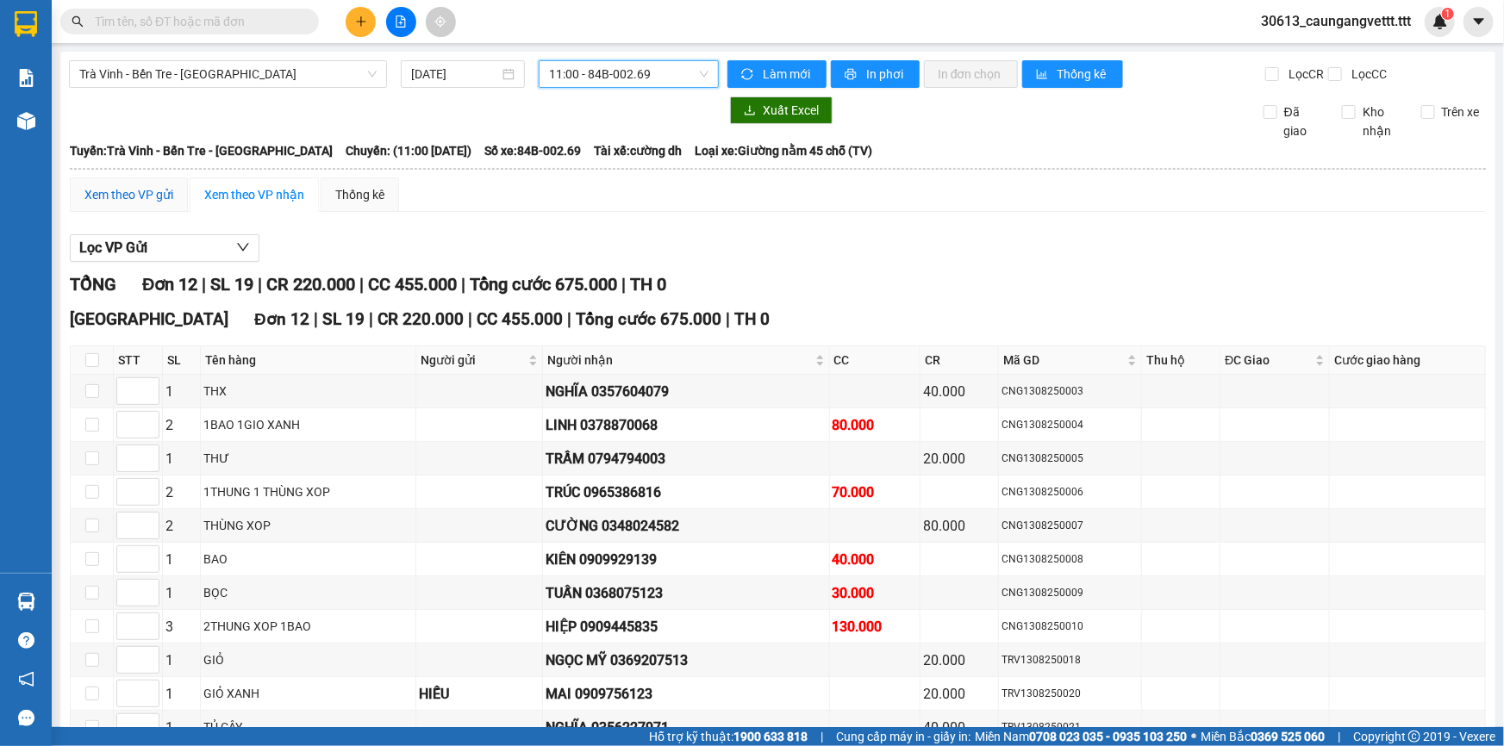
click at [138, 194] on div "Xem theo VP gửi" at bounding box center [128, 194] width 89 height 19
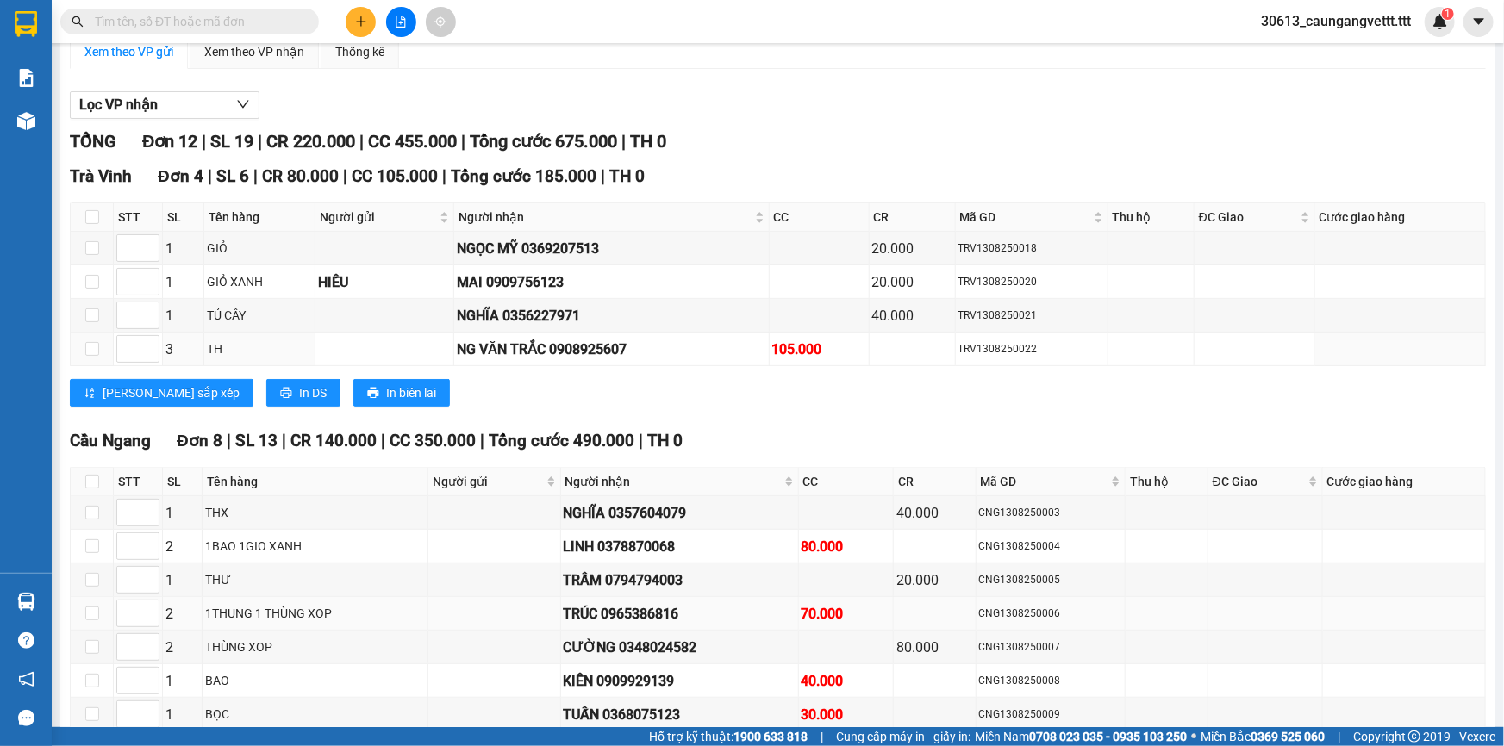
scroll to position [265, 0]
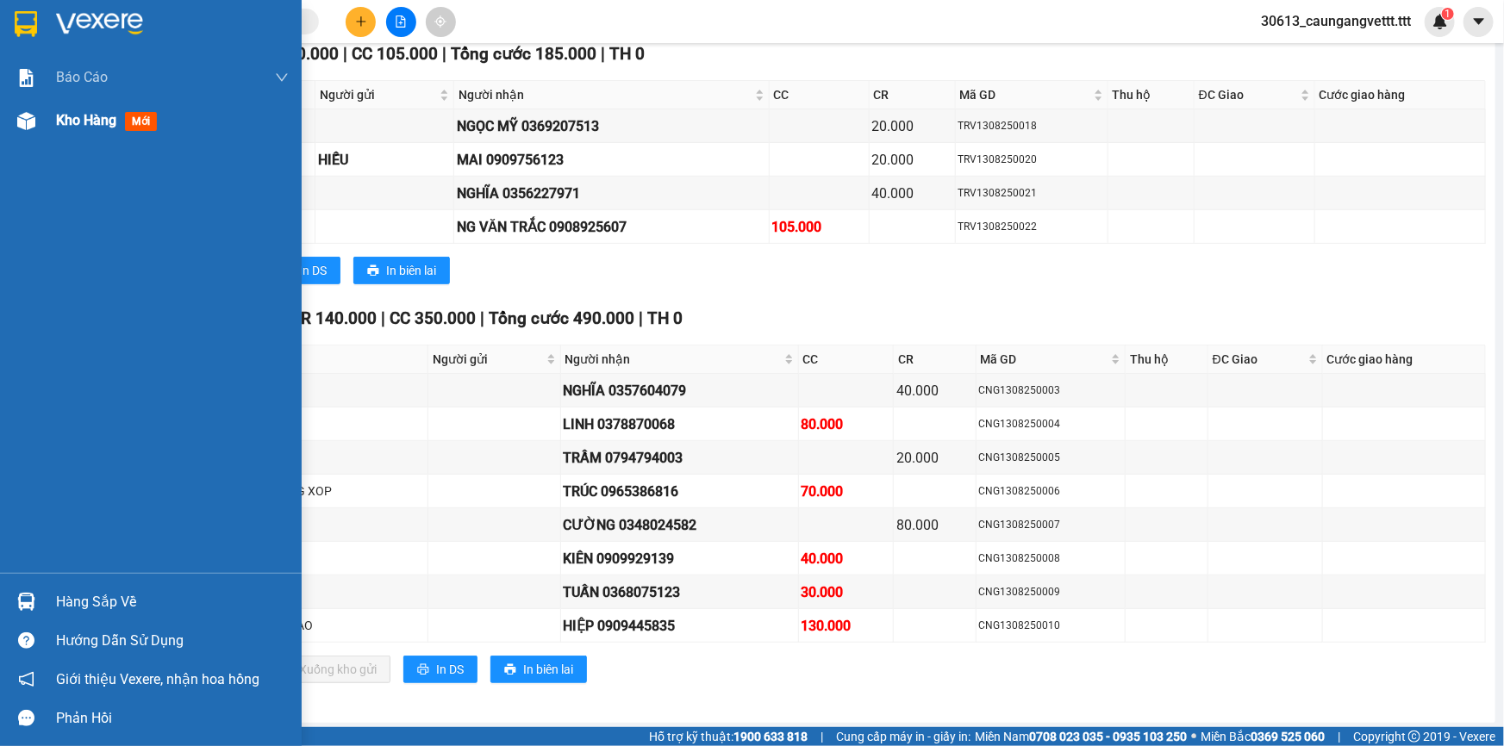
click at [69, 117] on span "Kho hàng" at bounding box center [86, 120] width 60 height 16
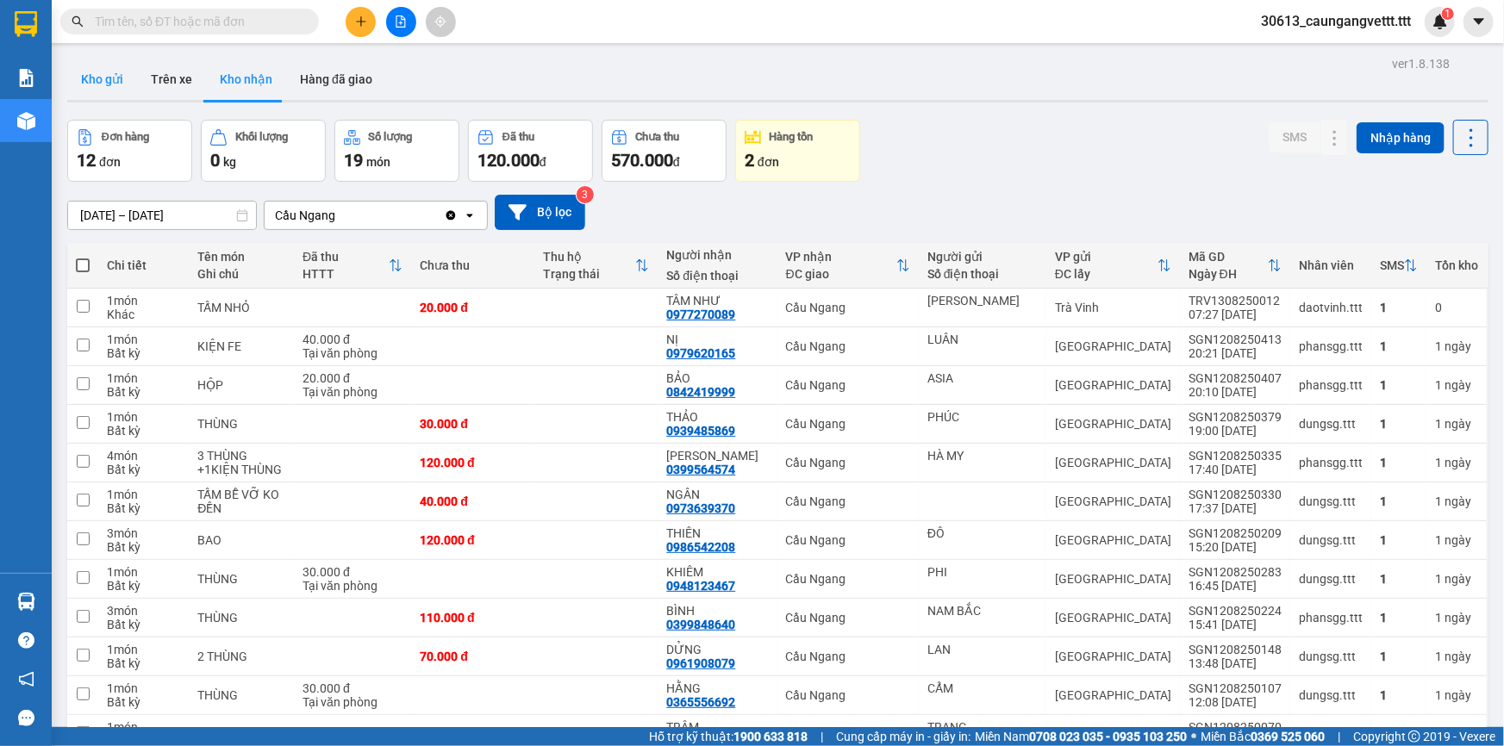
click at [98, 72] on button "Kho gửi" at bounding box center [102, 79] width 70 height 41
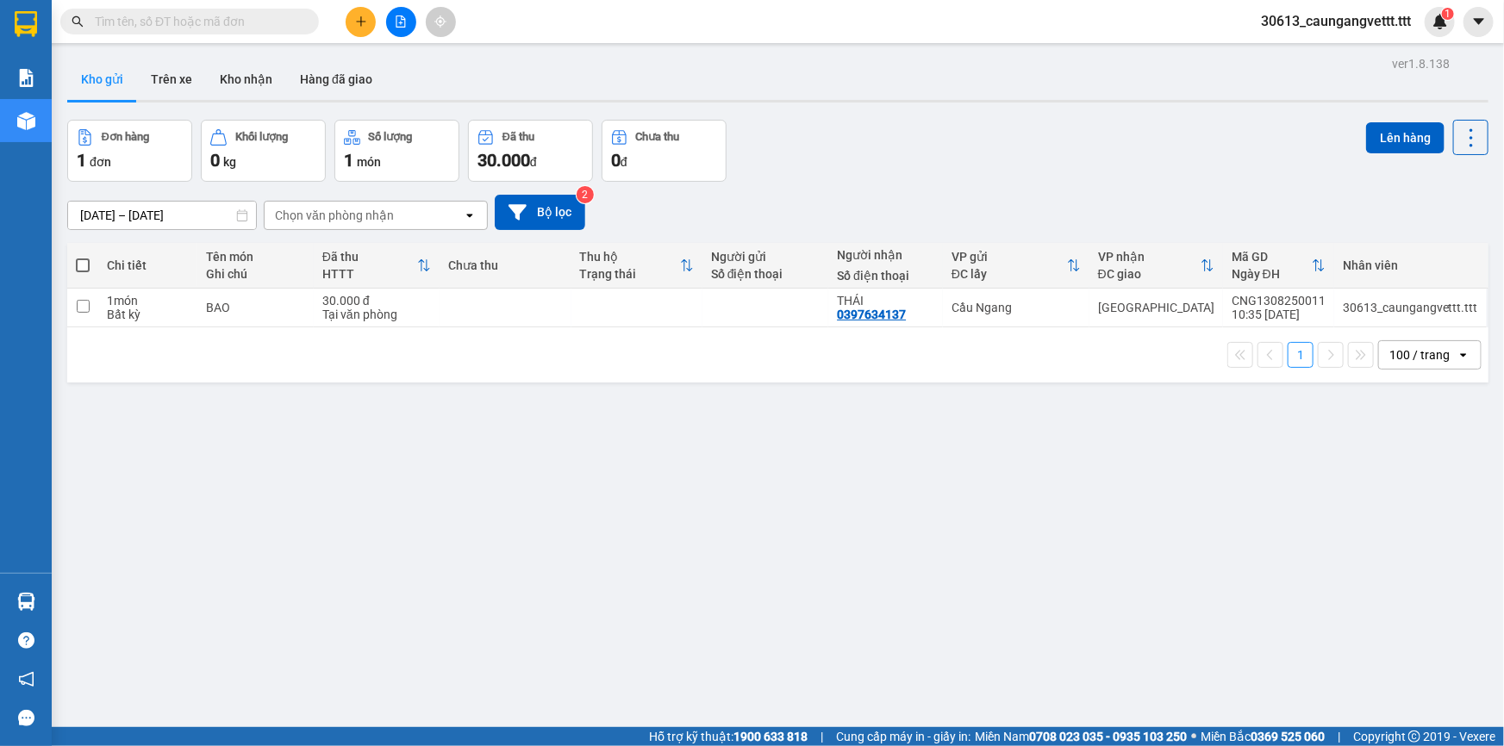
click at [84, 264] on span at bounding box center [83, 266] width 14 height 14
click at [83, 257] on input "checkbox" at bounding box center [83, 257] width 0 height 0
checkbox input "true"
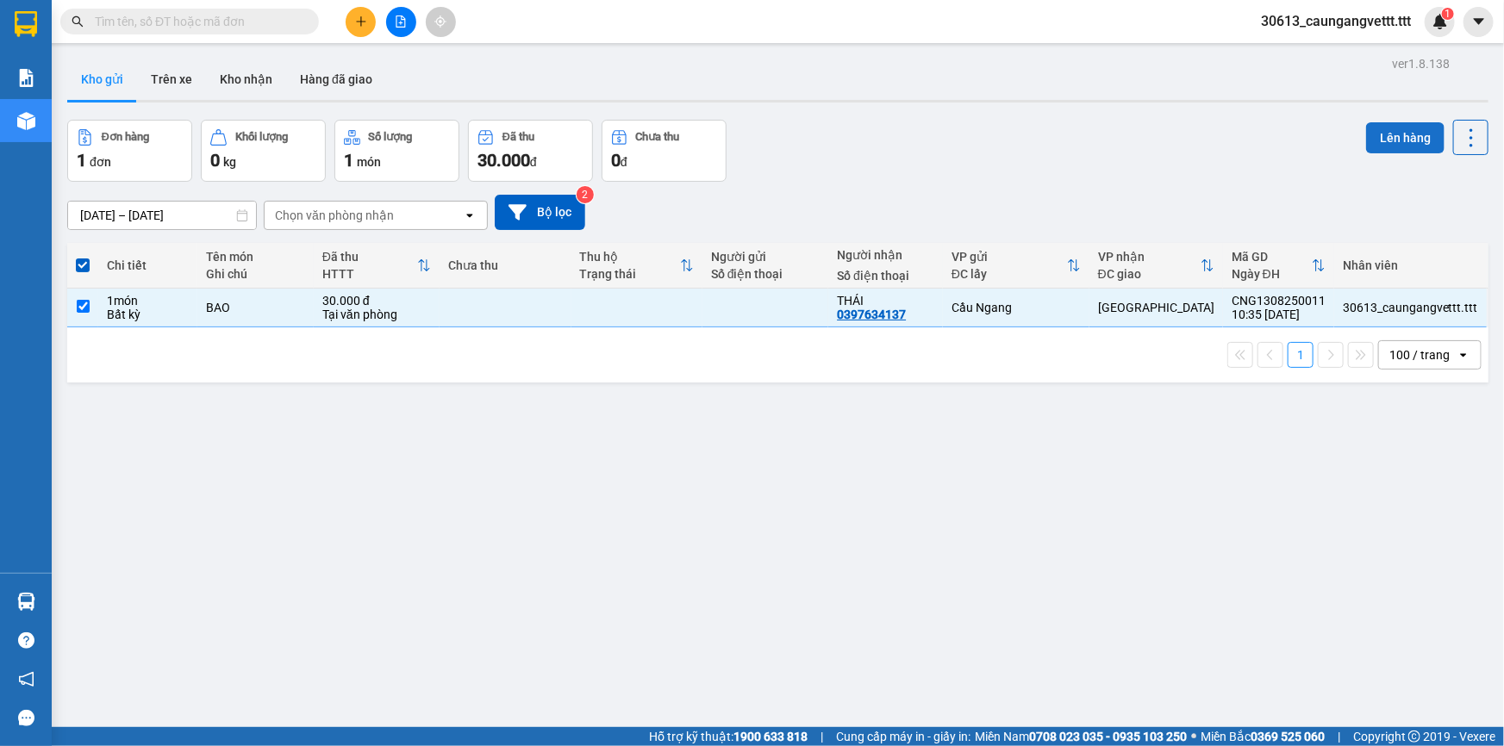
click at [1397, 135] on button "Lên hàng" at bounding box center [1405, 137] width 78 height 31
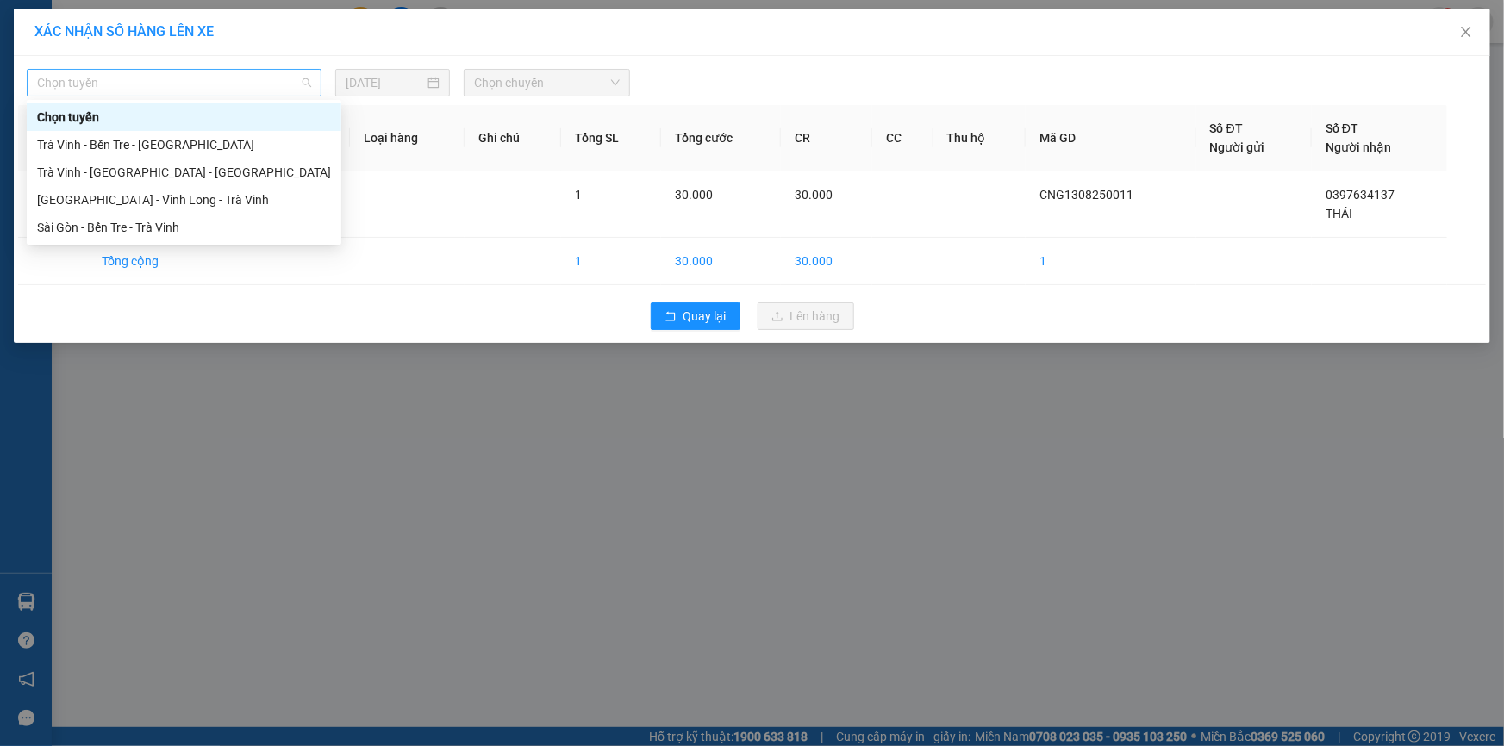
click at [282, 84] on span "Chọn tuyến" at bounding box center [174, 83] width 274 height 26
click at [162, 149] on div "Trà Vinh - Bến Tre - Sài Gòn" at bounding box center [184, 144] width 294 height 19
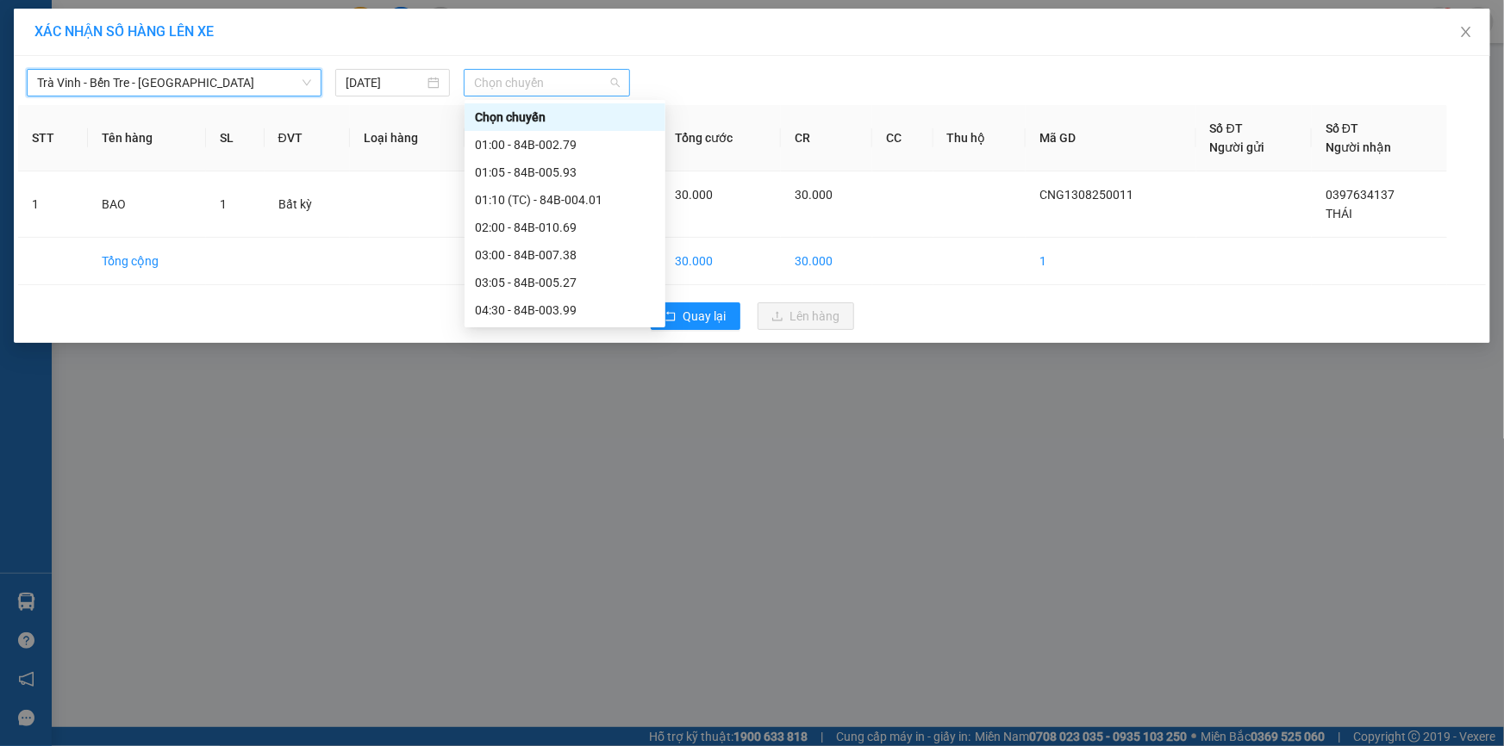
click at [593, 77] on span "Chọn chuyến" at bounding box center [547, 83] width 146 height 26
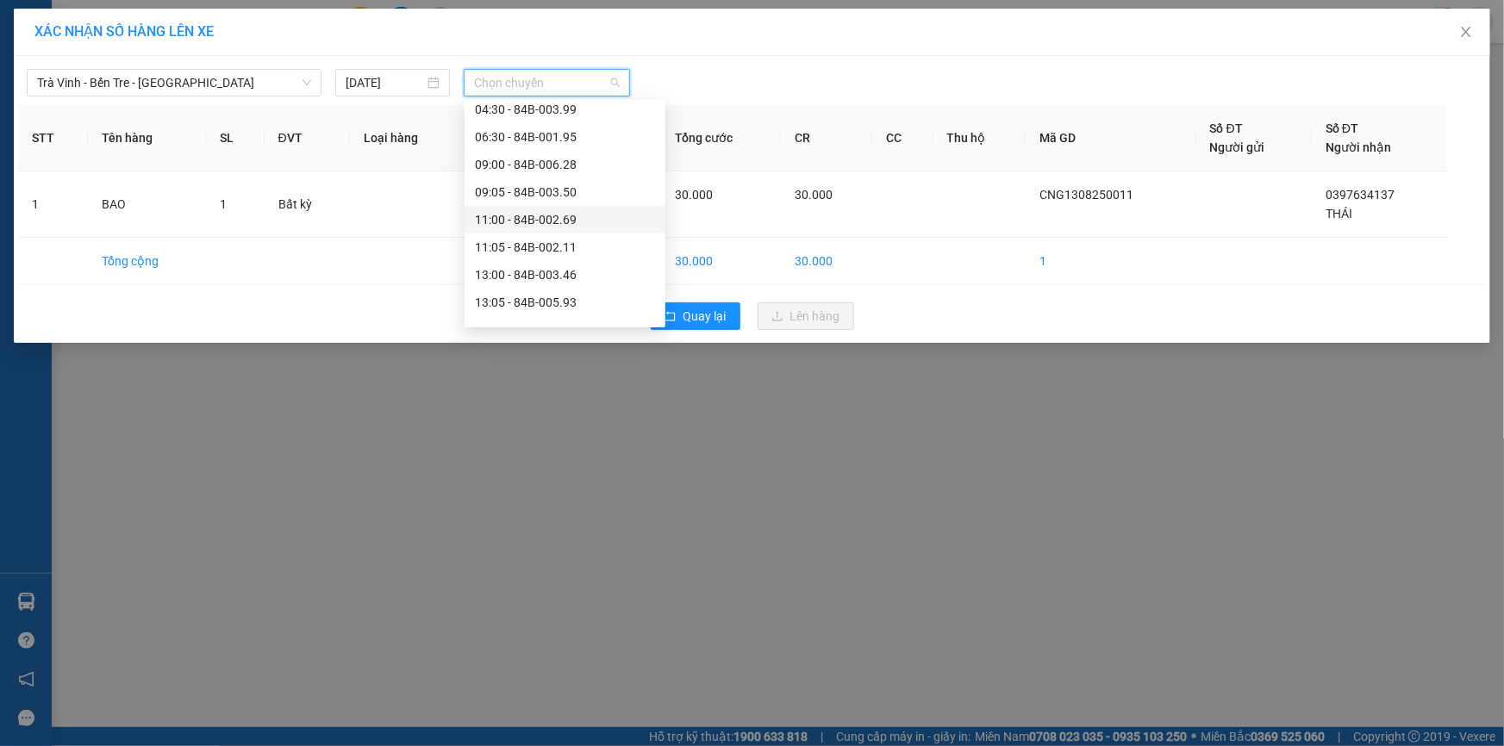
scroll to position [209, 0]
click at [519, 266] on div "13:00 - 84B-003.46" at bounding box center [565, 267] width 180 height 19
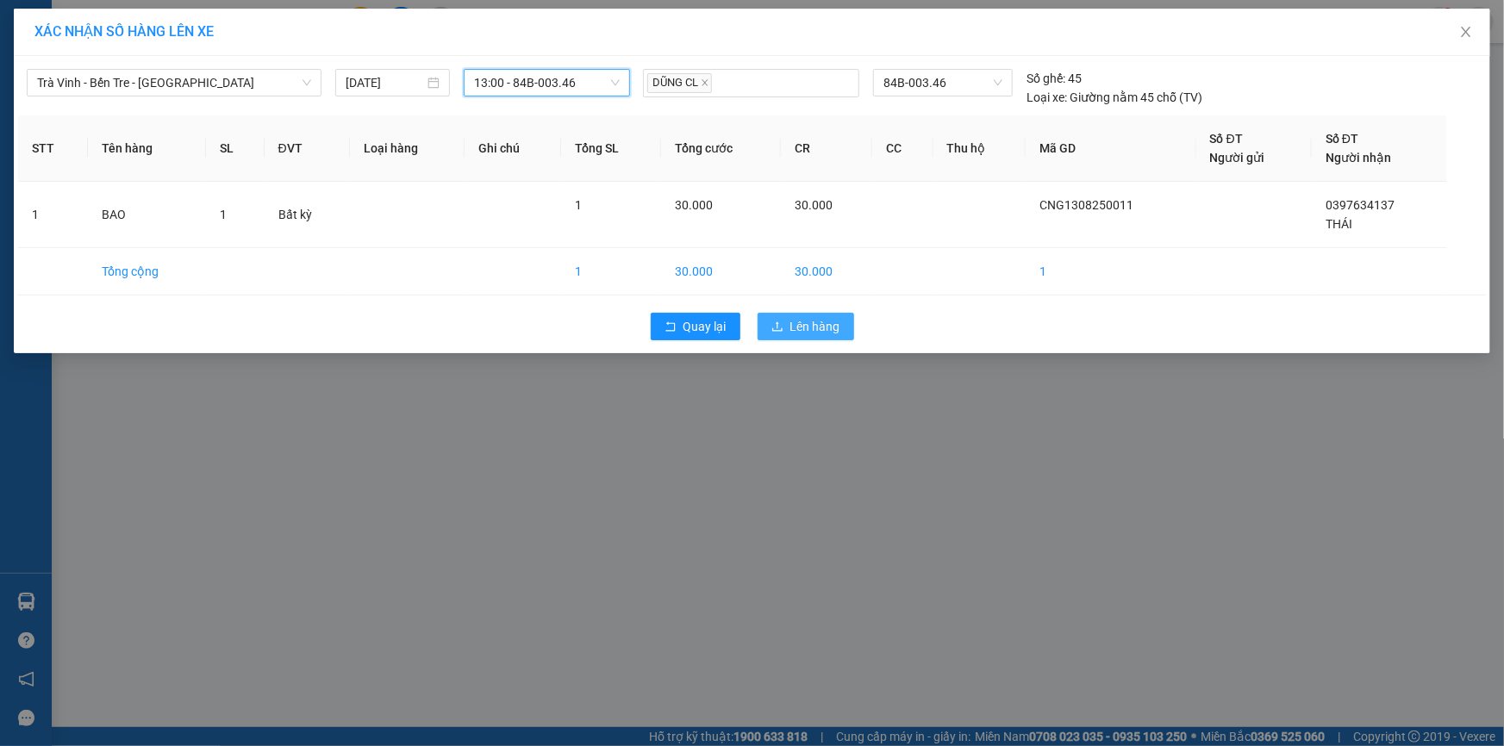
click at [802, 327] on span "Lên hàng" at bounding box center [815, 326] width 50 height 19
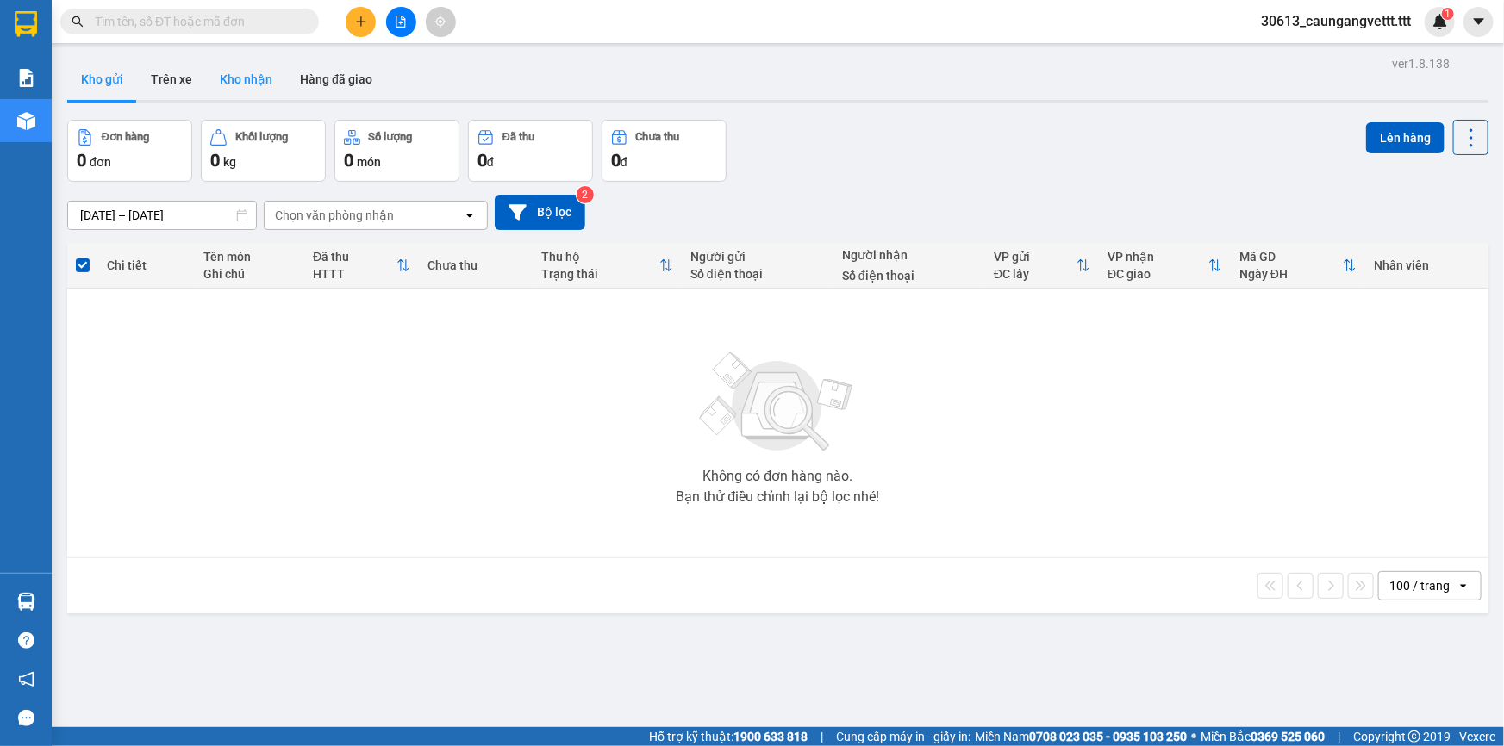
click at [246, 84] on button "Kho nhận" at bounding box center [246, 79] width 80 height 41
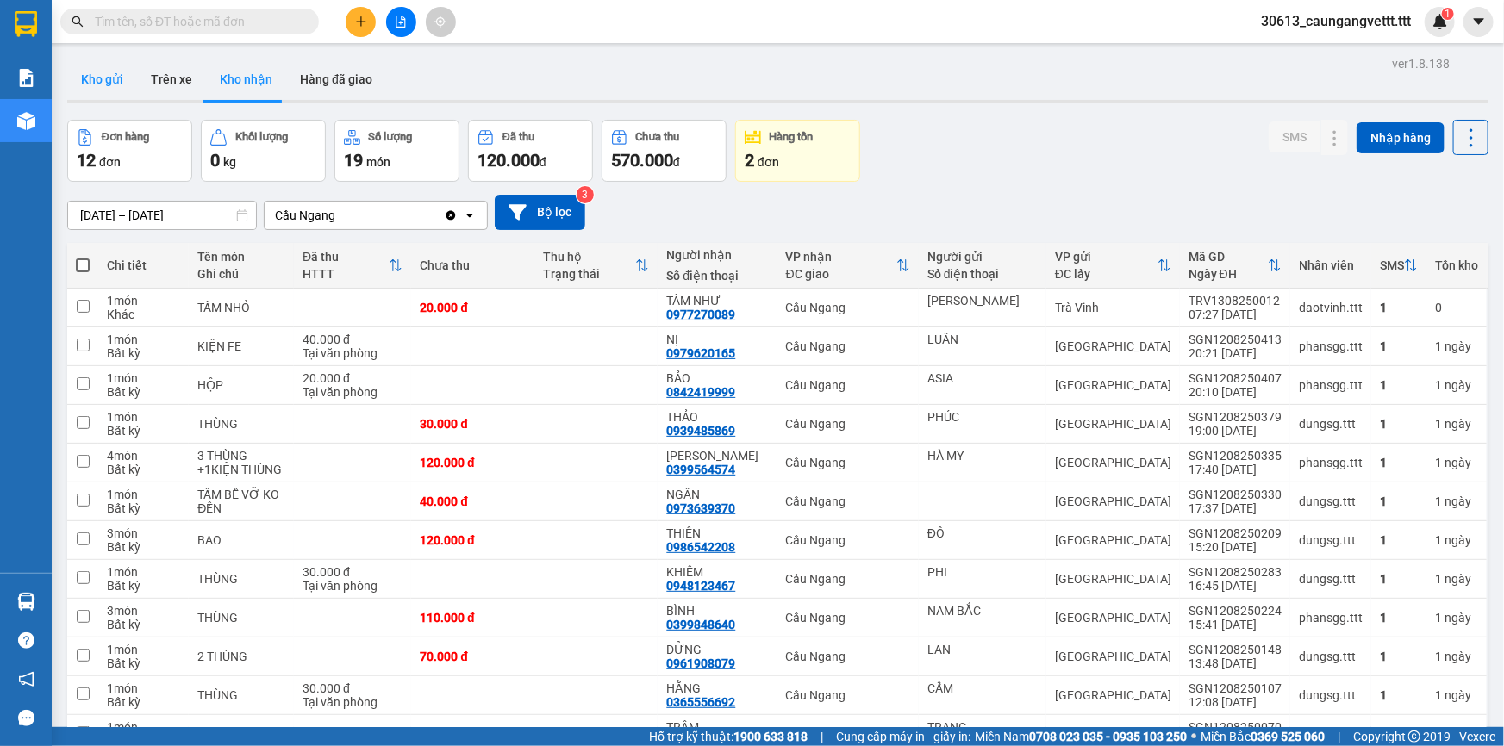
click at [102, 84] on button "Kho gửi" at bounding box center [102, 79] width 70 height 41
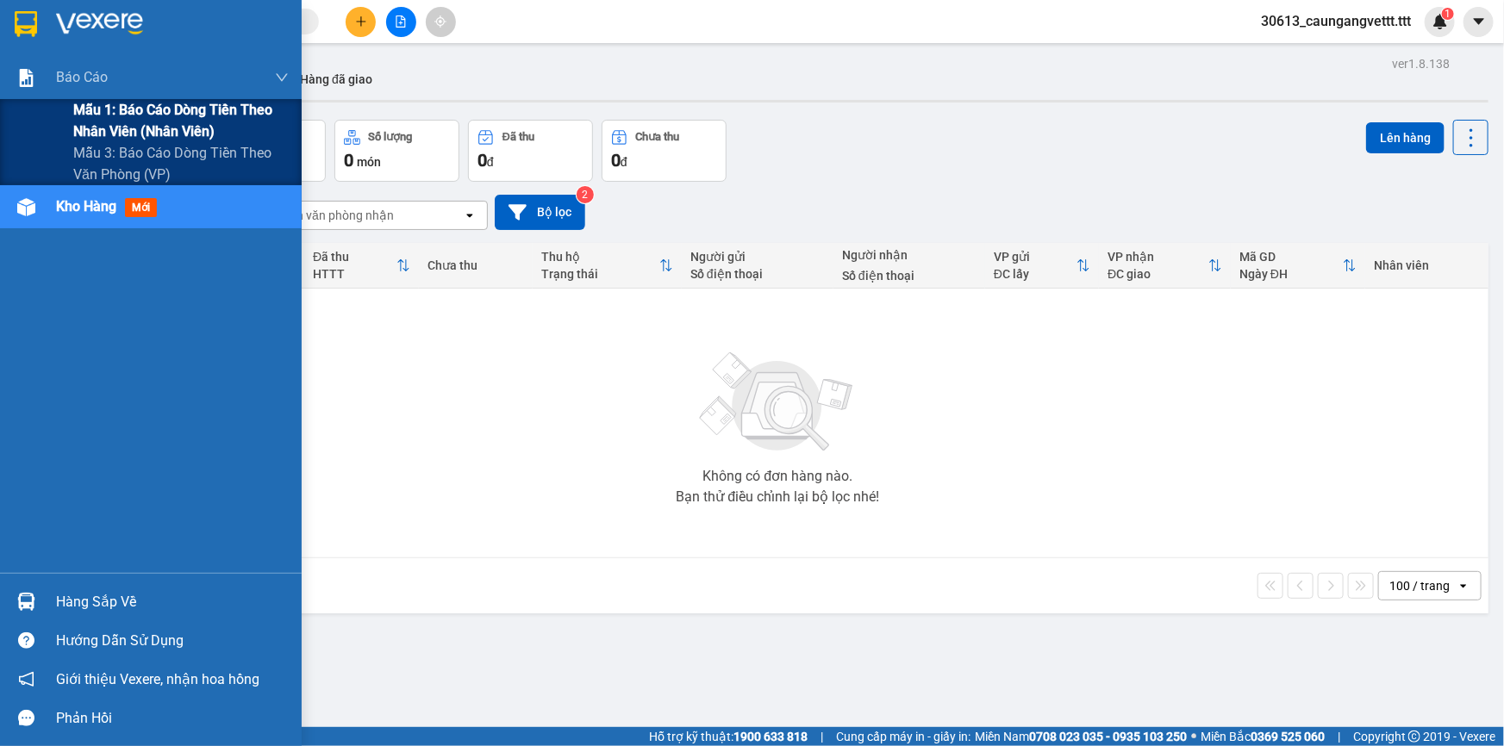
click at [128, 118] on span "Mẫu 1: Báo cáo dòng tiền theo nhân viên (nhân viên)" at bounding box center [180, 120] width 215 height 43
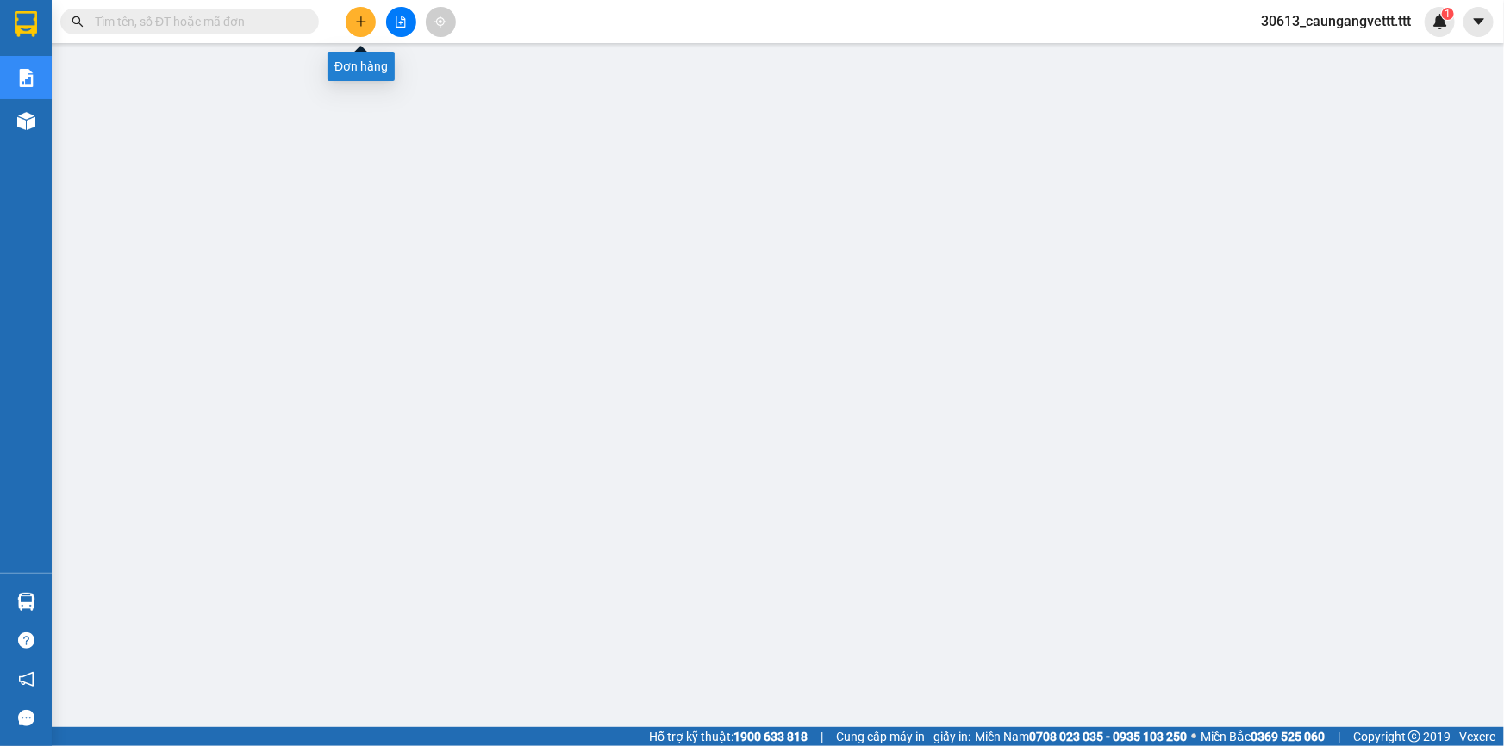
click at [355, 19] on icon "plus" at bounding box center [361, 22] width 12 height 12
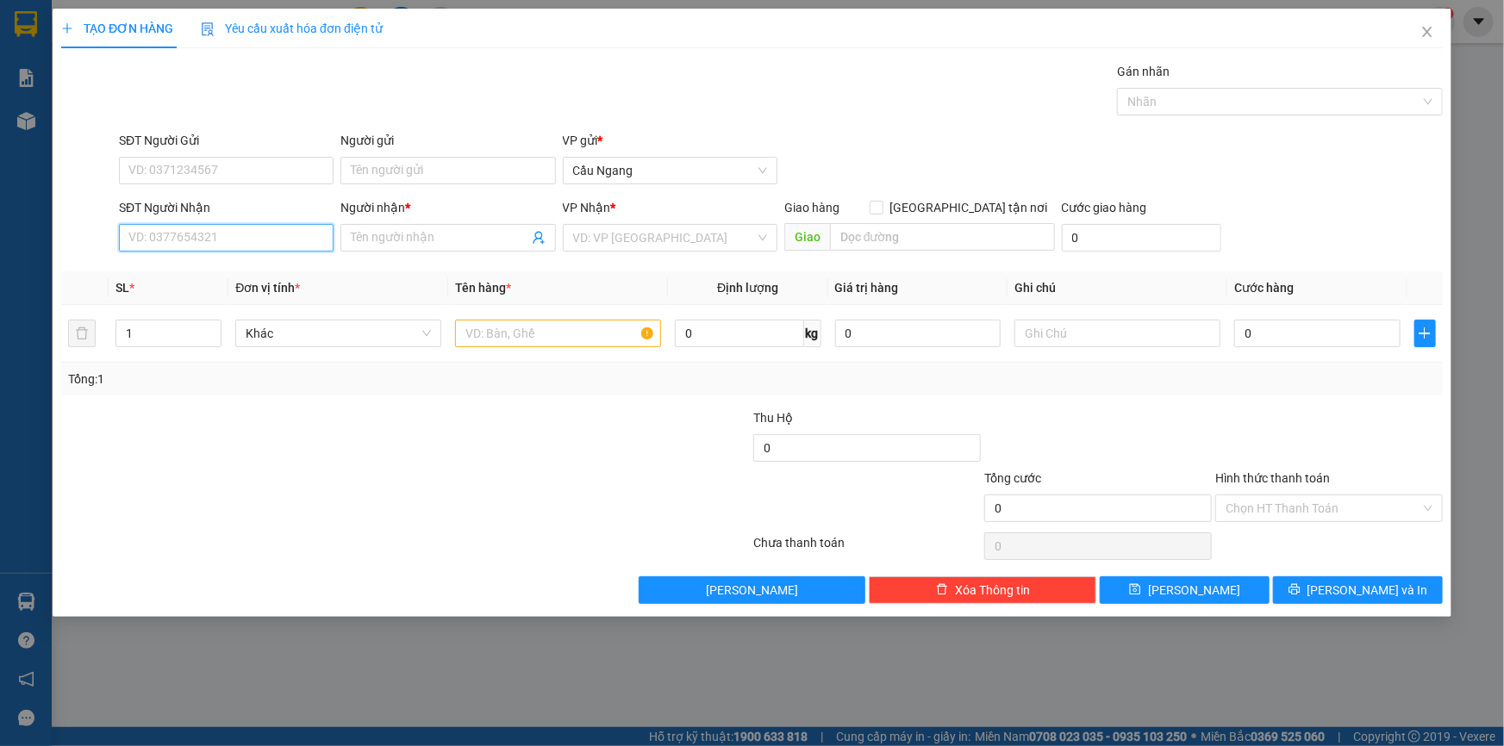
click at [198, 239] on input "SĐT Người Nhận" at bounding box center [226, 238] width 215 height 28
click at [206, 271] on div "0353367323 - TUYẾT" at bounding box center [226, 272] width 194 height 19
type input "0353367323"
type input "TUYẾT"
type input "0353367323"
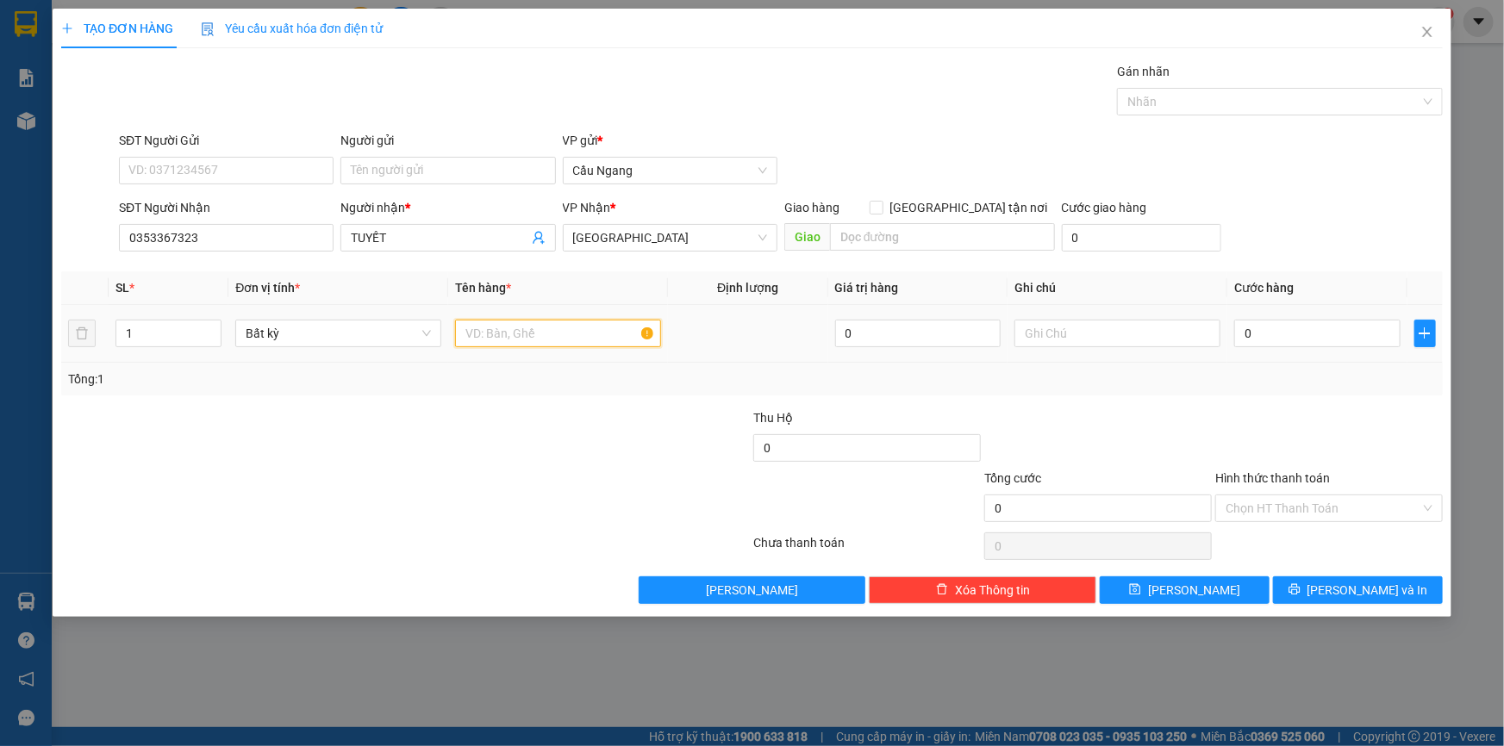
click at [508, 336] on input "text" at bounding box center [558, 334] width 206 height 28
type input "THÙNG XOP"
click at [1281, 333] on input "0" at bounding box center [1317, 334] width 166 height 28
type input "5"
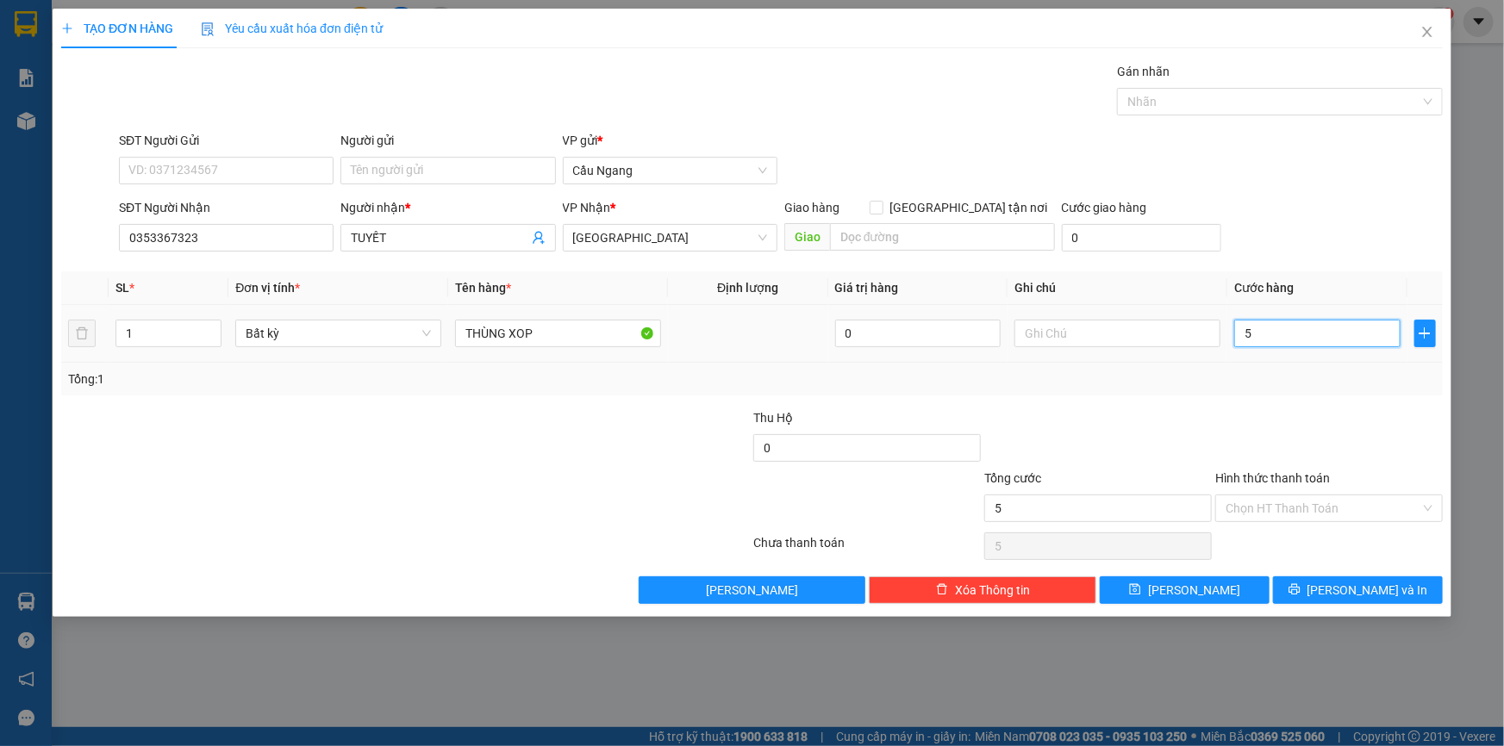
type input "5"
type input "50"
type input "500"
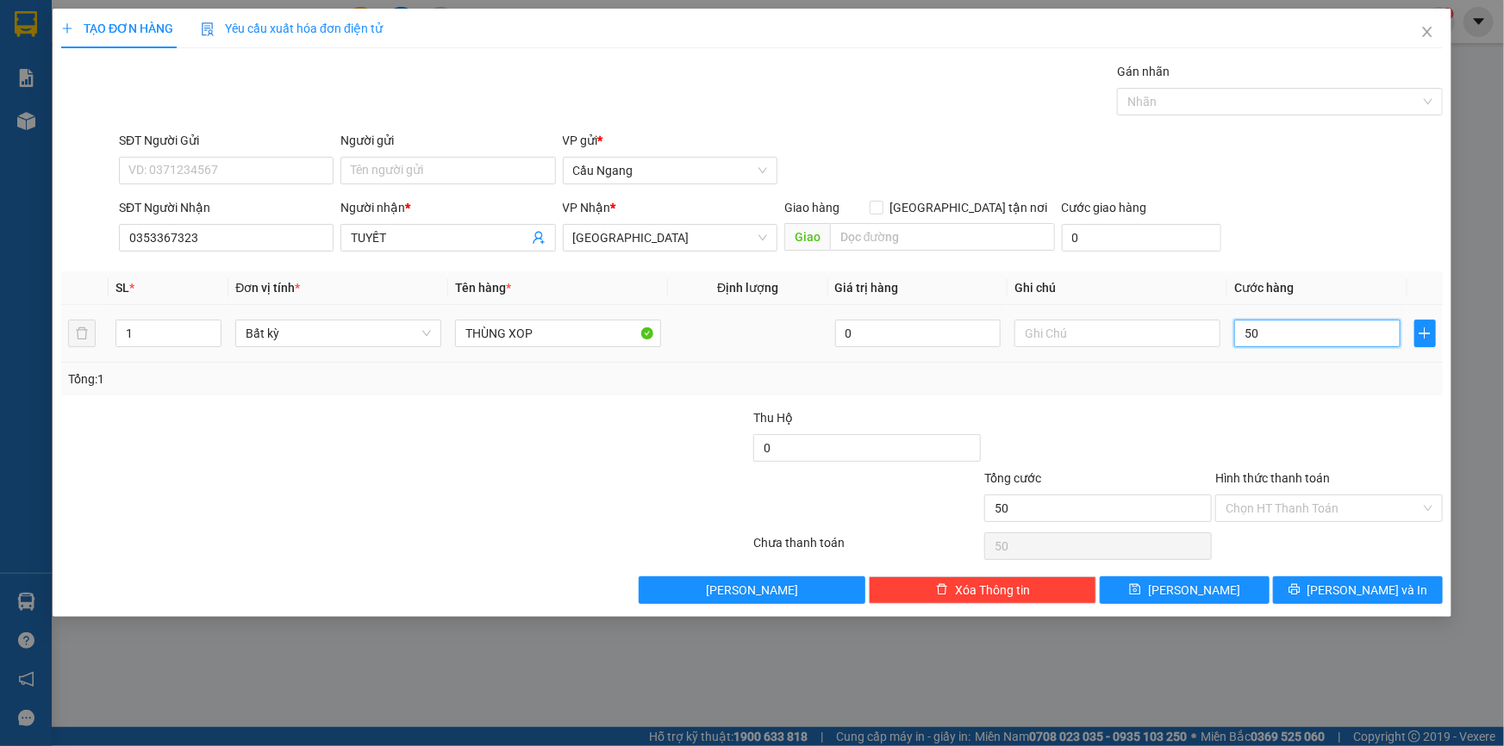
type input "500"
type input "5.000"
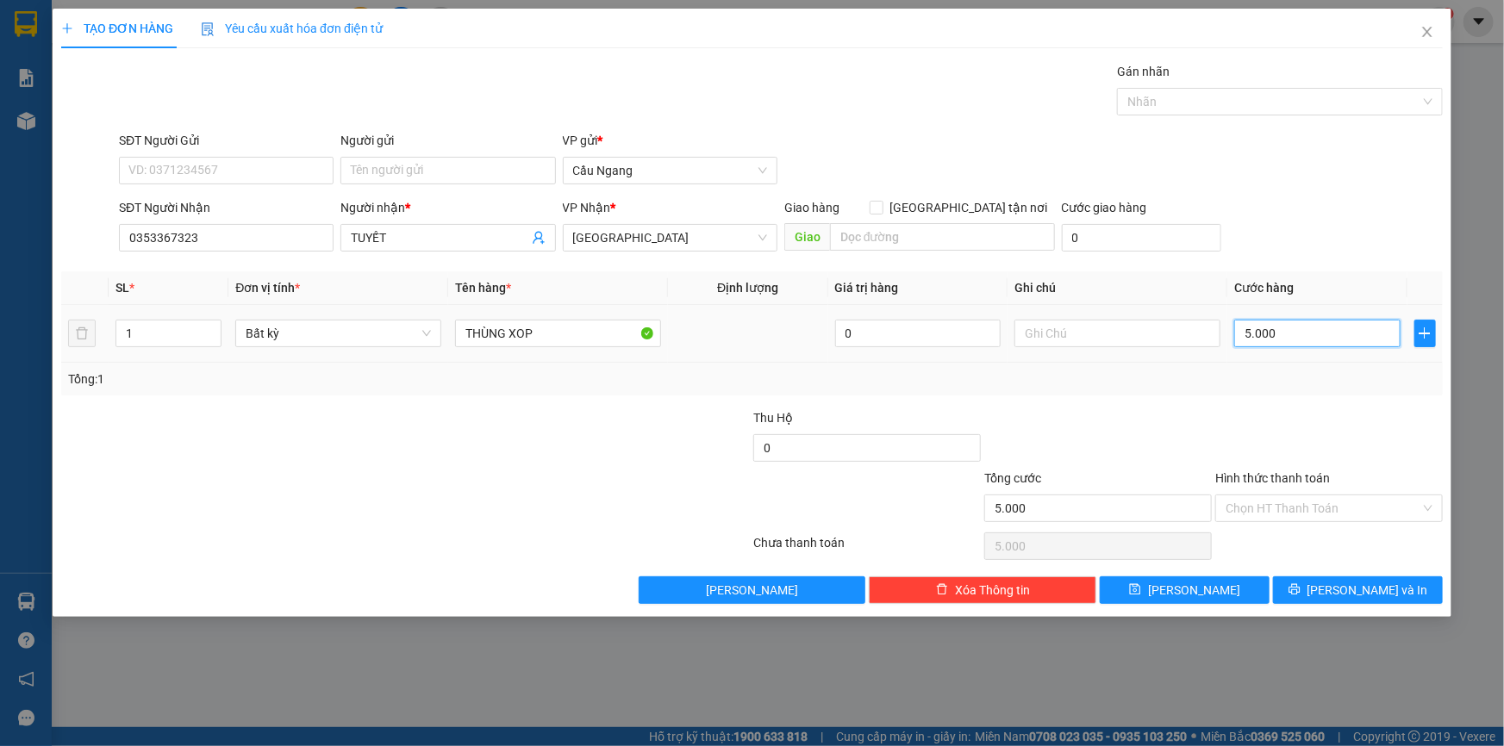
type input "50.000"
click at [1313, 500] on input "Hình thức thanh toán" at bounding box center [1322, 508] width 195 height 26
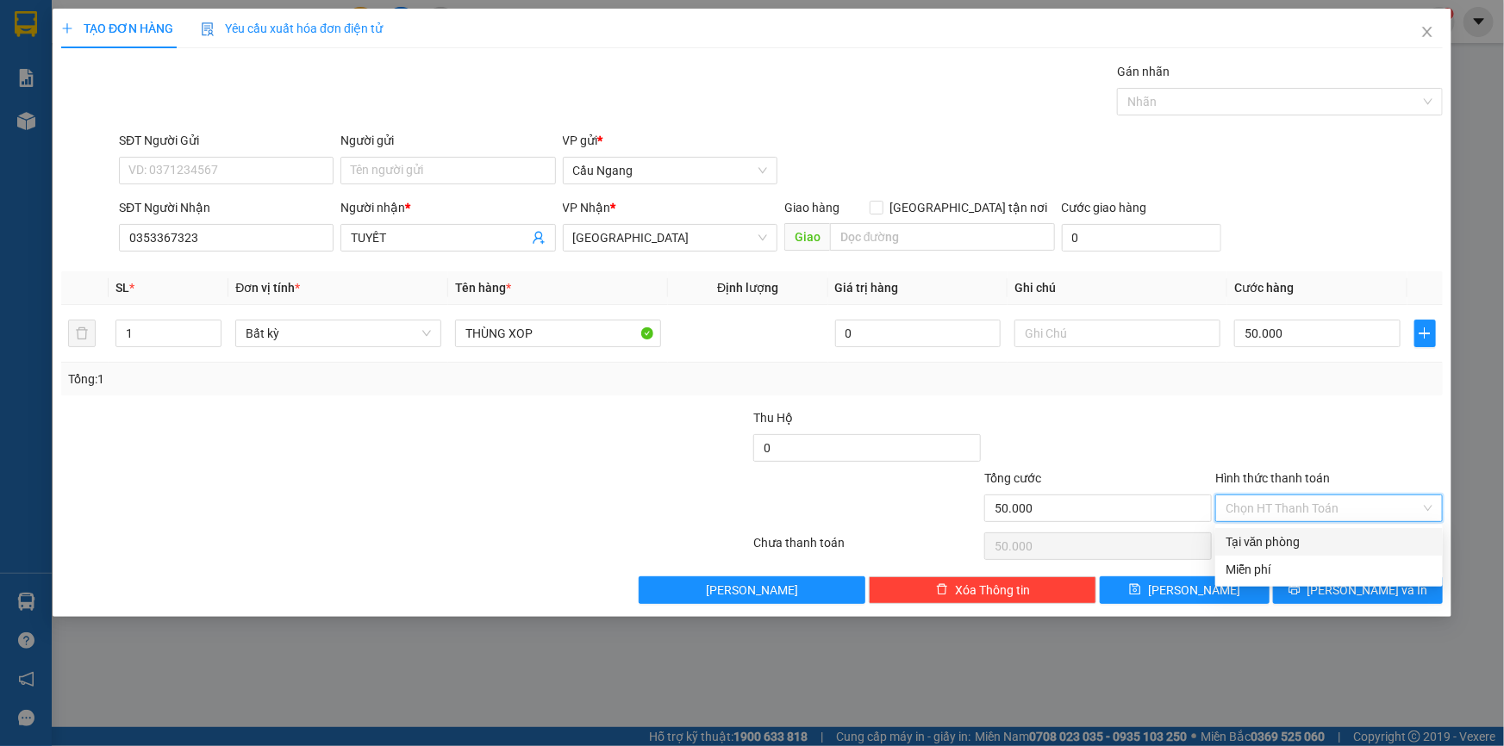
click at [1284, 536] on div "Tại văn phòng" at bounding box center [1328, 542] width 207 height 19
type input "0"
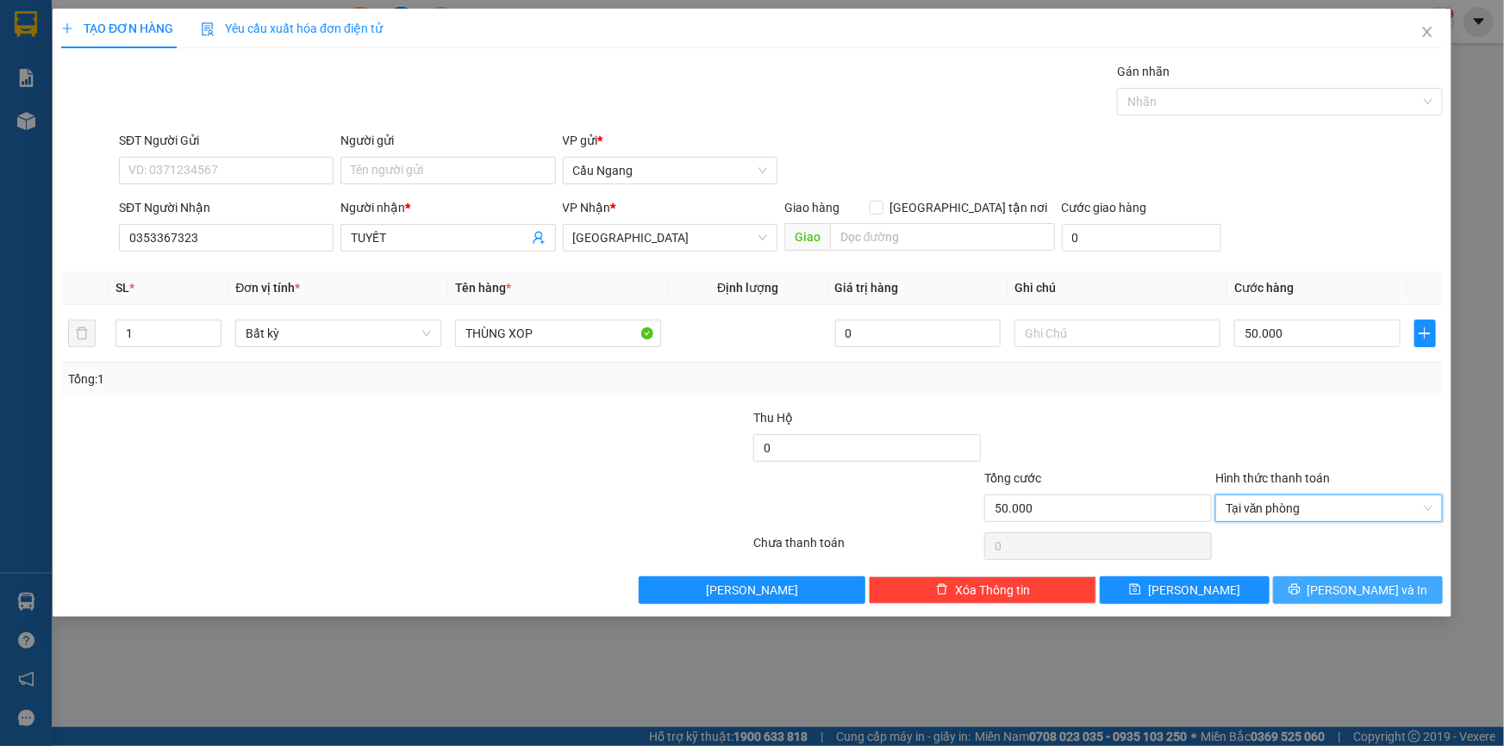
click at [1299, 587] on icon "printer" at bounding box center [1293, 589] width 11 height 11
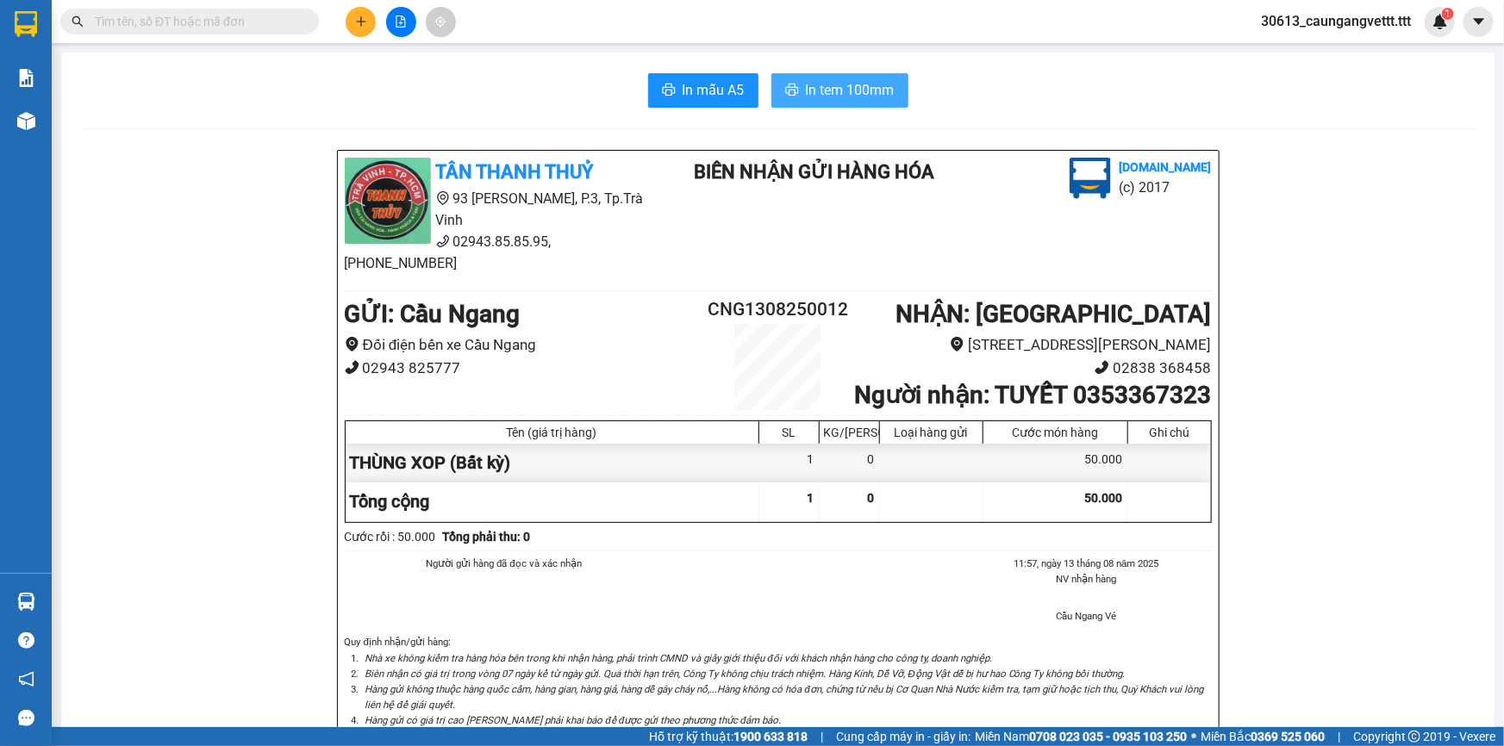
click at [852, 90] on span "In tem 100mm" at bounding box center [850, 90] width 89 height 22
click at [360, 21] on icon "plus" at bounding box center [360, 21] width 9 height 1
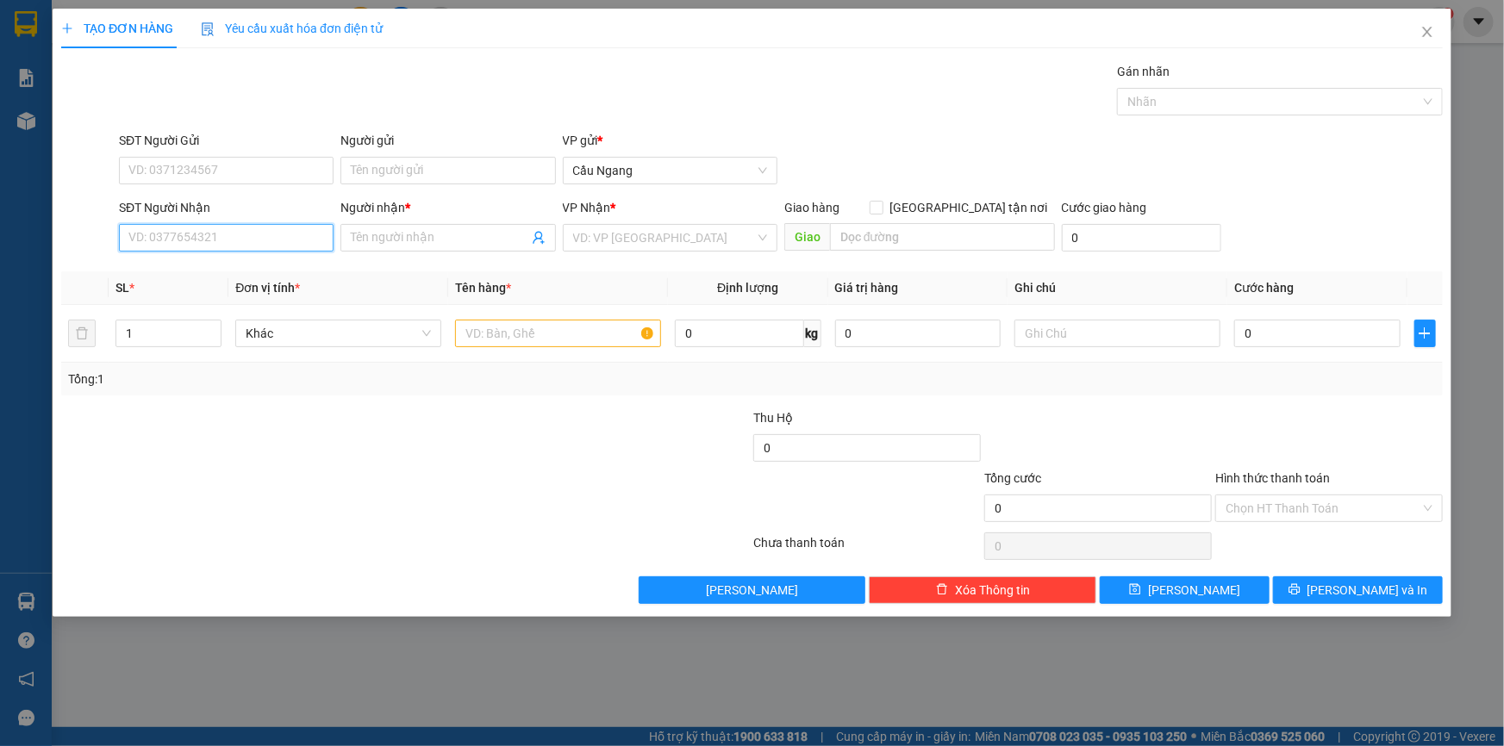
click at [208, 231] on input "SĐT Người Nhận" at bounding box center [226, 238] width 215 height 28
click at [217, 296] on div "0937897177 - TIỀN" at bounding box center [226, 299] width 194 height 19
type input "0937897177"
type input "TIỀN"
type input "0937897177"
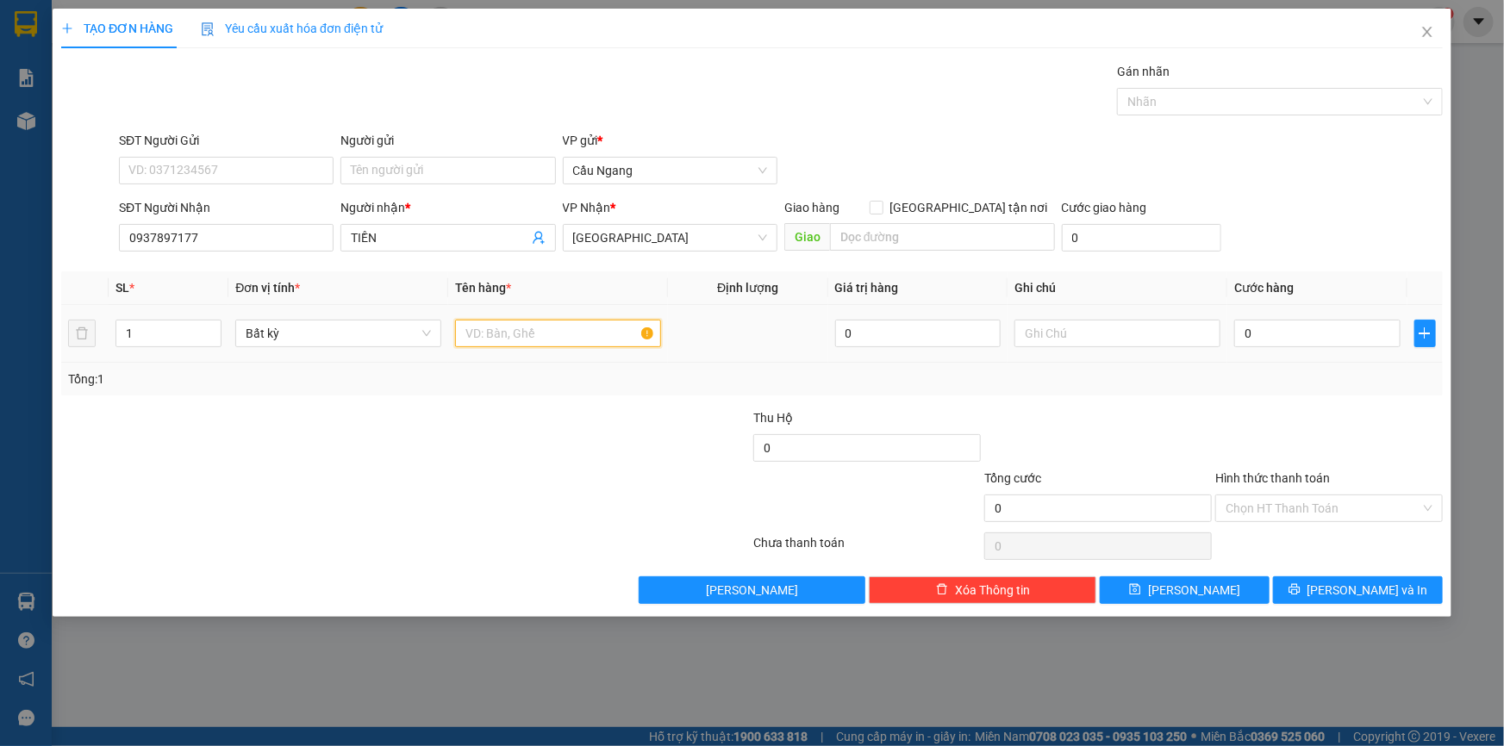
click at [562, 332] on input "text" at bounding box center [558, 334] width 206 height 28
type input "THÙNG XOP"
click at [1306, 327] on input "0" at bounding box center [1317, 334] width 166 height 28
type input "4"
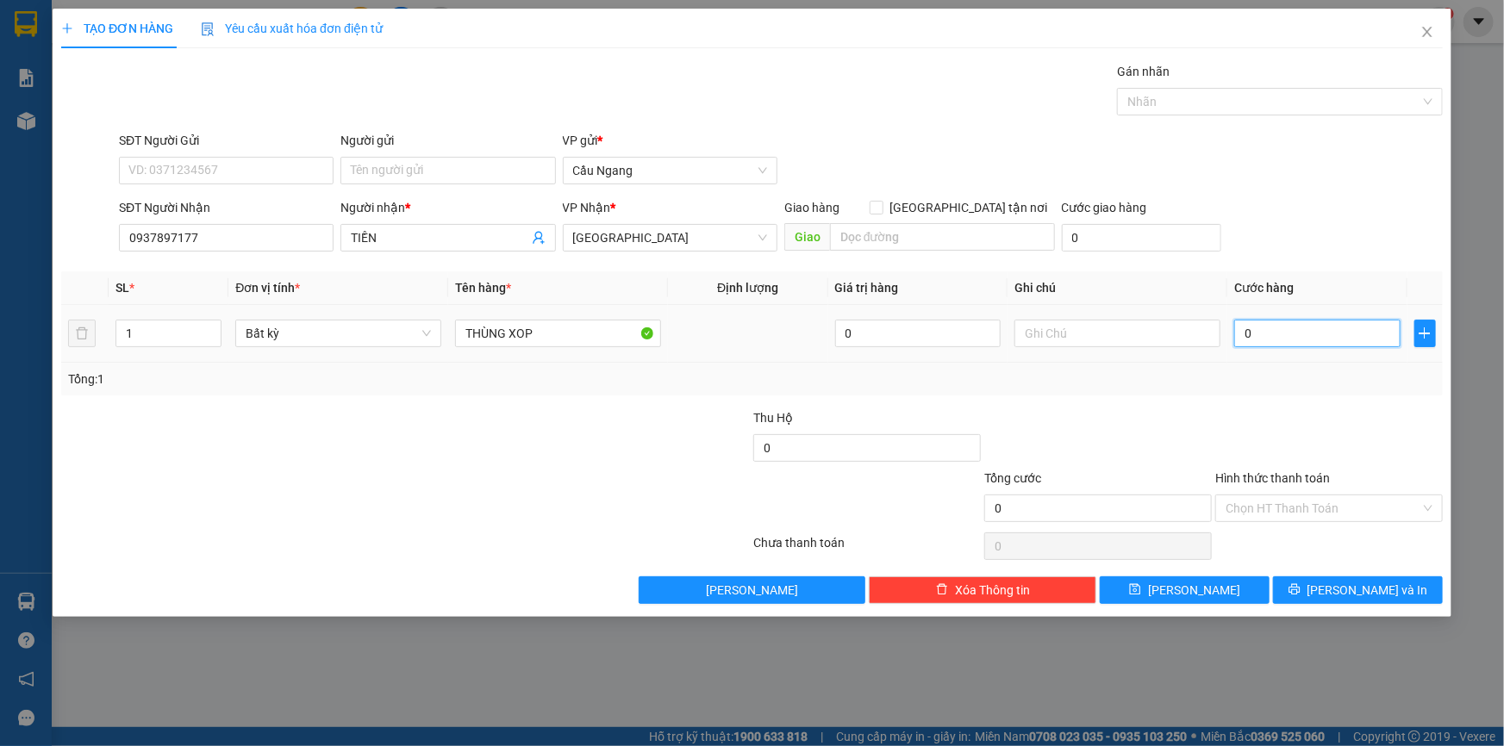
type input "4"
type input "40"
type input "400"
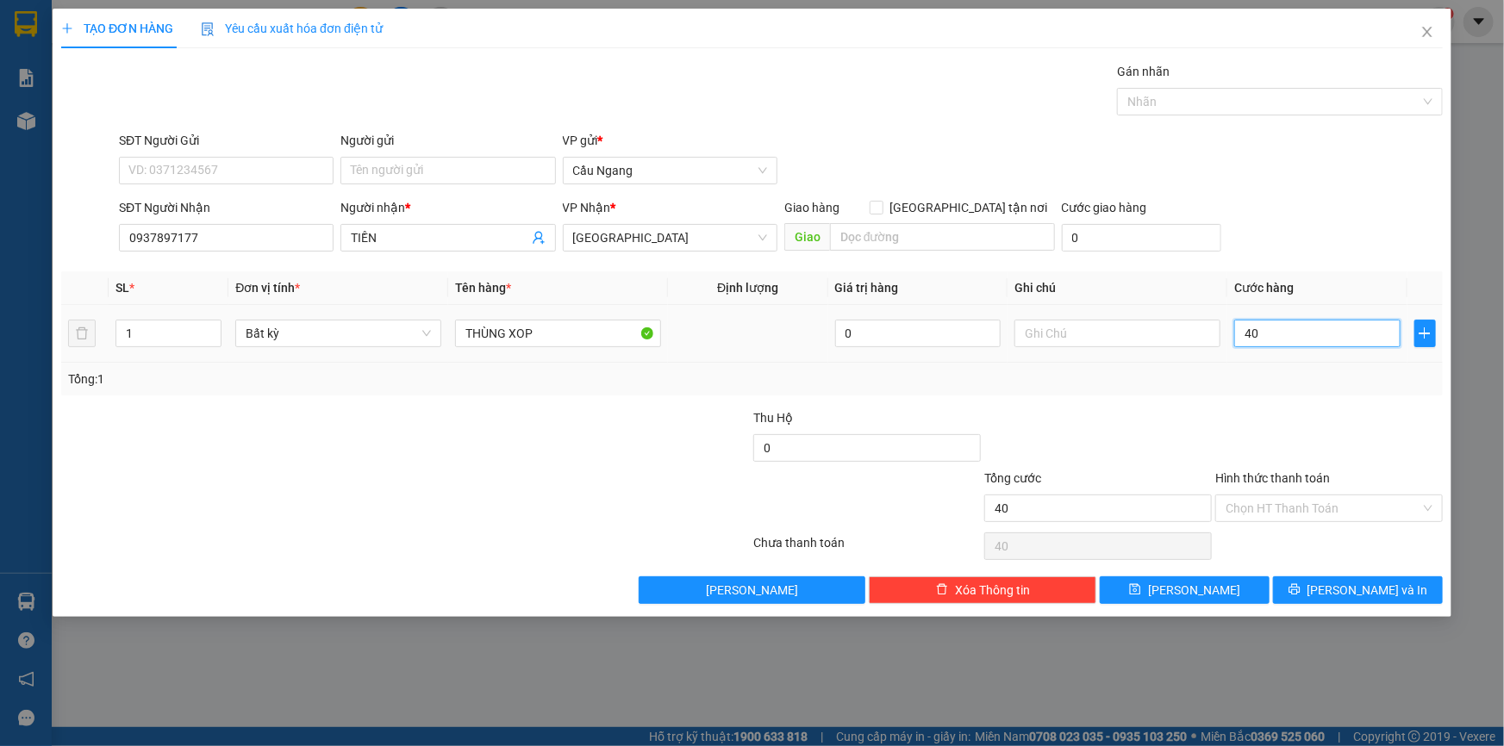
type input "400"
type input "4.000"
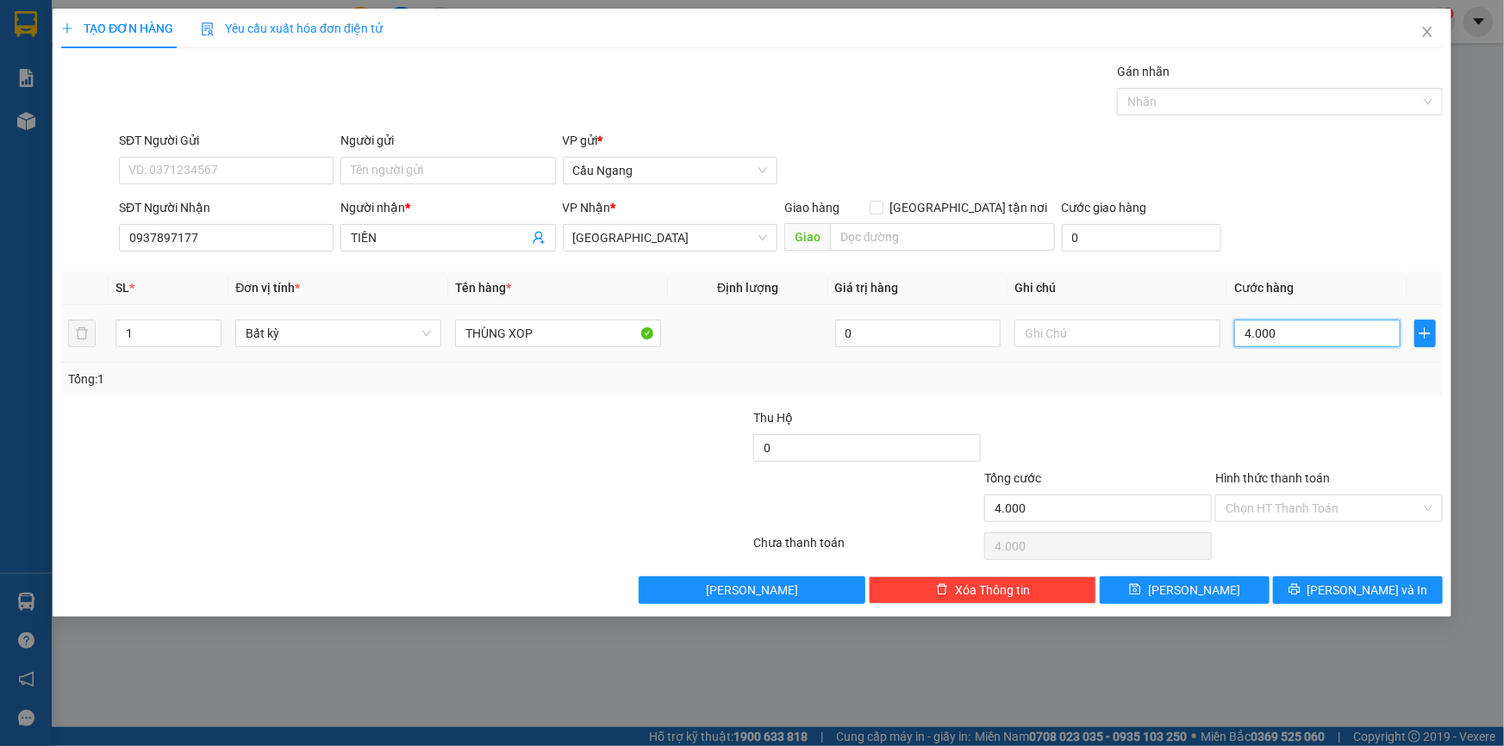
type input "40.000"
click at [1349, 594] on span "[PERSON_NAME] và In" at bounding box center [1367, 590] width 121 height 19
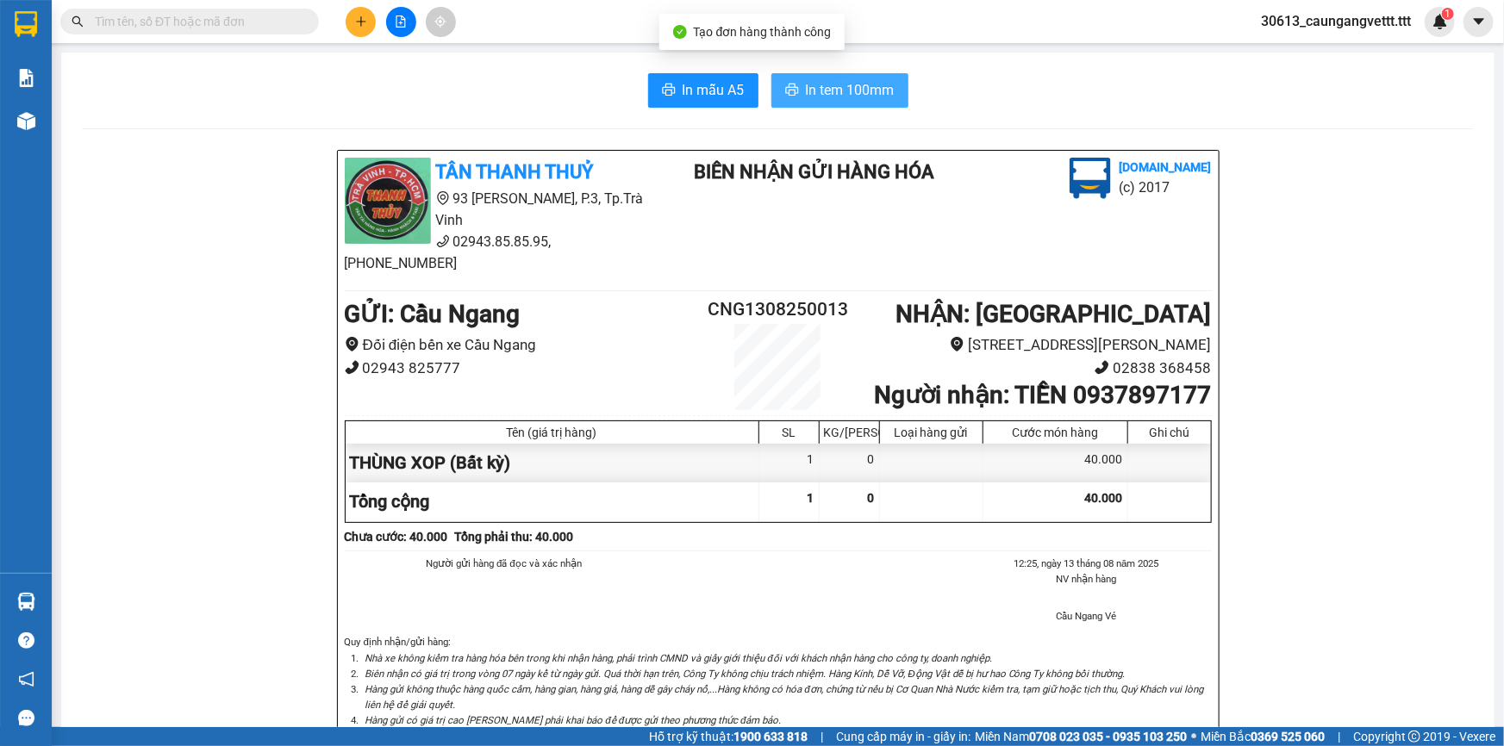
click at [838, 91] on span "In tem 100mm" at bounding box center [850, 90] width 89 height 22
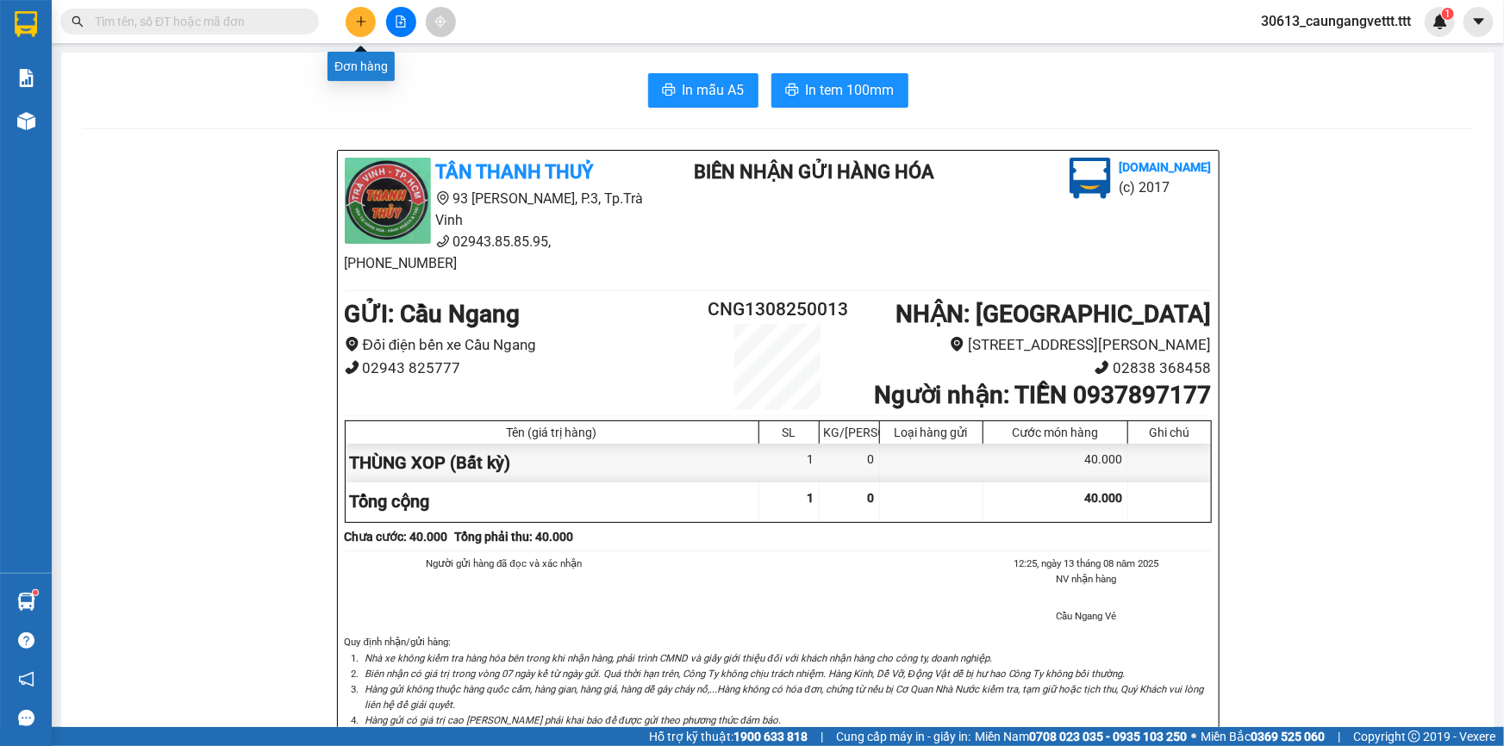
click at [360, 21] on icon "plus" at bounding box center [360, 21] width 9 height 1
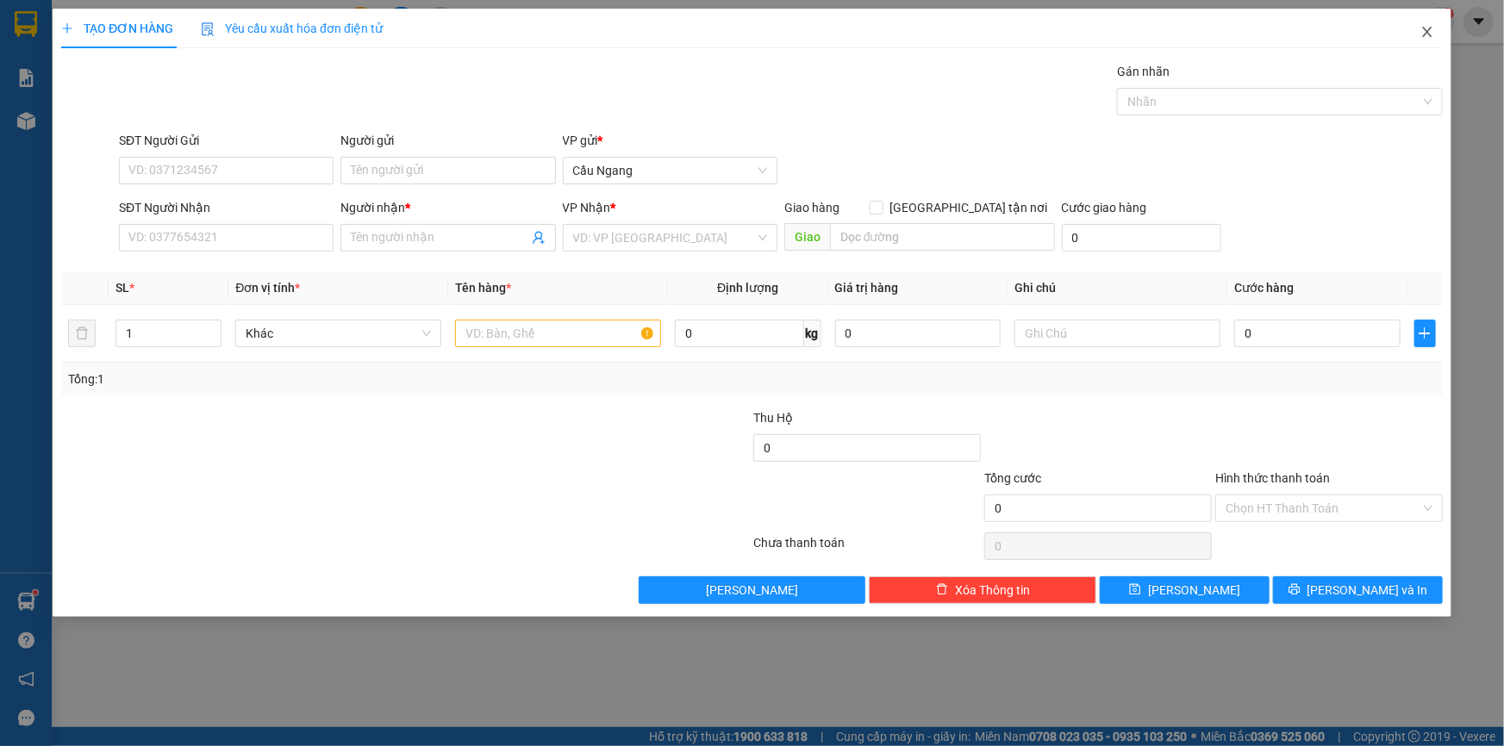
click at [1423, 34] on icon "close" at bounding box center [1427, 32] width 14 height 14
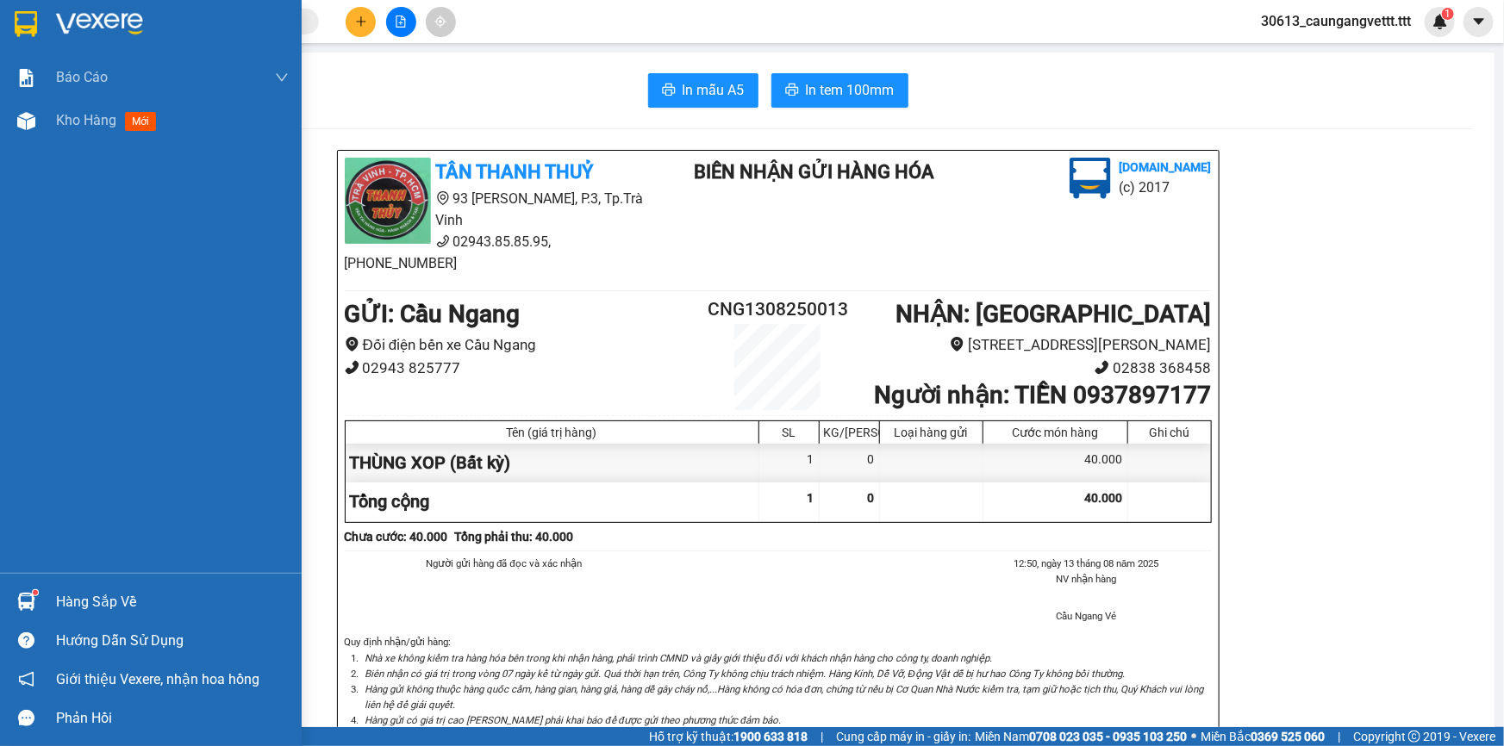
click at [63, 121] on div "In mẫu A5 In tem 100mm TÂN THANH THUỶ 93 Trần Quốc Tuấn, P.3, Tp.Trà Vinh 02943…" at bounding box center [777, 652] width 1433 height 1199
click at [65, 114] on span "Kho hàng" at bounding box center [86, 120] width 60 height 16
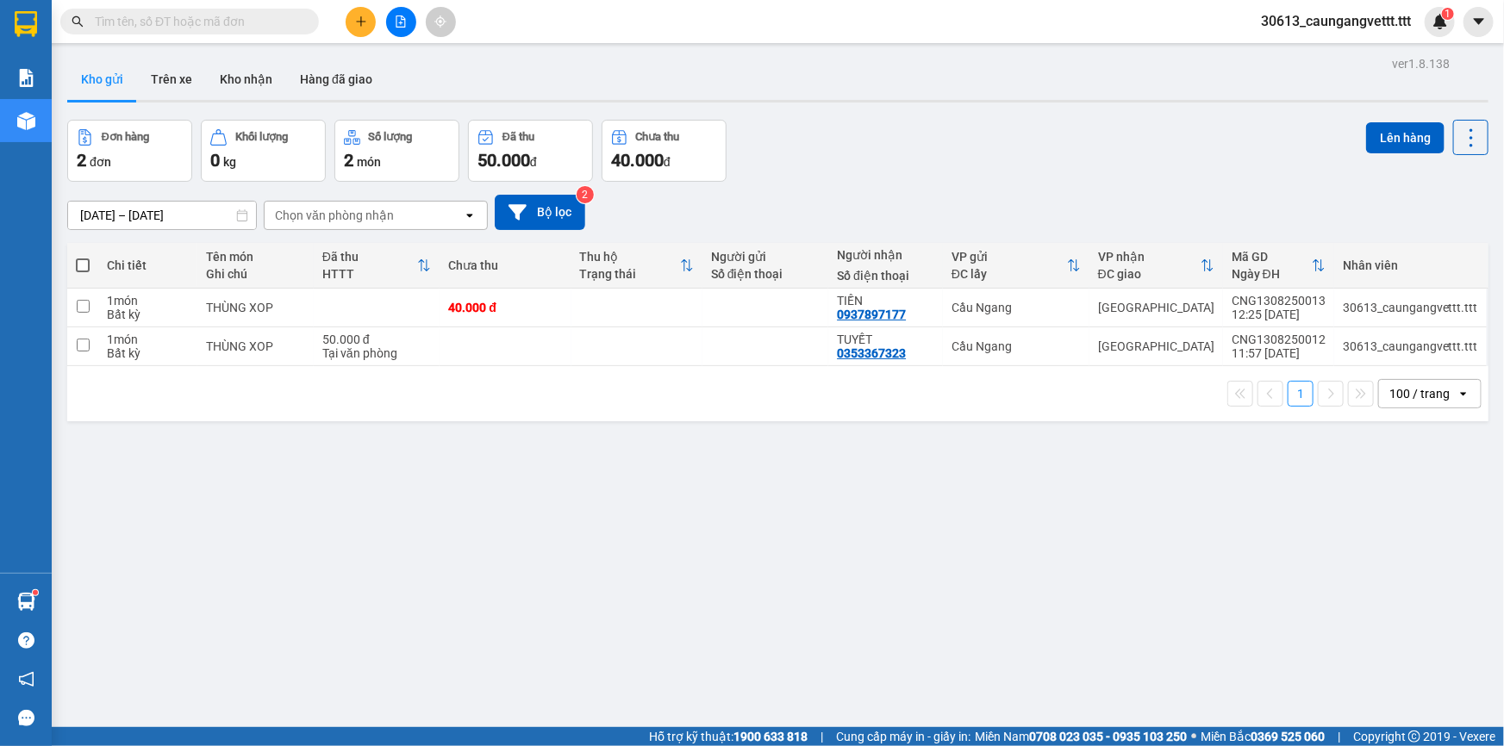
click at [78, 266] on span at bounding box center [83, 266] width 14 height 14
click at [83, 257] on input "checkbox" at bounding box center [83, 257] width 0 height 0
checkbox input "true"
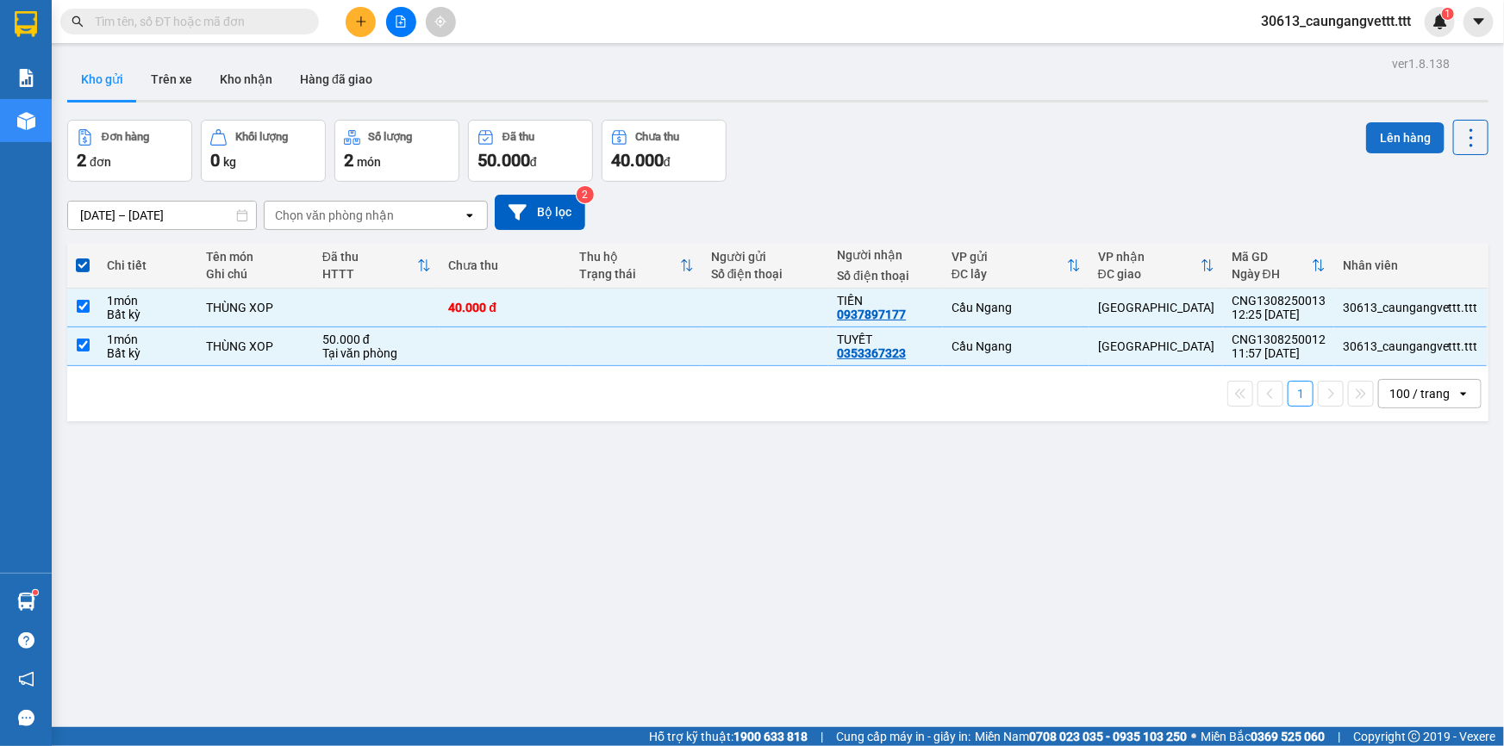
click at [1389, 142] on button "Lên hàng" at bounding box center [1405, 137] width 78 height 31
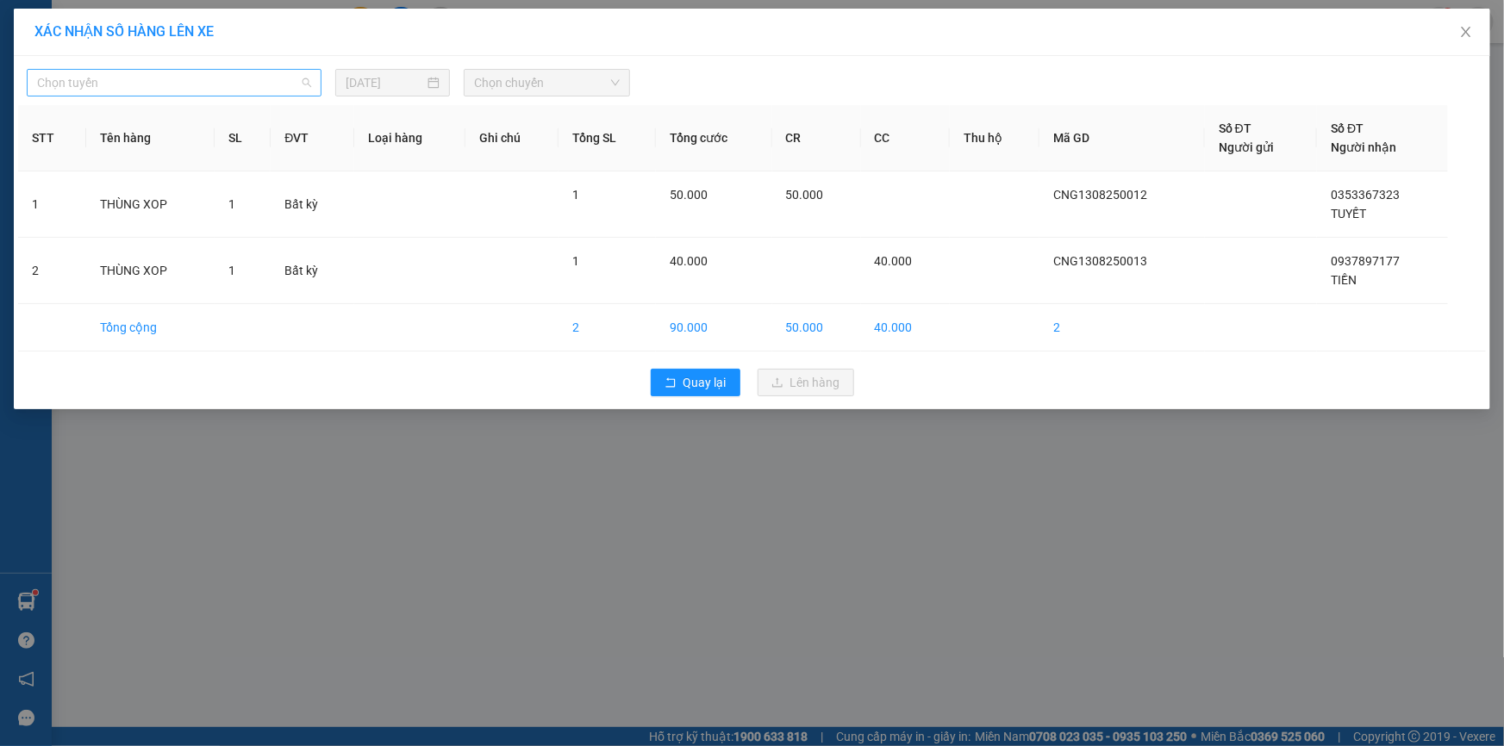
click at [210, 84] on span "Chọn tuyến" at bounding box center [174, 83] width 274 height 26
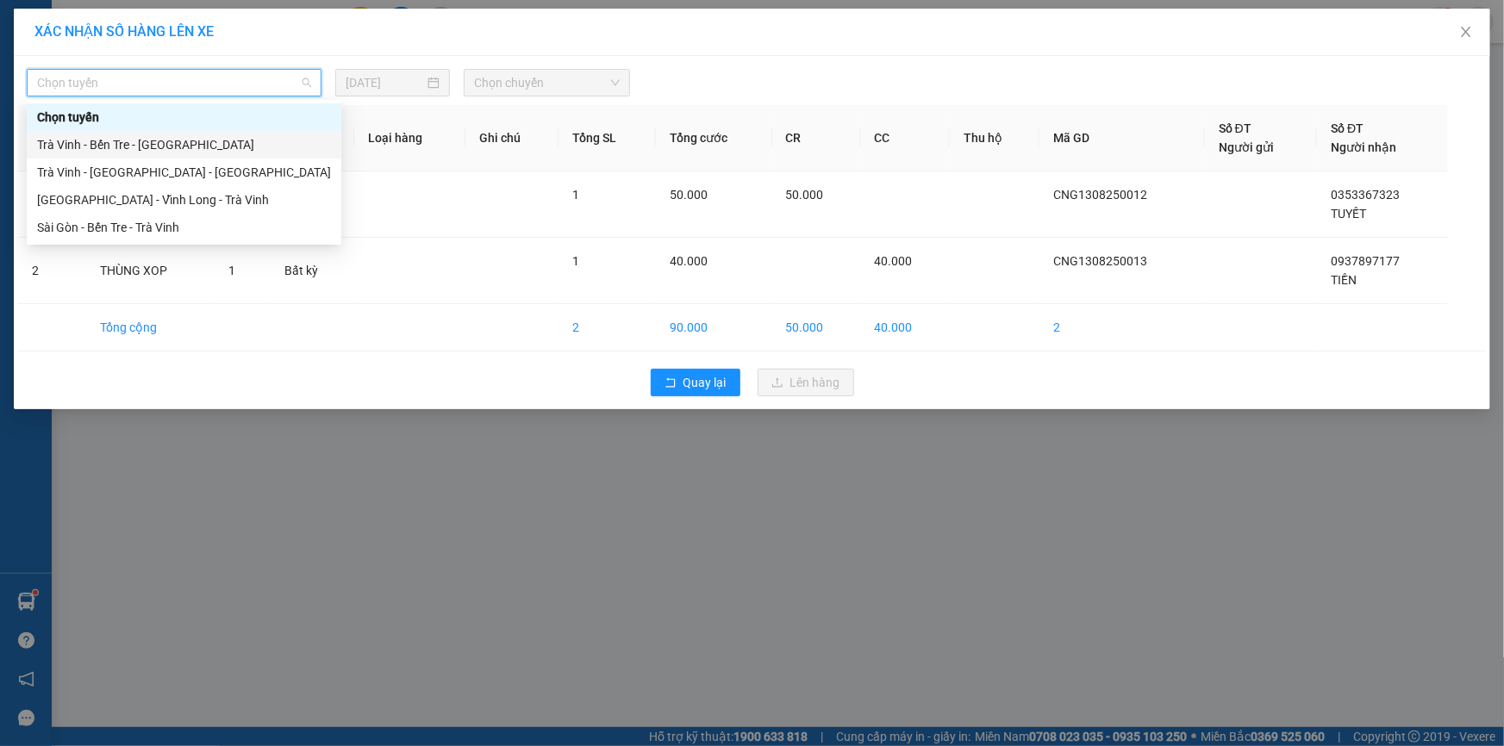
click at [152, 152] on div "Trà Vinh - Bến Tre - Sài Gòn" at bounding box center [184, 144] width 294 height 19
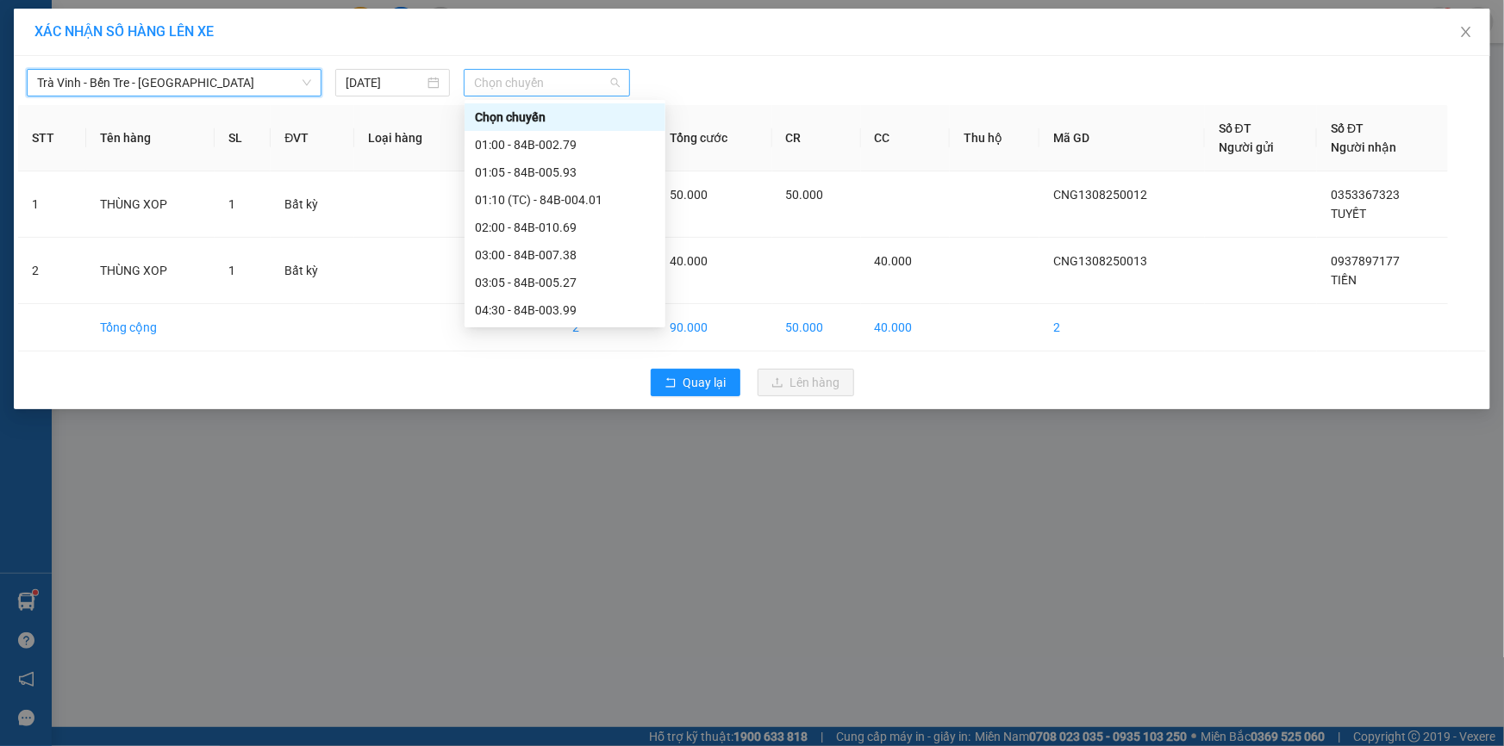
click at [582, 82] on span "Chọn chuyến" at bounding box center [547, 83] width 146 height 26
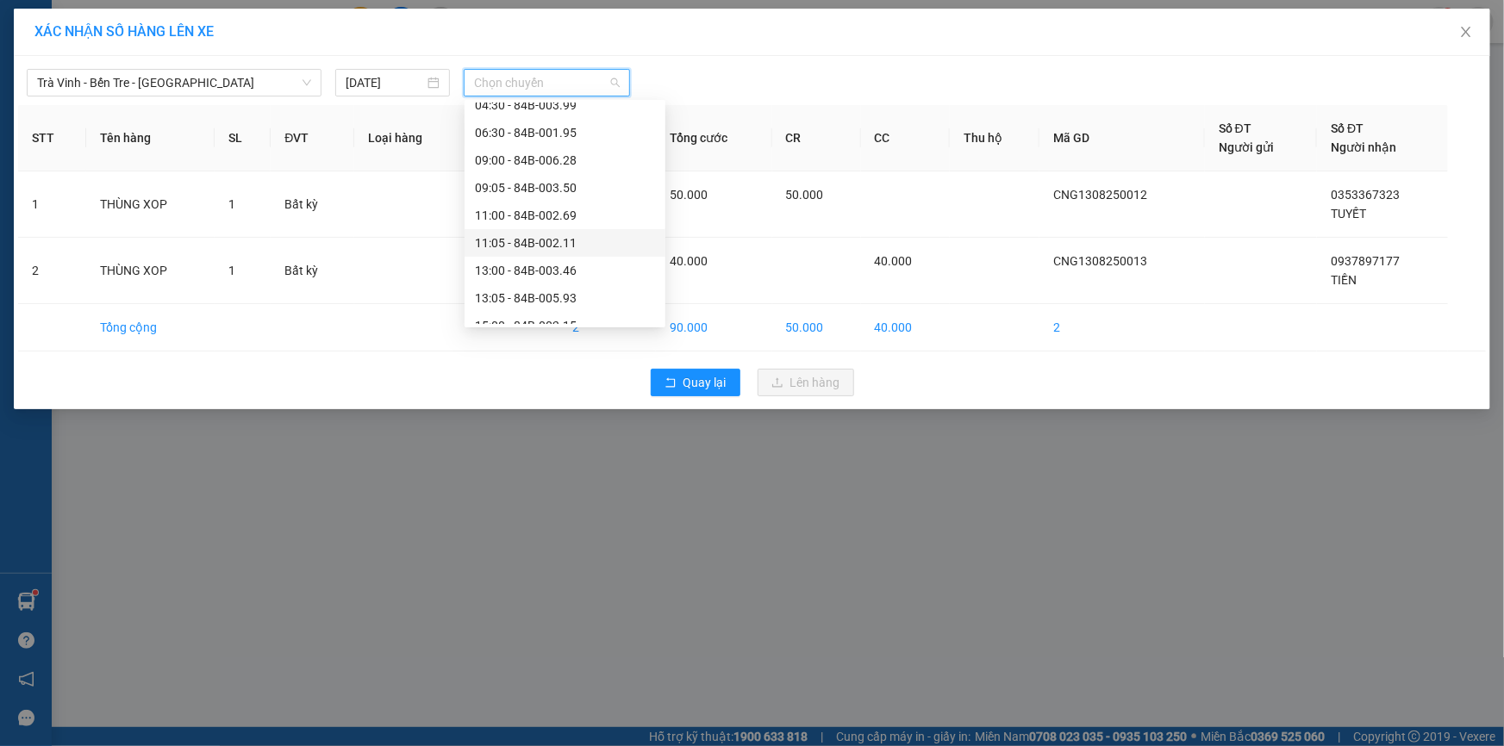
scroll to position [260, 0]
click at [536, 271] on div "15:00 - 84B-002.15" at bounding box center [565, 270] width 180 height 19
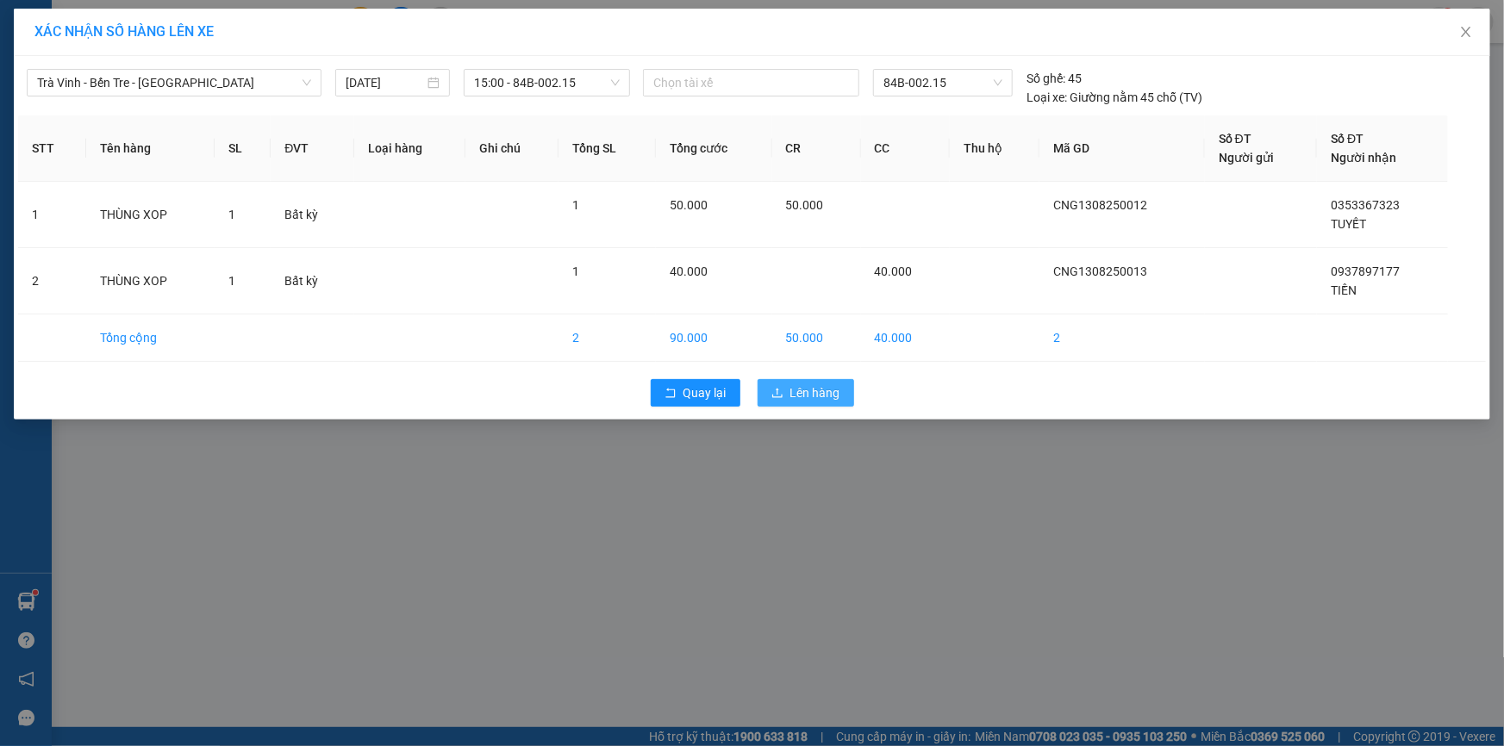
click at [794, 396] on span "Lên hàng" at bounding box center [815, 392] width 50 height 19
